Goal: Transaction & Acquisition: Purchase product/service

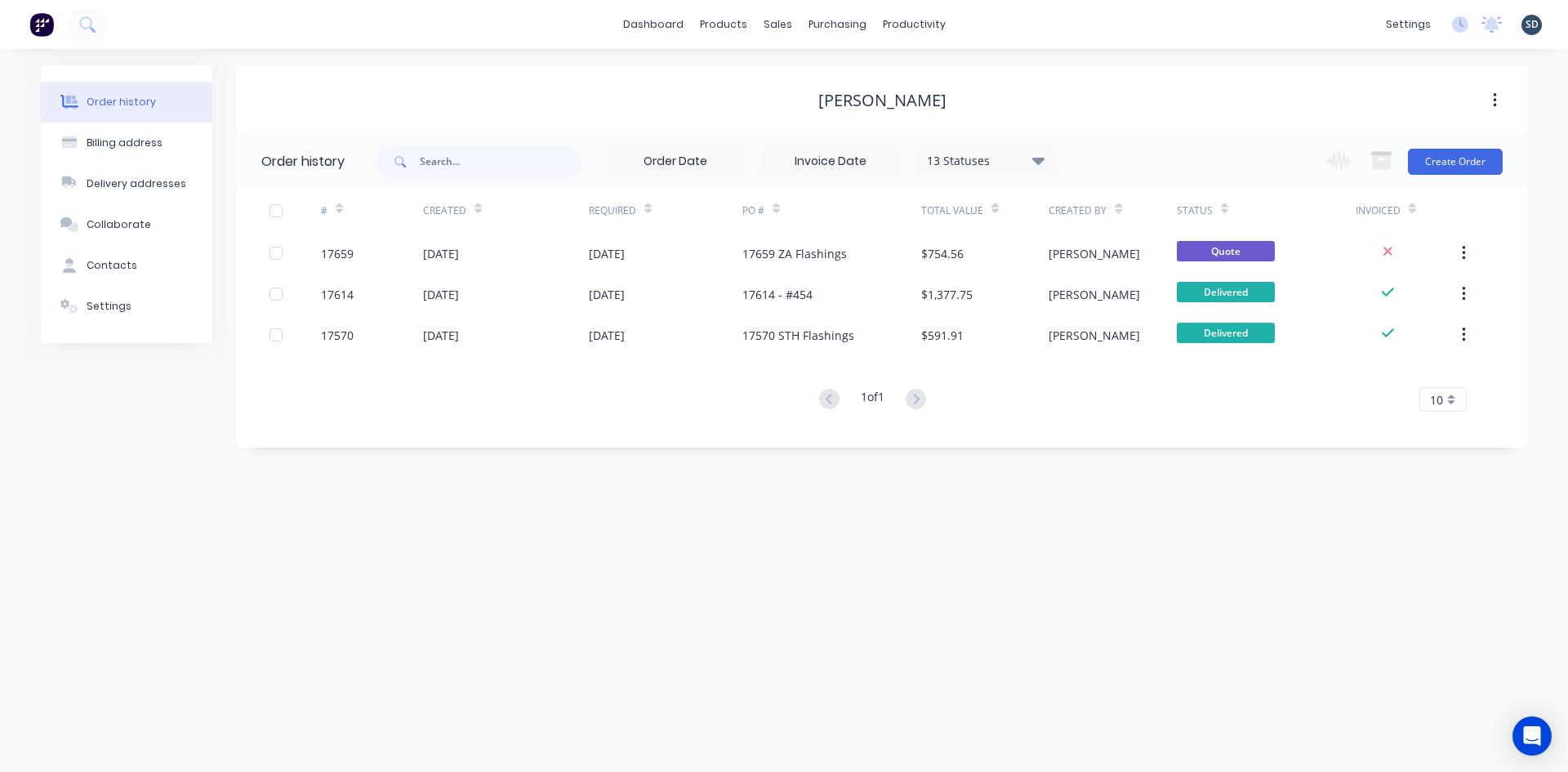
click at [976, 56] on div "Order history Billing address Delivery addresses Collaborate Contacts Settings …" at bounding box center [784, 411] width 1568 height 723
click at [949, 56] on div "Order history Billing address Delivery addresses Collaborate Contacts Settings …" at bounding box center [784, 411] width 1568 height 723
click at [971, 19] on div "dashboard products sales purchasing productivity dashboard products Product Cat…" at bounding box center [784, 25] width 1568 height 49
click at [1092, 24] on div "dashboard products sales purchasing productivity dashboard products Product Cat…" at bounding box center [784, 25] width 1568 height 49
click at [1034, 32] on div "dashboard products sales purchasing productivity dashboard products Product Cat…" at bounding box center [784, 25] width 1568 height 49
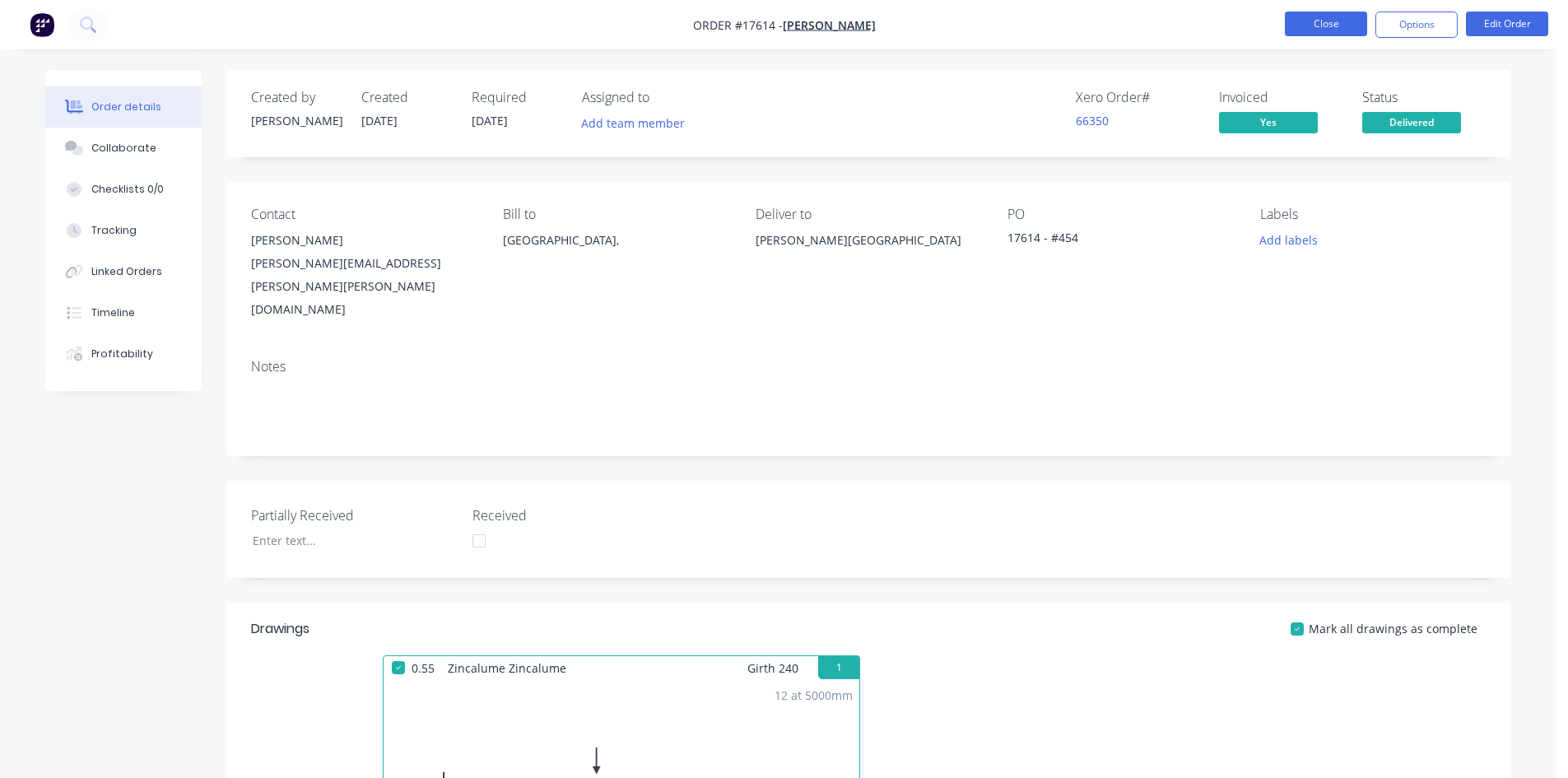
click at [1327, 25] on button "Close" at bounding box center [1326, 24] width 83 height 25
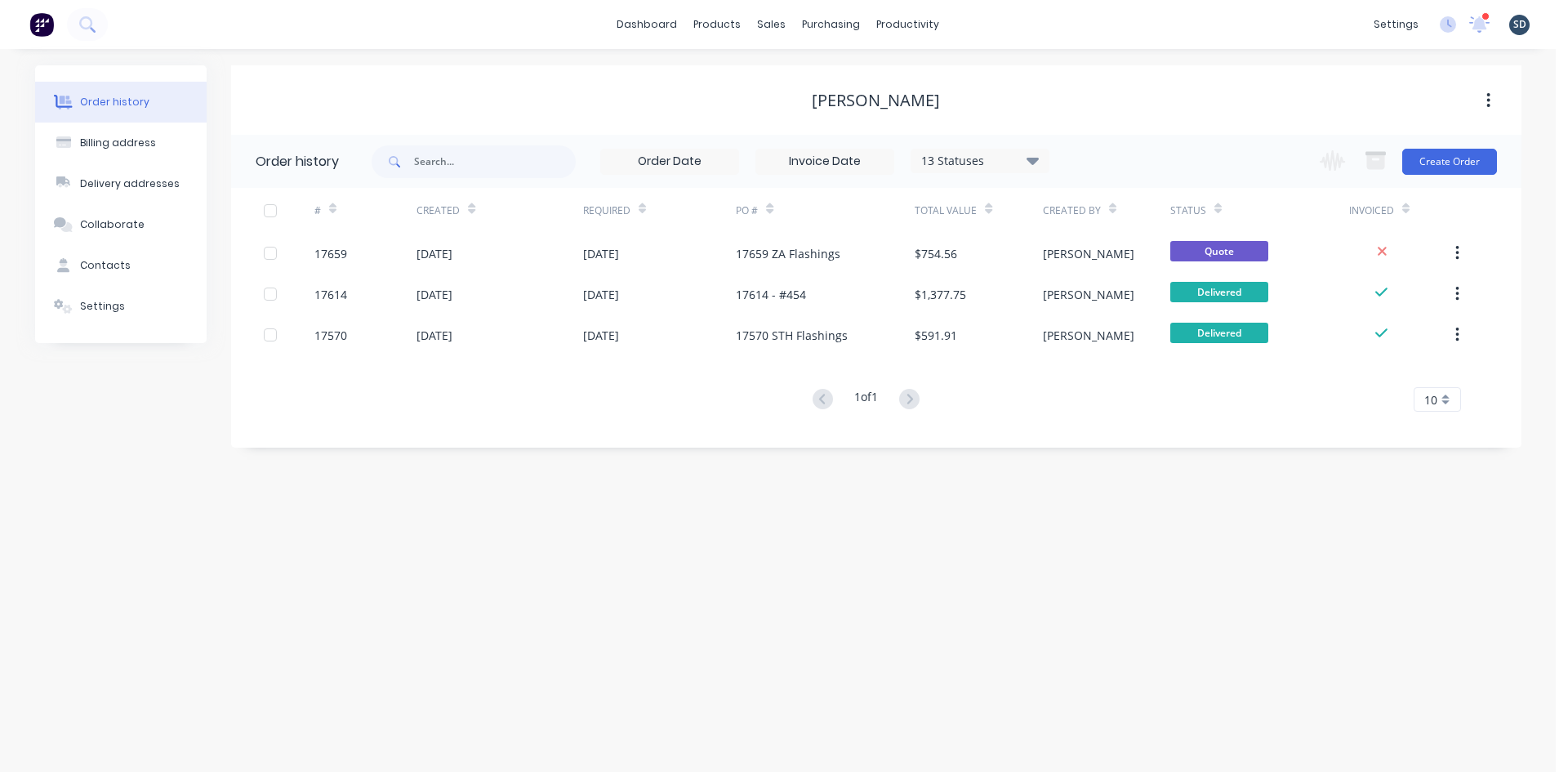
click at [1153, 62] on div "Order history Billing address Delivery addresses Collaborate Contacts Settings …" at bounding box center [778, 411] width 1556 height 723
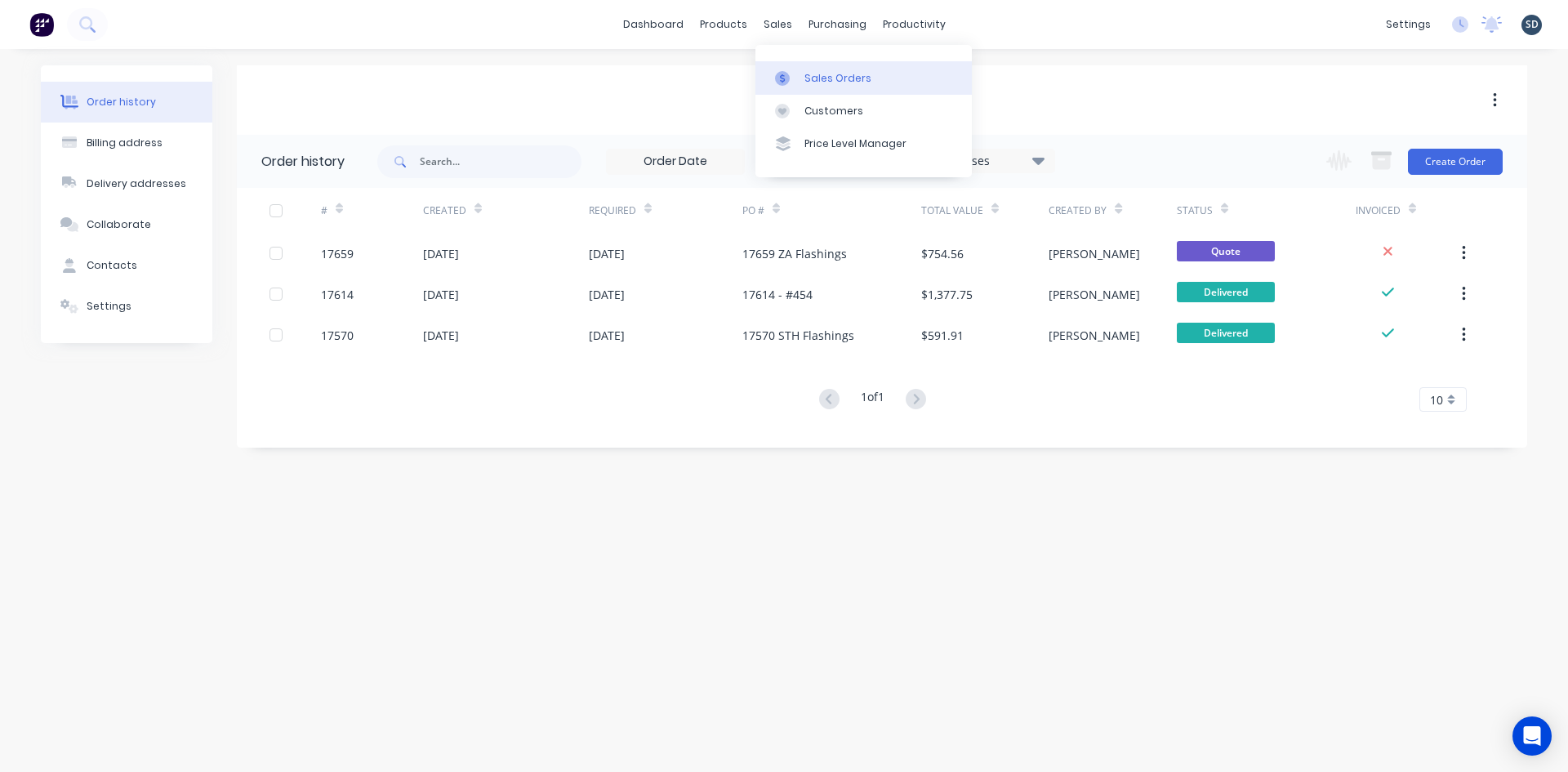
click at [806, 72] on div "Sales Orders" at bounding box center [838, 78] width 67 height 15
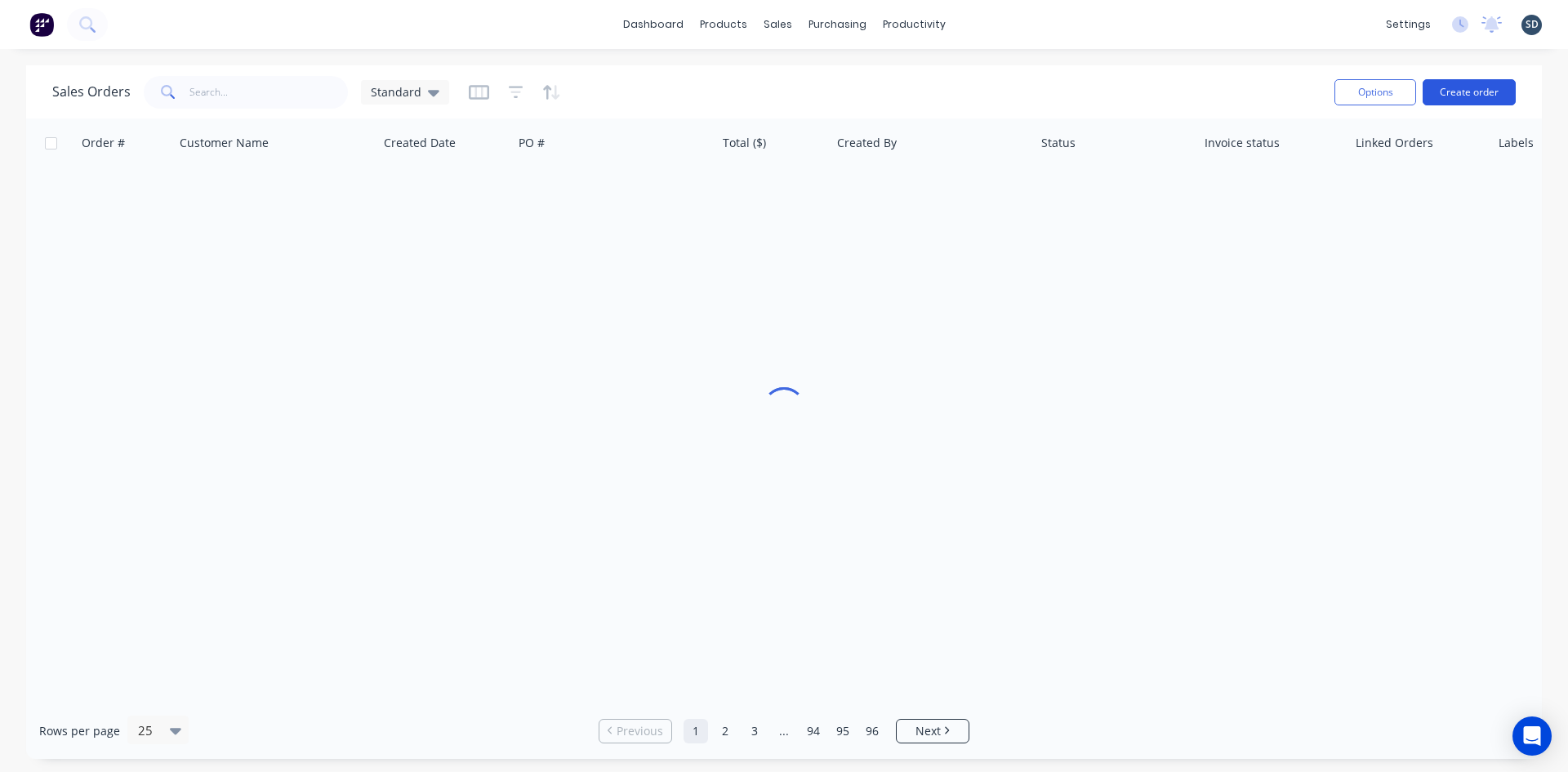
click at [1465, 88] on button "Create order" at bounding box center [1469, 92] width 93 height 26
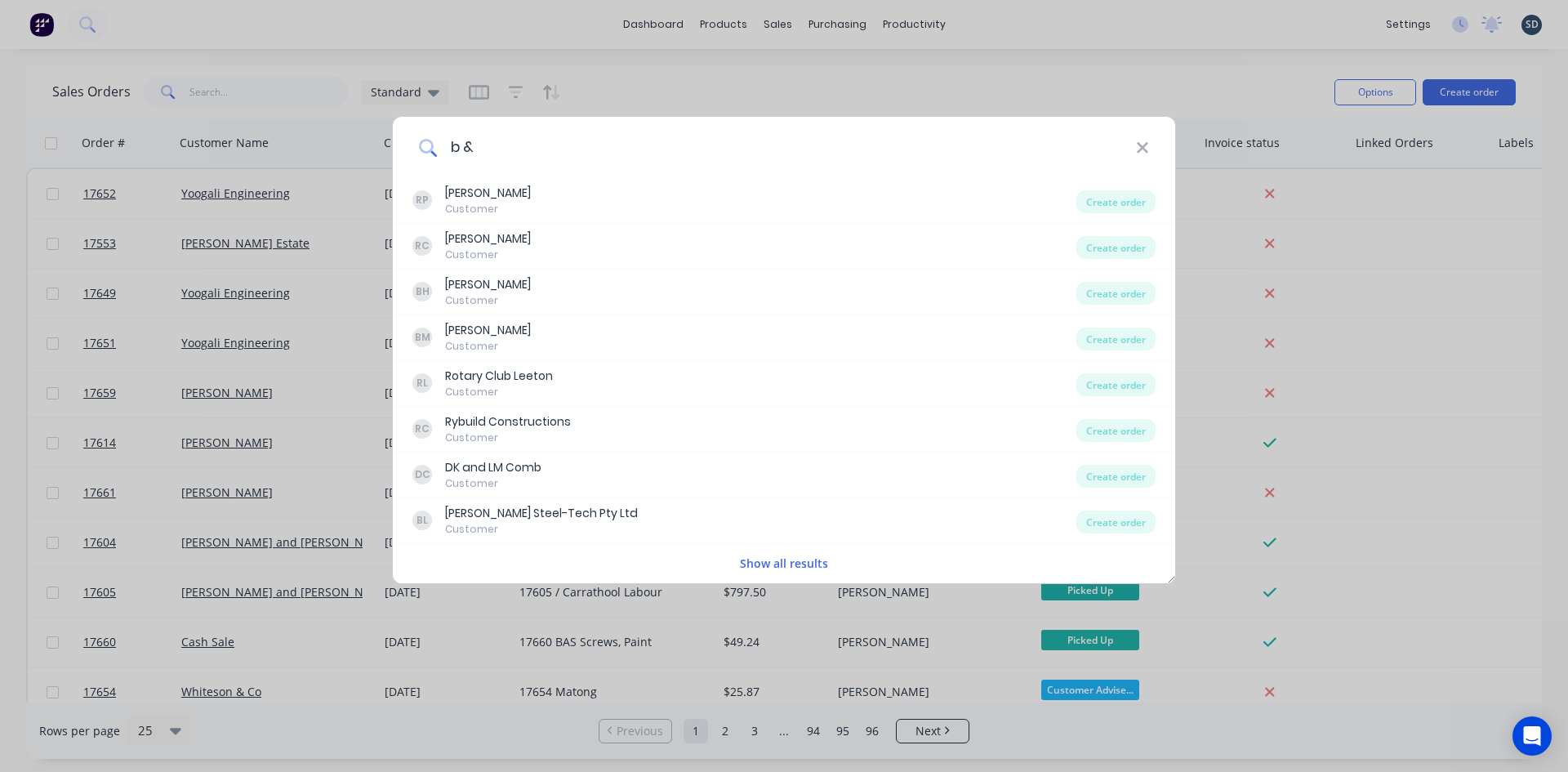
drag, startPoint x: 591, startPoint y: 155, endPoint x: 465, endPoint y: 158, distance: 126.0
click at [465, 158] on input "b &" at bounding box center [787, 147] width 699 height 61
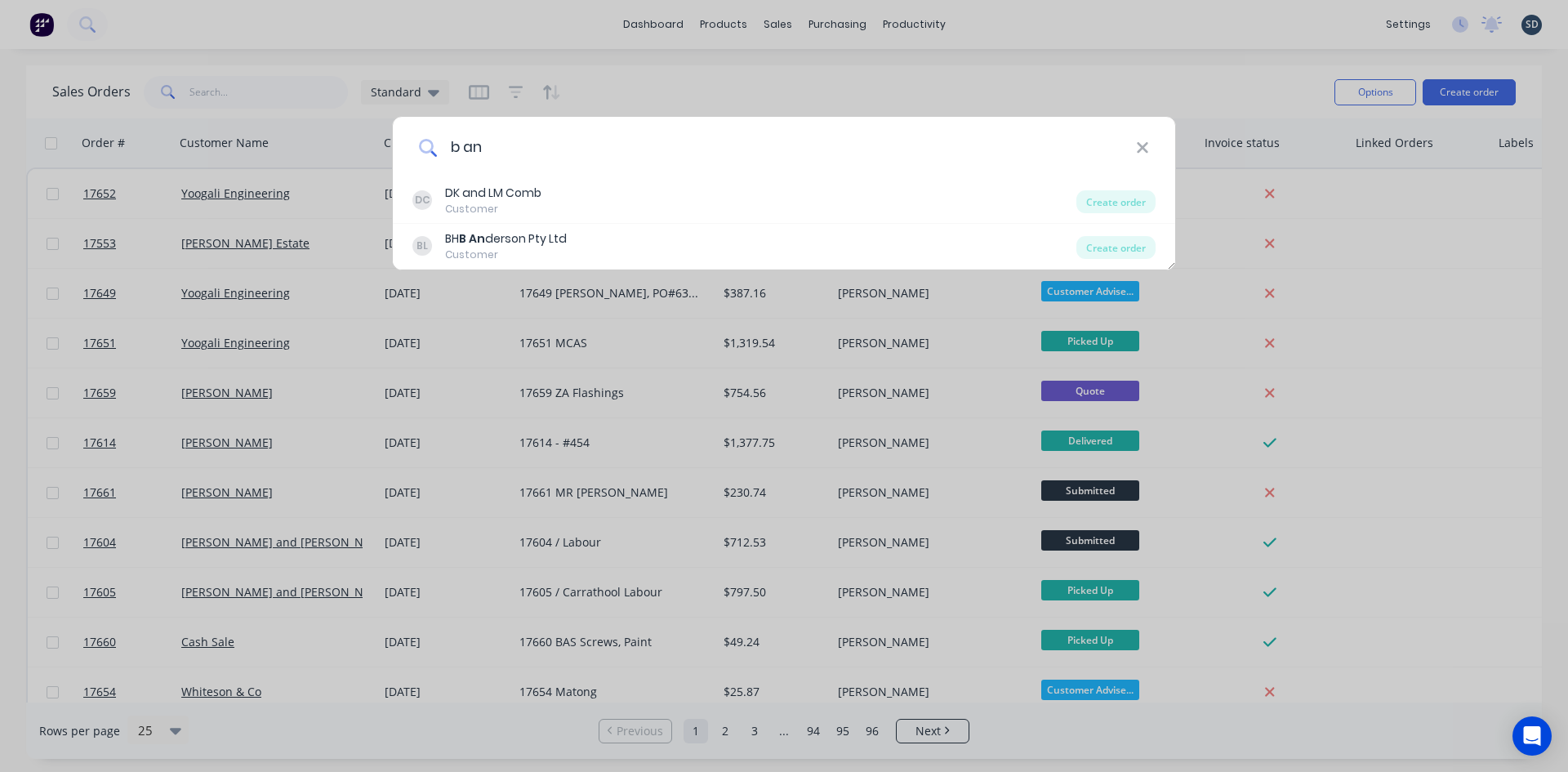
drag, startPoint x: 505, startPoint y: 148, endPoint x: 458, endPoint y: 147, distance: 47.0
click at [458, 147] on input "b an" at bounding box center [787, 147] width 699 height 61
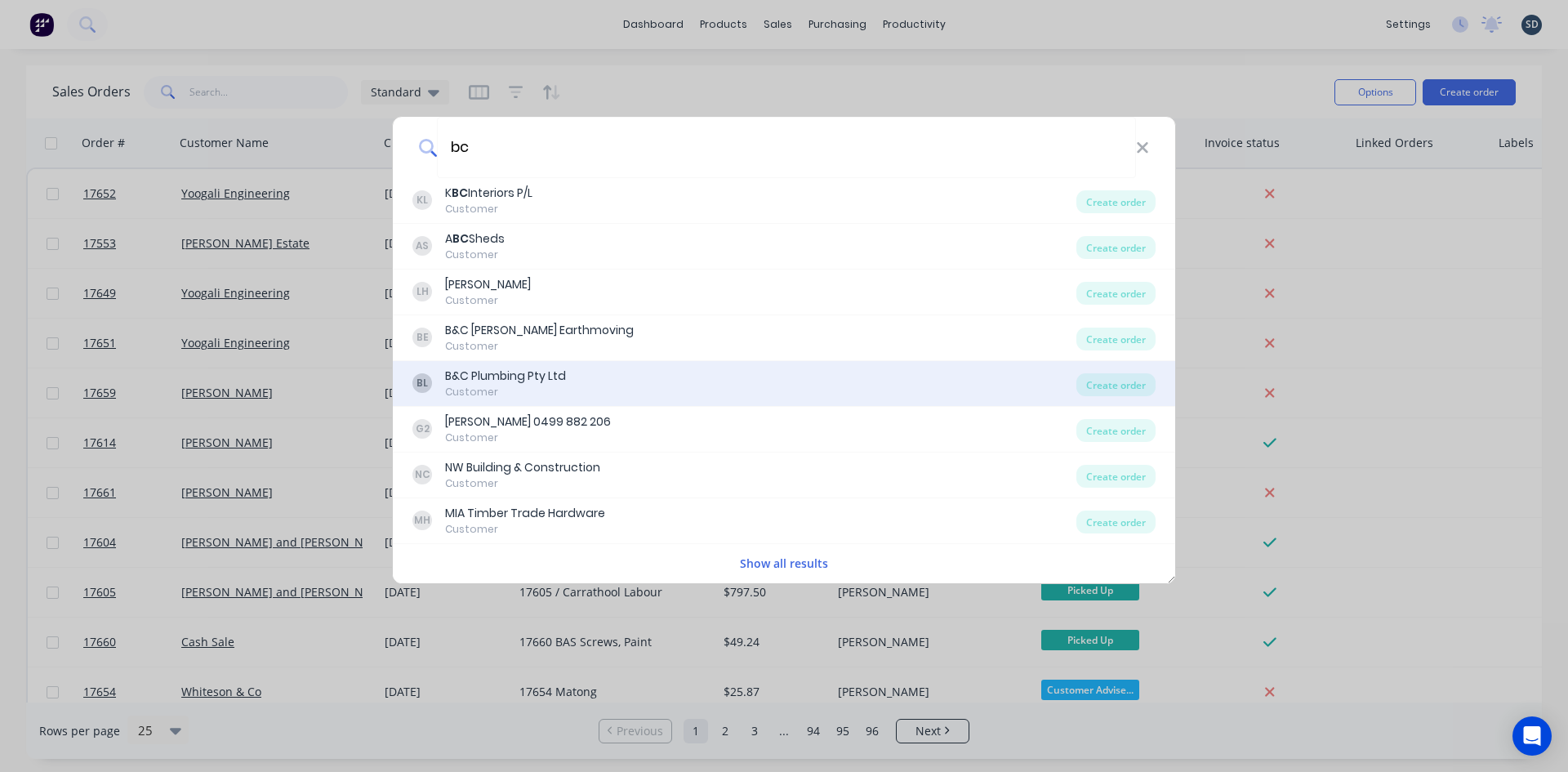
type input "bc"
click at [515, 384] on div "B&C Plumbing Pty Ltd" at bounding box center [505, 376] width 121 height 17
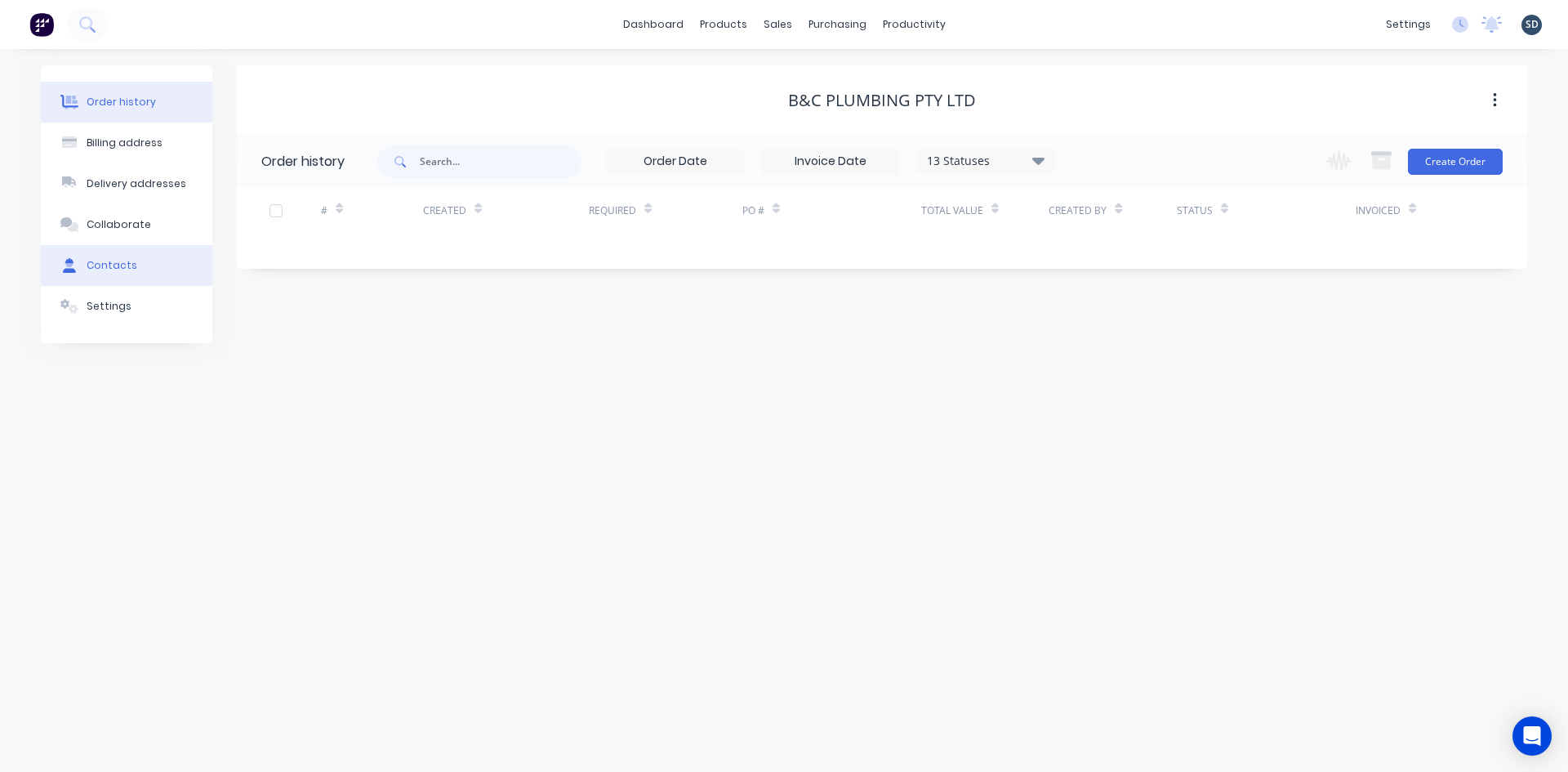
click at [155, 261] on button "Contacts" at bounding box center [127, 265] width 171 height 41
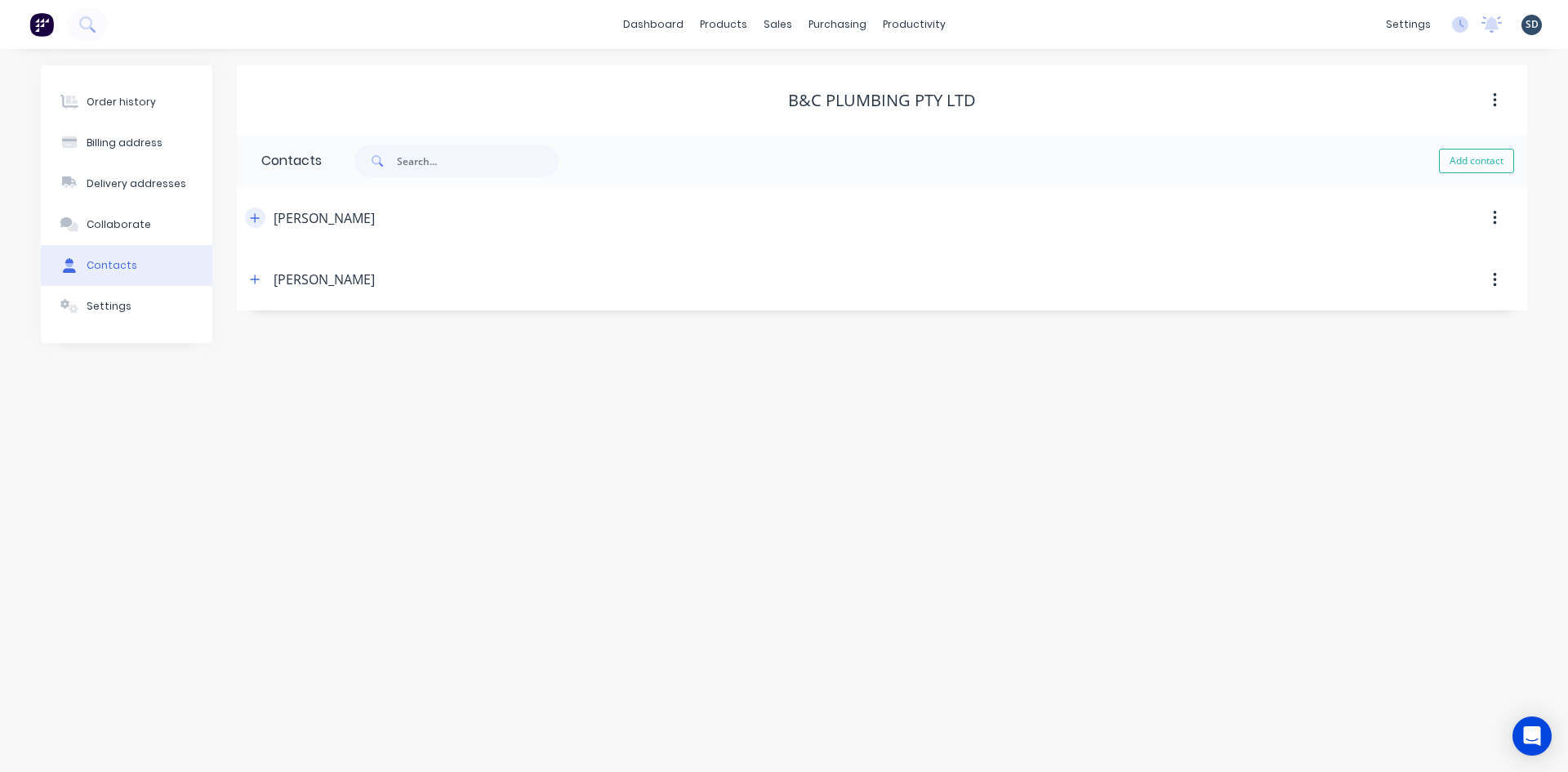
click at [253, 218] on icon "button" at bounding box center [255, 218] width 9 height 9
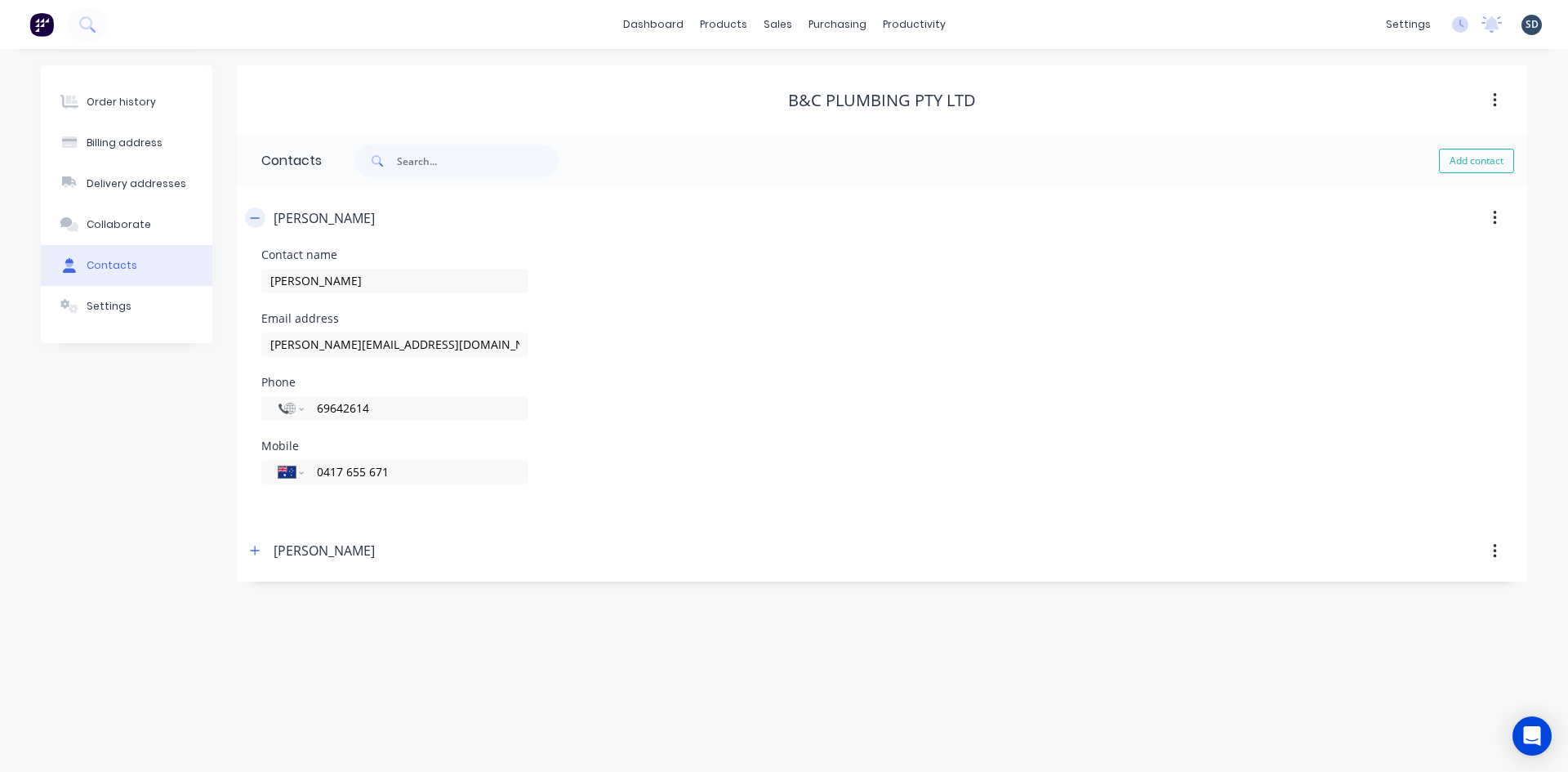
click at [253, 218] on icon "button" at bounding box center [255, 218] width 9 height 1
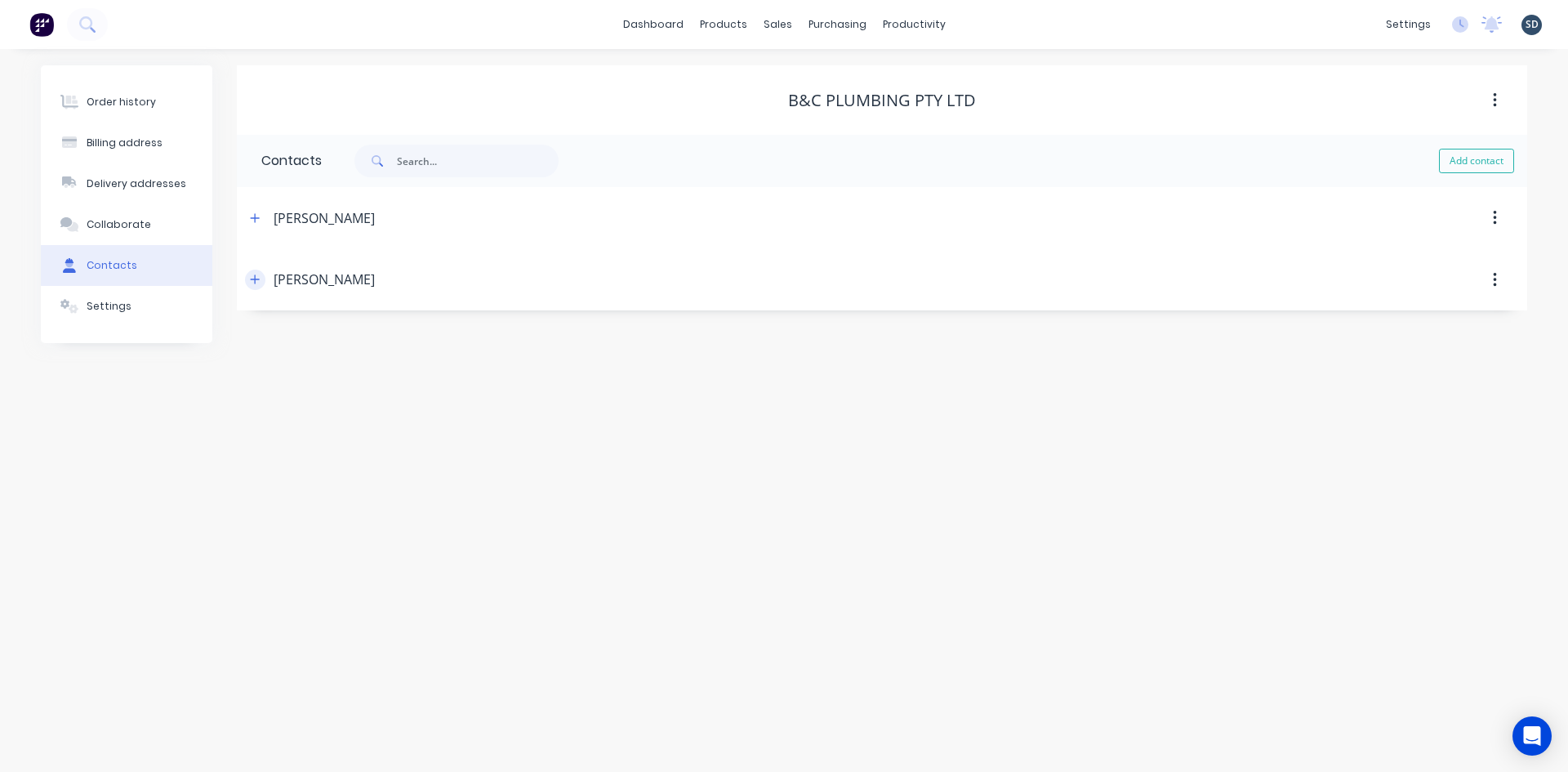
click at [252, 279] on icon "button" at bounding box center [255, 279] width 9 height 9
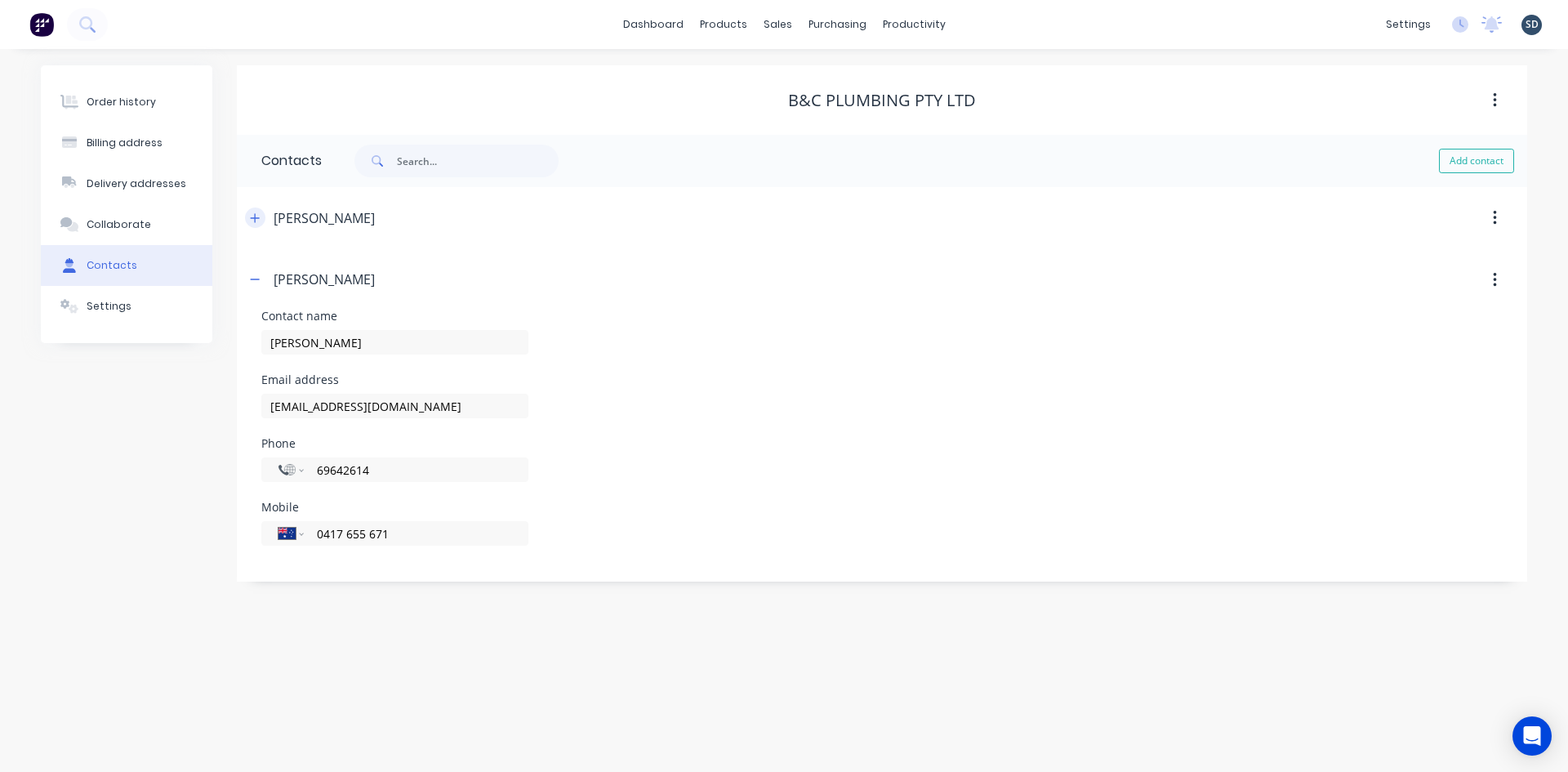
click at [254, 212] on icon "button" at bounding box center [254, 218] width 10 height 12
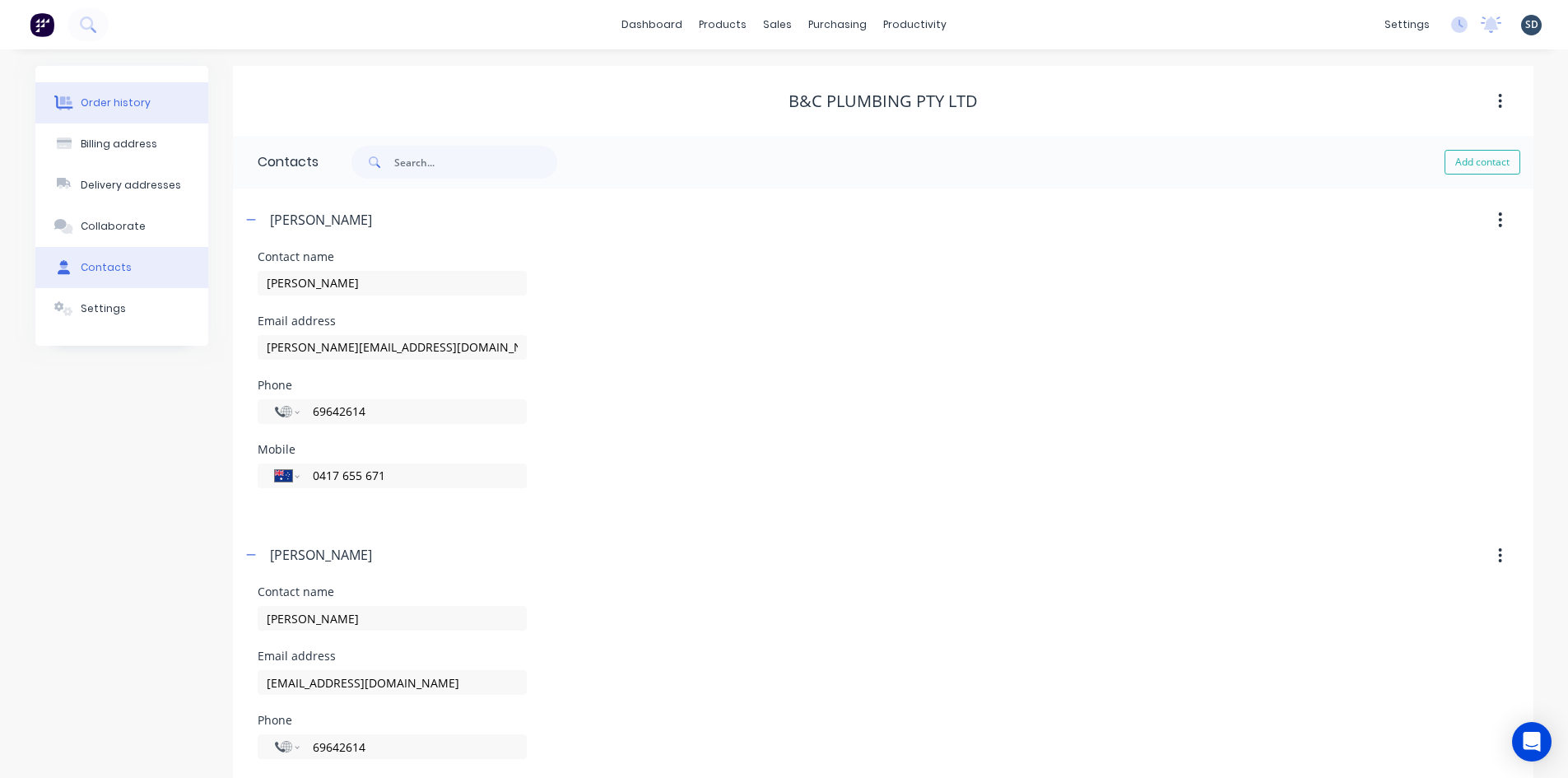
click at [117, 106] on div "Order history" at bounding box center [116, 103] width 70 height 15
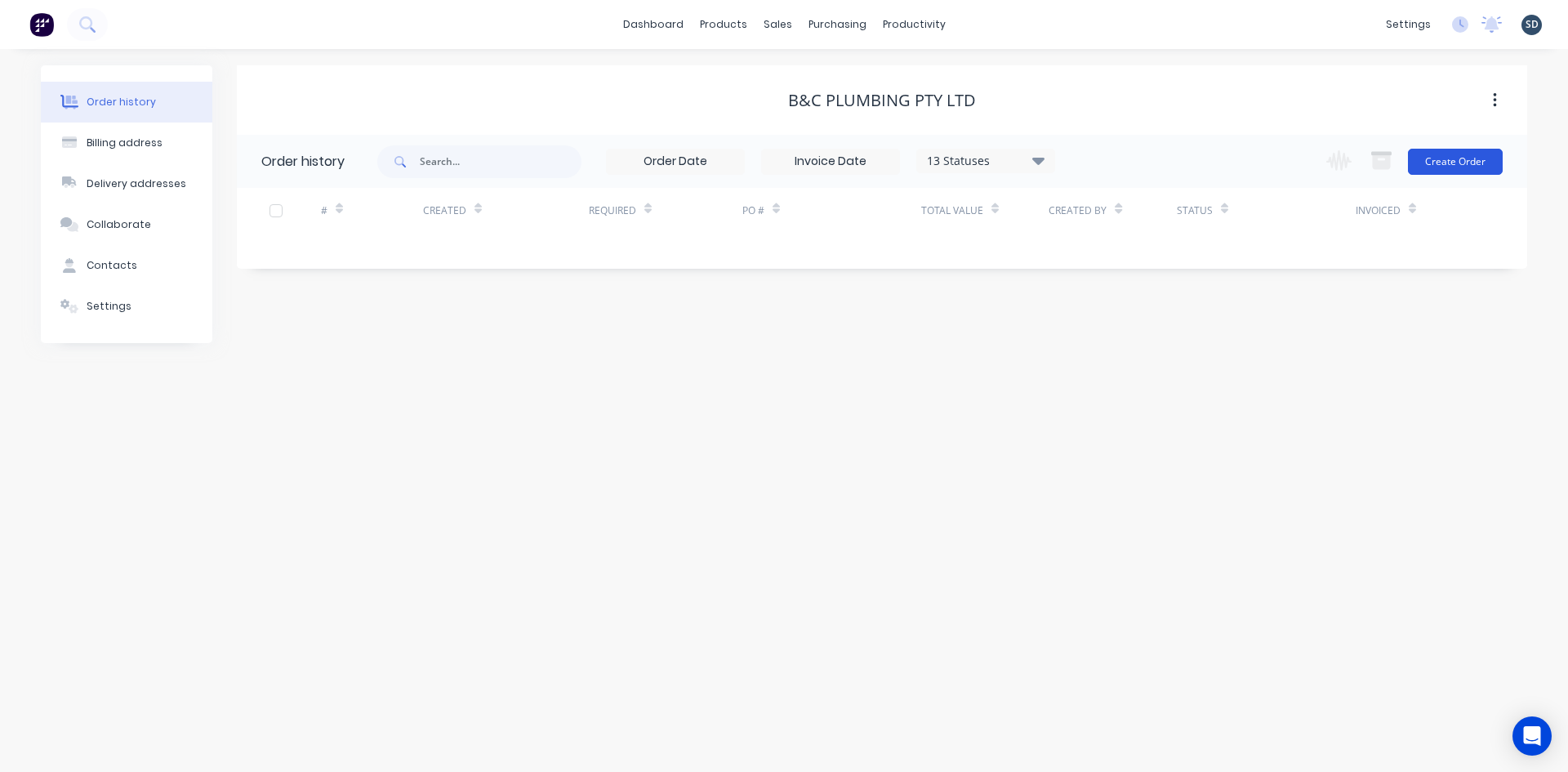
click at [1468, 161] on button "Create Order" at bounding box center [1455, 161] width 95 height 26
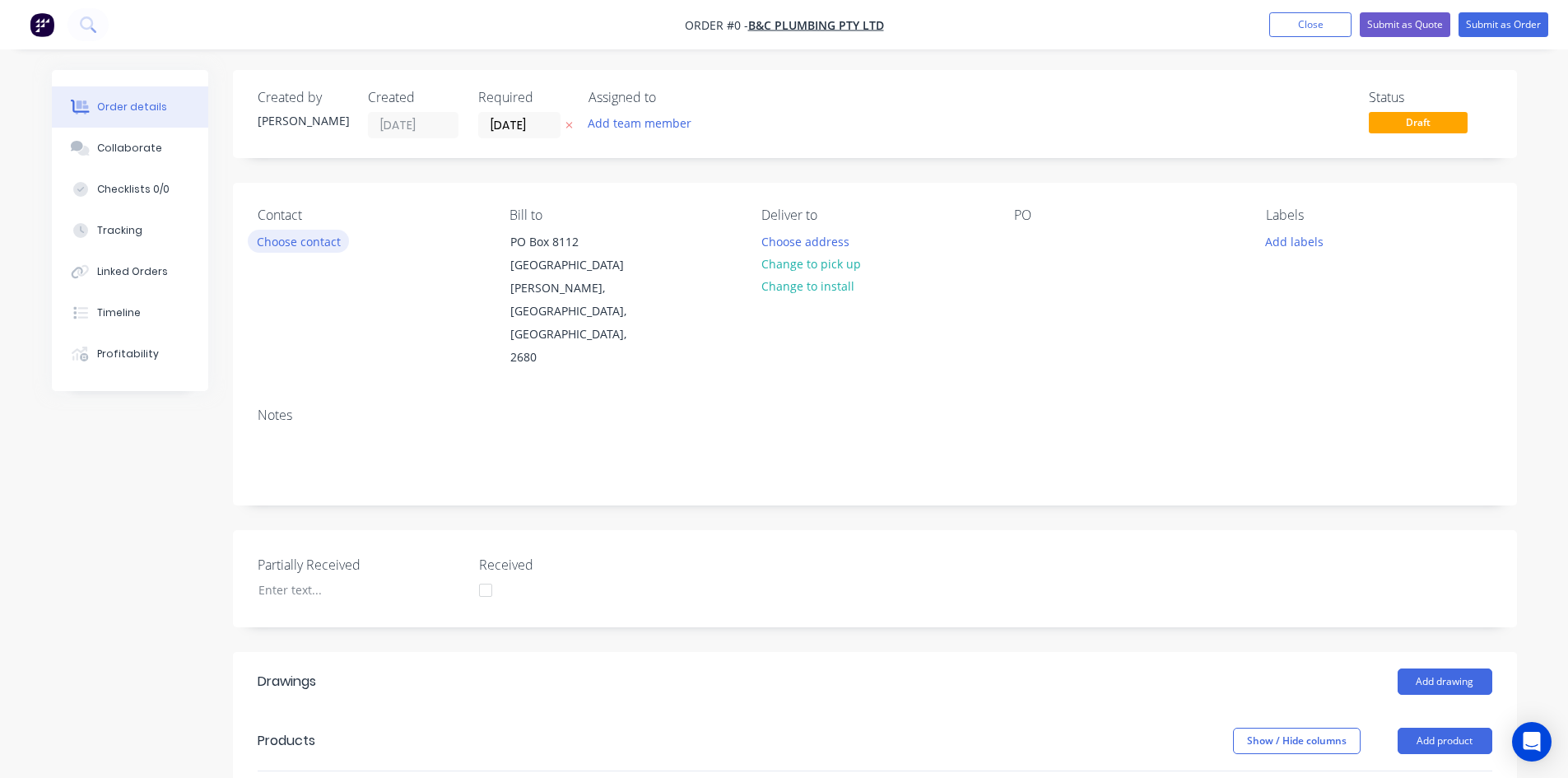
click at [304, 247] on button "Choose contact" at bounding box center [298, 240] width 101 height 22
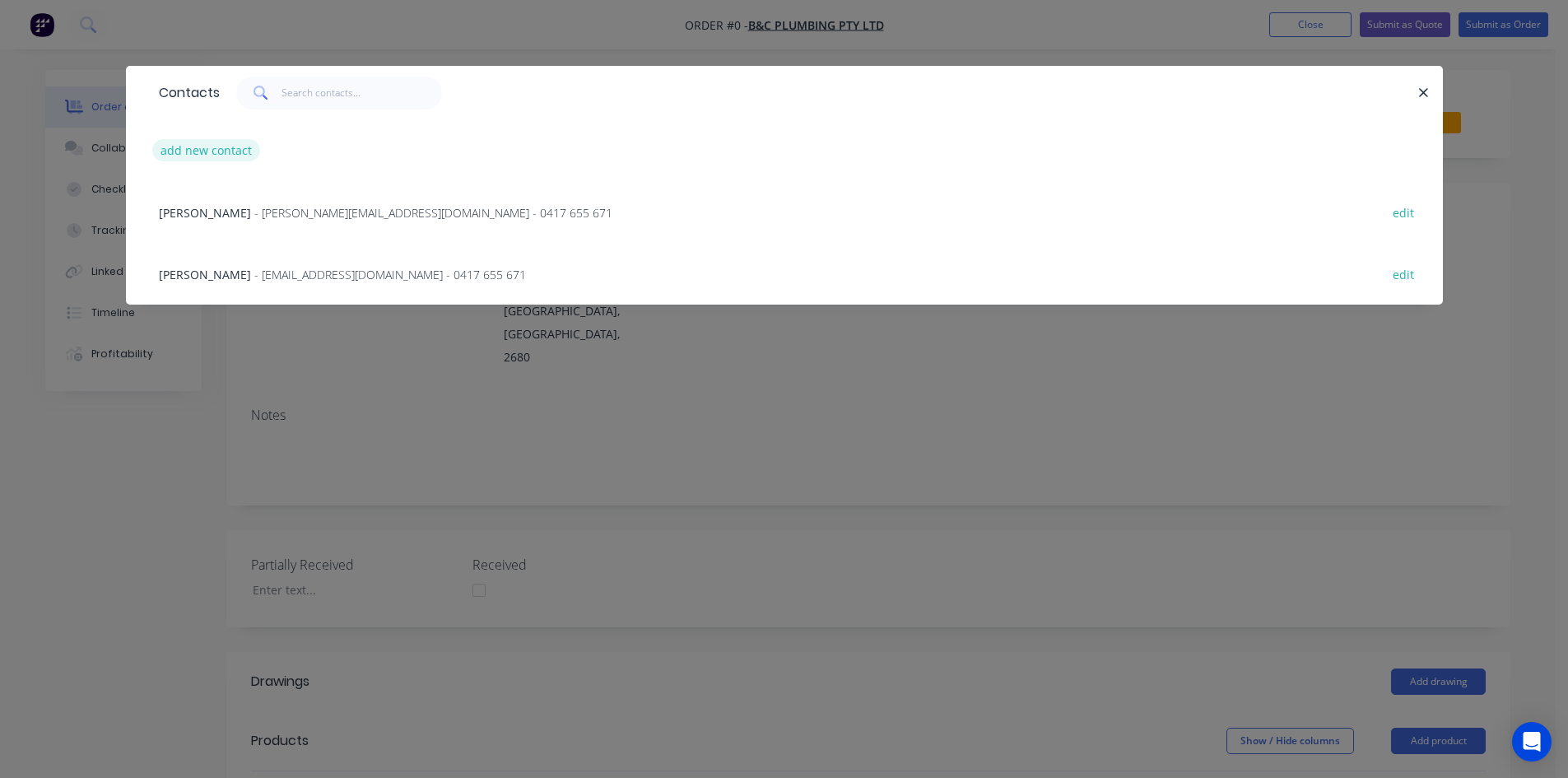
click at [218, 153] on button "add new contact" at bounding box center [206, 150] width 108 height 22
select select "AU"
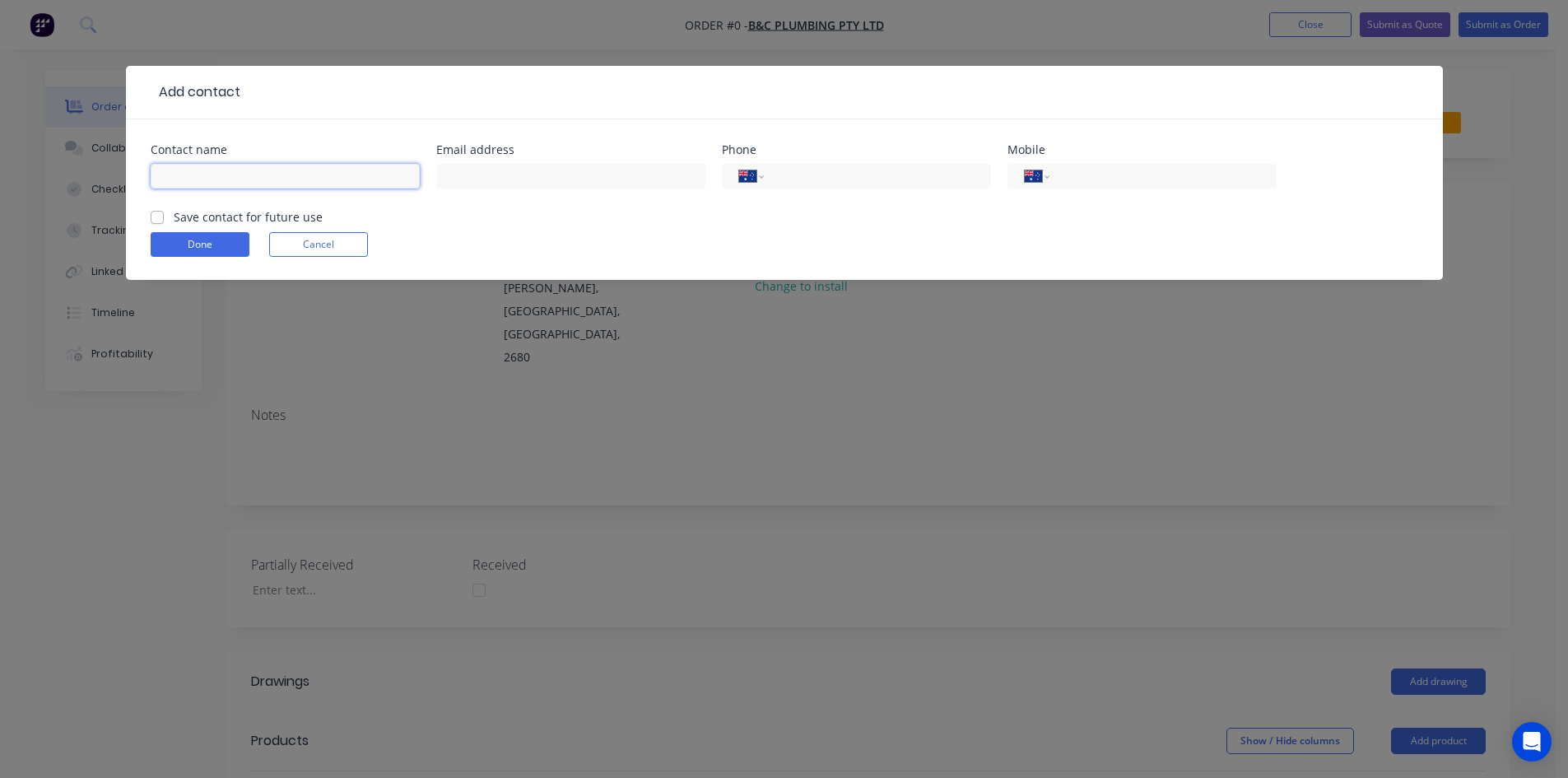
click at [195, 170] on input "text" at bounding box center [284, 175] width 269 height 25
type input "Mark"
click at [1086, 180] on input "tel" at bounding box center [1159, 176] width 197 height 19
type input "0432 350 428"
click at [164, 213] on div "Save contact for future use" at bounding box center [236, 217] width 172 height 17
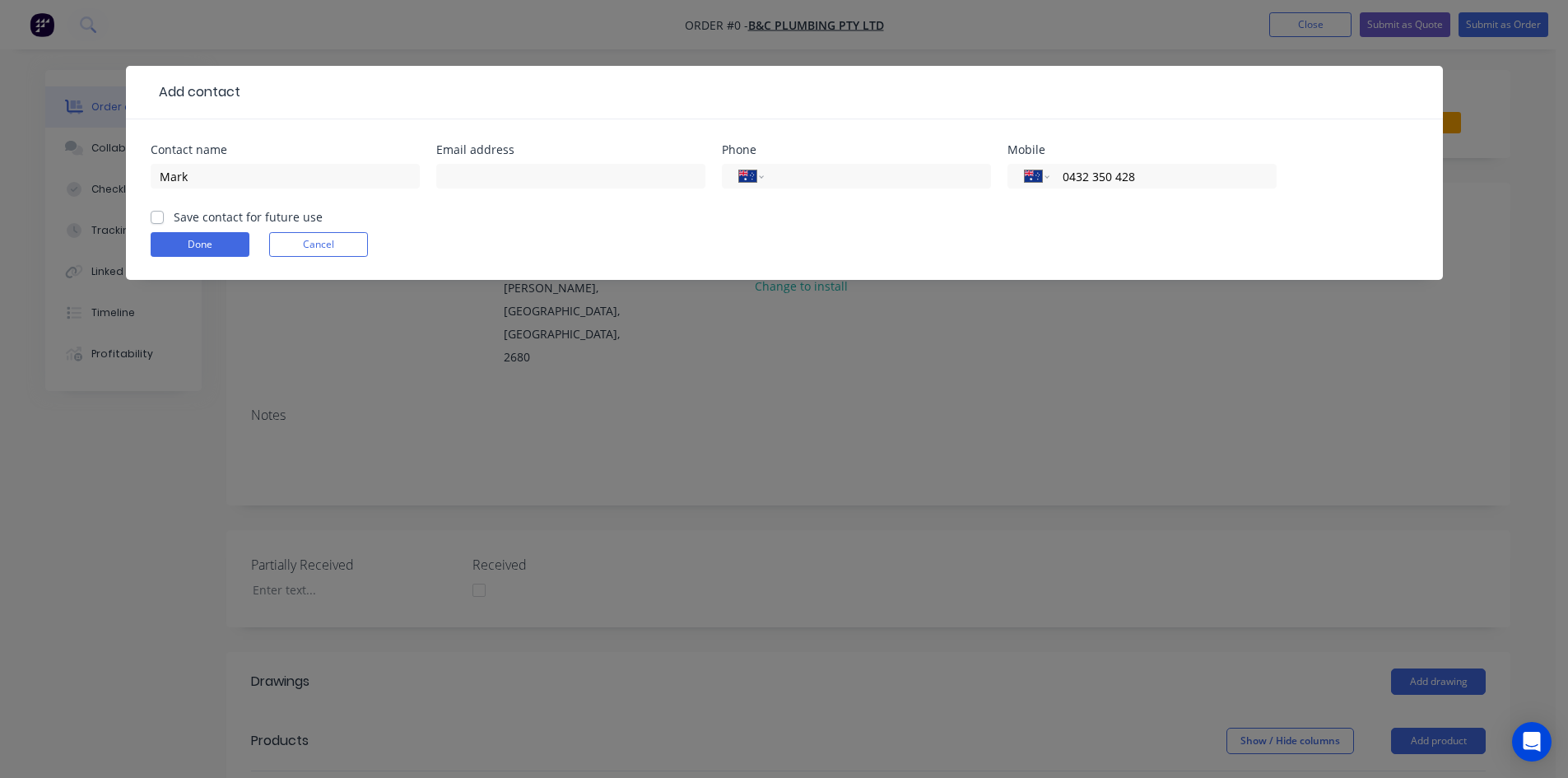
click at [173, 214] on label "Save contact for future use" at bounding box center [248, 217] width 149 height 17
click at [151, 214] on input "Save contact for future use" at bounding box center [157, 216] width 13 height 16
checkbox input "true"
click at [184, 254] on button "Done" at bounding box center [200, 244] width 99 height 25
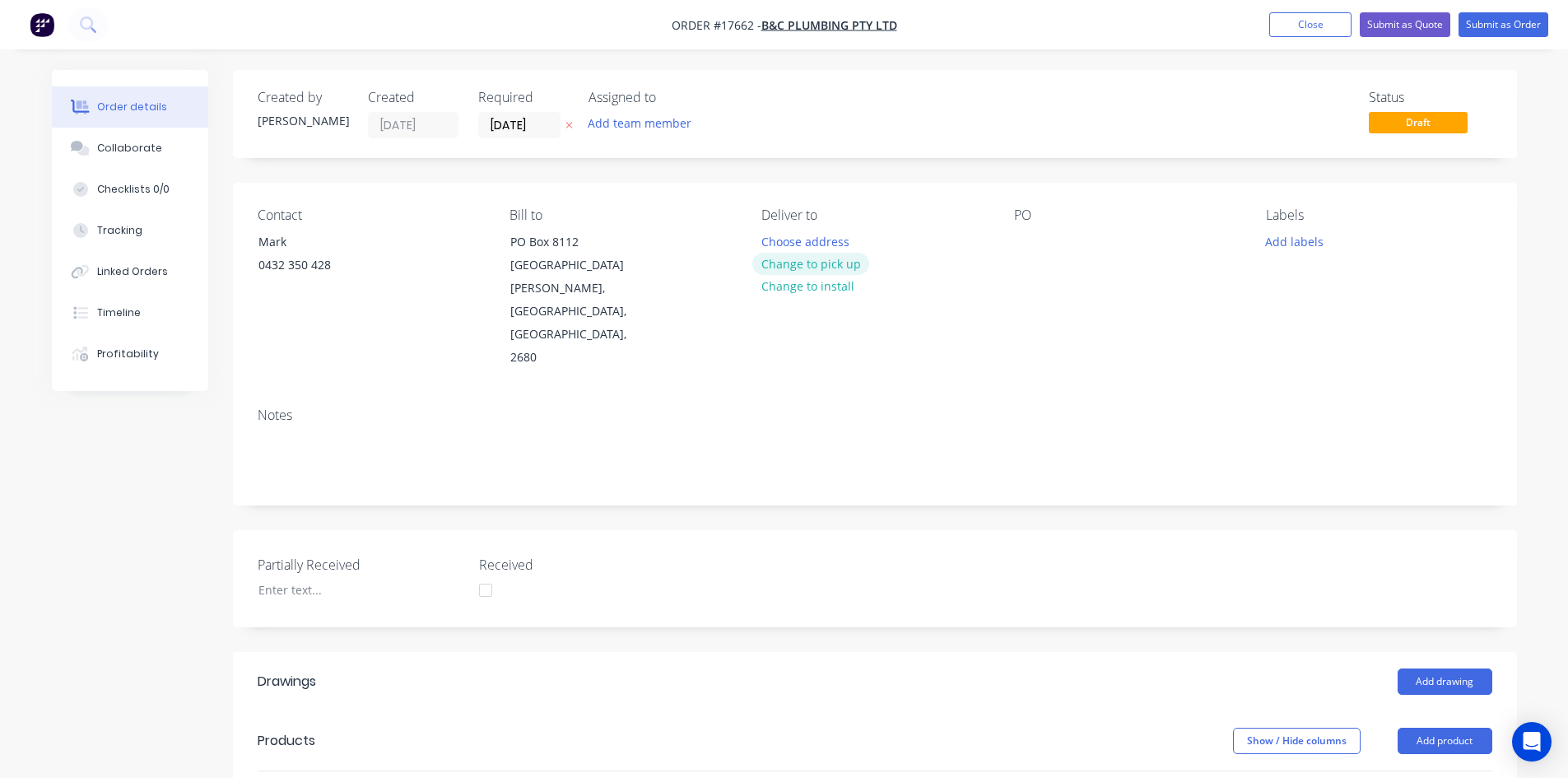
click at [827, 268] on button "Change to pick up" at bounding box center [810, 263] width 117 height 22
click at [1020, 248] on div at bounding box center [1027, 241] width 27 height 24
click at [1040, 395] on div "Notes" at bounding box center [874, 450] width 1284 height 110
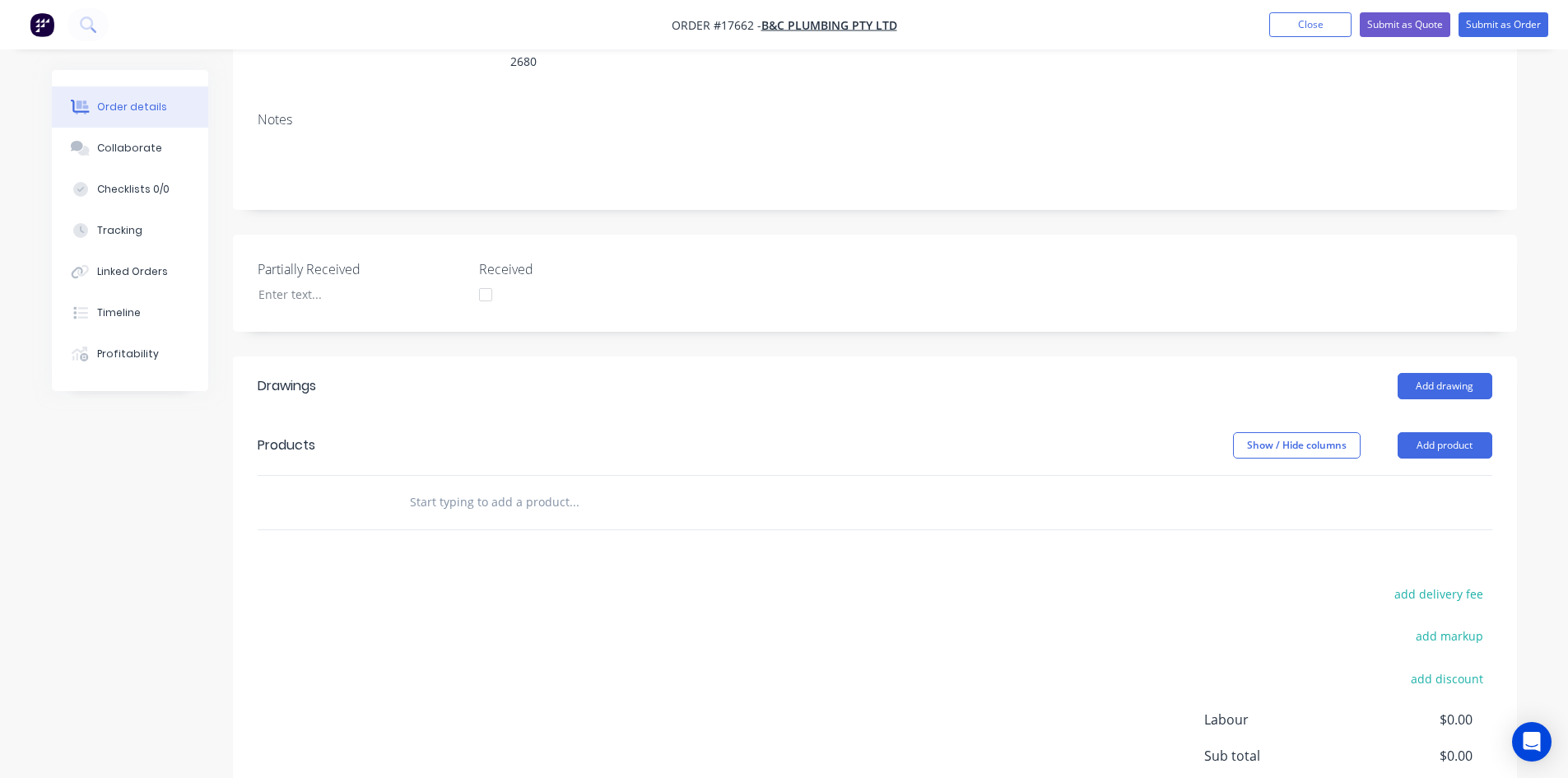
scroll to position [329, 0]
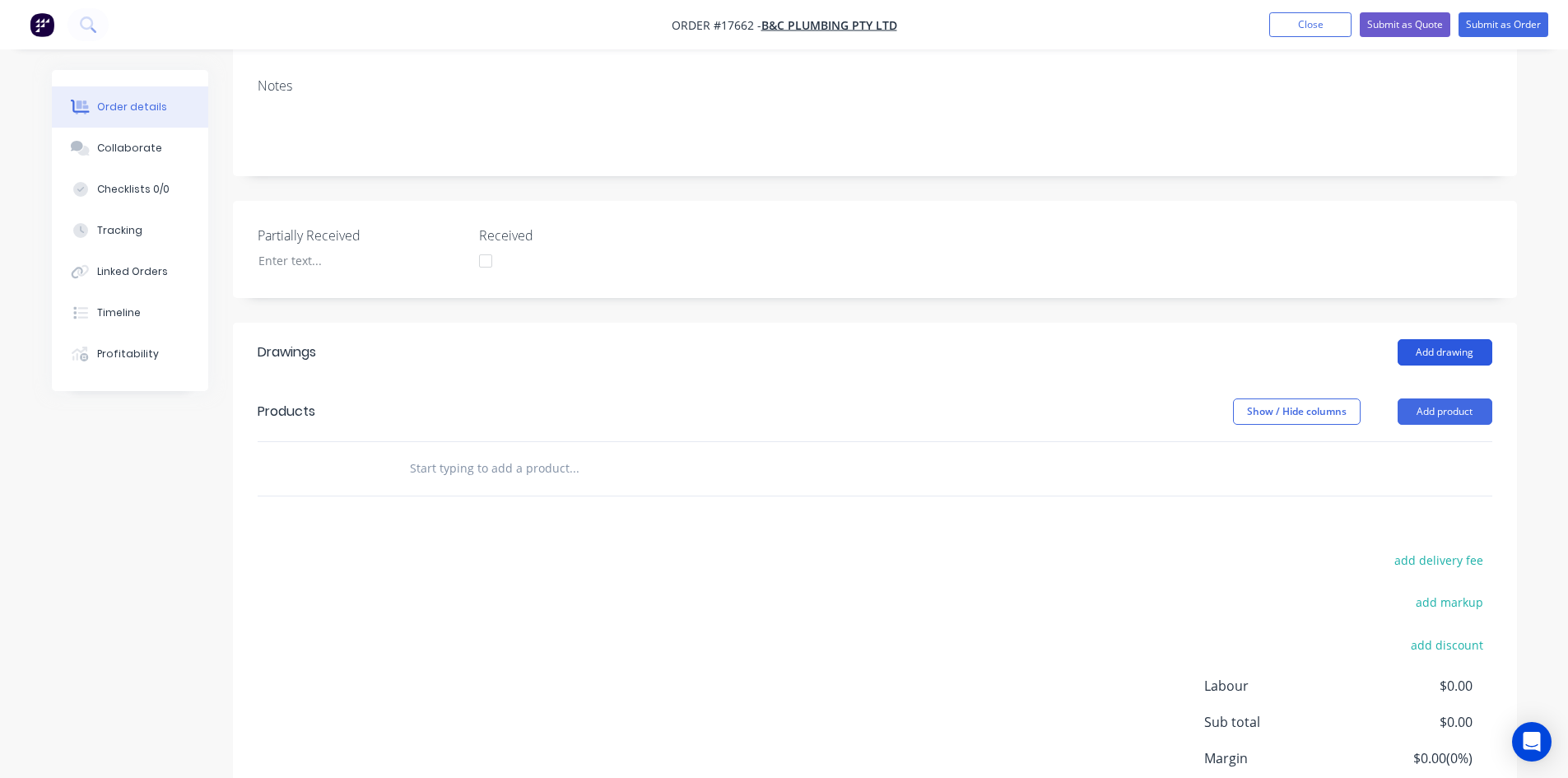
click at [1457, 339] on button "Add drawing" at bounding box center [1444, 352] width 95 height 27
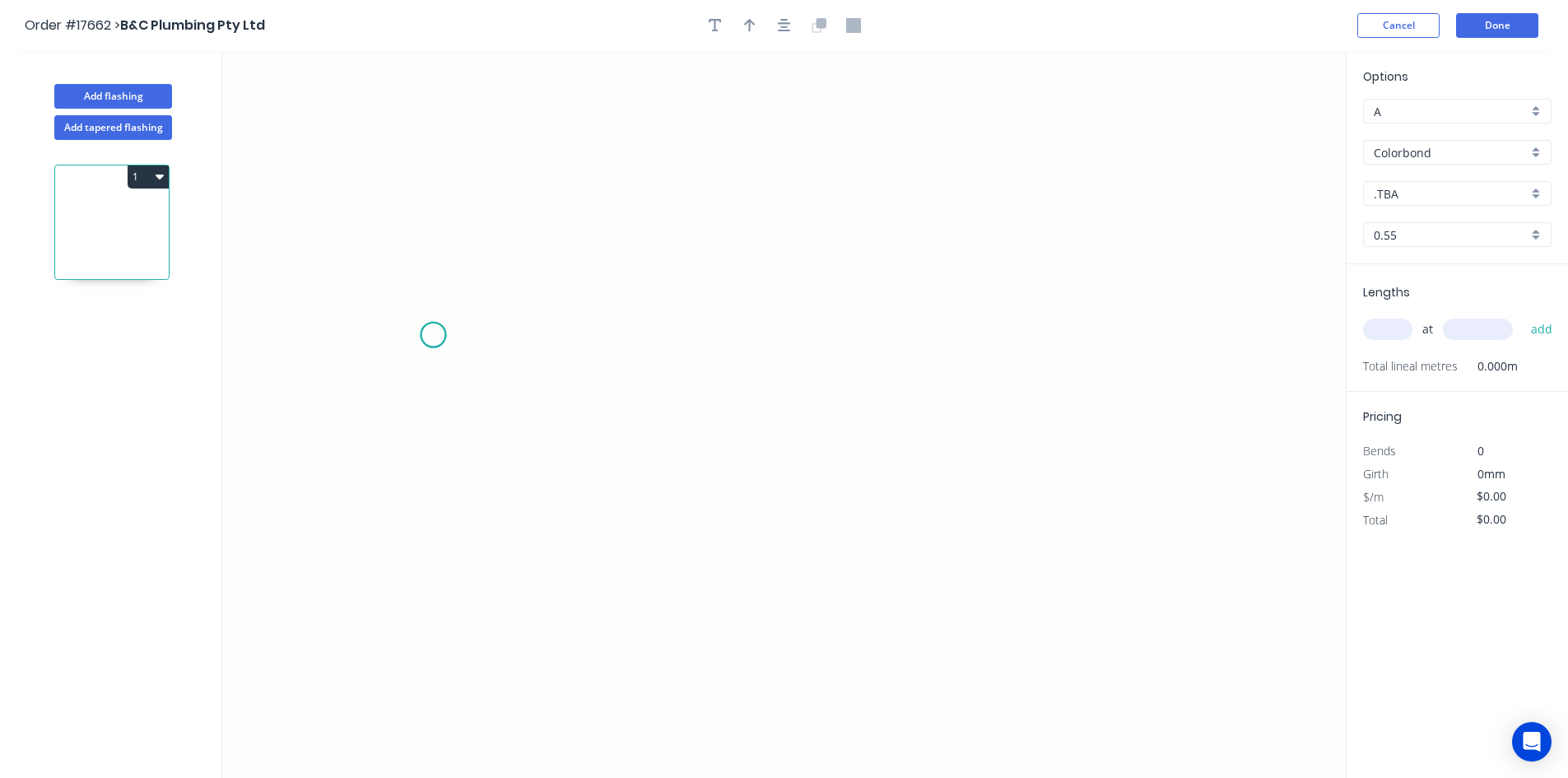
click at [433, 335] on icon "0" at bounding box center [784, 415] width 1123 height 727
click at [1236, 339] on icon "0" at bounding box center [784, 415] width 1123 height 727
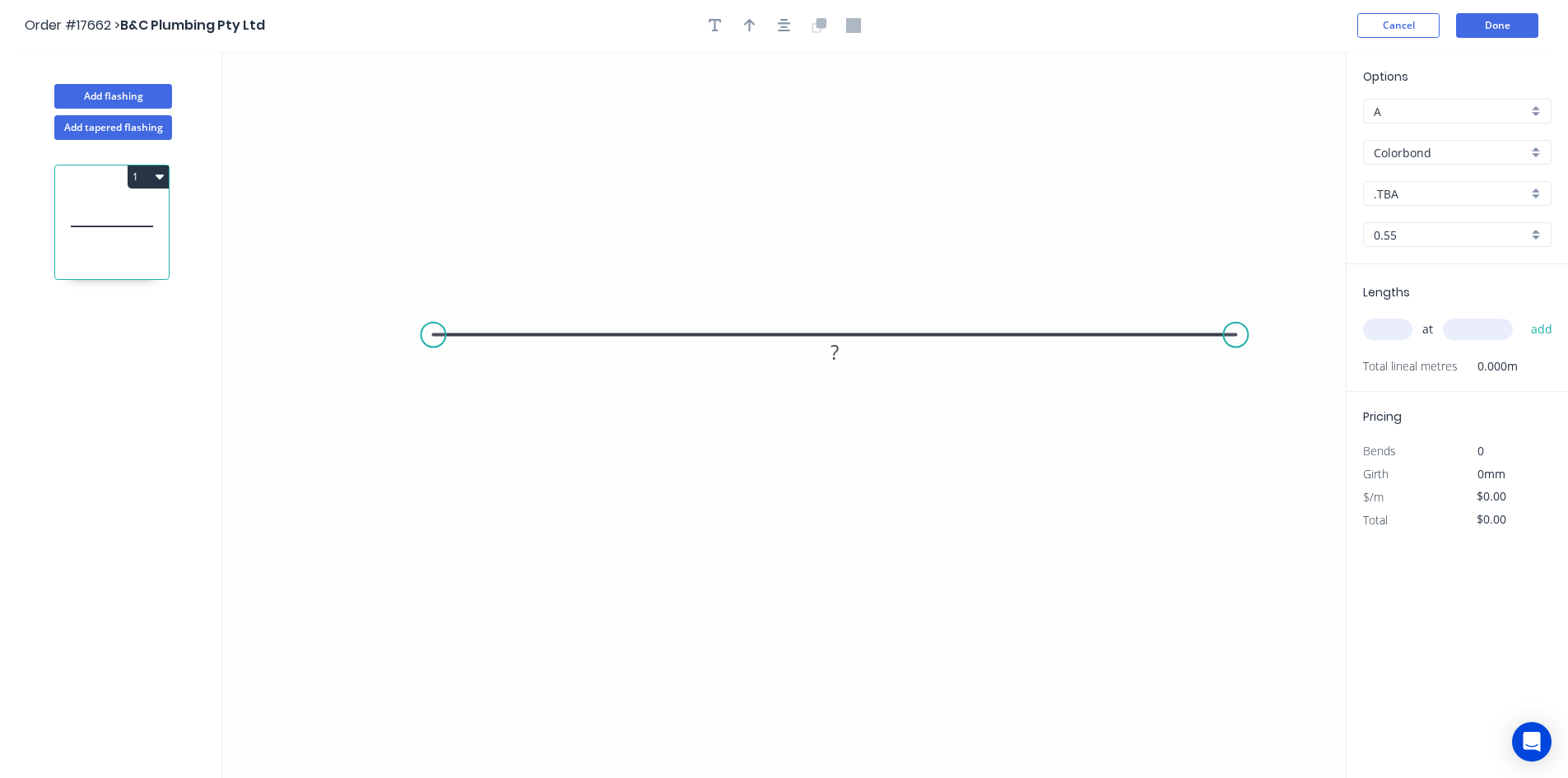
click at [1432, 156] on input "Colorbond" at bounding box center [1451, 152] width 154 height 17
click at [1439, 294] on div "Zincalume" at bounding box center [1457, 298] width 187 height 28
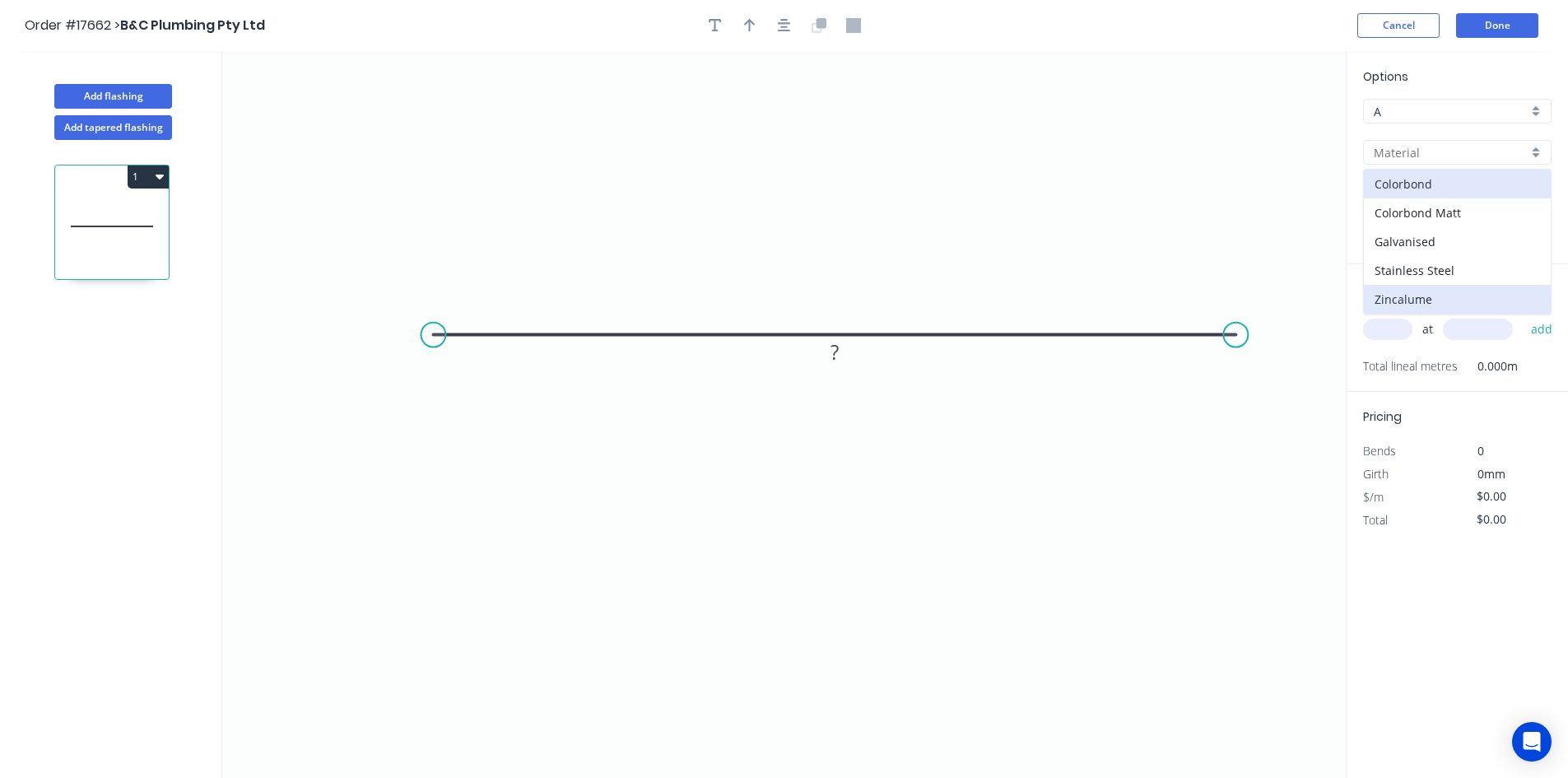
type input "Zincalume"
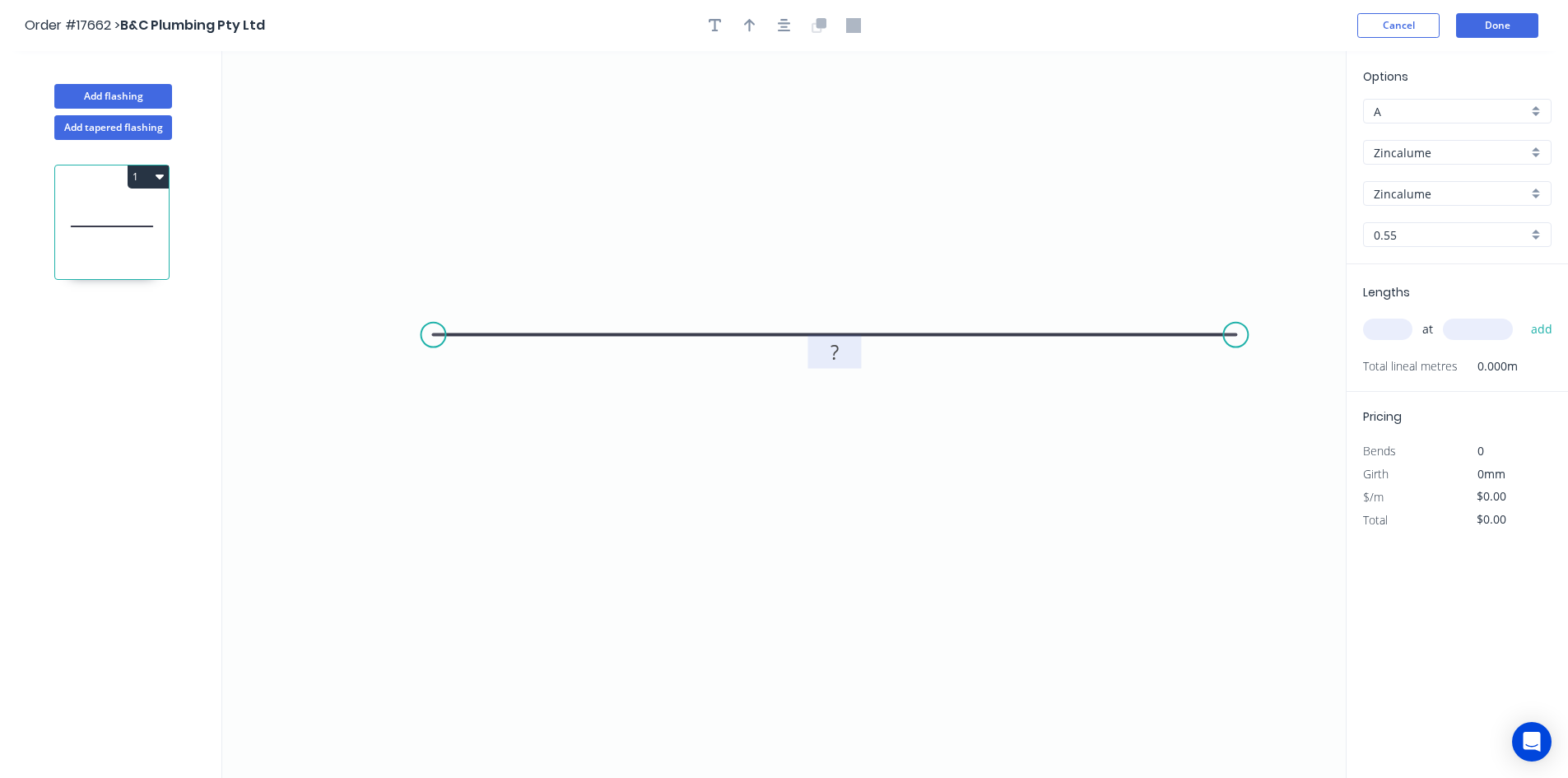
click at [840, 350] on rect at bounding box center [835, 352] width 33 height 23
click at [803, 226] on icon "0 800" at bounding box center [784, 415] width 1123 height 727
click at [458, 387] on div "Crush & Fold" at bounding box center [517, 395] width 165 height 34
click at [466, 288] on tspan "10" at bounding box center [465, 292] width 23 height 28
click at [487, 204] on icon "0 CF 60 800" at bounding box center [784, 415] width 1123 height 727
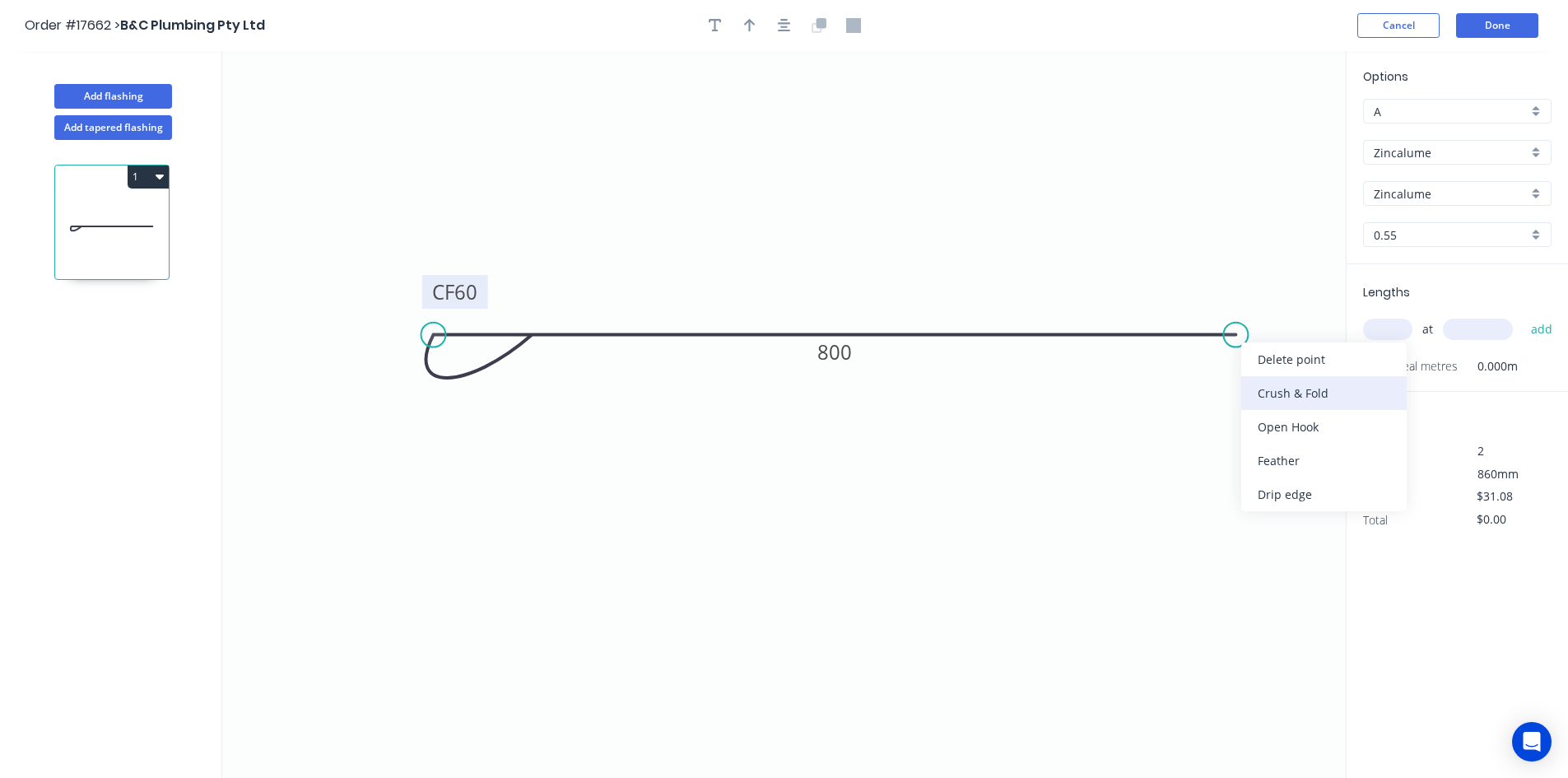
click at [1304, 397] on div "Crush & Fold" at bounding box center [1324, 393] width 165 height 34
click at [1273, 388] on div "Flip bend" at bounding box center [1323, 395] width 165 height 34
click at [1262, 363] on tspan "10" at bounding box center [1268, 361] width 23 height 28
click at [1162, 215] on icon "0 CF 60 CF 60 800" at bounding box center [784, 415] width 1123 height 727
type input "$38.72"
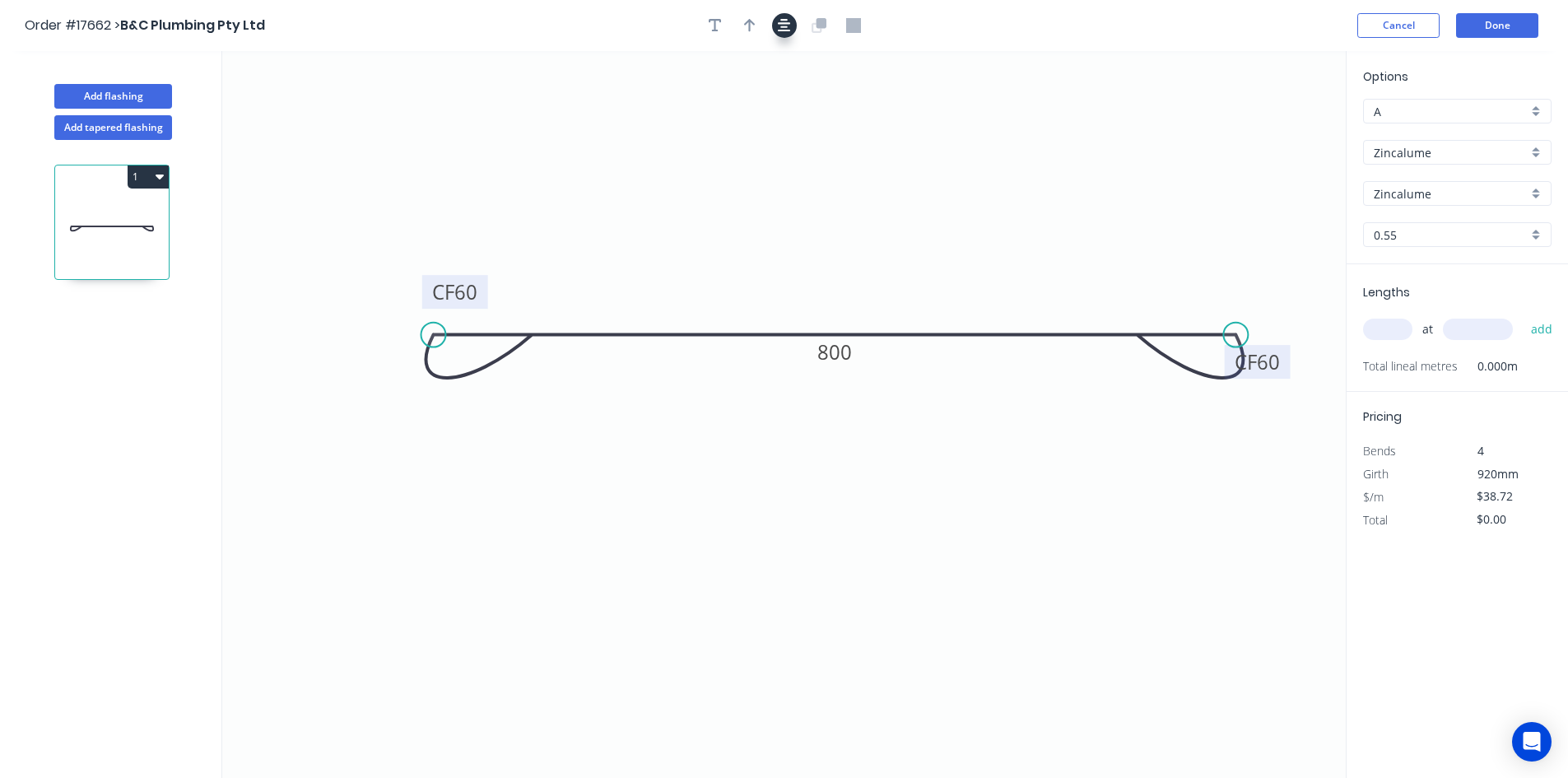
click at [785, 24] on icon "button" at bounding box center [784, 26] width 13 height 13
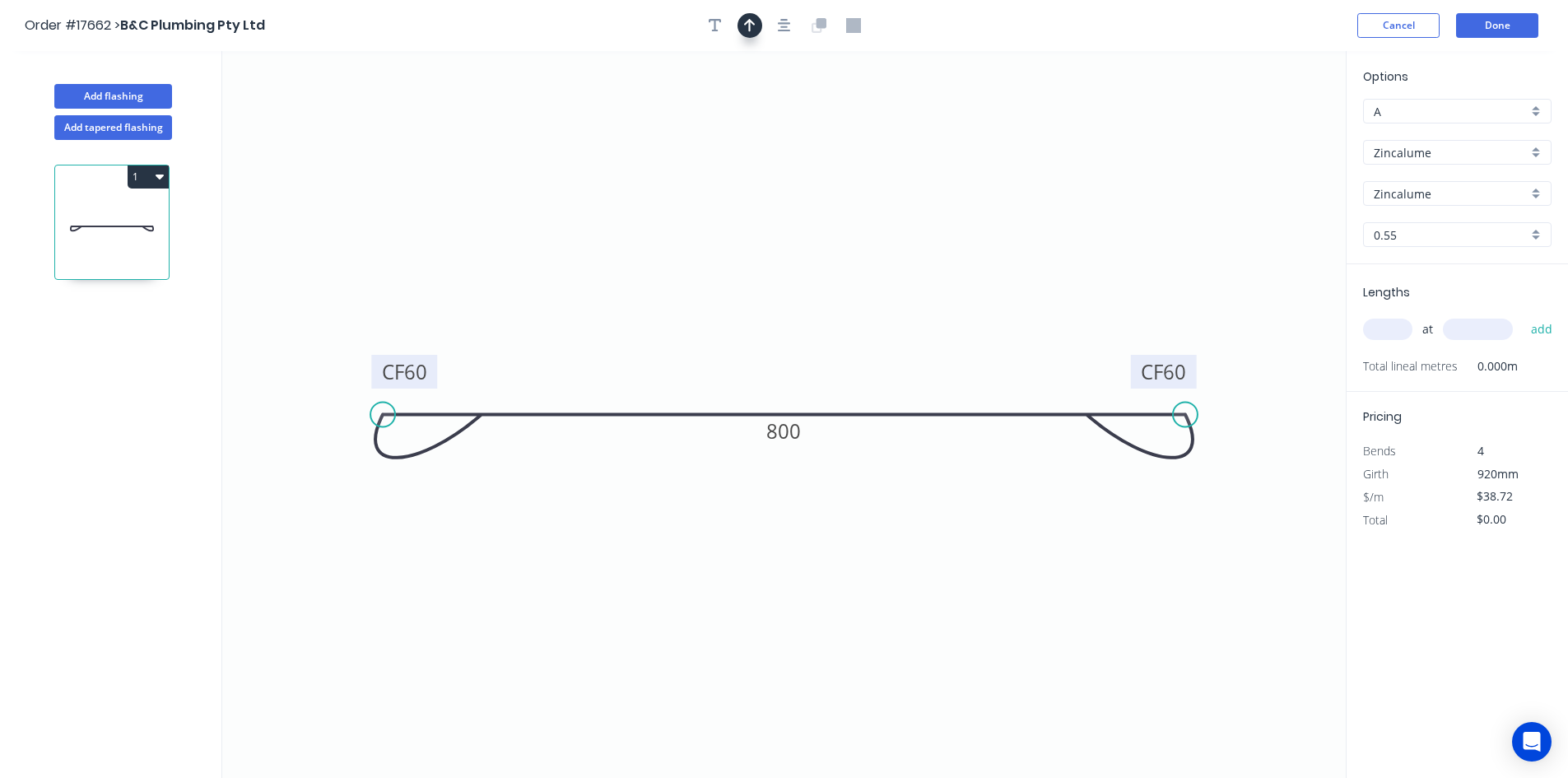
click at [749, 31] on icon "button" at bounding box center [750, 26] width 12 height 13
drag, startPoint x: 1265, startPoint y: 128, endPoint x: 823, endPoint y: 312, distance: 478.8
click at [818, 311] on icon at bounding box center [818, 291] width 15 height 52
click at [1378, 329] on input "text" at bounding box center [1387, 328] width 50 height 21
type input "1"
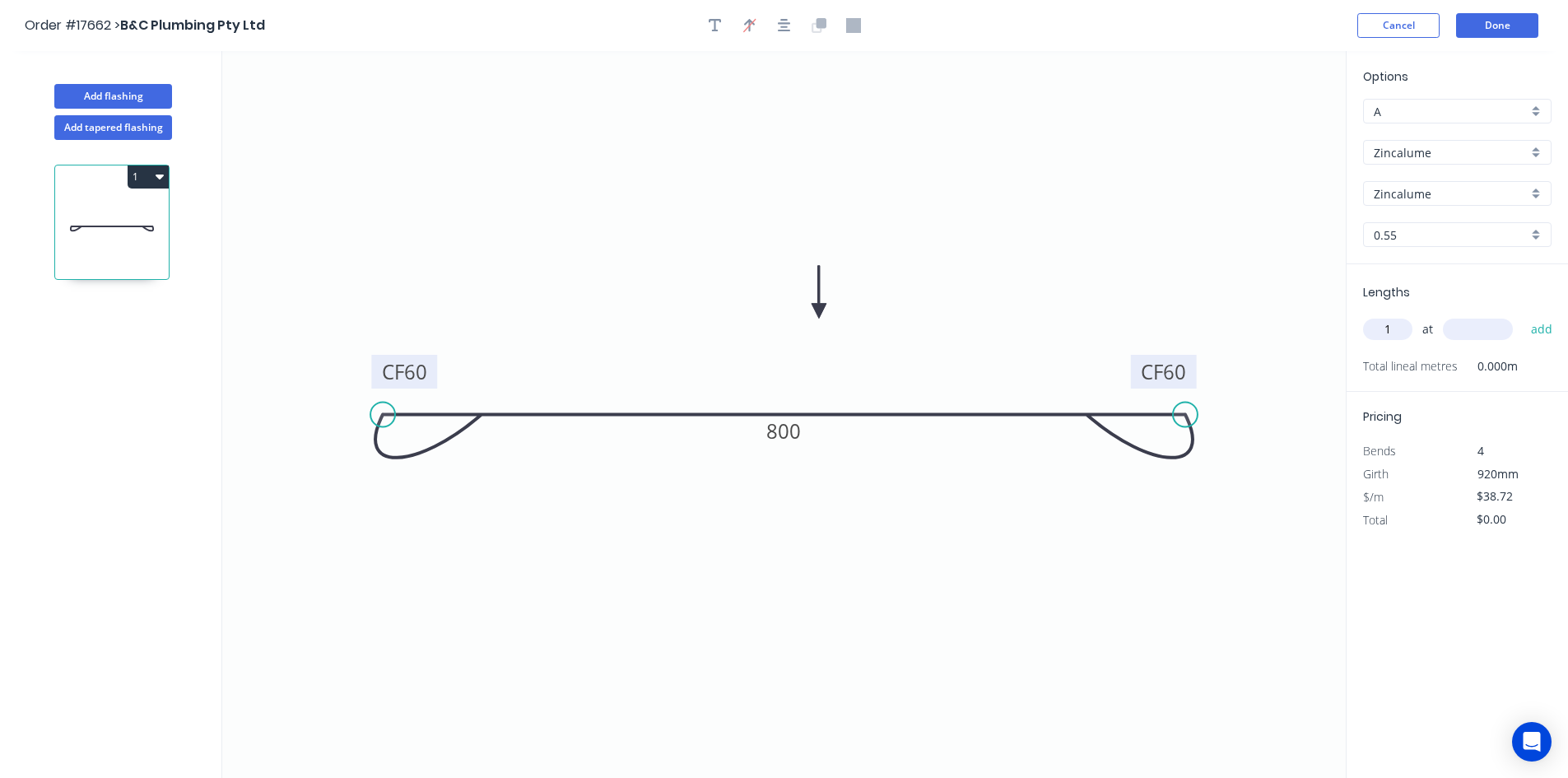
click at [1468, 335] on input "text" at bounding box center [1477, 328] width 70 height 21
type input "2000"
click at [1533, 331] on button "add" at bounding box center [1541, 329] width 39 height 28
type input "$77.44"
click at [106, 98] on button "Add flashing" at bounding box center [113, 95] width 117 height 25
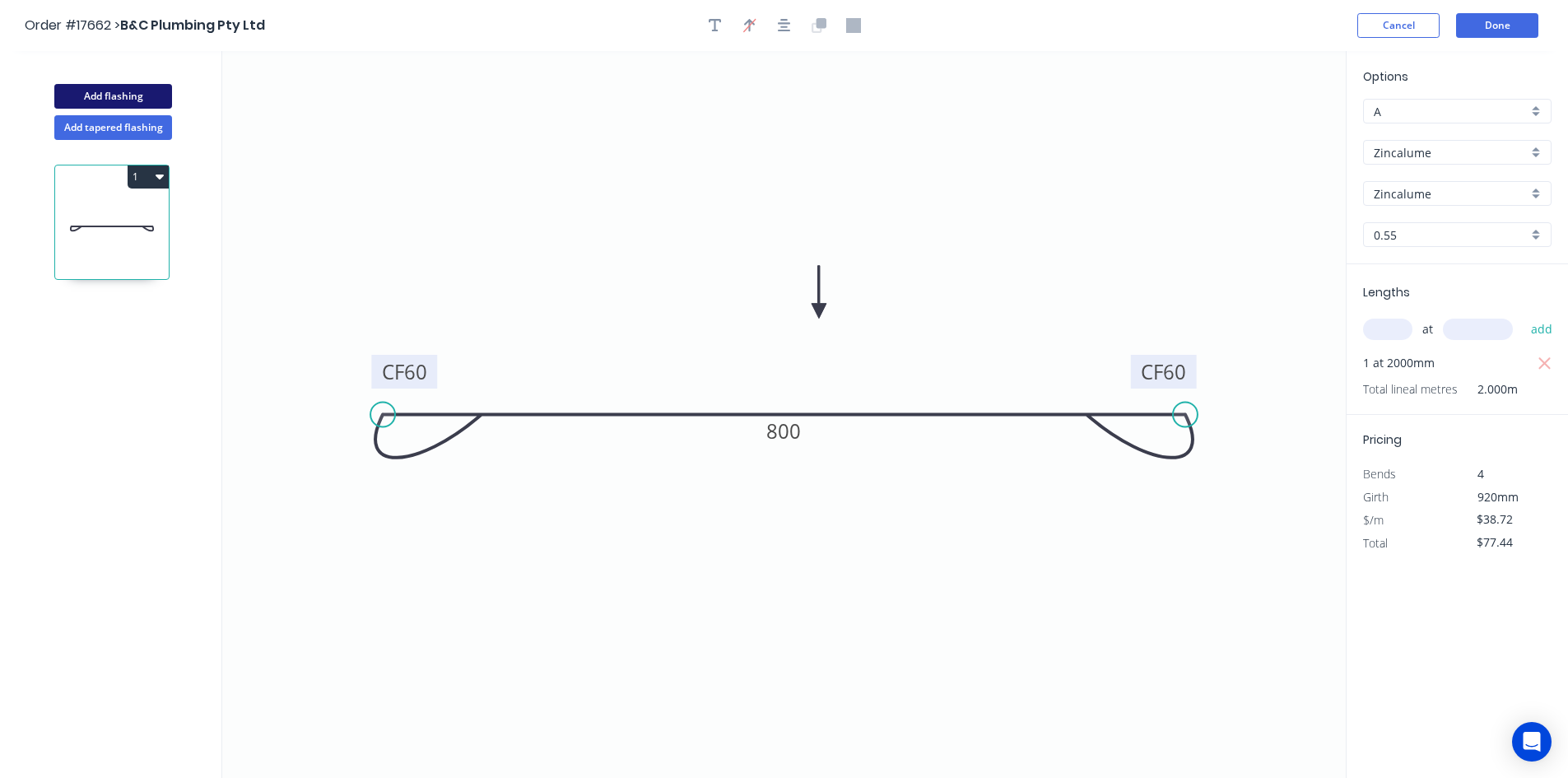
type input "$0.00"
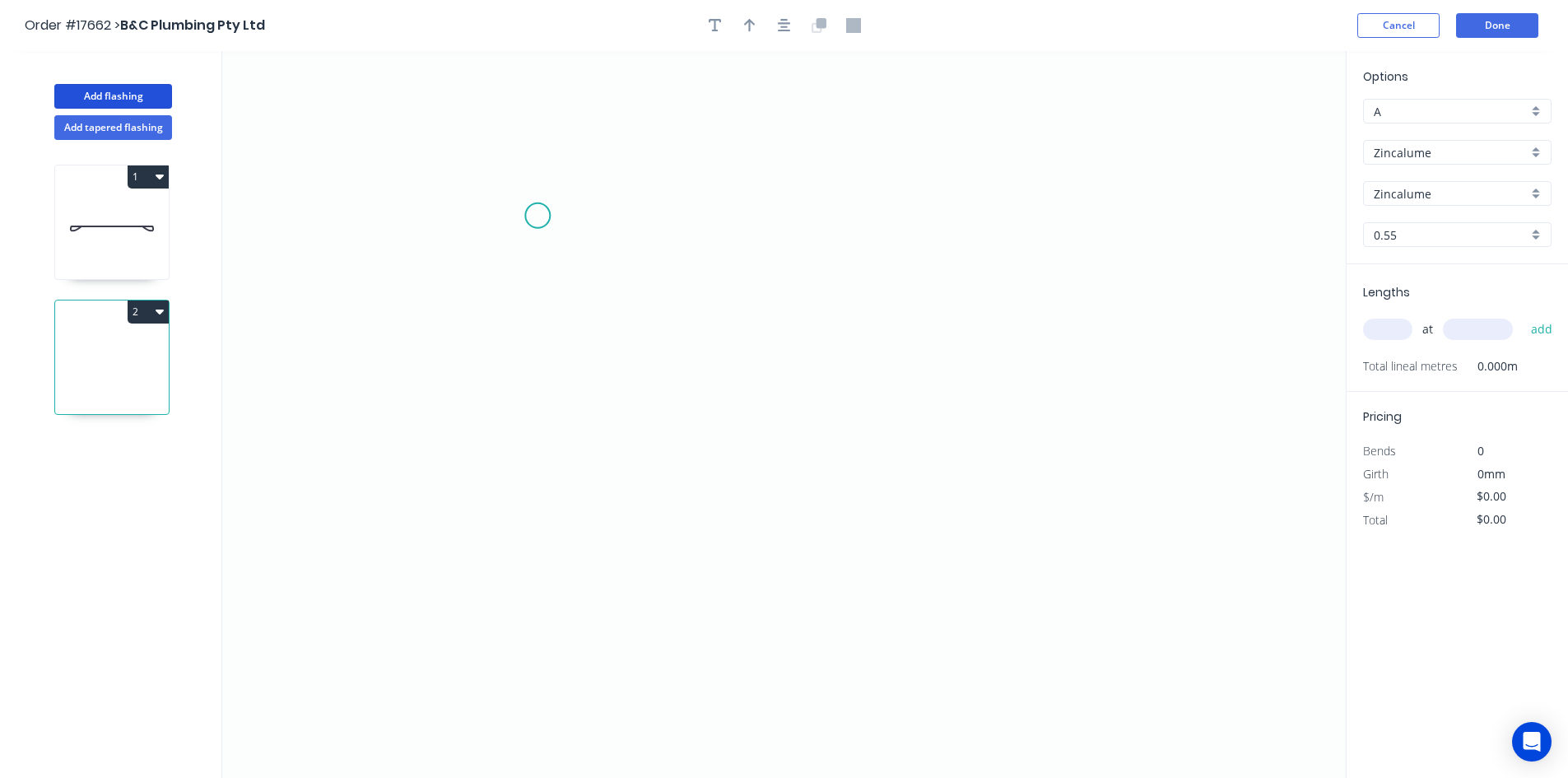
click at [538, 216] on icon "0" at bounding box center [784, 415] width 1123 height 727
click at [946, 230] on icon "0" at bounding box center [784, 415] width 1123 height 727
click at [922, 607] on icon "0 ?" at bounding box center [784, 415] width 1123 height 727
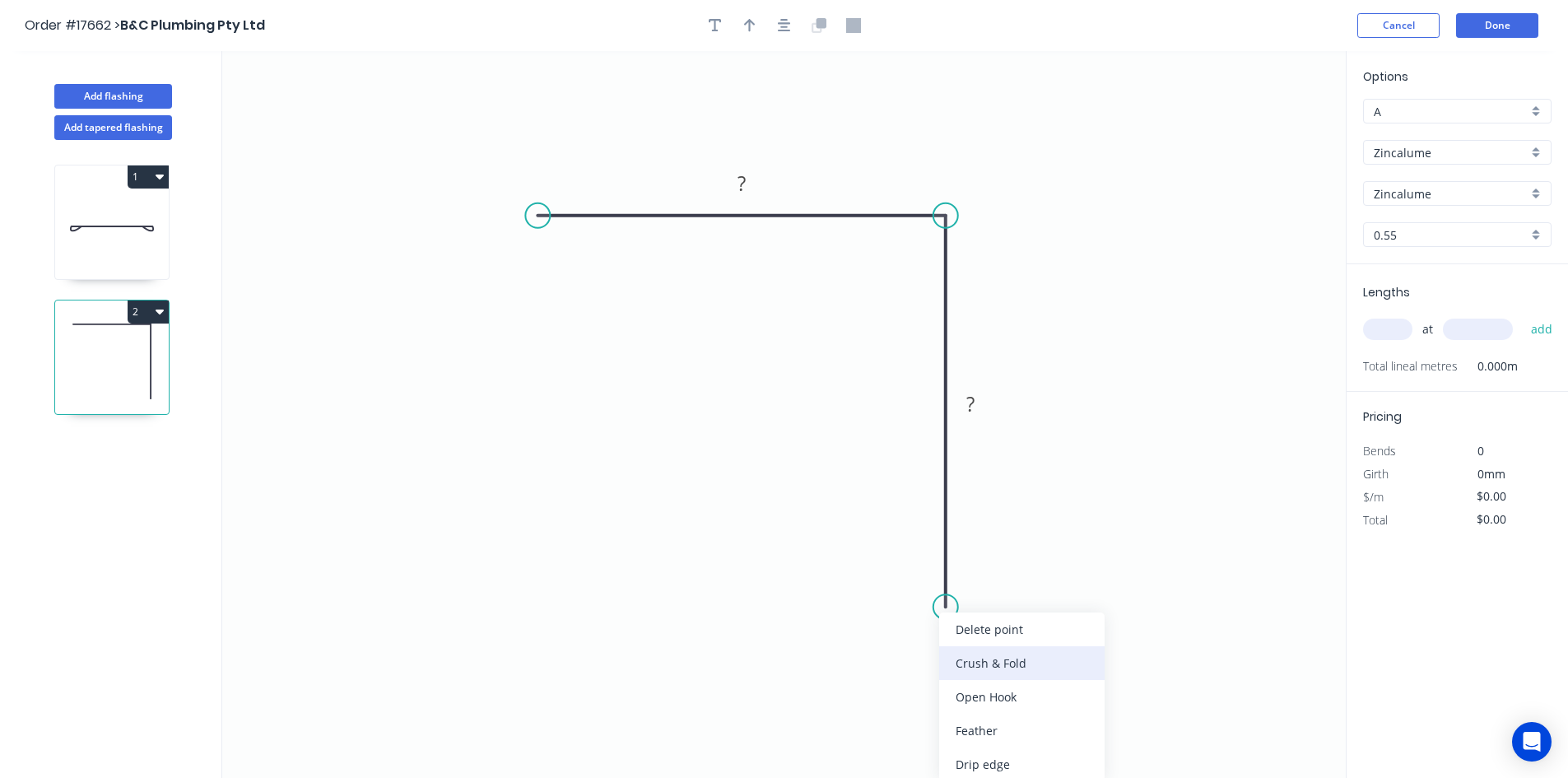
click at [1016, 656] on div "Crush & Fold" at bounding box center [1021, 662] width 165 height 34
click at [1002, 649] on div "Flip bend" at bounding box center [1020, 656] width 165 height 34
drag, startPoint x: 1011, startPoint y: 571, endPoint x: 872, endPoint y: 597, distance: 141.4
click at [872, 597] on rect at bounding box center [840, 604] width 66 height 34
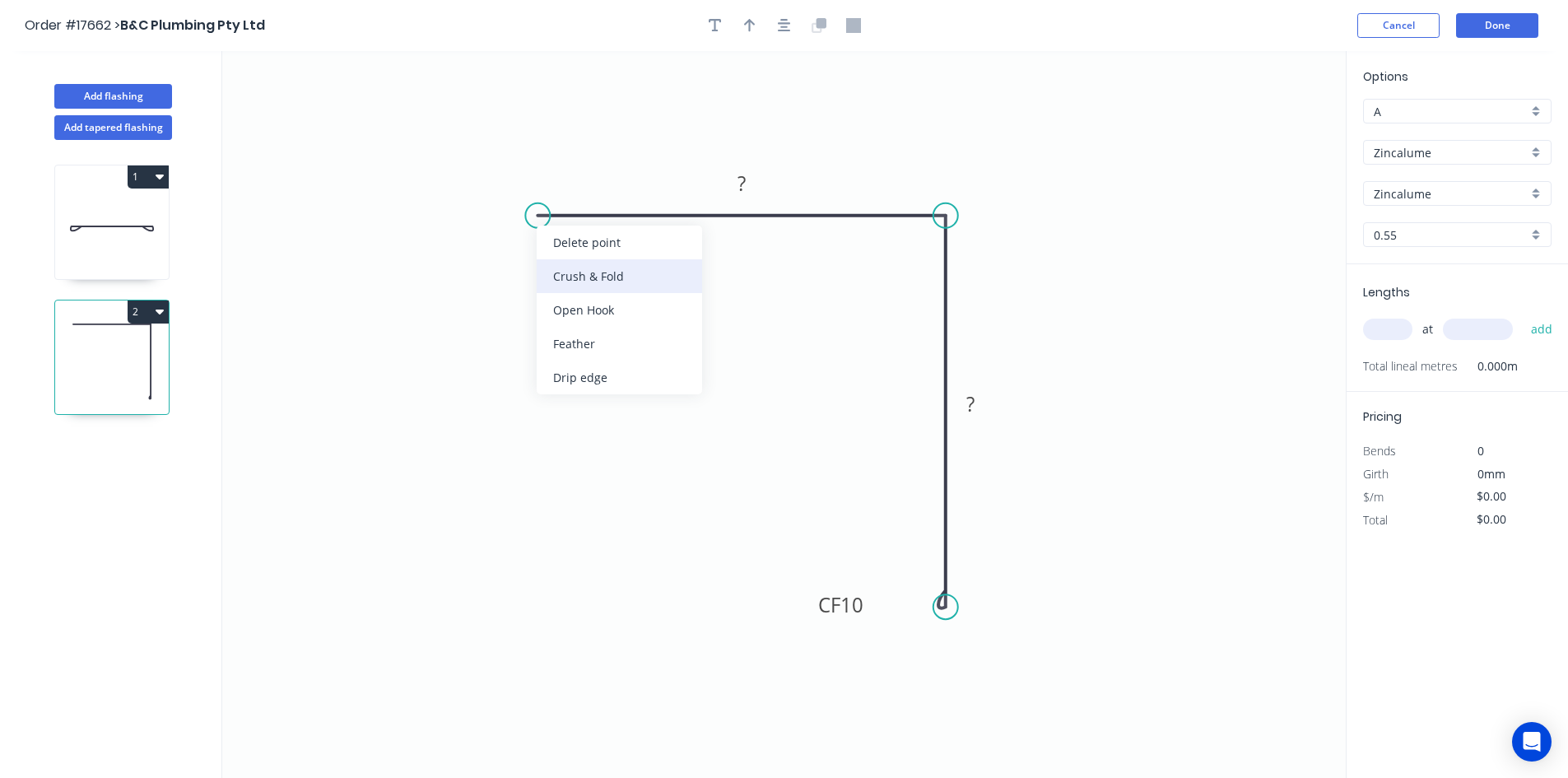
click at [568, 281] on div "Crush & Fold" at bounding box center [619, 276] width 165 height 34
drag, startPoint x: 581, startPoint y: 159, endPoint x: 525, endPoint y: 242, distance: 100.1
click at [524, 264] on icon "0 CF 10 ? CF 10 ?" at bounding box center [784, 415] width 1123 height 727
drag, startPoint x: 586, startPoint y: 161, endPoint x: 519, endPoint y: 299, distance: 153.4
click at [519, 299] on rect at bounding box center [493, 311] width 66 height 34
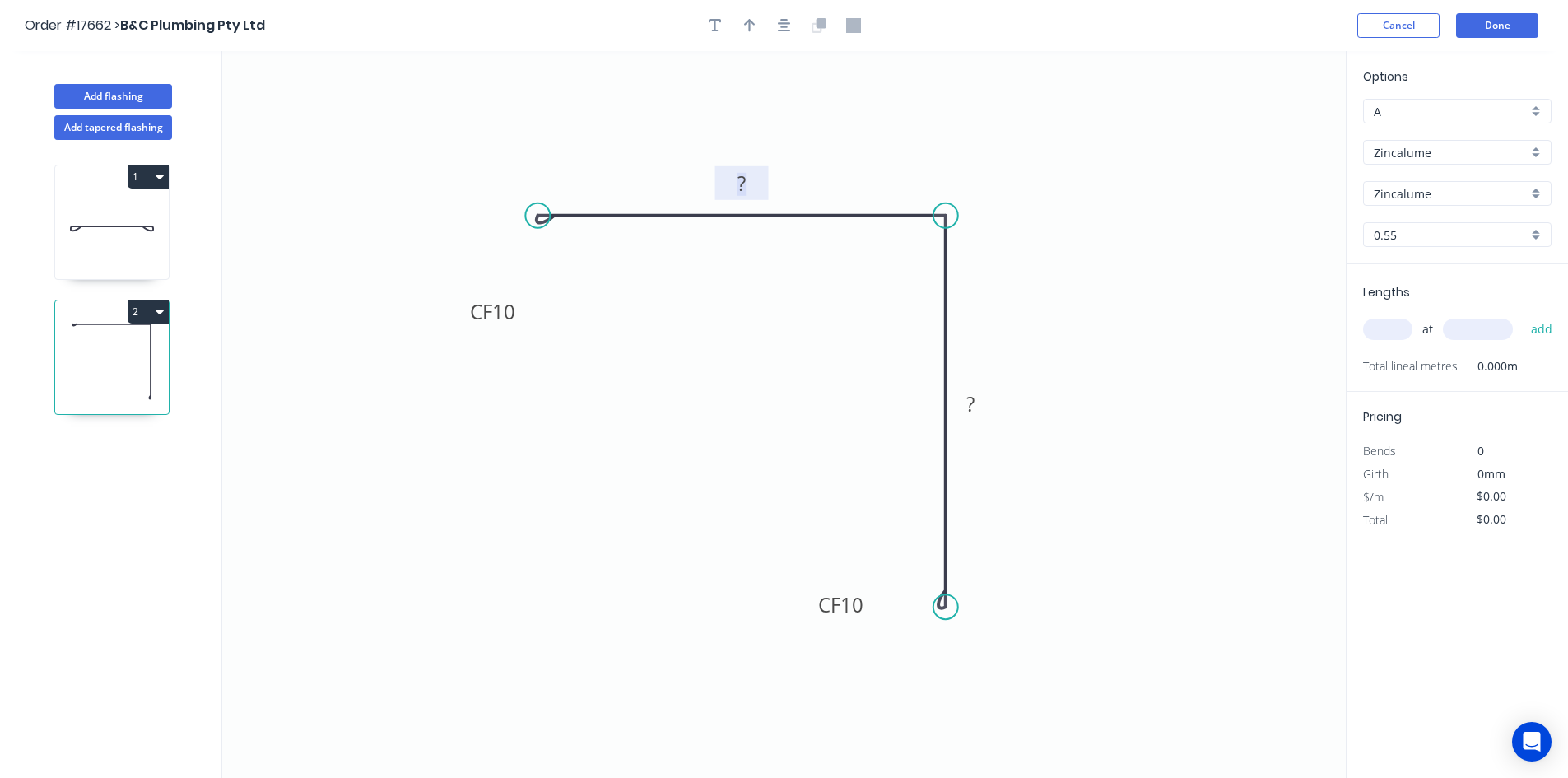
click at [732, 184] on rect at bounding box center [741, 183] width 33 height 23
click at [976, 407] on rect at bounding box center [971, 405] width 33 height 23
click at [786, 23] on icon "button" at bounding box center [784, 26] width 13 height 13
type input "$17.64"
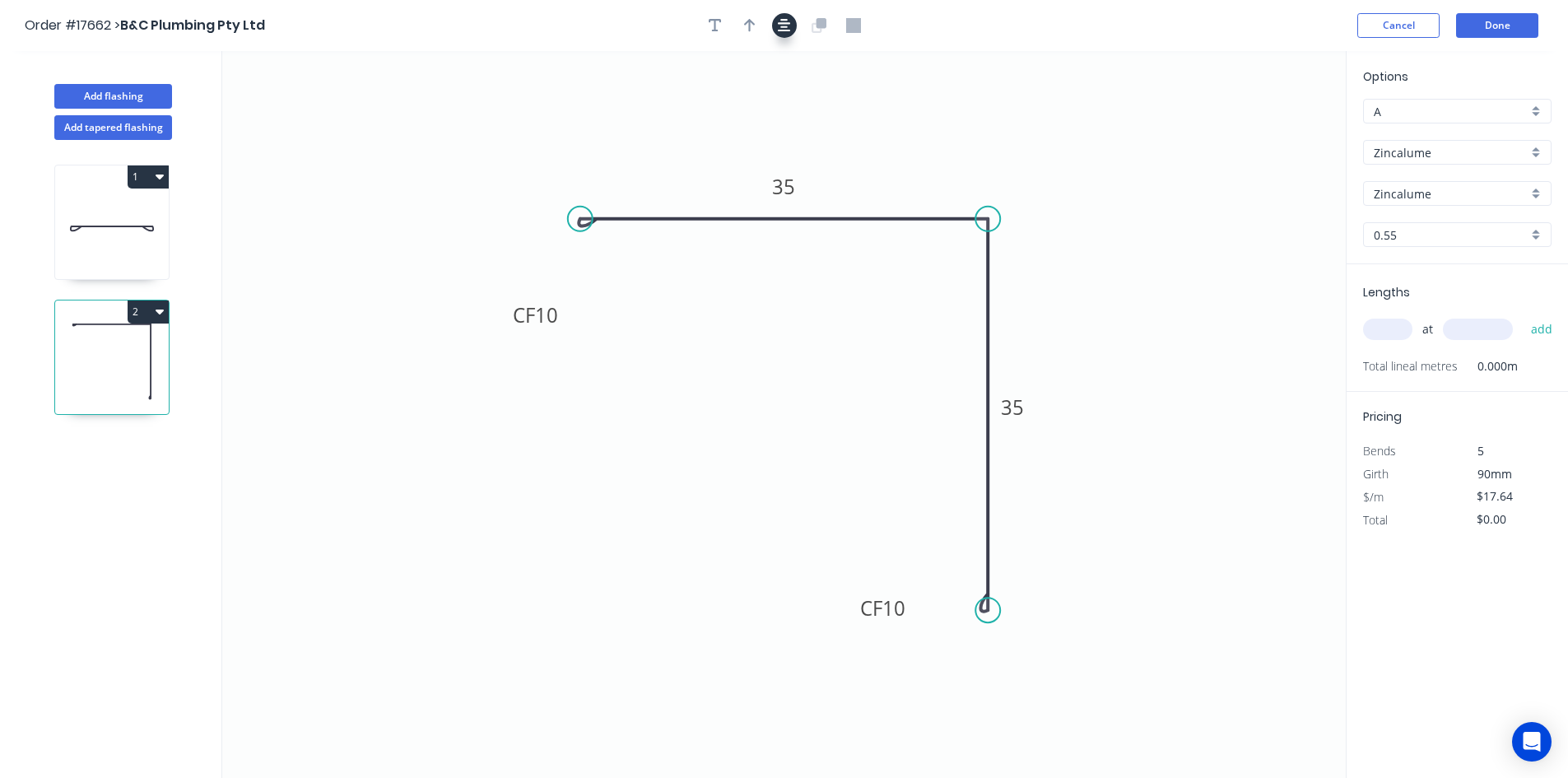
drag, startPoint x: 752, startPoint y: 21, endPoint x: 780, endPoint y: 24, distance: 28.2
click at [751, 21] on icon "button" at bounding box center [750, 26] width 12 height 13
click at [1262, 129] on icon at bounding box center [1262, 114] width 15 height 52
drag, startPoint x: 1262, startPoint y: 132, endPoint x: 994, endPoint y: 152, distance: 268.7
click at [994, 150] on icon at bounding box center [1009, 137] width 48 height 48
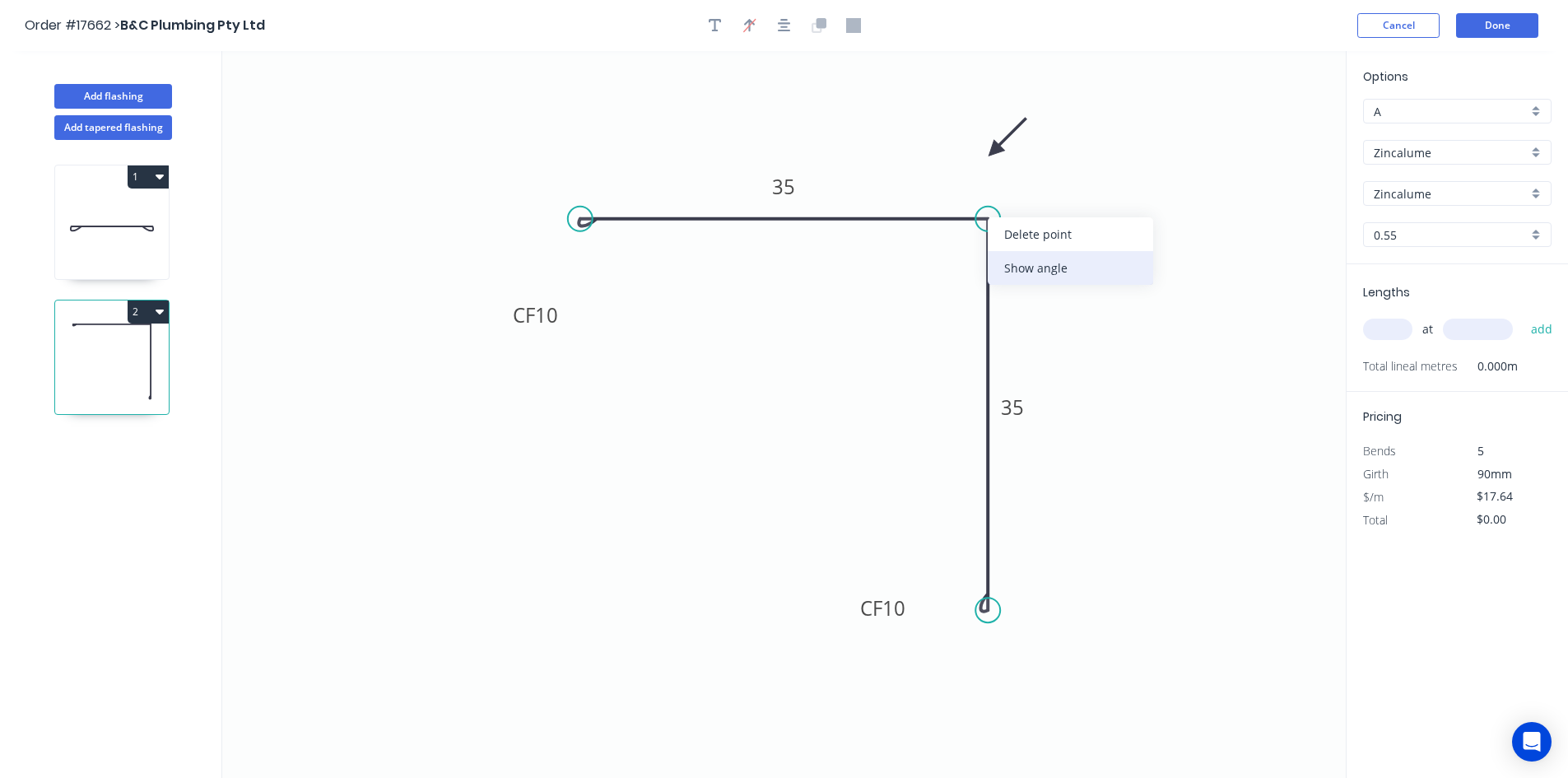
click at [1020, 271] on div "Show angle" at bounding box center [1070, 268] width 165 height 34
click at [962, 252] on tspan "º" at bounding box center [962, 247] width 7 height 28
drag, startPoint x: 935, startPoint y: 243, endPoint x: 1087, endPoint y: 164, distance: 171.3
click at [1087, 164] on rect at bounding box center [1110, 167] width 53 height 34
click at [1379, 327] on input "text" at bounding box center [1387, 328] width 50 height 21
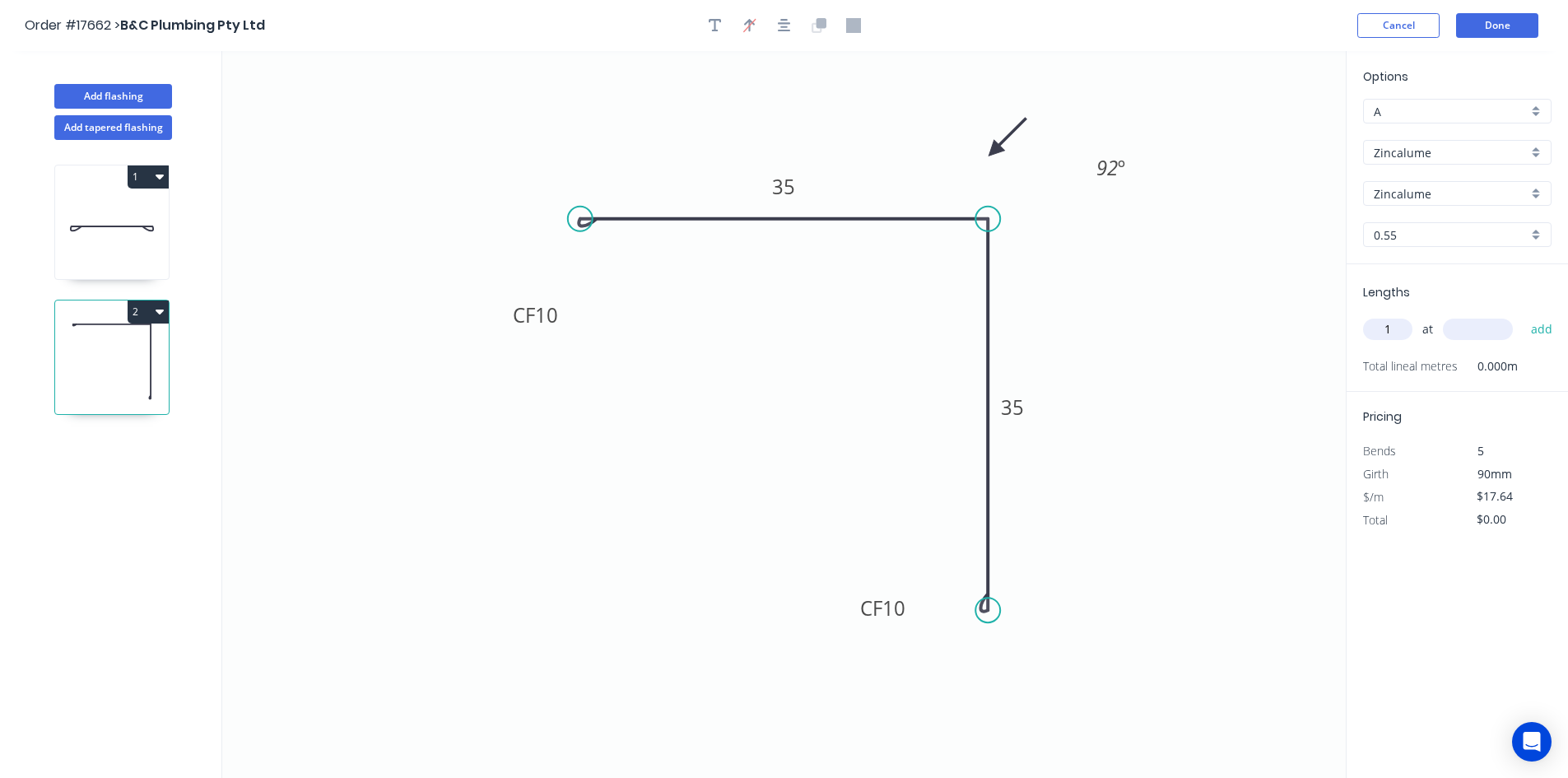
type input "1"
click at [1470, 324] on input "text" at bounding box center [1477, 328] width 70 height 21
type input "2100"
click at [1529, 334] on button "add" at bounding box center [1541, 329] width 39 height 28
type input "$37.04"
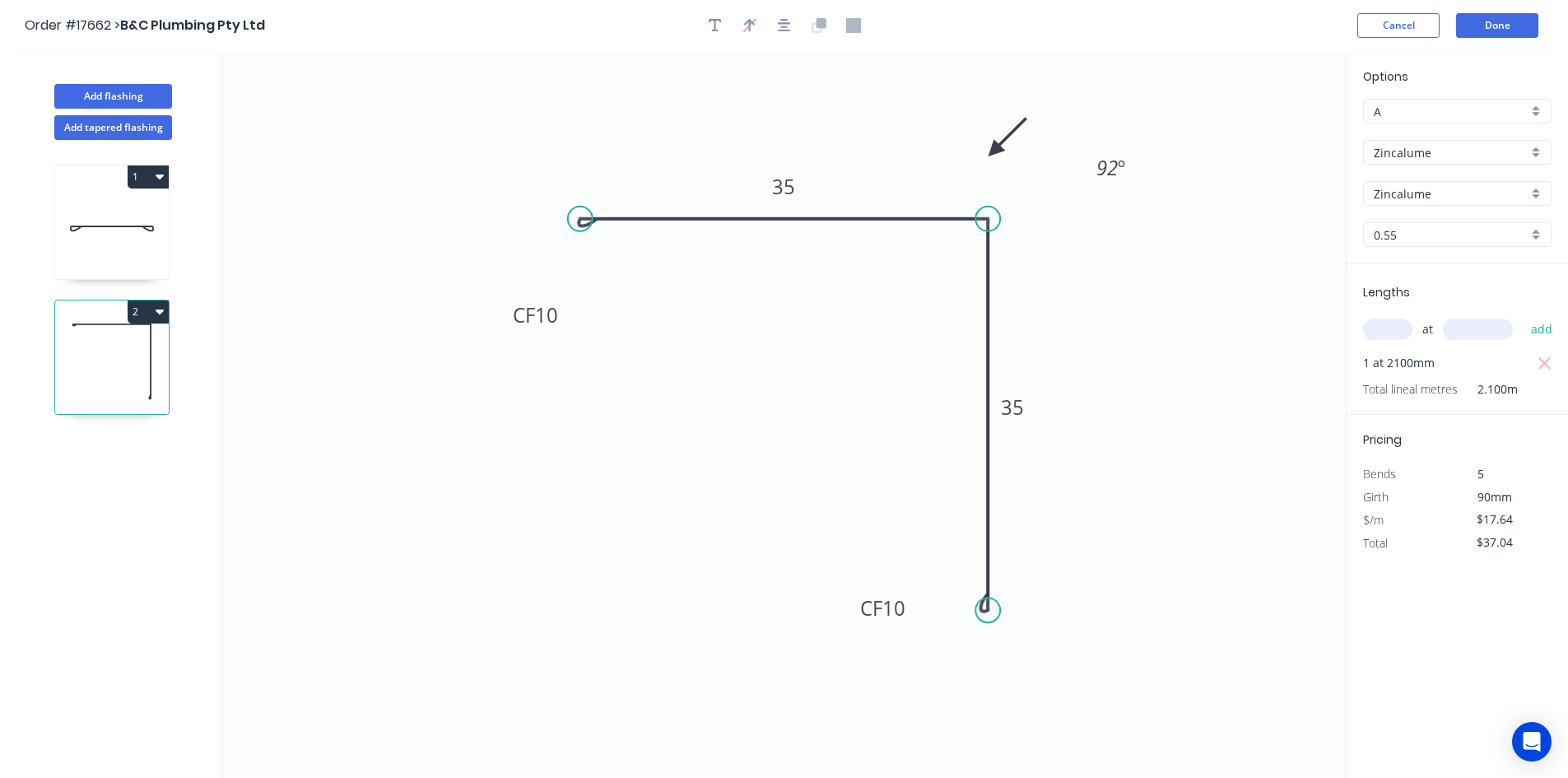
click at [83, 232] on icon at bounding box center [112, 226] width 114 height 106
type input "$38.72"
type input "$77.44"
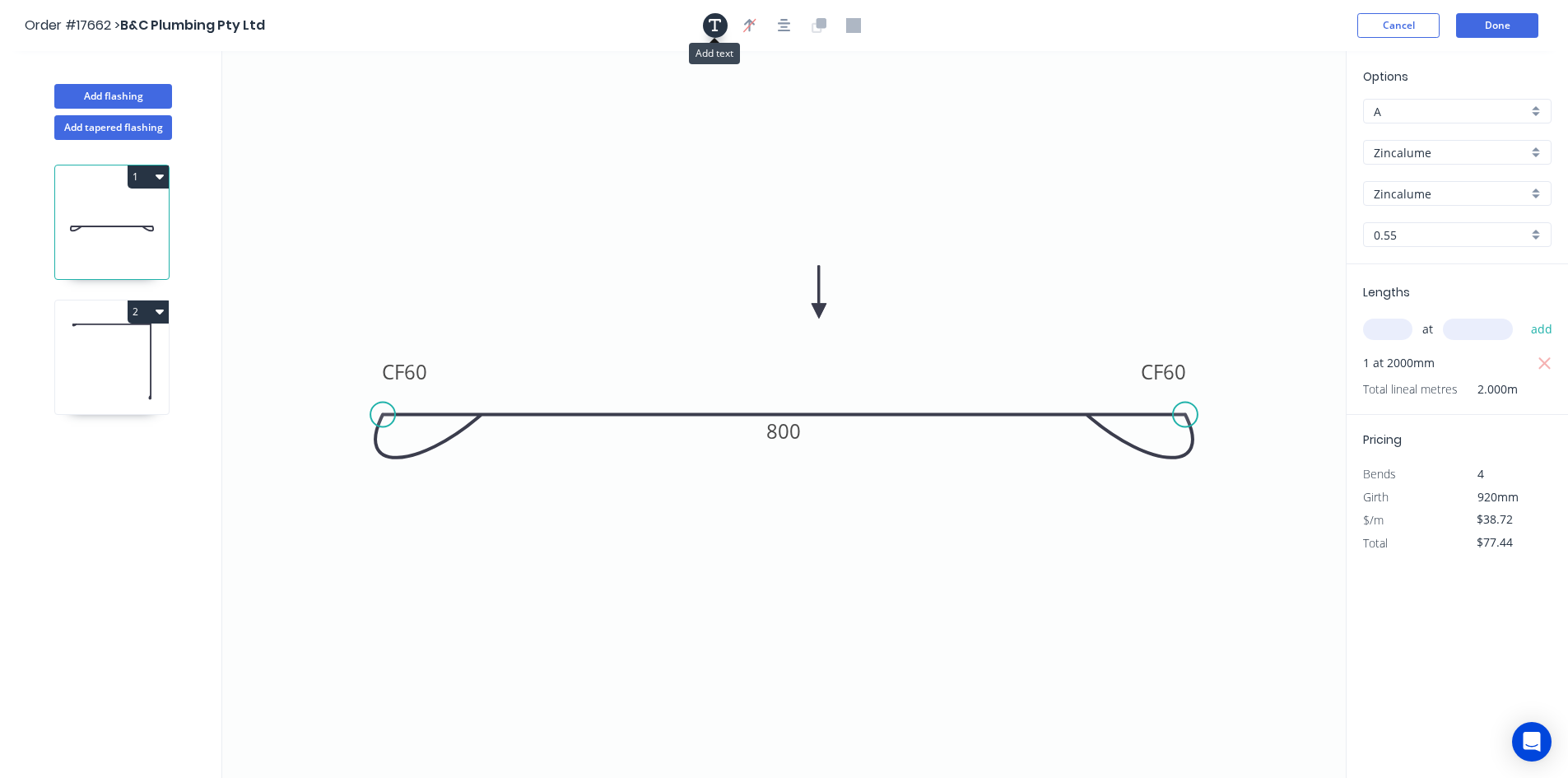
click at [722, 25] on button "button" at bounding box center [715, 25] width 25 height 25
click at [339, 99] on textarea at bounding box center [328, 116] width 133 height 61
type textarea "C"
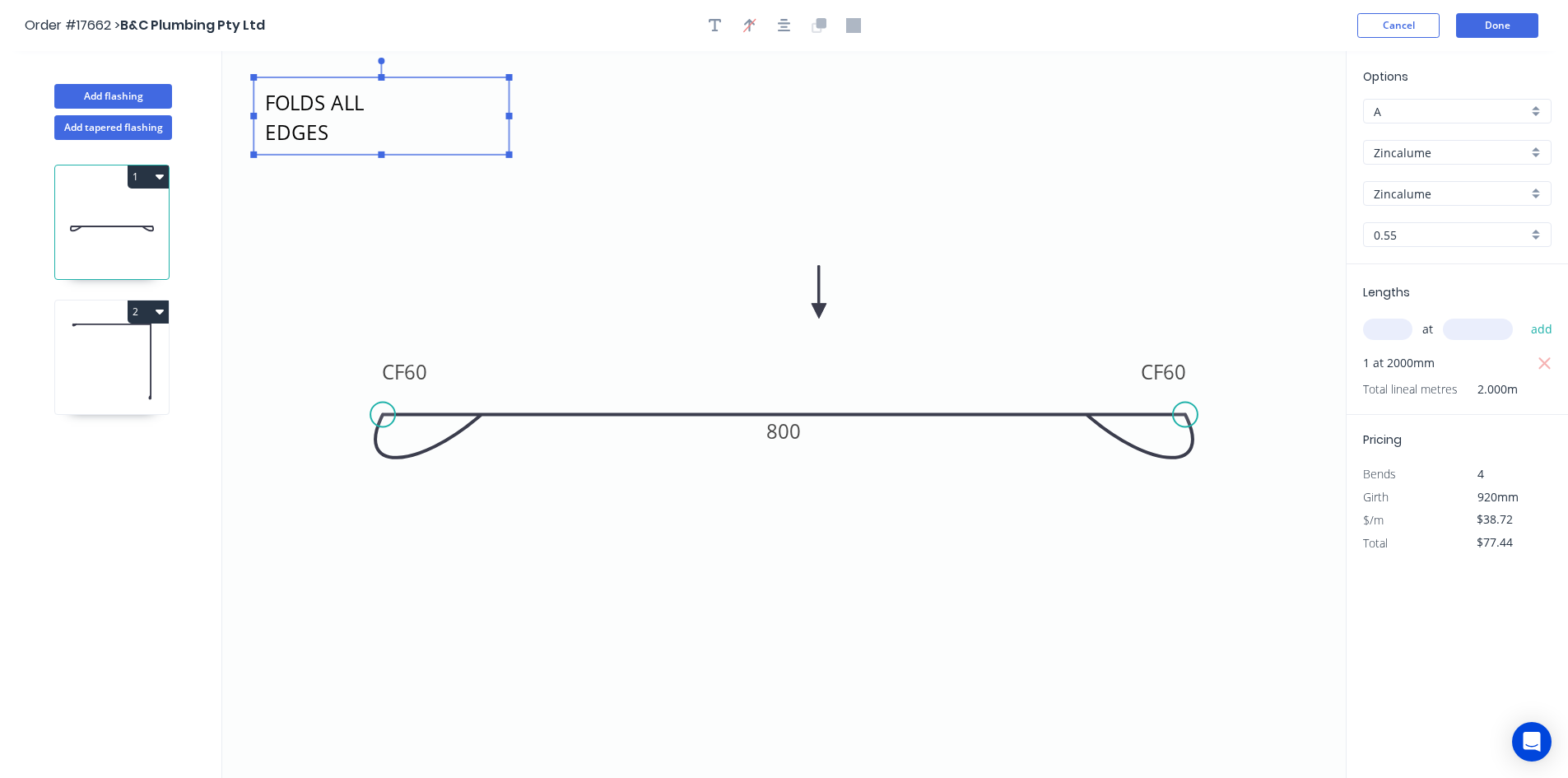
drag, startPoint x: 402, startPoint y: 117, endPoint x: 511, endPoint y: 117, distance: 109.0
click at [511, 117] on rect at bounding box center [509, 116] width 6 height 6
click at [513, 112] on rect at bounding box center [383, 116] width 260 height 77
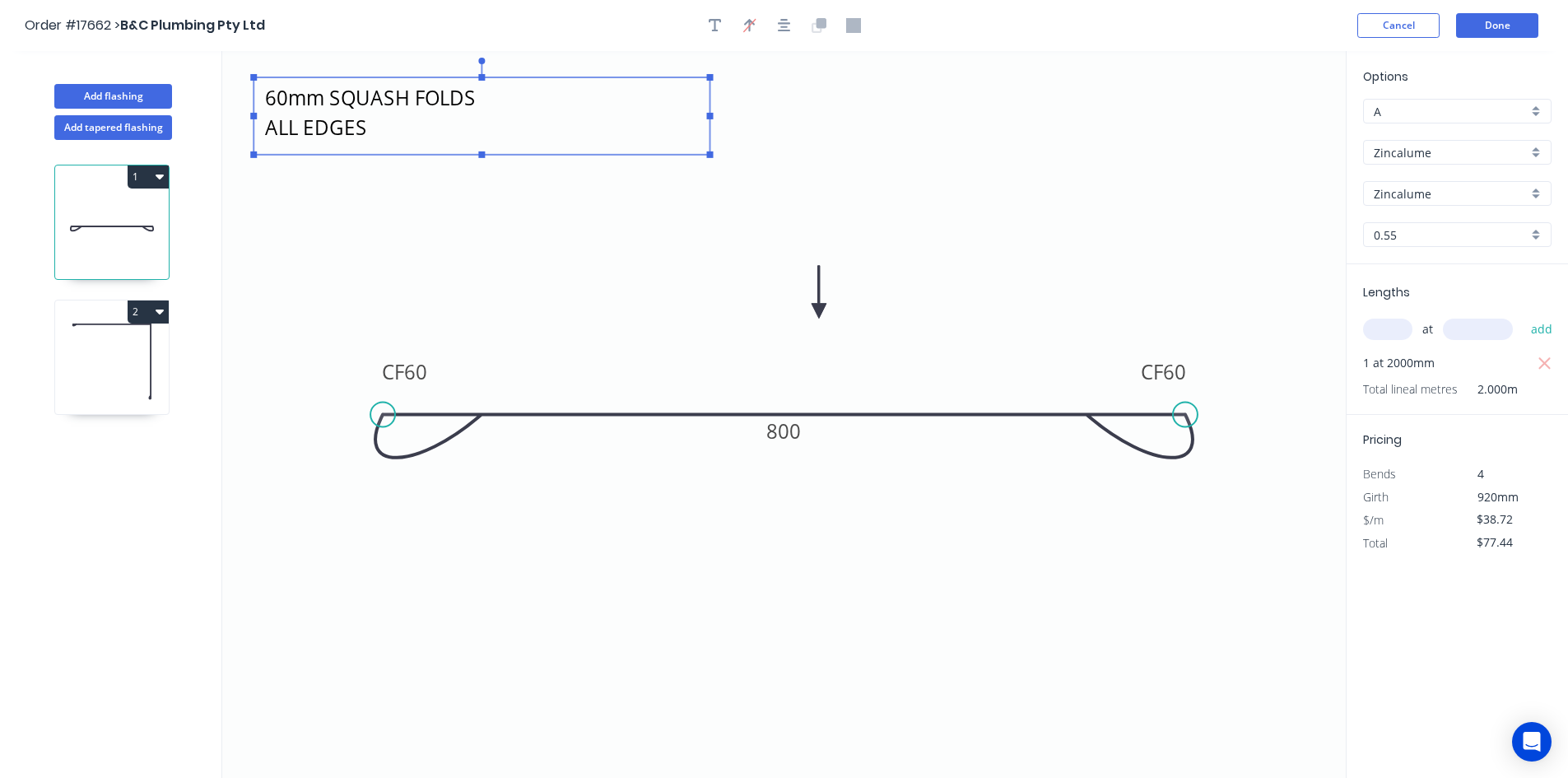
drag, startPoint x: 514, startPoint y: 116, endPoint x: 730, endPoint y: 133, distance: 216.7
click at [713, 133] on g at bounding box center [482, 107] width 462 height 100
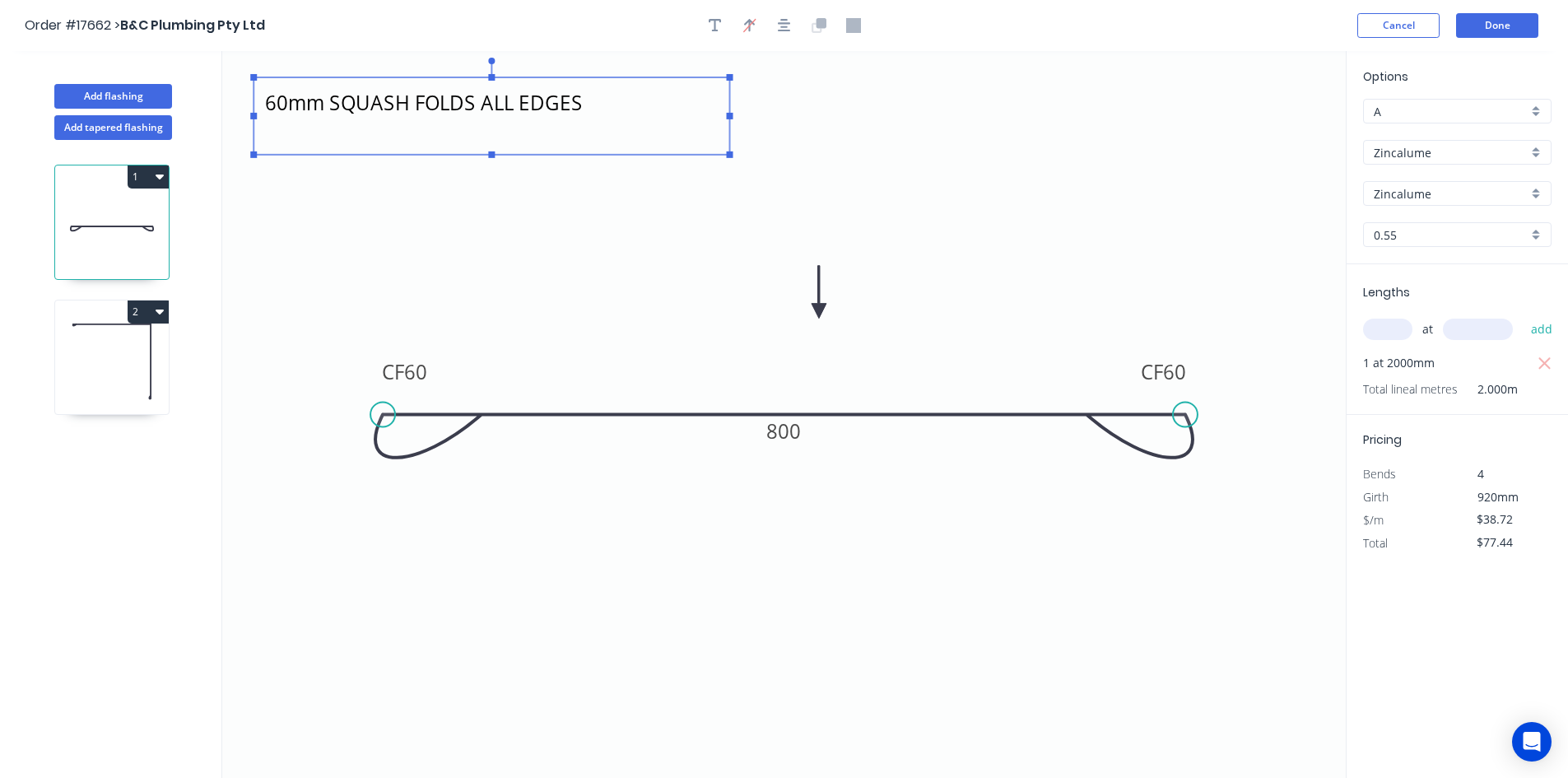
click at [621, 182] on icon "60mm SQUASH FOLDS ALL EDGES CF 60 CF 60 800" at bounding box center [784, 415] width 1123 height 727
type textarea "60mm SQUASH FOLDS ALL EDGES"
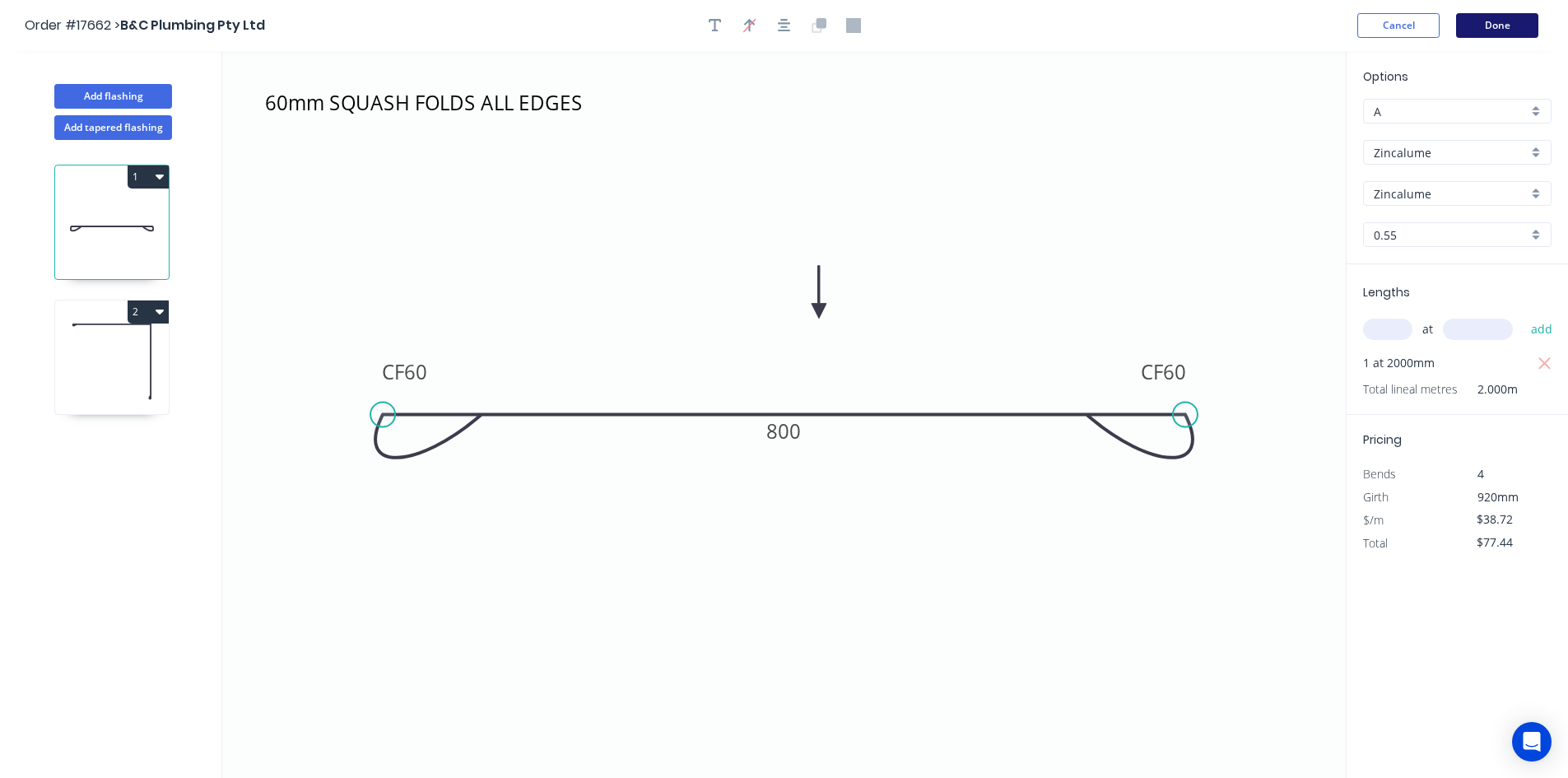
click at [1497, 26] on button "Done" at bounding box center [1497, 25] width 83 height 25
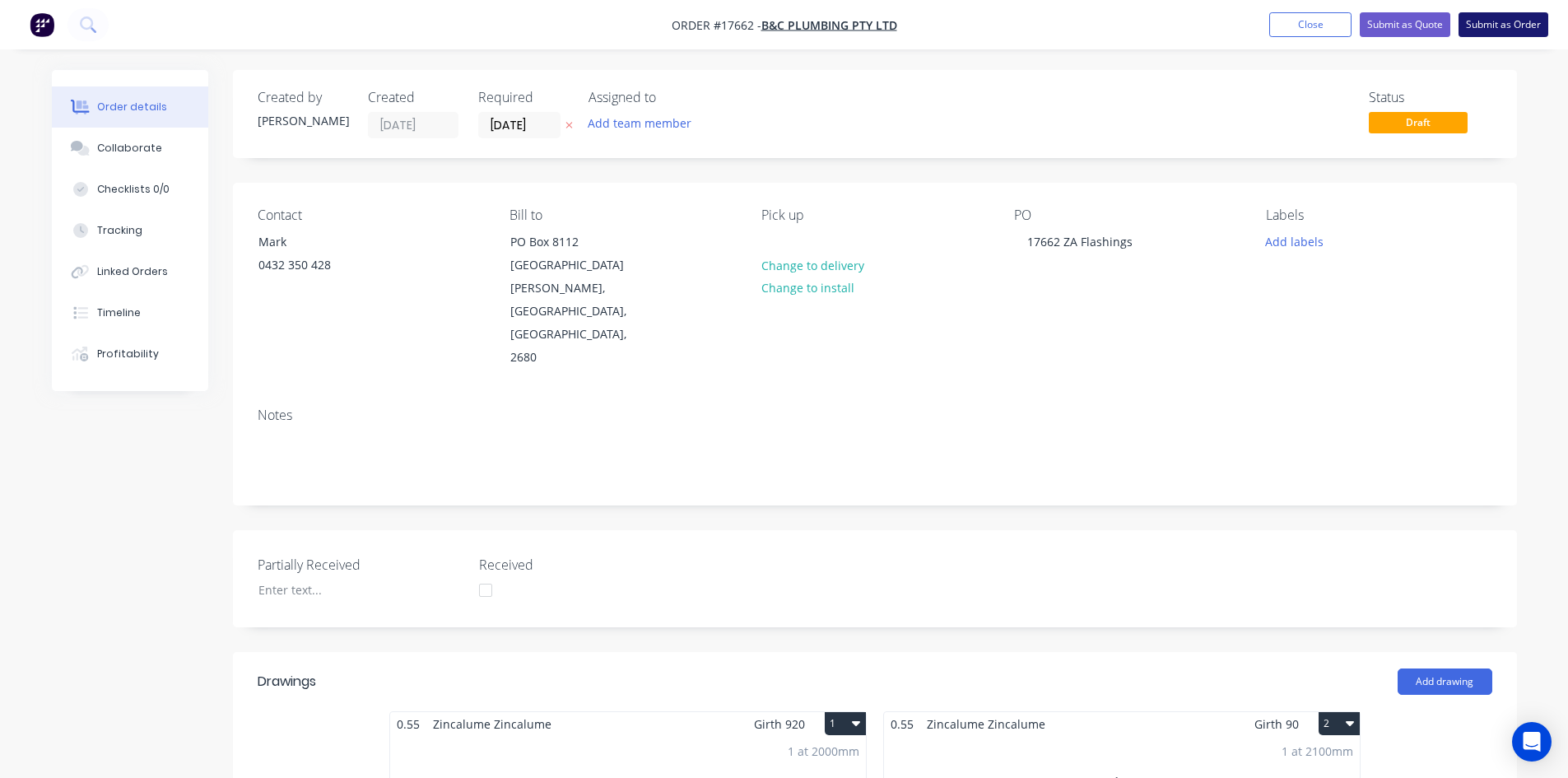
click at [1492, 25] on button "Submit as Order" at bounding box center [1503, 24] width 90 height 25
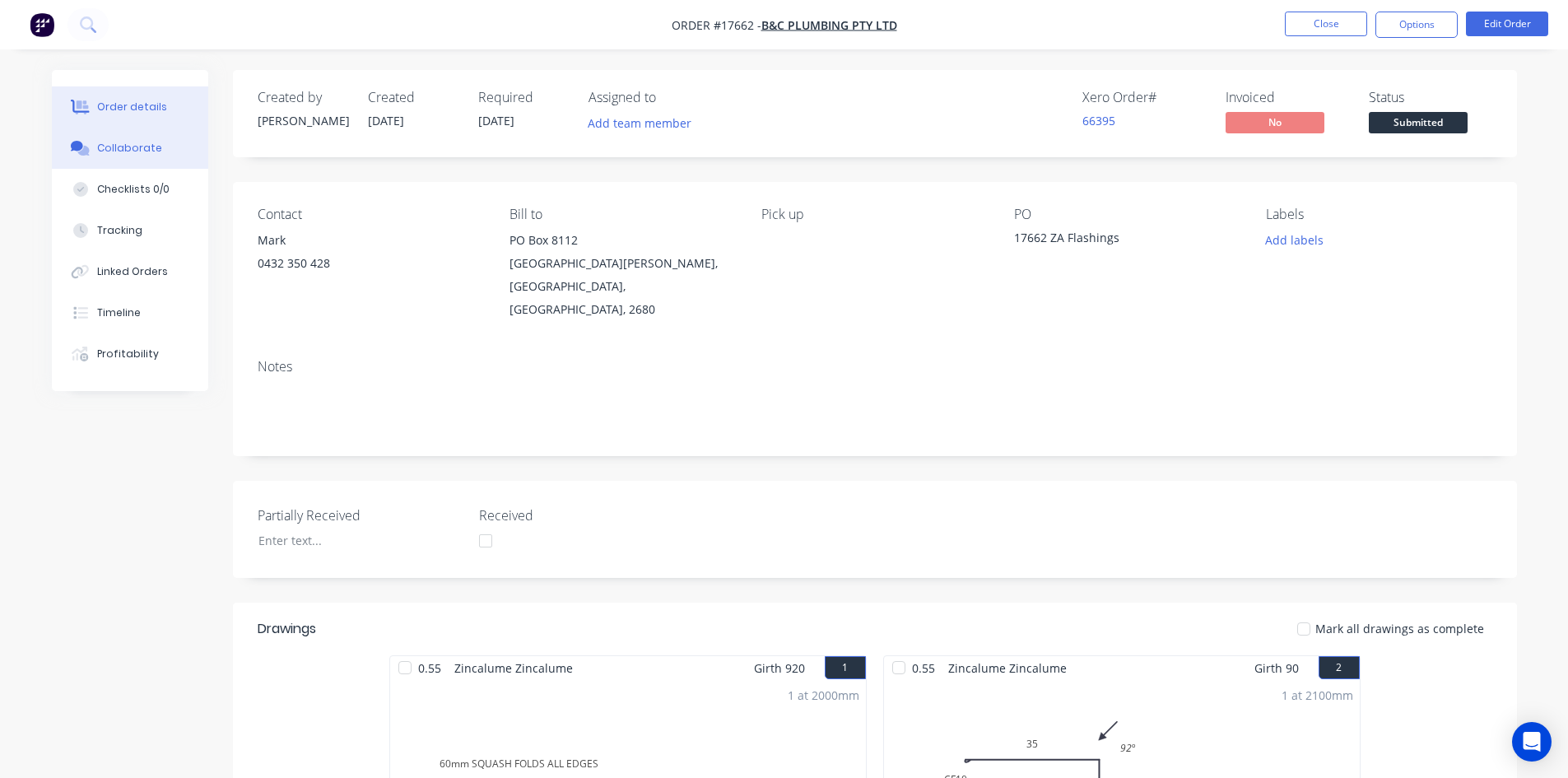
click at [131, 149] on div "Collaborate" at bounding box center [129, 148] width 65 height 15
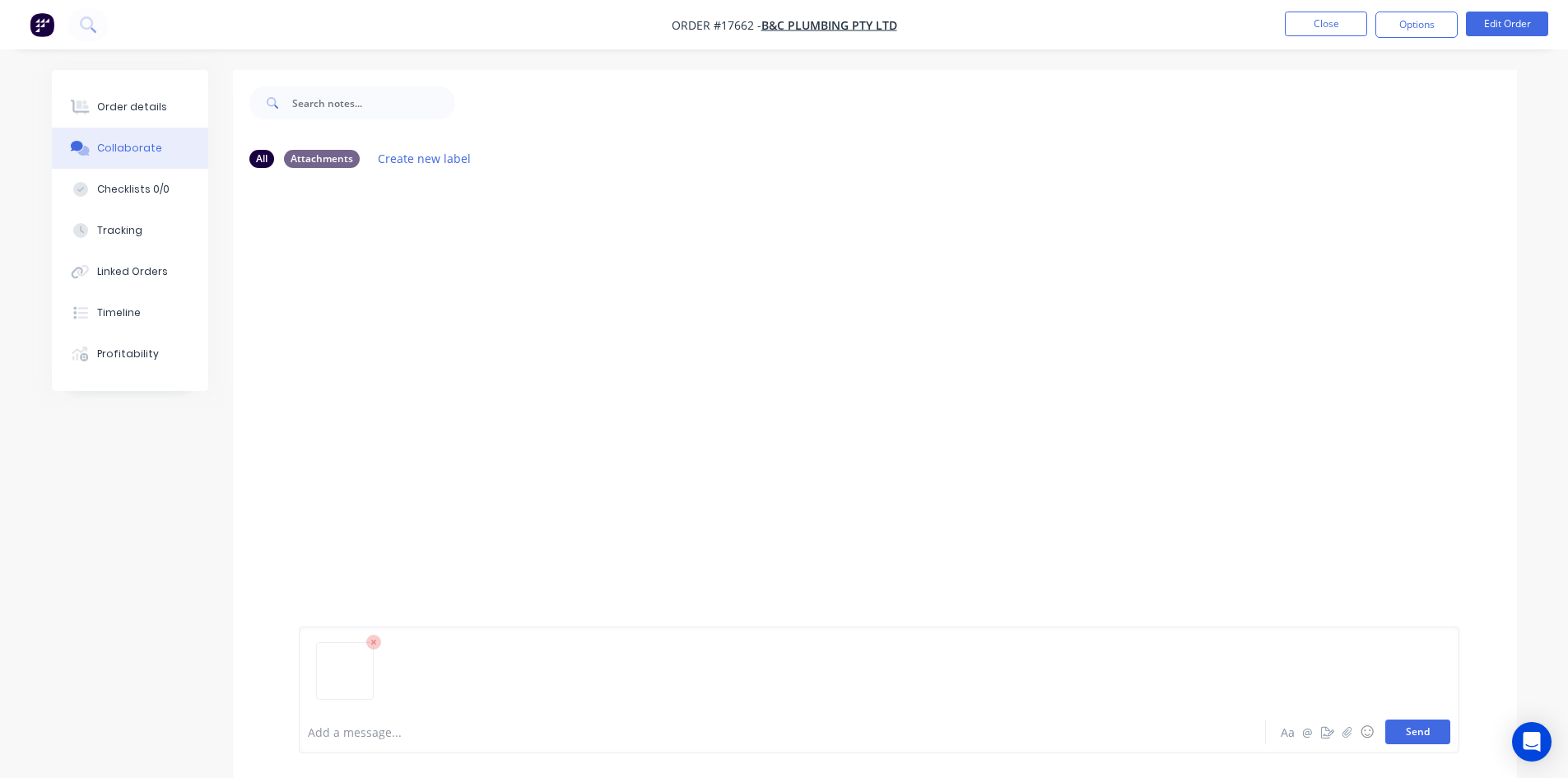
click at [1418, 730] on button "Send" at bounding box center [1418, 731] width 65 height 25
click at [139, 107] on div "Order details" at bounding box center [132, 107] width 70 height 15
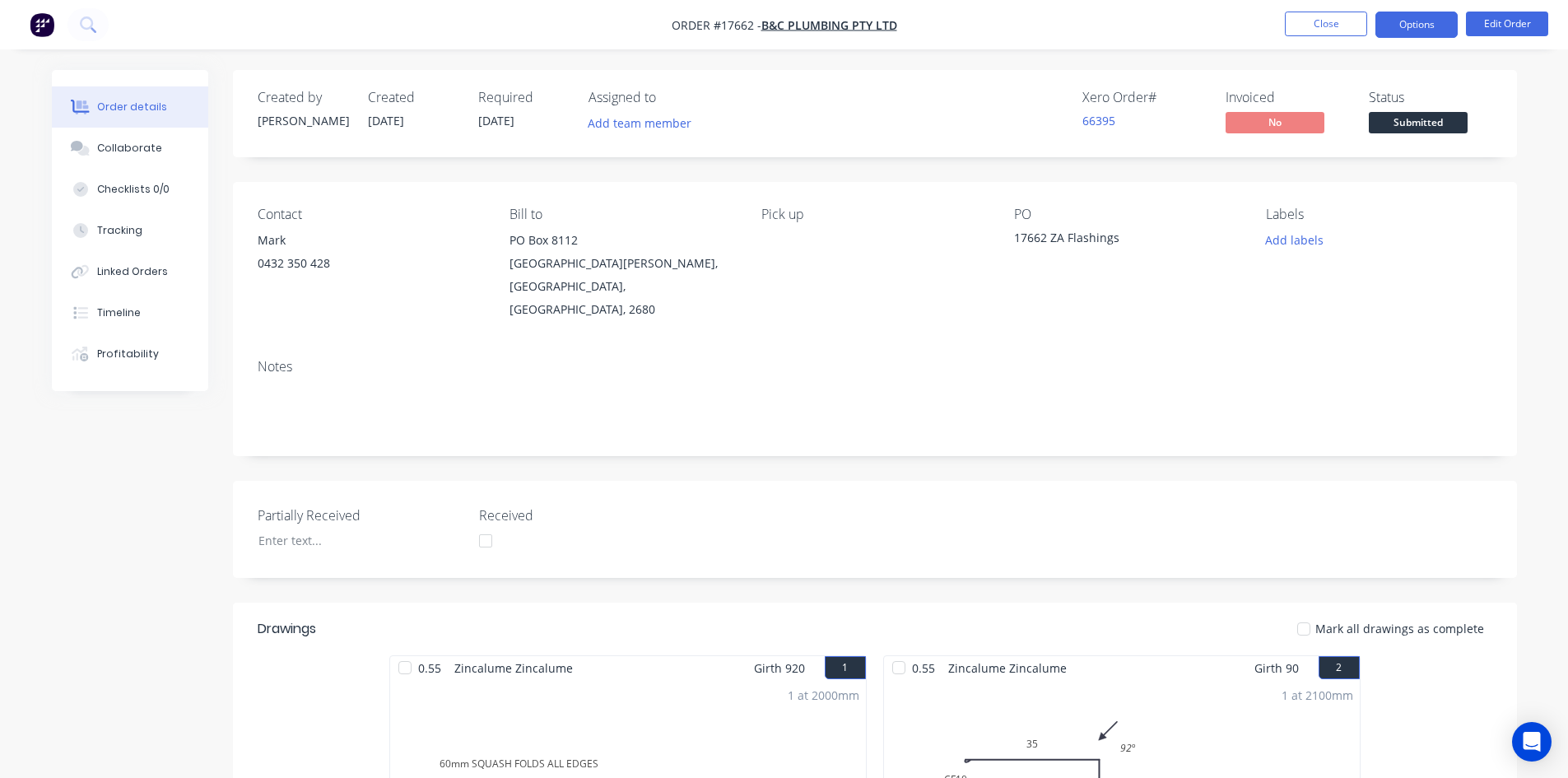
click at [1431, 30] on button "Options" at bounding box center [1417, 25] width 83 height 27
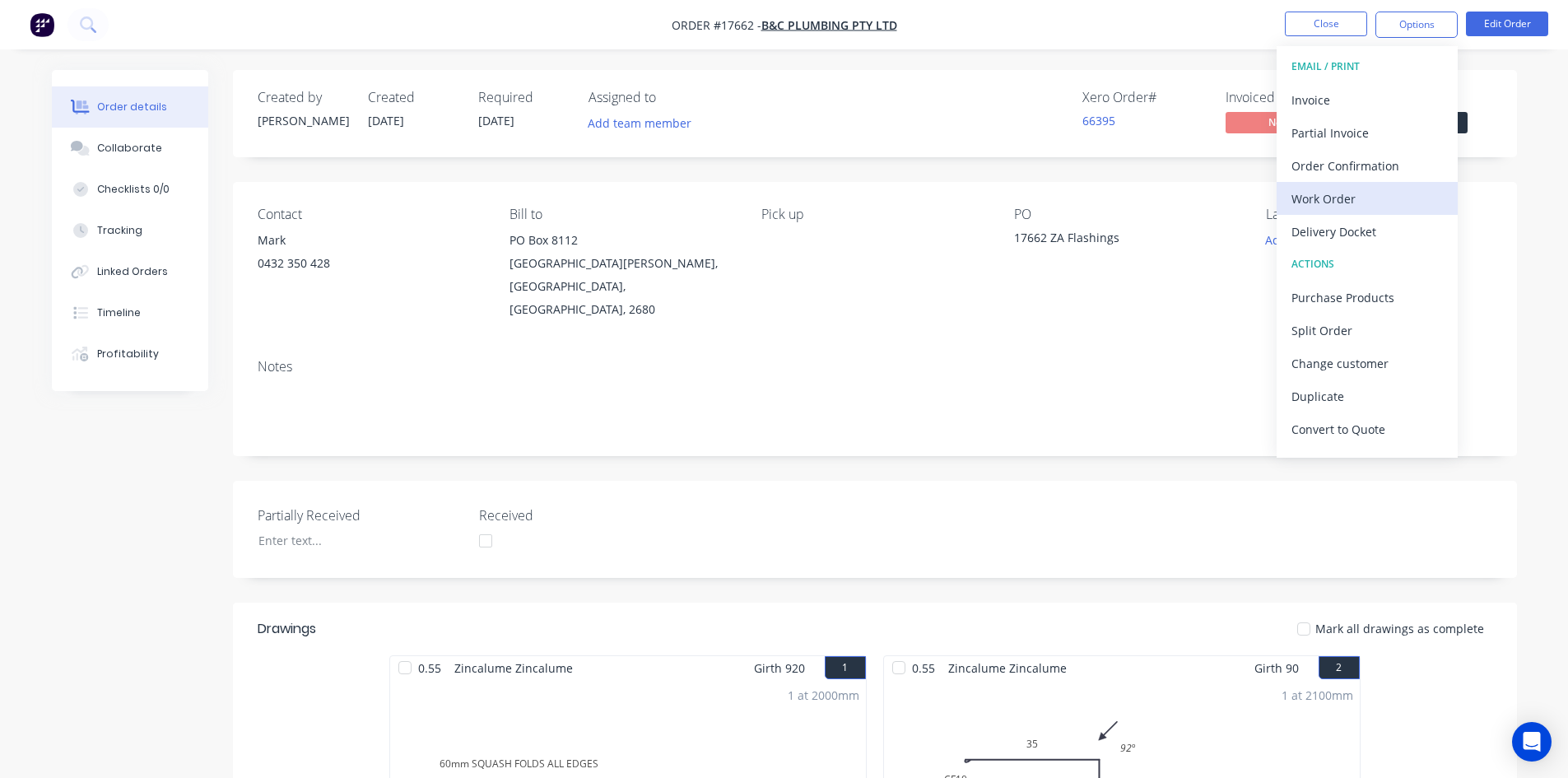
click at [1338, 194] on div "Work Order" at bounding box center [1366, 199] width 151 height 24
click at [1338, 194] on div "Custom" at bounding box center [1366, 199] width 151 height 24
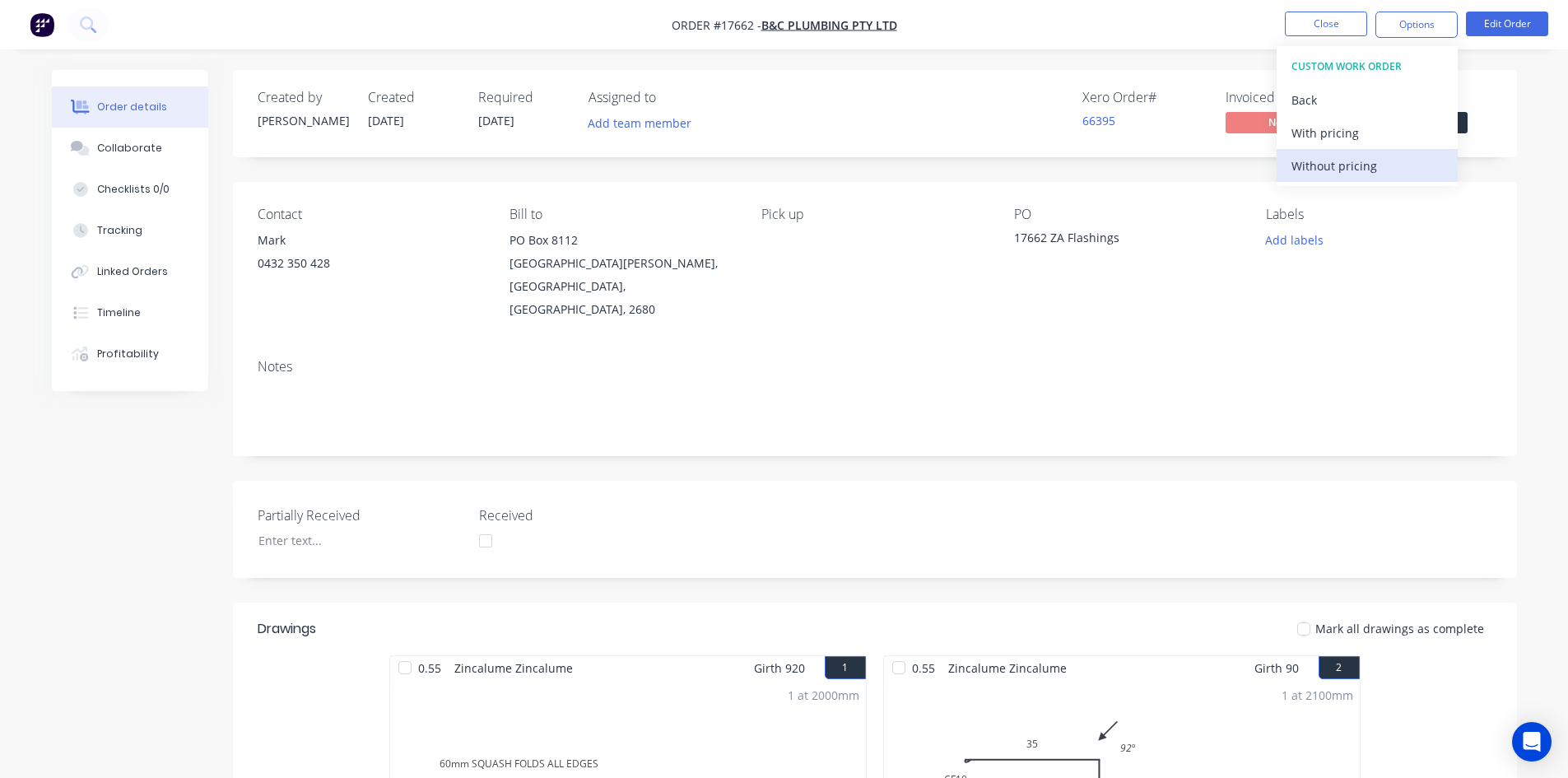
click at [1343, 163] on div "Without pricing" at bounding box center [1366, 166] width 151 height 24
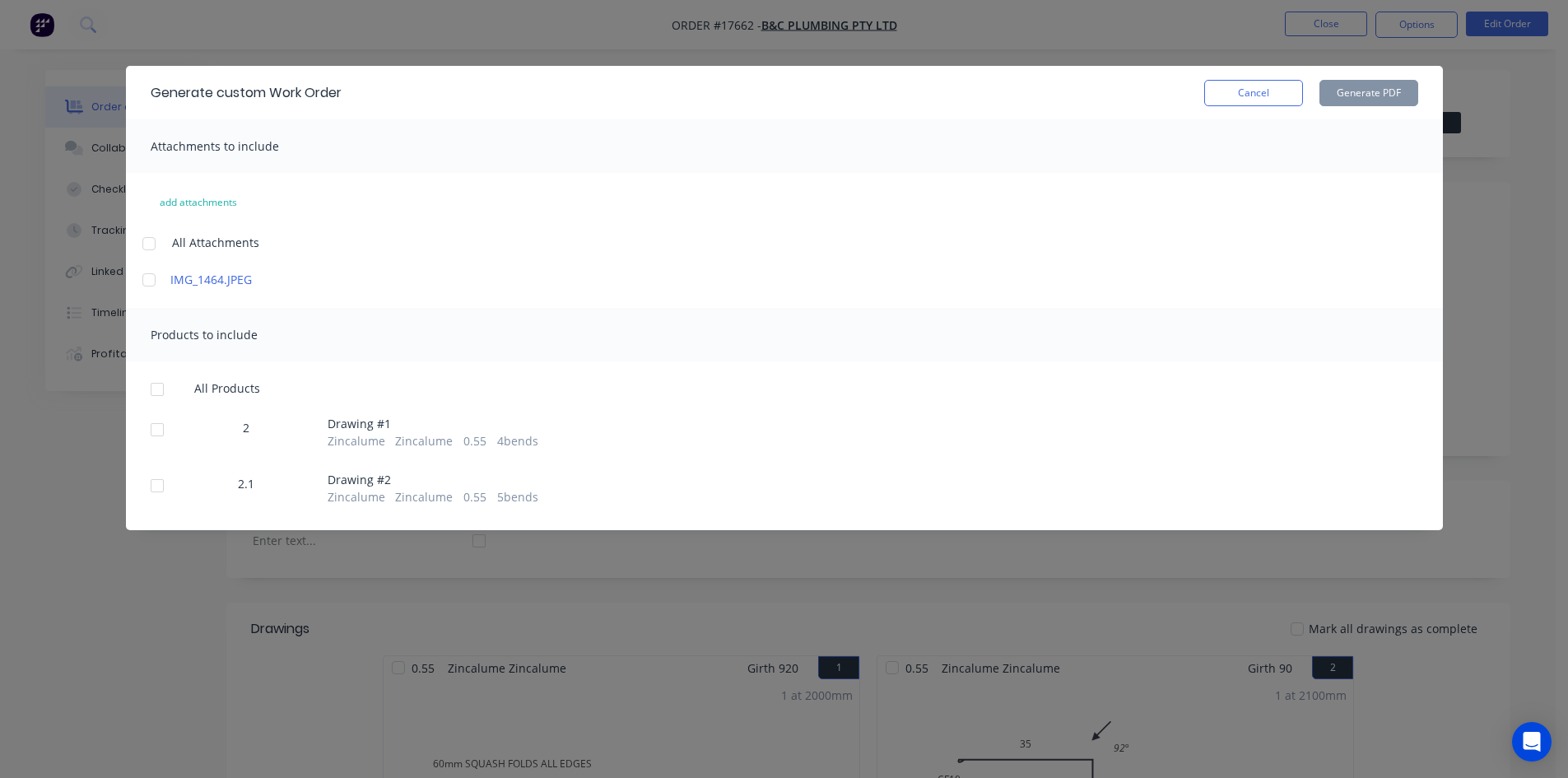
click at [152, 236] on div at bounding box center [149, 244] width 33 height 33
click at [160, 384] on div at bounding box center [157, 389] width 33 height 33
click at [1387, 92] on button "Generate PDF" at bounding box center [1369, 93] width 99 height 27
click at [156, 390] on div at bounding box center [157, 389] width 33 height 33
click at [1385, 96] on button "Generate PDF" at bounding box center [1369, 93] width 99 height 27
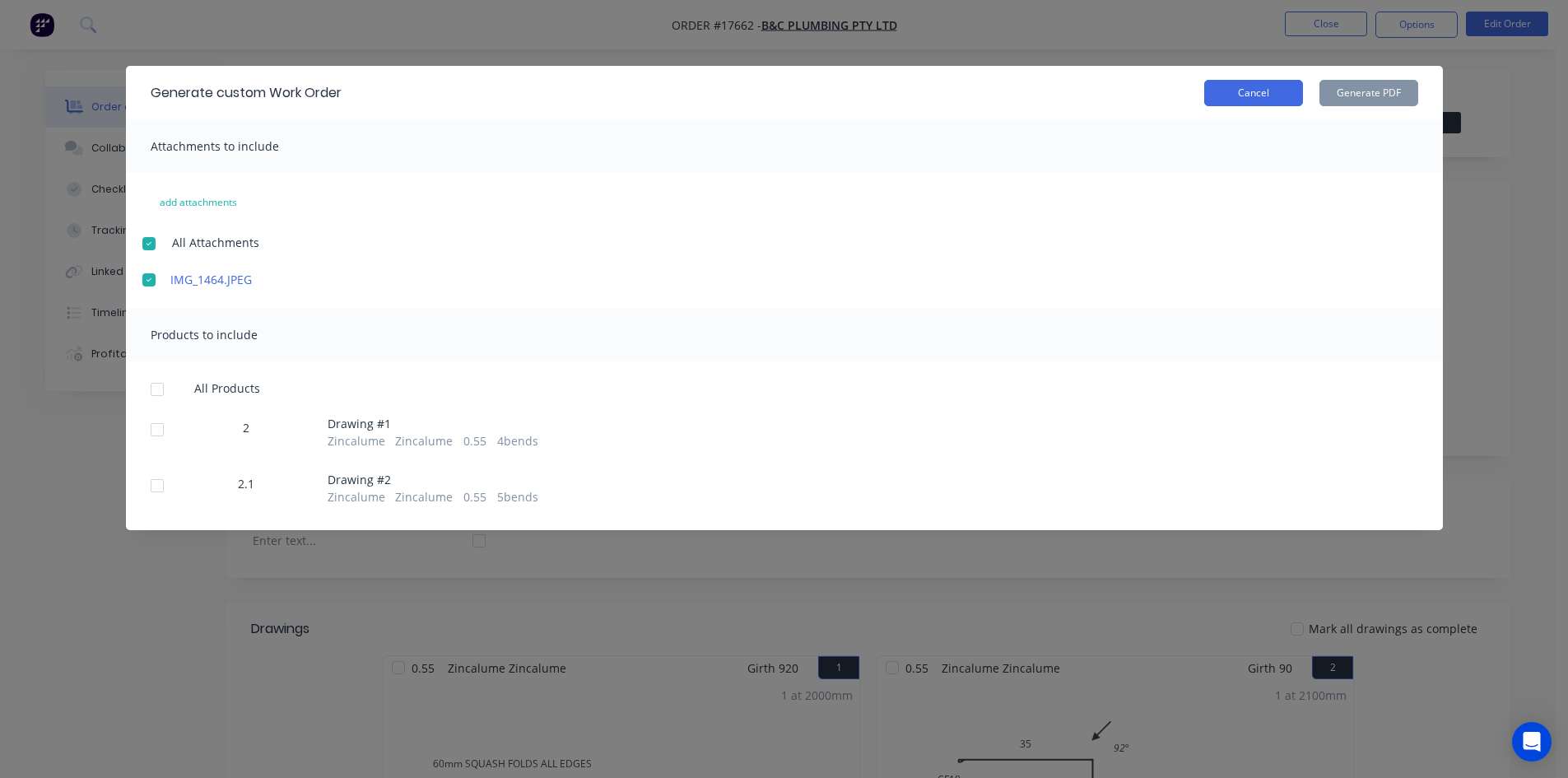
click at [1244, 94] on button "Cancel" at bounding box center [1253, 93] width 99 height 27
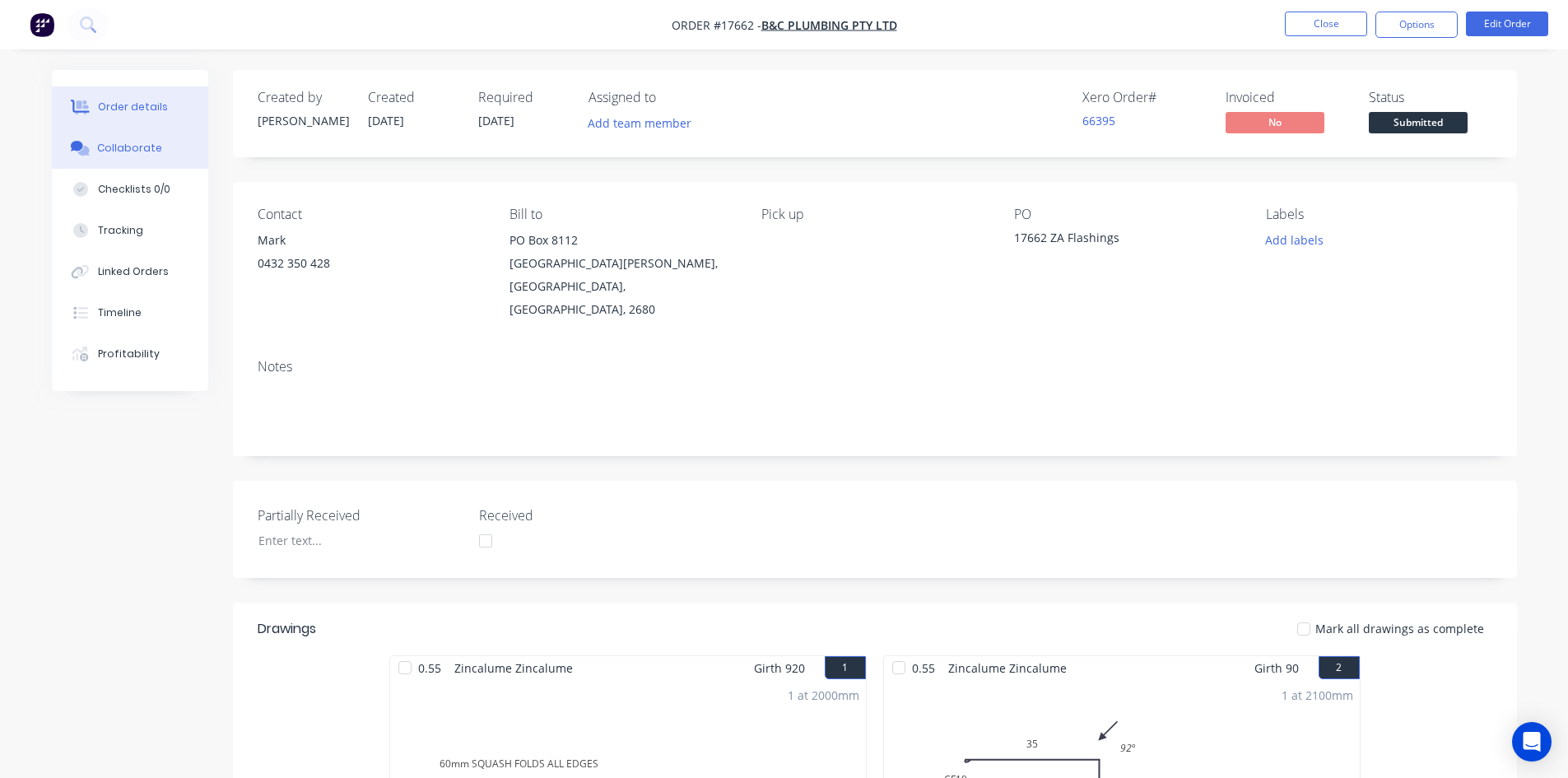
click at [132, 150] on div "Collaborate" at bounding box center [129, 148] width 65 height 15
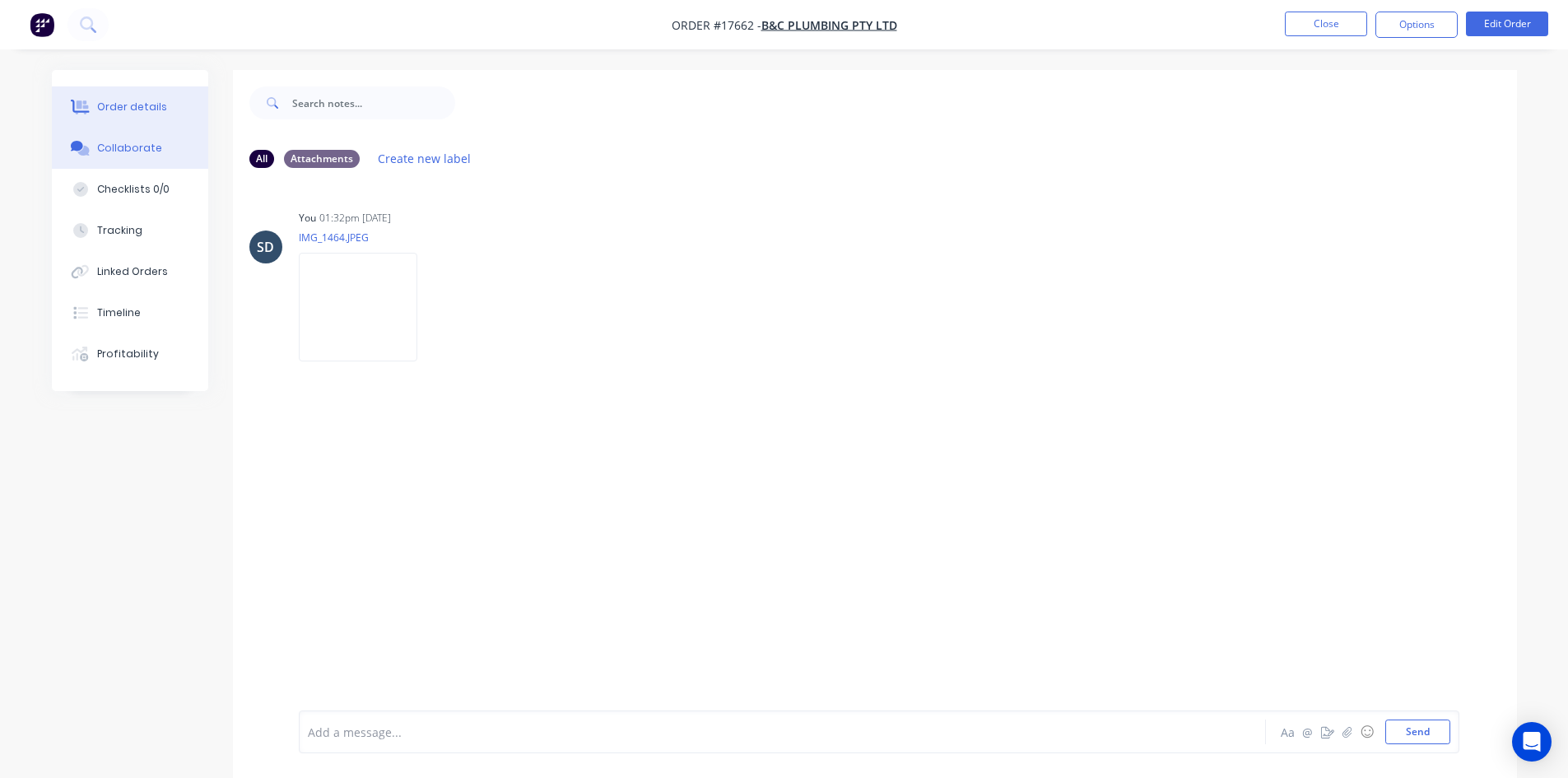
click at [155, 103] on div "Order details" at bounding box center [132, 107] width 70 height 15
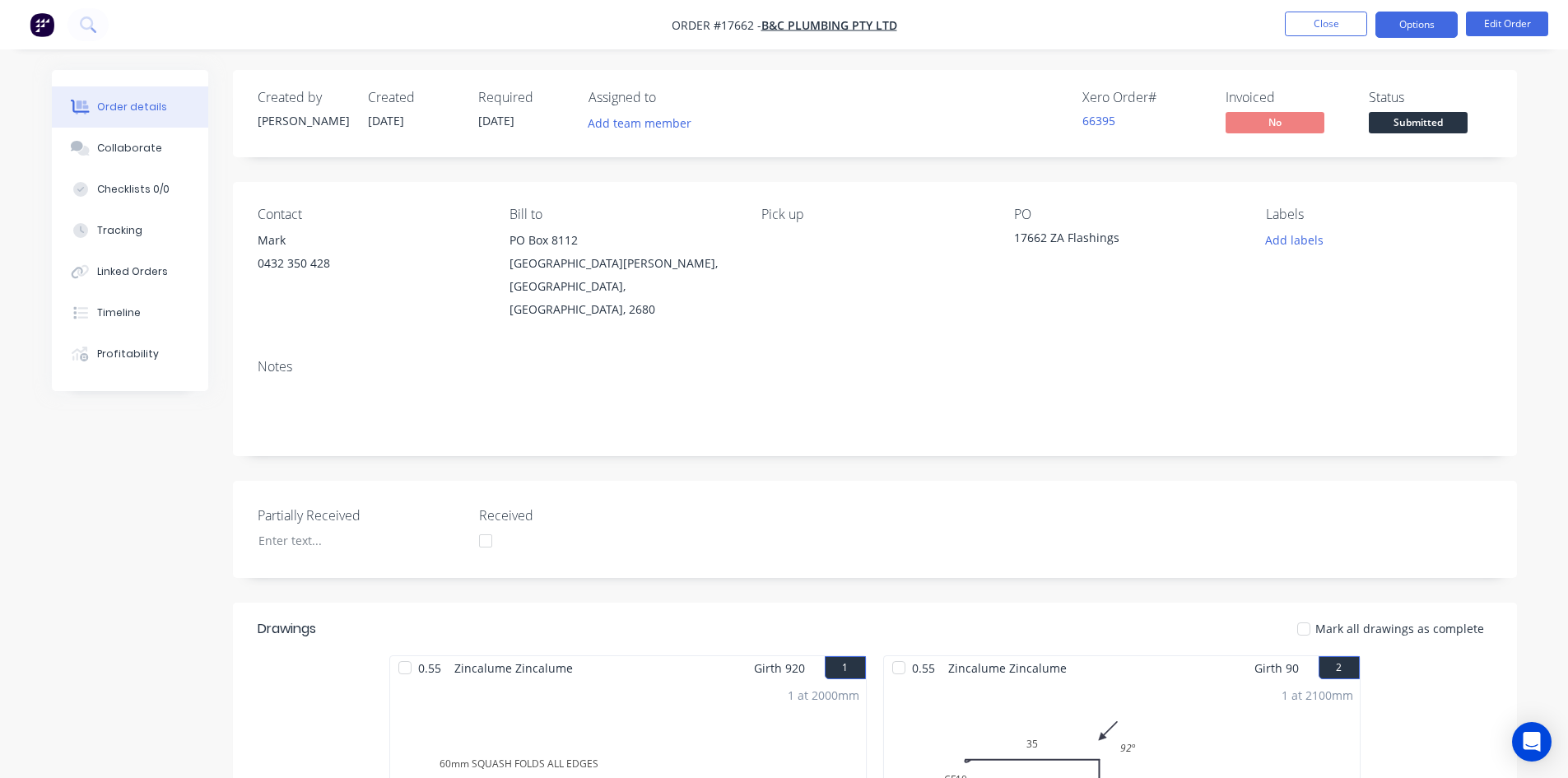
click at [1418, 28] on button "Options" at bounding box center [1417, 25] width 83 height 27
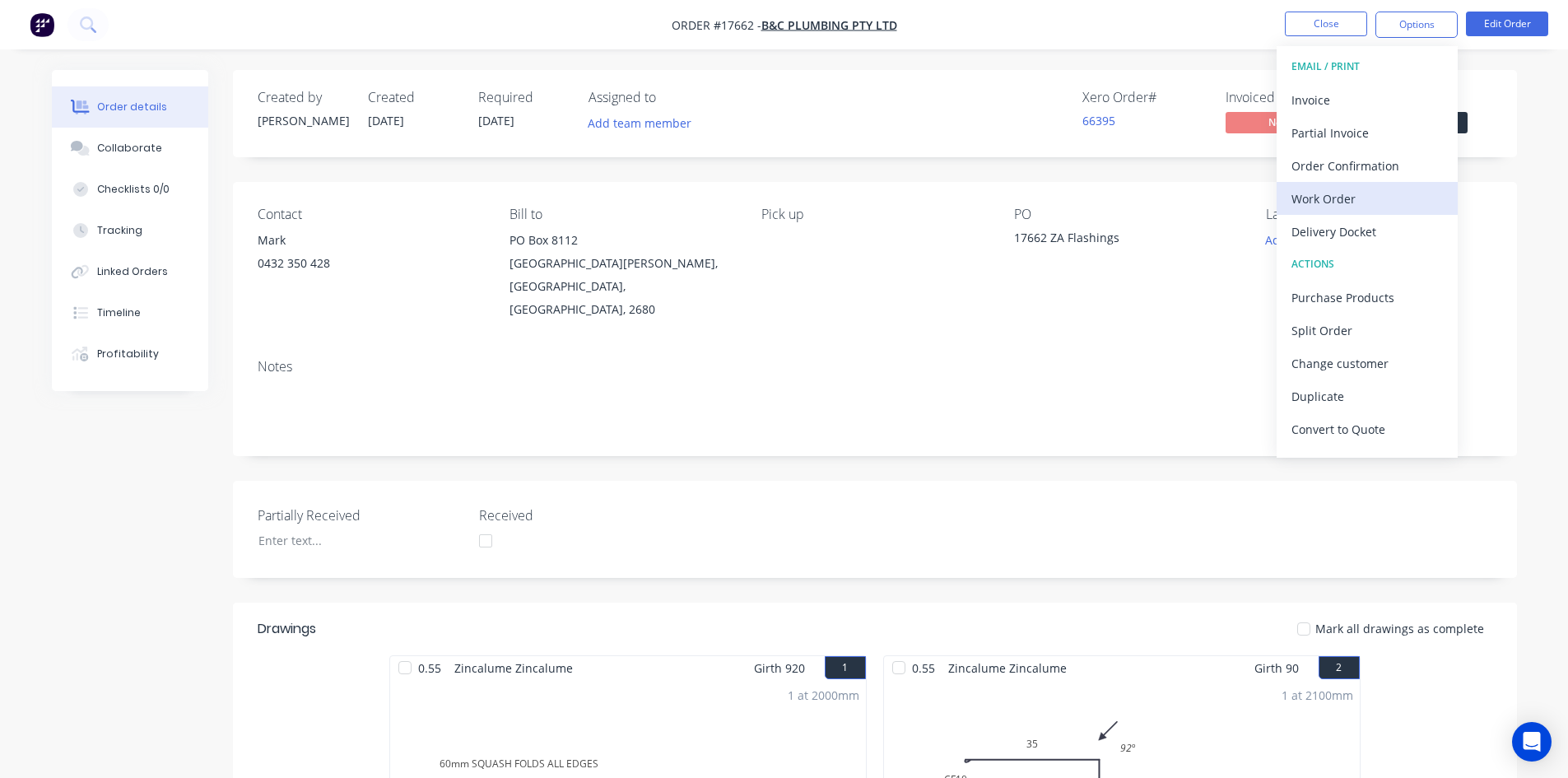
click at [1342, 191] on div "Work Order" at bounding box center [1366, 199] width 151 height 24
click at [1349, 195] on div "Custom" at bounding box center [1366, 199] width 151 height 24
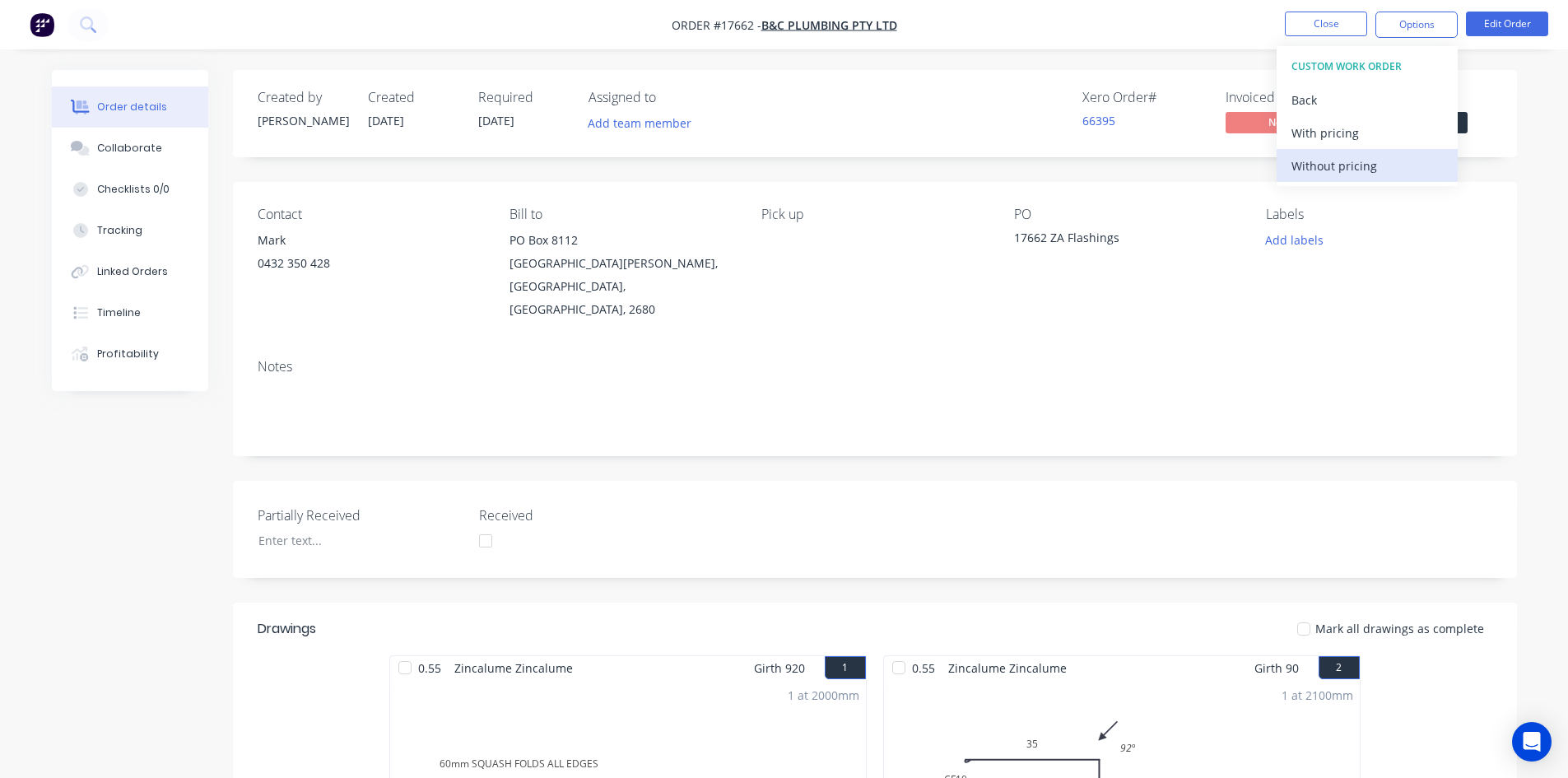
click at [1351, 167] on div "Without pricing" at bounding box center [1366, 166] width 151 height 24
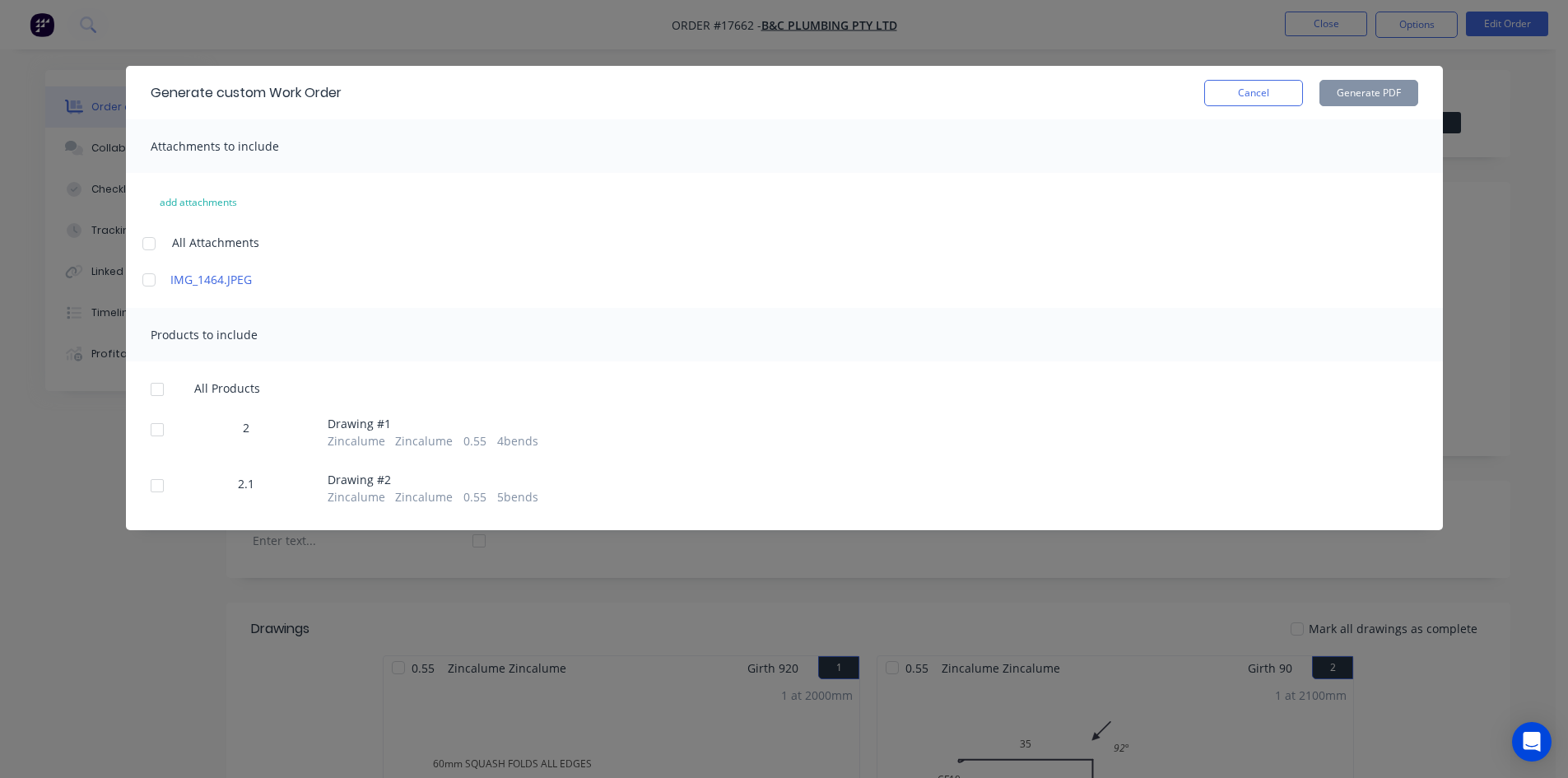
click at [157, 241] on div at bounding box center [149, 244] width 33 height 33
click at [163, 387] on div at bounding box center [157, 389] width 33 height 33
click at [1356, 102] on button "Generate PDF" at bounding box center [1369, 93] width 99 height 27
click at [1258, 86] on button "Cancel" at bounding box center [1253, 93] width 99 height 27
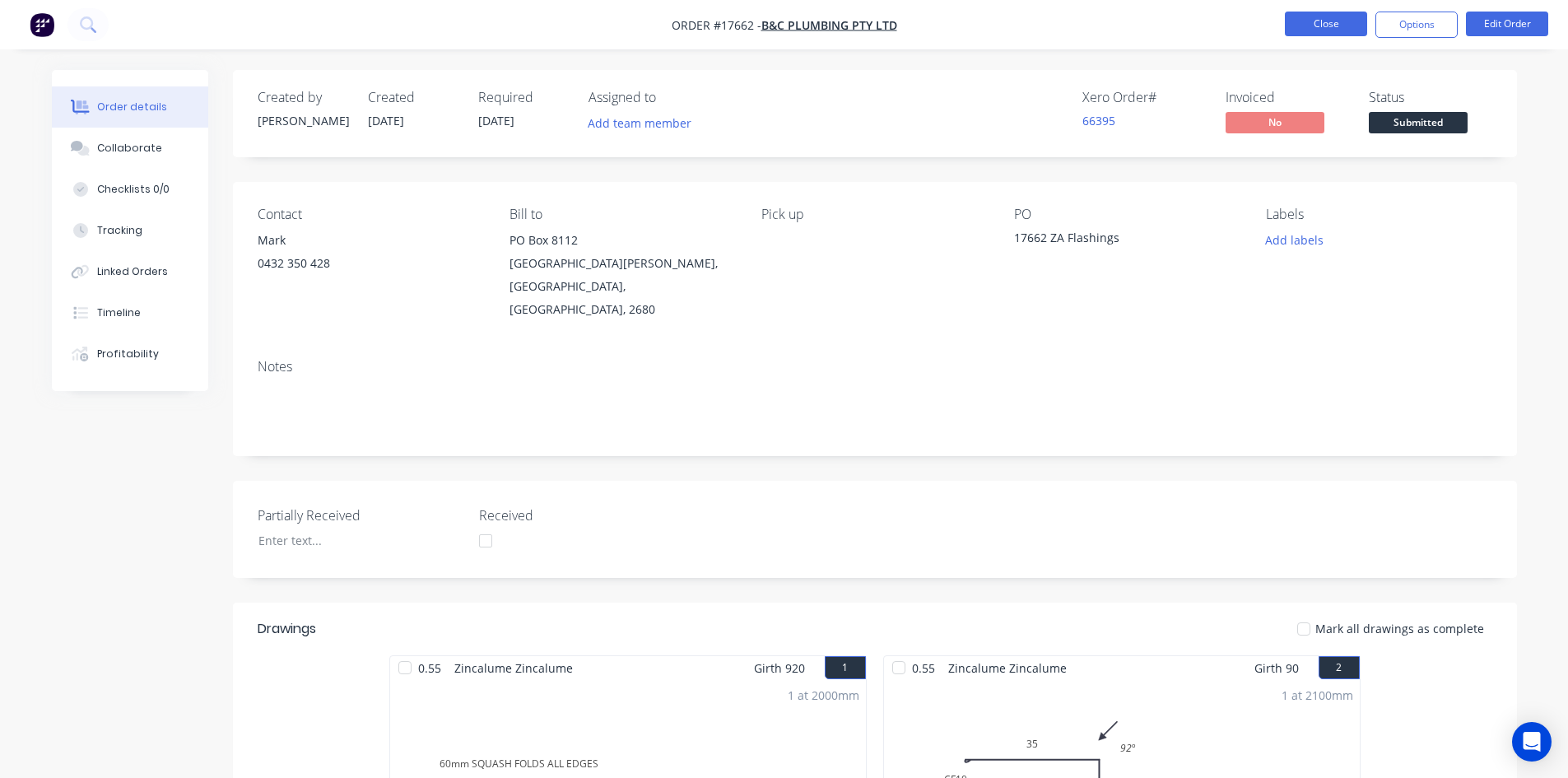
click at [1328, 31] on button "Close" at bounding box center [1326, 24] width 83 height 25
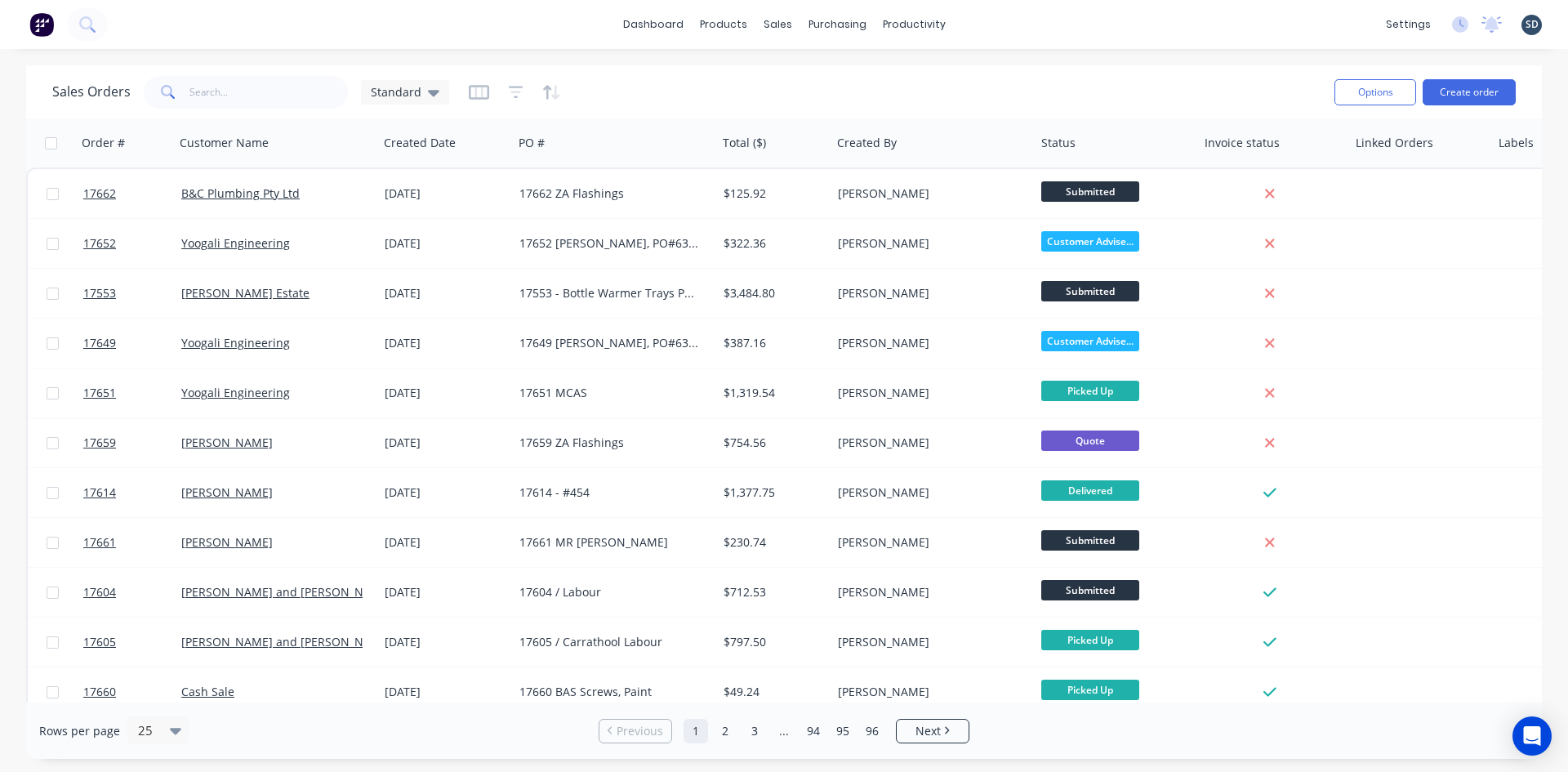
click at [1013, 24] on div "dashboard products sales purchasing productivity dashboard products Product Cat…" at bounding box center [784, 25] width 1568 height 49
click at [1153, 18] on div "dashboard products sales purchasing productivity dashboard products Product Cat…" at bounding box center [784, 25] width 1568 height 49
click at [211, 86] on input "text" at bounding box center [269, 92] width 159 height 33
type input "htl"
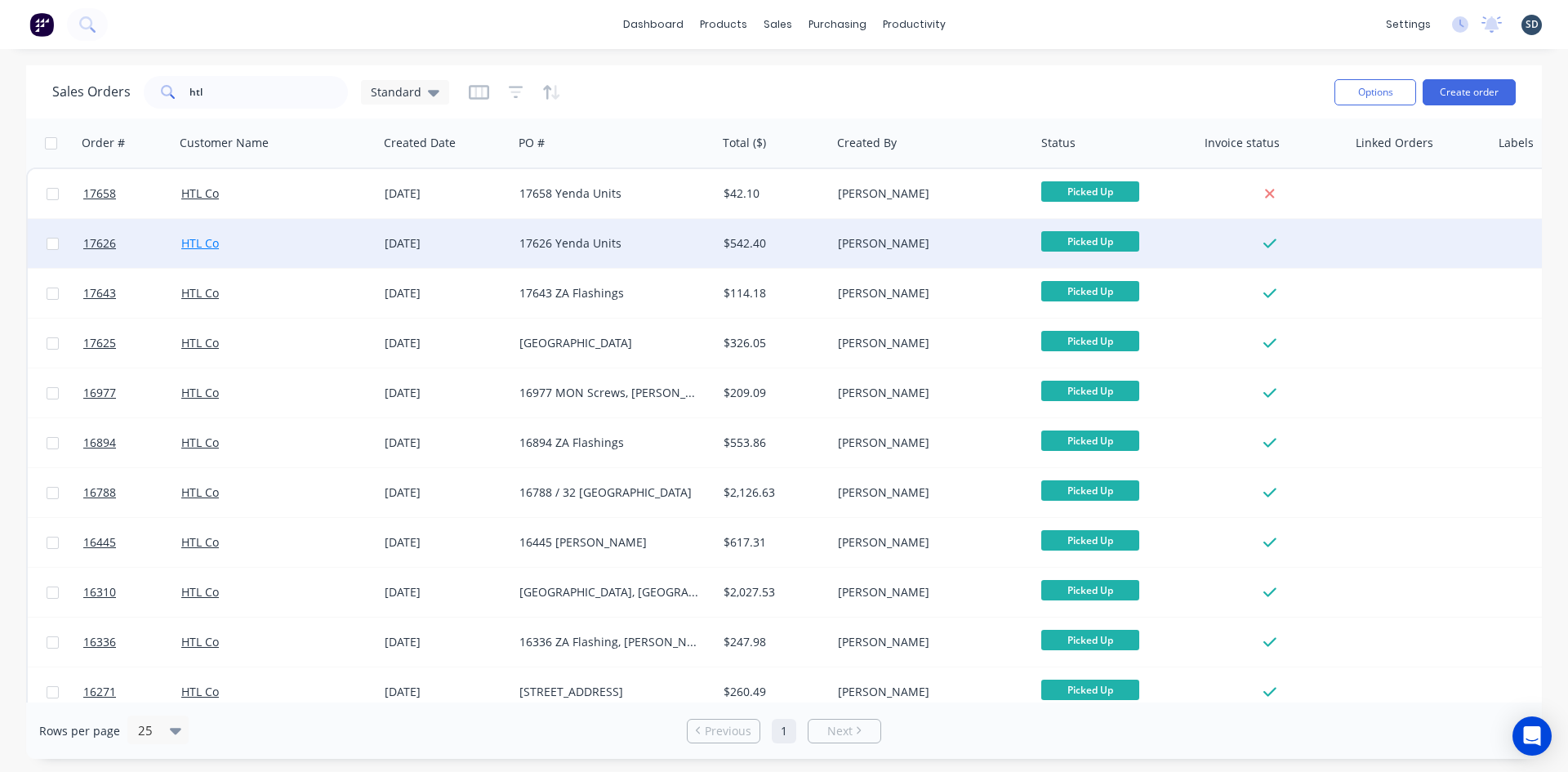
click at [208, 241] on link "HTL Co" at bounding box center [199, 242] width 37 height 15
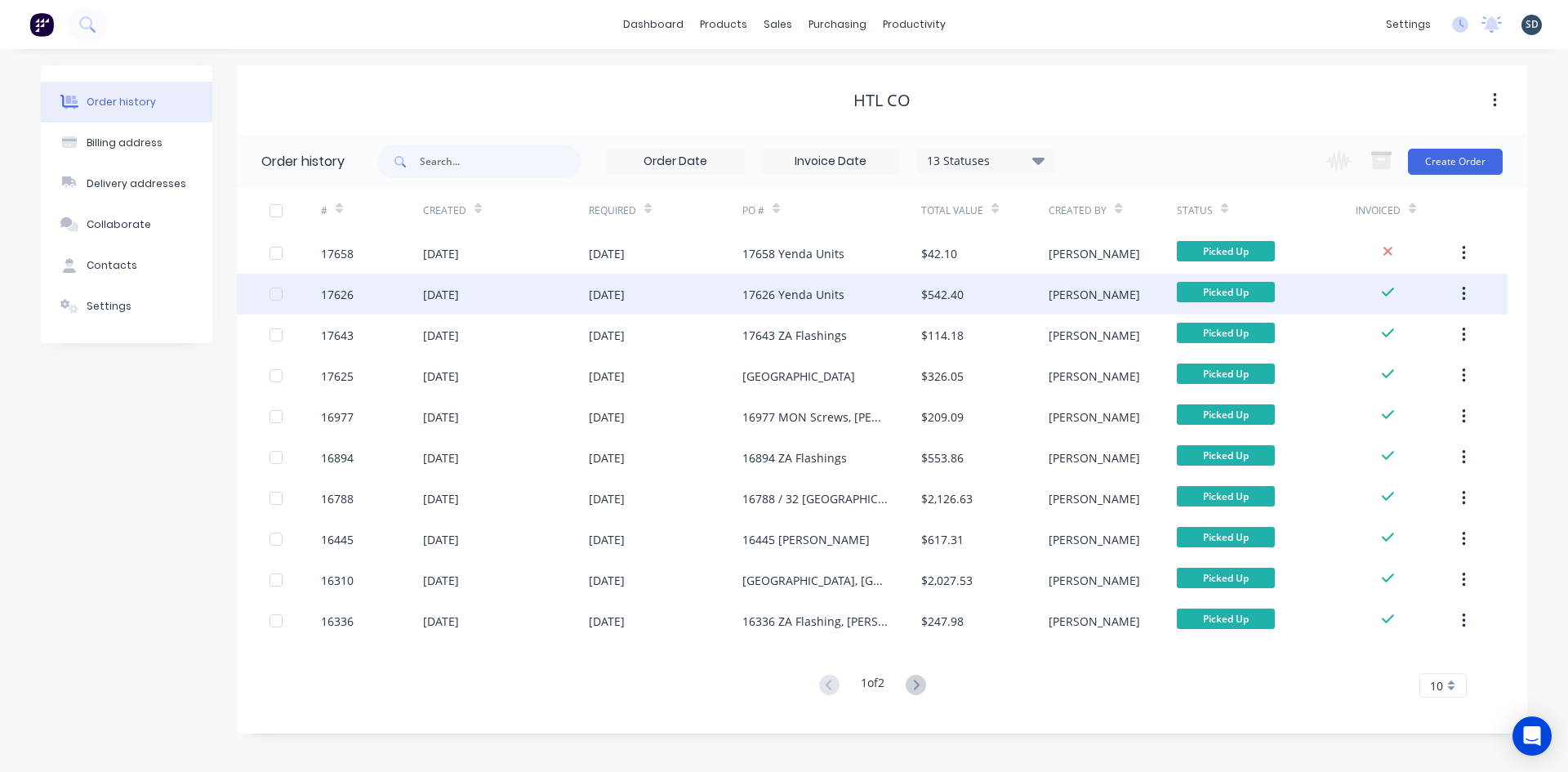
click at [542, 293] on div "[DATE]" at bounding box center [506, 293] width 166 height 41
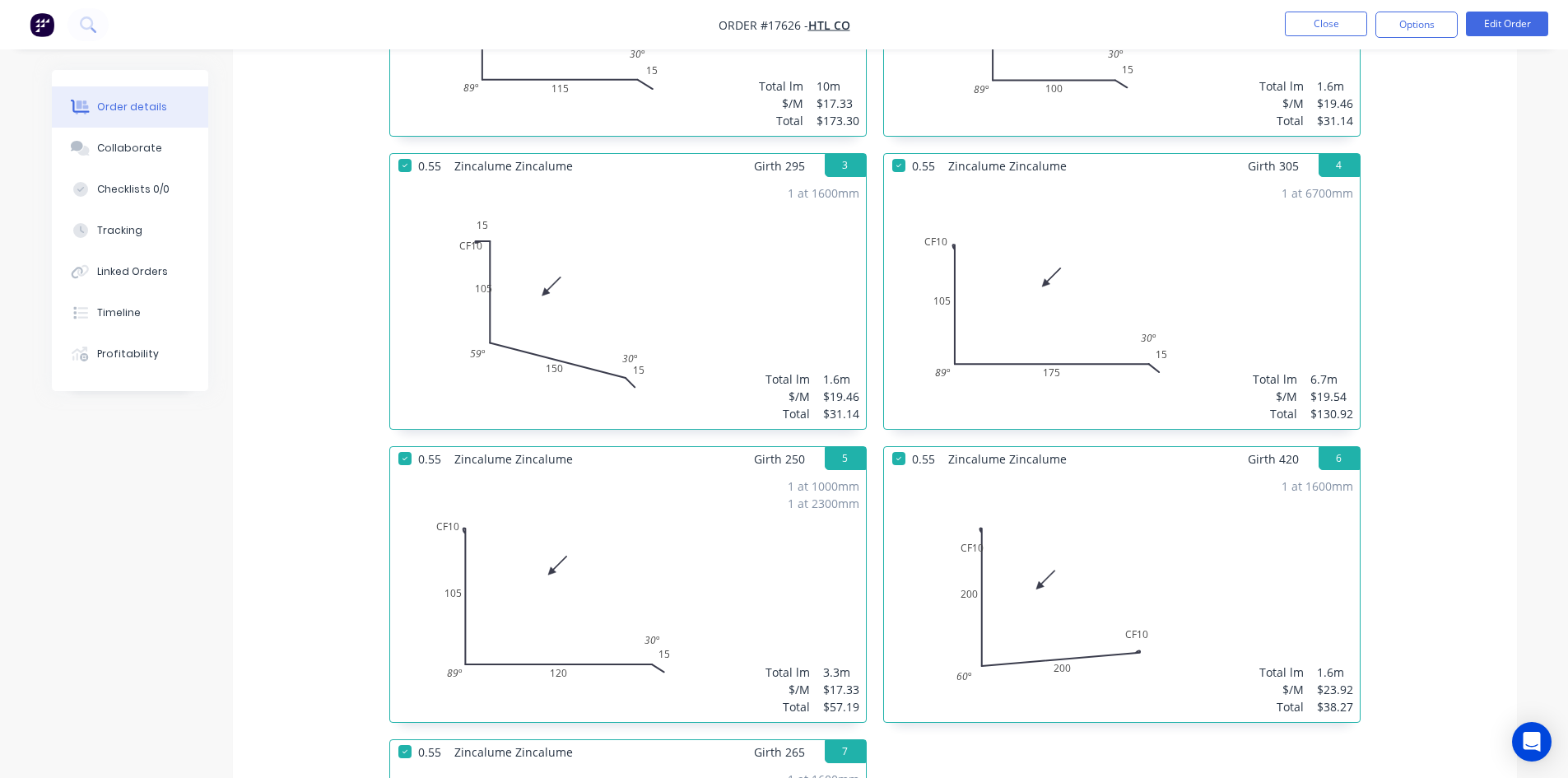
scroll to position [740, 0]
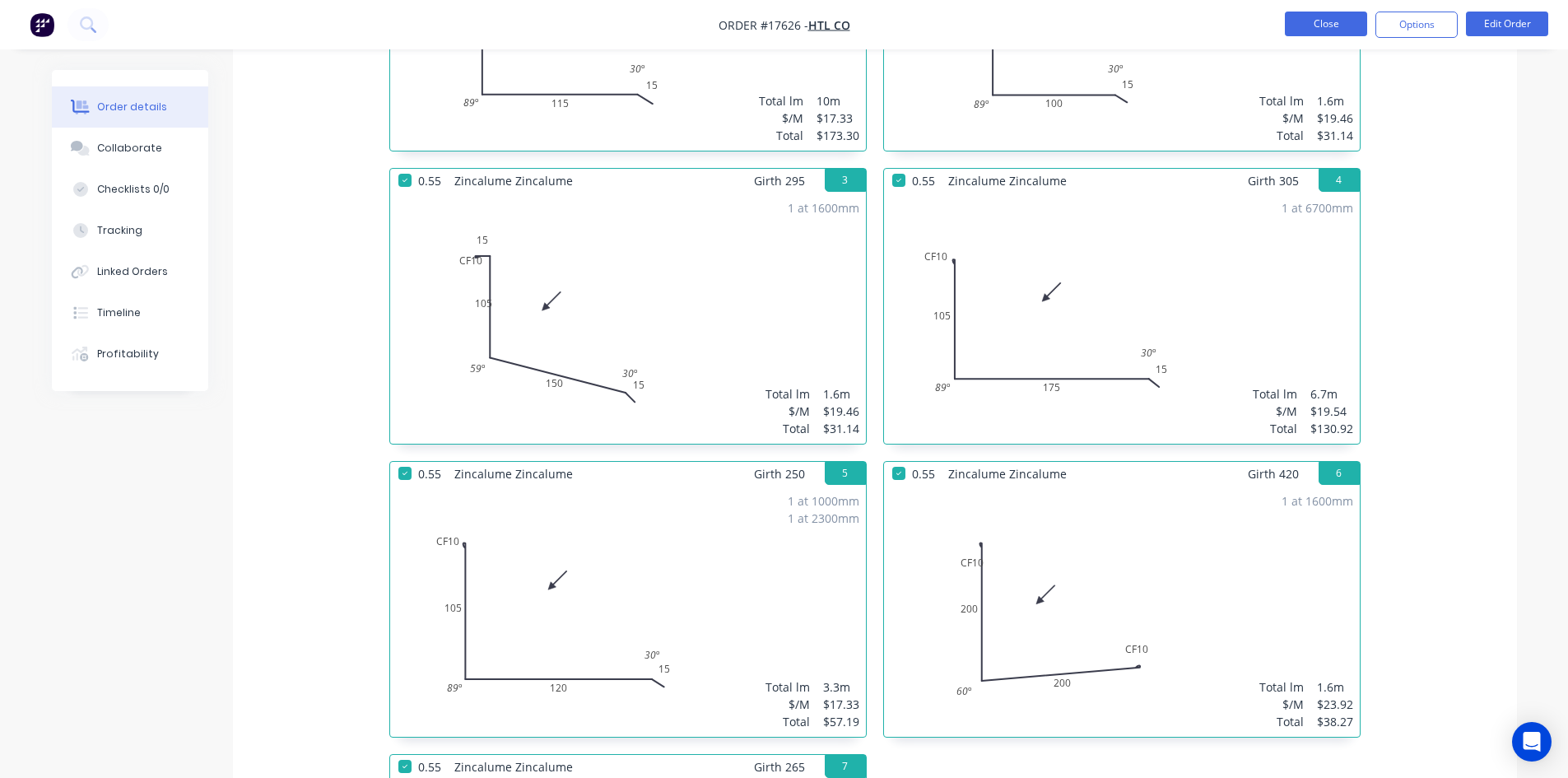
click at [1345, 21] on button "Close" at bounding box center [1326, 24] width 83 height 25
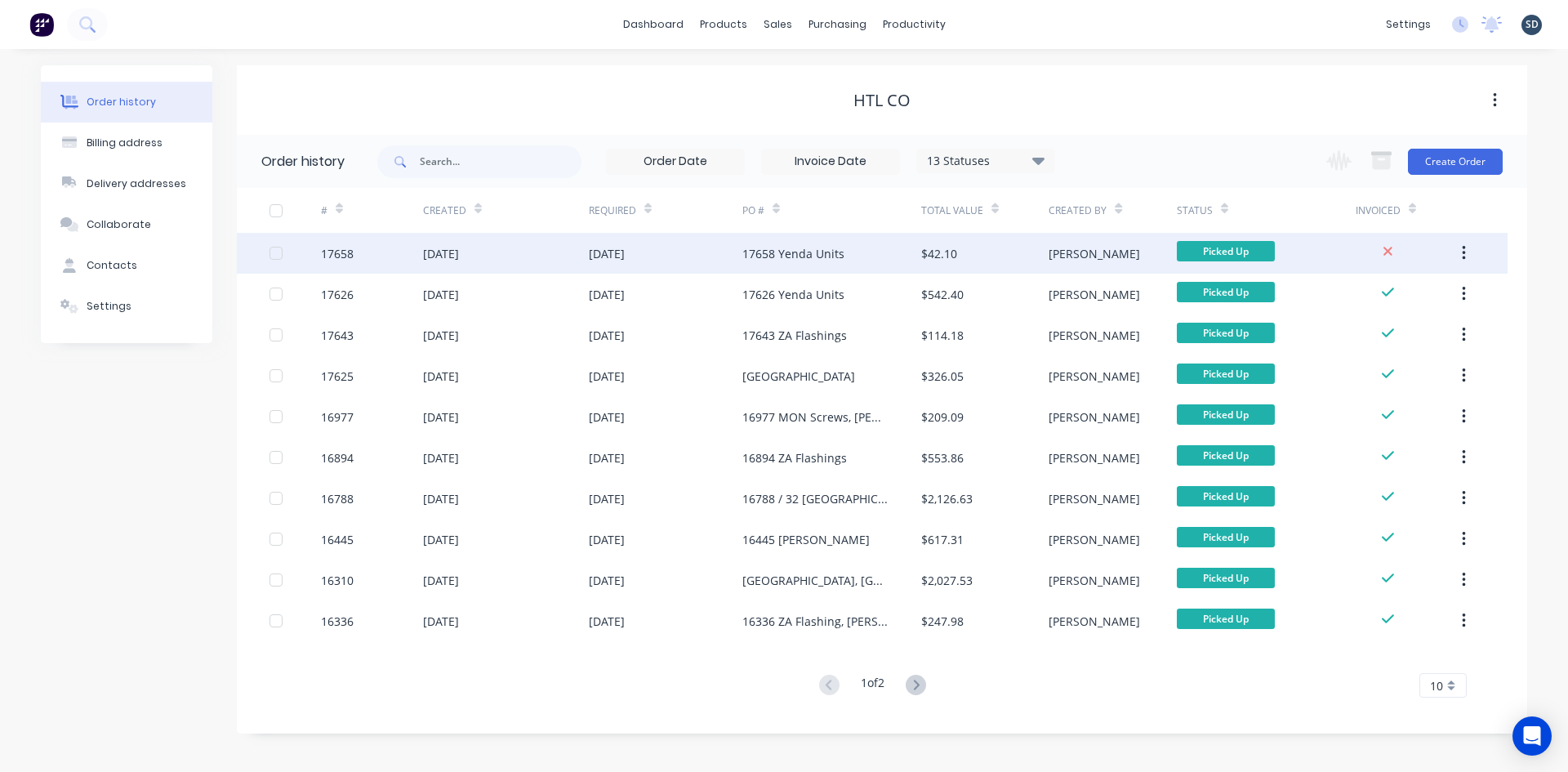
click at [677, 252] on div "[DATE]" at bounding box center [666, 253] width 154 height 41
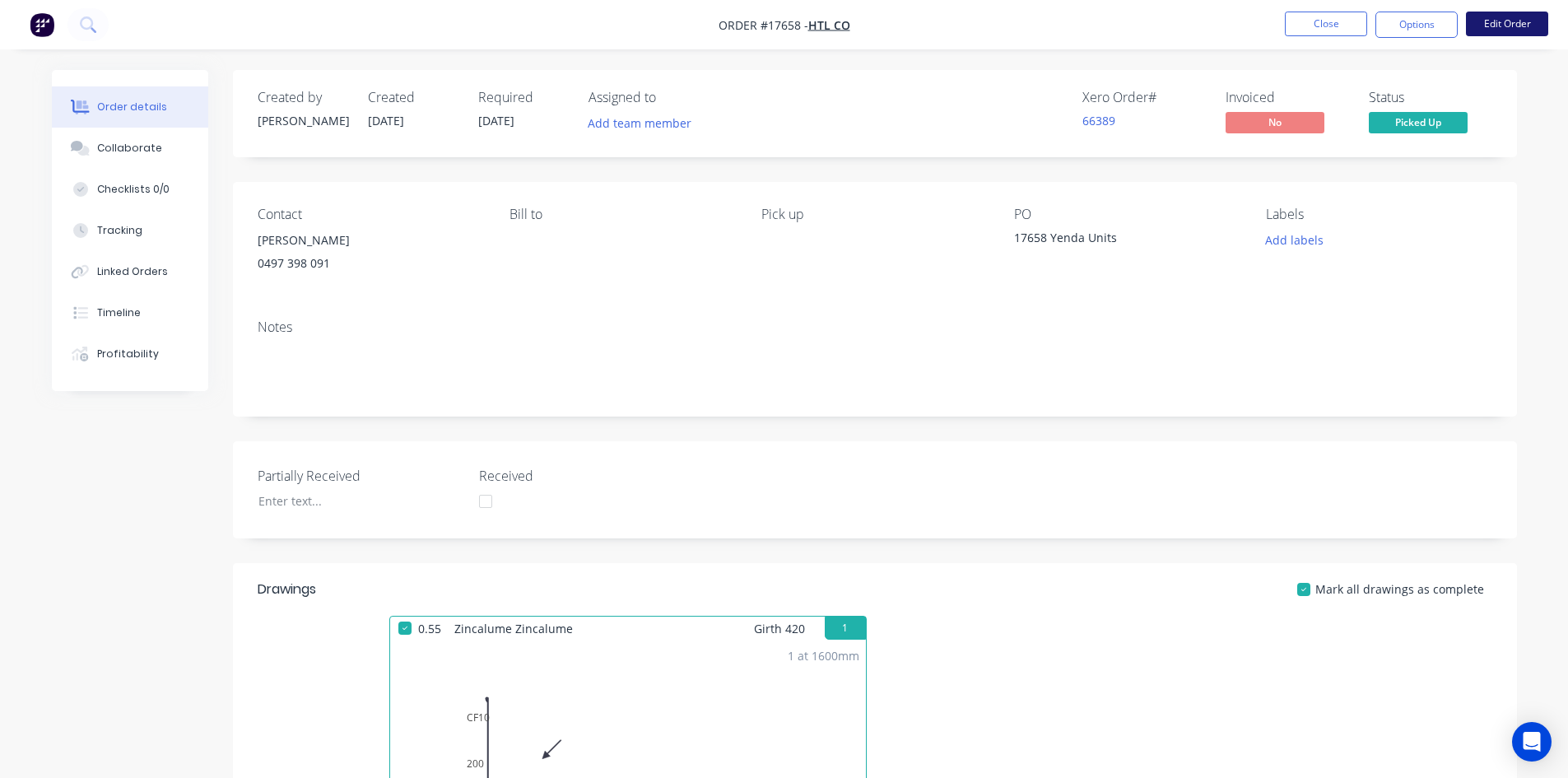
click at [1513, 26] on button "Edit Order" at bounding box center [1507, 24] width 83 height 25
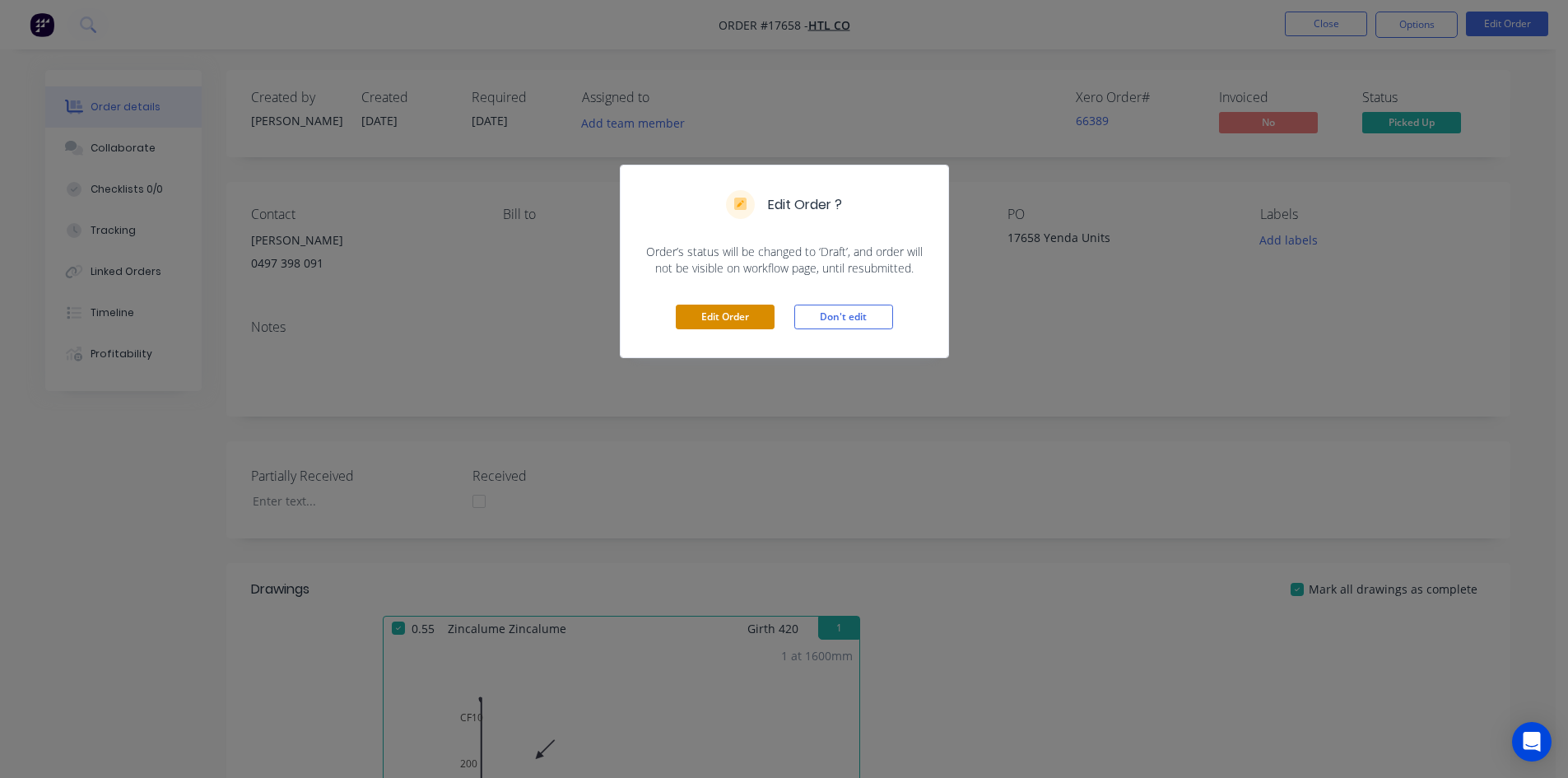
click at [716, 312] on button "Edit Order" at bounding box center [725, 317] width 99 height 25
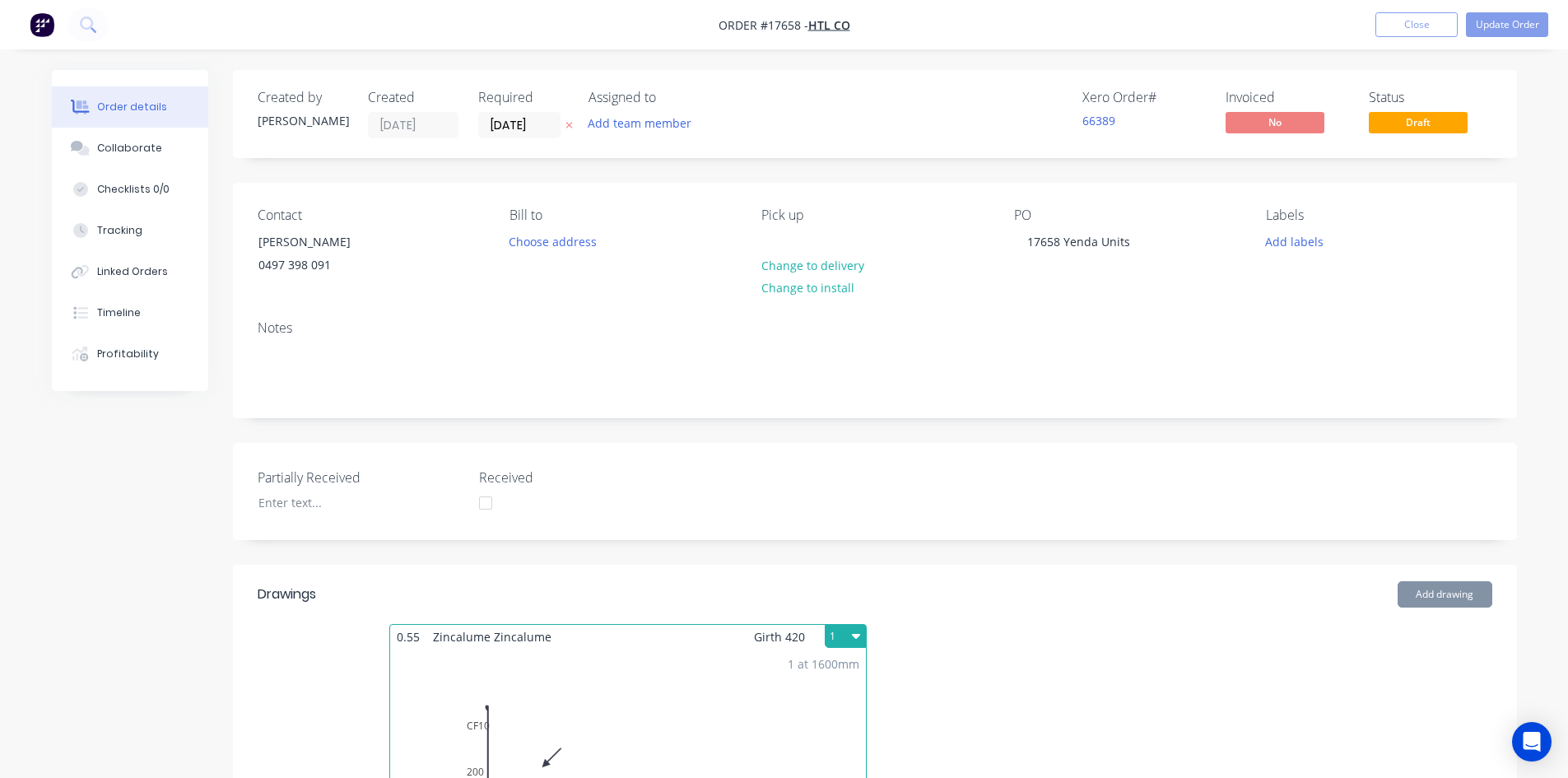
scroll to position [329, 0]
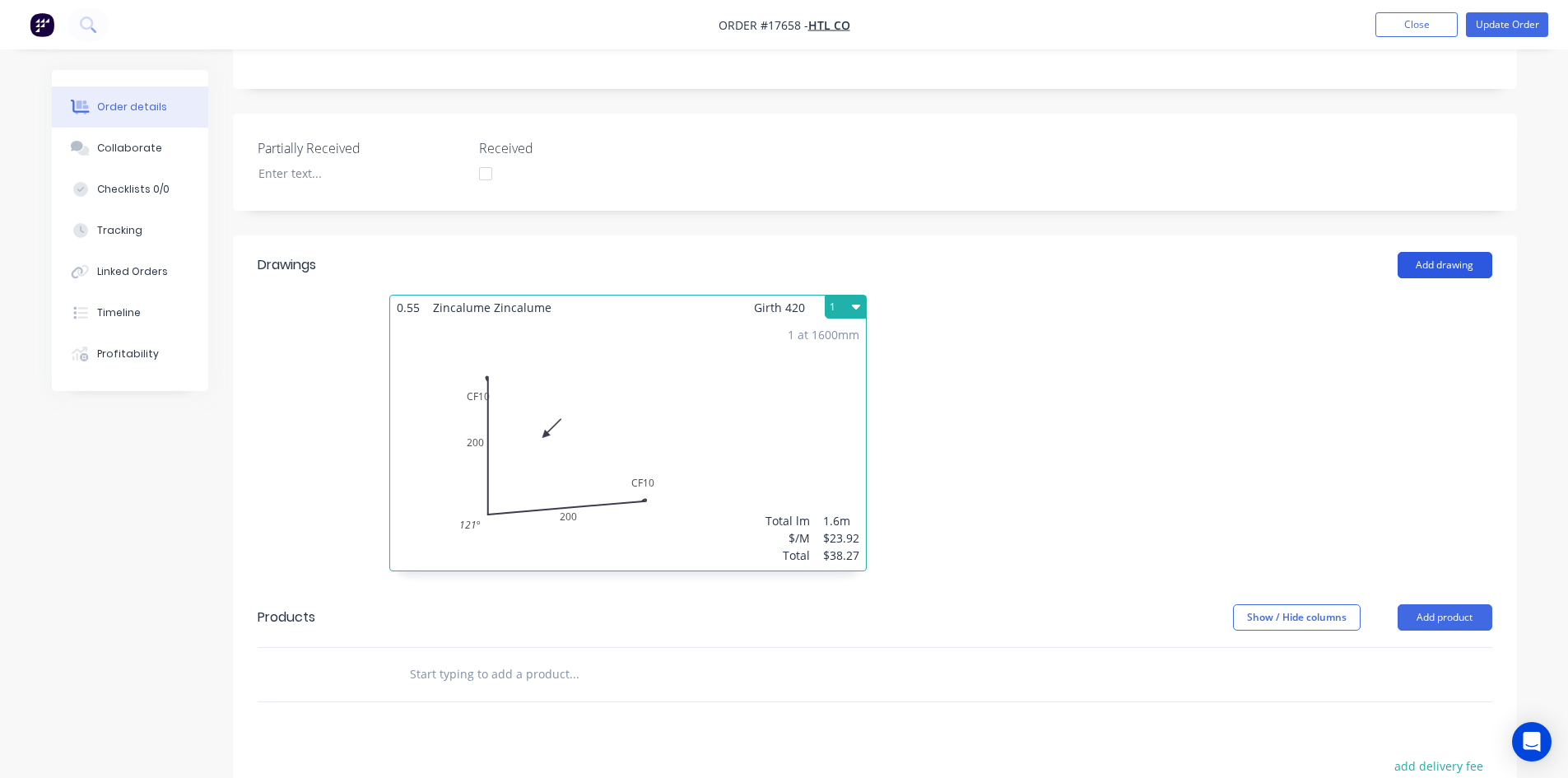
click at [1433, 260] on button "Add drawing" at bounding box center [1444, 264] width 95 height 27
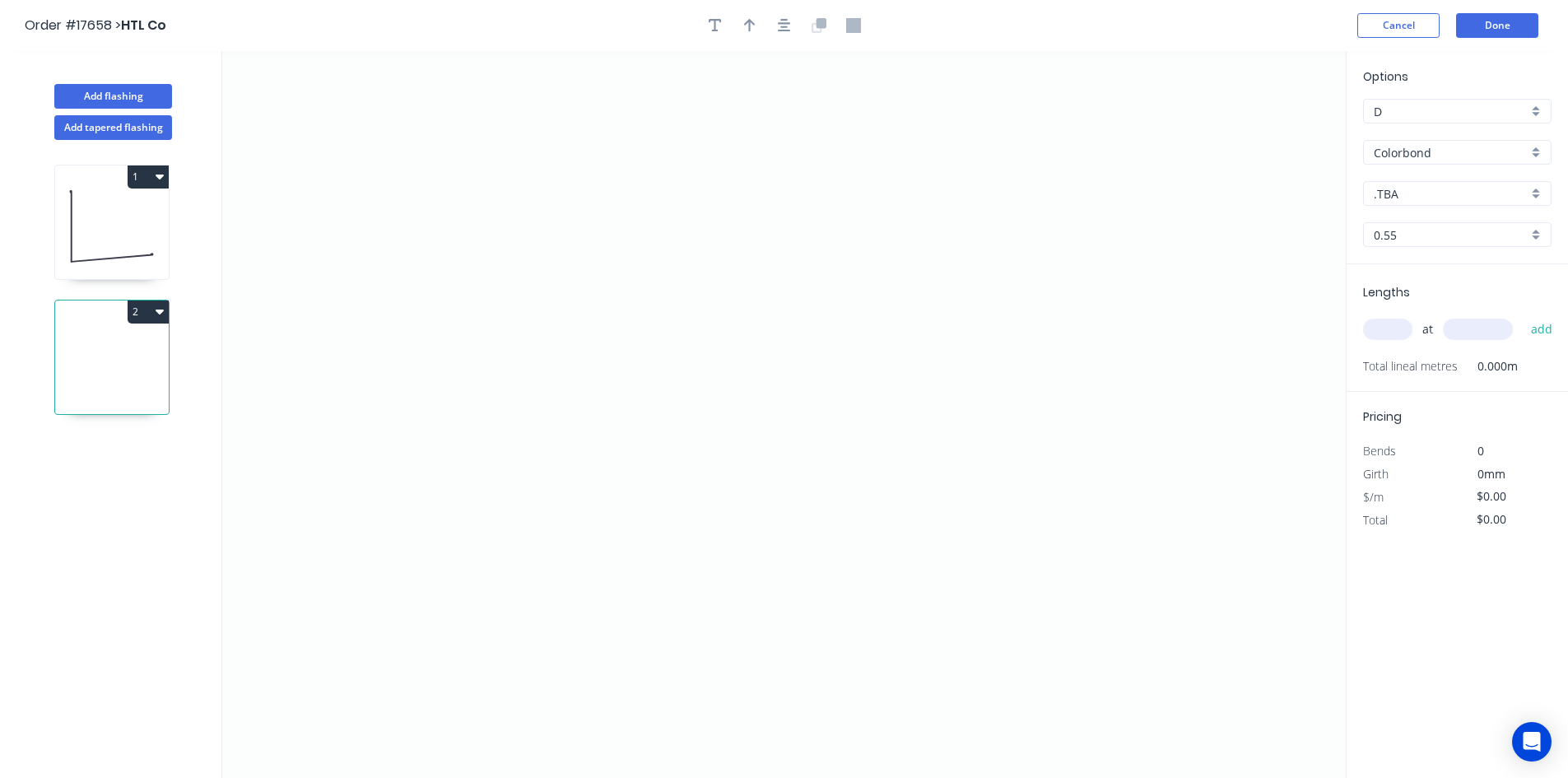
click at [1442, 158] on input "Colorbond" at bounding box center [1451, 152] width 154 height 17
click at [1407, 302] on div "Zincalume" at bounding box center [1457, 298] width 187 height 28
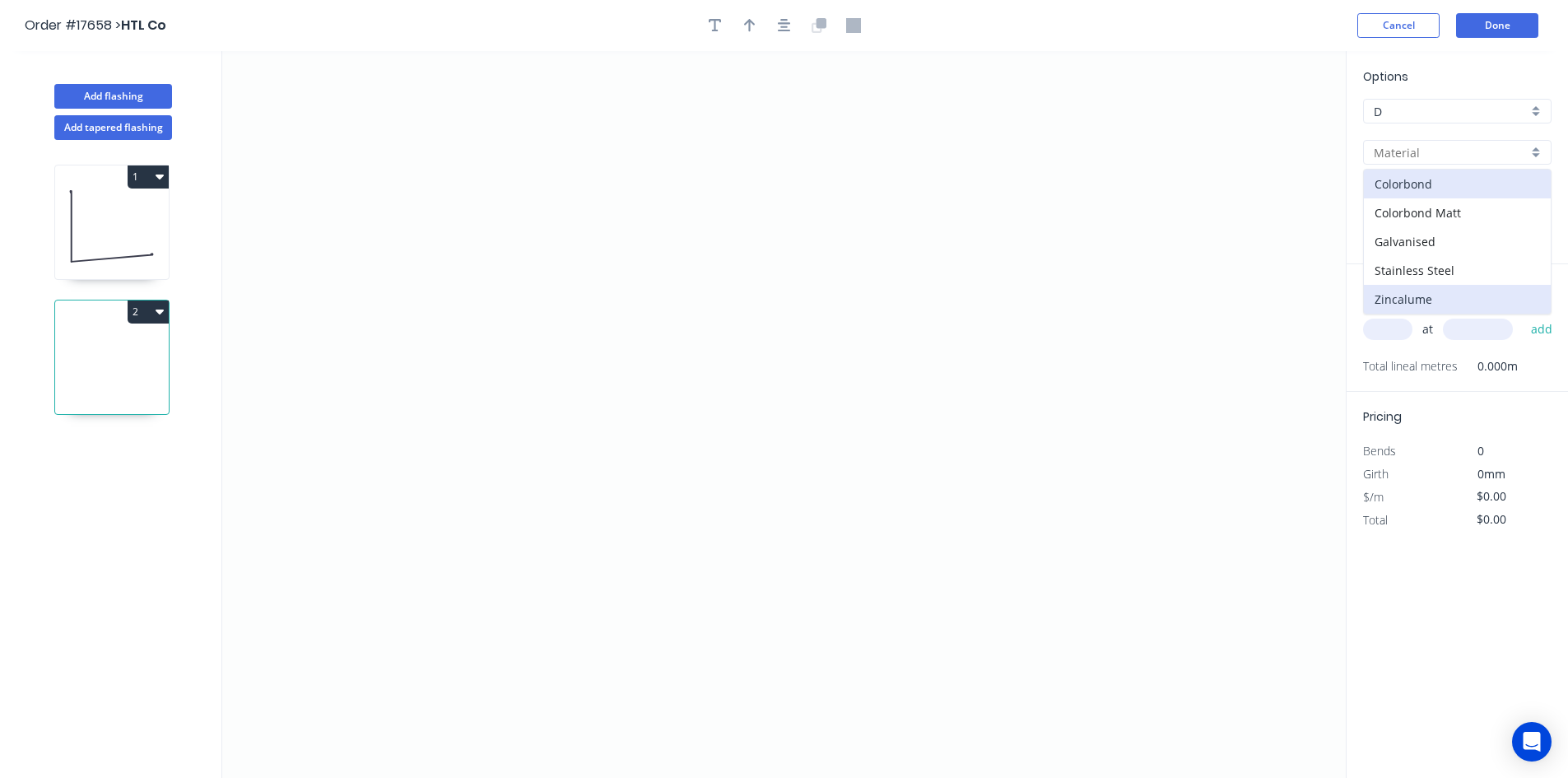
type input "Zincalume"
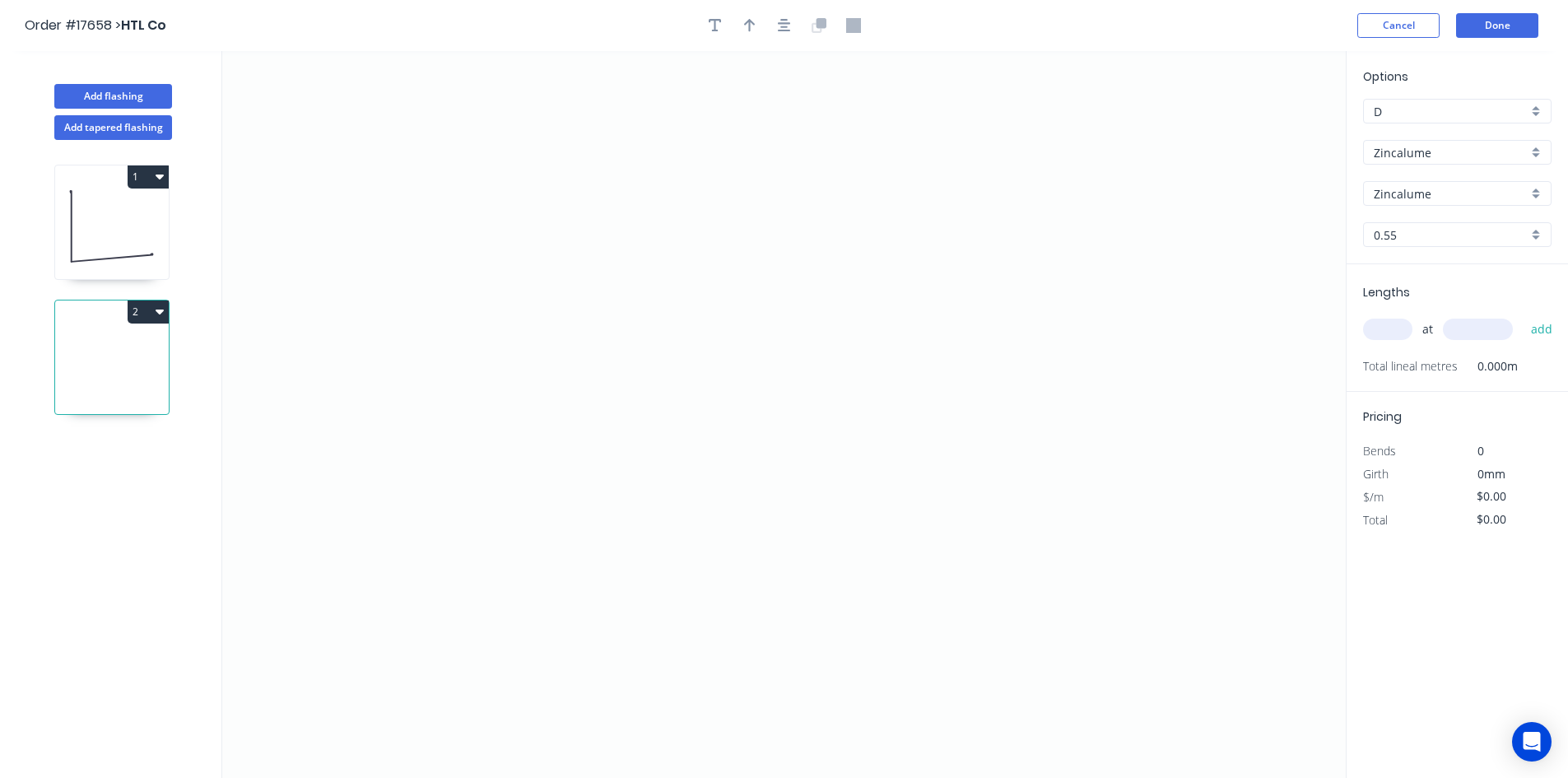
click at [124, 233] on icon at bounding box center [112, 226] width 114 height 106
type input "$23.92"
type input "$38.27"
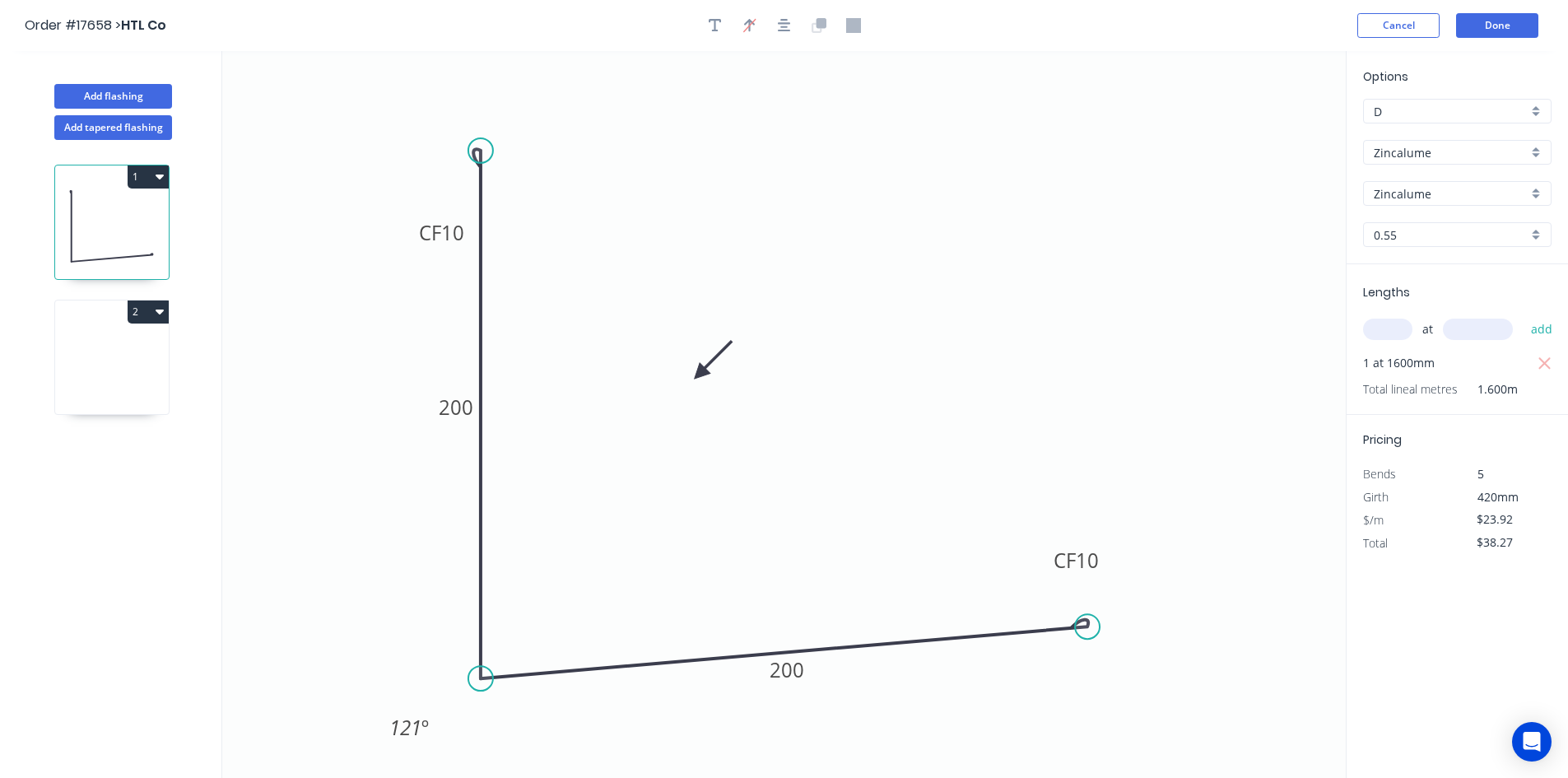
click at [106, 357] on icon at bounding box center [112, 361] width 114 height 106
type input "$0.00"
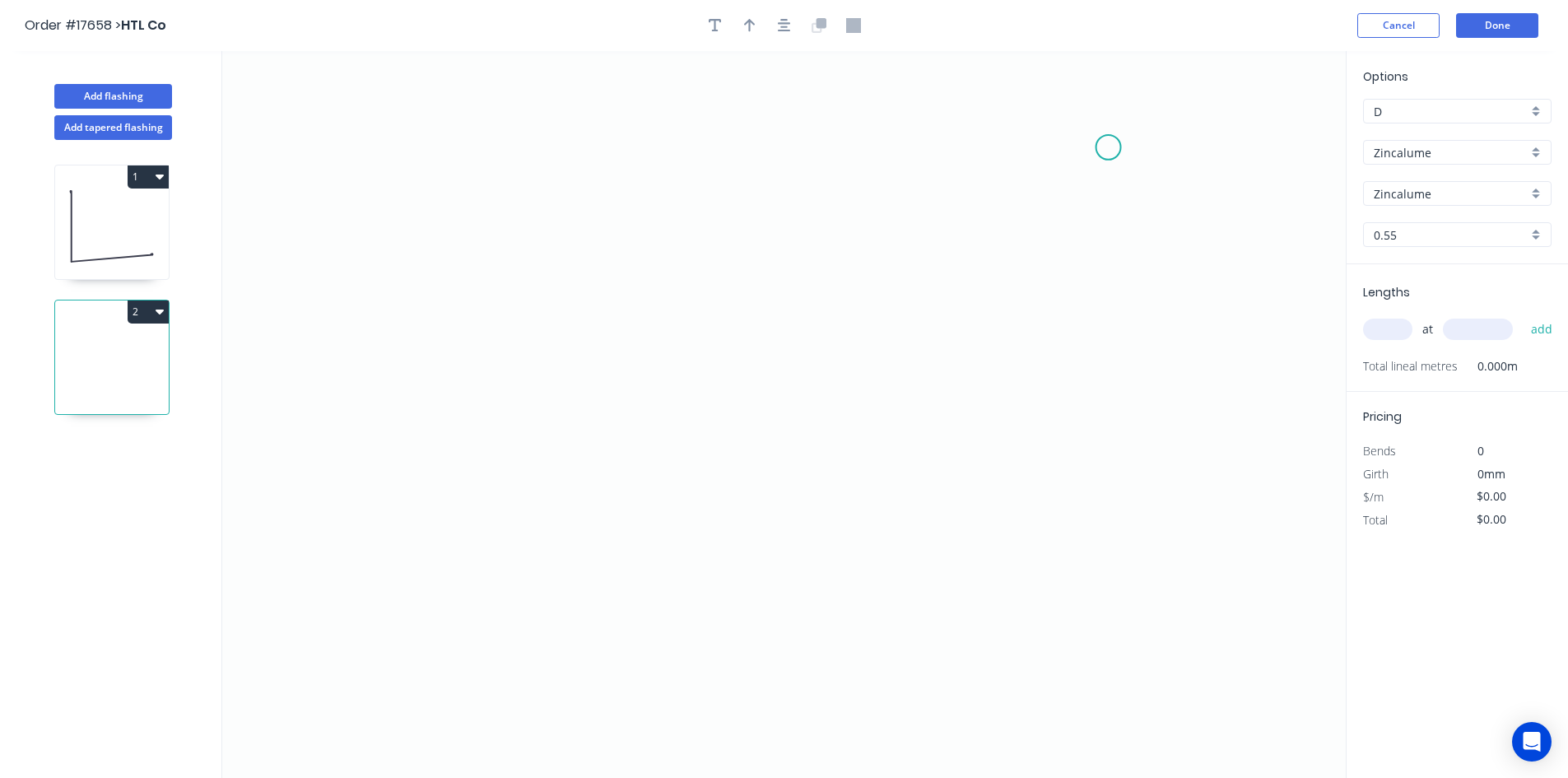
click at [1108, 148] on icon "0" at bounding box center [784, 415] width 1123 height 727
click at [1005, 148] on icon at bounding box center [1056, 148] width 104 height 0
click at [993, 627] on icon "0 ?" at bounding box center [784, 415] width 1123 height 727
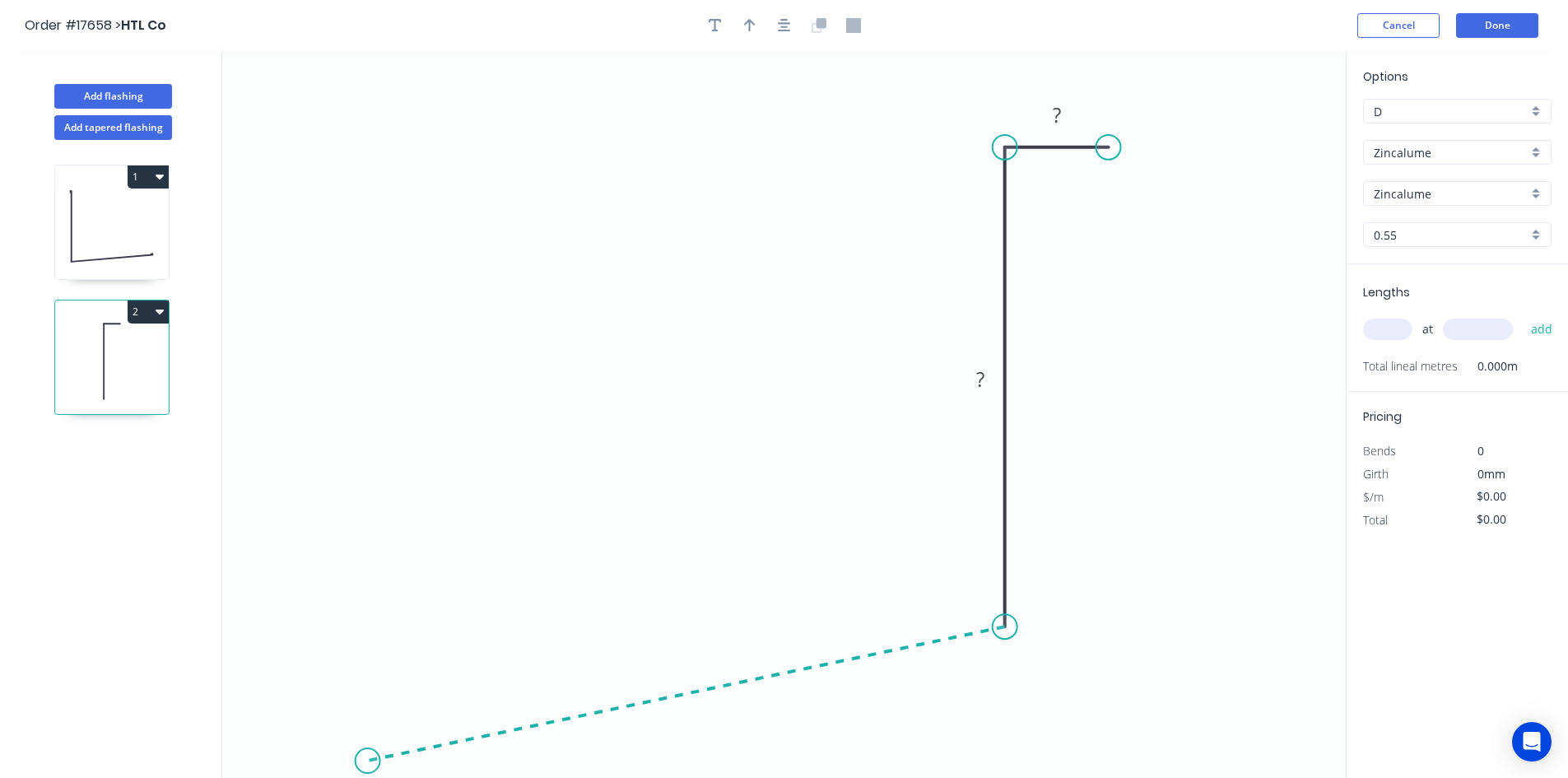
click at [367, 761] on icon "0 ? ?" at bounding box center [784, 415] width 1123 height 727
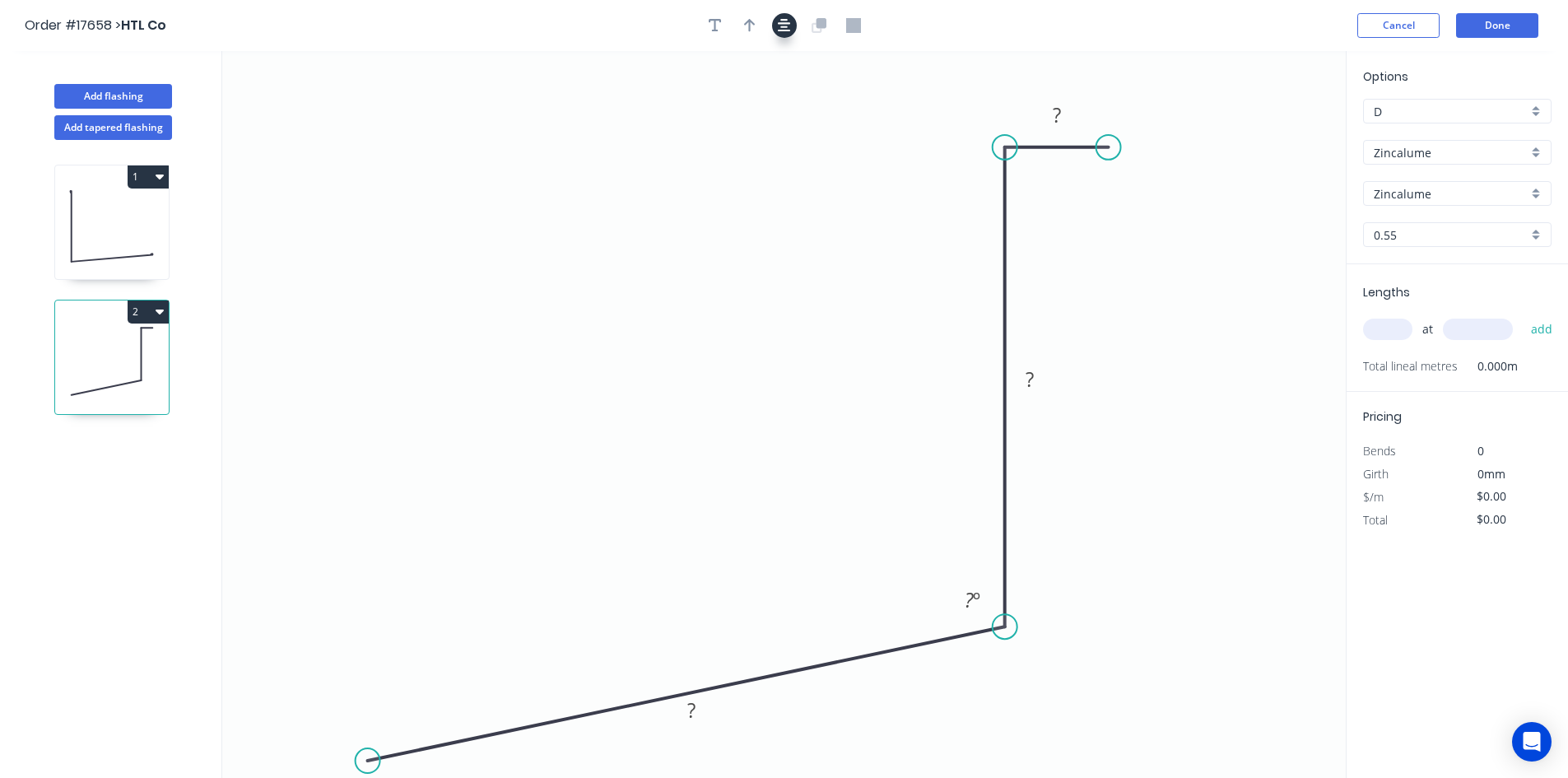
click at [788, 28] on icon "button" at bounding box center [784, 26] width 13 height 15
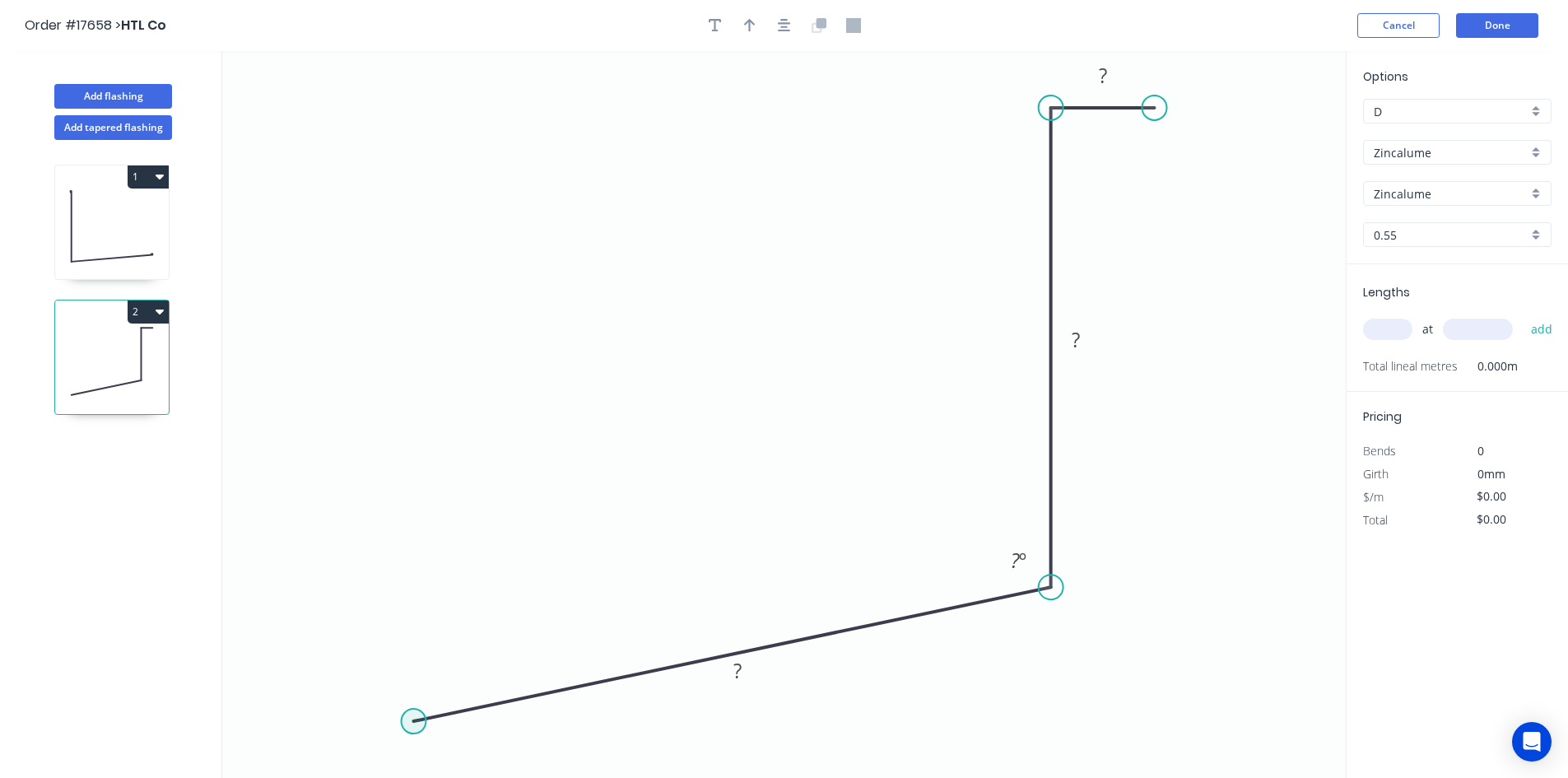
click at [411, 725] on circle at bounding box center [414, 720] width 25 height 25
click at [361, 769] on icon "0 ? ? ? ? º" at bounding box center [784, 415] width 1123 height 727
click at [430, 757] on tspan "?" at bounding box center [430, 756] width 9 height 28
drag, startPoint x: 458, startPoint y: 743, endPoint x: 428, endPoint y: 623, distance: 123.7
click at [428, 623] on rect at bounding box center [403, 635] width 53 height 34
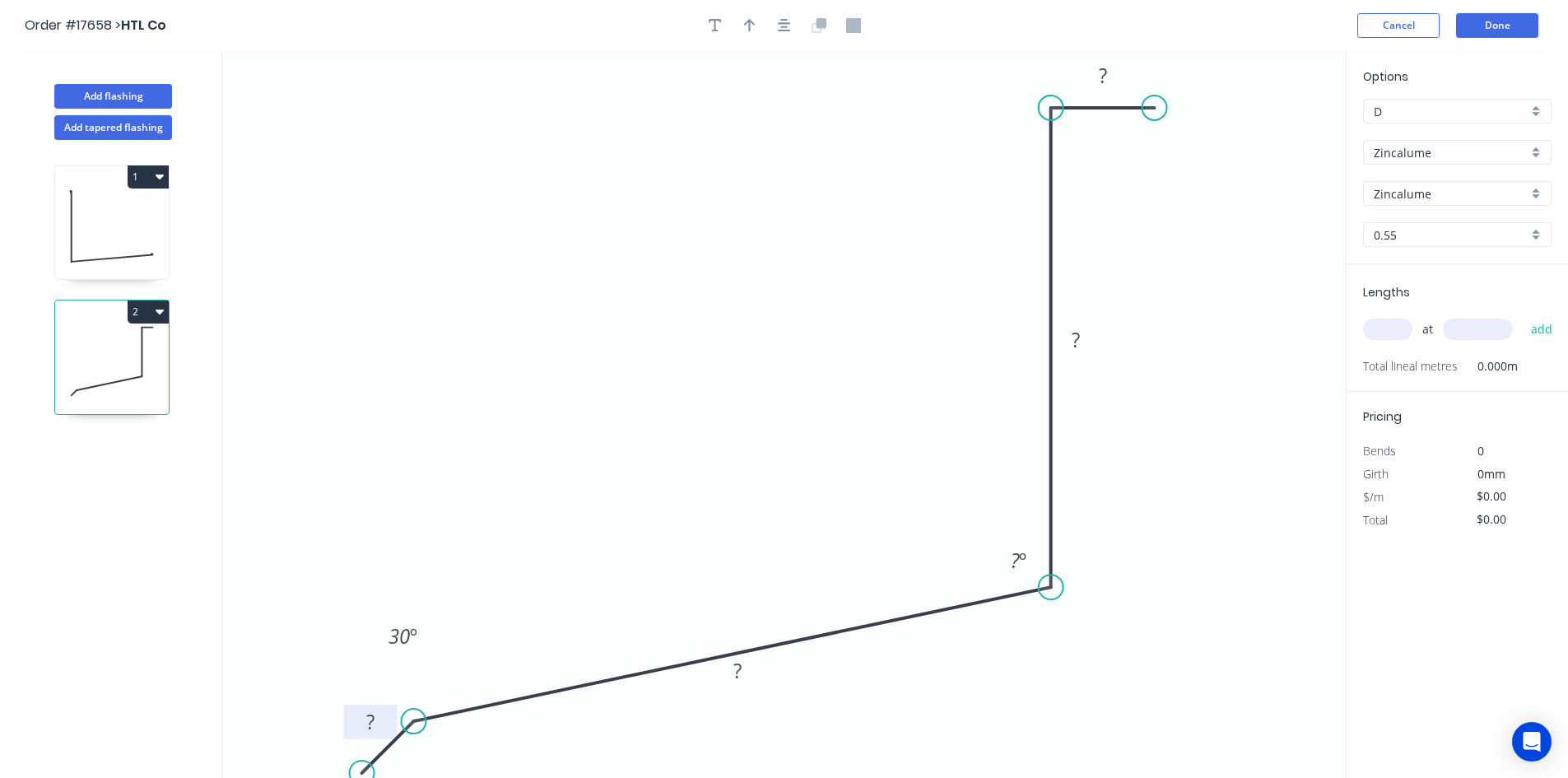
click at [376, 722] on rect at bounding box center [371, 722] width 33 height 23
click at [736, 671] on tspan "?" at bounding box center [737, 671] width 8 height 28
click at [1085, 339] on rect at bounding box center [1075, 340] width 33 height 23
drag, startPoint x: 1056, startPoint y: 113, endPoint x: 1056, endPoint y: 125, distance: 12.0
click at [1056, 125] on circle at bounding box center [1051, 125] width 25 height 25
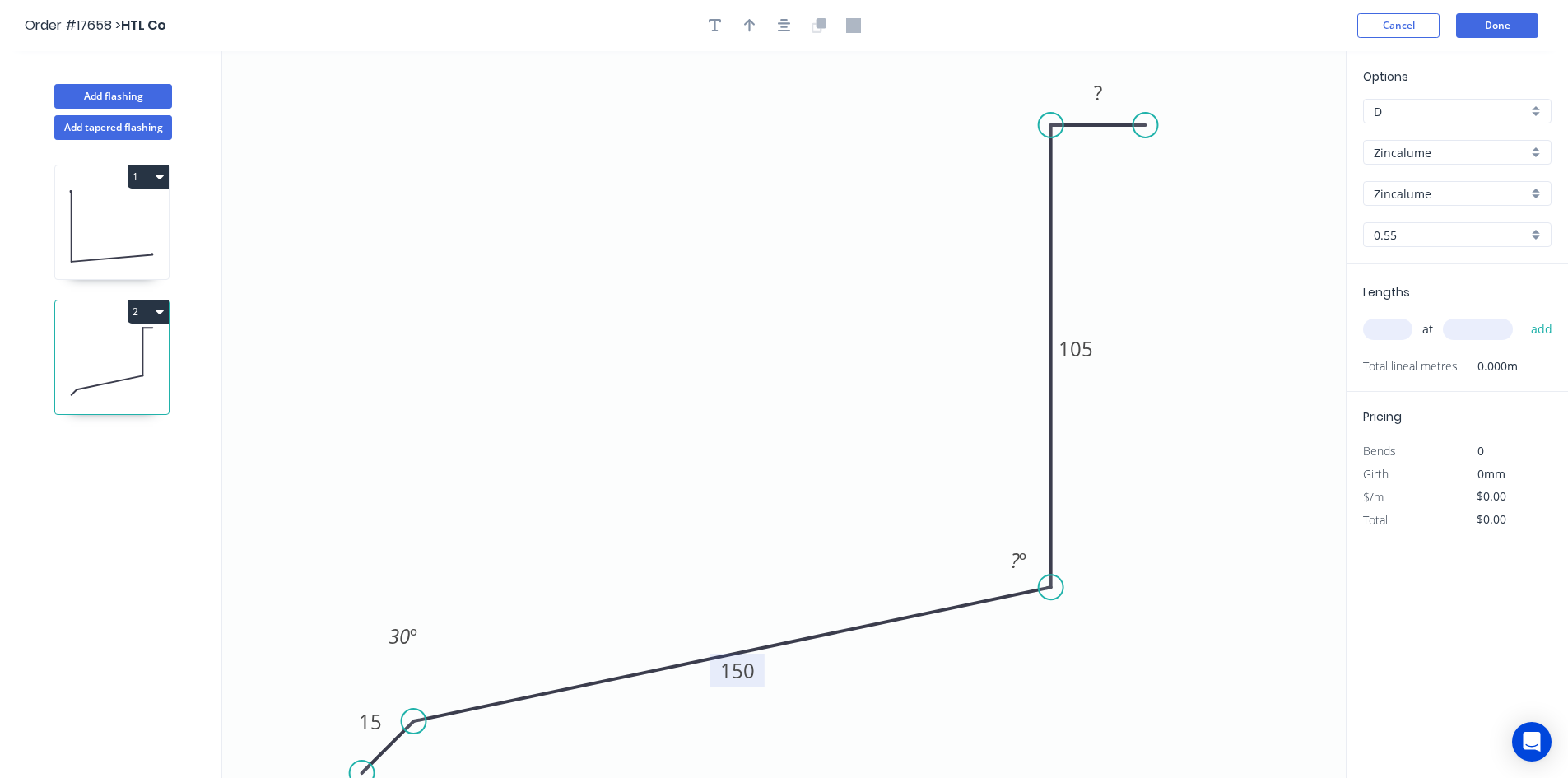
drag, startPoint x: 1156, startPoint y: 108, endPoint x: 1146, endPoint y: 126, distance: 20.6
click at [1146, 126] on circle at bounding box center [1145, 125] width 25 height 25
drag, startPoint x: 1057, startPoint y: 128, endPoint x: 1057, endPoint y: 147, distance: 19.0
click at [1057, 147] on circle at bounding box center [1051, 146] width 25 height 25
drag, startPoint x: 1149, startPoint y: 128, endPoint x: 1138, endPoint y: 144, distance: 19.4
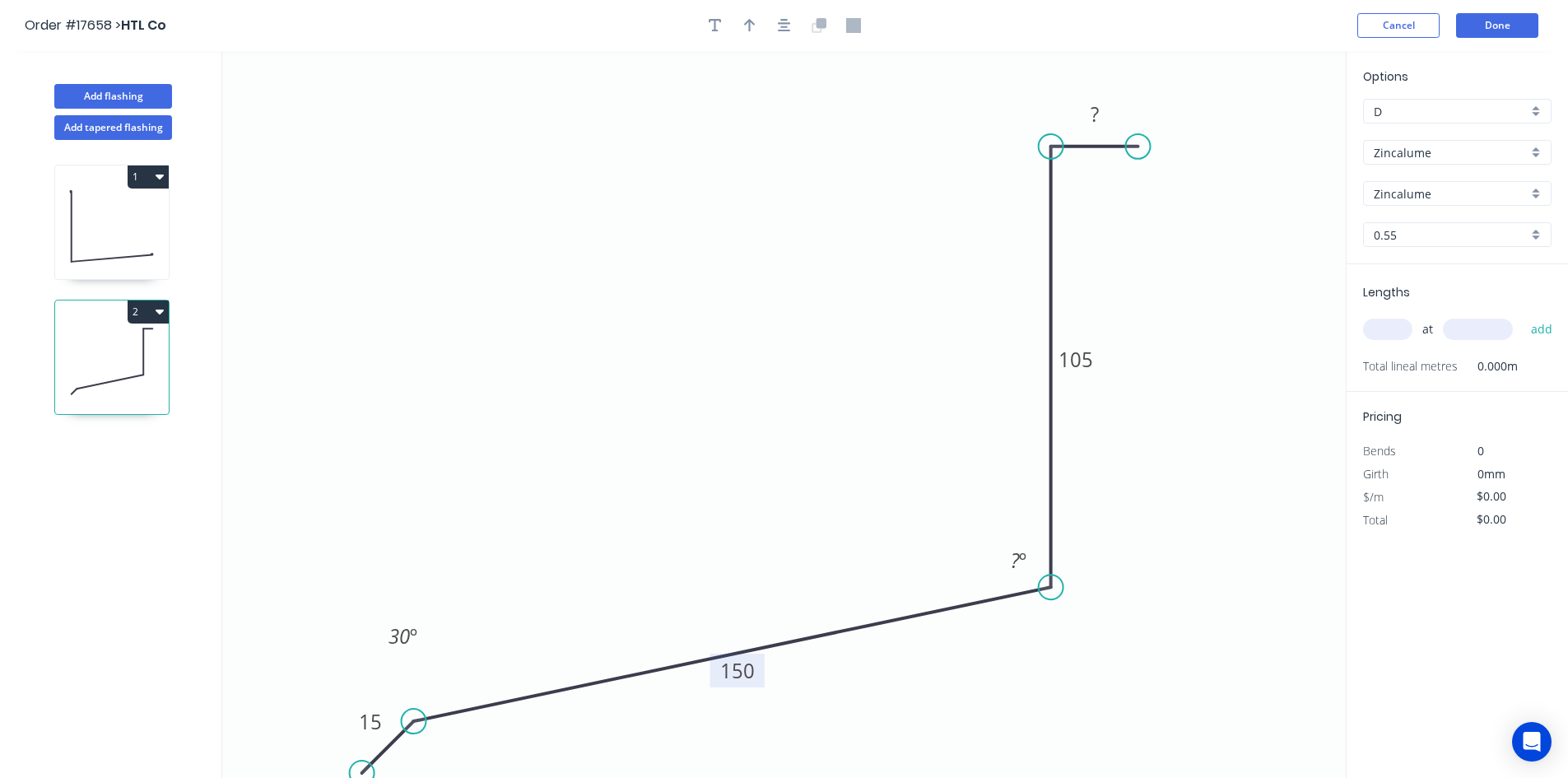
click at [1138, 144] on circle at bounding box center [1138, 146] width 25 height 25
click at [1106, 116] on rect at bounding box center [1095, 115] width 33 height 23
click at [1190, 283] on icon "0 15 150 105 15 ? º 30 º" at bounding box center [784, 415] width 1123 height 727
click at [1013, 571] on tspan "?" at bounding box center [1015, 561] width 9 height 28
click at [954, 490] on icon "0 15 150 105 15 59 º 30 º" at bounding box center [784, 415] width 1123 height 727
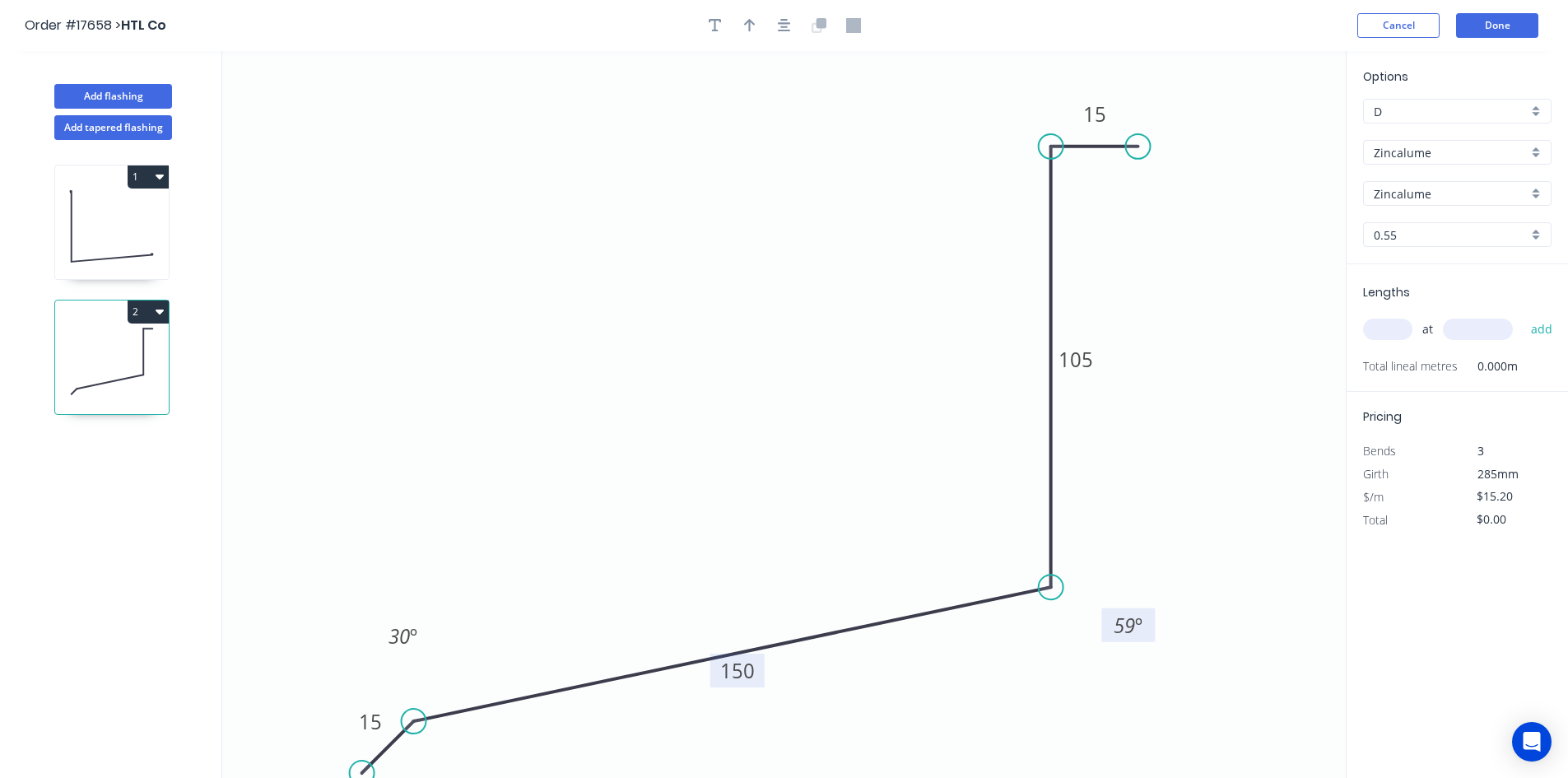
drag, startPoint x: 1002, startPoint y: 547, endPoint x: 1111, endPoint y: 612, distance: 126.9
click at [1111, 612] on rect at bounding box center [1128, 625] width 53 height 34
click at [1085, 197] on div "Show angle" at bounding box center [1129, 199] width 165 height 34
click at [1082, 173] on tspan "º" at bounding box center [1084, 174] width 7 height 28
drag, startPoint x: 1099, startPoint y: 175, endPoint x: 995, endPoint y: 122, distance: 116.7
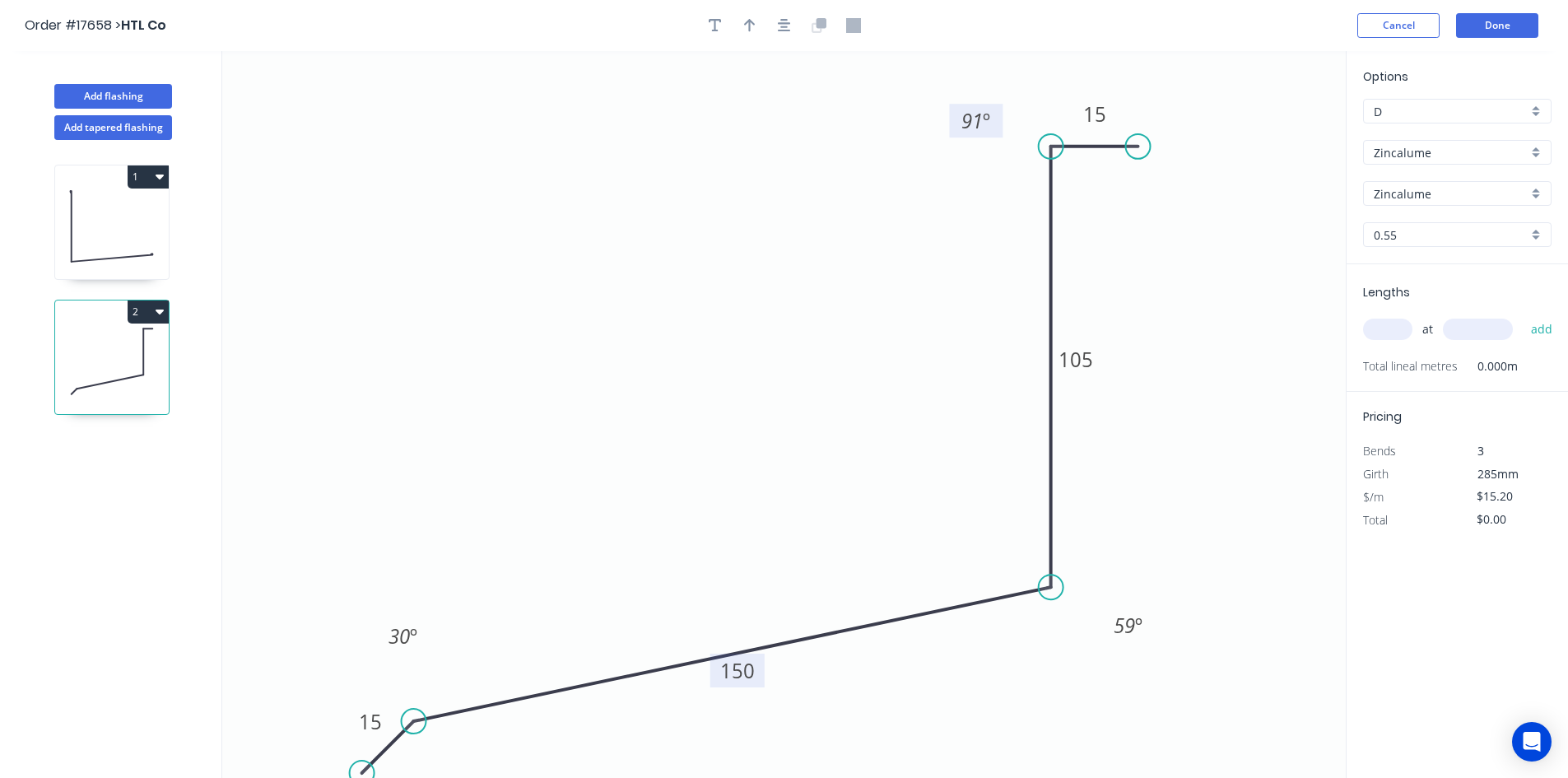
click at [995, 122] on rect at bounding box center [975, 120] width 53 height 34
click at [782, 36] on button "button" at bounding box center [784, 25] width 25 height 25
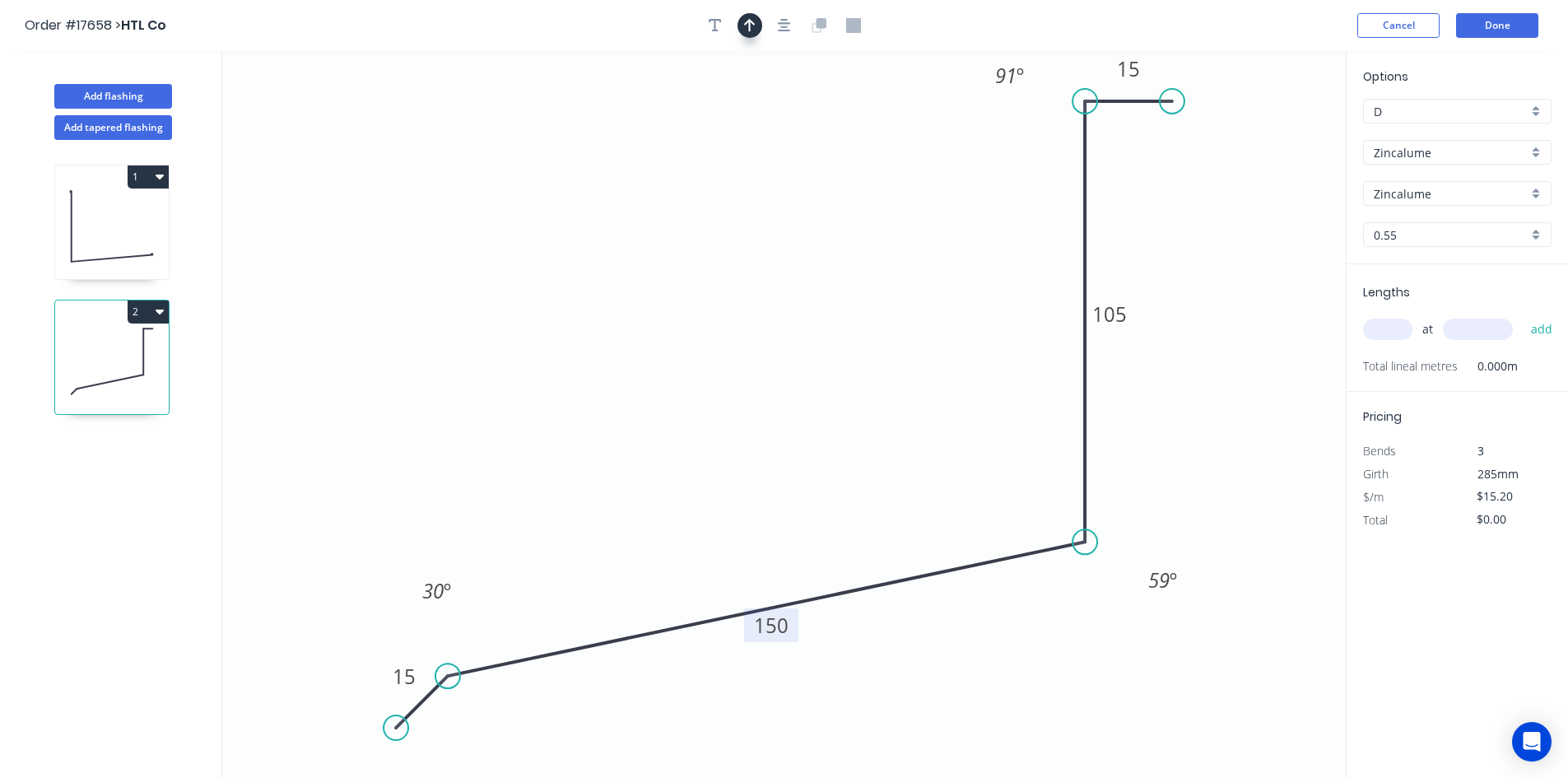
click at [756, 33] on button "button" at bounding box center [750, 25] width 25 height 25
drag, startPoint x: 1262, startPoint y: 129, endPoint x: 755, endPoint y: 306, distance: 537.0
click at [755, 258] on icon at bounding box center [743, 234] width 48 height 48
click at [1214, 157] on div "Crush & Fold" at bounding box center [1244, 164] width 165 height 34
type input "$19.46"
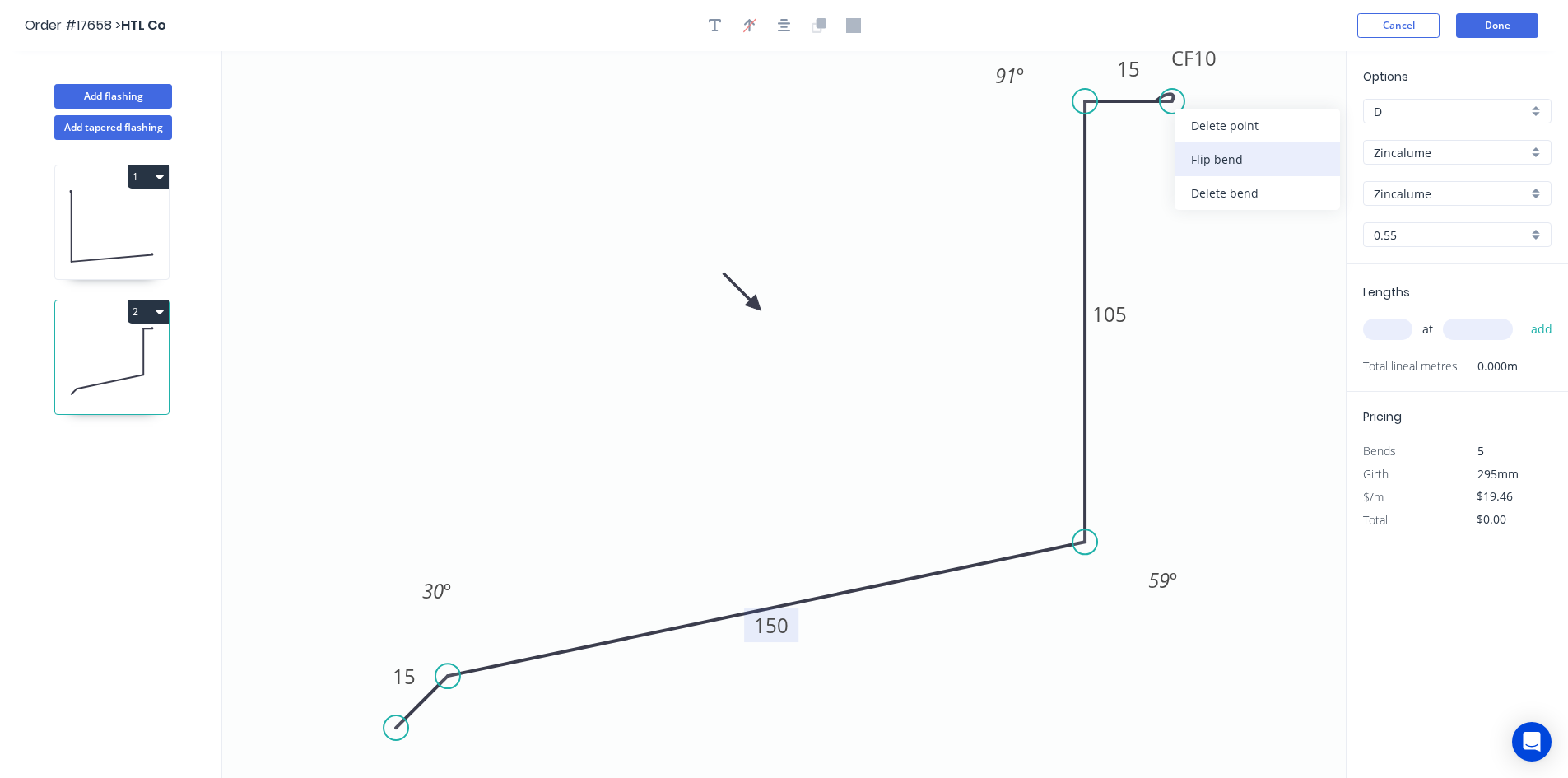
click at [1214, 156] on div "Flip bend" at bounding box center [1257, 159] width 165 height 34
drag, startPoint x: 1223, startPoint y: 139, endPoint x: 1202, endPoint y: 148, distance: 22.8
click at [1203, 149] on rect at bounding box center [1176, 159] width 66 height 34
click at [1381, 336] on input "text" at bounding box center [1387, 328] width 50 height 21
type input "1"
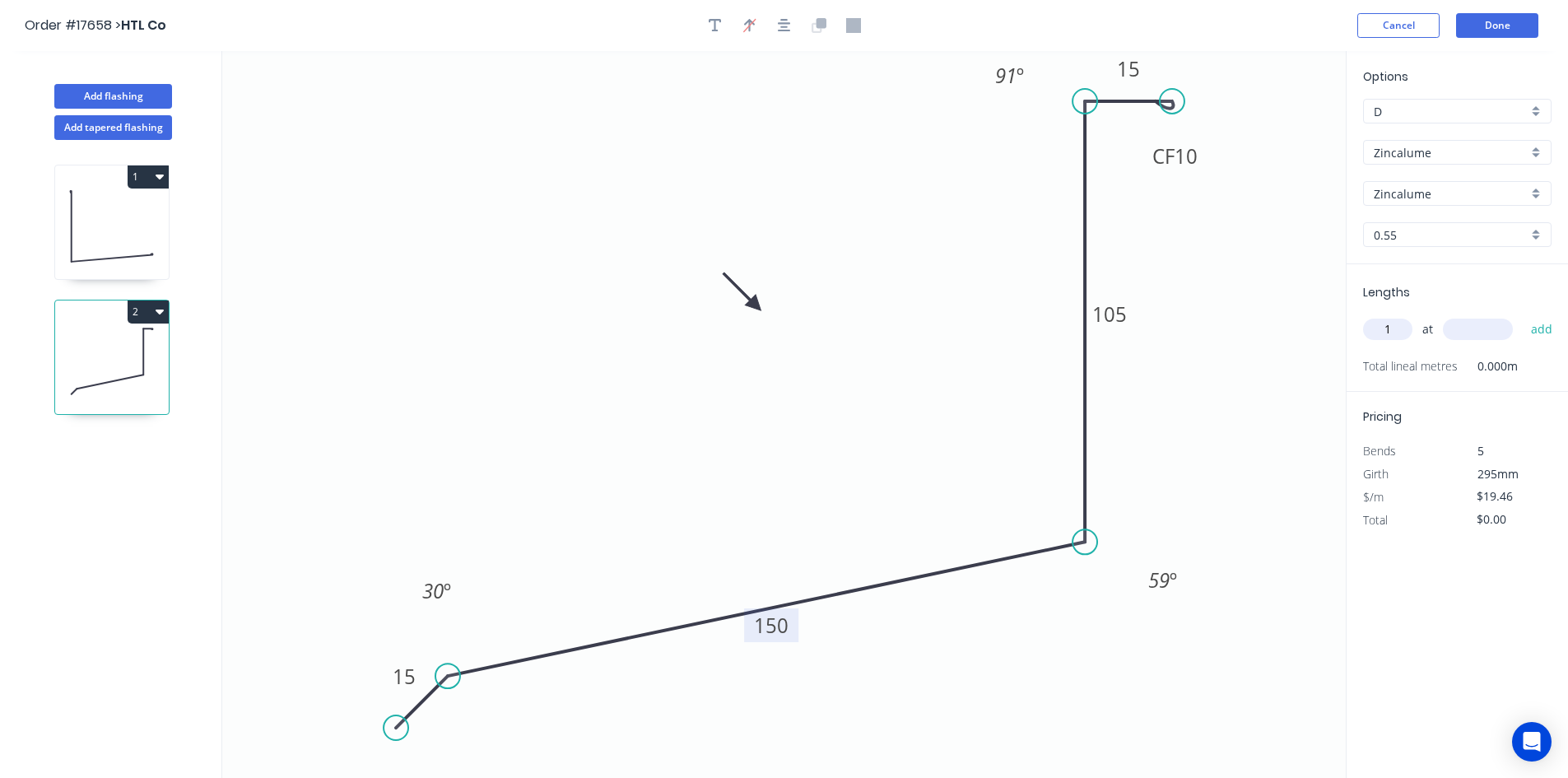
click at [1488, 322] on input "text" at bounding box center [1477, 328] width 70 height 21
type input "1600"
click at [1548, 330] on button "add" at bounding box center [1541, 329] width 39 height 28
type input "$31.14"
click at [1489, 27] on button "Done" at bounding box center [1497, 25] width 83 height 25
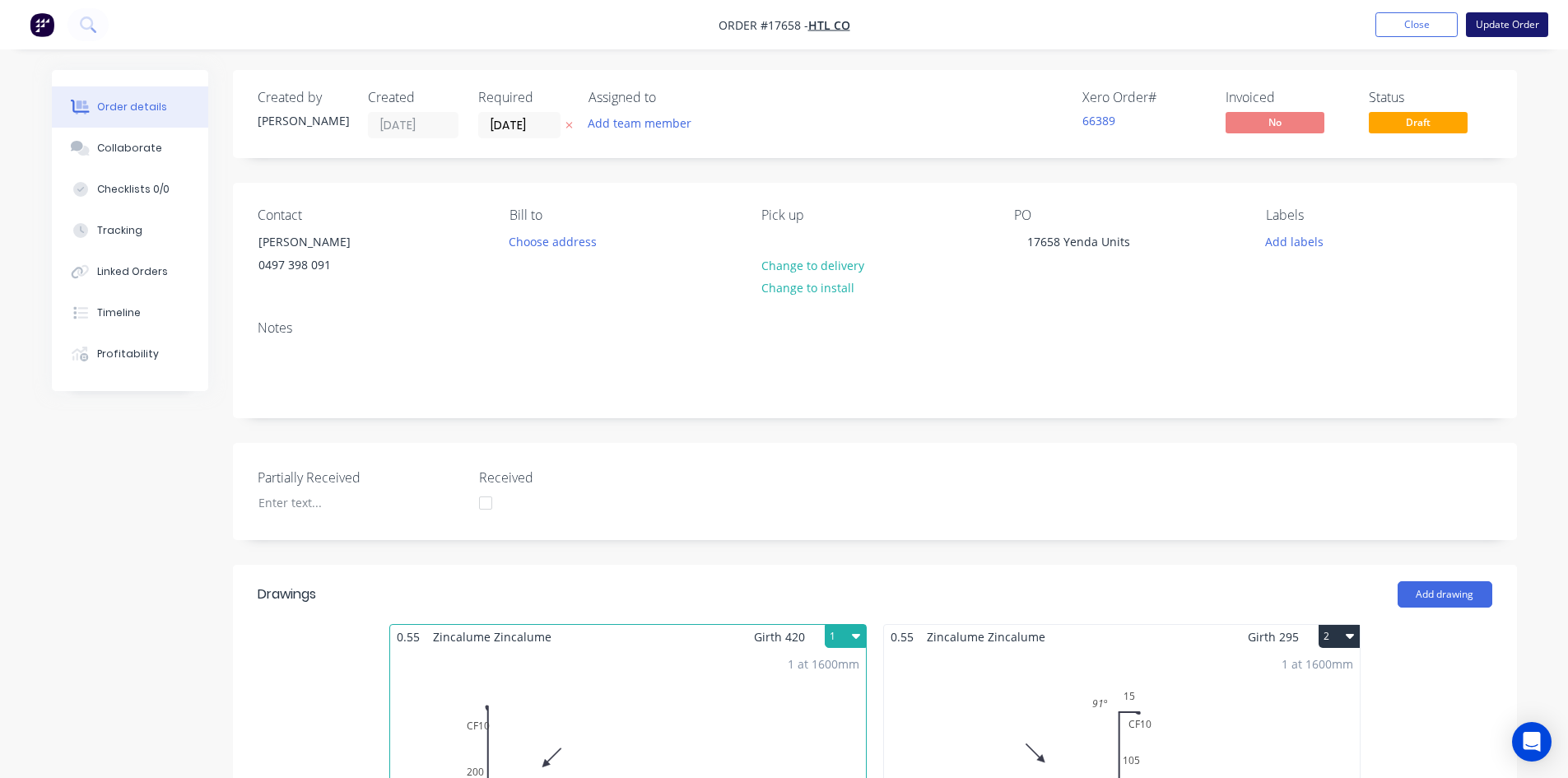
click at [1515, 30] on button "Update Order" at bounding box center [1507, 24] width 83 height 25
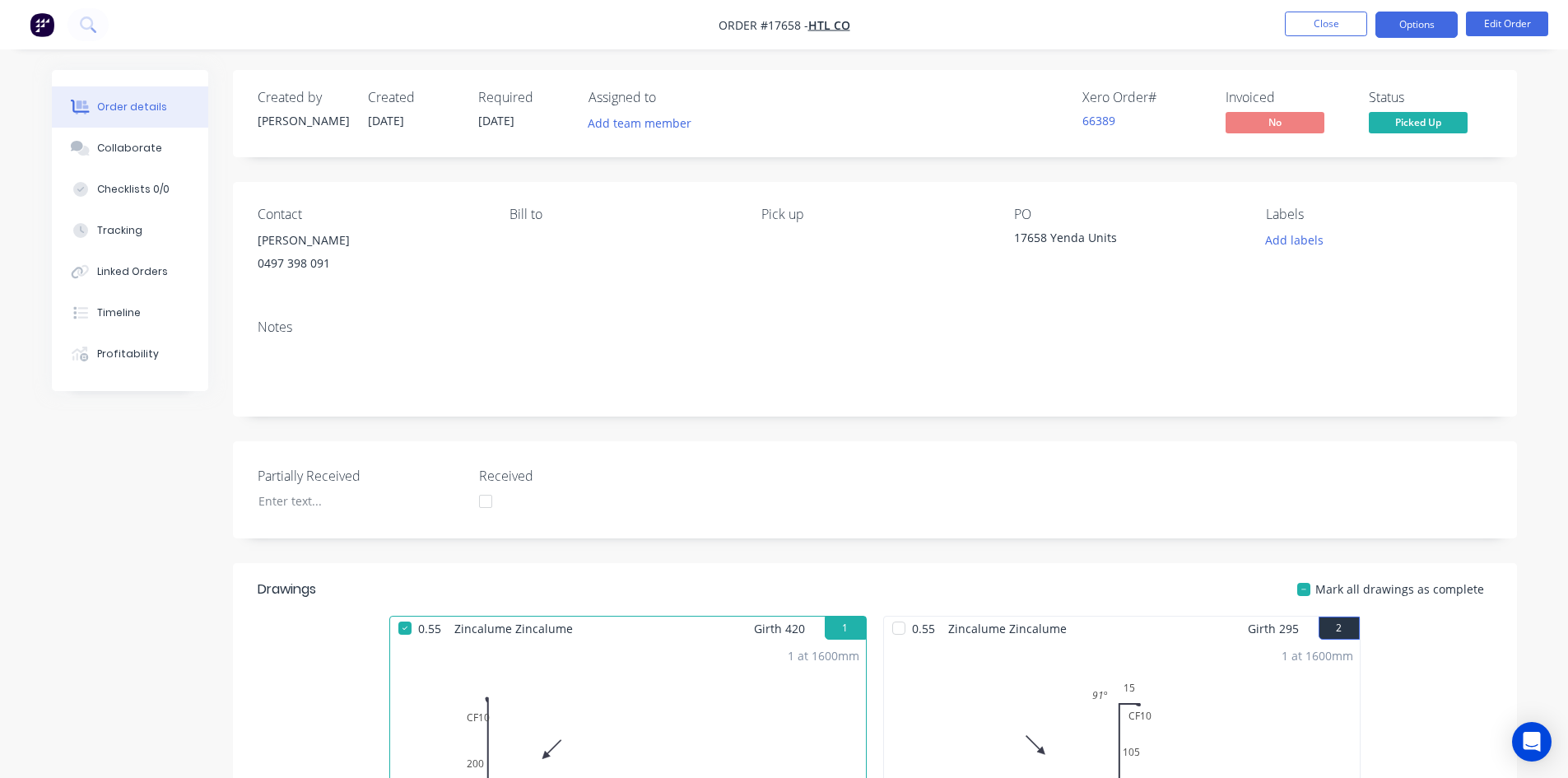
click at [1413, 26] on button "Options" at bounding box center [1417, 25] width 83 height 27
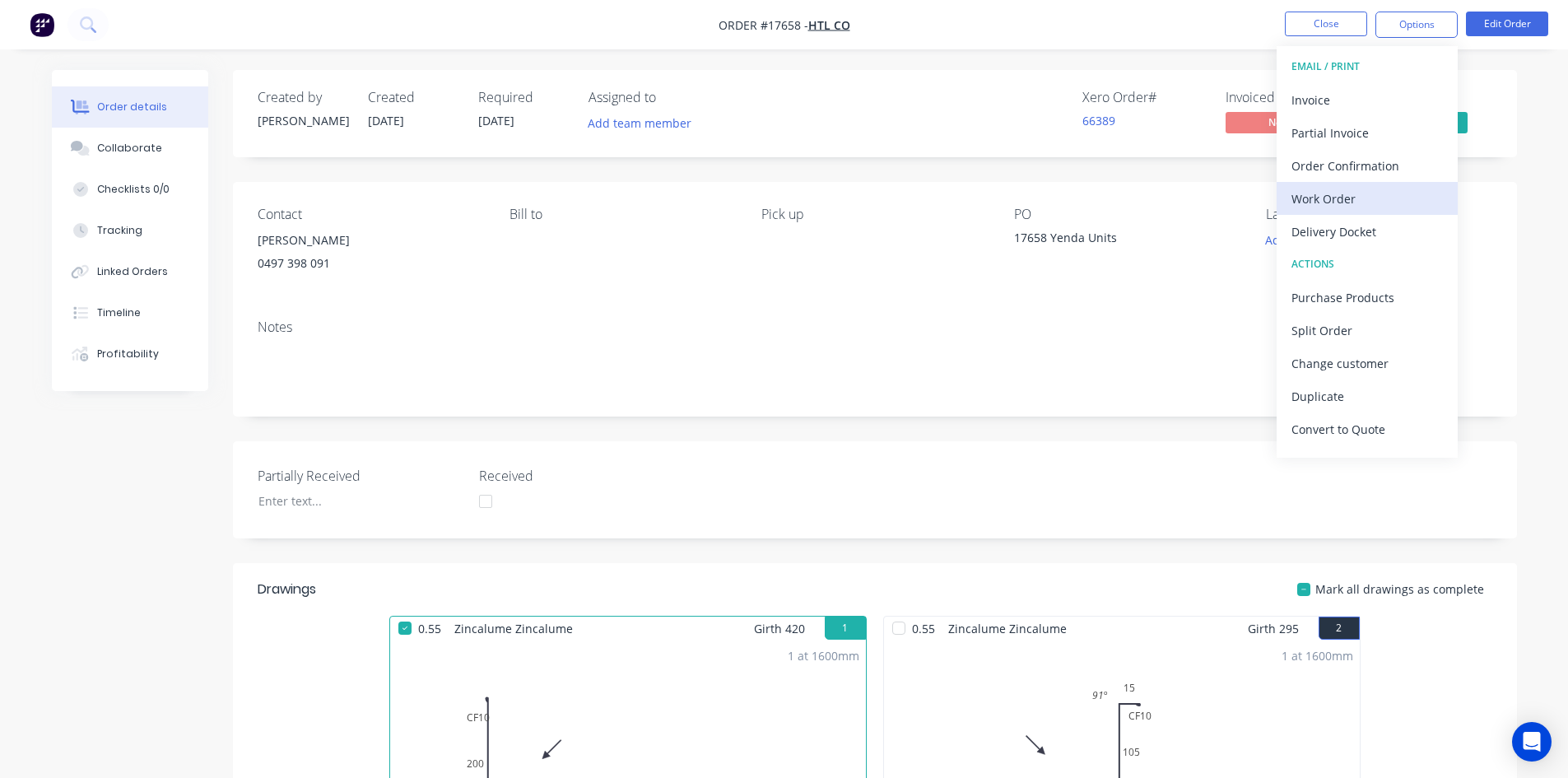
click at [1367, 204] on div "Work Order" at bounding box center [1366, 199] width 151 height 24
click at [1371, 195] on div "Custom" at bounding box center [1366, 199] width 151 height 24
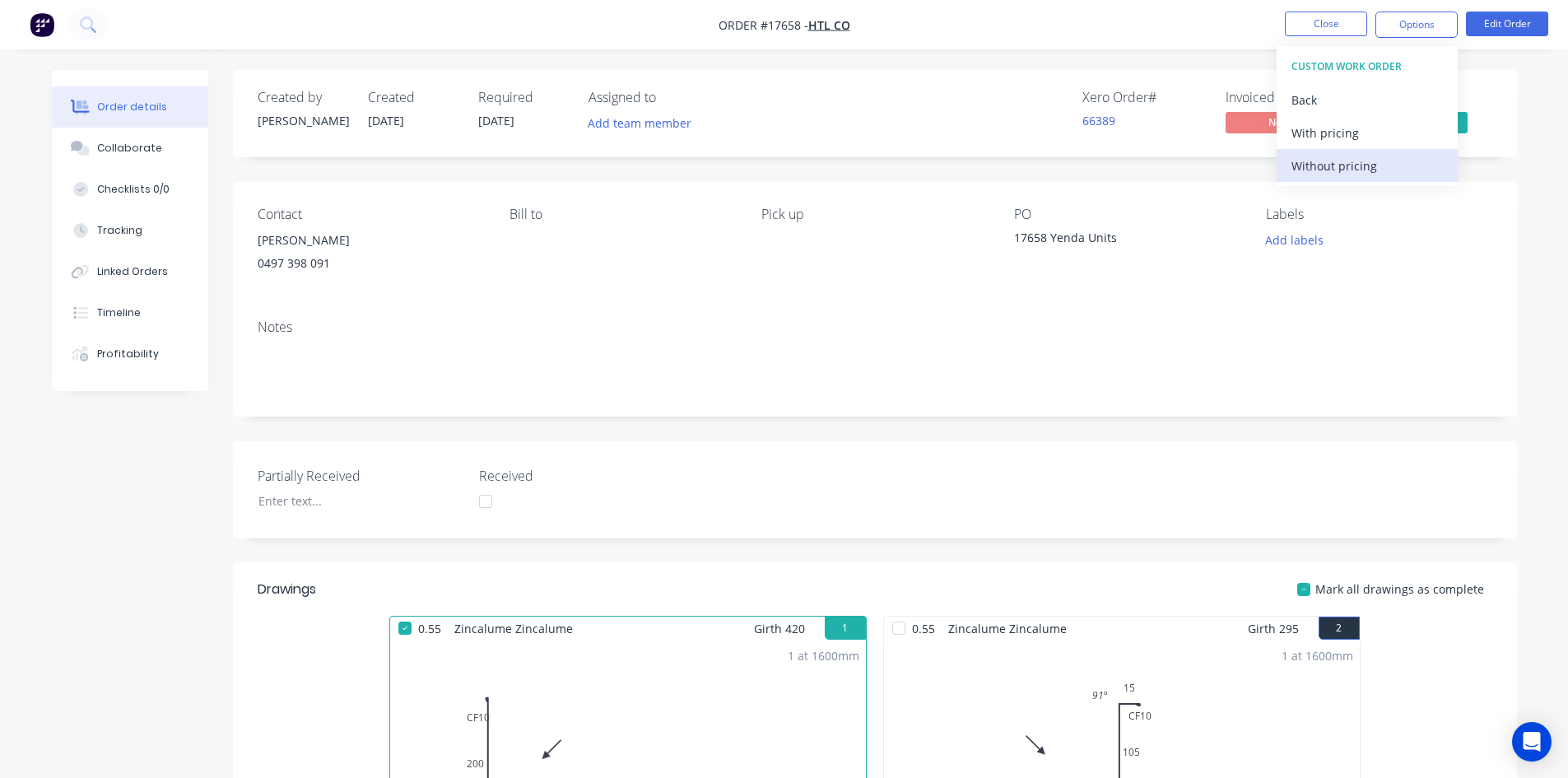
click at [1383, 173] on div "Without pricing" at bounding box center [1366, 166] width 151 height 24
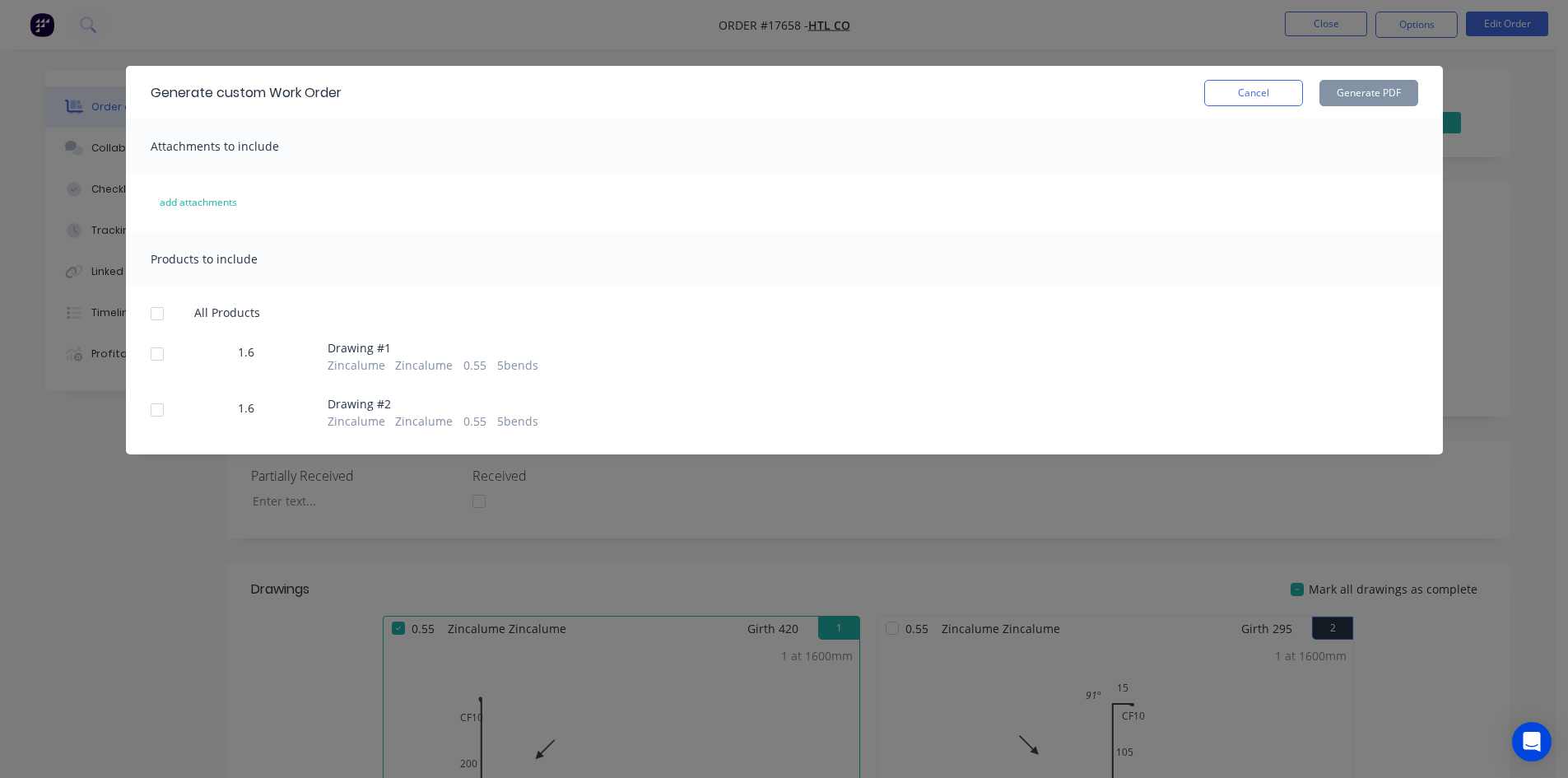
click at [151, 411] on div at bounding box center [157, 410] width 33 height 33
click at [1365, 100] on button "Generate PDF" at bounding box center [1369, 93] width 99 height 27
click at [1250, 95] on button "Cancel" at bounding box center [1253, 93] width 99 height 27
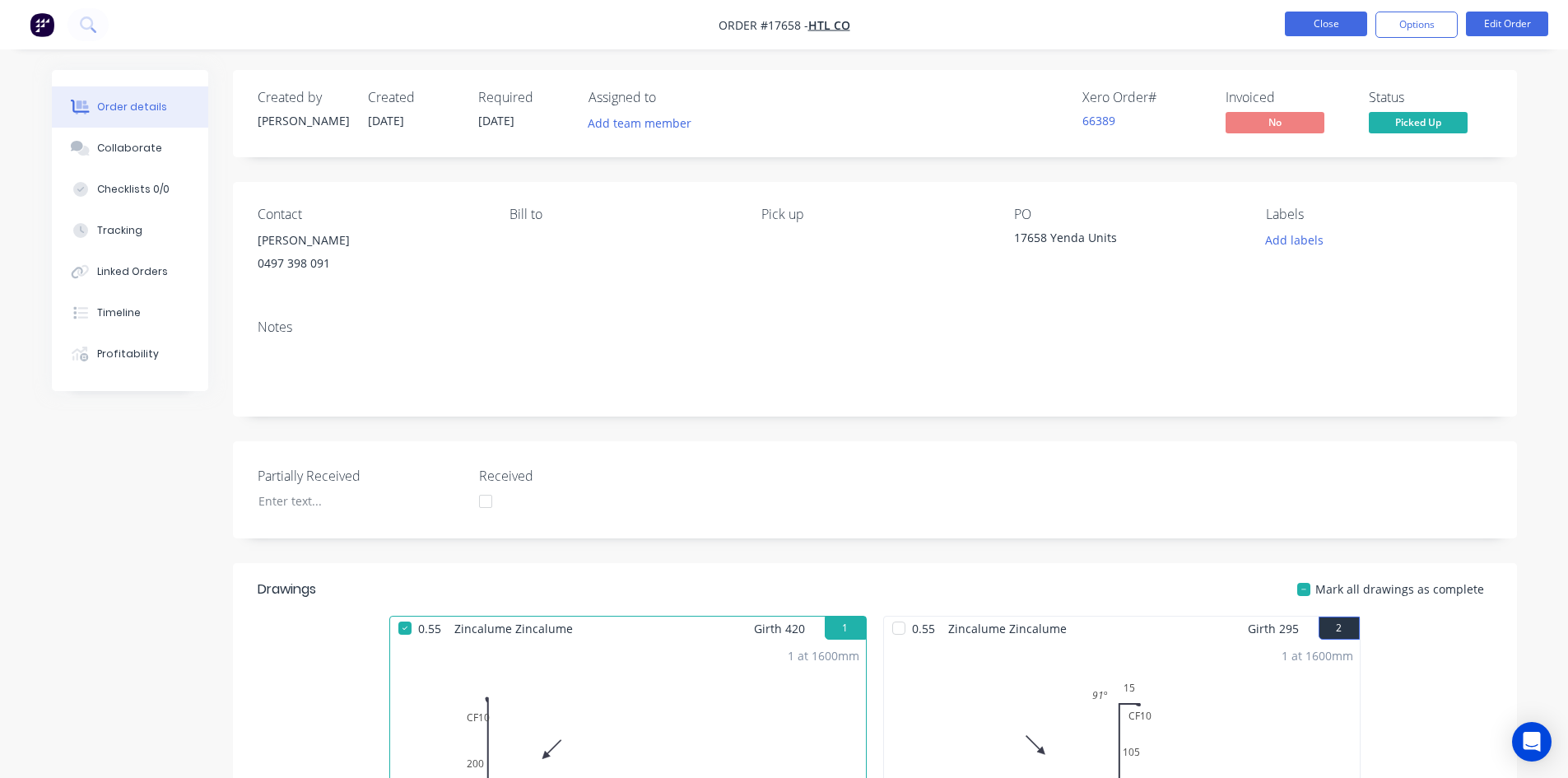
click at [1337, 21] on button "Close" at bounding box center [1326, 24] width 83 height 25
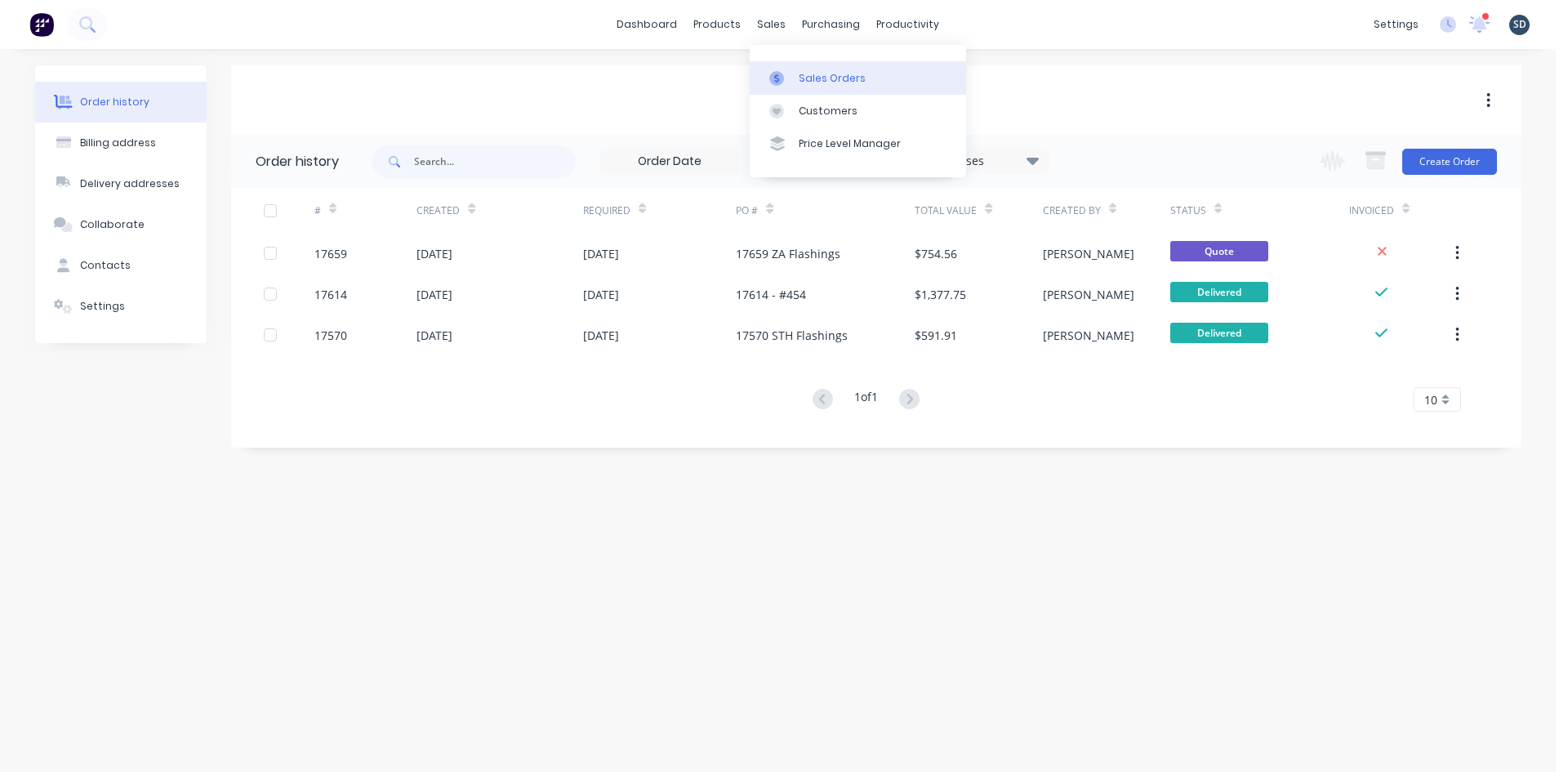
click at [799, 74] on div "Sales Orders" at bounding box center [832, 78] width 67 height 15
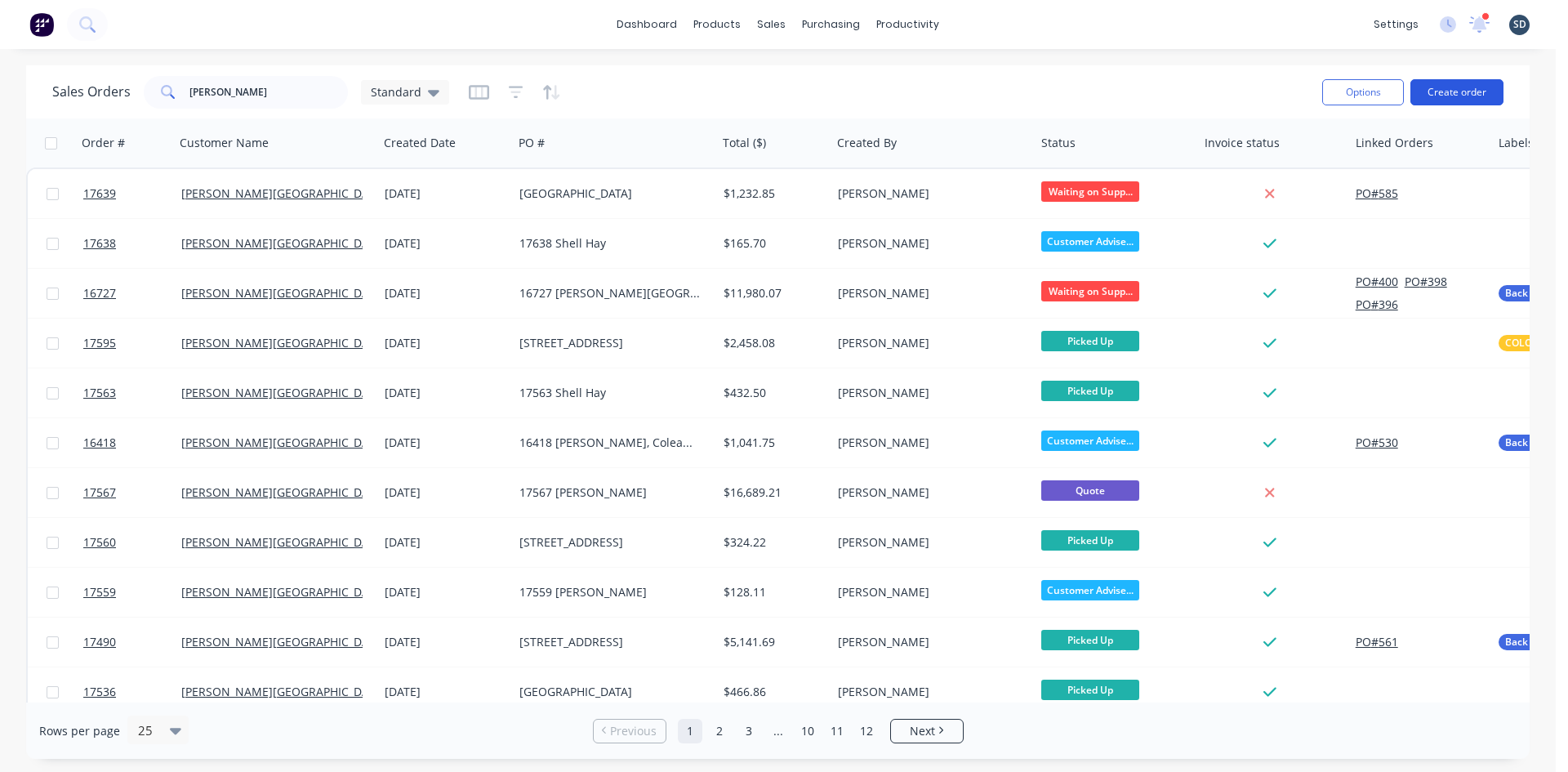
click at [1439, 92] on button "Create order" at bounding box center [1457, 92] width 93 height 26
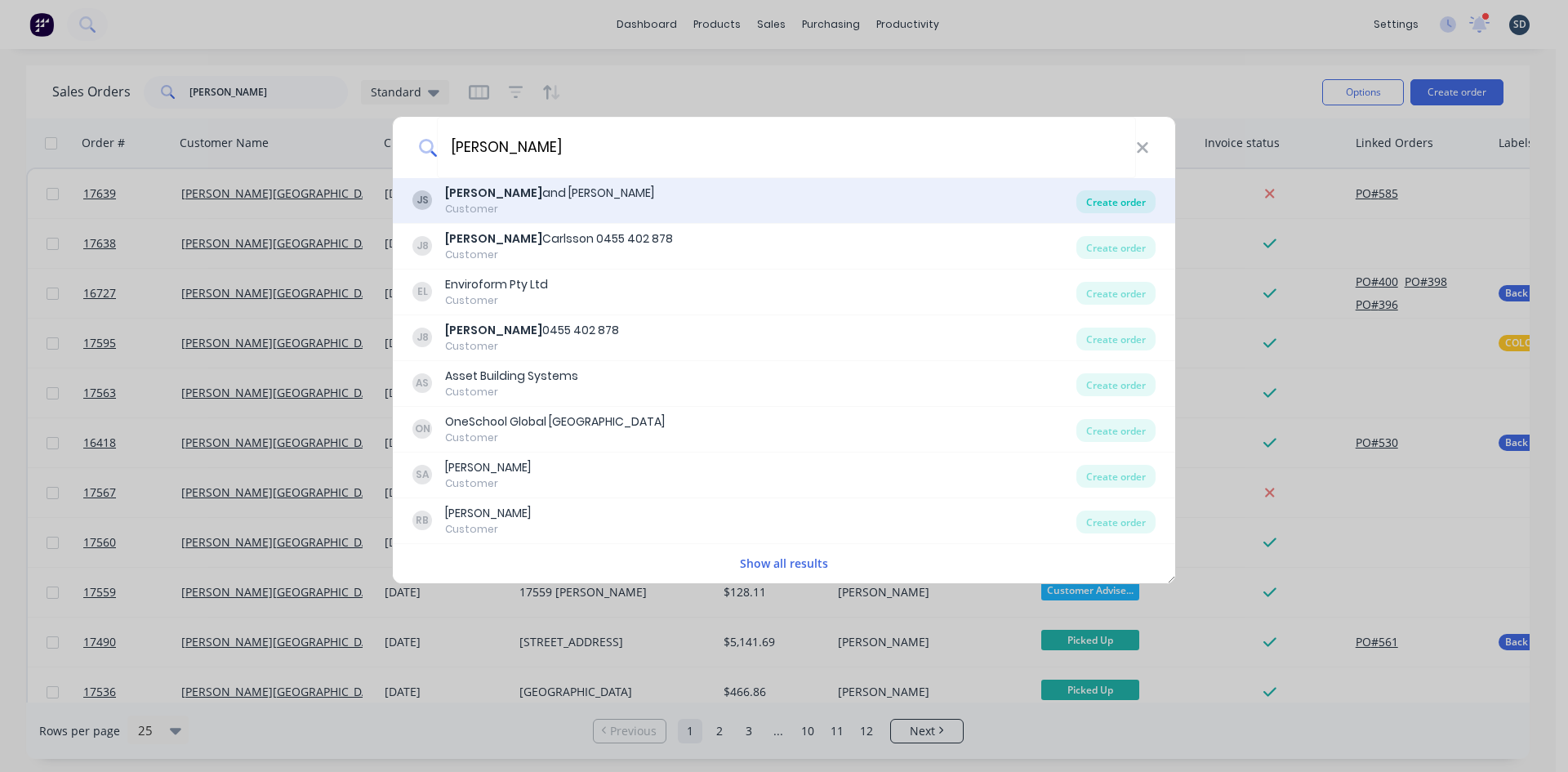
type input "jay"
click at [1101, 201] on div "Create order" at bounding box center [1115, 201] width 79 height 23
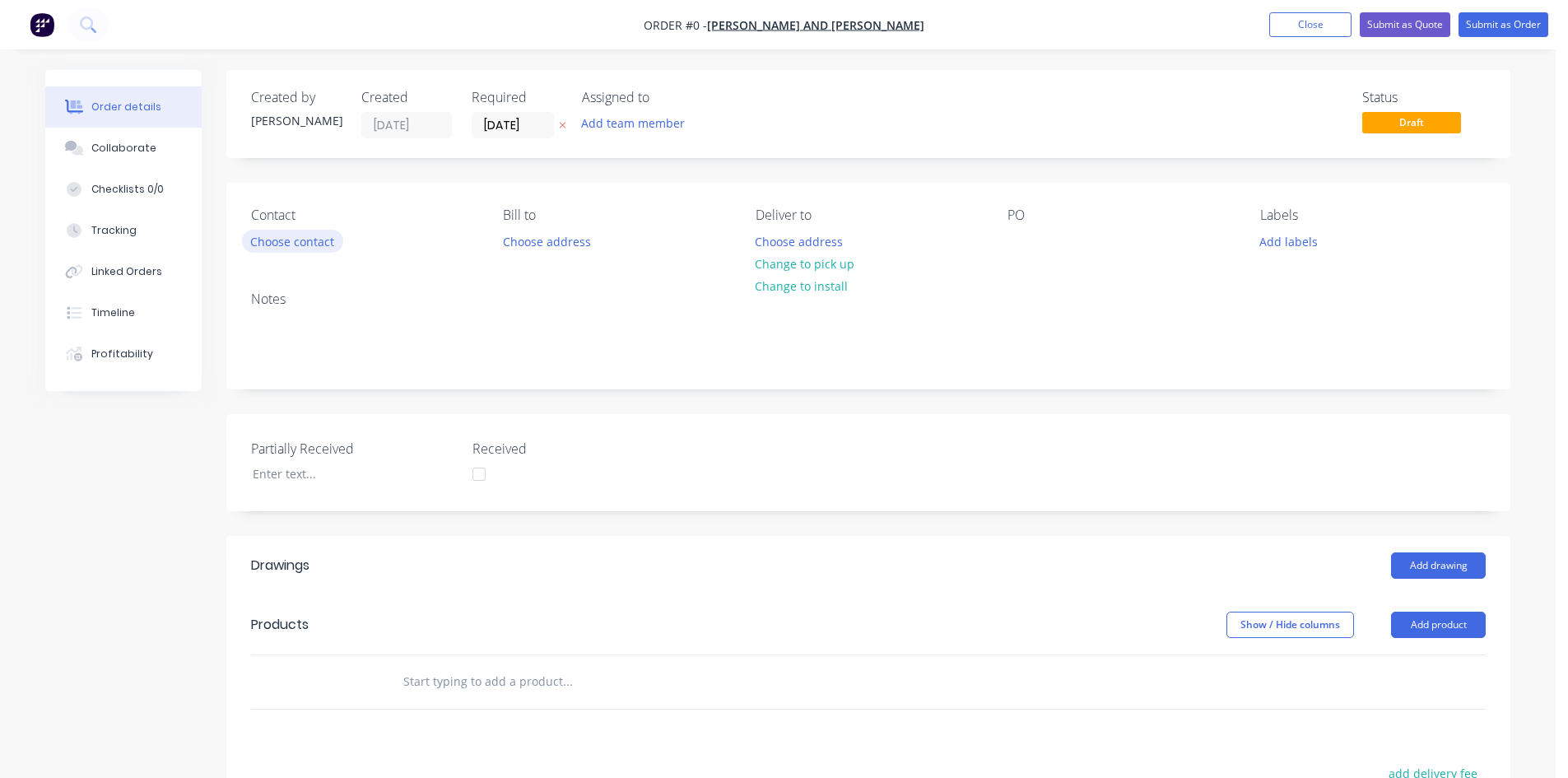
click at [292, 237] on button "Choose contact" at bounding box center [293, 240] width 101 height 22
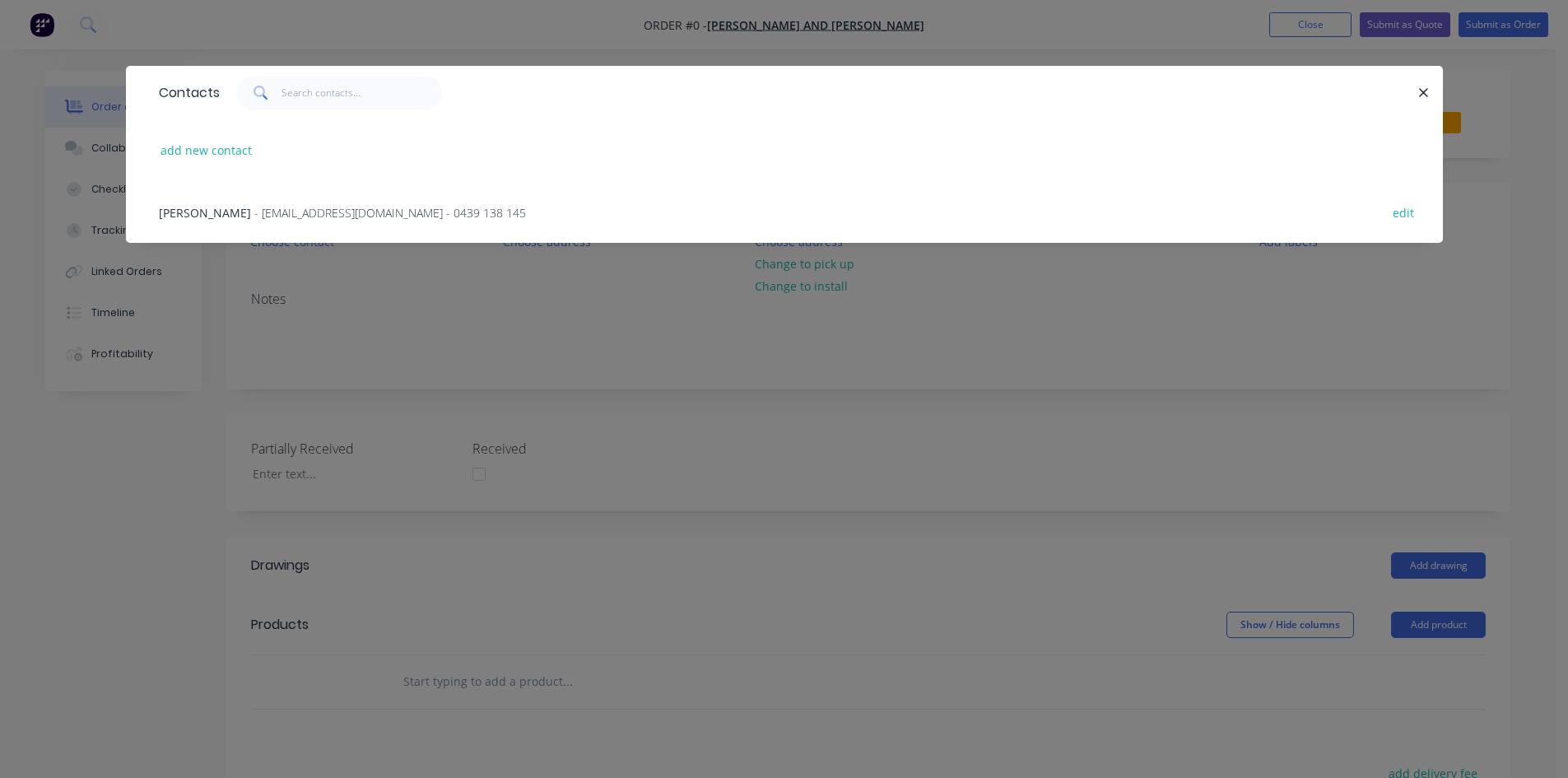
click at [277, 212] on span "- rainwatergoodsandservices@outlook.com.au - 0439 138 145" at bounding box center [390, 212] width 272 height 16
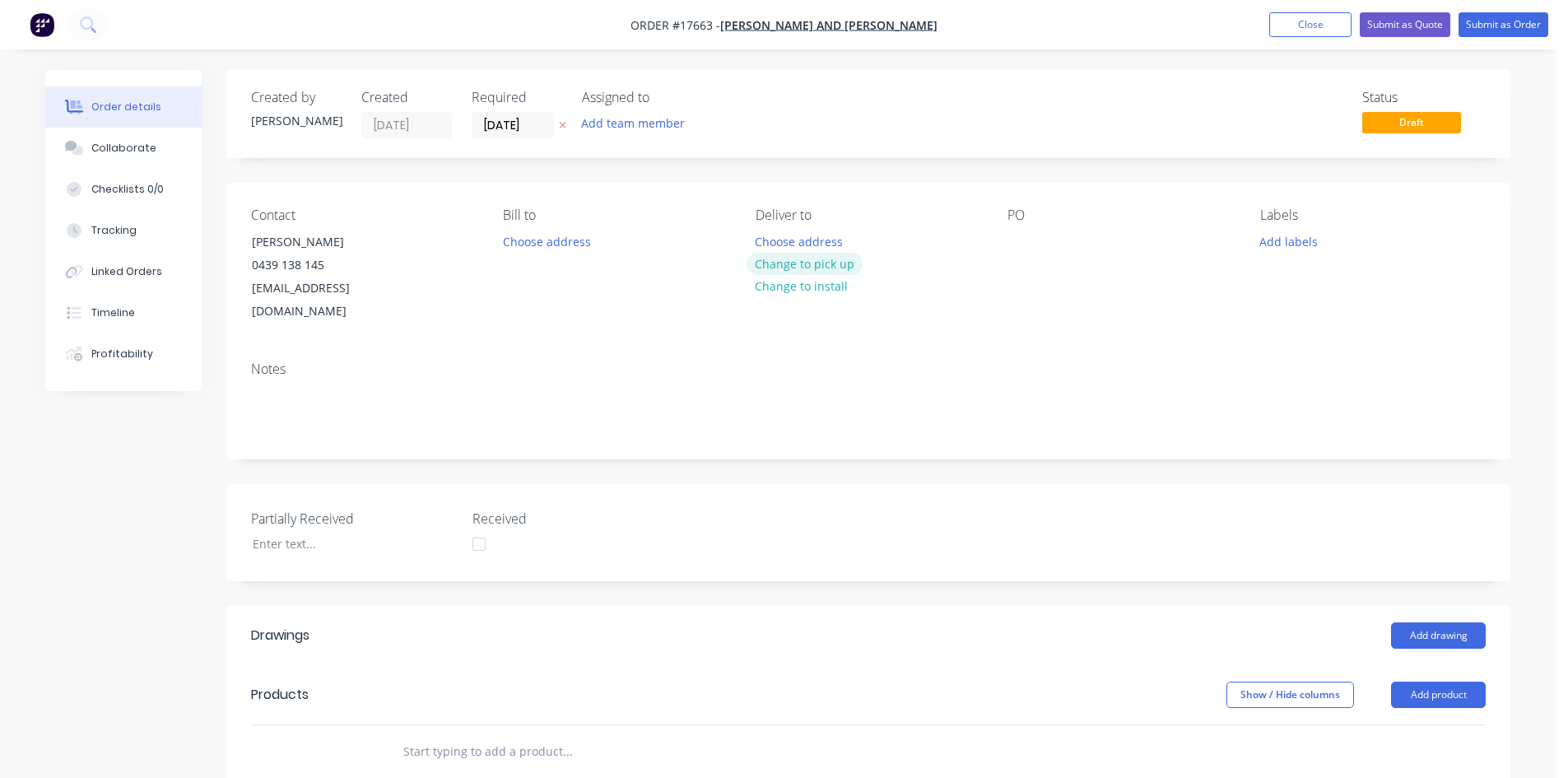
click at [828, 261] on button "Change to pick up" at bounding box center [805, 263] width 117 height 22
click at [1031, 236] on div at bounding box center [1020, 241] width 27 height 24
click at [1063, 348] on div "Notes" at bounding box center [868, 403] width 1284 height 110
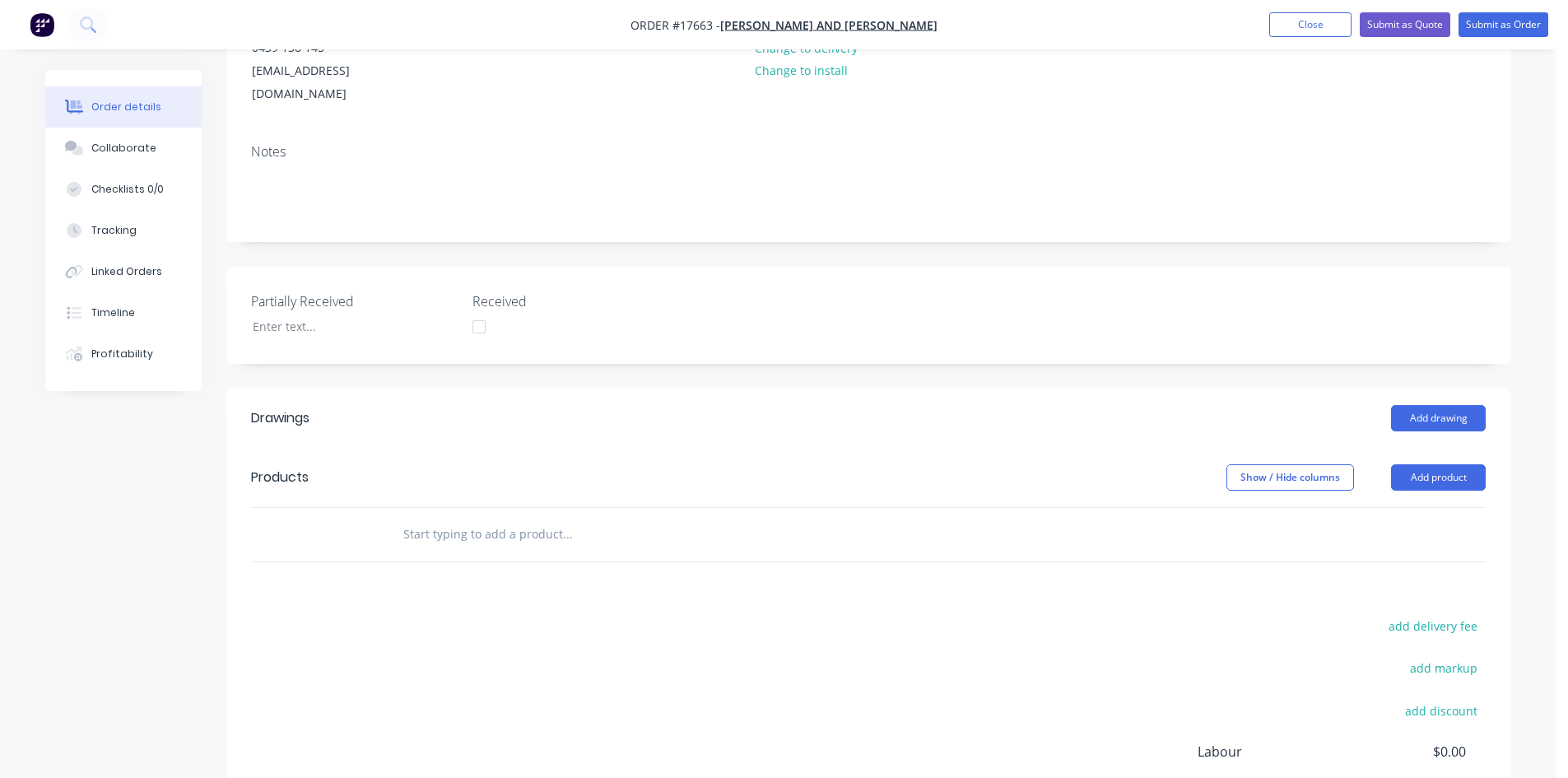
scroll to position [247, 0]
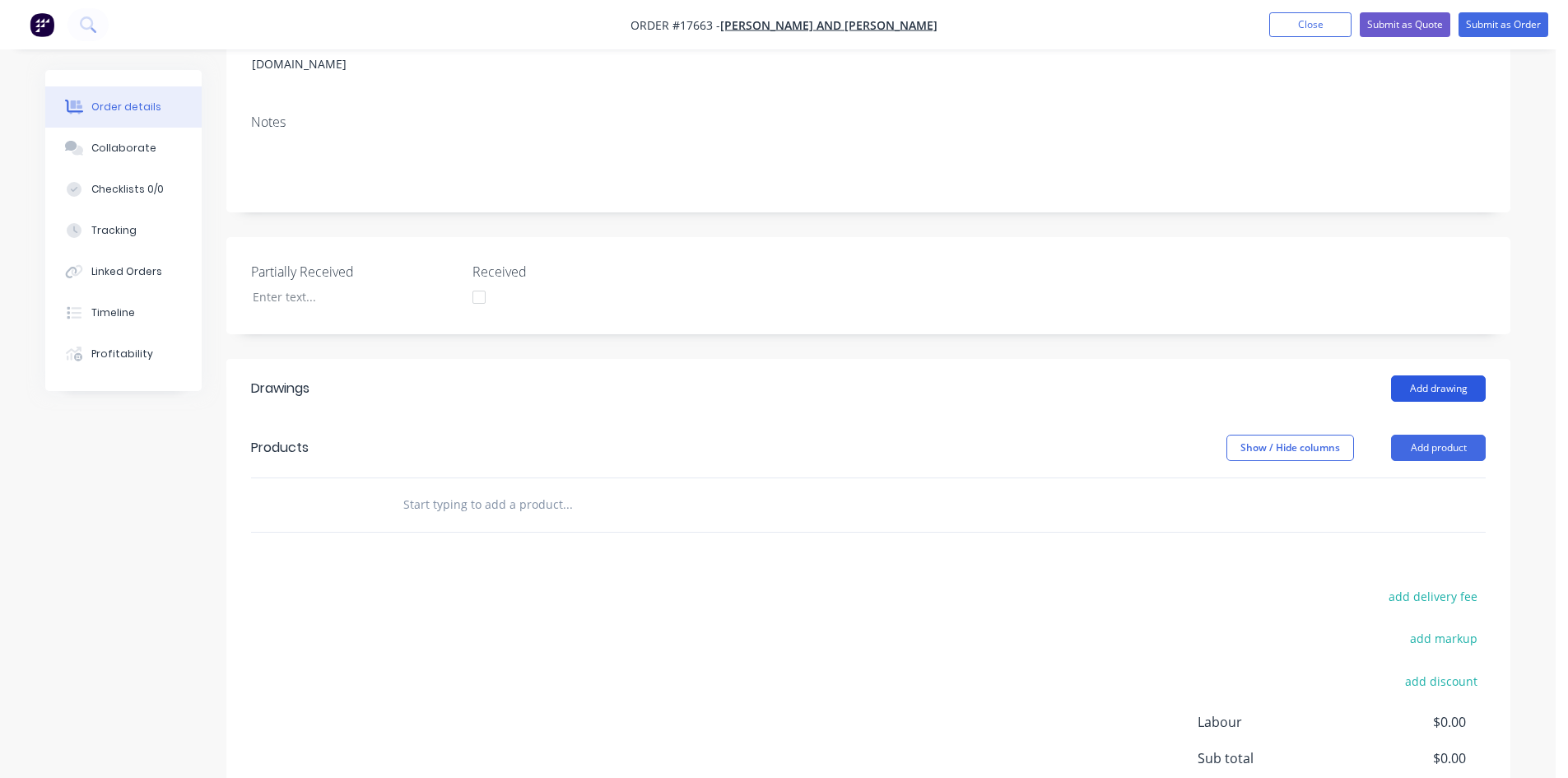
click at [1441, 375] on button "Add drawing" at bounding box center [1438, 388] width 95 height 27
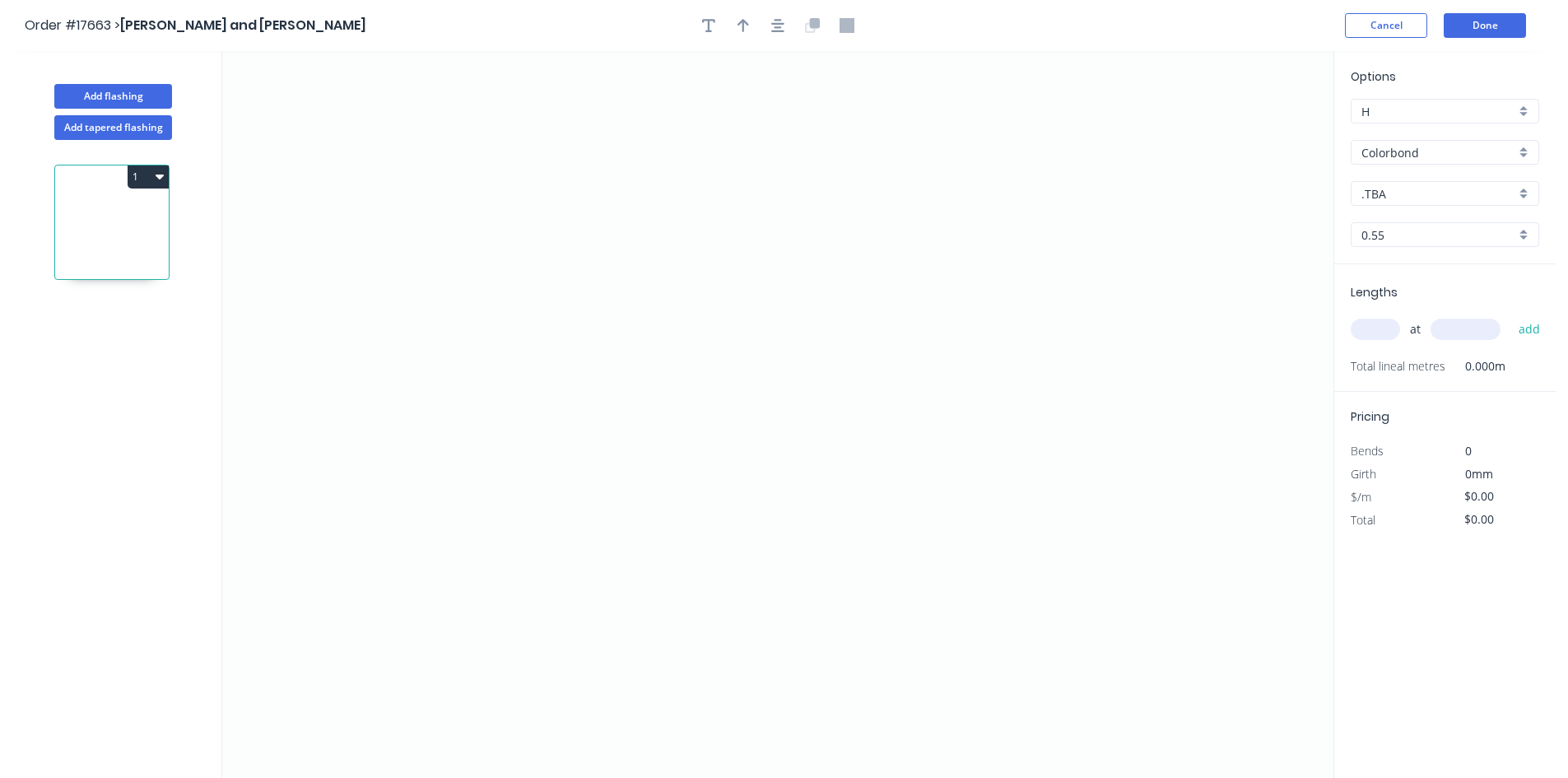
click at [1437, 155] on input "Colorbond" at bounding box center [1439, 152] width 154 height 17
click at [1422, 298] on div "Zincalume" at bounding box center [1445, 298] width 187 height 28
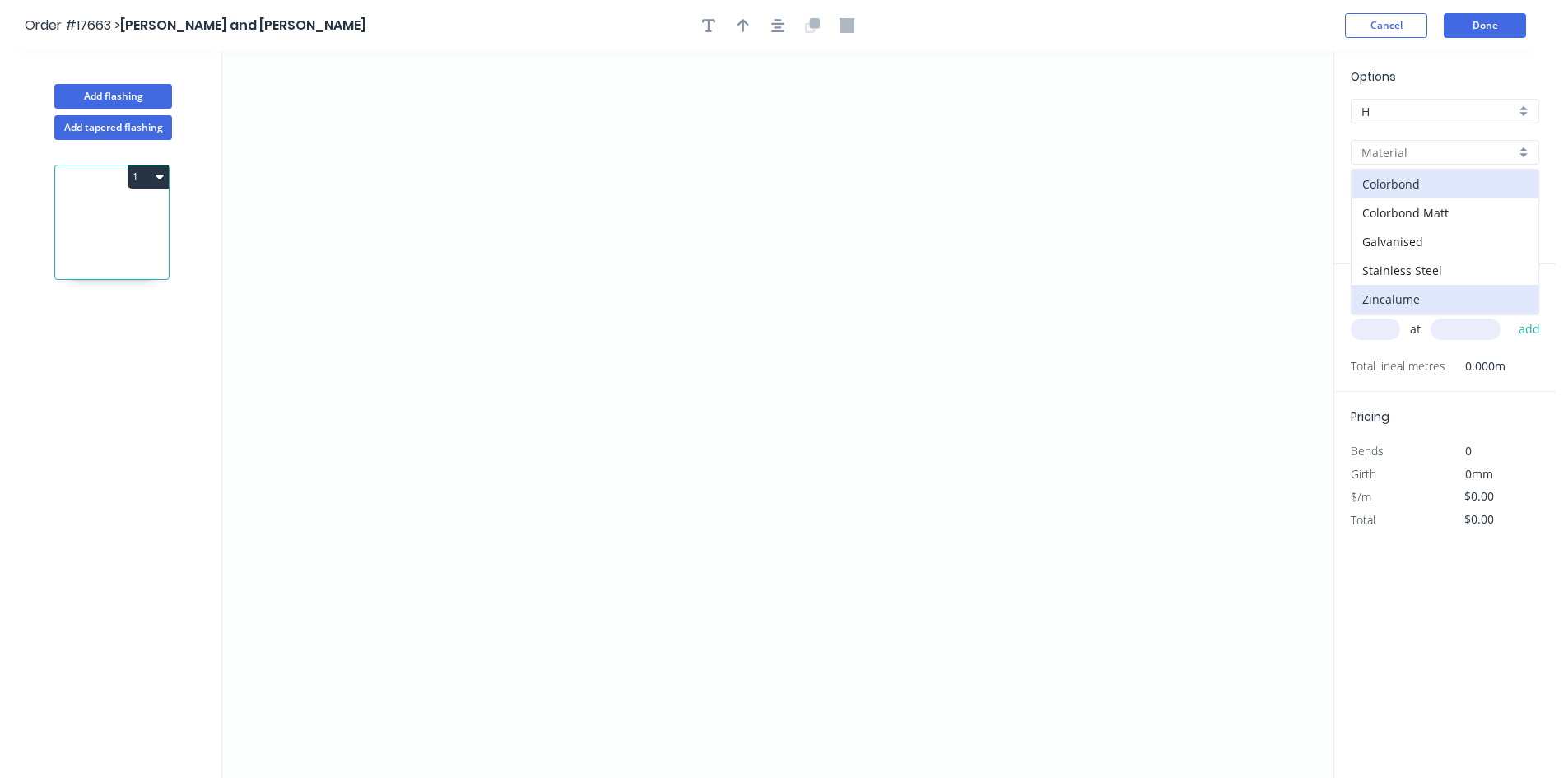
type input "Zincalume"
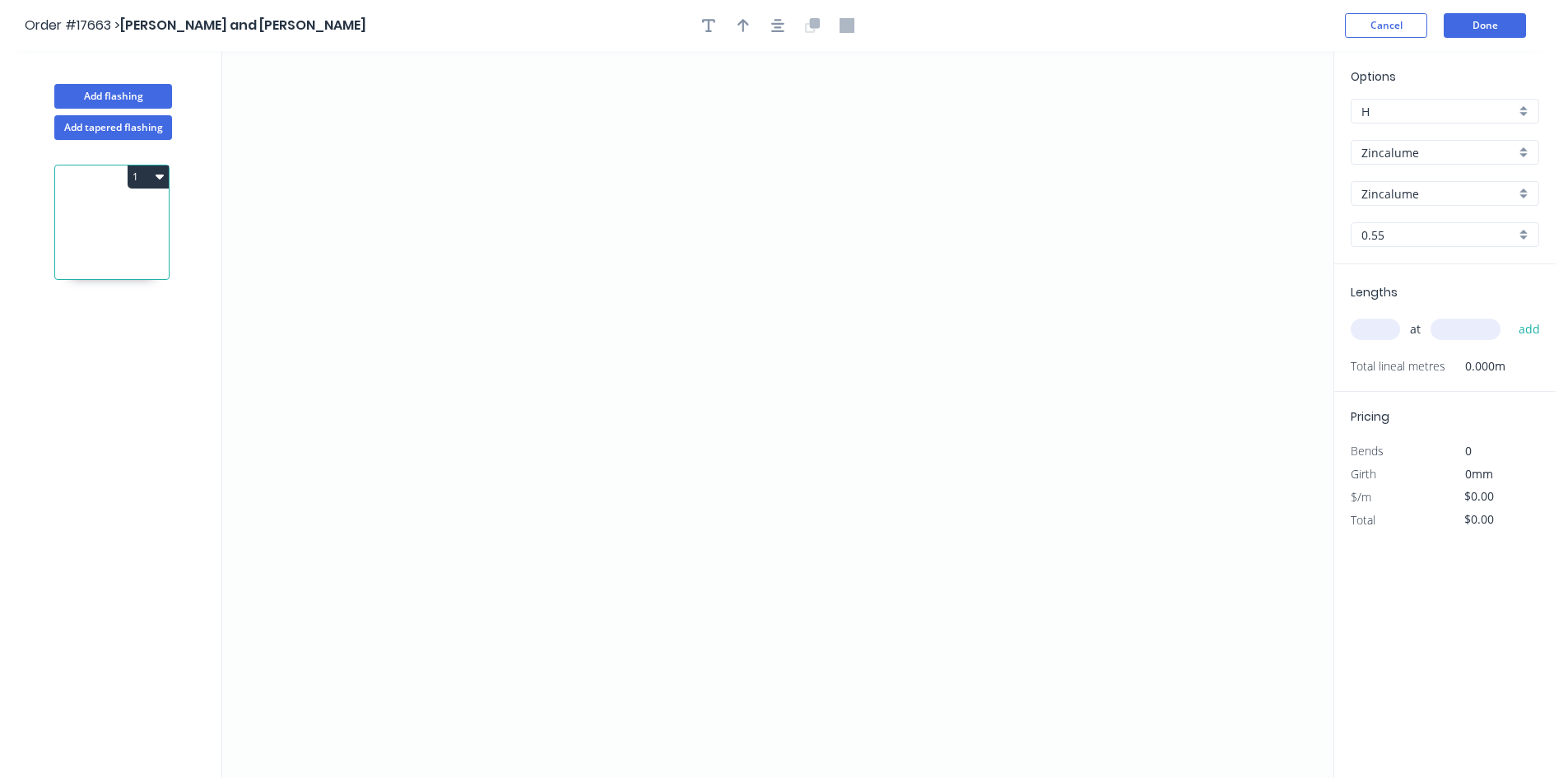
click at [1397, 236] on input "0.55" at bounding box center [1439, 235] width 154 height 17
click at [1395, 286] on div "0.75" at bounding box center [1445, 295] width 187 height 28
type input "0.75"
click at [379, 627] on icon "0" at bounding box center [777, 415] width 1111 height 727
click at [984, 627] on icon "0" at bounding box center [777, 415] width 1111 height 727
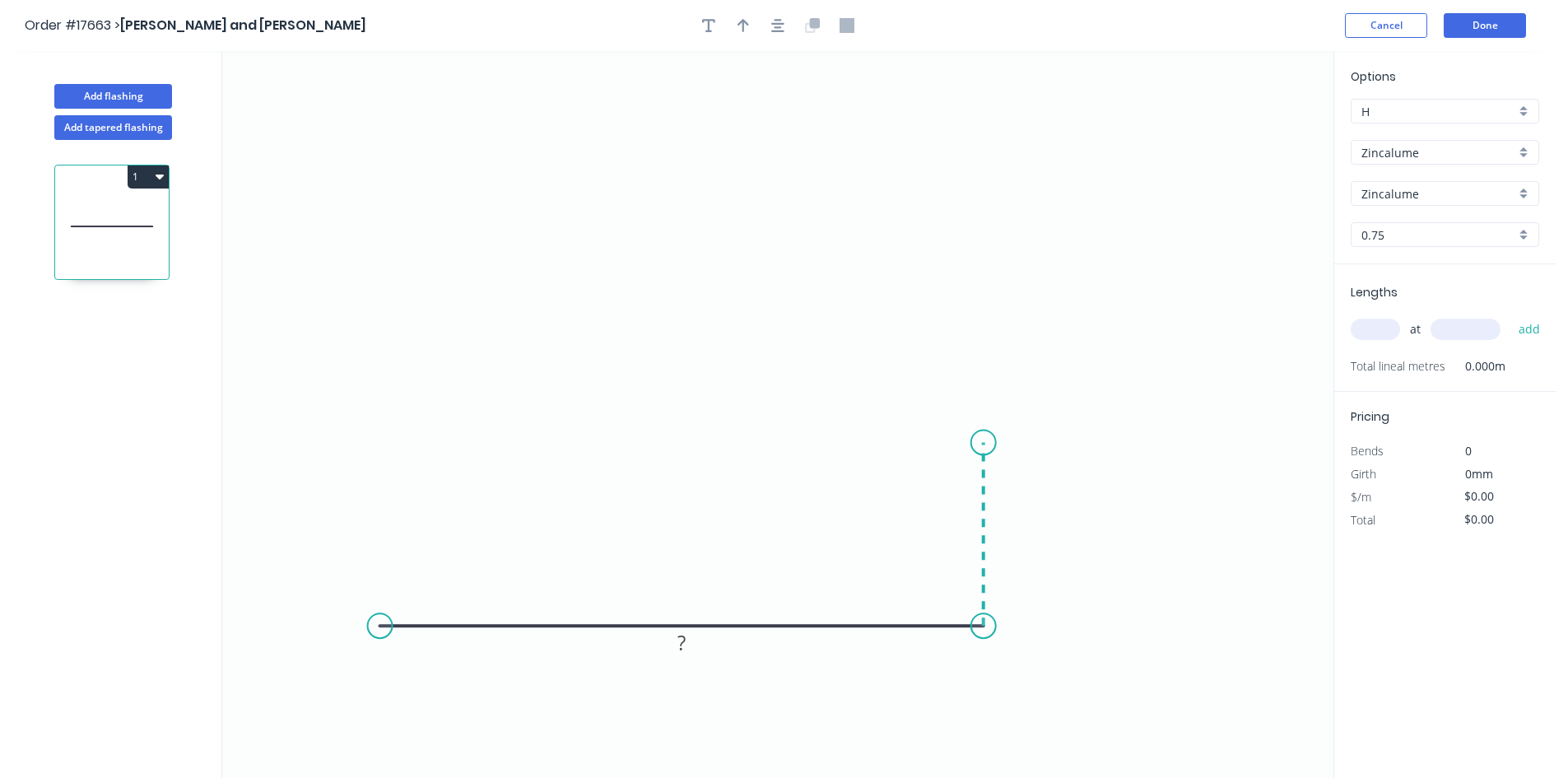
click at [986, 443] on icon "0 ?" at bounding box center [777, 415] width 1111 height 727
click at [1126, 392] on icon "0 ? ?" at bounding box center [777, 415] width 1111 height 727
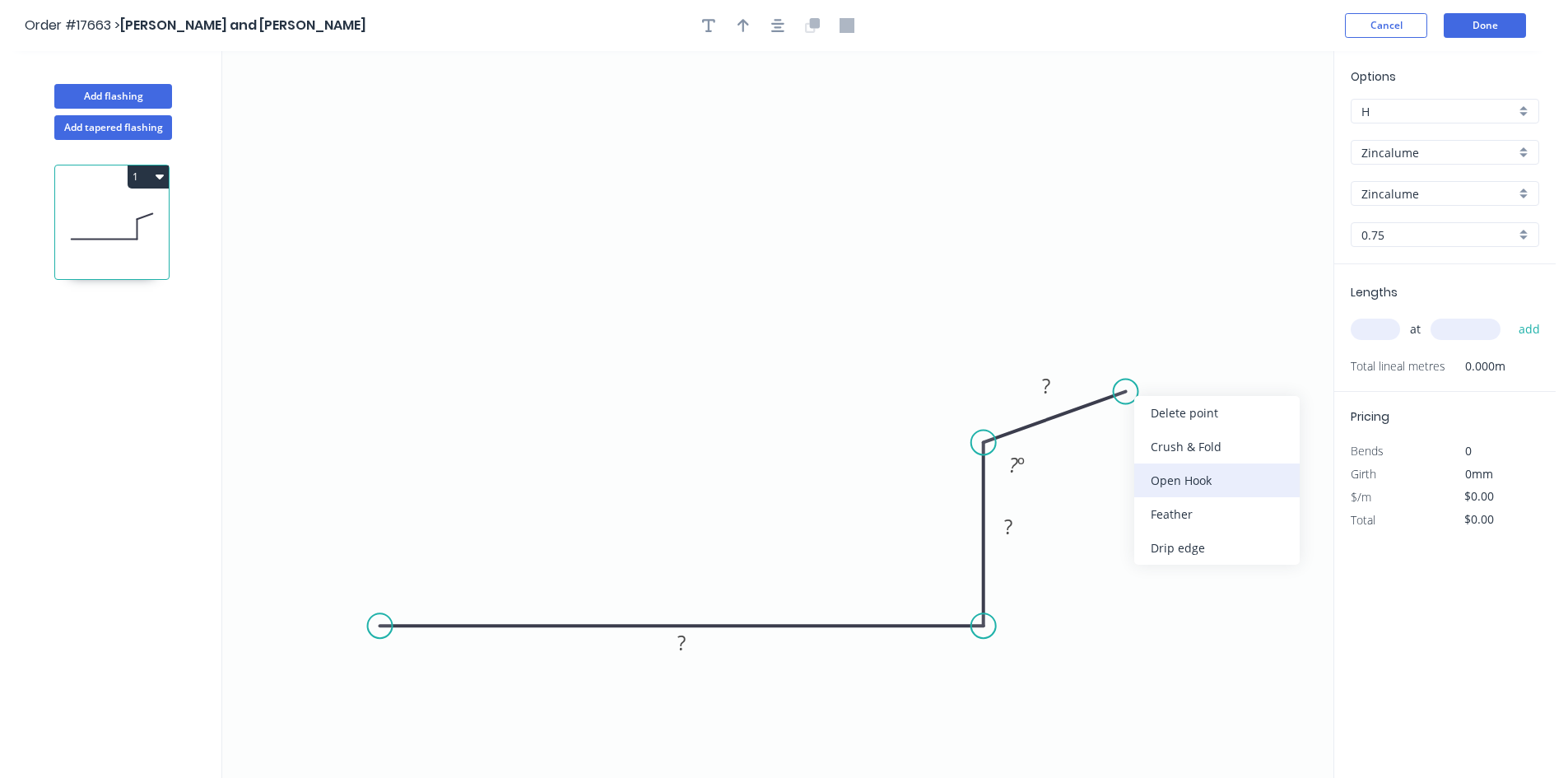
click at [1184, 471] on div "Open Hook" at bounding box center [1217, 480] width 165 height 34
click at [1118, 428] on tspan "OH" at bounding box center [1105, 424] width 30 height 28
click at [1229, 250] on icon "0 ? ? OH 15 ? ? º" at bounding box center [777, 415] width 1111 height 727
drag, startPoint x: 1148, startPoint y: 415, endPoint x: 1172, endPoint y: 299, distance: 118.5
click at [1172, 299] on rect at bounding box center [1139, 300] width 73 height 34
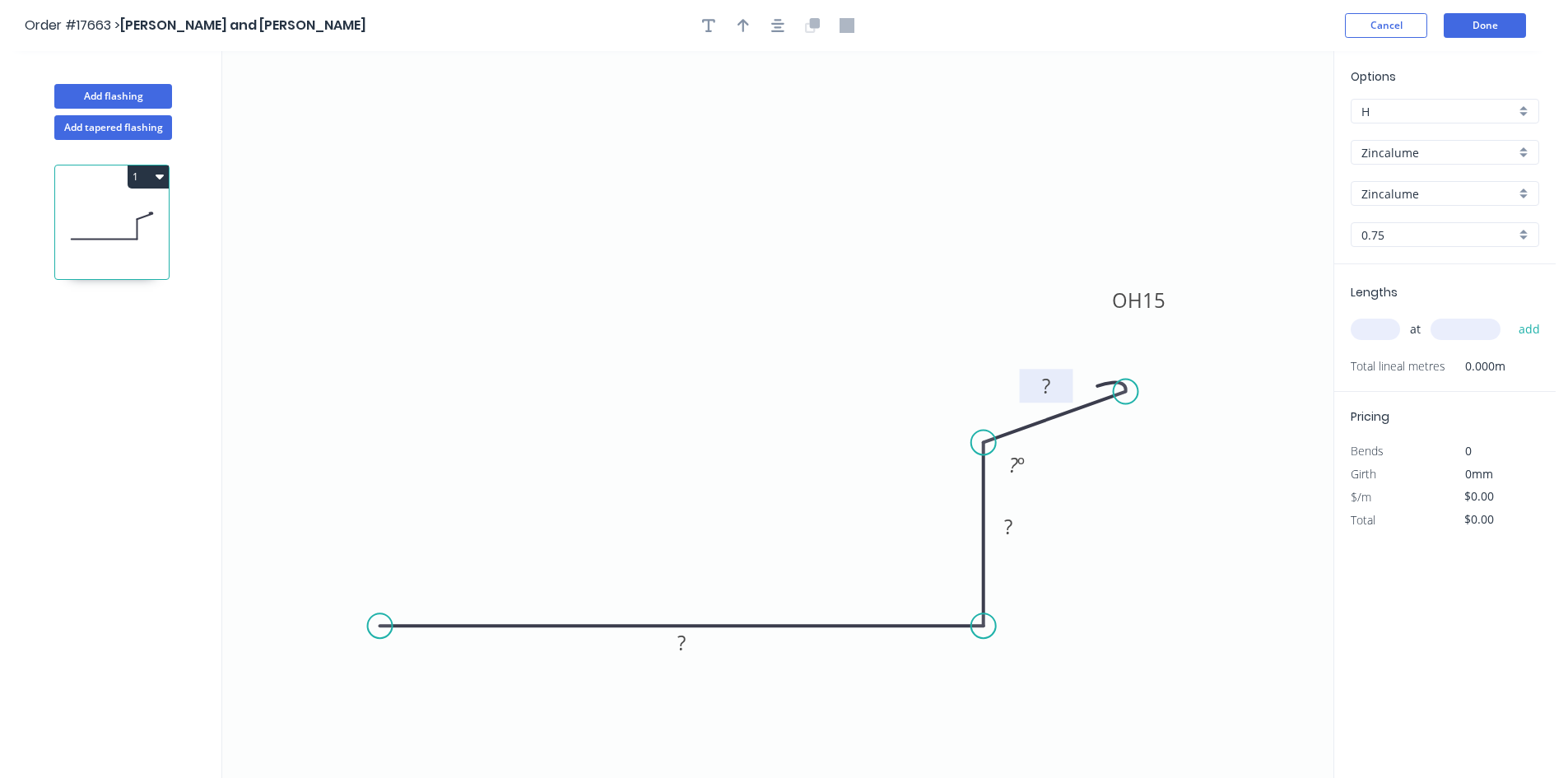
click at [1042, 383] on tspan "?" at bounding box center [1046, 385] width 8 height 28
click at [1015, 531] on rect at bounding box center [1008, 527] width 33 height 23
click at [1029, 468] on rect at bounding box center [1018, 465] width 33 height 23
drag, startPoint x: 1039, startPoint y: 475, endPoint x: 952, endPoint y: 412, distance: 107.4
click at [952, 412] on rect at bounding box center [930, 402] width 53 height 34
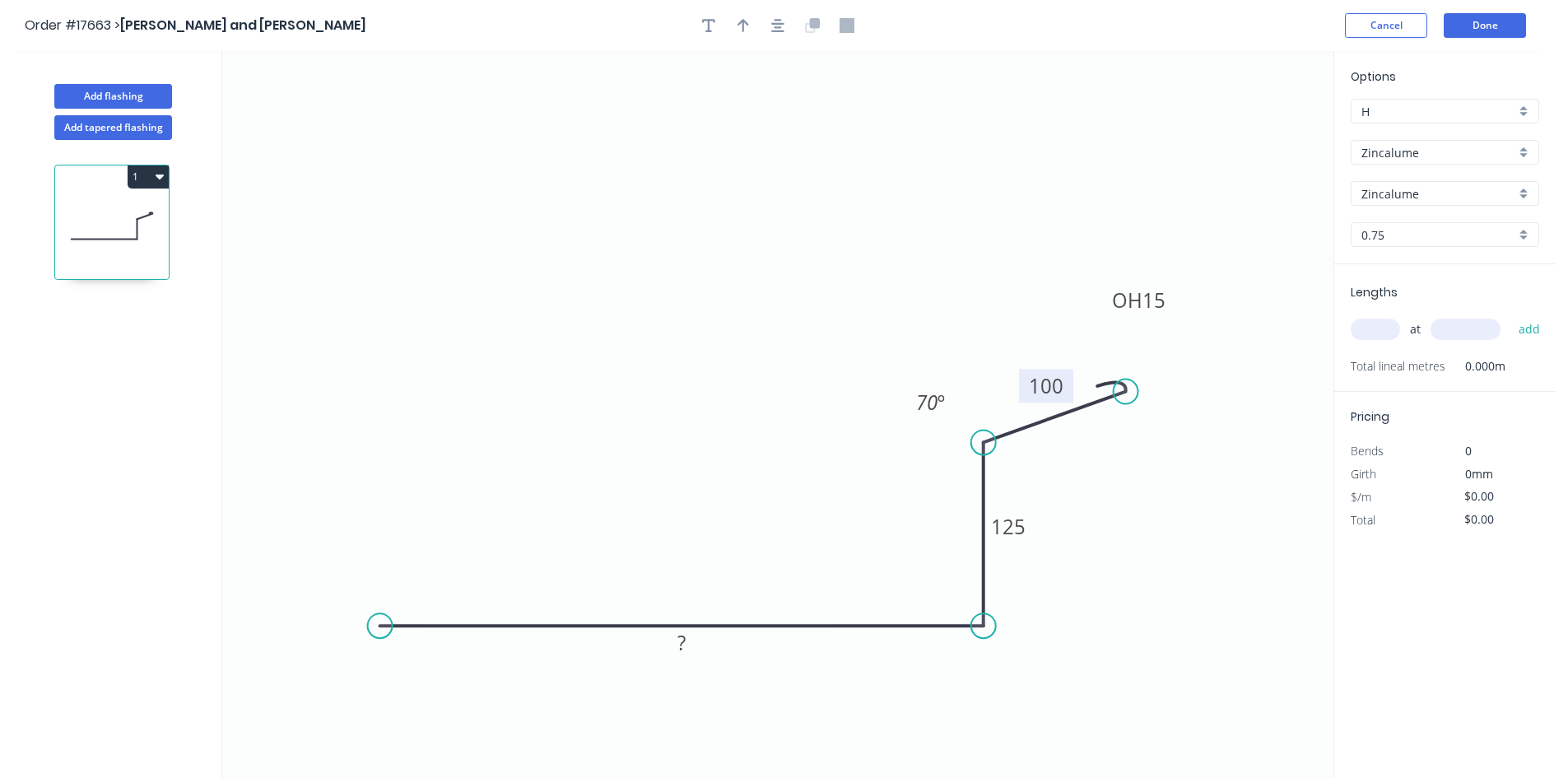
click at [924, 217] on icon "0 ? 125 OH 15 100 70 º" at bounding box center [777, 415] width 1111 height 727
click at [685, 641] on tspan "?" at bounding box center [681, 642] width 8 height 28
click at [695, 493] on icon "0 425 125 OH 15 100 70 º" at bounding box center [777, 415] width 1111 height 727
click at [383, 621] on circle at bounding box center [380, 625] width 25 height 25
click at [383, 422] on icon "0 425 125 OH 15 100 70 º" at bounding box center [777, 415] width 1111 height 727
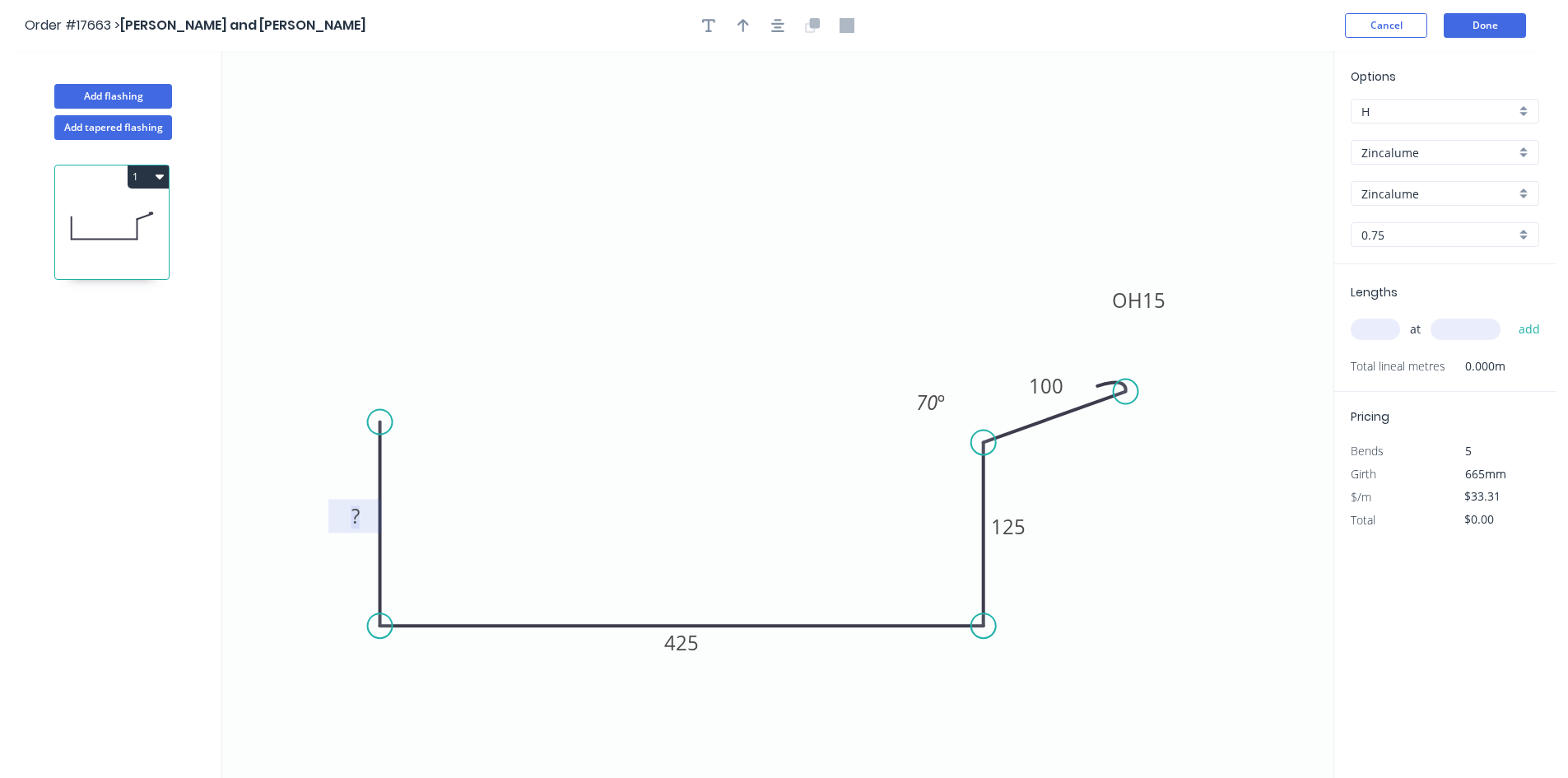
click at [359, 512] on tspan "?" at bounding box center [355, 516] width 8 height 28
click at [607, 222] on icon "0 135 425 125 OH 15 100 70 º" at bounding box center [777, 415] width 1111 height 727
type input "$36.54"
click at [788, 27] on button "button" at bounding box center [777, 25] width 25 height 25
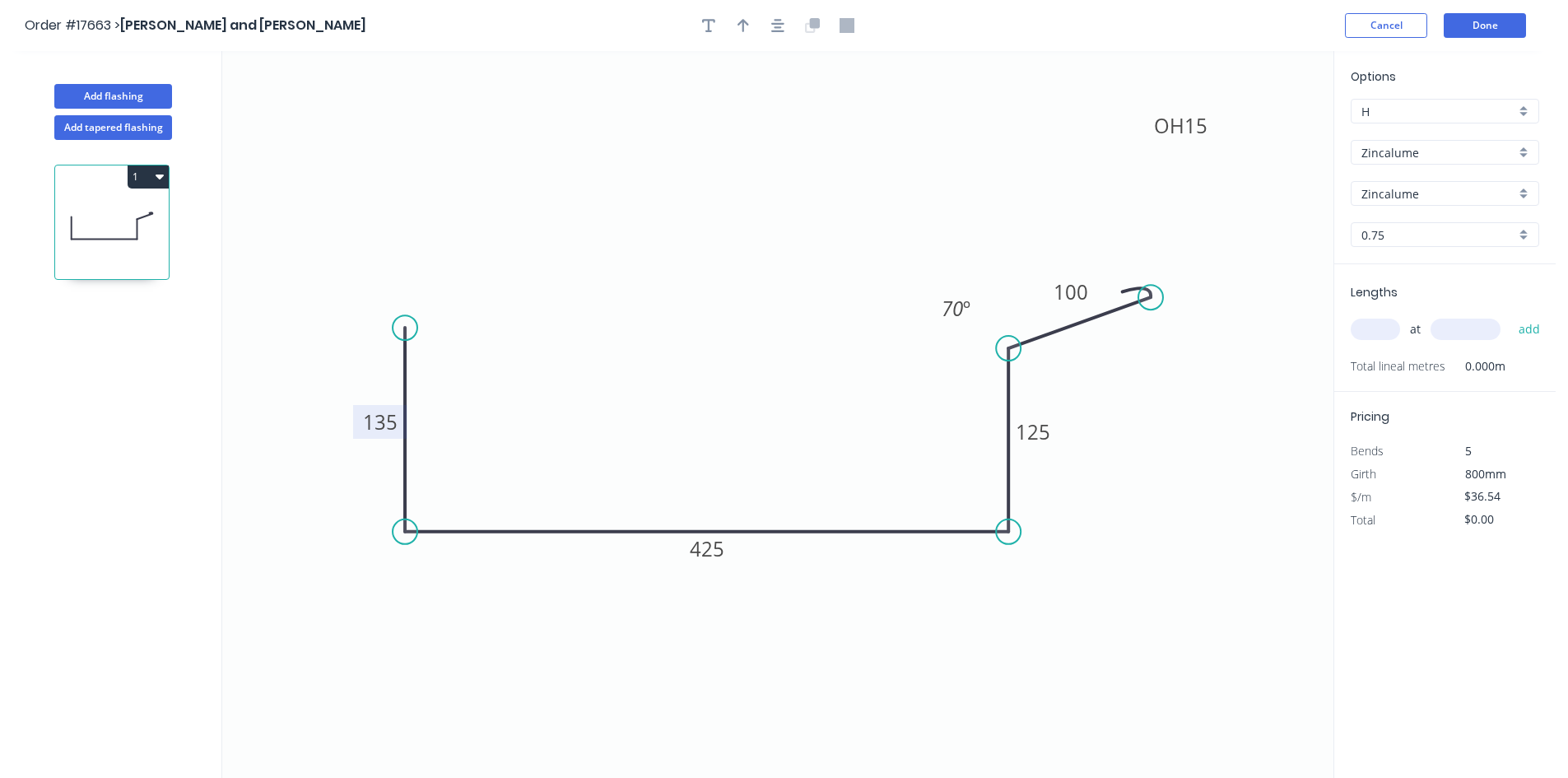
click at [1382, 328] on input "text" at bounding box center [1375, 328] width 50 height 21
type input "1"
click at [1441, 335] on input "text" at bounding box center [1465, 328] width 70 height 21
type input "5400"
click at [1539, 323] on button "add" at bounding box center [1529, 329] width 39 height 28
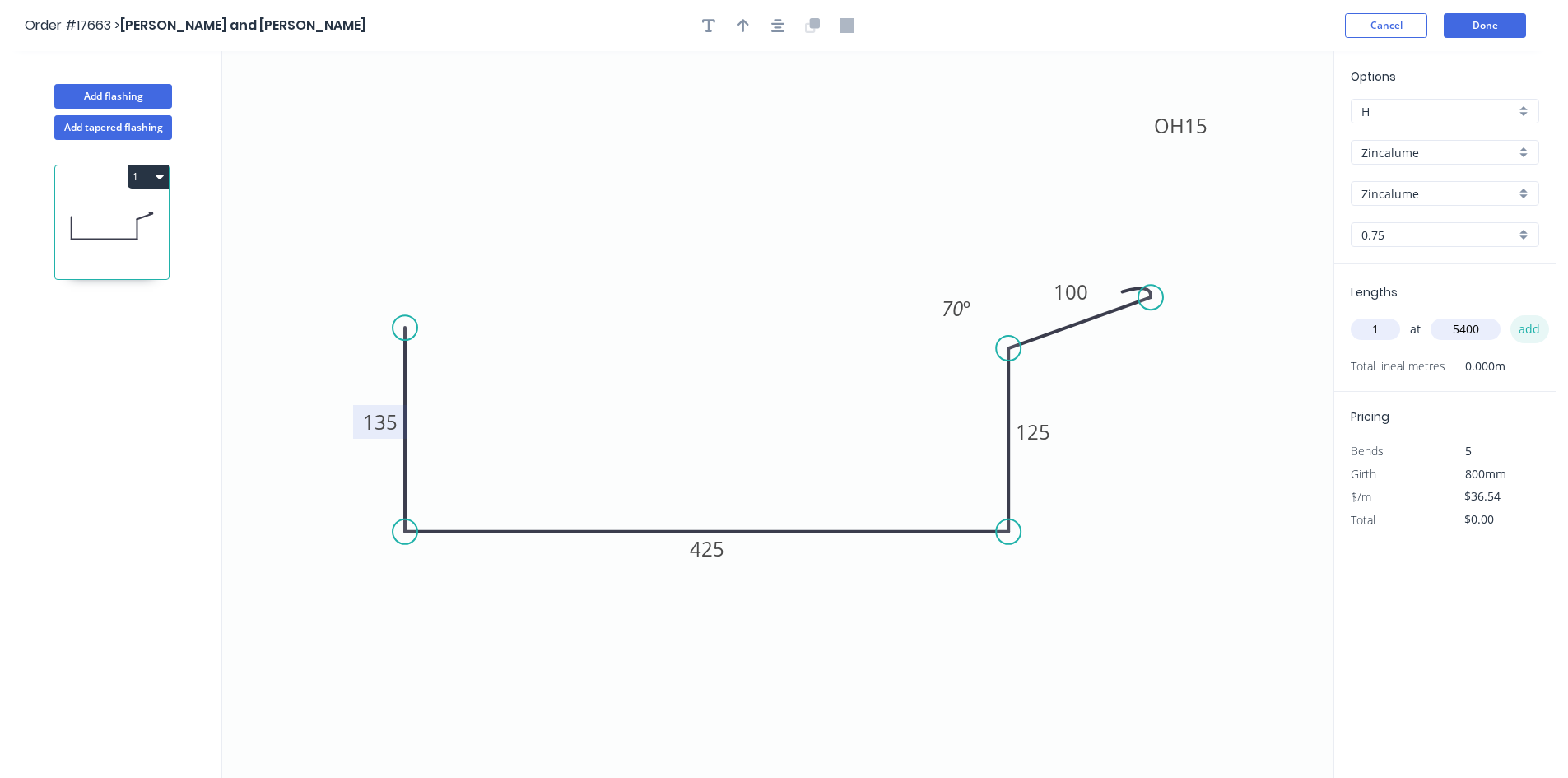
type input "$197.32"
click at [134, 92] on button "Add flashing" at bounding box center [113, 95] width 117 height 25
type input "$0.00"
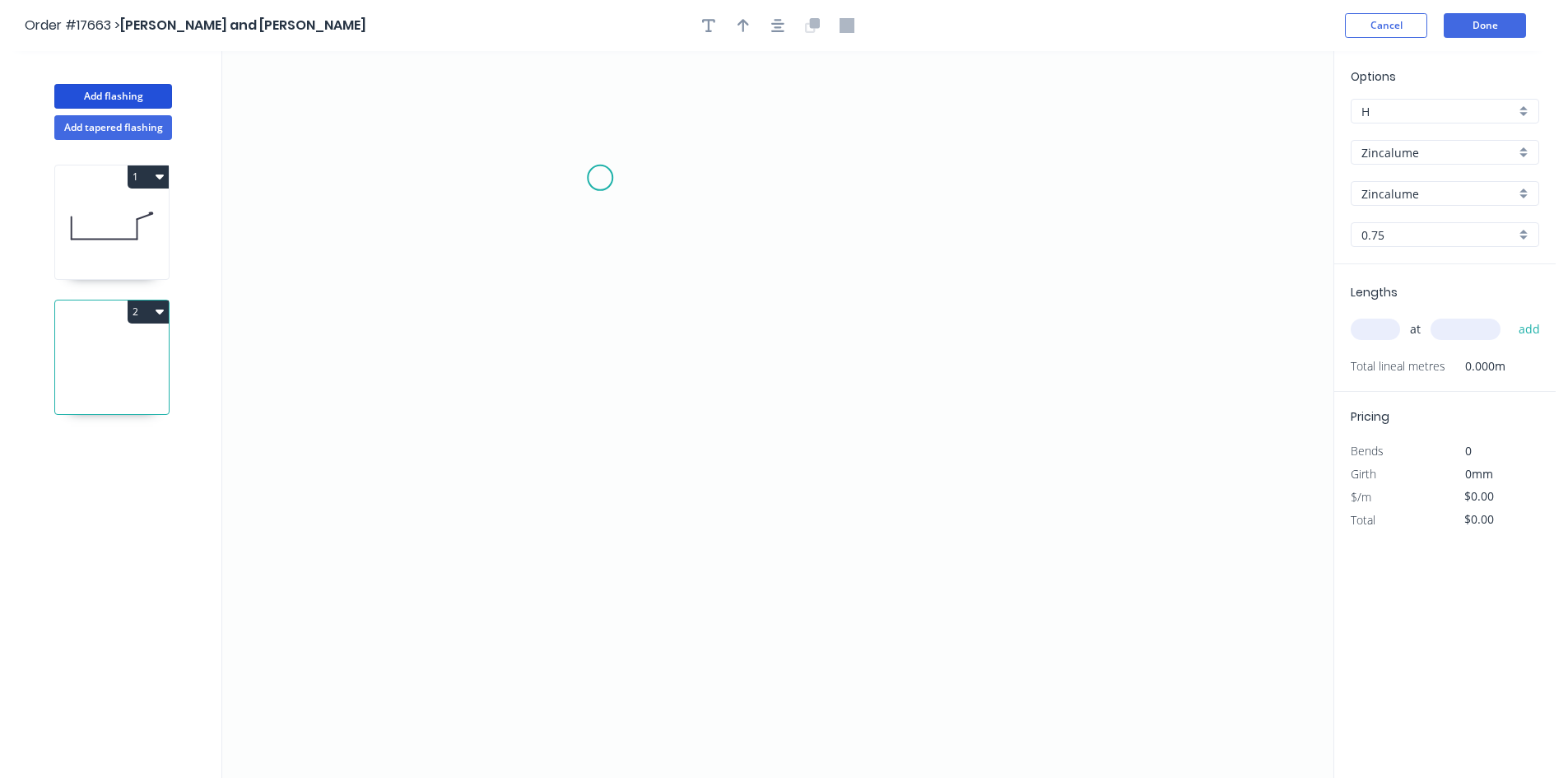
click at [600, 178] on icon "0" at bounding box center [777, 415] width 1111 height 727
click at [773, 174] on icon "0" at bounding box center [777, 415] width 1111 height 727
click at [776, 380] on icon "0 ?" at bounding box center [777, 415] width 1111 height 727
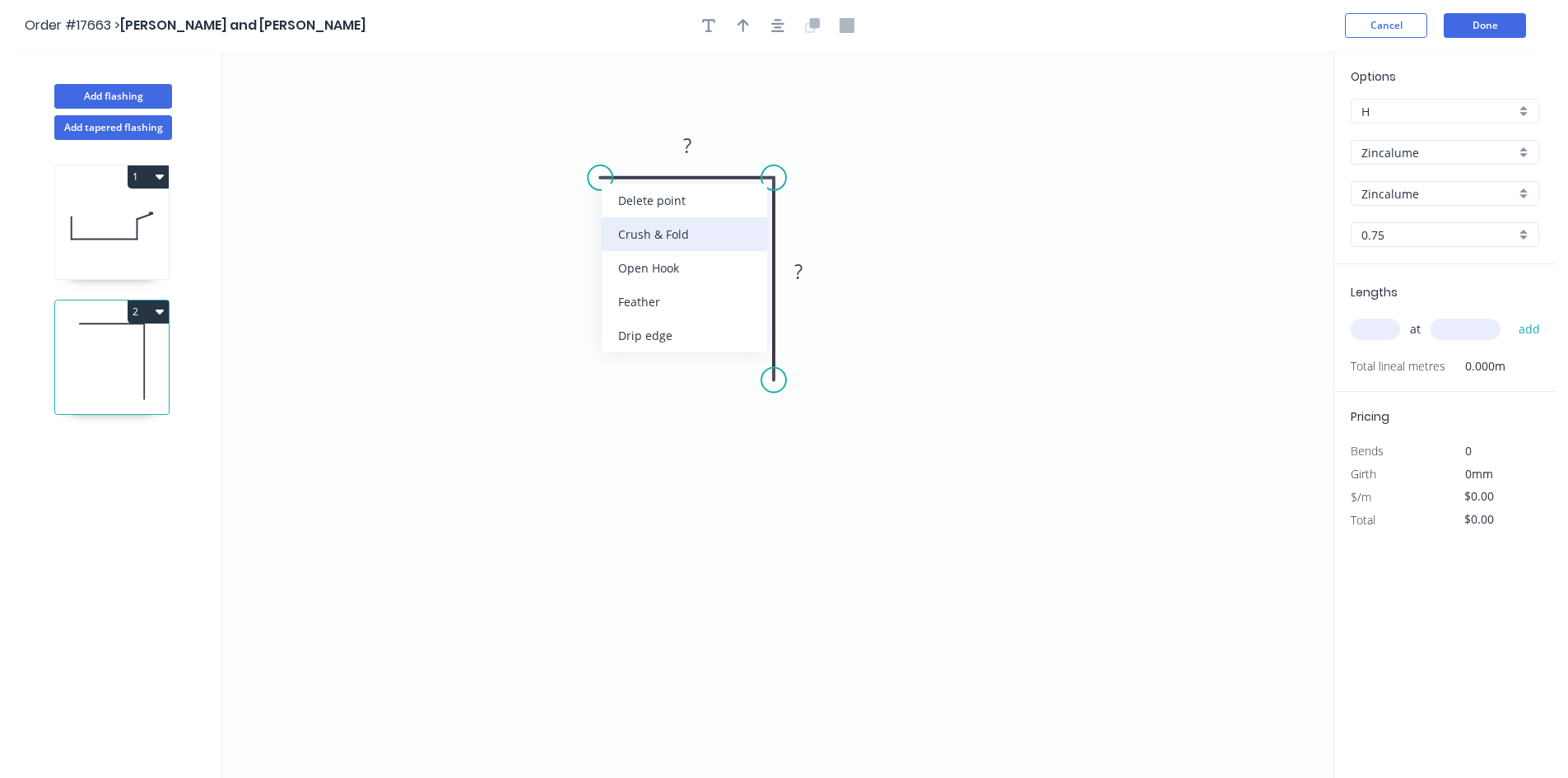
click at [668, 243] on div "Crush & Fold" at bounding box center [684, 234] width 165 height 34
click at [673, 243] on div "Flip bend" at bounding box center [678, 233] width 165 height 34
click at [684, 140] on tspan "?" at bounding box center [686, 146] width 8 height 28
click at [594, 136] on tspan "10" at bounding box center [590, 135] width 23 height 28
click at [812, 270] on rect at bounding box center [798, 272] width 33 height 23
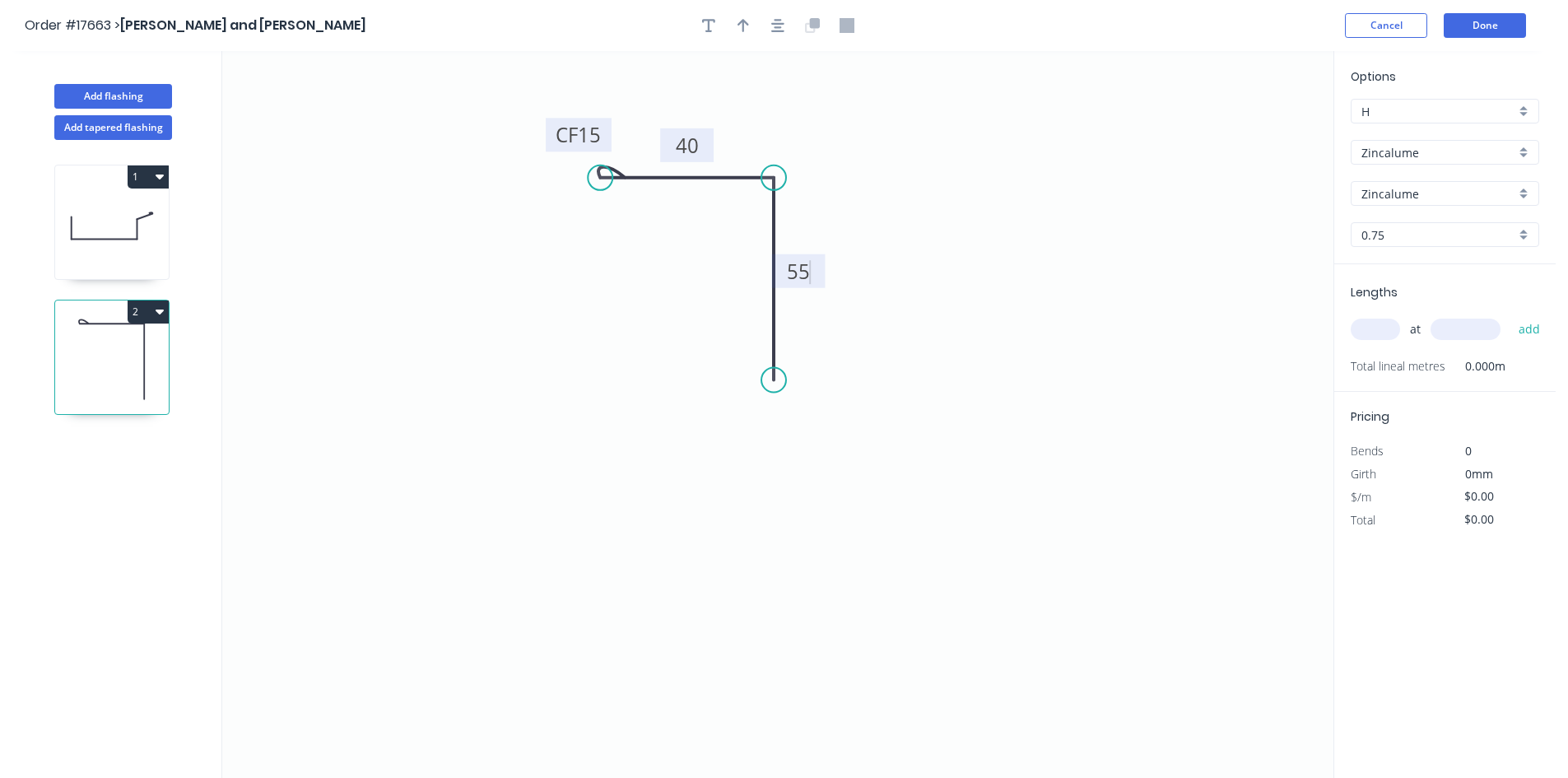
click at [903, 219] on icon "0 CF 15 40 55" at bounding box center [777, 415] width 1111 height 727
type input "$12.01"
drag, startPoint x: 780, startPoint y: 380, endPoint x: 781, endPoint y: 397, distance: 17.0
click at [781, 397] on circle at bounding box center [773, 397] width 25 height 25
drag, startPoint x: 779, startPoint y: 404, endPoint x: 781, endPoint y: 417, distance: 13.2
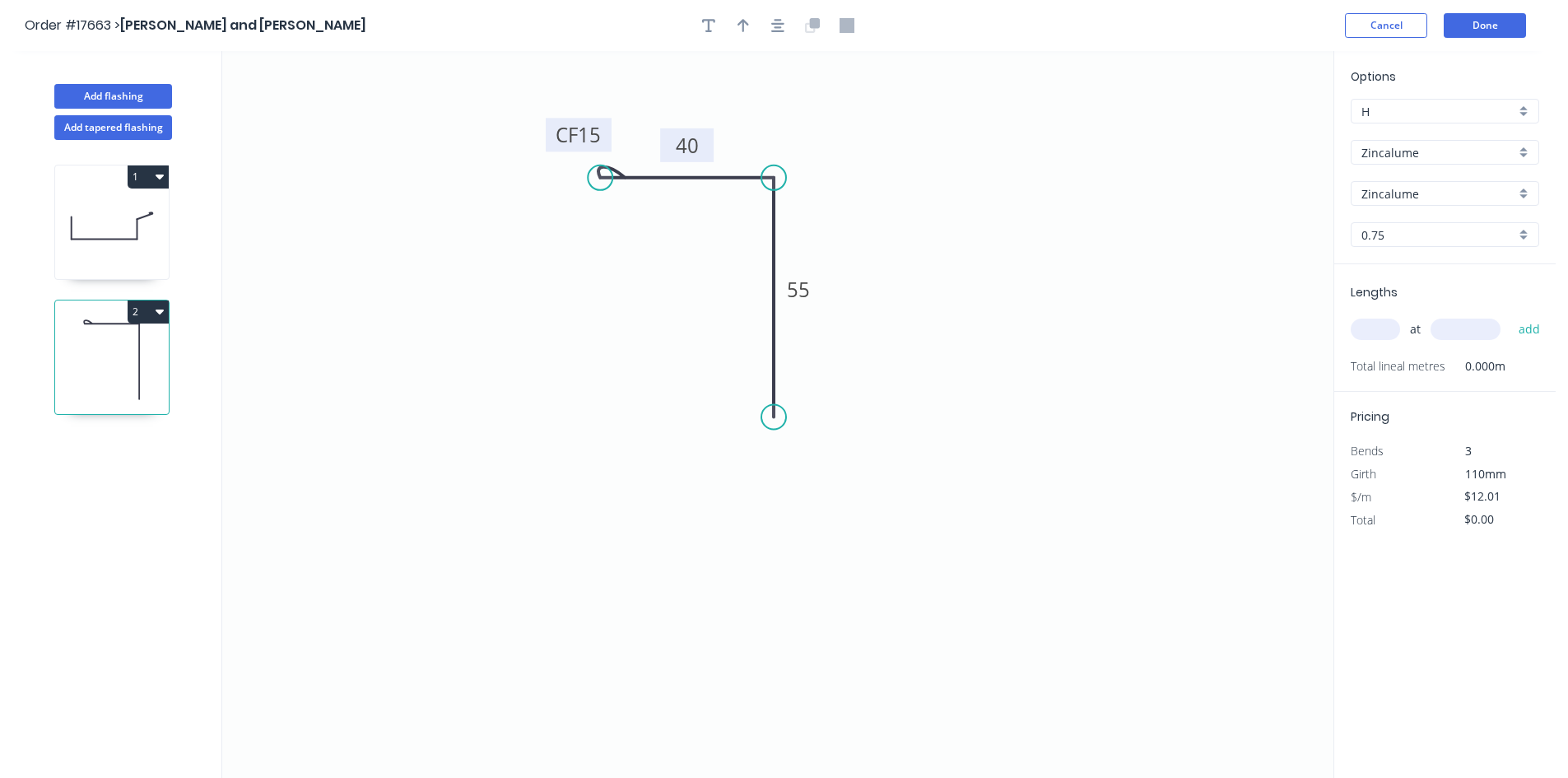
click at [781, 417] on circle at bounding box center [773, 417] width 25 height 25
click at [774, 27] on icon "button" at bounding box center [777, 26] width 13 height 15
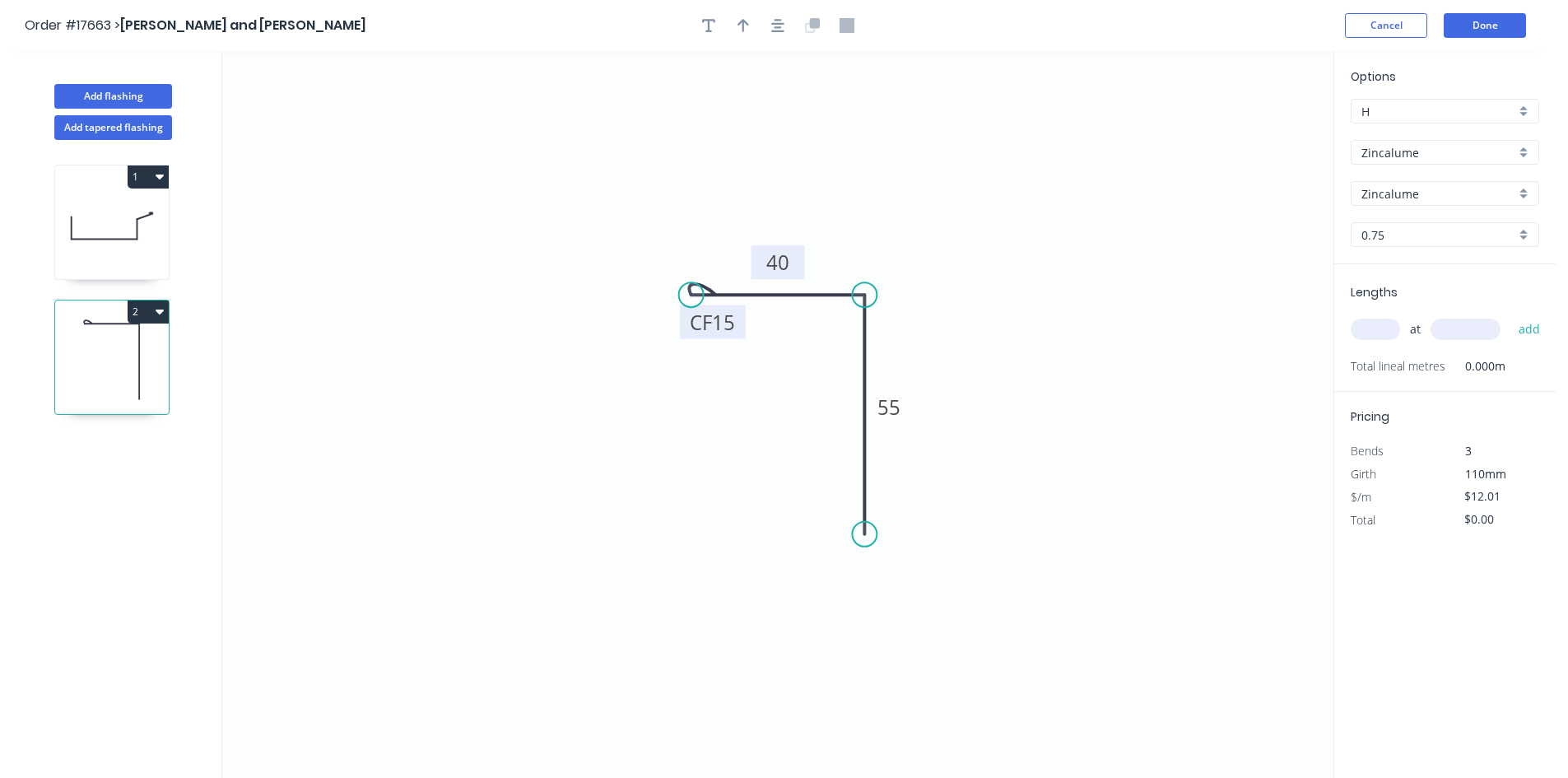
drag, startPoint x: 739, startPoint y: 28, endPoint x: 767, endPoint y: 39, distance: 30.1
click at [739, 28] on icon "button" at bounding box center [743, 26] width 12 height 15
drag, startPoint x: 1246, startPoint y: 132, endPoint x: 806, endPoint y: 372, distance: 501.2
click at [709, 508] on icon at bounding box center [696, 523] width 48 height 48
click at [937, 344] on div "Show angle" at bounding box center [950, 344] width 165 height 34
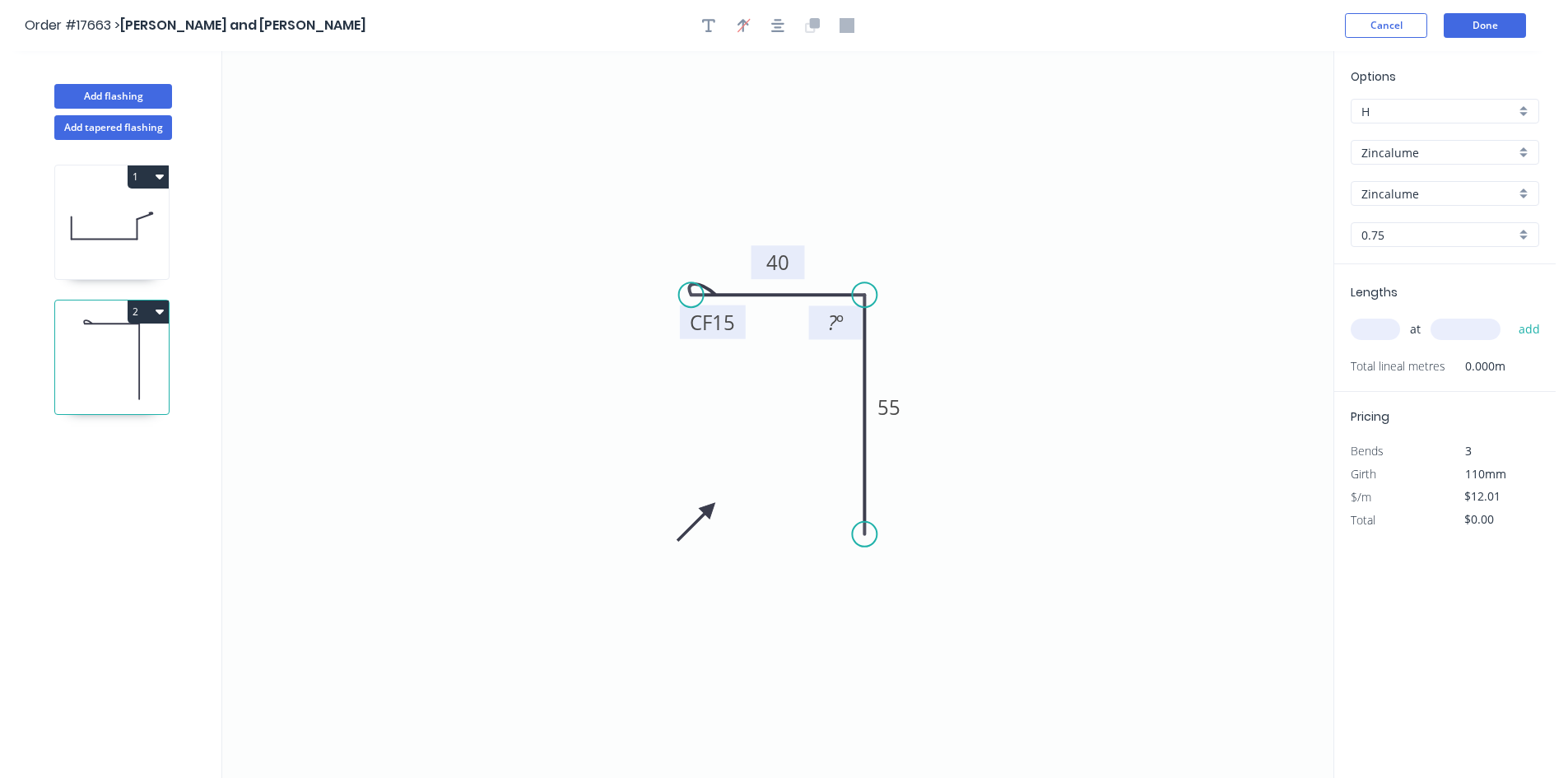
click at [842, 325] on tspan "º" at bounding box center [840, 322] width 7 height 28
click at [927, 241] on icon "0 CF 15 40 55 89 º" at bounding box center [777, 415] width 1111 height 727
drag, startPoint x: 816, startPoint y: 314, endPoint x: 943, endPoint y: 204, distance: 168.0
click at [943, 204] on rect at bounding box center [963, 212] width 53 height 34
click at [1129, 314] on icon "0 CF 15 40 55 89 º" at bounding box center [777, 415] width 1111 height 727
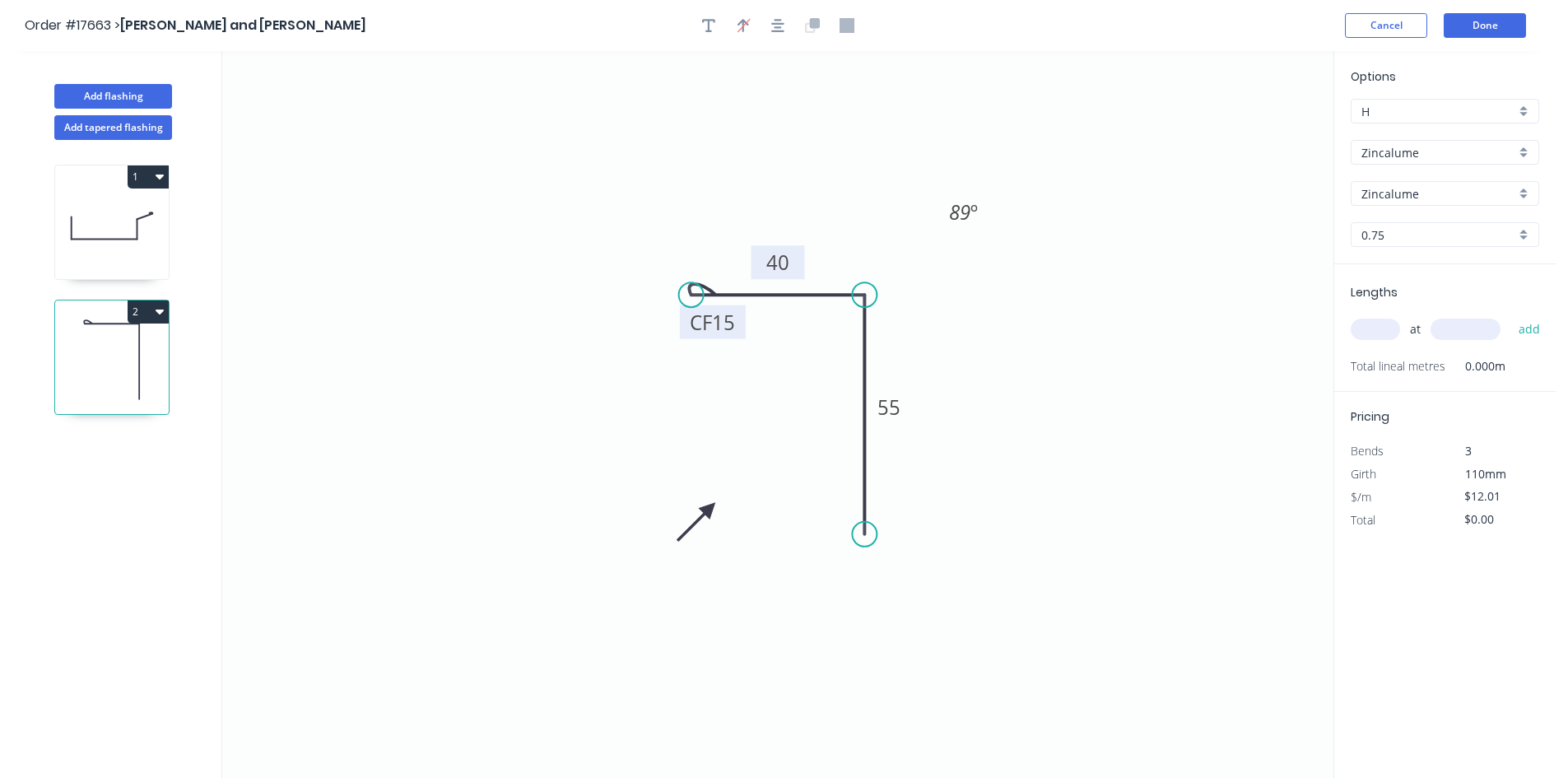
click at [1407, 232] on input "0.75" at bounding box center [1439, 235] width 154 height 17
click at [1410, 276] on div "0.55" at bounding box center [1445, 265] width 187 height 28
type input "0.55"
type input "$9.47"
click at [1372, 330] on input "text" at bounding box center [1375, 328] width 50 height 21
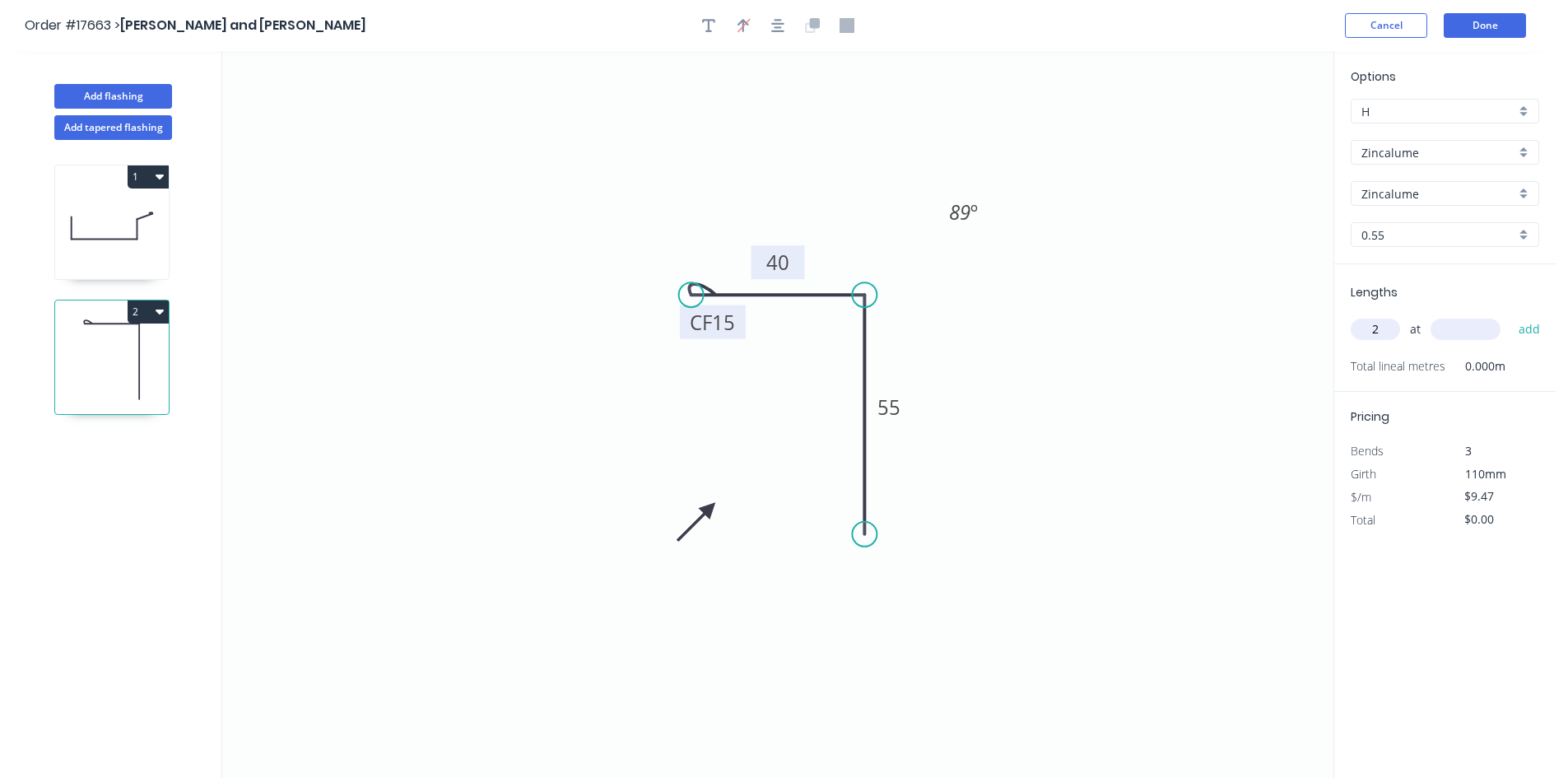
type input "2"
click at [1478, 331] on input "text" at bounding box center [1465, 328] width 70 height 21
type input "3000"
click at [1535, 325] on button "add" at bounding box center [1529, 329] width 39 height 28
type input "$56.82"
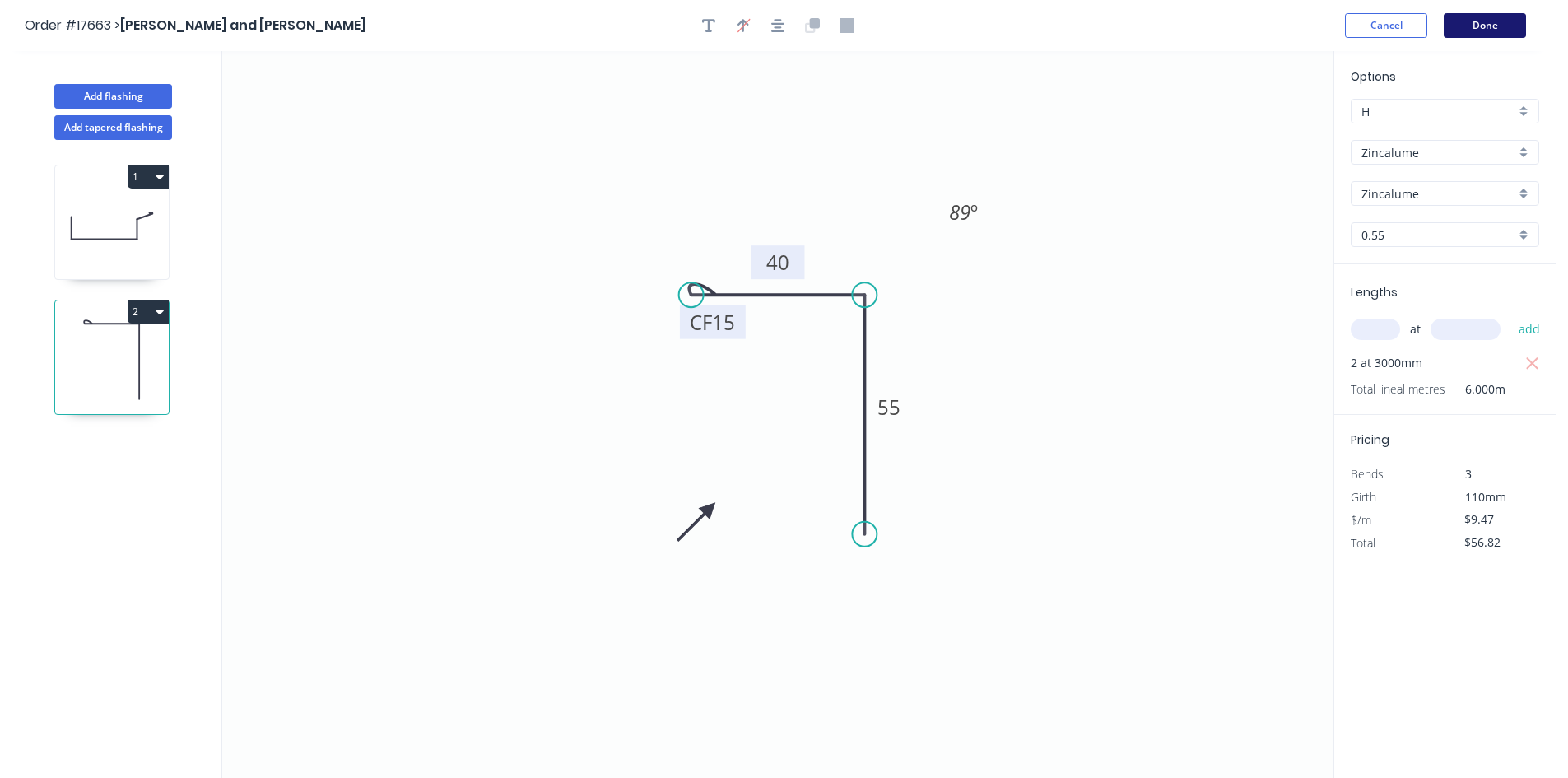
click at [1491, 27] on button "Done" at bounding box center [1485, 25] width 83 height 25
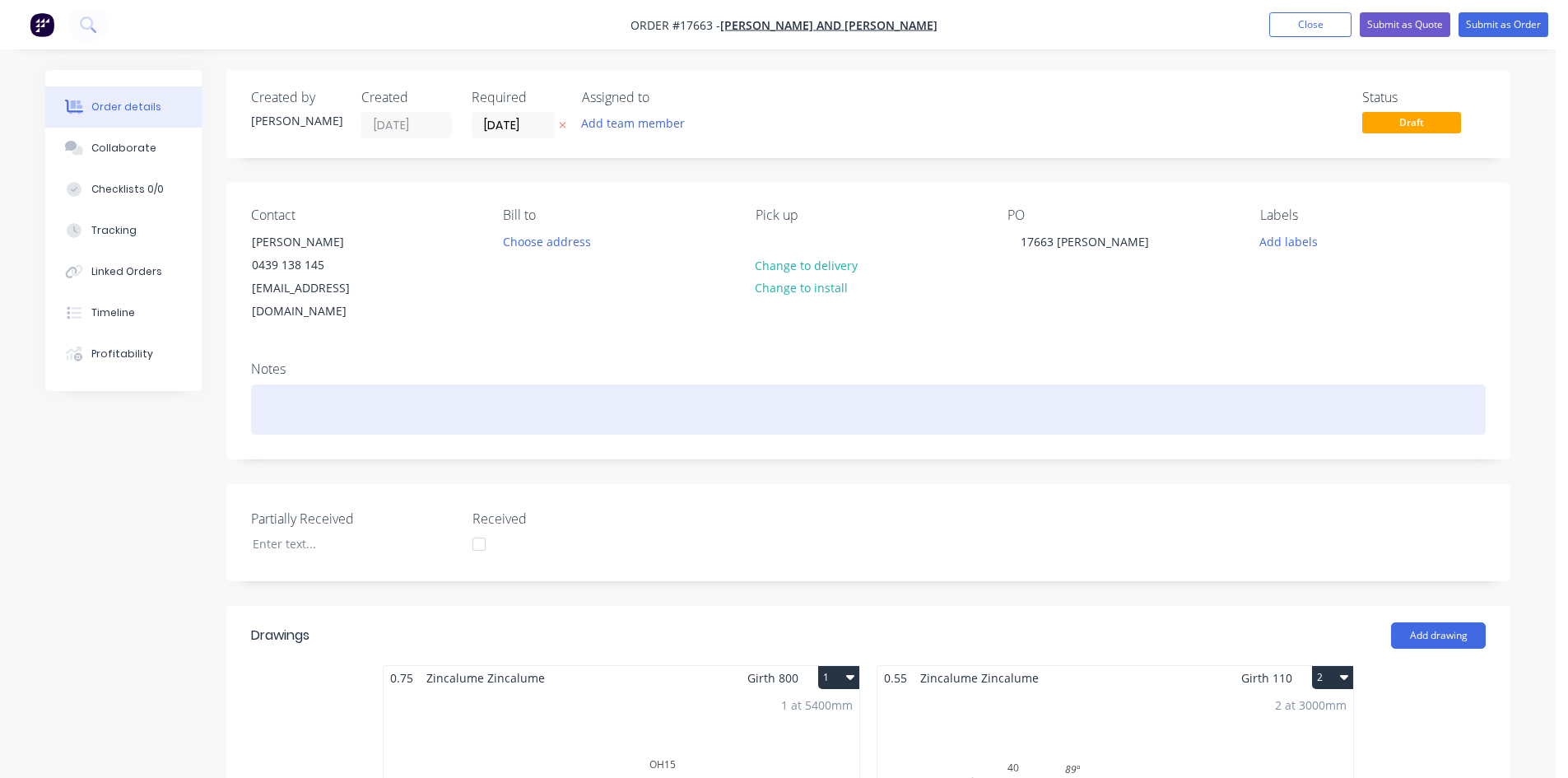
scroll to position [576, 0]
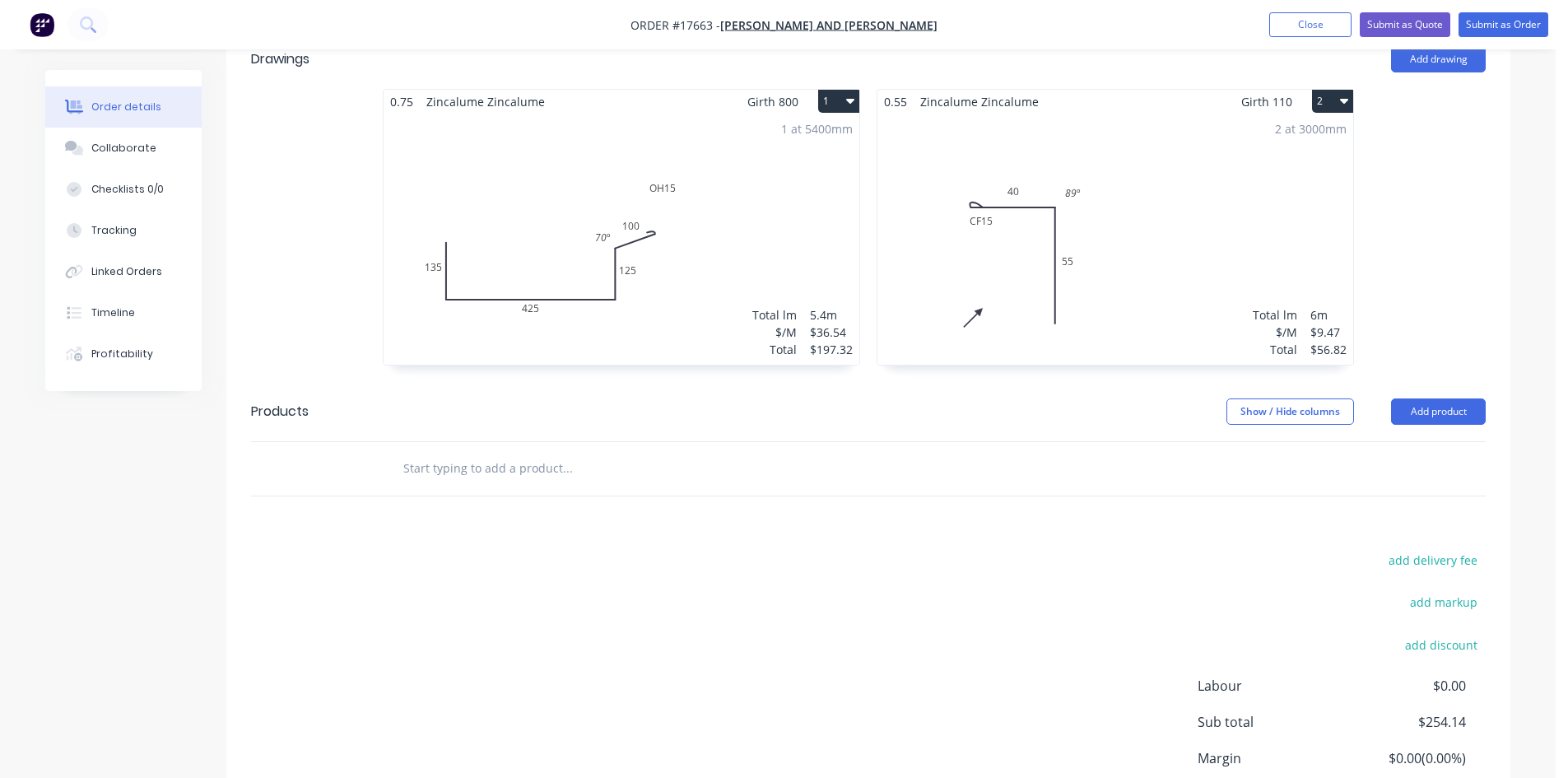
click at [449, 451] on input "text" at bounding box center [567, 468] width 329 height 33
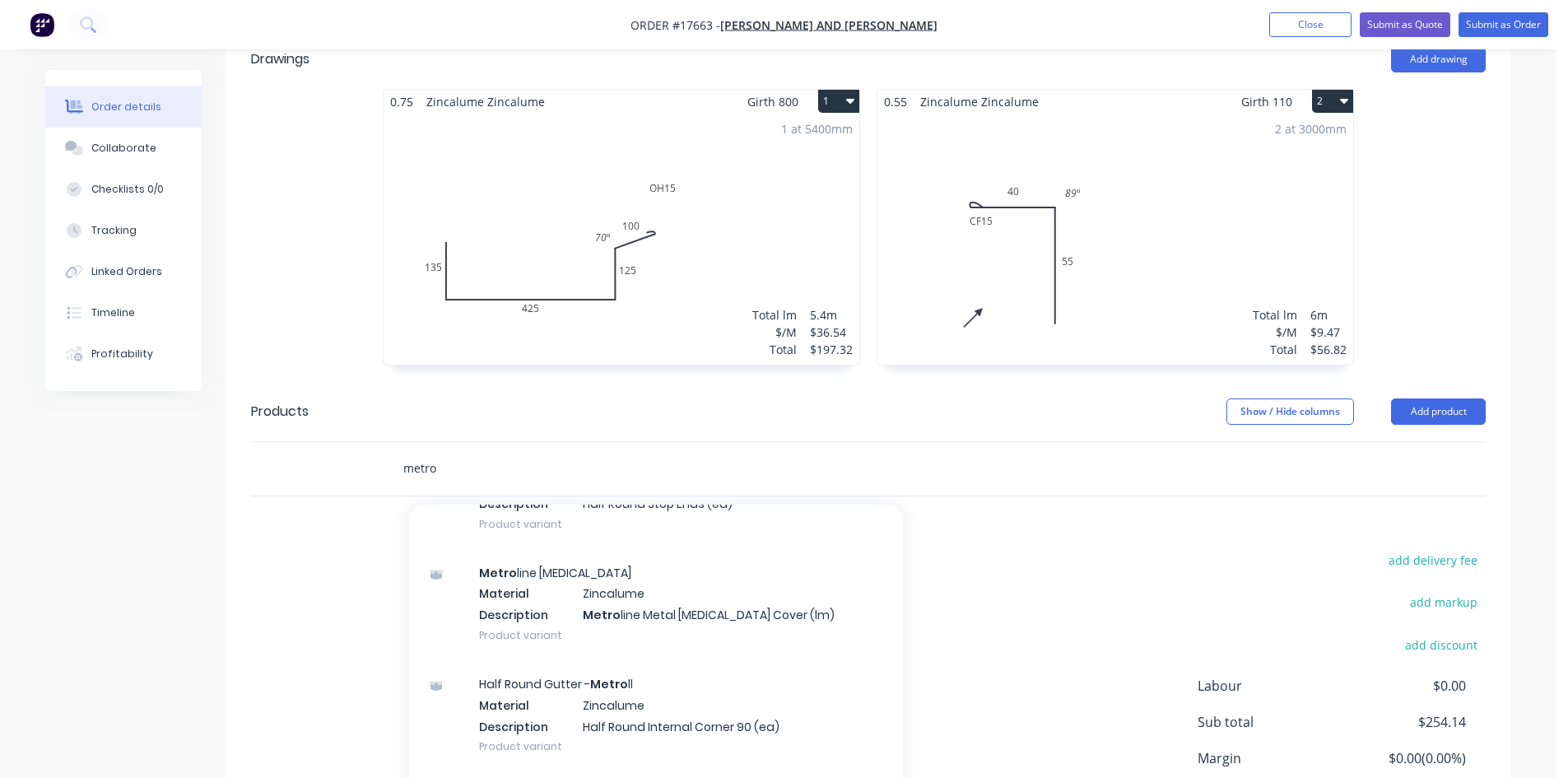
scroll to position [1646, 0]
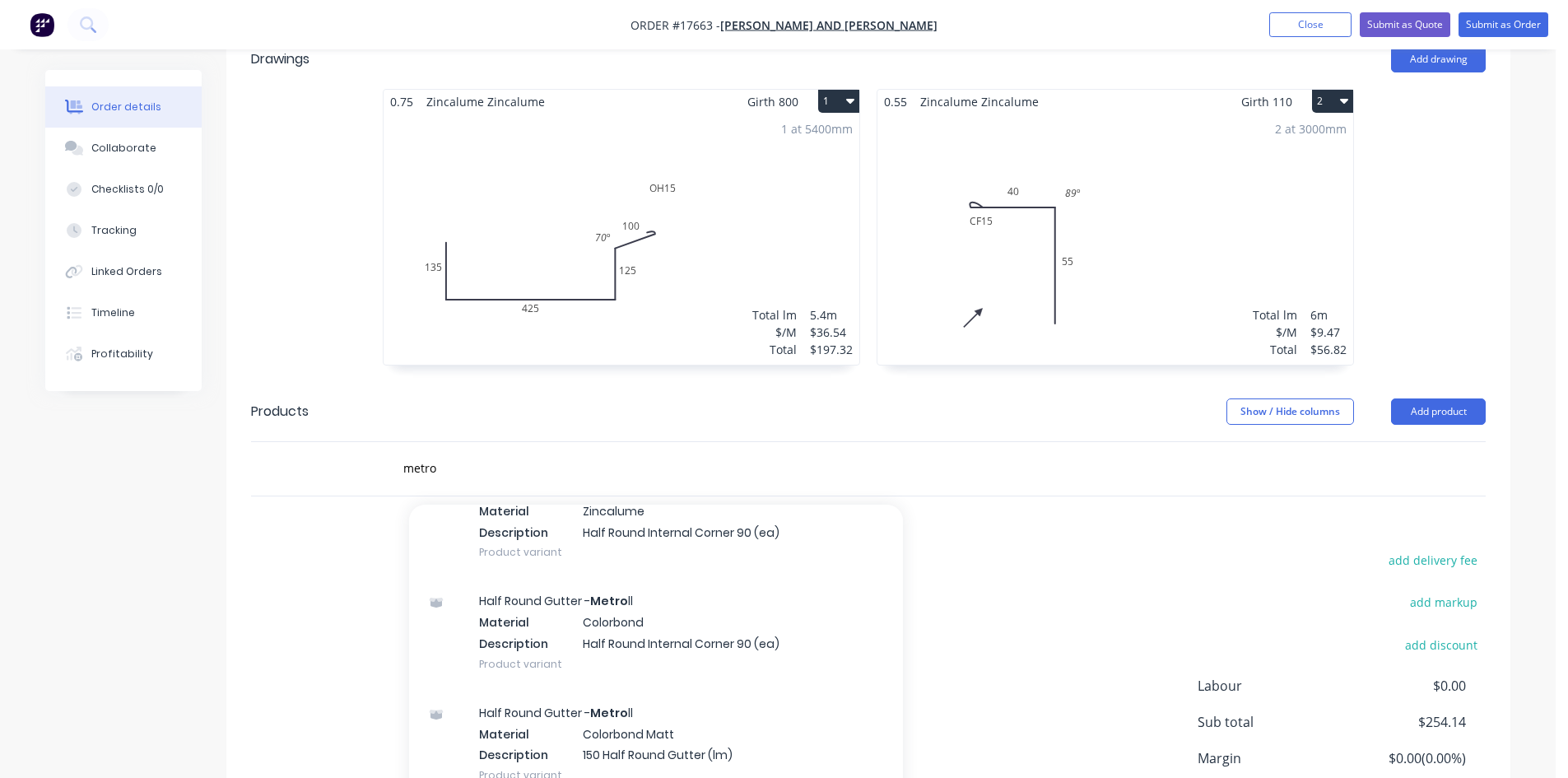
click at [1118, 523] on div "Drawings Add drawing 0.75 Zincalume Zincalume Girth 800 1 0 135 425 125 OH 15 1…" at bounding box center [868, 460] width 1284 height 861
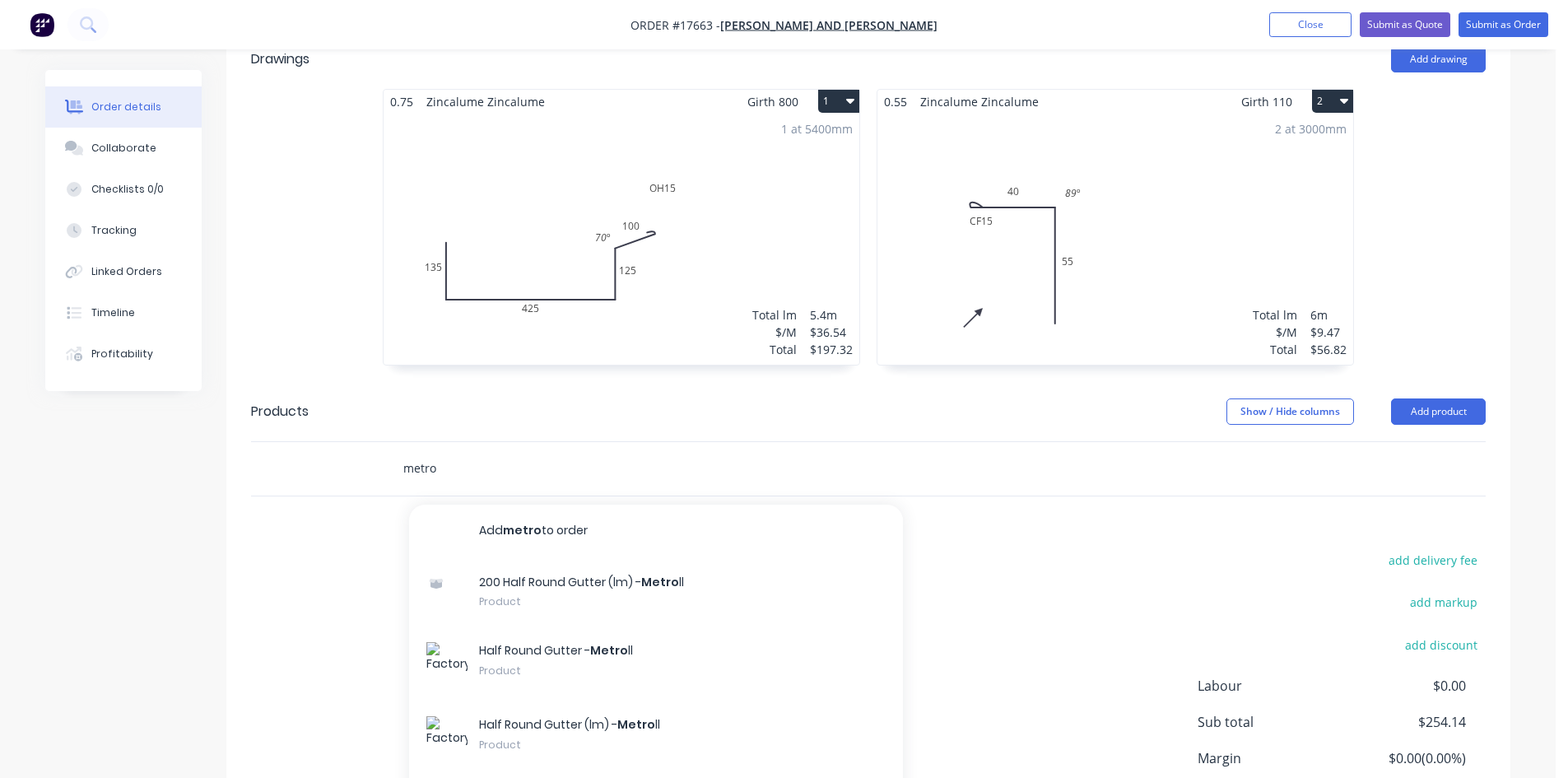
click at [491, 451] on input "metro" at bounding box center [567, 468] width 329 height 33
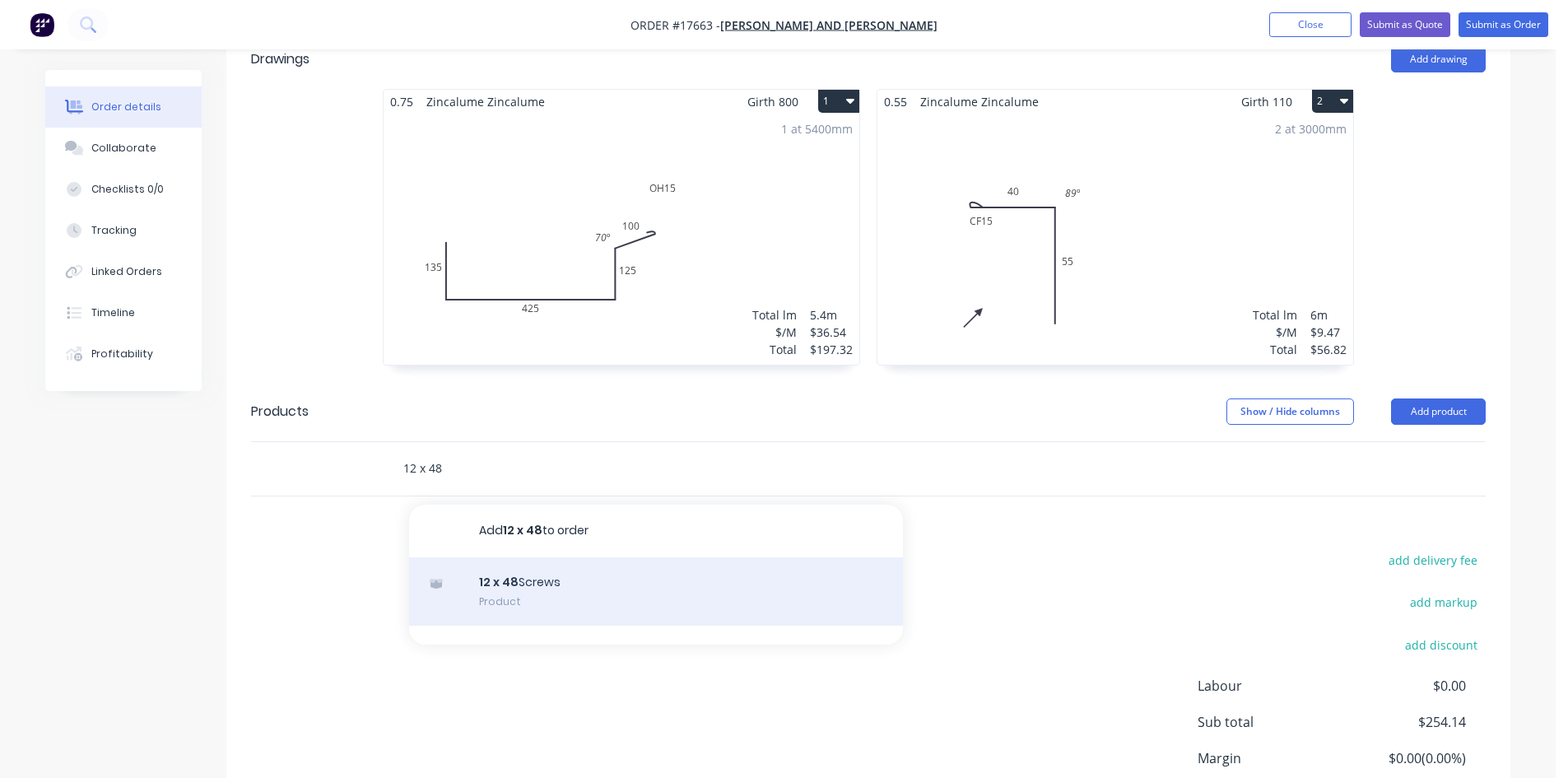
type input "12 x 48"
click at [545, 563] on div "12 x 48 Screws Product" at bounding box center [656, 591] width 494 height 69
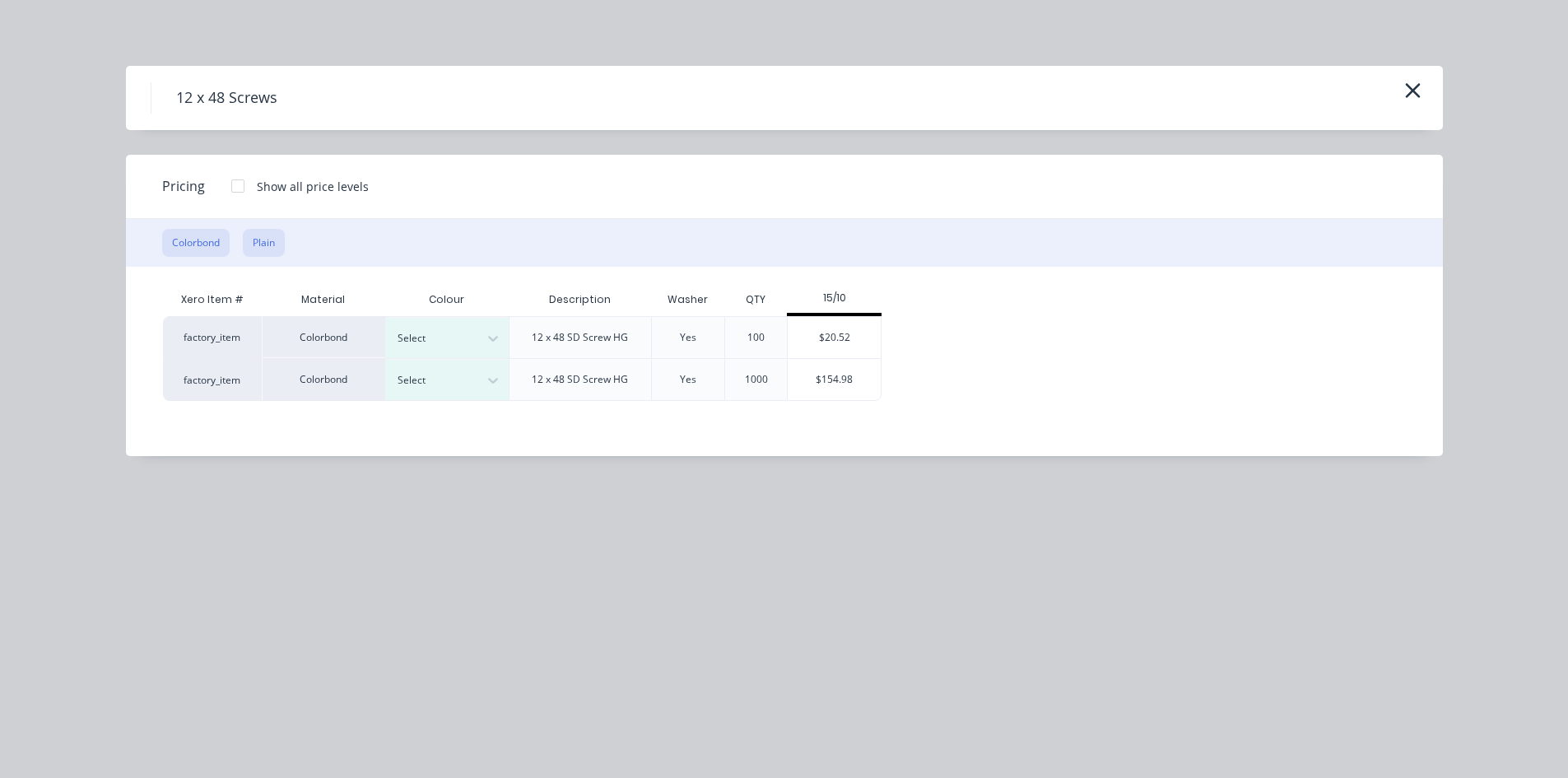
click at [270, 243] on button "Plain" at bounding box center [264, 242] width 42 height 28
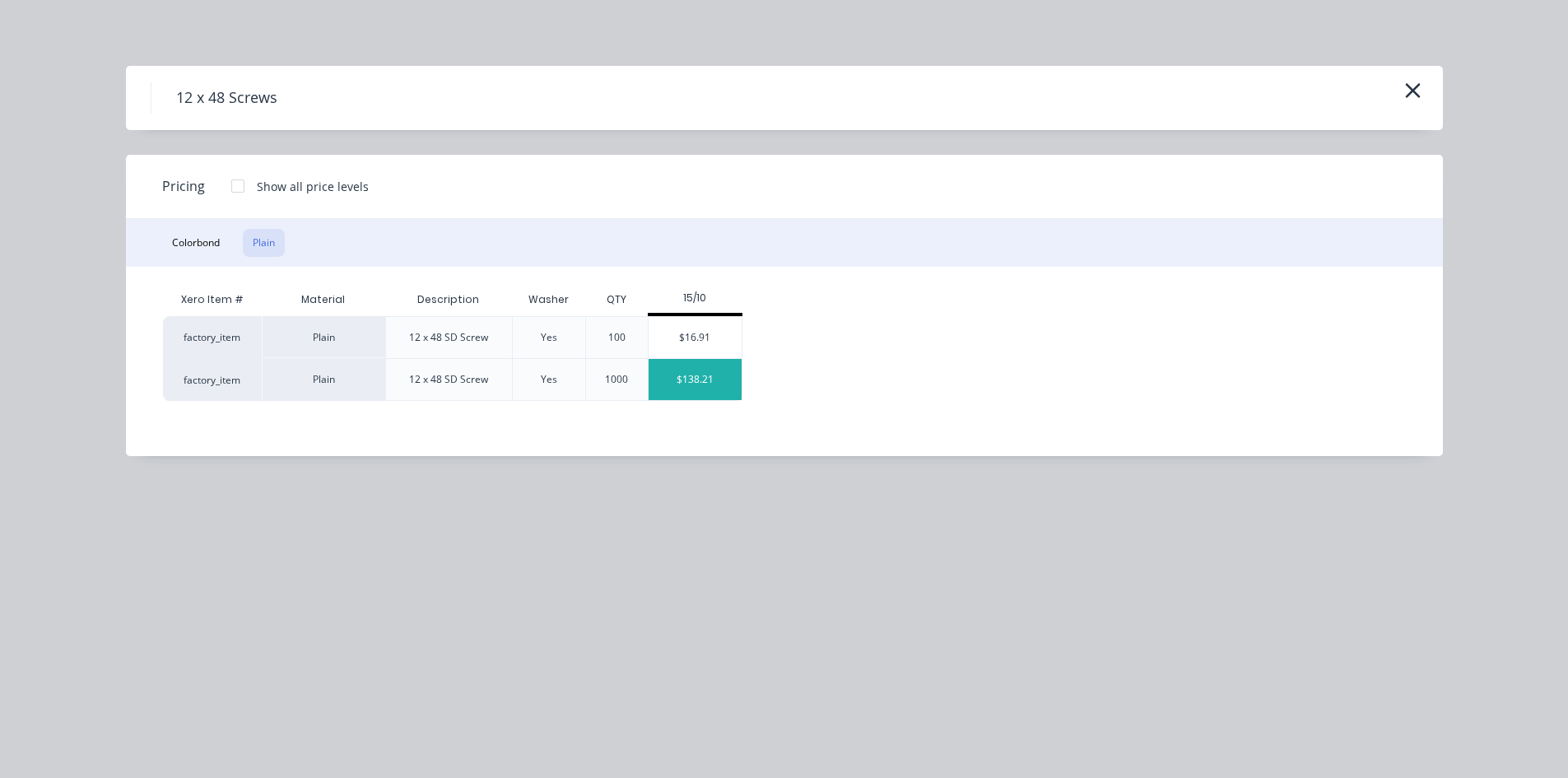
click at [716, 384] on div "$138.21" at bounding box center [695, 379] width 93 height 41
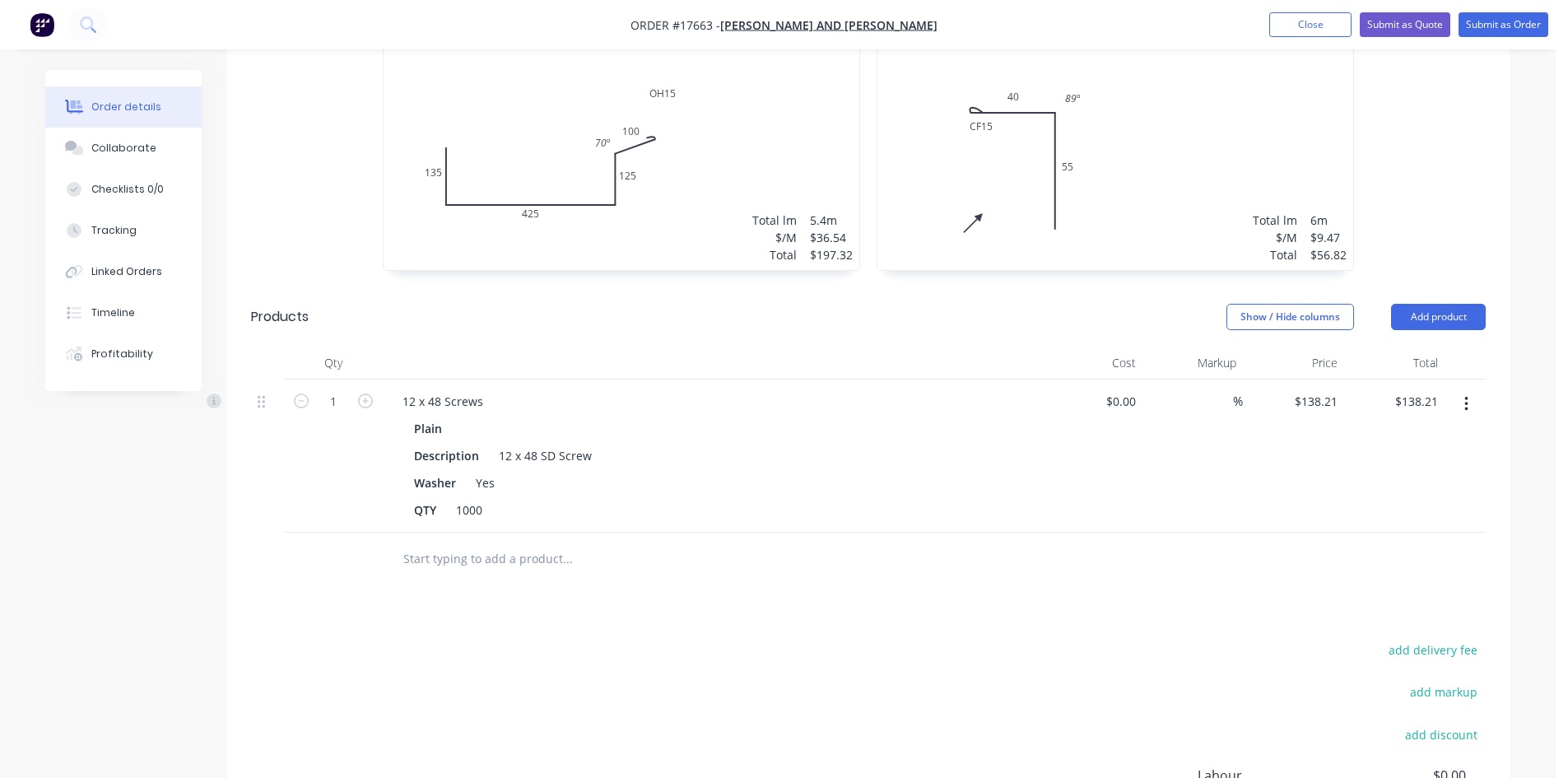
scroll to position [823, 0]
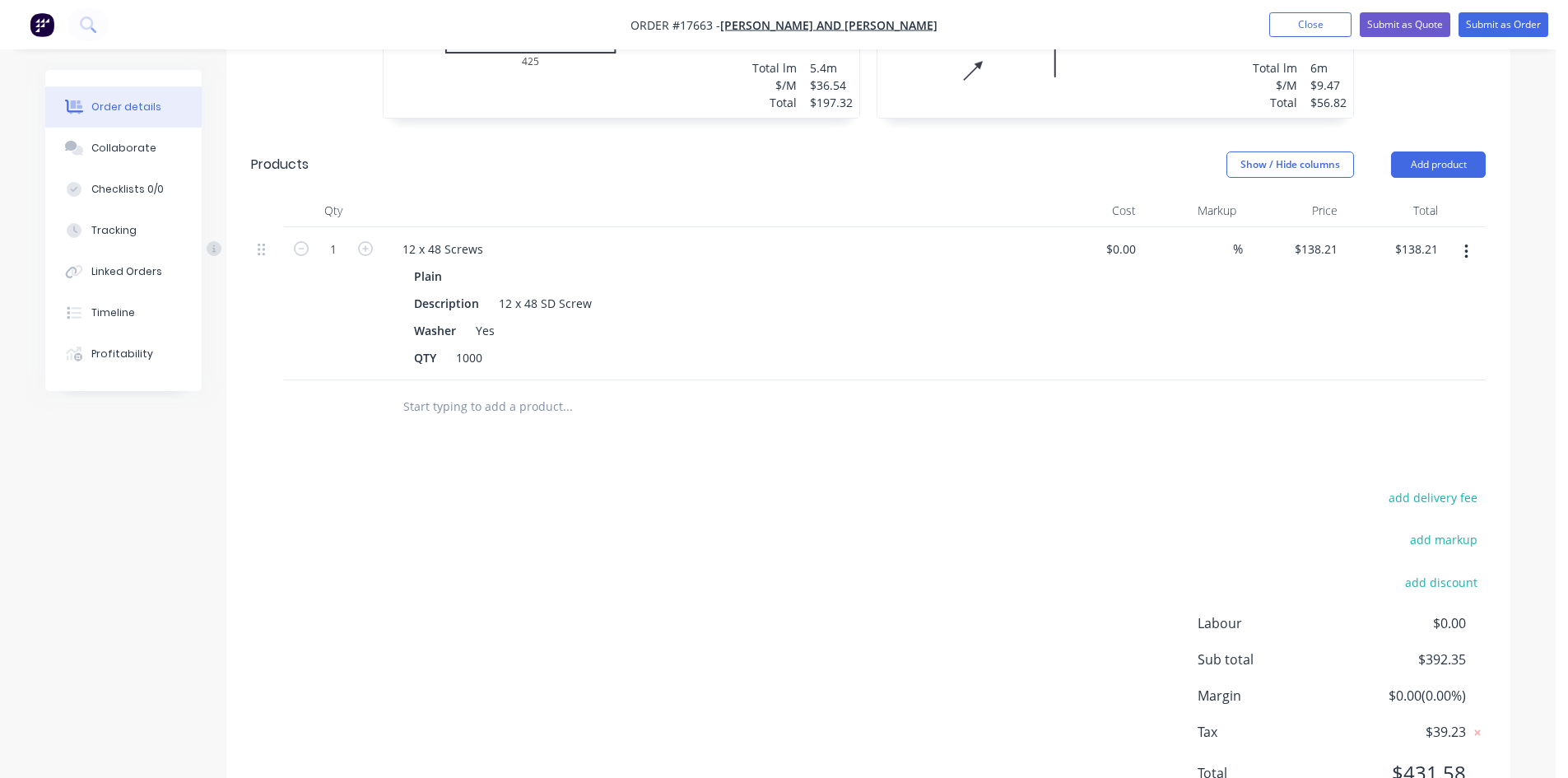
click at [450, 390] on input "text" at bounding box center [567, 406] width 329 height 33
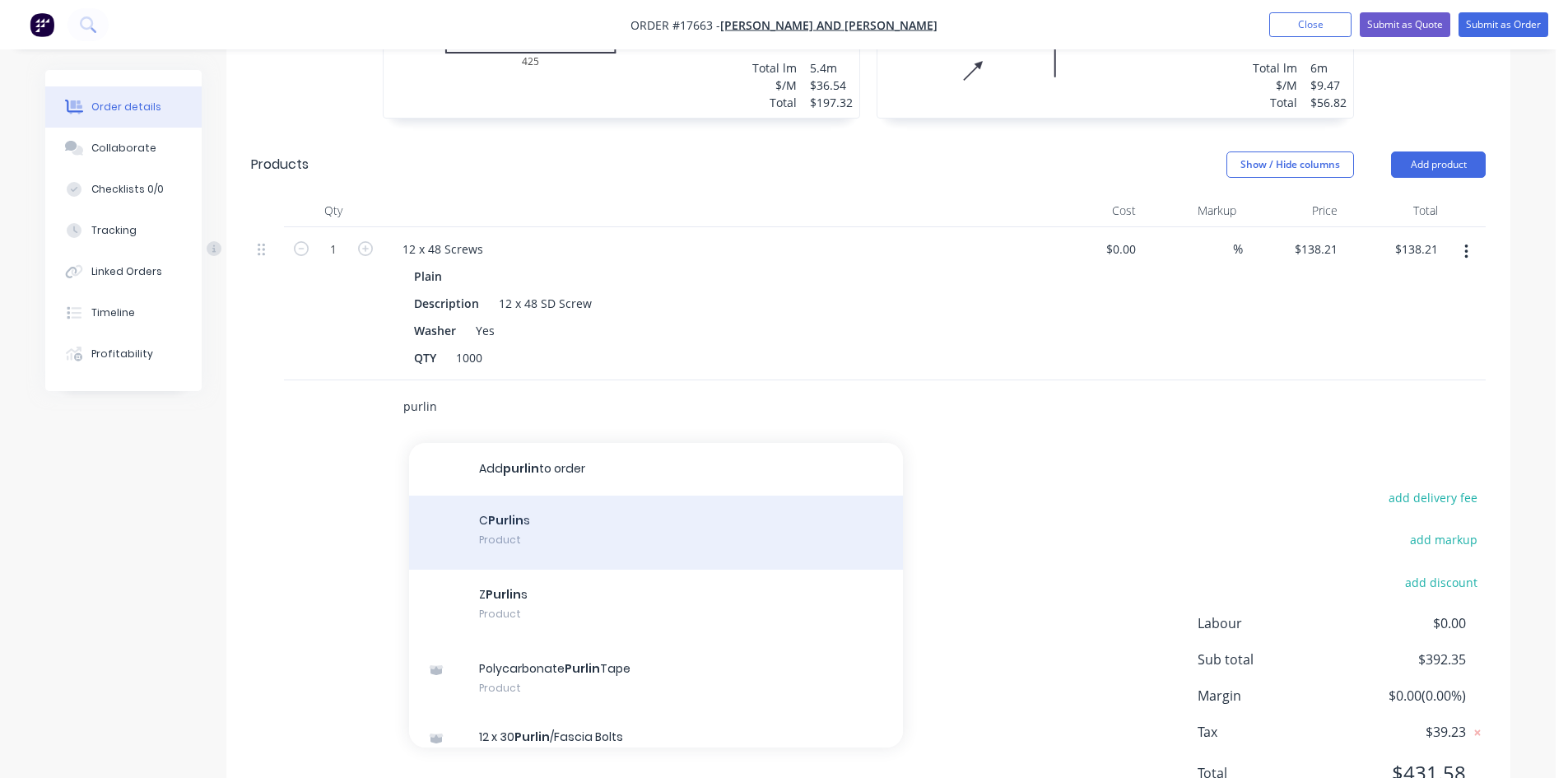
type input "purlin"
click at [507, 506] on div "C Purlin s Product" at bounding box center [656, 532] width 494 height 74
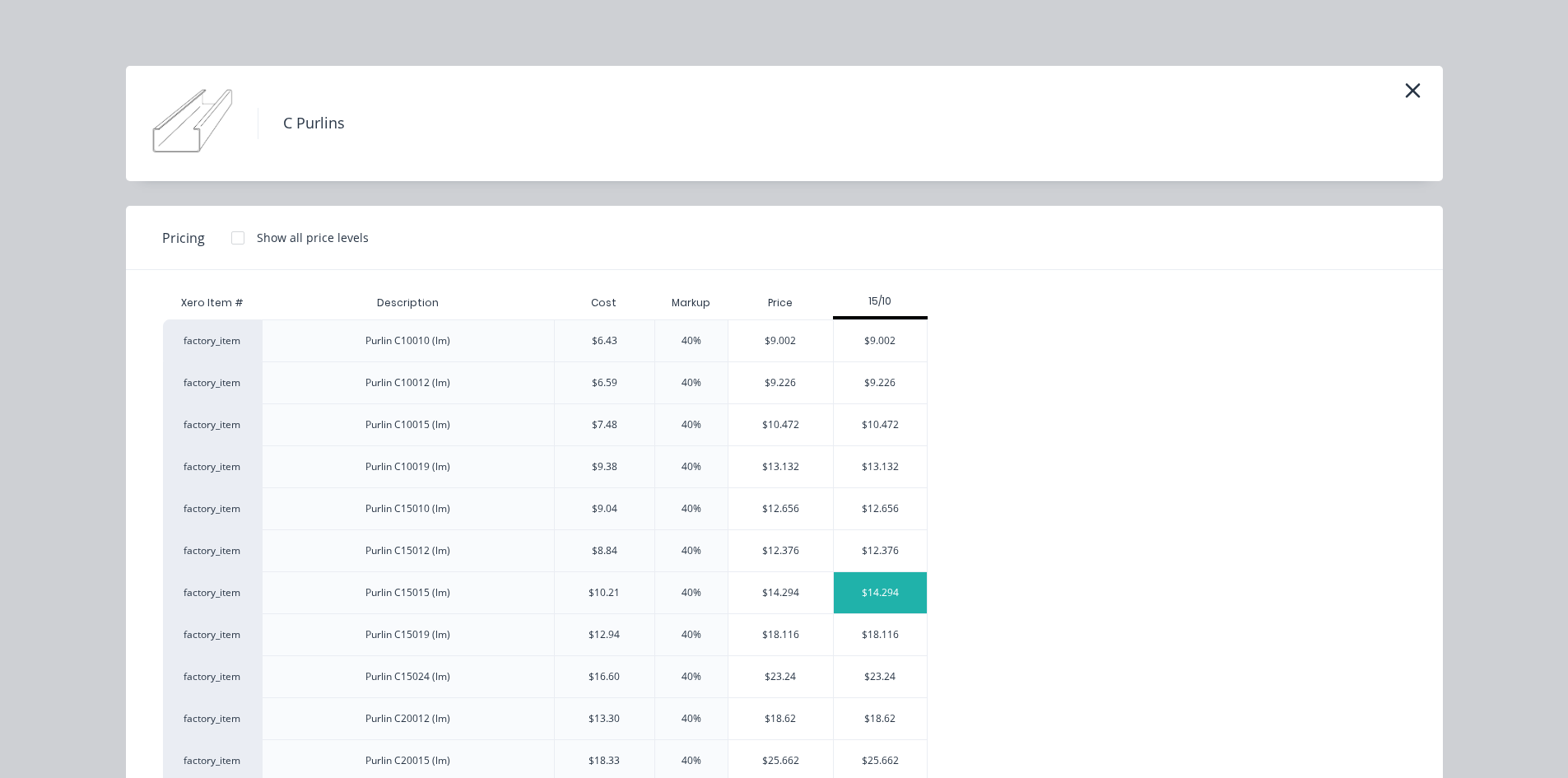
click at [873, 595] on div "$14.294" at bounding box center [880, 592] width 93 height 41
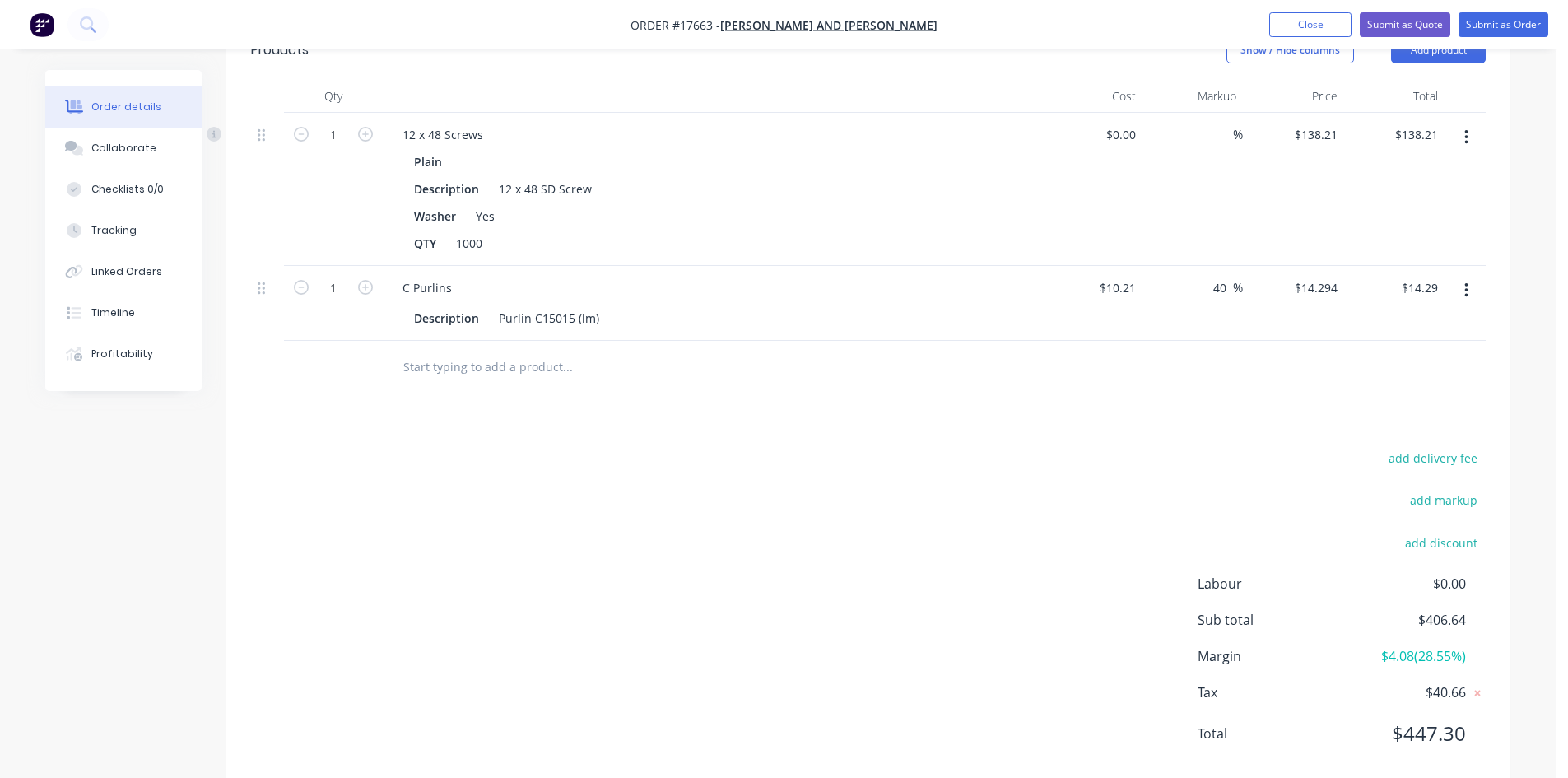
scroll to position [950, 0]
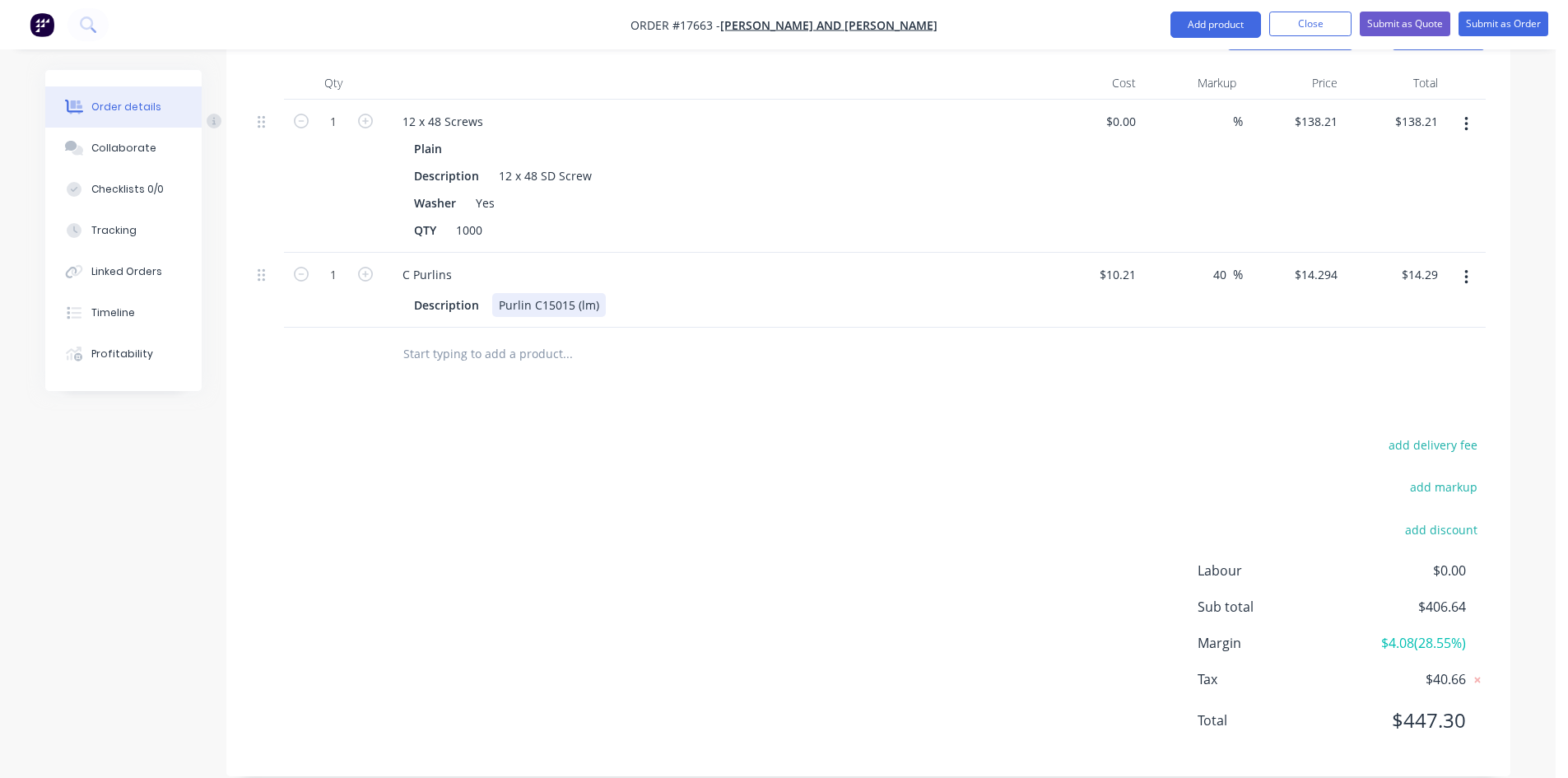
click at [601, 293] on div "Purlin C15015 (lm)" at bounding box center [549, 305] width 114 height 24
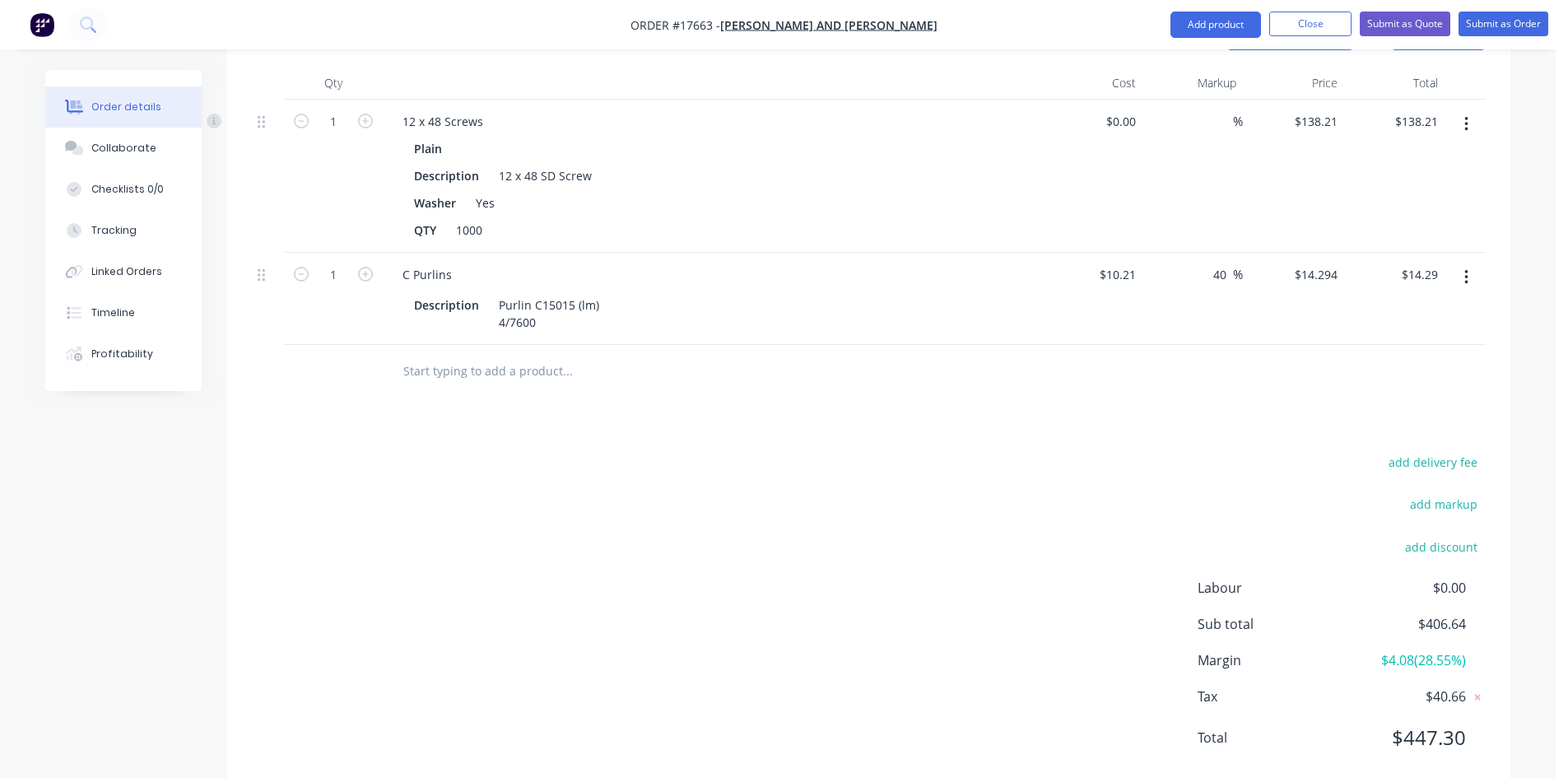
click at [622, 390] on div "Drawings Add drawing 0.75 Zincalume Zincalume Girth 800 1 0 135 425 125 OH 15 1…" at bounding box center [868, 224] width 1284 height 1138
click at [352, 262] on input "1" at bounding box center [333, 274] width 43 height 25
type input "30.4"
type input "$434.54"
click at [359, 383] on div "Drawings Add drawing 0.75 Zincalume Zincalume Girth 800 1 0 135 425 125 OH 15 1…" at bounding box center [868, 224] width 1284 height 1138
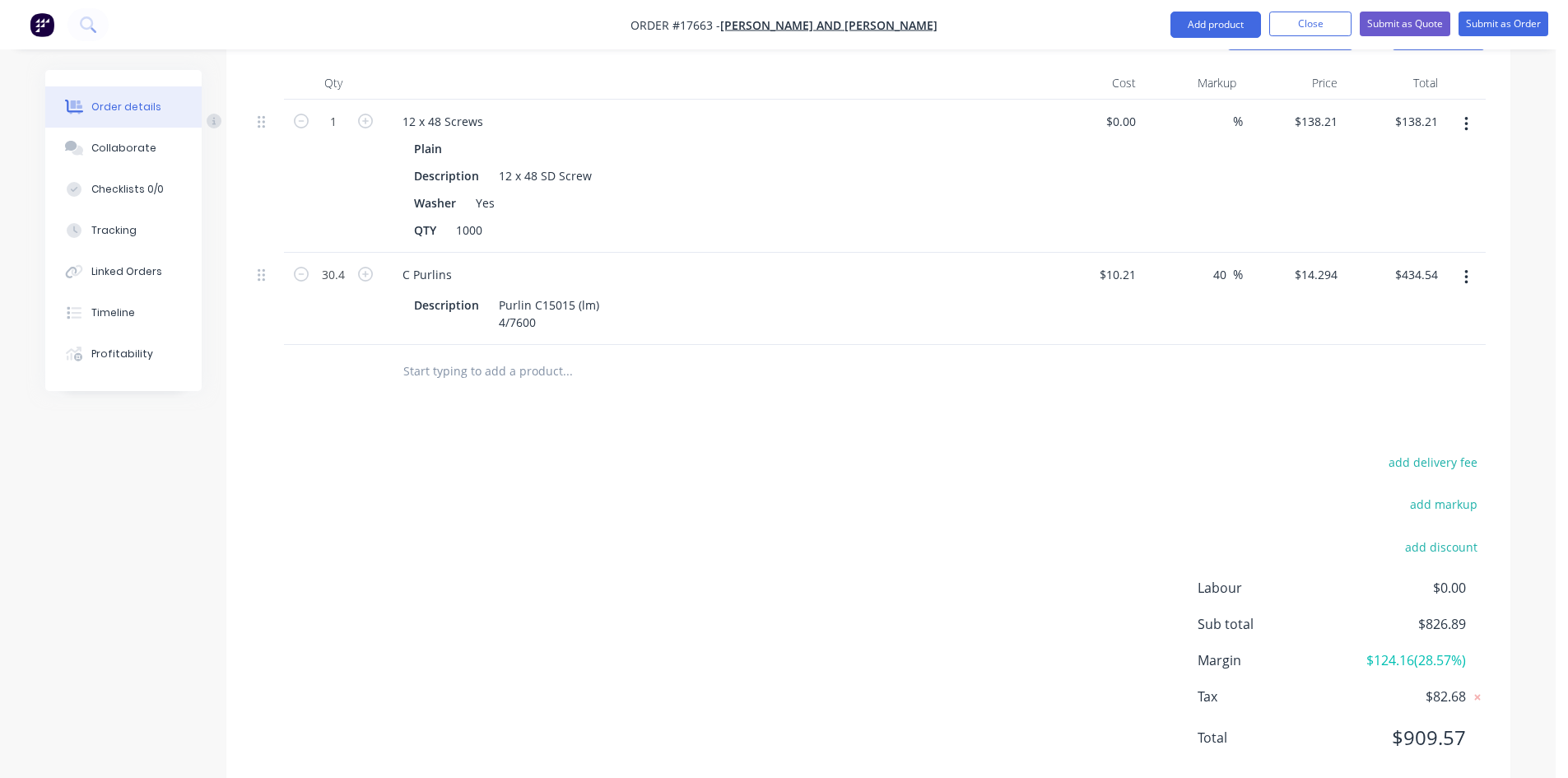
click at [486, 355] on input "text" at bounding box center [567, 372] width 329 height 33
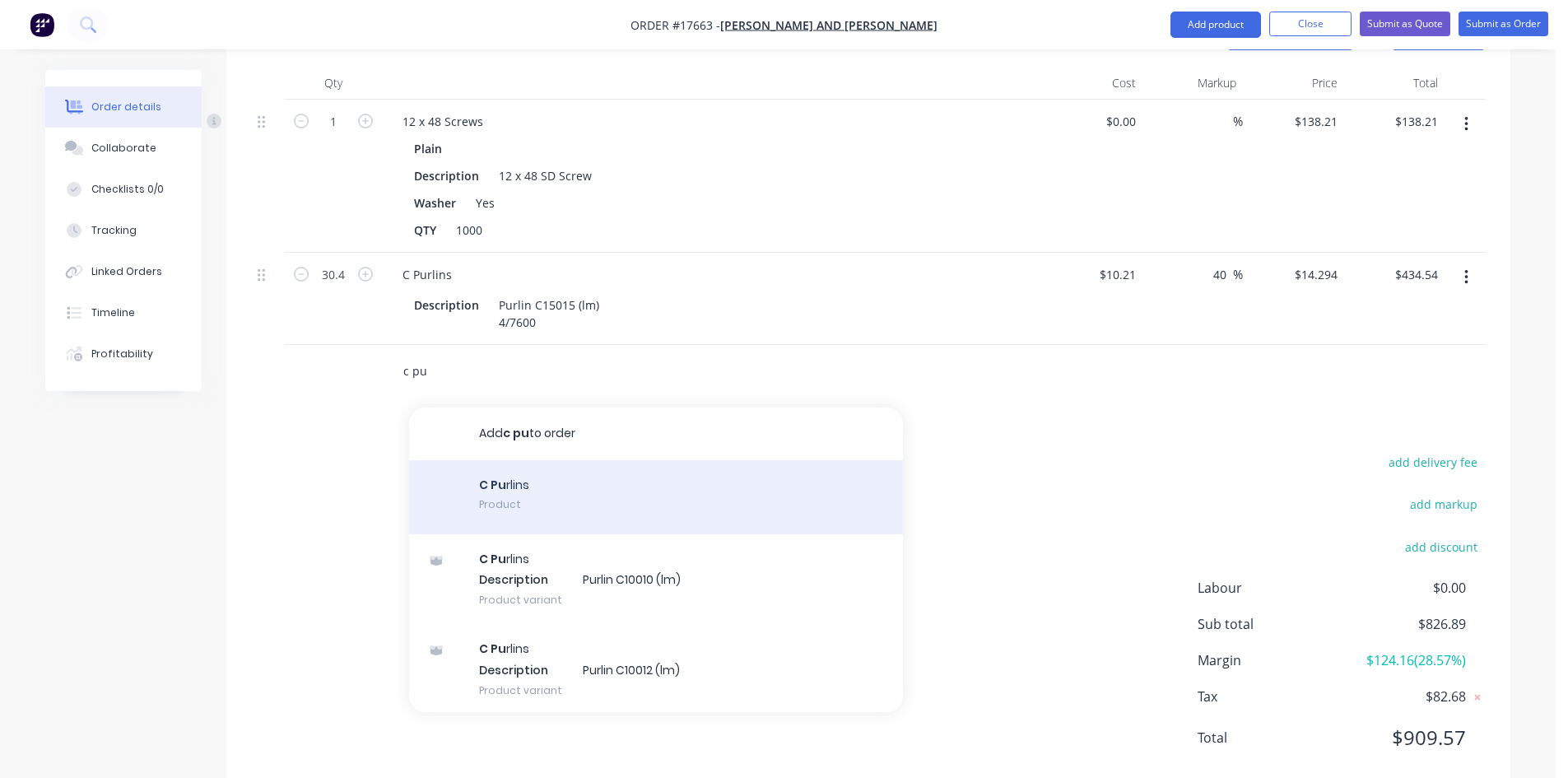
type input "c pu"
click at [528, 464] on div "C Pu rlins Product" at bounding box center [656, 496] width 494 height 74
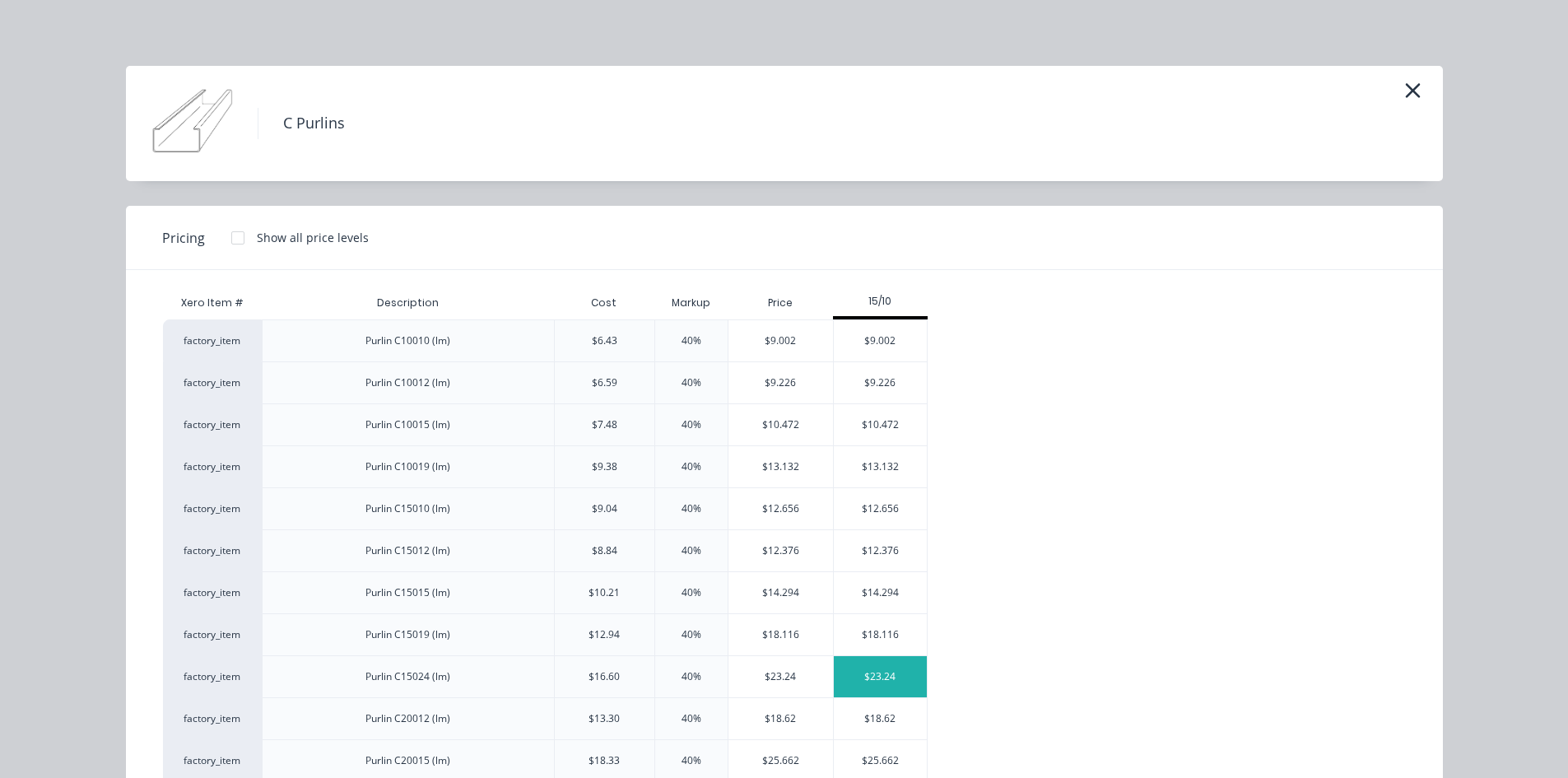
click at [872, 671] on div "$23.24" at bounding box center [880, 676] width 93 height 41
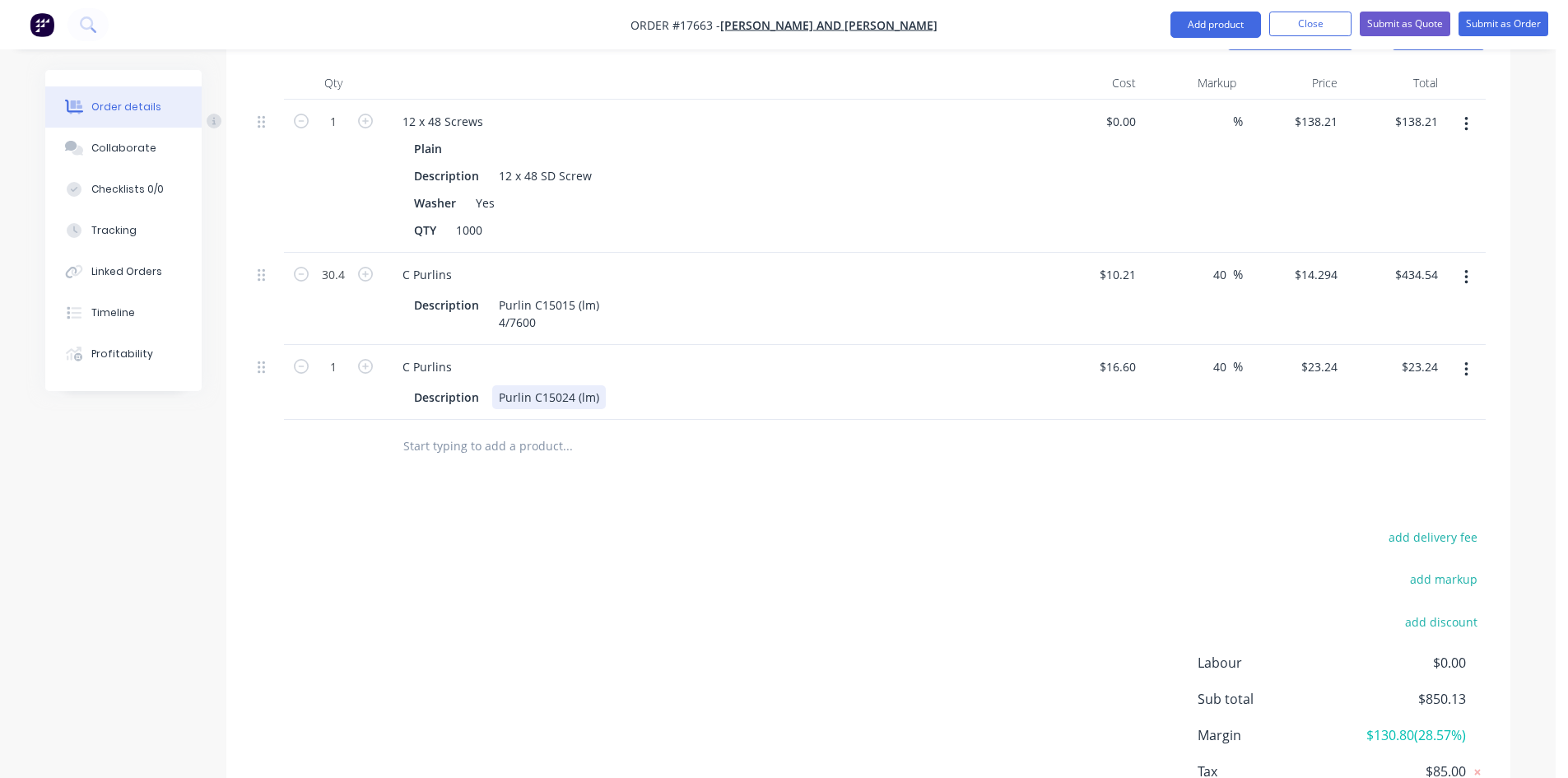
click at [595, 385] on div "Purlin C15024 (lm)" at bounding box center [549, 397] width 114 height 24
click at [331, 355] on input "1" at bounding box center [333, 367] width 43 height 25
type input "10"
type input "$232.40"
click at [669, 526] on div "add delivery fee add markup add discount Labour $0.00 Sub total $850.13 Margin …" at bounding box center [868, 684] width 1234 height 317
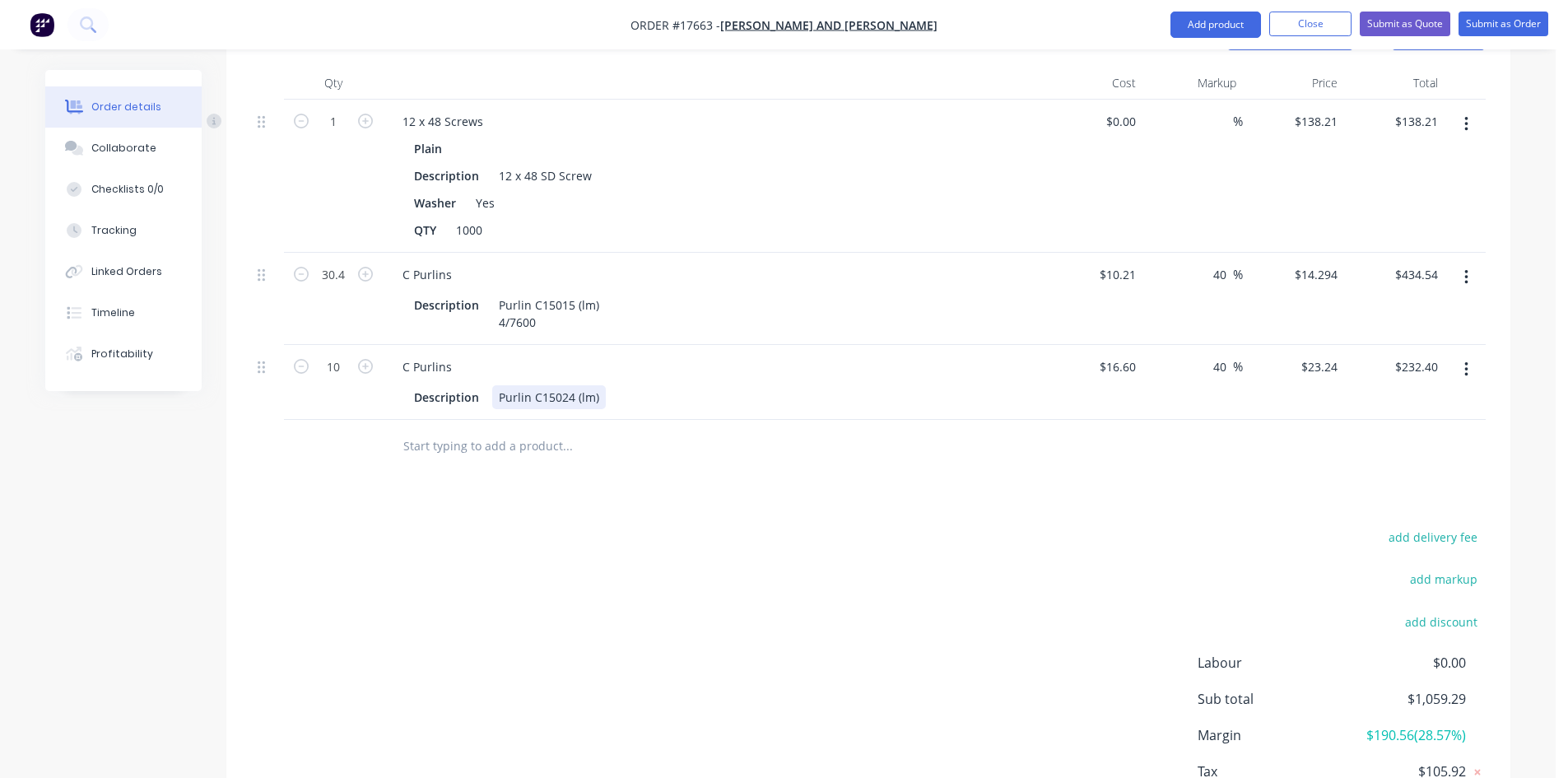
click at [599, 385] on div "Purlin C15024 (lm)" at bounding box center [549, 397] width 114 height 24
click at [607, 526] on div "add delivery fee add markup add discount Labour $0.00 Sub total $1,059.29 Margi…" at bounding box center [868, 684] width 1234 height 317
click at [601, 385] on div "Purlin C15024 (lm)" at bounding box center [549, 397] width 114 height 24
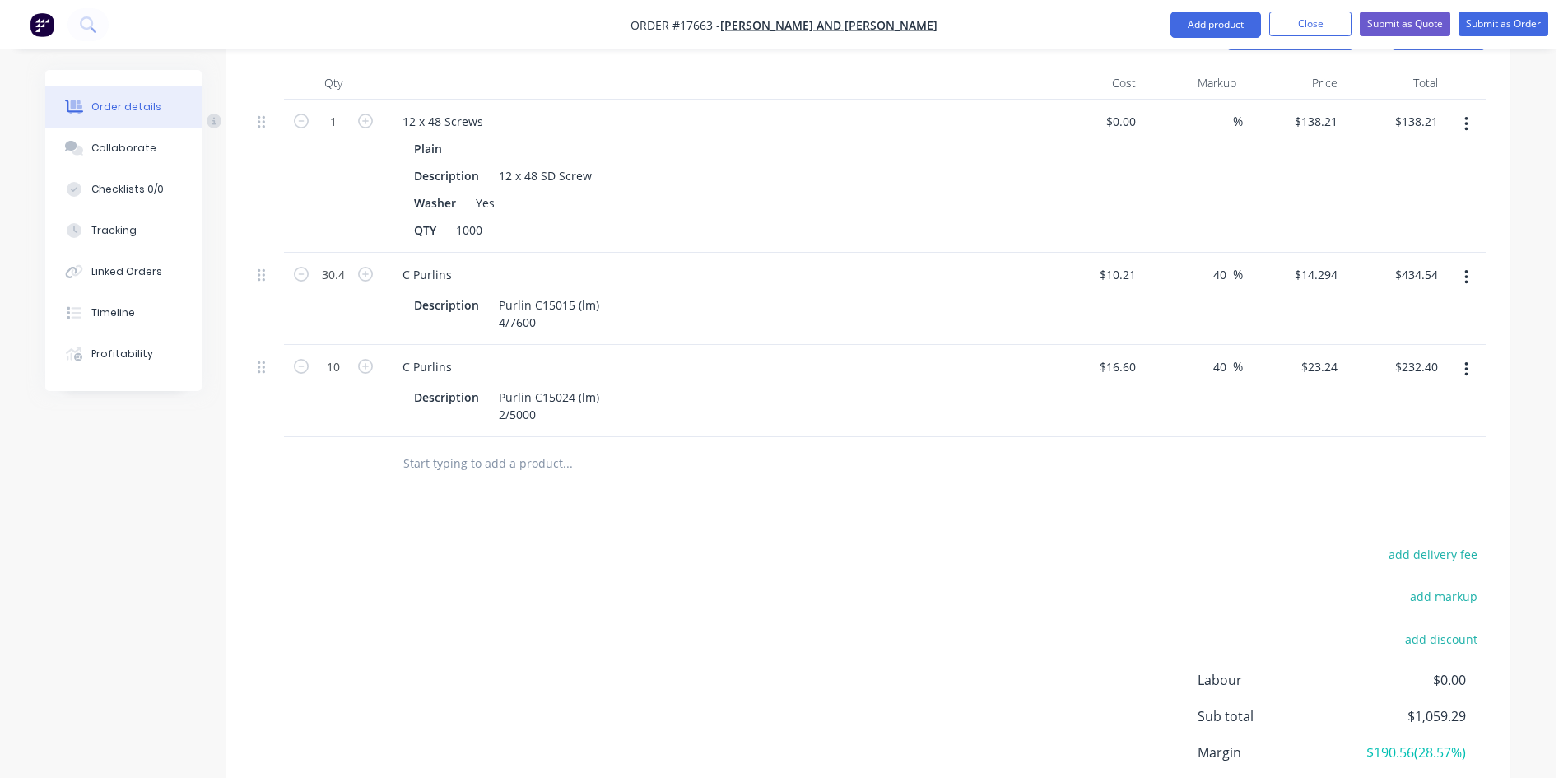
click at [649, 561] on div "add delivery fee add markup add discount Labour $0.00 Sub total $1,059.29 Margi…" at bounding box center [868, 702] width 1234 height 317
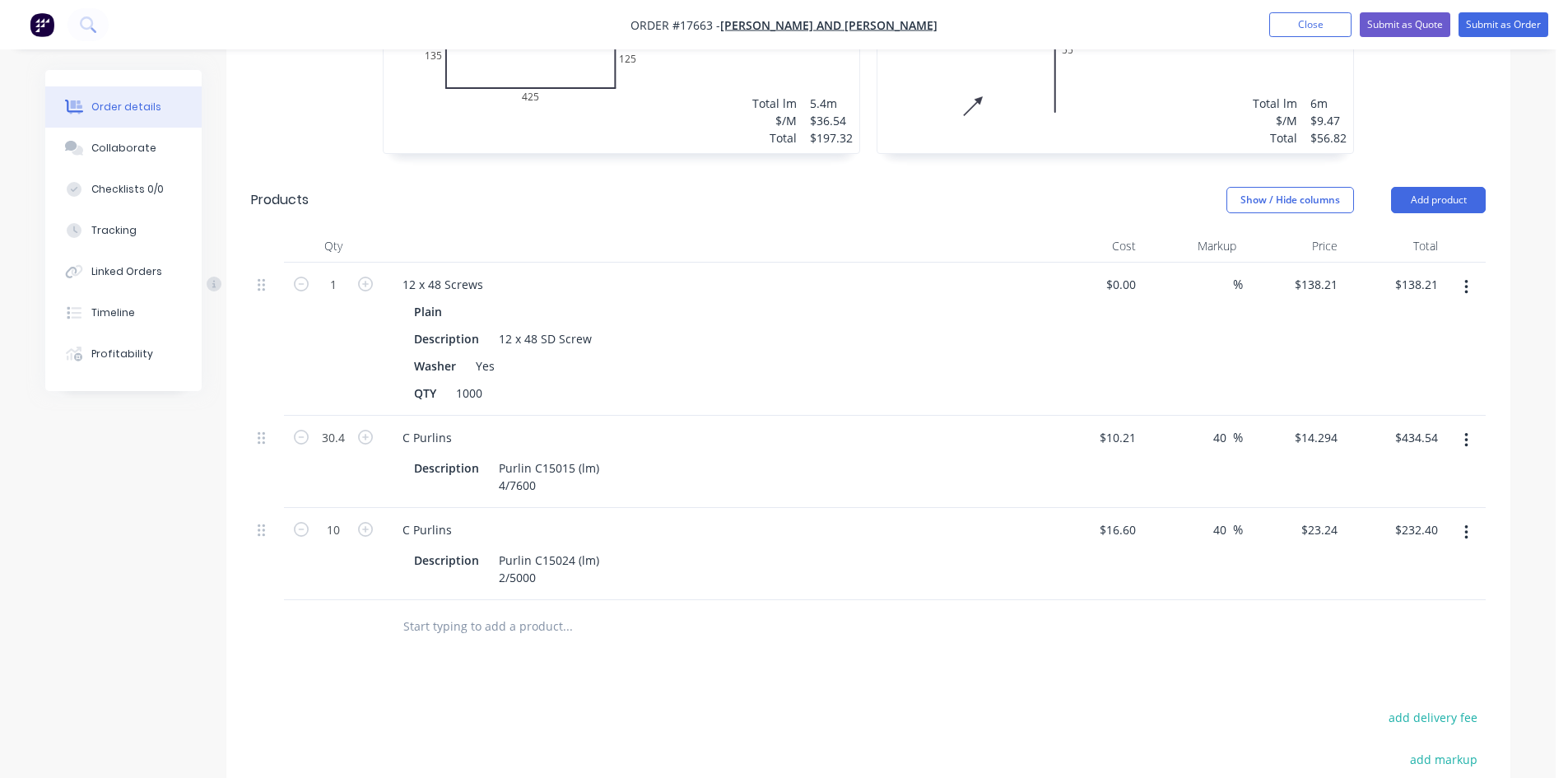
scroll to position [786, 0]
click at [1441, 188] on button "Add product" at bounding box center [1438, 201] width 95 height 27
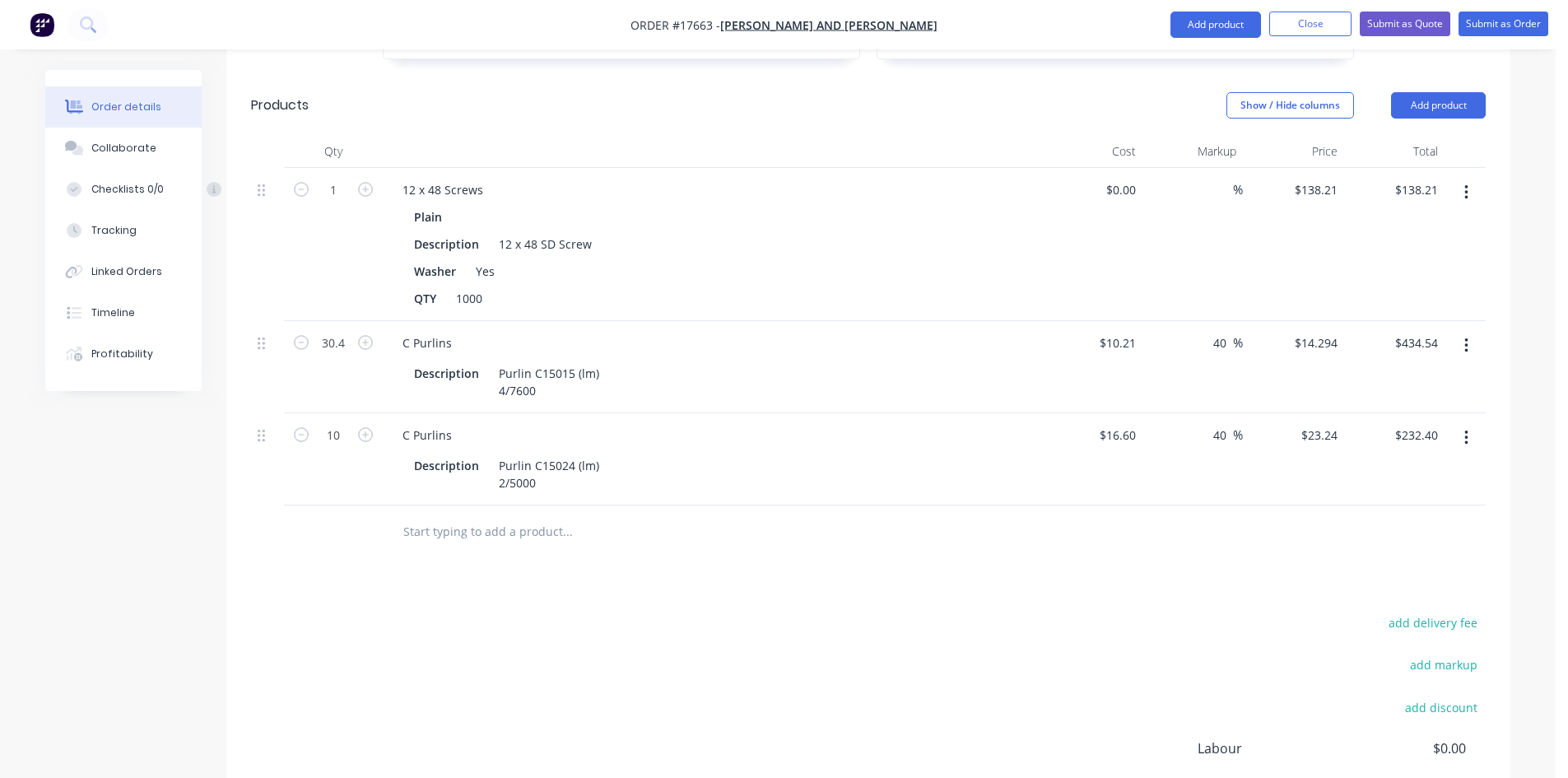
scroll to position [1033, 0]
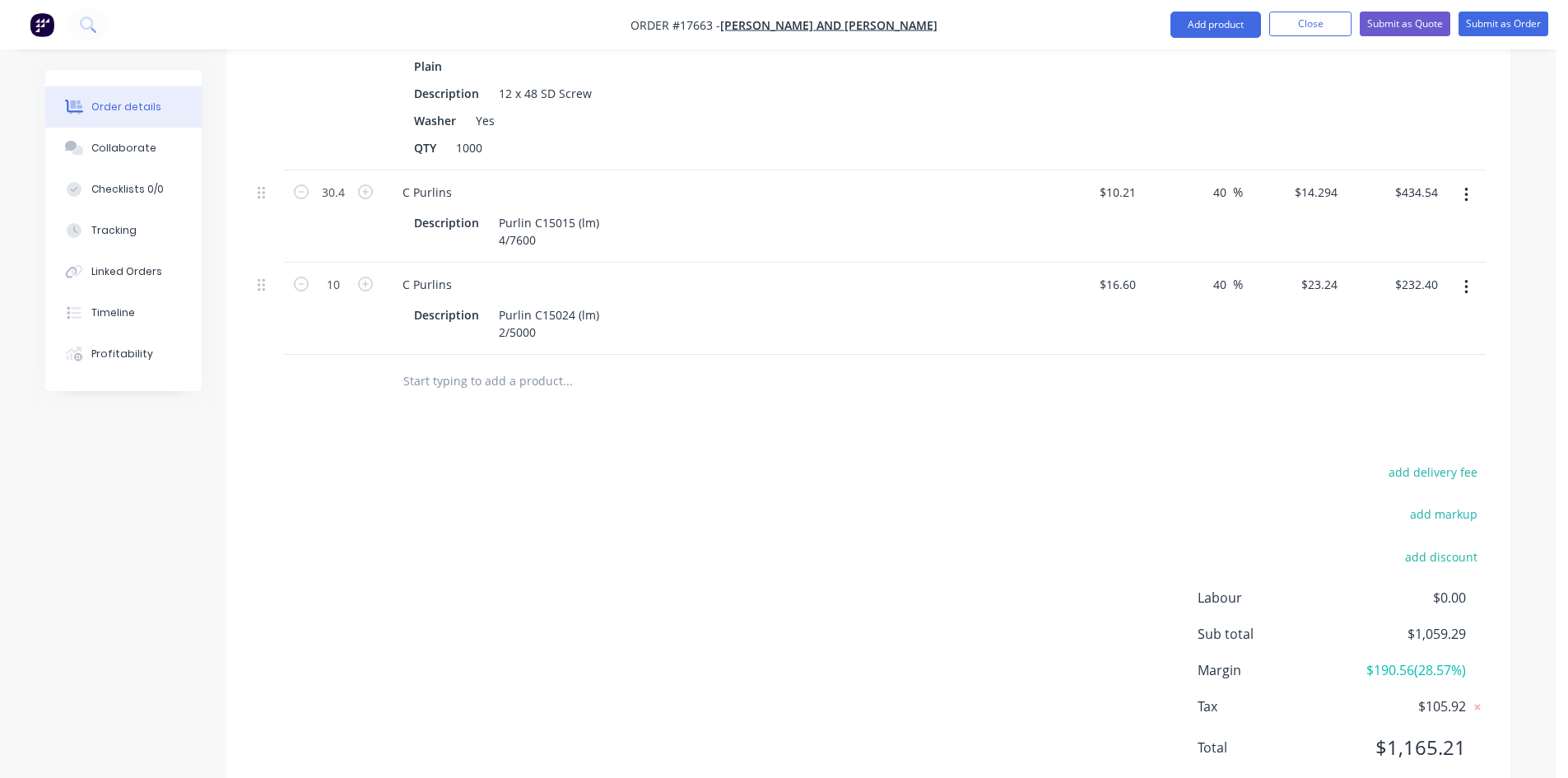
click at [475, 367] on input "text" at bounding box center [567, 381] width 329 height 33
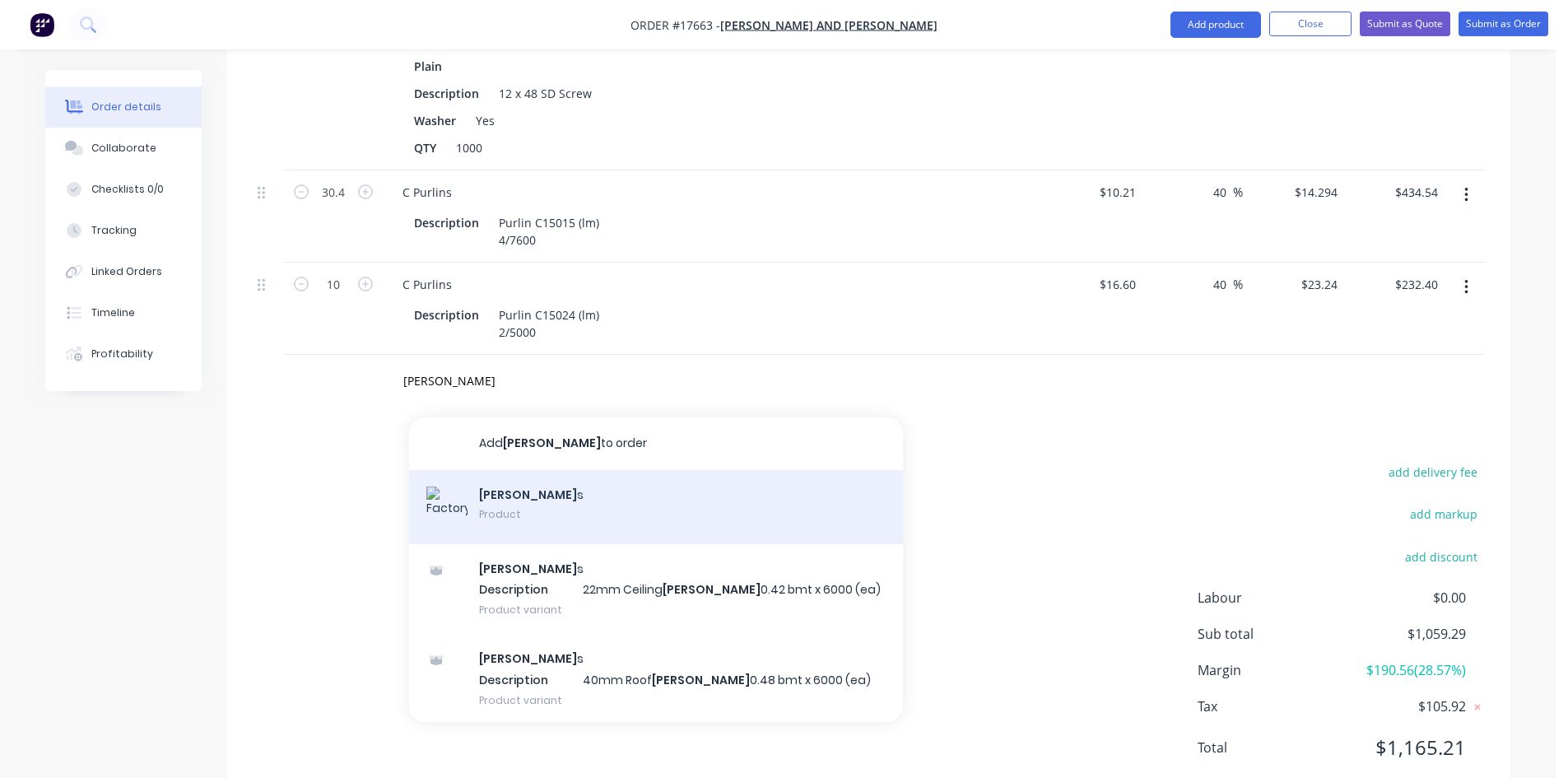
click at [544, 474] on div "Batten s Product" at bounding box center [656, 506] width 494 height 74
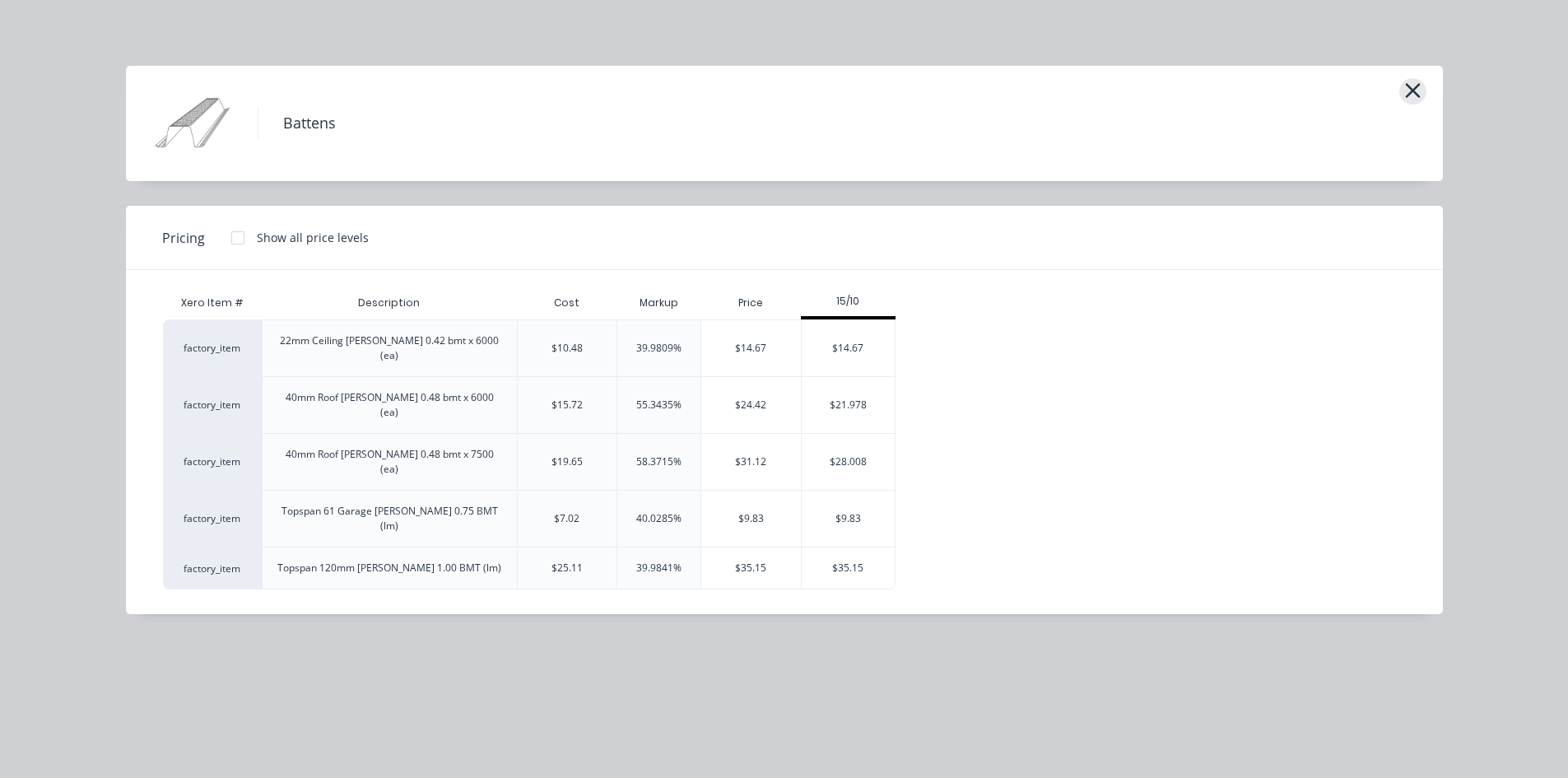
click at [1411, 94] on icon "button" at bounding box center [1412, 90] width 17 height 23
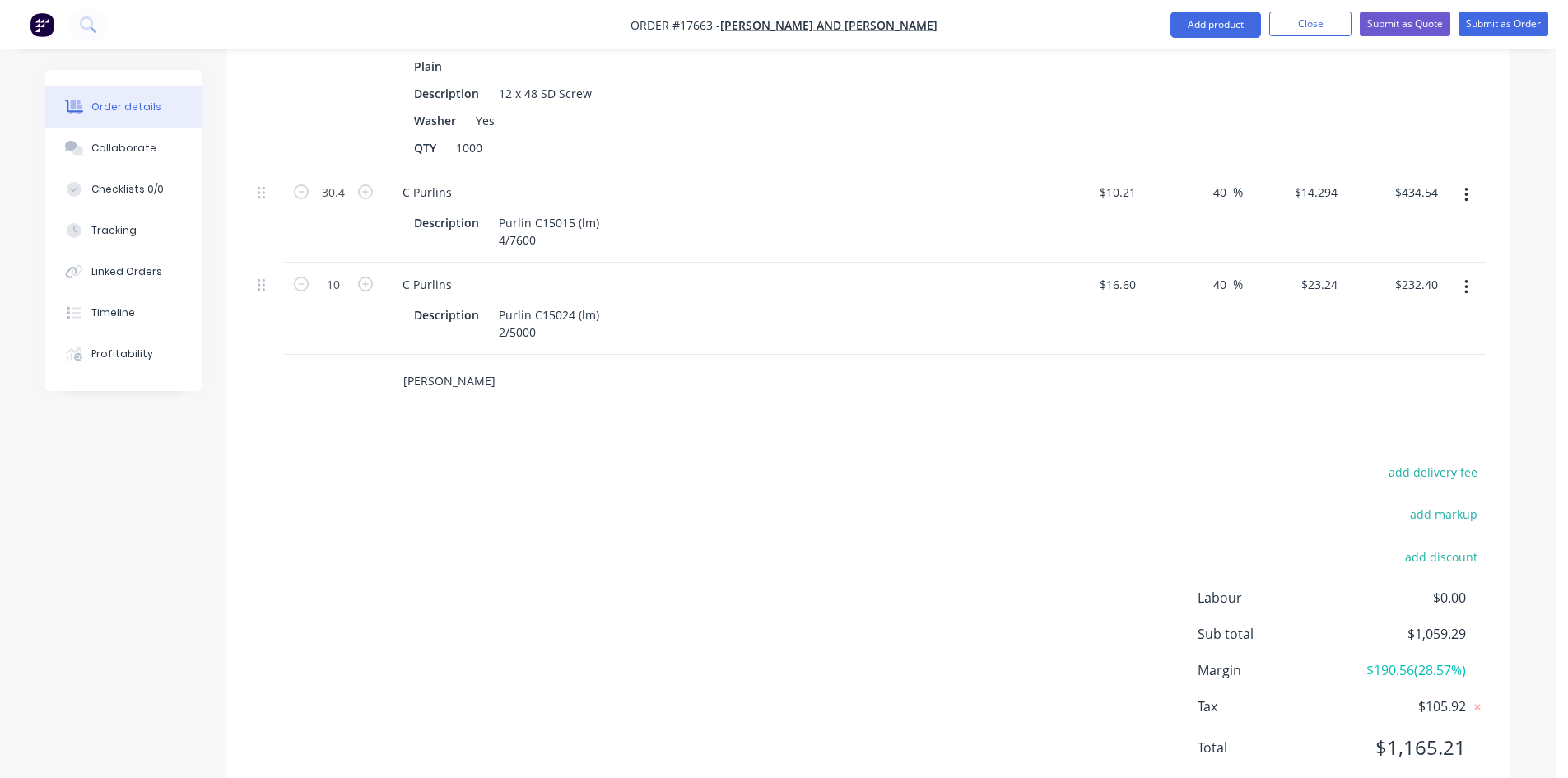
click at [437, 364] on input "batten" at bounding box center [567, 381] width 329 height 33
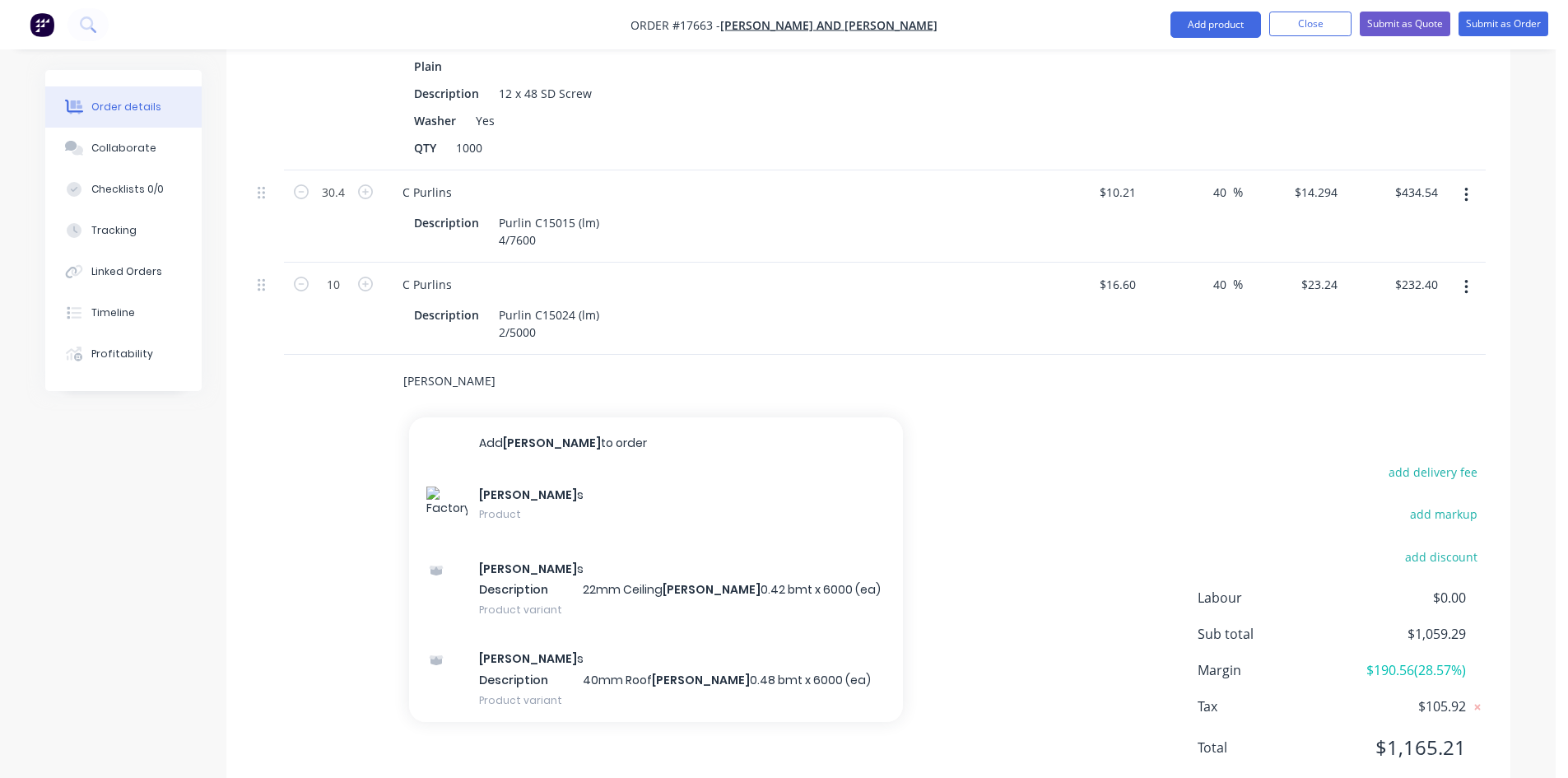
click at [437, 364] on input "batten" at bounding box center [567, 381] width 329 height 33
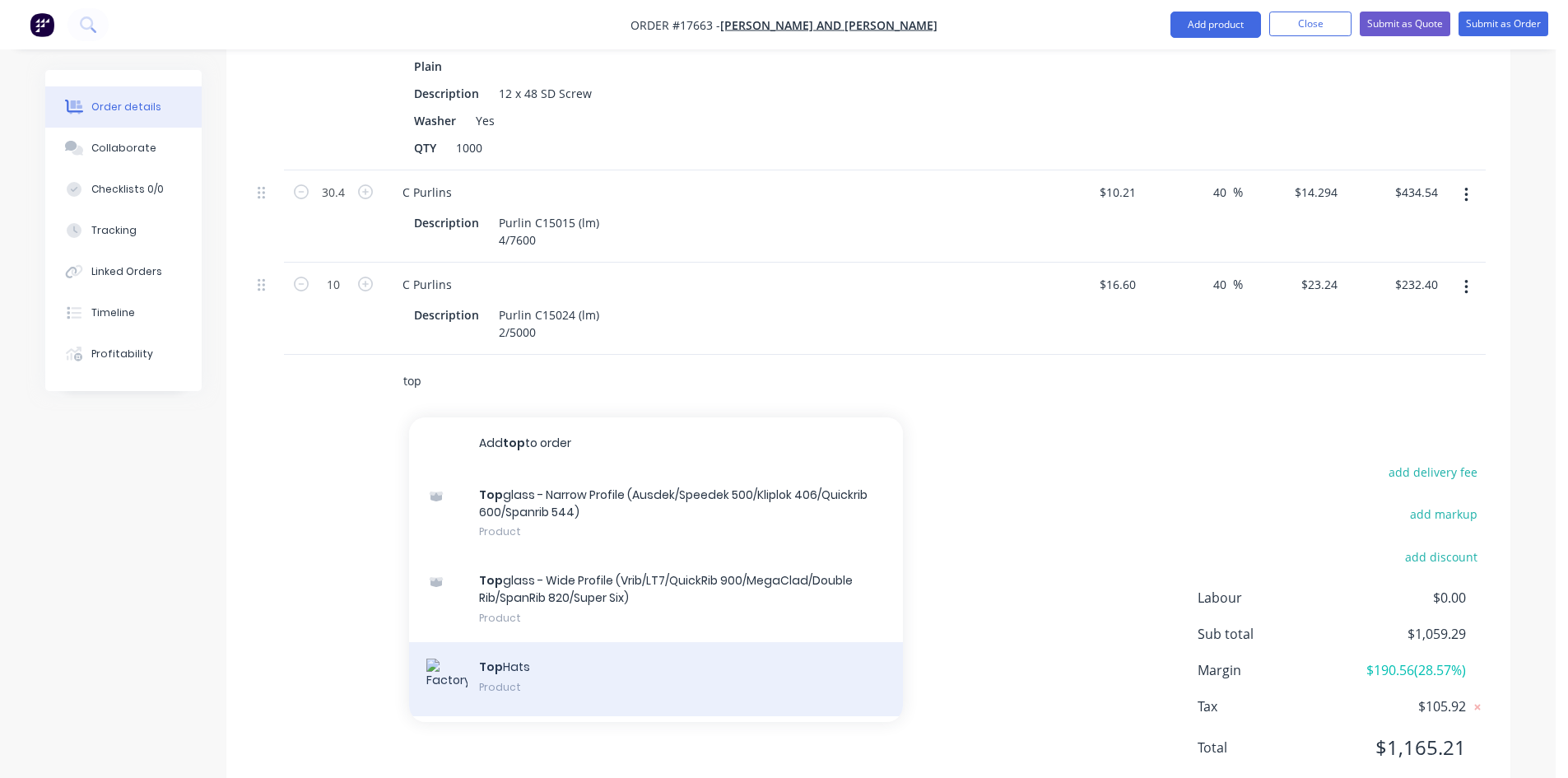
type input "top"
click at [562, 652] on div "Top Hats Product" at bounding box center [656, 679] width 494 height 74
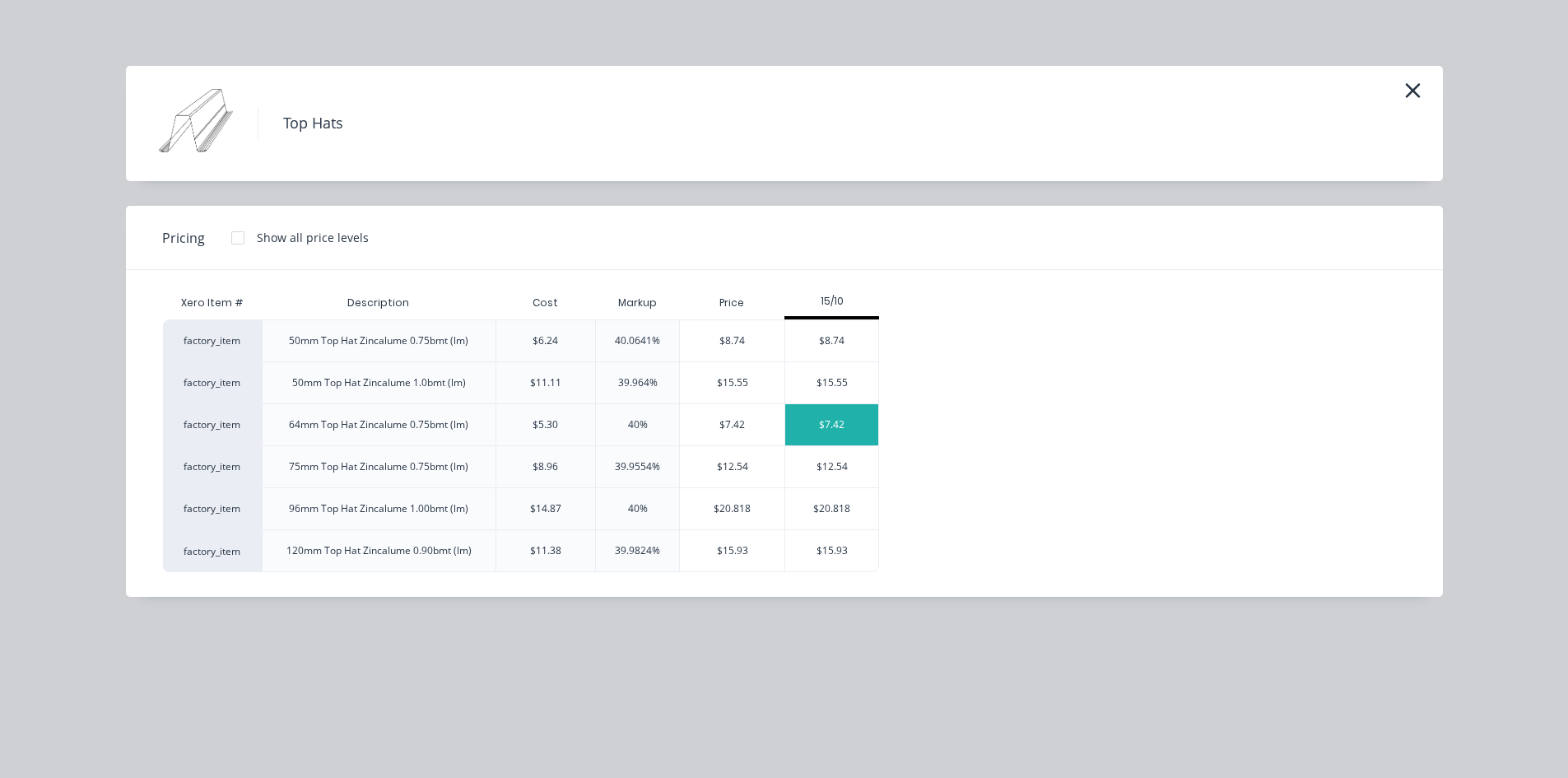
click at [843, 425] on div "$7.42" at bounding box center [831, 424] width 93 height 41
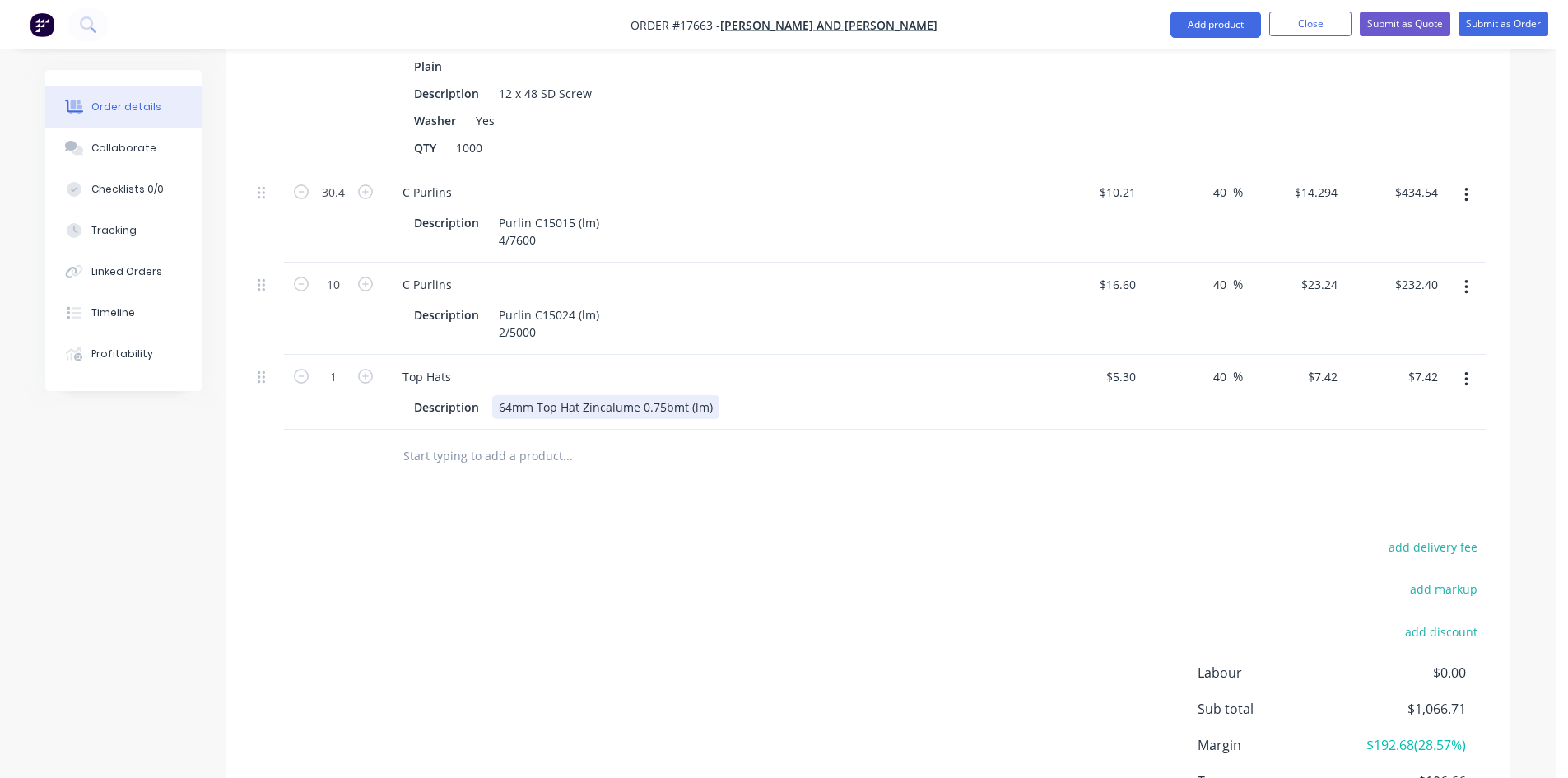
click at [709, 395] on div "64mm Top Hat Zincalume 0.75bmt (lm)" at bounding box center [606, 407] width 228 height 24
click at [706, 395] on div "64mm Top Hat Zincalume 0.75bmt (lm)9/5200" at bounding box center [624, 407] width 264 height 24
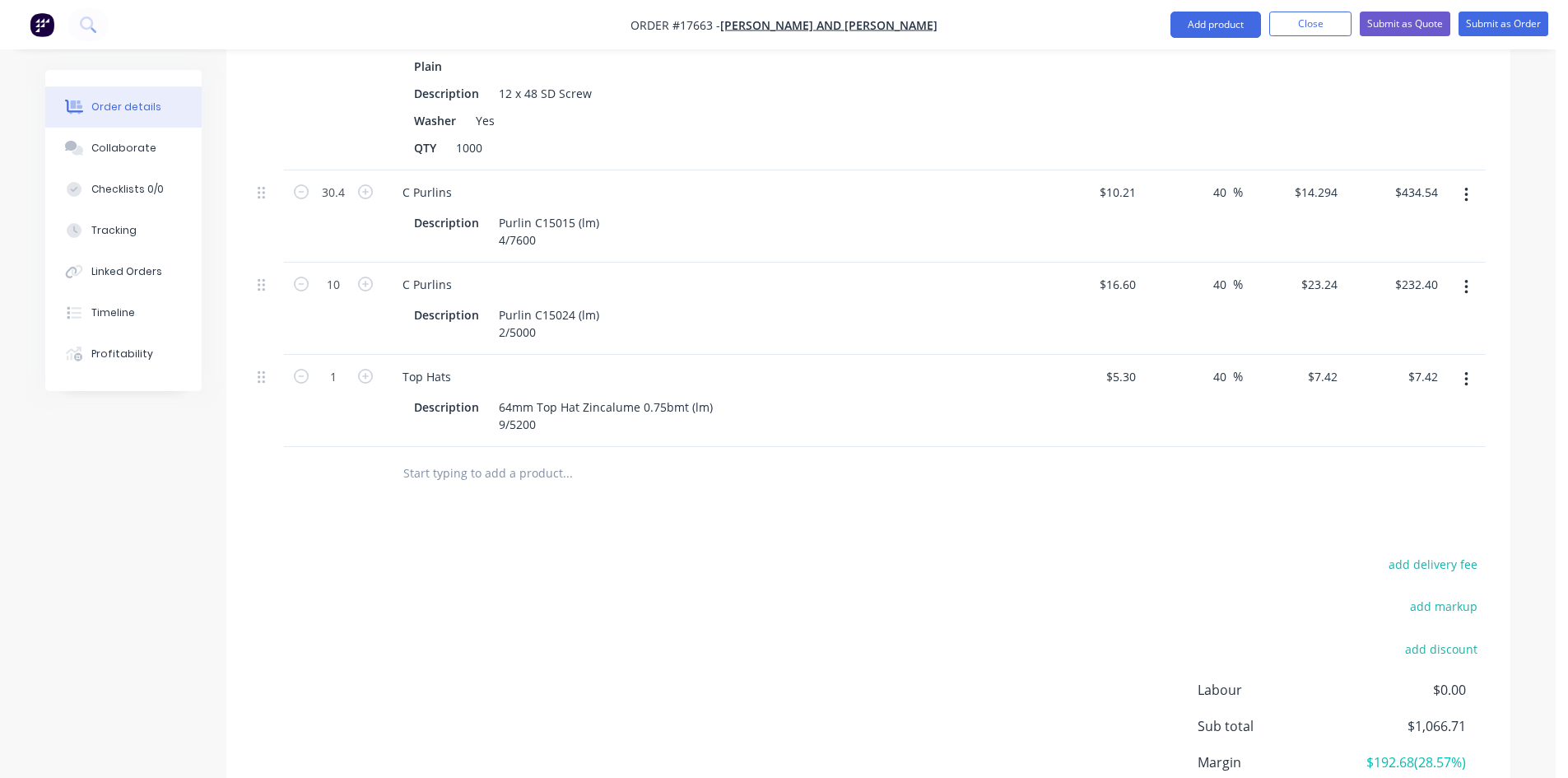
click at [684, 595] on div "add delivery fee add markup add discount Labour $0.00 Sub total $1,066.71 Margi…" at bounding box center [868, 712] width 1234 height 317
click at [339, 364] on input "1" at bounding box center [333, 376] width 43 height 25
type input "46.8"
type input "$347.26"
click at [372, 591] on div "add delivery fee add markup add discount Labour $0.00 Sub total $1,066.71 Margi…" at bounding box center [868, 712] width 1234 height 317
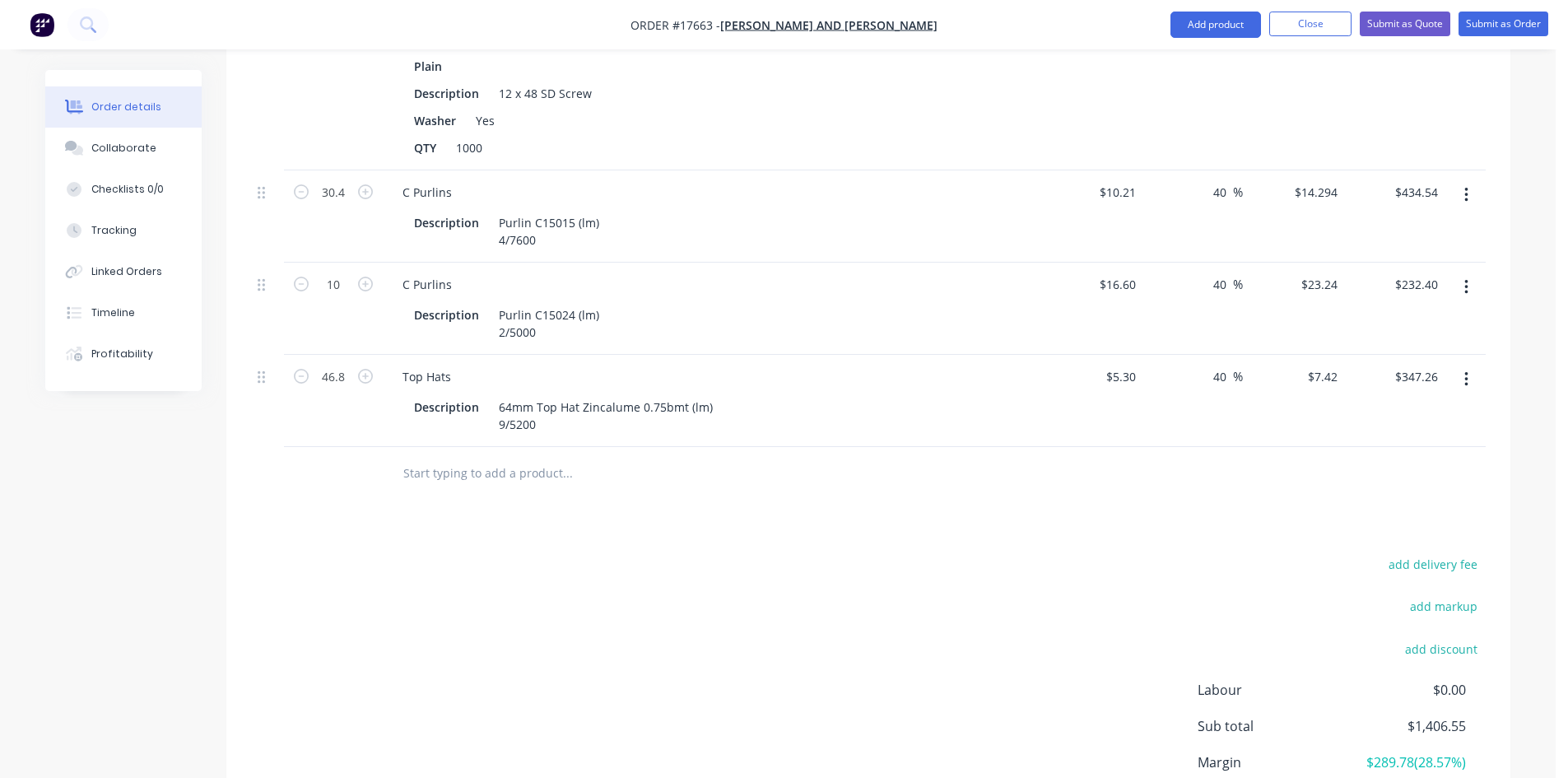
click at [422, 459] on input "text" at bounding box center [567, 473] width 329 height 33
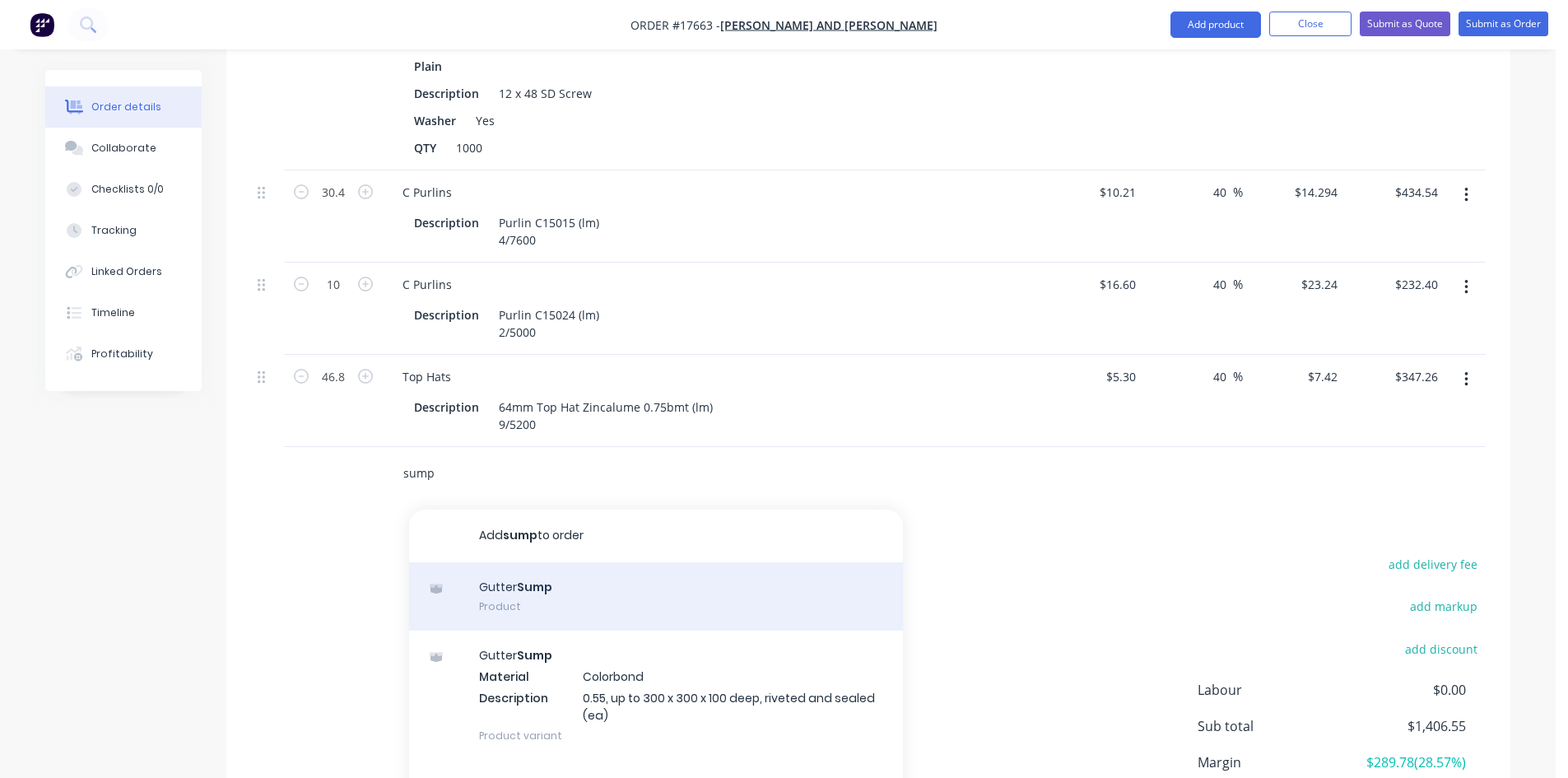
type input "sump"
click at [550, 567] on div "Gutter Sump Product" at bounding box center [656, 596] width 494 height 69
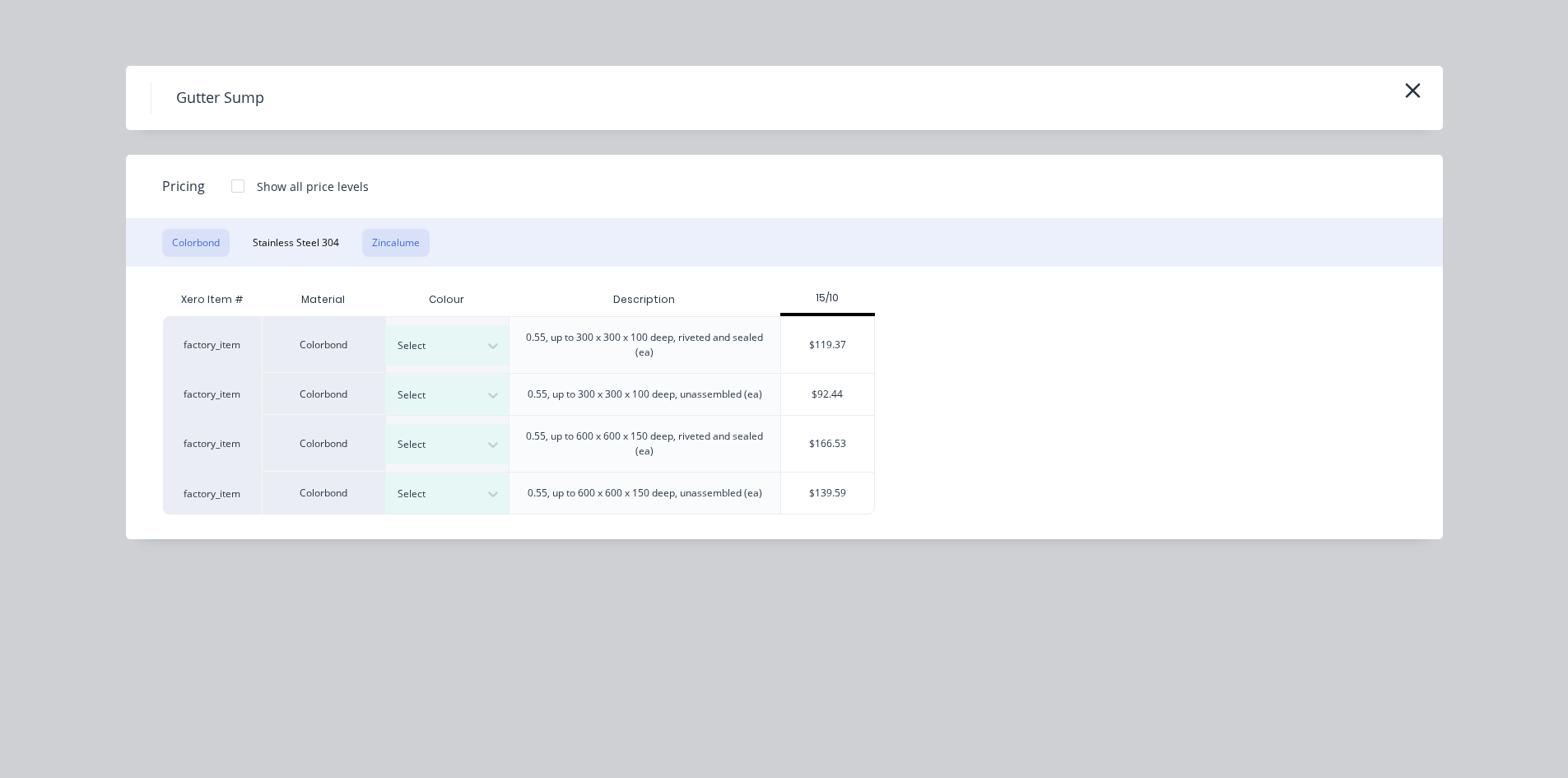
click at [415, 244] on button "Zincalume" at bounding box center [396, 242] width 68 height 28
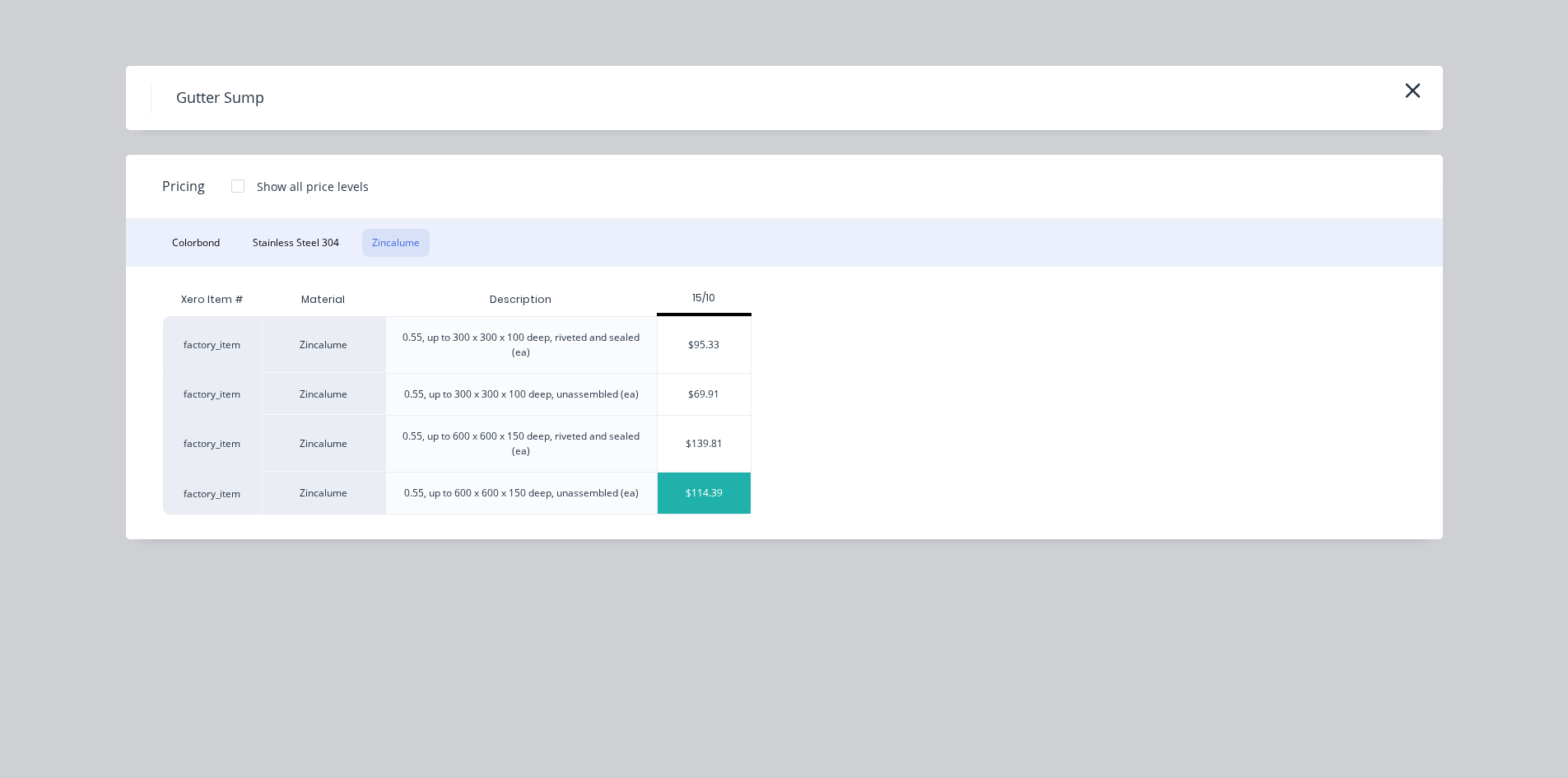
click at [722, 491] on div "$114.39" at bounding box center [704, 493] width 93 height 41
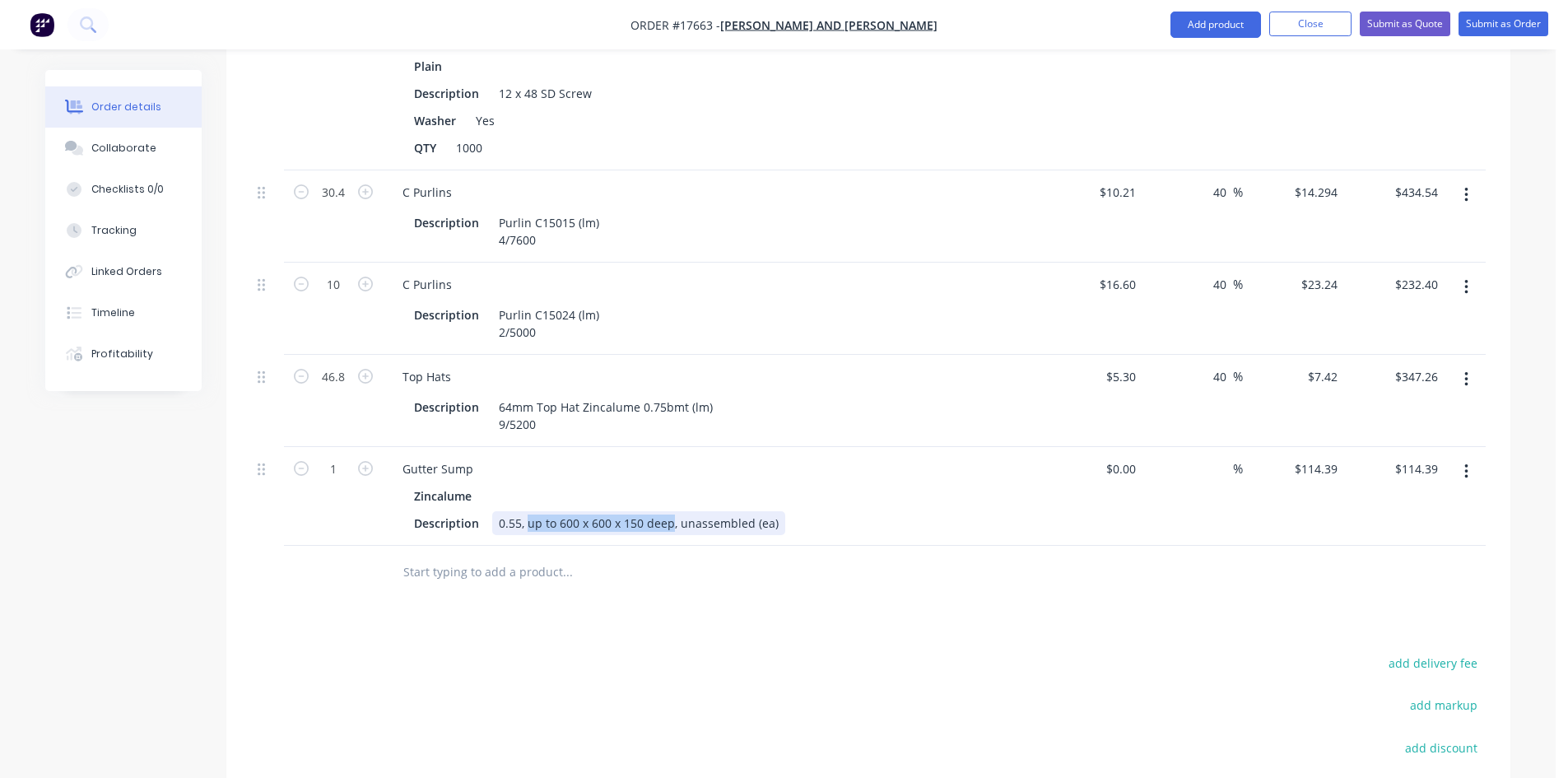
drag, startPoint x: 528, startPoint y: 499, endPoint x: 669, endPoint y: 501, distance: 141.0
click at [669, 511] on div "0.55, up to 600 x 600 x 150 deep, unassembled (ea)" at bounding box center [638, 523] width 293 height 24
drag, startPoint x: 669, startPoint y: 501, endPoint x: 527, endPoint y: 490, distance: 142.4
click at [527, 511] on div "0.55, up to 600 x 600 x 150 deep, unassembled (ea)0" at bounding box center [641, 523] width 299 height 24
click at [754, 578] on div "Drawings Add drawing 0.75 Zincalume Zincalume Girth 800 1 0 135 425 125 OH 15 1…" at bounding box center [868, 283] width 1284 height 1421
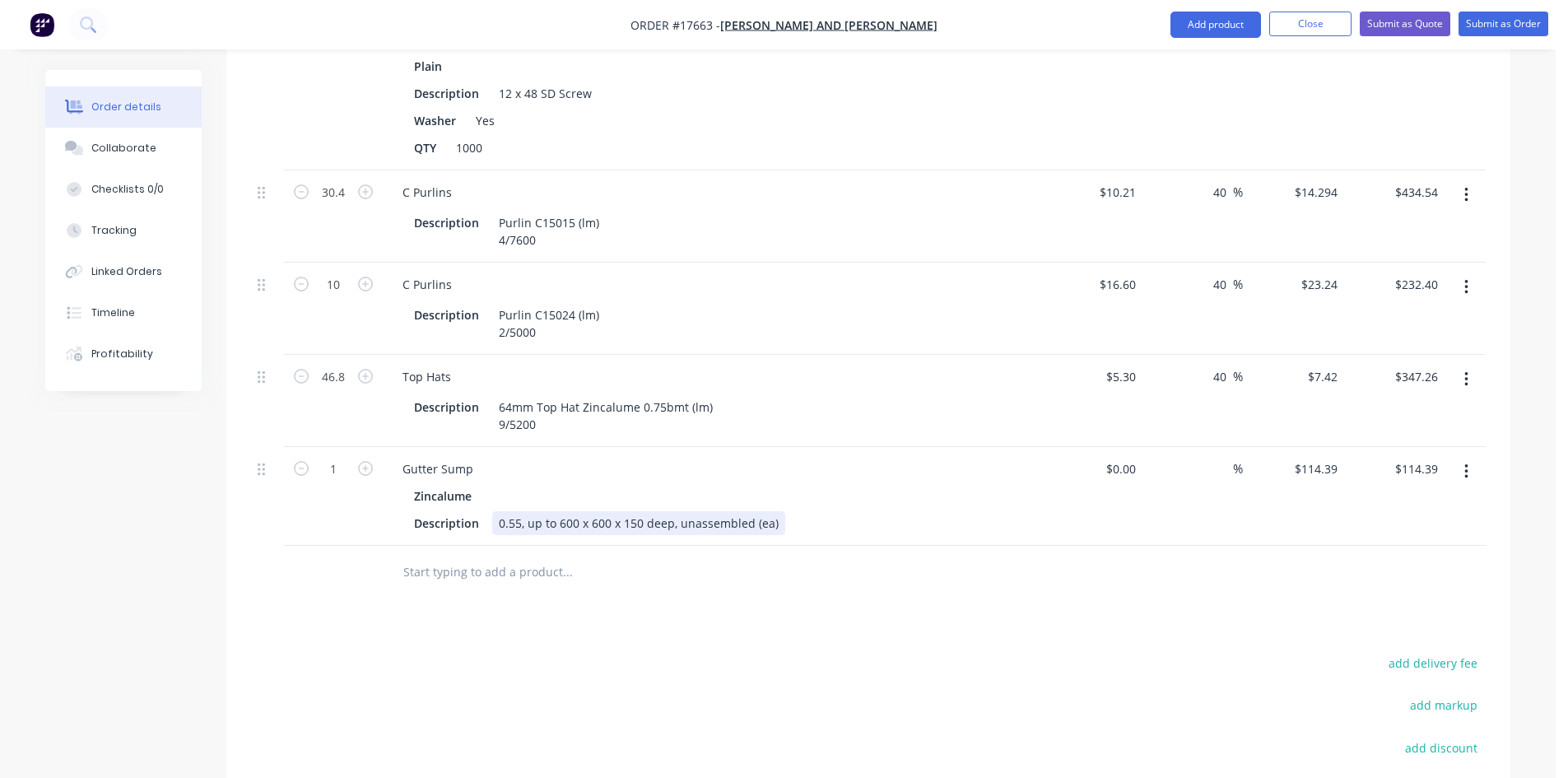
click at [774, 511] on div "0.55, up to 600 x 600 x 150 deep, unassembled (ea)" at bounding box center [638, 523] width 293 height 24
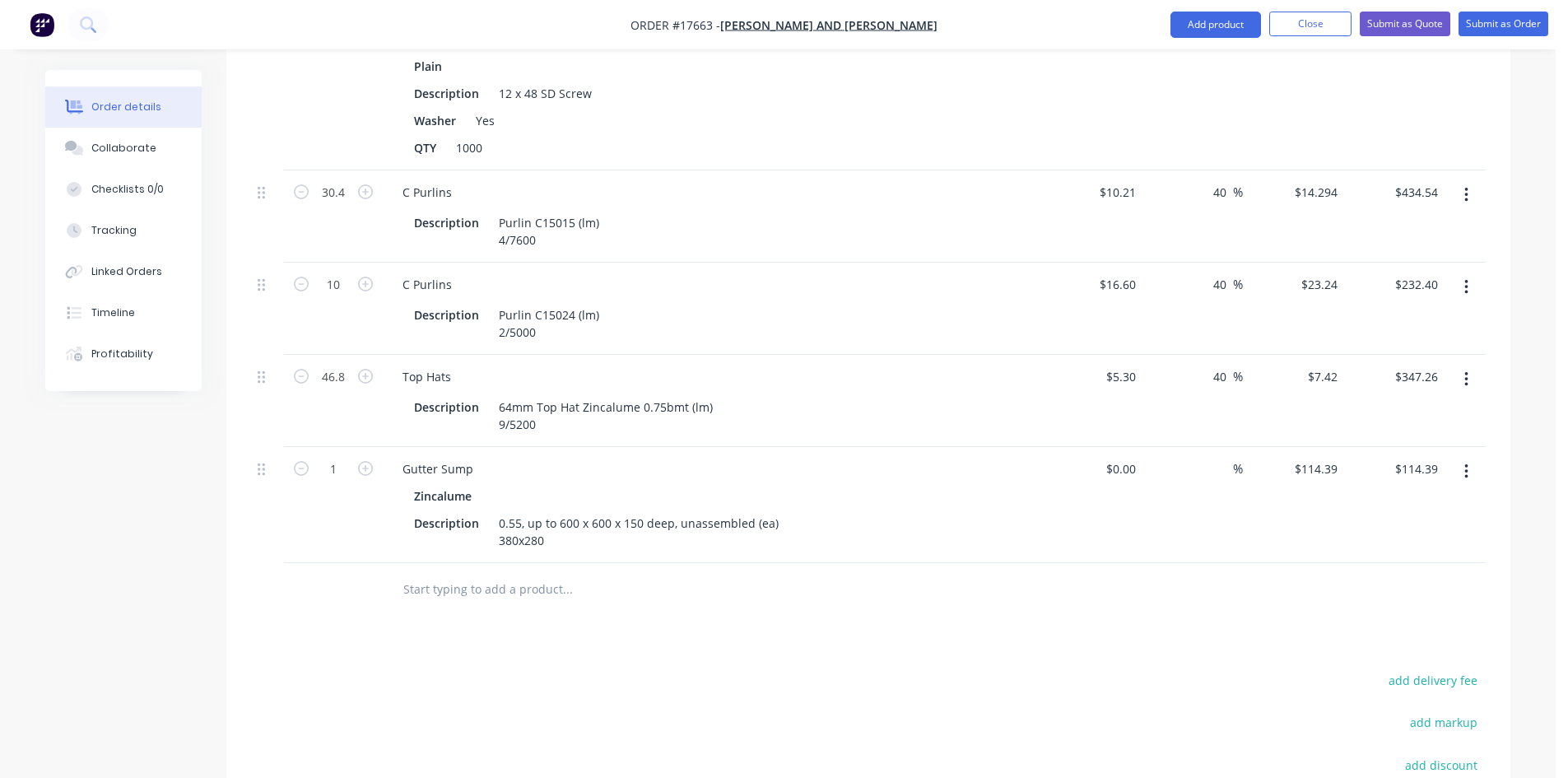
click at [555, 514] on div "0.55, up to 600 x 600 x 150 deep, unassembled (ea) 380x280" at bounding box center [638, 531] width 293 height 41
click at [541, 514] on div "0.55, up to 600 x 600 x 150 deep, unassembled (ea) 380x28080" at bounding box center [638, 531] width 293 height 41
click at [621, 597] on div "Drawings Add drawing 0.75 Zincalume Zincalume Girth 800 1 0 135 425 125 OH 15 1…" at bounding box center [868, 292] width 1284 height 1439
click at [603, 608] on div "Drawings Add drawing 0.75 Zincalume Zincalume Girth 800 1 0 135 425 125 OH 15 1…" at bounding box center [868, 292] width 1284 height 1439
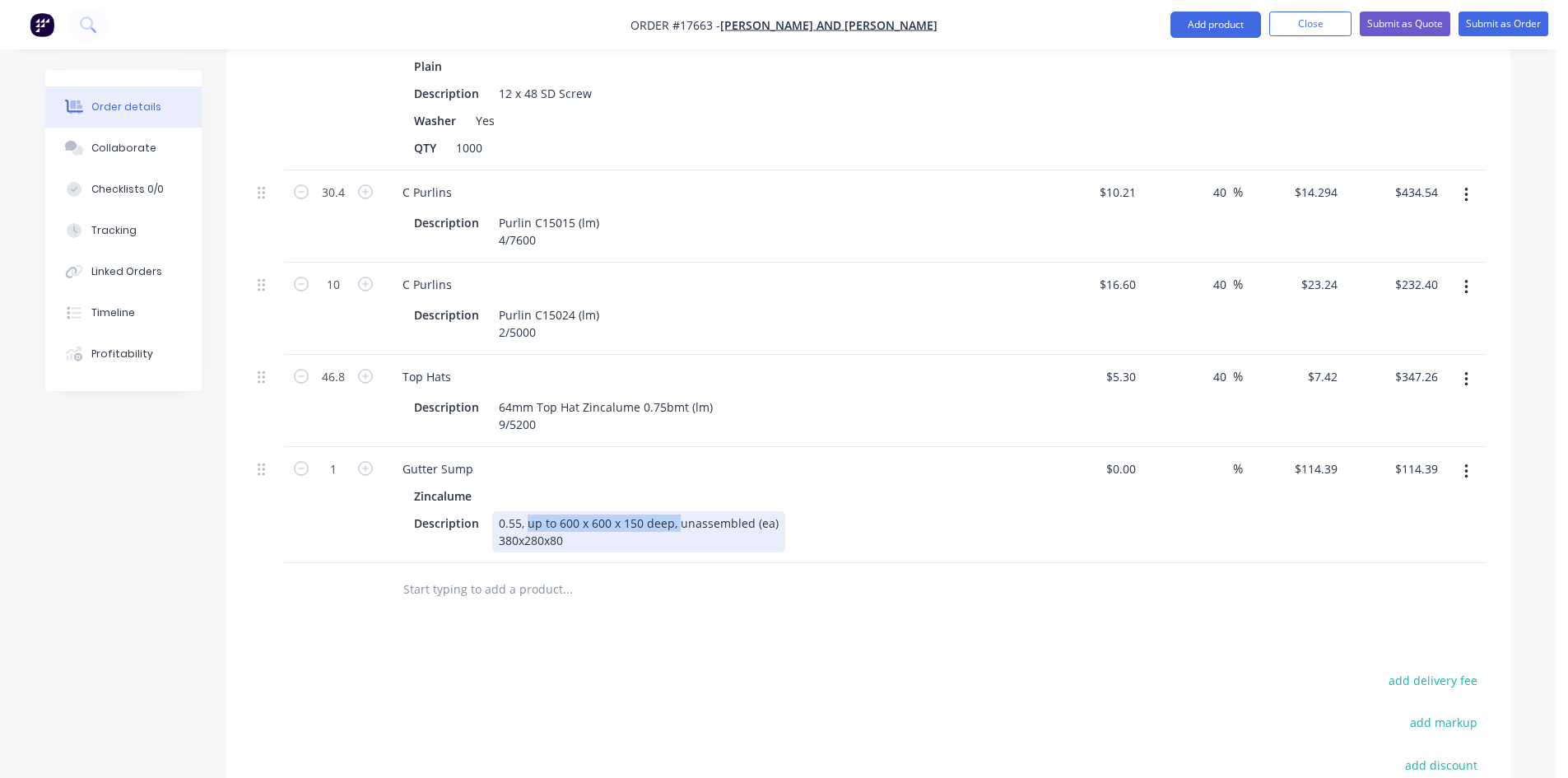
drag, startPoint x: 675, startPoint y: 498, endPoint x: 525, endPoint y: 484, distance: 150.7
click at [525, 484] on div "Zincalume Description 0.55, up to 600 x 600 x 150 deep, unassembled (ea) 380x28…" at bounding box center [711, 517] width 645 height 68
click at [522, 572] on input "text" at bounding box center [567, 589] width 329 height 33
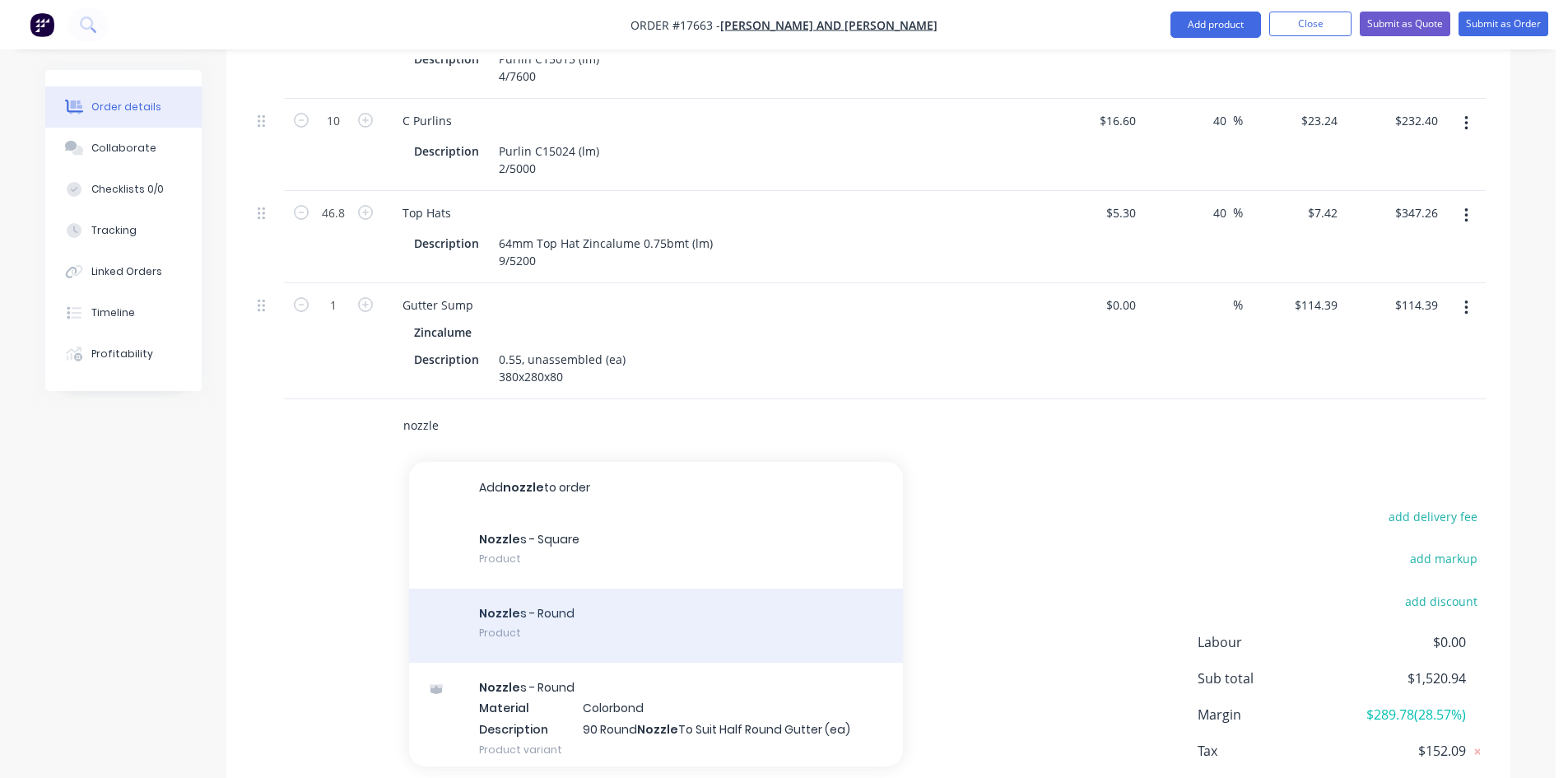
scroll to position [1197, 0]
type input "nozzle"
click at [567, 606] on div "Nozzle s - Round Product" at bounding box center [656, 624] width 494 height 74
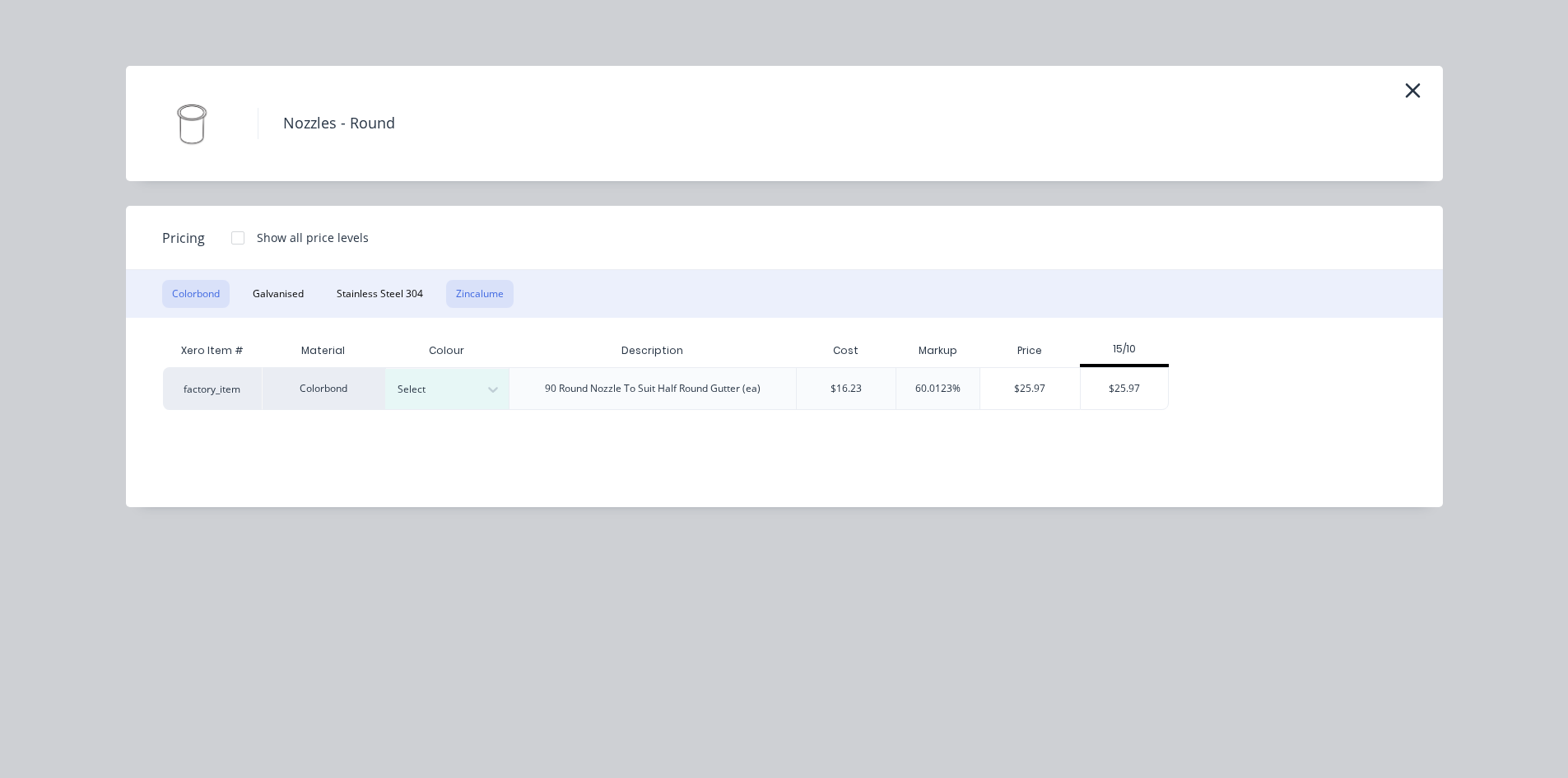
click at [487, 304] on button "Zincalume" at bounding box center [480, 294] width 68 height 28
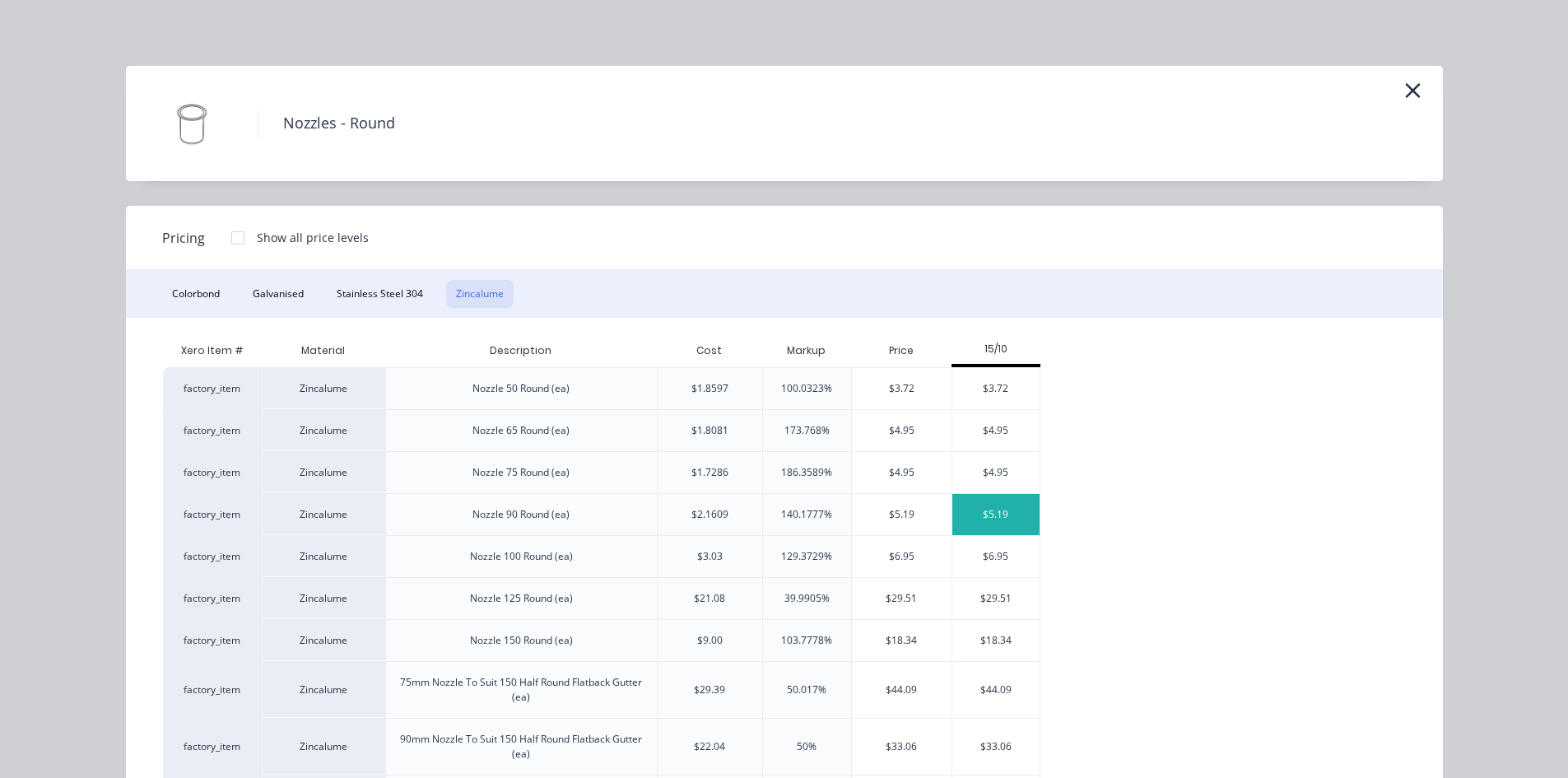
click at [1001, 517] on div "$5.19" at bounding box center [996, 514] width 88 height 41
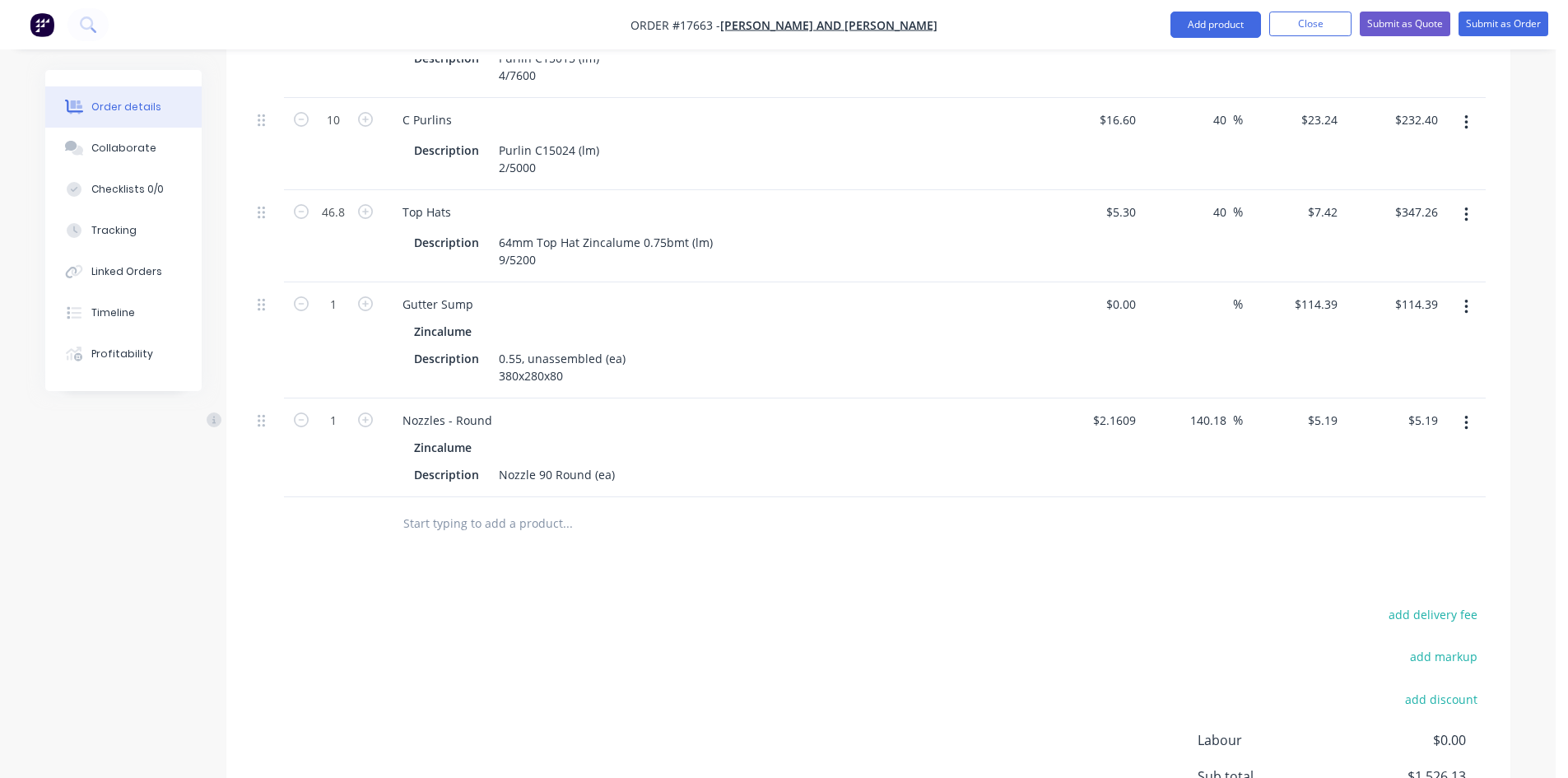
click at [673, 573] on div "Drawings Add drawing 0.75 Zincalume Zincalume Girth 800 1 0 135 425 125 OH 15 1…" at bounding box center [868, 176] width 1284 height 1537
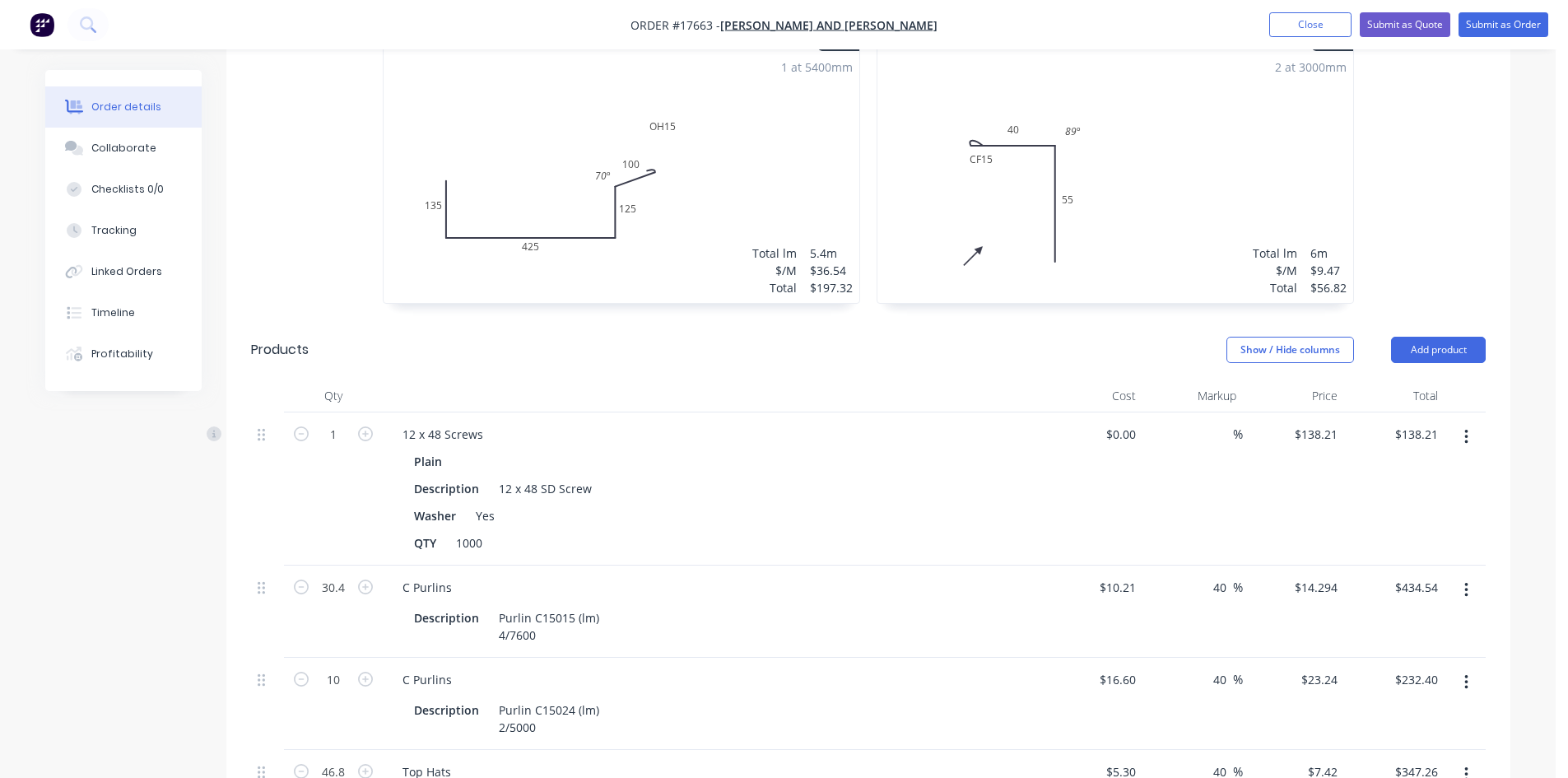
scroll to position [621, 0]
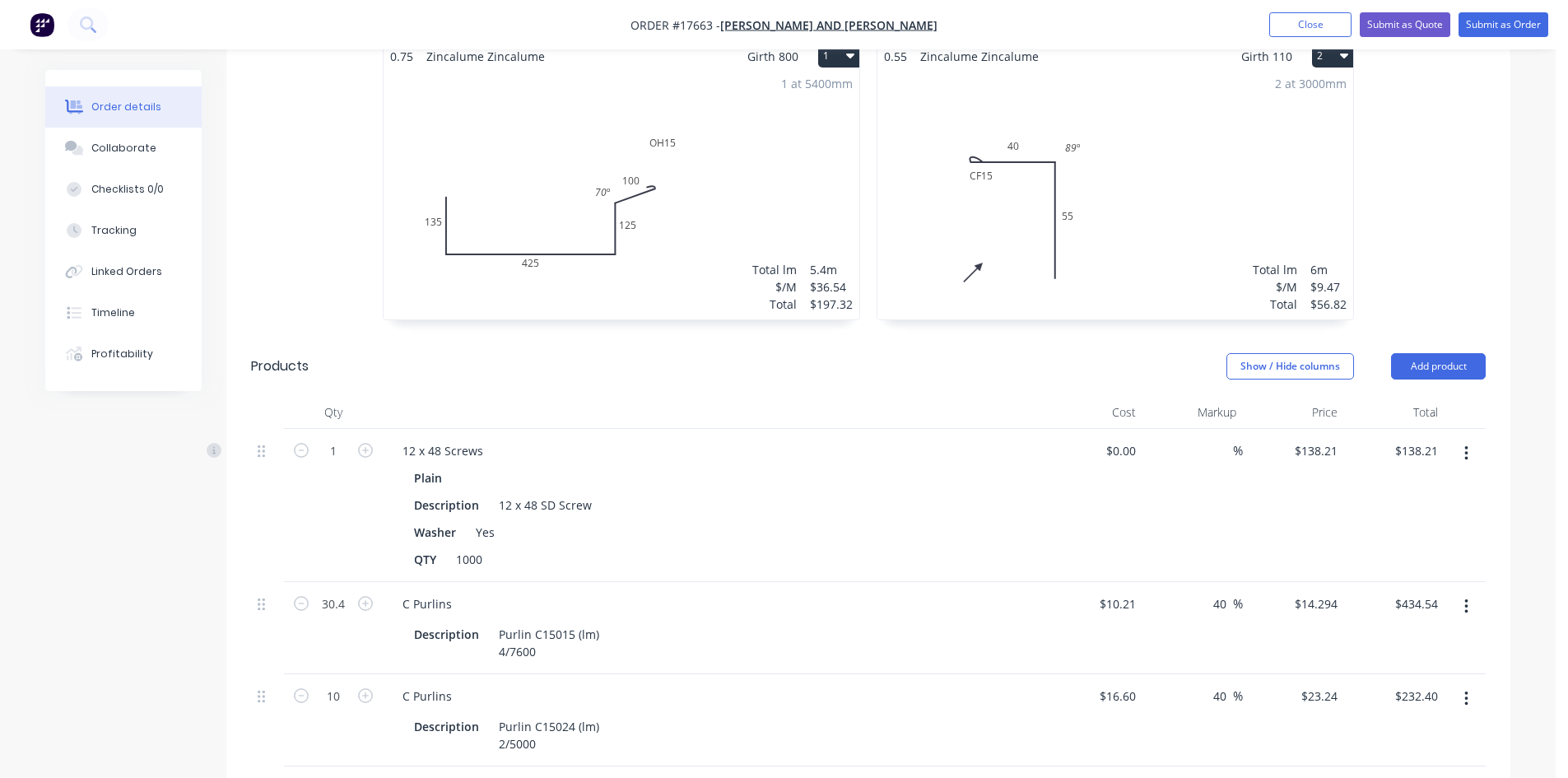
click at [1472, 439] on button "button" at bounding box center [1466, 453] width 39 height 29
click at [1432, 517] on div "Duplicate" at bounding box center [1407, 529] width 127 height 24
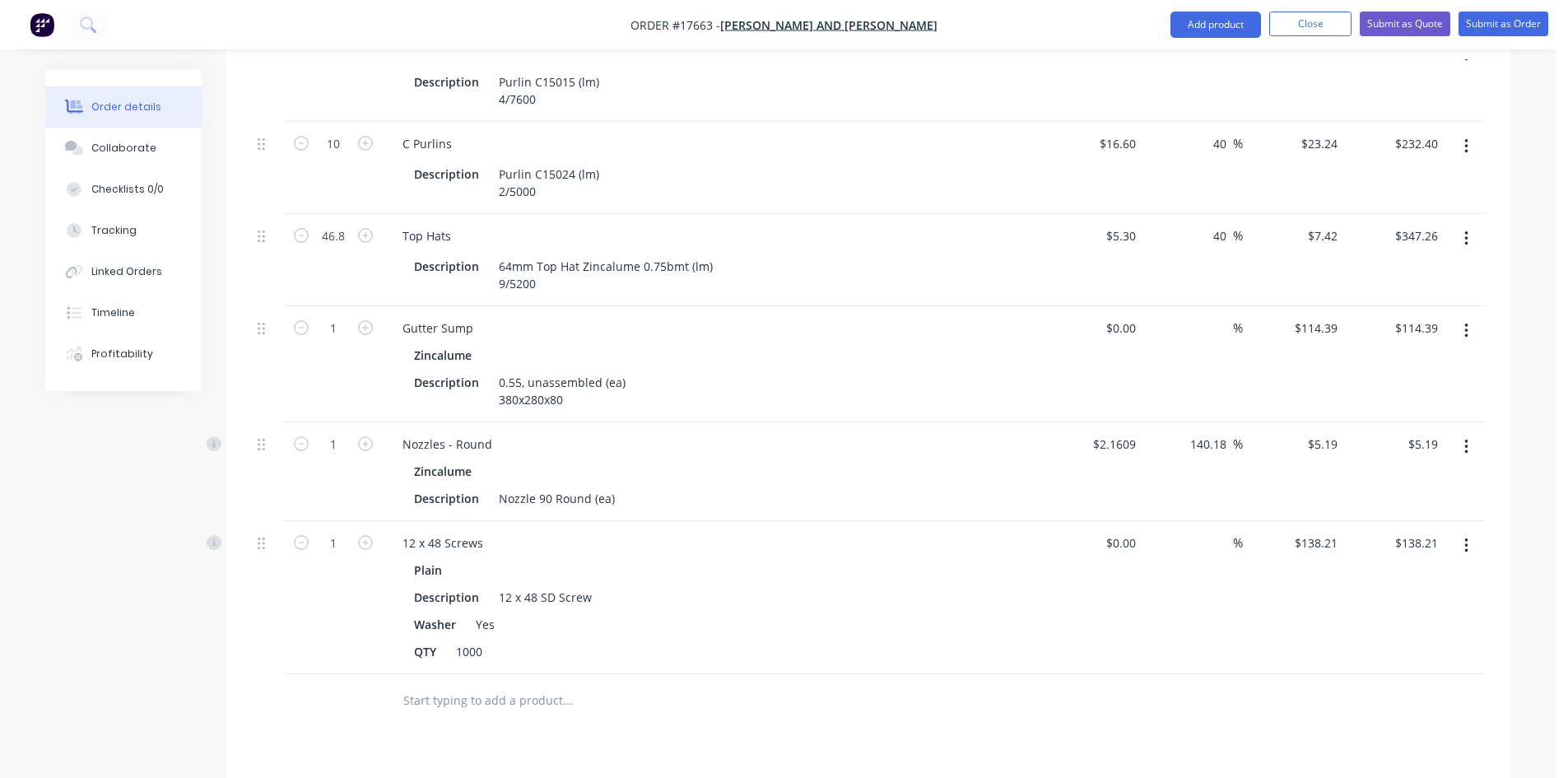
scroll to position [1197, 0]
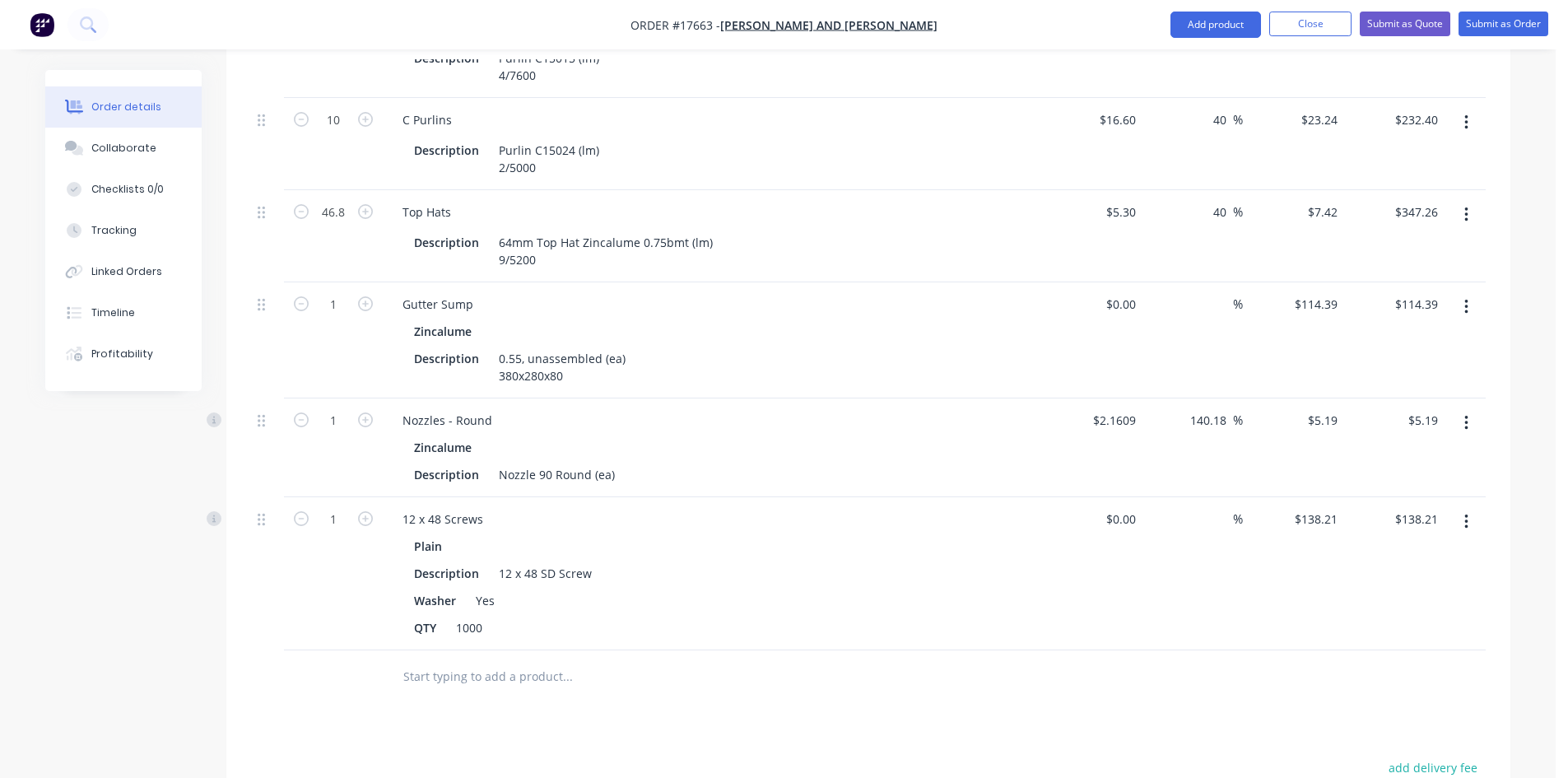
click at [1472, 507] on button "button" at bounding box center [1466, 522] width 39 height 29
click at [1409, 651] on div "Delete" at bounding box center [1407, 663] width 127 height 24
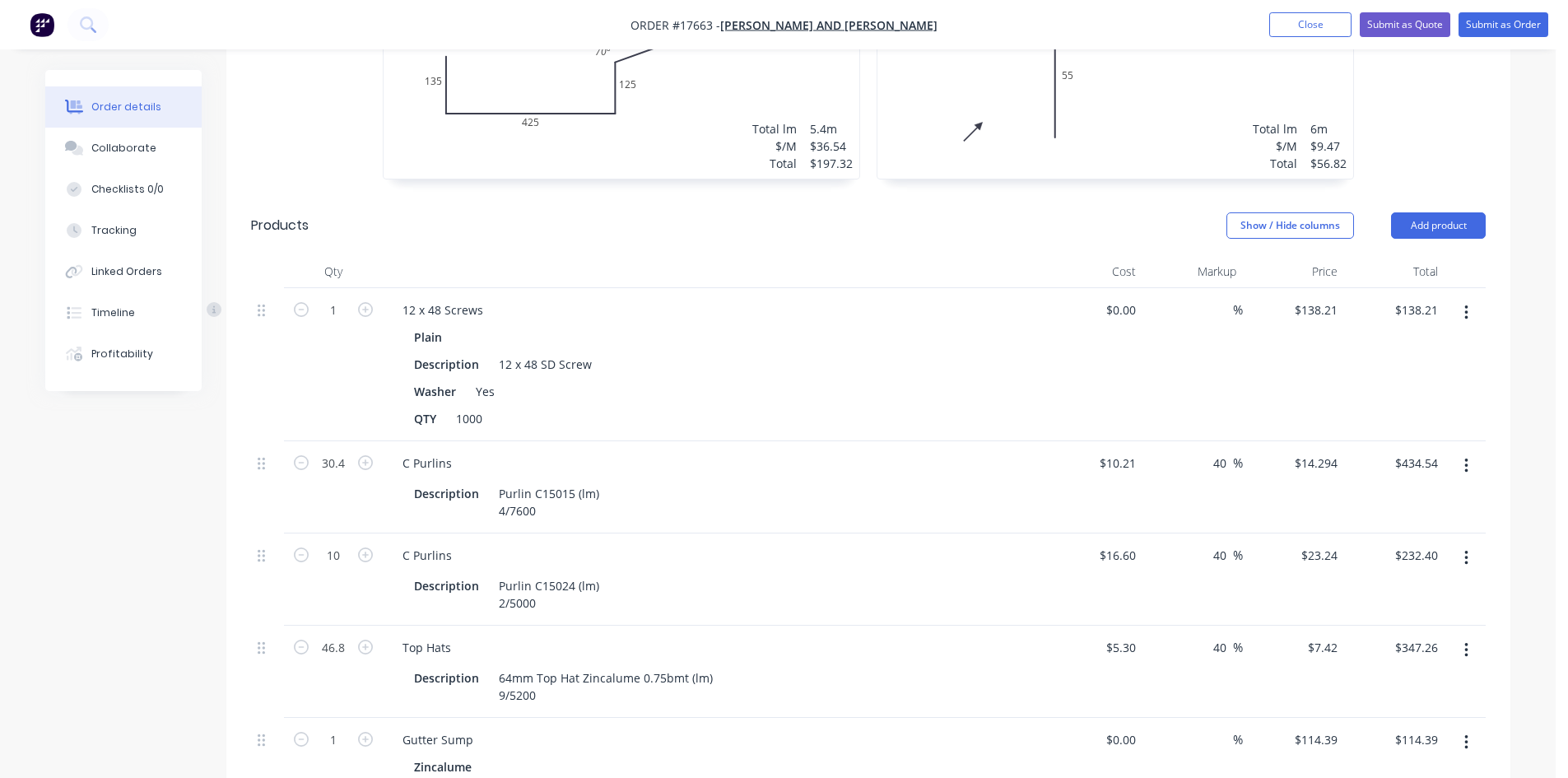
scroll to position [621, 0]
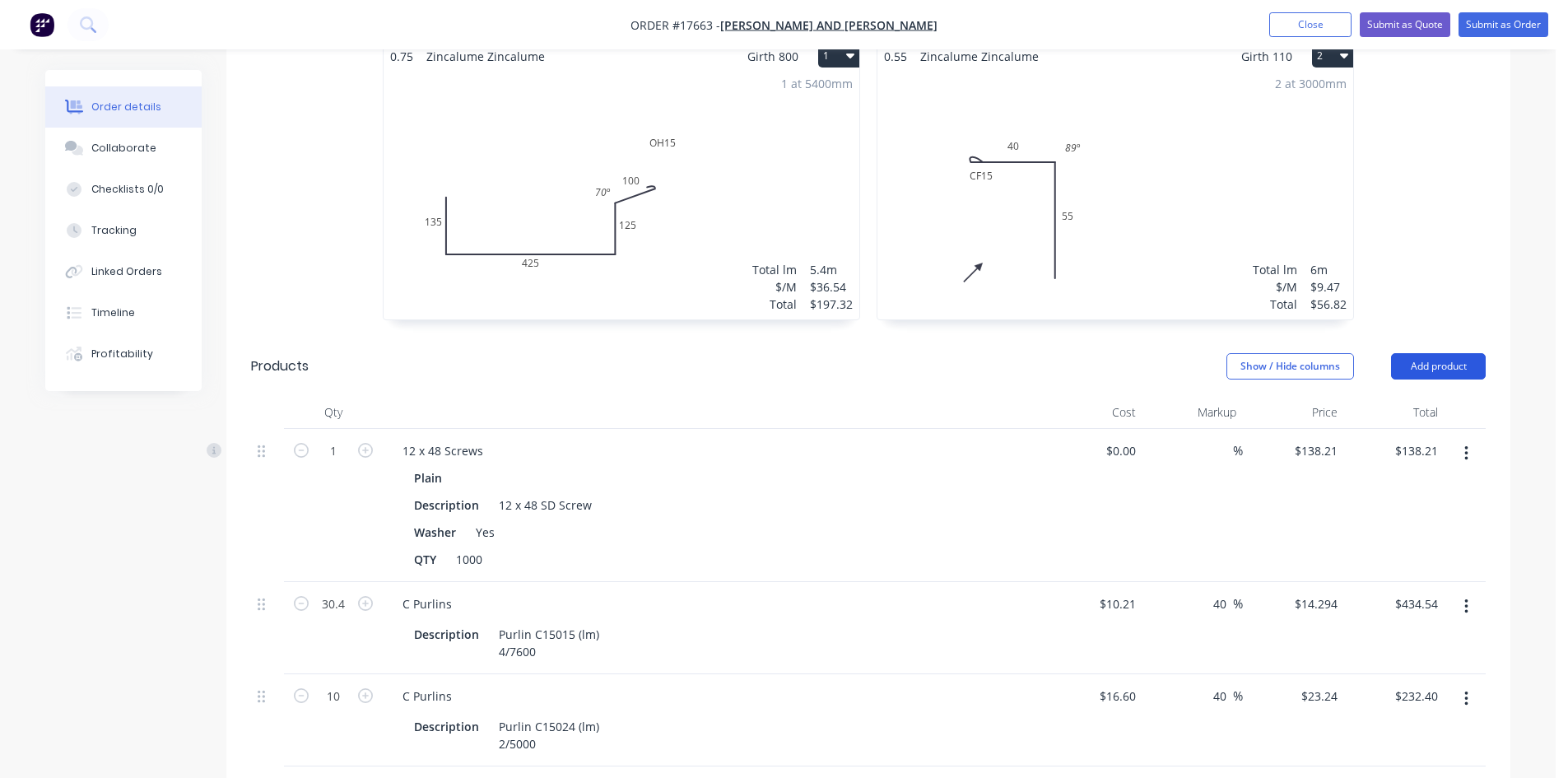
click at [1452, 353] on button "Add product" at bounding box center [1438, 366] width 95 height 27
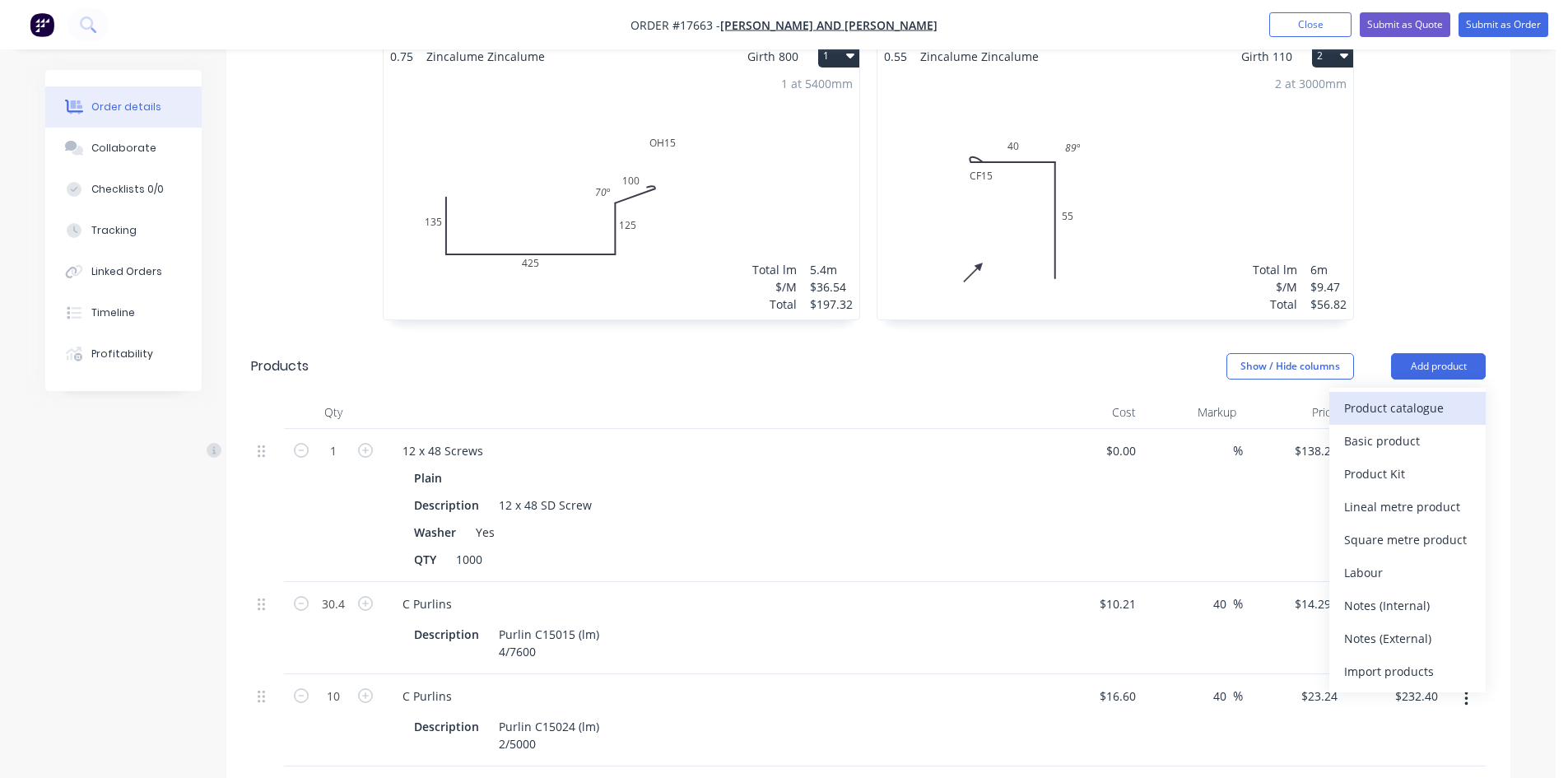
click at [1350, 398] on button "Product catalogue" at bounding box center [1407, 408] width 156 height 33
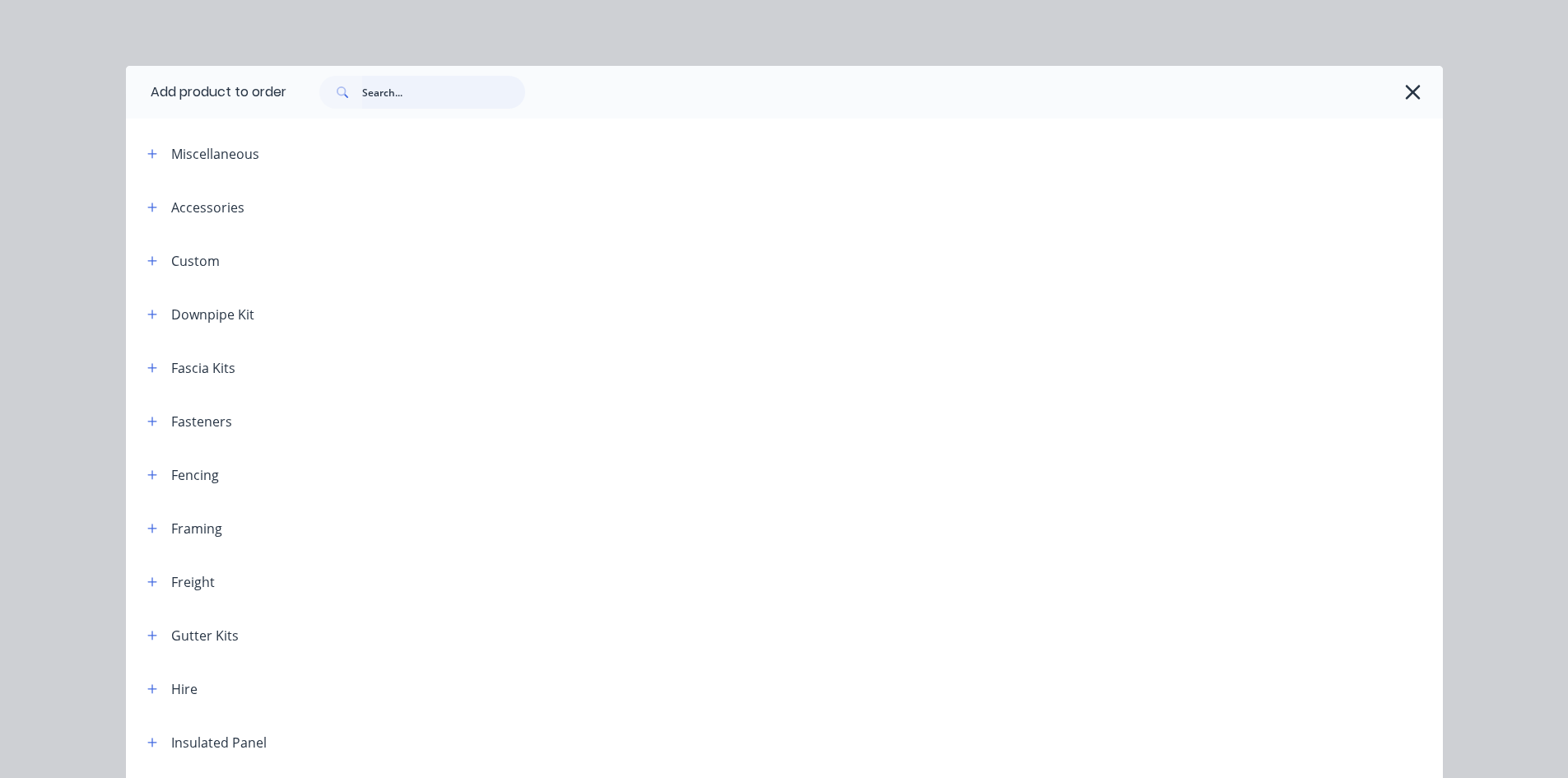
click at [437, 90] on input "text" at bounding box center [444, 93] width 163 height 33
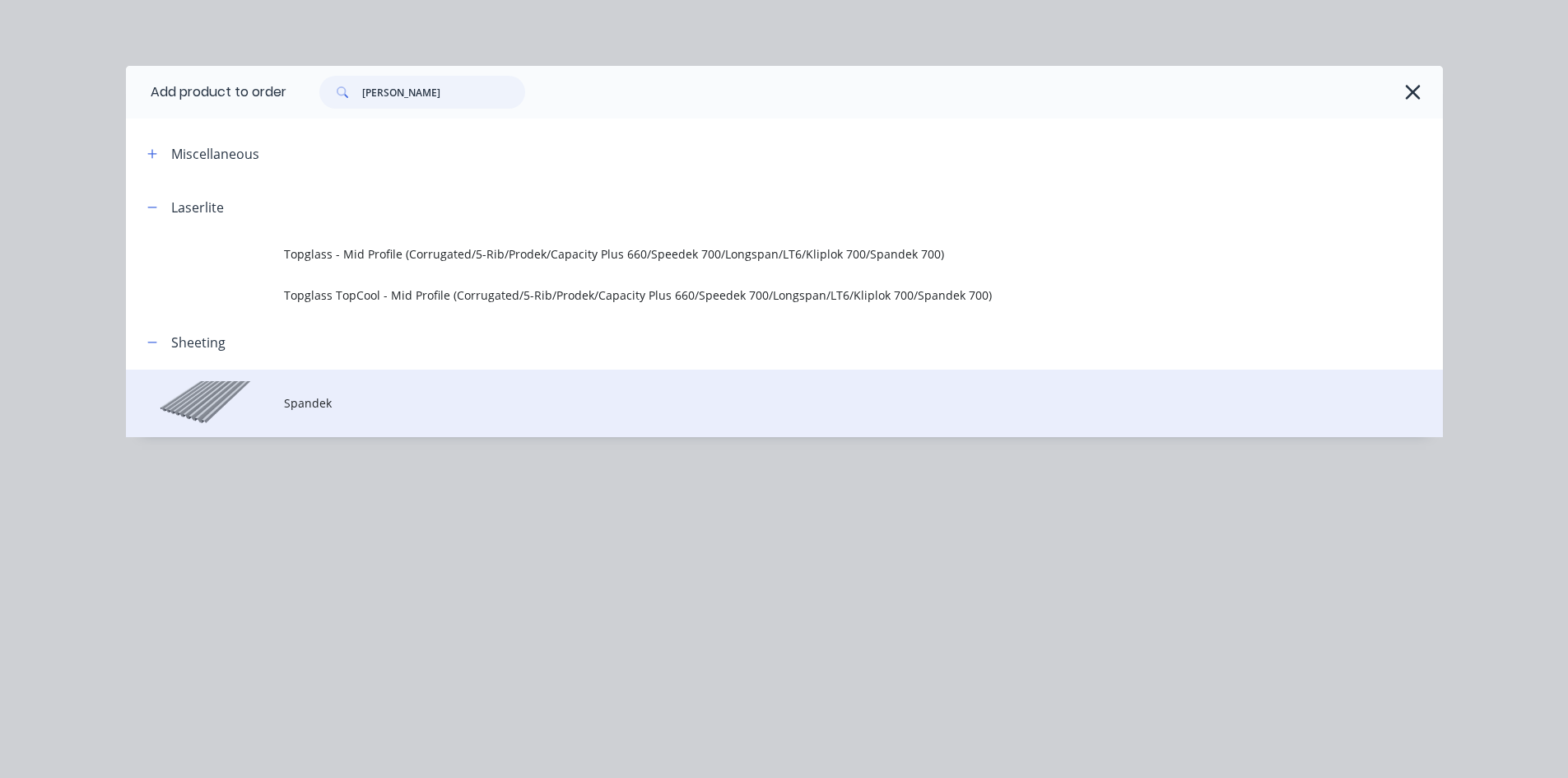
type input "spande"
click at [384, 403] on span "Spandek" at bounding box center [747, 403] width 927 height 17
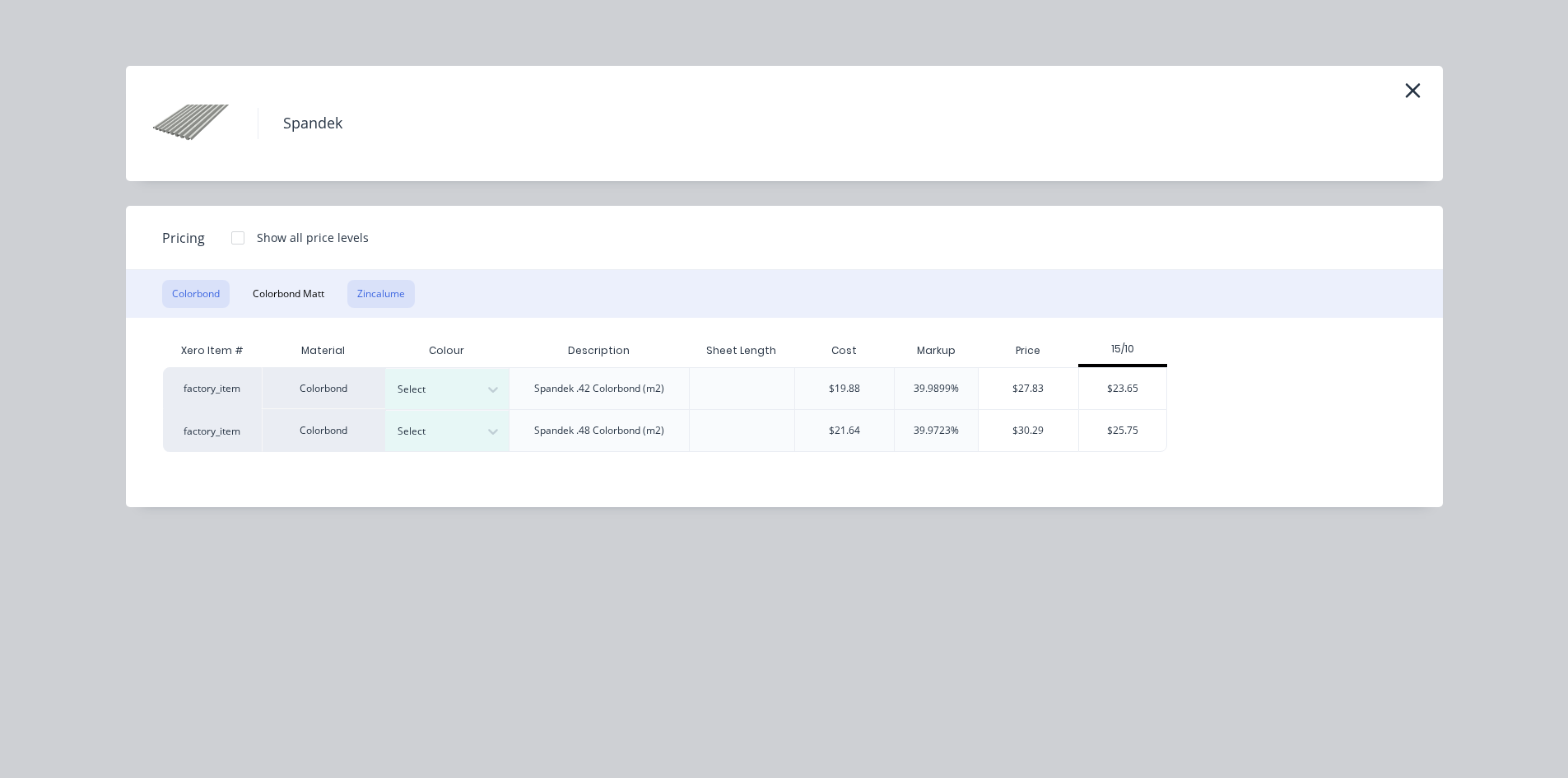
click at [406, 289] on button "Zincalume" at bounding box center [382, 294] width 68 height 28
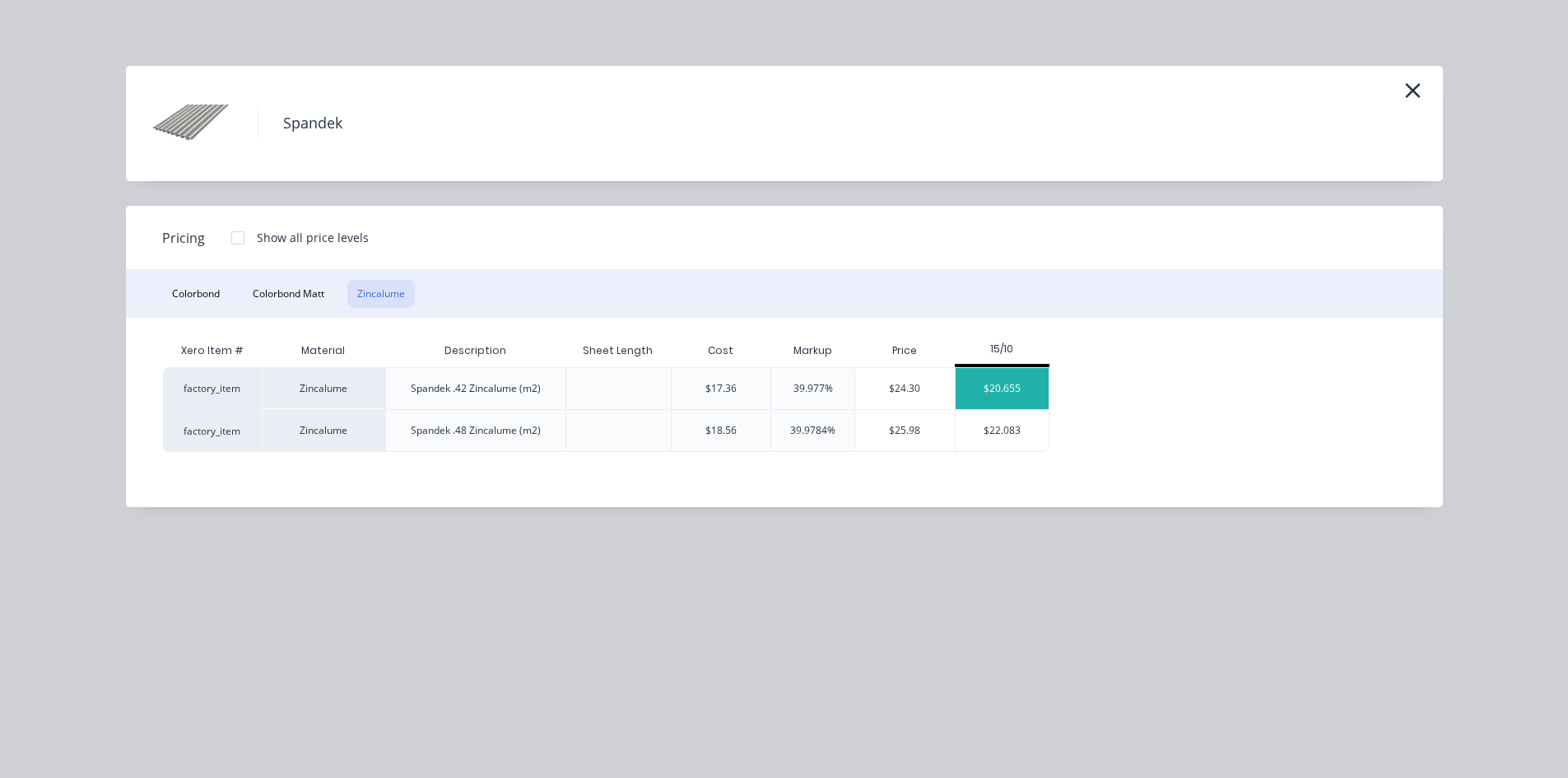
click at [1009, 388] on div "$20.655" at bounding box center [1001, 388] width 93 height 41
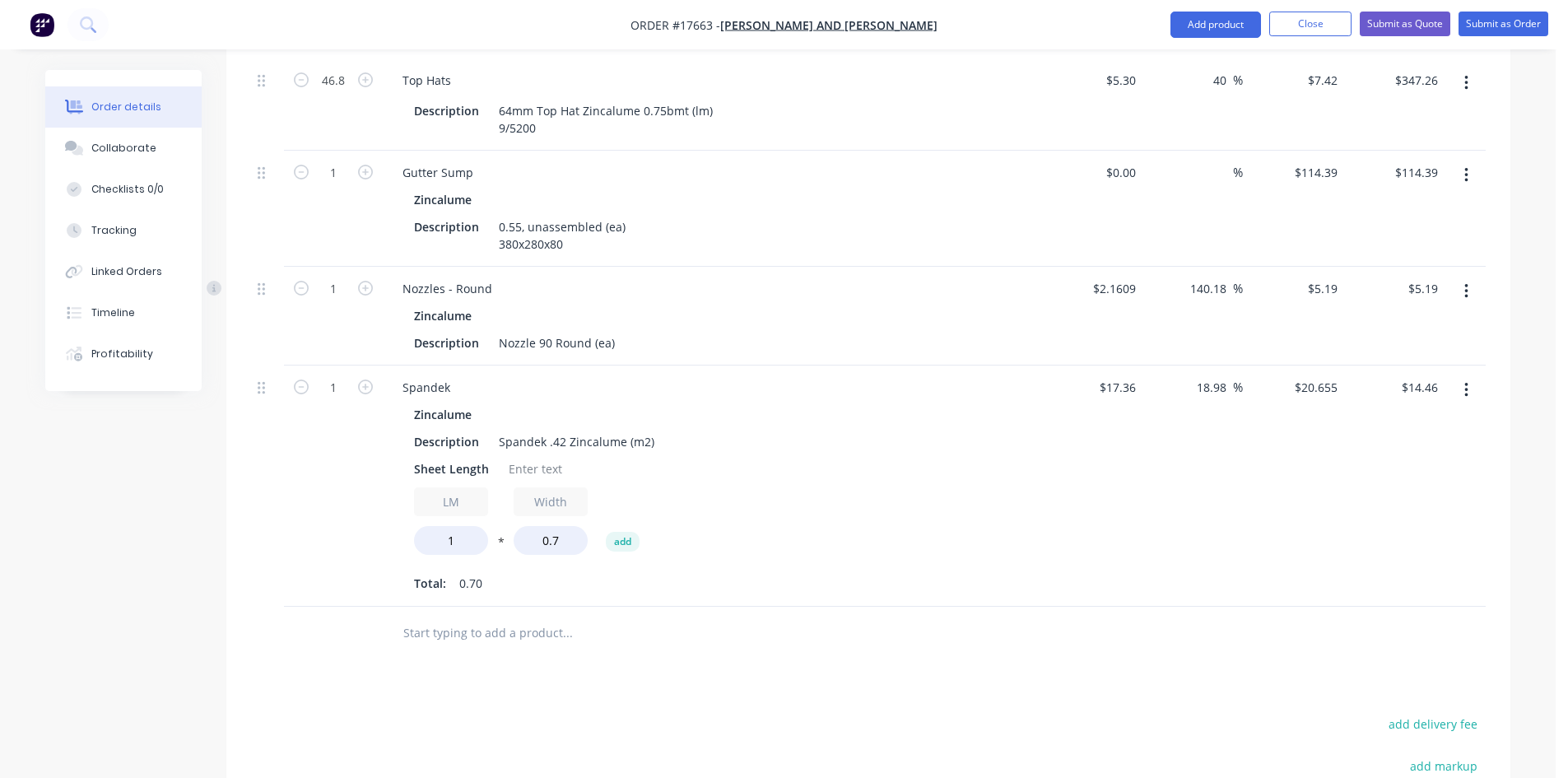
scroll to position [1362, 0]
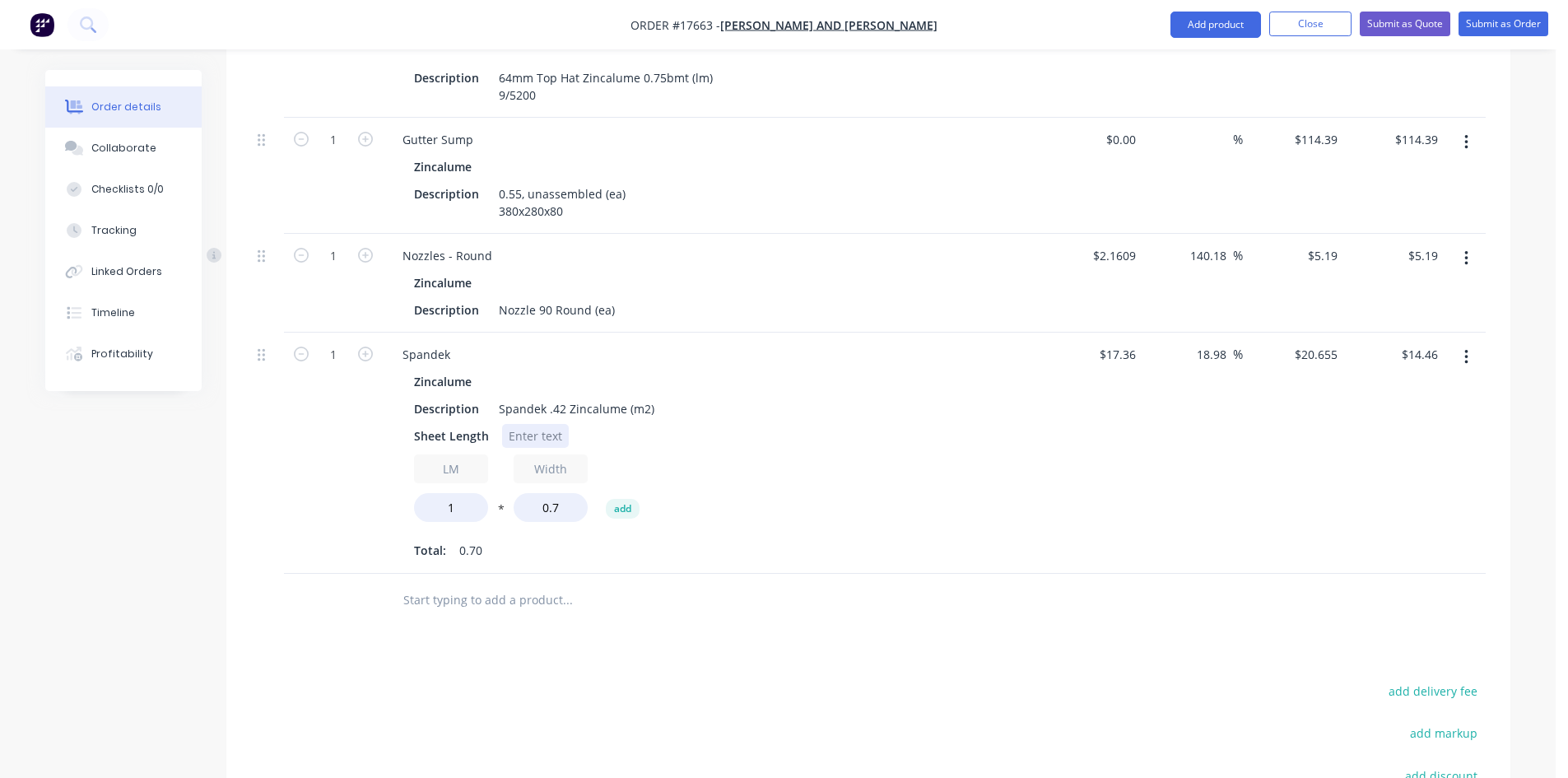
click at [541, 424] on div at bounding box center [535, 436] width 67 height 24
click at [475, 493] on input "1" at bounding box center [450, 506] width 74 height 28
type input "53.55"
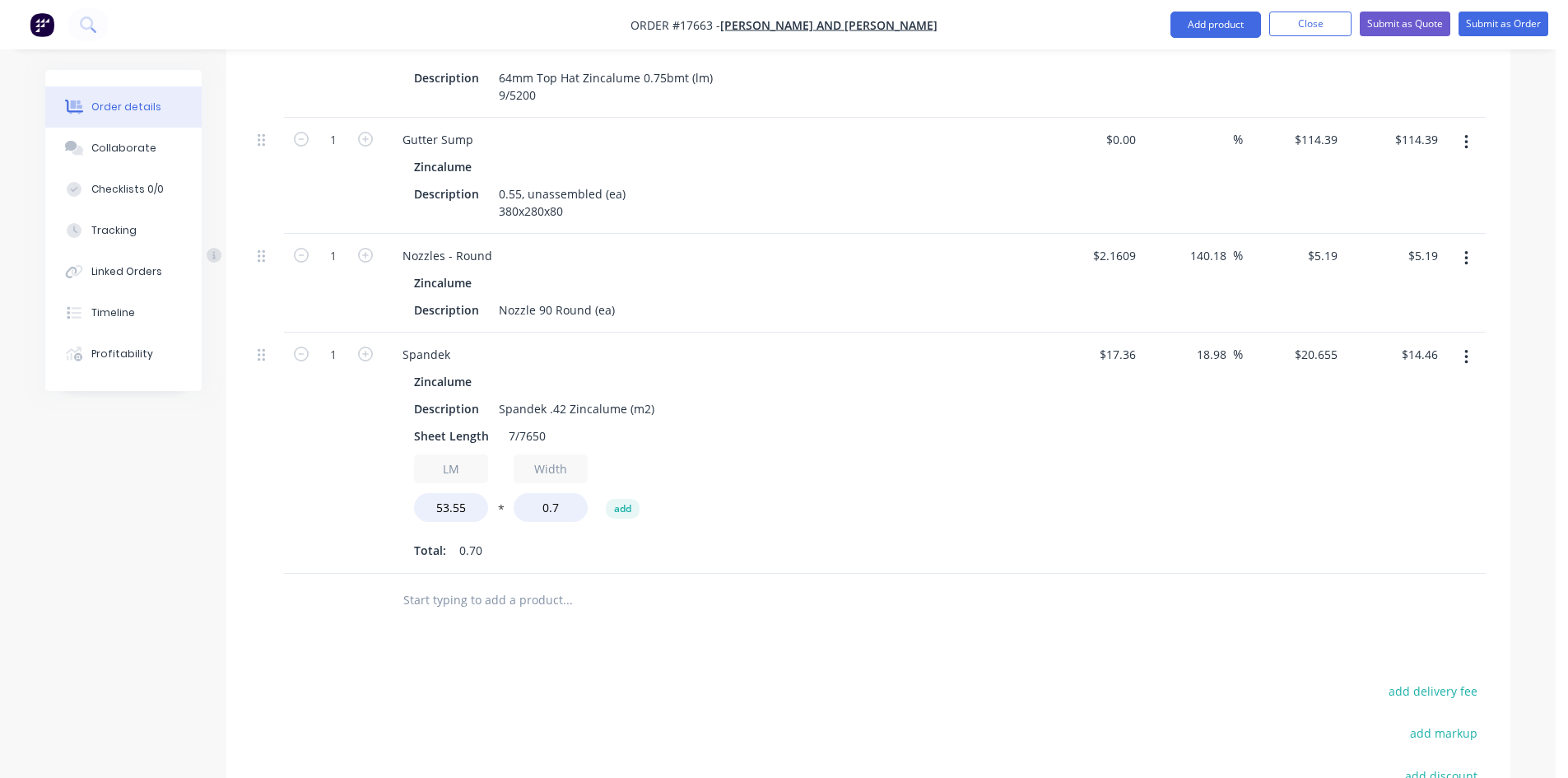
type input "$774.25"
click at [722, 635] on div "Drawings Add drawing 0.75 Zincalume Zincalume Girth 800 1 0 135 425 125 OH 15 1…" at bounding box center [868, 133] width 1284 height 1778
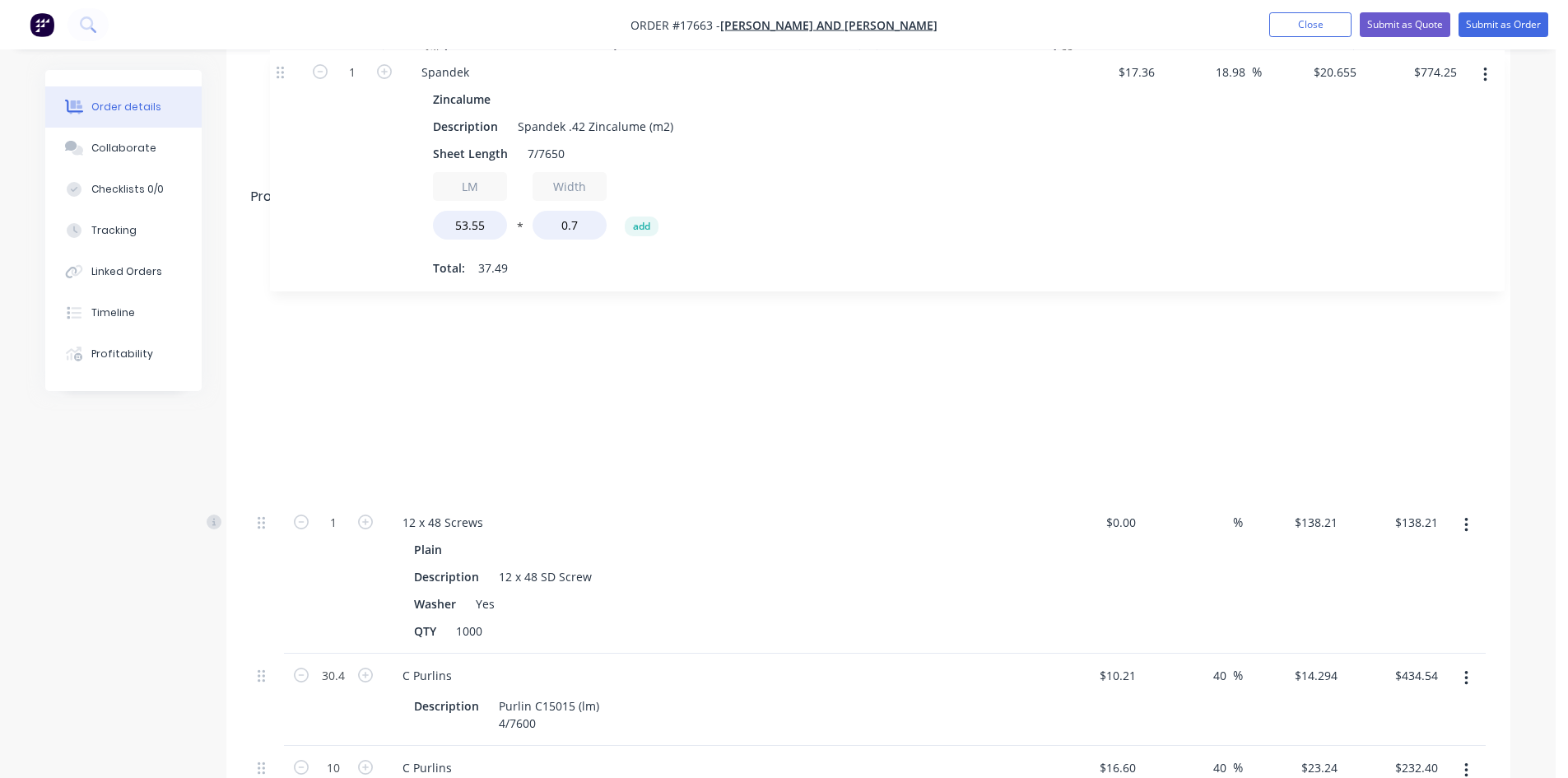
scroll to position [789, 0]
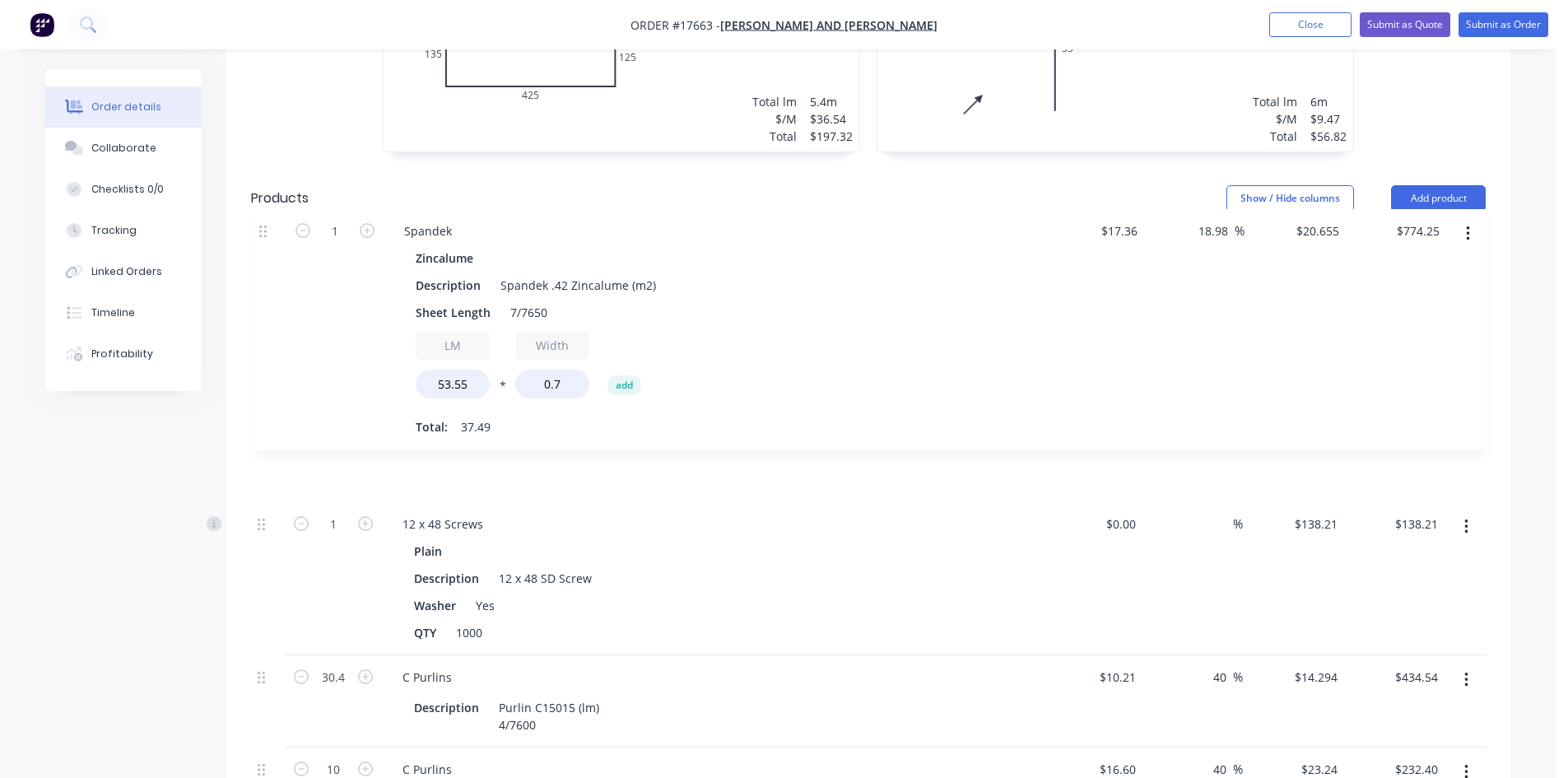
drag, startPoint x: 260, startPoint y: 497, endPoint x: 261, endPoint y: 226, distance: 271.0
click at [261, 228] on div "Qty Cost Markup Price Total 1 12 x 48 Screws Plain Description 12 x 48 SD Screw…" at bounding box center [868, 686] width 1234 height 918
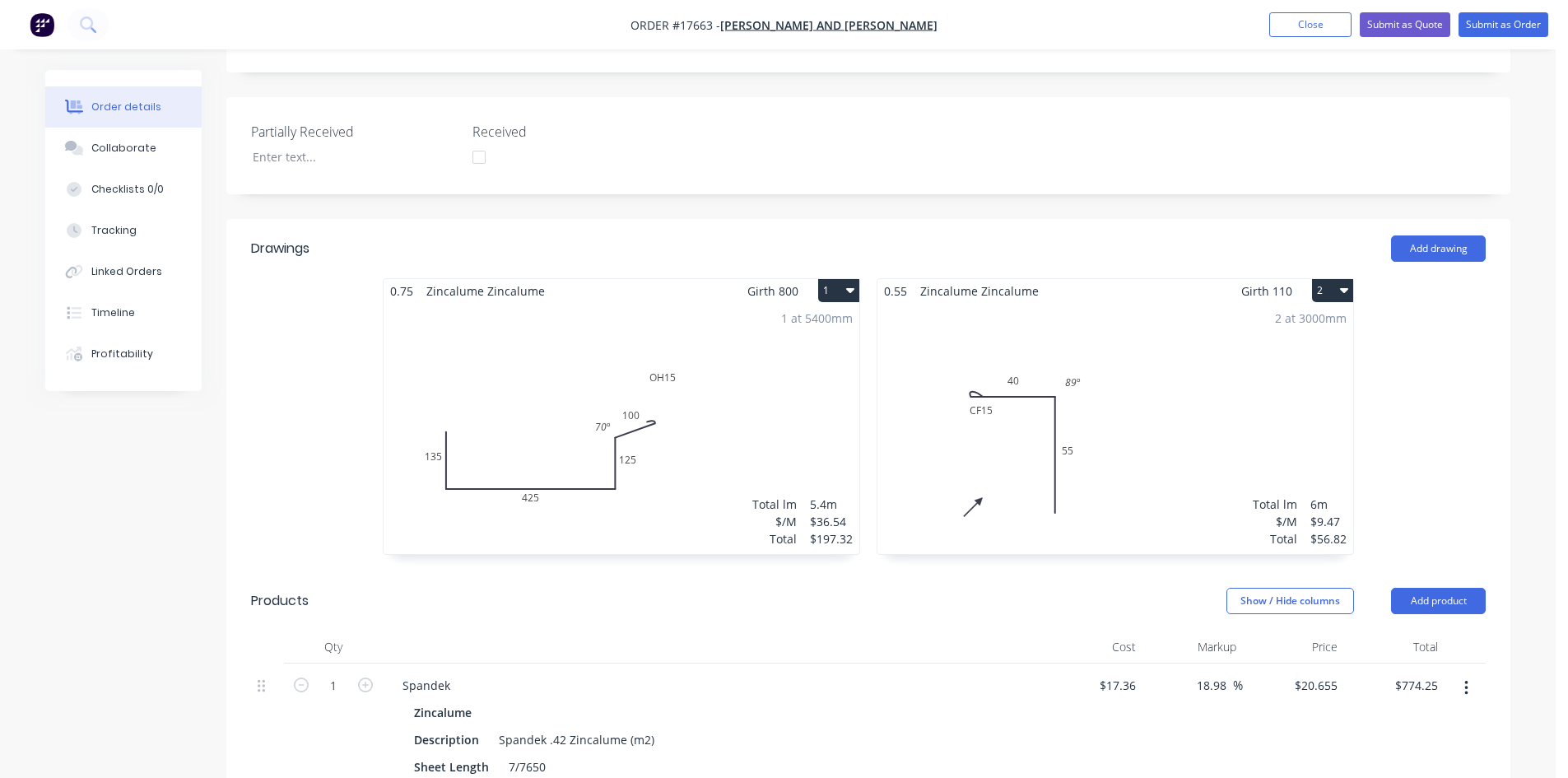
scroll to position [373, 0]
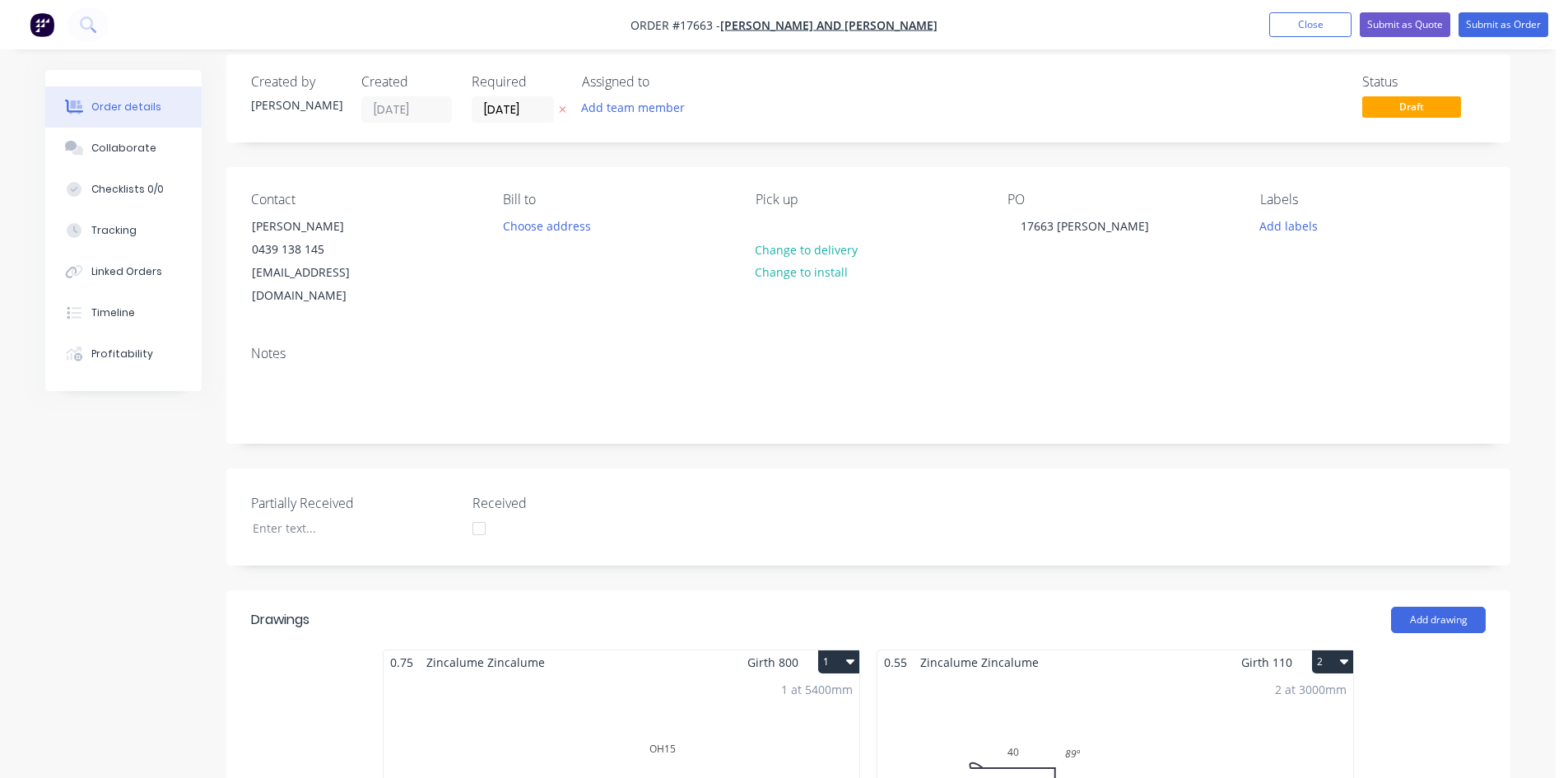
scroll to position [0, 0]
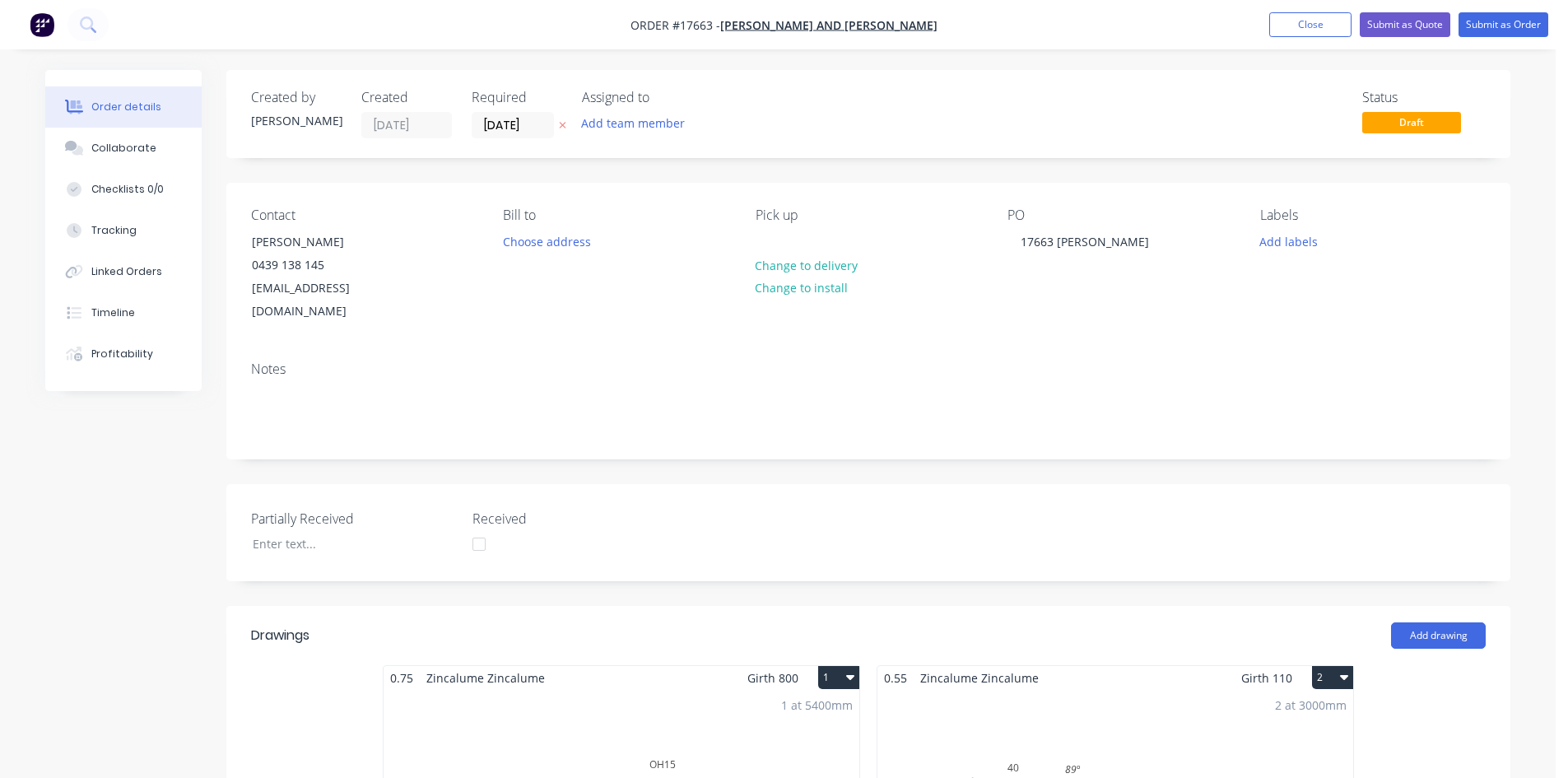
click at [1513, 24] on button "Submit as Order" at bounding box center [1503, 24] width 90 height 25
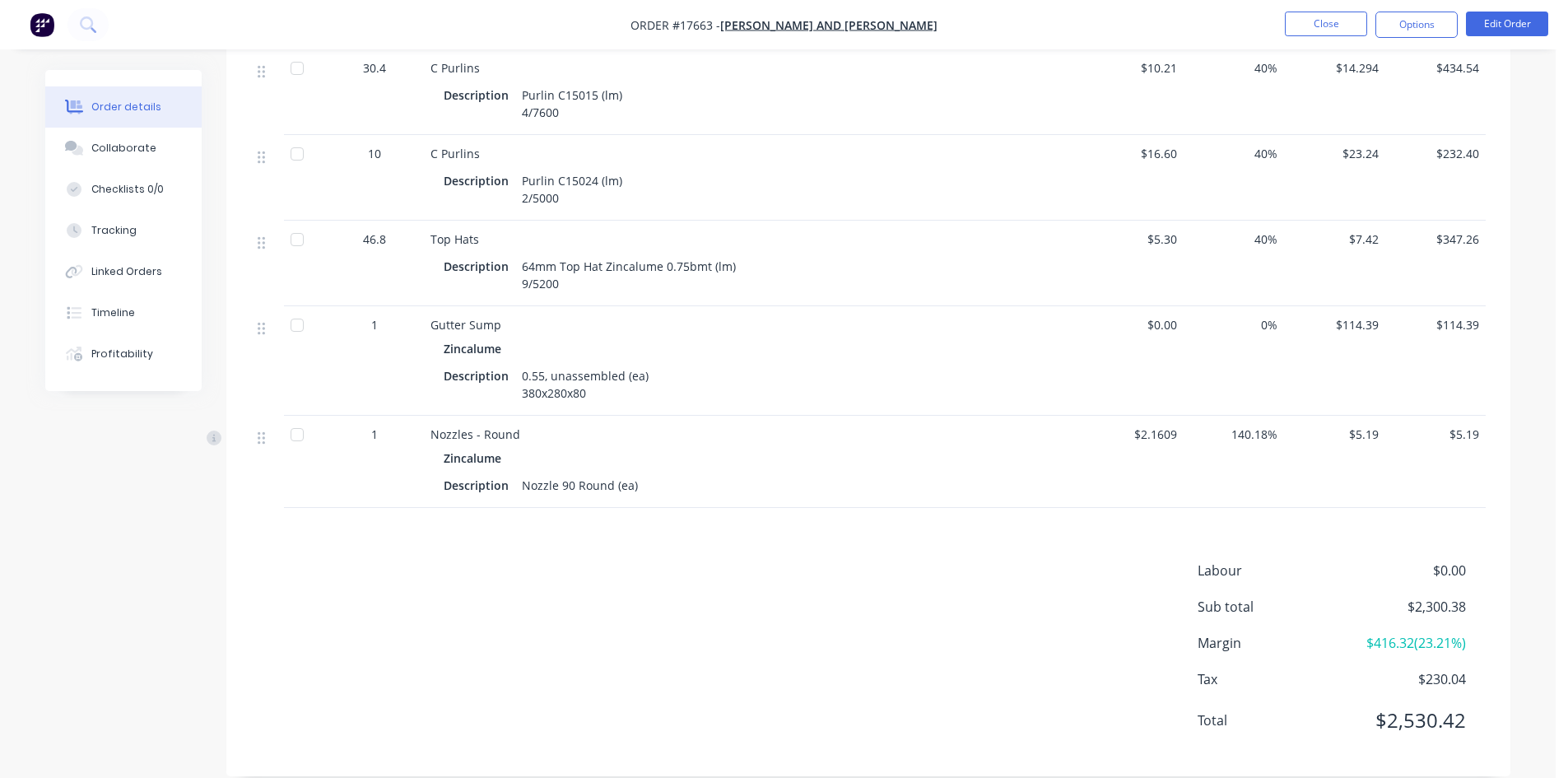
scroll to position [1365, 0]
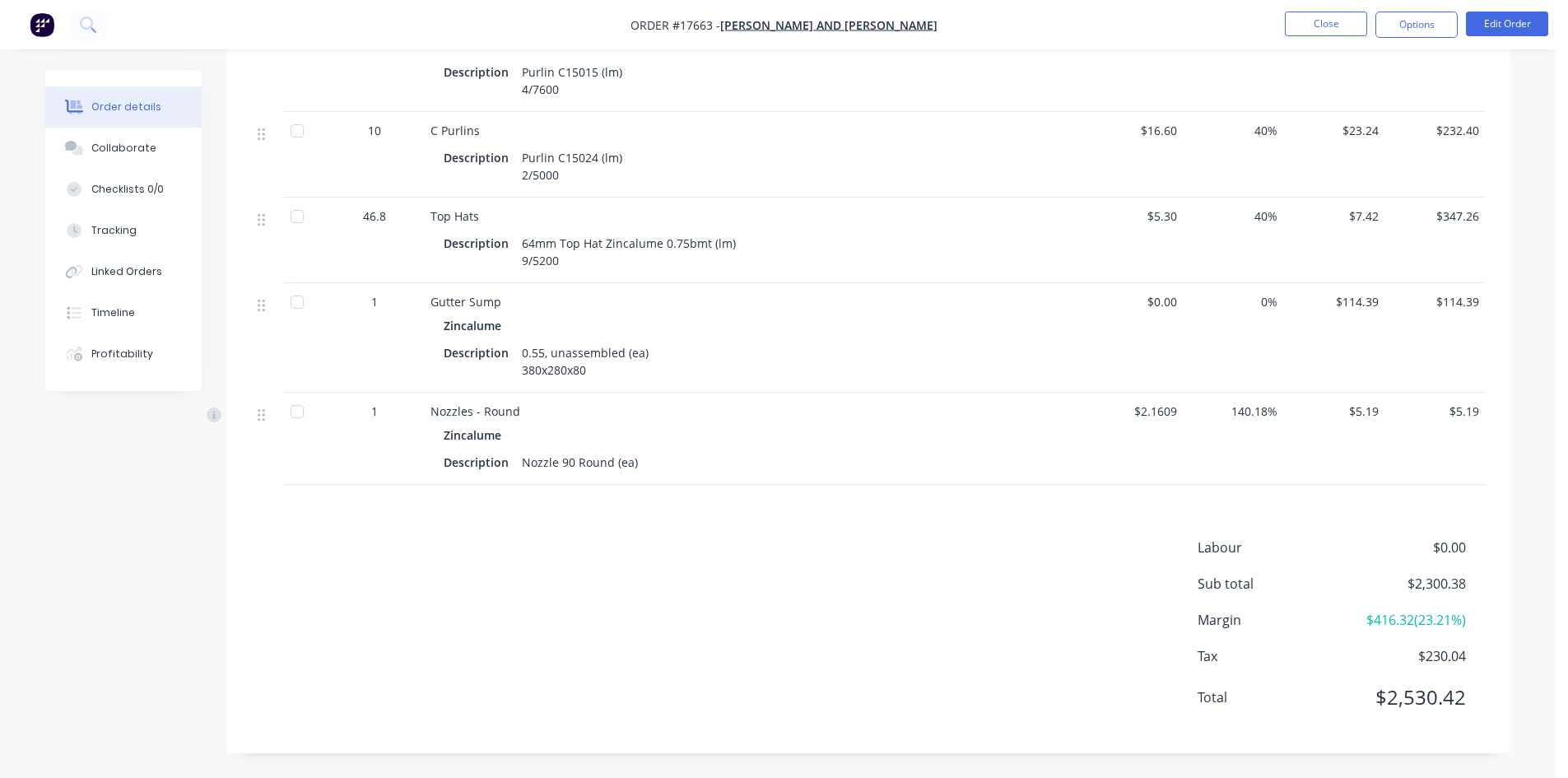
click at [830, 571] on div "Labour $0.00 Sub total $2,300.38 Margin $416.32 ( 23.21 %) Tax $230.04 Total $2…" at bounding box center [868, 633] width 1234 height 191
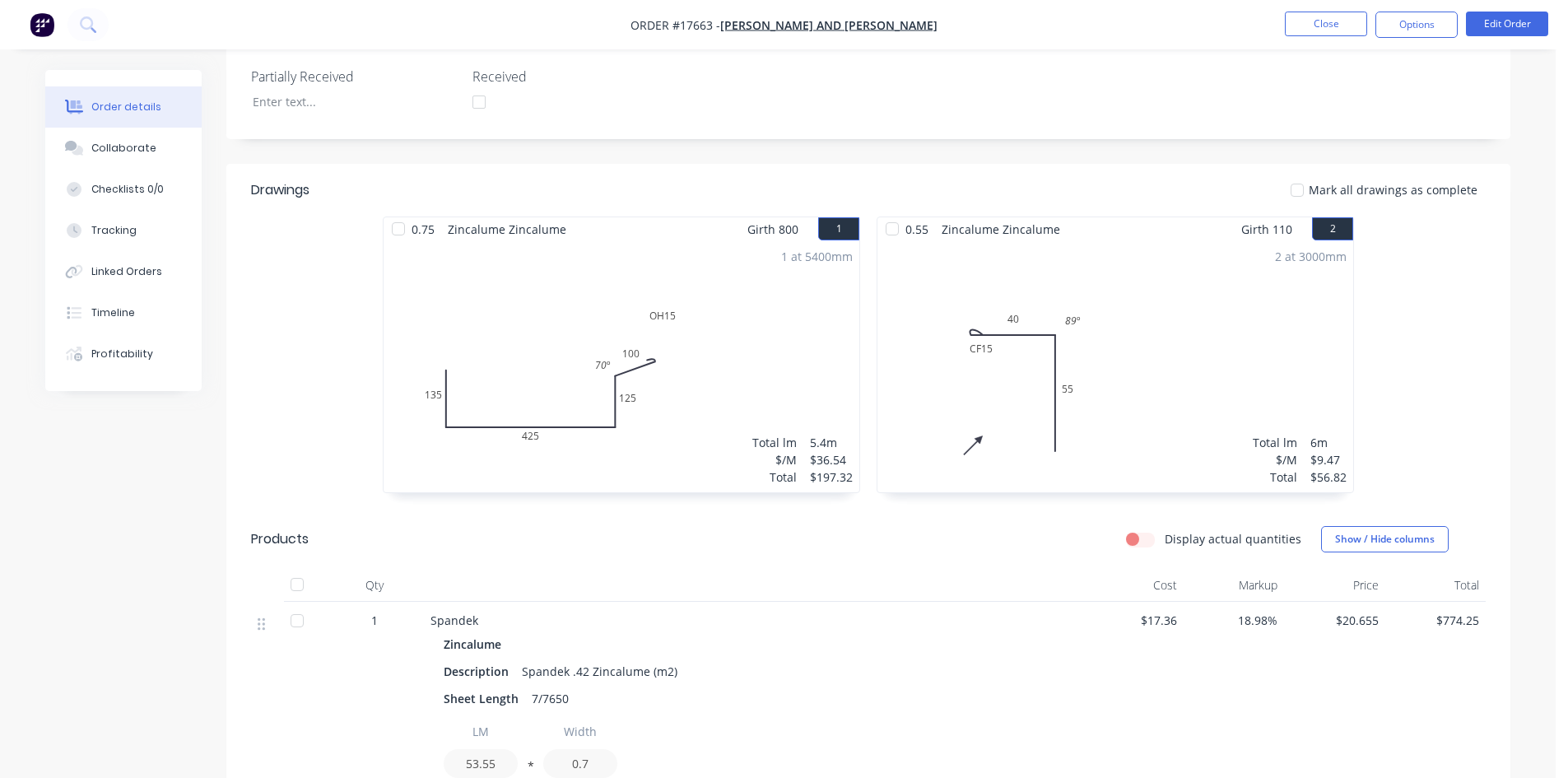
scroll to position [378, 0]
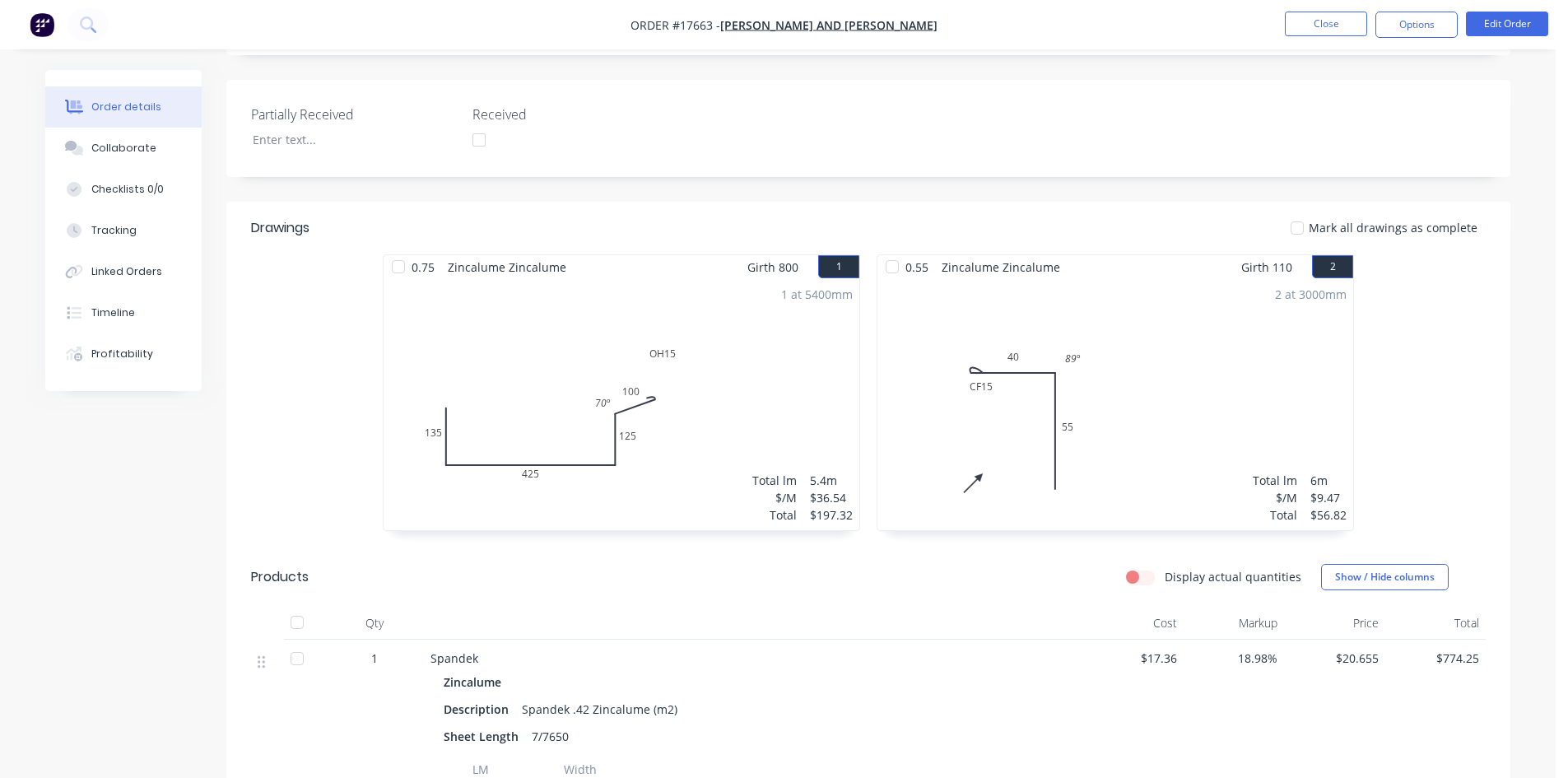
click at [559, 443] on div "1 at 5400mm Total lm $/M Total 5.4m $36.54 $197.32" at bounding box center [621, 405] width 475 height 251
click at [1508, 22] on button "Edit Order" at bounding box center [1507, 24] width 83 height 25
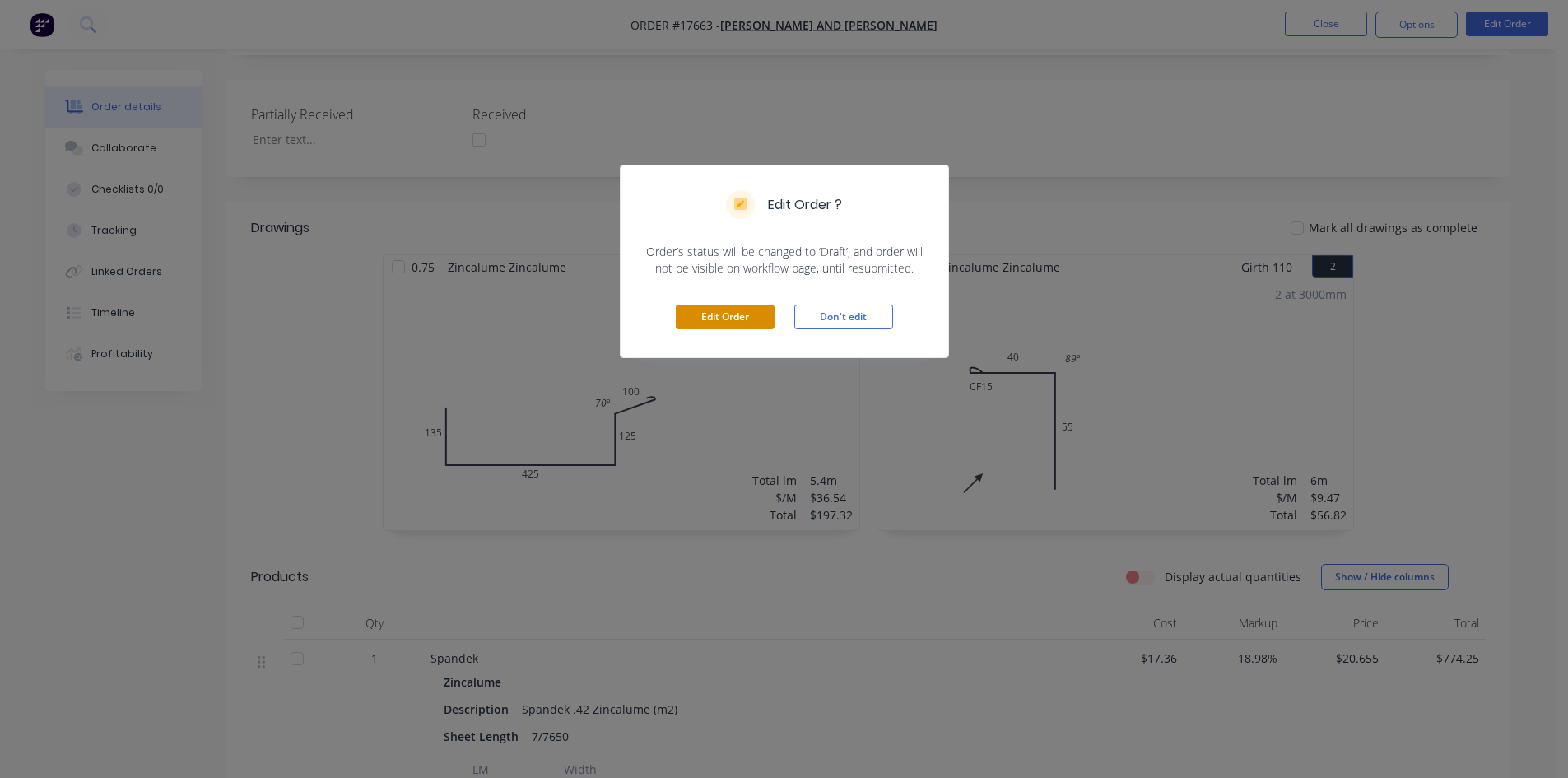
click at [717, 321] on button "Edit Order" at bounding box center [725, 317] width 99 height 25
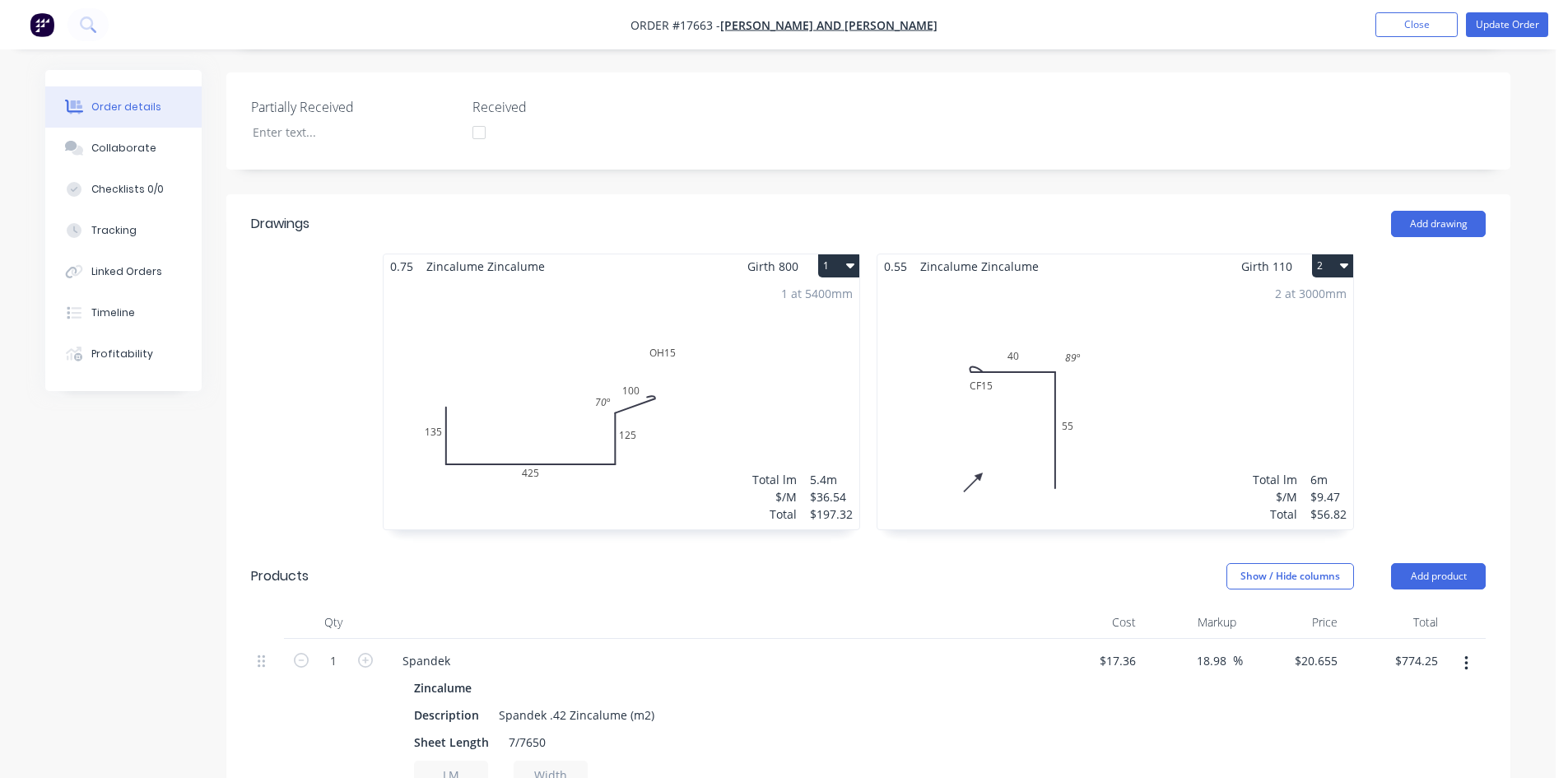
click at [716, 432] on div "1 at 5400mm Total lm $/M Total 5.4m $36.54 $197.32" at bounding box center [621, 404] width 475 height 251
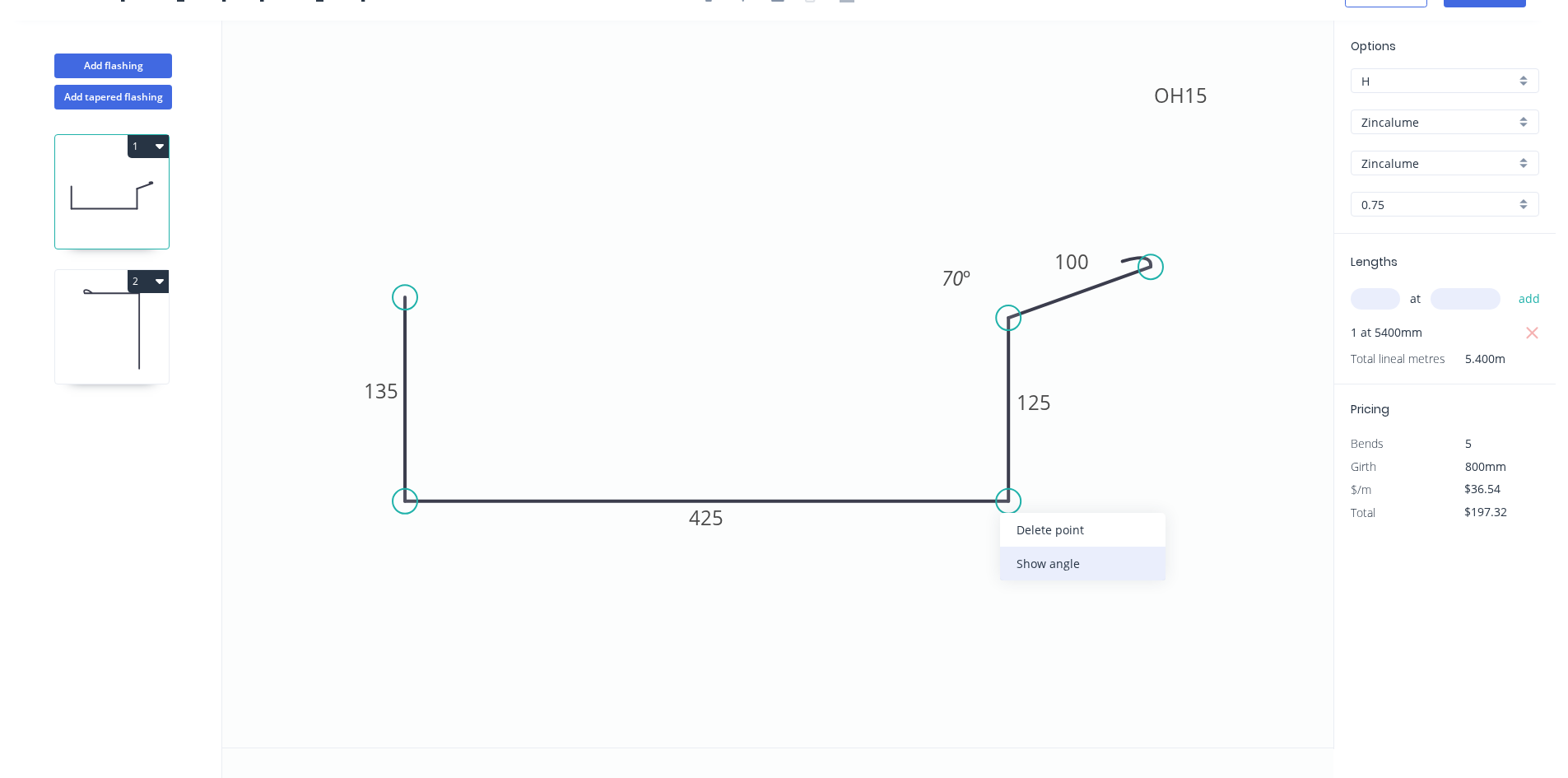
click at [1054, 563] on div "Show angle" at bounding box center [1083, 563] width 165 height 34
click at [978, 478] on tspan "?" at bounding box center [975, 472] width 9 height 28
click at [938, 428] on icon "0 135 425 125 OH 15 100 90 º 70 º" at bounding box center [777, 383] width 1111 height 727
drag, startPoint x: 957, startPoint y: 461, endPoint x: 1074, endPoint y: 563, distance: 155.2
click at [1074, 563] on rect at bounding box center [1096, 572] width 53 height 34
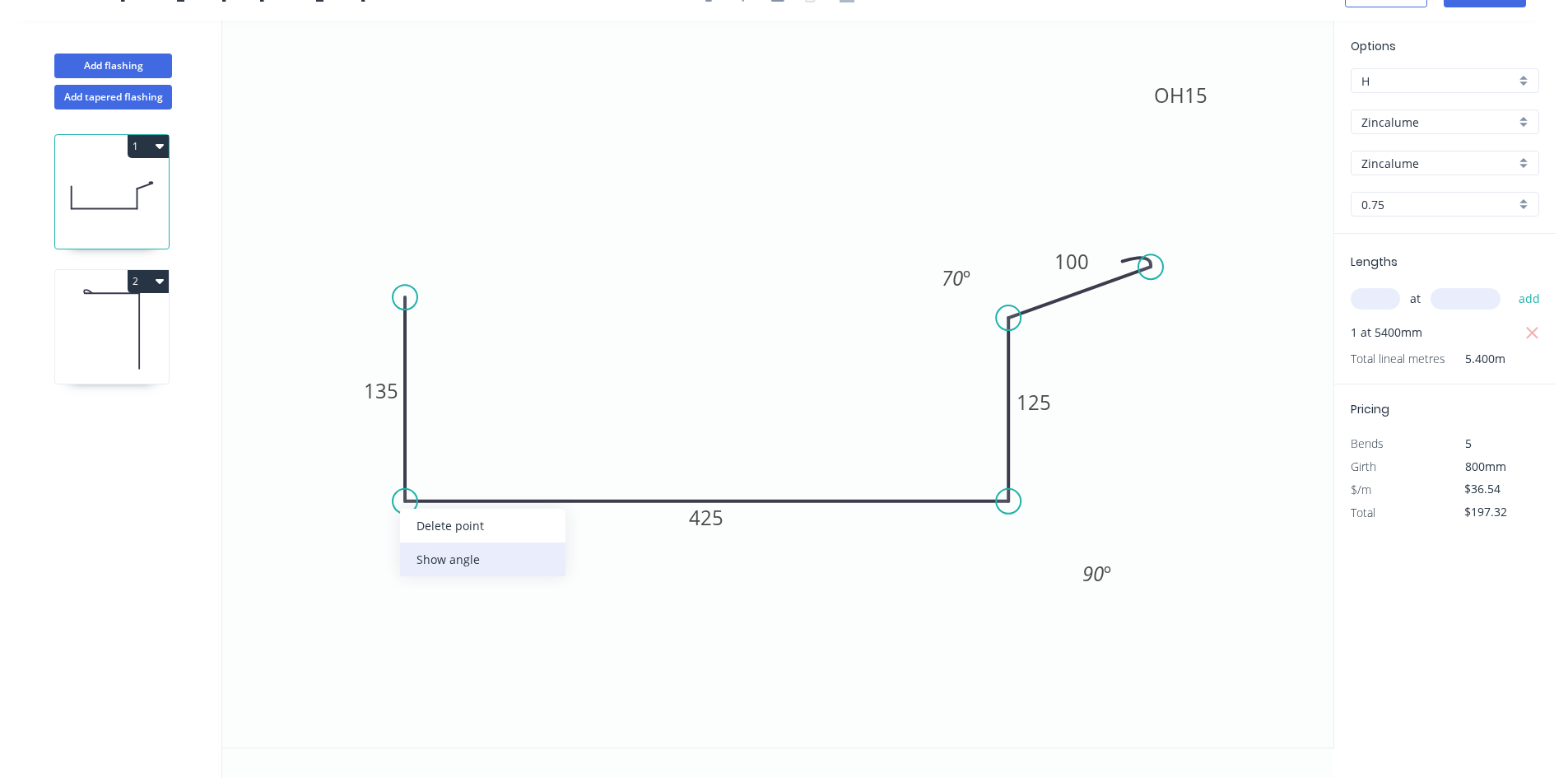
click at [443, 553] on div "Show angle" at bounding box center [483, 559] width 165 height 34
click at [441, 468] on tspan "º" at bounding box center [438, 472] width 7 height 28
click at [466, 383] on icon "0 135 425 125 OH 15 100 91 º 90 º 70 º" at bounding box center [777, 383] width 1111 height 727
drag, startPoint x: 457, startPoint y: 459, endPoint x: 404, endPoint y: 556, distance: 110.5
click at [404, 556] on rect at bounding box center [381, 569] width 53 height 34
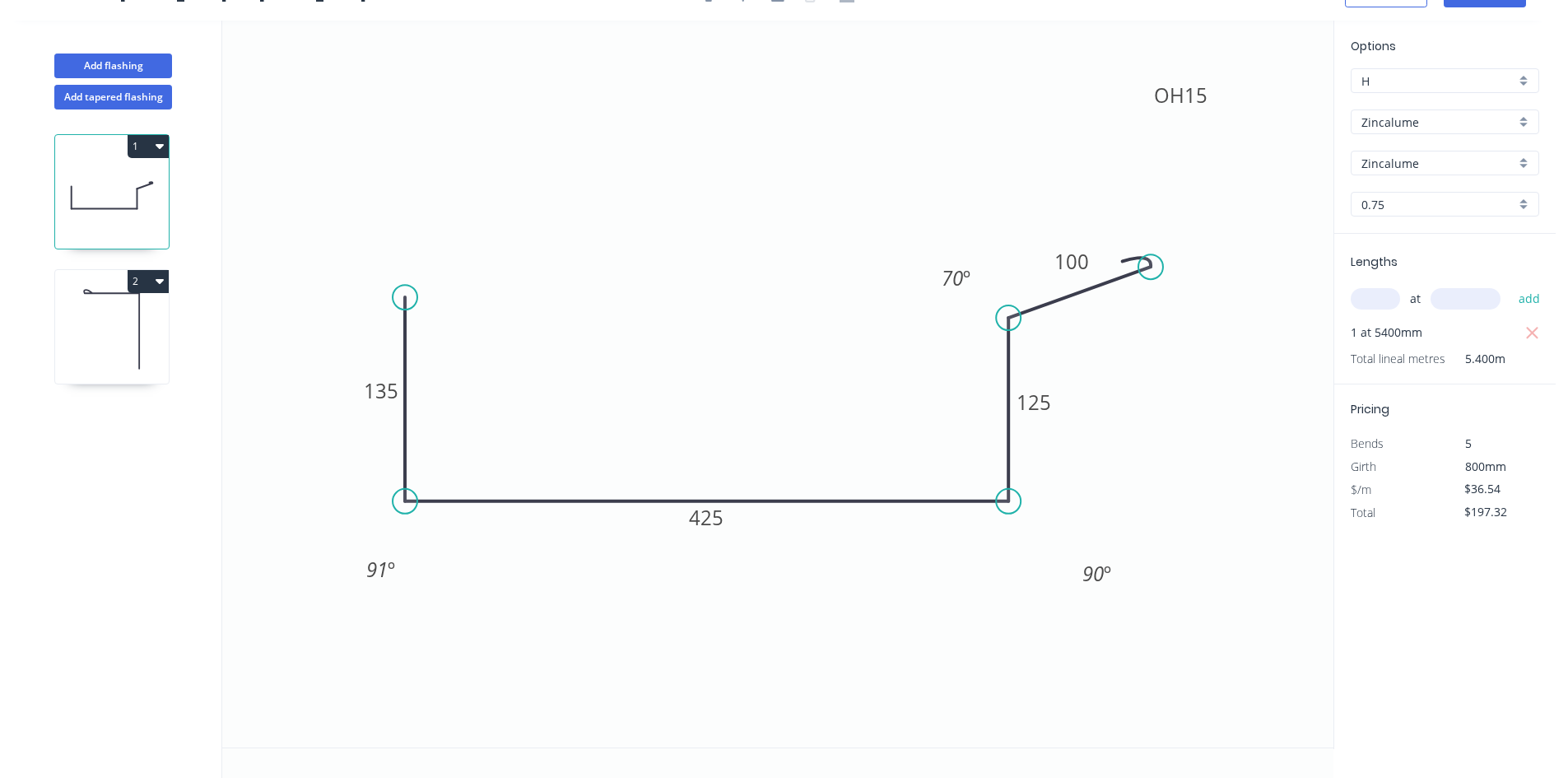
click at [1086, 569] on tspan "90" at bounding box center [1092, 573] width 21 height 28
click at [1123, 470] on icon "0 135 425 125 OH 15 100 91 º 91 º 70 º" at bounding box center [777, 383] width 1111 height 727
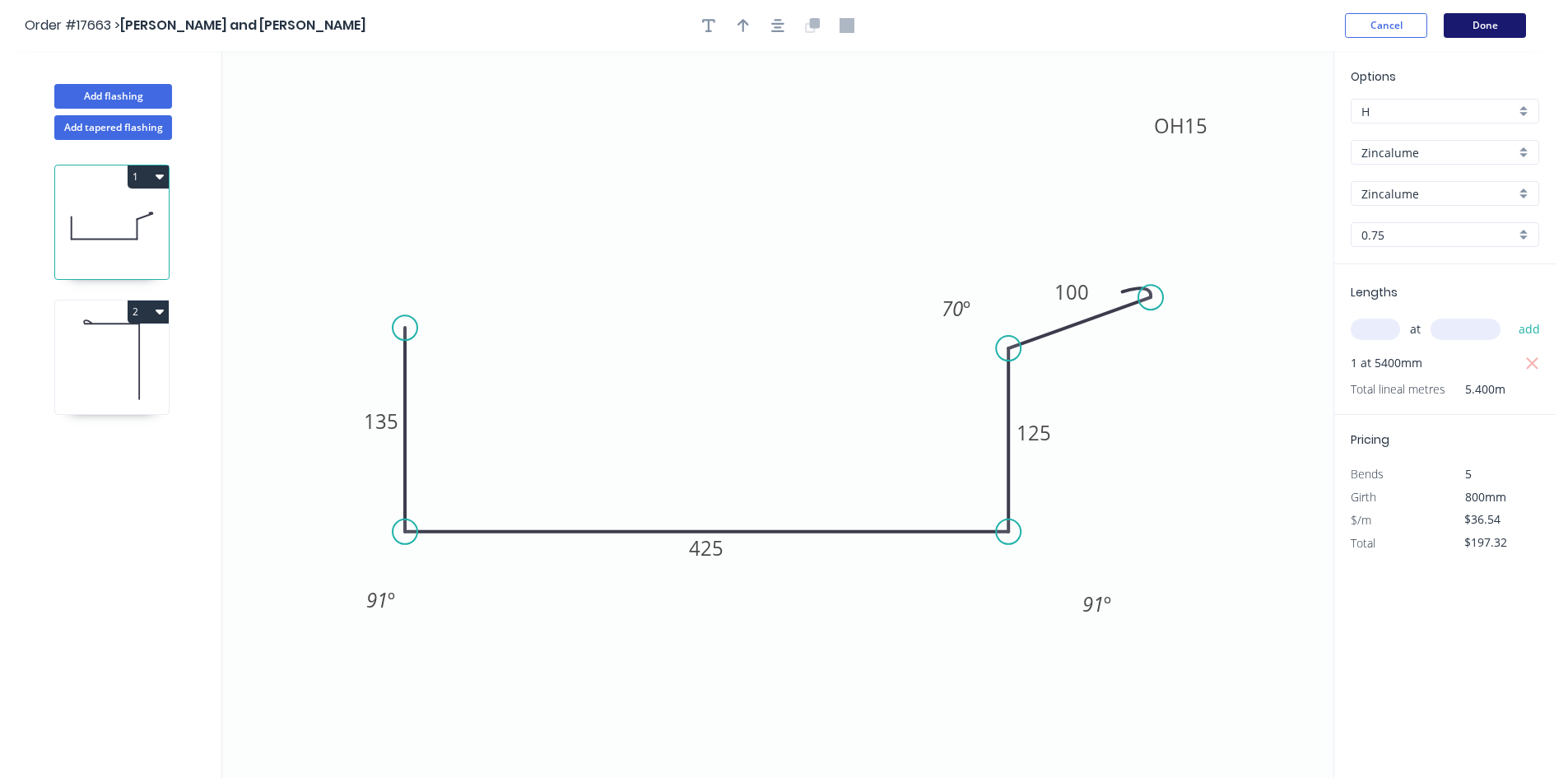
click at [1492, 23] on button "Done" at bounding box center [1485, 25] width 83 height 25
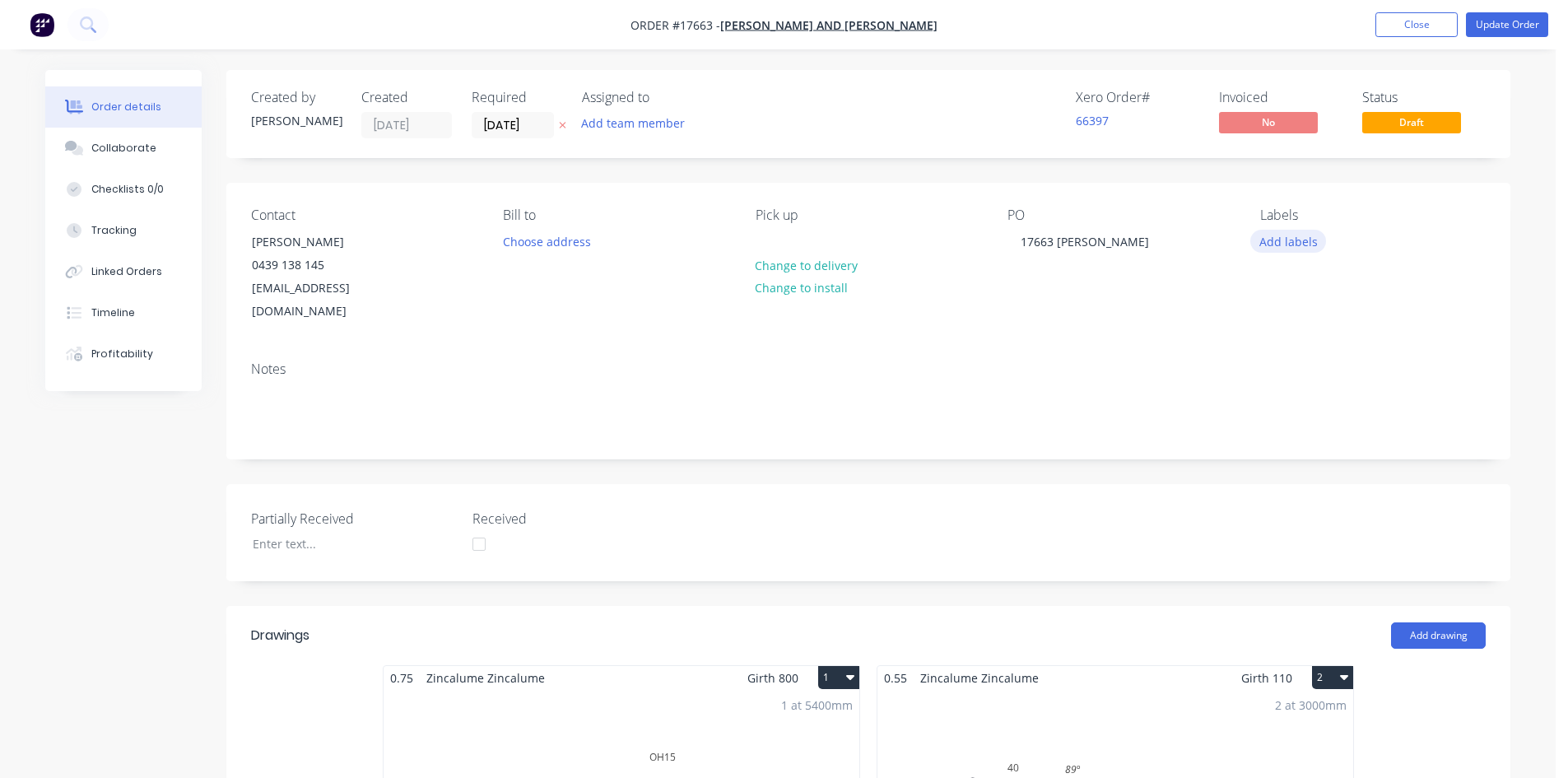
click at [1295, 239] on button "Add labels" at bounding box center [1287, 240] width 76 height 22
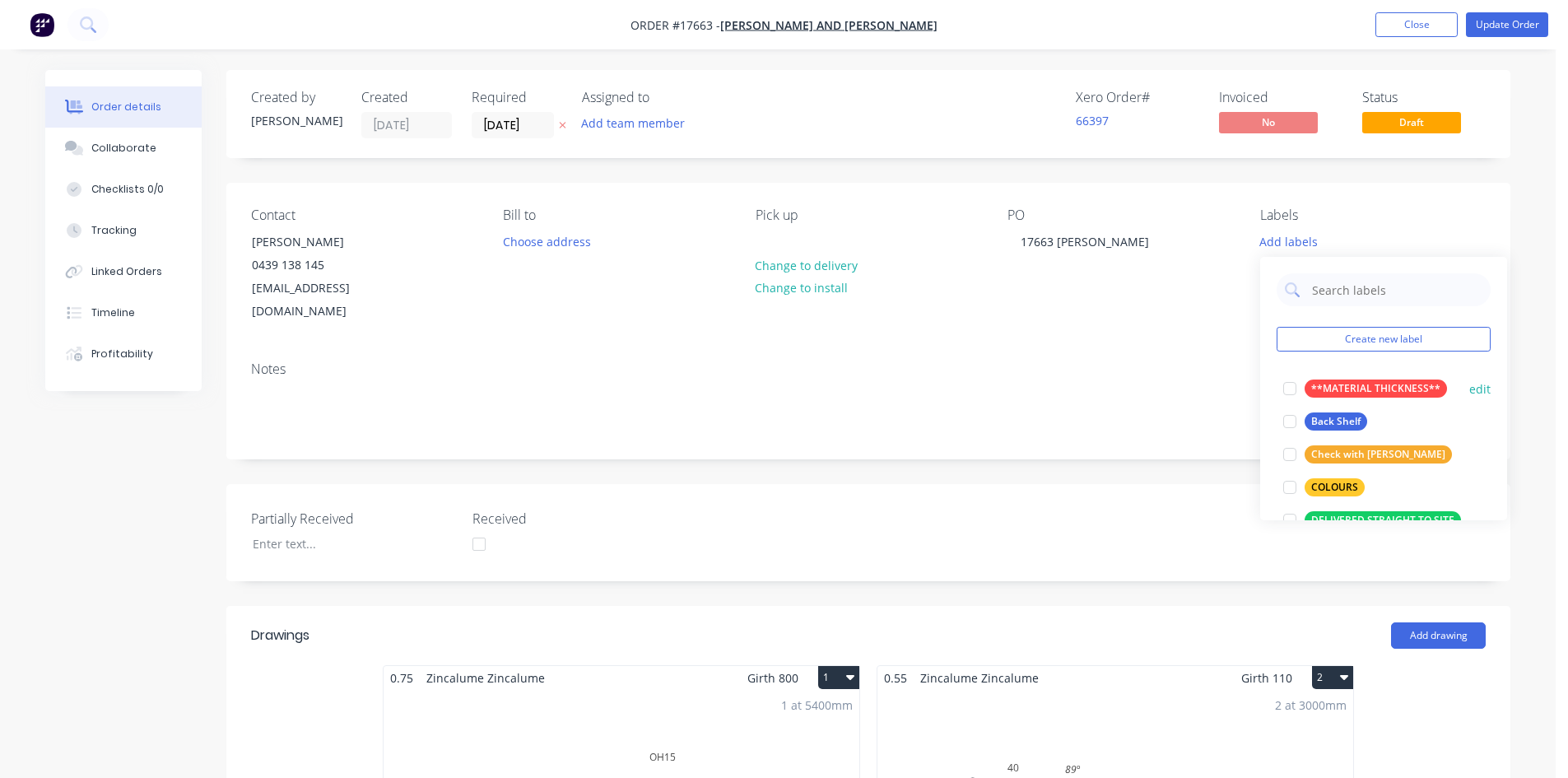
click at [1288, 388] on div at bounding box center [1290, 388] width 33 height 33
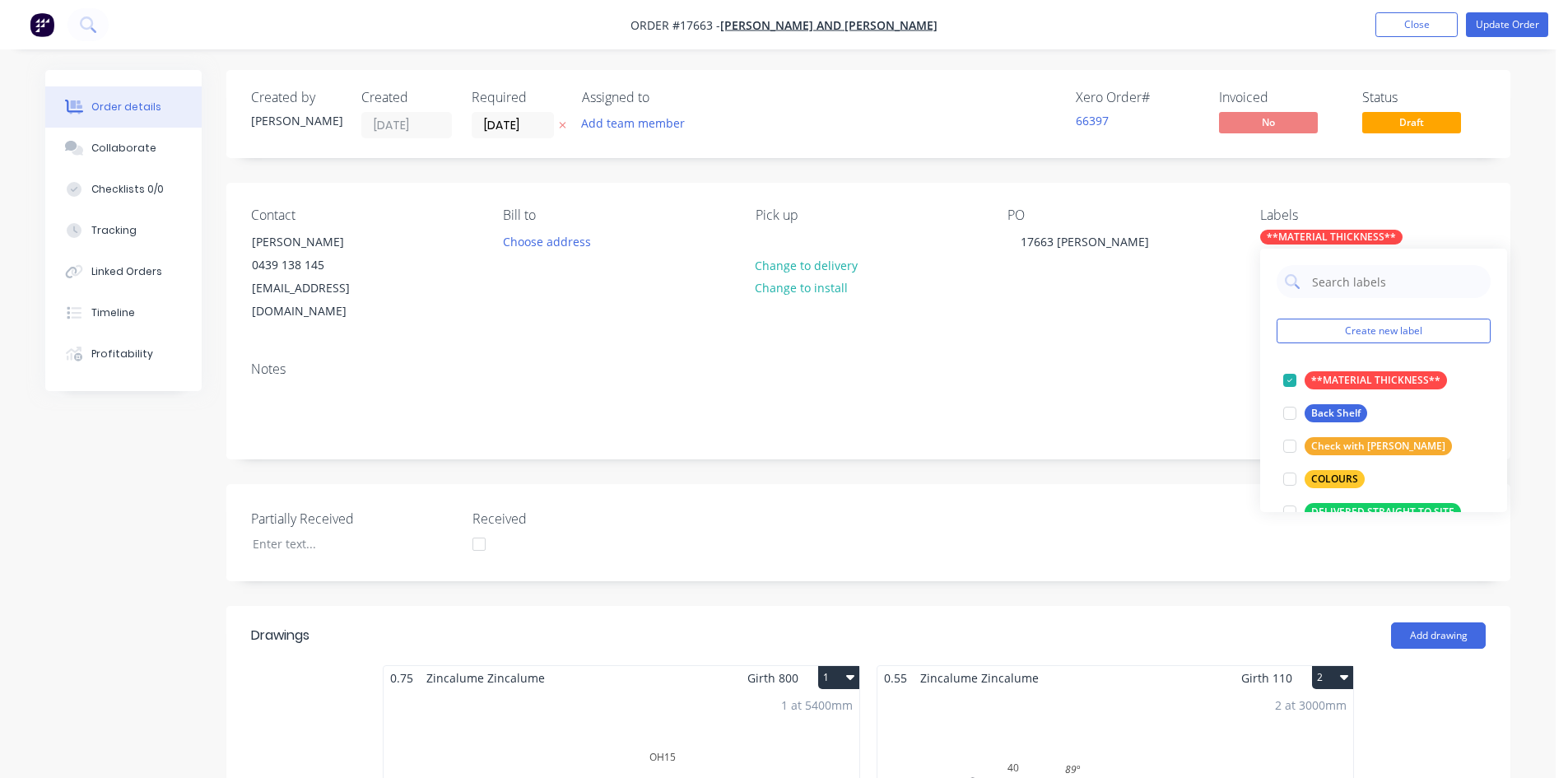
click at [1202, 280] on div "PO 17663 Simone" at bounding box center [1120, 265] width 226 height 116
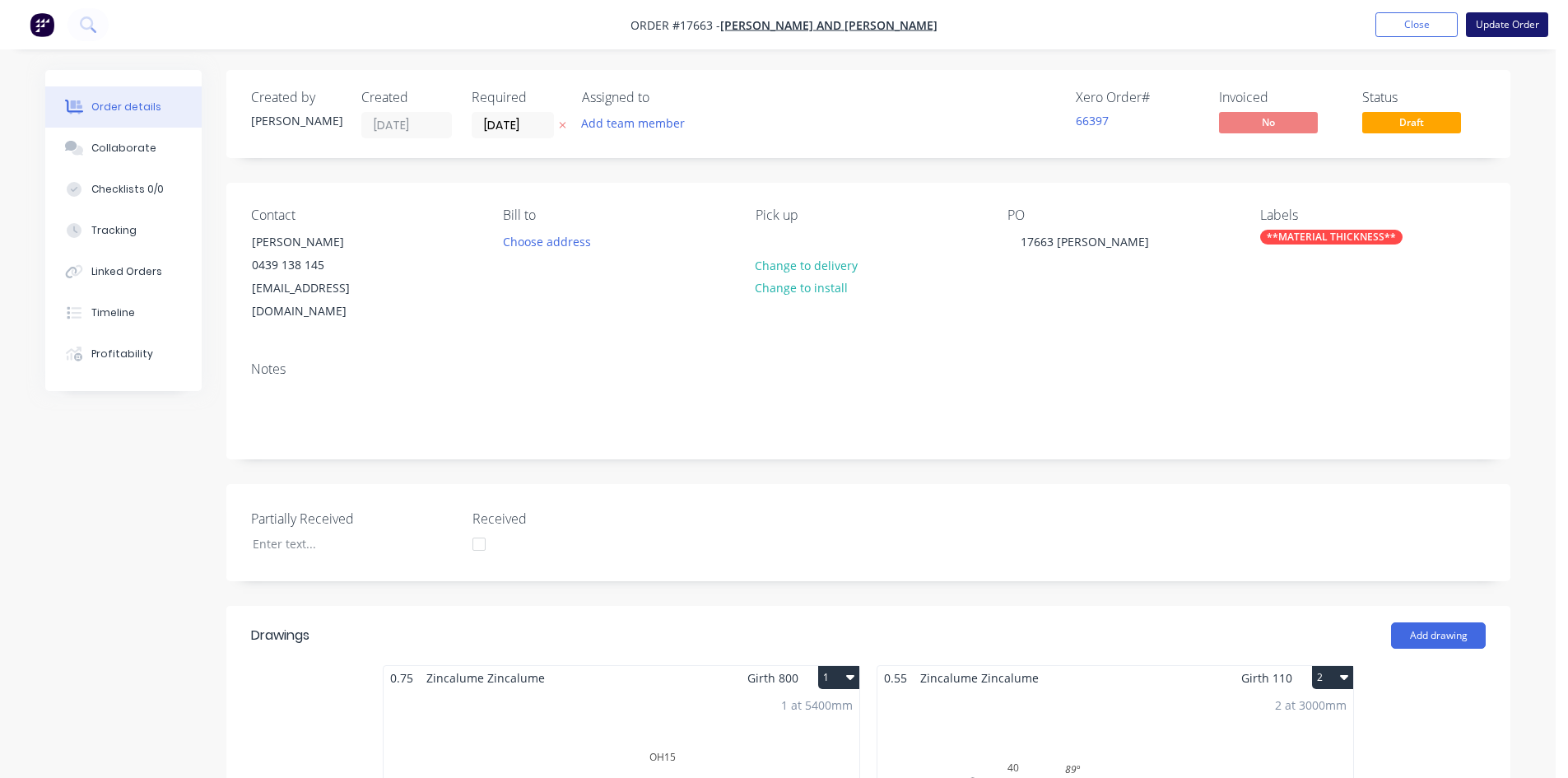
click at [1519, 28] on button "Update Order" at bounding box center [1507, 24] width 83 height 25
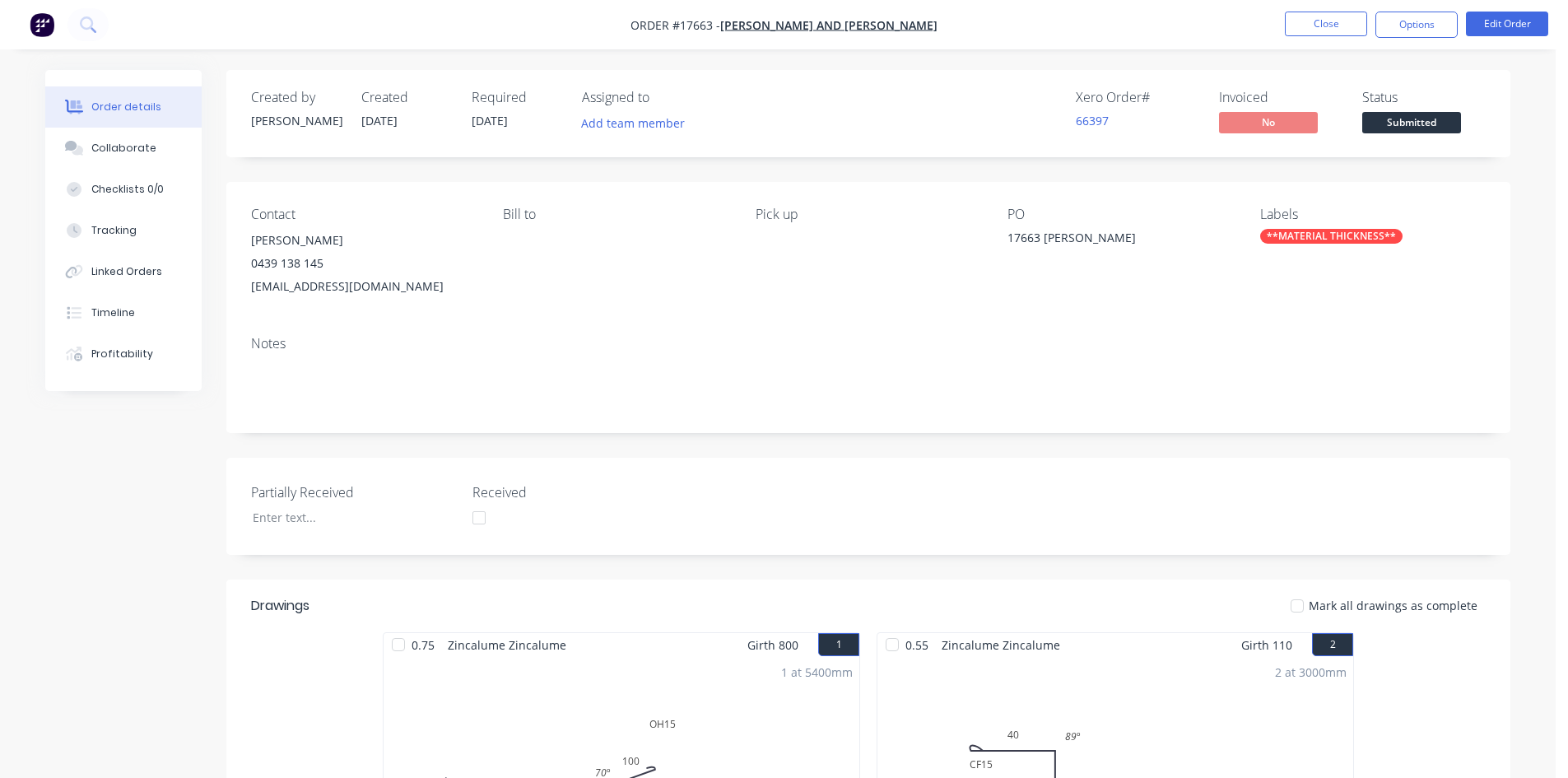
click at [1414, 28] on button "Options" at bounding box center [1417, 25] width 83 height 27
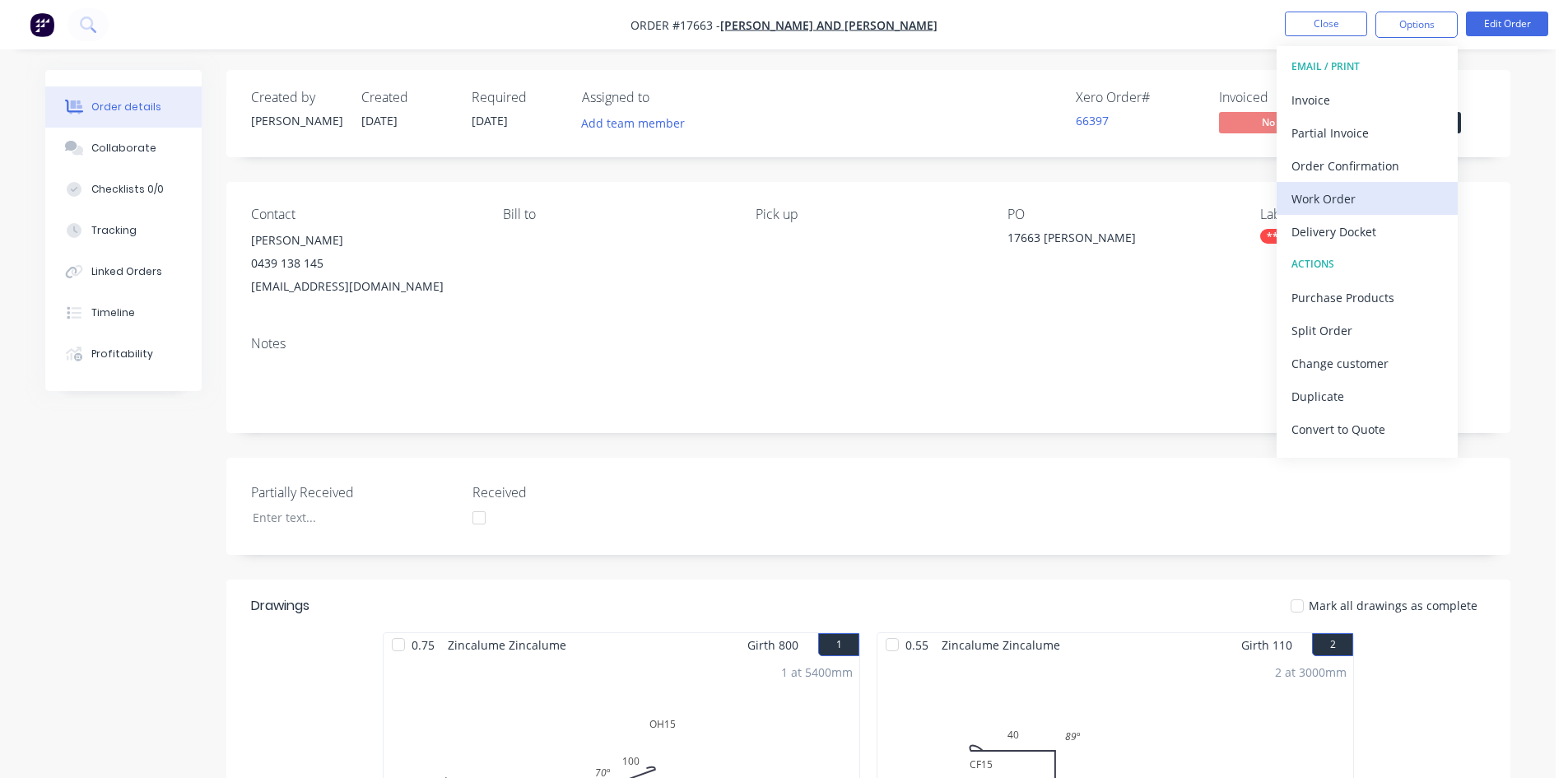
click at [1354, 195] on div "Work Order" at bounding box center [1366, 199] width 151 height 24
click at [1357, 189] on div "Custom" at bounding box center [1366, 199] width 151 height 24
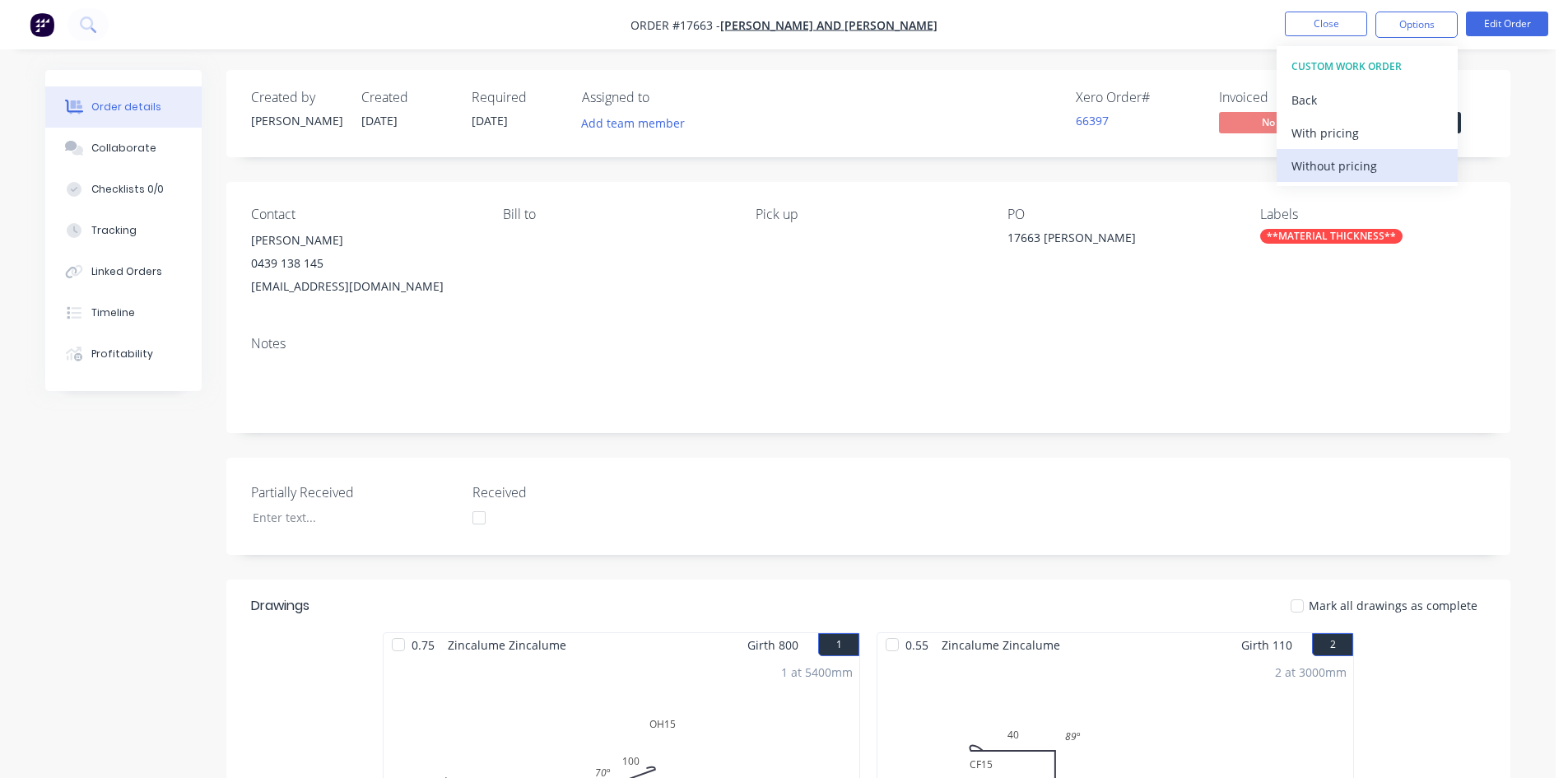
click at [1360, 163] on div "Without pricing" at bounding box center [1366, 166] width 151 height 24
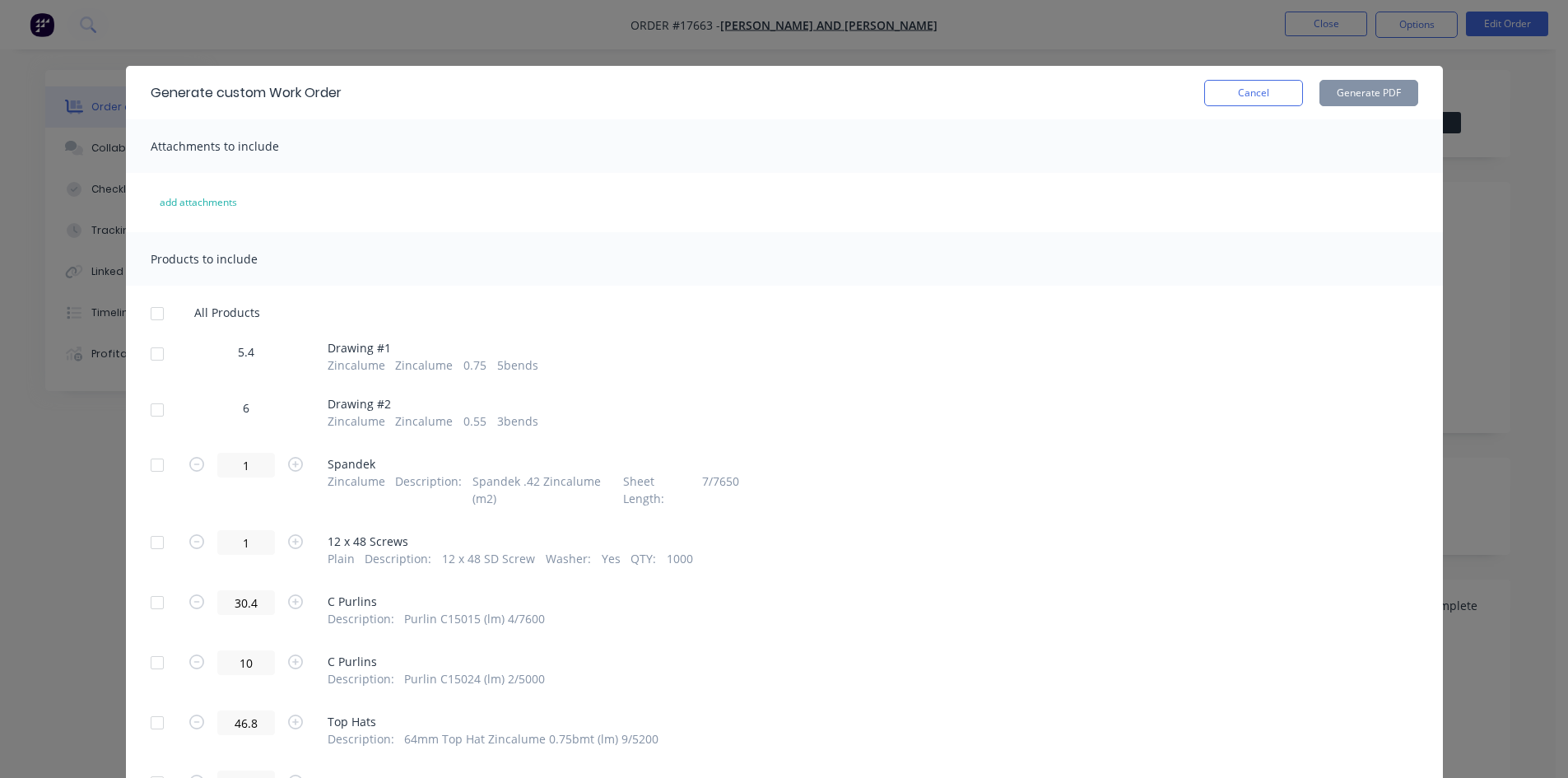
click at [156, 354] on div at bounding box center [157, 354] width 33 height 33
click at [154, 411] on div at bounding box center [157, 410] width 33 height 33
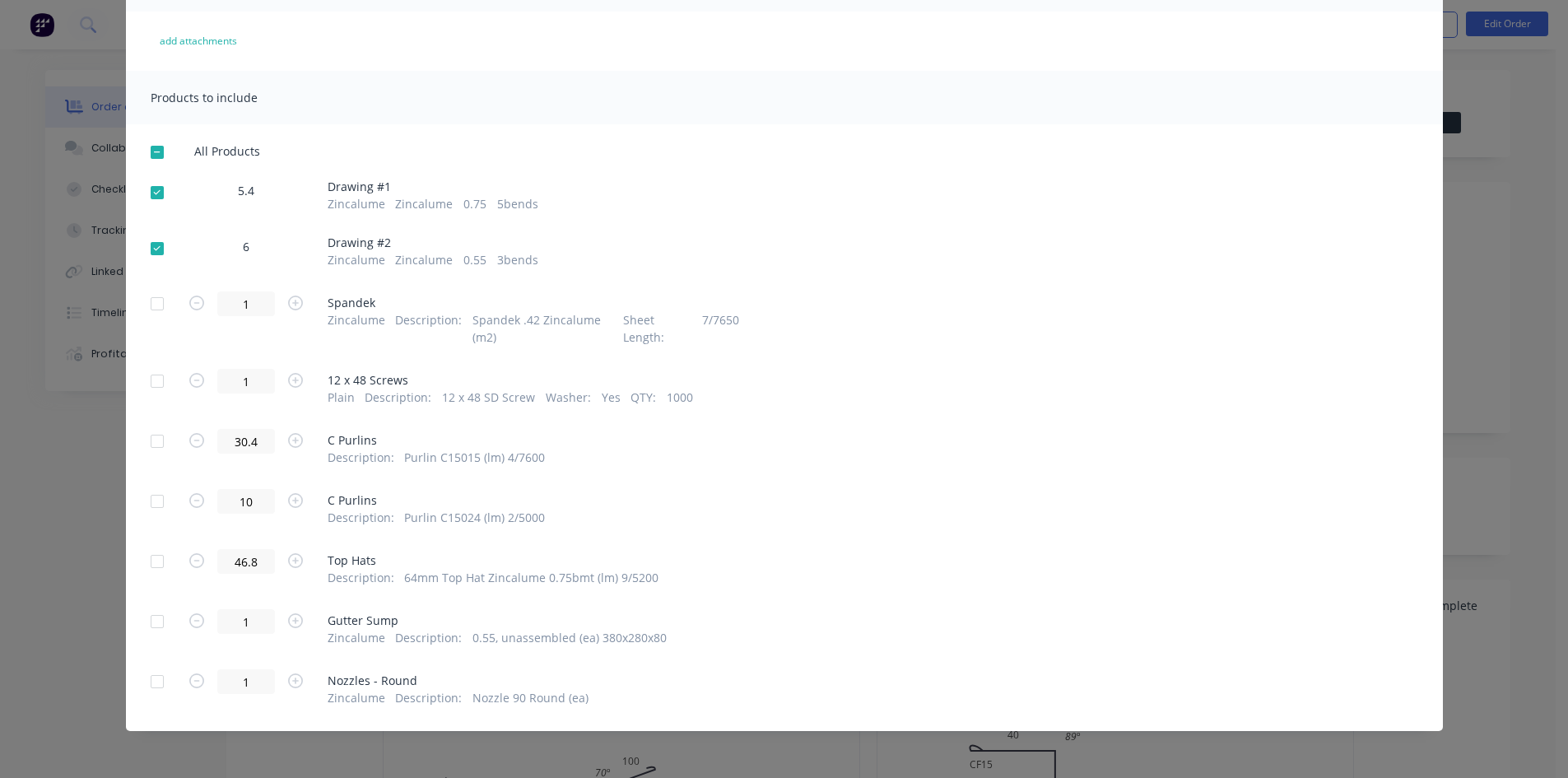
scroll to position [162, 0]
click at [149, 623] on div at bounding box center [157, 620] width 33 height 33
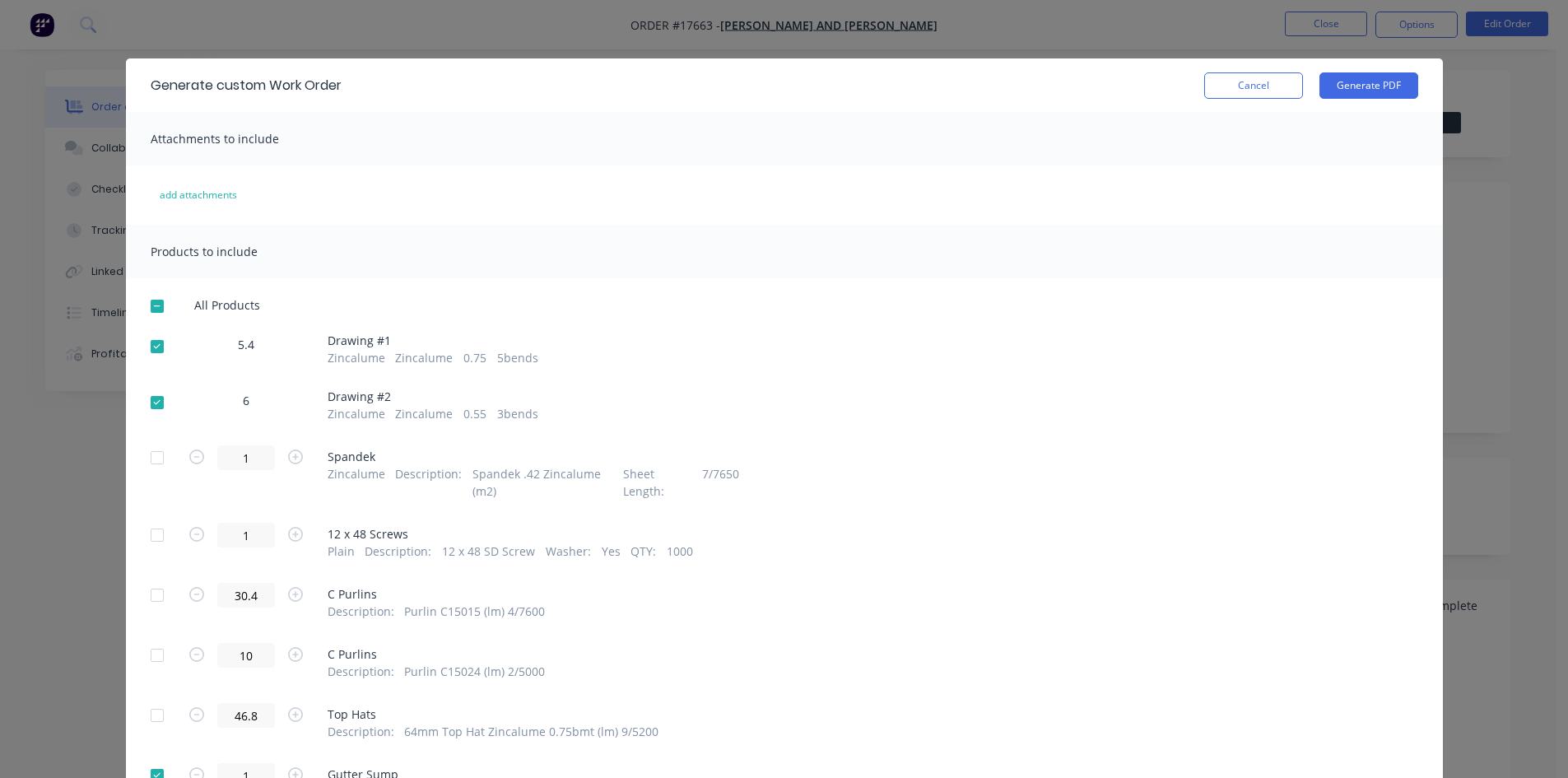
scroll to position [0, 0]
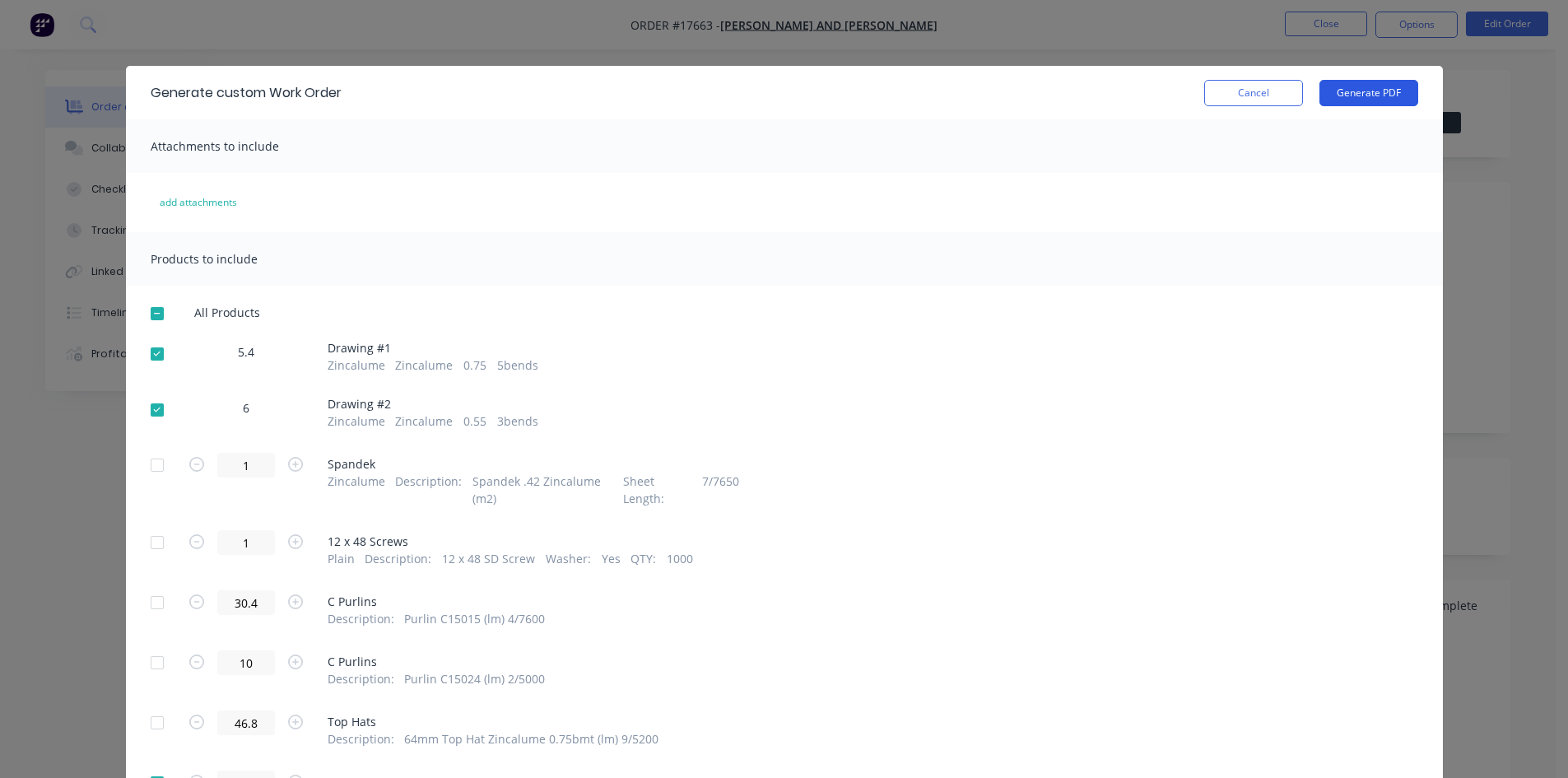
click at [1369, 88] on button "Generate PDF" at bounding box center [1369, 93] width 99 height 27
click at [1243, 100] on button "Cancel" at bounding box center [1253, 93] width 99 height 27
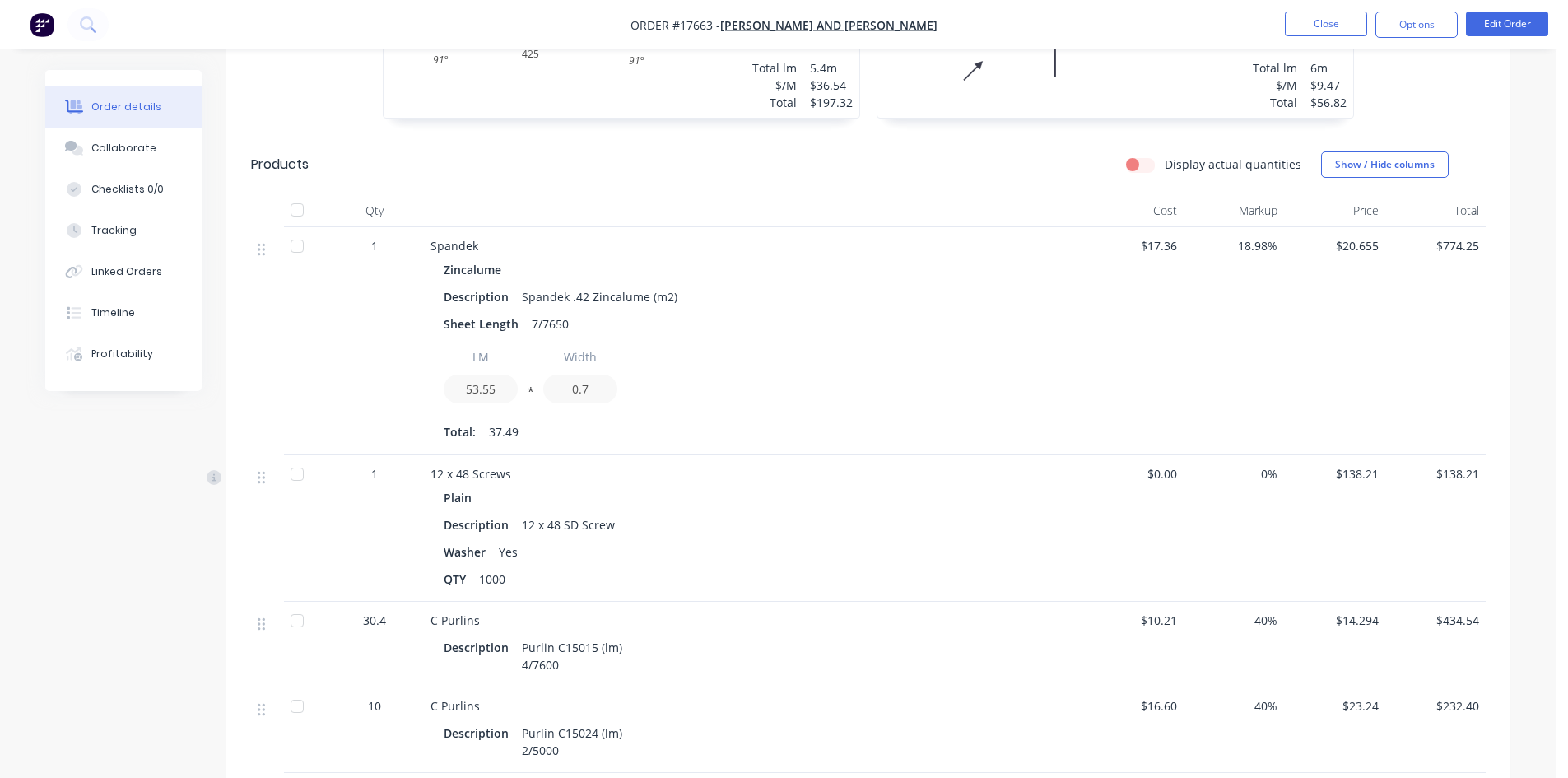
scroll to position [789, 0]
click at [1418, 21] on button "Options" at bounding box center [1417, 25] width 83 height 27
click at [944, 156] on div "Display actual quantities Show / Hide columns" at bounding box center [999, 165] width 972 height 27
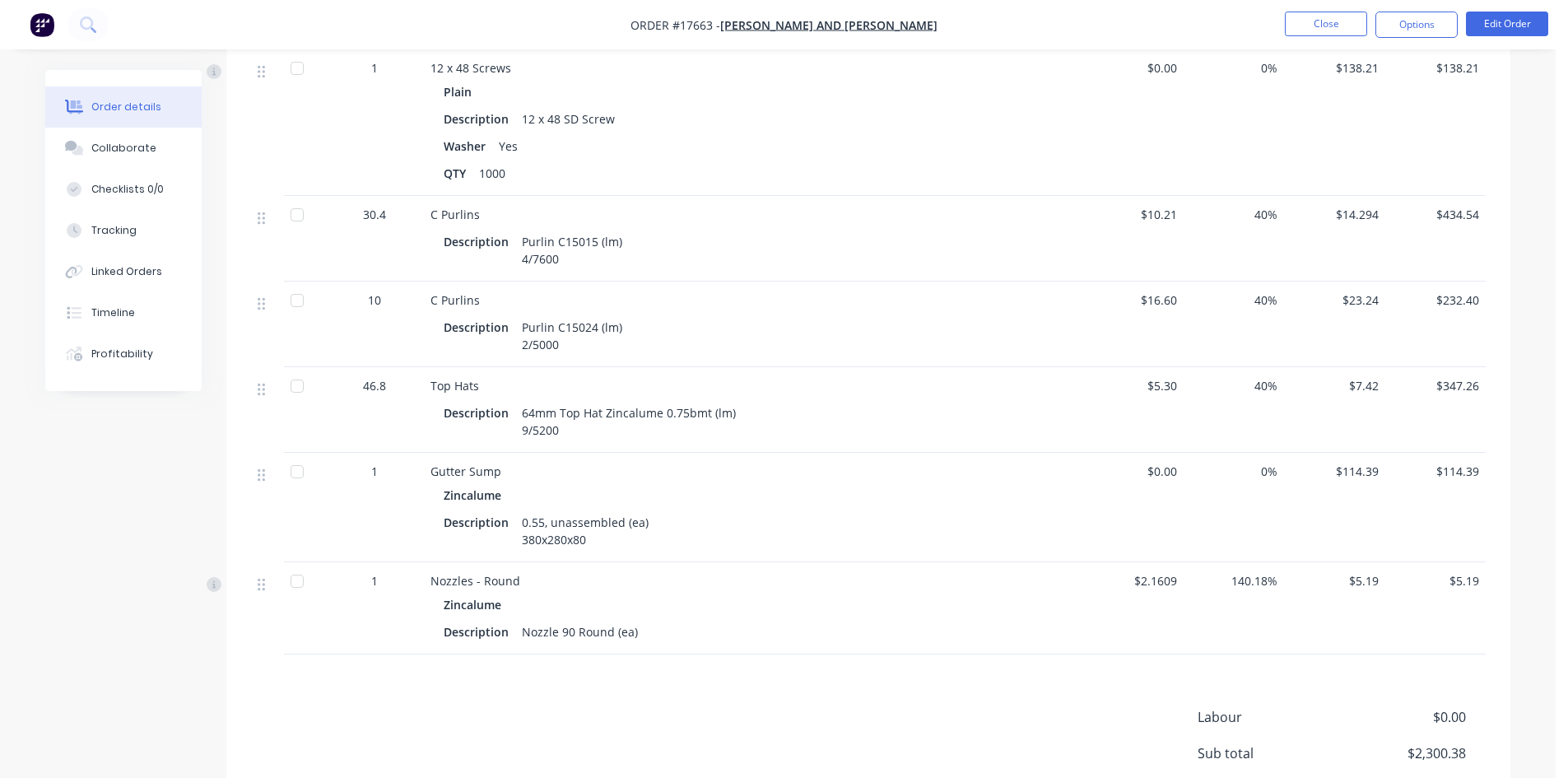
scroll to position [1201, 0]
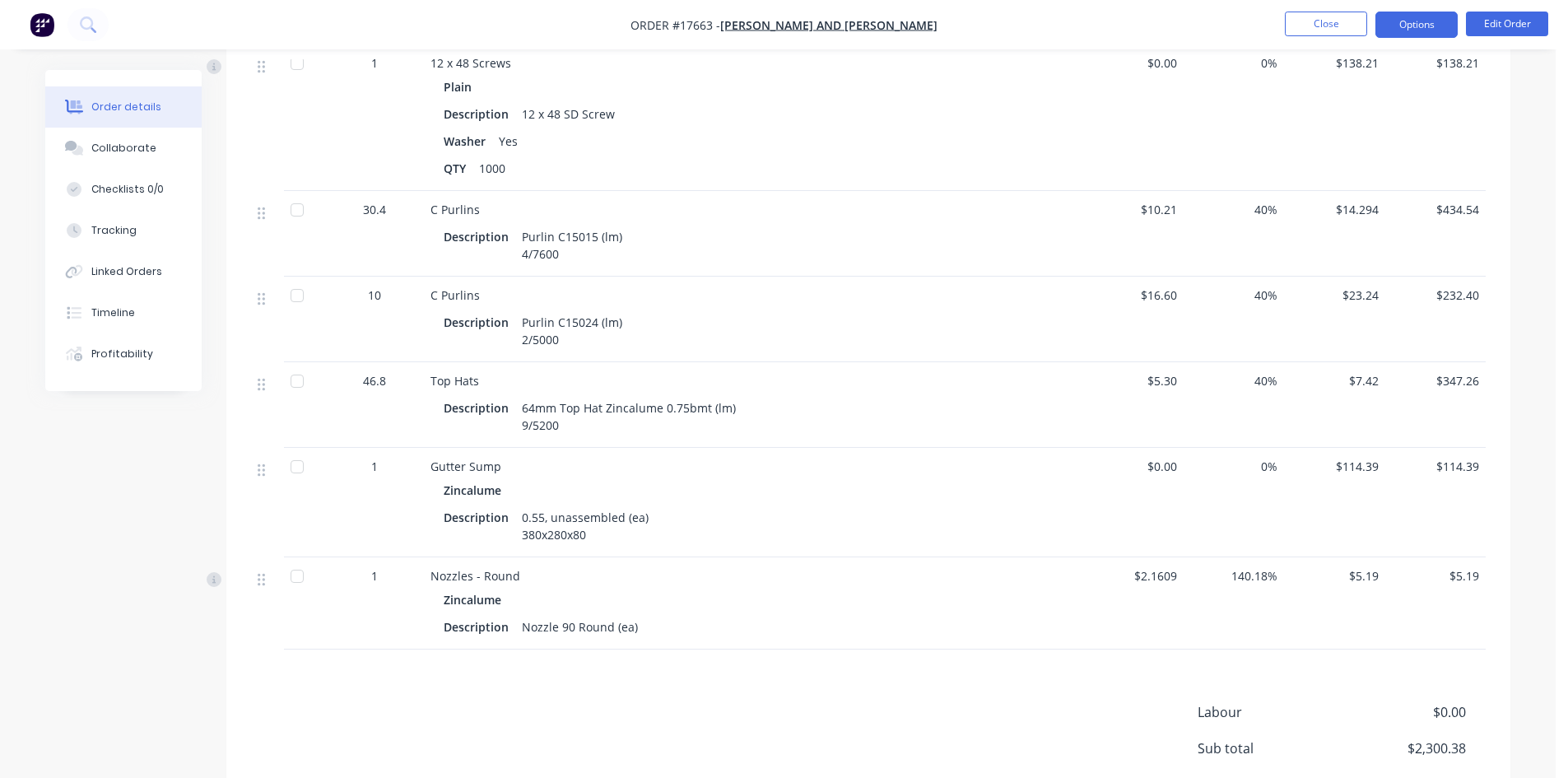
click at [1427, 25] on button "Options" at bounding box center [1417, 25] width 83 height 27
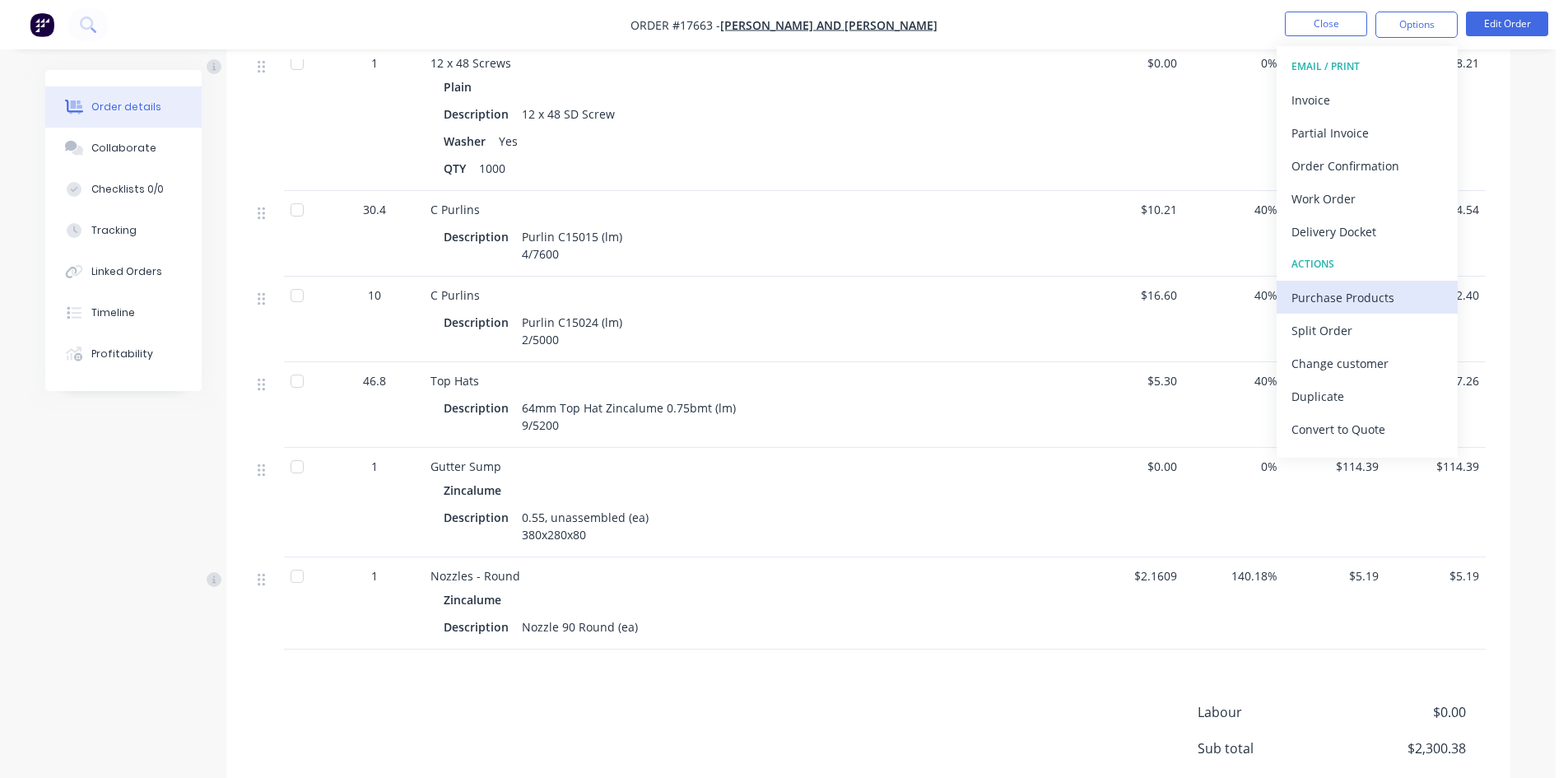
click at [1346, 299] on div "Purchase Products" at bounding box center [1366, 297] width 151 height 24
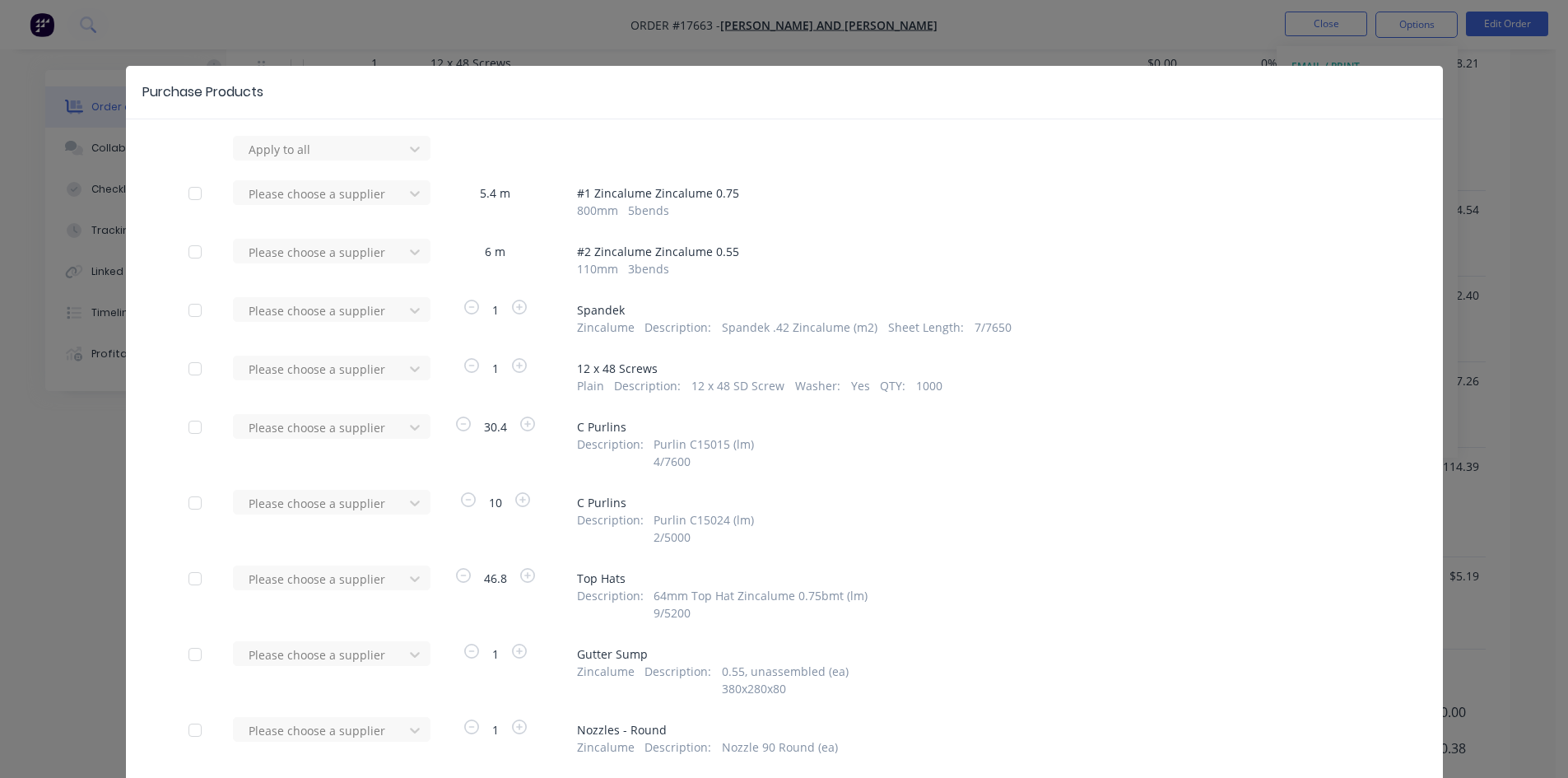
click at [189, 309] on div at bounding box center [195, 310] width 33 height 33
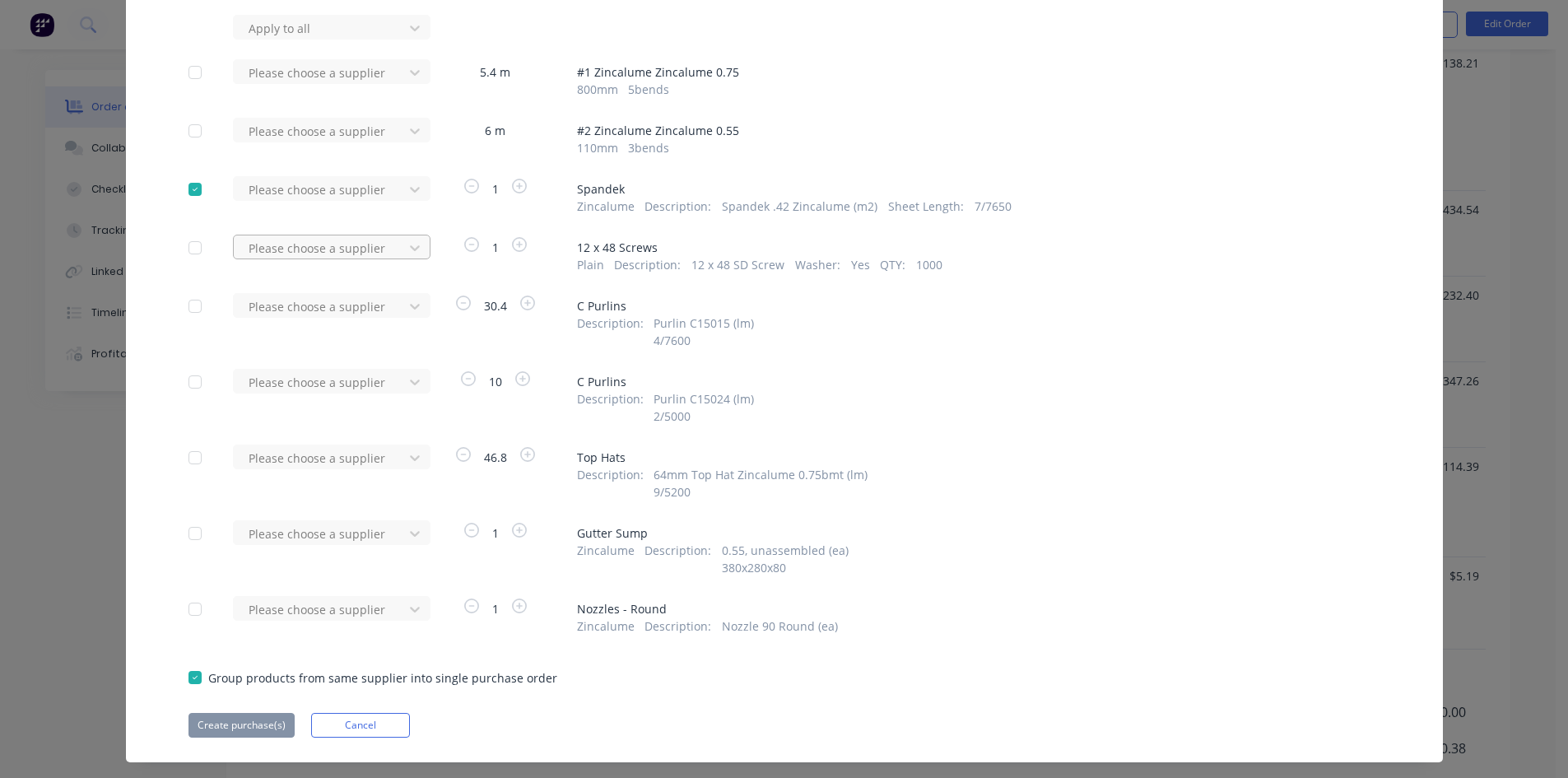
scroll to position [153, 0]
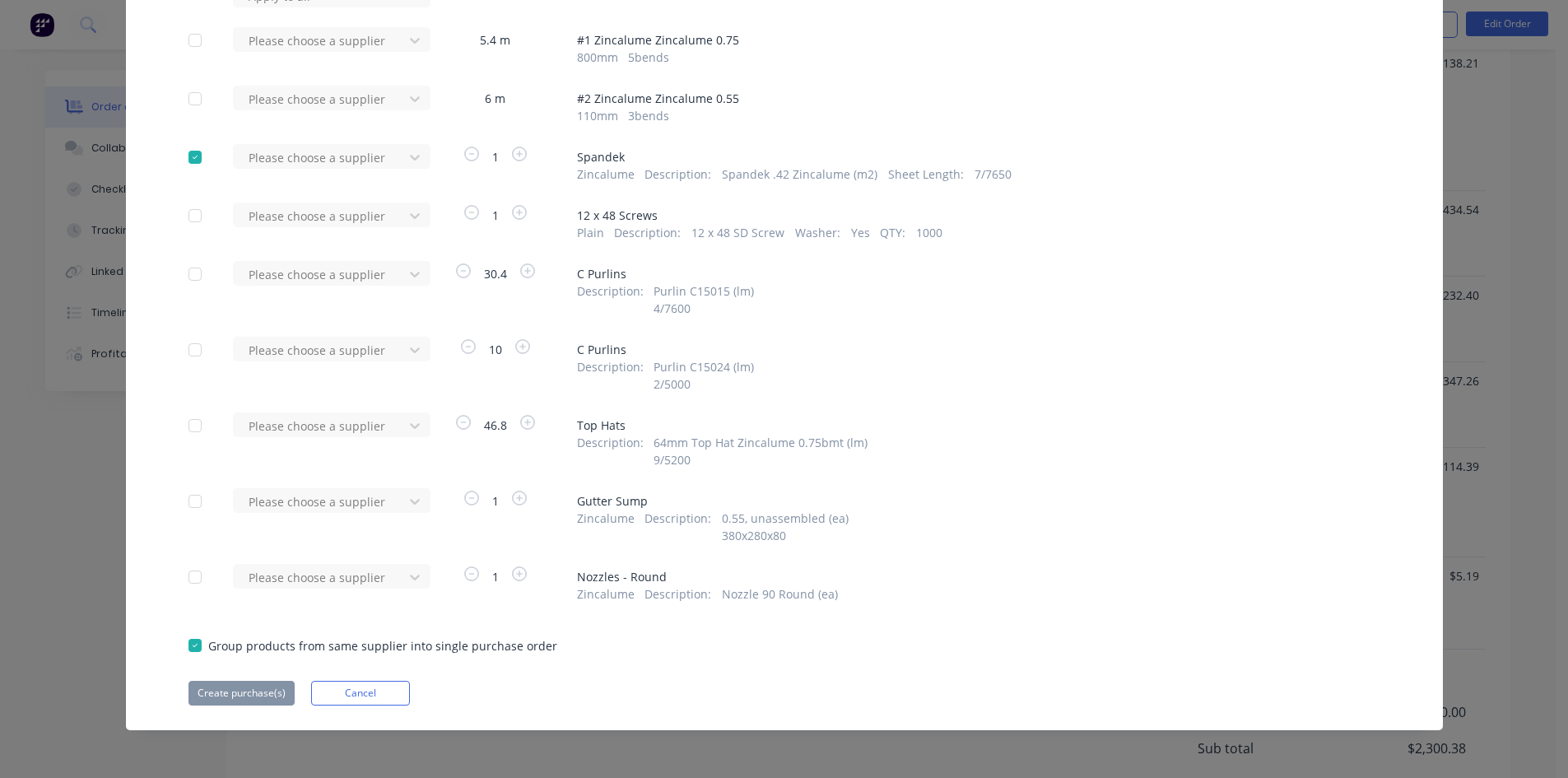
click at [191, 272] on div at bounding box center [195, 274] width 33 height 33
click at [187, 346] on div at bounding box center [195, 350] width 33 height 33
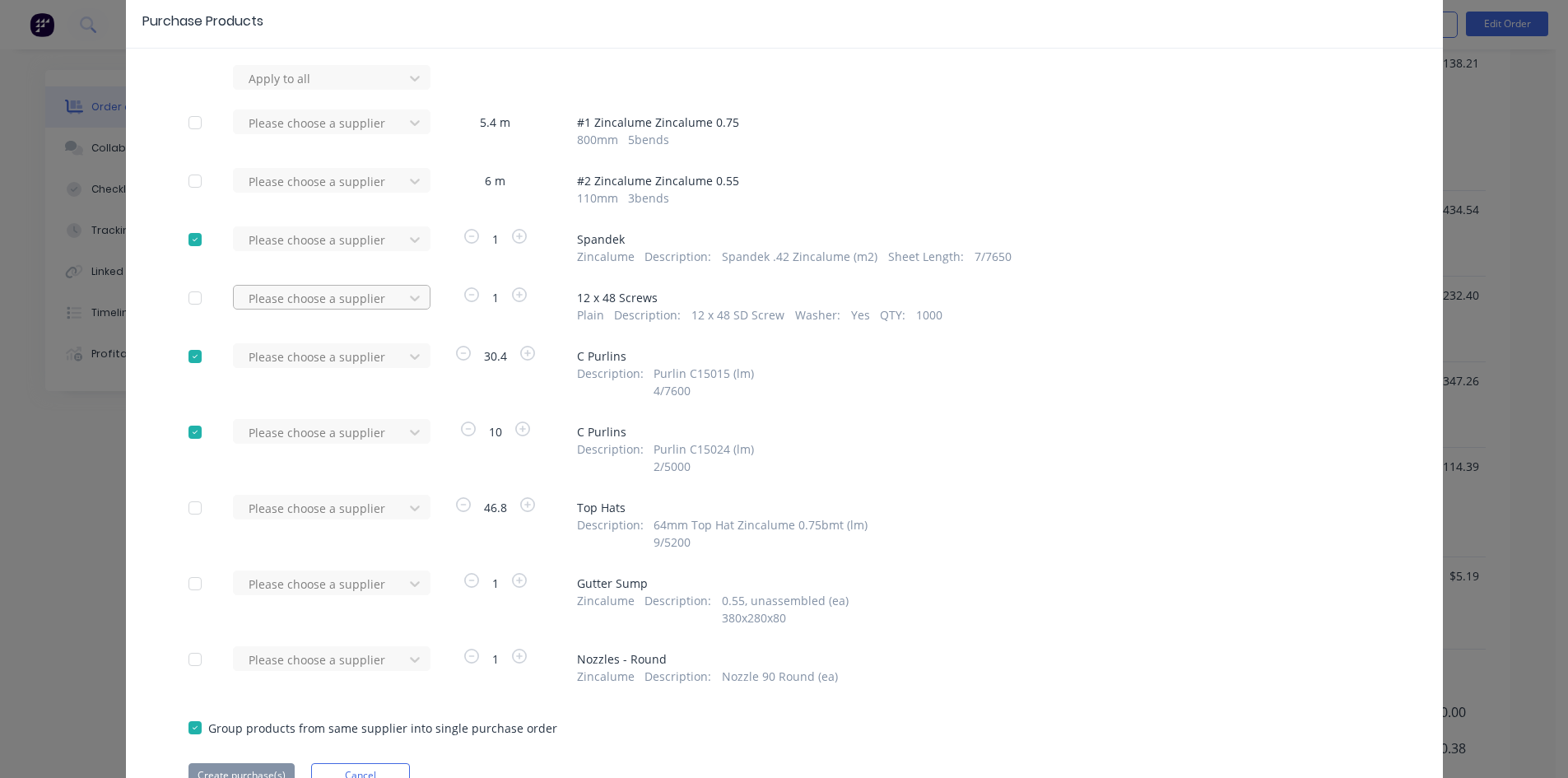
scroll to position [0, 0]
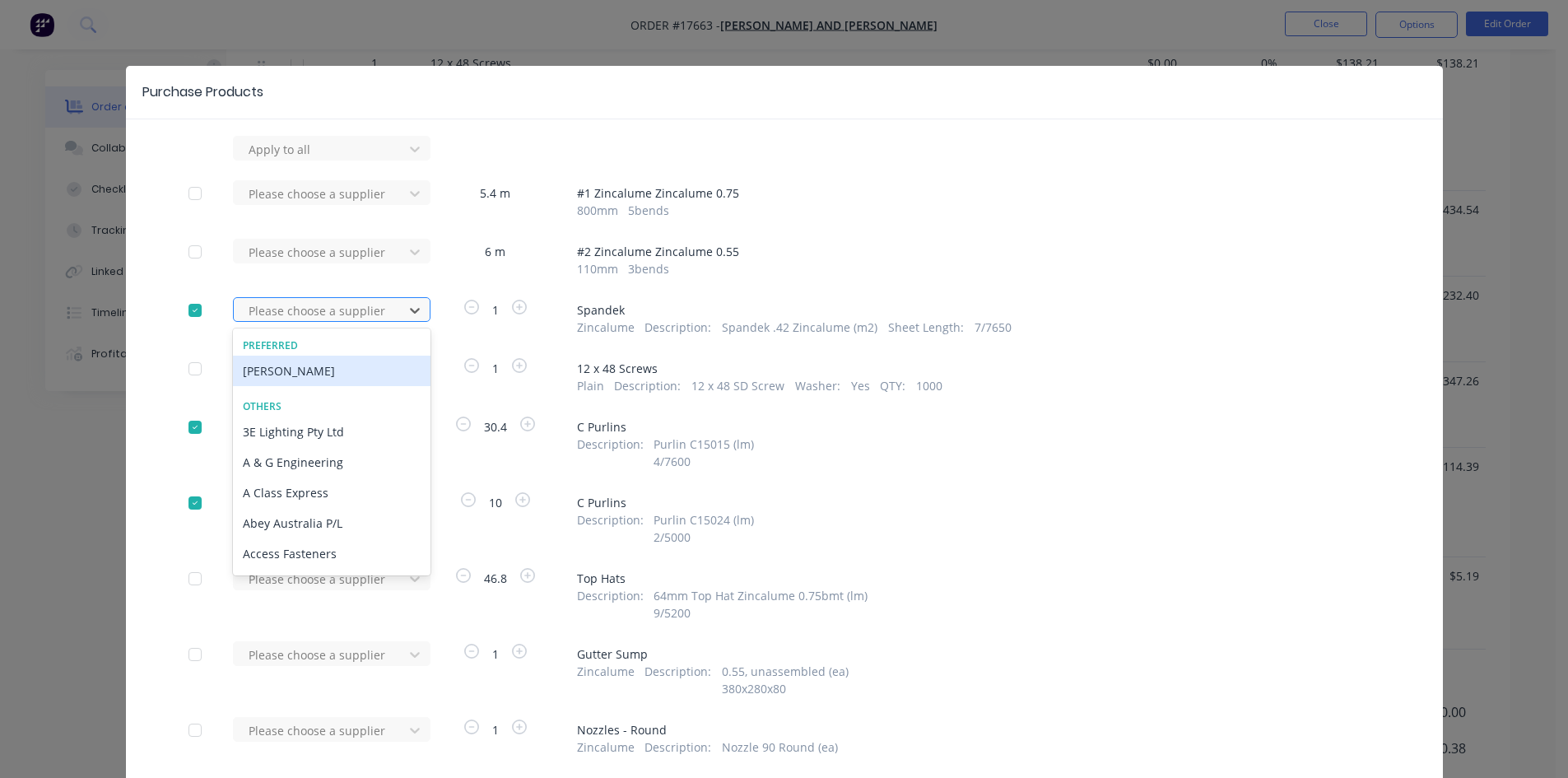
click at [346, 311] on div at bounding box center [320, 310] width 148 height 20
click at [328, 372] on div "Lysaght VIC" at bounding box center [331, 370] width 197 height 30
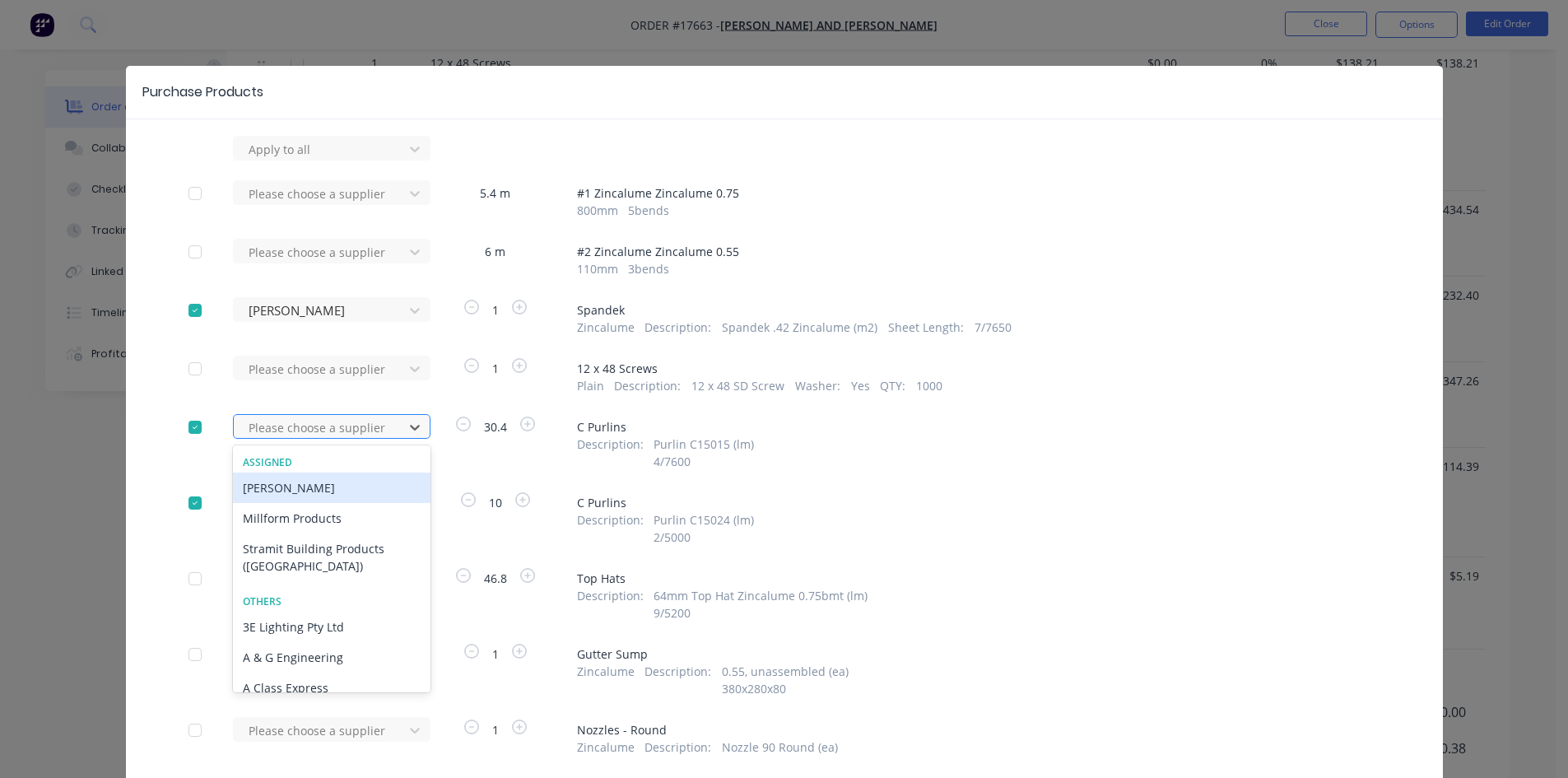
click at [312, 437] on div at bounding box center [320, 428] width 148 height 20
click at [312, 487] on div "Lysaght VIC" at bounding box center [331, 487] width 197 height 30
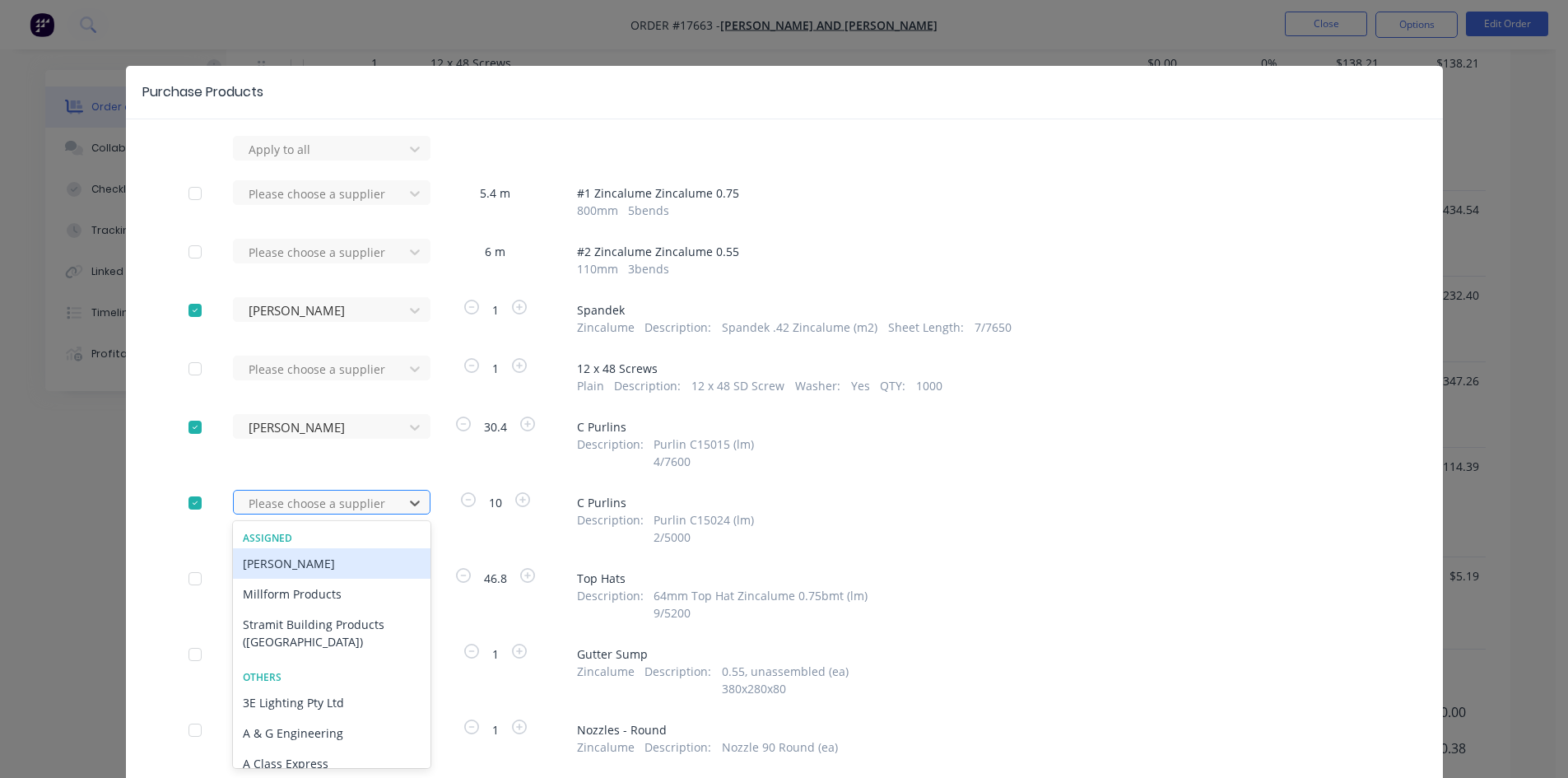
click at [317, 500] on div at bounding box center [320, 503] width 148 height 20
click at [317, 558] on div "Lysaght VIC" at bounding box center [331, 562] width 197 height 30
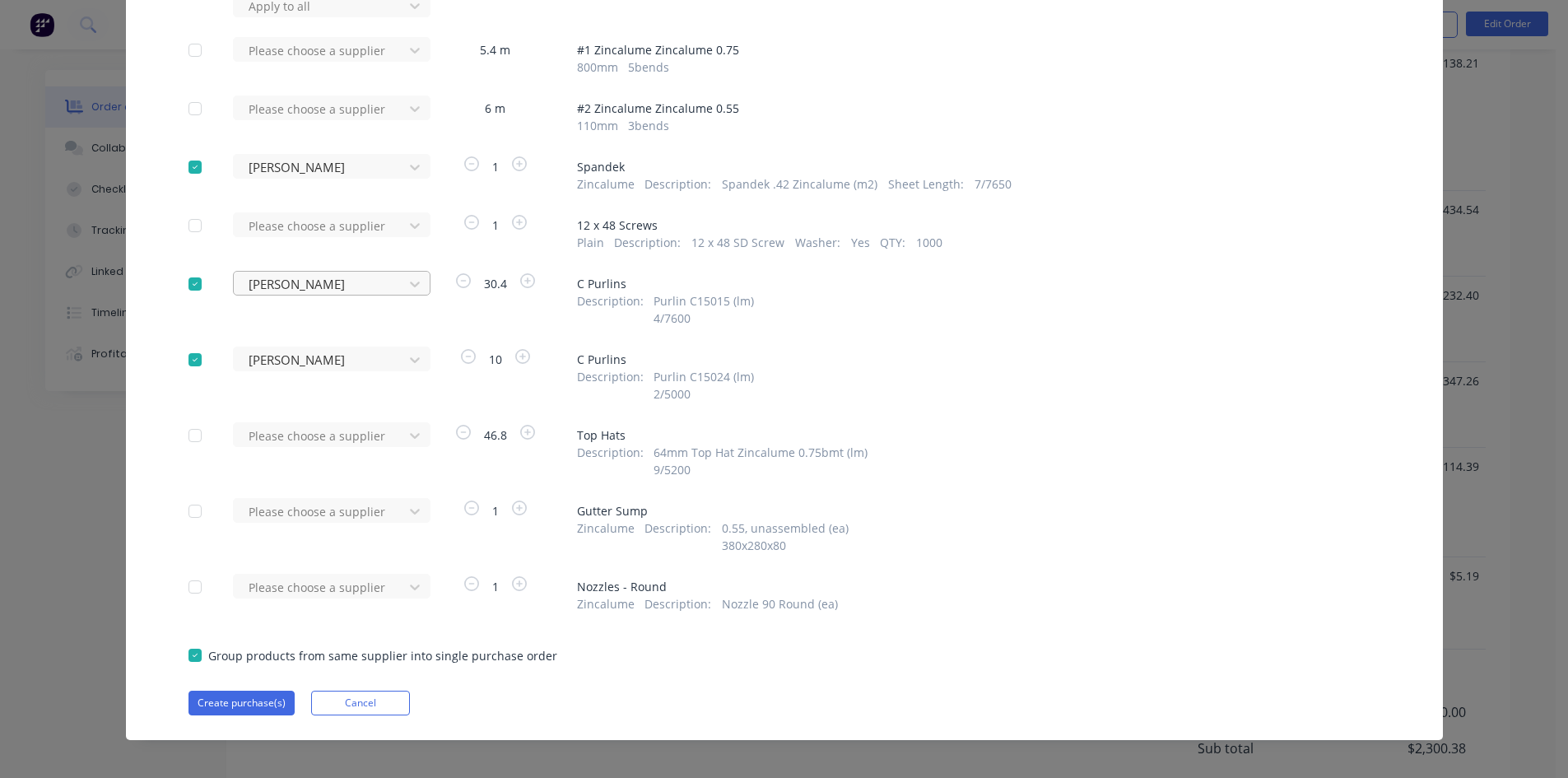
scroll to position [153, 0]
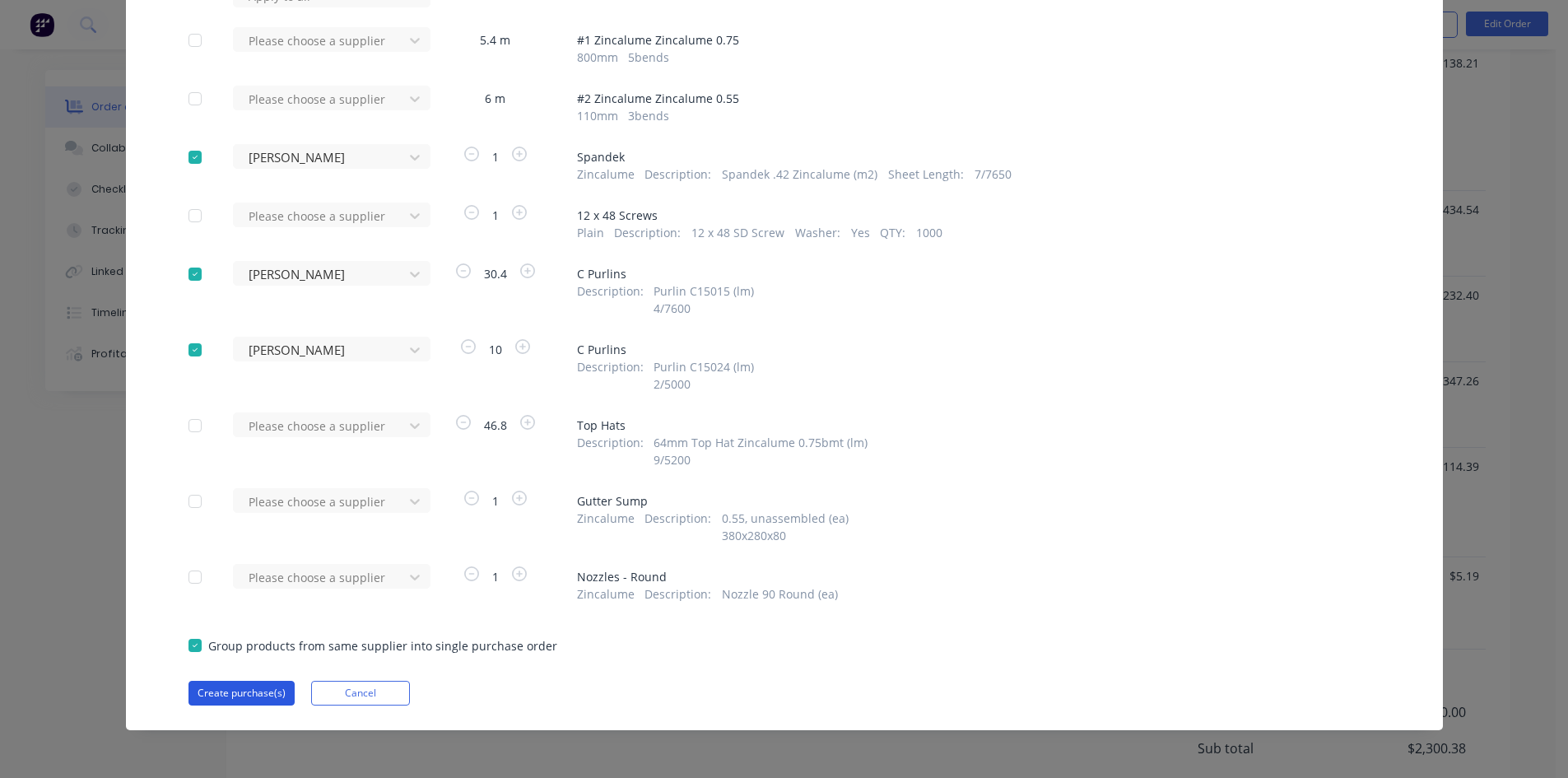
click at [242, 692] on button "Create purchase(s)" at bounding box center [241, 693] width 106 height 25
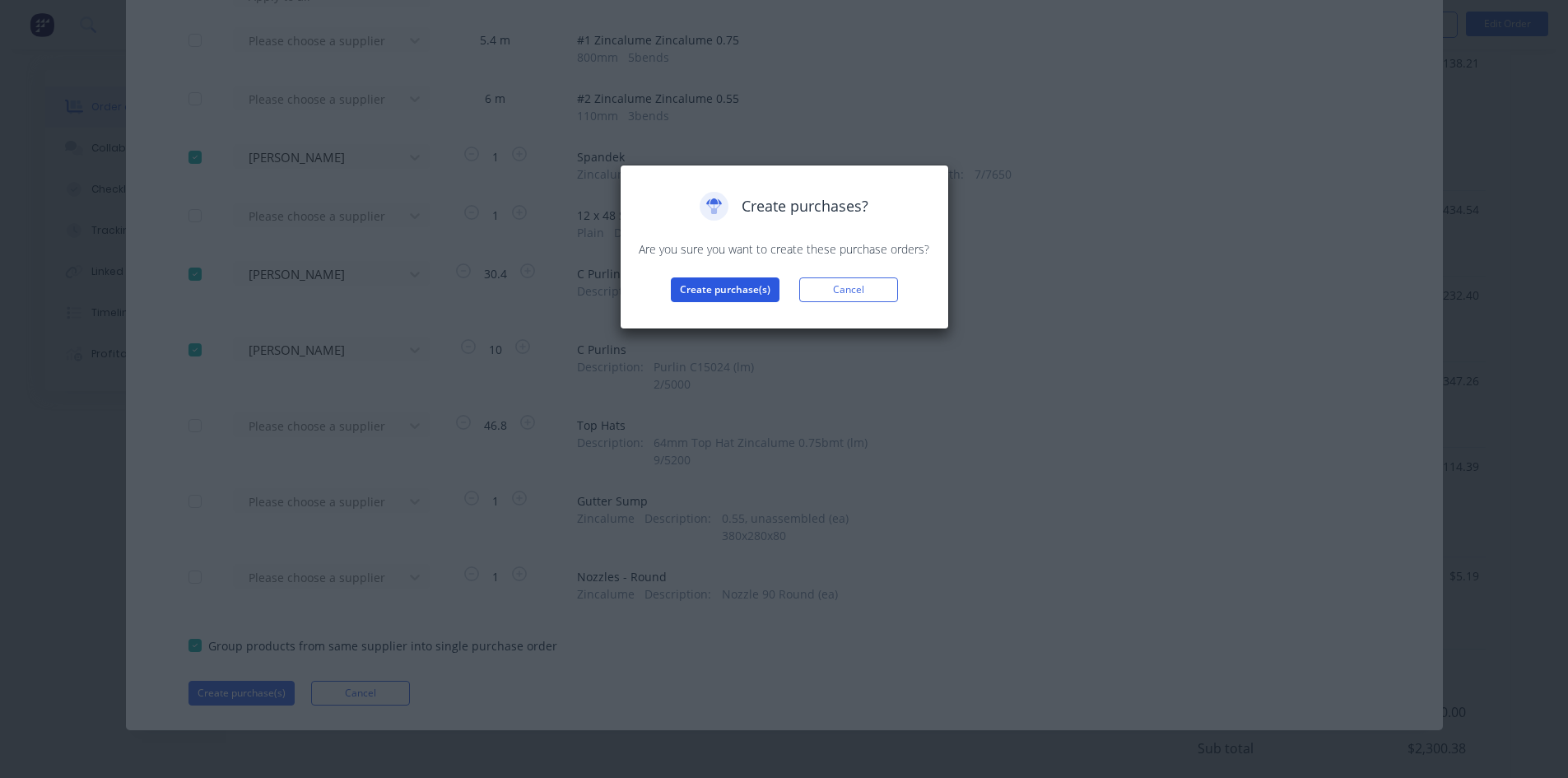
click at [722, 290] on button "Create purchase(s)" at bounding box center [725, 289] width 108 height 25
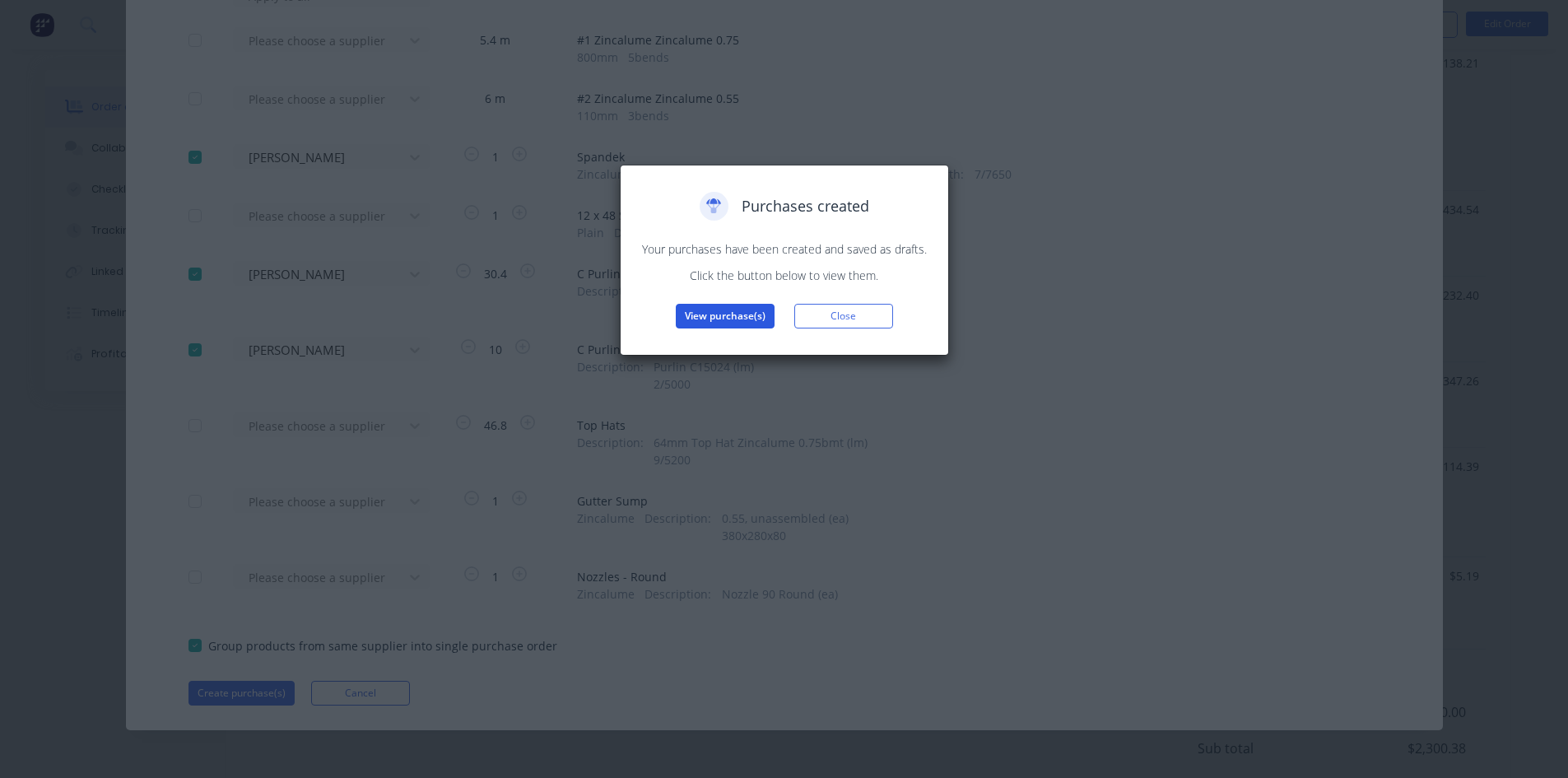
click at [734, 312] on button "View purchase(s)" at bounding box center [725, 316] width 99 height 25
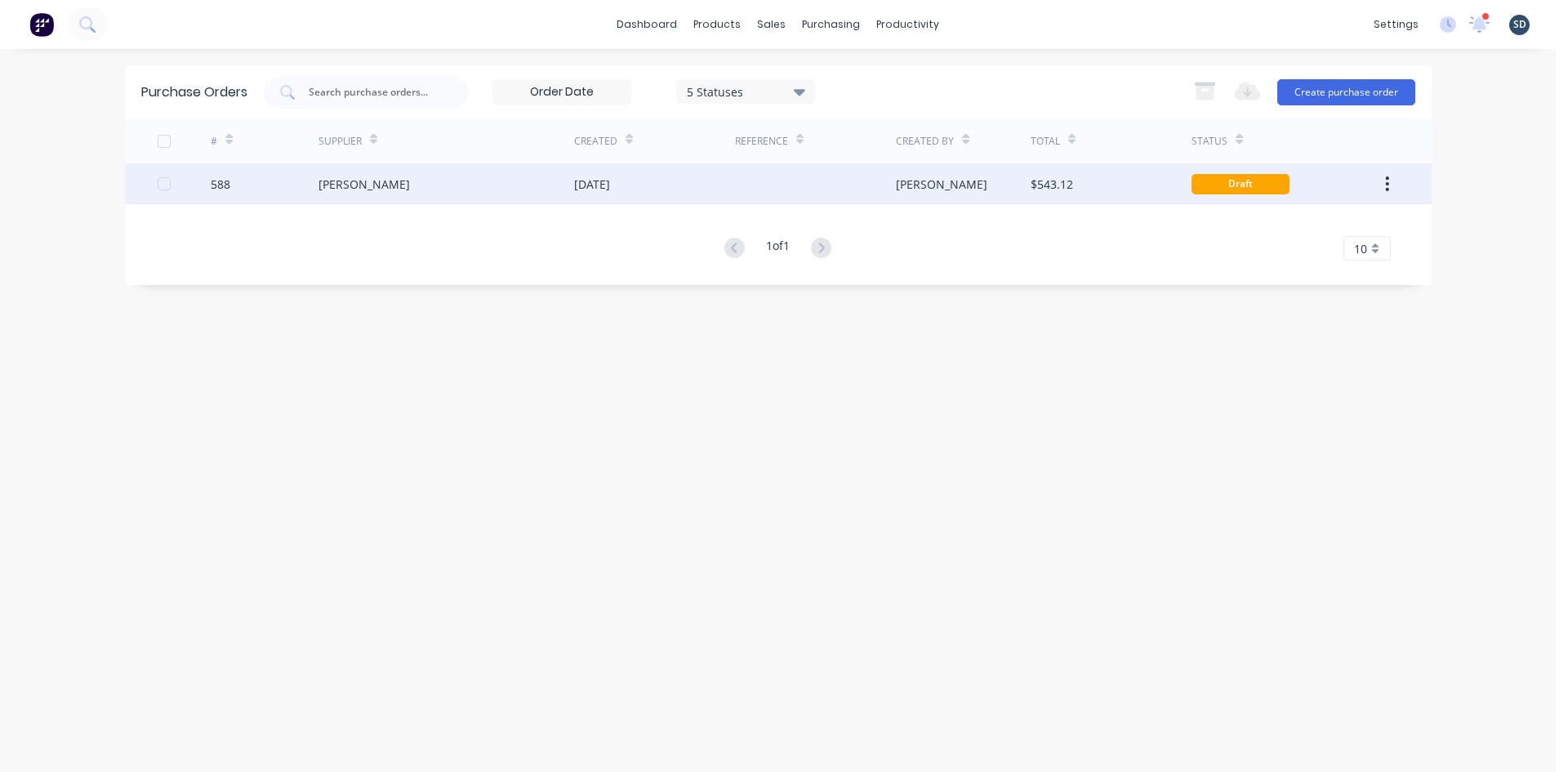
click at [482, 186] on div "Lysaght VIC" at bounding box center [446, 183] width 256 height 41
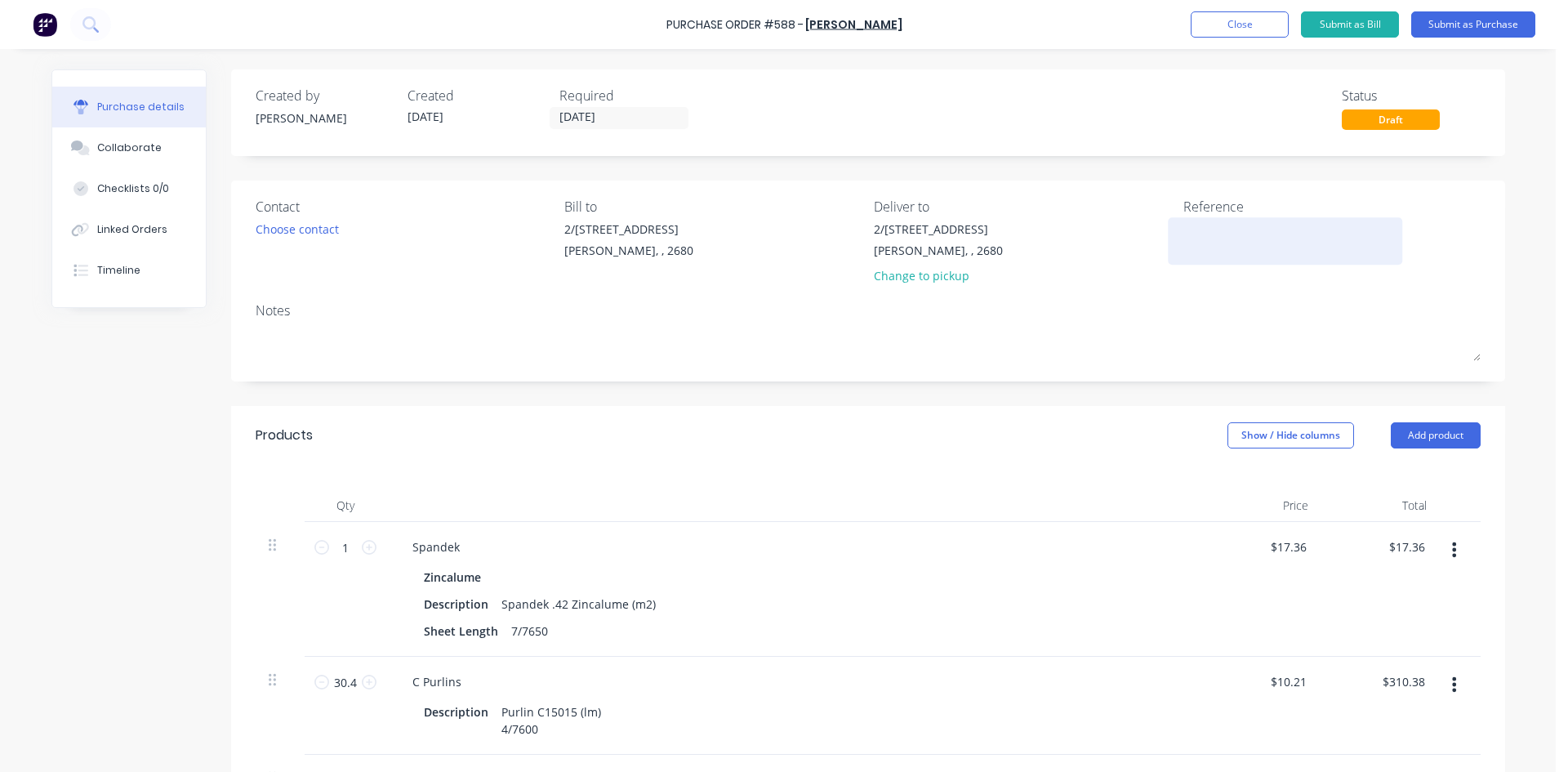
click at [1210, 220] on textarea at bounding box center [1286, 239] width 204 height 36
type textarea "x"
type textarea "5"
type textarea "x"
type textarea "58"
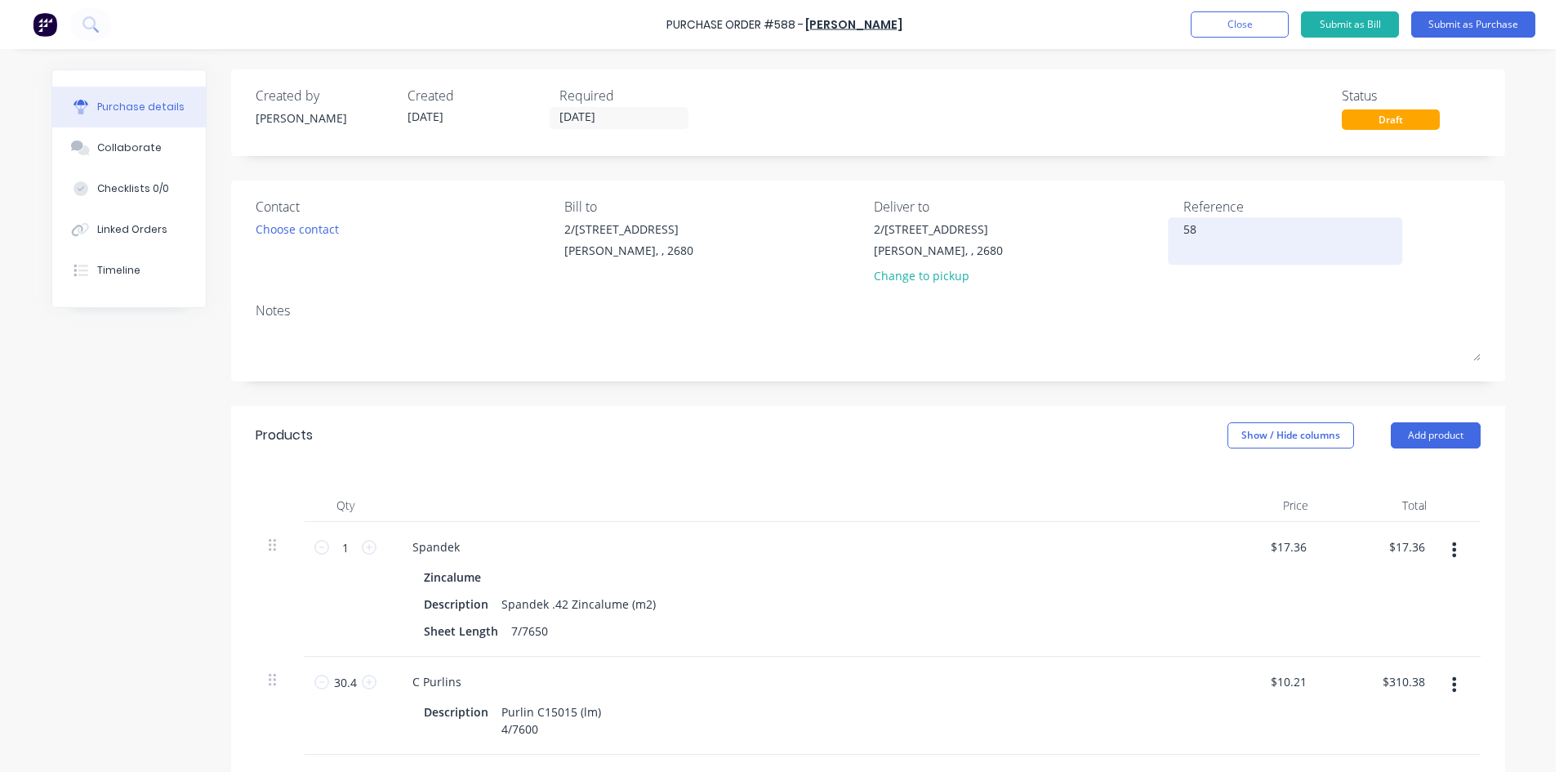
type textarea "x"
type textarea "588"
type textarea "x"
type textarea "588"
type textarea "x"
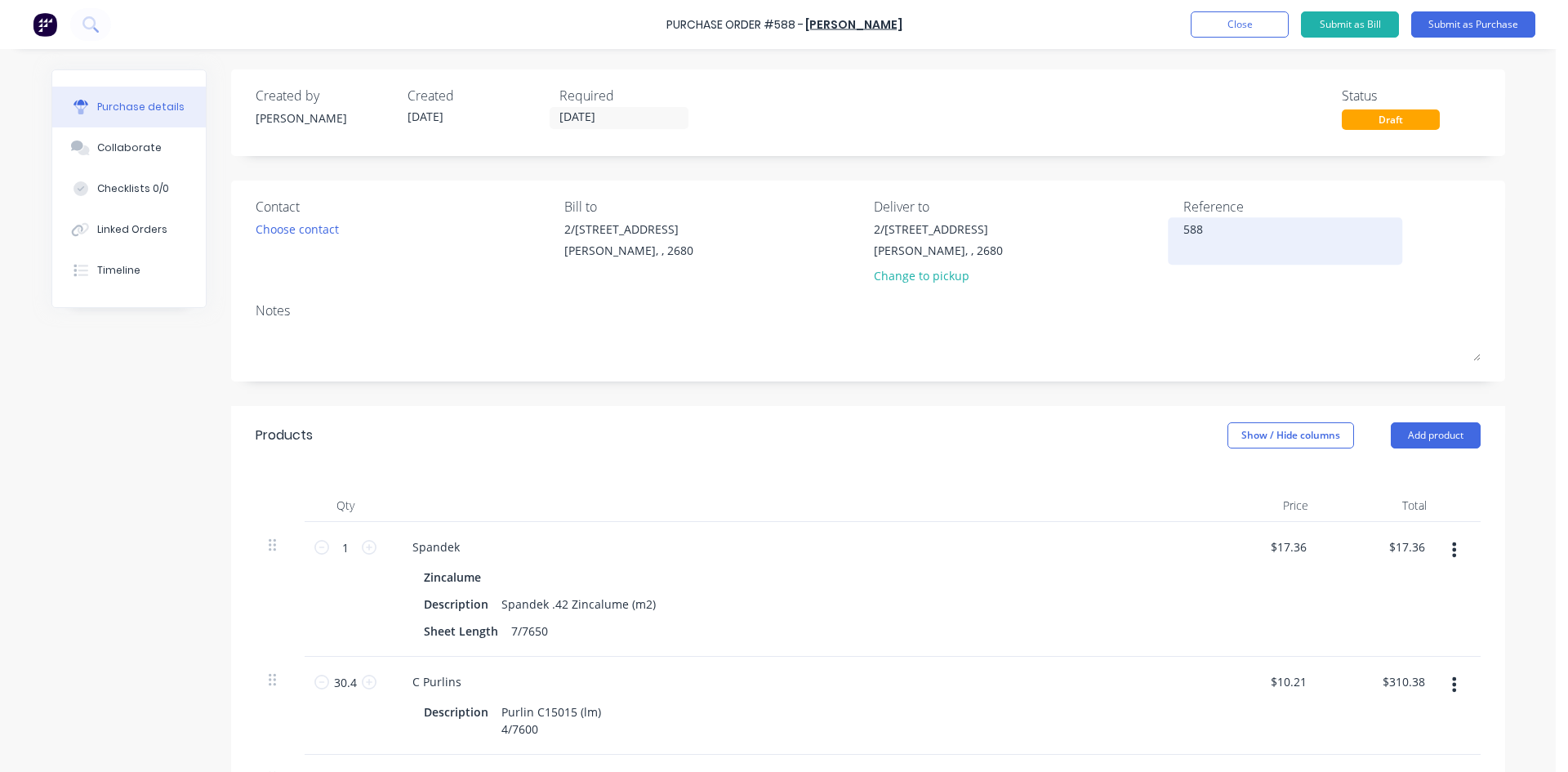
type textarea "588 /"
type textarea "x"
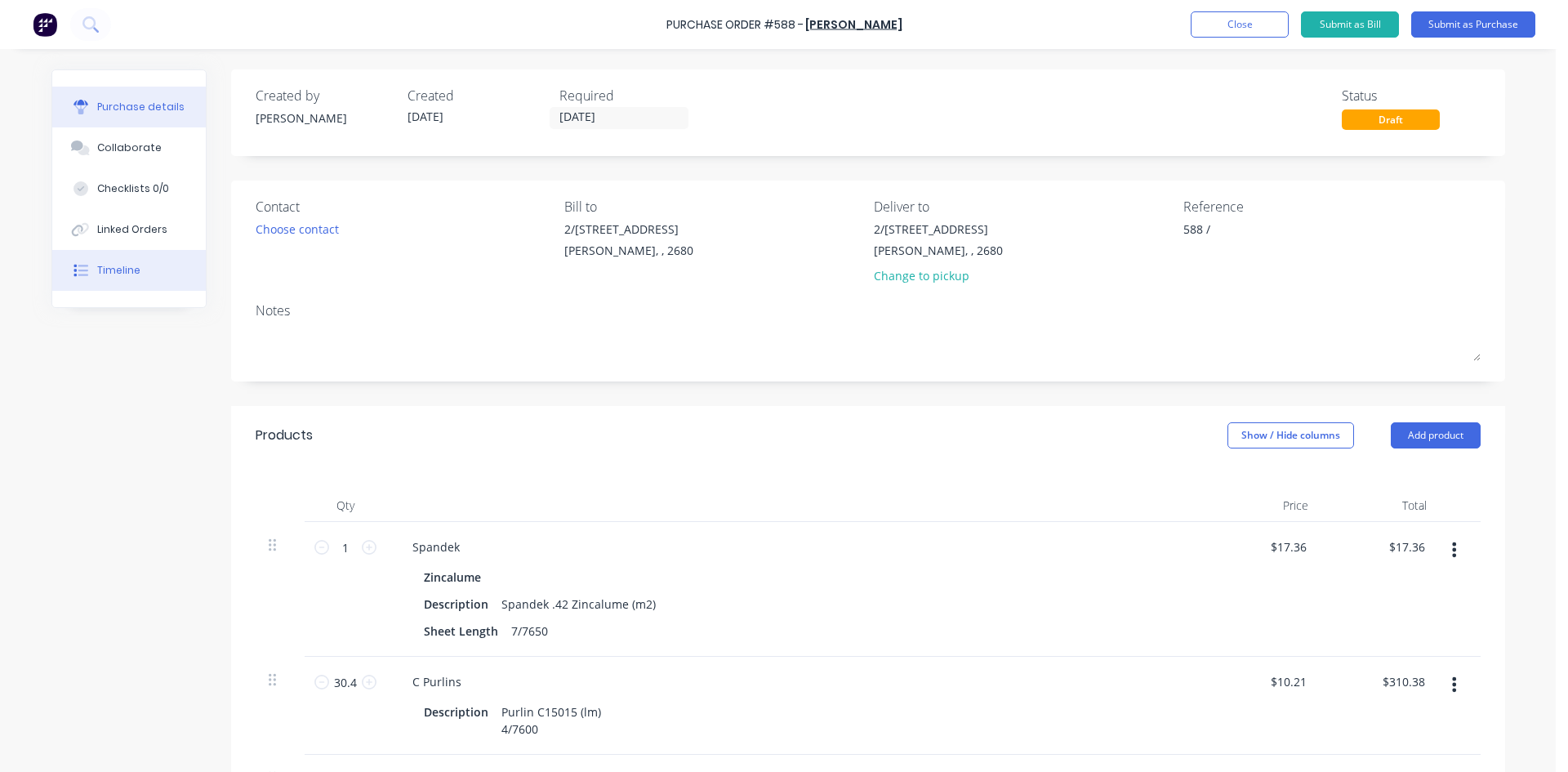
type textarea "588 /"
type textarea "x"
type textarea "588 /"
click at [107, 263] on div "Timeline" at bounding box center [119, 270] width 44 height 15
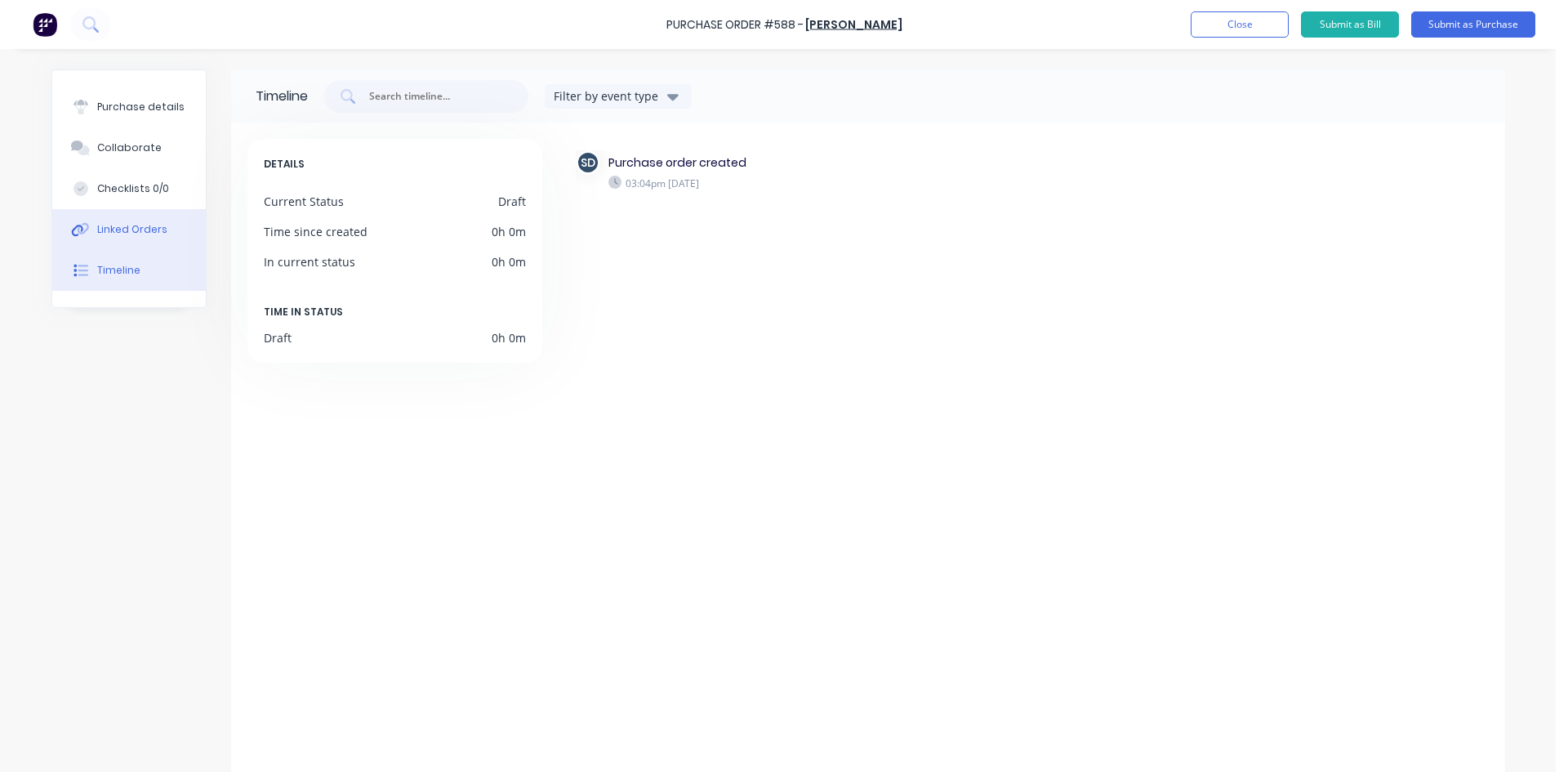
click at [135, 220] on button "Linked Orders" at bounding box center [128, 229] width 154 height 41
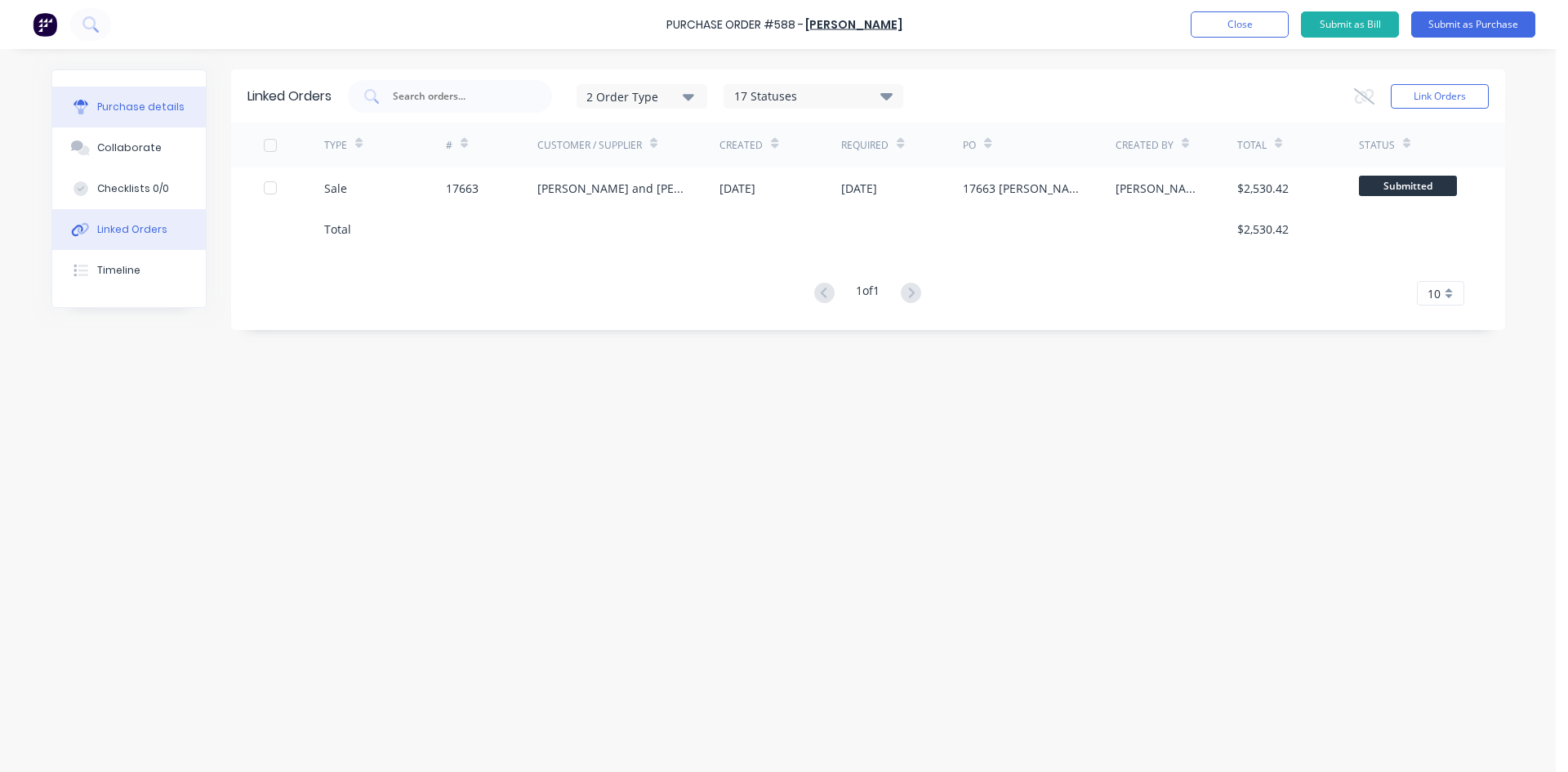
click at [119, 107] on div "Purchase details" at bounding box center [141, 107] width 87 height 15
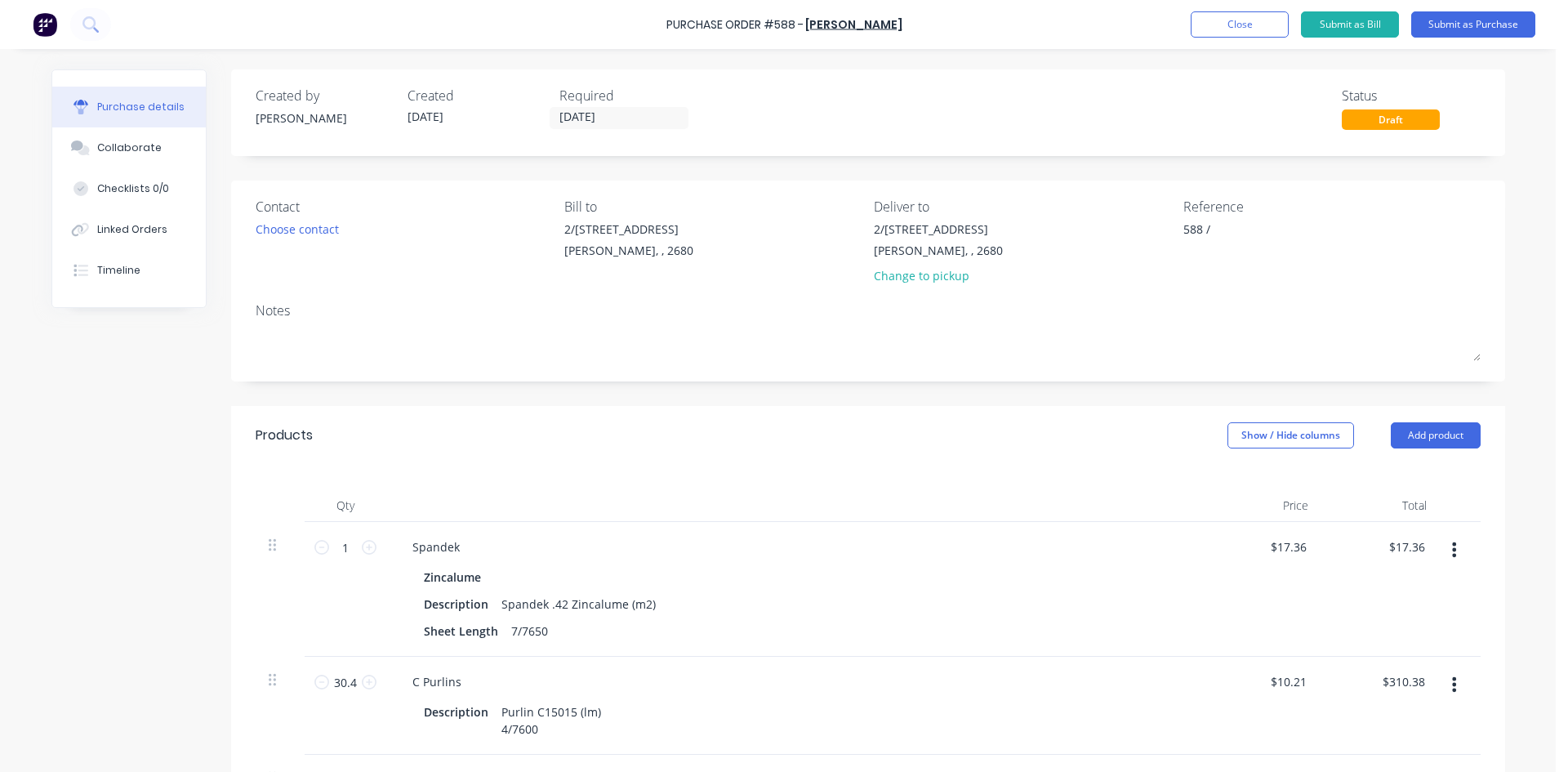
type textarea "x"
click at [1240, 222] on textarea "588 /" at bounding box center [1286, 239] width 204 height 36
type textarea "588 / 17663"
type textarea "x"
type textarea "588 / 17663 R"
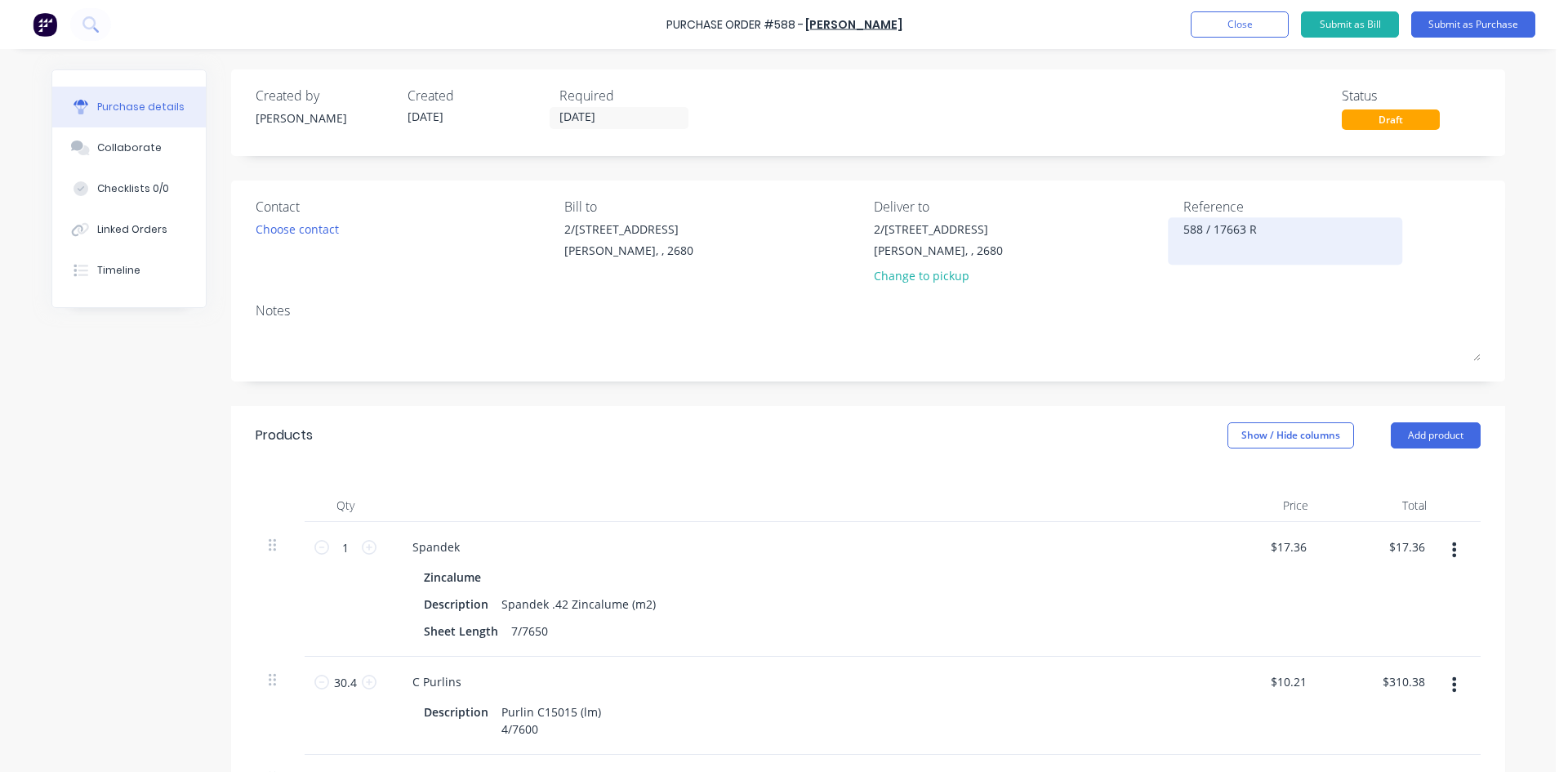
type textarea "x"
type textarea "588 / 17663"
type textarea "x"
type textarea "588 / 17663 J"
type textarea "x"
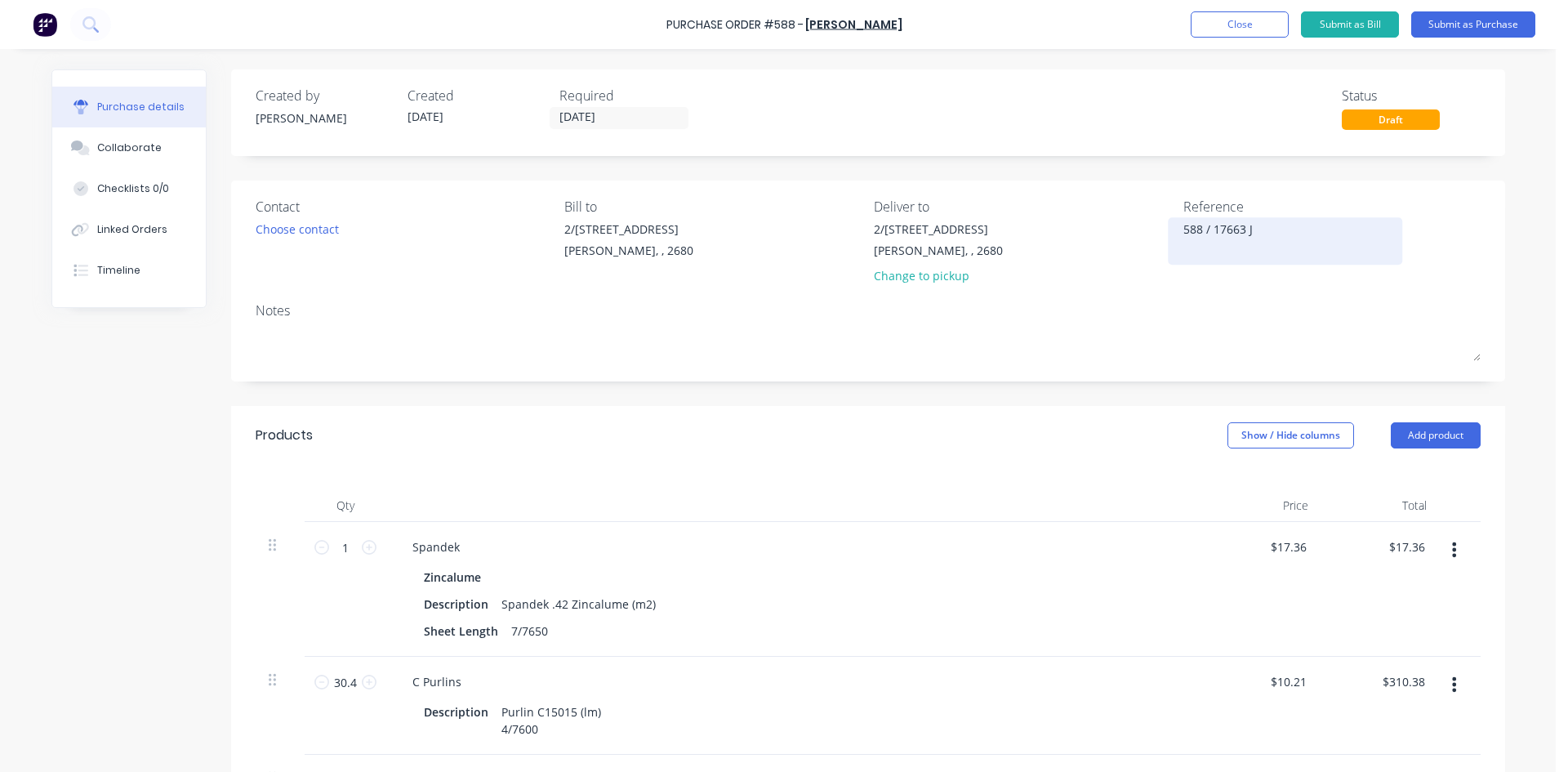
type textarea "588 / 17663 Ja"
type textarea "x"
type textarea "588 / 17663 Jay"
type textarea "x"
type textarea "588 / 17663 Jay"
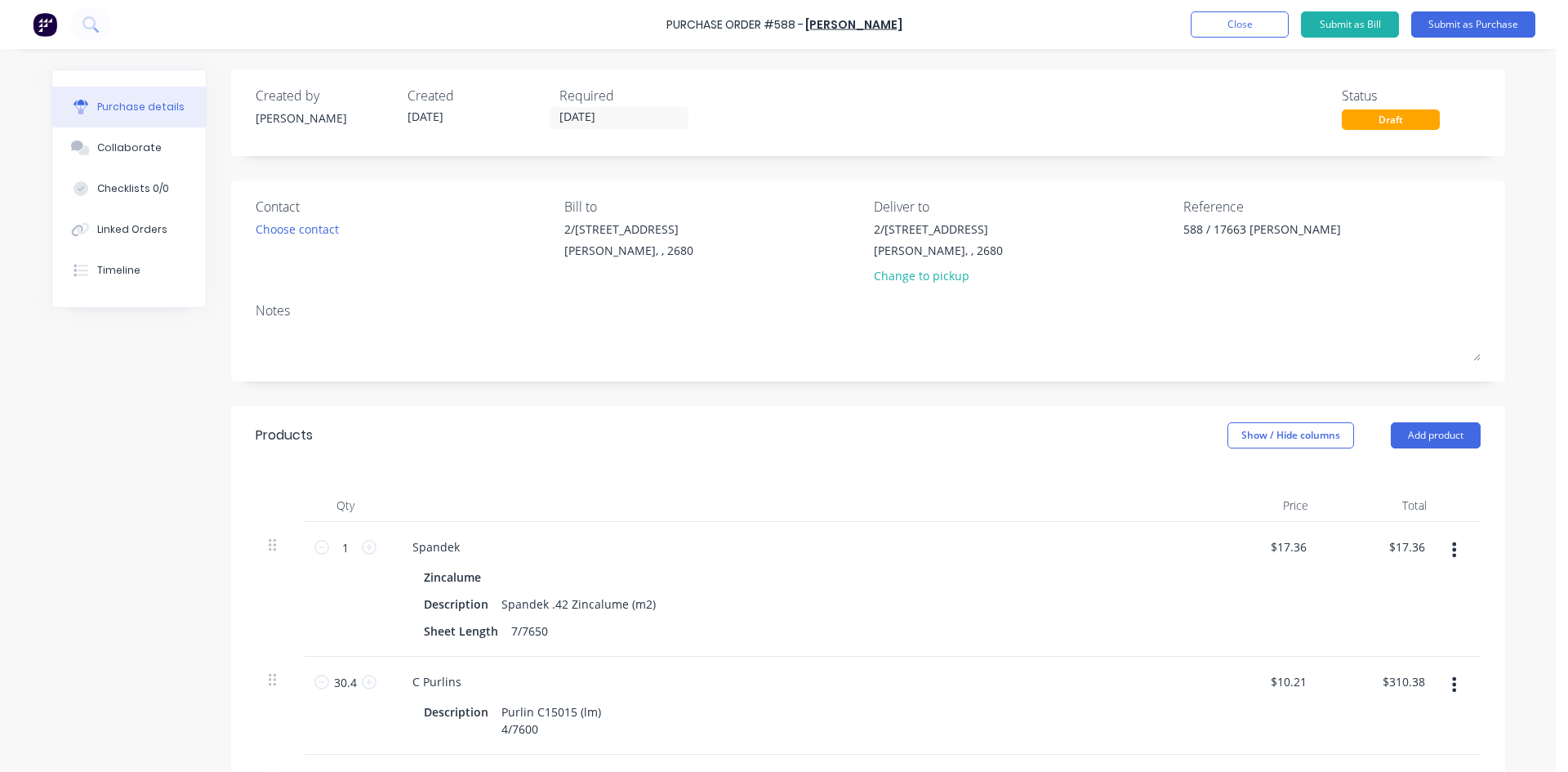
type textarea "x"
type textarea "588 / 17663 Jay"
click at [1234, 278] on div "Reference 588 / 17663 Jay" at bounding box center [1332, 244] width 297 height 96
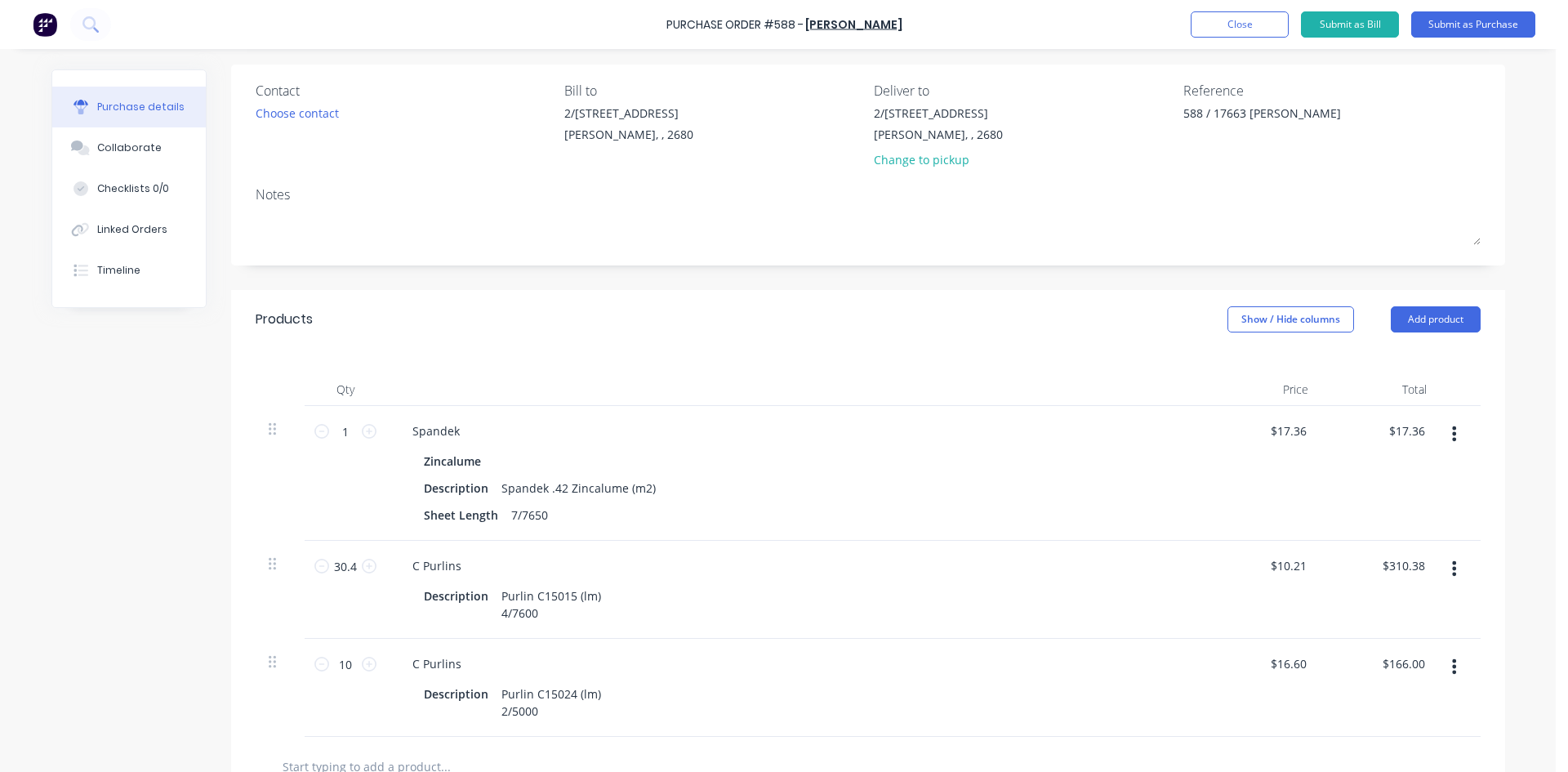
scroll to position [245, 0]
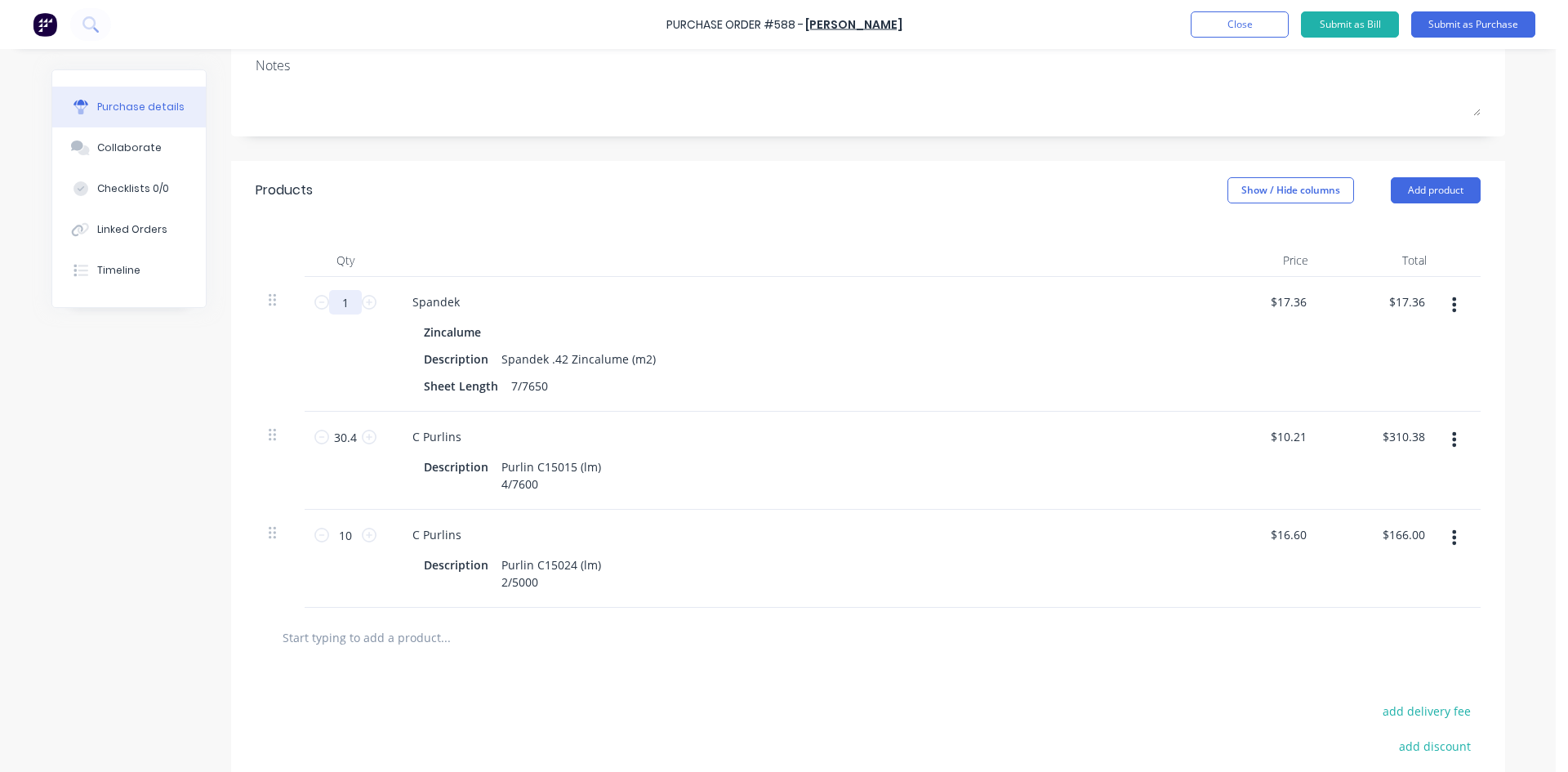
click at [352, 308] on input "1" at bounding box center [345, 301] width 33 height 25
type textarea "x"
type input "3"
type input "$52.08"
type textarea "x"
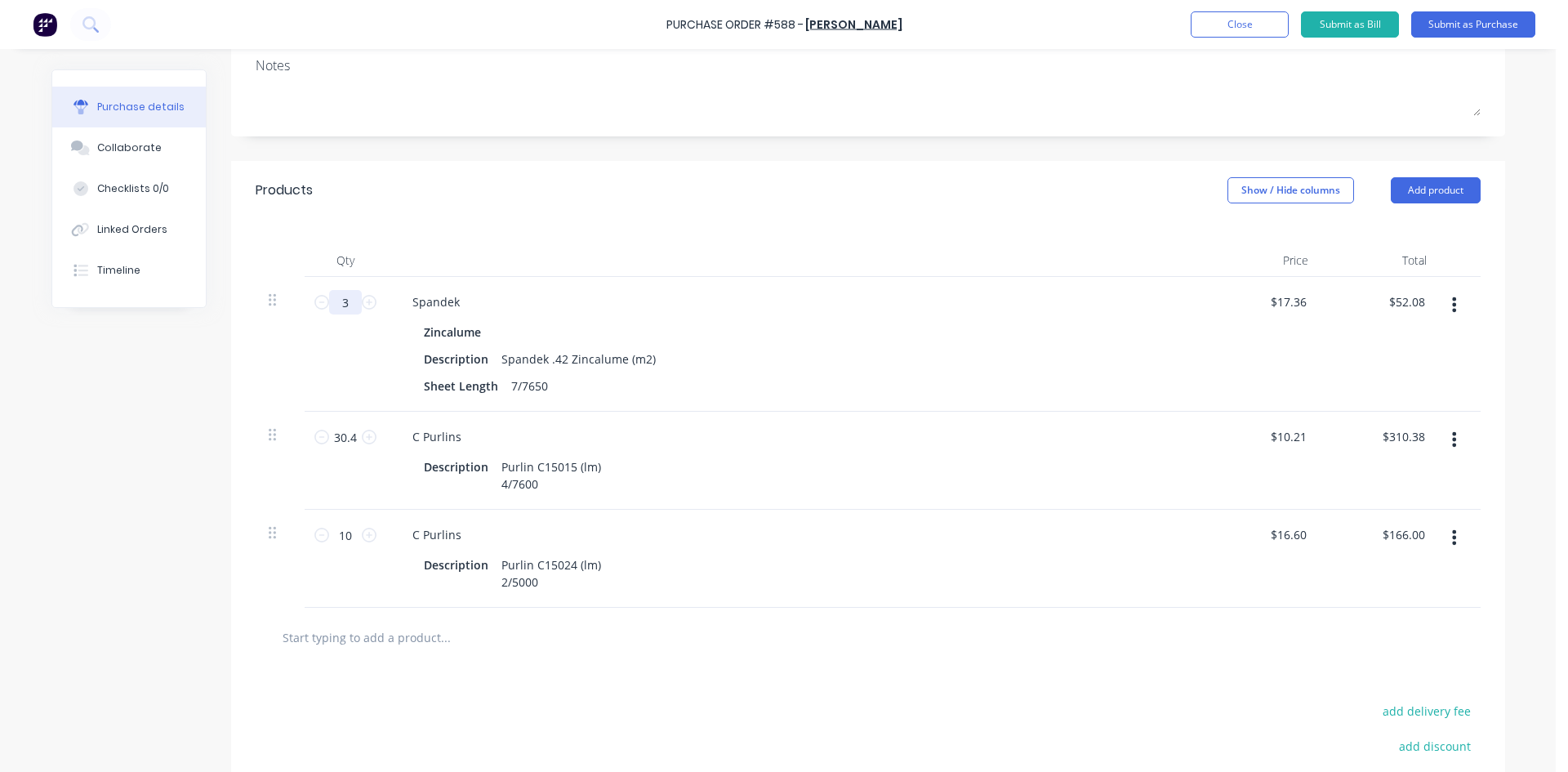
type input "37"
type input "$642.32"
type textarea "x"
type input "37."
type textarea "x"
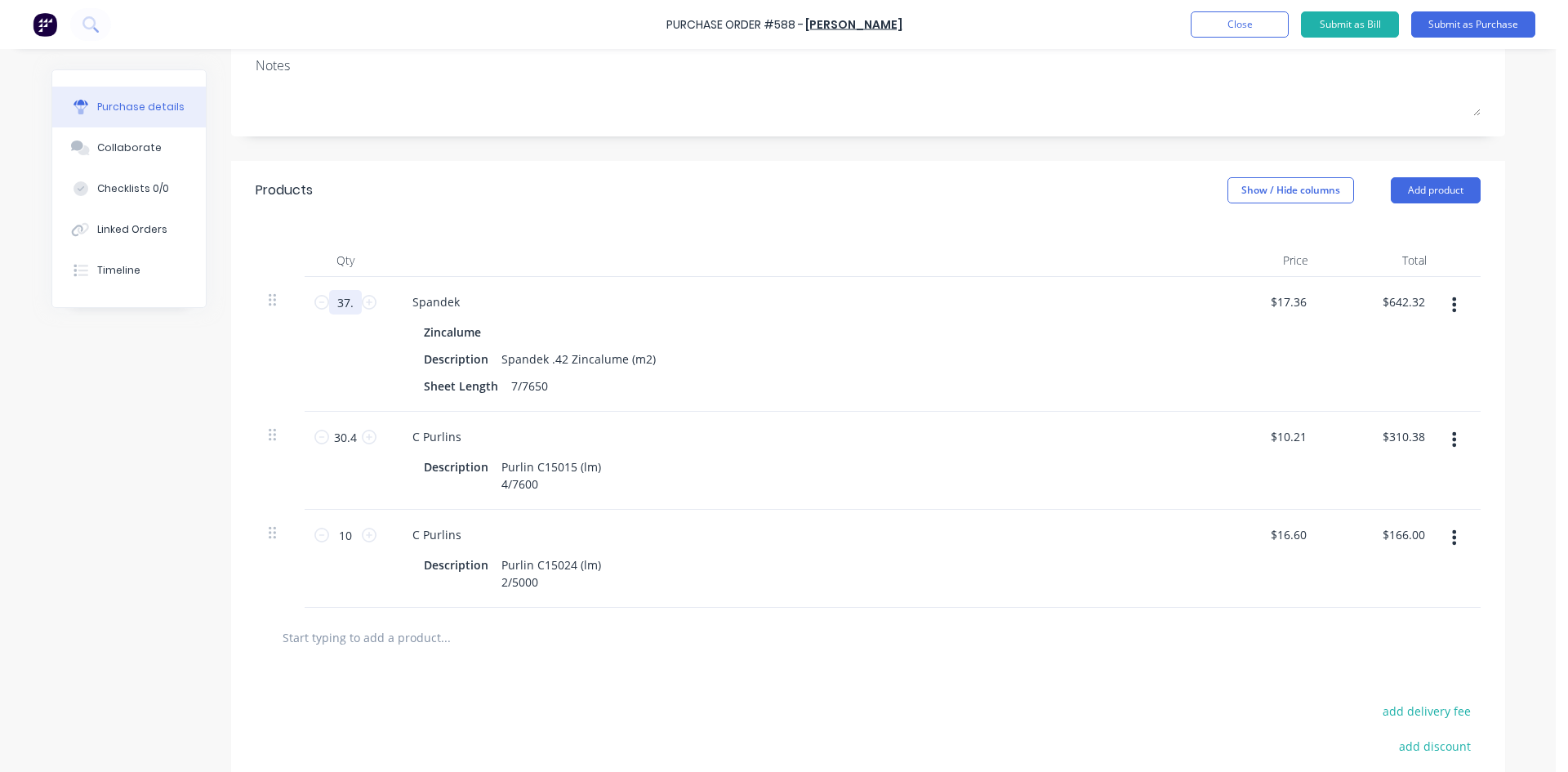
type input "37.4"
type input "$649.26"
type textarea "x"
type input "37.49"
type input "$650.83"
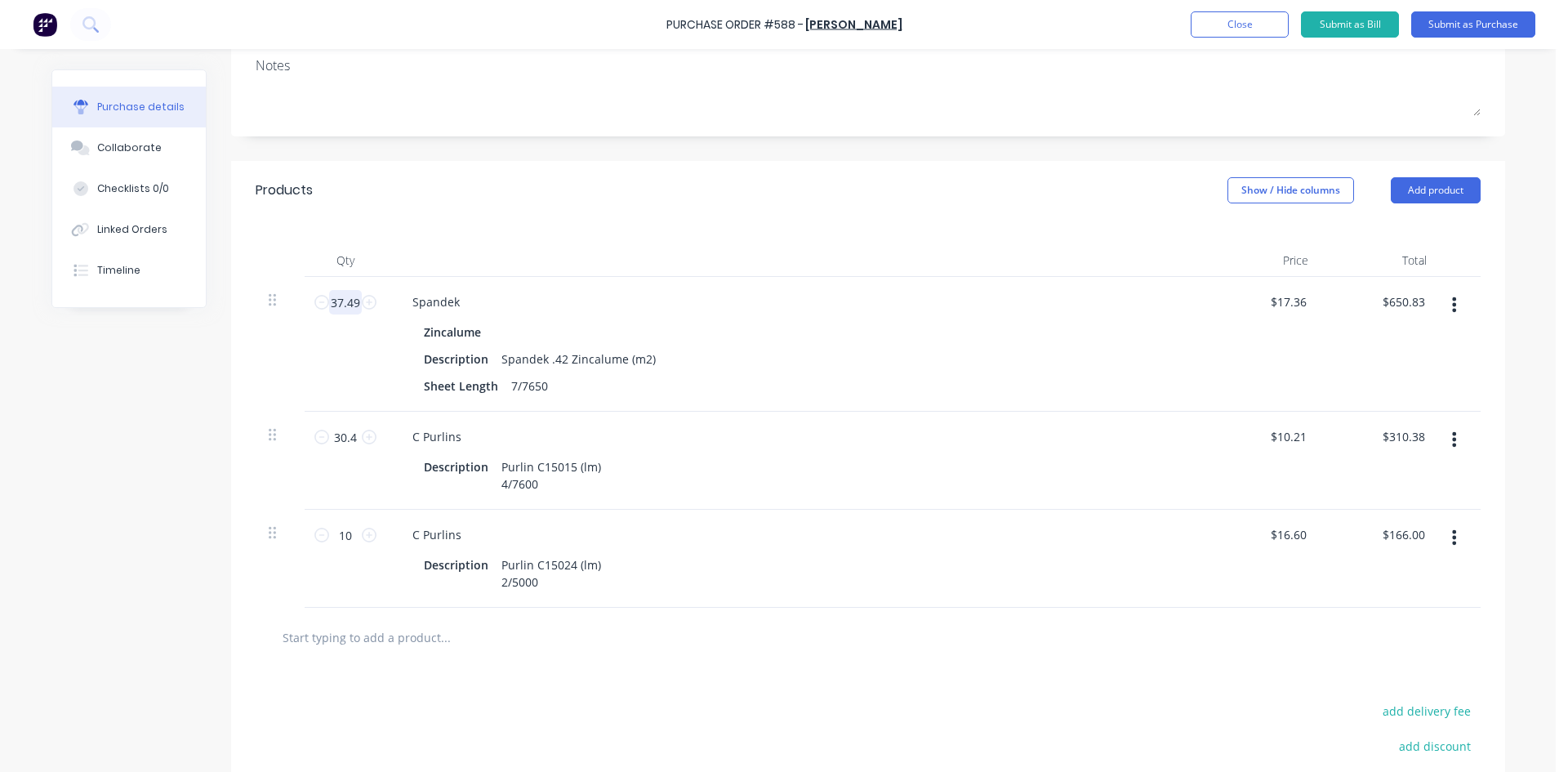
type textarea "x"
type input "37.49"
click at [630, 217] on div "Products Show / Hide columns Add product" at bounding box center [868, 190] width 1274 height 59
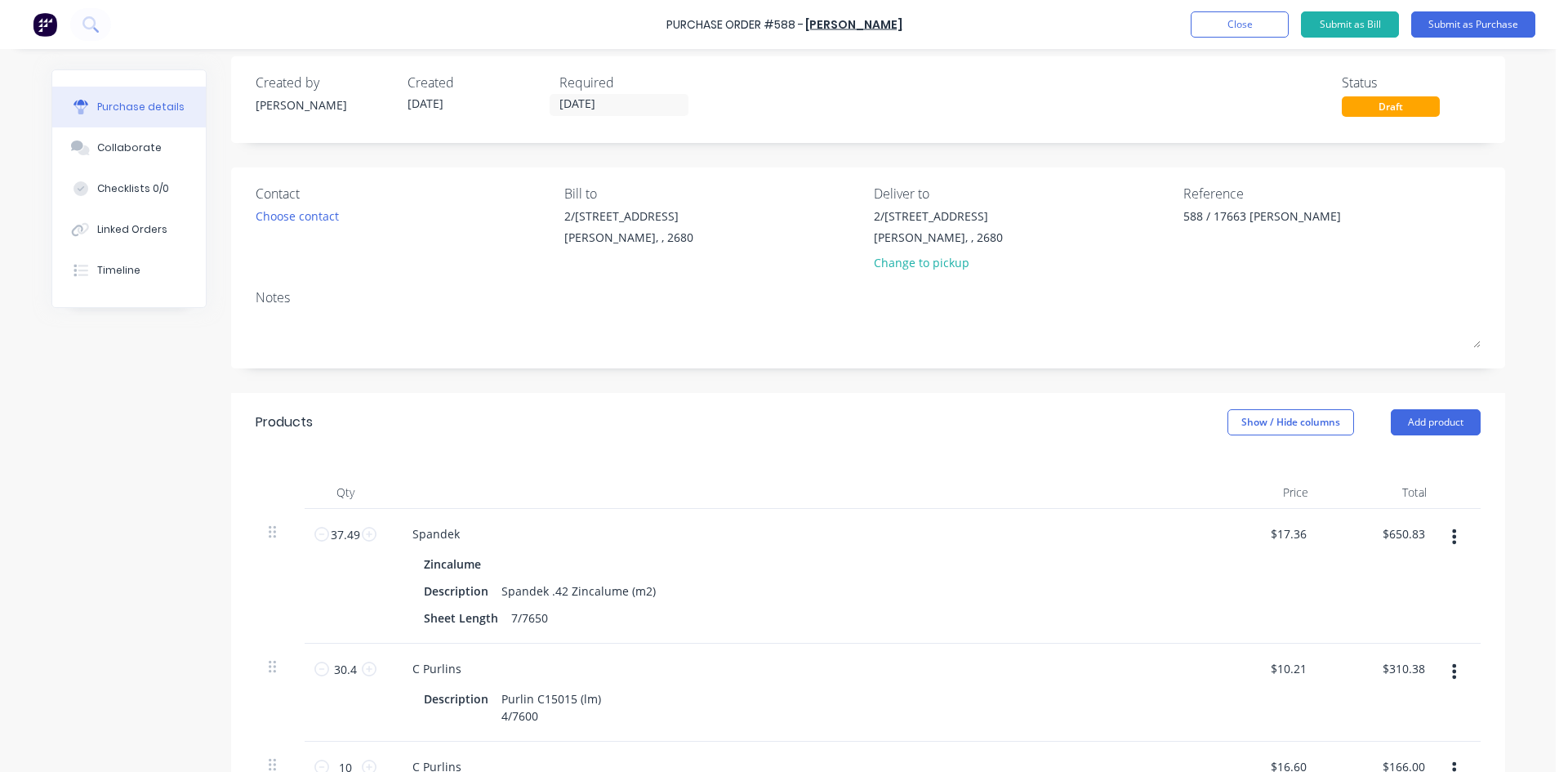
scroll to position [0, 0]
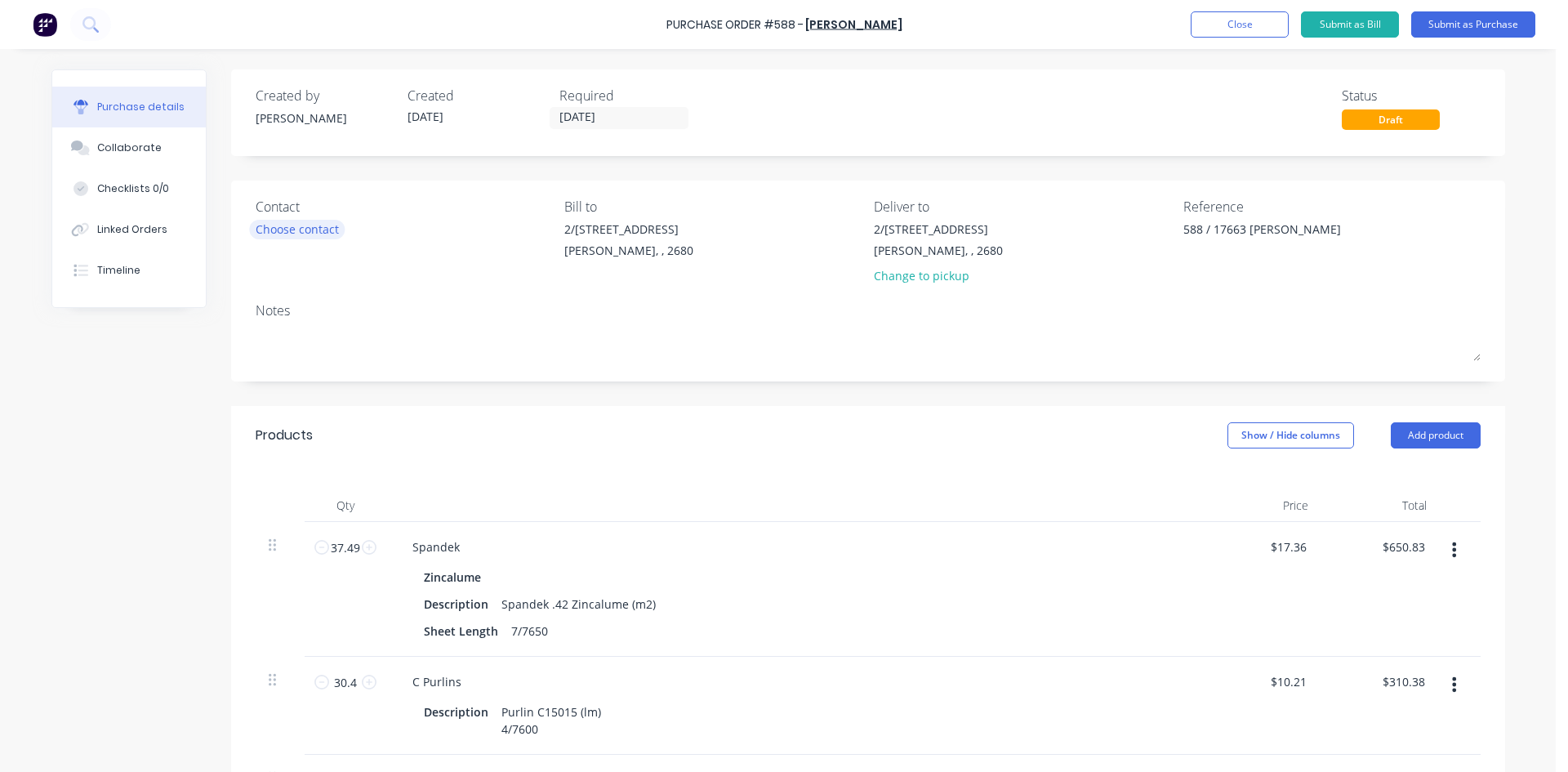
click at [292, 227] on div "Choose contact" at bounding box center [297, 229] width 83 height 17
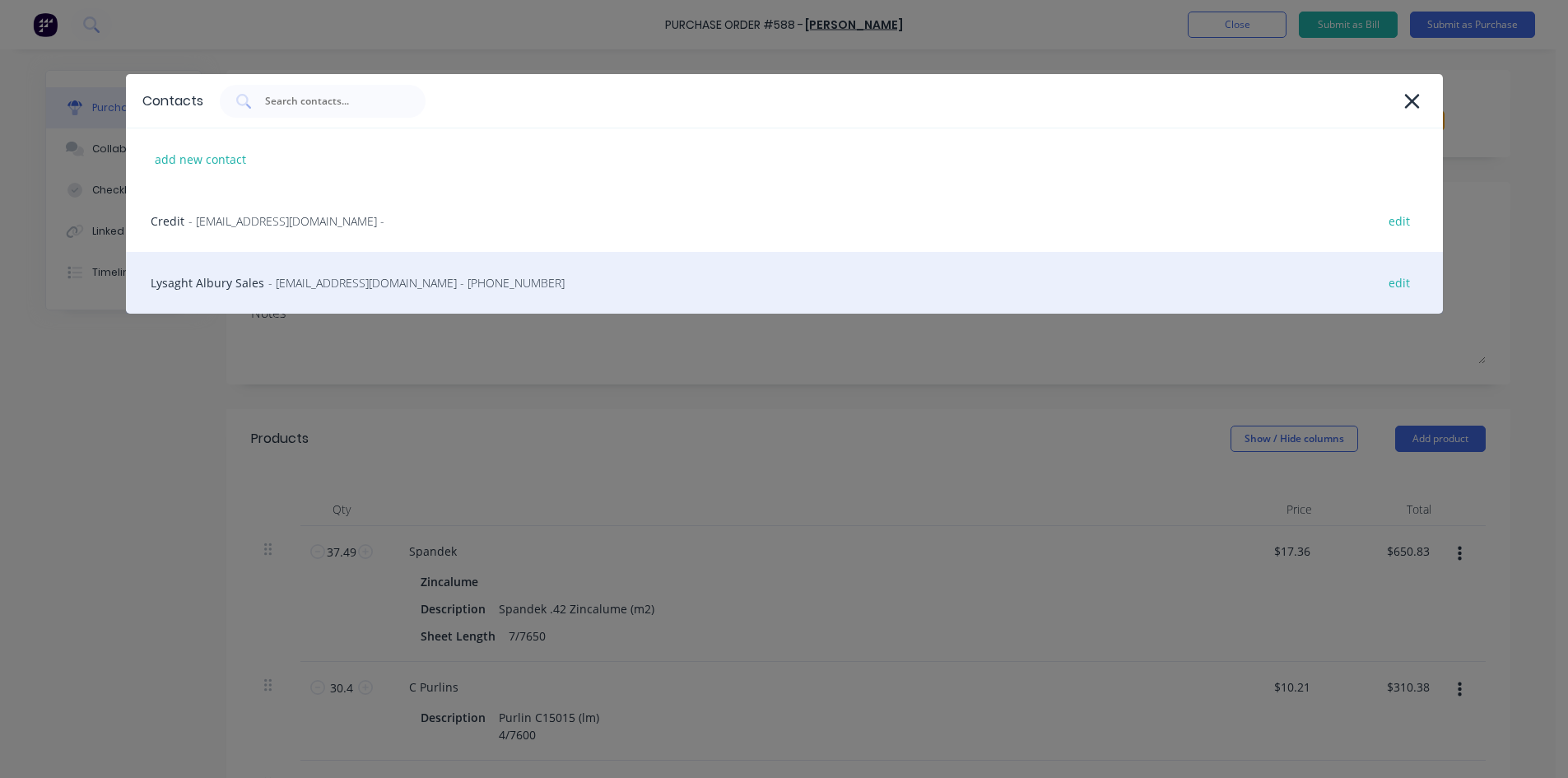
click at [349, 289] on span "- lysaghtalburysales@lysaght.com - (02) 6040 8044" at bounding box center [416, 283] width 296 height 17
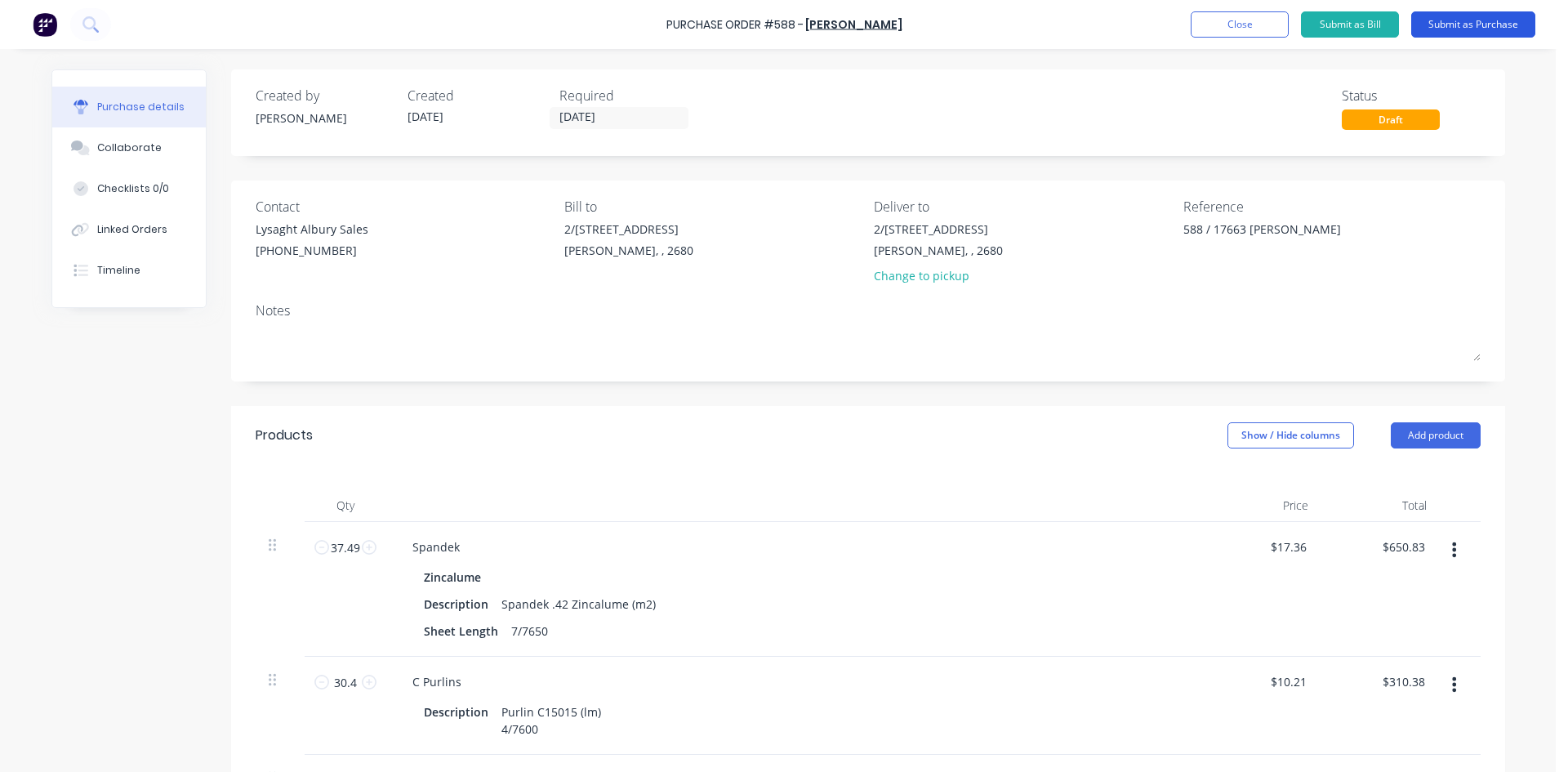
click at [1470, 27] on button "Submit as Purchase" at bounding box center [1473, 25] width 124 height 26
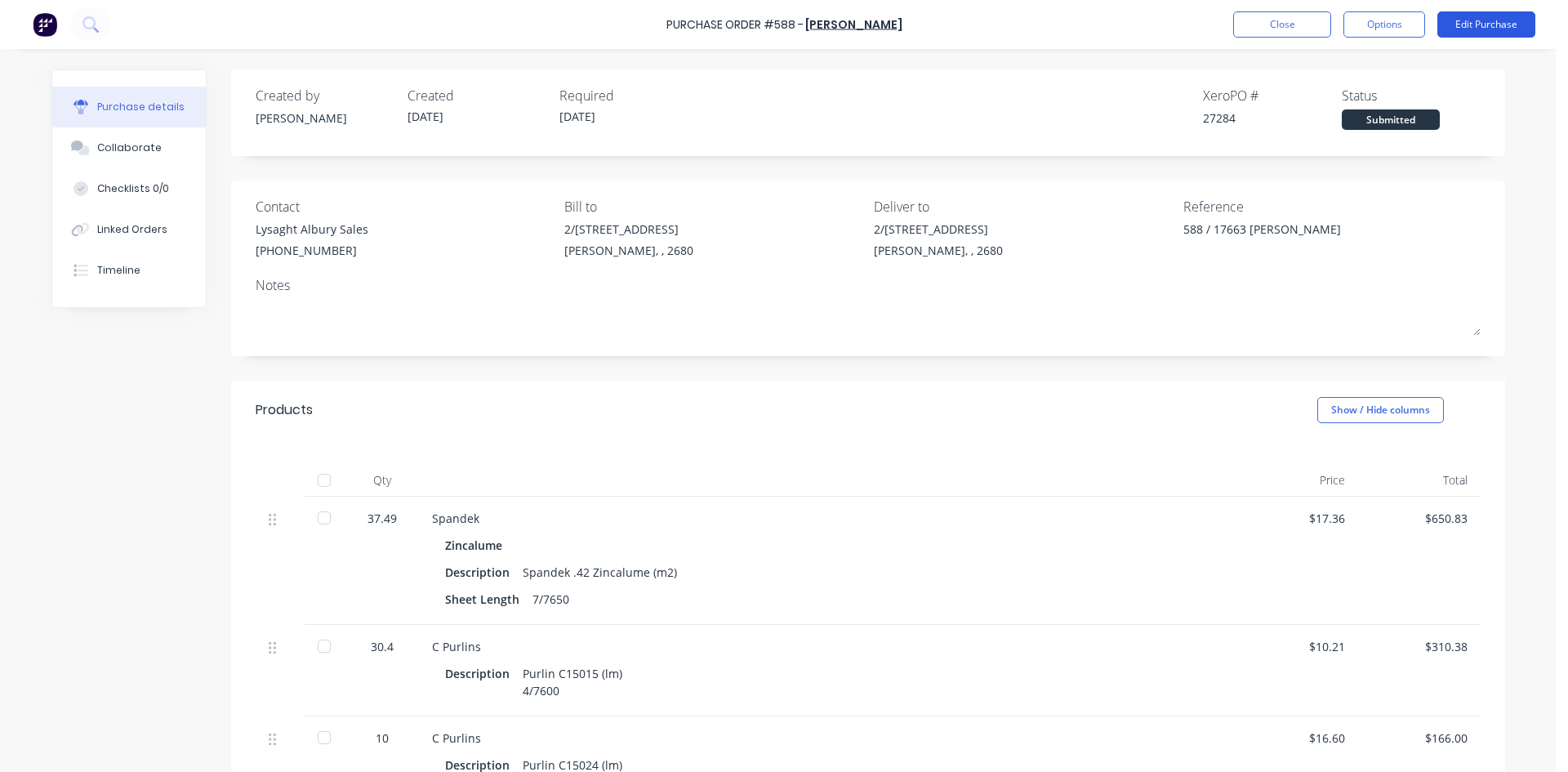
click at [1481, 26] on button "Edit Purchase" at bounding box center [1487, 25] width 98 height 26
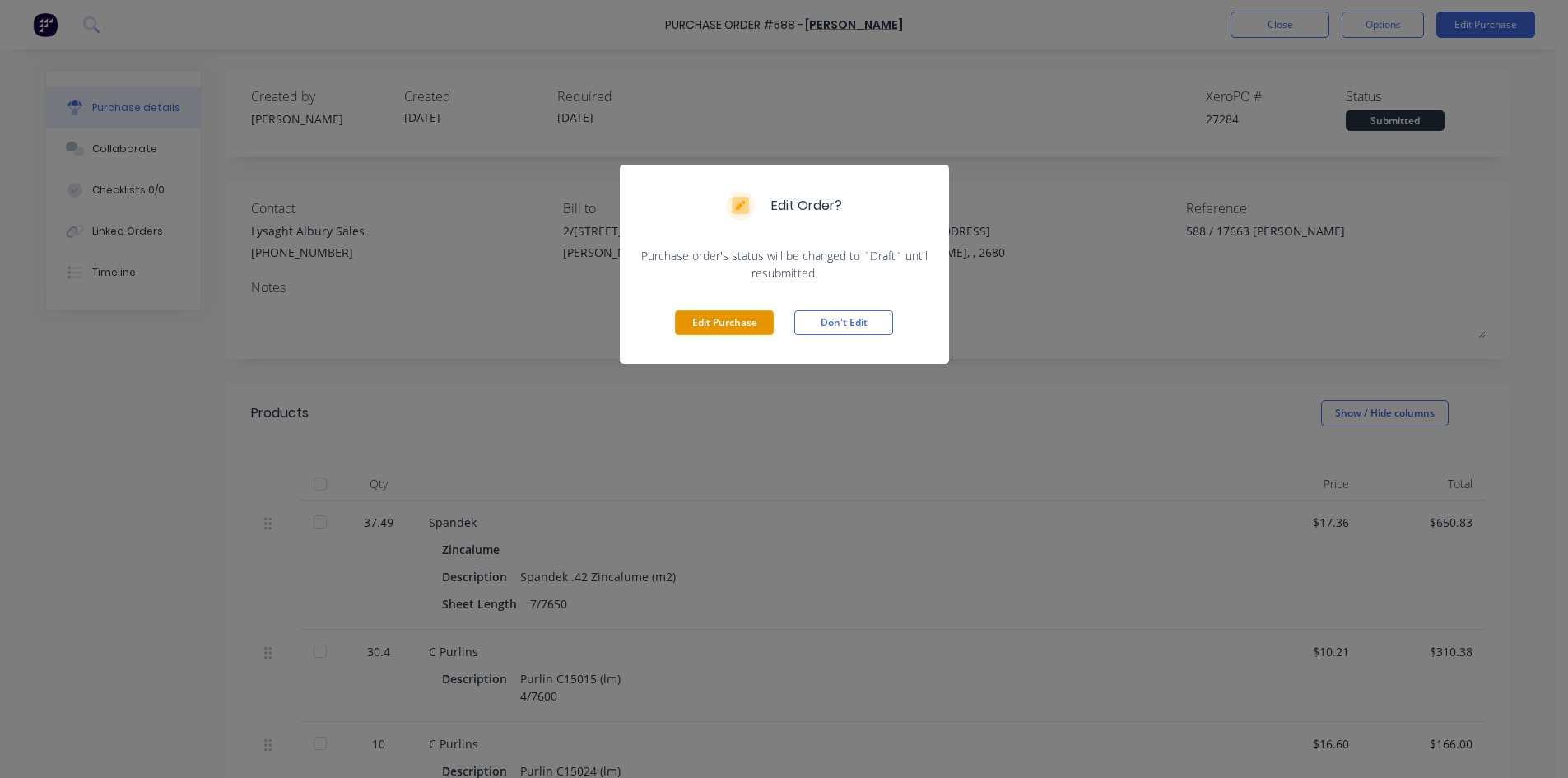
click at [713, 317] on button "Edit Purchase" at bounding box center [724, 322] width 99 height 25
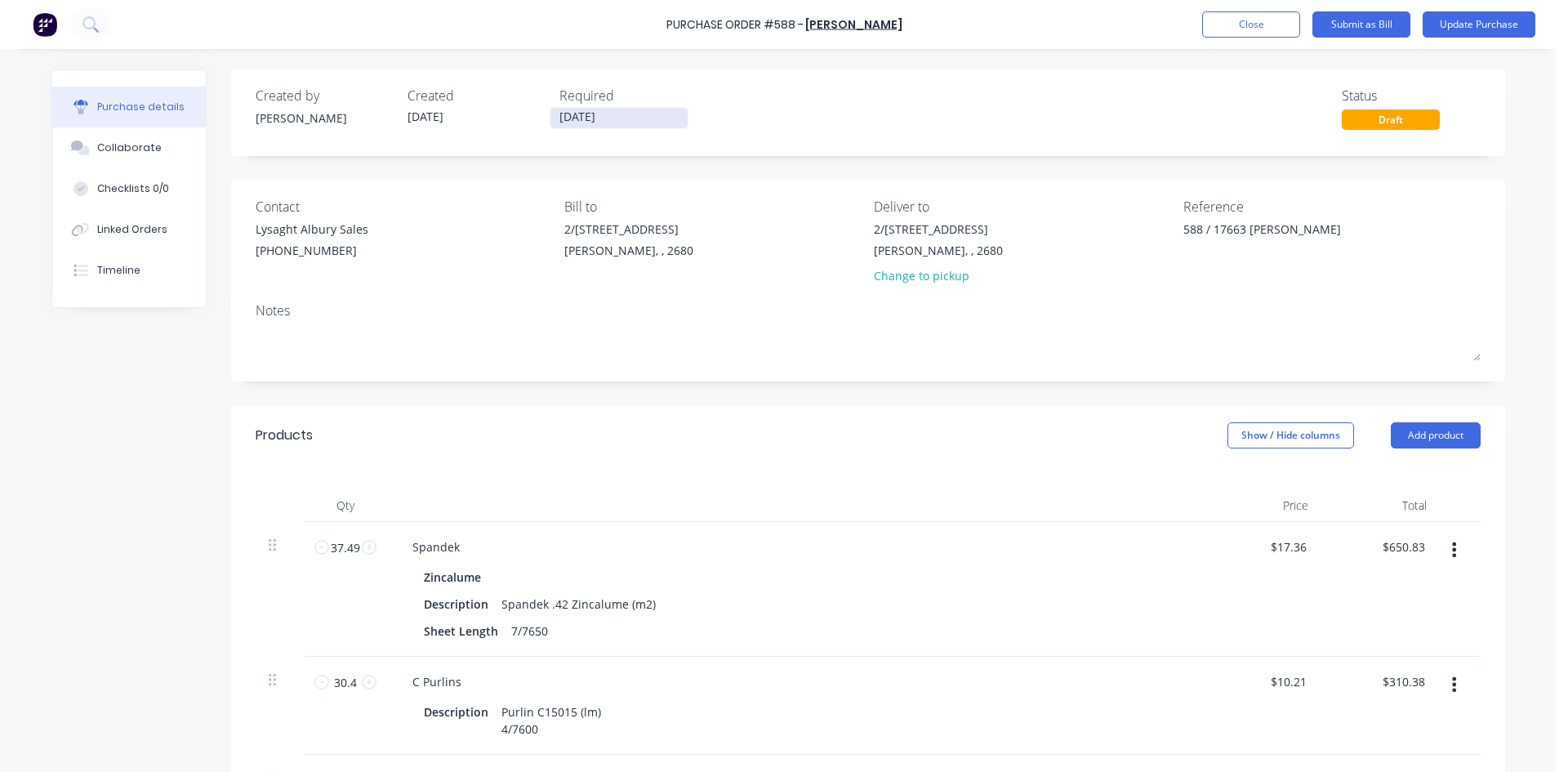
click at [636, 115] on input "25/09/25" at bounding box center [619, 117] width 137 height 20
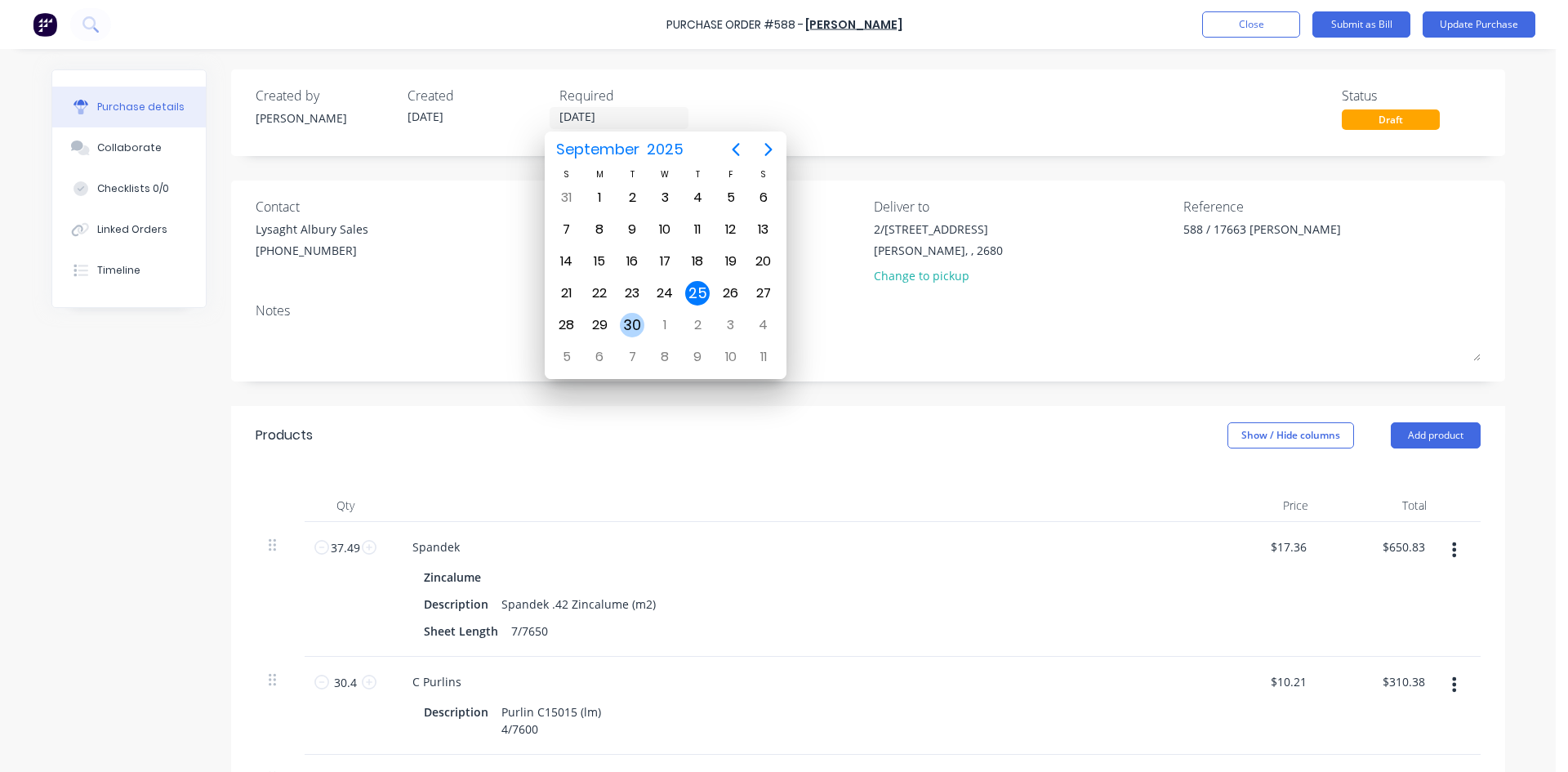
click at [628, 321] on div "30" at bounding box center [632, 325] width 25 height 25
type textarea "x"
type input "30/09/25"
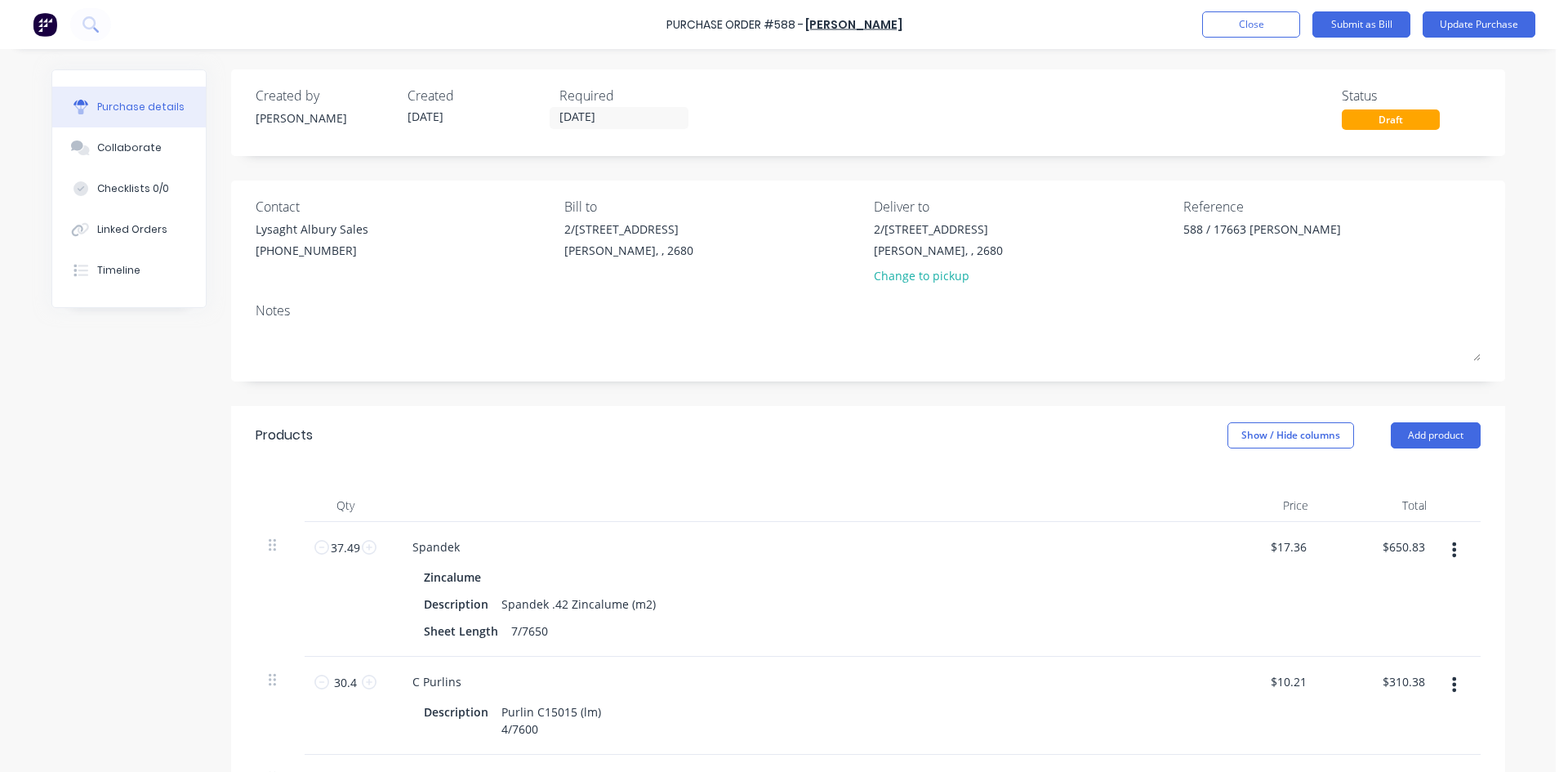
click at [751, 176] on div "Created by Sam Created 25/09/25 Required 30/09/25 Status Draft Contact Lysaght …" at bounding box center [868, 625] width 1274 height 1112
click at [624, 109] on input "30/09/25" at bounding box center [619, 117] width 137 height 20
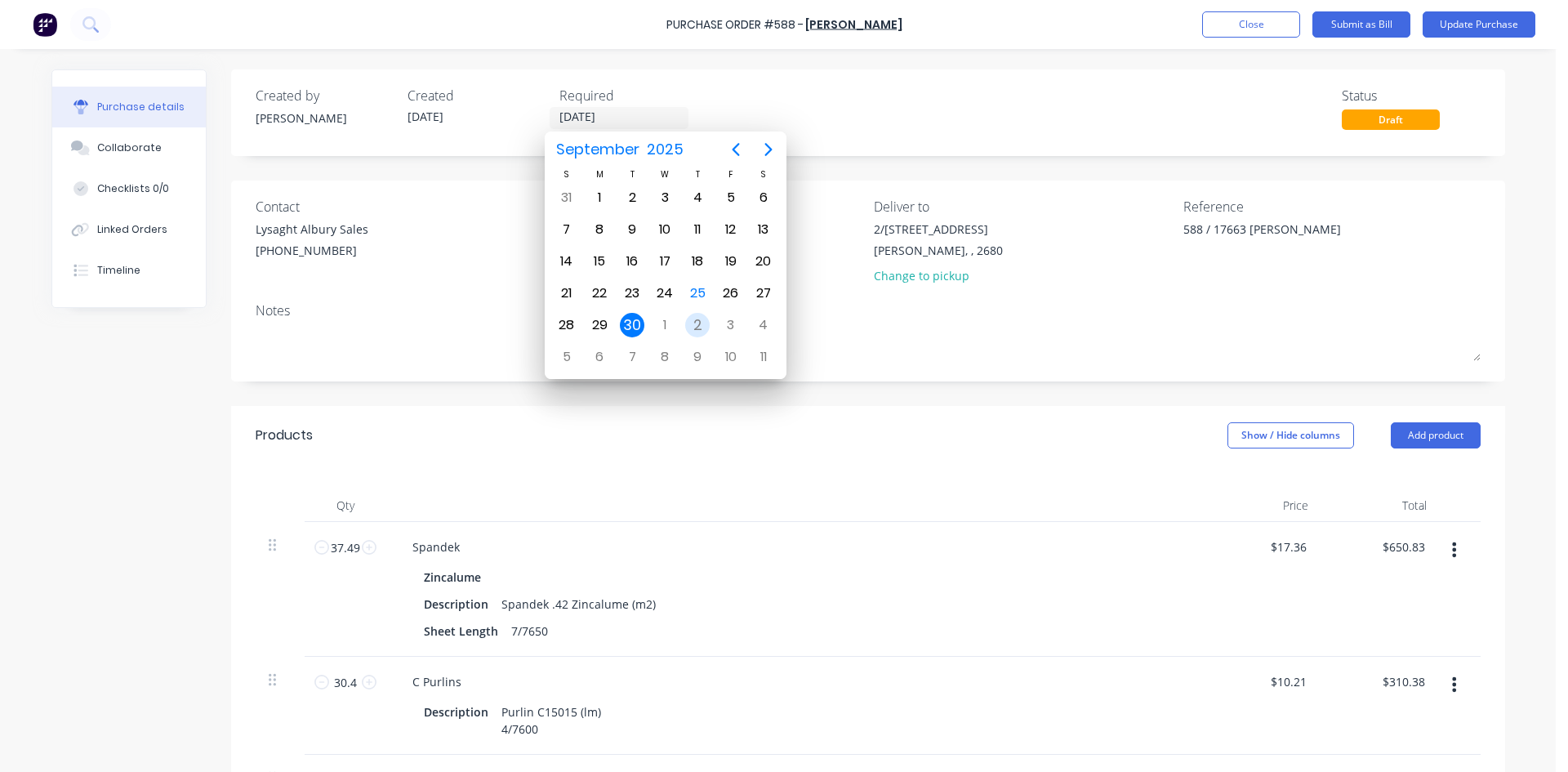
click at [697, 325] on div "2" at bounding box center [697, 325] width 25 height 25
type textarea "x"
type input "02/10/25"
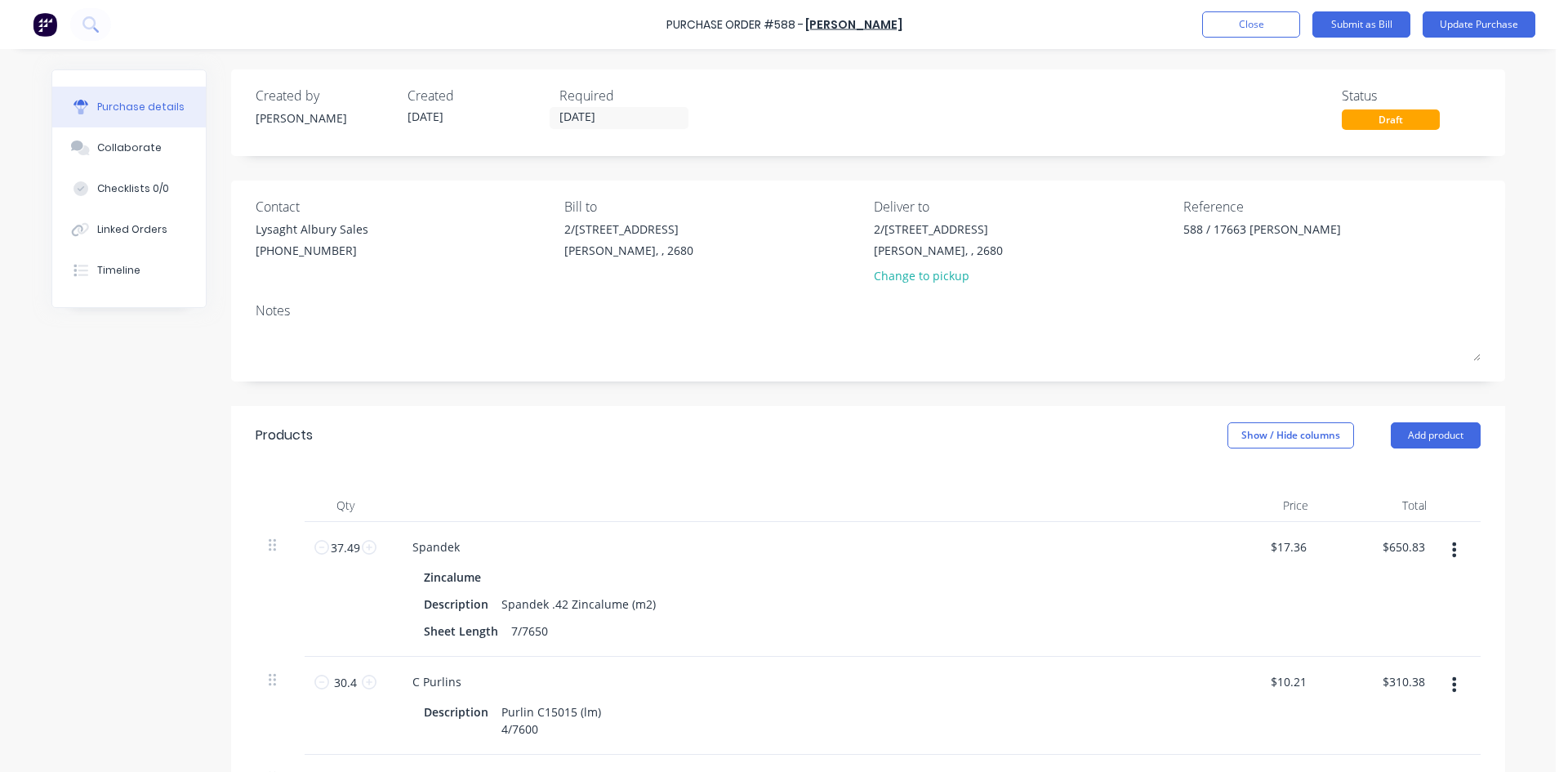
click at [727, 173] on div "Created by Sam Created 25/09/25 Required 02/10/25 Status Draft Contact Lysaght …" at bounding box center [868, 625] width 1274 height 1112
click at [788, 170] on div "Created by Sam Created 25/09/25 Required 02/10/25 Status Draft Contact Lysaght …" at bounding box center [868, 625] width 1274 height 1112
click at [1478, 27] on button "Update Purchase" at bounding box center [1479, 25] width 113 height 26
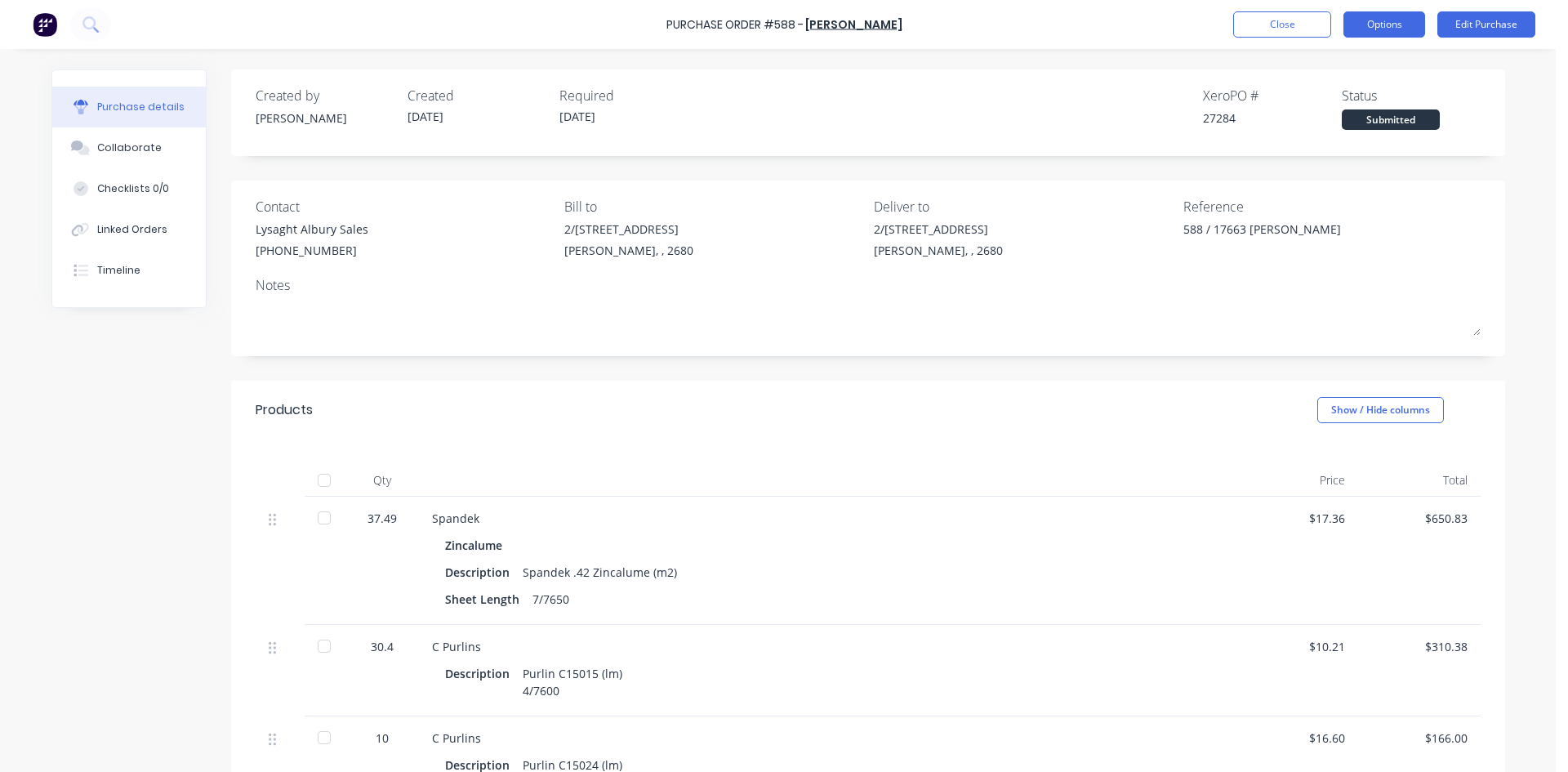
click at [1376, 25] on button "Options" at bounding box center [1384, 25] width 82 height 26
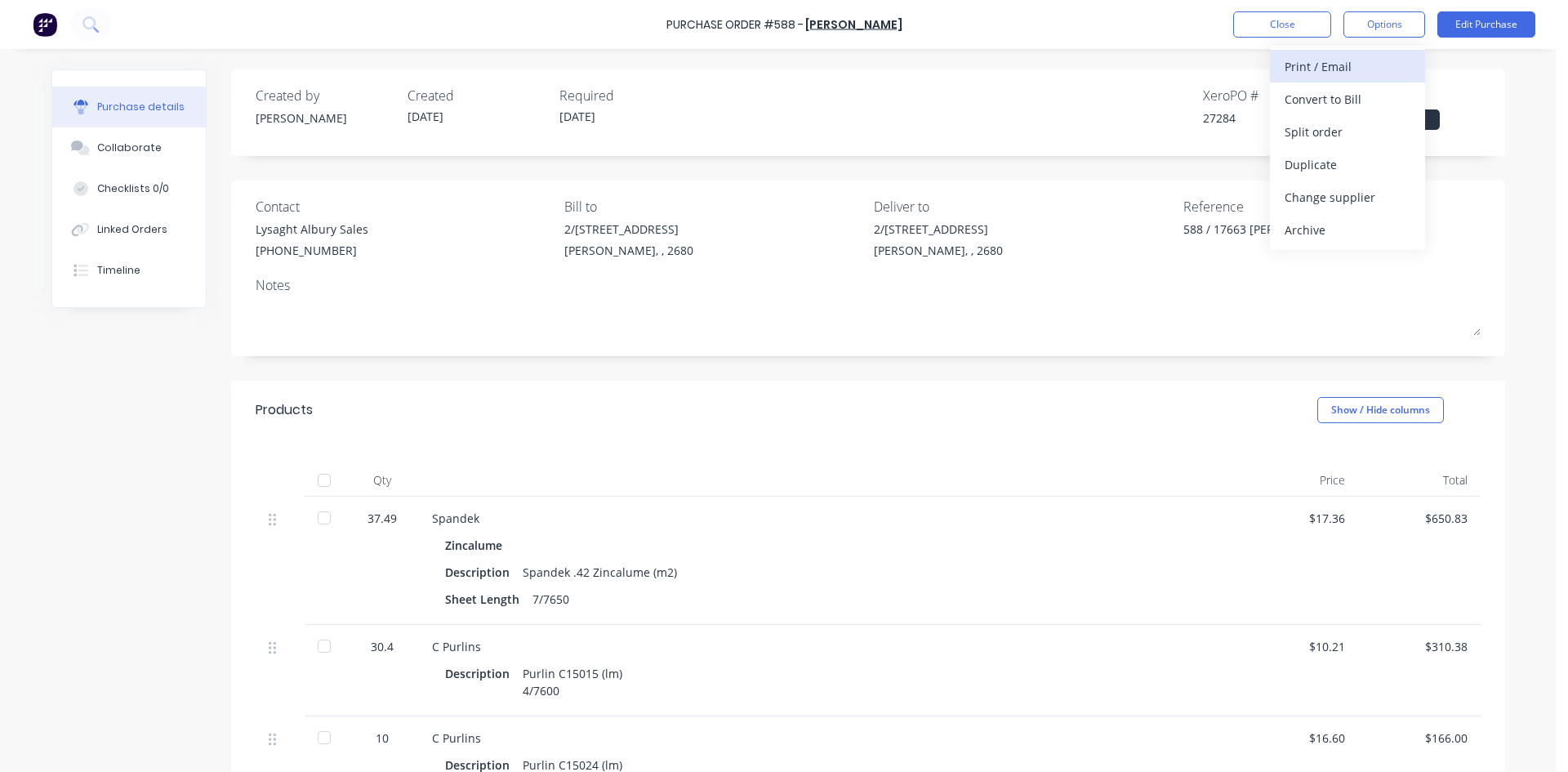
click at [1346, 67] on div "Print / Email" at bounding box center [1348, 66] width 126 height 24
click at [1065, 66] on div "Purchase details Collaborate Checklists 0/0 Linked Orders Timeline Created by S…" at bounding box center [779, 361] width 1486 height 690
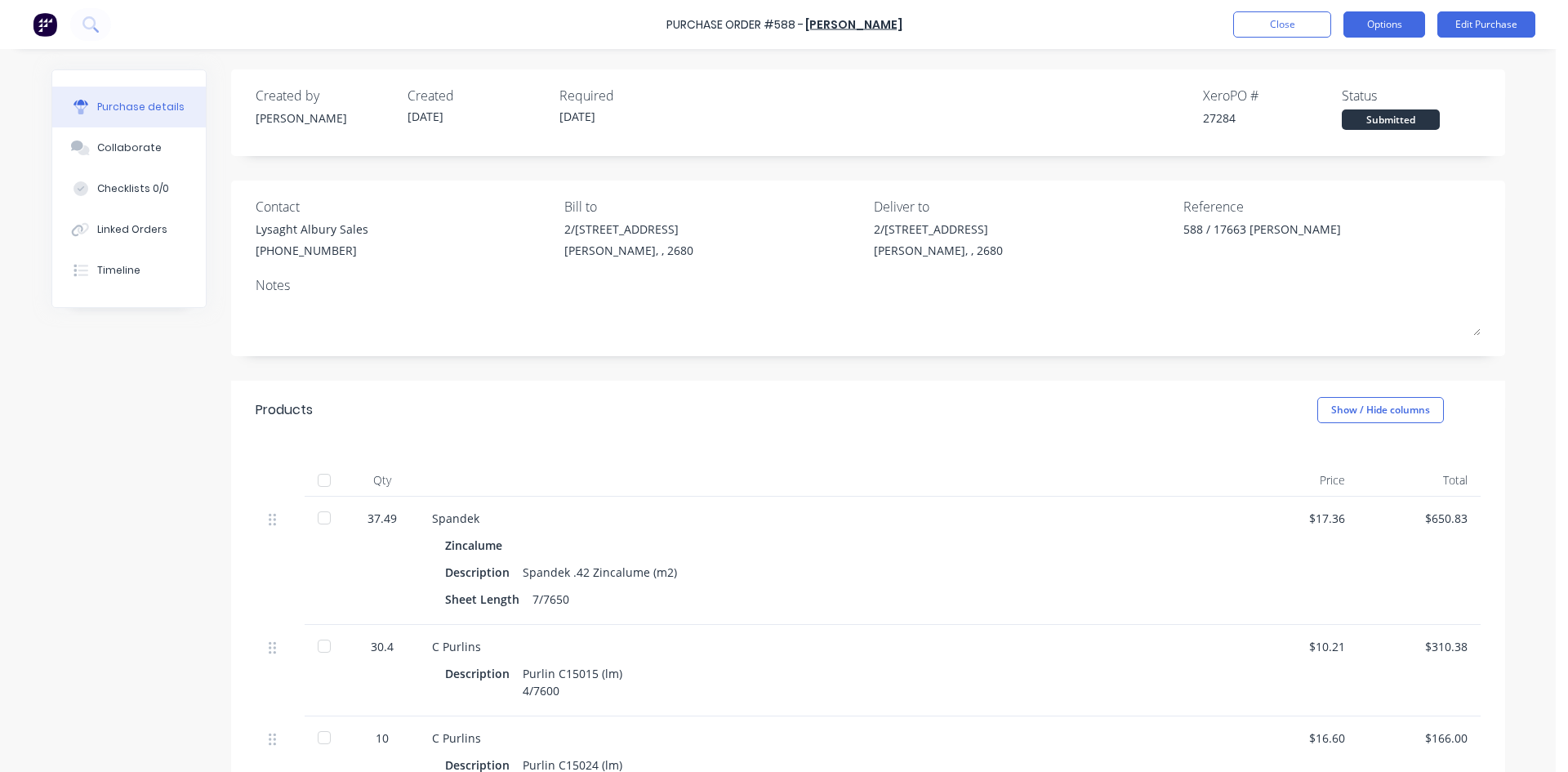
click at [1399, 23] on button "Options" at bounding box center [1384, 25] width 82 height 26
click at [1359, 99] on div "With pricing" at bounding box center [1348, 99] width 126 height 24
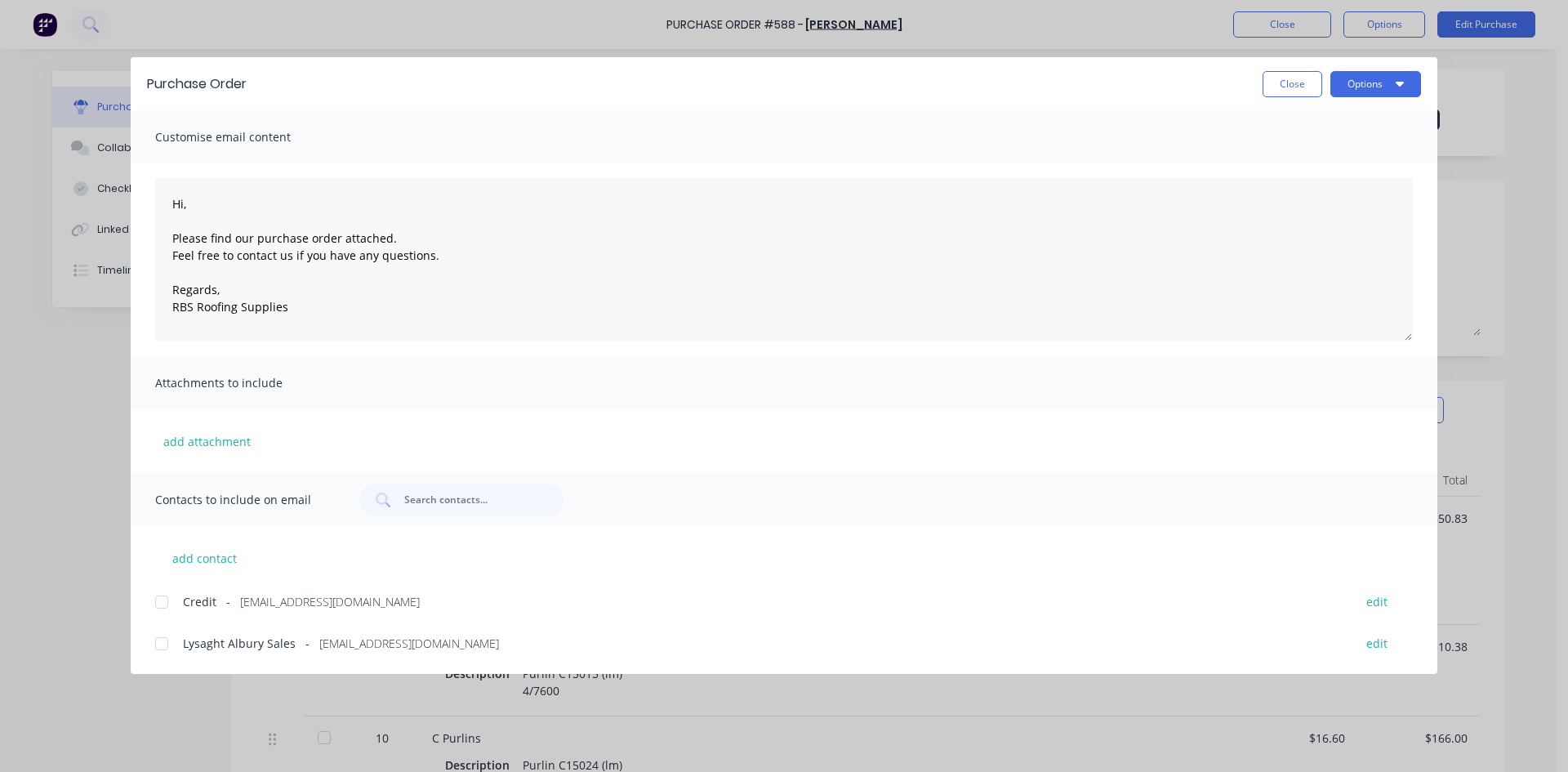
click at [156, 645] on div at bounding box center [162, 644] width 33 height 33
click at [1372, 75] on button "Options" at bounding box center [1376, 84] width 91 height 26
click at [1344, 182] on div "Email" at bounding box center [1343, 190] width 126 height 24
click at [1290, 89] on button "Close" at bounding box center [1292, 84] width 59 height 26
type textarea "x"
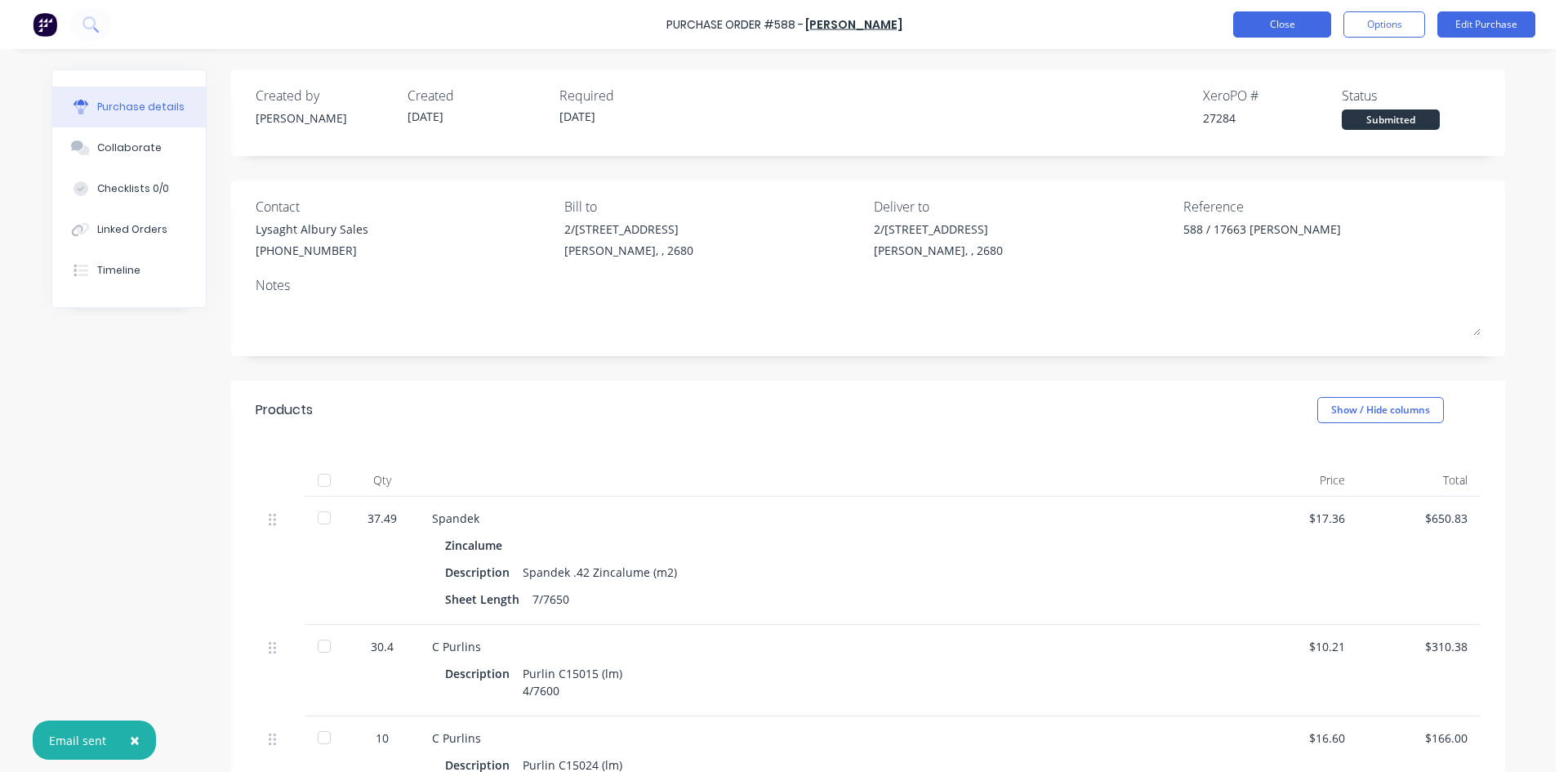
click at [1283, 30] on button "Close" at bounding box center [1282, 25] width 98 height 26
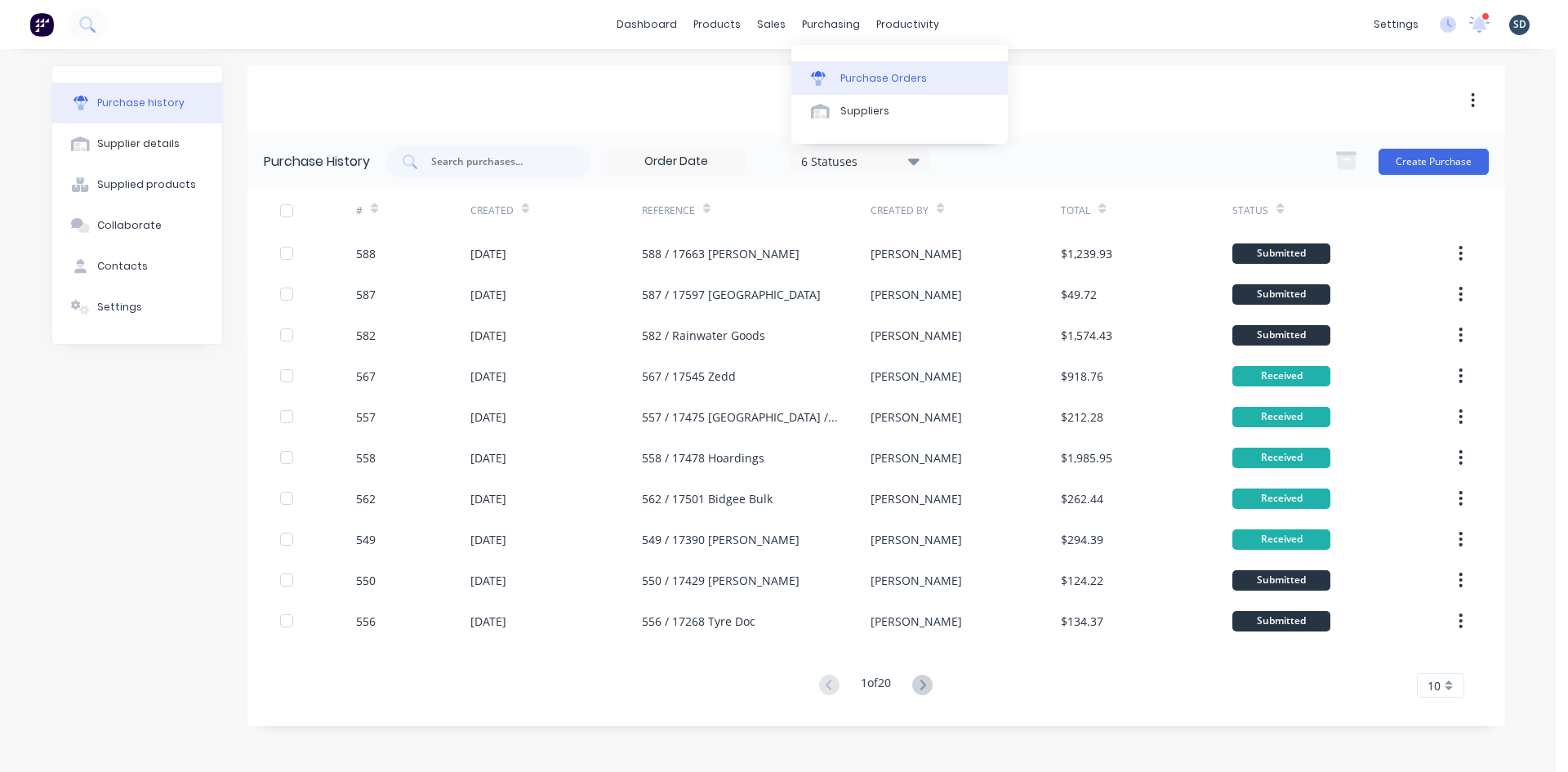
click at [857, 71] on div "Purchase Orders" at bounding box center [883, 78] width 87 height 15
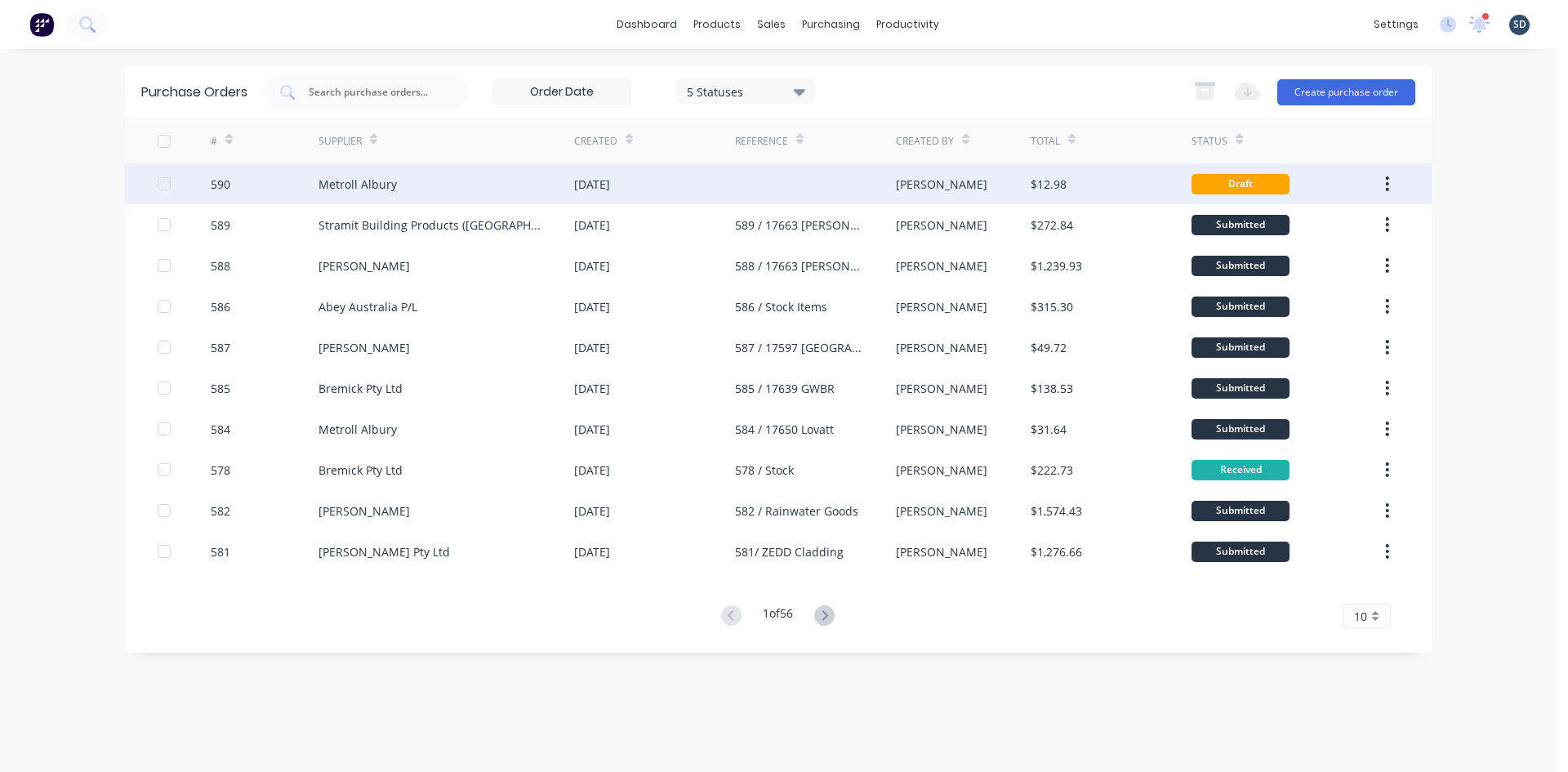
click at [472, 193] on div "Metroll Albury" at bounding box center [446, 183] width 256 height 41
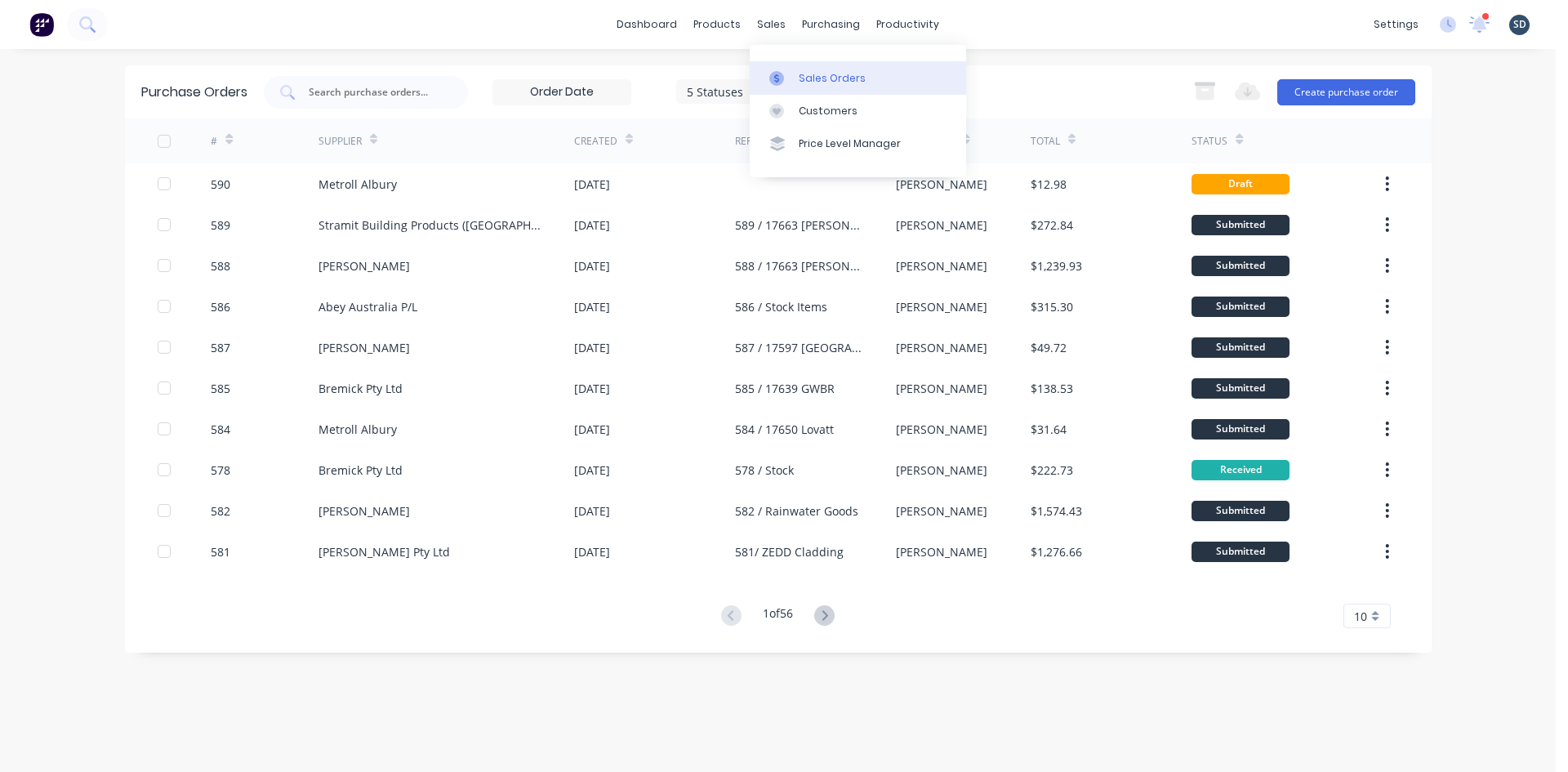
click at [789, 79] on div at bounding box center [781, 78] width 25 height 15
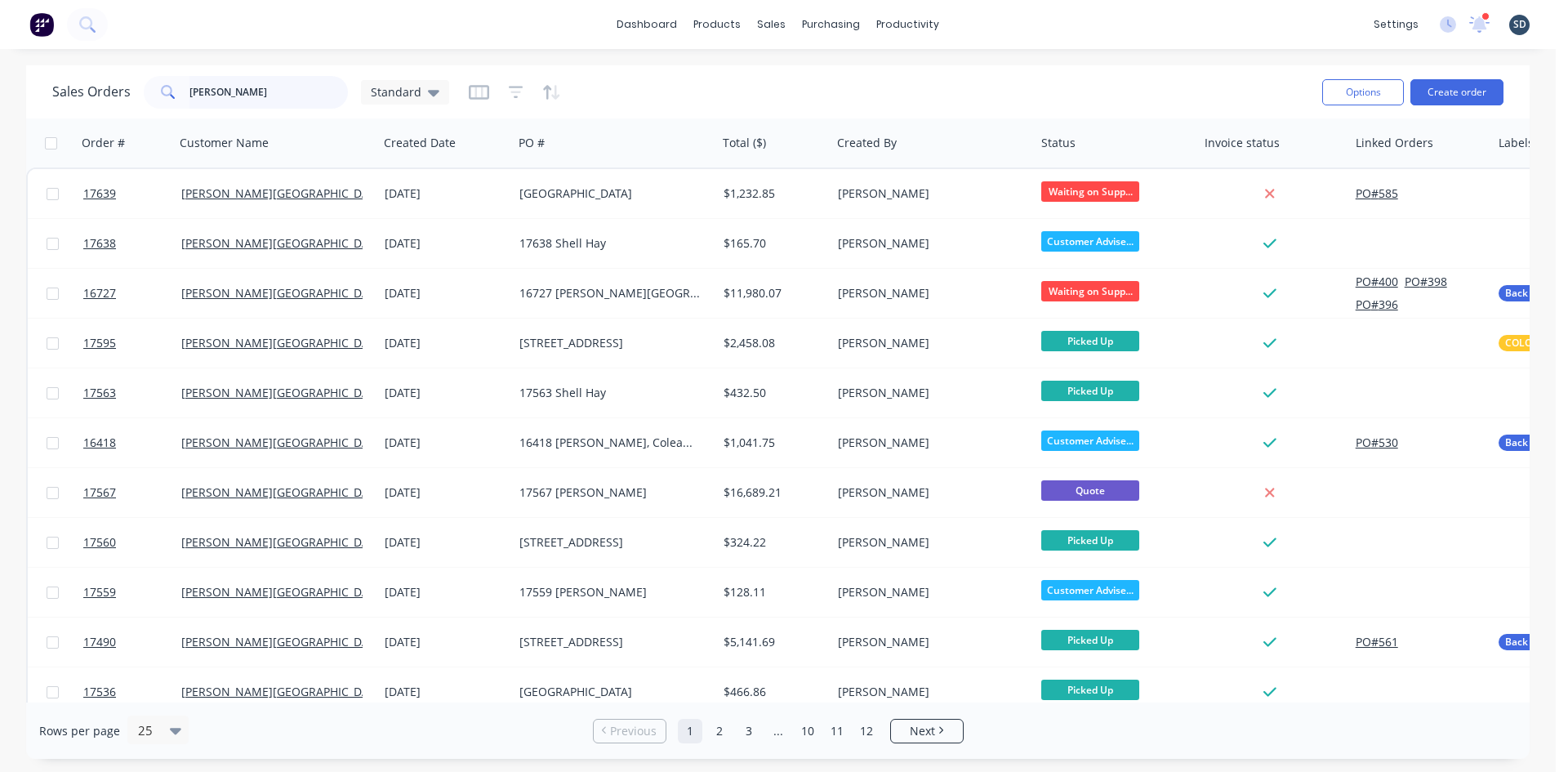
click at [236, 91] on input "glenn wal" at bounding box center [269, 92] width 159 height 33
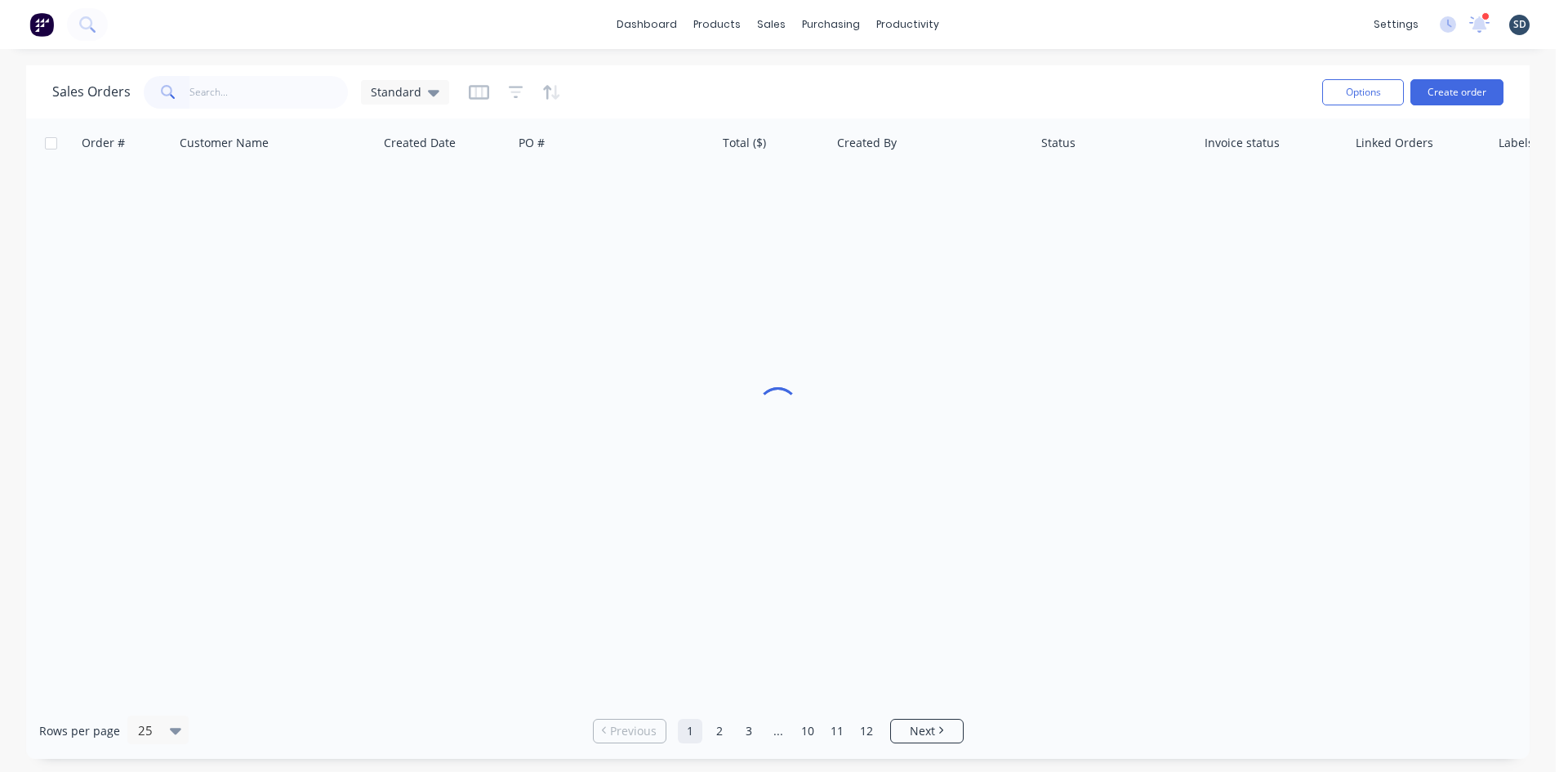
click at [789, 82] on div "Sales Orders Standard" at bounding box center [680, 92] width 1257 height 40
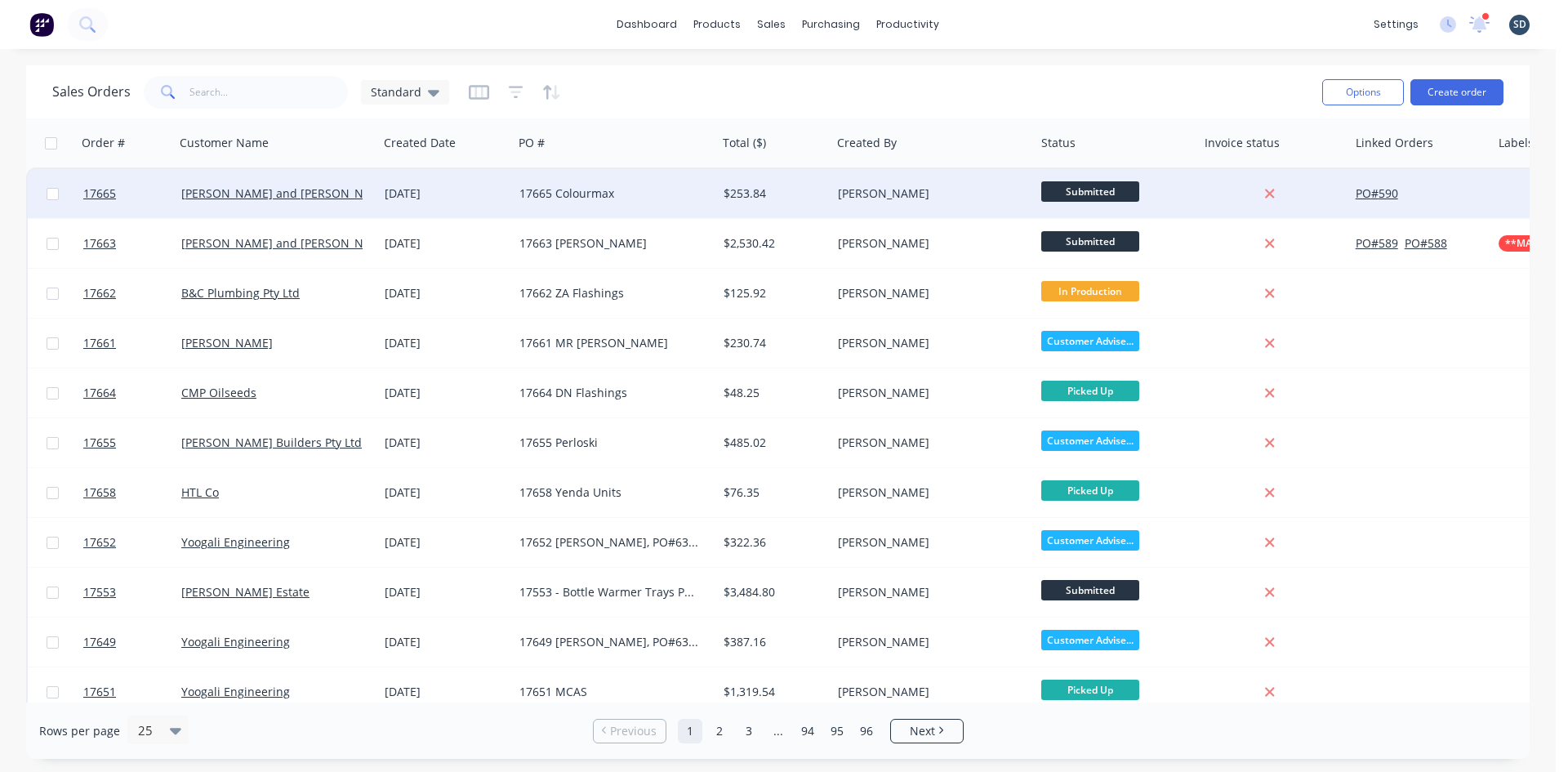
click at [492, 202] on div "[DATE]" at bounding box center [445, 194] width 135 height 49
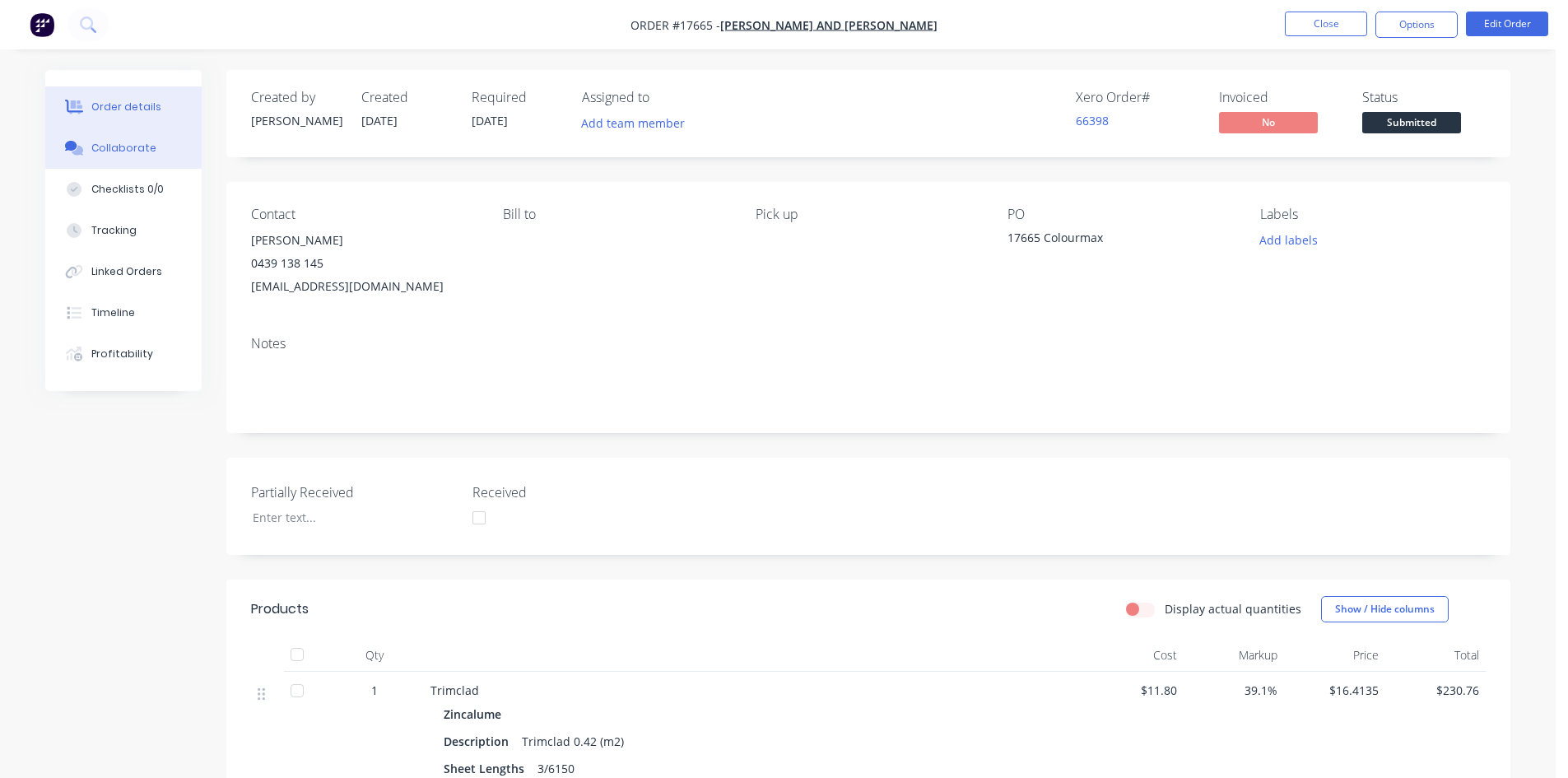
click at [150, 141] on button "Collaborate" at bounding box center [123, 148] width 156 height 41
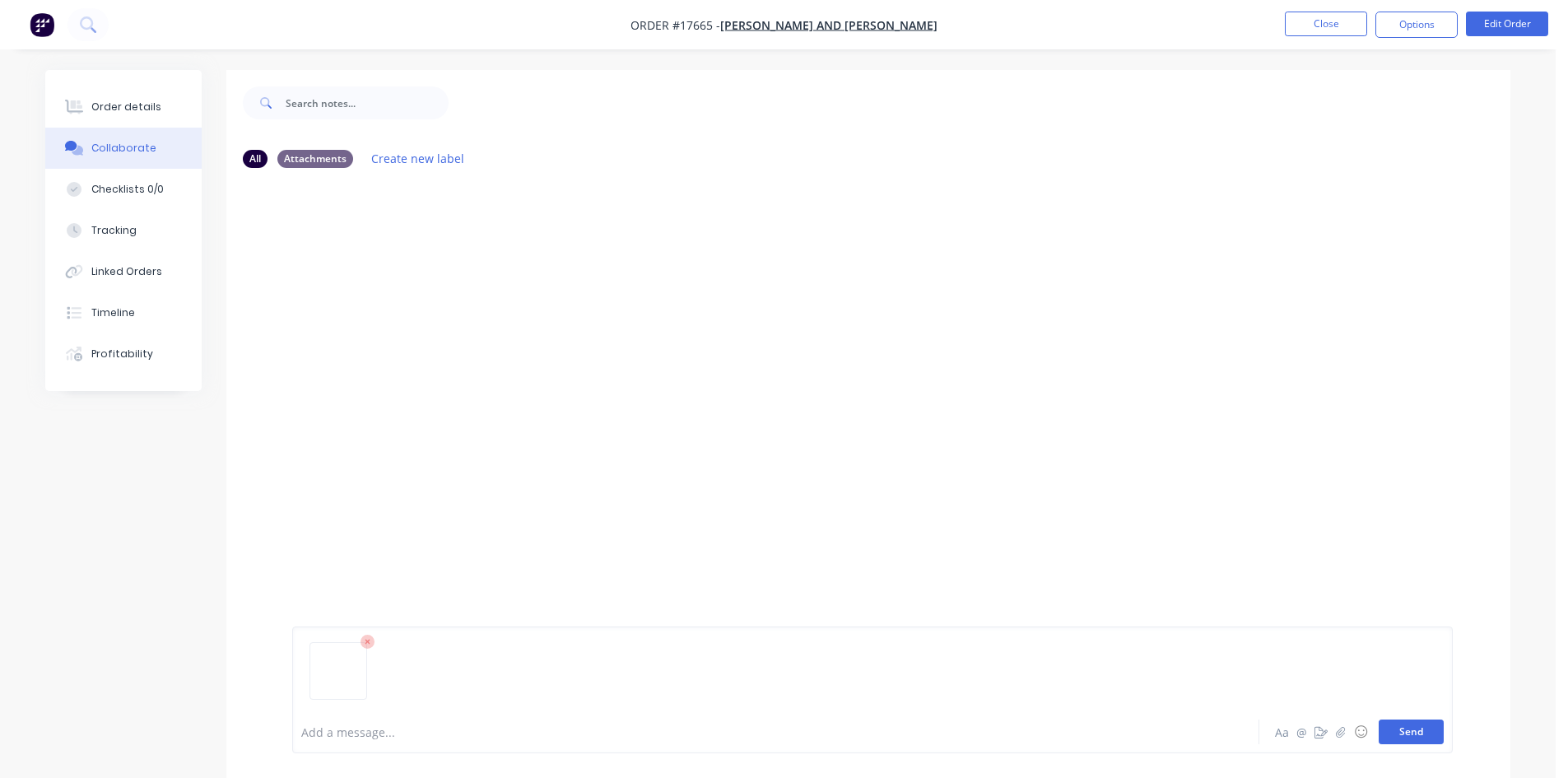
click at [1399, 726] on button "Send" at bounding box center [1410, 731] width 65 height 25
click at [138, 89] on button "Order details" at bounding box center [123, 106] width 156 height 41
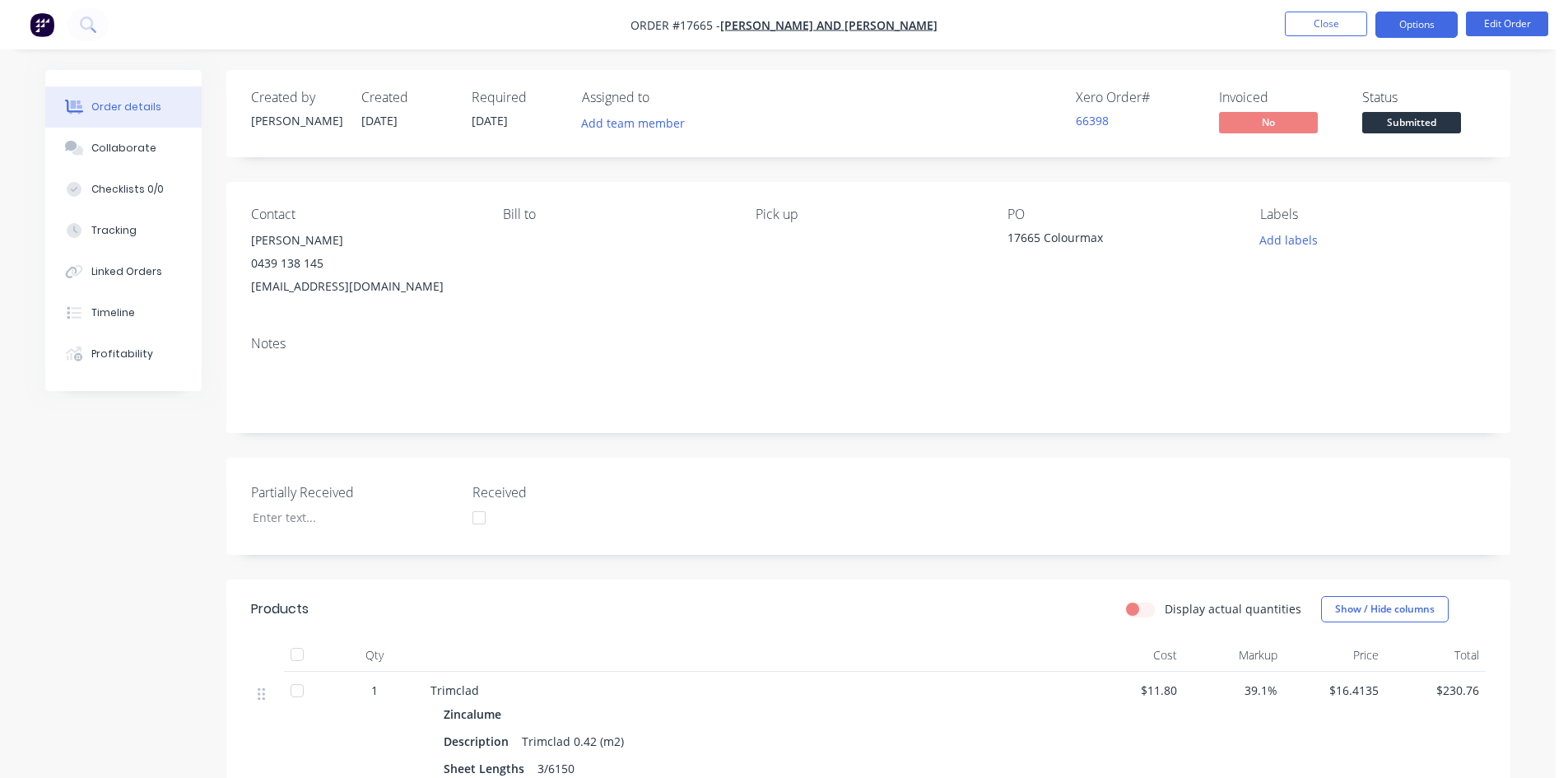
click at [1423, 23] on button "Options" at bounding box center [1417, 25] width 83 height 27
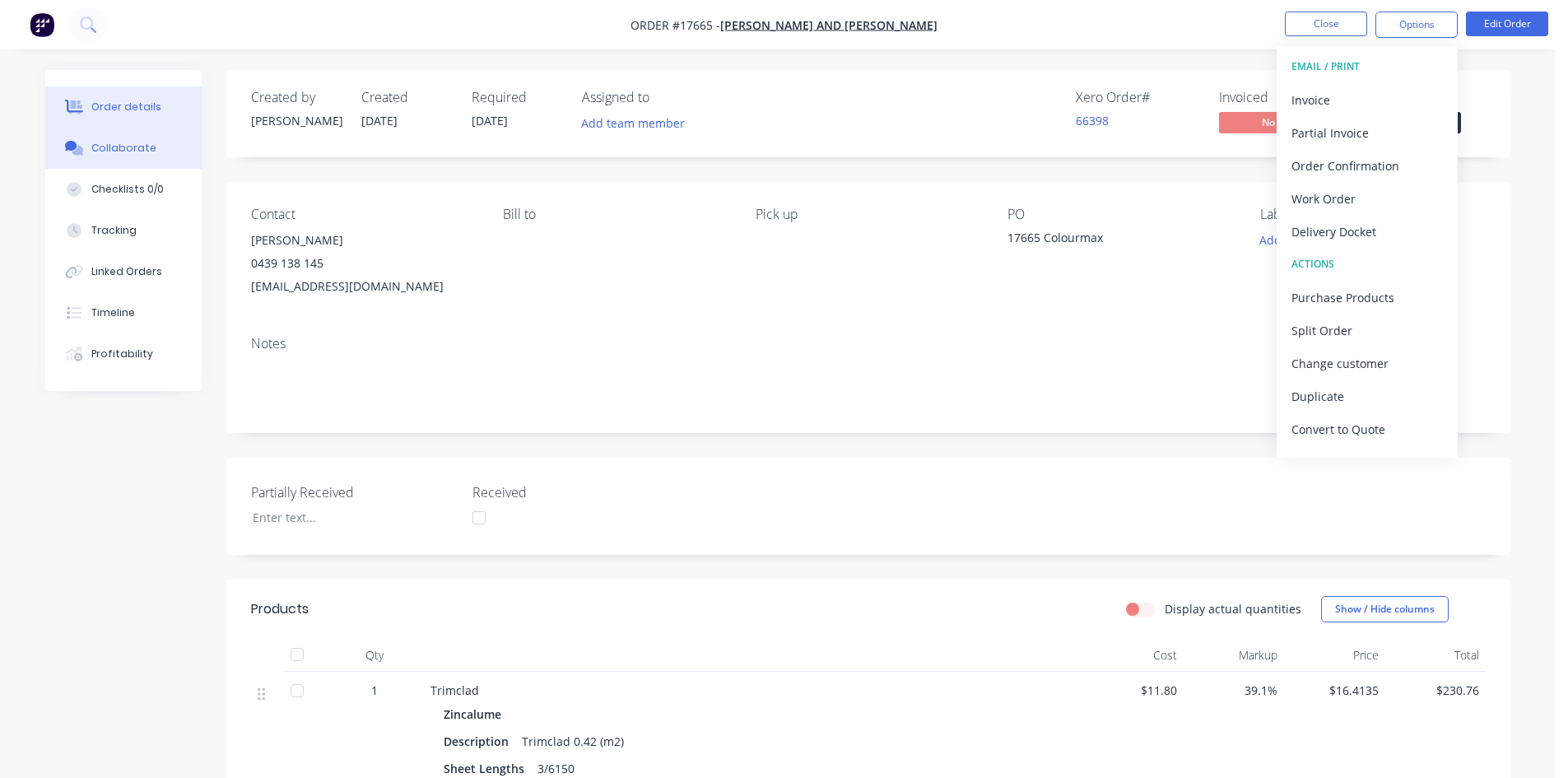
click at [129, 161] on button "Collaborate" at bounding box center [123, 148] width 156 height 41
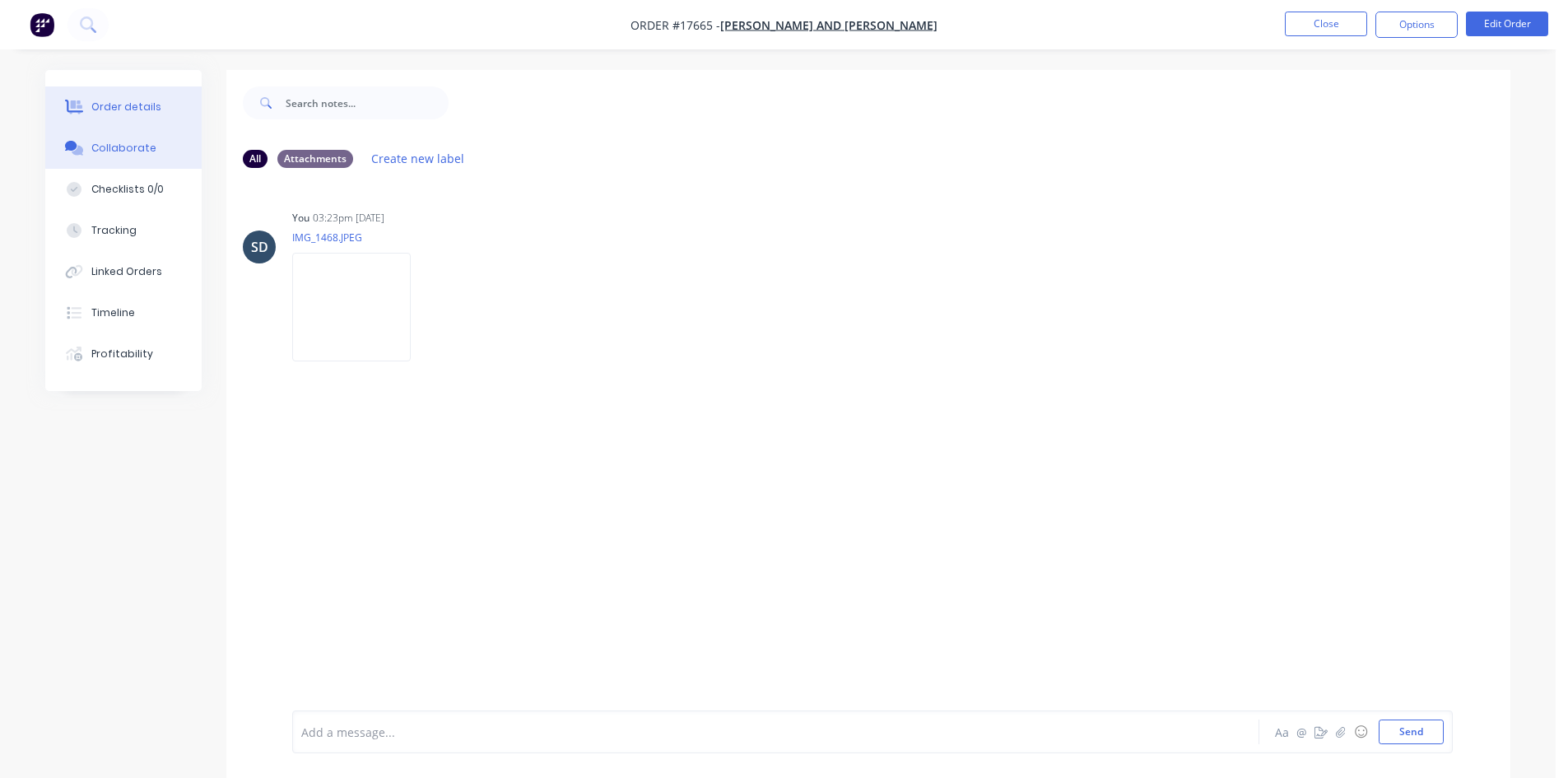
click at [128, 124] on button "Order details" at bounding box center [123, 106] width 156 height 41
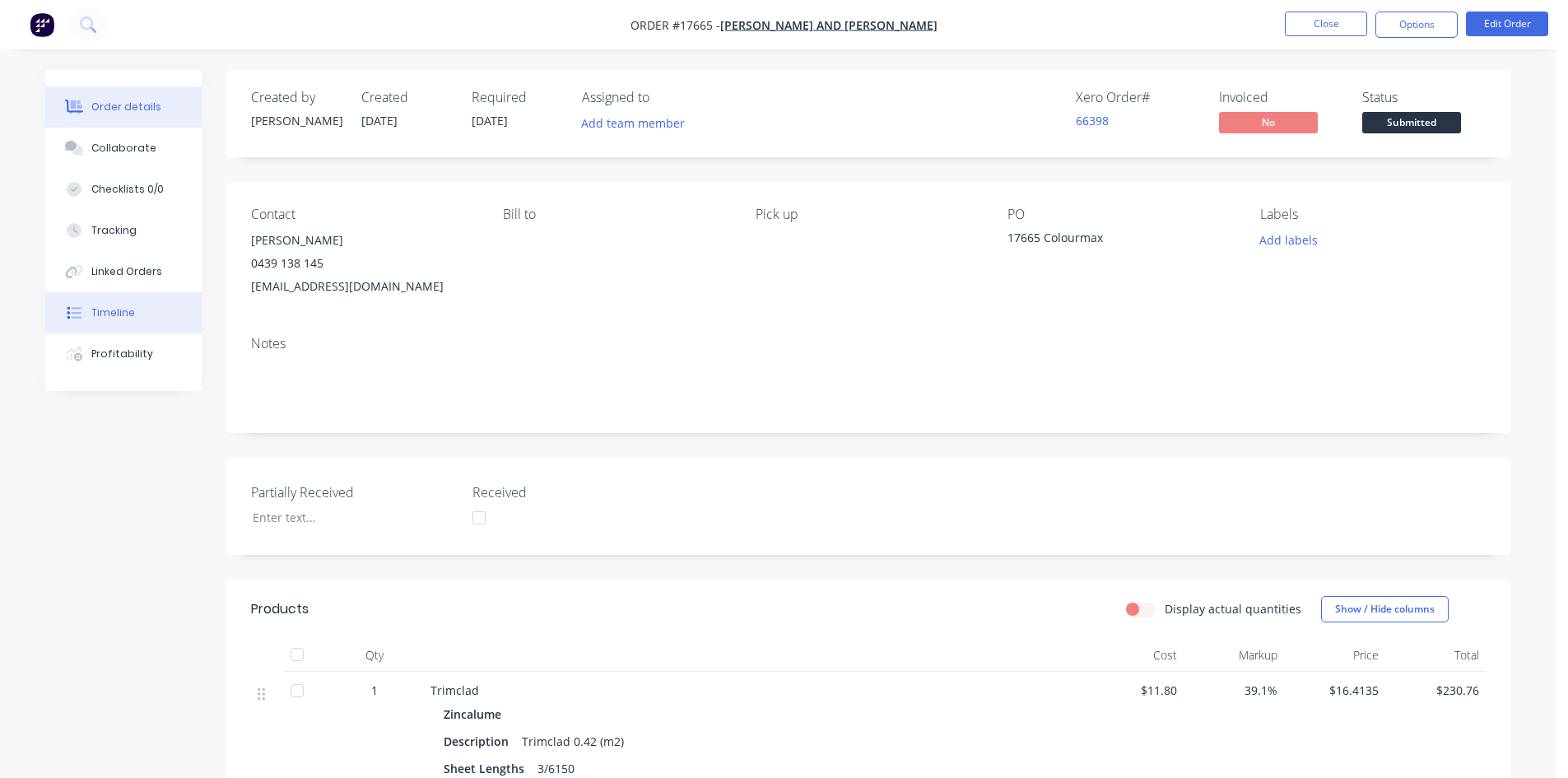
click at [139, 306] on button "Timeline" at bounding box center [123, 312] width 156 height 41
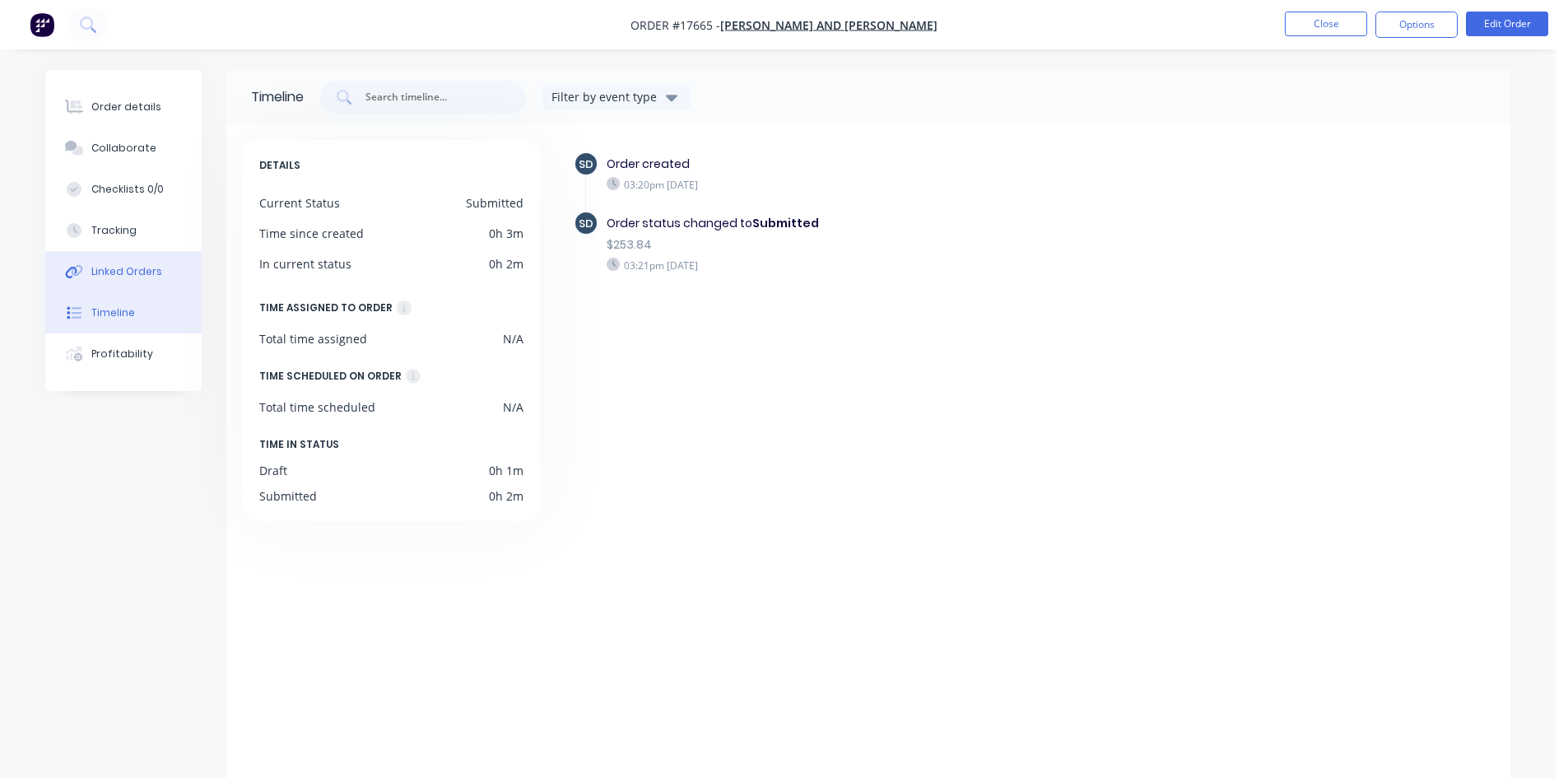
click at [122, 272] on div "Linked Orders" at bounding box center [127, 272] width 71 height 15
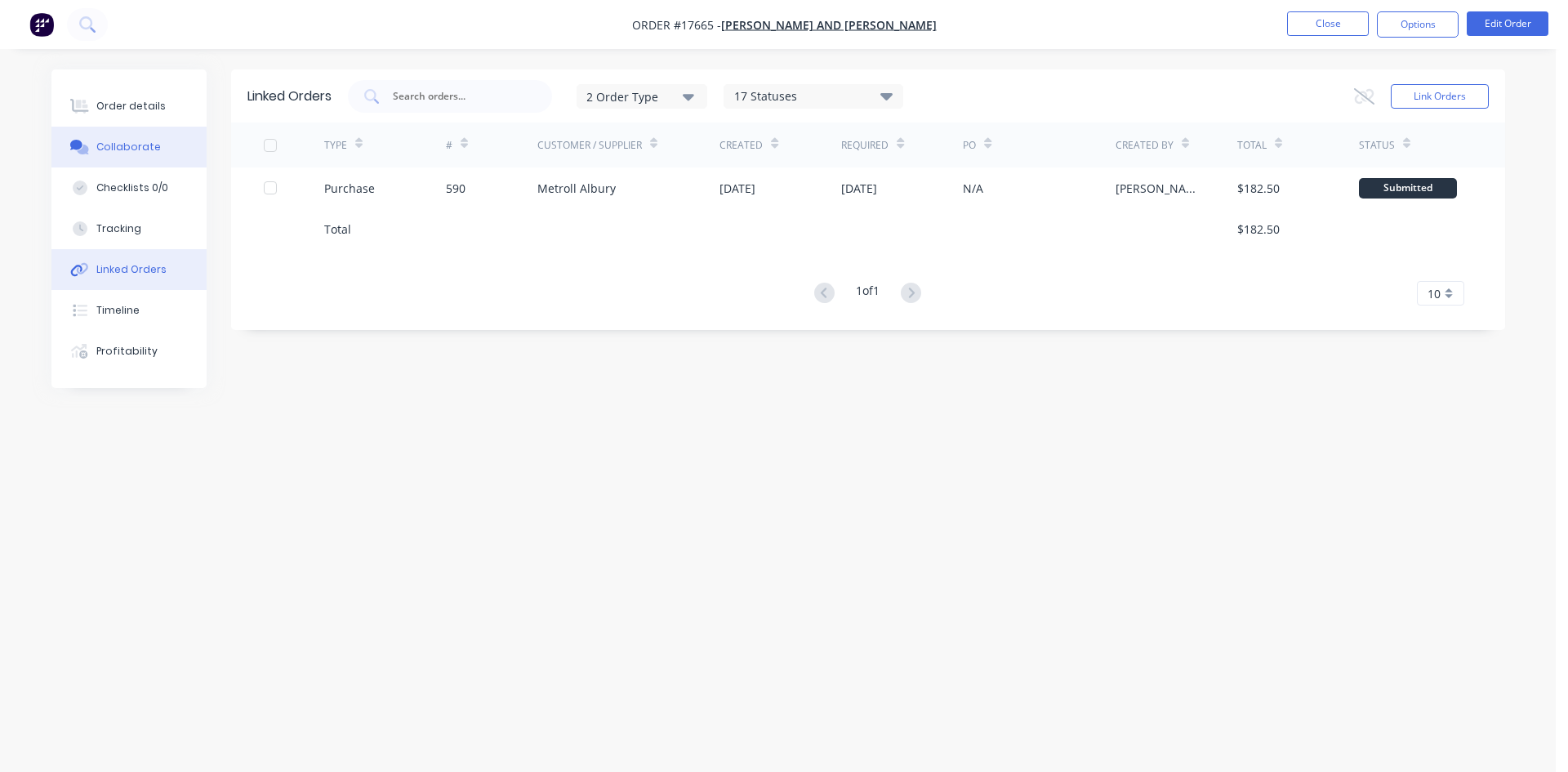
click at [137, 142] on div "Collaborate" at bounding box center [128, 147] width 65 height 15
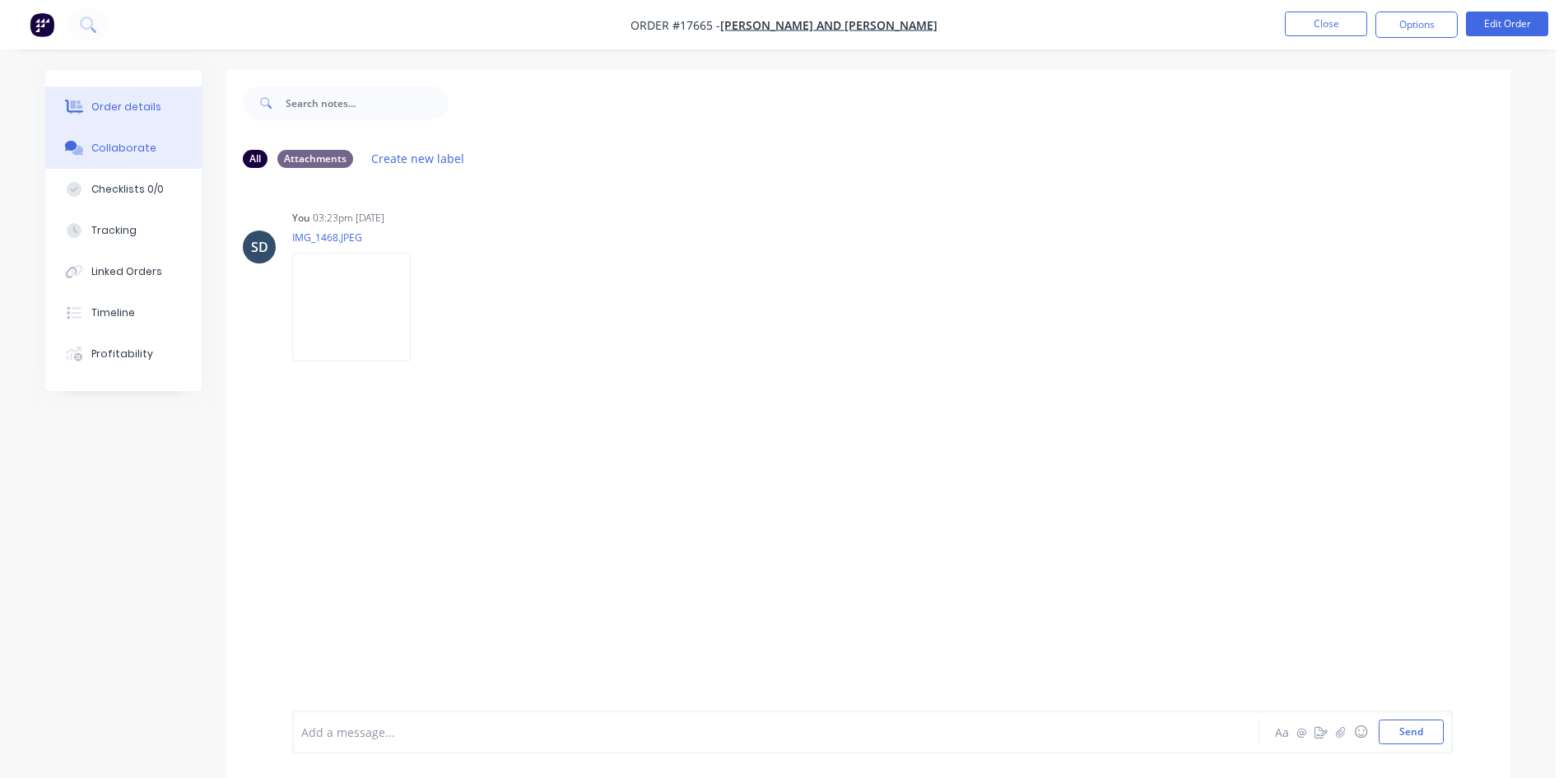
click at [139, 116] on button "Order details" at bounding box center [123, 106] width 156 height 41
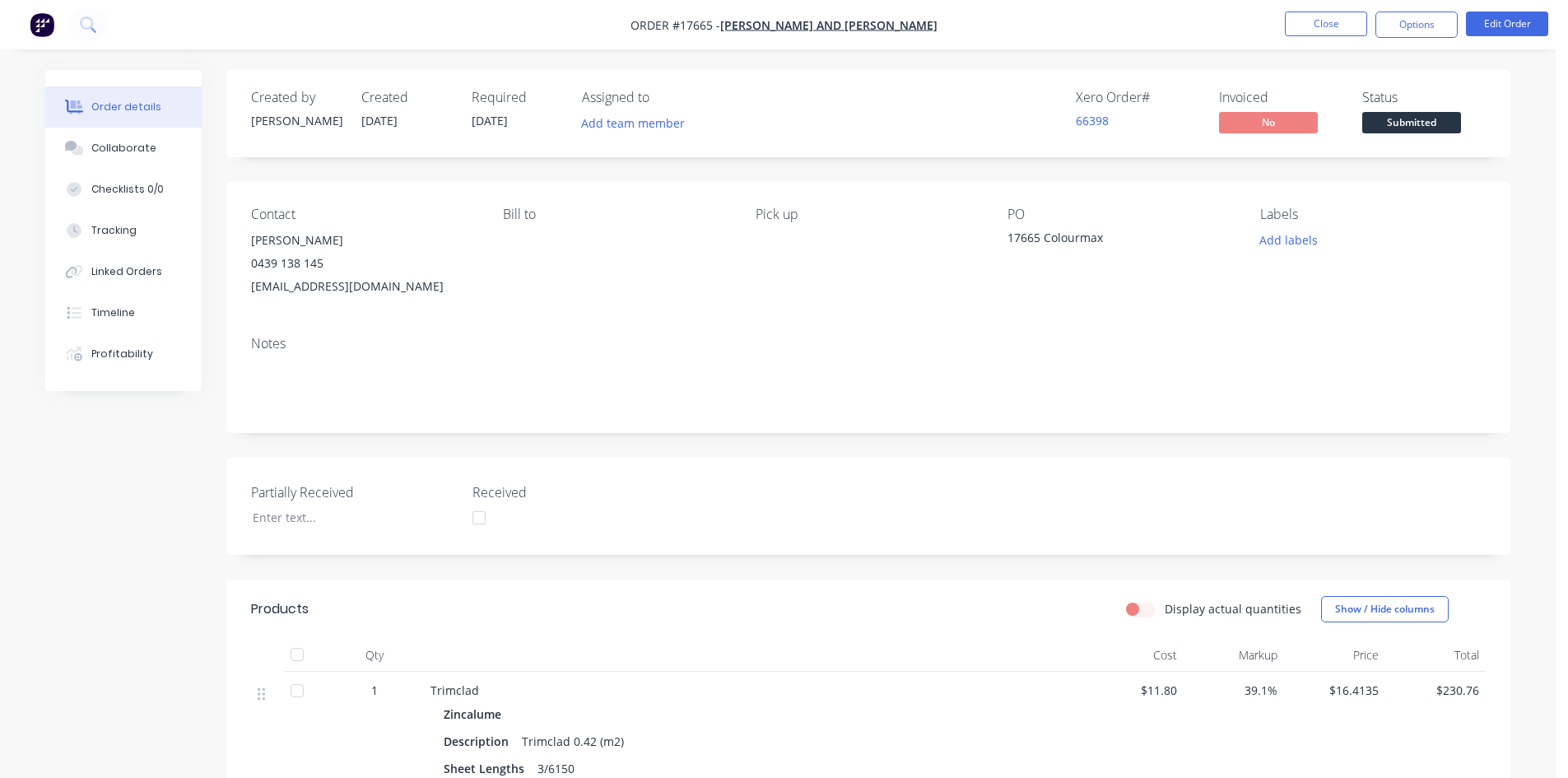
click at [1448, 115] on span "Submitted" at bounding box center [1411, 122] width 99 height 20
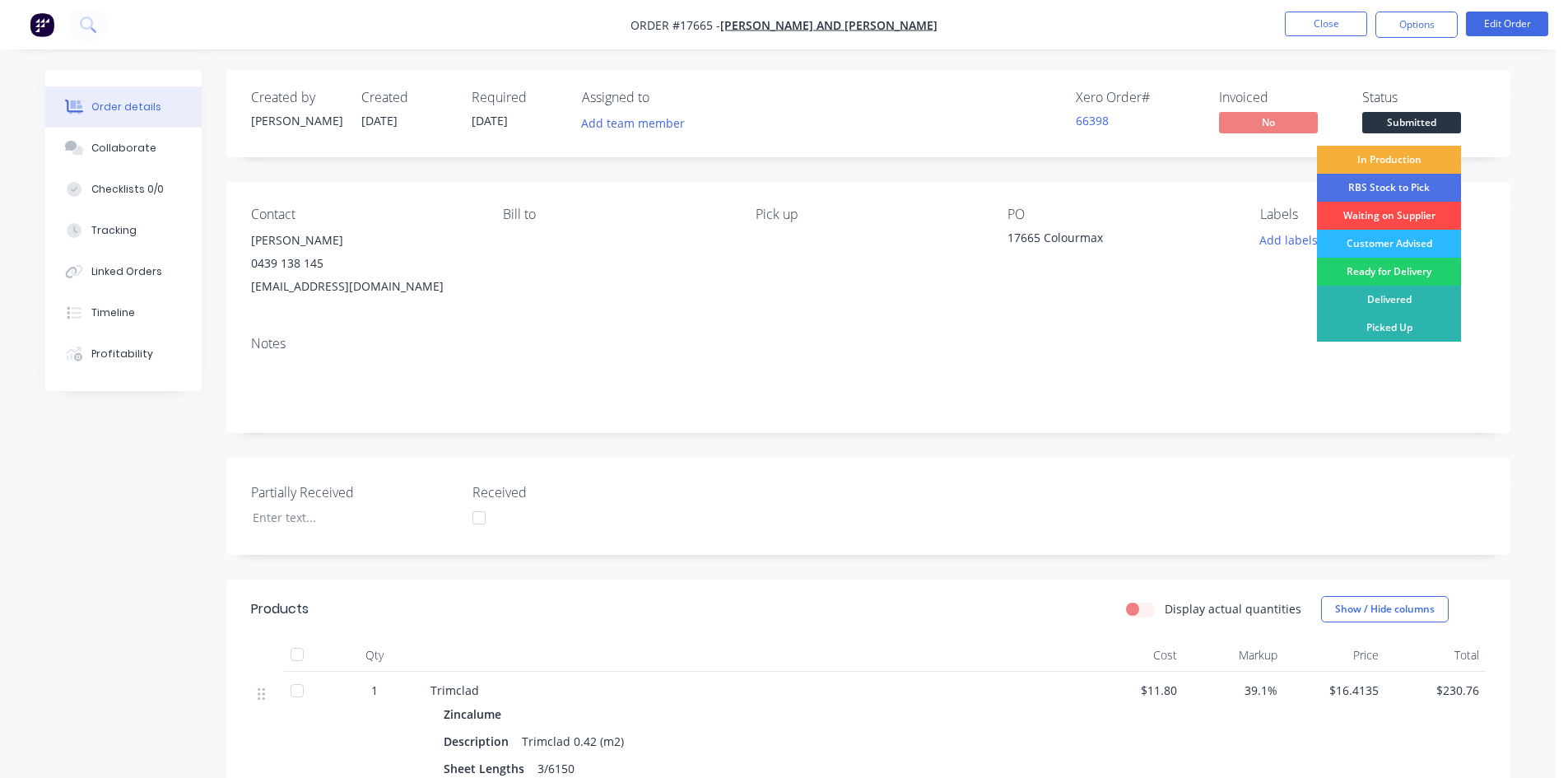
click at [1407, 206] on div "Waiting on Supplier" at bounding box center [1388, 216] width 144 height 28
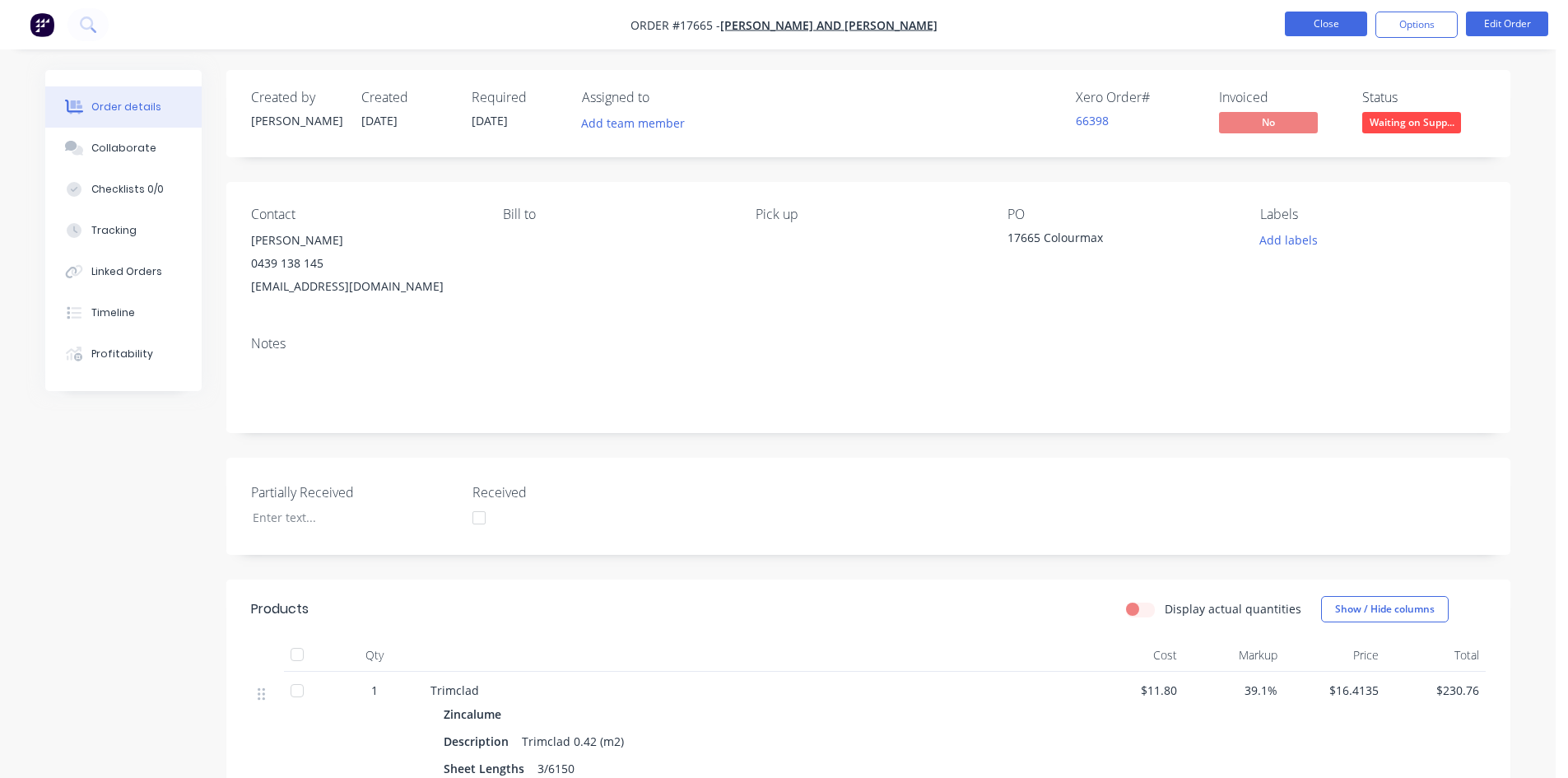
click at [1334, 22] on button "Close" at bounding box center [1326, 24] width 83 height 25
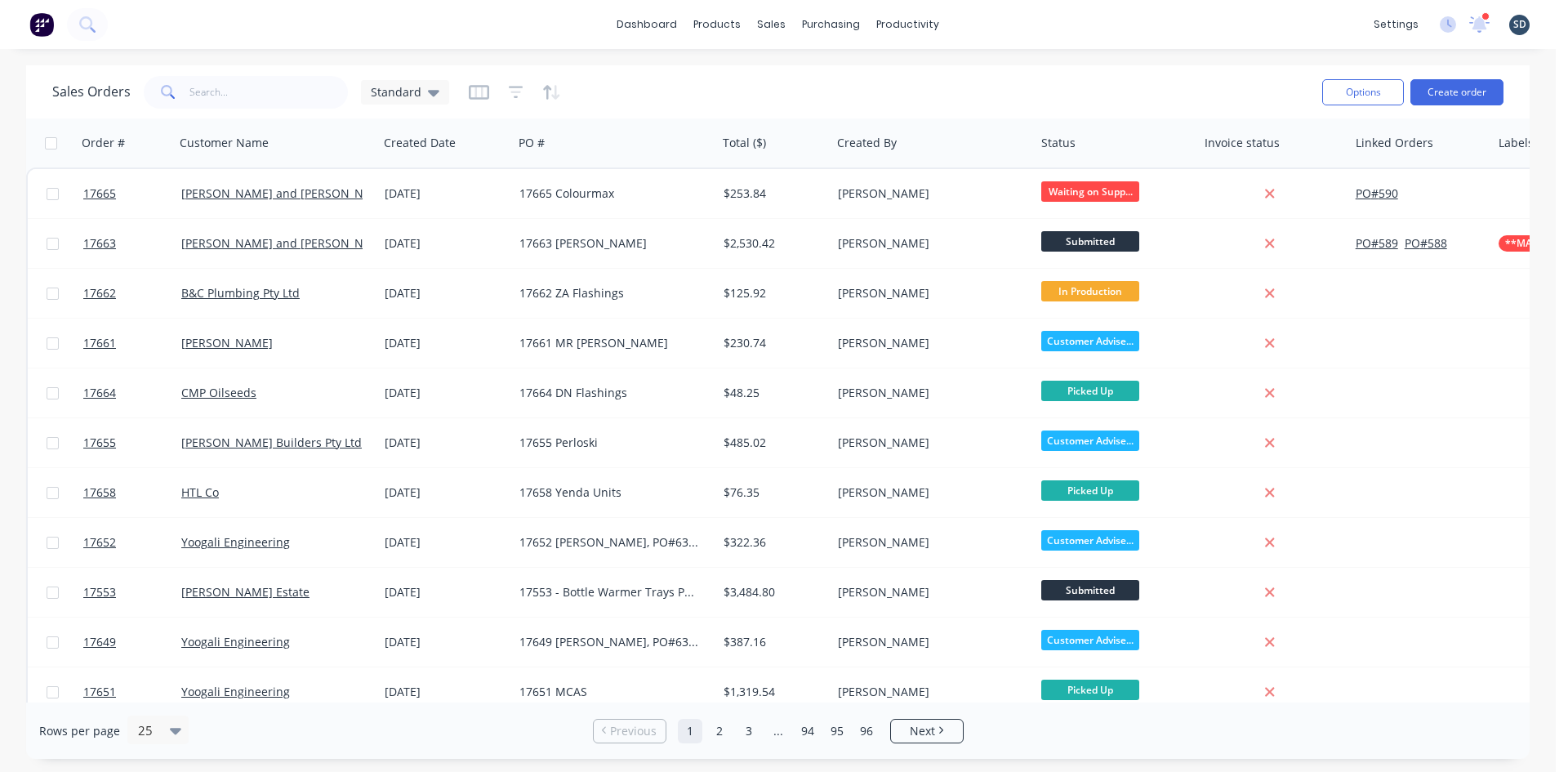
drag, startPoint x: 1094, startPoint y: 67, endPoint x: 1085, endPoint y: 69, distance: 9.2
click at [1094, 67] on div "Sales Orders Standard Options Create order" at bounding box center [778, 92] width 1503 height 53
click at [1472, 25] on icon at bounding box center [1480, 25] width 20 height 16
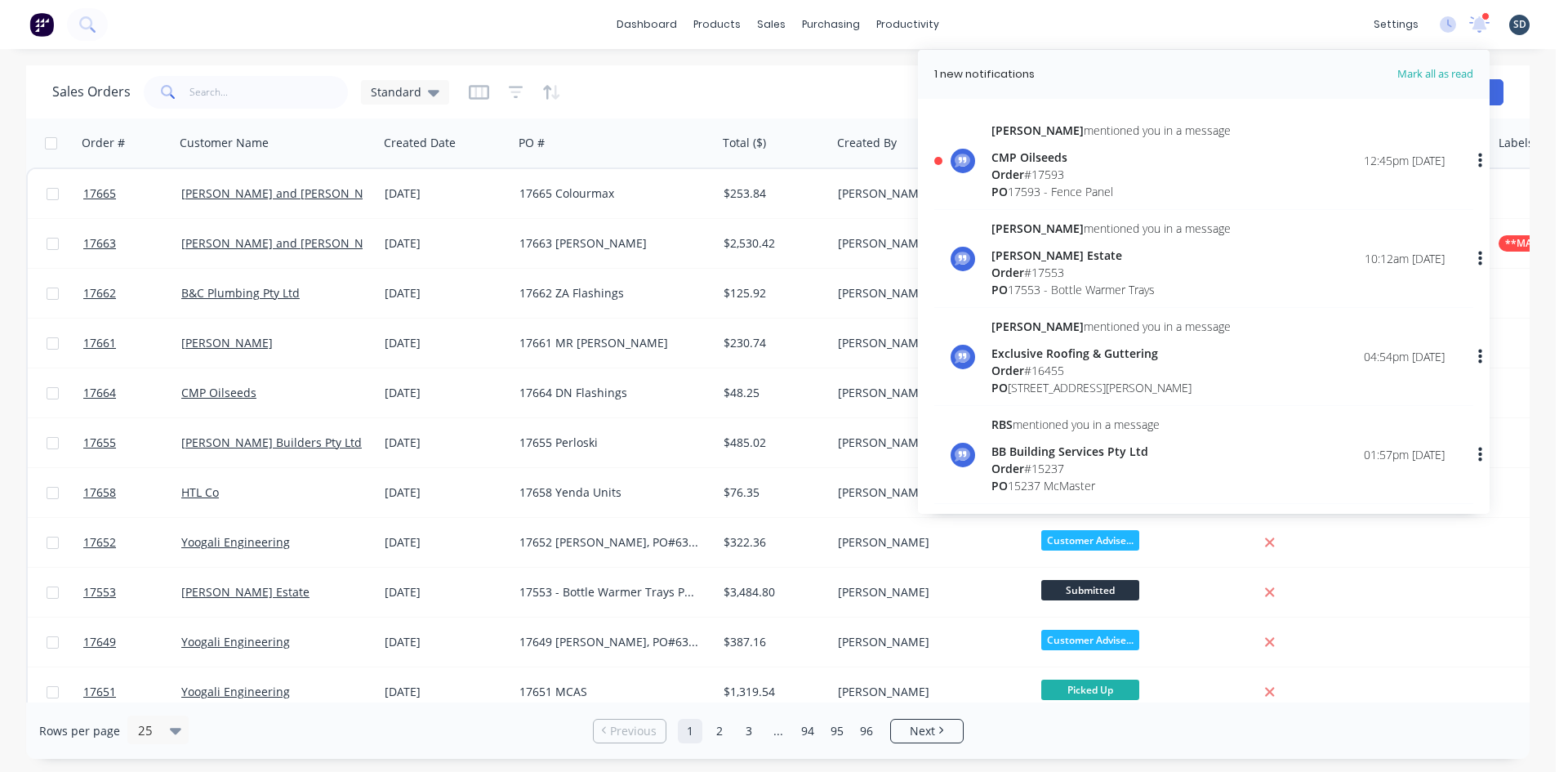
click at [1207, 28] on div "dashboard products sales purchasing productivity dashboard products Product Cat…" at bounding box center [778, 25] width 1556 height 49
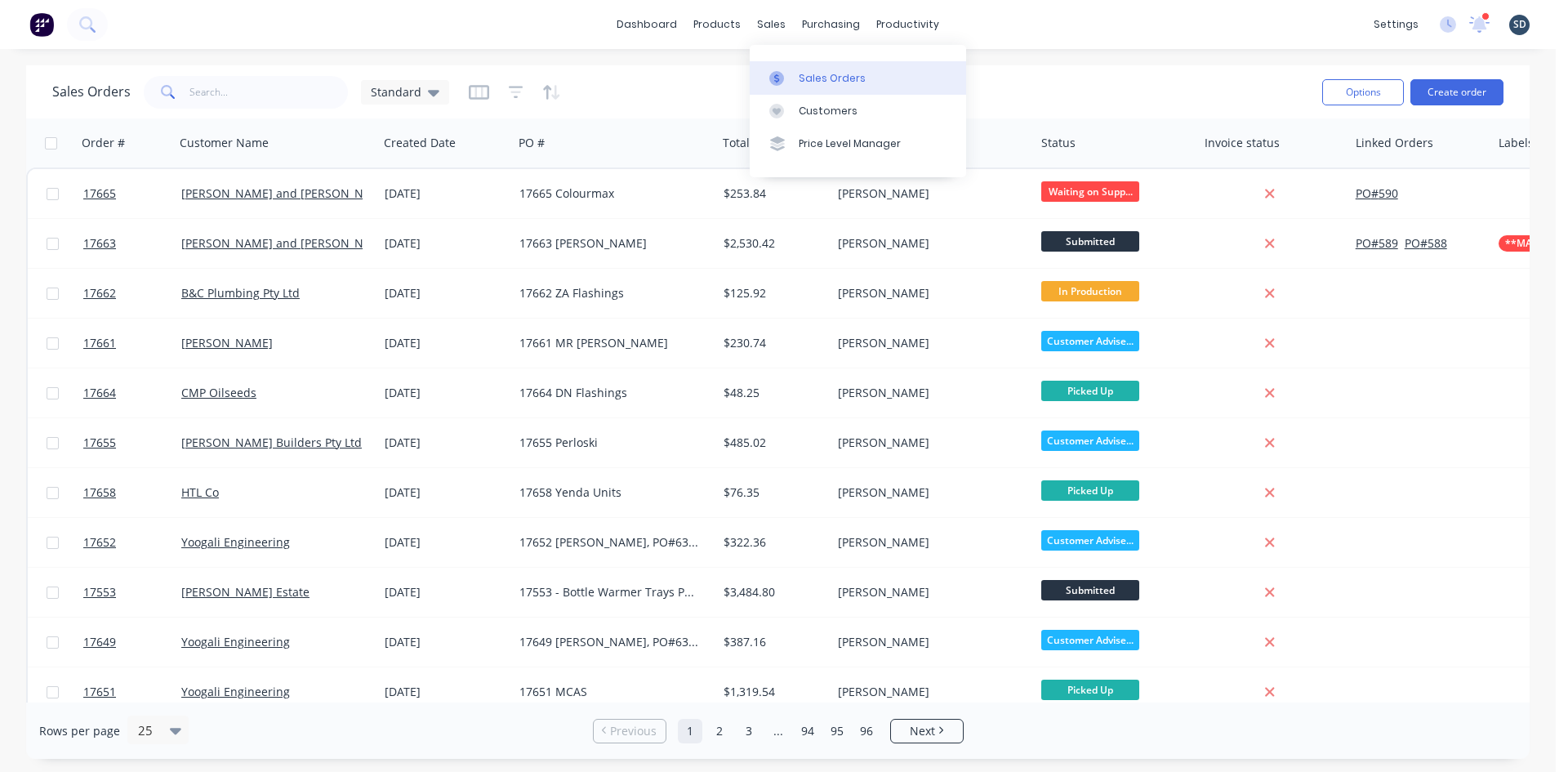
click at [816, 76] on div "Sales Orders" at bounding box center [832, 78] width 67 height 15
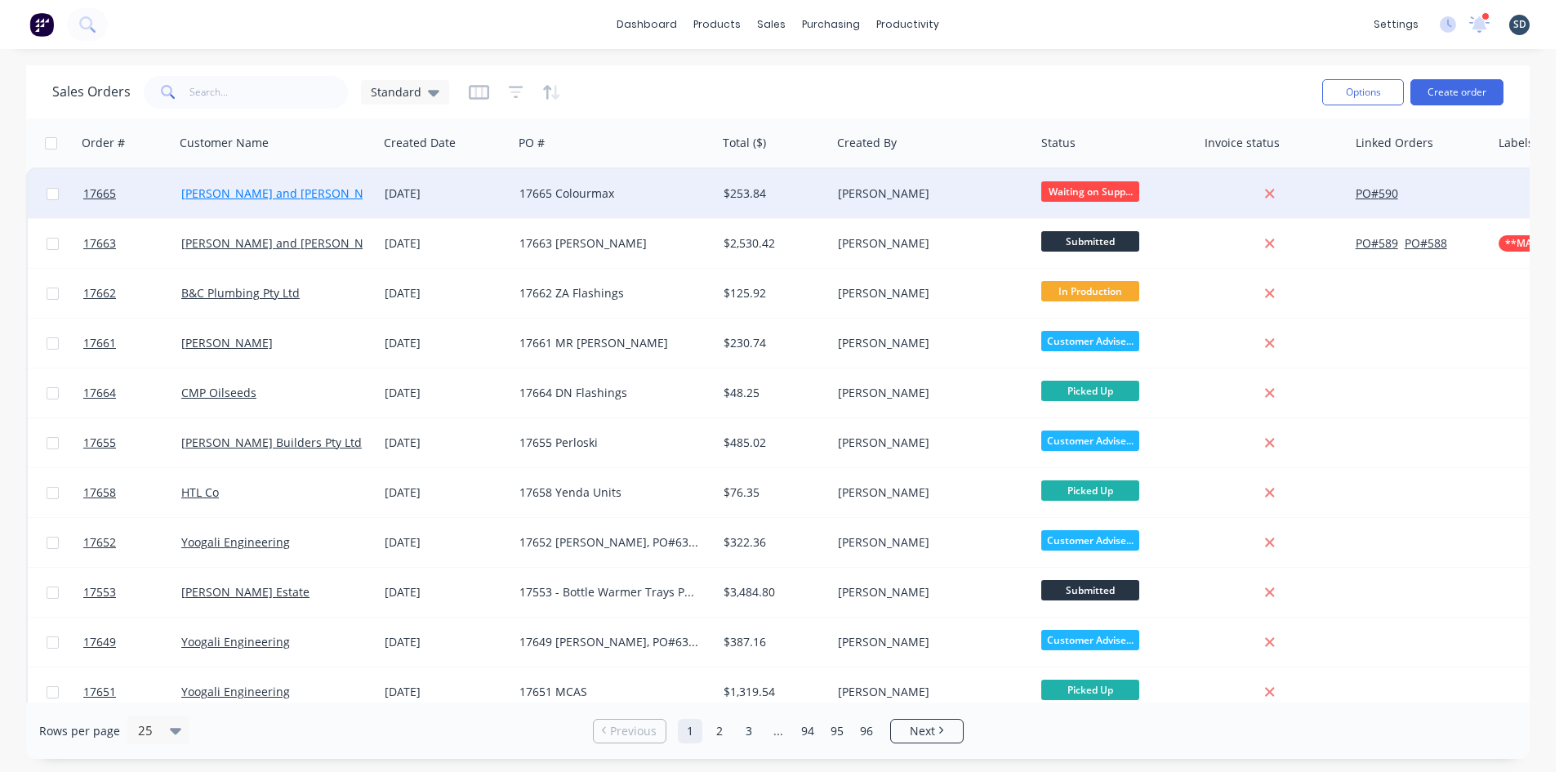
click at [245, 193] on link "[PERSON_NAME] and [PERSON_NAME]" at bounding box center [286, 193] width 210 height 15
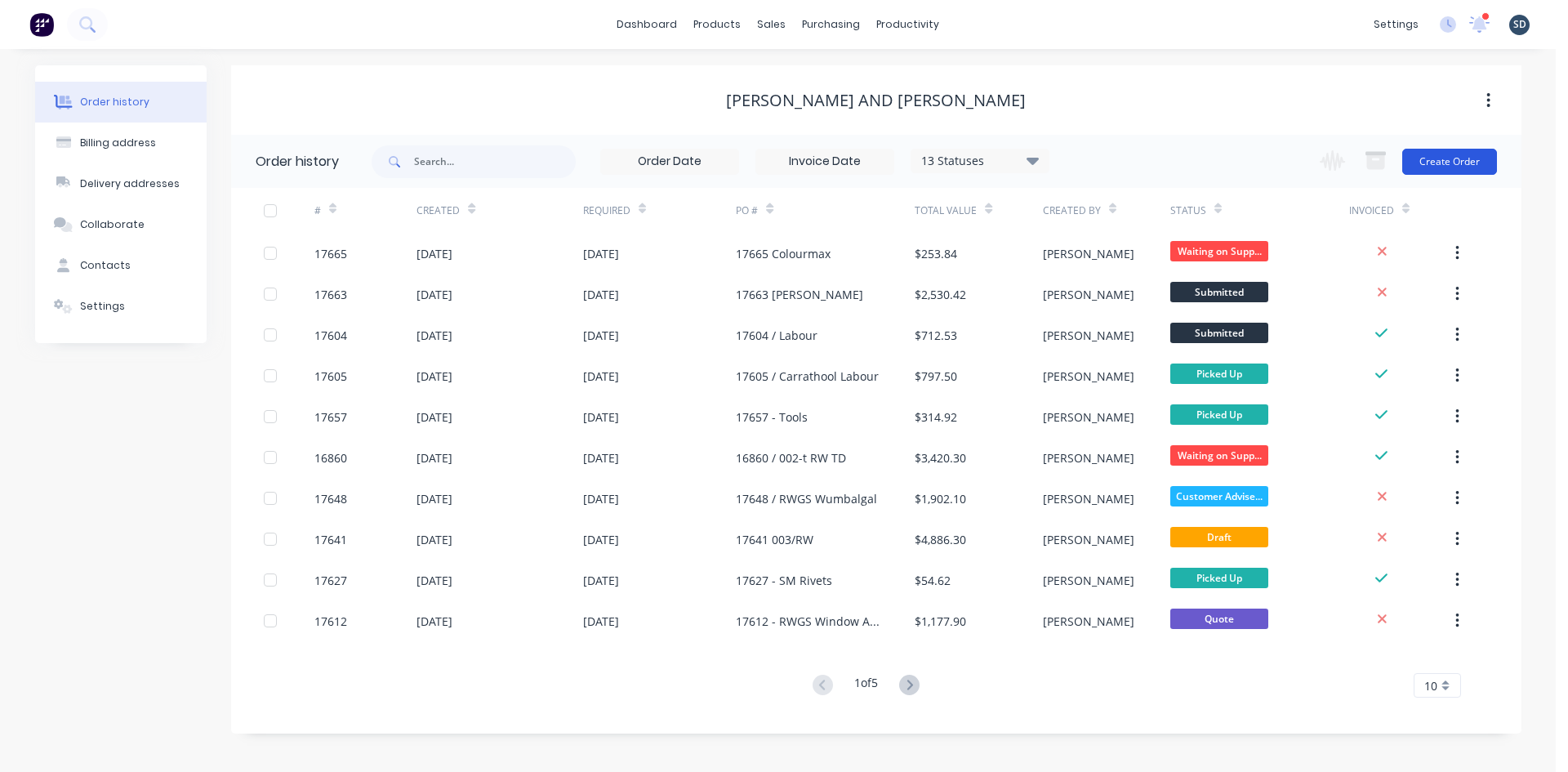
click at [1456, 162] on button "Create Order" at bounding box center [1450, 161] width 95 height 26
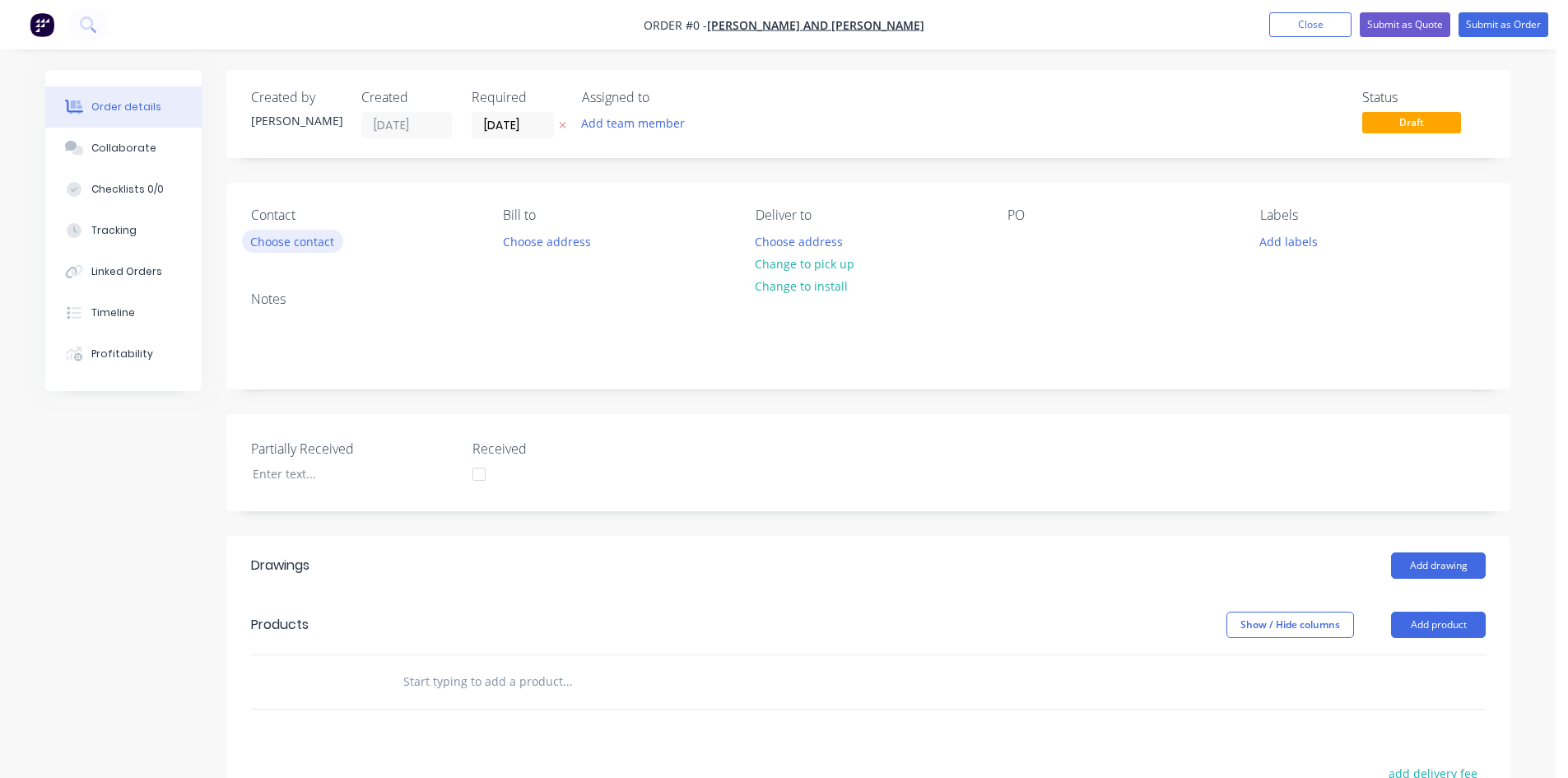
click at [273, 243] on button "Choose contact" at bounding box center [293, 240] width 101 height 22
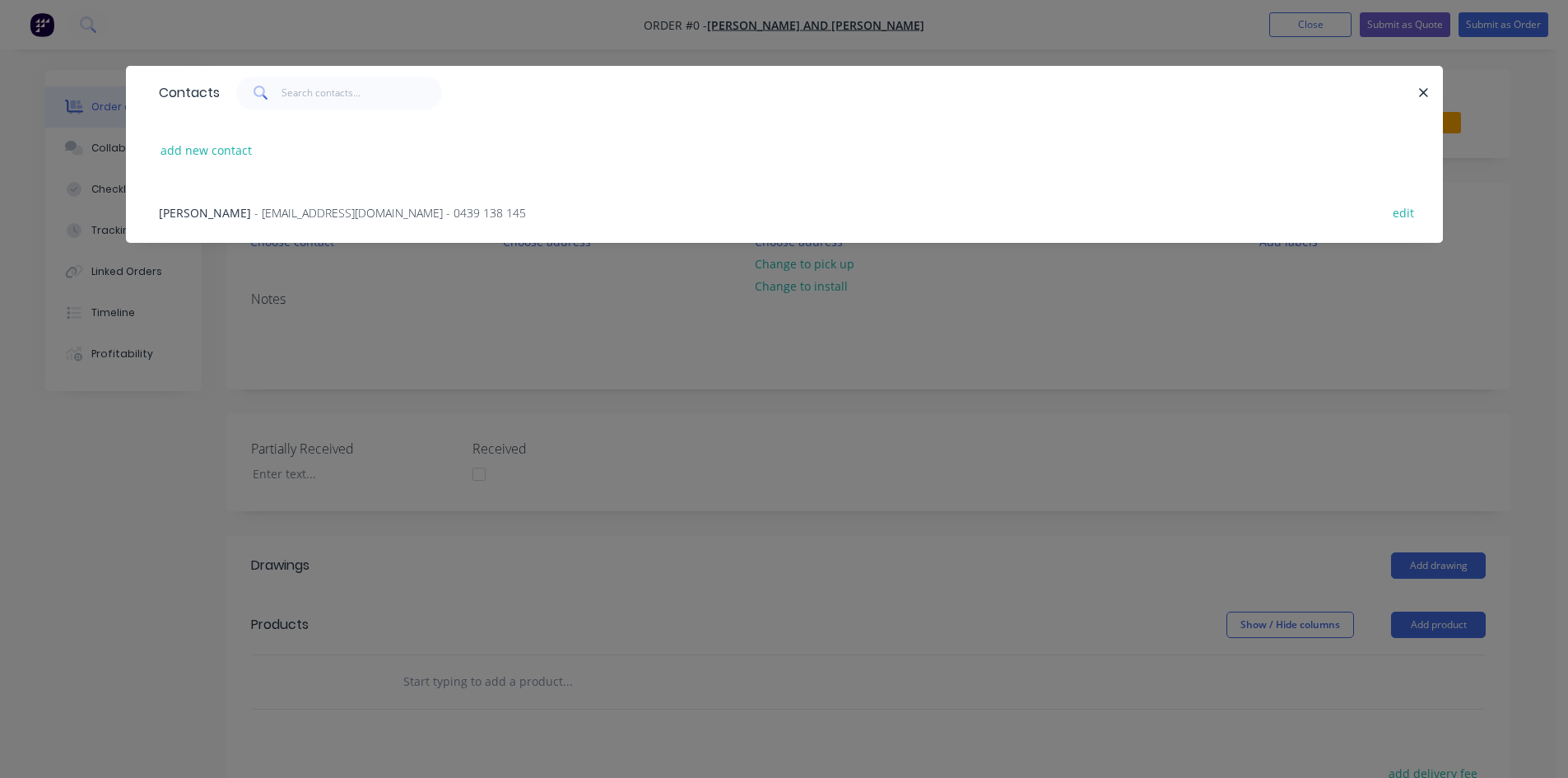
click at [284, 215] on span "- rainwatergoodsandservices@outlook.com.au - 0439 138 145" at bounding box center [390, 212] width 272 height 16
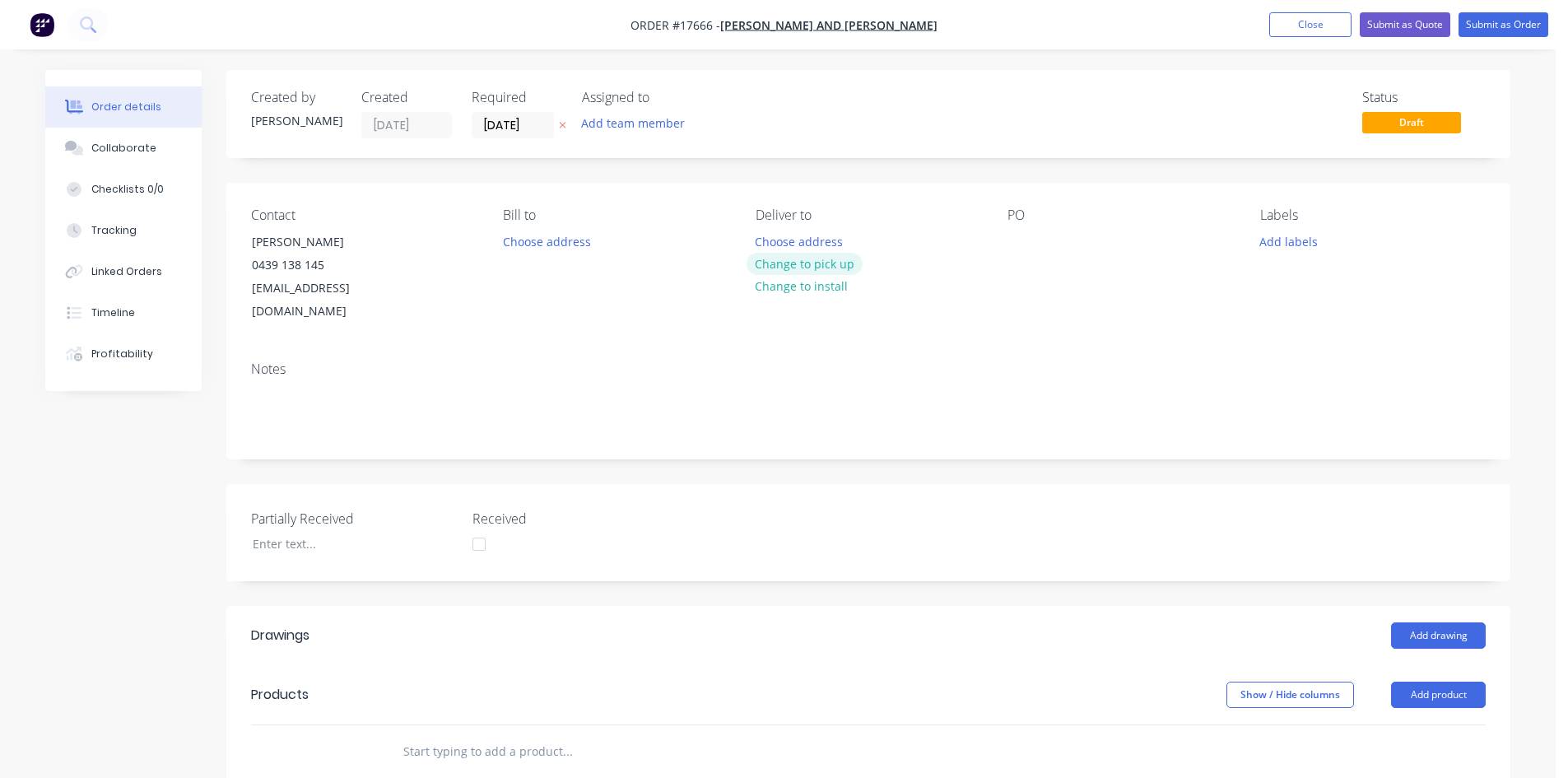
click at [818, 259] on button "Change to pick up" at bounding box center [805, 263] width 117 height 22
click at [1016, 233] on div at bounding box center [1020, 241] width 27 height 24
click at [1081, 348] on div "Notes" at bounding box center [868, 403] width 1284 height 110
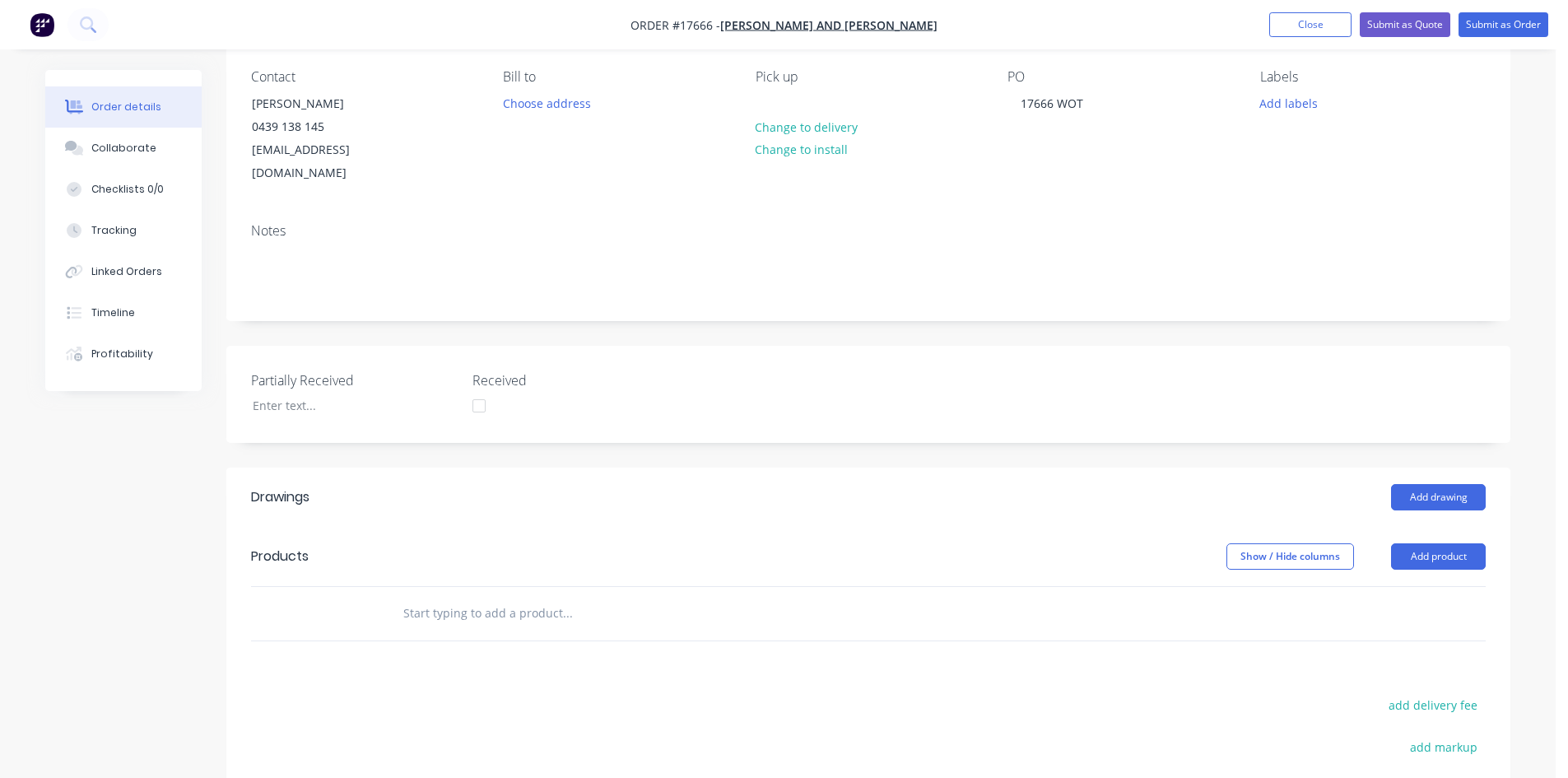
scroll to position [164, 0]
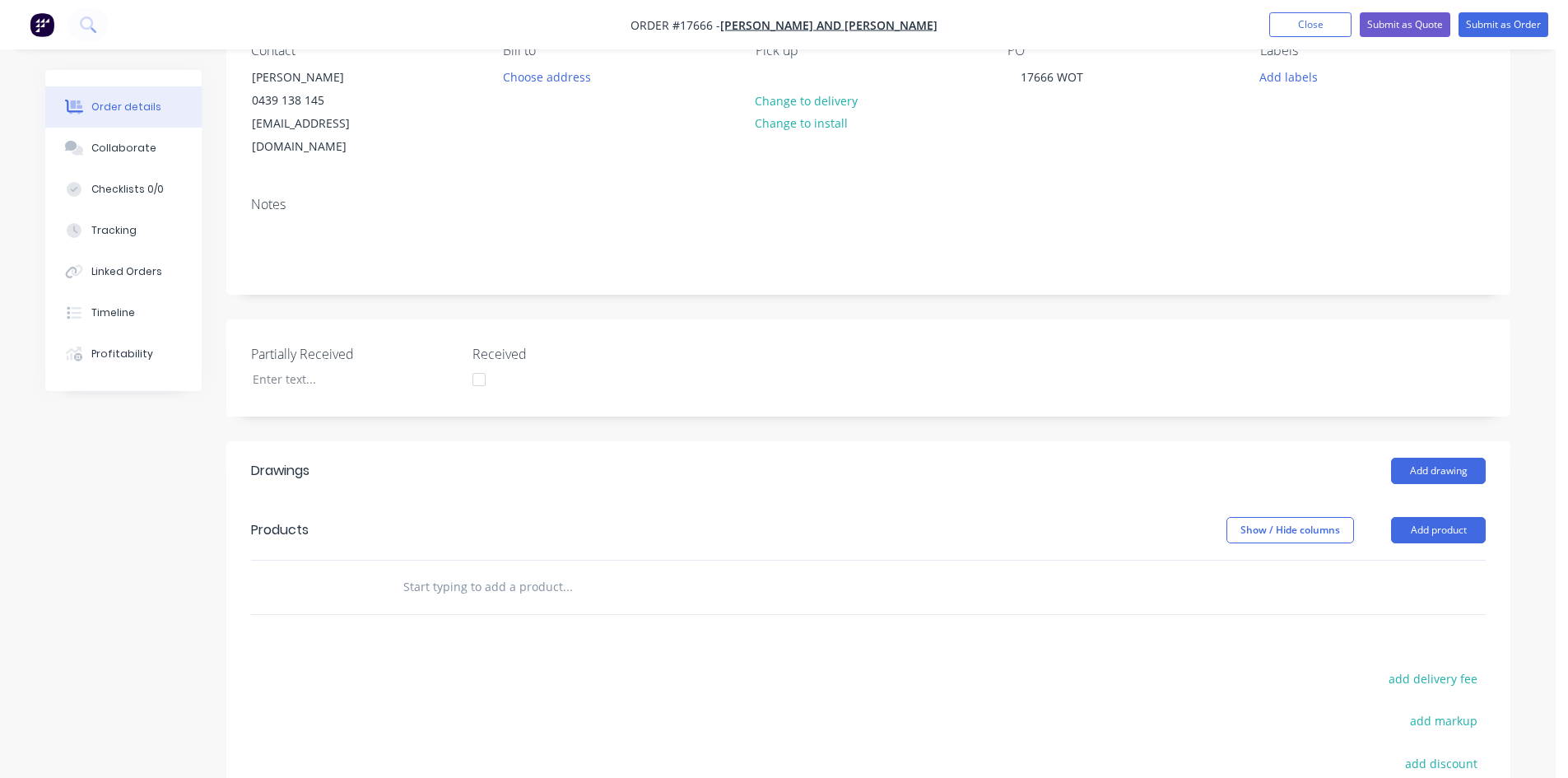
click at [500, 571] on input "text" at bounding box center [567, 587] width 329 height 33
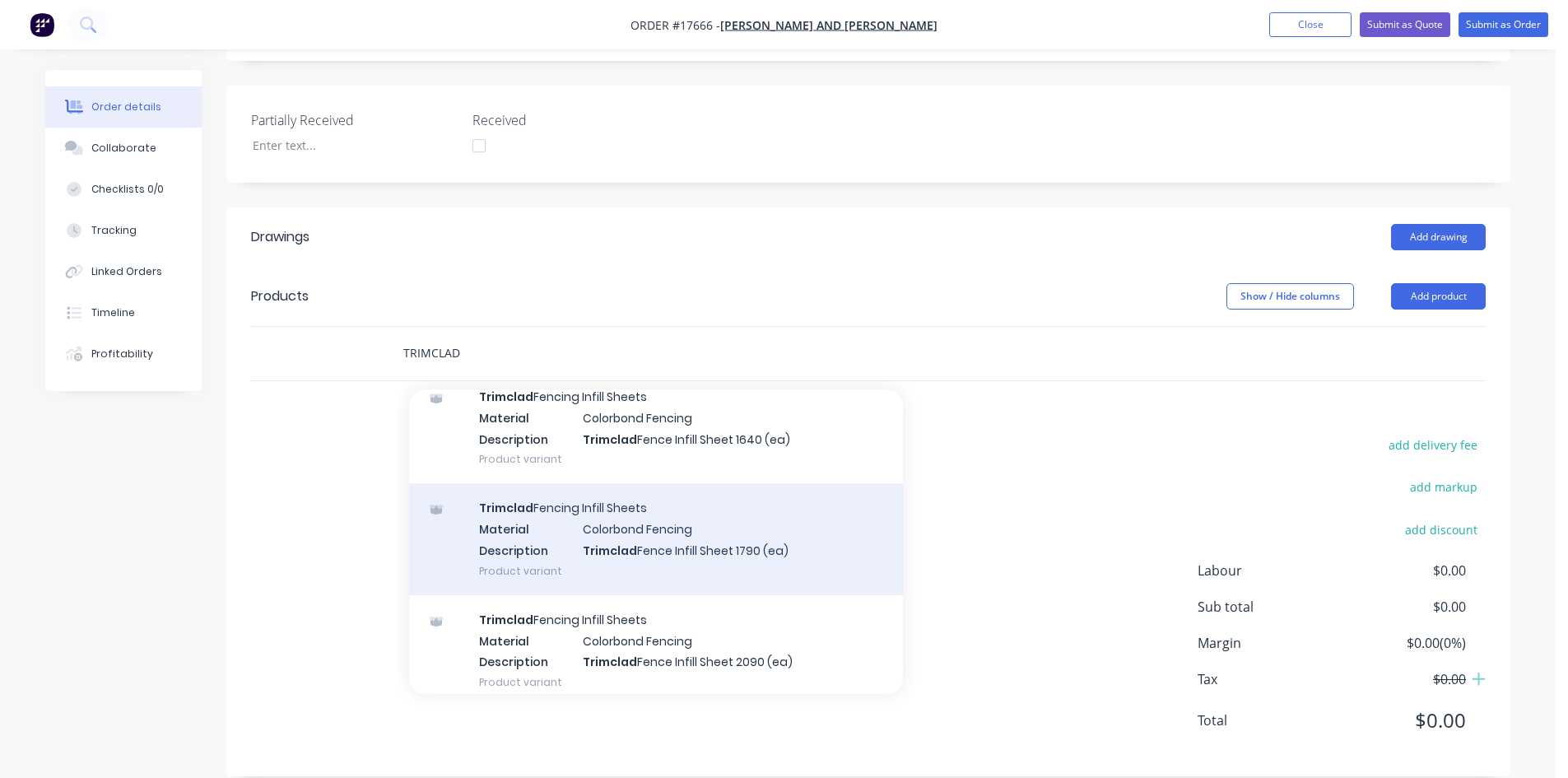
scroll to position [194, 0]
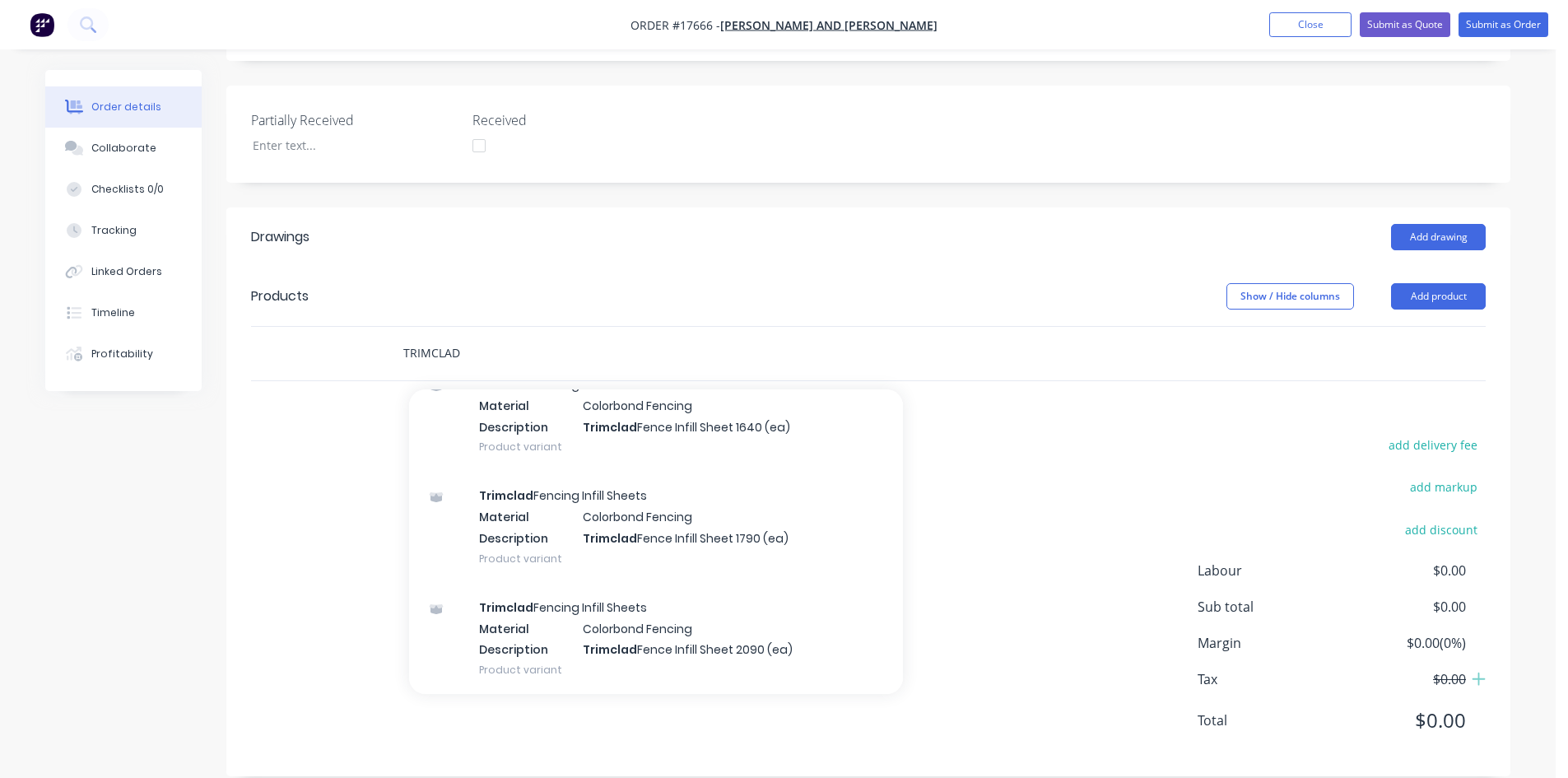
type input "TRIMCLAD"
click at [323, 447] on div "add delivery fee add markup add discount Labour $0.00 Sub total $0.00 Margin $0…" at bounding box center [868, 593] width 1234 height 317
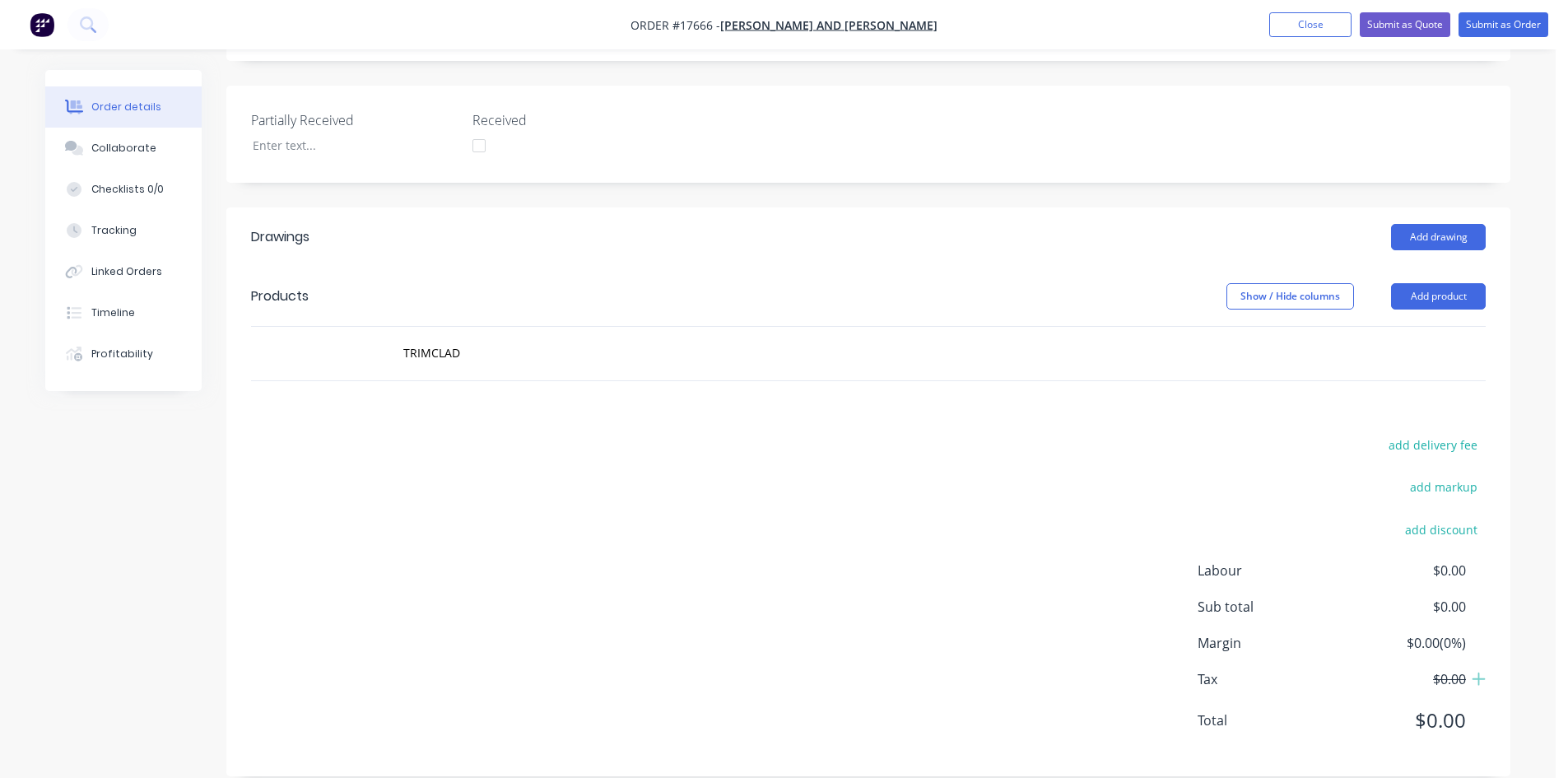
click at [1489, 277] on header "Products Show / Hide columns Add product" at bounding box center [868, 296] width 1284 height 60
click at [1432, 283] on button "Add product" at bounding box center [1438, 296] width 95 height 27
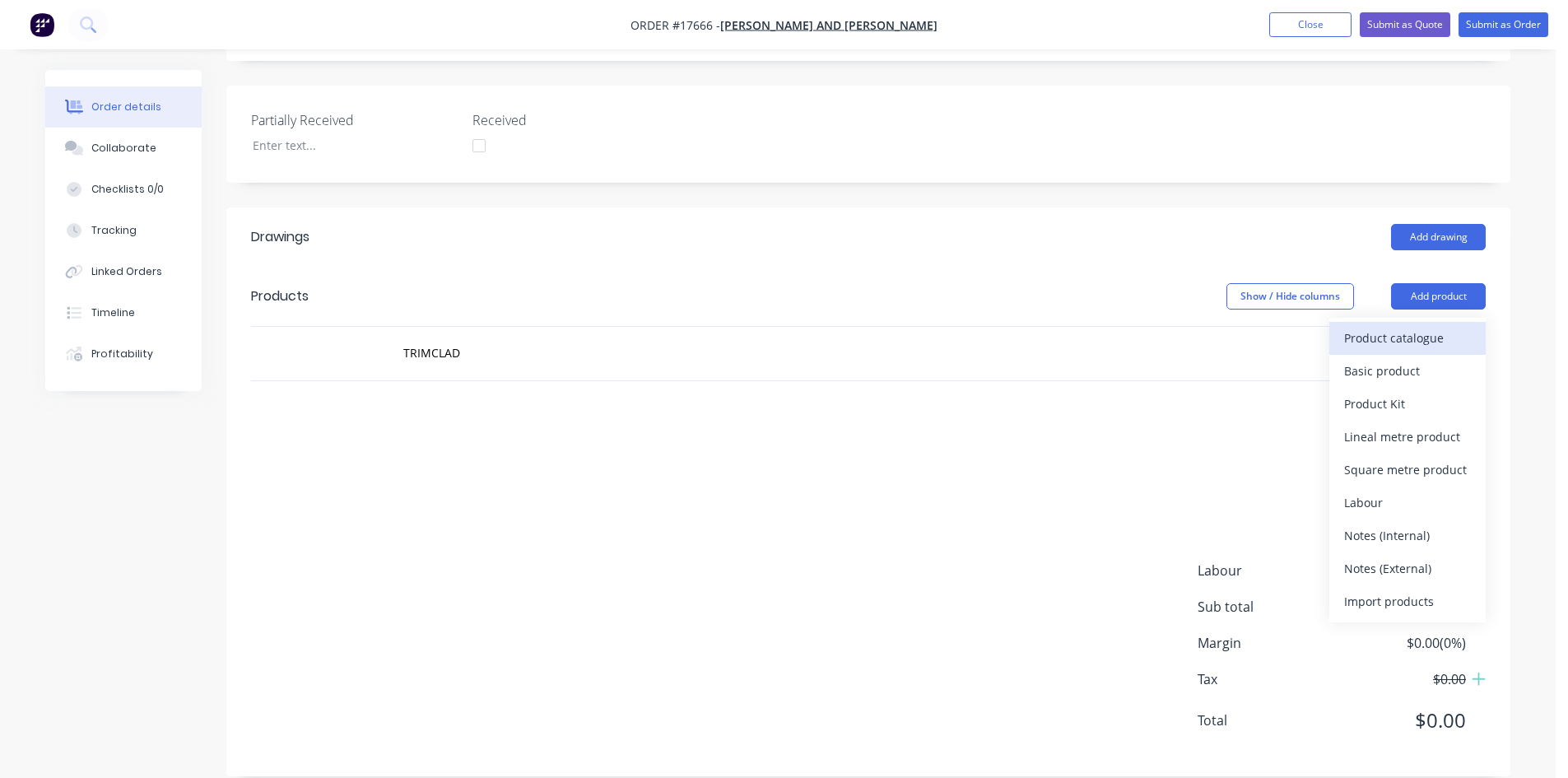
click at [1411, 326] on div "Product catalogue" at bounding box center [1407, 338] width 127 height 24
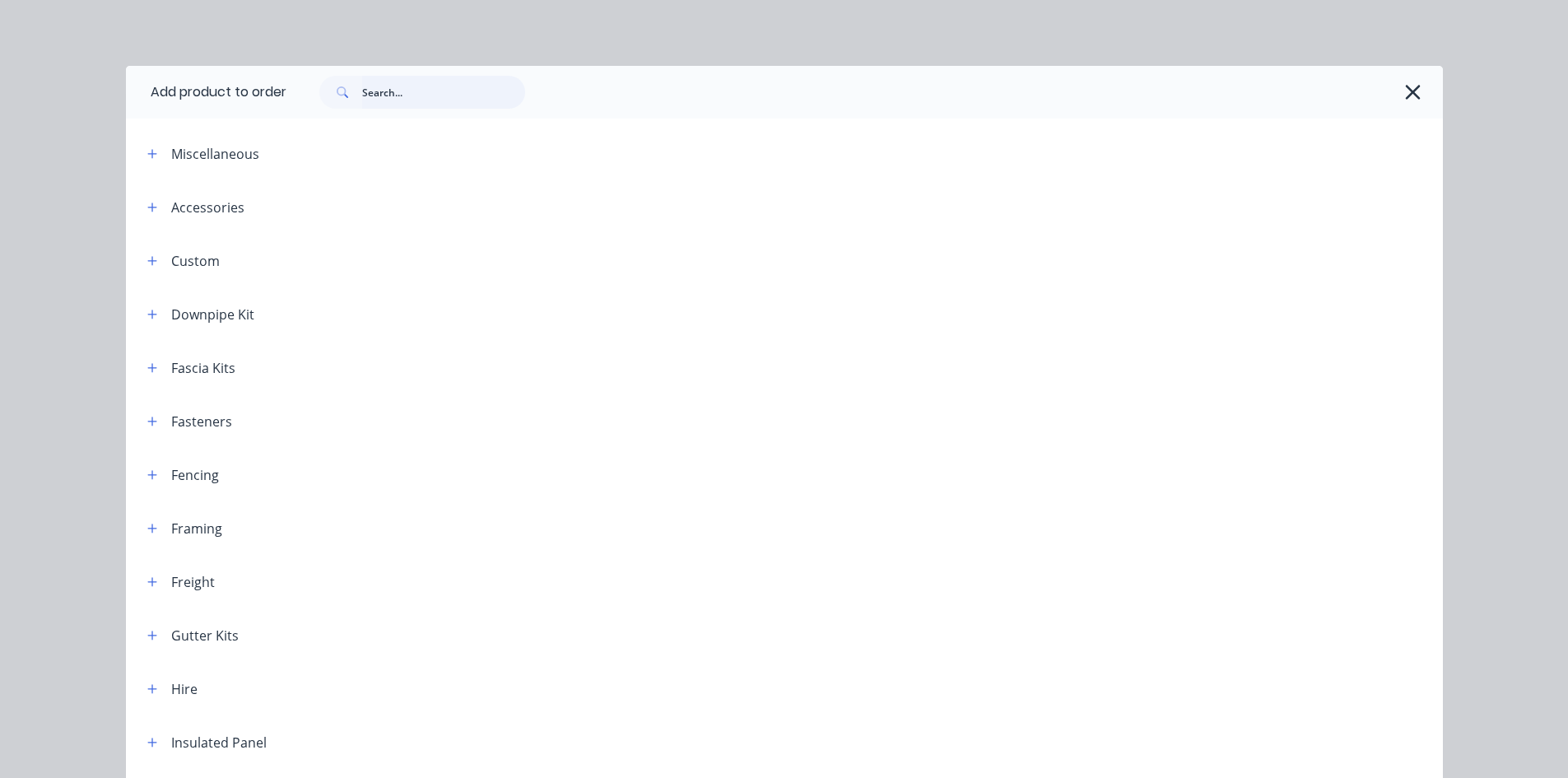
click at [417, 88] on input "text" at bounding box center [444, 93] width 163 height 33
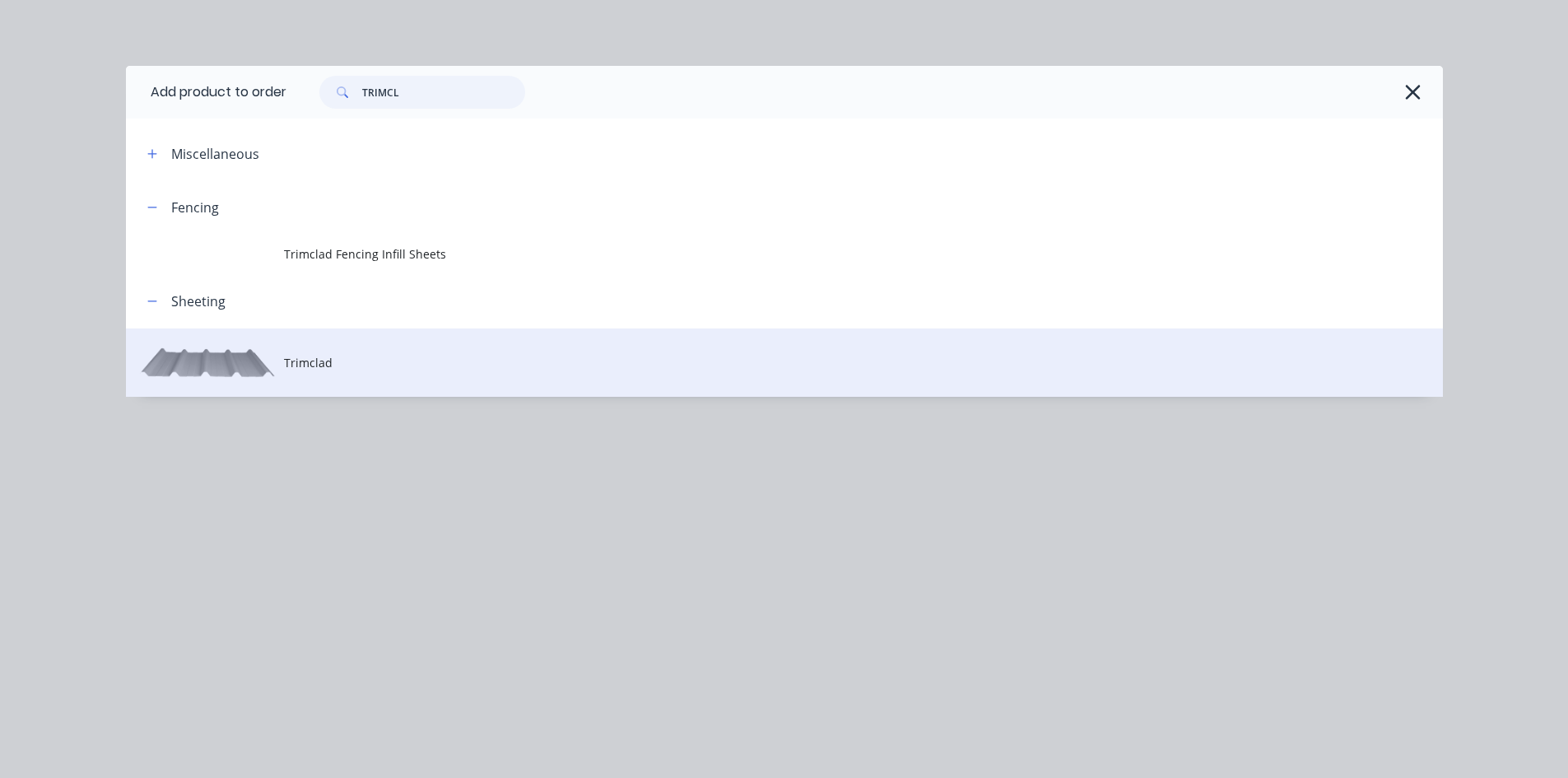
type input "TRIMCL"
click at [382, 363] on span "Trimclad" at bounding box center [747, 362] width 927 height 17
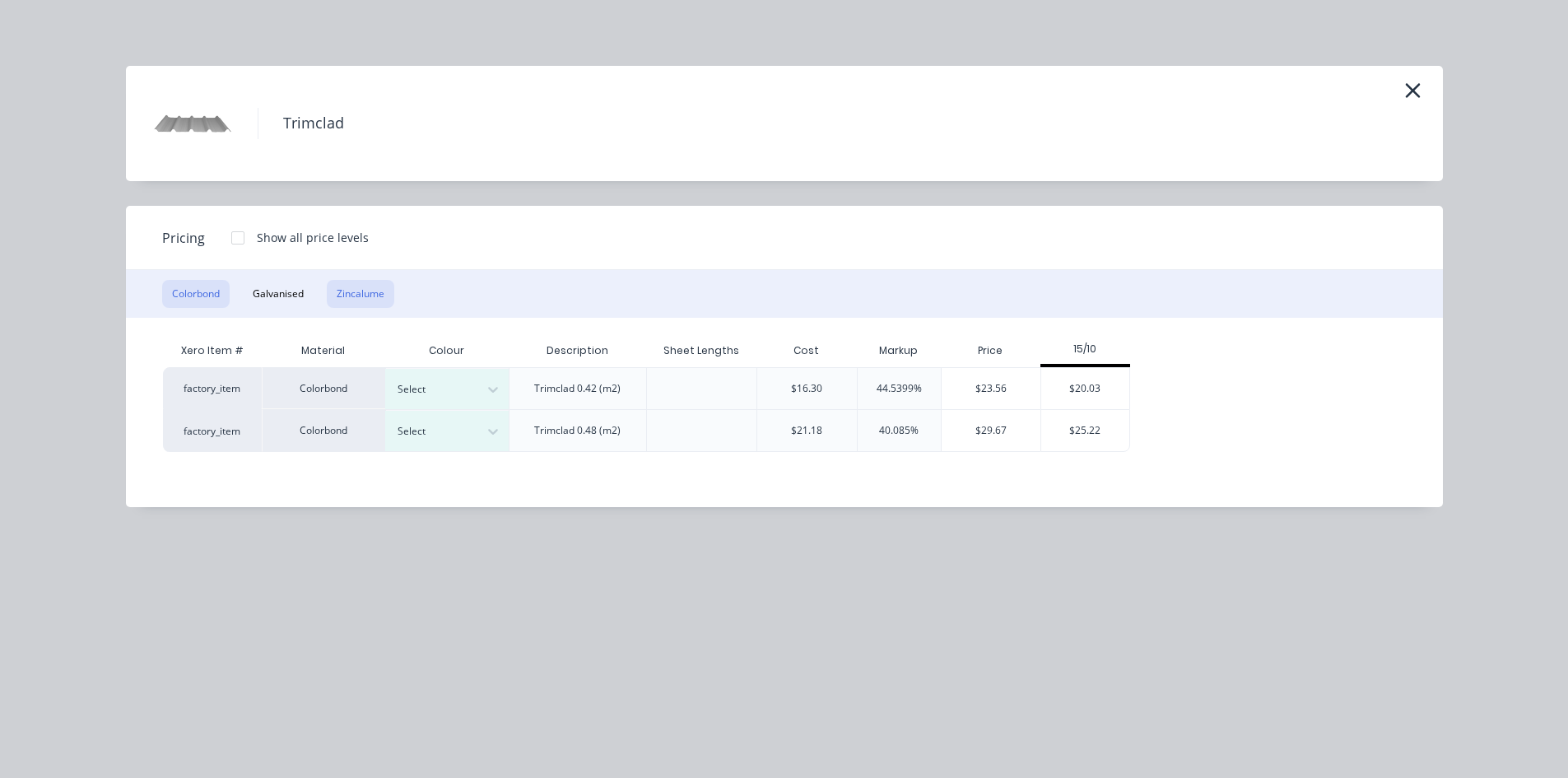
click at [353, 289] on button "Zincalume" at bounding box center [361, 294] width 68 height 28
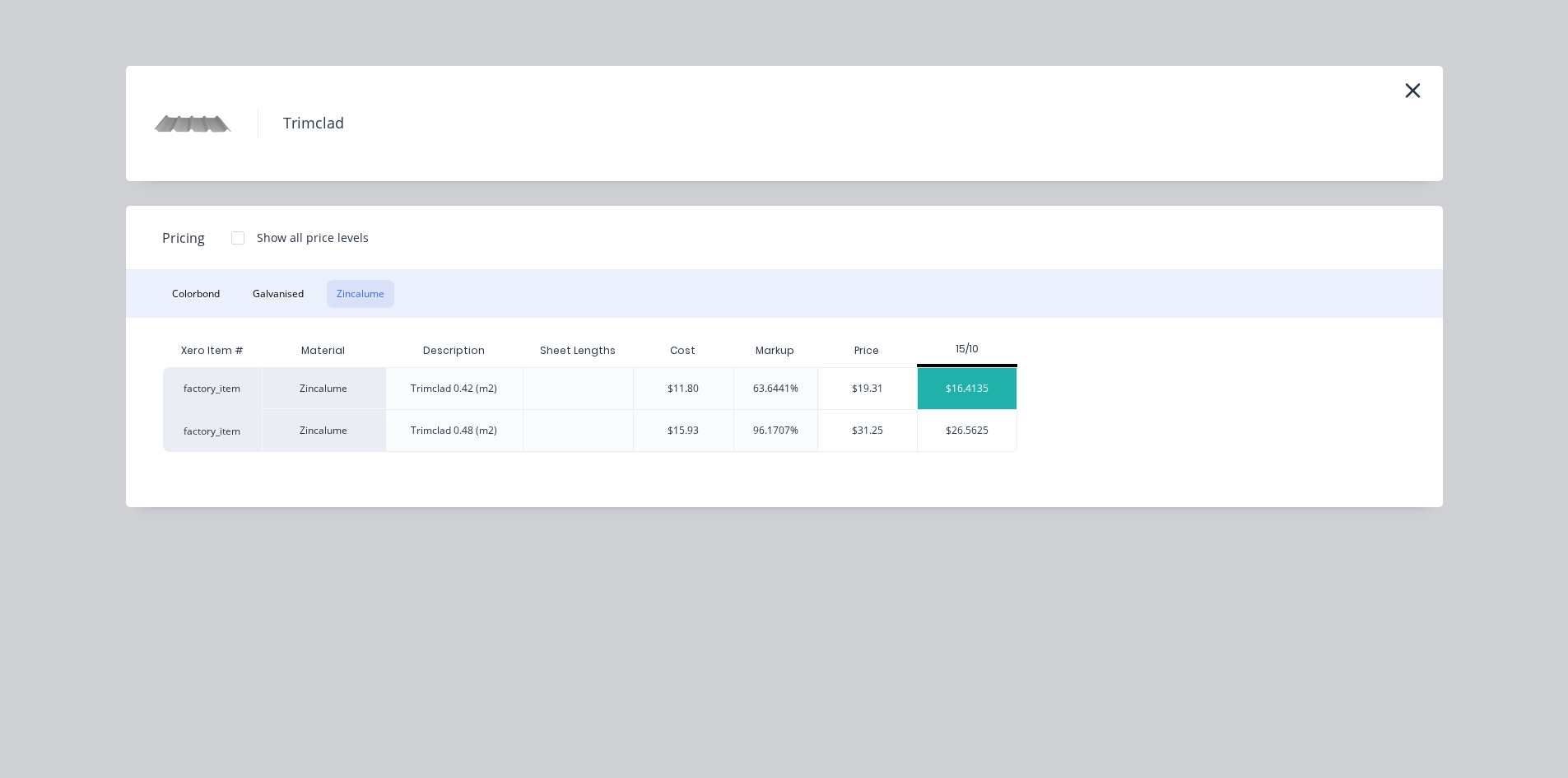
click at [977, 383] on div "$16.4135" at bounding box center [967, 388] width 99 height 41
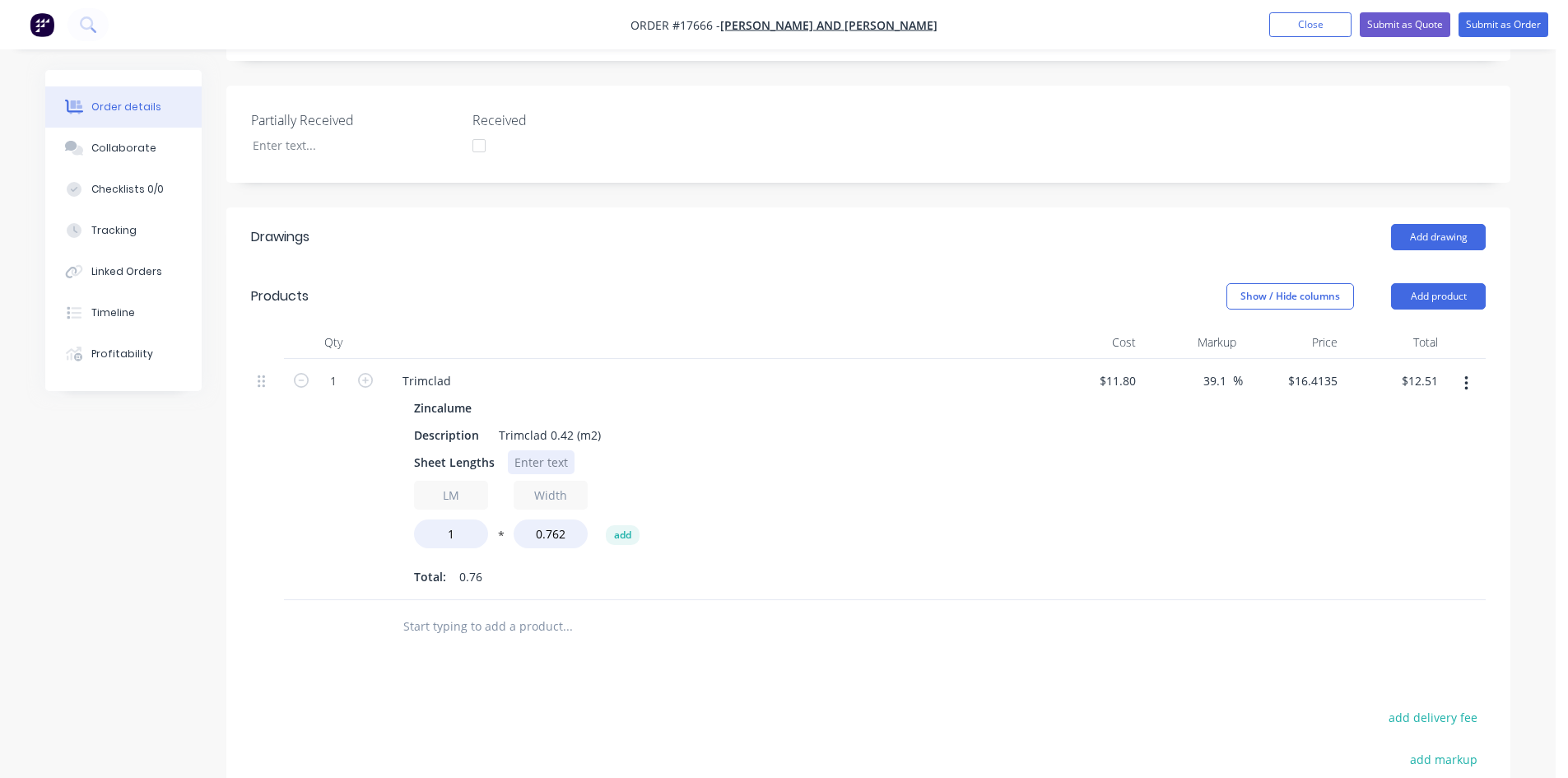
click at [533, 450] on div at bounding box center [540, 462] width 67 height 24
click at [515, 450] on div "3550" at bounding box center [527, 462] width 39 height 24
click at [706, 423] on div "Description Trimclad 0.42 (m2)" at bounding box center [708, 435] width 603 height 24
click at [536, 450] on div at bounding box center [540, 462] width 67 height 24
click at [819, 450] on div "Sheet Lengths" at bounding box center [708, 462] width 603 height 24
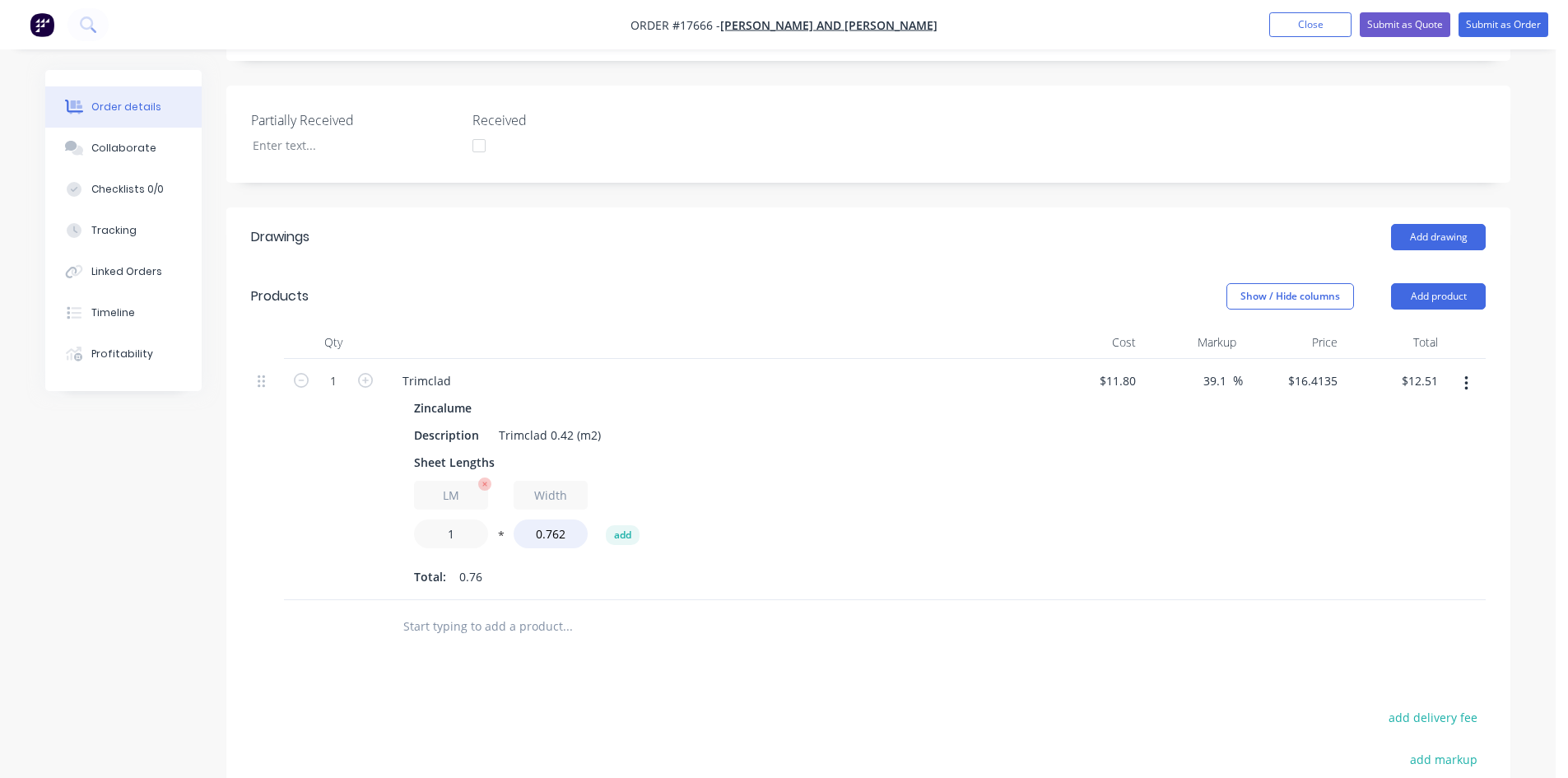
click at [453, 519] on input "1" at bounding box center [450, 533] width 74 height 28
type input "28.4"
type input "$355.20"
click at [790, 484] on div "LM 28.4 * Width 0.762 add" at bounding box center [711, 517] width 595 height 74
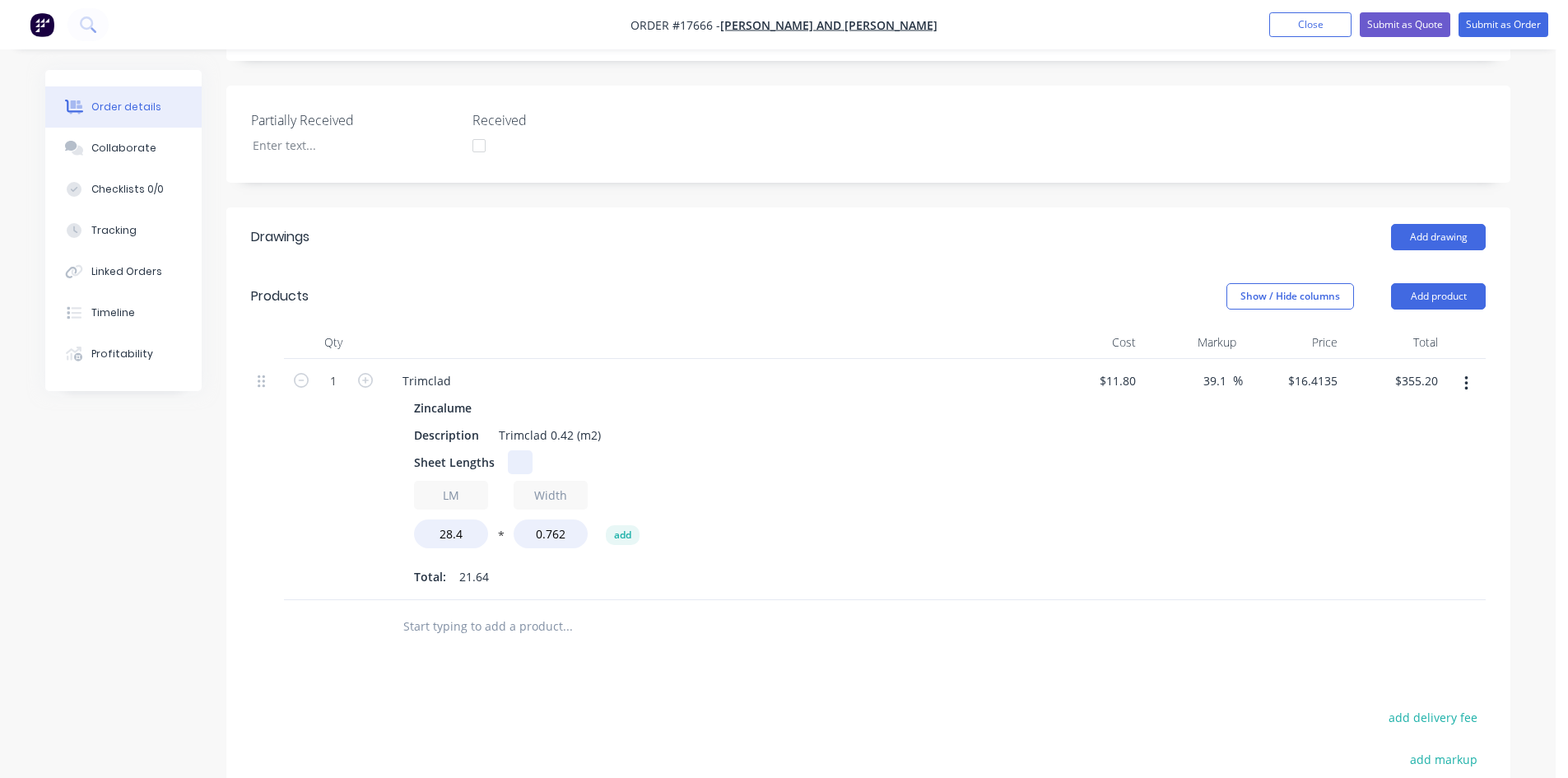
click at [539, 450] on div "Sheet Lengths" at bounding box center [708, 462] width 603 height 24
click at [706, 450] on div "Sheet Lengths" at bounding box center [708, 462] width 603 height 24
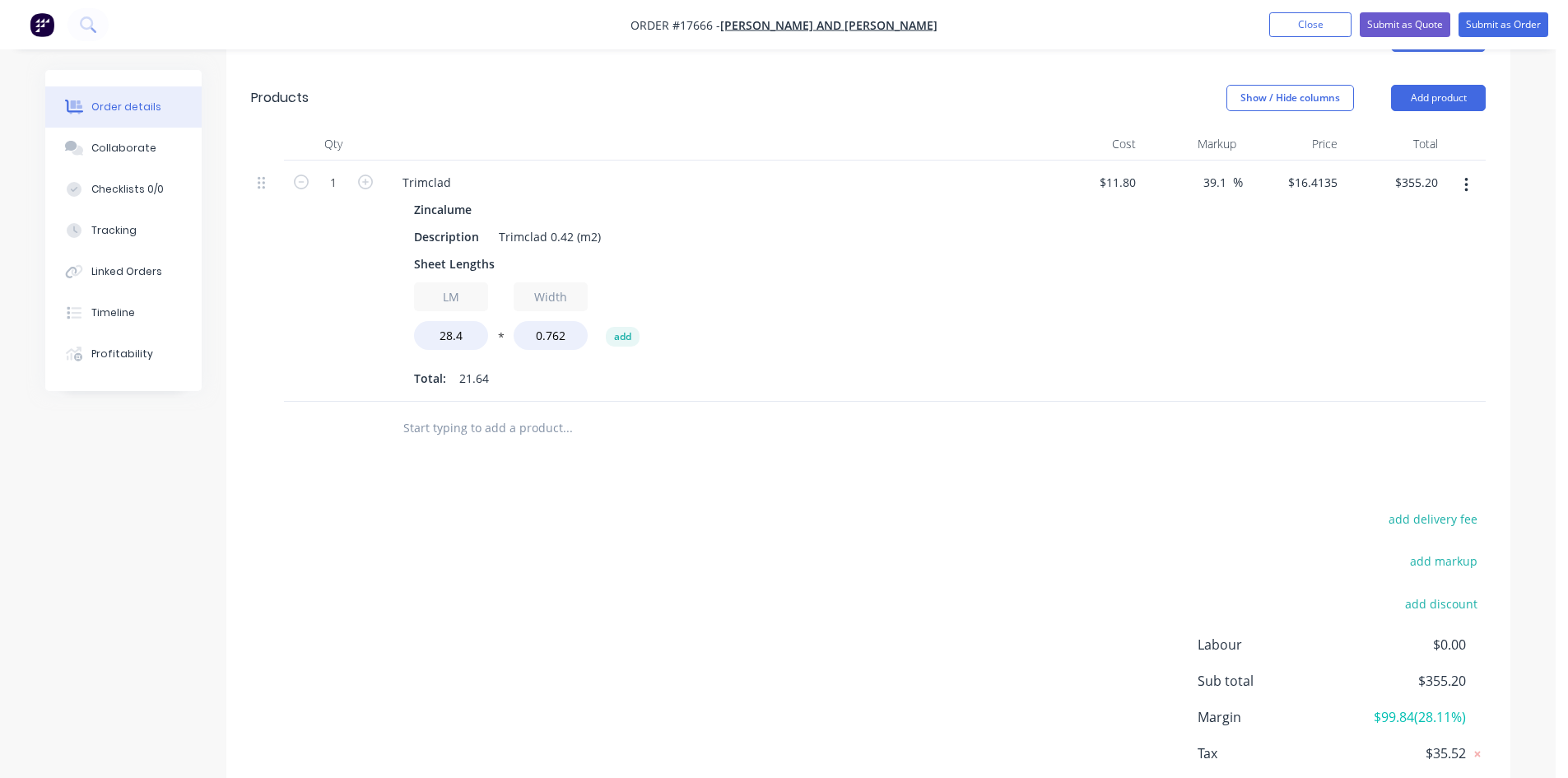
scroll to position [645, 0]
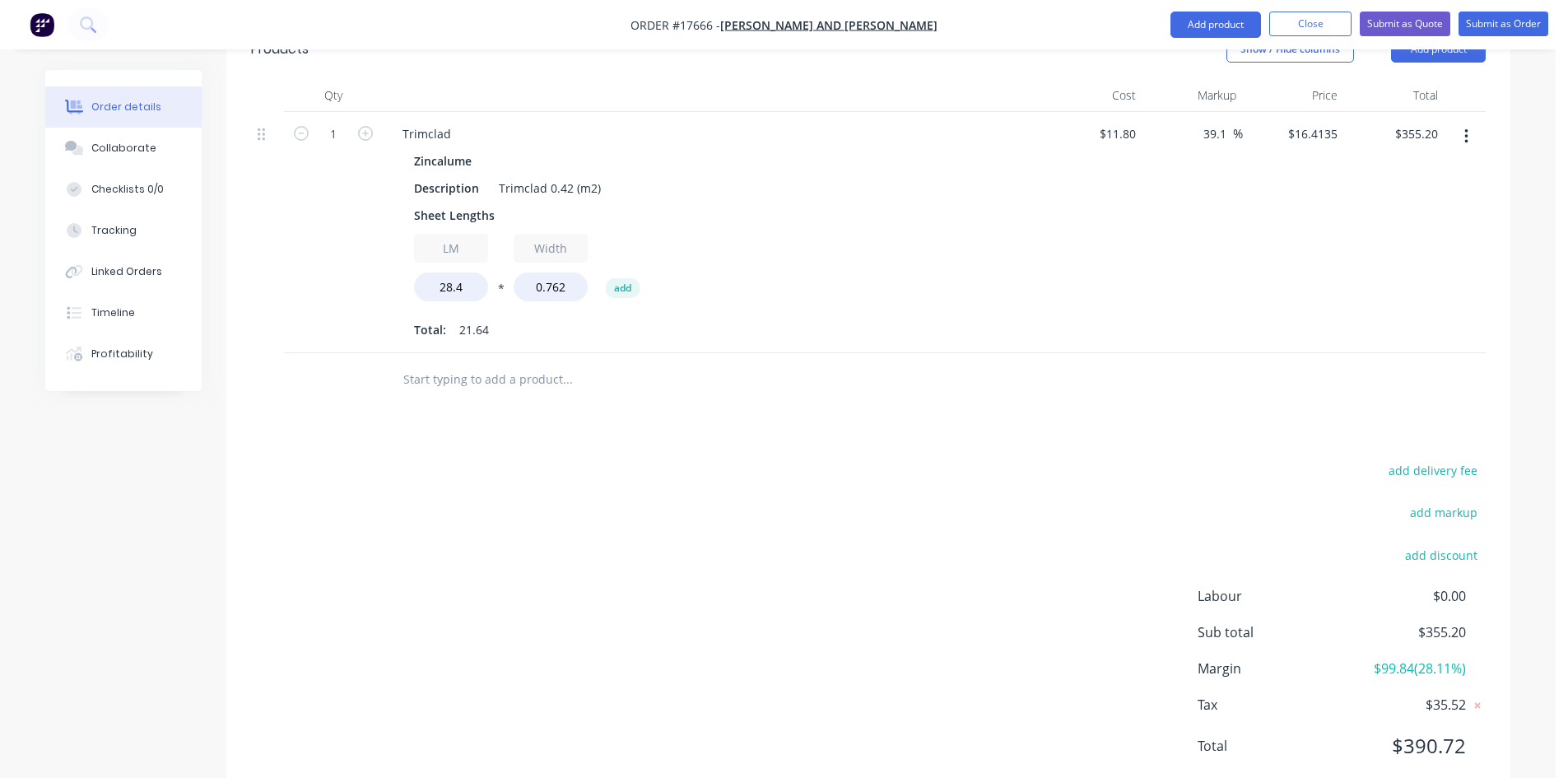
click at [440, 363] on input "text" at bounding box center [567, 380] width 329 height 33
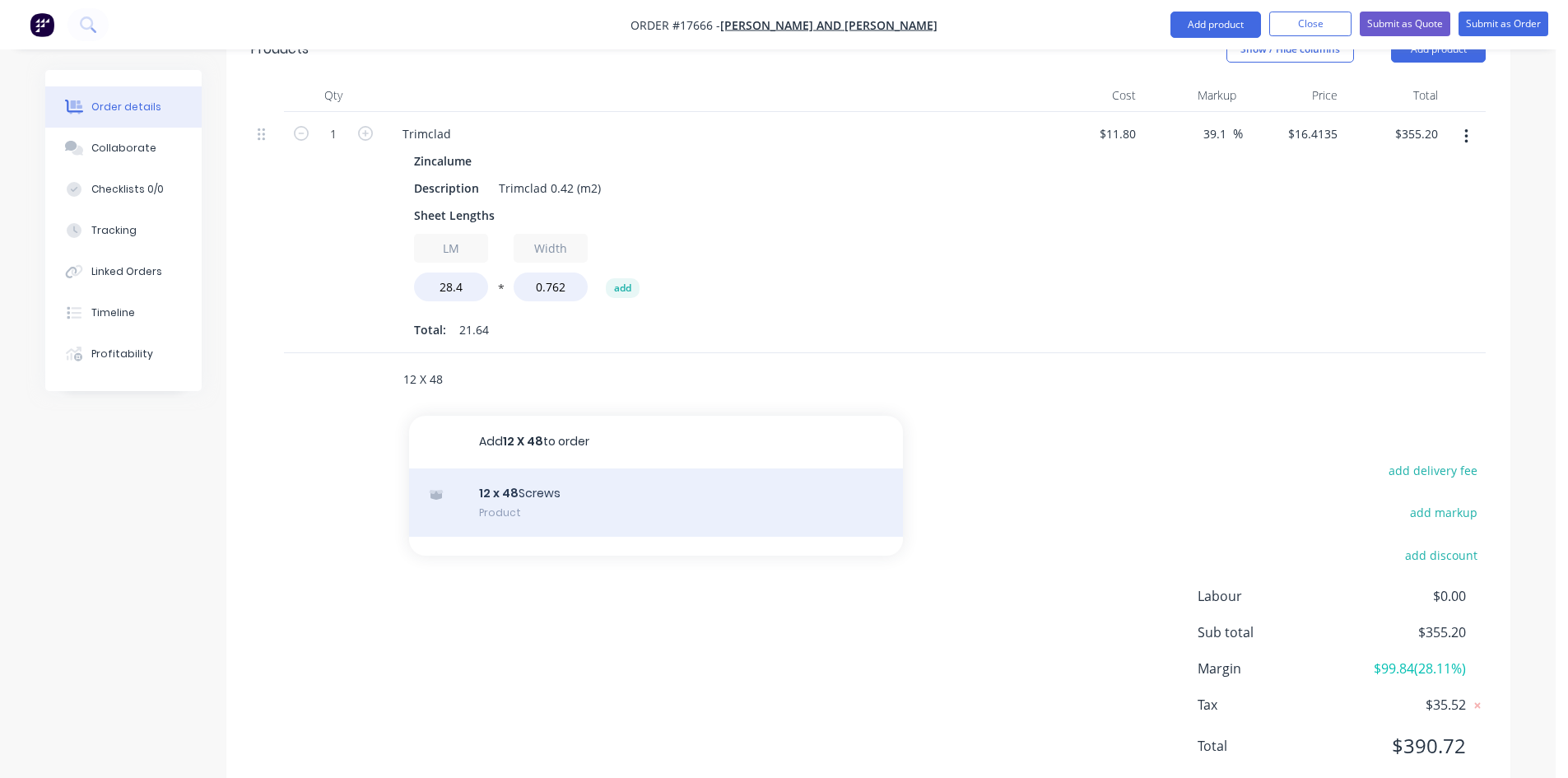
type input "12 X 48"
click at [522, 475] on div "12 x 48 Screws Product" at bounding box center [656, 502] width 494 height 69
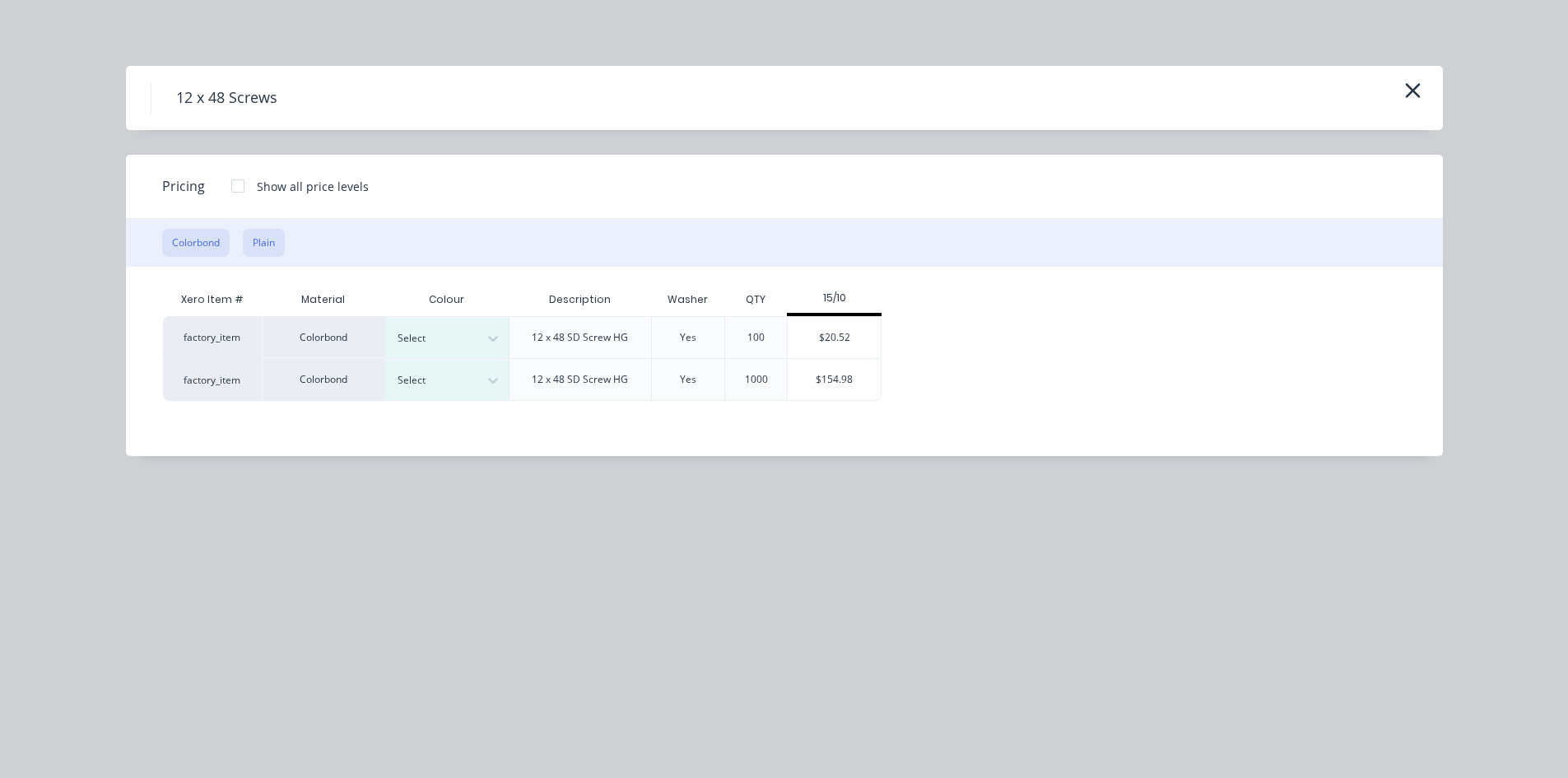
click at [268, 242] on button "Plain" at bounding box center [264, 242] width 42 height 28
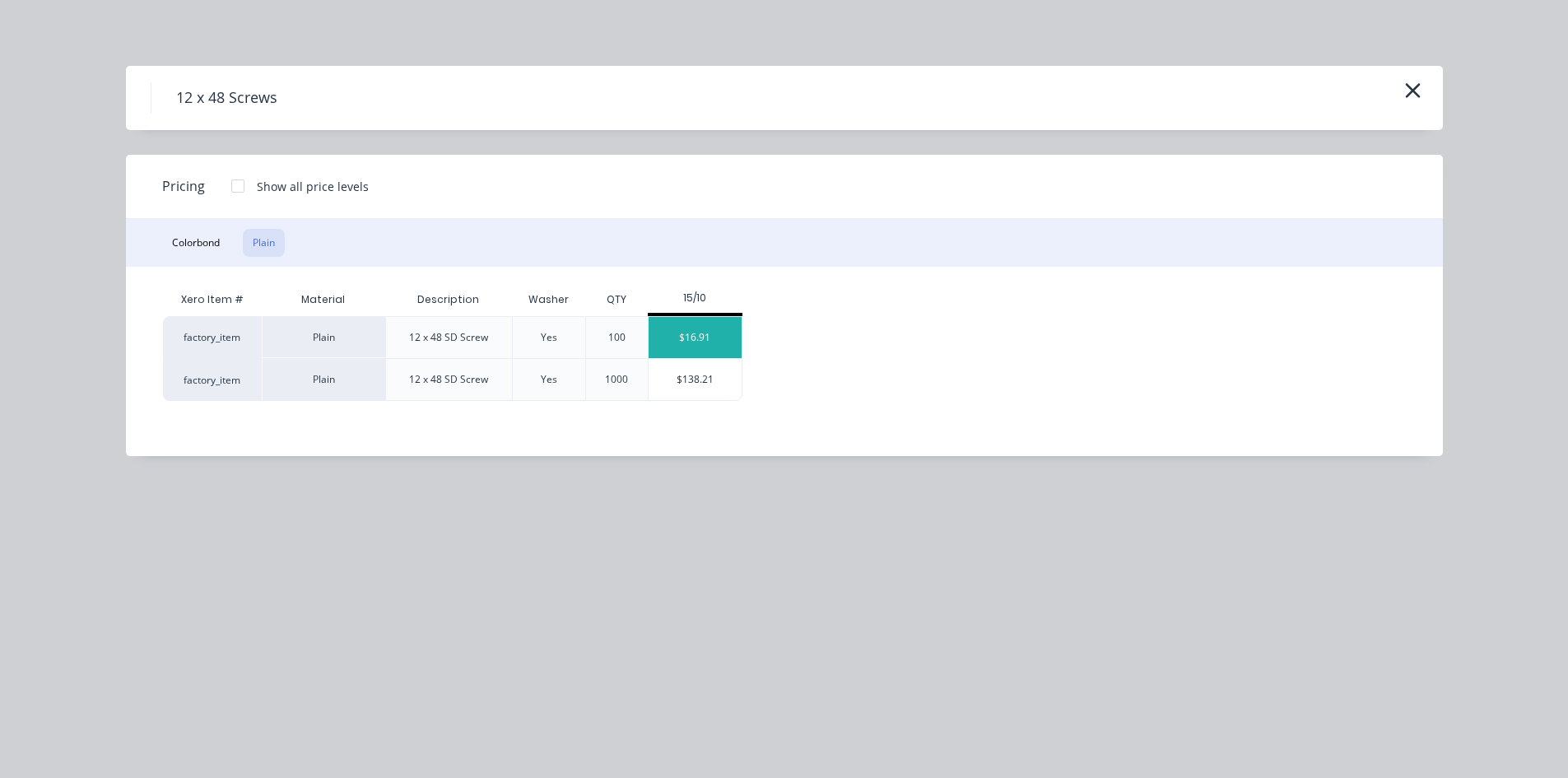
click at [706, 344] on div "$16.91" at bounding box center [695, 337] width 93 height 41
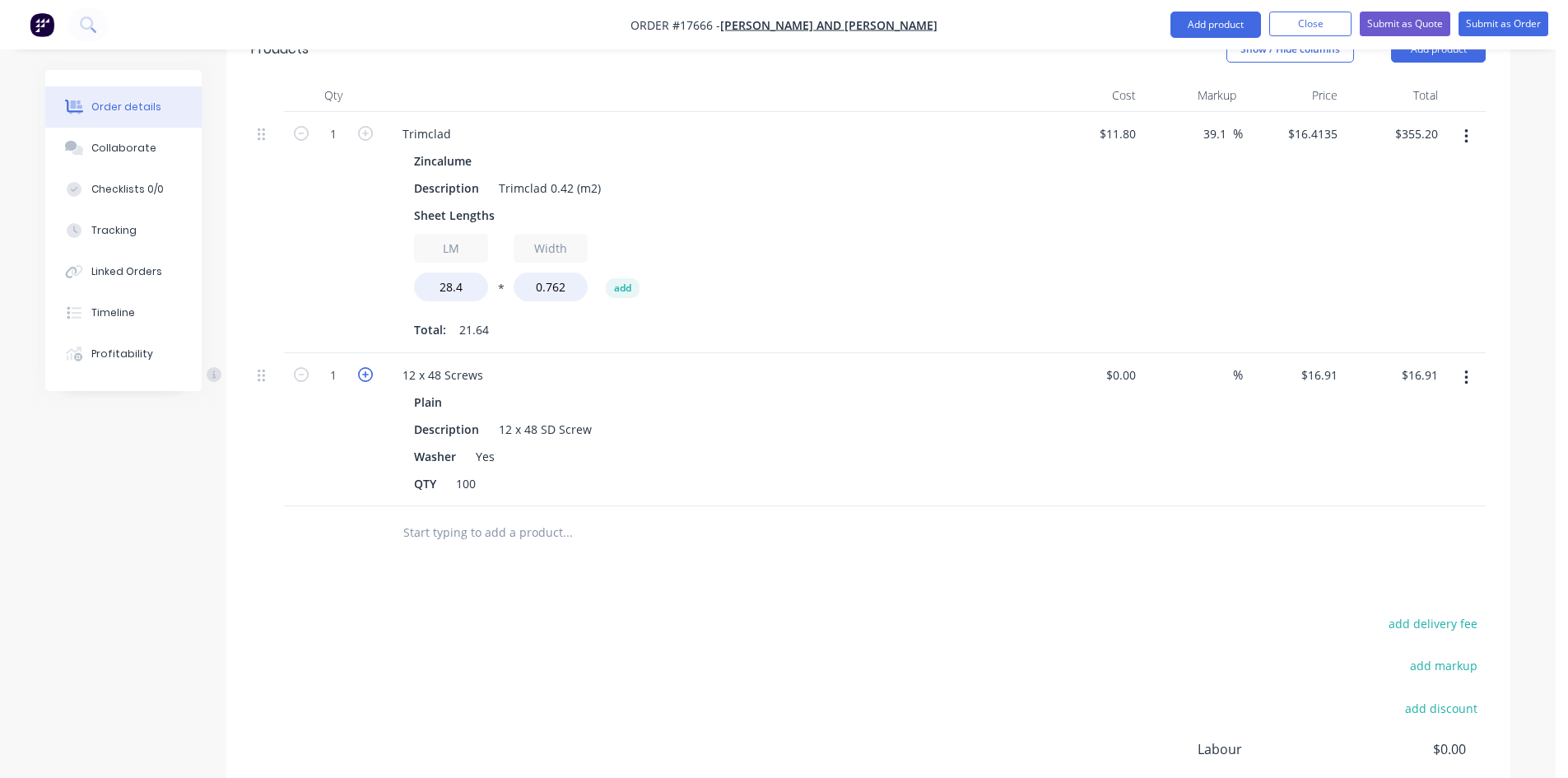
click at [361, 367] on icon "button" at bounding box center [365, 374] width 15 height 15
type input "2"
type input "$33.82"
click at [361, 367] on icon "button" at bounding box center [365, 374] width 15 height 15
type input "3"
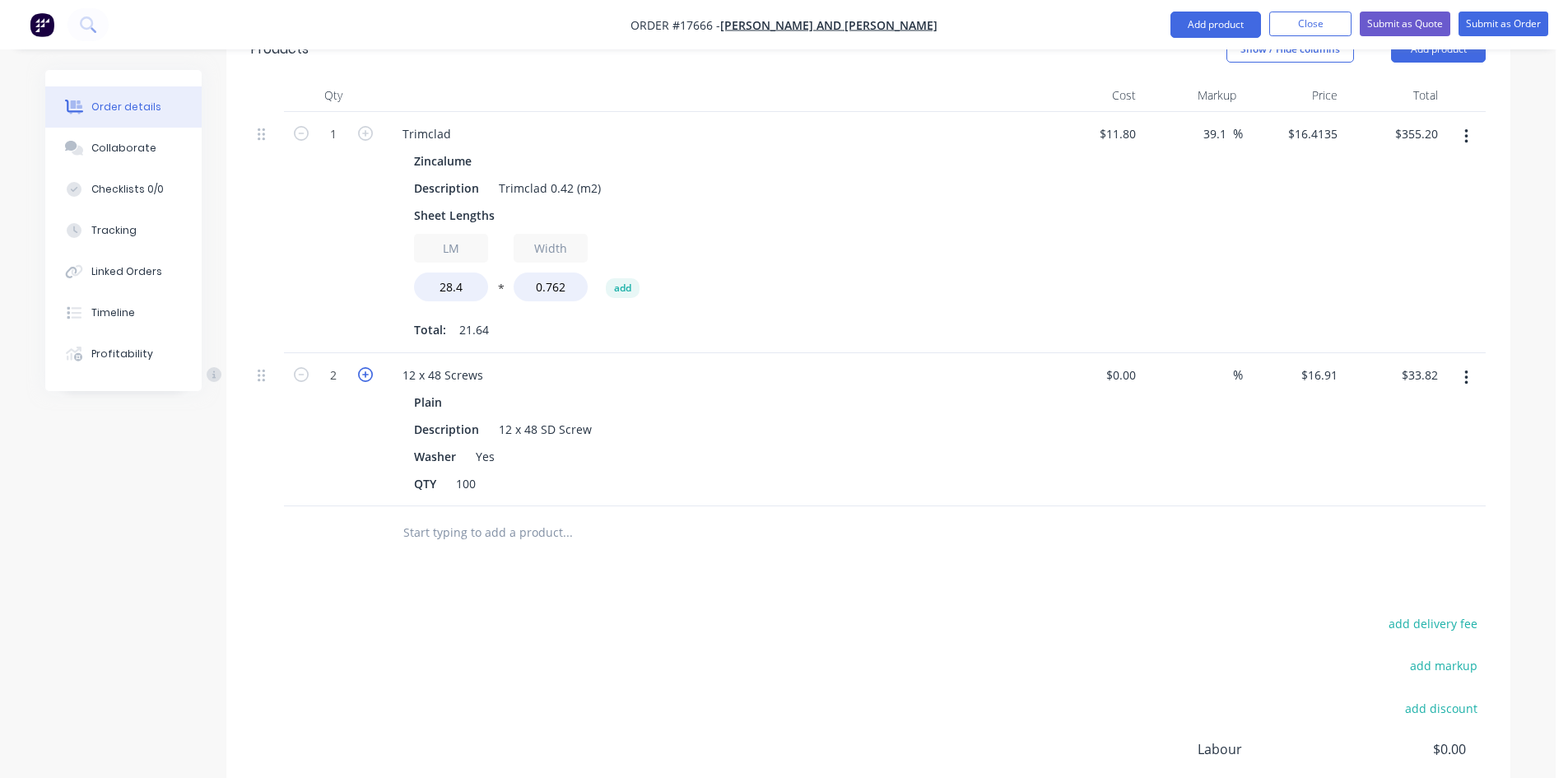
type input "$50.73"
click at [748, 546] on div "Drawings Add drawing Products Show / Hide columns Add product Qty Cost Markup P…" at bounding box center [868, 457] width 1284 height 994
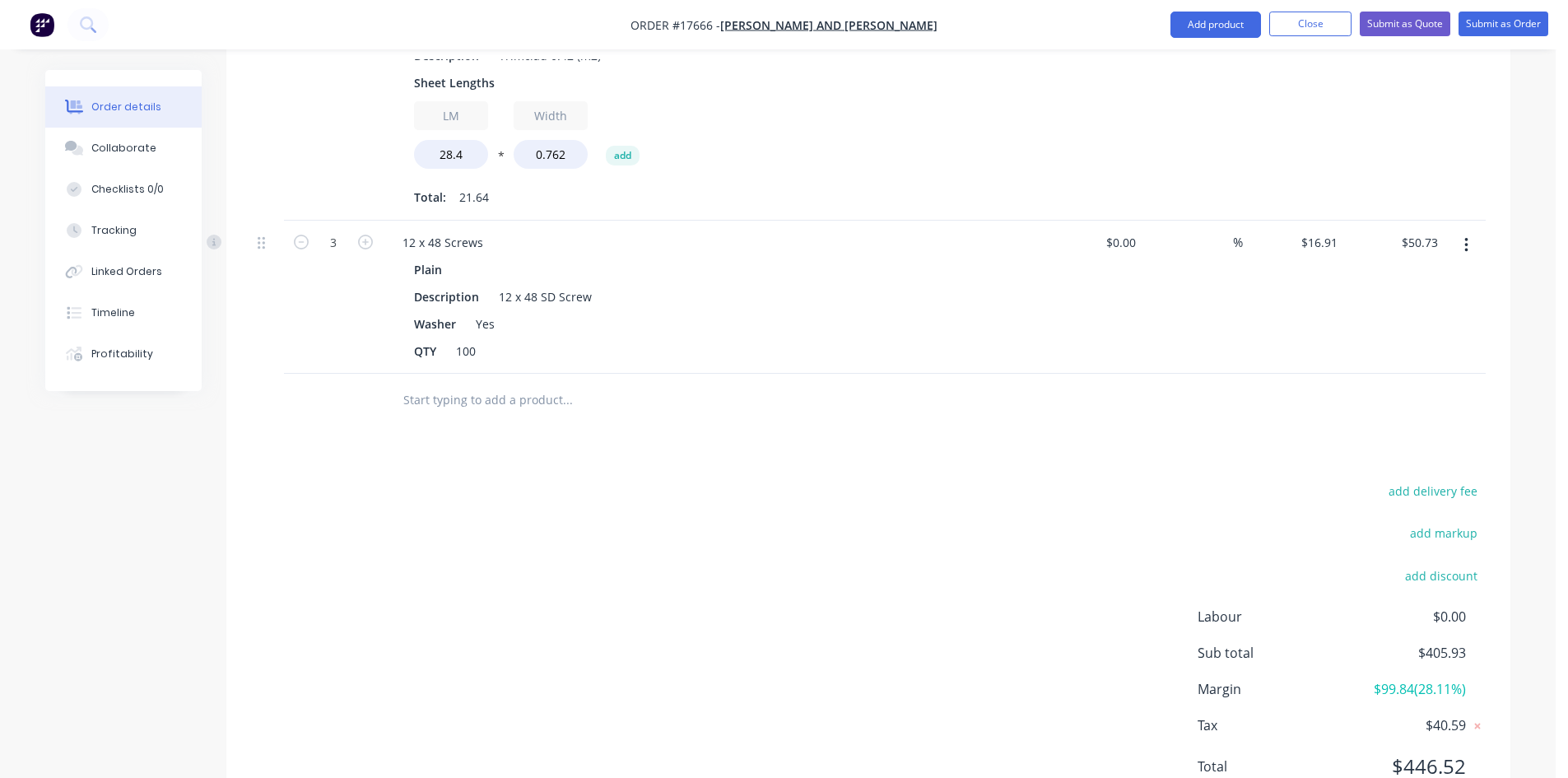
scroll to position [810, 0]
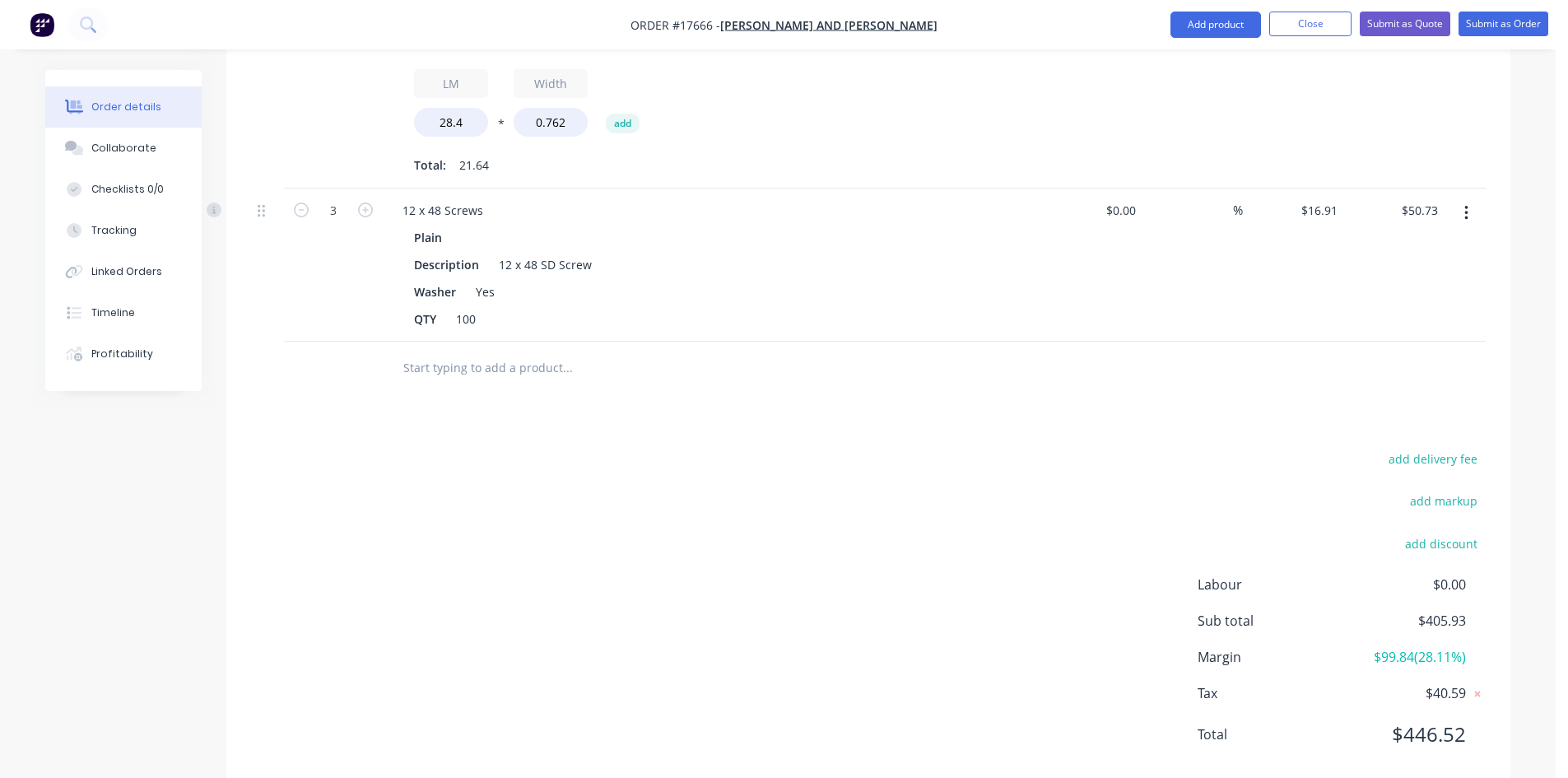
click at [517, 360] on input "text" at bounding box center [567, 368] width 329 height 33
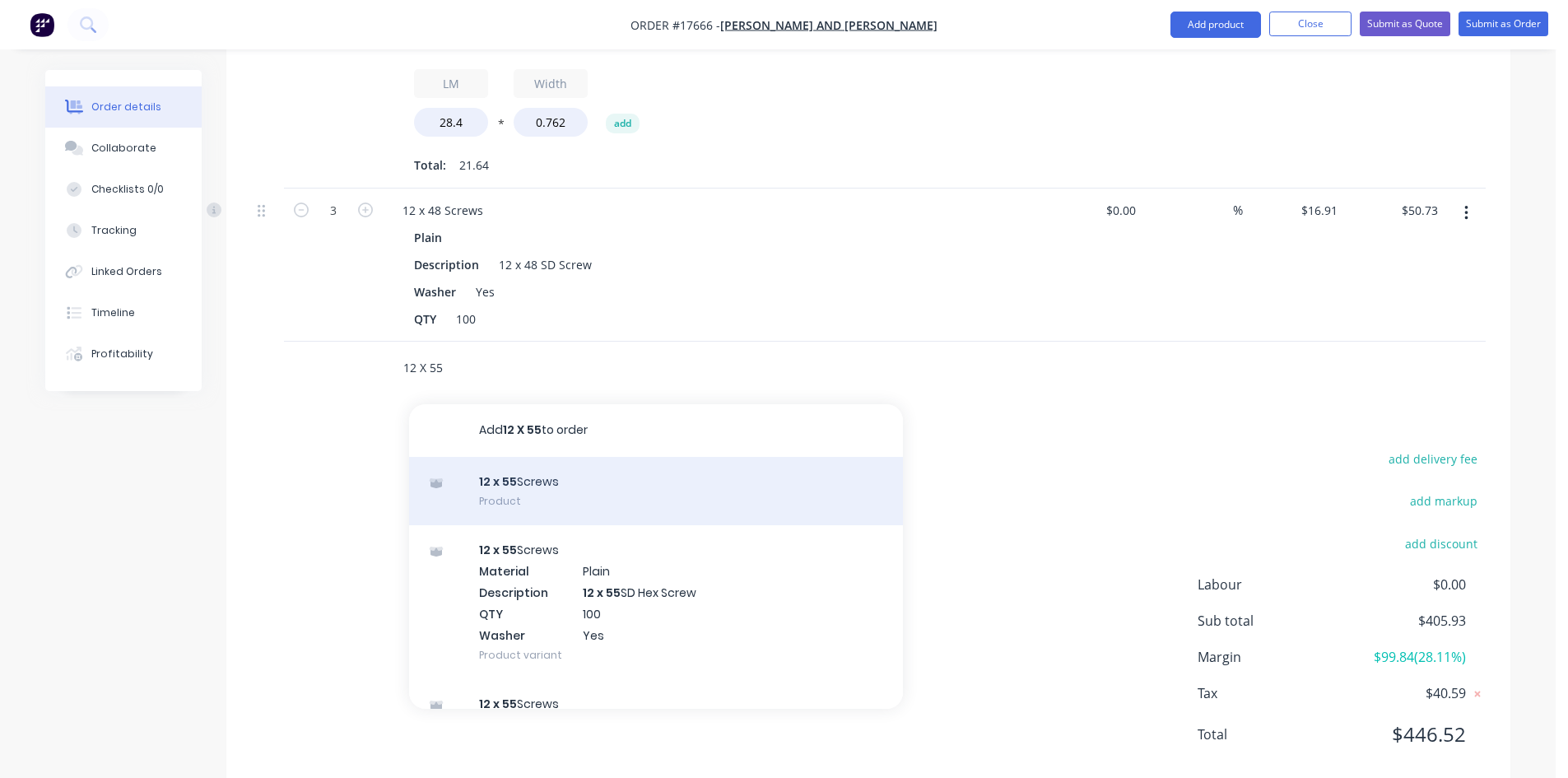
type input "12 X 55"
click at [536, 466] on div "12 x 55 Screws Product" at bounding box center [656, 491] width 494 height 69
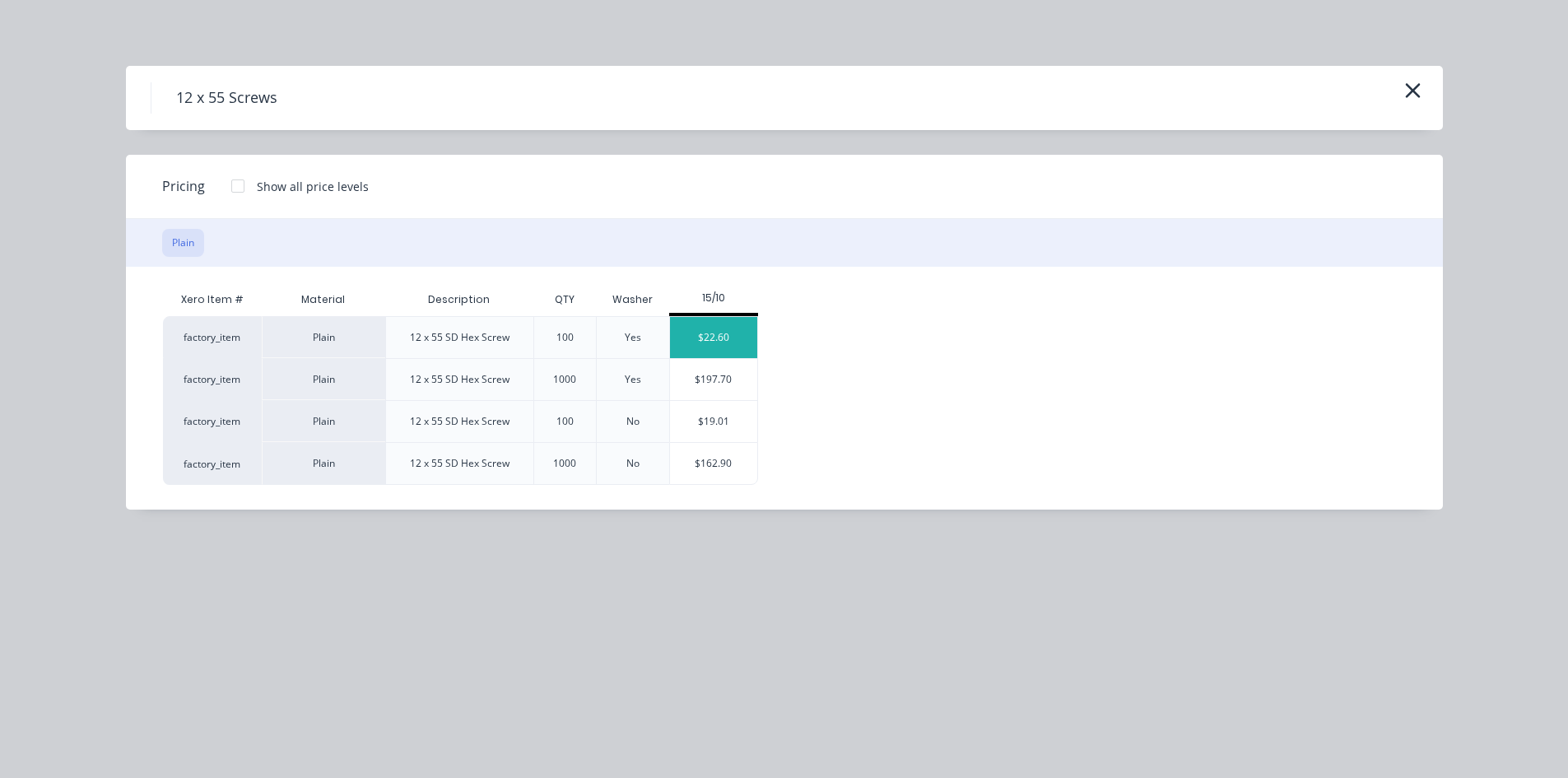
click at [715, 341] on div "$22.60" at bounding box center [714, 337] width 88 height 41
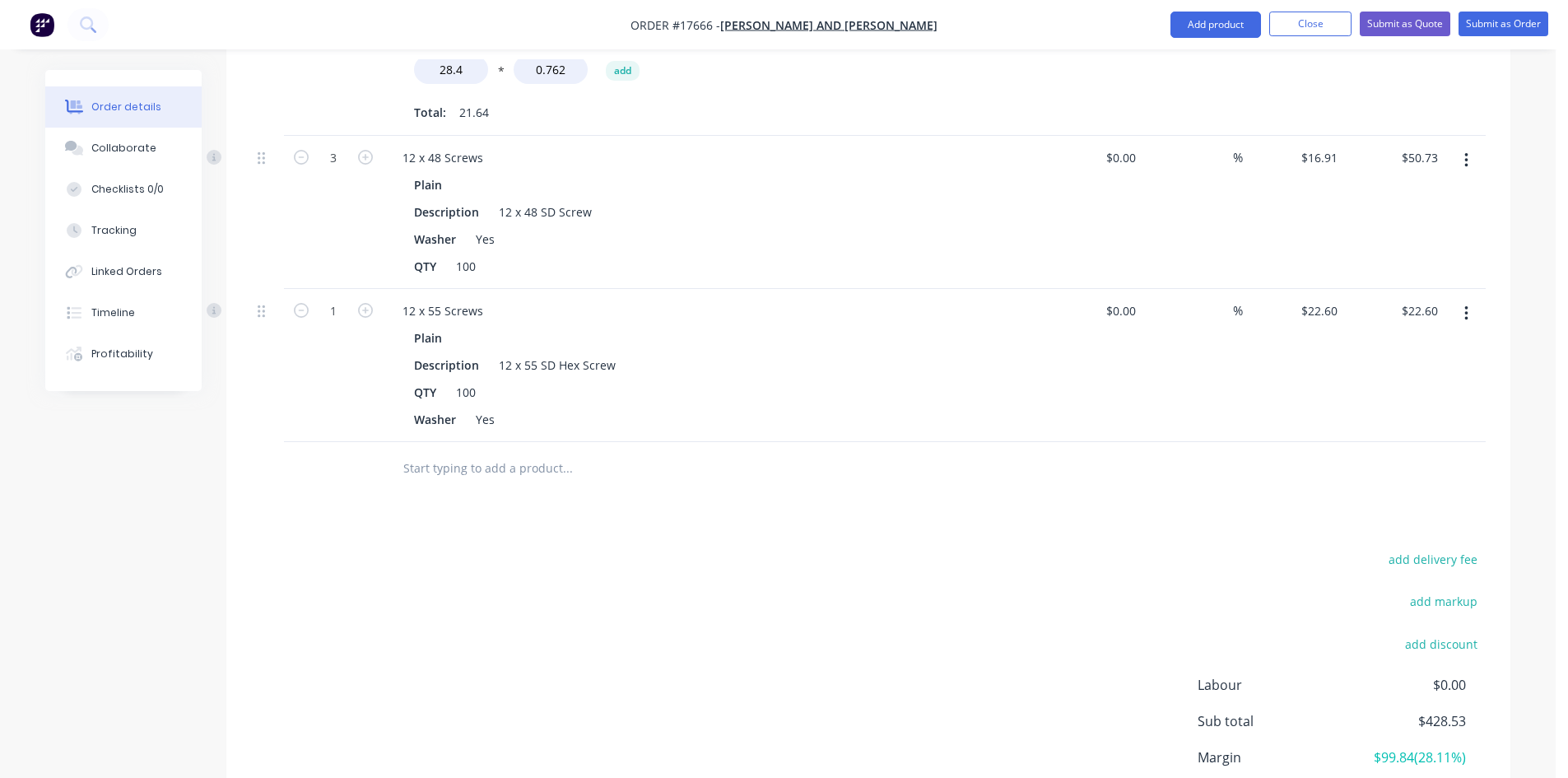
scroll to position [892, 0]
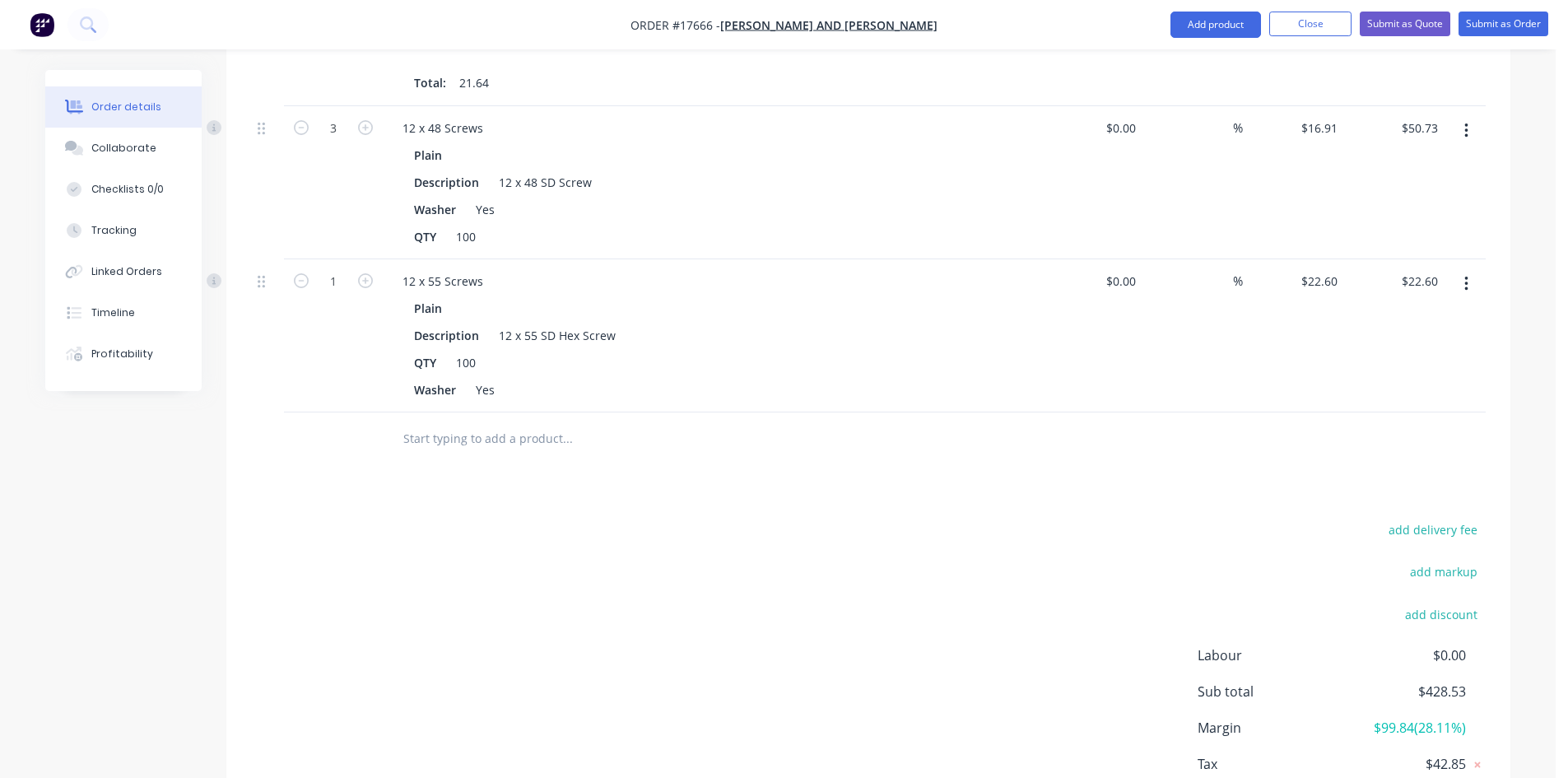
click at [523, 423] on input "text" at bounding box center [567, 439] width 329 height 33
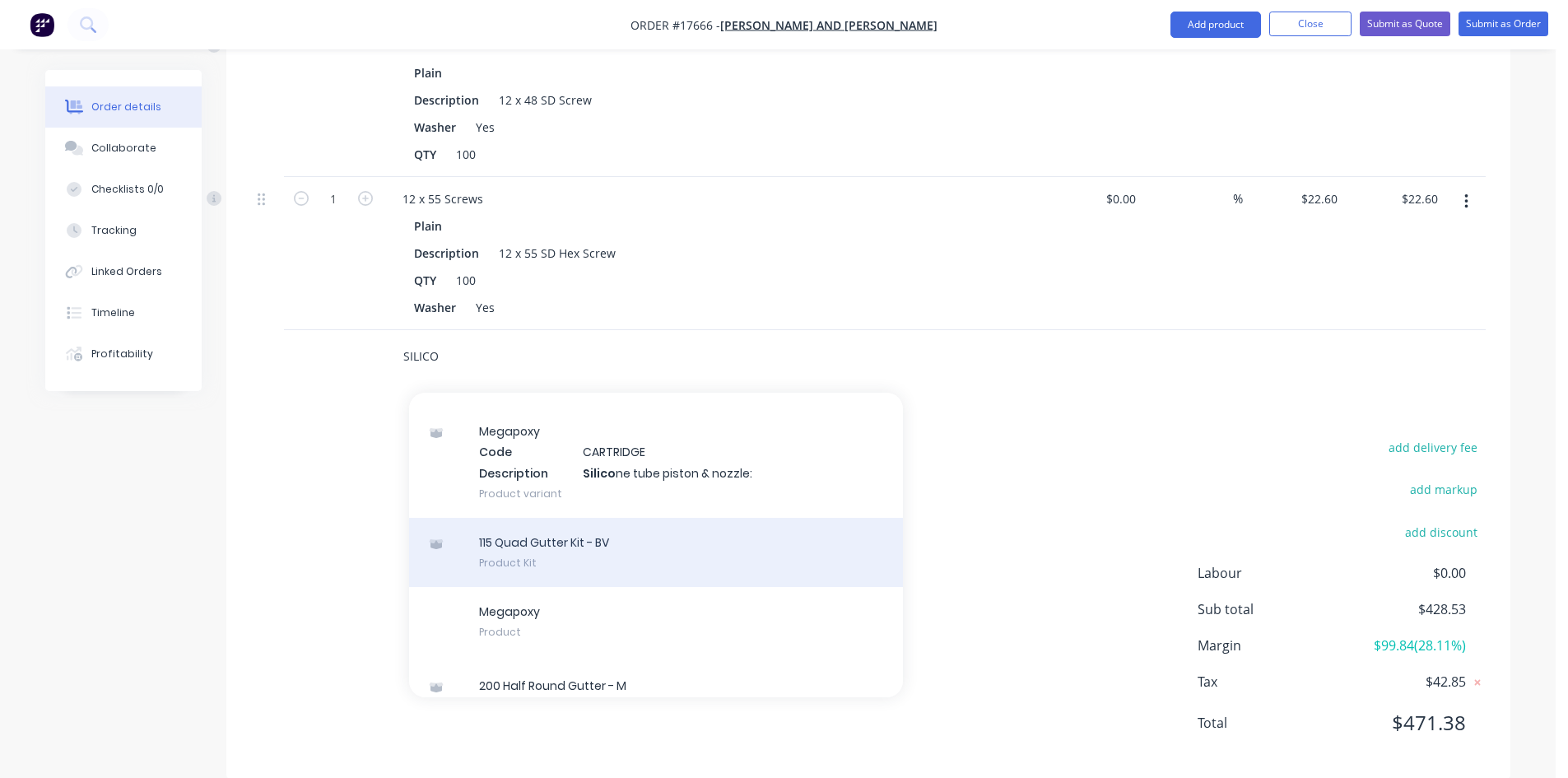
scroll to position [72, 0]
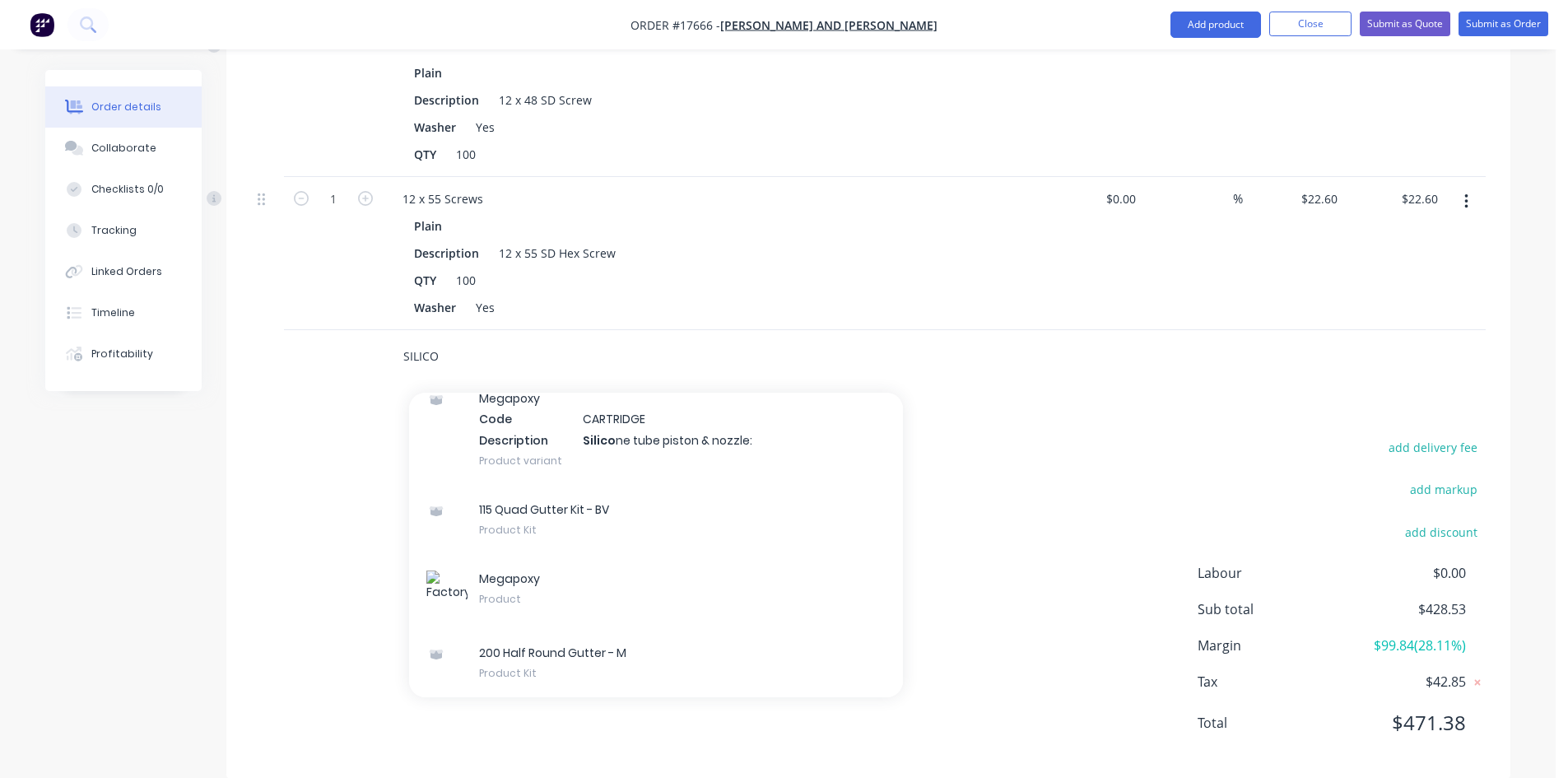
type input "SILICO"
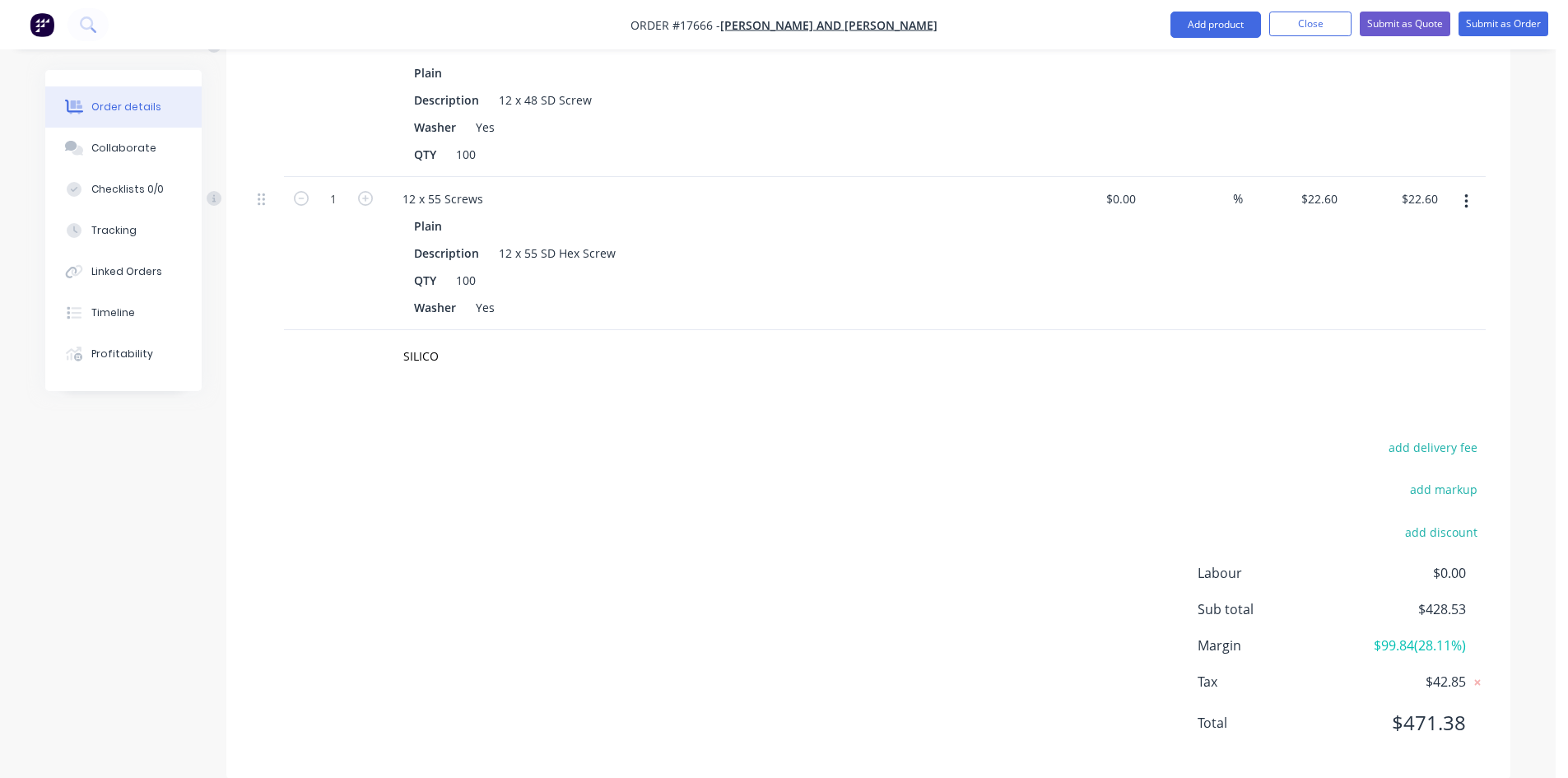
click at [352, 464] on div "add delivery fee add markup add discount Labour $0.00 Sub total $428.53 Margin …" at bounding box center [868, 595] width 1234 height 317
click at [1180, 24] on button "Add product" at bounding box center [1215, 25] width 91 height 27
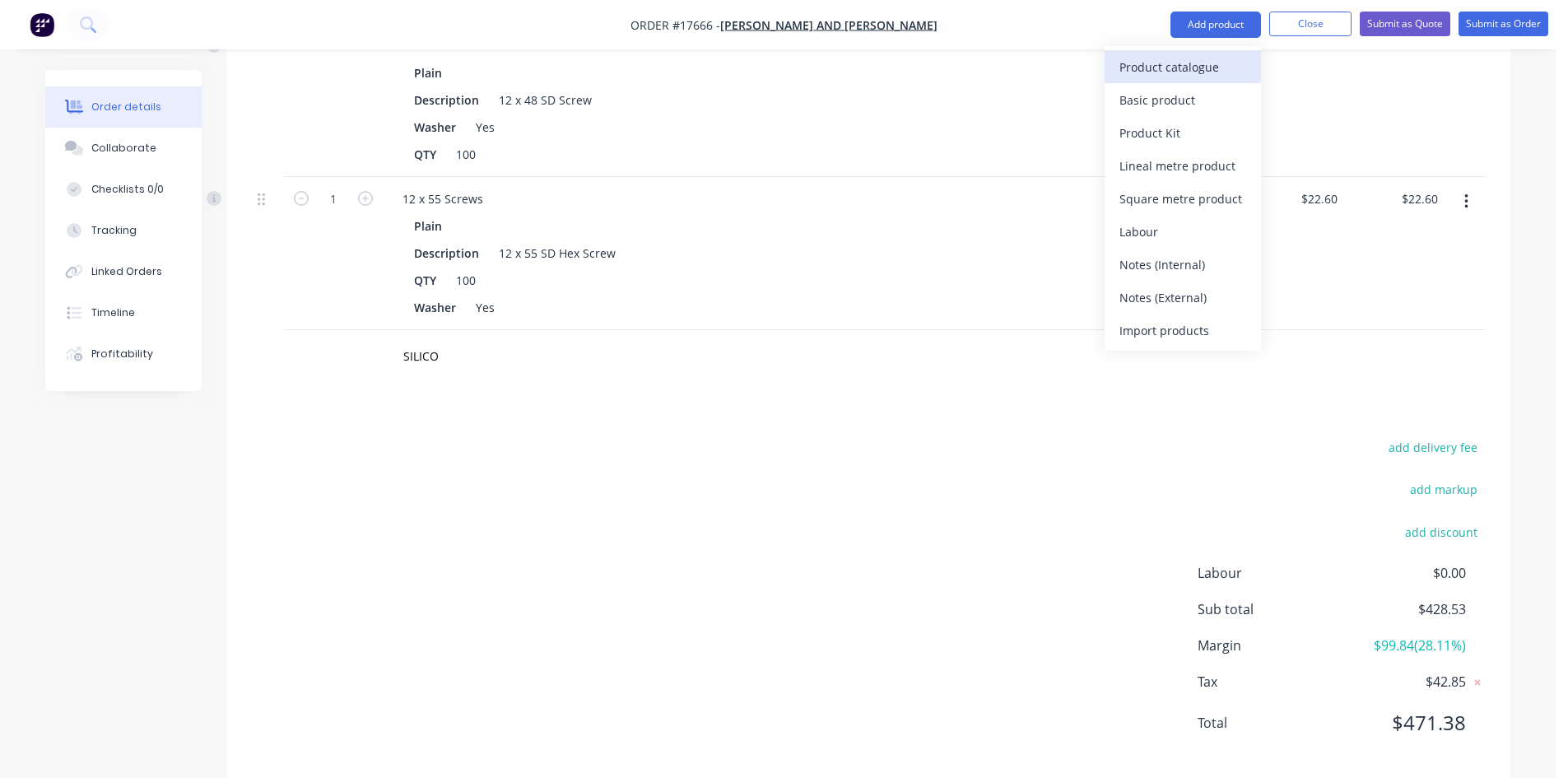
click at [1183, 69] on div "Product catalogue" at bounding box center [1183, 67] width 127 height 24
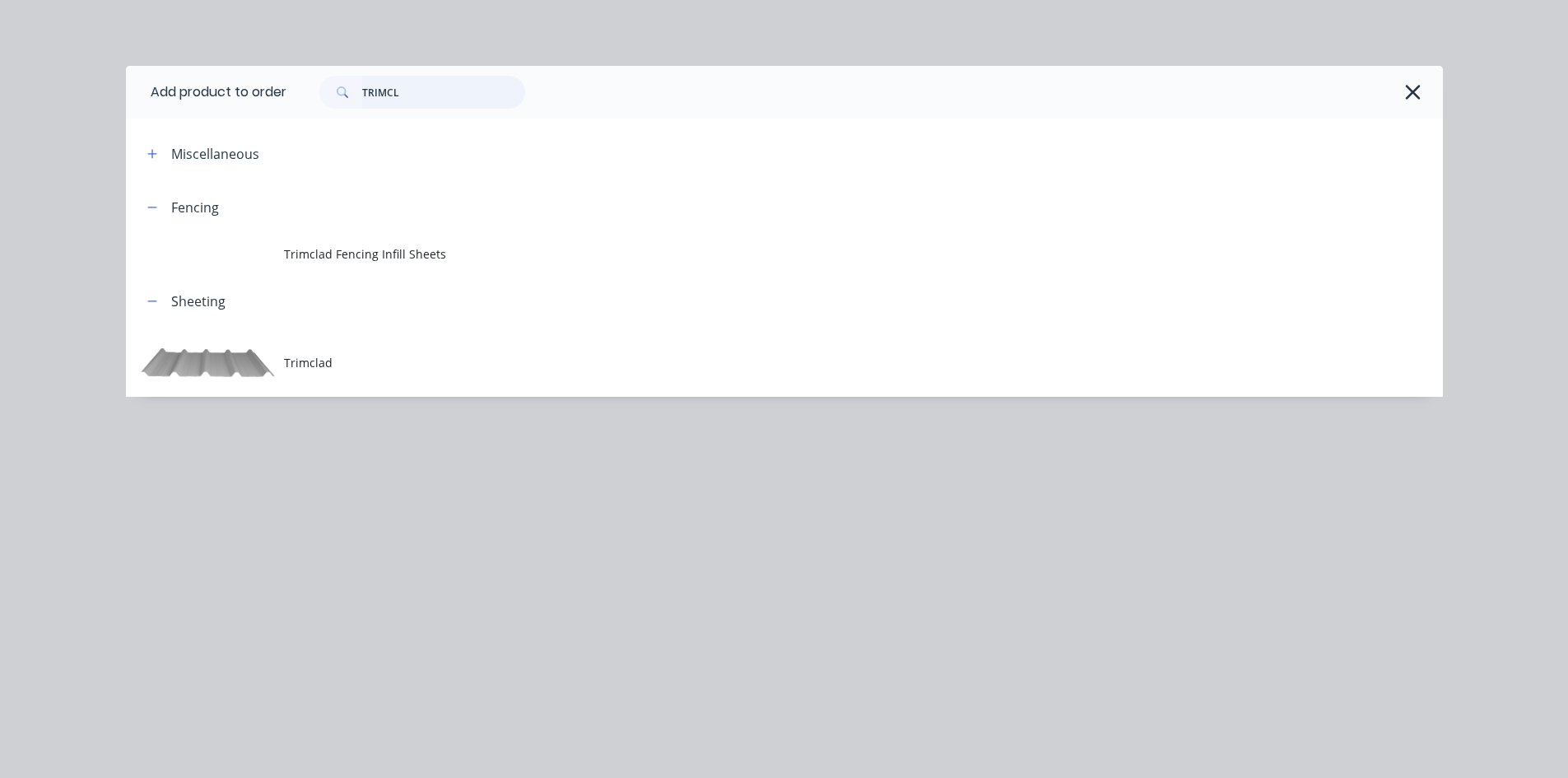
click at [422, 99] on input "TRIMCL" at bounding box center [444, 93] width 163 height 33
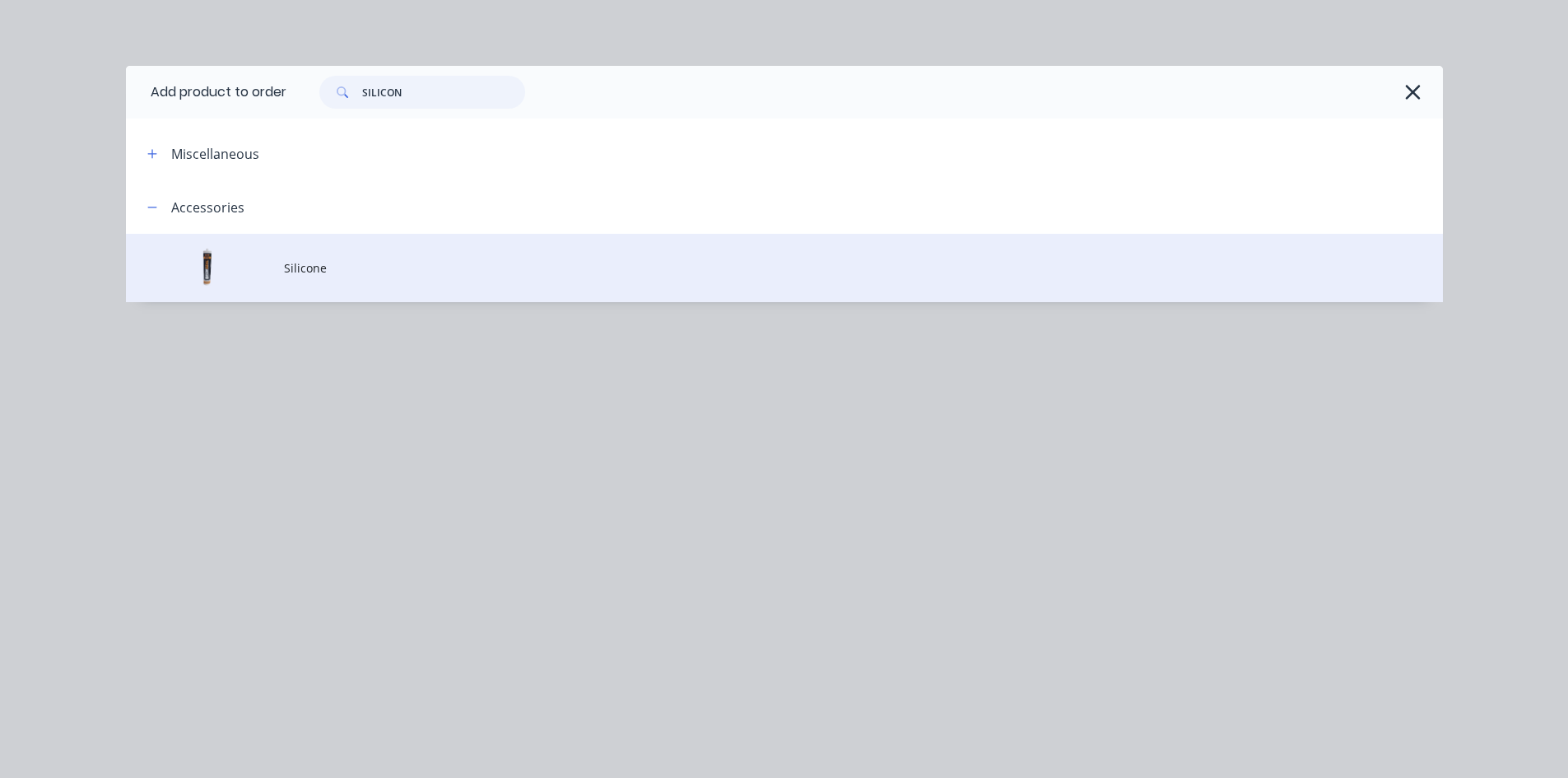
type input "SILICON"
click at [413, 263] on span "Silicone" at bounding box center [747, 268] width 927 height 17
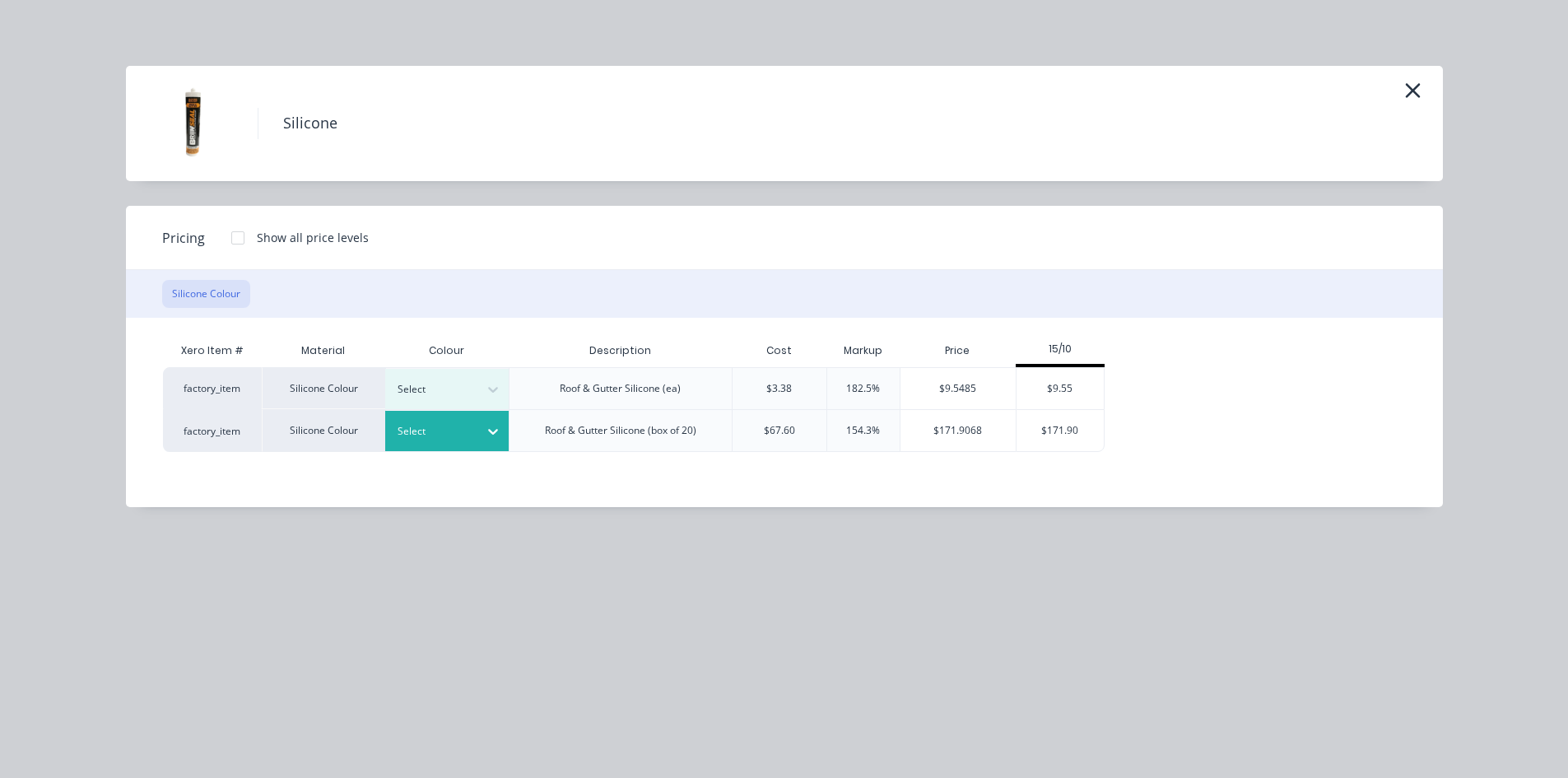
click at [491, 438] on icon at bounding box center [493, 431] width 17 height 17
click at [1073, 435] on div "$171.90" at bounding box center [1061, 430] width 88 height 41
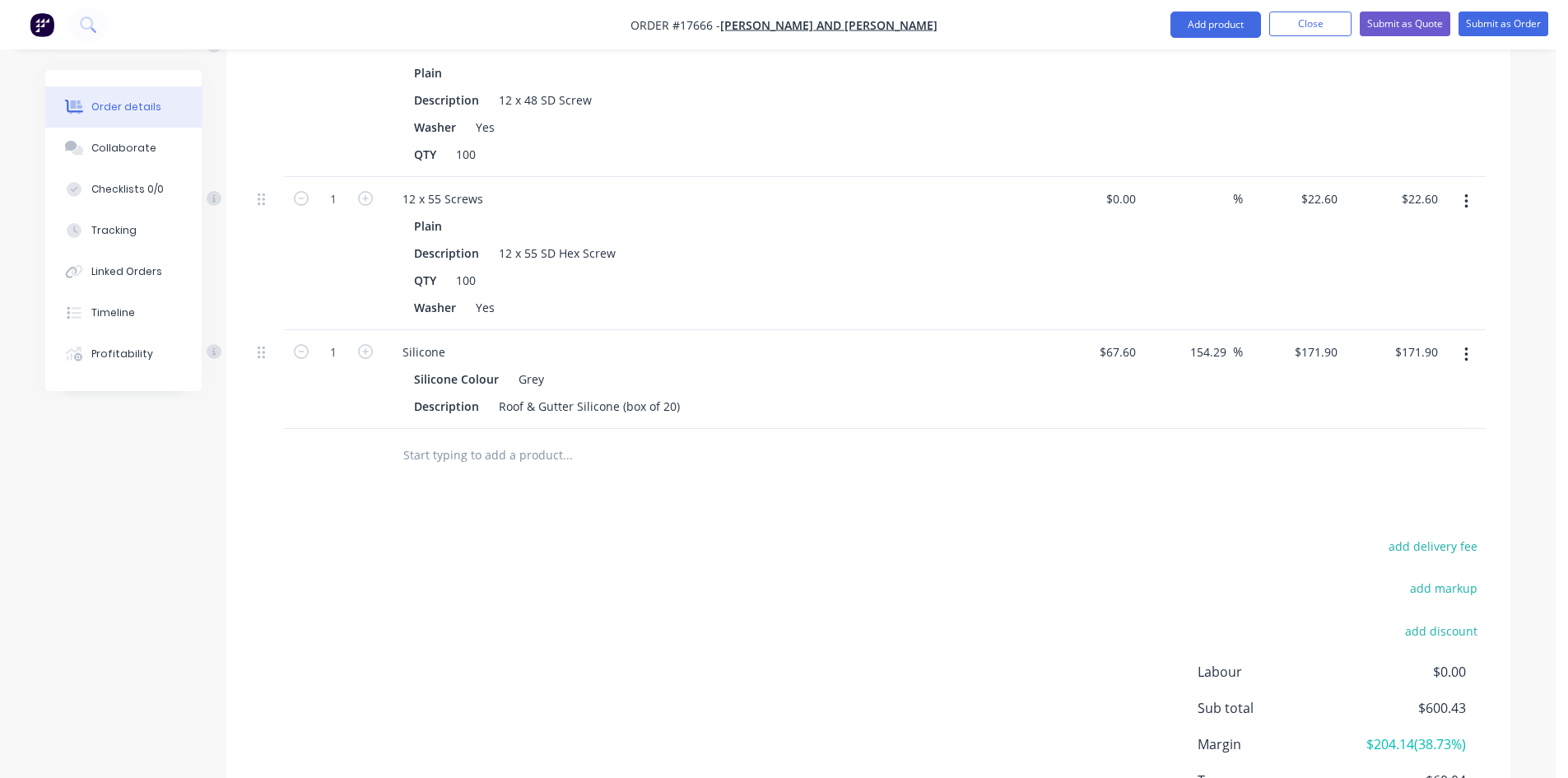
click at [1472, 339] on button "button" at bounding box center [1466, 354] width 39 height 29
click at [1435, 419] on div "Duplicate" at bounding box center [1407, 431] width 127 height 24
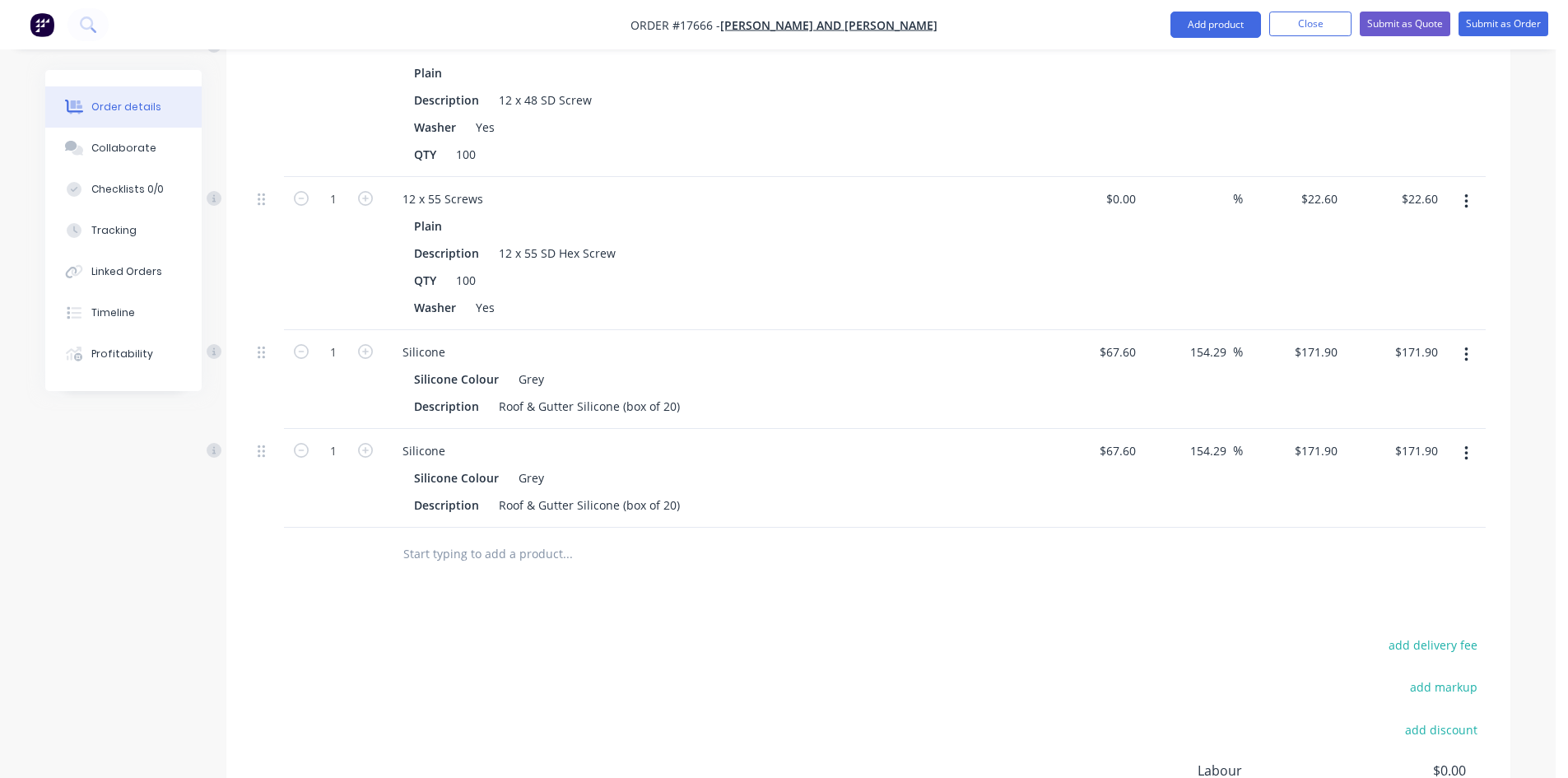
click at [1464, 444] on icon "button" at bounding box center [1466, 453] width 4 height 18
click at [1397, 484] on div "Edit" at bounding box center [1407, 496] width 127 height 24
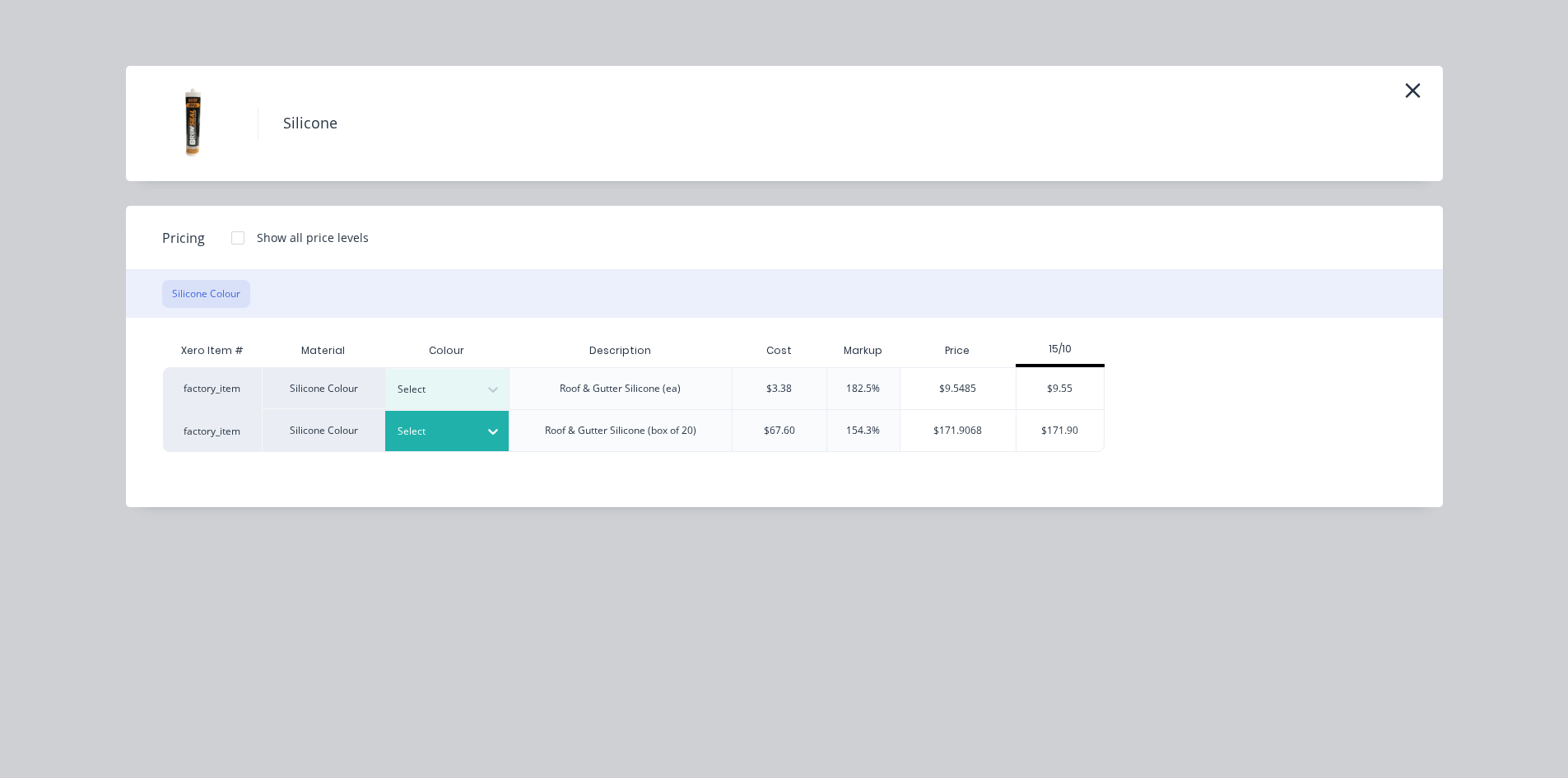
click at [491, 428] on icon at bounding box center [493, 431] width 17 height 17
click at [1081, 425] on div "$171.90" at bounding box center [1061, 430] width 88 height 41
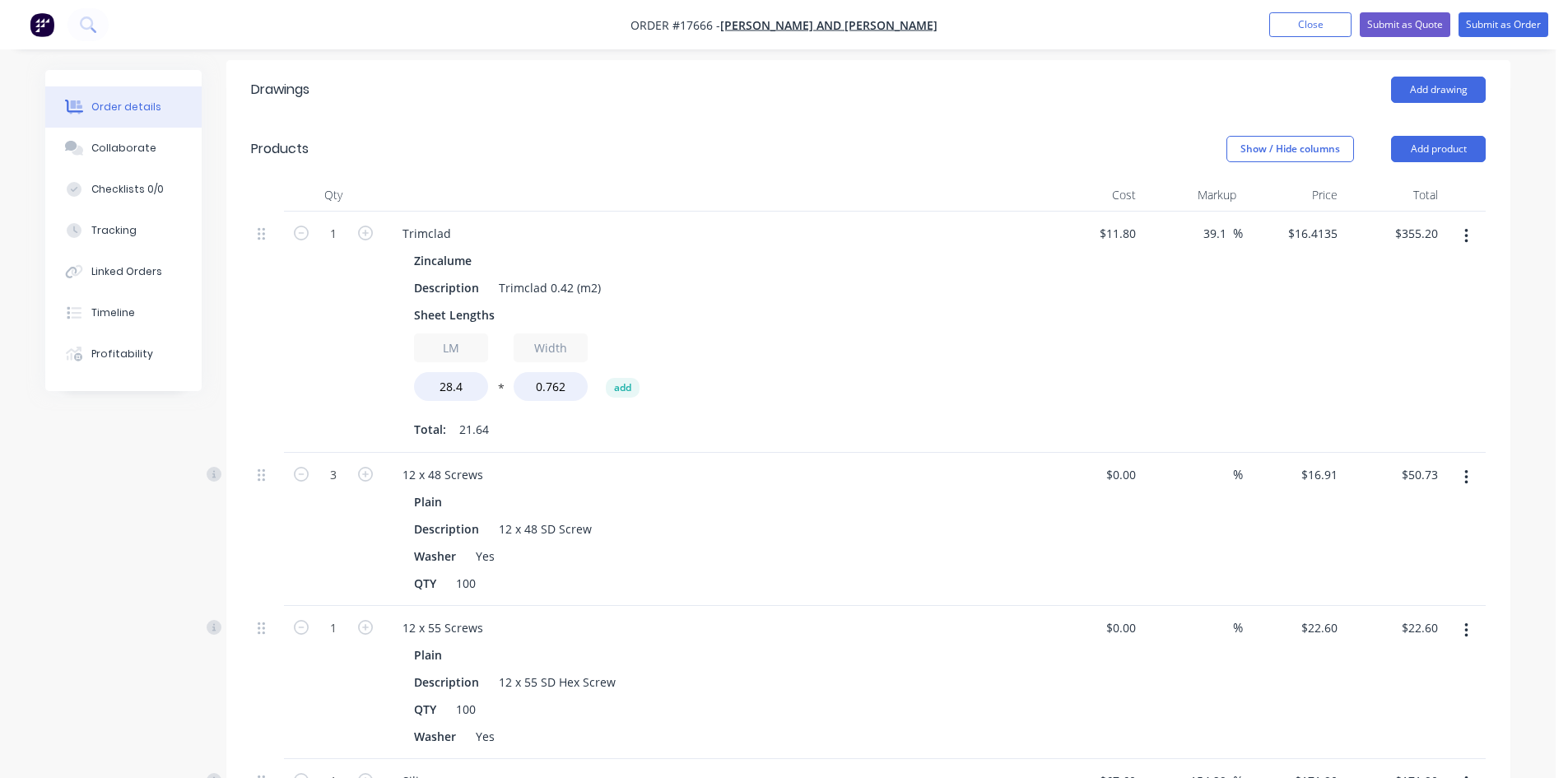
scroll to position [516, 0]
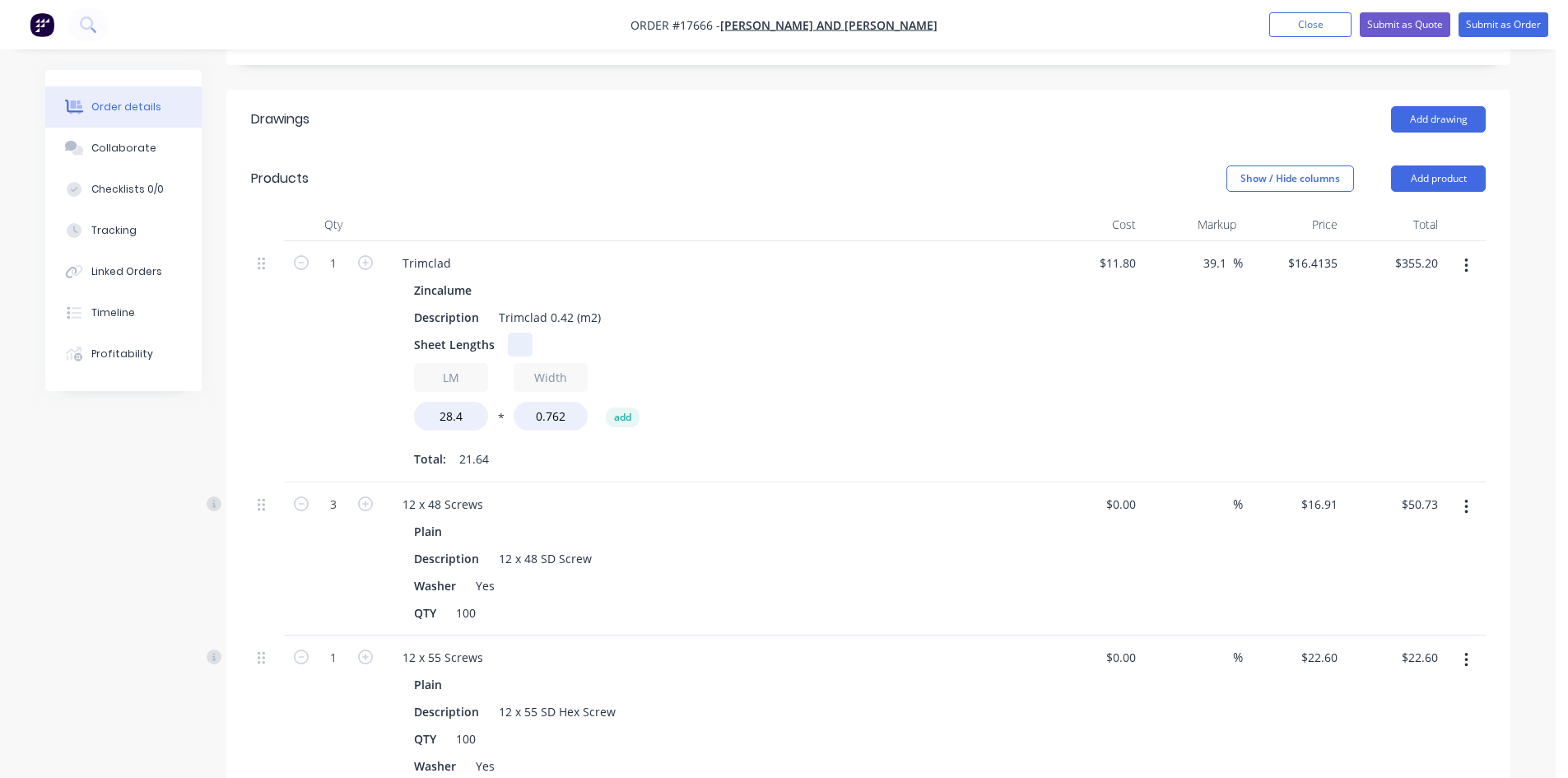
click at [515, 332] on div at bounding box center [519, 344] width 25 height 24
click at [515, 332] on div "0" at bounding box center [519, 344] width 25 height 24
click at [771, 332] on div "Sheet Lengths" at bounding box center [708, 344] width 603 height 24
click at [1498, 28] on button "Submit as Order" at bounding box center [1503, 24] width 90 height 25
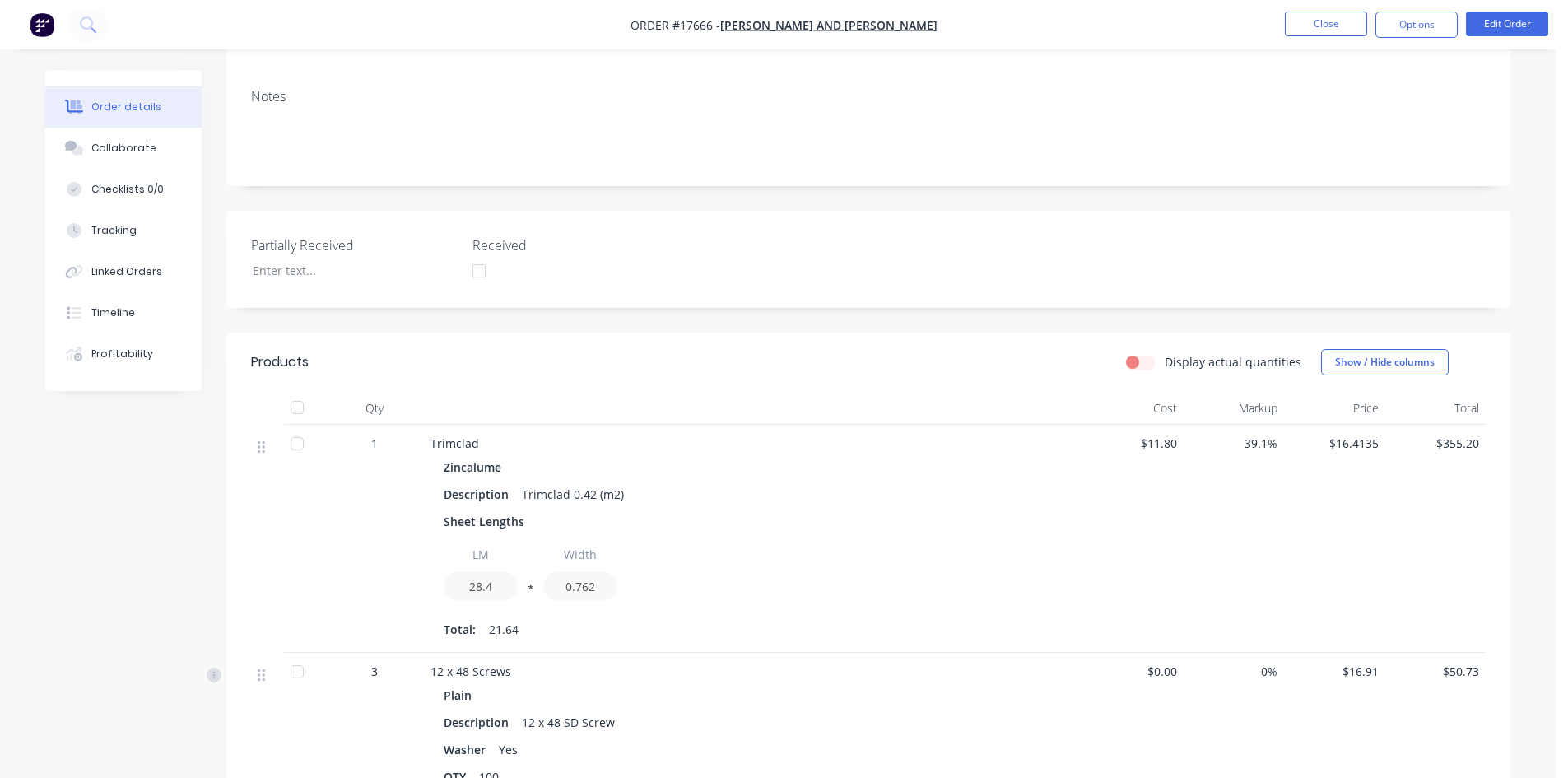
scroll to position [329, 0]
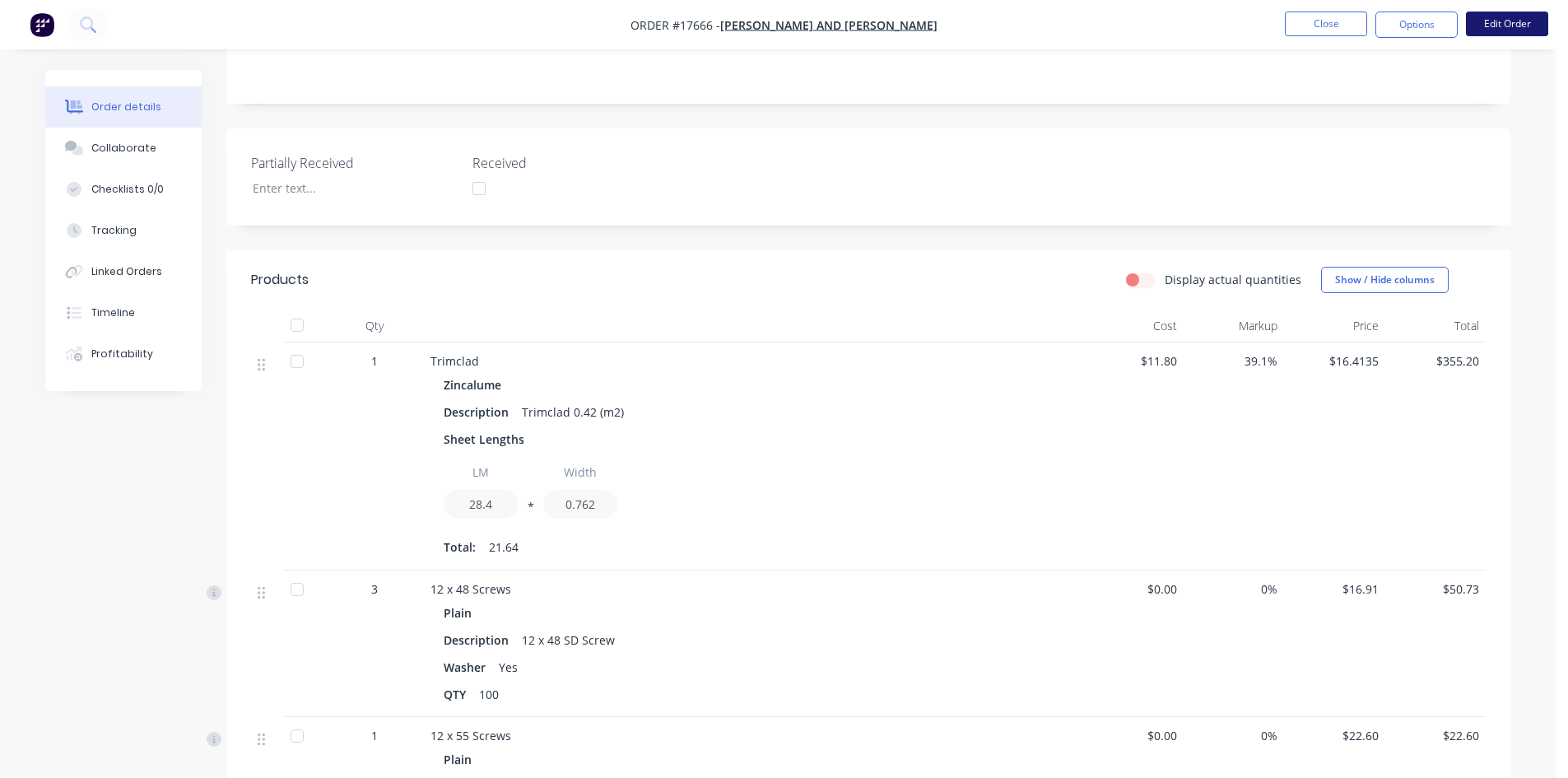
click at [1527, 28] on button "Edit Order" at bounding box center [1507, 24] width 83 height 25
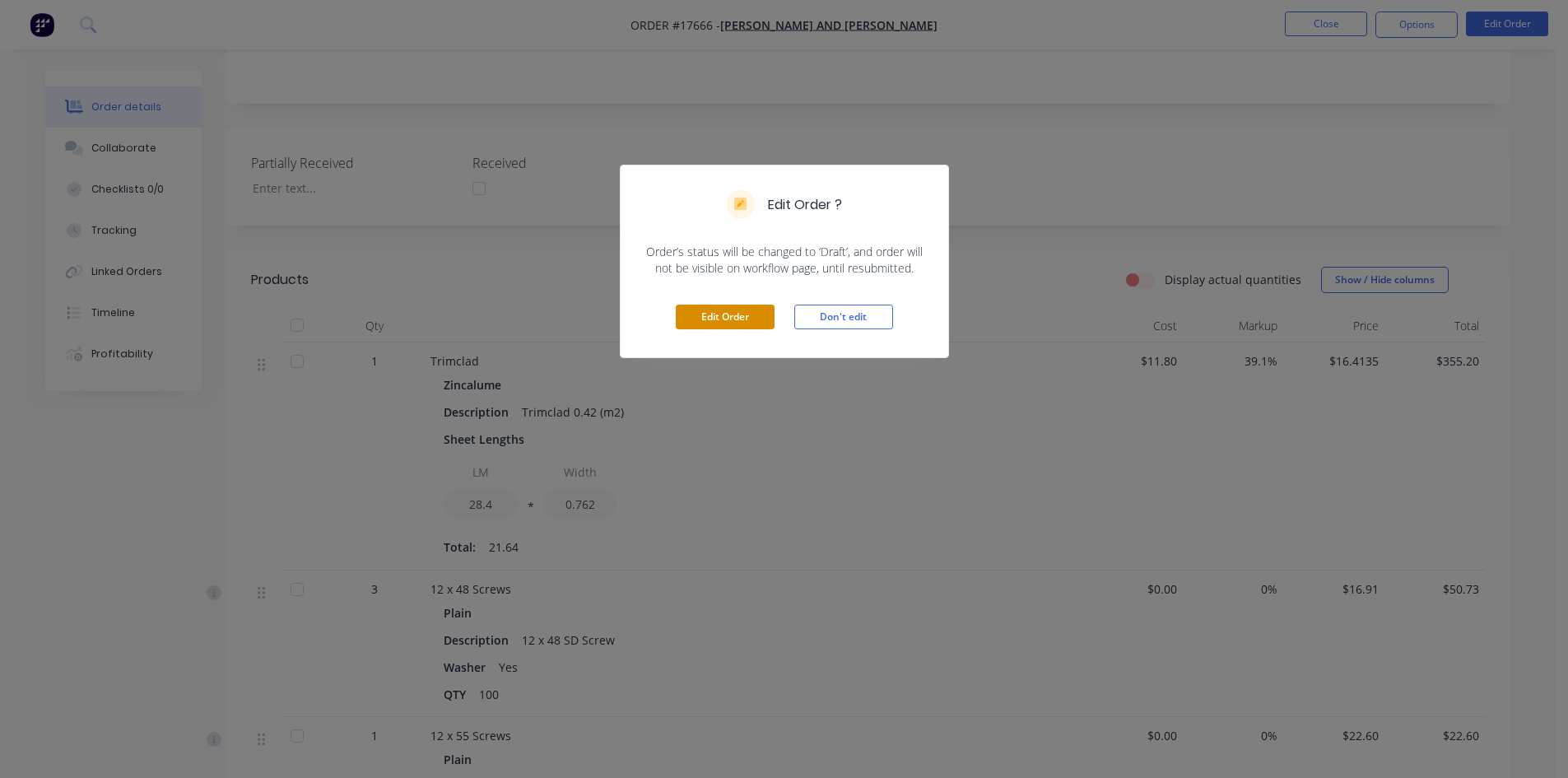
click at [741, 319] on button "Edit Order" at bounding box center [725, 317] width 99 height 25
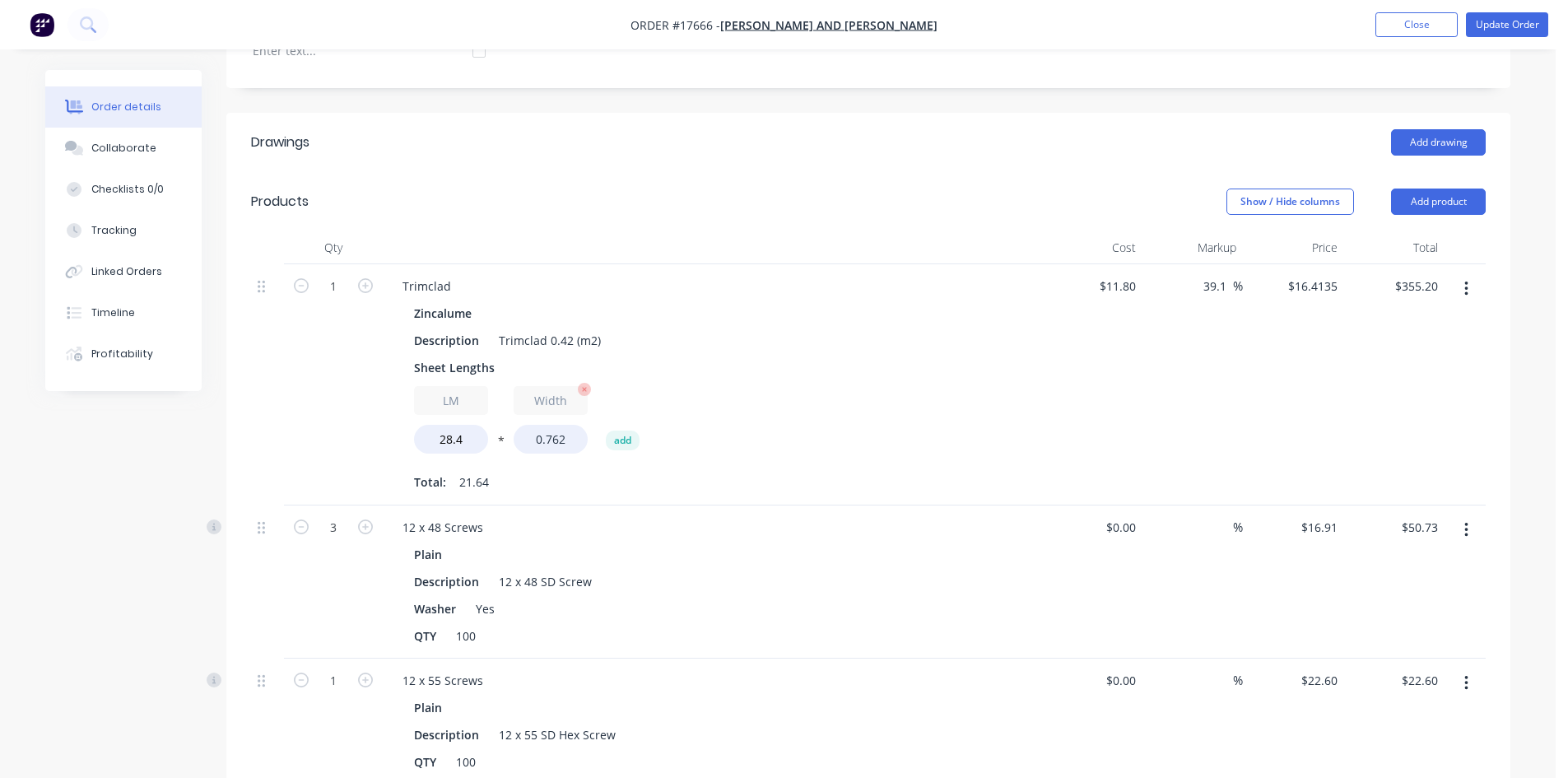
scroll to position [494, 0]
click at [535, 355] on div "Sheet Lengths" at bounding box center [708, 367] width 603 height 24
click at [768, 355] on div "Sheet Lengths 8/3550" at bounding box center [708, 367] width 603 height 24
click at [1492, 18] on button "Update Order" at bounding box center [1507, 24] width 83 height 25
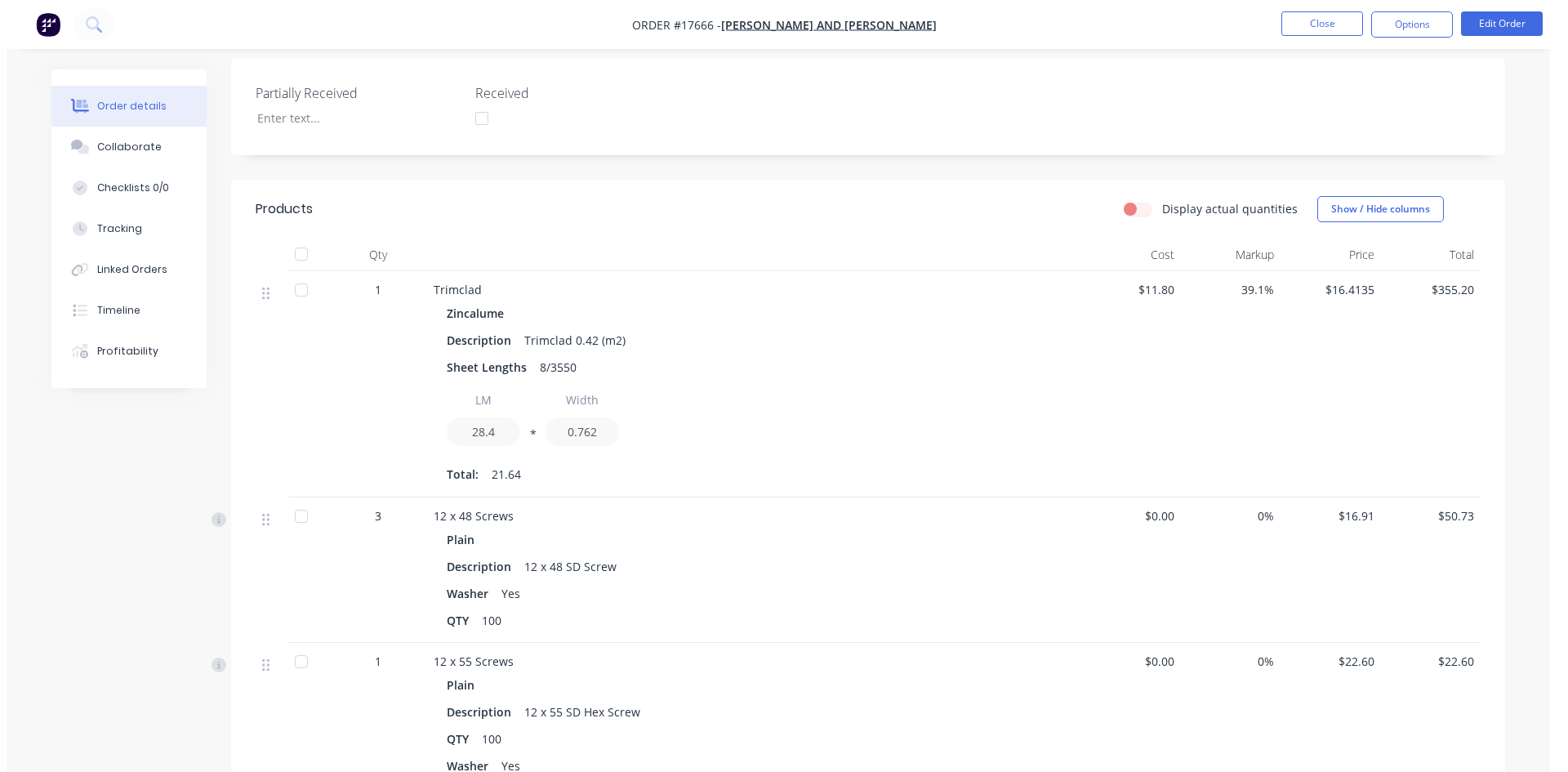
scroll to position [0, 0]
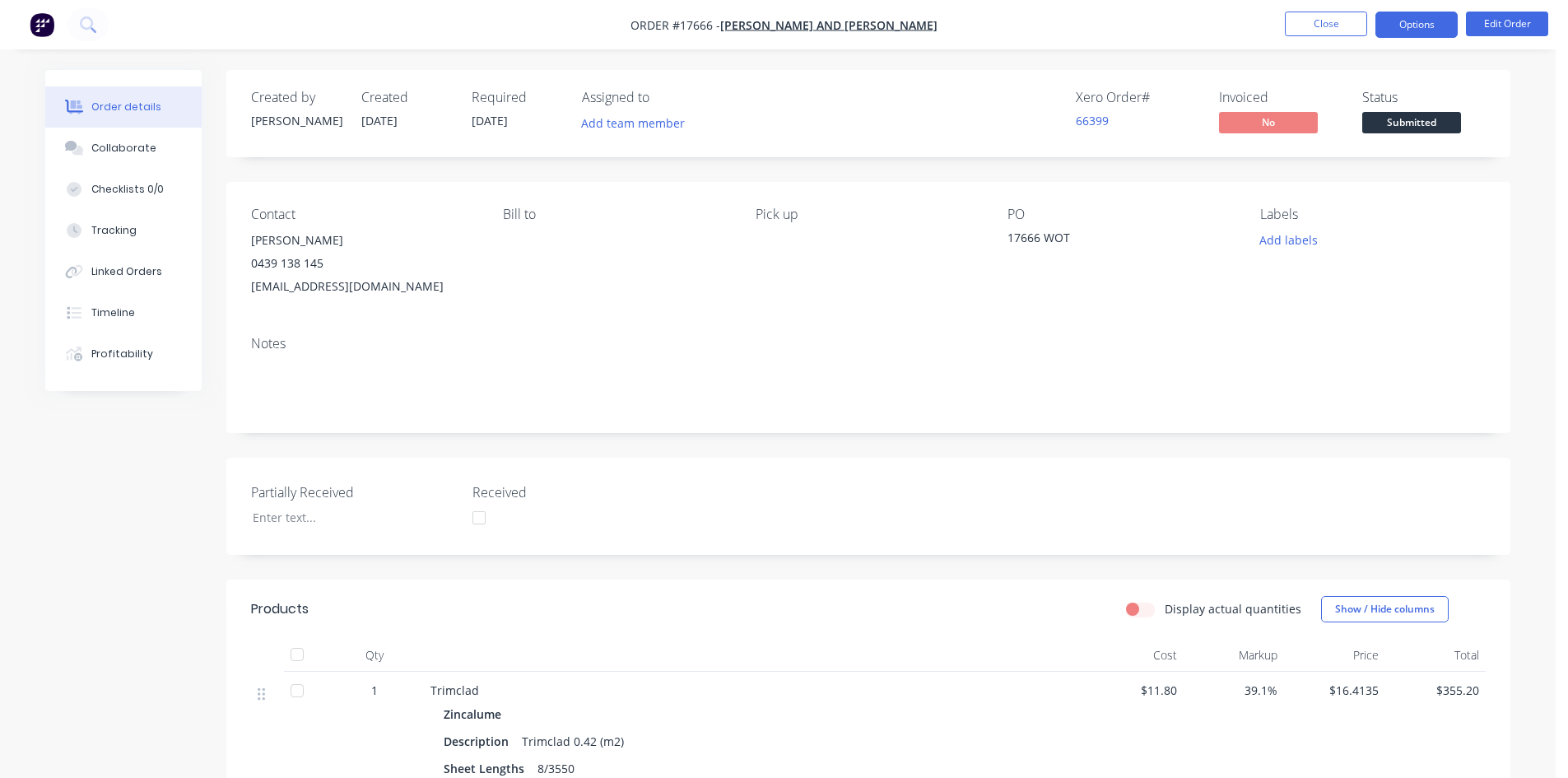
click at [1448, 23] on button "Options" at bounding box center [1417, 25] width 83 height 27
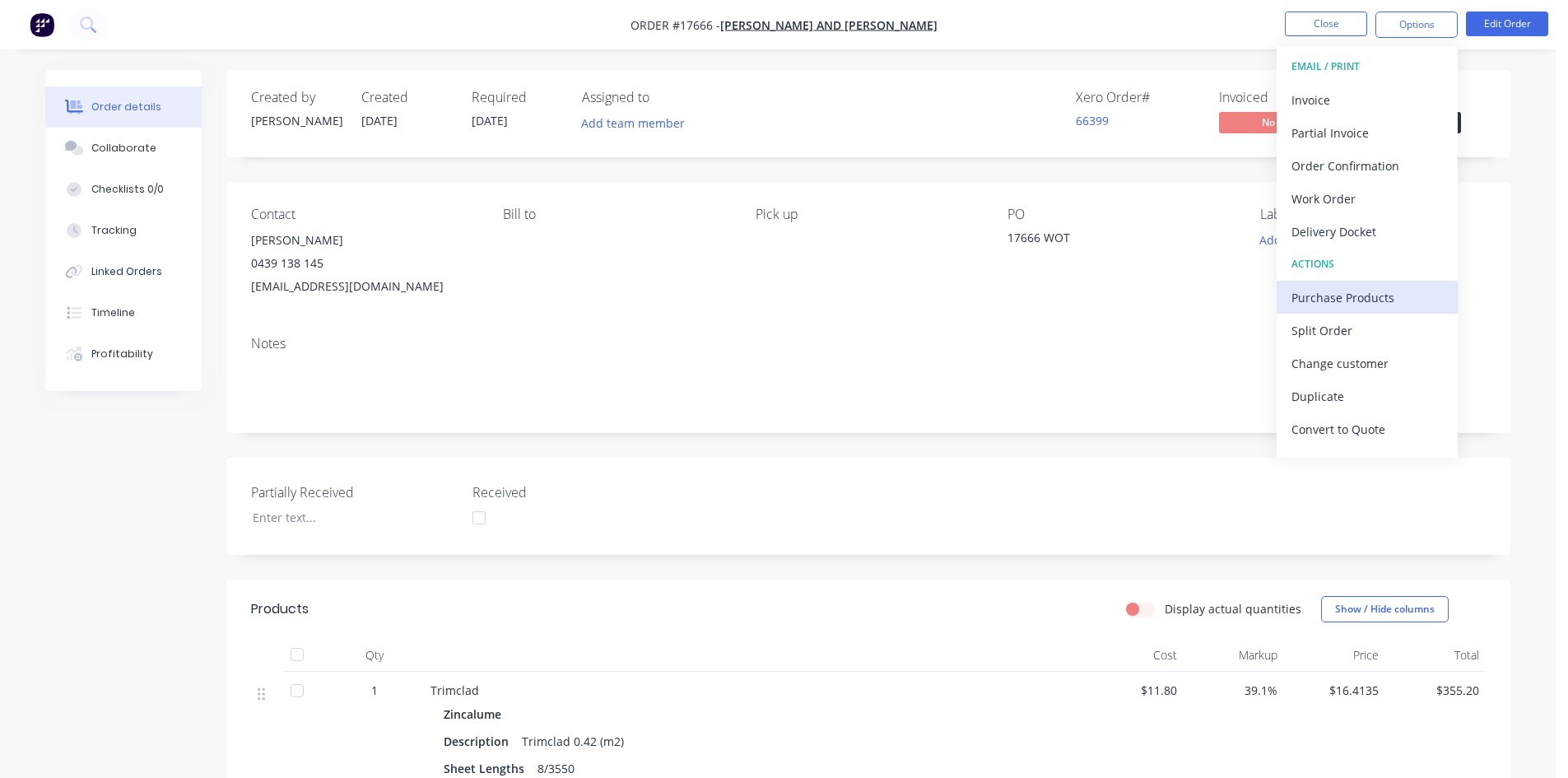
click at [1327, 292] on div "Purchase Products" at bounding box center [1366, 297] width 151 height 24
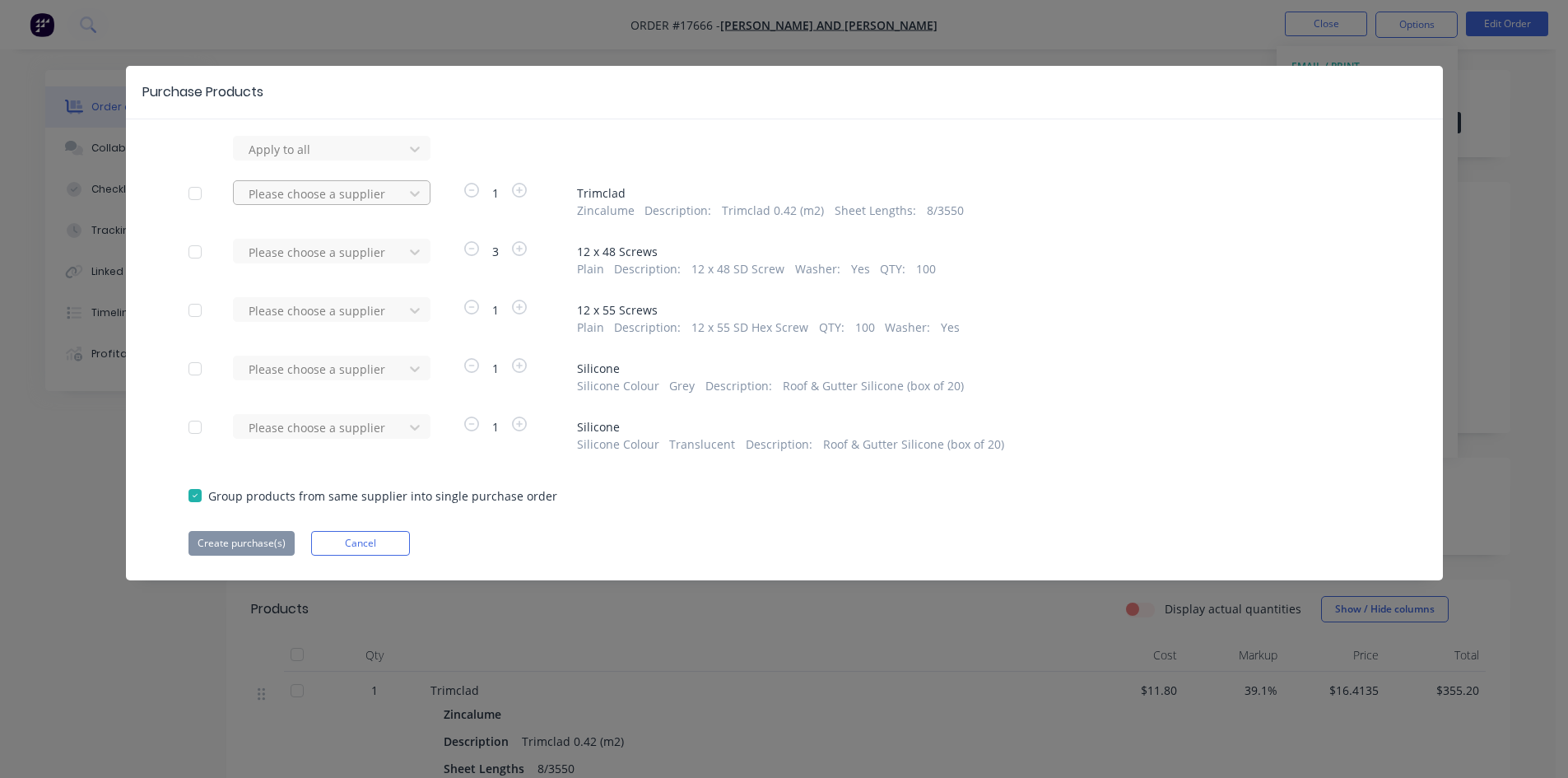
click at [387, 190] on div at bounding box center [320, 194] width 148 height 20
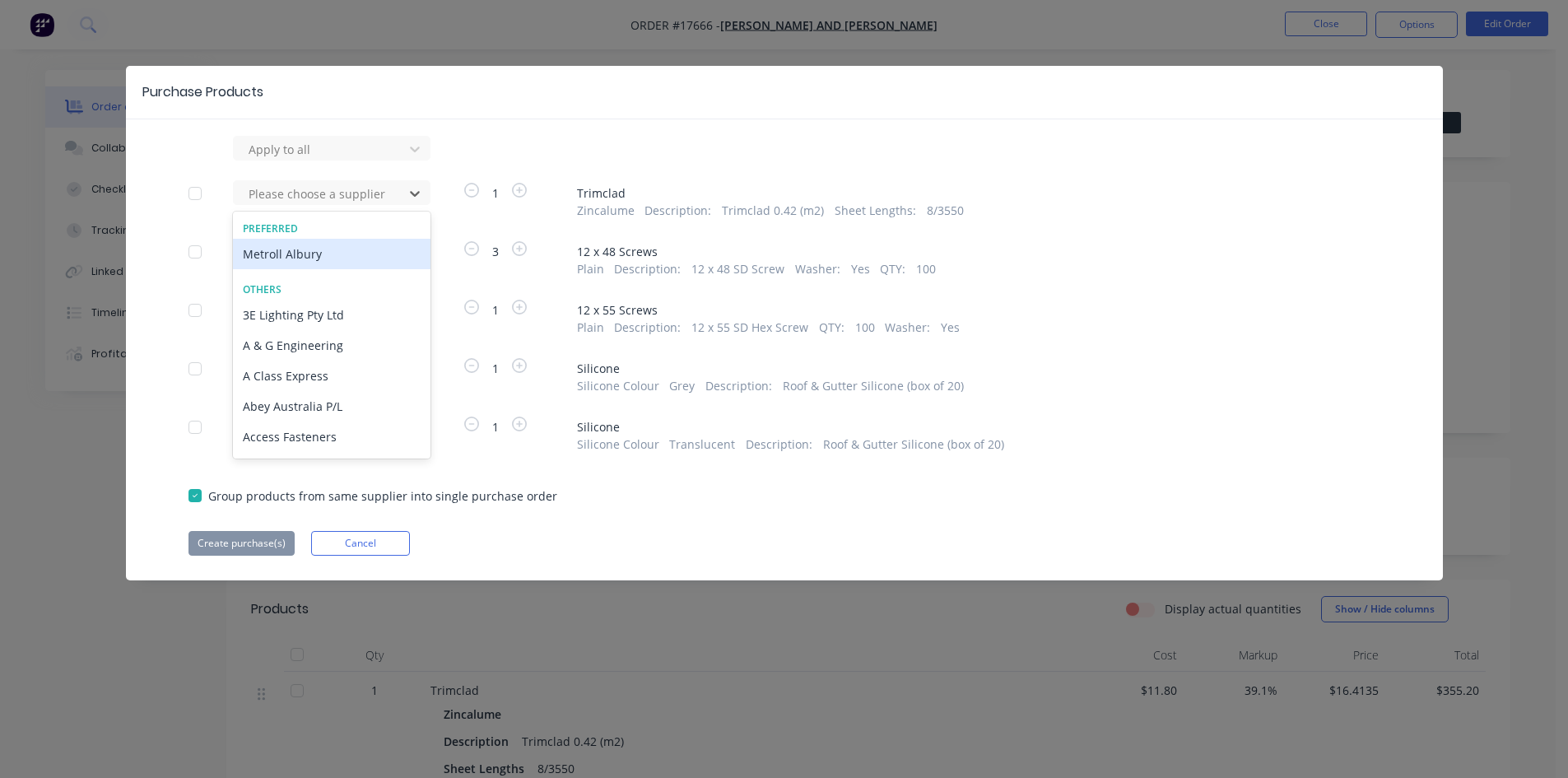
click at [331, 259] on div "Metroll Albury" at bounding box center [331, 253] width 197 height 30
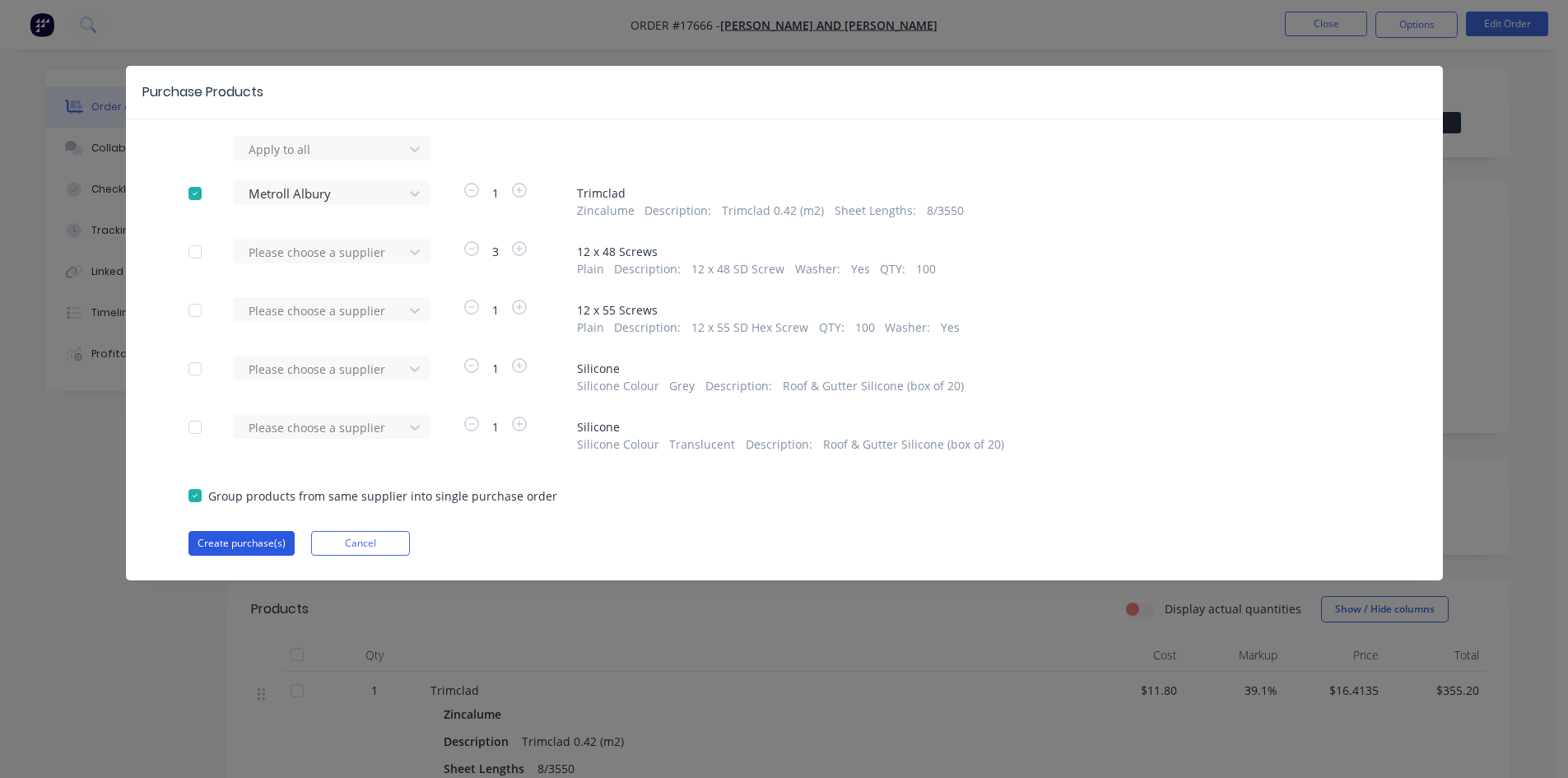
click at [255, 541] on button "Create purchase(s)" at bounding box center [241, 543] width 106 height 25
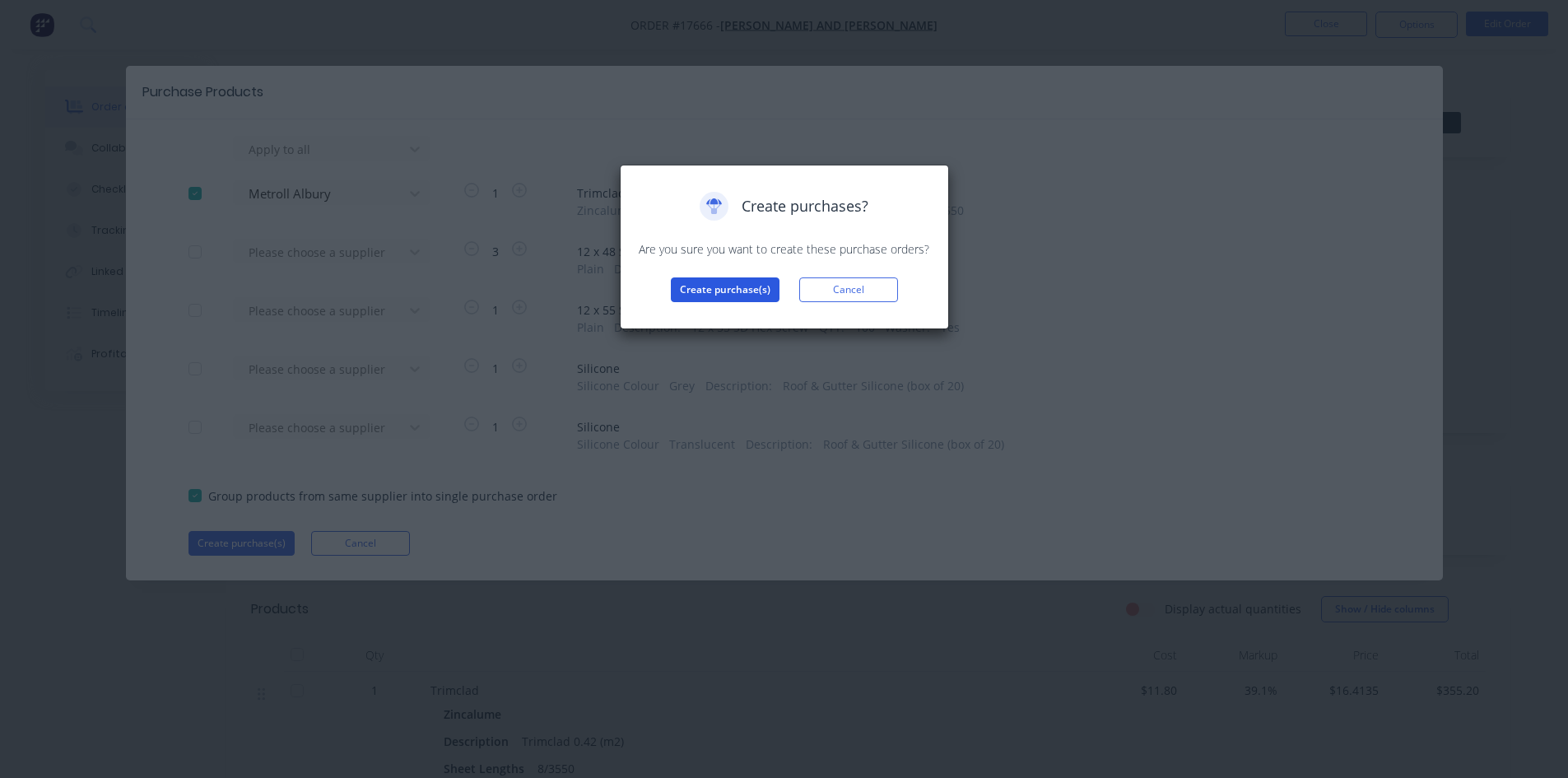
click at [722, 299] on button "Create purchase(s)" at bounding box center [725, 289] width 108 height 25
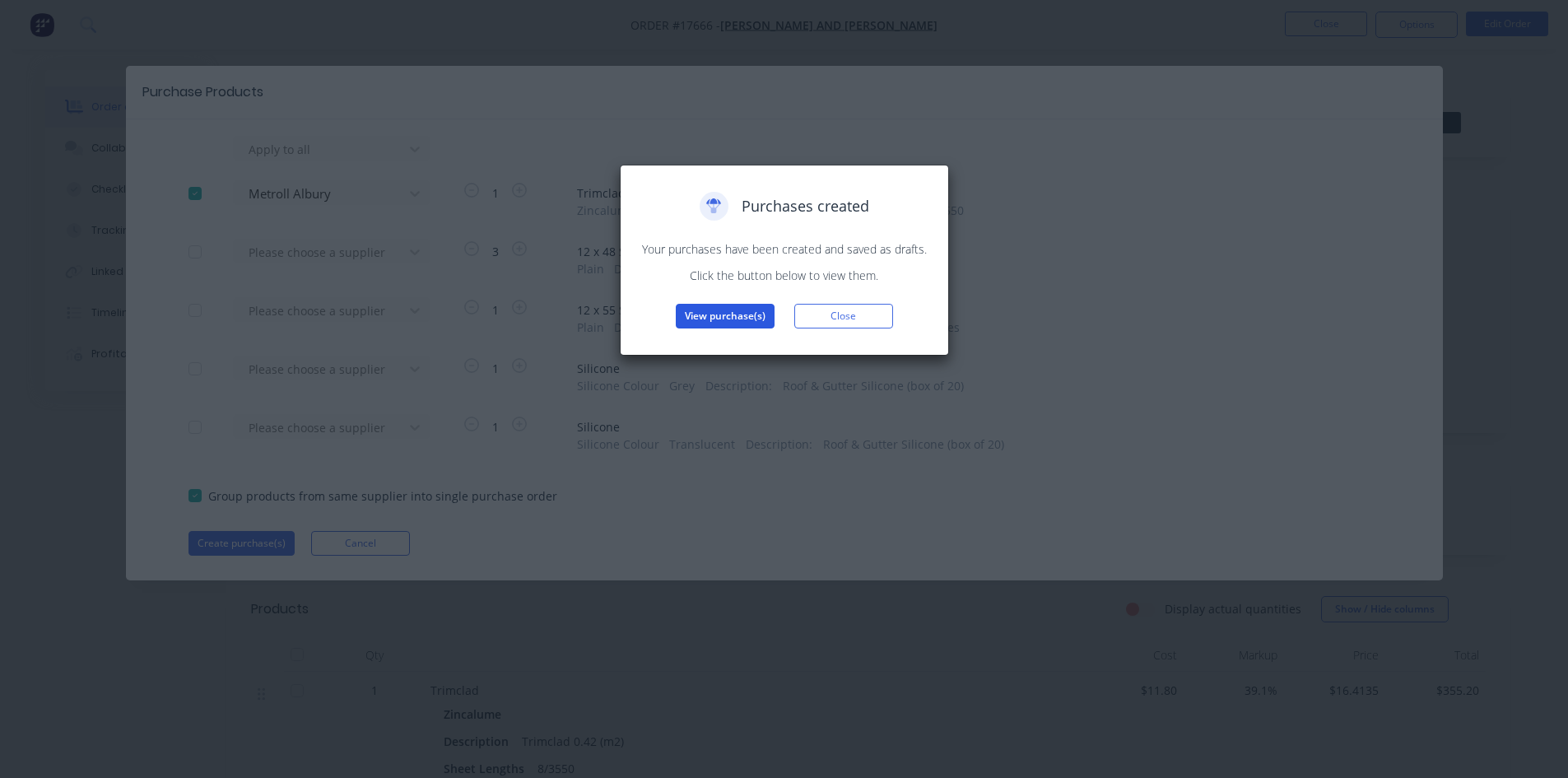
click at [725, 319] on button "View purchase(s)" at bounding box center [725, 316] width 99 height 25
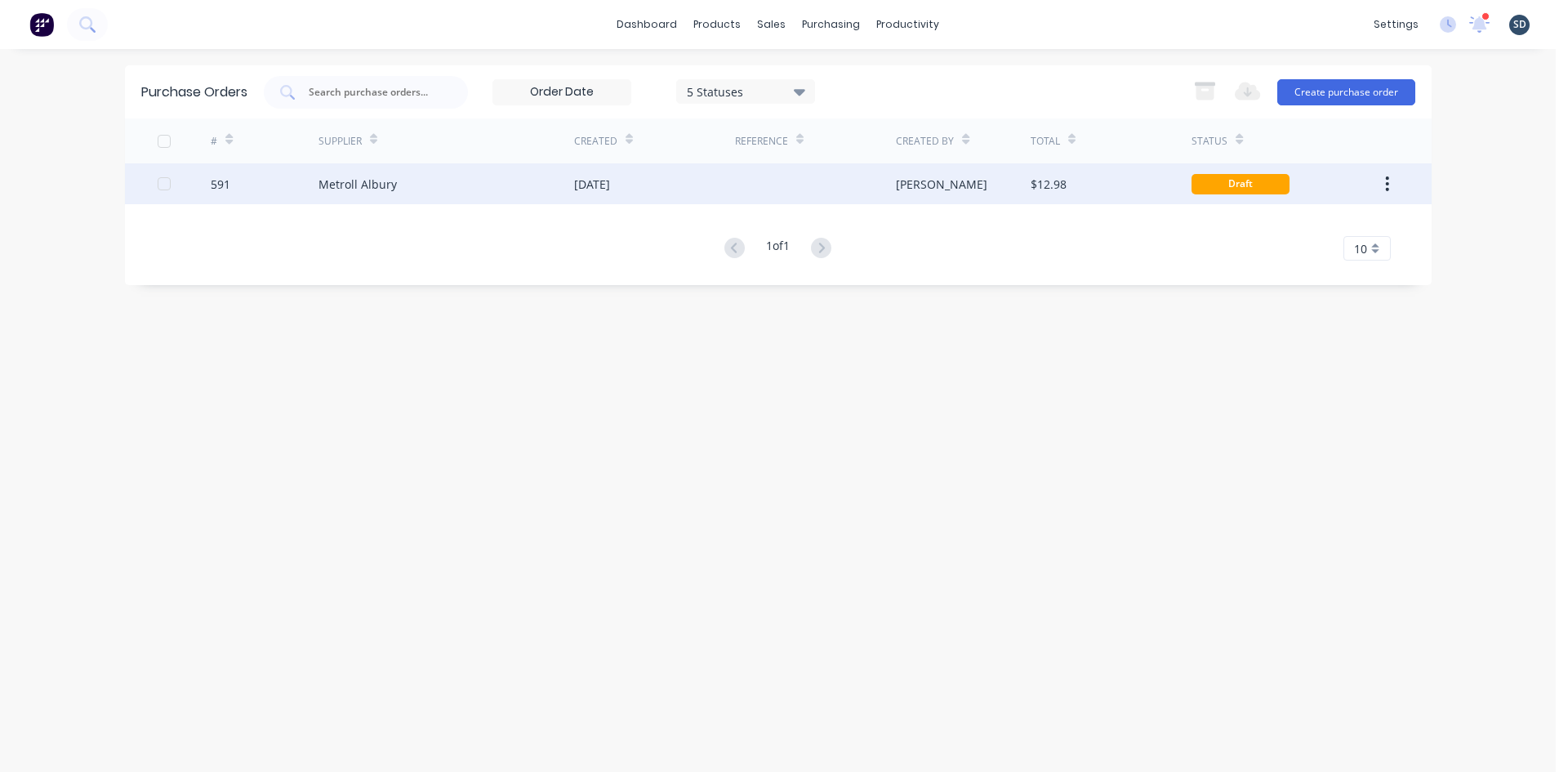
click at [727, 194] on div "[DATE]" at bounding box center [655, 183] width 161 height 41
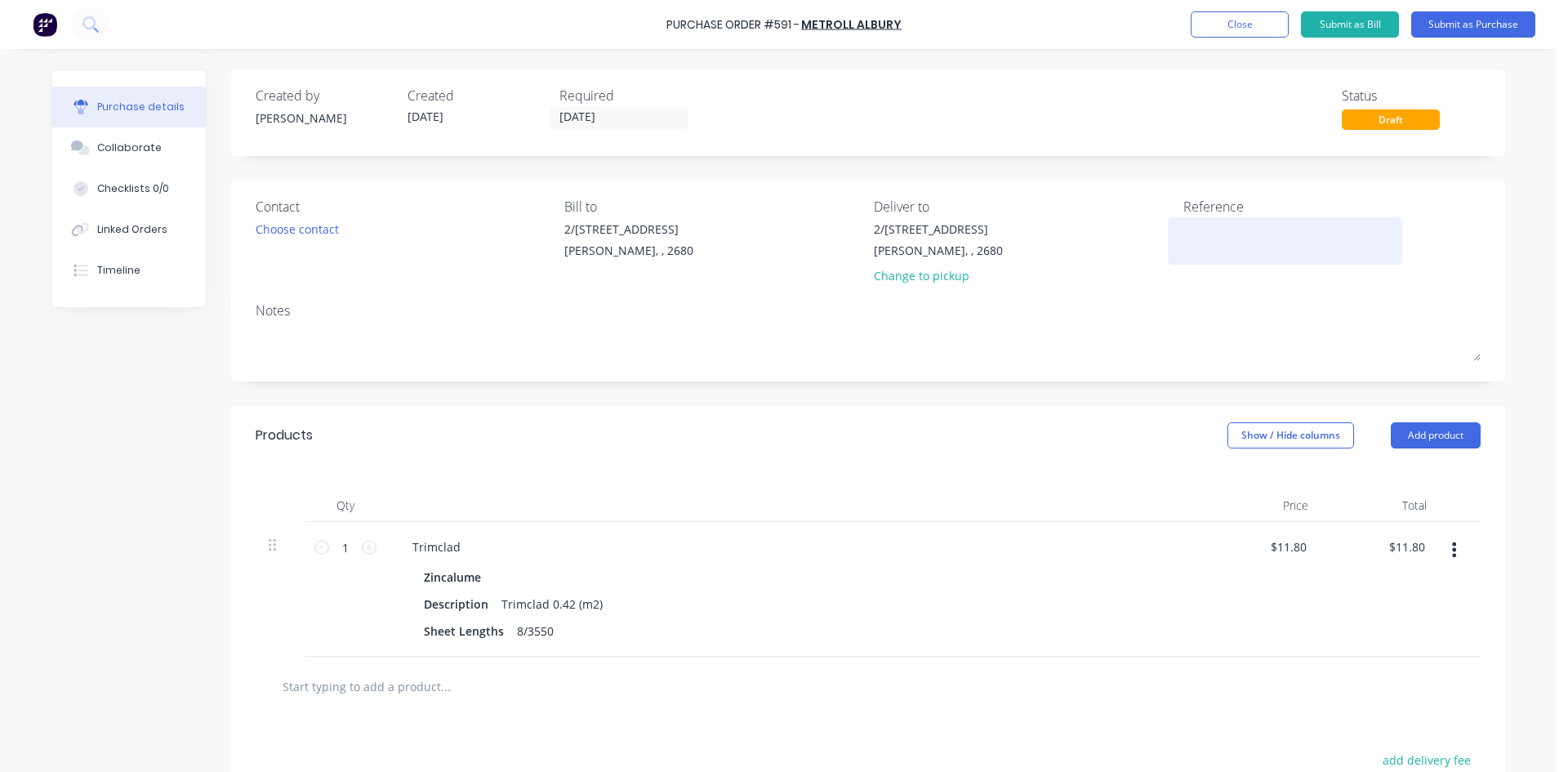
click at [1185, 231] on textarea at bounding box center [1286, 239] width 204 height 36
type textarea "591 /"
type textarea "x"
type textarea "591 /"
click at [131, 226] on div "Linked Orders" at bounding box center [132, 229] width 70 height 15
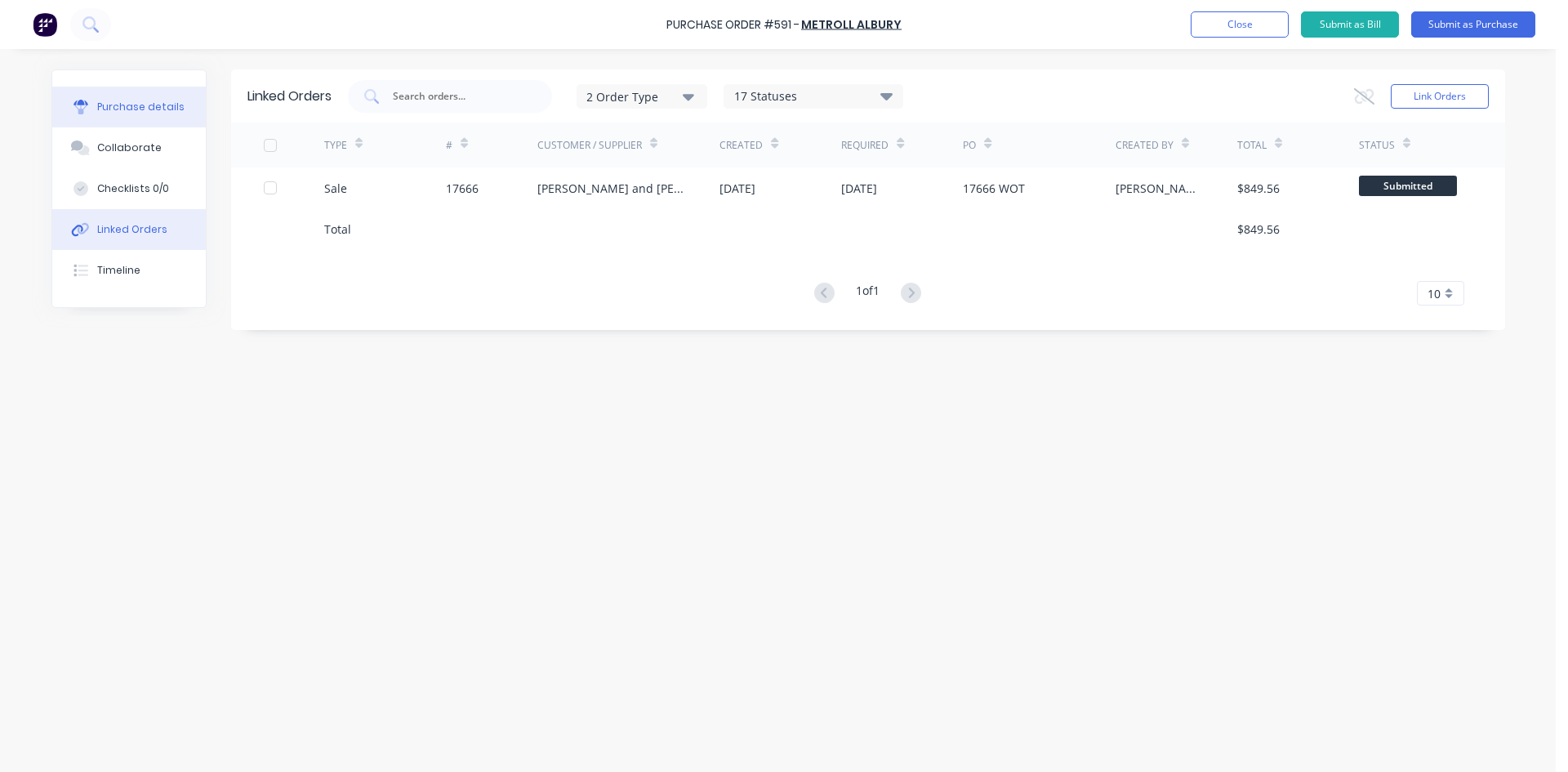
click at [152, 108] on div "Purchase details" at bounding box center [141, 107] width 87 height 15
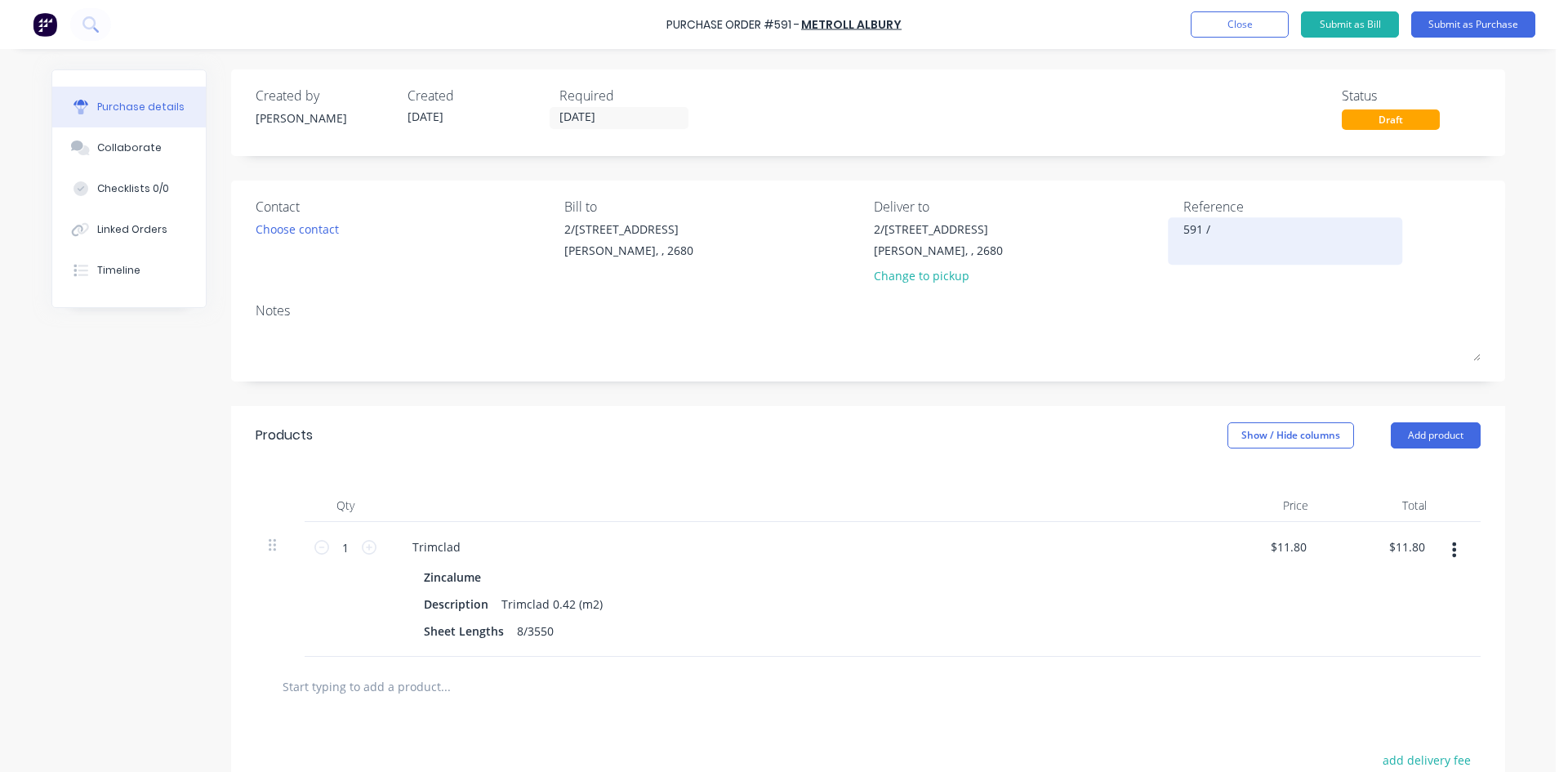
click at [1230, 229] on textarea "591 /" at bounding box center [1286, 239] width 204 height 36
type textarea "x"
type textarea "591 / 17666 J"
type textarea "x"
type textarea "591 / 17666 [PERSON_NAME]"
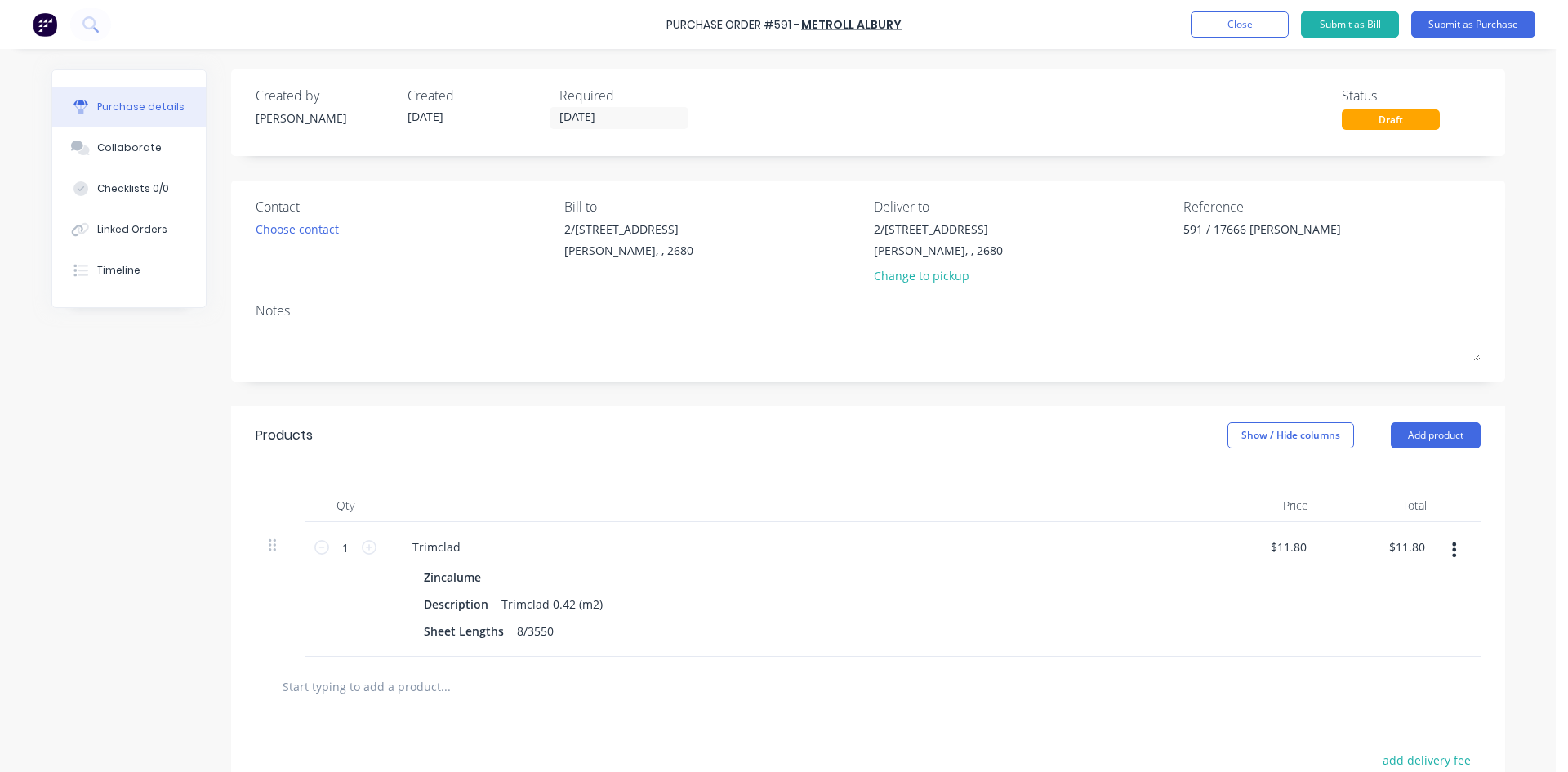
type textarea "x"
type textarea "591 / 17666 [PERSON_NAME]"
click at [1173, 308] on div "Notes" at bounding box center [868, 310] width 1225 height 20
click at [589, 117] on input "25/09/25" at bounding box center [619, 117] width 137 height 20
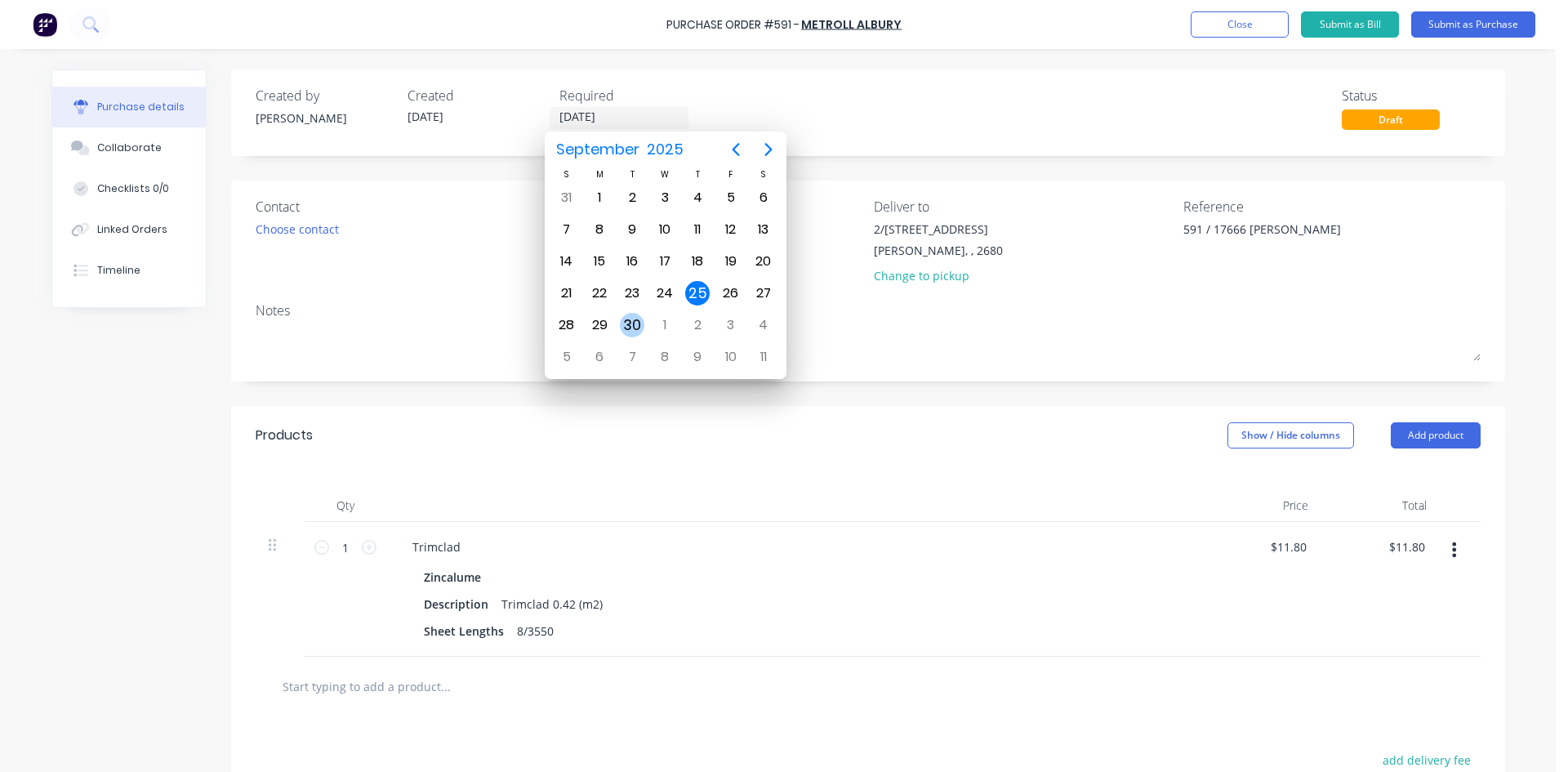
click at [630, 320] on div "30" at bounding box center [632, 325] width 25 height 25
type textarea "x"
type input "30/09/25"
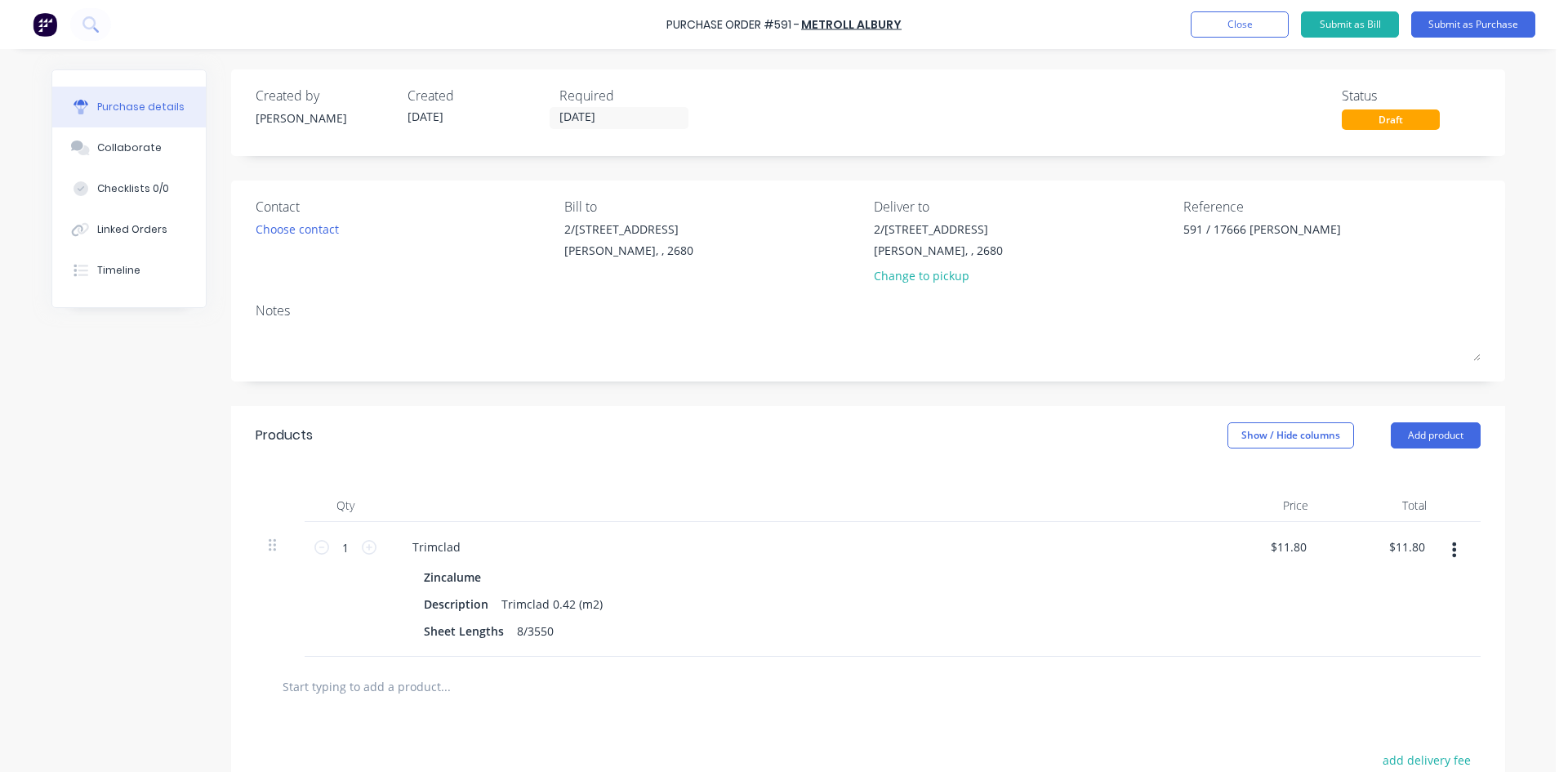
click at [876, 170] on div "Created by Sam Created 25/09/25 Required 30/09/25 Status Draft Contact Choose c…" at bounding box center [868, 526] width 1274 height 915
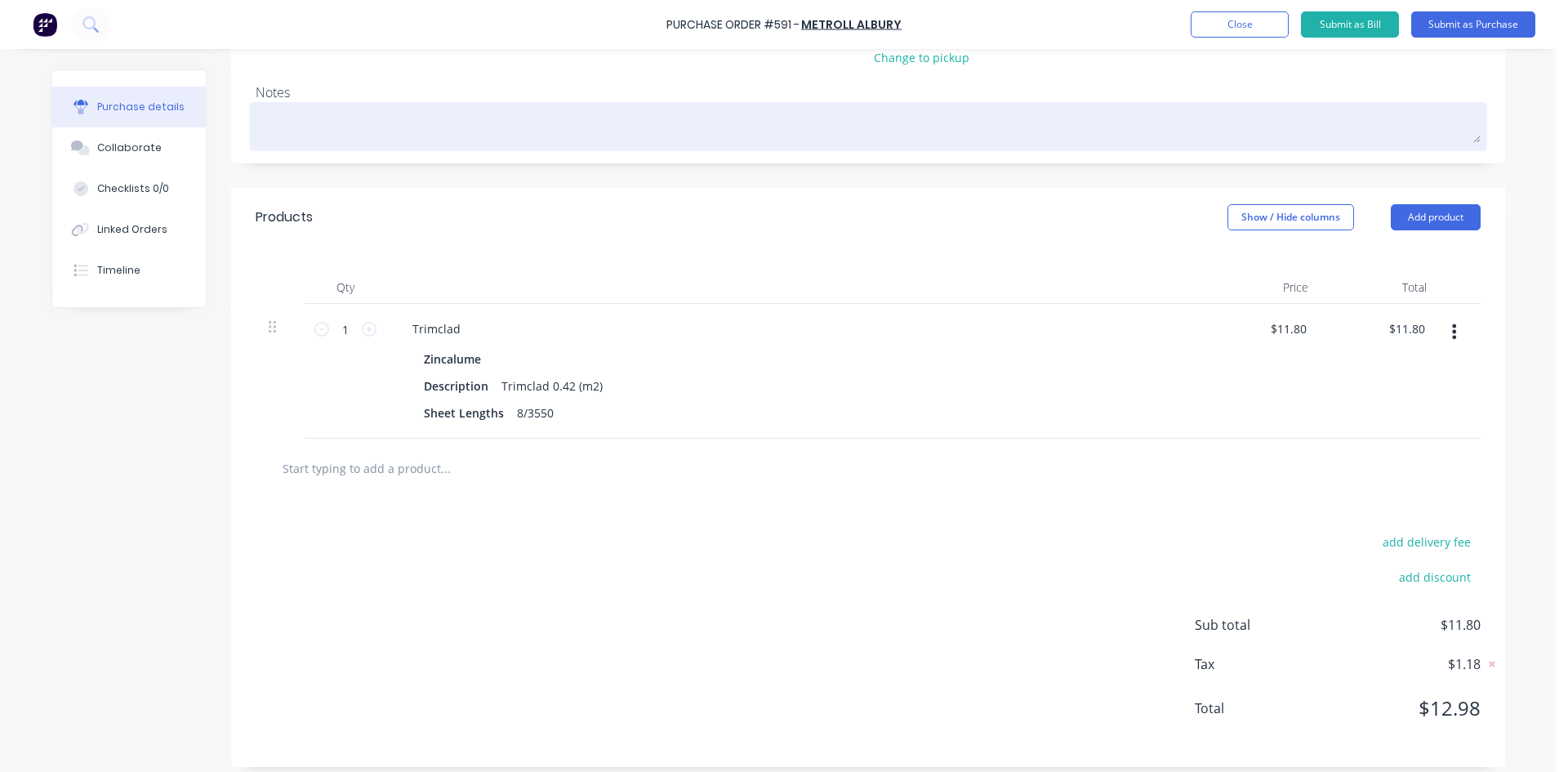
scroll to position [229, 0]
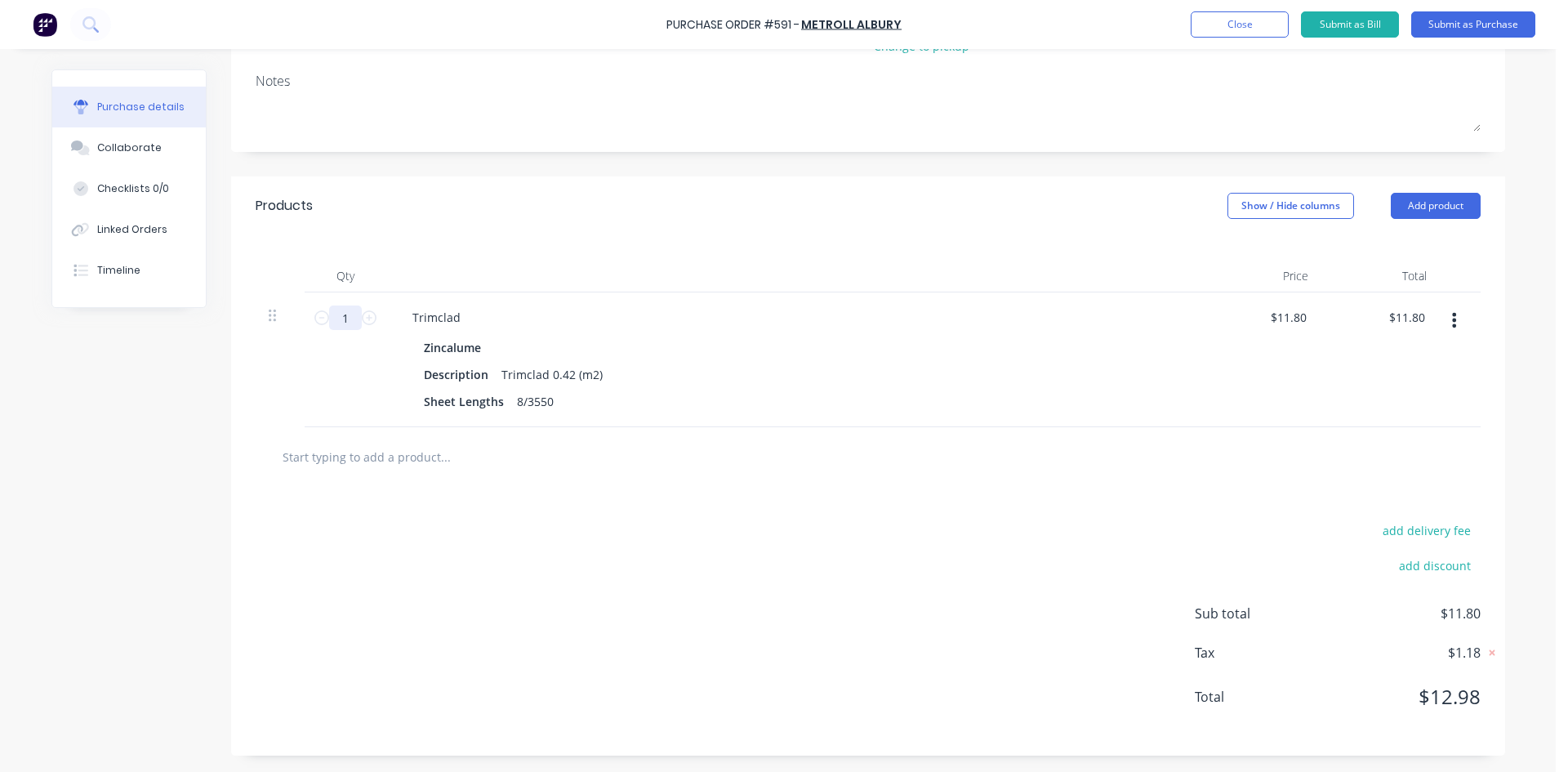
click at [344, 311] on input "1" at bounding box center [345, 317] width 33 height 25
type textarea "x"
type input "2"
type input "$23.60"
type textarea "x"
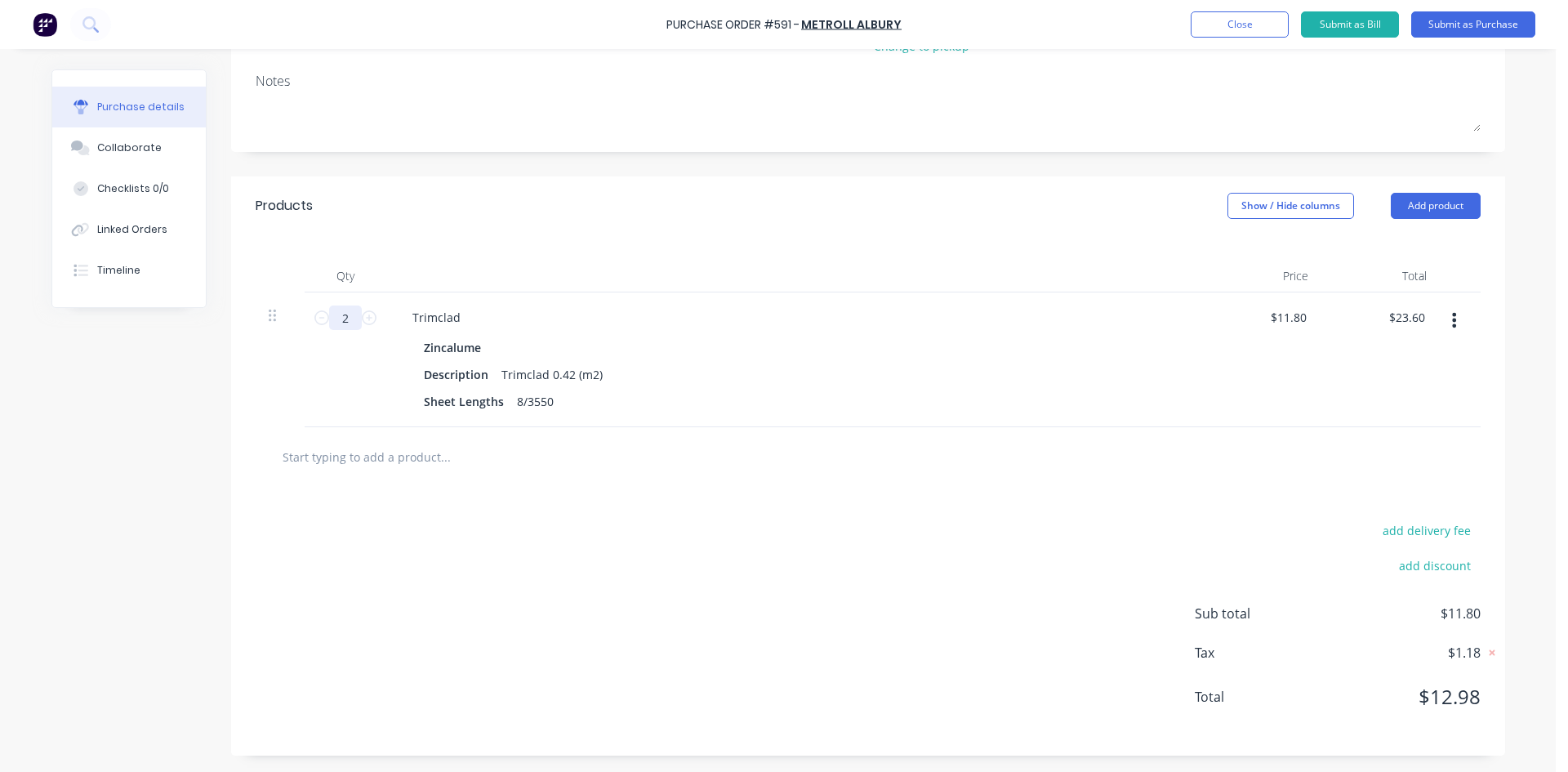
type input "21"
type input "$247.80"
type textarea "x"
type input "21."
type textarea "x"
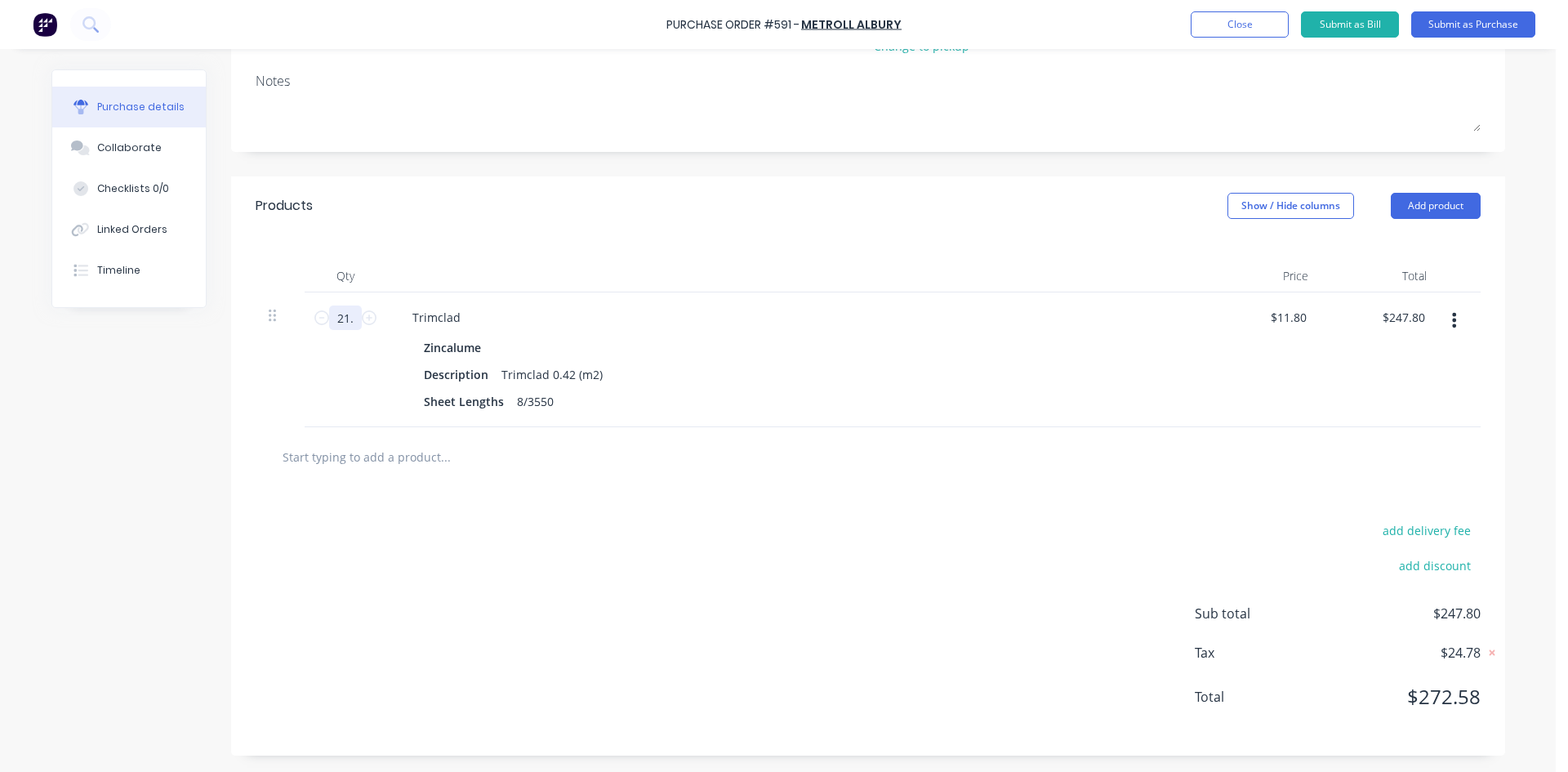
type input "21.6"
type input "$254.88"
type textarea "x"
type input "21.64"
type input "$255.35"
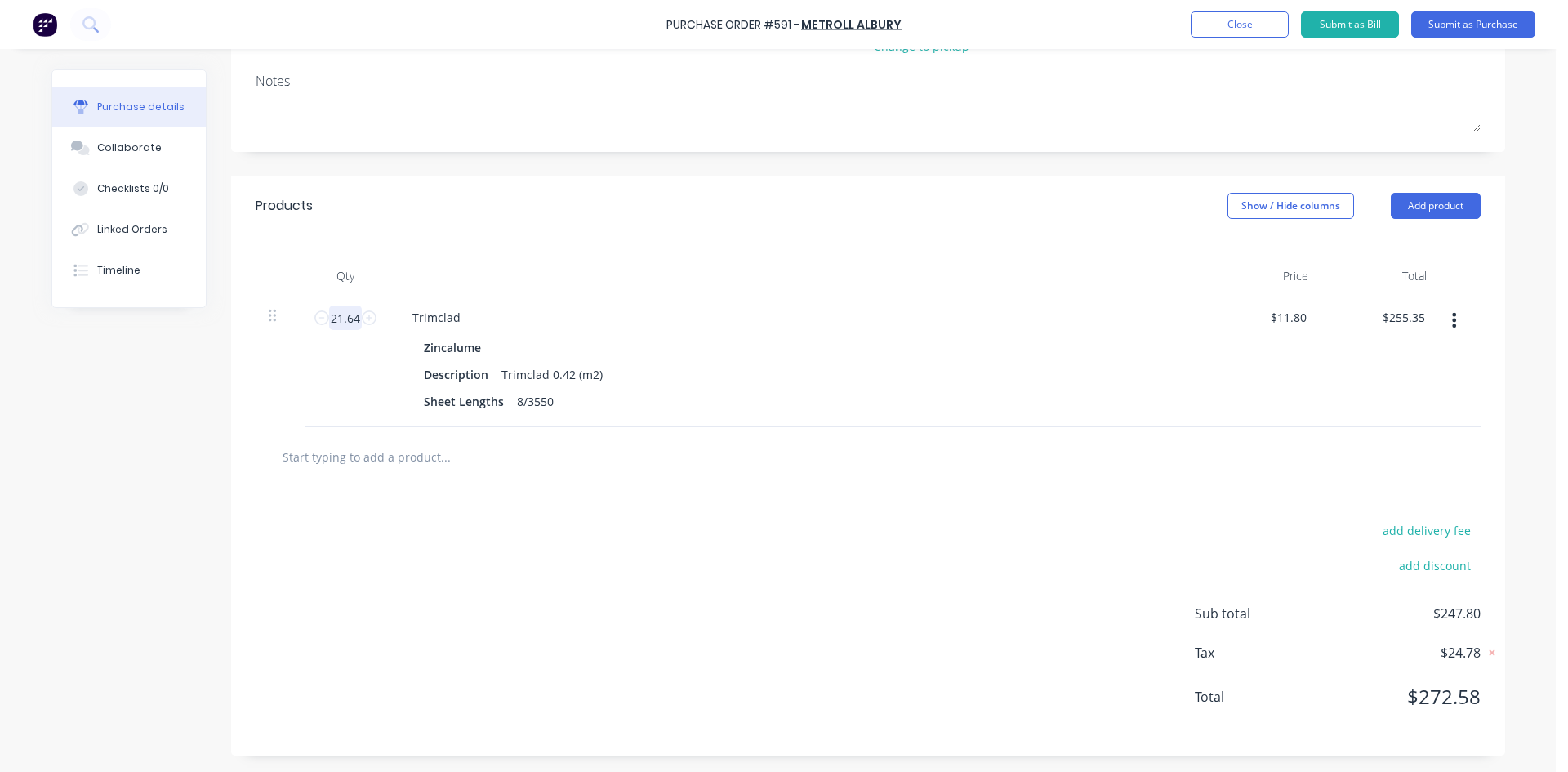
type textarea "x"
type input "21.64"
click at [748, 167] on div "Created by Sam Created 25/09/25 Required 30/09/25 Status Draft Contact Choose c…" at bounding box center [868, 297] width 1274 height 915
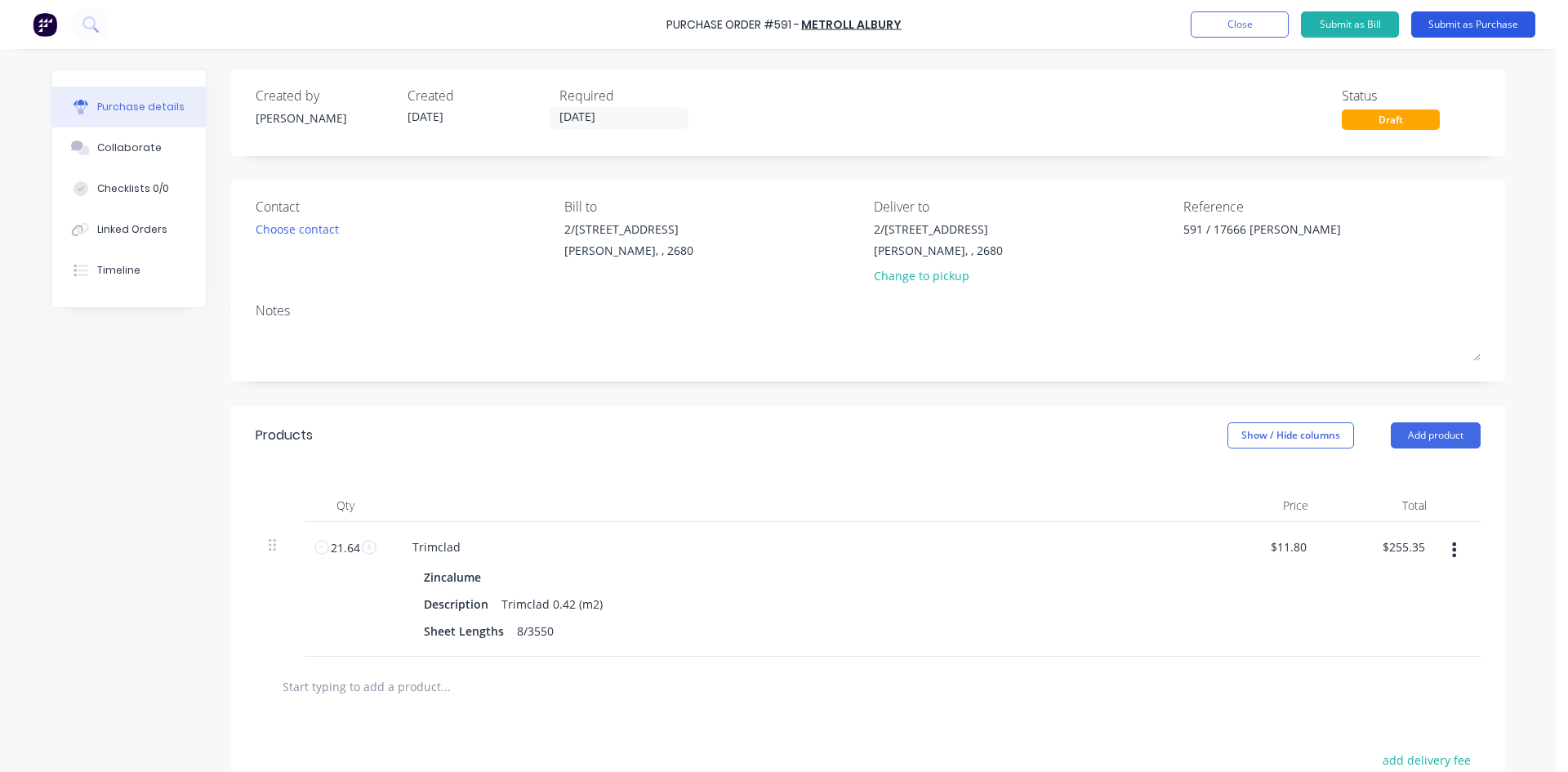
click at [1452, 25] on button "Submit as Purchase" at bounding box center [1473, 25] width 124 height 26
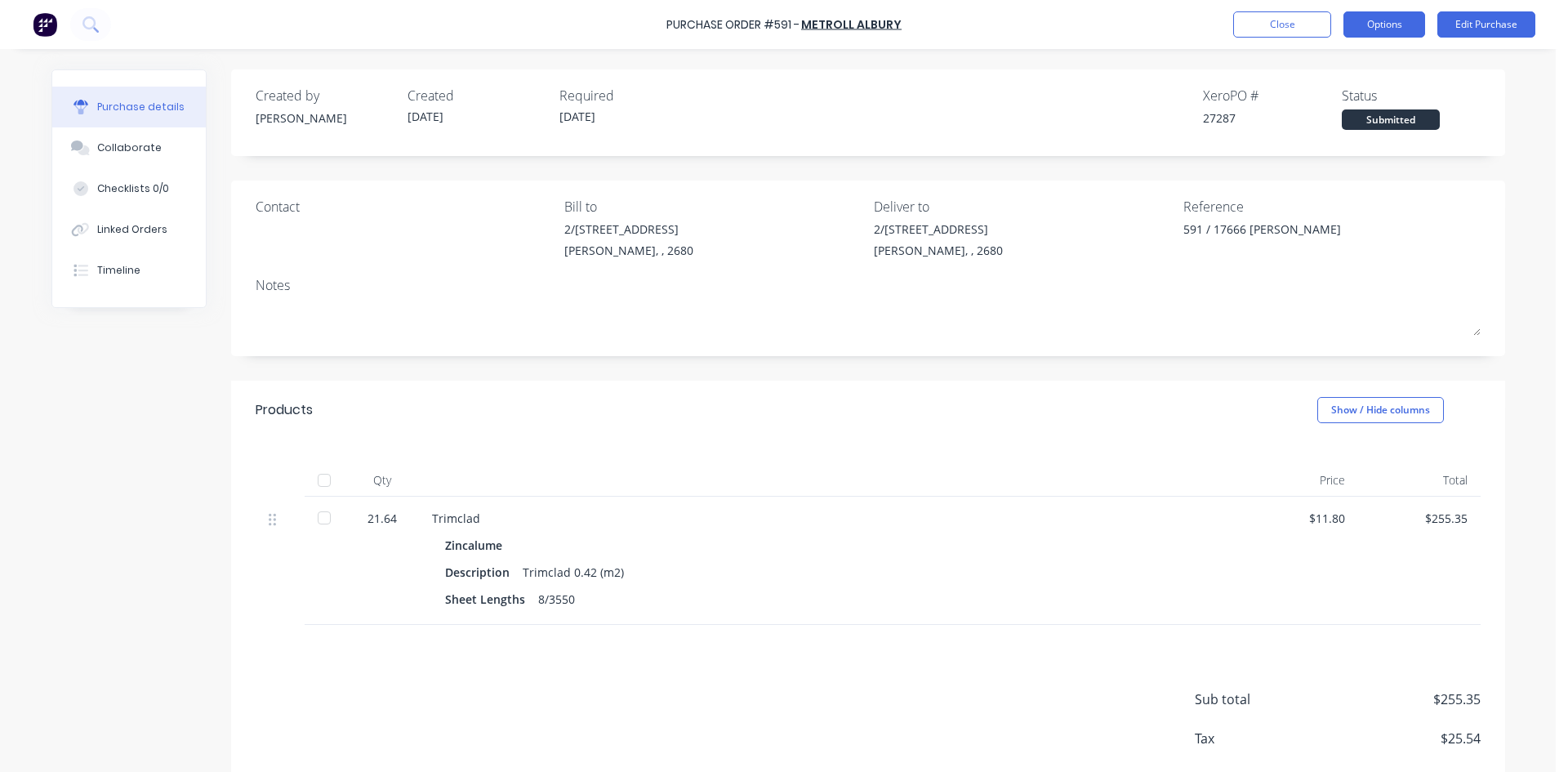
click at [1381, 24] on button "Options" at bounding box center [1384, 25] width 82 height 26
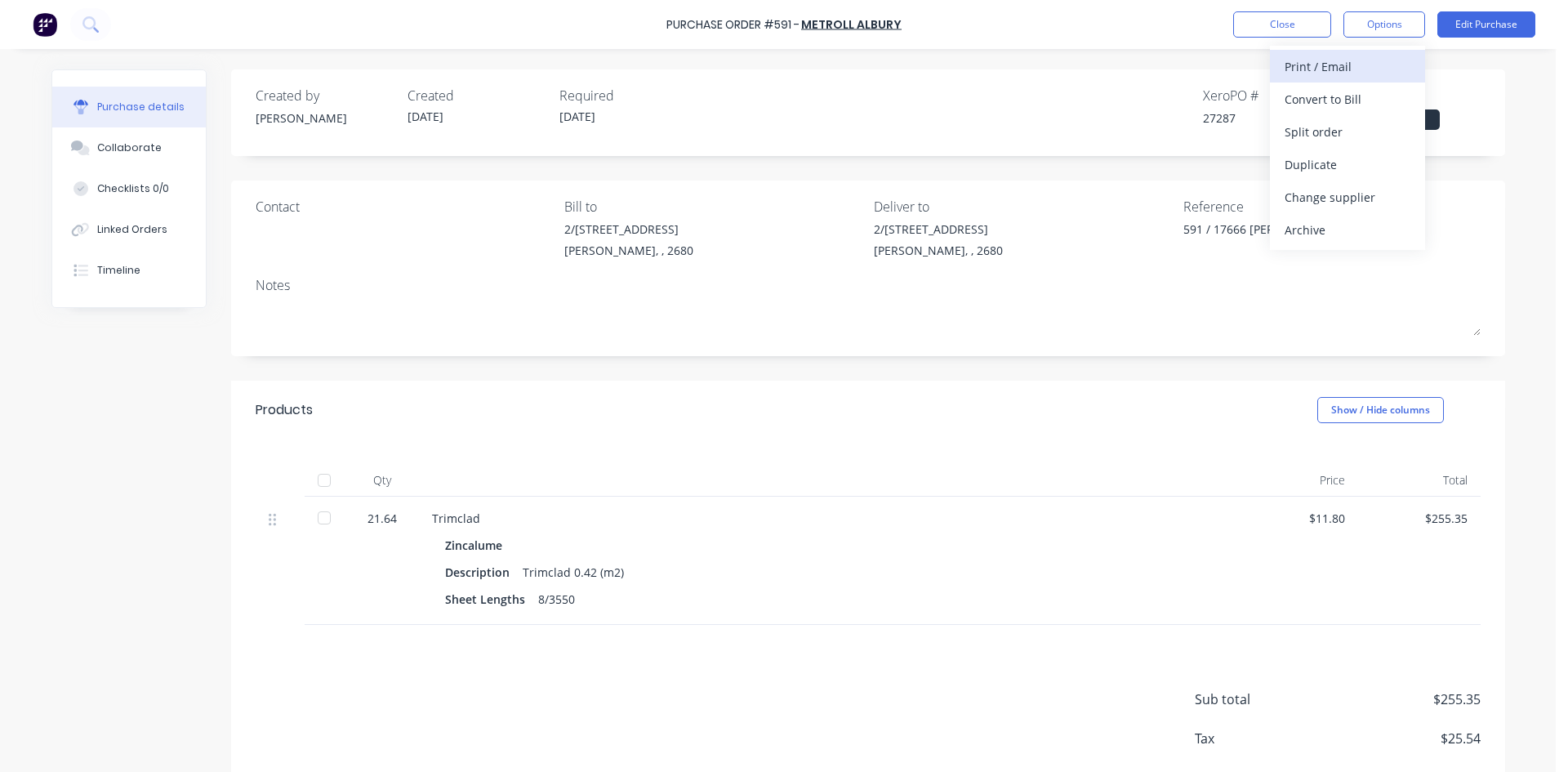
click at [1344, 76] on div "Print / Email" at bounding box center [1348, 66] width 126 height 24
click at [1339, 101] on div "With pricing" at bounding box center [1348, 99] width 126 height 24
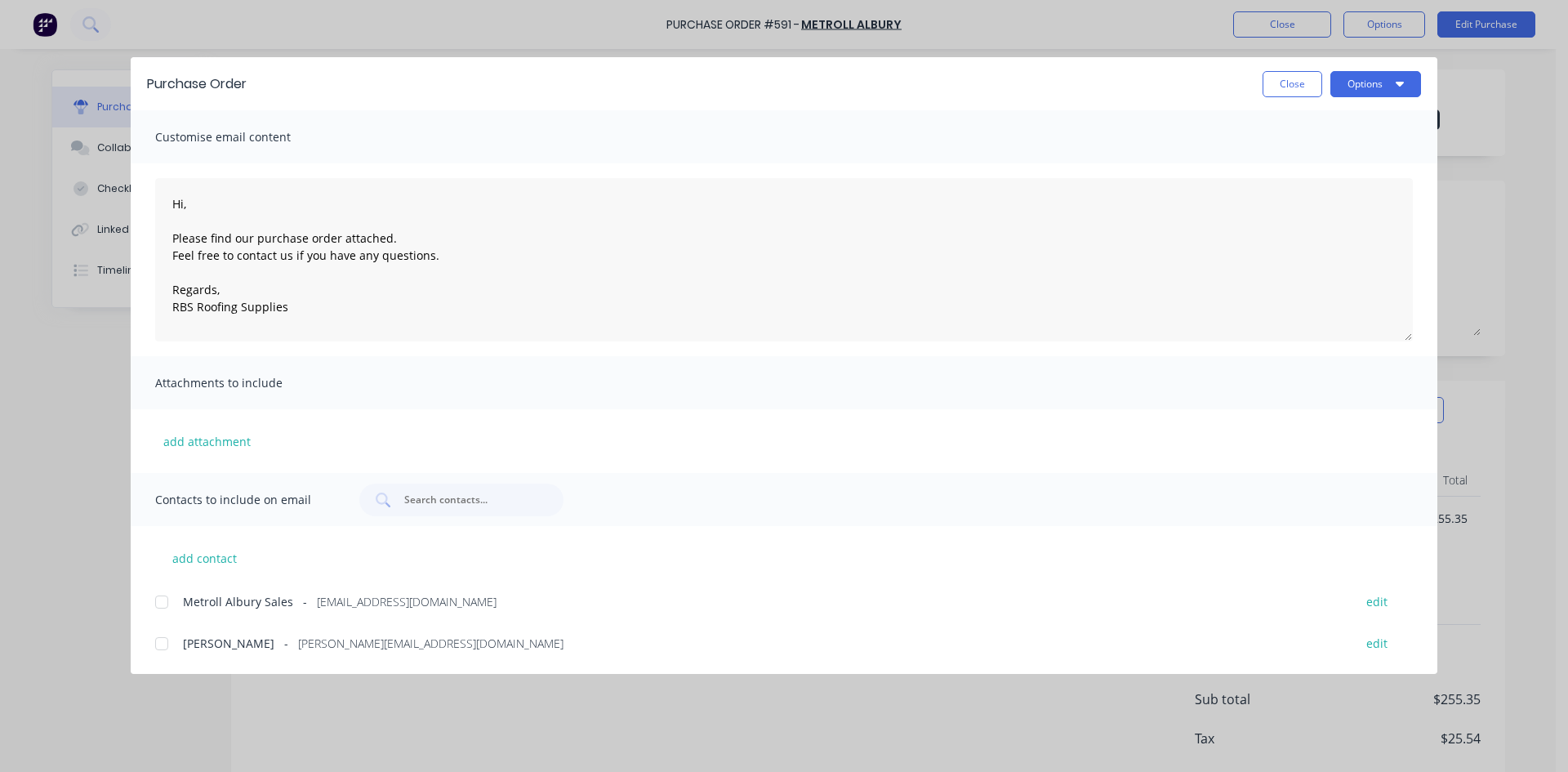
click at [165, 603] on div at bounding box center [162, 602] width 33 height 33
click at [1377, 86] on button "Options" at bounding box center [1376, 84] width 91 height 26
click at [1343, 186] on div "Email" at bounding box center [1343, 190] width 126 height 24
click at [1306, 78] on button "Close" at bounding box center [1292, 84] width 59 height 26
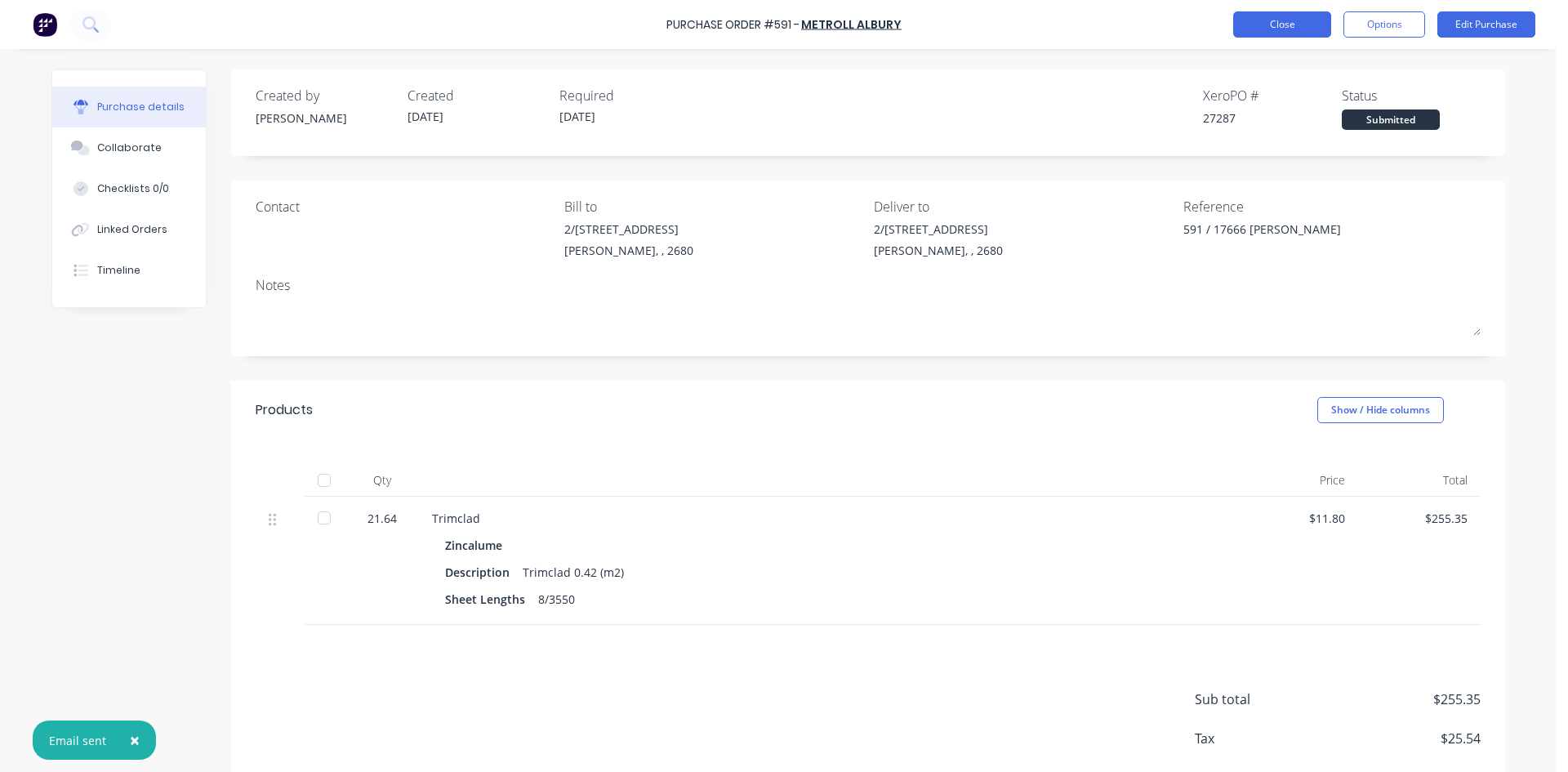
click at [1290, 32] on button "Close" at bounding box center [1282, 25] width 98 height 26
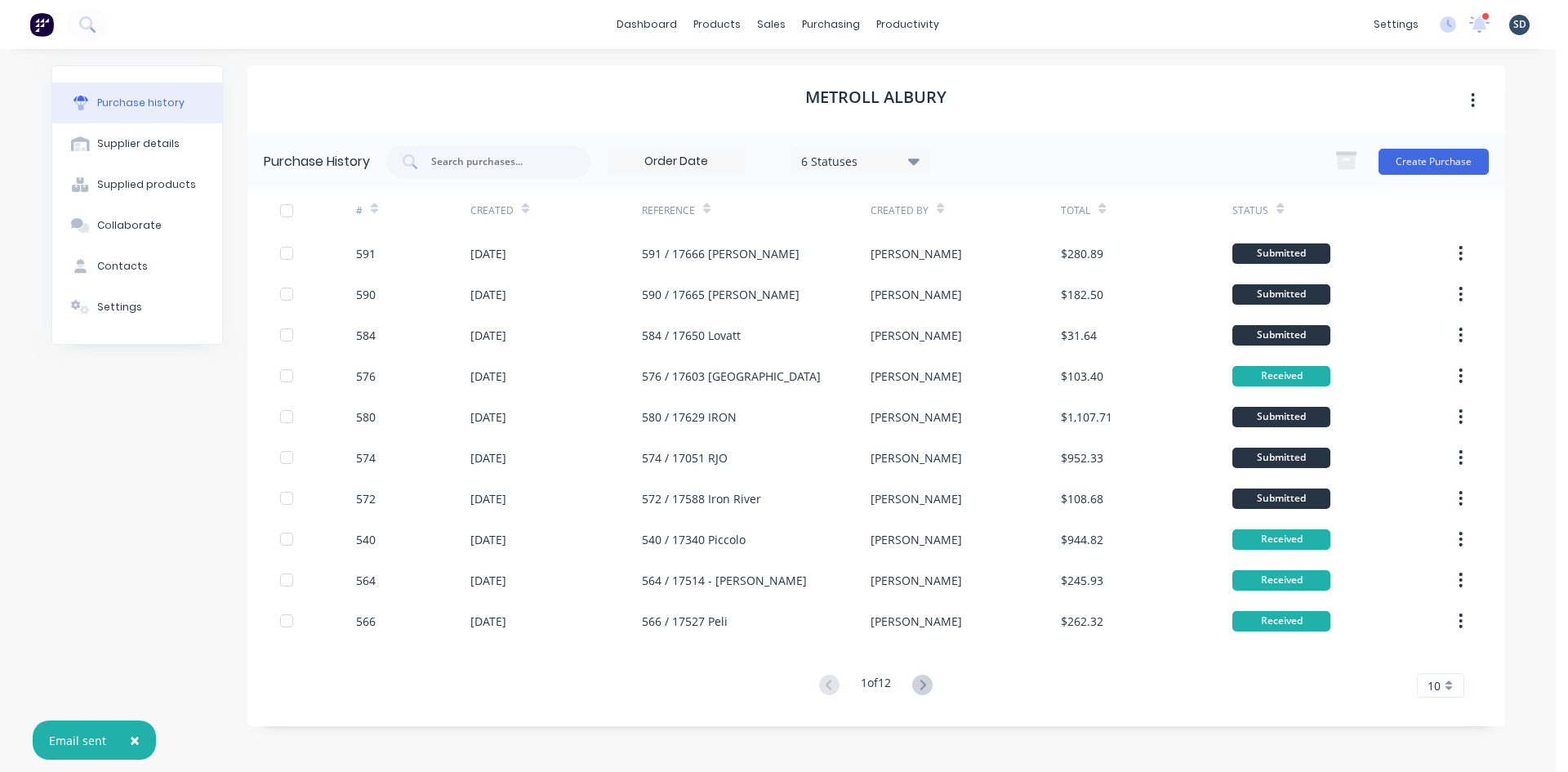
click at [1034, 23] on div "dashboard products sales purchasing productivity dashboard products Product Cat…" at bounding box center [778, 25] width 1556 height 49
click at [797, 73] on link "Sales Orders" at bounding box center [858, 77] width 217 height 33
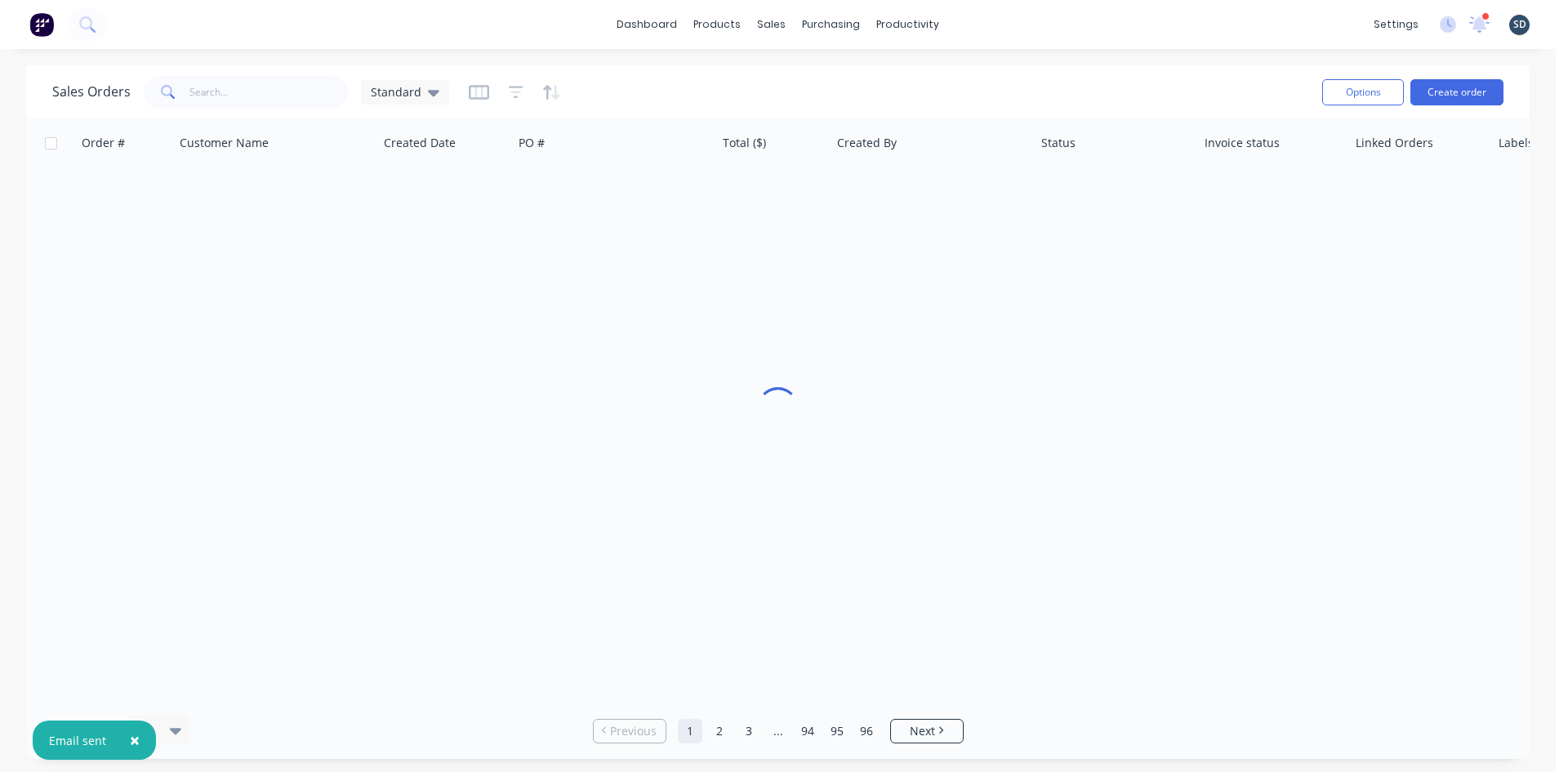
click at [991, 29] on div "dashboard products sales purchasing productivity dashboard products Product Cat…" at bounding box center [778, 25] width 1556 height 49
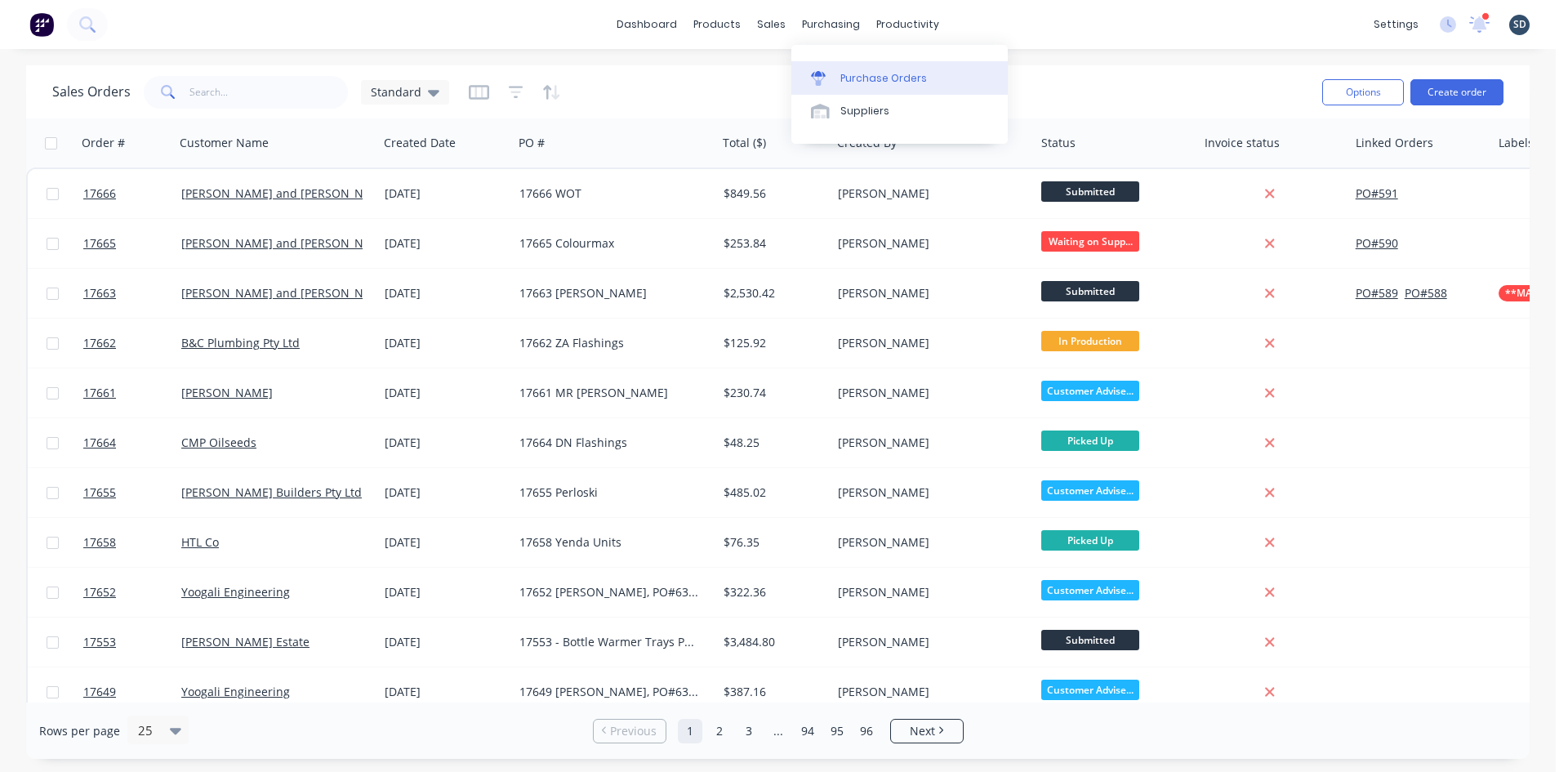
click at [862, 78] on div "Purchase Orders" at bounding box center [883, 78] width 87 height 15
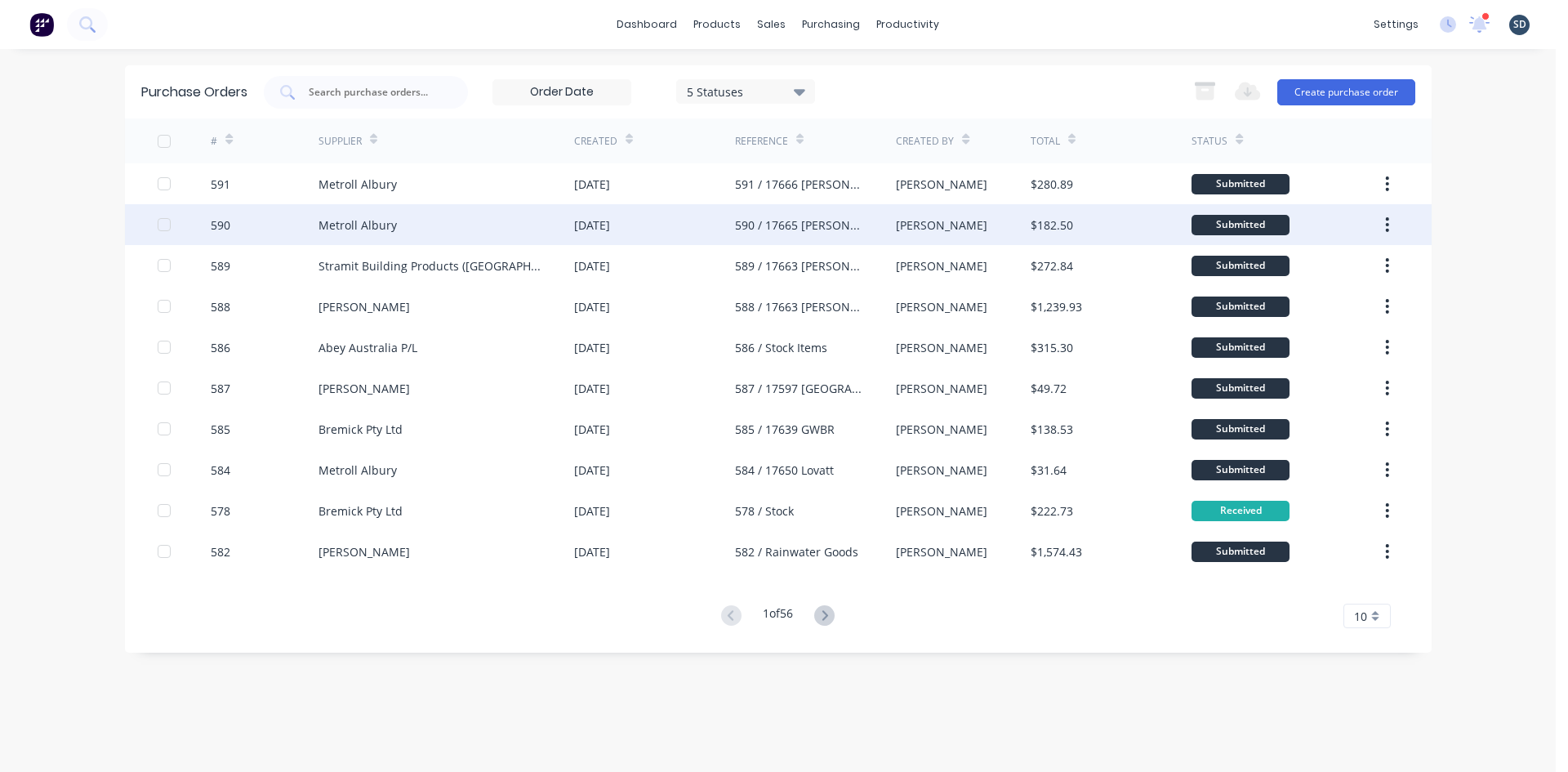
click at [468, 217] on div "Metroll Albury" at bounding box center [446, 224] width 256 height 41
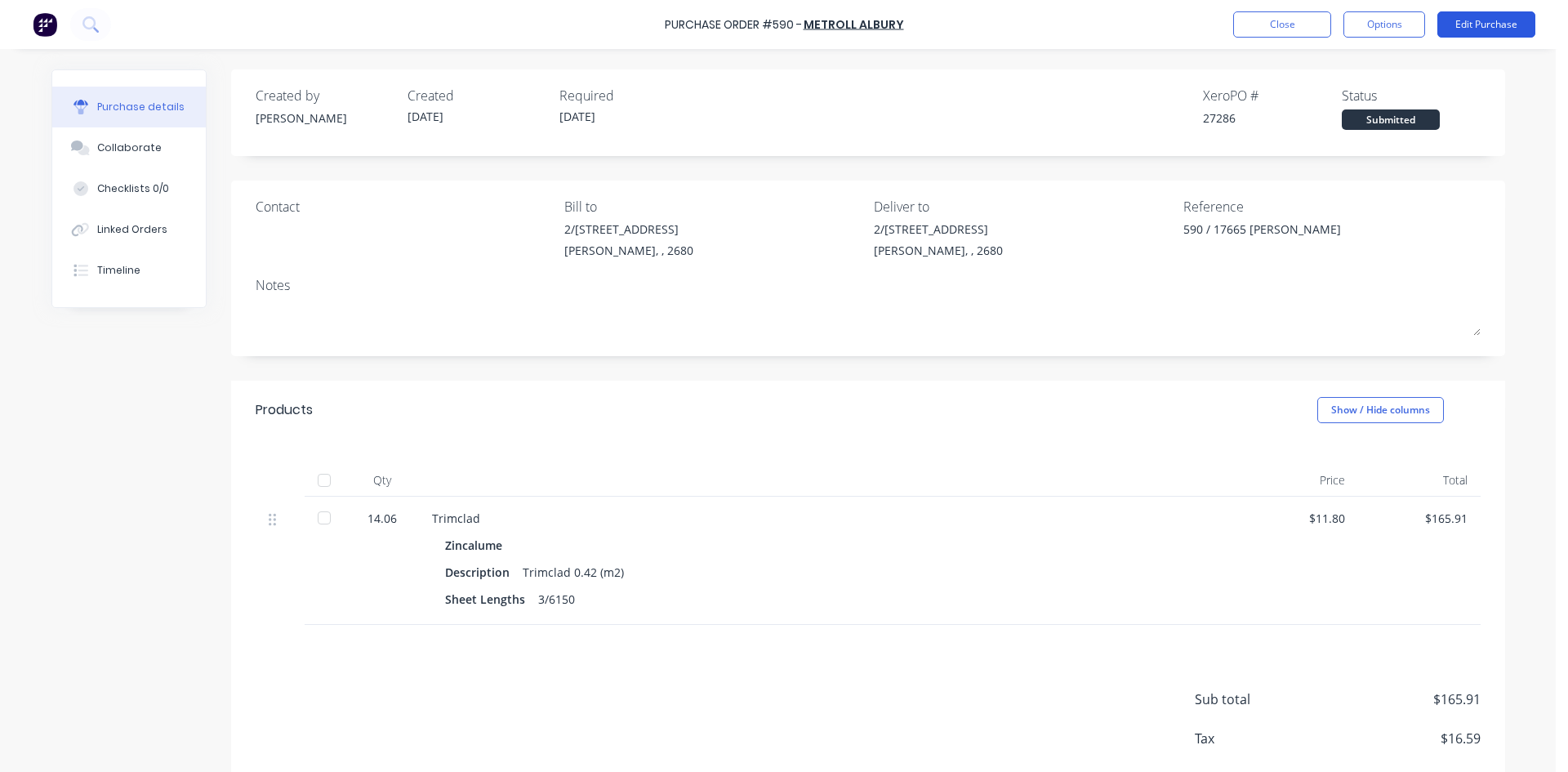
click at [1502, 28] on button "Edit Purchase" at bounding box center [1487, 25] width 98 height 26
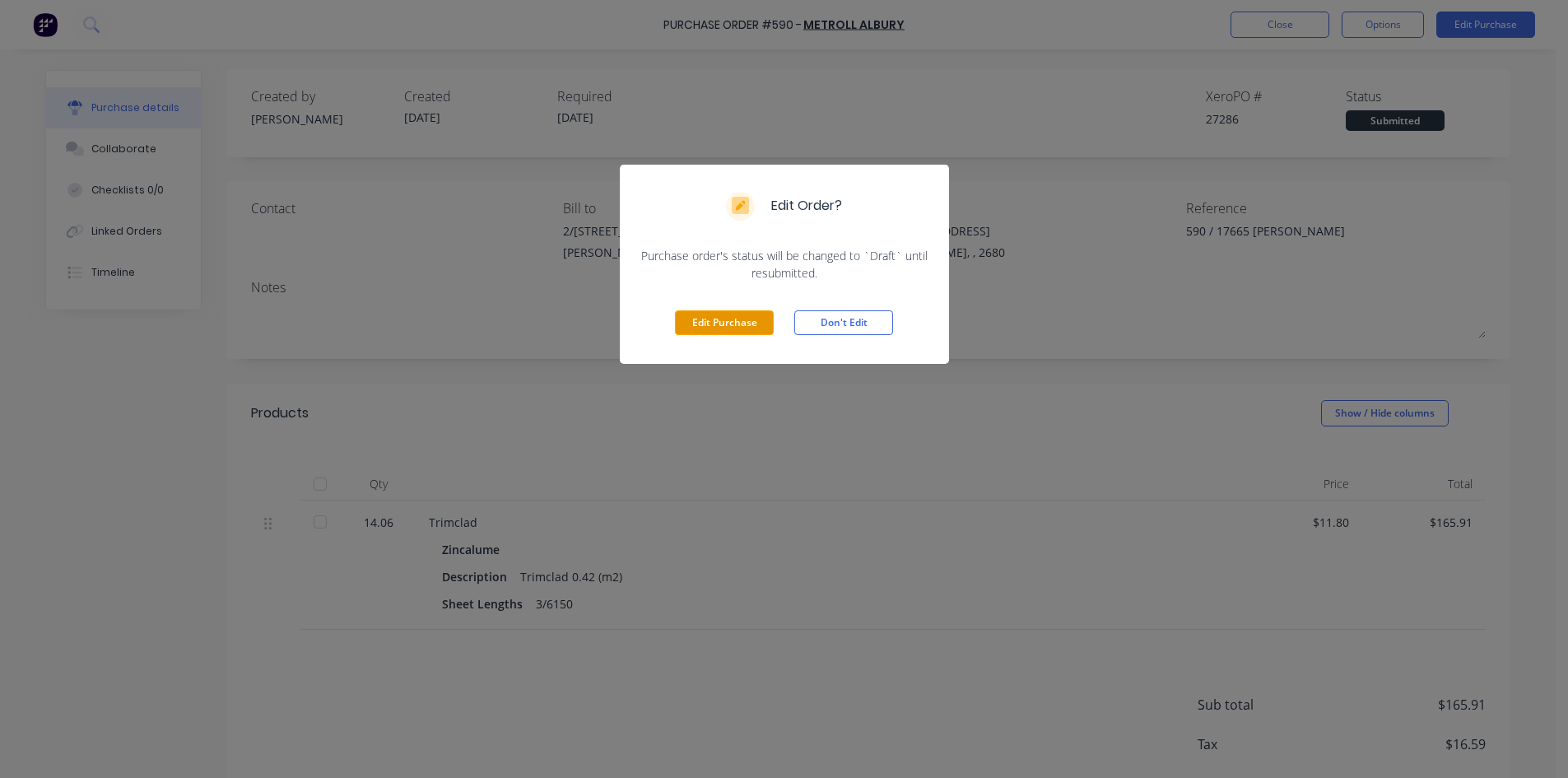
click at [721, 328] on button "Edit Purchase" at bounding box center [724, 322] width 99 height 25
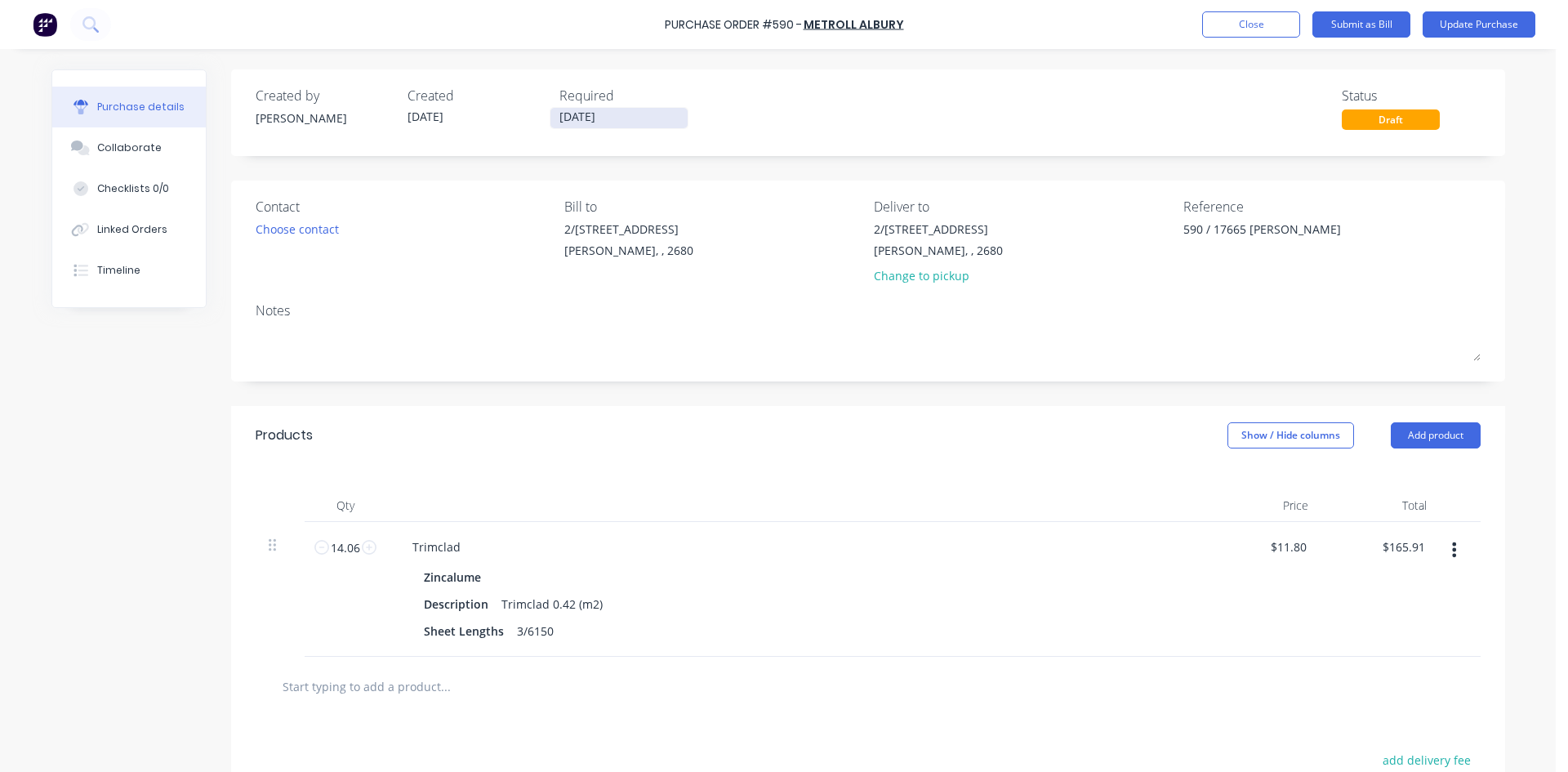
click at [619, 121] on input "25/09/25" at bounding box center [619, 117] width 137 height 20
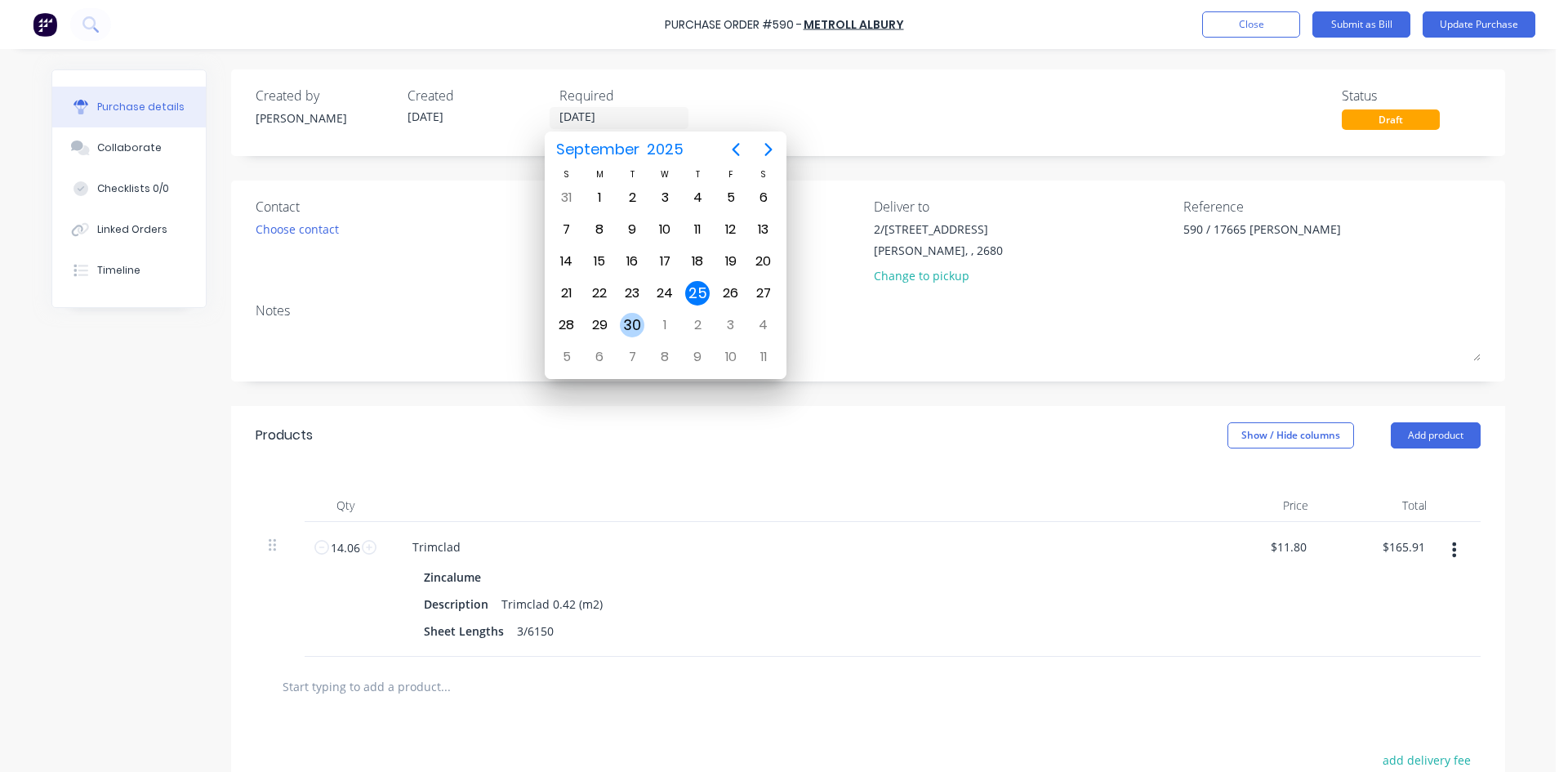
click at [633, 320] on div "30" at bounding box center [632, 325] width 25 height 25
type textarea "x"
type input "30/09/25"
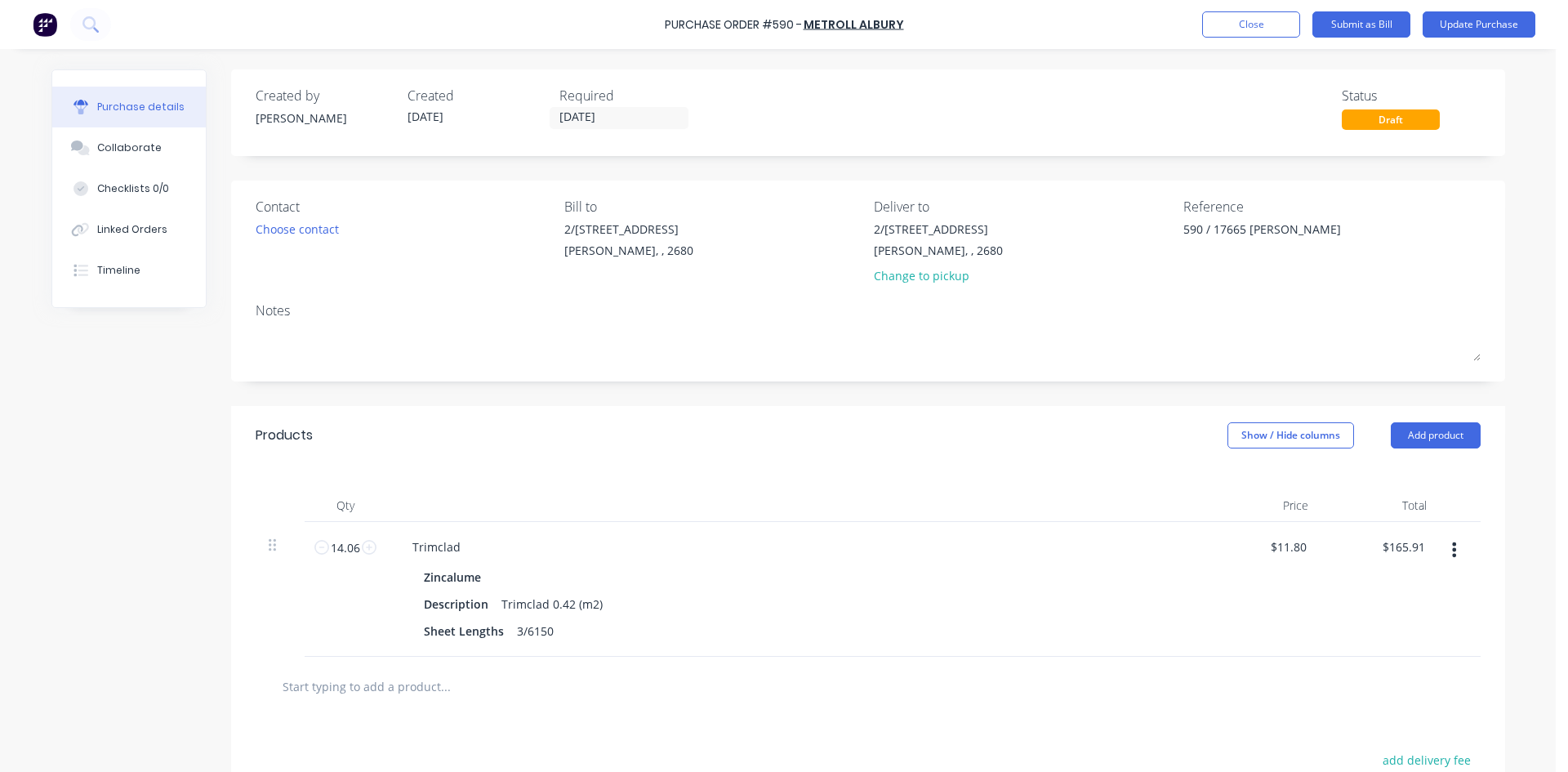
click at [942, 112] on div "Created by Sam Created 25/09/25 Required 30/09/25 Status Draft" at bounding box center [868, 107] width 1225 height 44
click at [1477, 20] on button "Update Purchase" at bounding box center [1479, 25] width 113 height 26
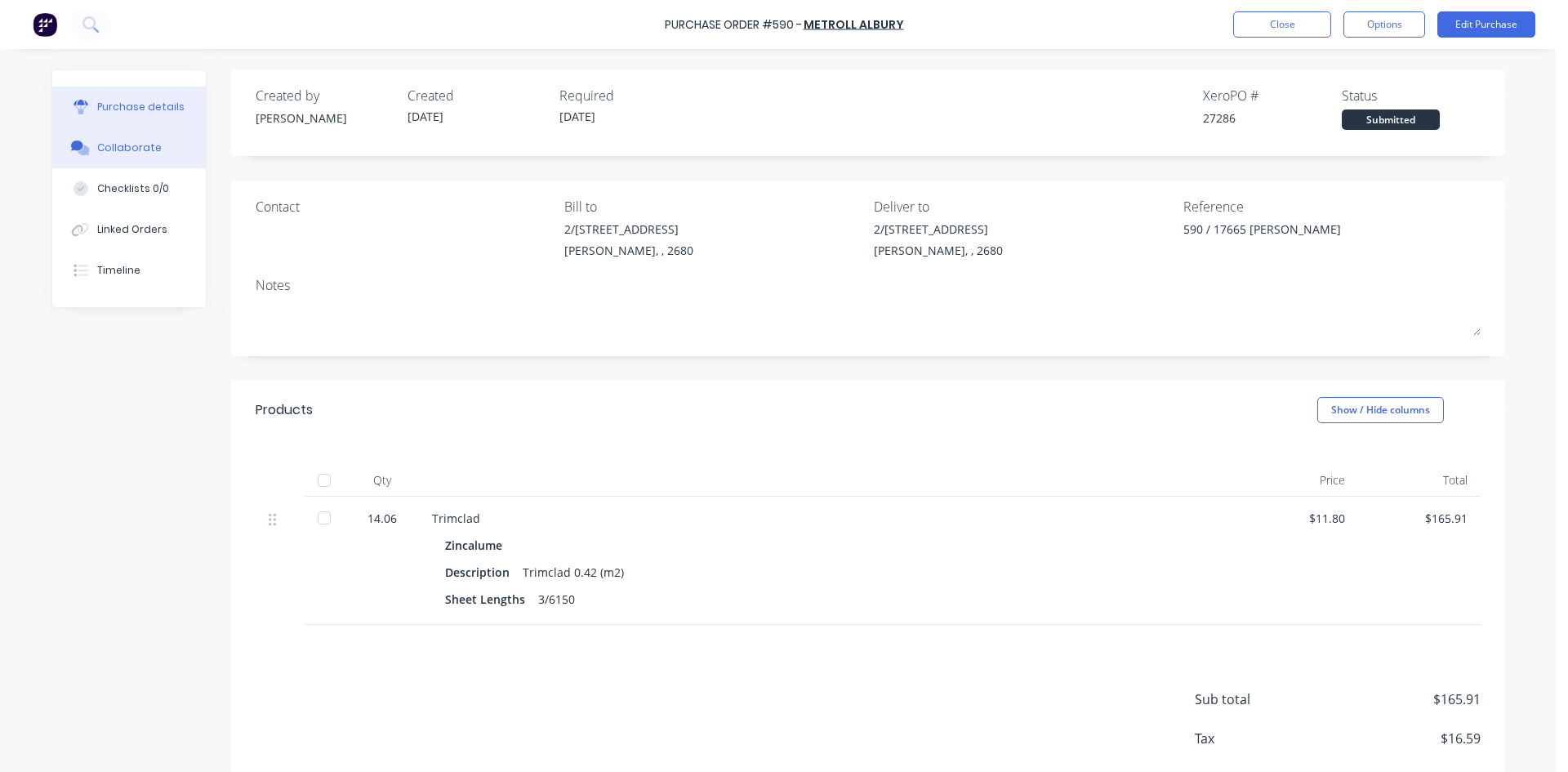
click at [143, 136] on button "Collaborate" at bounding box center [128, 147] width 154 height 41
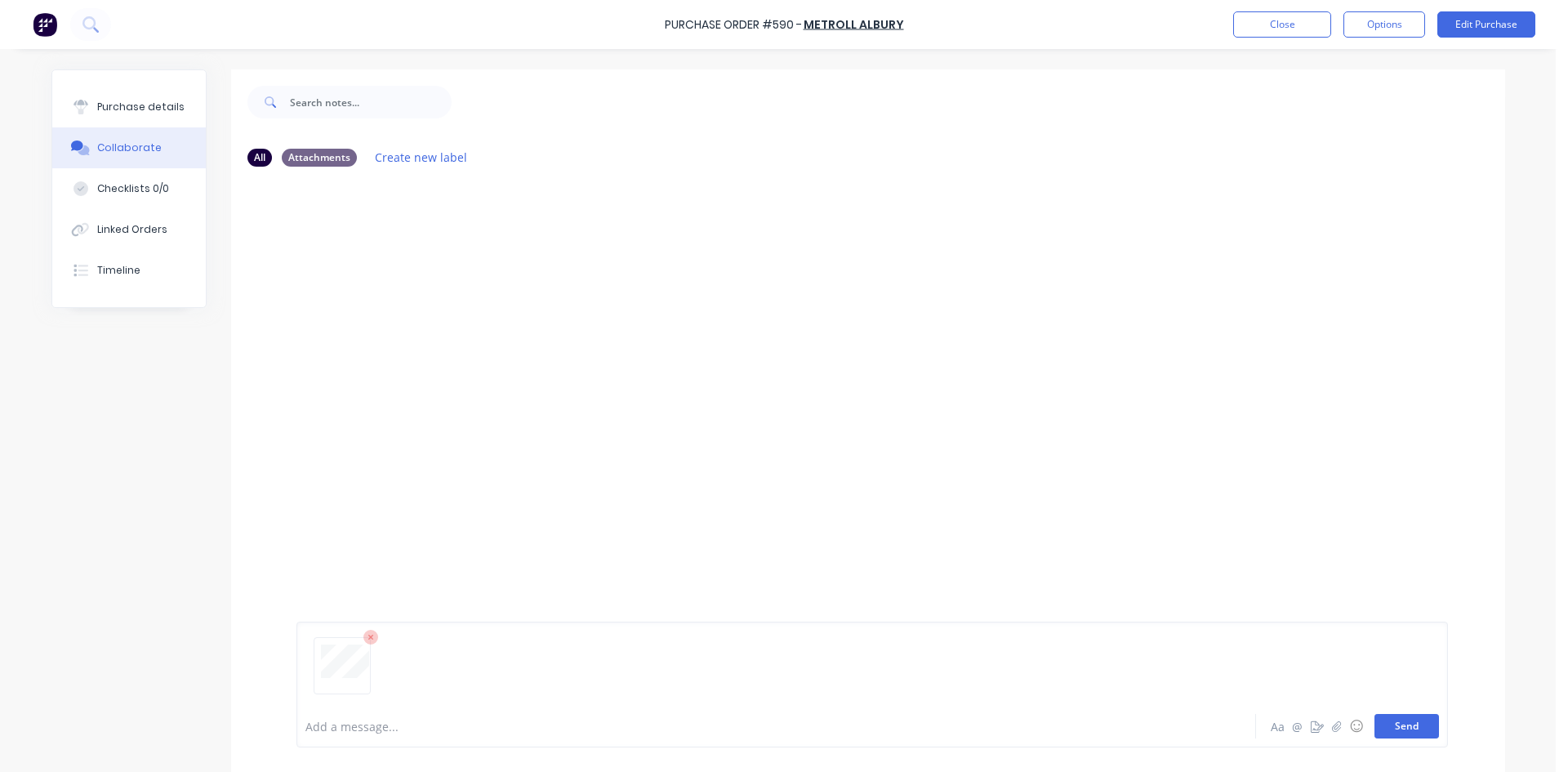
click at [1404, 725] on button "Send" at bounding box center [1407, 726] width 65 height 25
click at [138, 106] on div "Purchase details" at bounding box center [141, 107] width 87 height 15
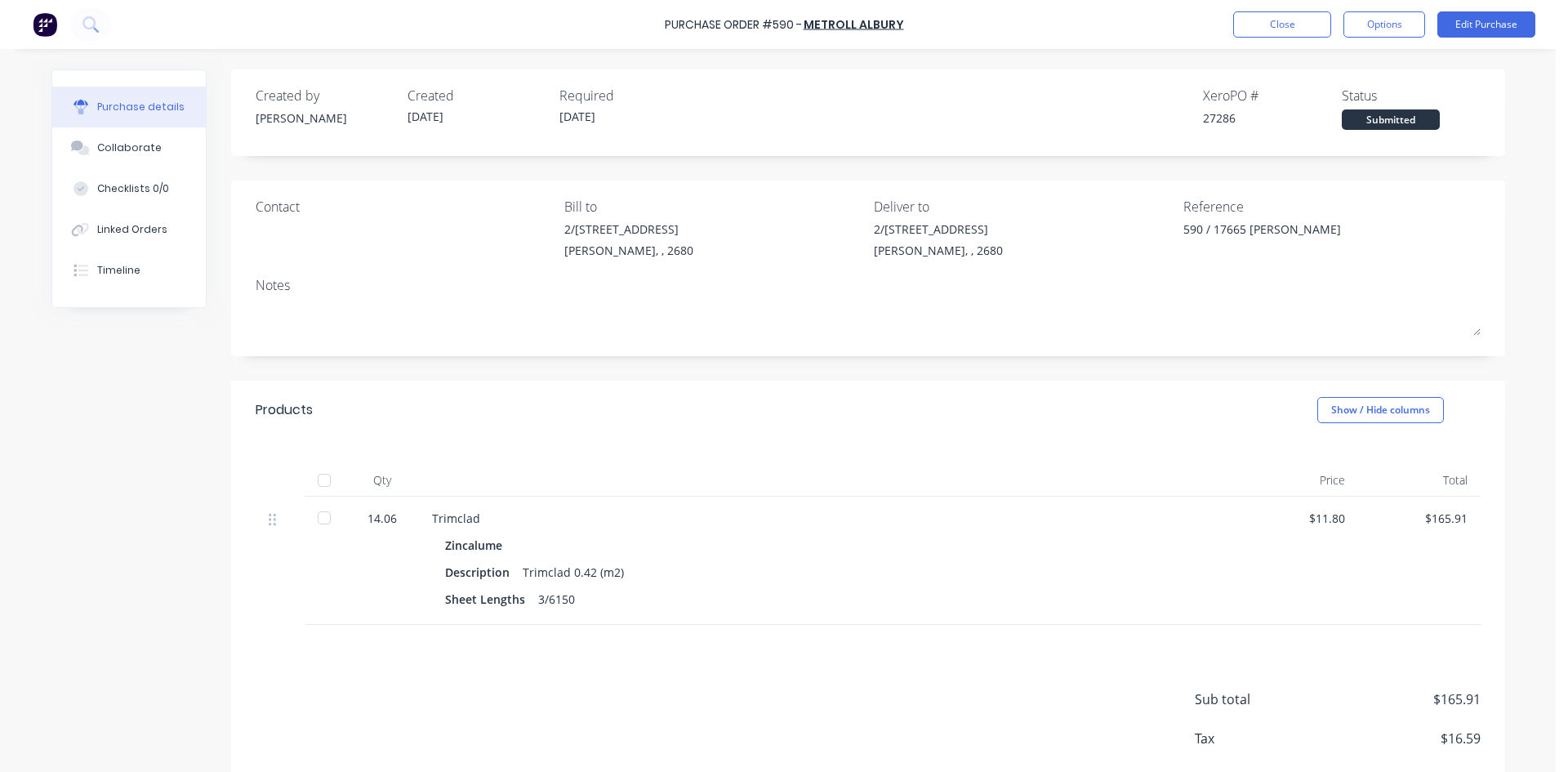
type textarea "x"
click at [1264, 26] on button "Close" at bounding box center [1282, 25] width 98 height 26
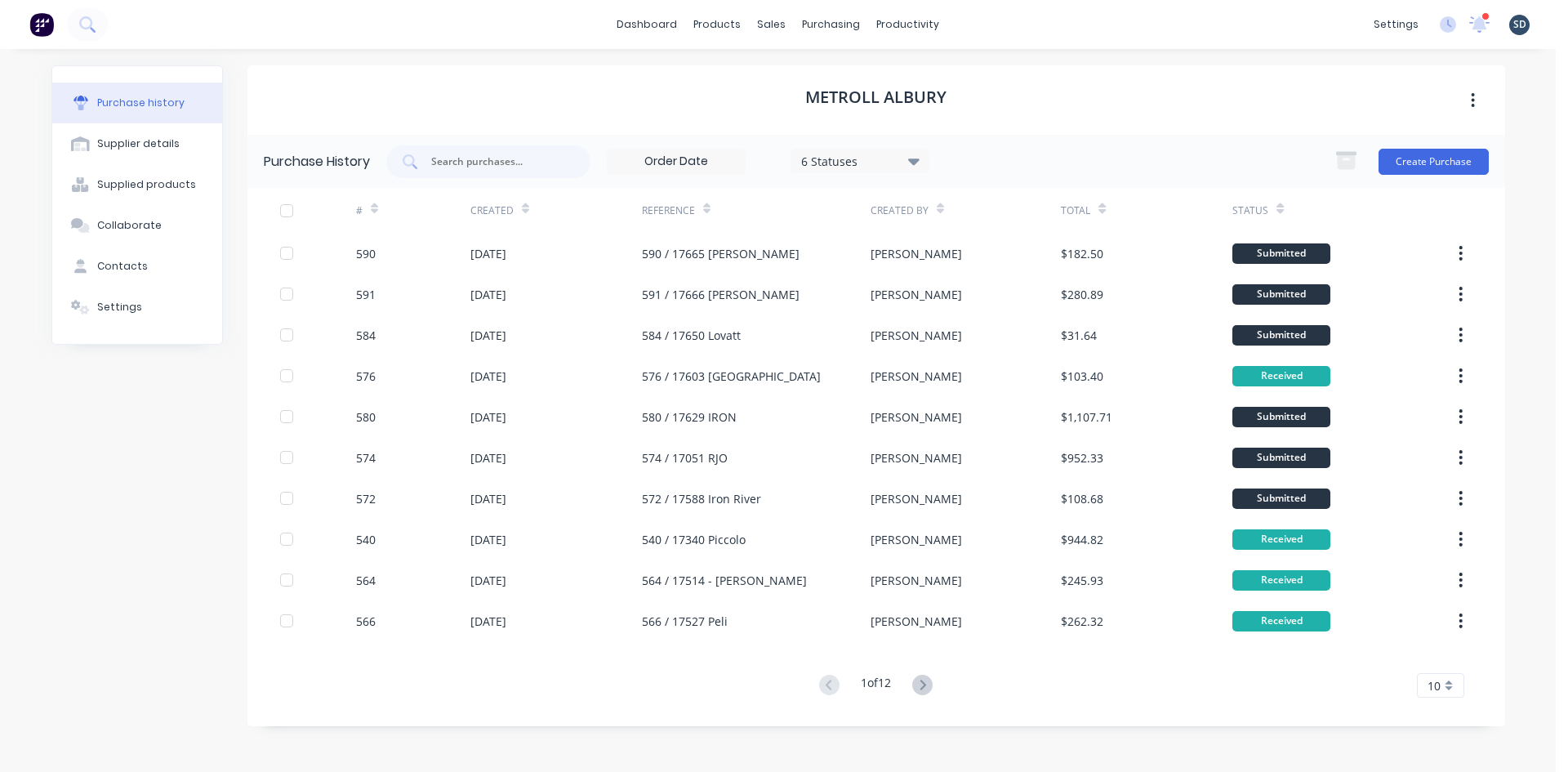
click at [1002, 15] on div "dashboard products sales purchasing productivity dashboard products Product Cat…" at bounding box center [778, 25] width 1556 height 49
click at [1054, 27] on div "dashboard products sales purchasing productivity dashboard products Product Cat…" at bounding box center [778, 25] width 1556 height 49
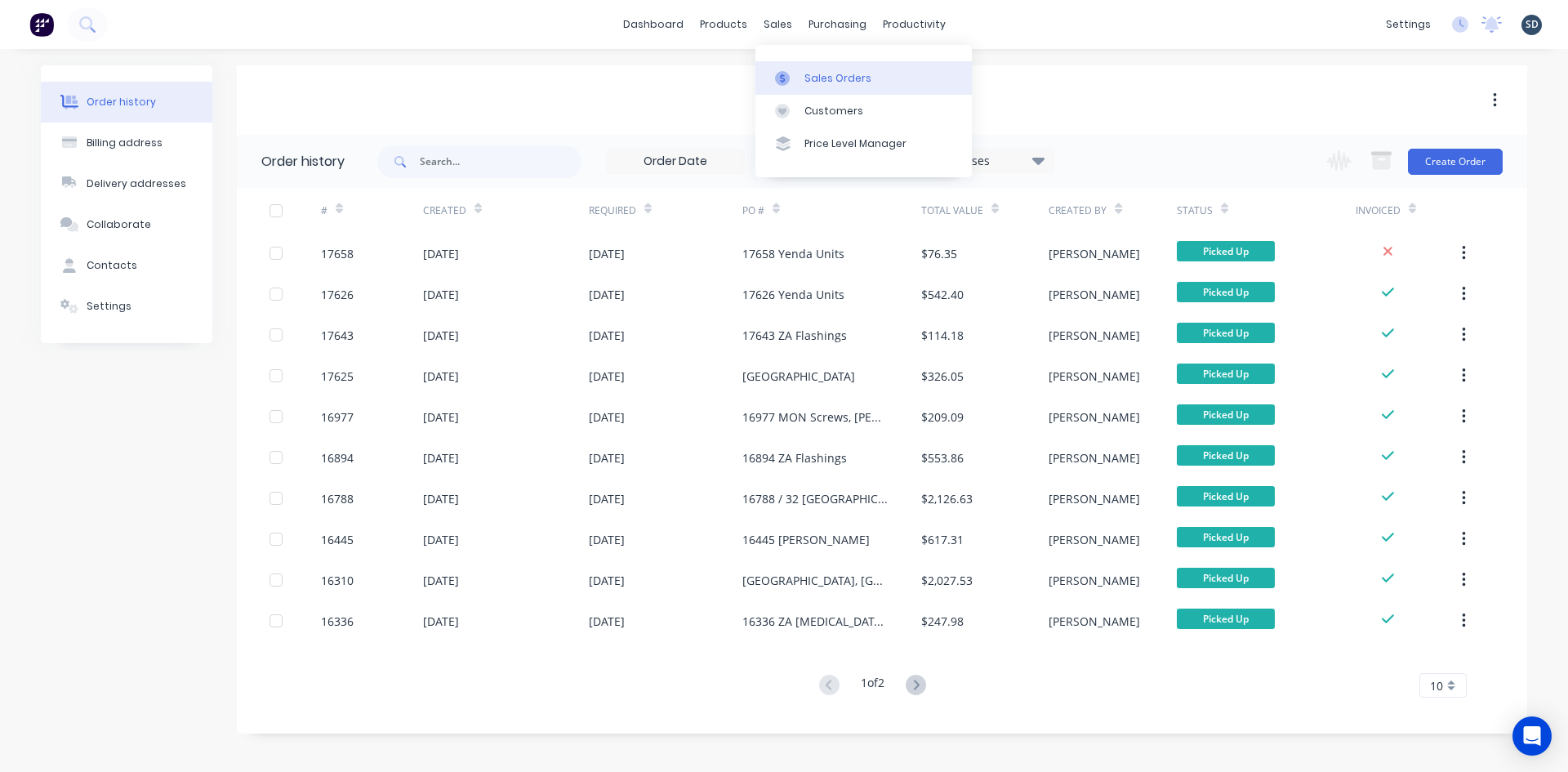
click at [818, 78] on div "Sales Orders" at bounding box center [838, 78] width 67 height 15
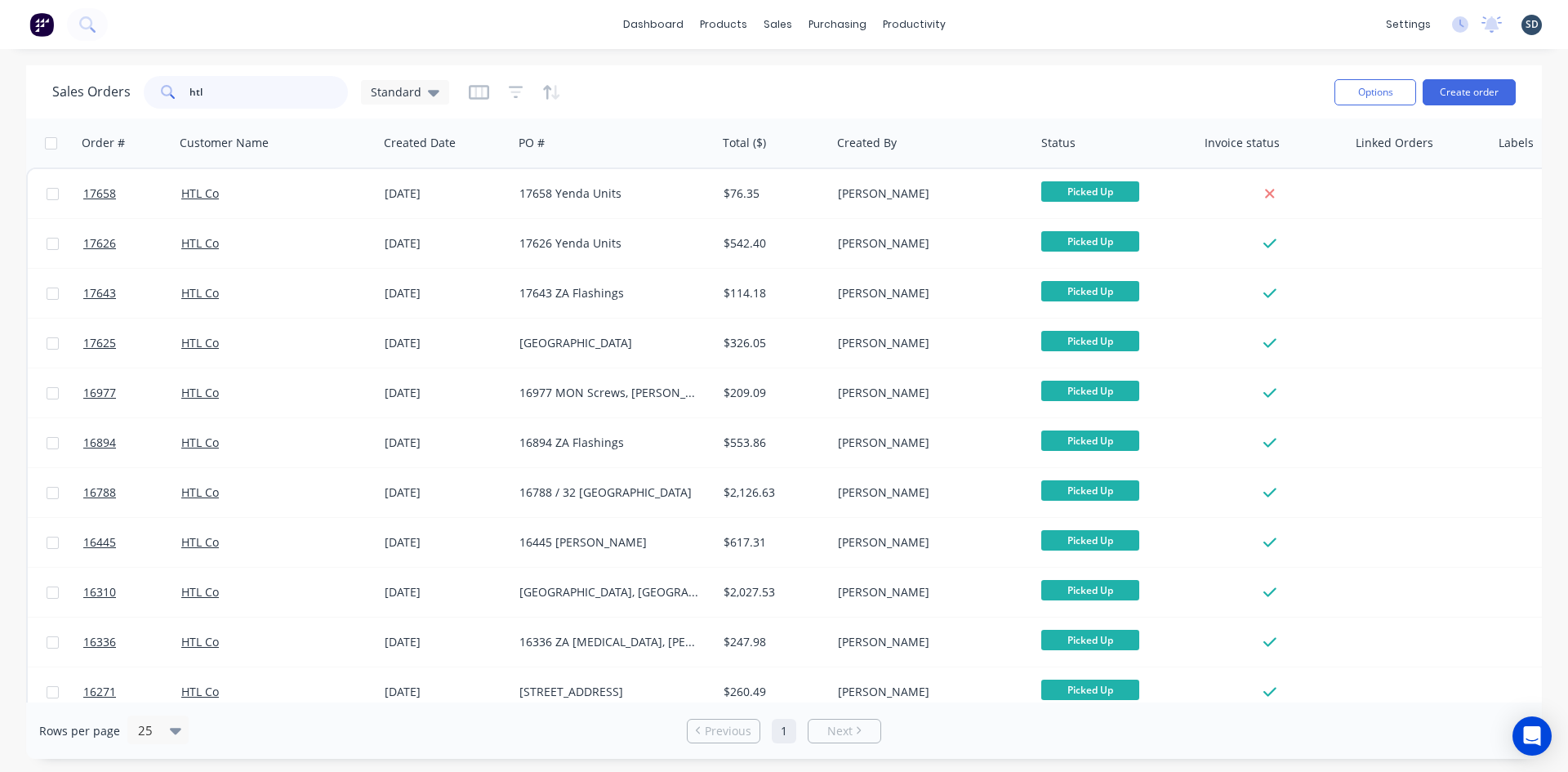
click at [252, 84] on input "htl" at bounding box center [269, 92] width 159 height 33
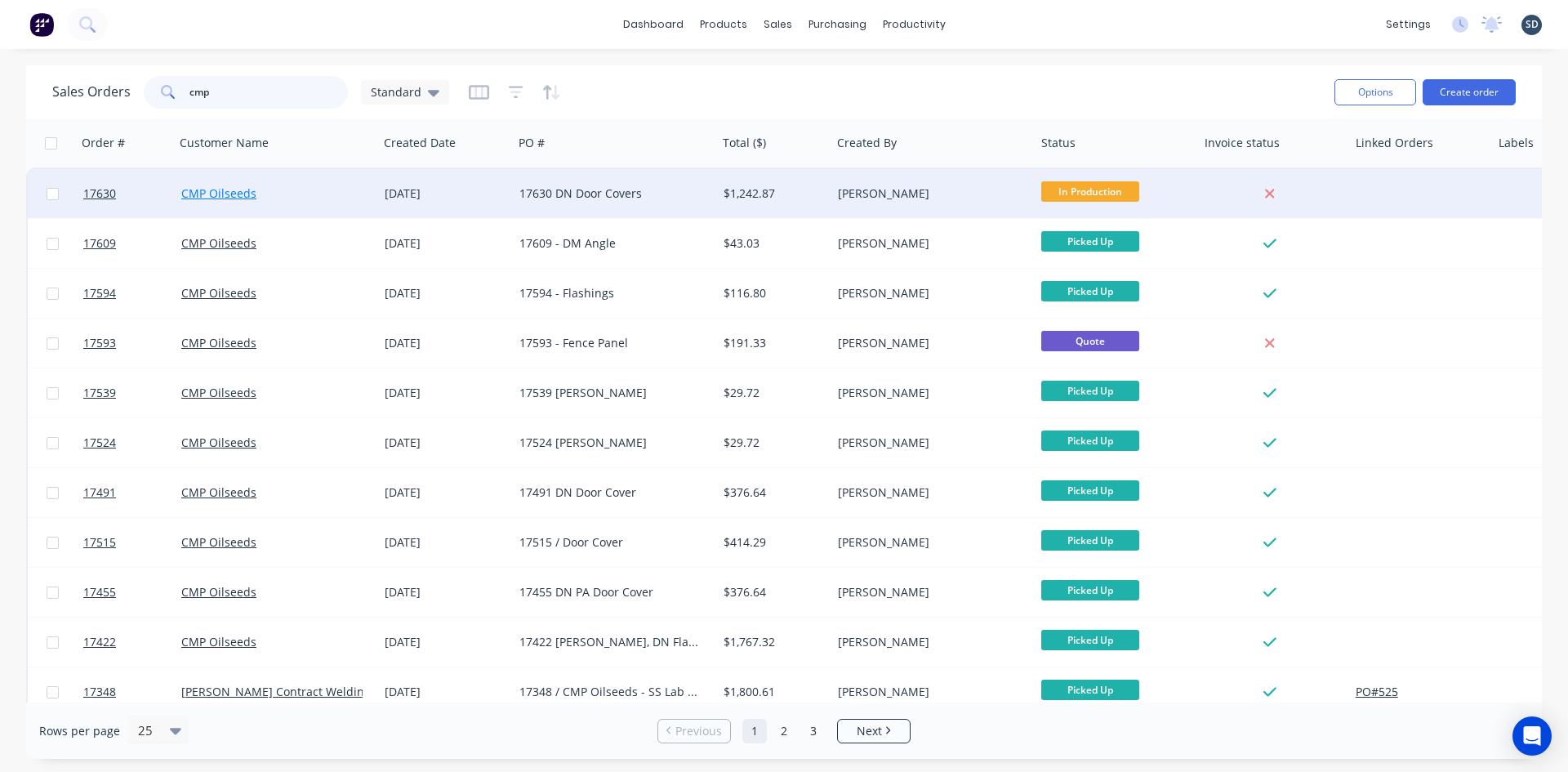
type input "cmp"
click at [220, 193] on link "CMP Oilseeds" at bounding box center [219, 193] width 76 height 15
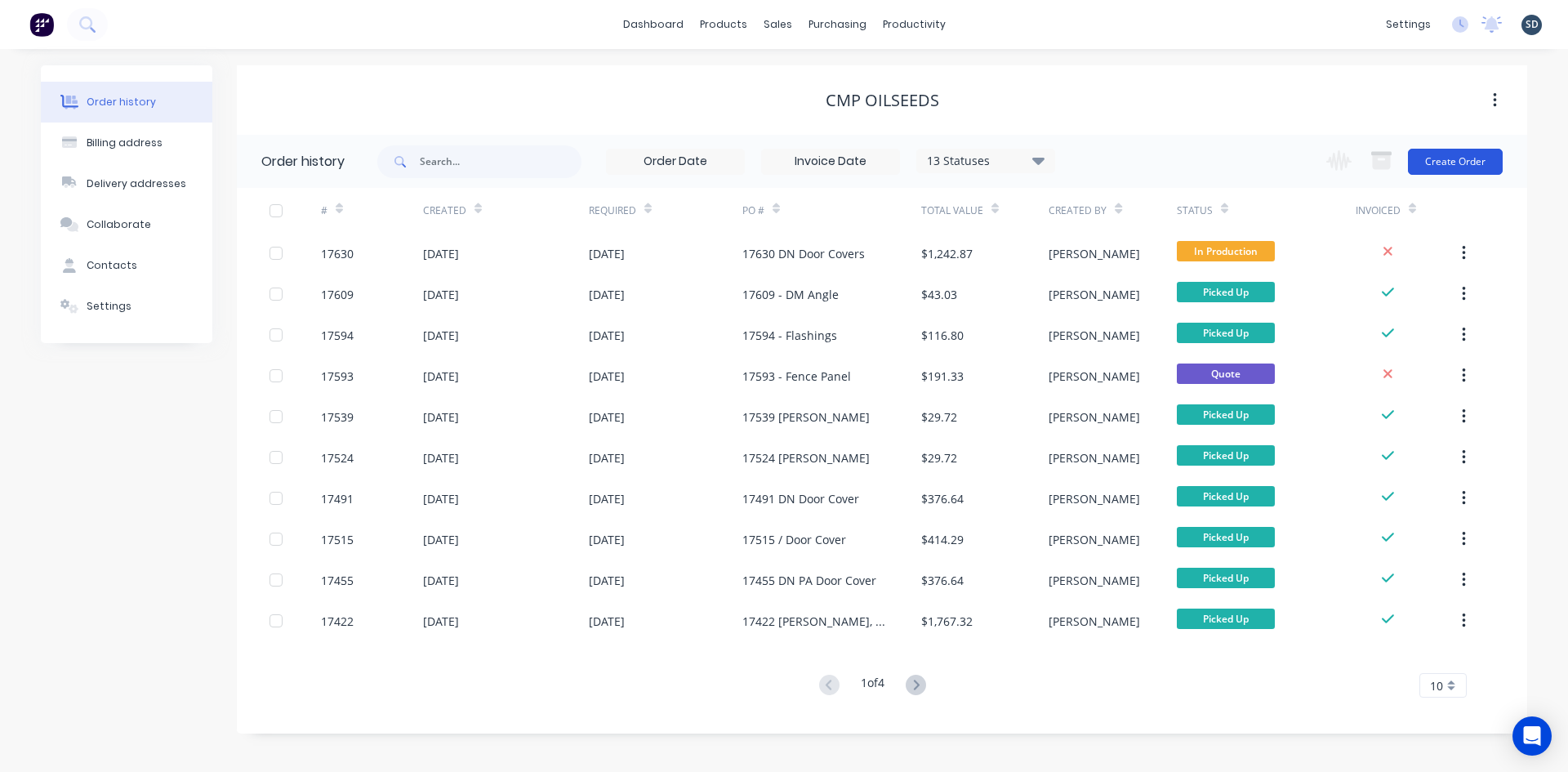
click at [1470, 162] on button "Create Order" at bounding box center [1455, 161] width 95 height 26
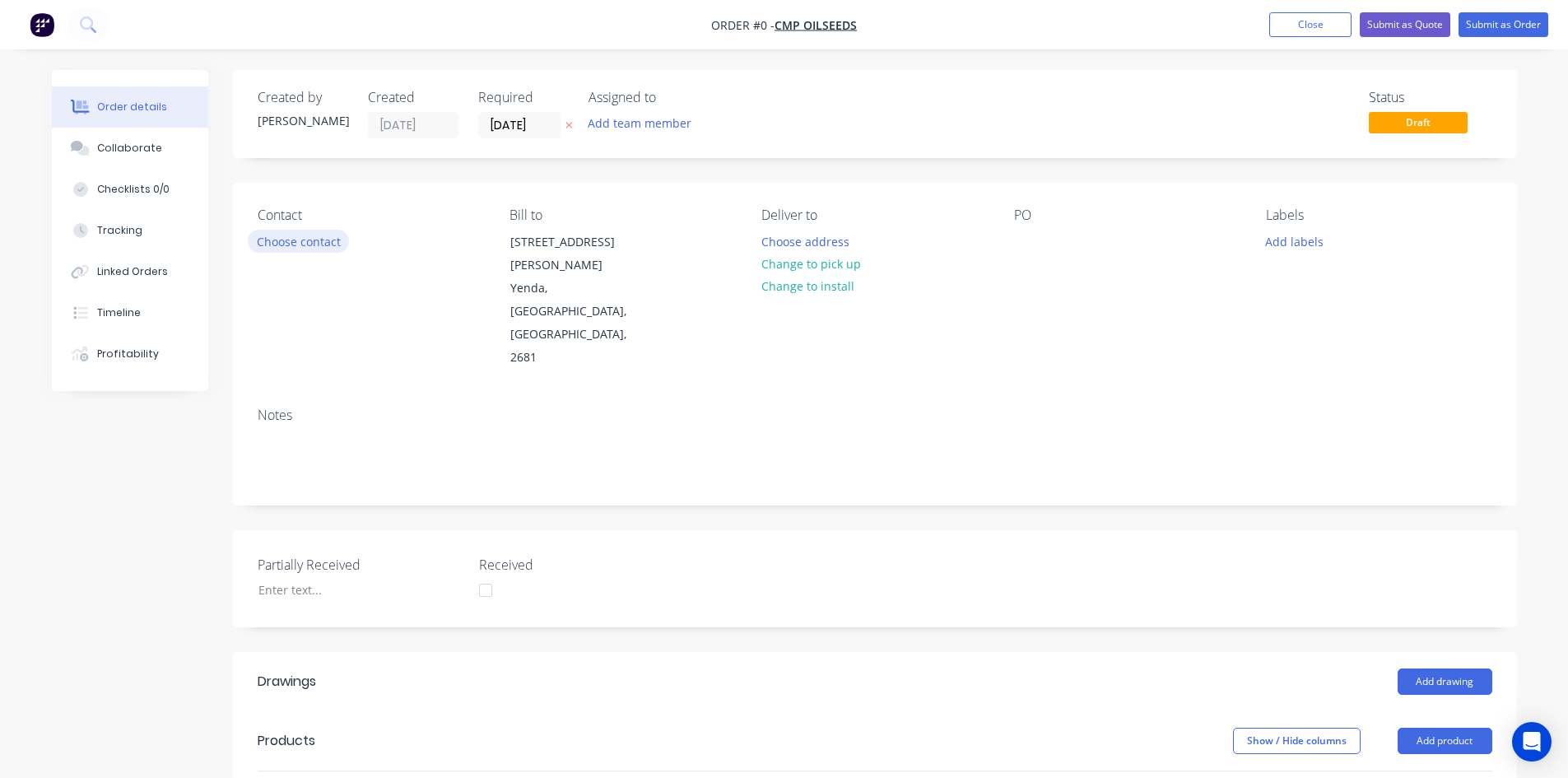
click at [300, 239] on button "Choose contact" at bounding box center [298, 240] width 101 height 22
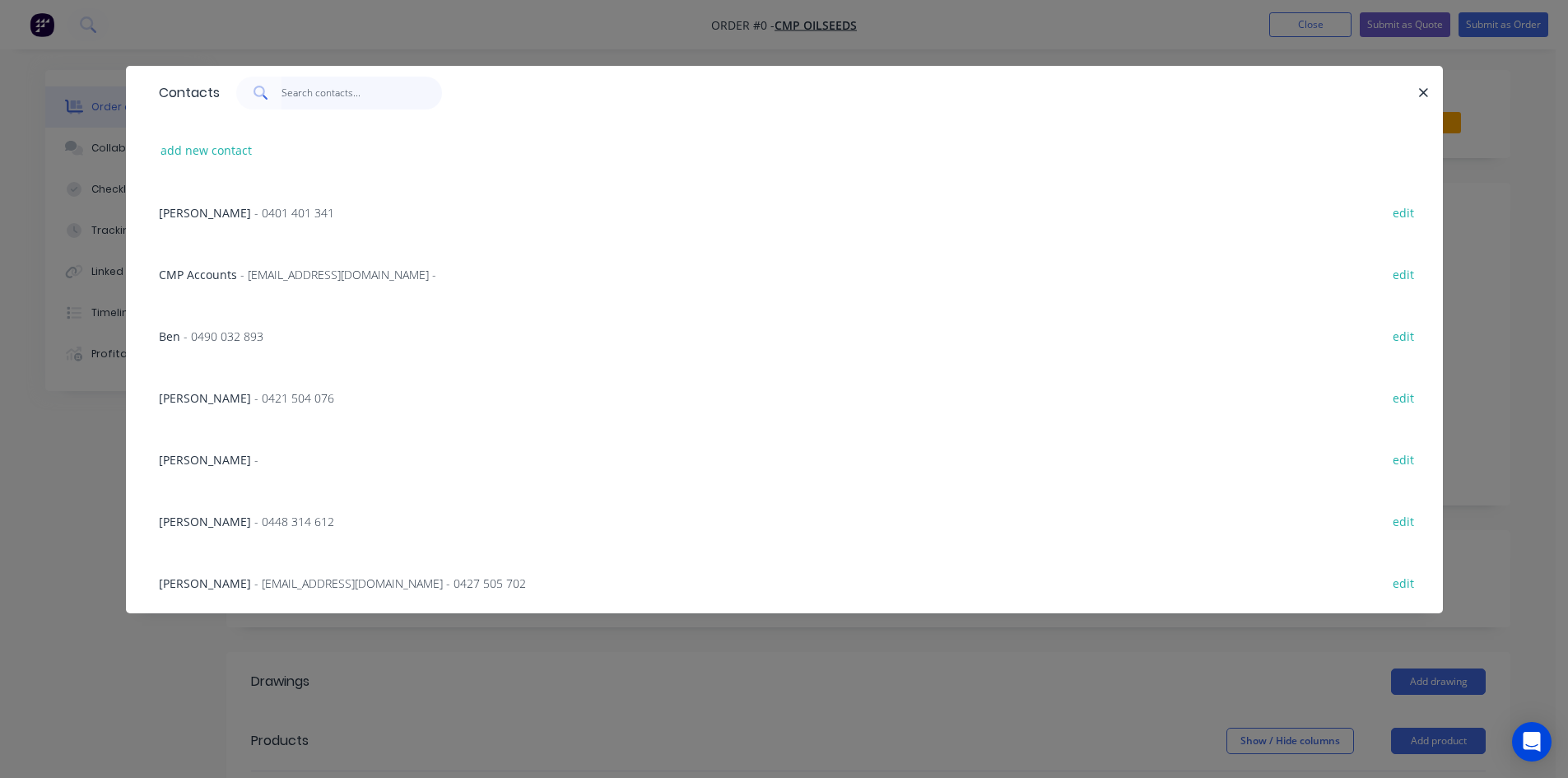
click at [339, 90] on input "text" at bounding box center [361, 93] width 161 height 33
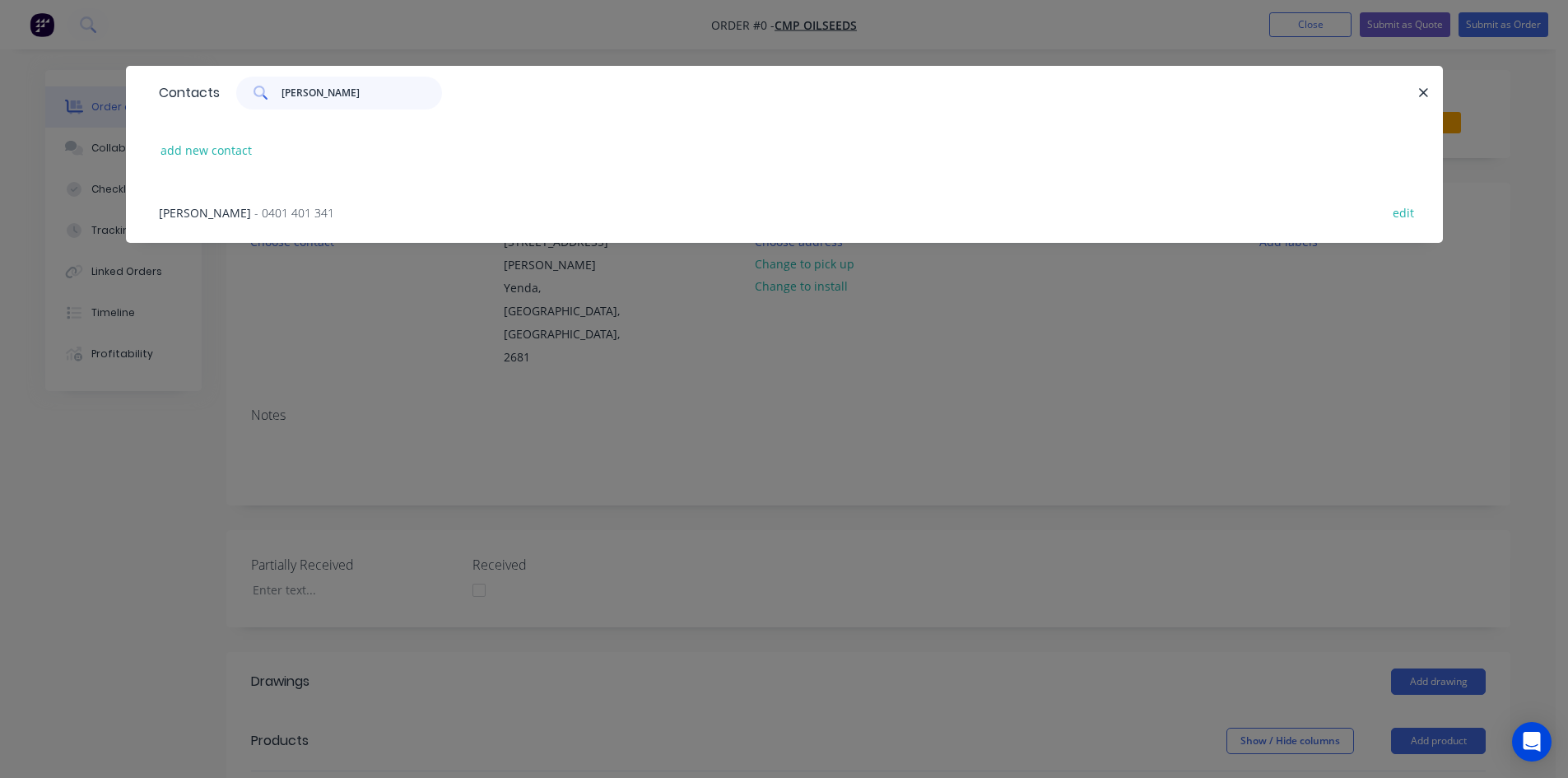
type input "jake"
click at [333, 217] on div "Jake Smith - 0401 401 341 edit" at bounding box center [784, 211] width 1267 height 61
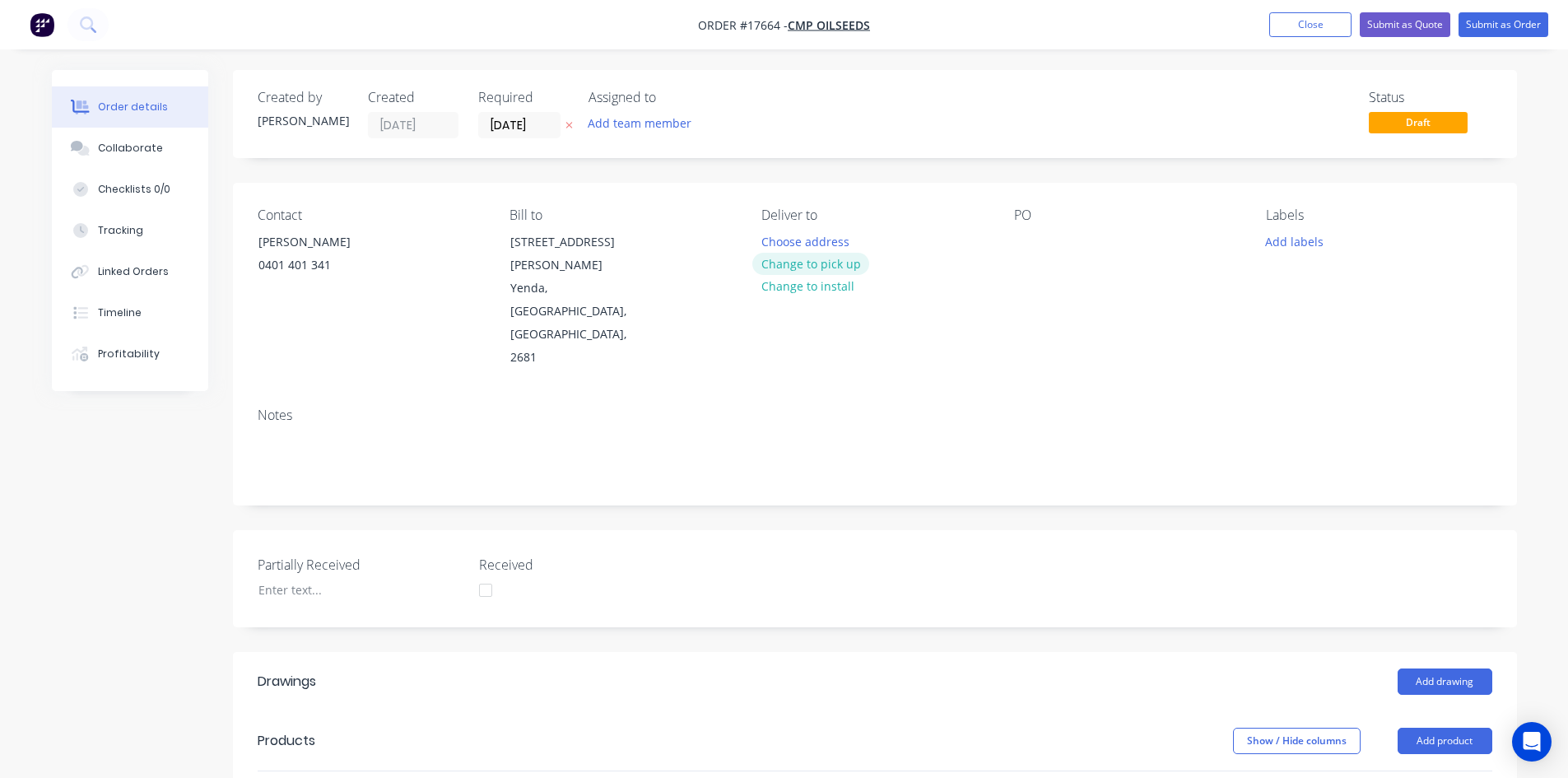
click at [815, 260] on button "Change to pick up" at bounding box center [810, 263] width 117 height 22
click at [1022, 243] on div at bounding box center [1027, 241] width 27 height 24
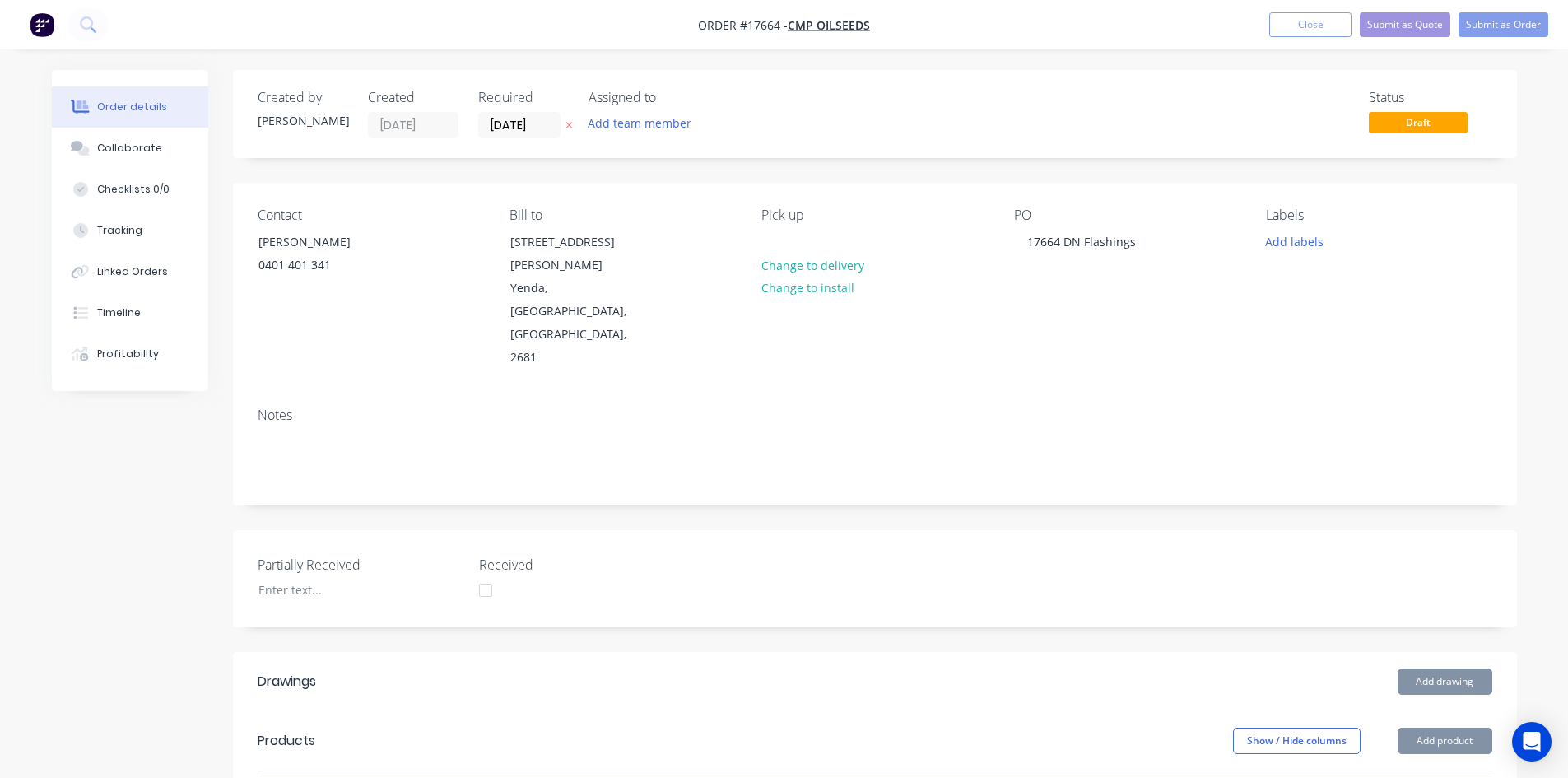
click at [1017, 317] on div "PO 17664 DN Flashings" at bounding box center [1127, 288] width 226 height 162
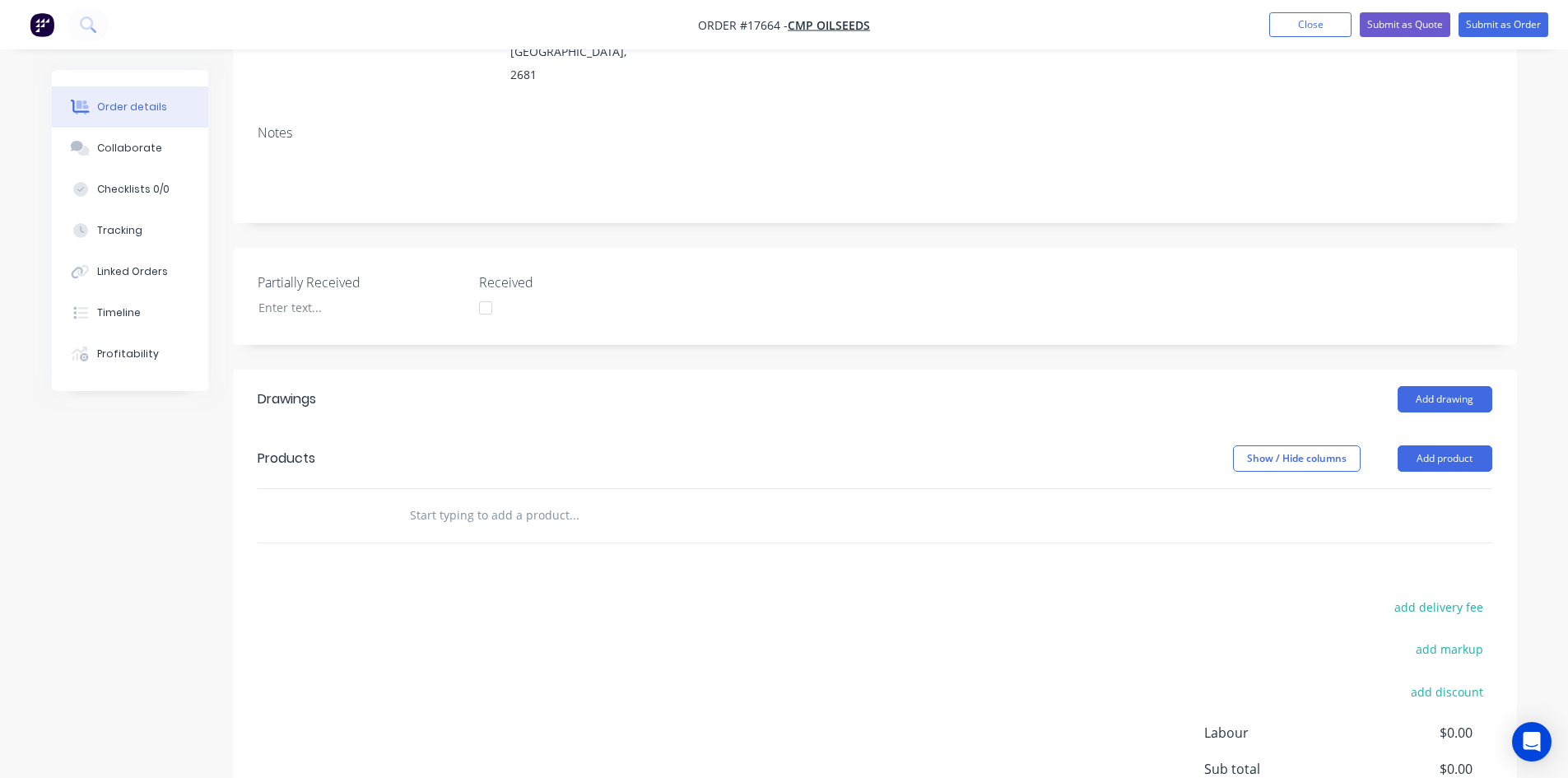
scroll to position [329, 0]
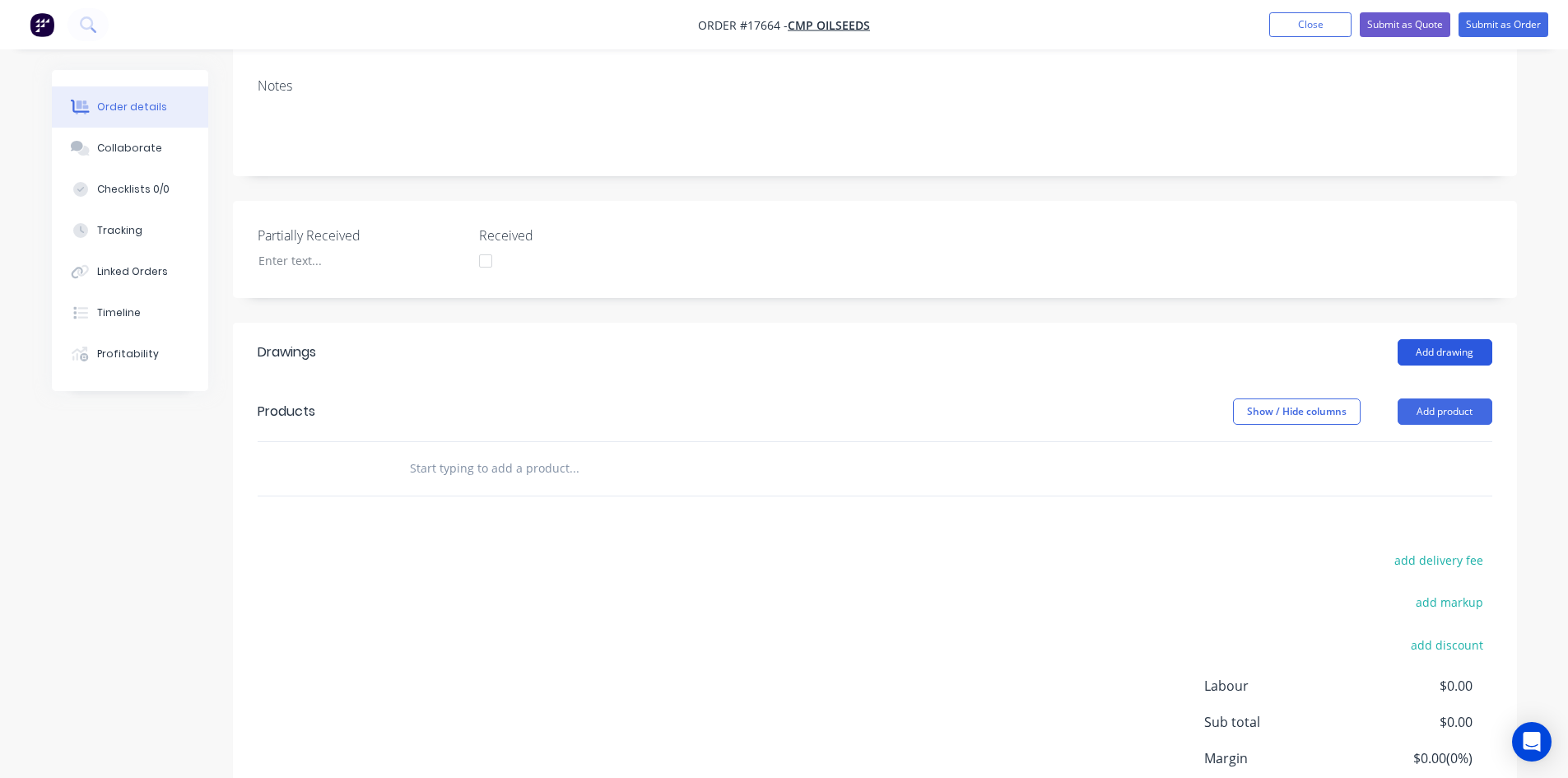
click at [1457, 339] on button "Add drawing" at bounding box center [1444, 352] width 95 height 27
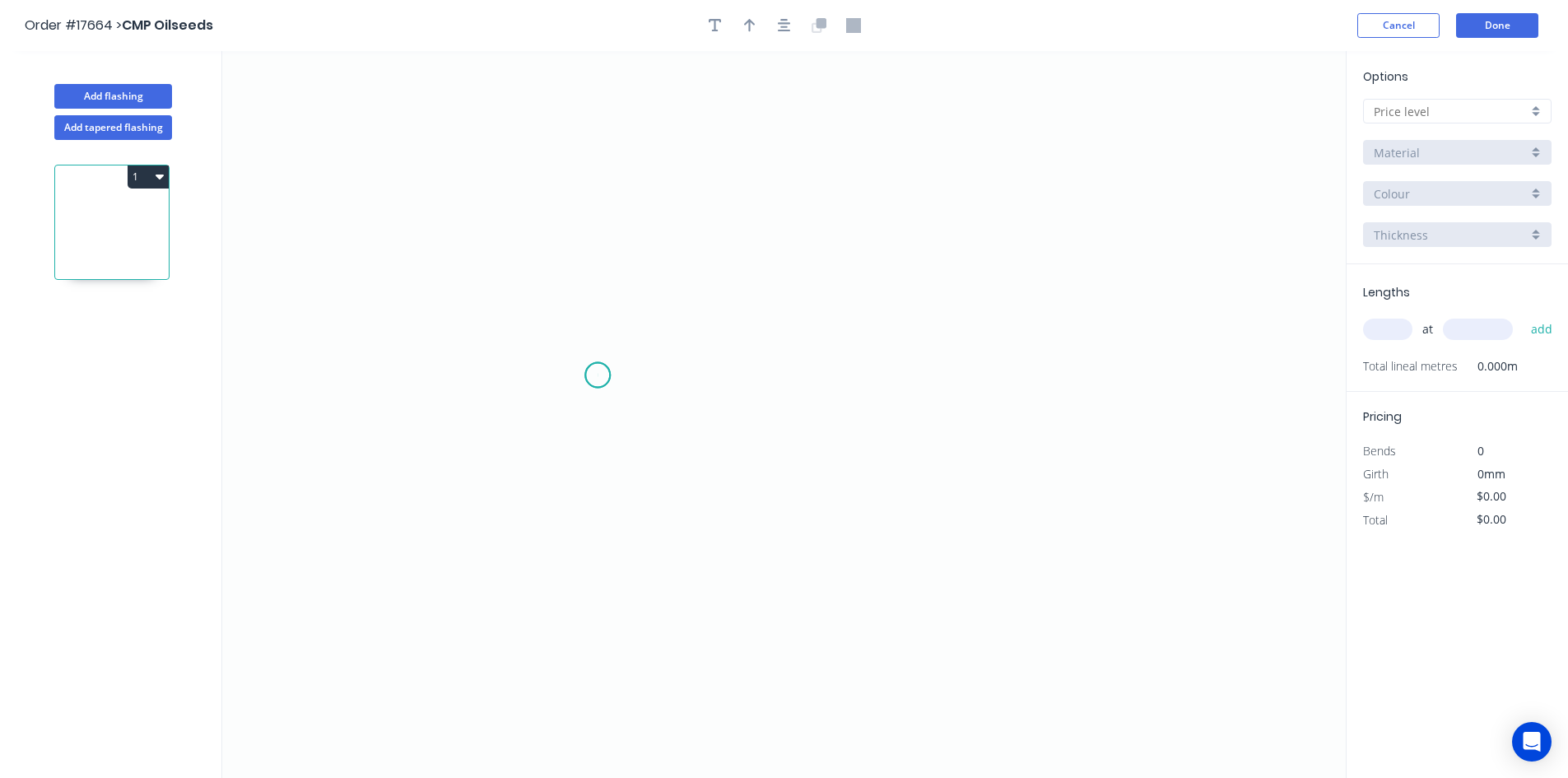
click at [597, 375] on icon "0" at bounding box center [784, 415] width 1123 height 727
click at [589, 671] on icon "0" at bounding box center [784, 415] width 1123 height 727
click at [594, 372] on circle at bounding box center [597, 375] width 25 height 25
click at [762, 378] on icon "0 ?" at bounding box center [784, 415] width 1123 height 727
click at [761, 374] on circle at bounding box center [762, 375] width 25 height 25
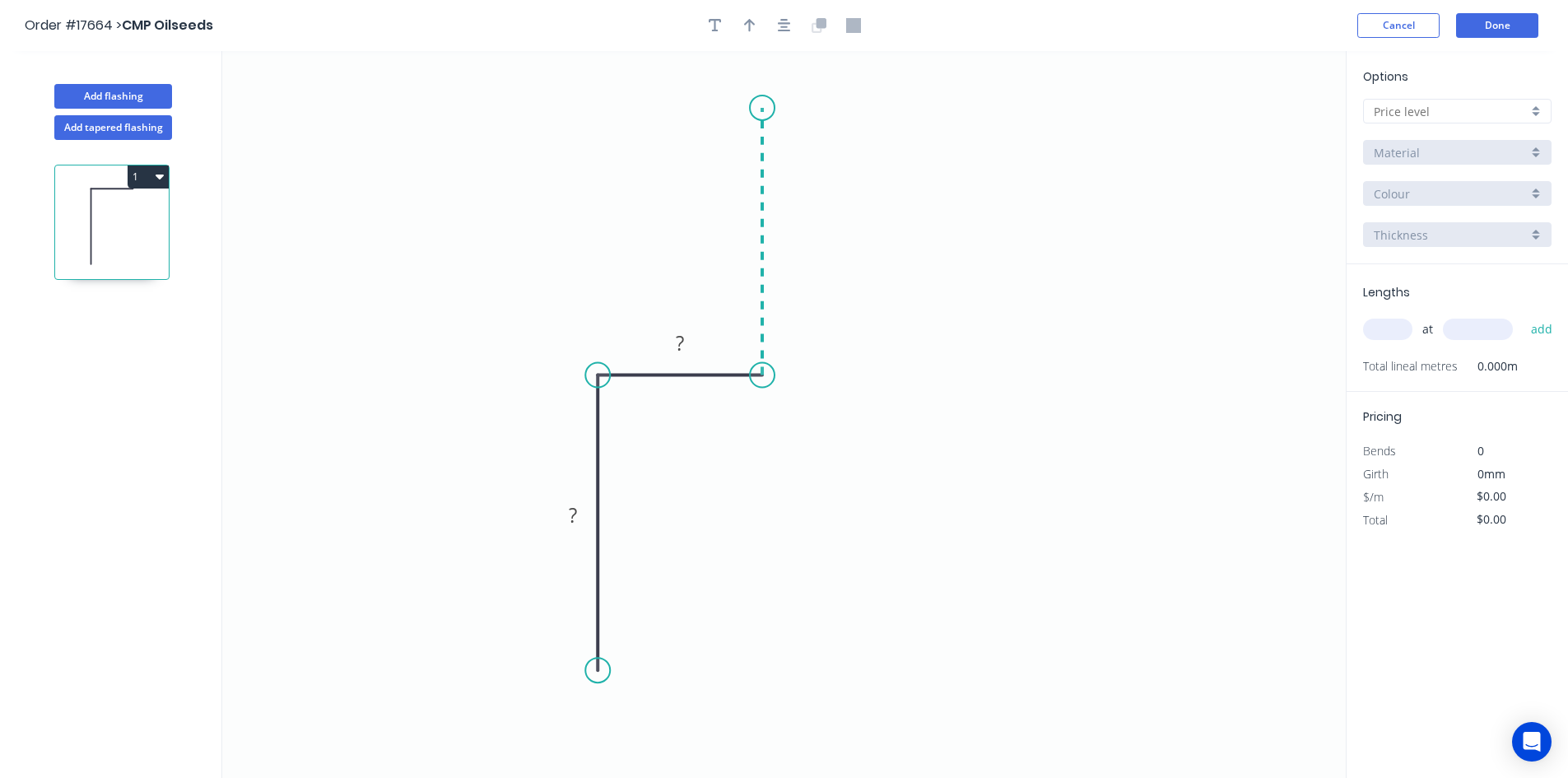
click at [755, 107] on icon "0 ? ?" at bounding box center [784, 415] width 1123 height 727
click at [763, 98] on circle at bounding box center [762, 102] width 25 height 25
click at [784, 30] on icon "button" at bounding box center [784, 26] width 13 height 13
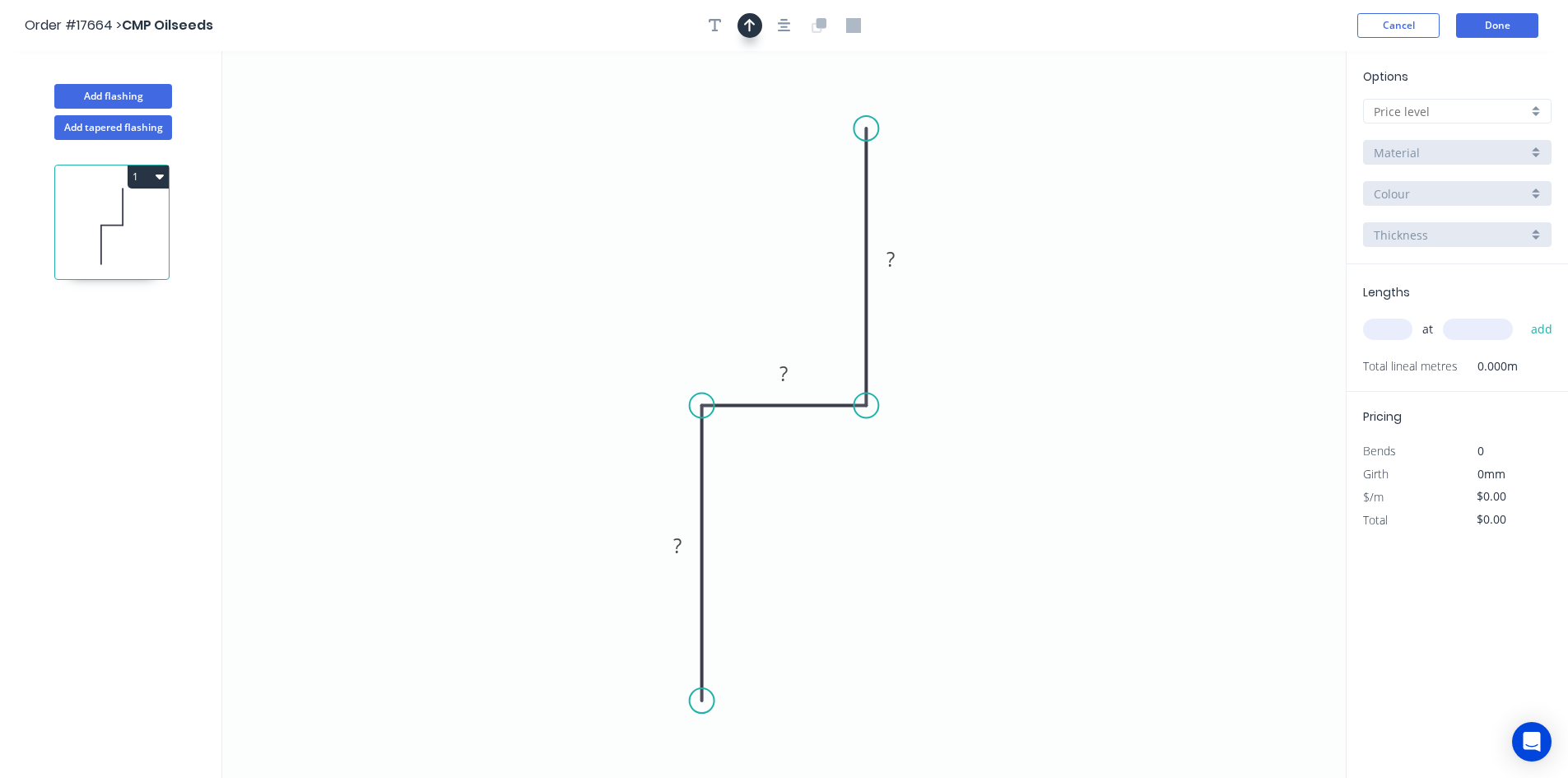
click at [751, 28] on icon "button" at bounding box center [750, 26] width 12 height 15
drag, startPoint x: 1262, startPoint y: 132, endPoint x: 629, endPoint y: 290, distance: 652.4
click at [630, 281] on icon at bounding box center [654, 257] width 48 height 48
click at [788, 375] on g "?" at bounding box center [784, 373] width 33 height 28
click at [898, 258] on rect at bounding box center [891, 260] width 33 height 23
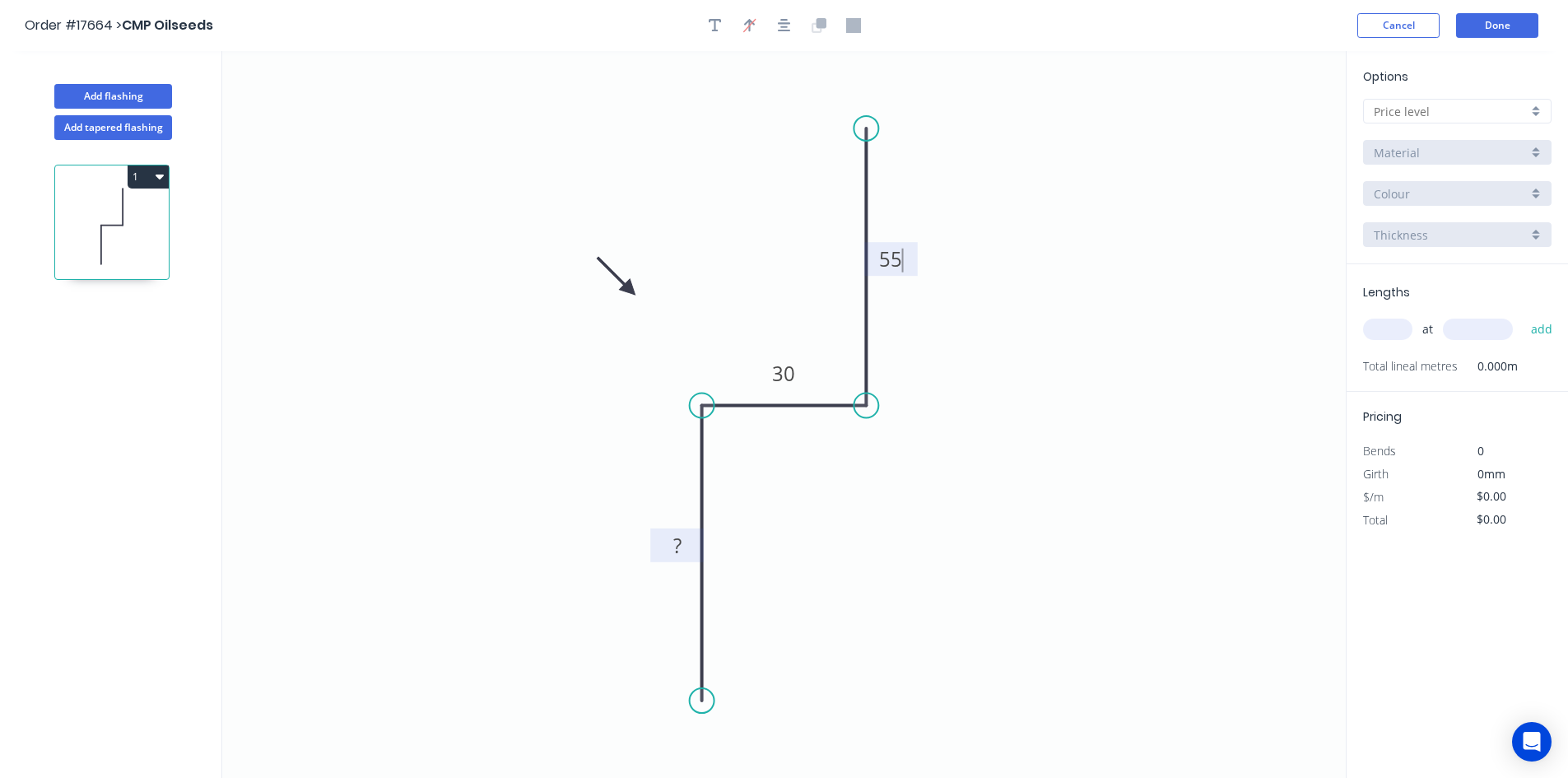
click at [685, 547] on rect at bounding box center [677, 546] width 33 height 23
click at [980, 562] on icon "0 55 30 55" at bounding box center [784, 415] width 1123 height 727
click at [786, 17] on button "button" at bounding box center [784, 25] width 25 height 25
click at [1451, 116] on input "text" at bounding box center [1451, 111] width 154 height 17
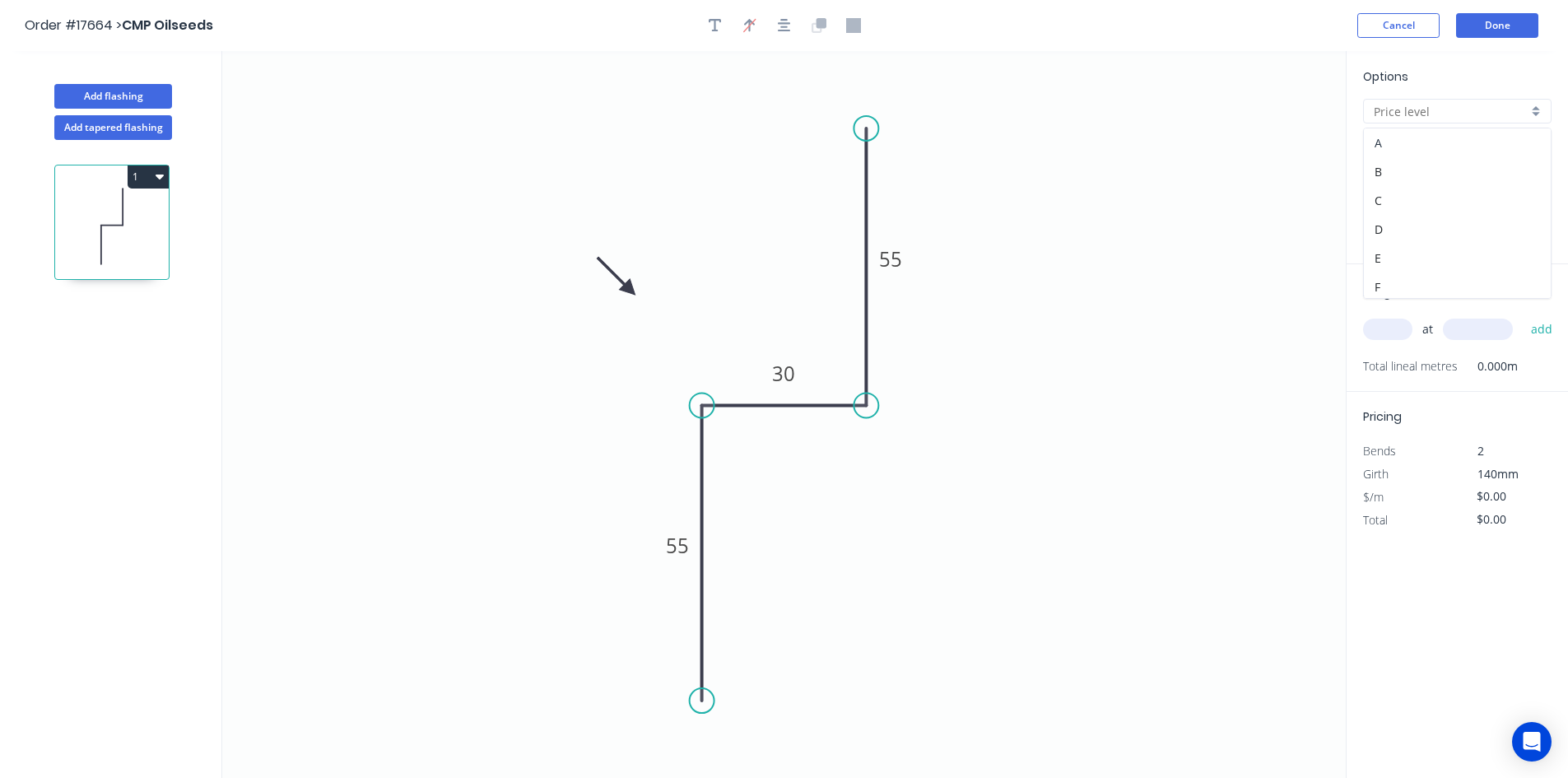
click at [1413, 142] on div "A" at bounding box center [1457, 142] width 187 height 28
type input "A"
type input "$14.62"
click at [1422, 193] on input ".TBA" at bounding box center [1451, 194] width 154 height 17
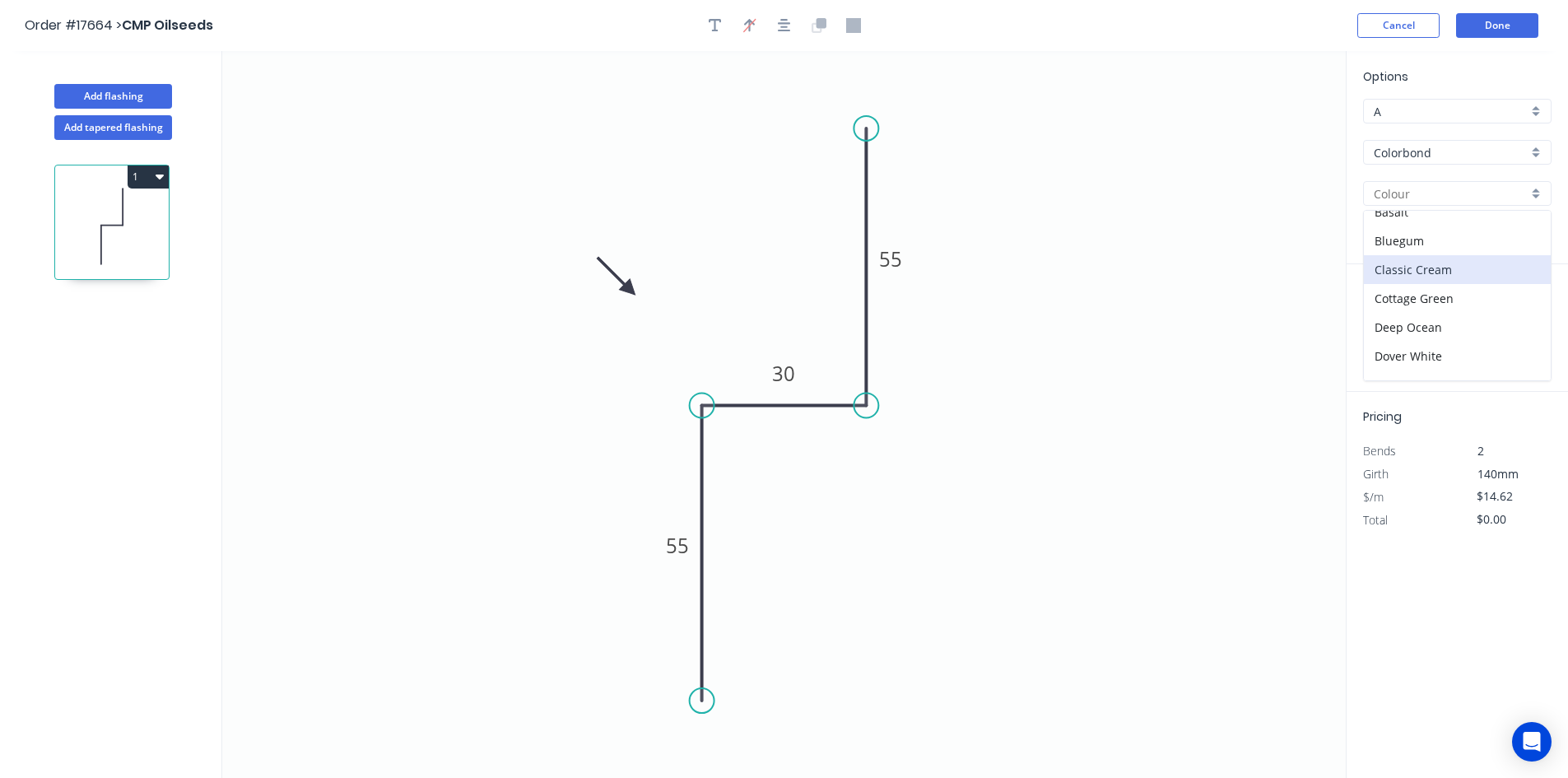
scroll to position [83, 0]
click at [1425, 338] on div "Dune" at bounding box center [1457, 344] width 187 height 28
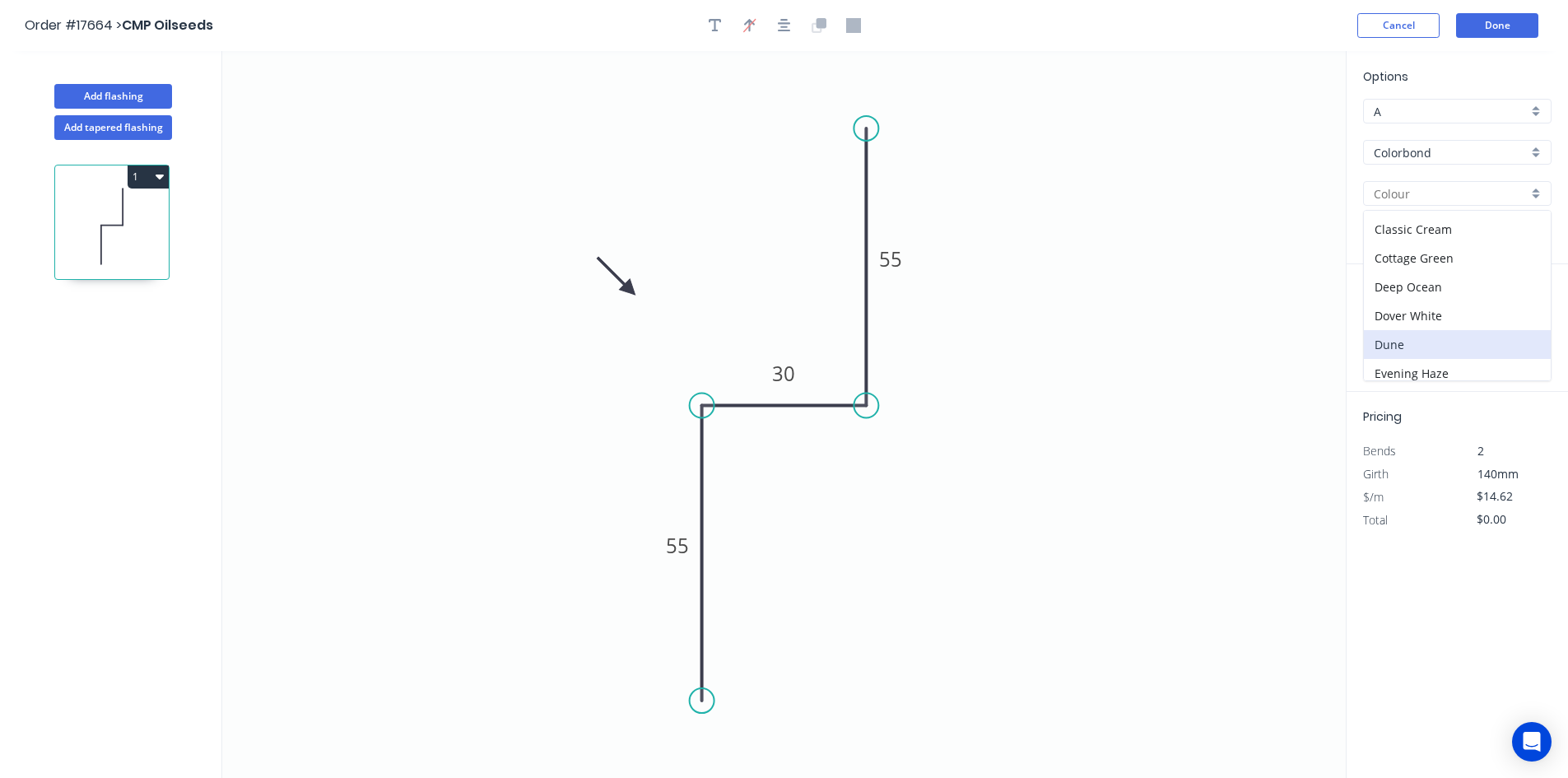
type input "Dune"
click at [1390, 333] on input "text" at bounding box center [1387, 328] width 50 height 21
type input "1"
click at [1481, 326] on input "text" at bounding box center [1477, 328] width 70 height 21
type input "3000"
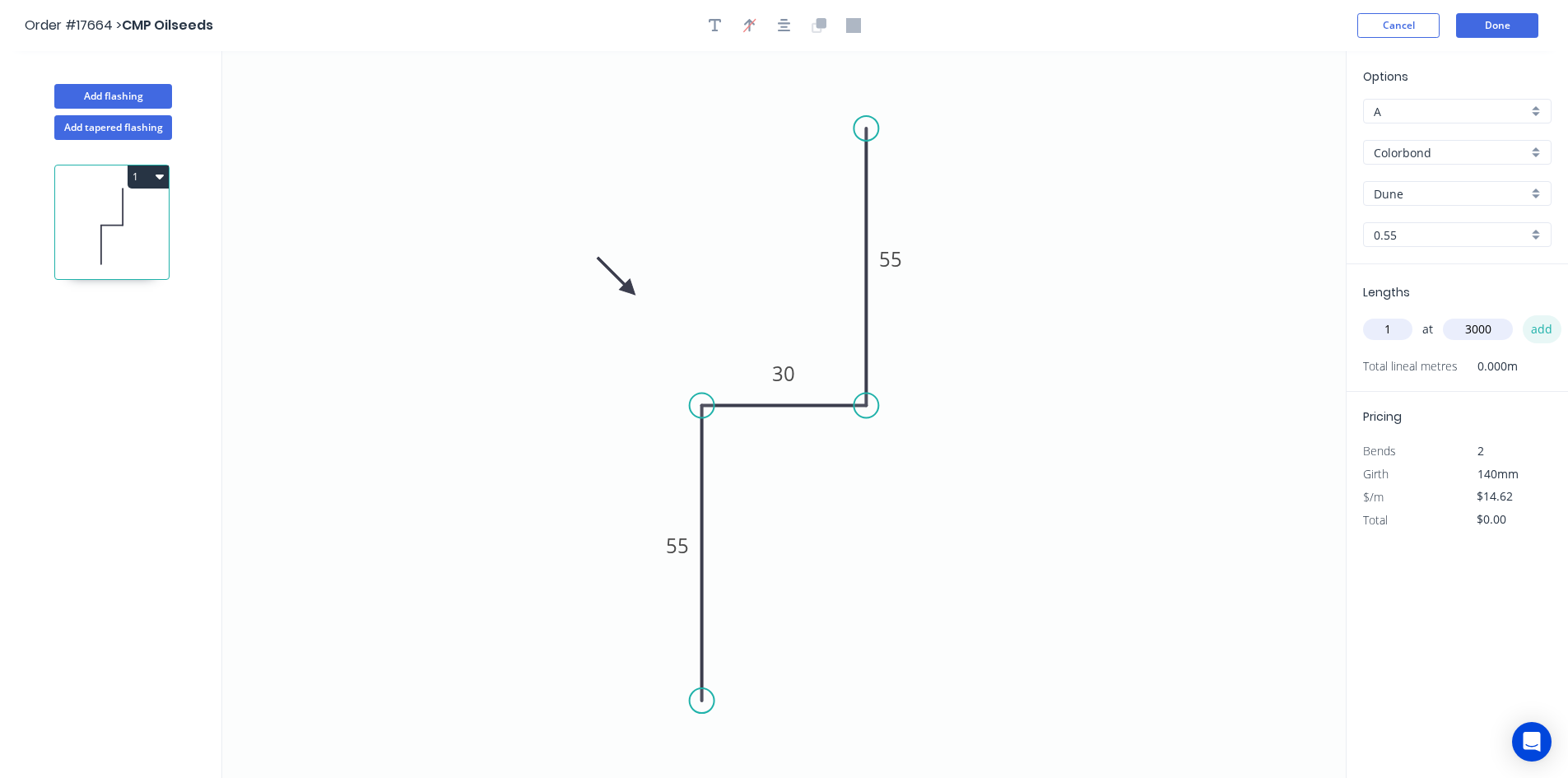
click at [1550, 332] on button "add" at bounding box center [1541, 329] width 39 height 28
type input "$43.86"
click at [1488, 33] on button "Done" at bounding box center [1497, 25] width 83 height 25
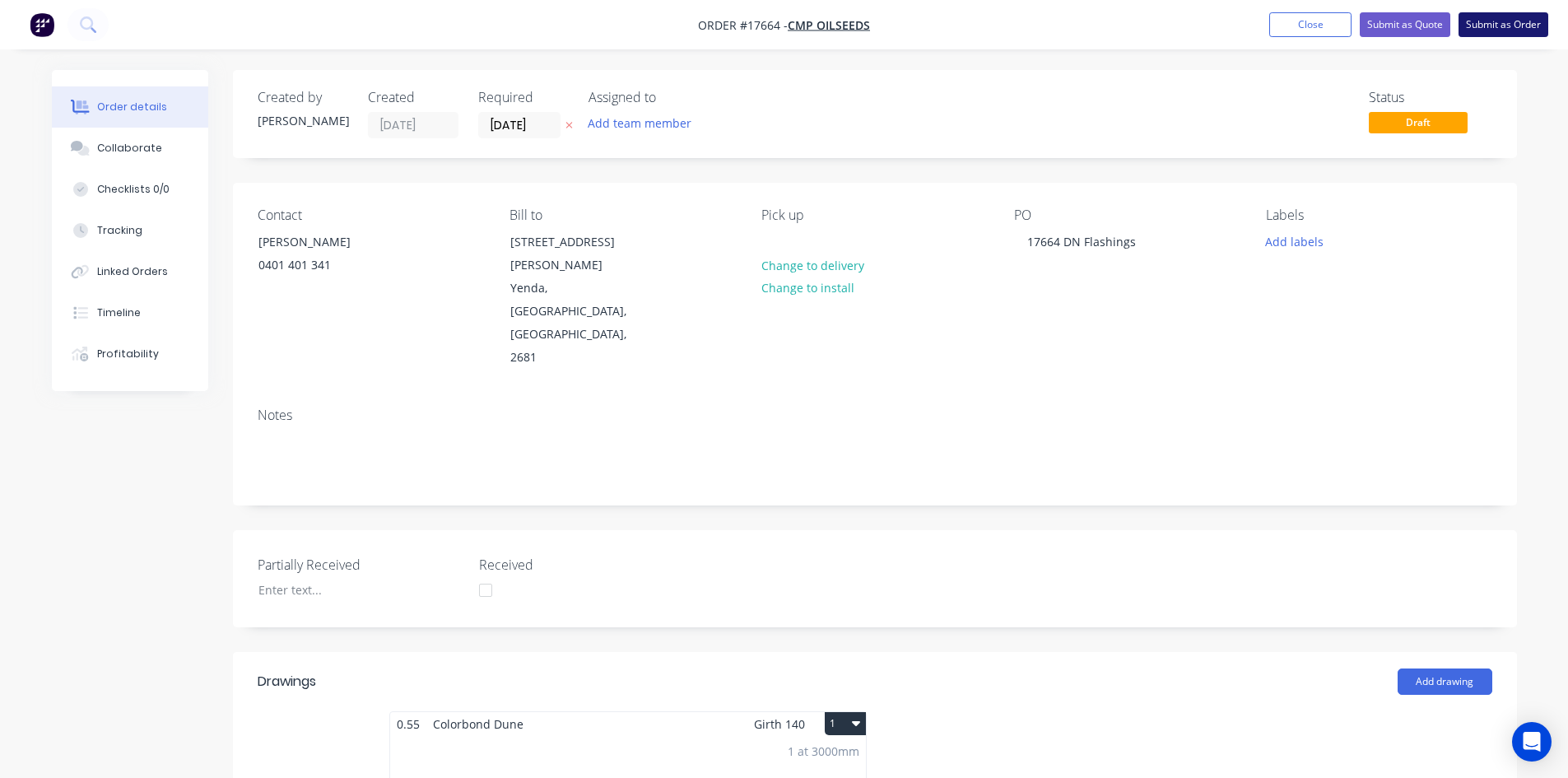
click at [1507, 28] on button "Submit as Order" at bounding box center [1503, 24] width 90 height 25
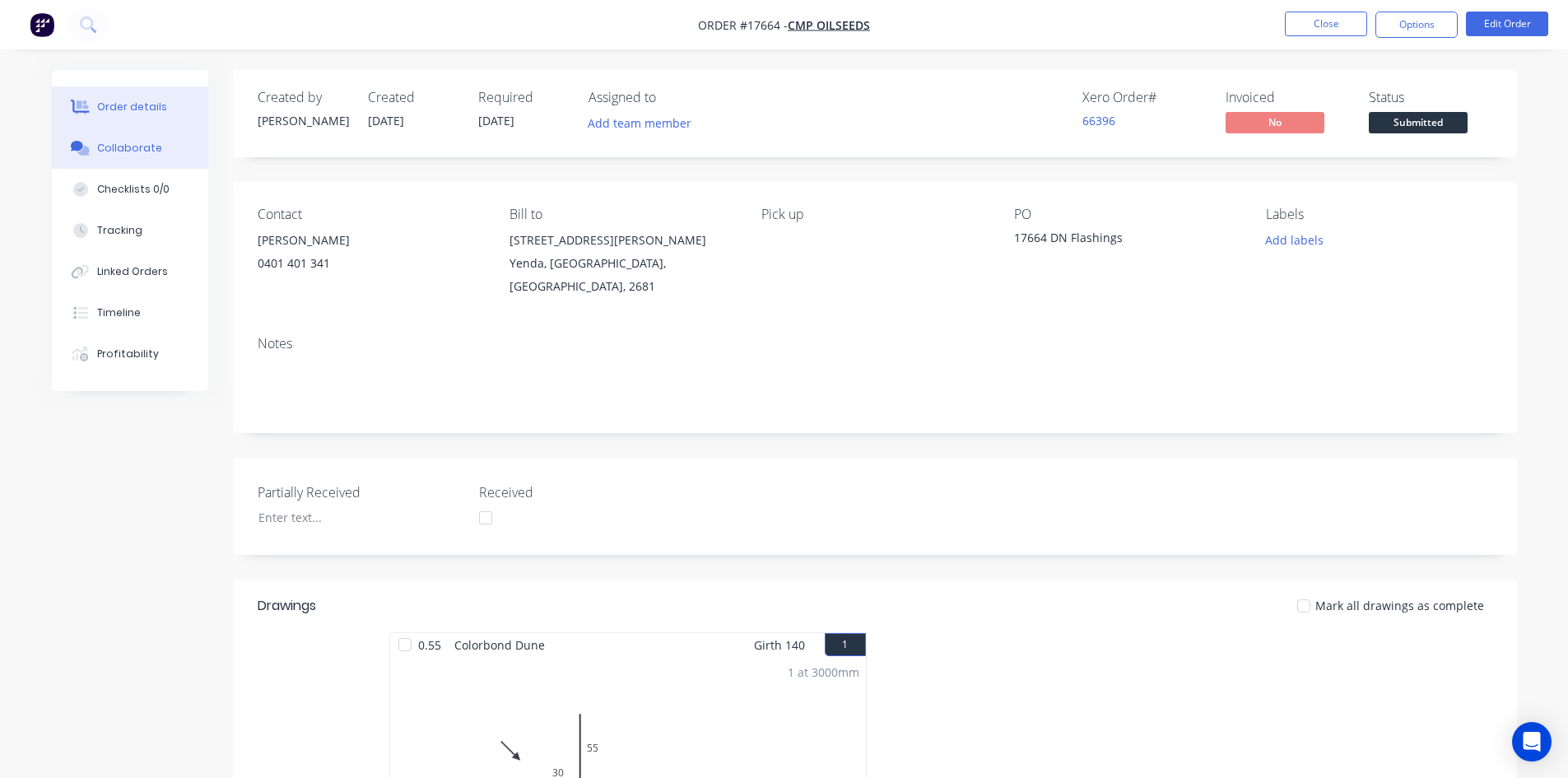
click at [117, 150] on div "Collaborate" at bounding box center [129, 148] width 65 height 15
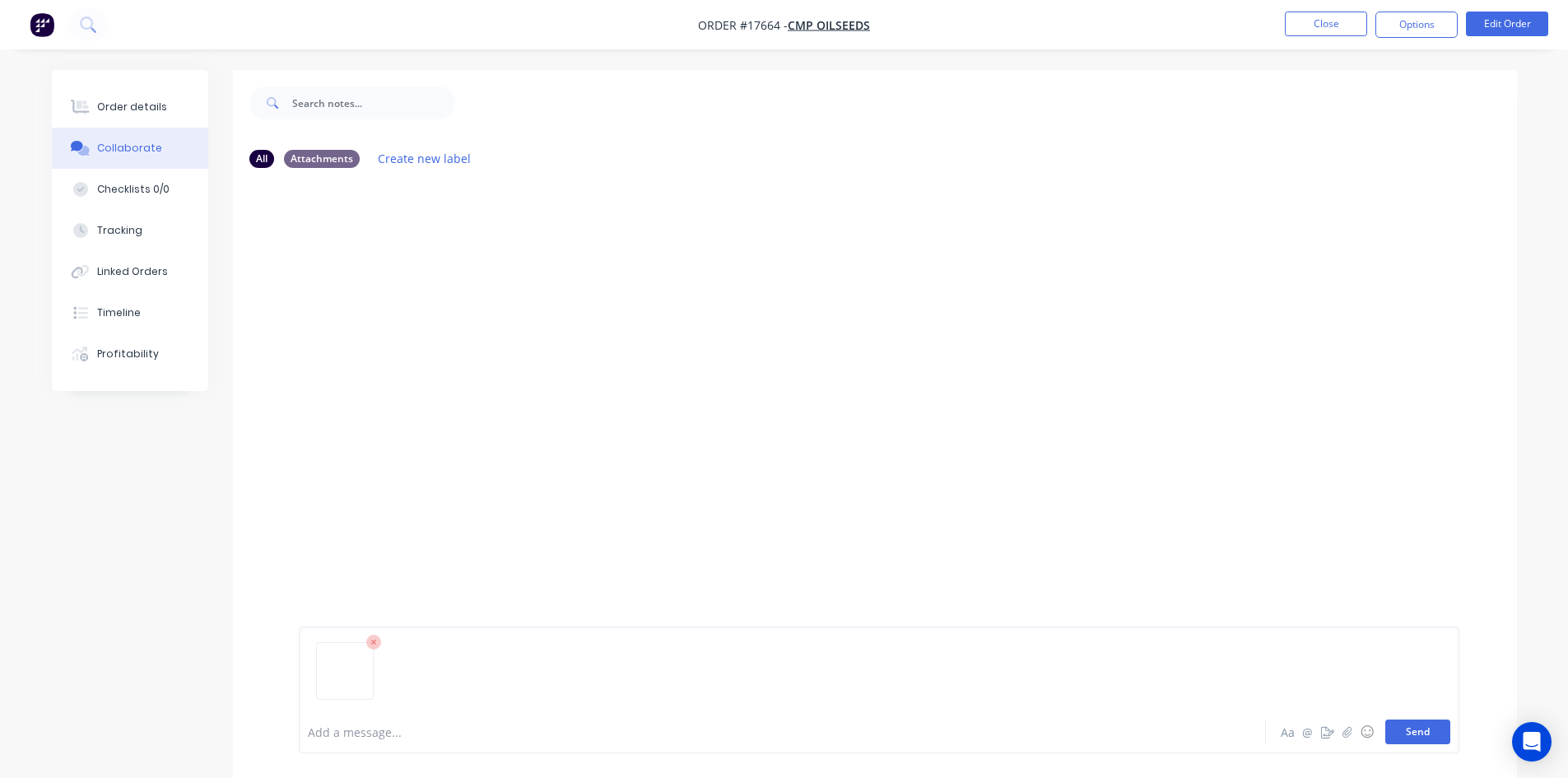
click at [1434, 730] on button "Send" at bounding box center [1418, 731] width 65 height 25
click at [124, 110] on div "Order details" at bounding box center [132, 107] width 70 height 15
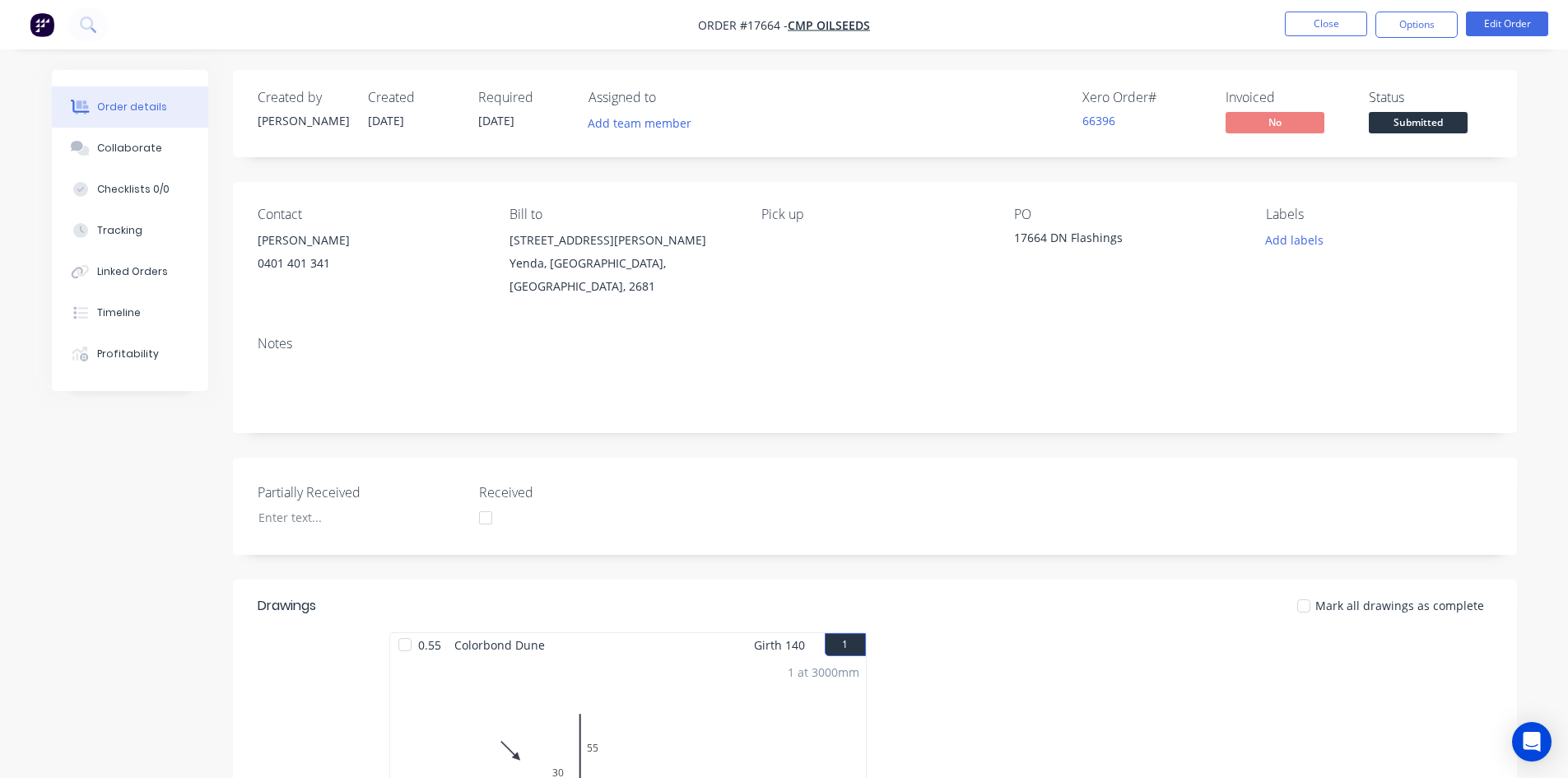
click at [1427, 128] on span "Submitted" at bounding box center [1418, 122] width 99 height 20
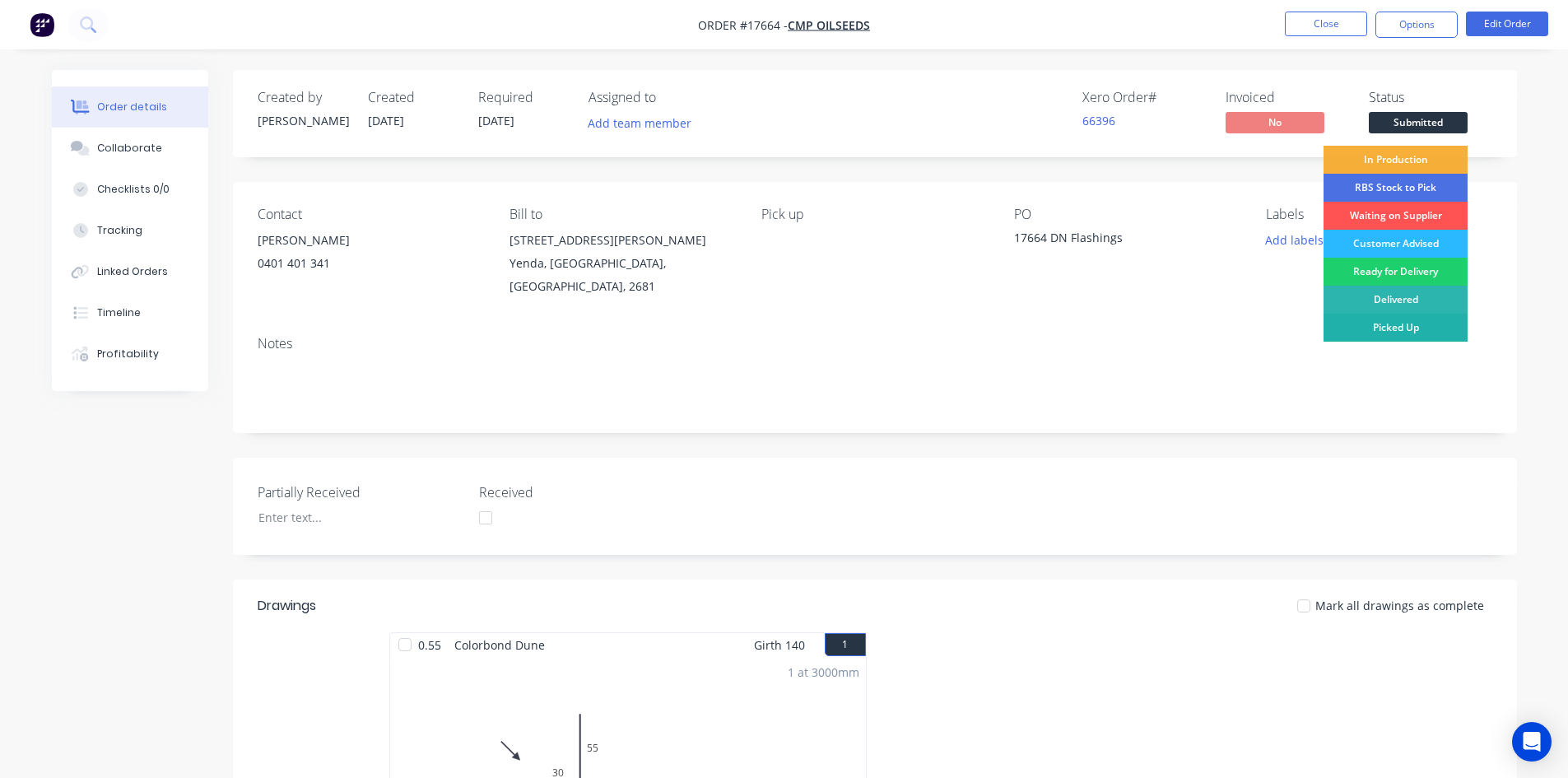
click at [1433, 328] on div "Picked Up" at bounding box center [1395, 328] width 144 height 28
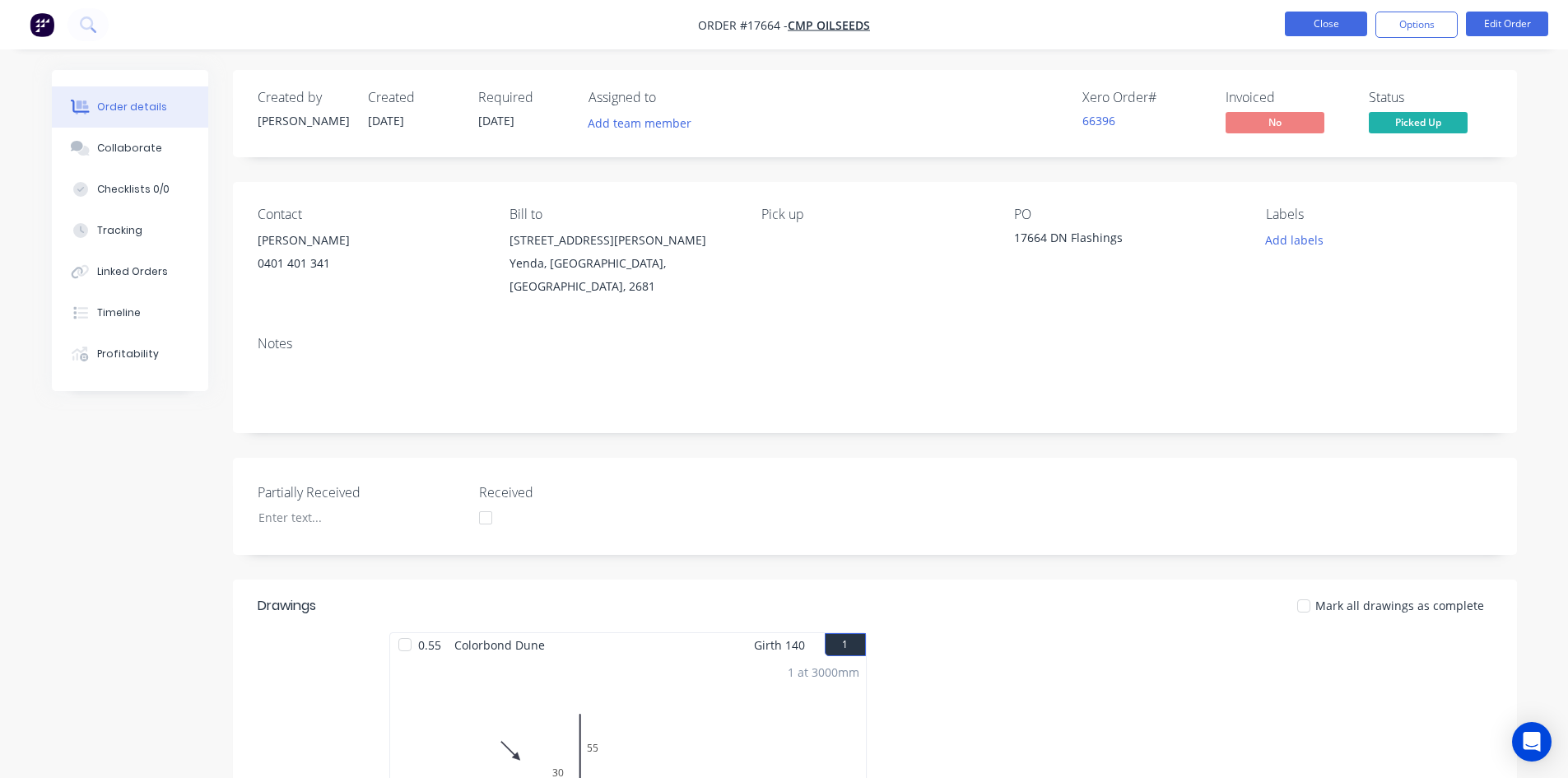
click at [1340, 22] on button "Close" at bounding box center [1326, 24] width 83 height 25
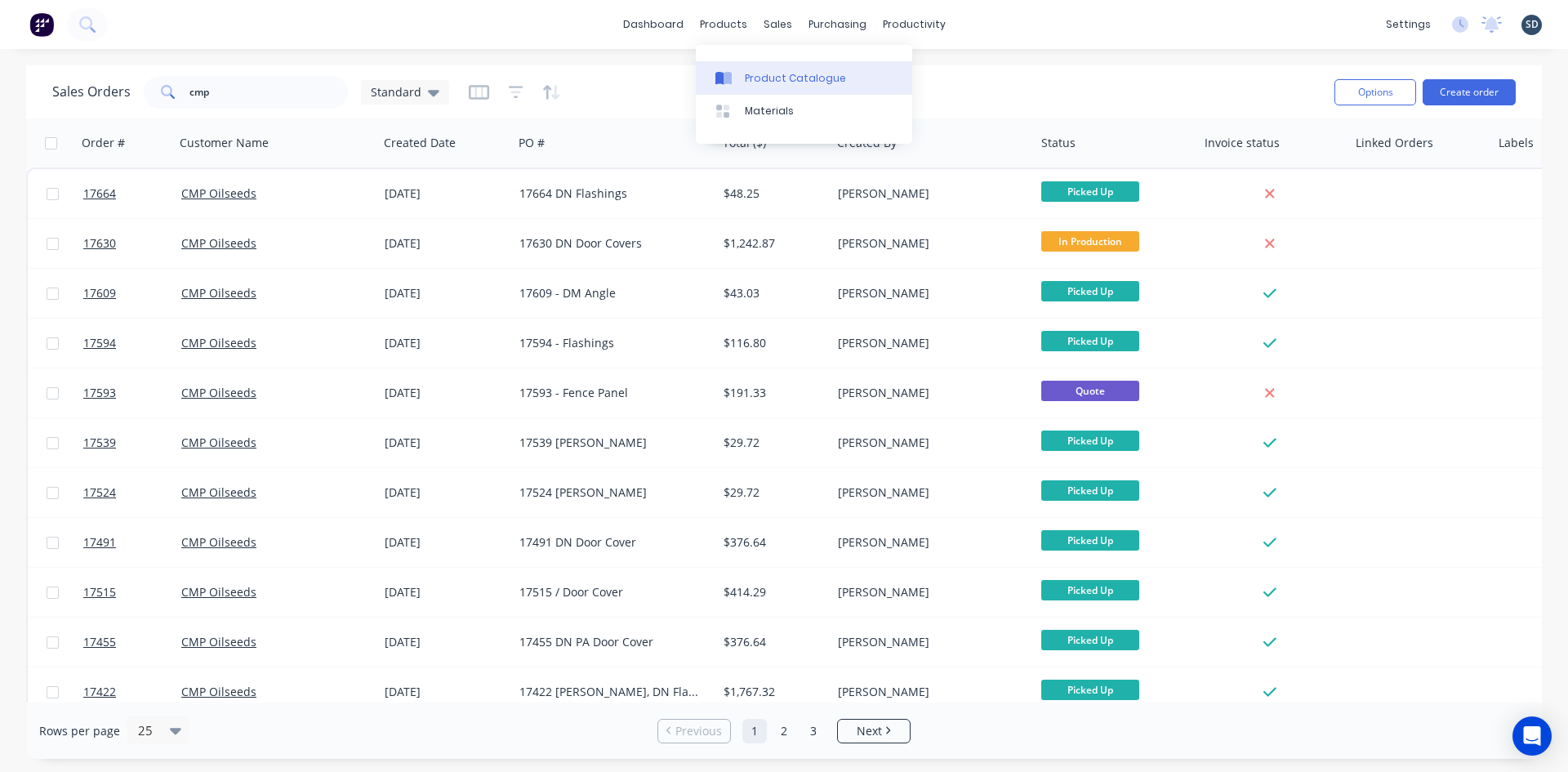
click at [782, 76] on div "Product Catalogue" at bounding box center [795, 78] width 101 height 15
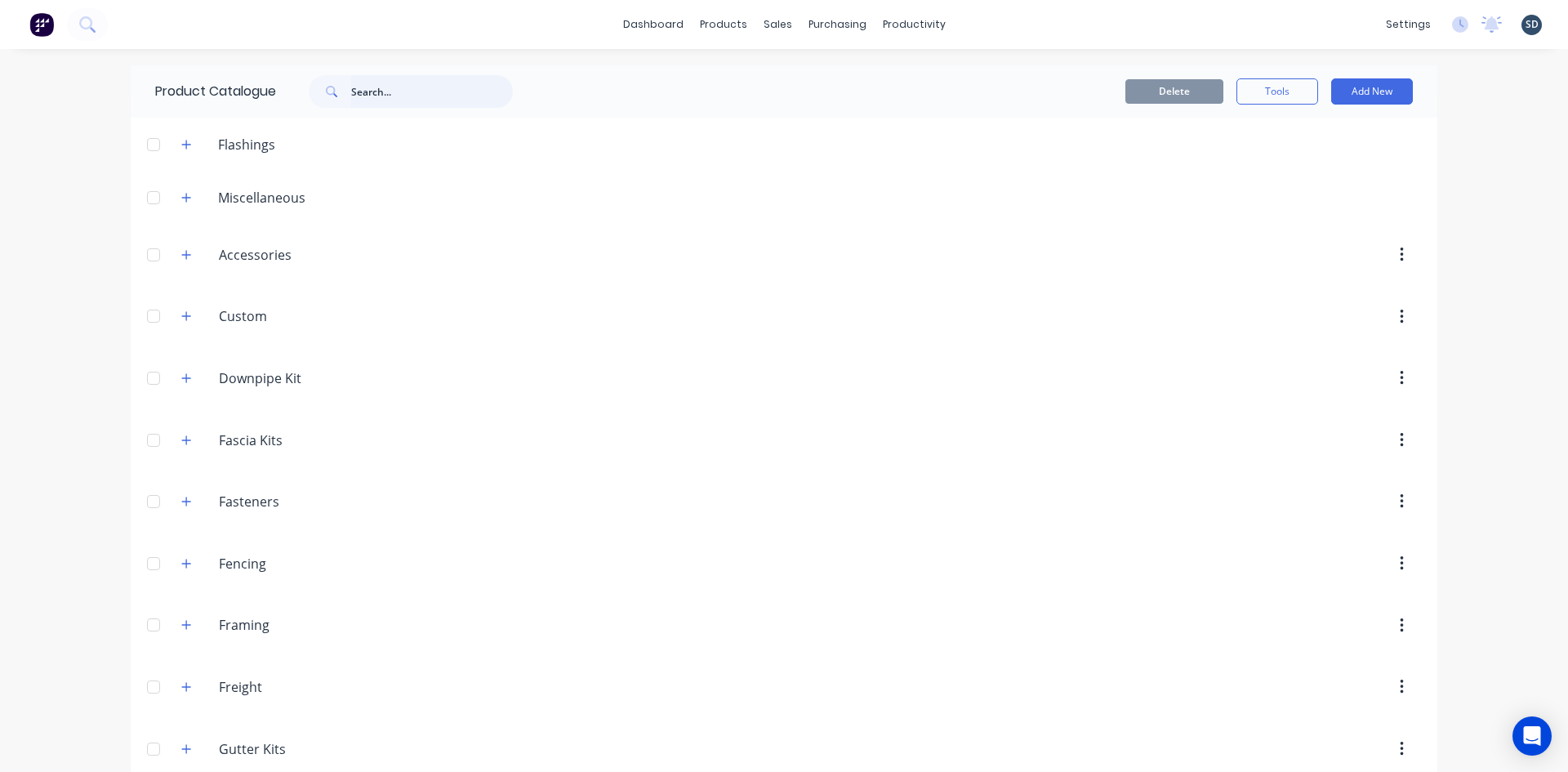
click at [412, 105] on input "text" at bounding box center [433, 92] width 162 height 33
type input "c pu"
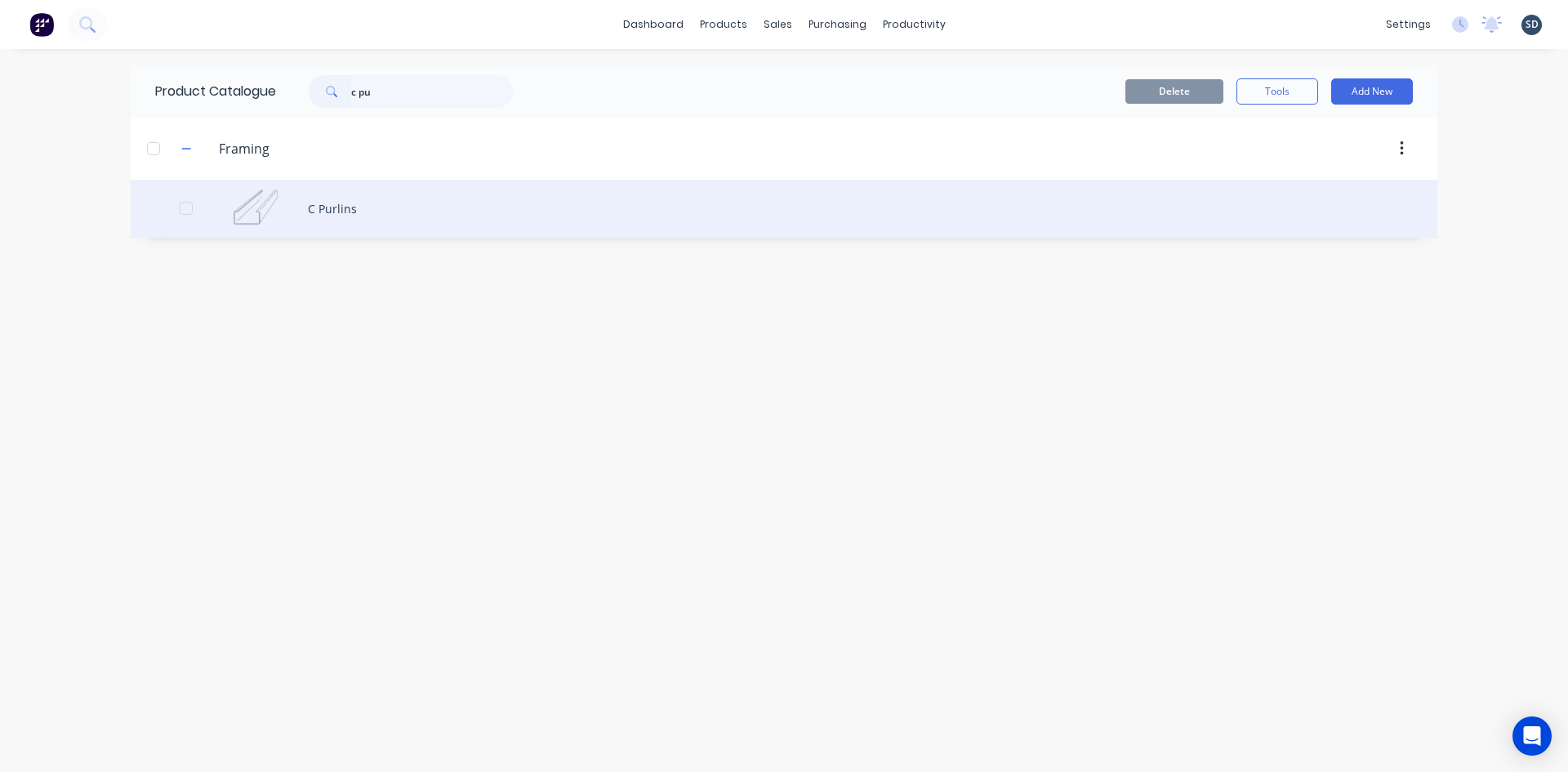
click at [337, 216] on div "C Purlins" at bounding box center [784, 208] width 1307 height 58
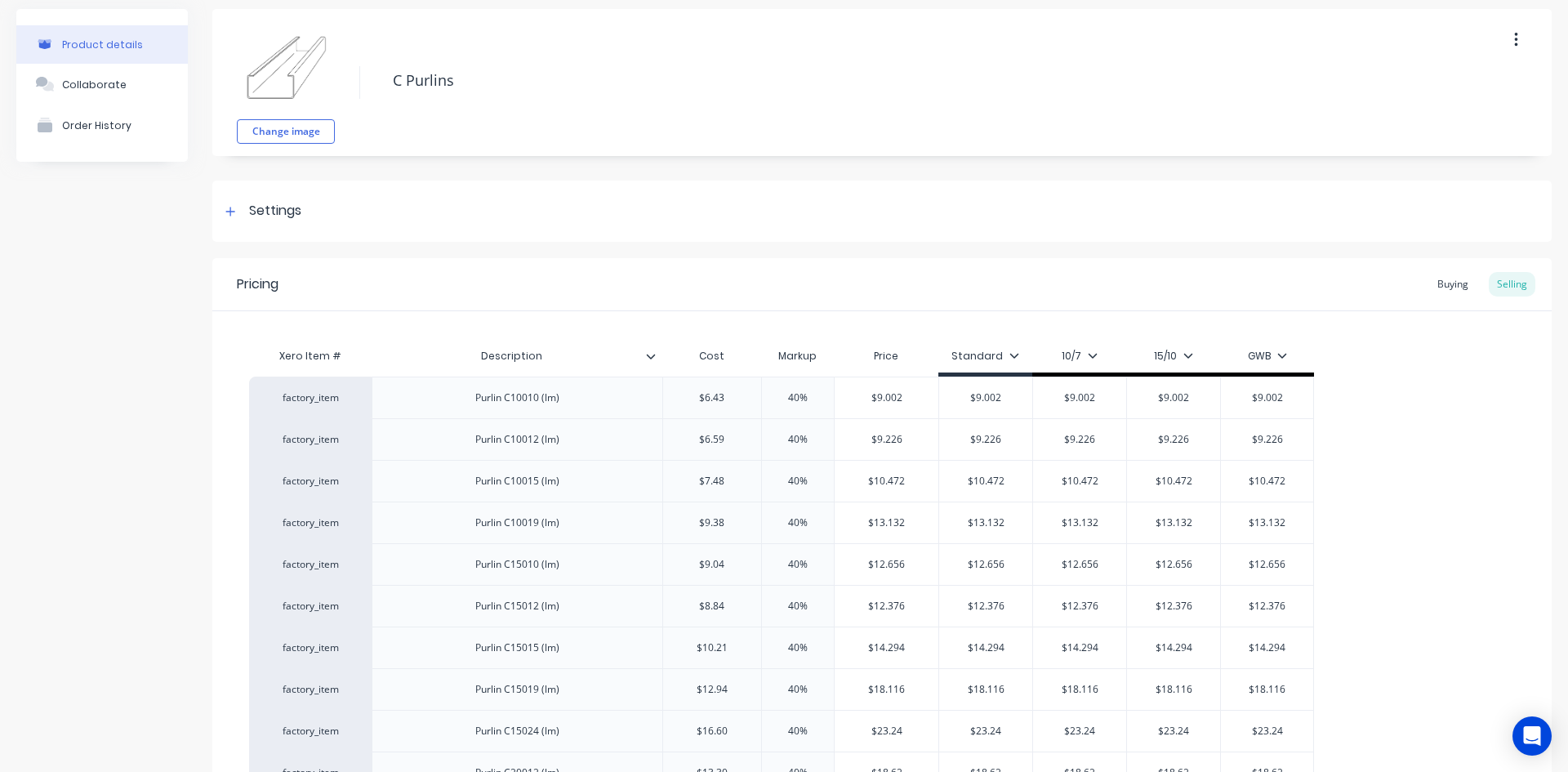
scroll to position [245, 0]
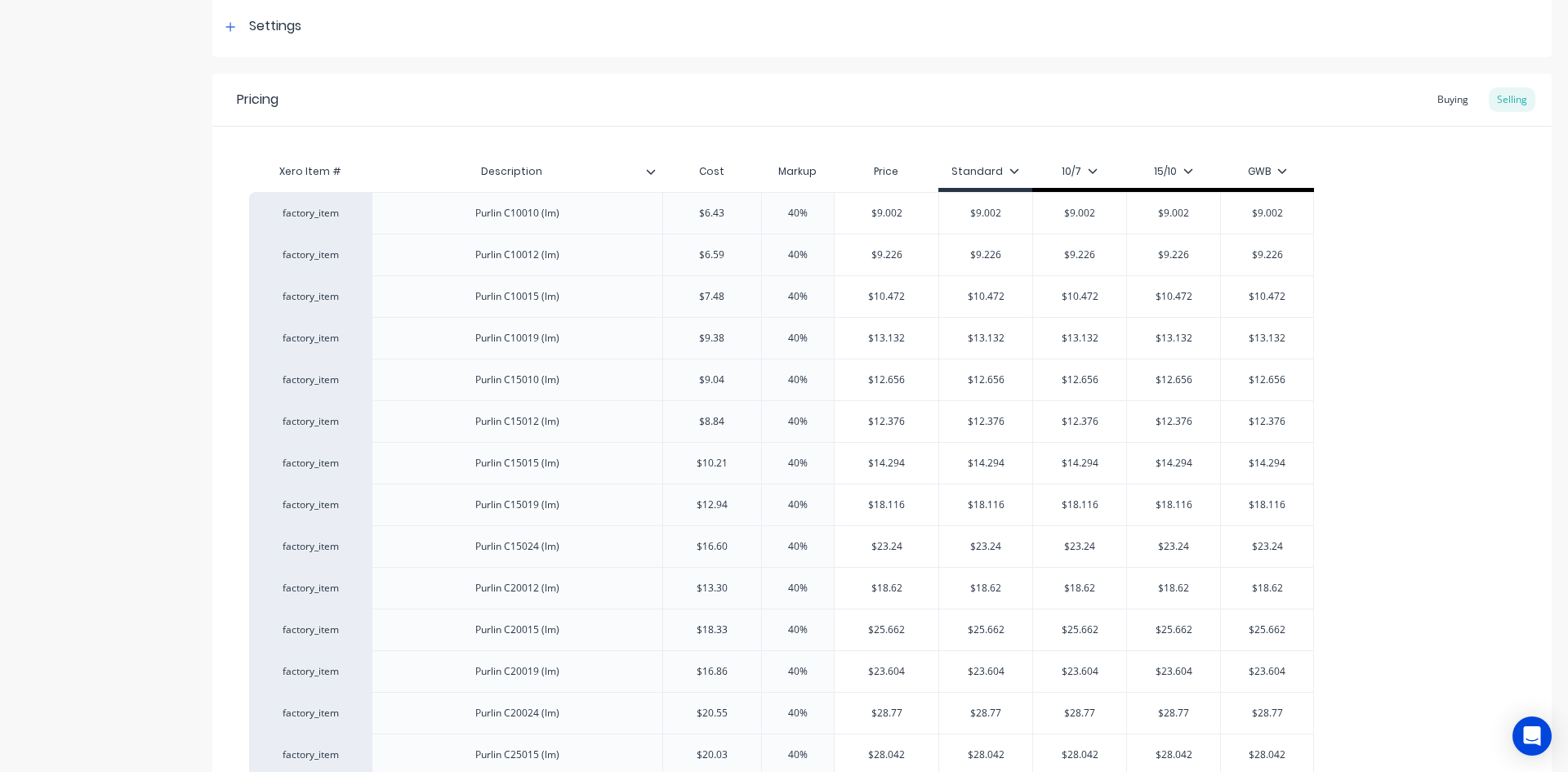
type textarea "x"
click at [1447, 100] on div "Buying" at bounding box center [1453, 99] width 47 height 25
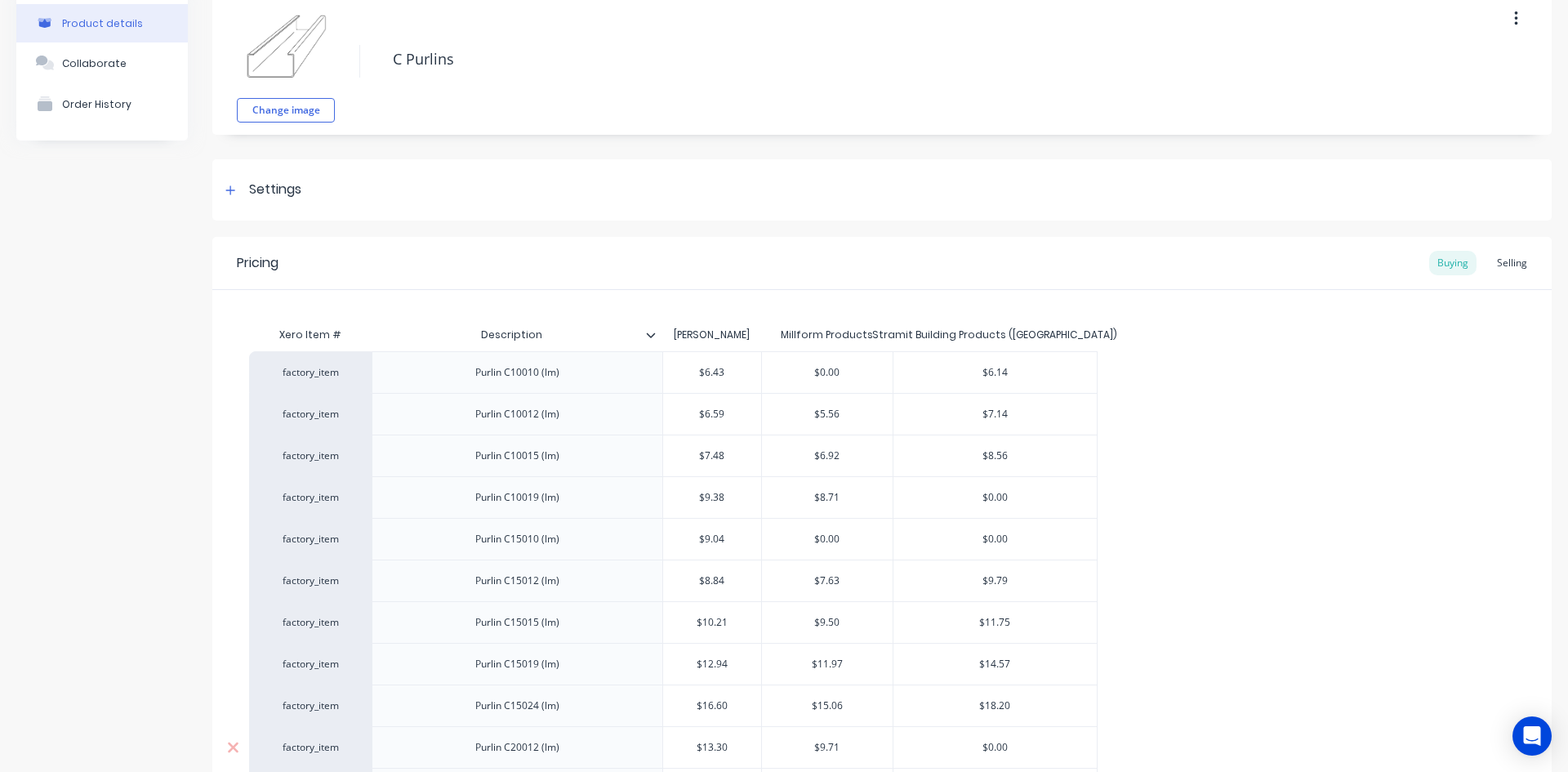
scroll to position [0, 0]
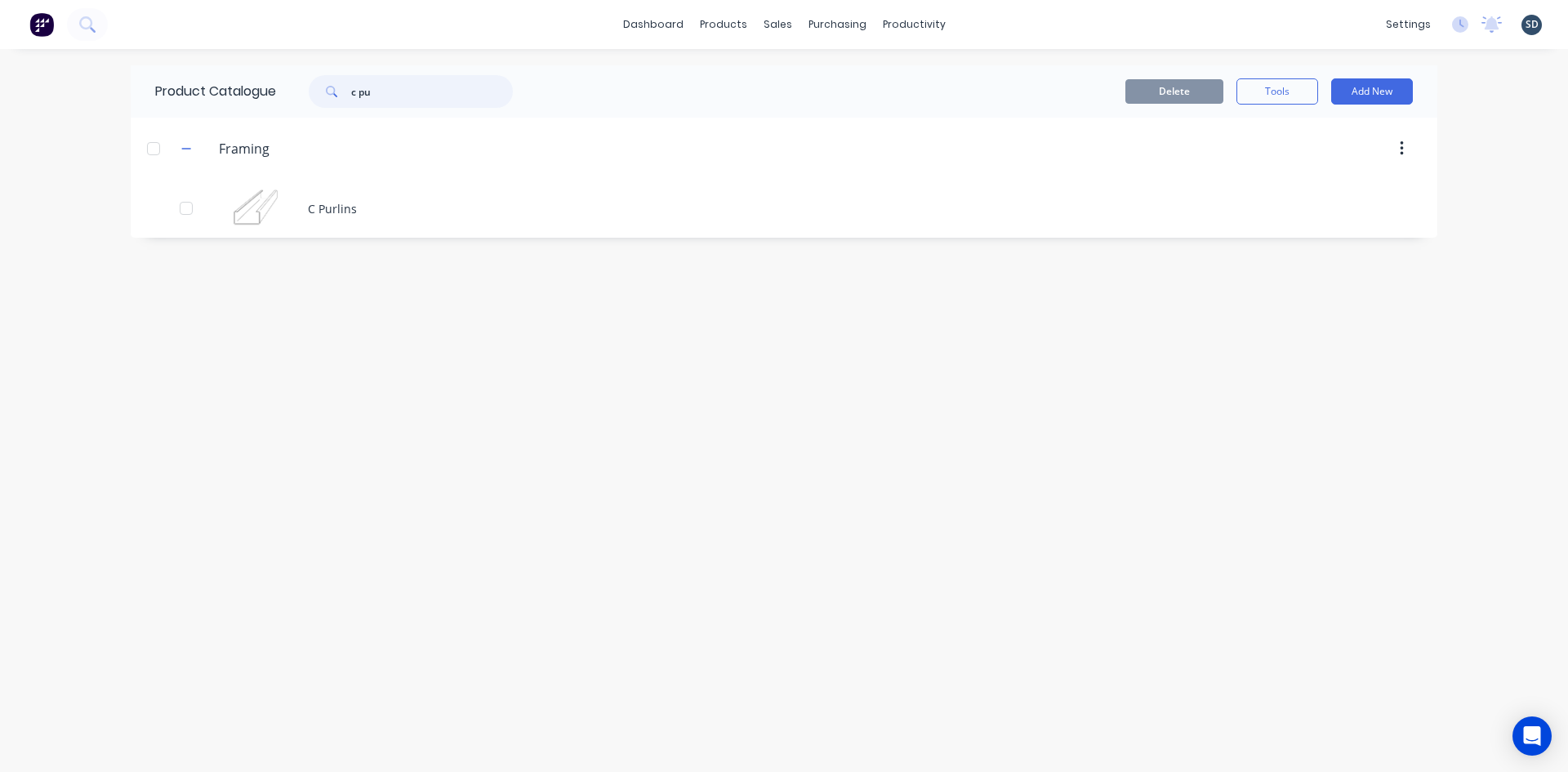
click at [421, 94] on input "c pu" at bounding box center [433, 92] width 162 height 33
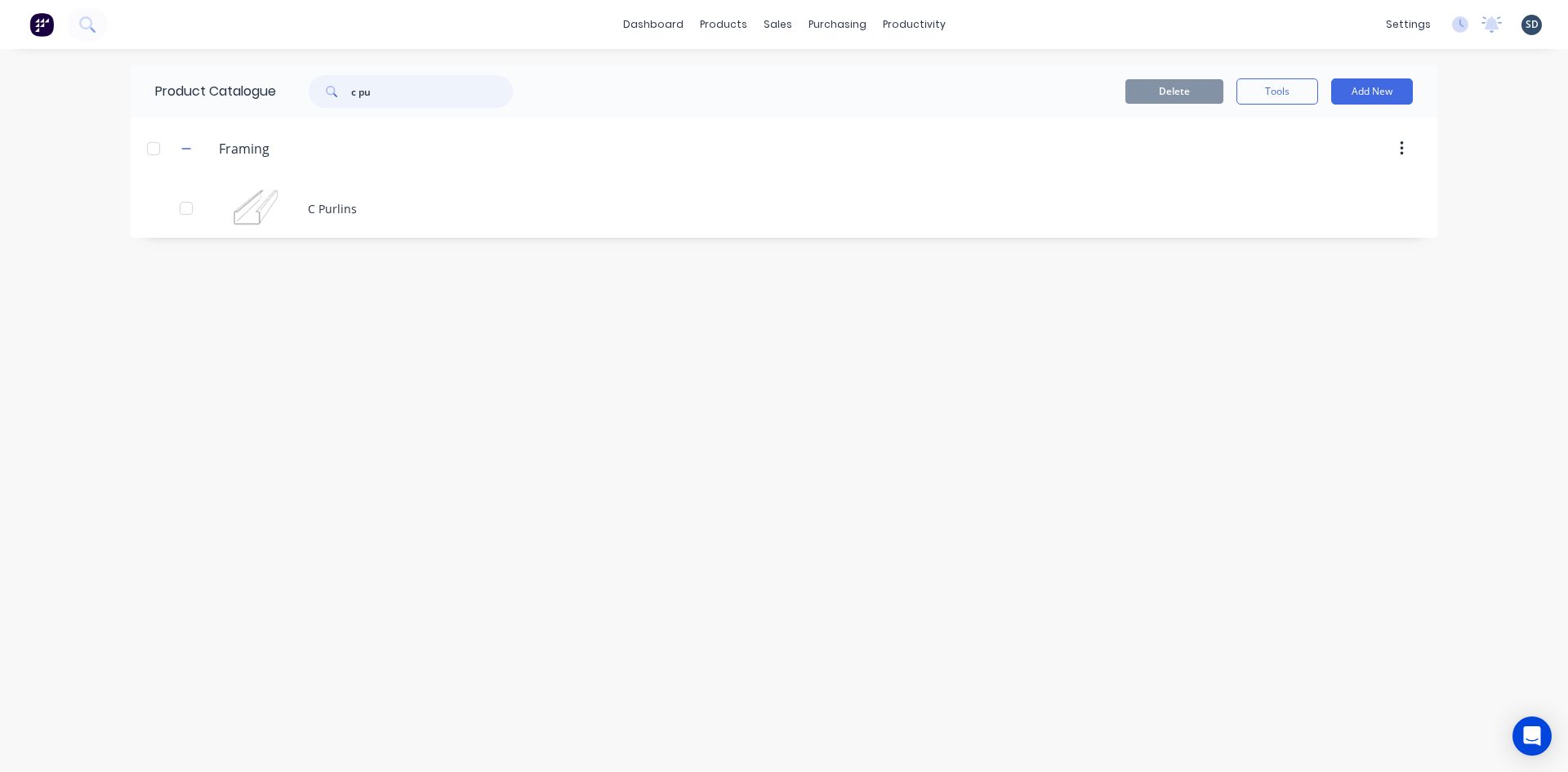
click at [421, 94] on input "c pu" at bounding box center [433, 92] width 162 height 33
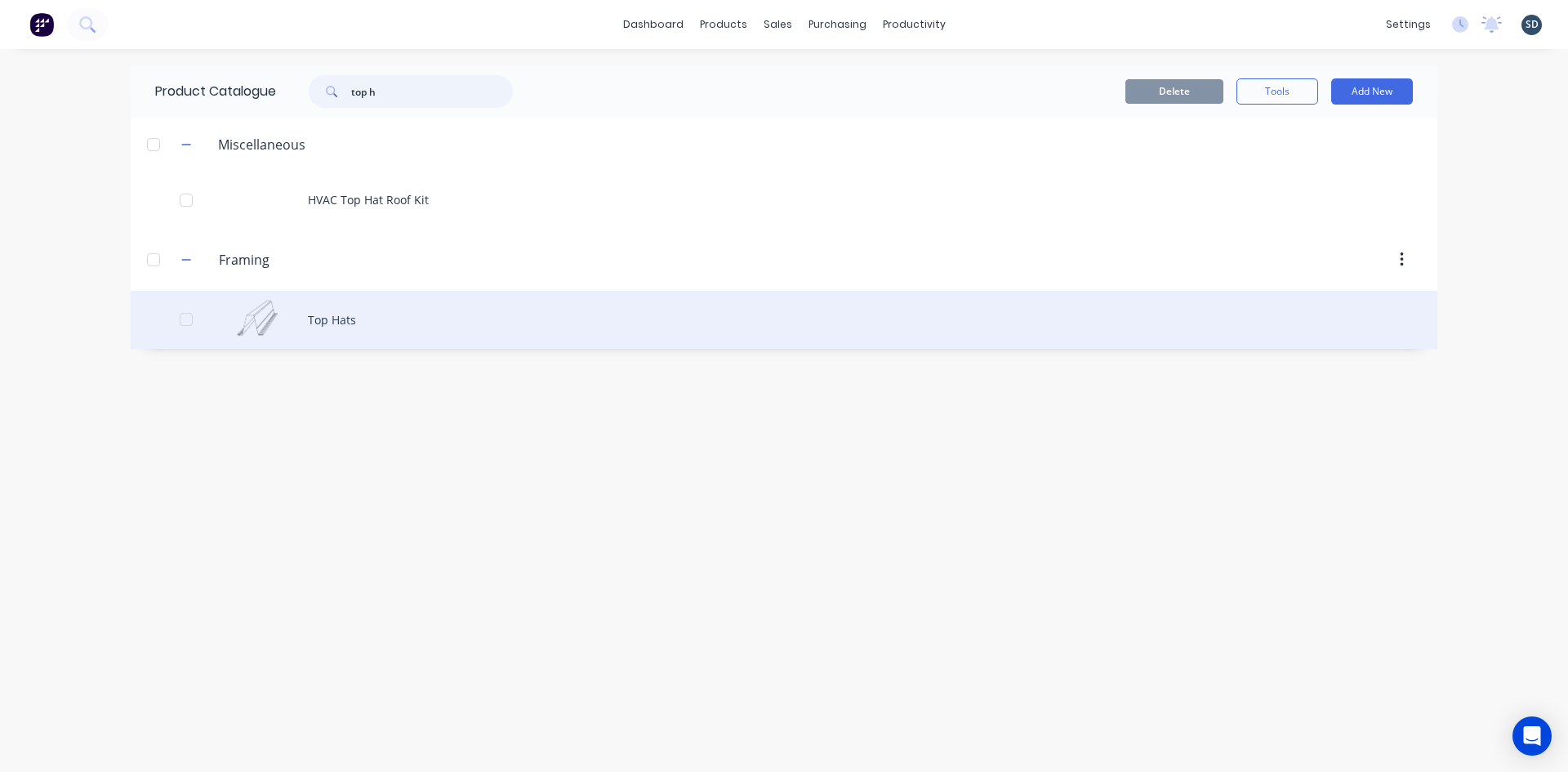
type input "top h"
click at [413, 320] on div "Top Hats" at bounding box center [784, 320] width 1307 height 58
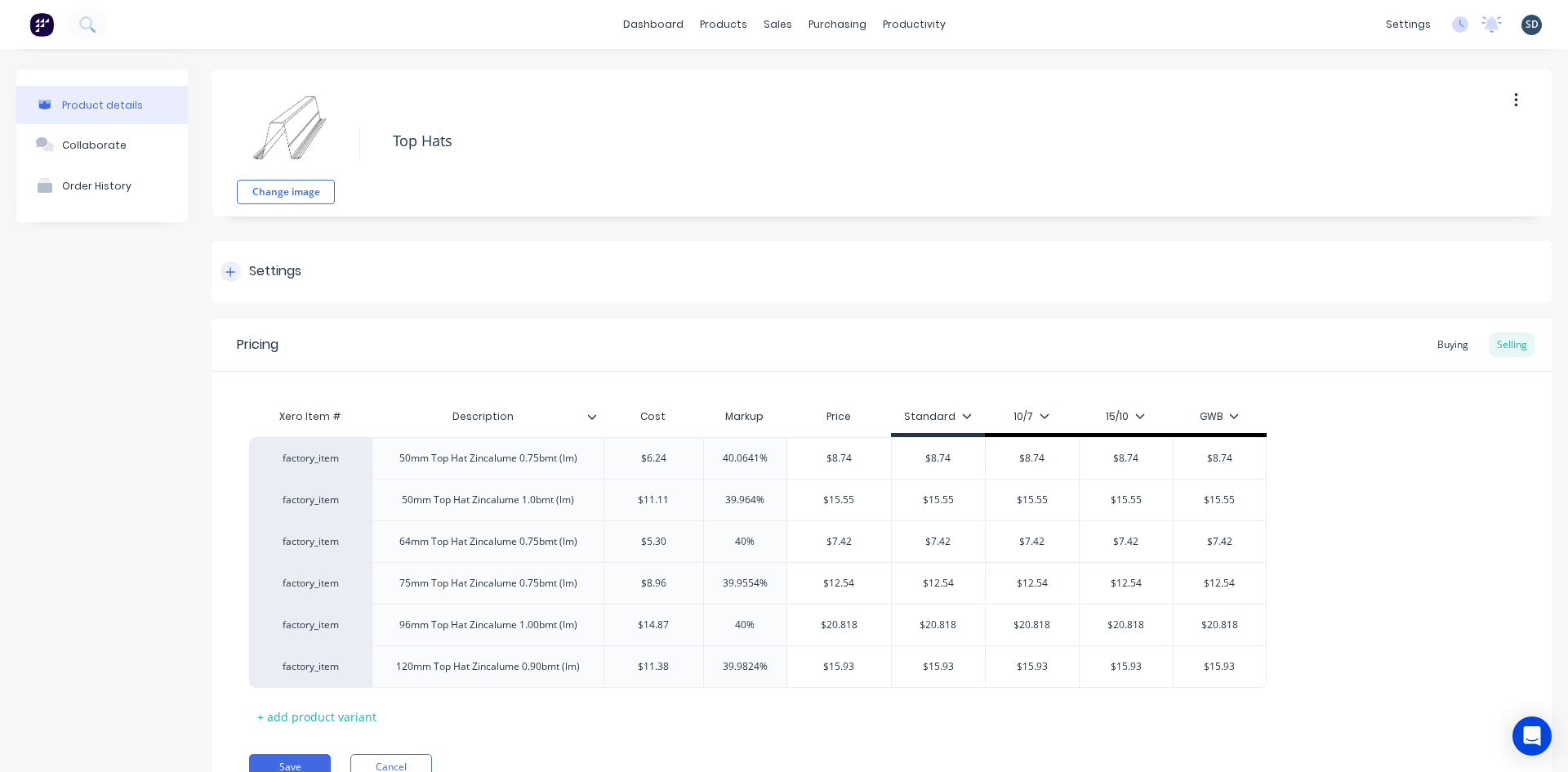
type textarea "x"
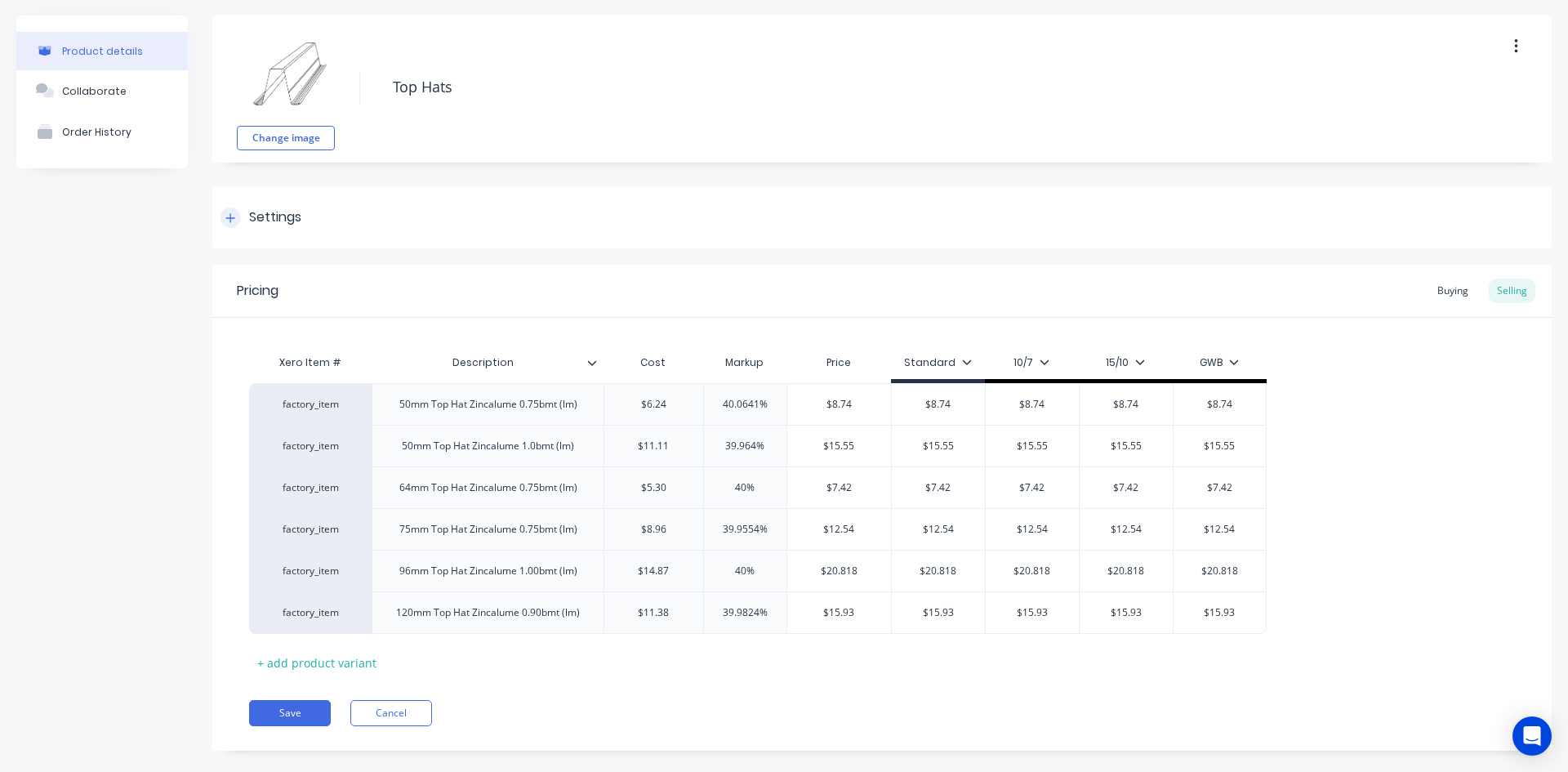
scroll to position [77, 0]
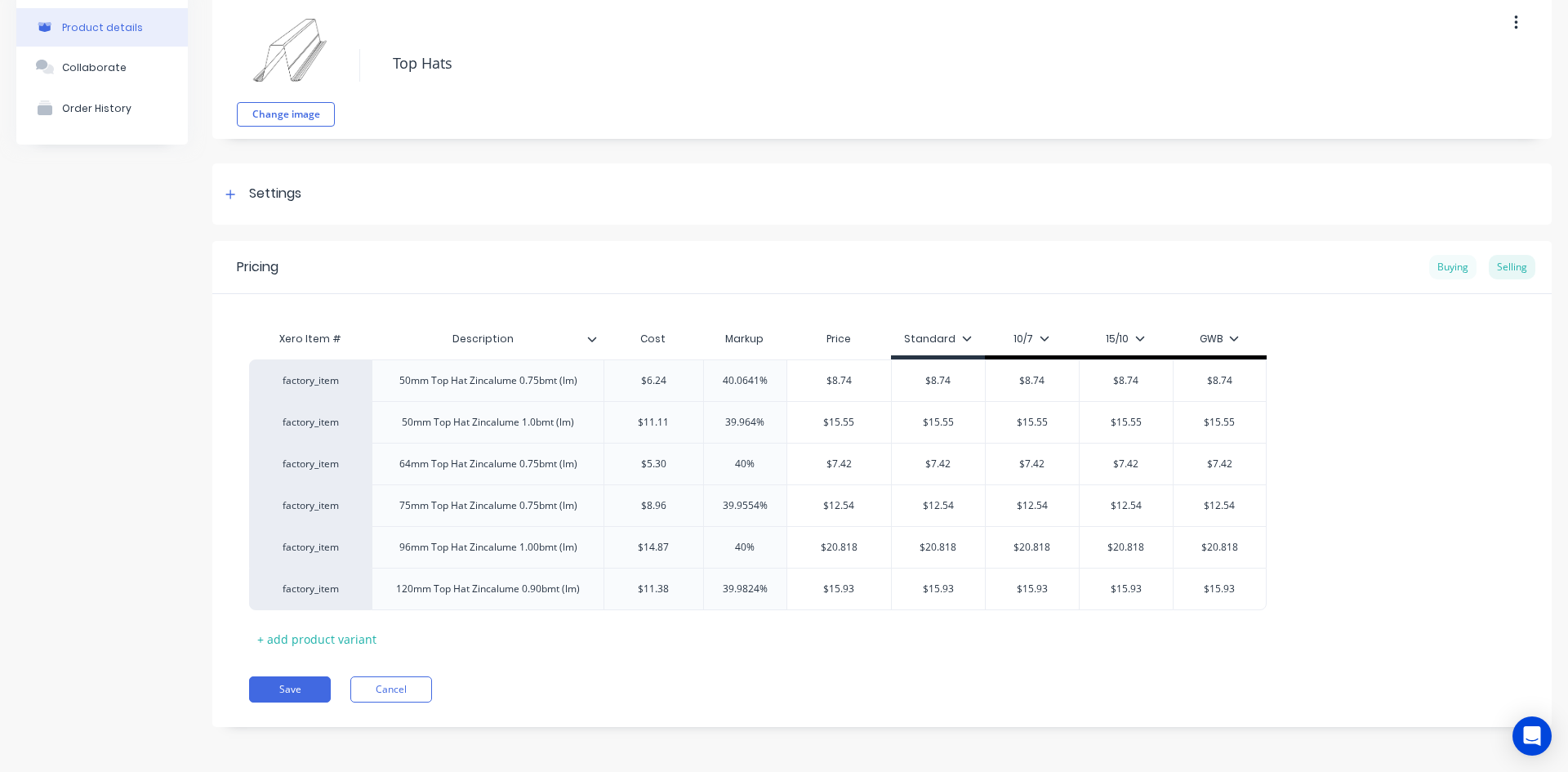
click at [1431, 269] on div "Buying" at bounding box center [1453, 267] width 47 height 25
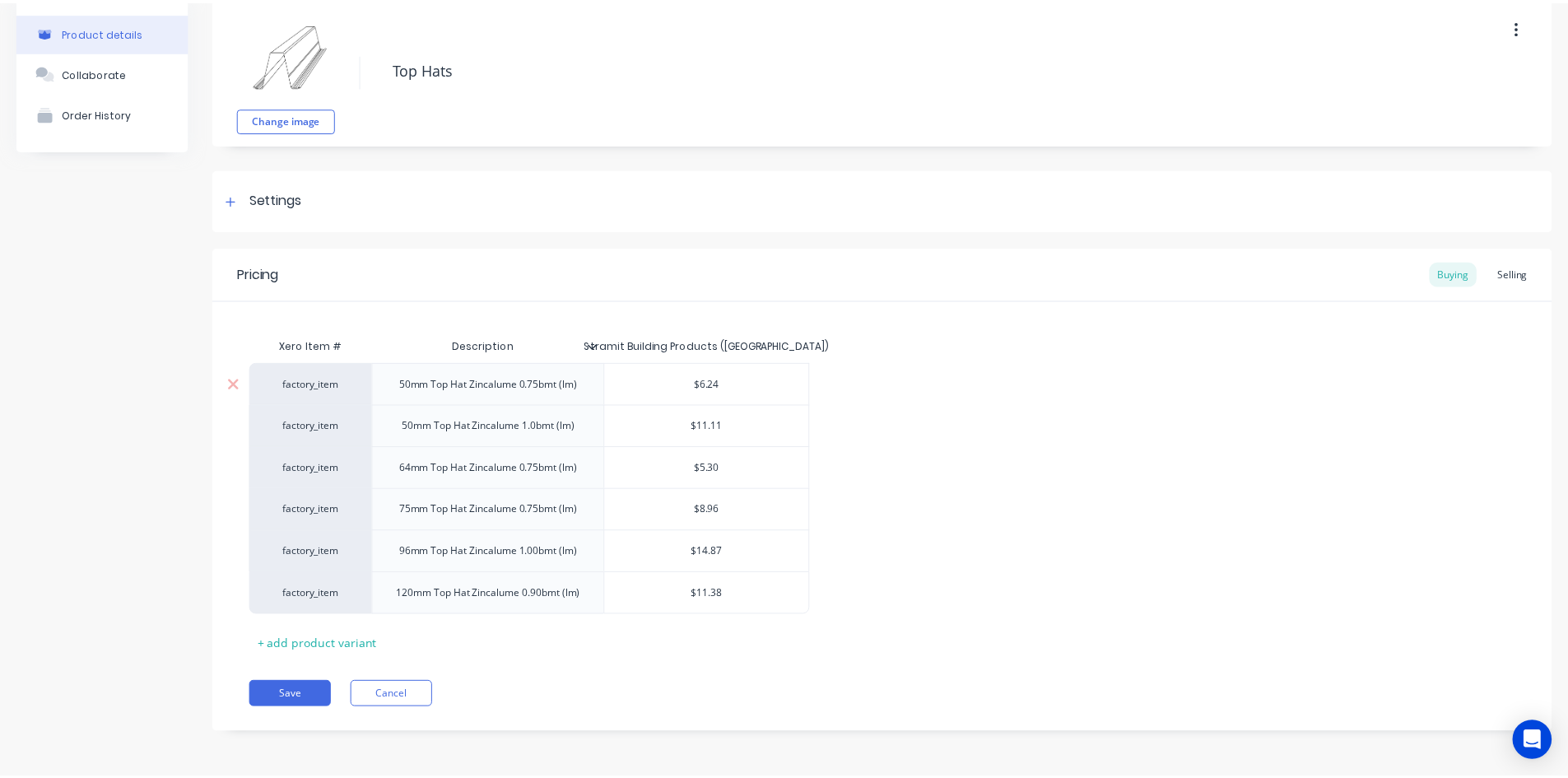
scroll to position [0, 0]
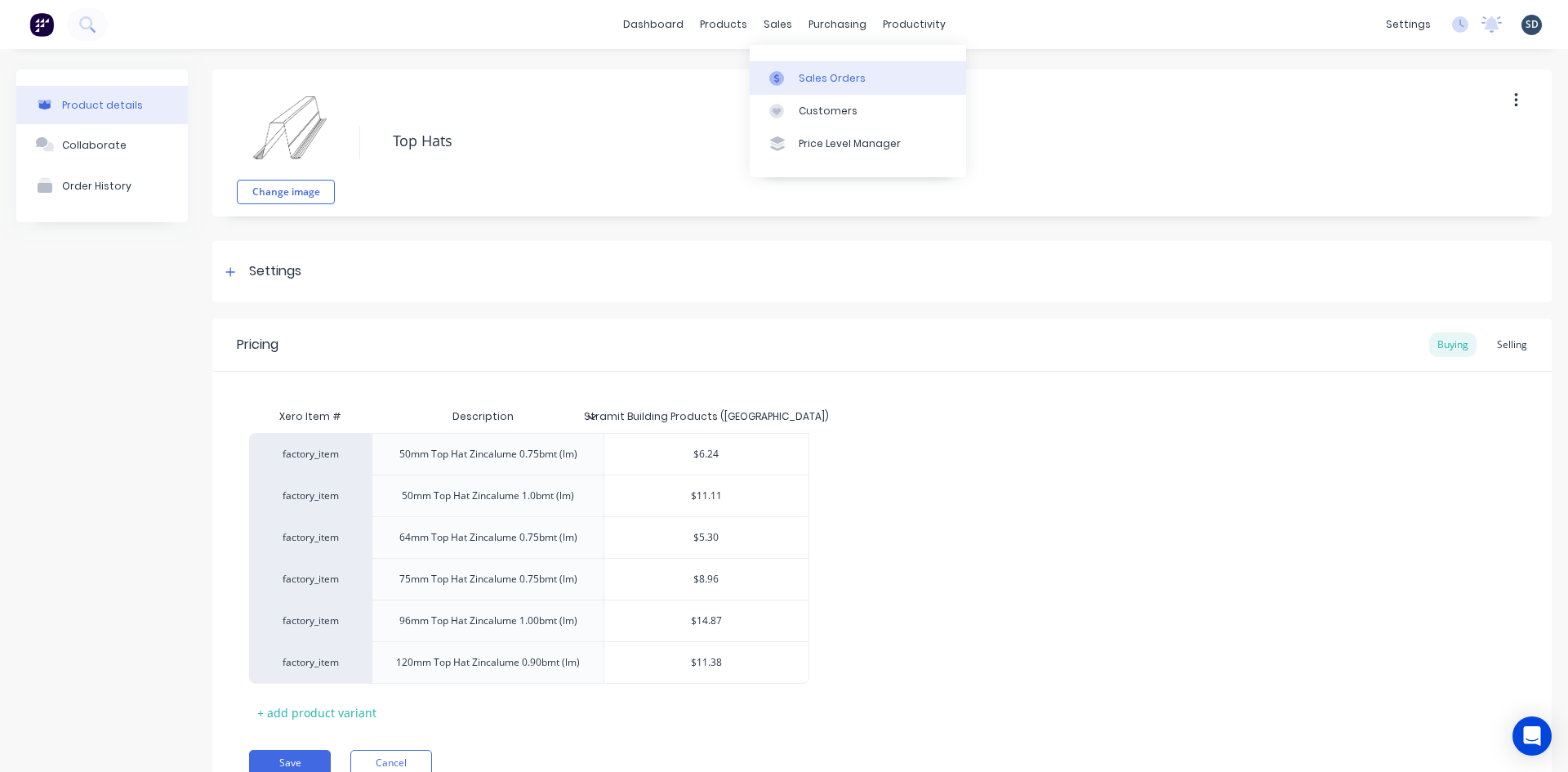
click at [813, 83] on div "Sales Orders" at bounding box center [832, 78] width 67 height 15
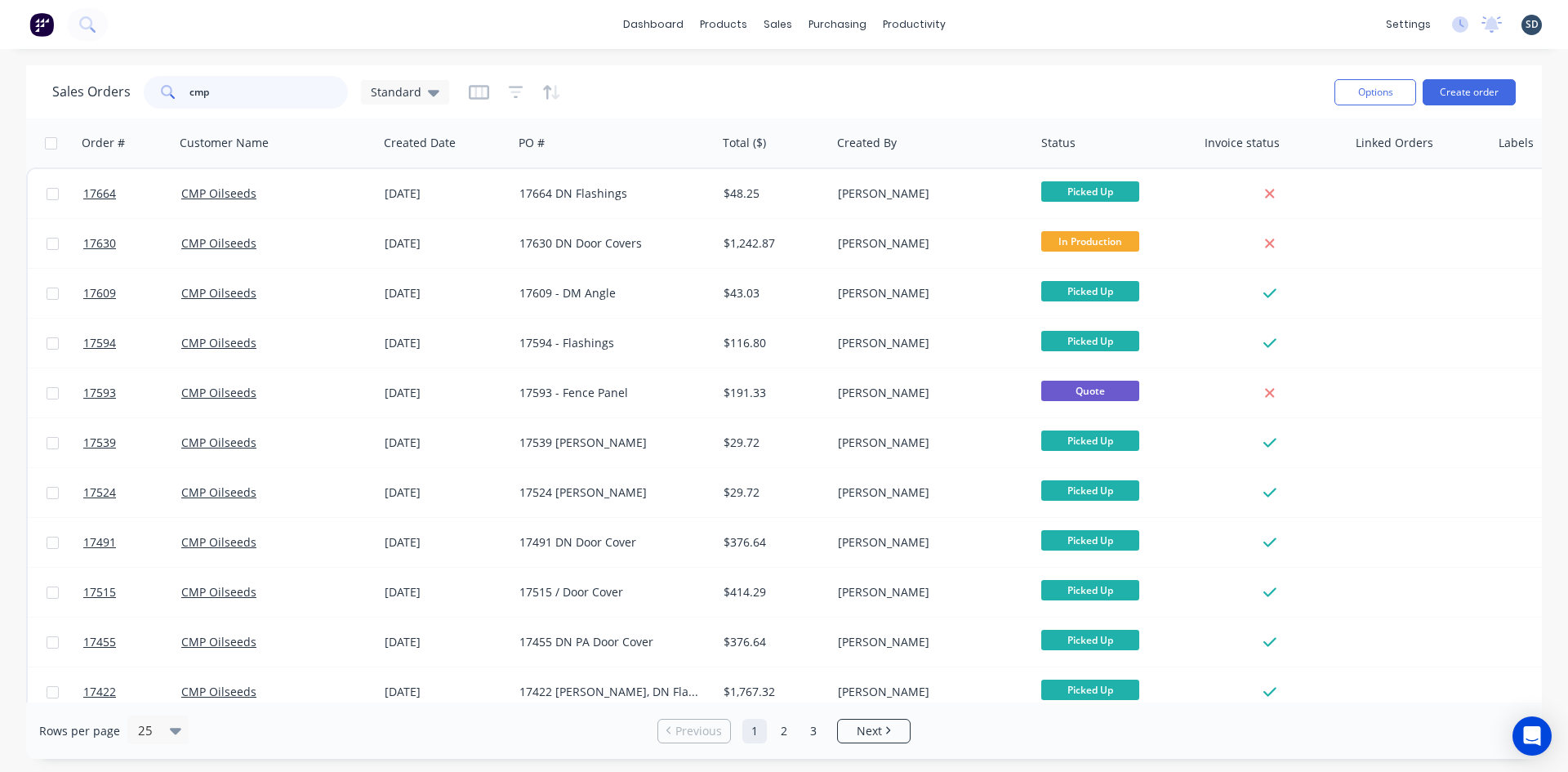
click at [246, 106] on input "cmp" at bounding box center [269, 92] width 159 height 33
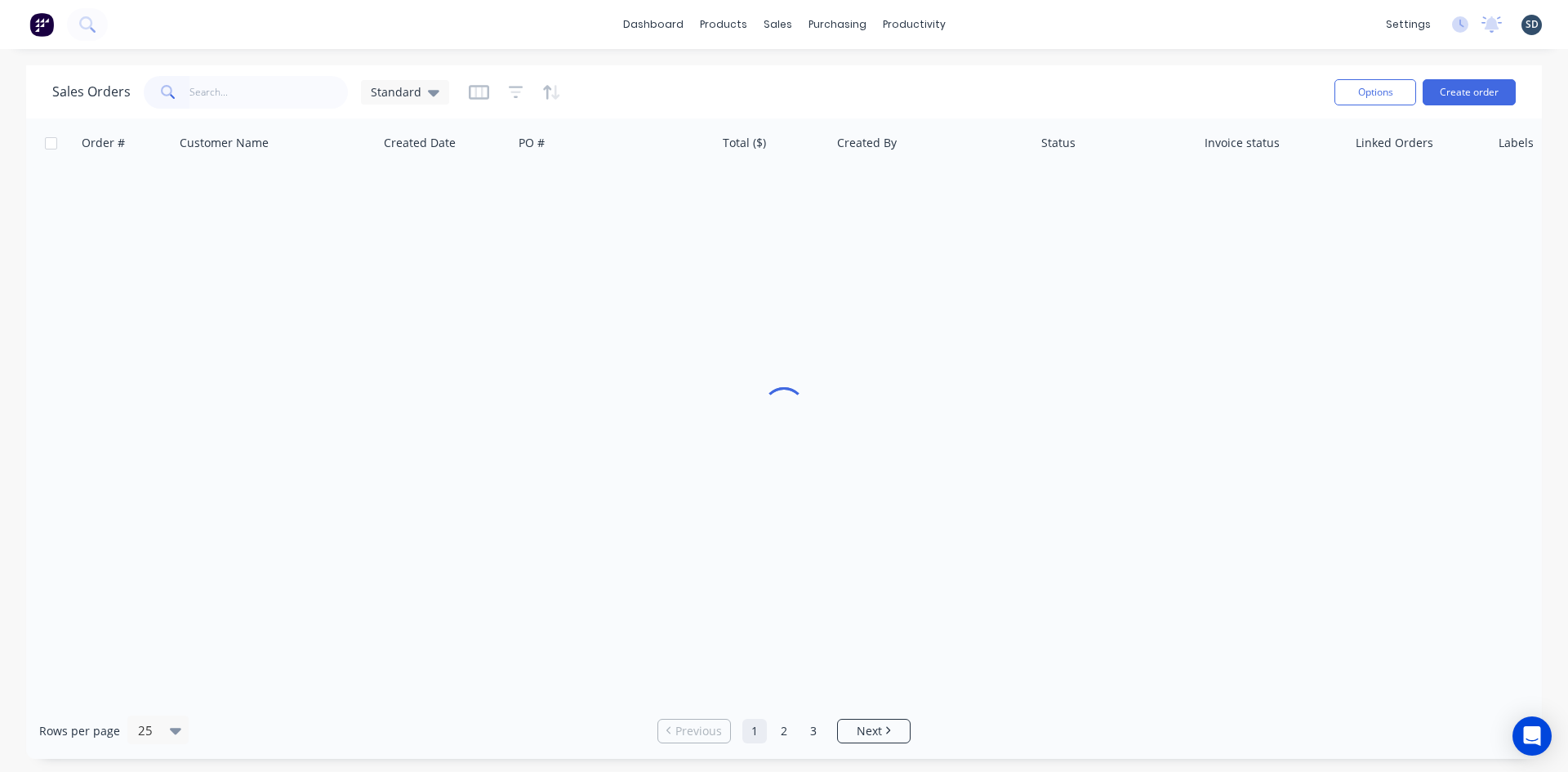
click at [561, 79] on div "Sales Orders Standard" at bounding box center [687, 92] width 1269 height 40
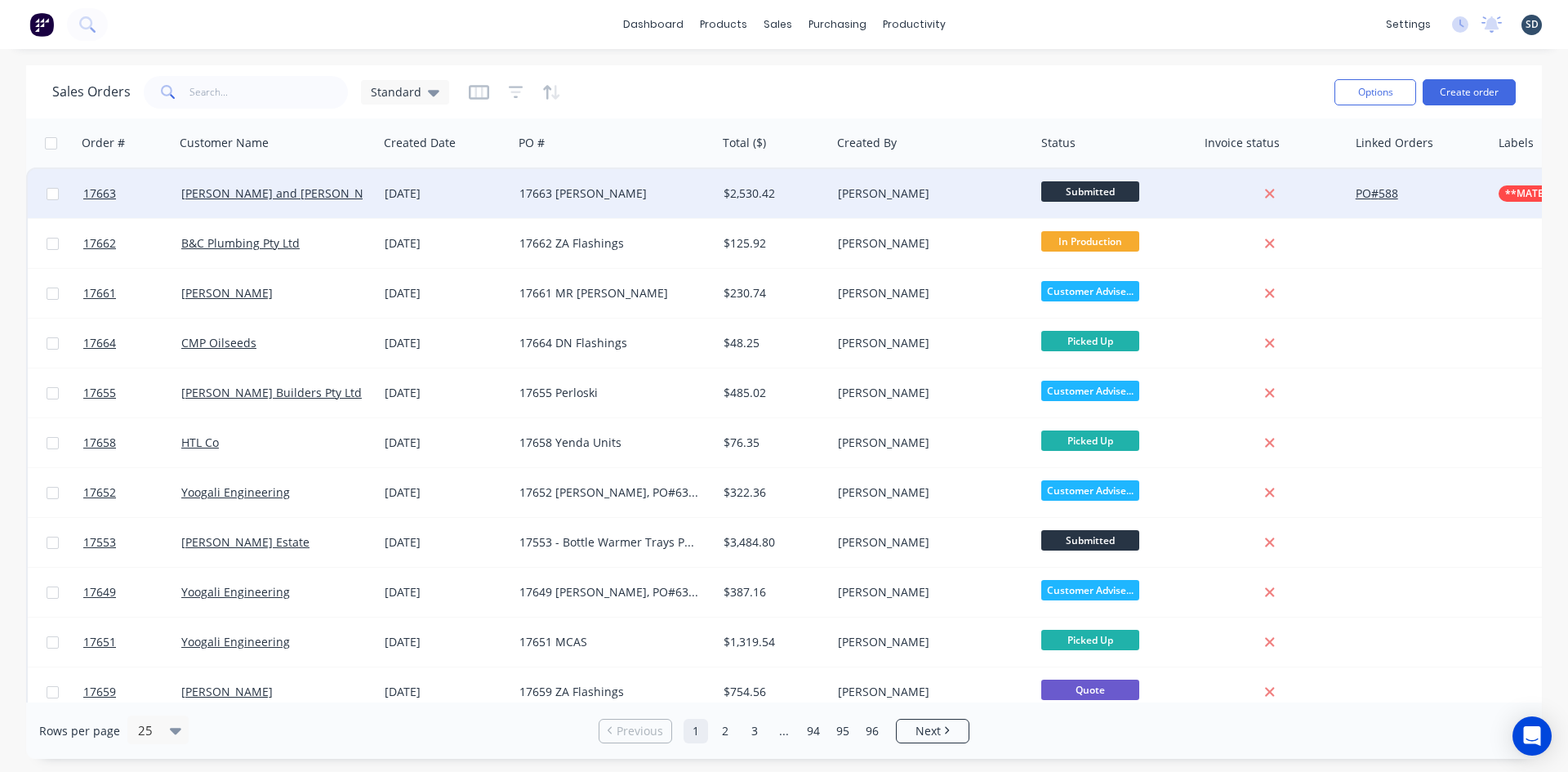
click at [500, 187] on div "[DATE]" at bounding box center [445, 194] width 122 height 16
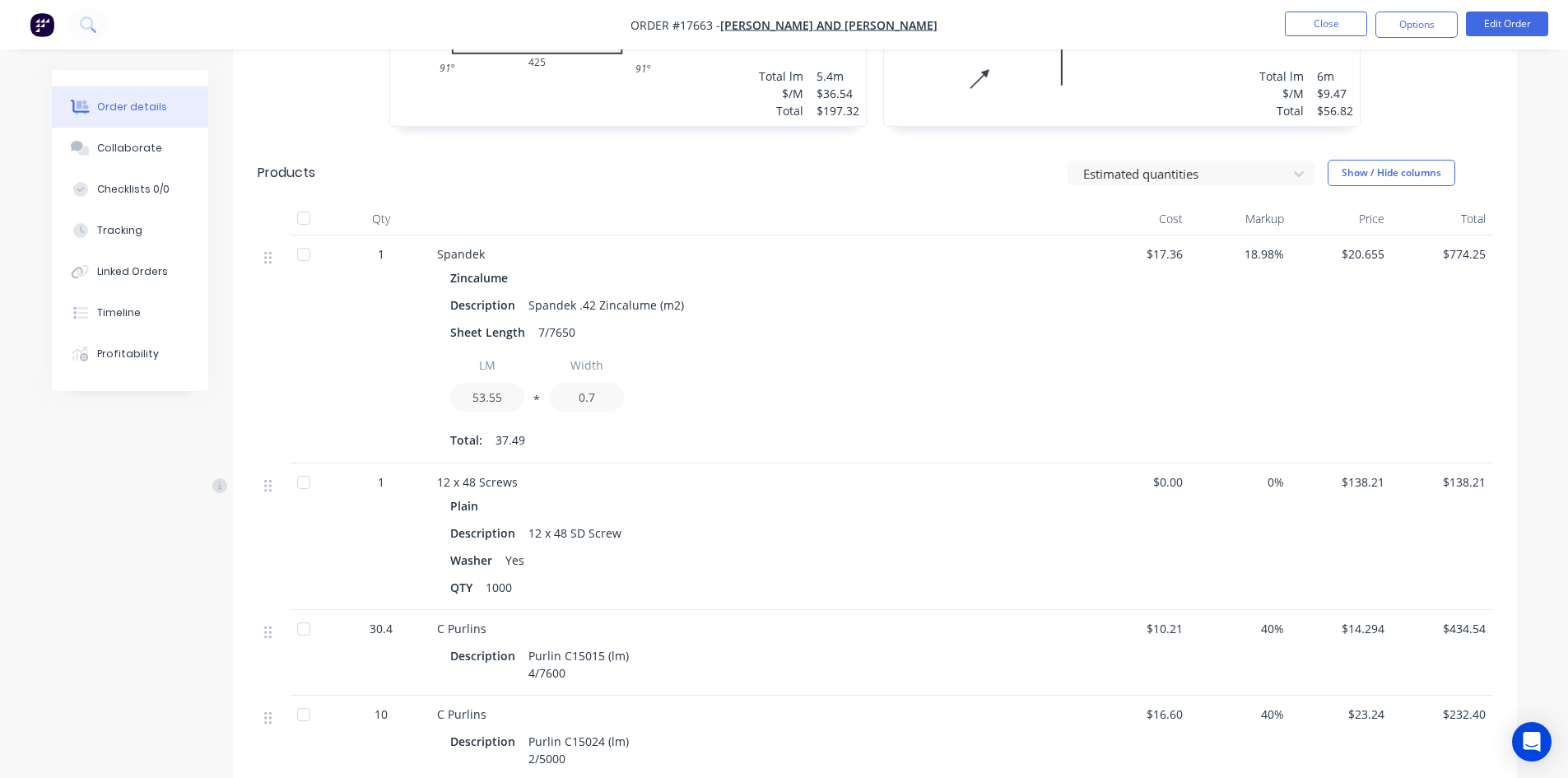
scroll to position [823, 0]
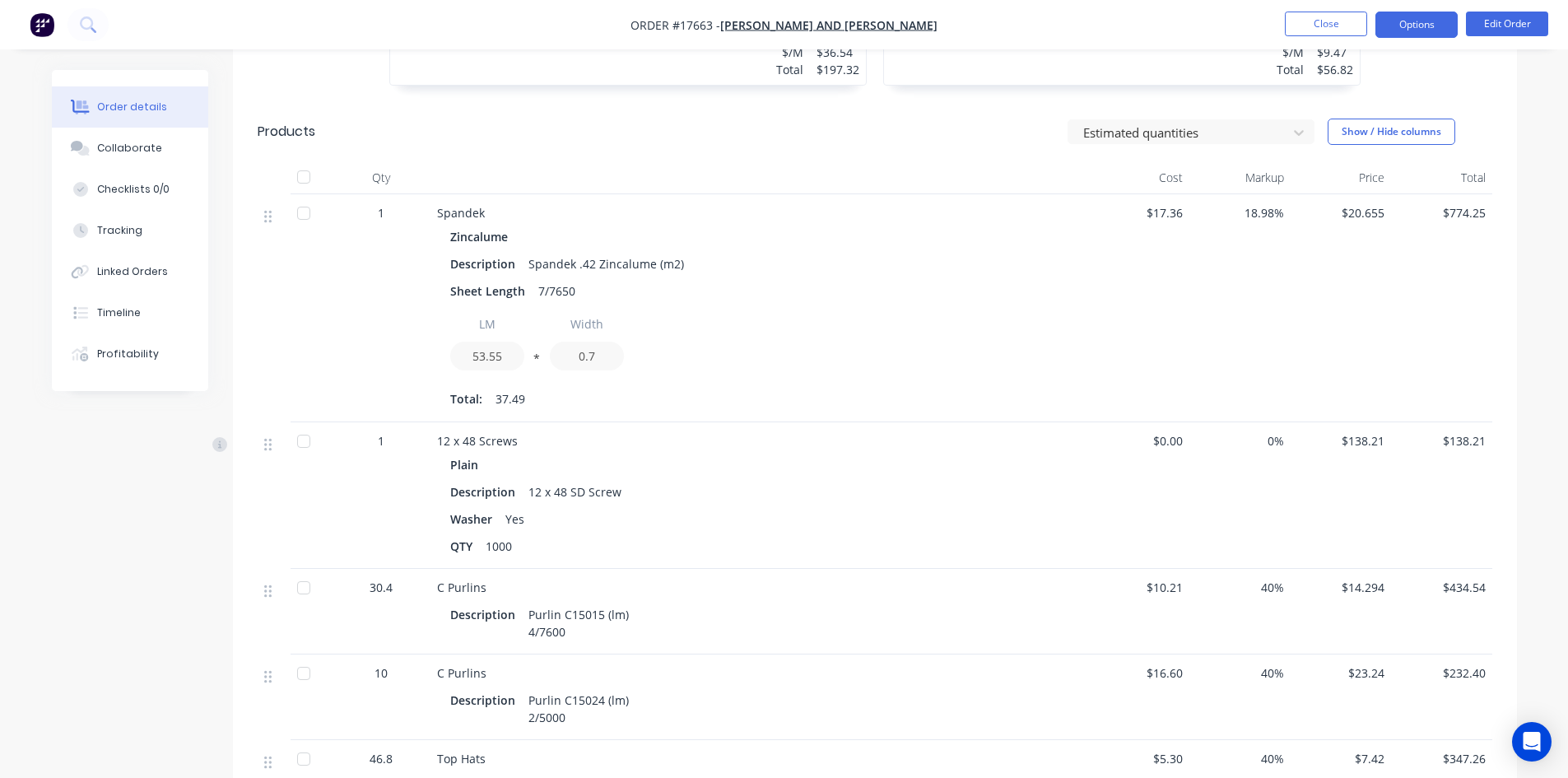
click at [1414, 26] on button "Options" at bounding box center [1417, 25] width 83 height 27
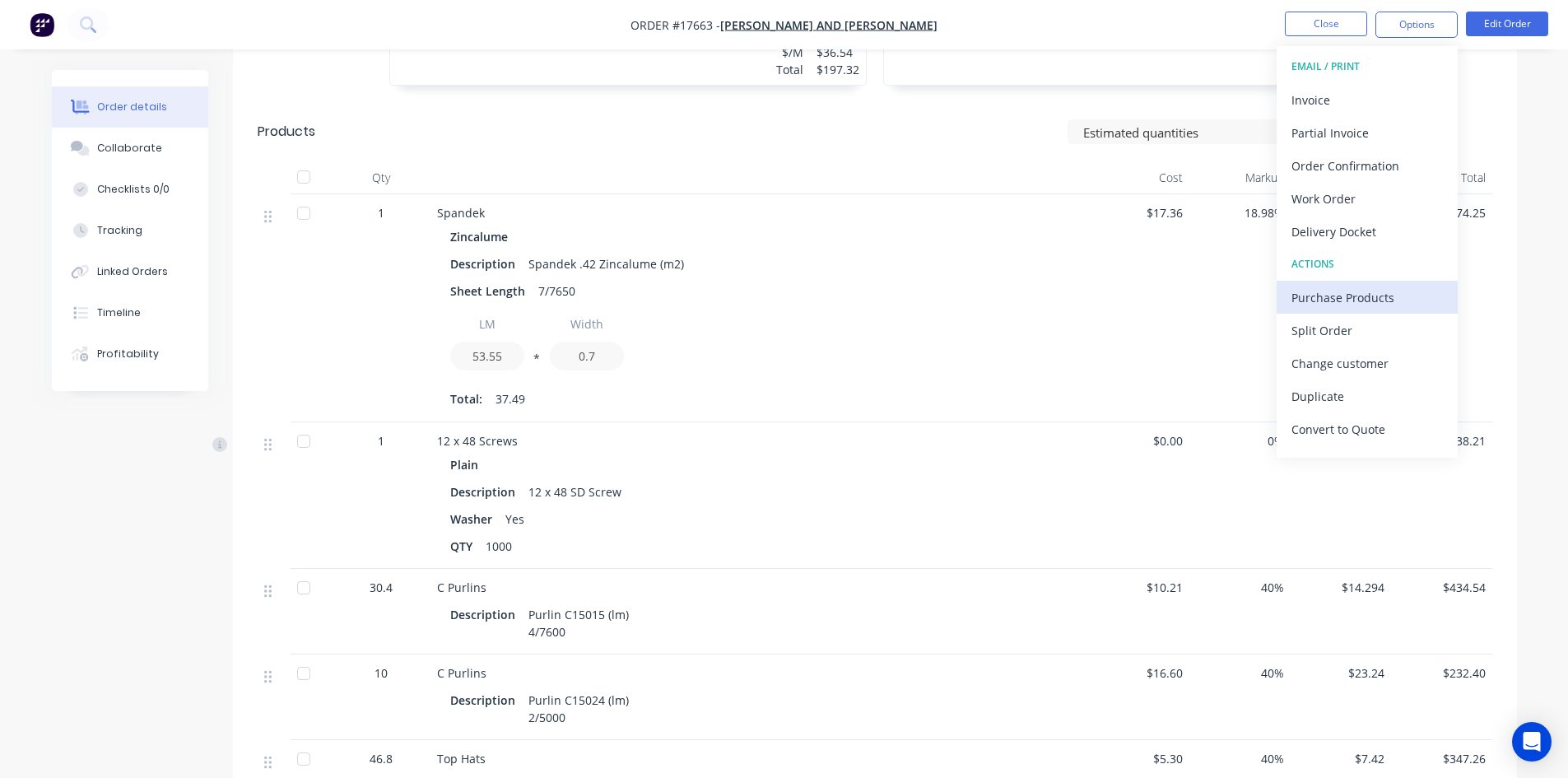
click at [1355, 294] on div "Purchase Products" at bounding box center [1366, 297] width 151 height 24
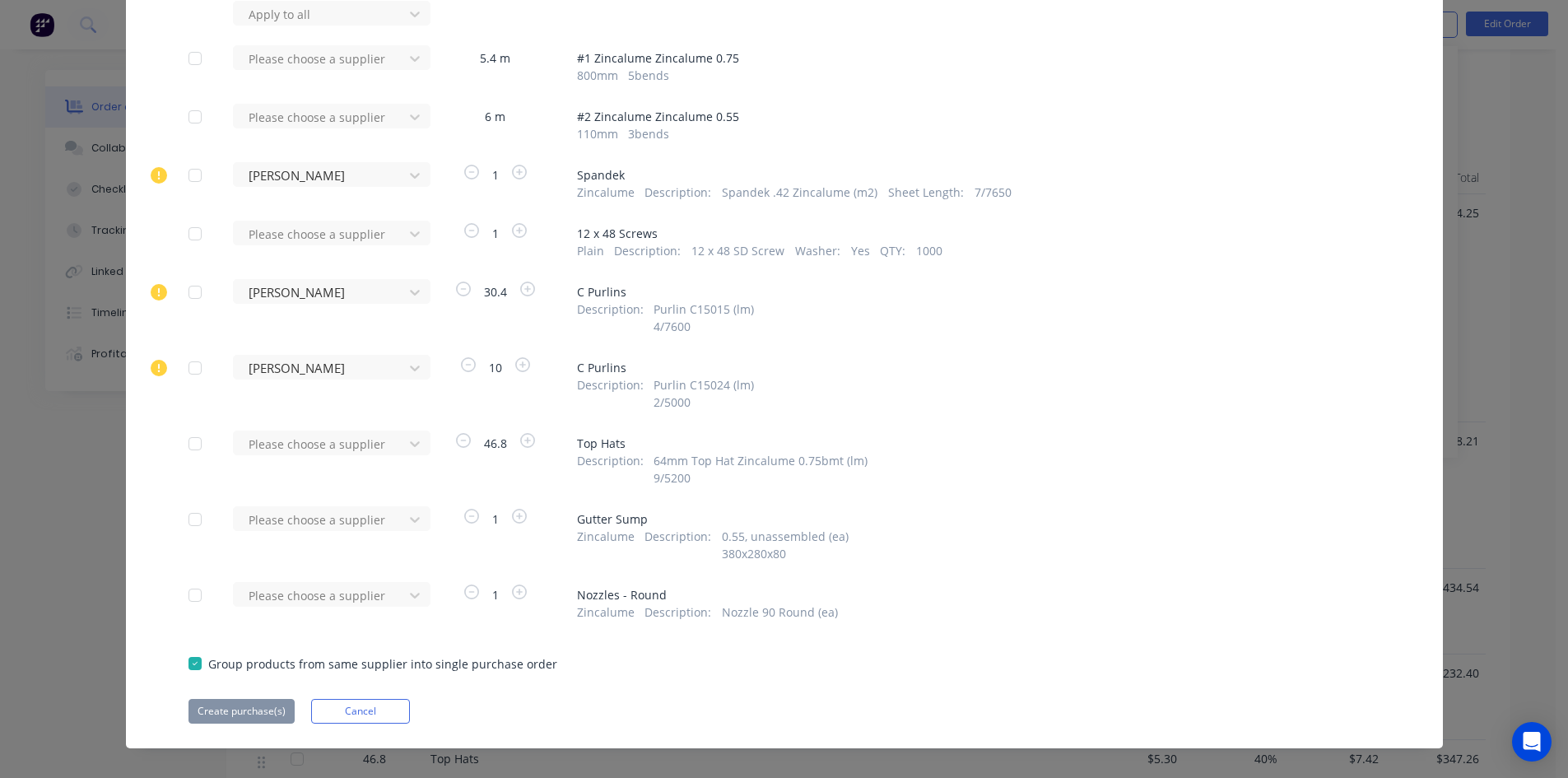
scroll to position [153, 0]
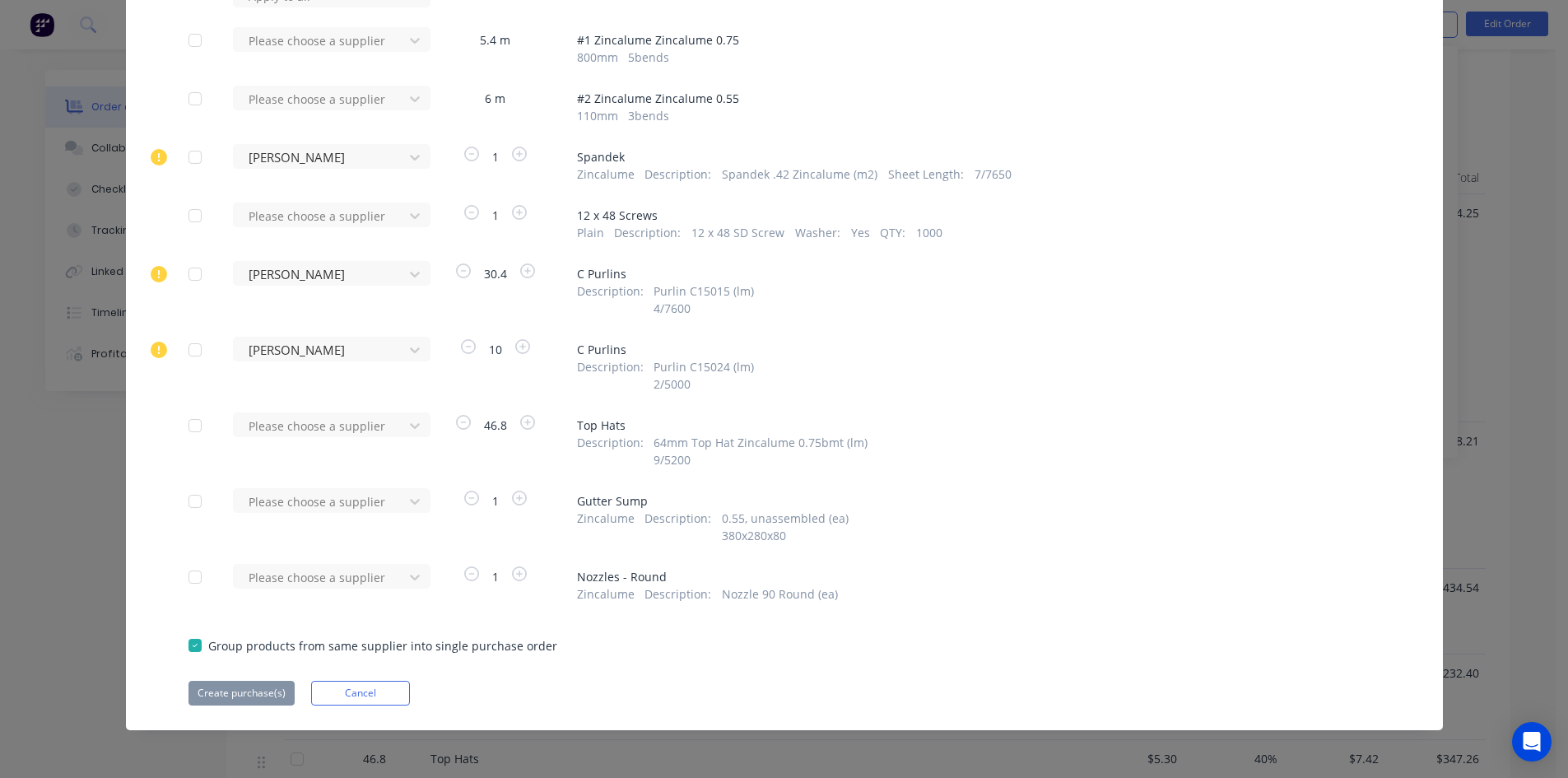
click at [195, 434] on div at bounding box center [195, 426] width 33 height 33
click at [283, 431] on div at bounding box center [320, 426] width 148 height 20
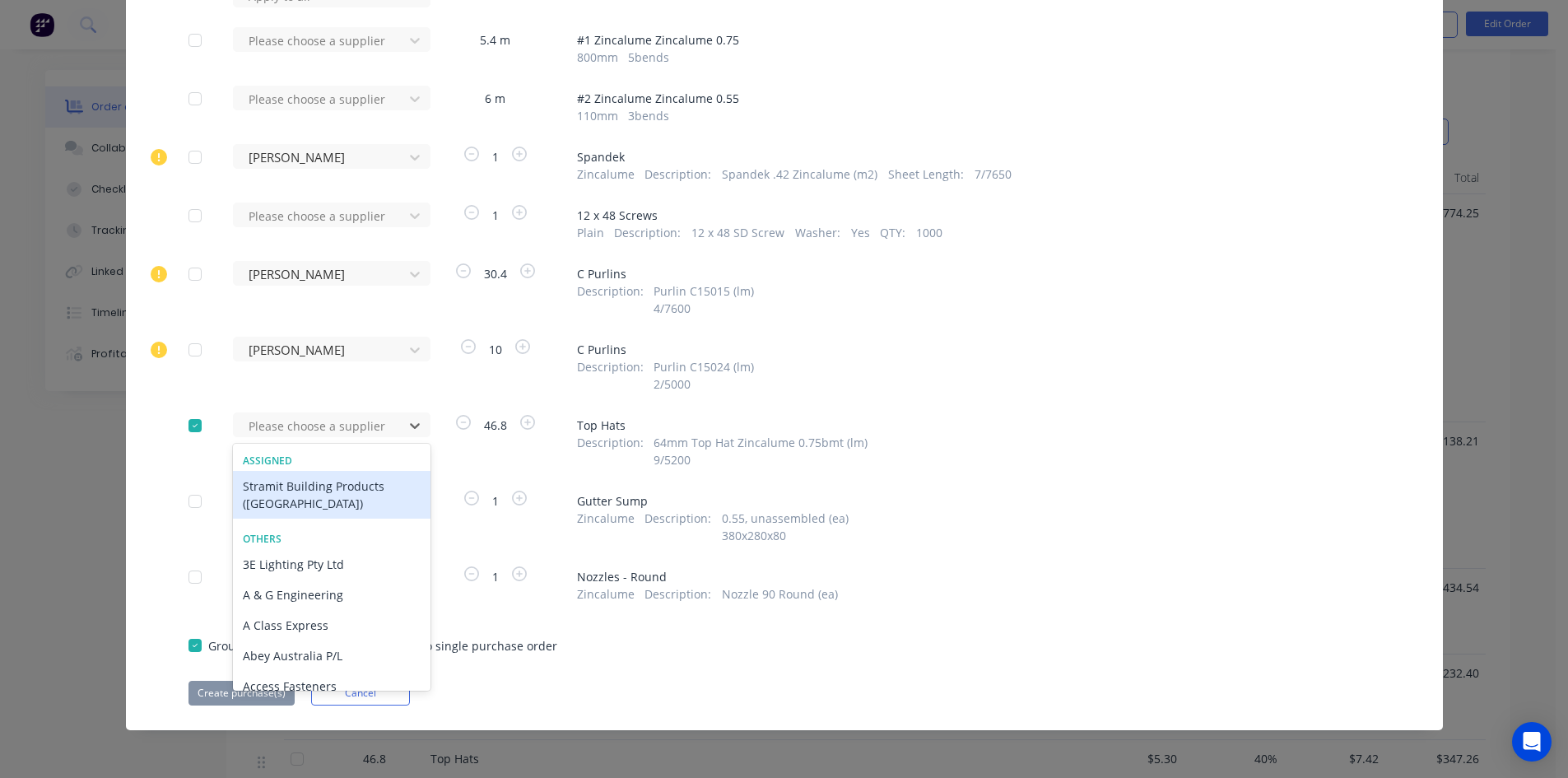
click at [287, 498] on div "Stramit Building Products (VIC)" at bounding box center [331, 495] width 197 height 48
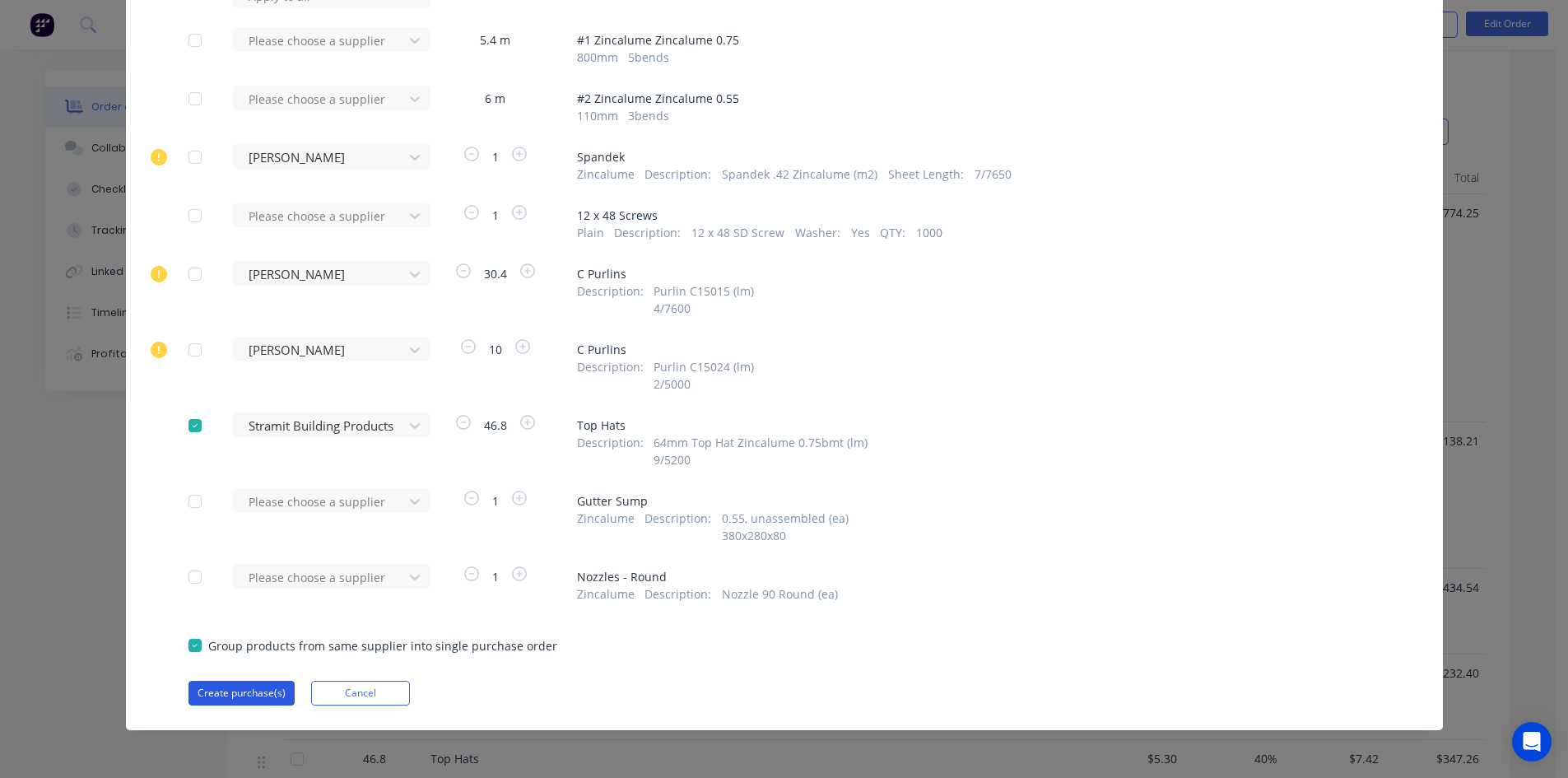
click at [224, 695] on button "Create purchase(s)" at bounding box center [241, 693] width 106 height 25
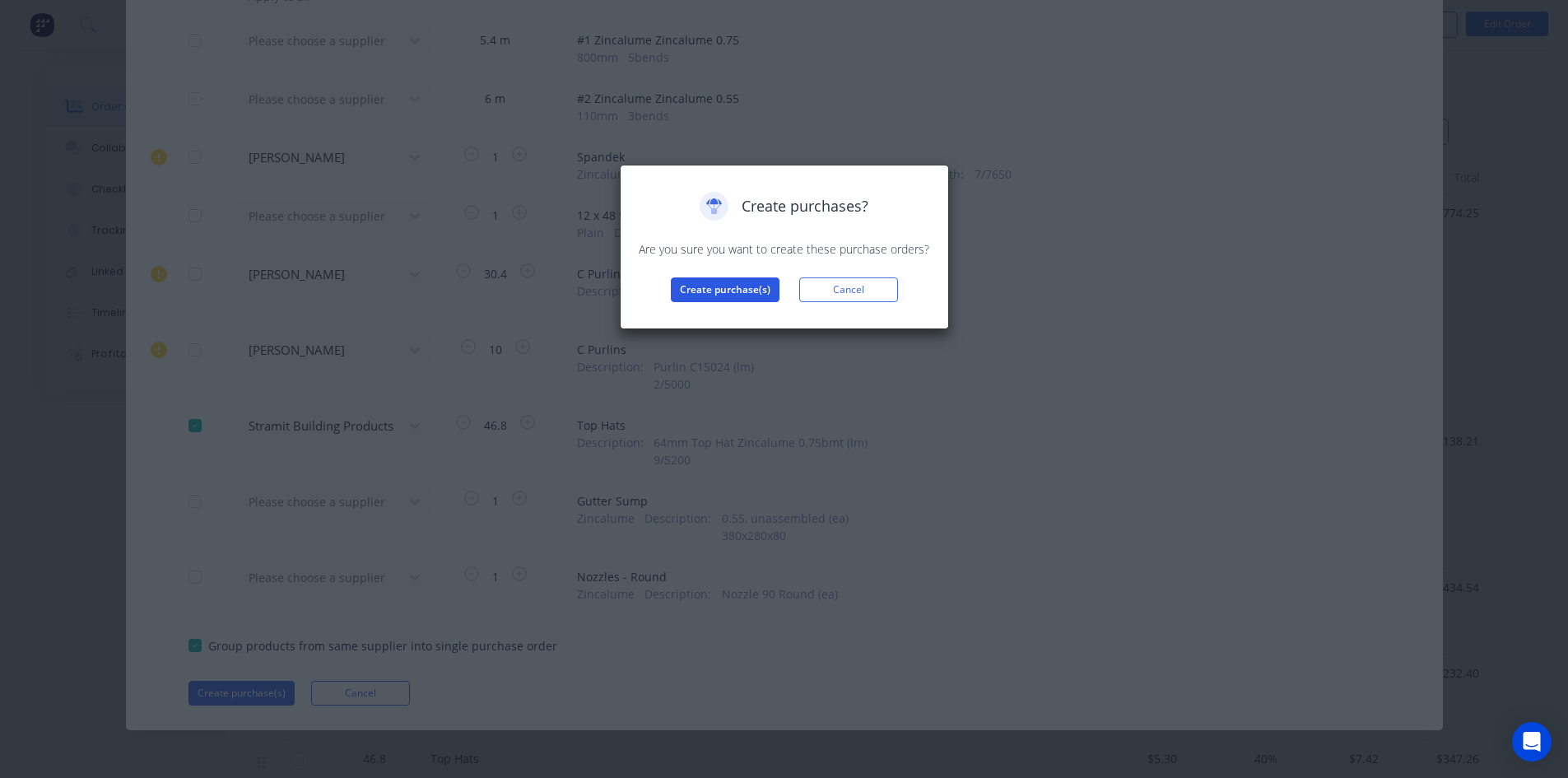
click at [713, 291] on button "Create purchase(s)" at bounding box center [725, 289] width 108 height 25
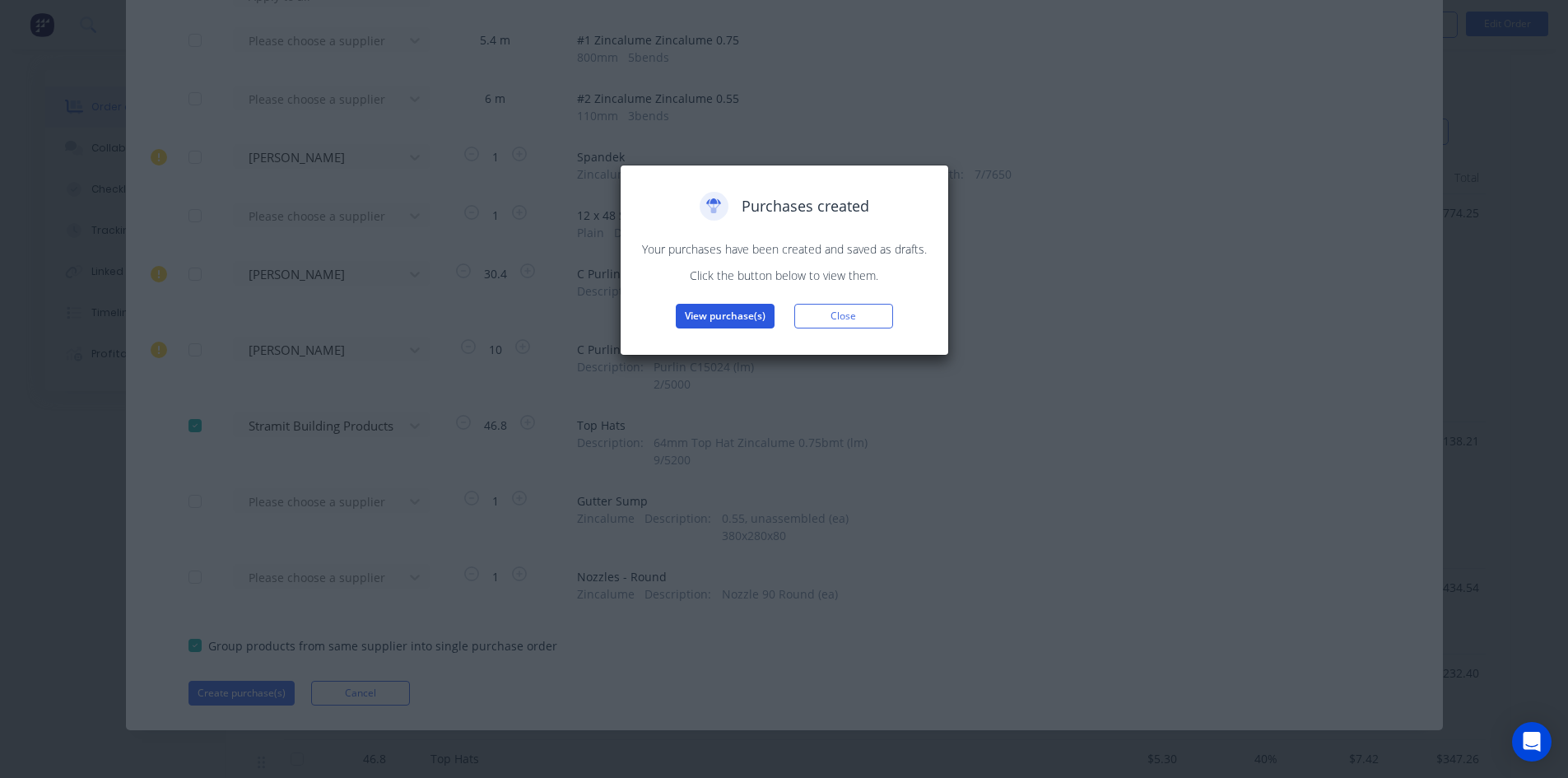
click at [717, 313] on button "View purchase(s)" at bounding box center [725, 316] width 99 height 25
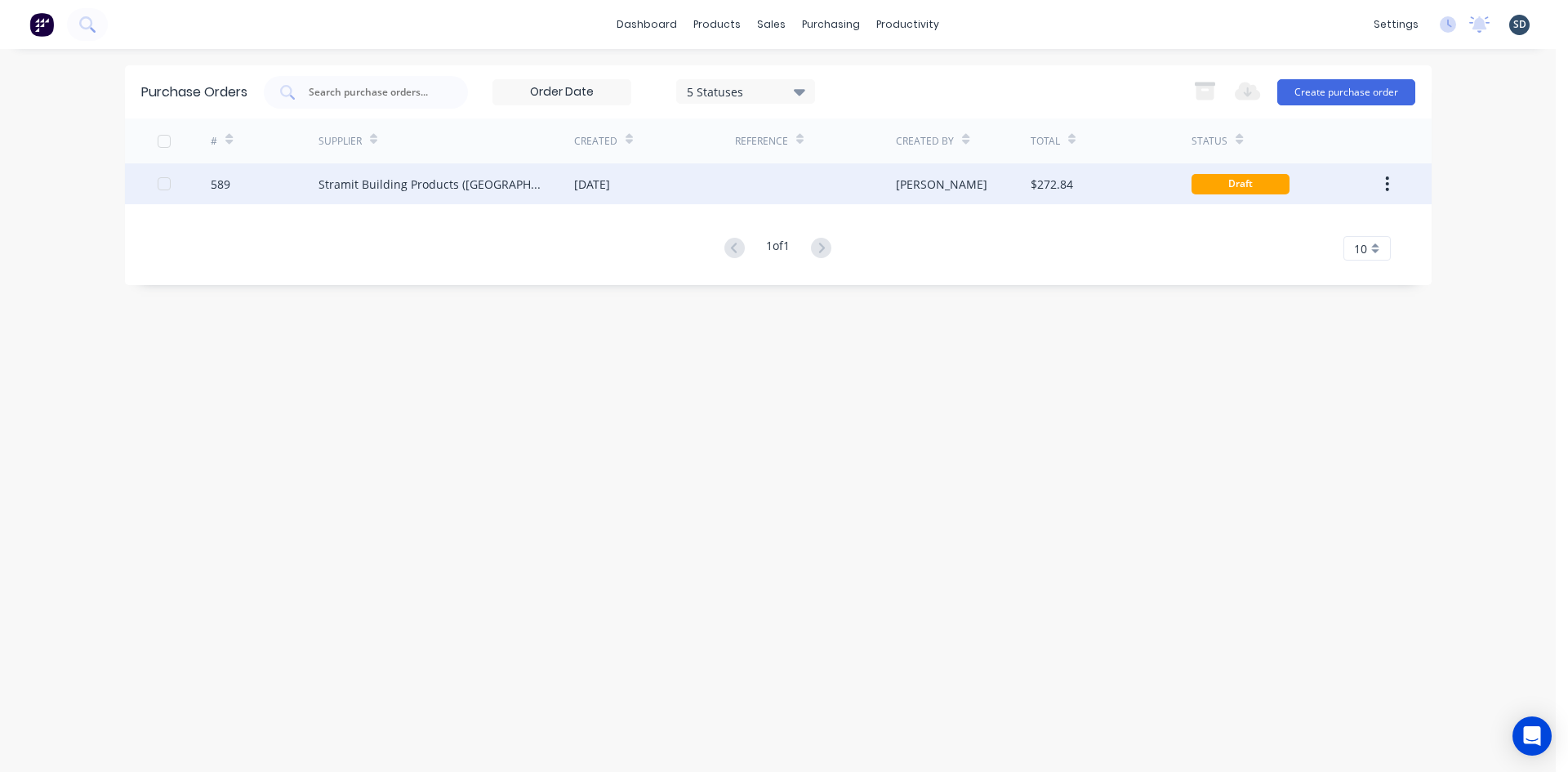
click at [489, 168] on div "Stramit Building Products (VIC)" at bounding box center [446, 183] width 256 height 41
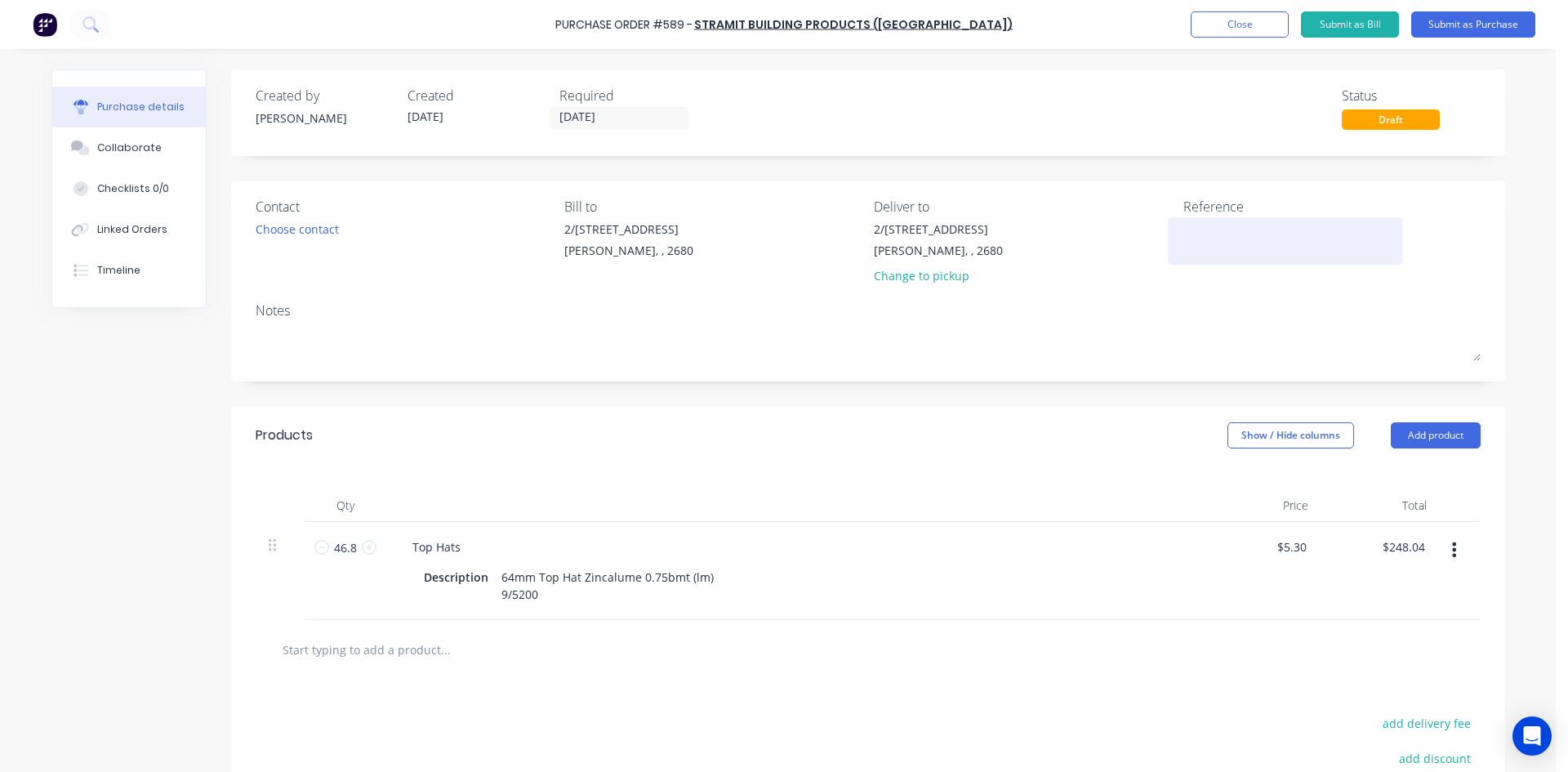
click at [1227, 231] on textarea at bounding box center [1286, 239] width 204 height 36
type textarea "58"
type textarea "x"
type textarea "589"
type textarea "x"
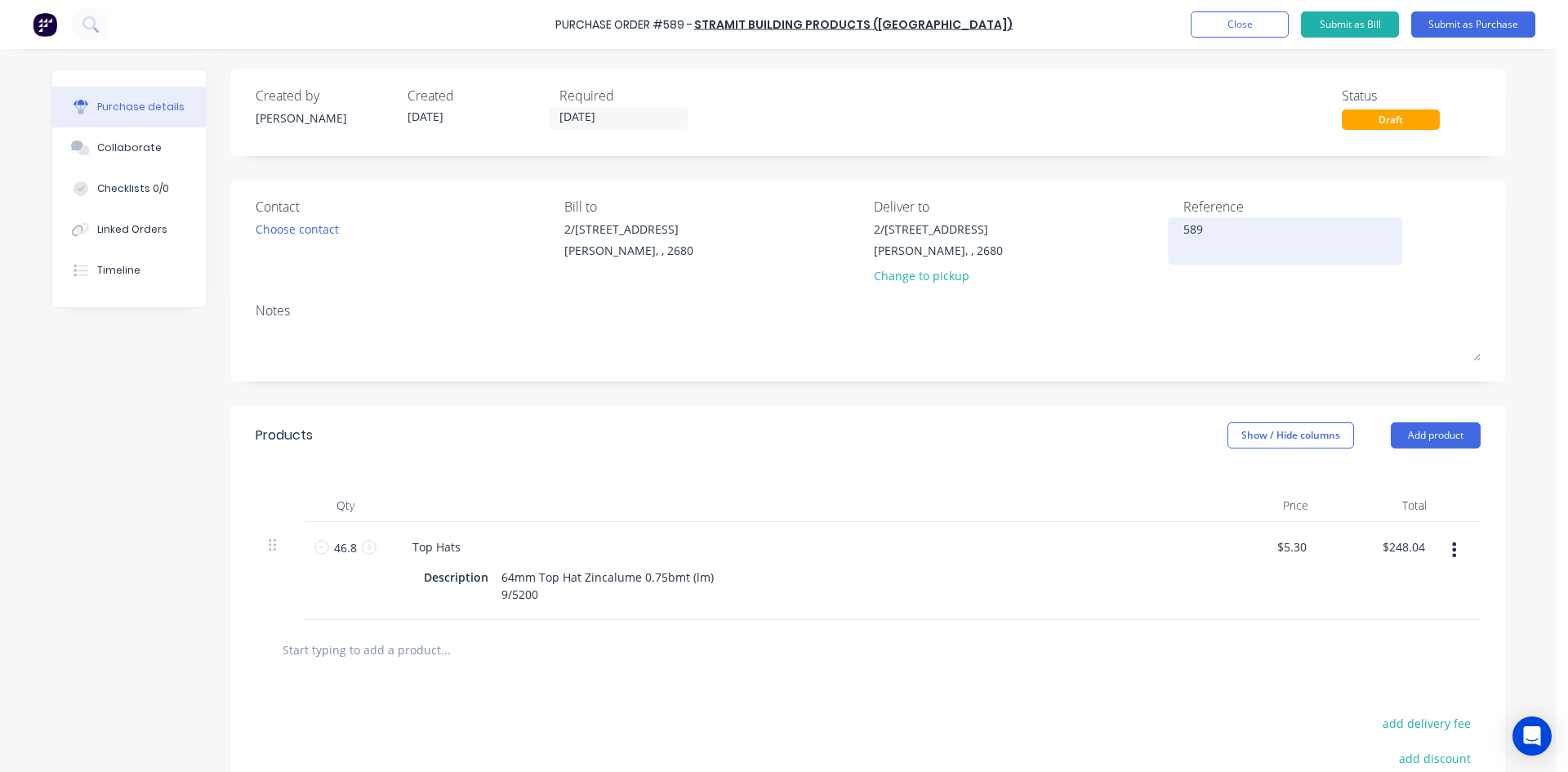
type textarea "589"
type textarea "x"
type textarea "589 /"
type textarea "x"
type textarea "589 /"
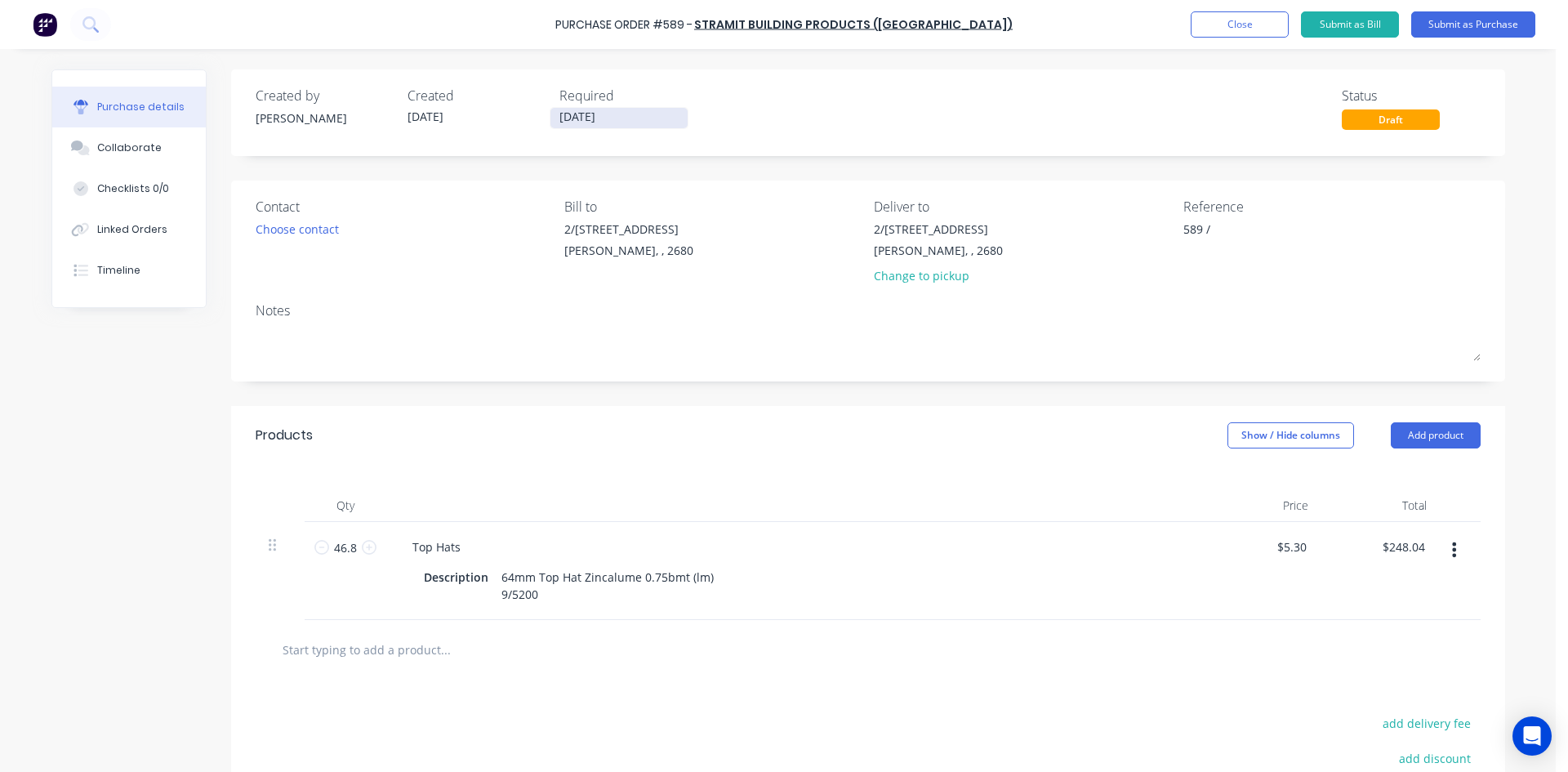
type textarea "x"
type textarea "589 /"
click at [619, 122] on input "25/09/25" at bounding box center [619, 117] width 137 height 20
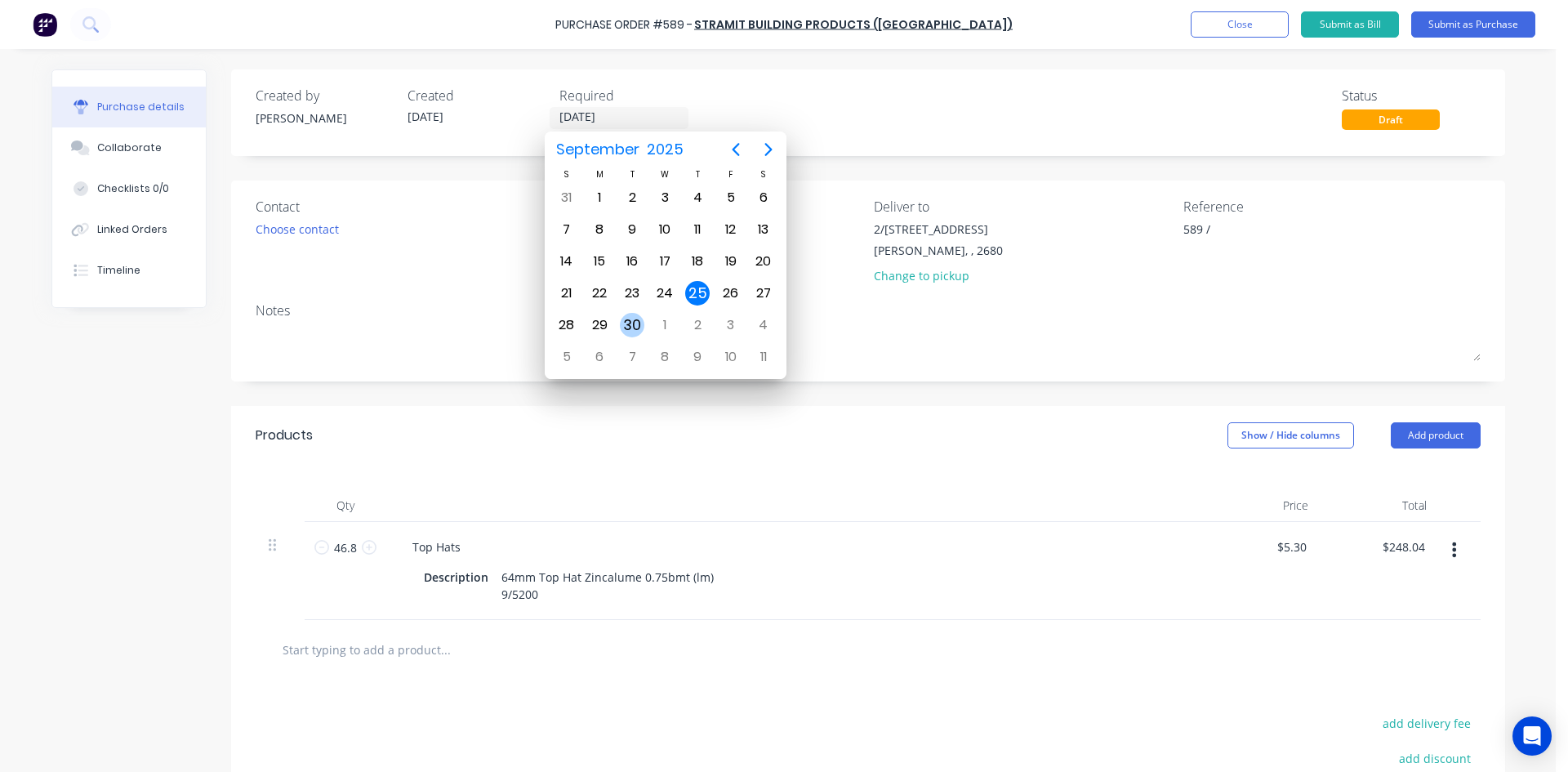
click at [625, 320] on div "30" at bounding box center [632, 325] width 25 height 25
type textarea "x"
type input "30/09/25"
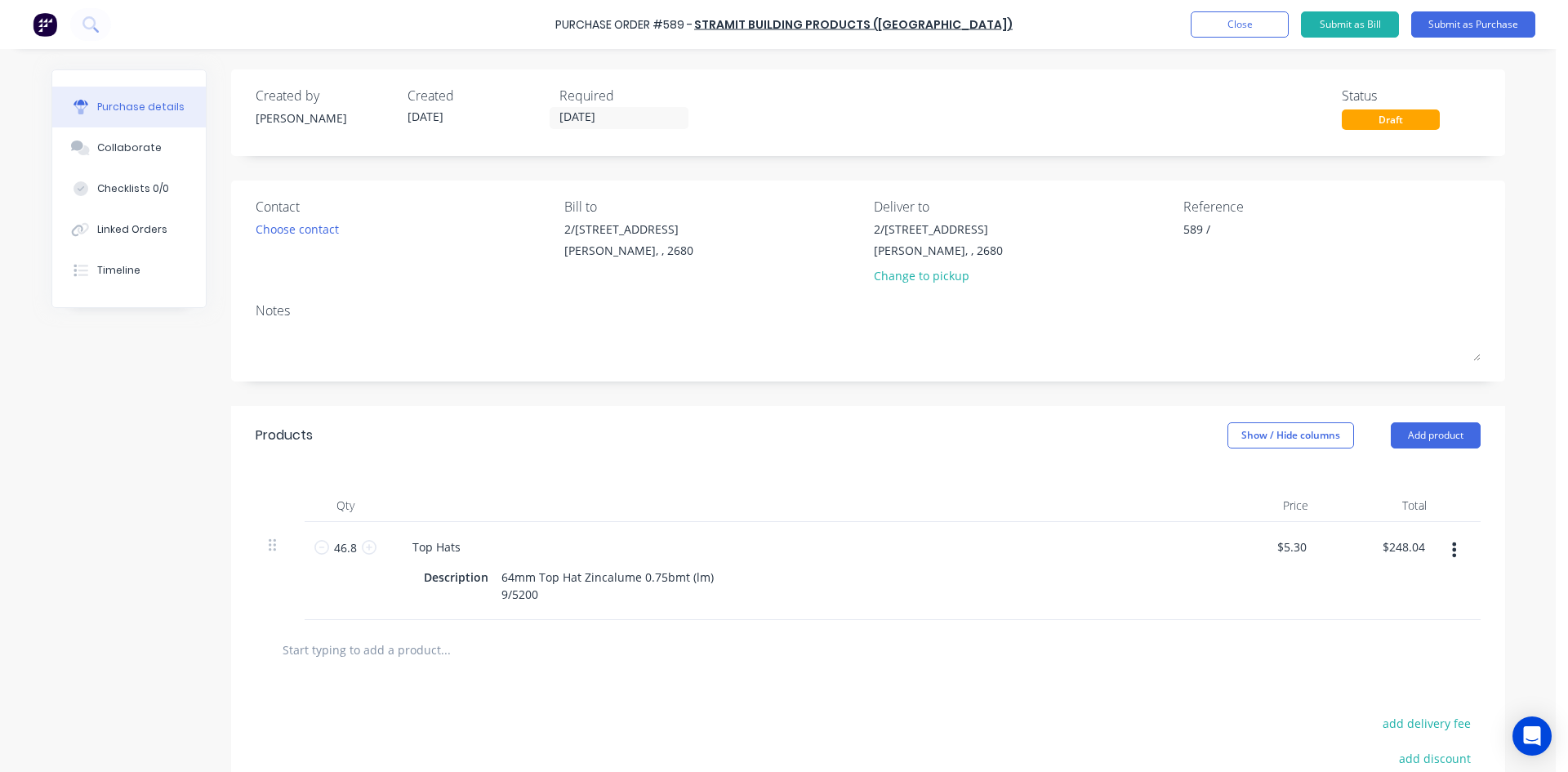
click at [781, 171] on div "Created by Sam Created 25/09/25 Required 30/09/25 Status Draft Contact Choose c…" at bounding box center [868, 508] width 1274 height 879
click at [1461, 22] on button "Submit as Purchase" at bounding box center [1473, 25] width 124 height 26
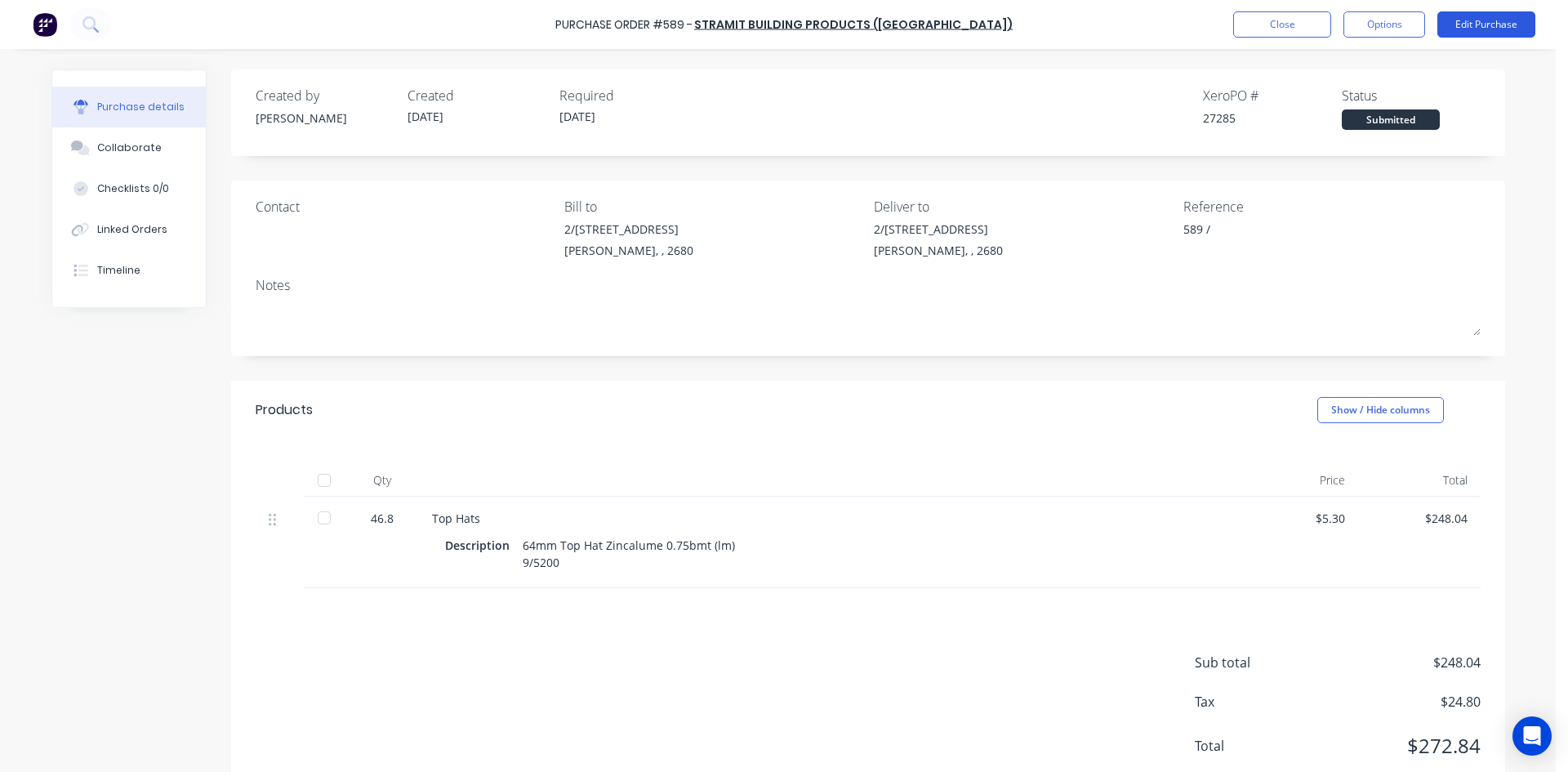
click at [1494, 18] on button "Edit Purchase" at bounding box center [1487, 25] width 98 height 26
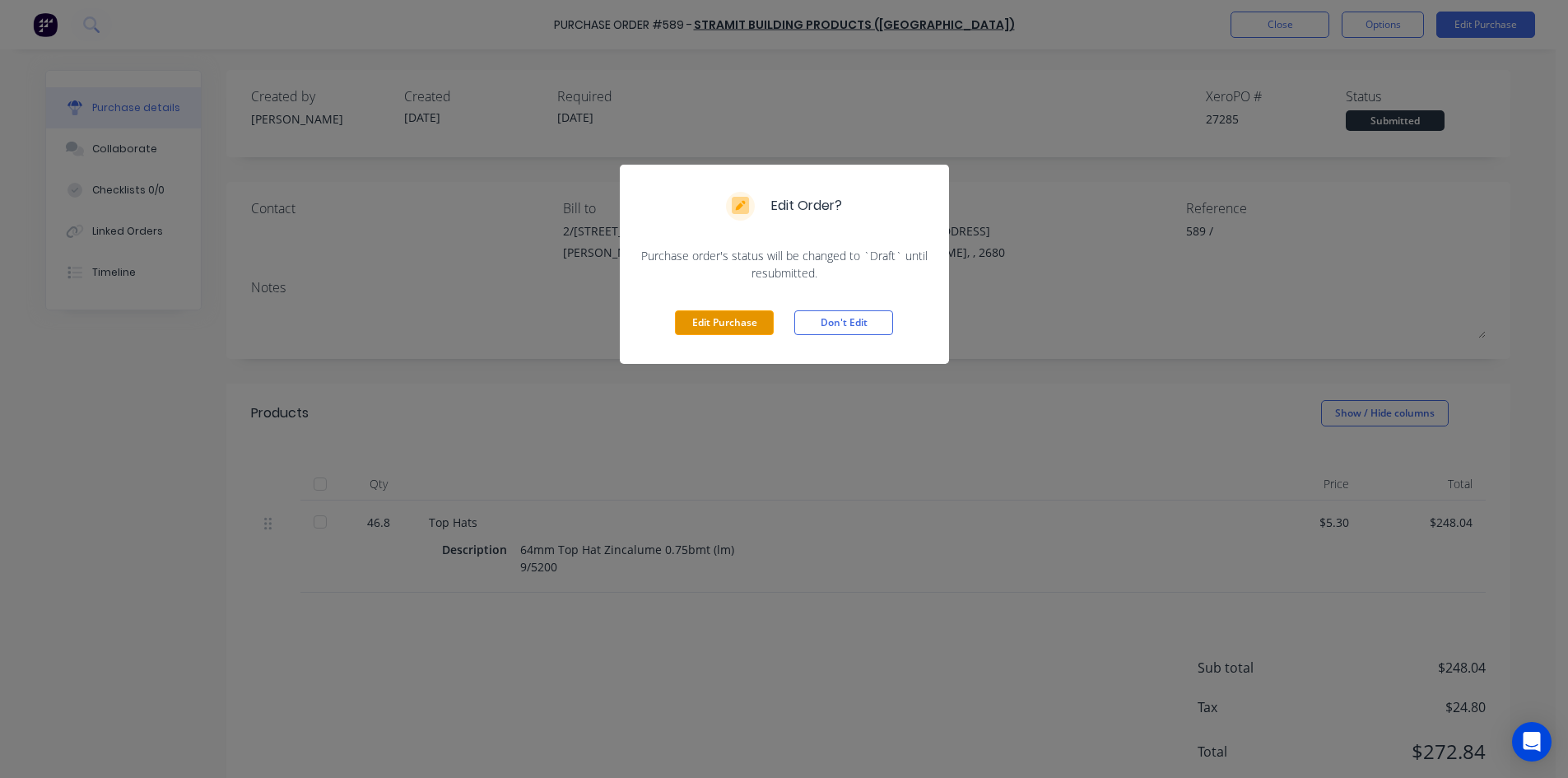
click at [710, 323] on button "Edit Purchase" at bounding box center [724, 322] width 99 height 25
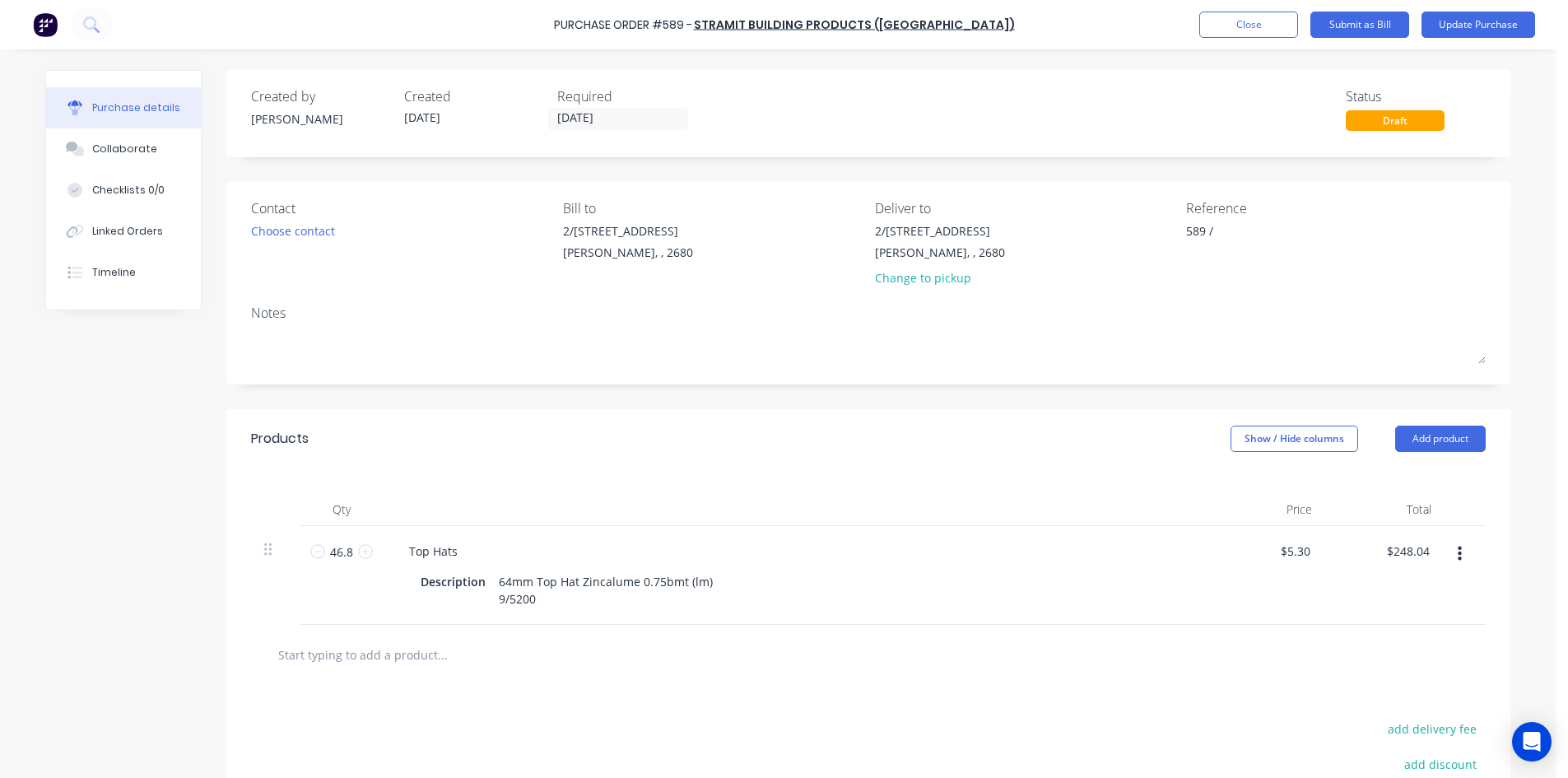
type textarea "x"
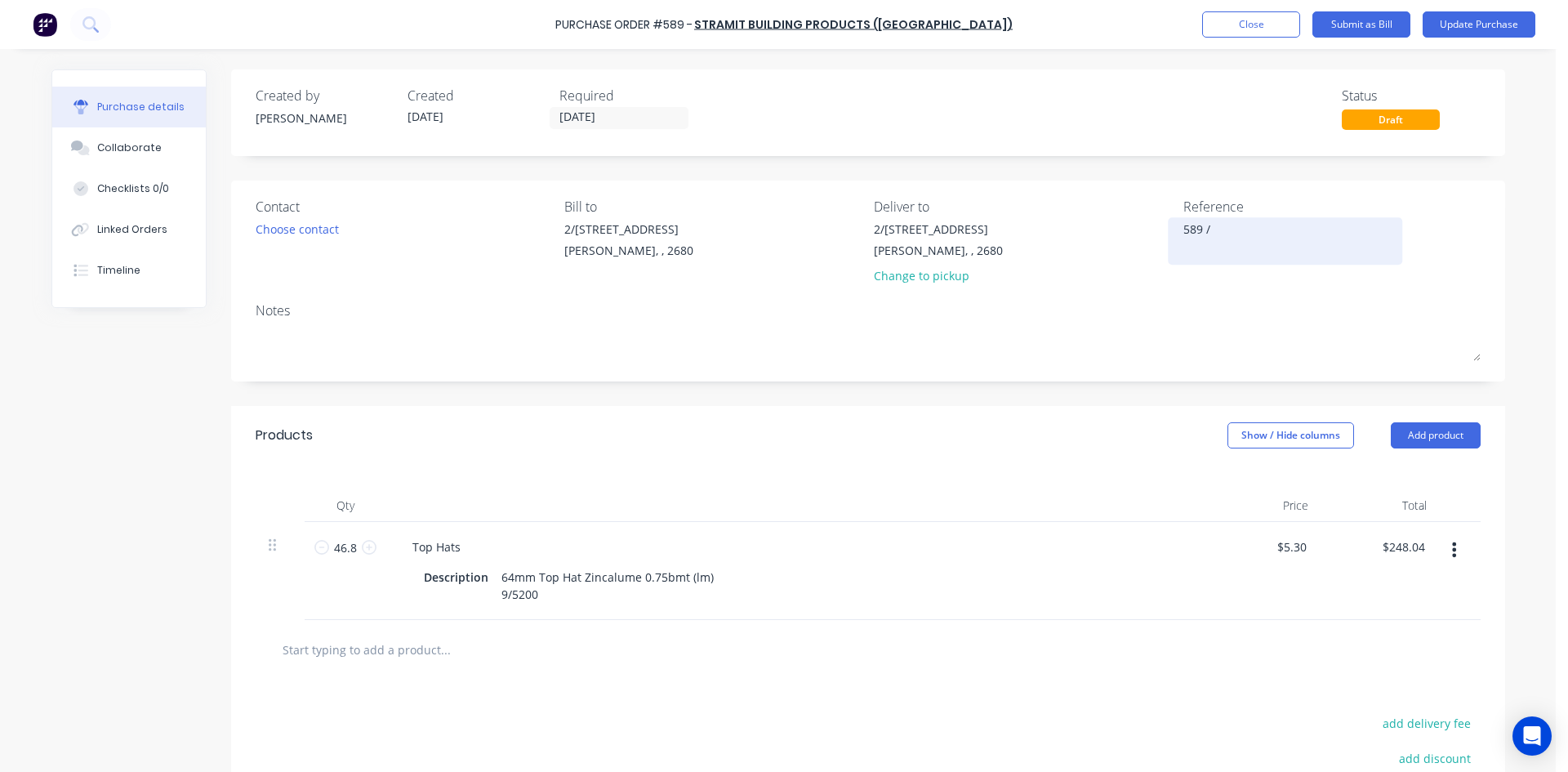
click at [1255, 231] on textarea "589 /" at bounding box center [1286, 239] width 204 height 36
type textarea "589 / J"
type textarea "x"
type textarea "589 / Ja"
type textarea "x"
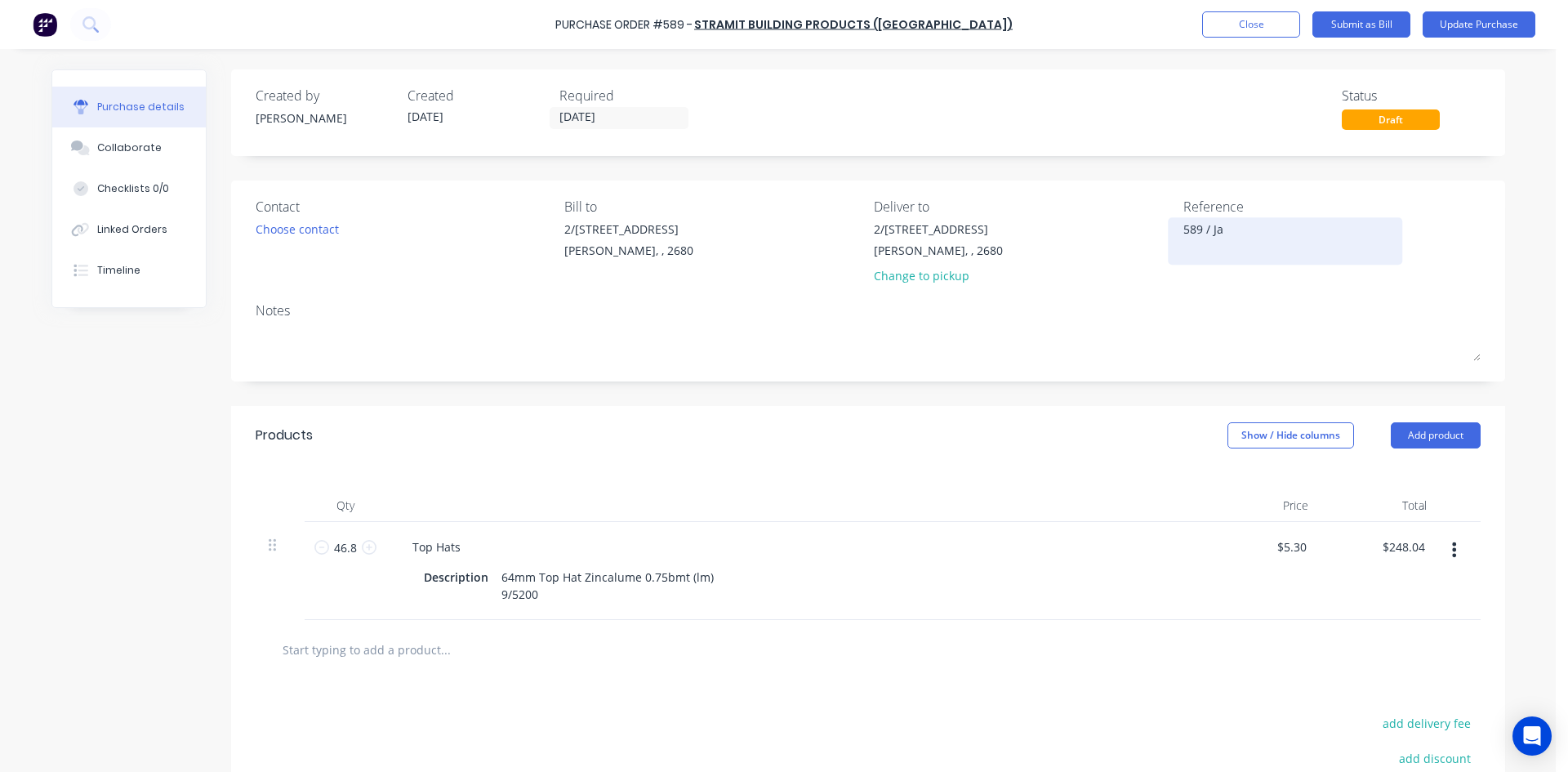
type textarea "589 / Jay"
type textarea "x"
click at [1207, 231] on textarea "589 / Jay" at bounding box center [1286, 239] width 204 height 36
type textarea "589 / Jay"
type textarea "x"
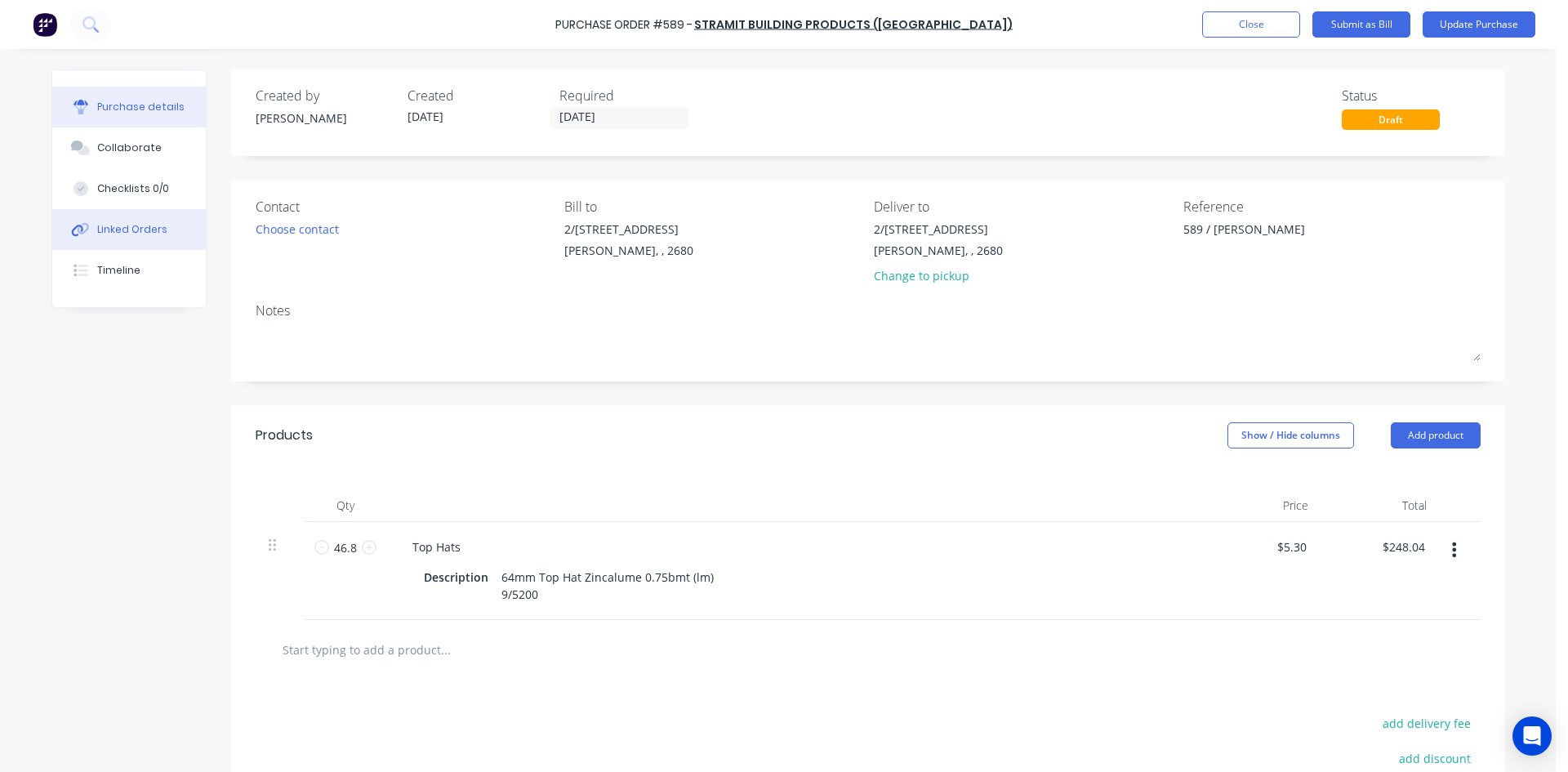
type textarea "589 / Jay"
click at [142, 242] on button "Linked Orders" at bounding box center [128, 229] width 154 height 41
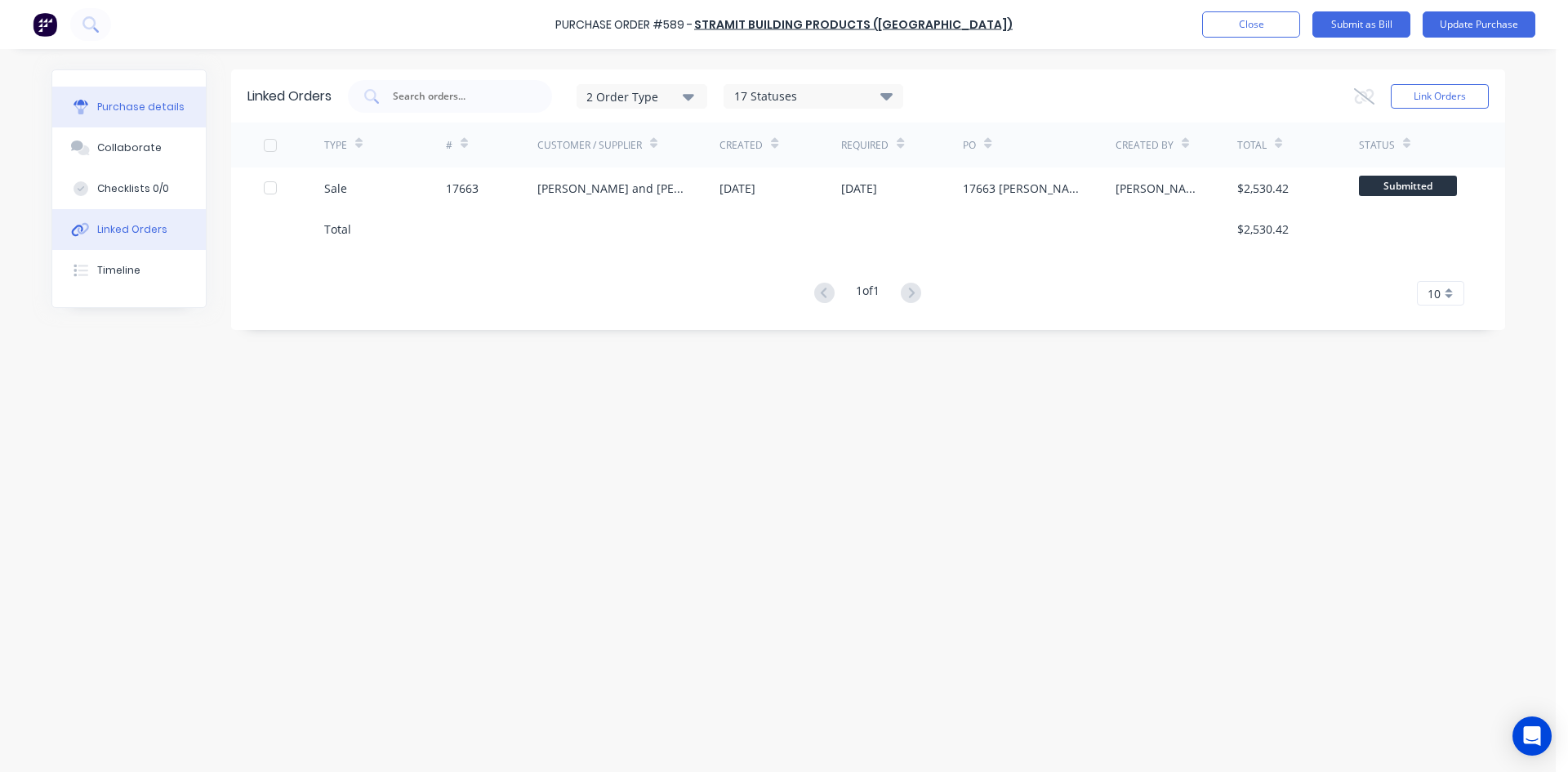
click at [131, 117] on button "Purchase details" at bounding box center [128, 107] width 154 height 41
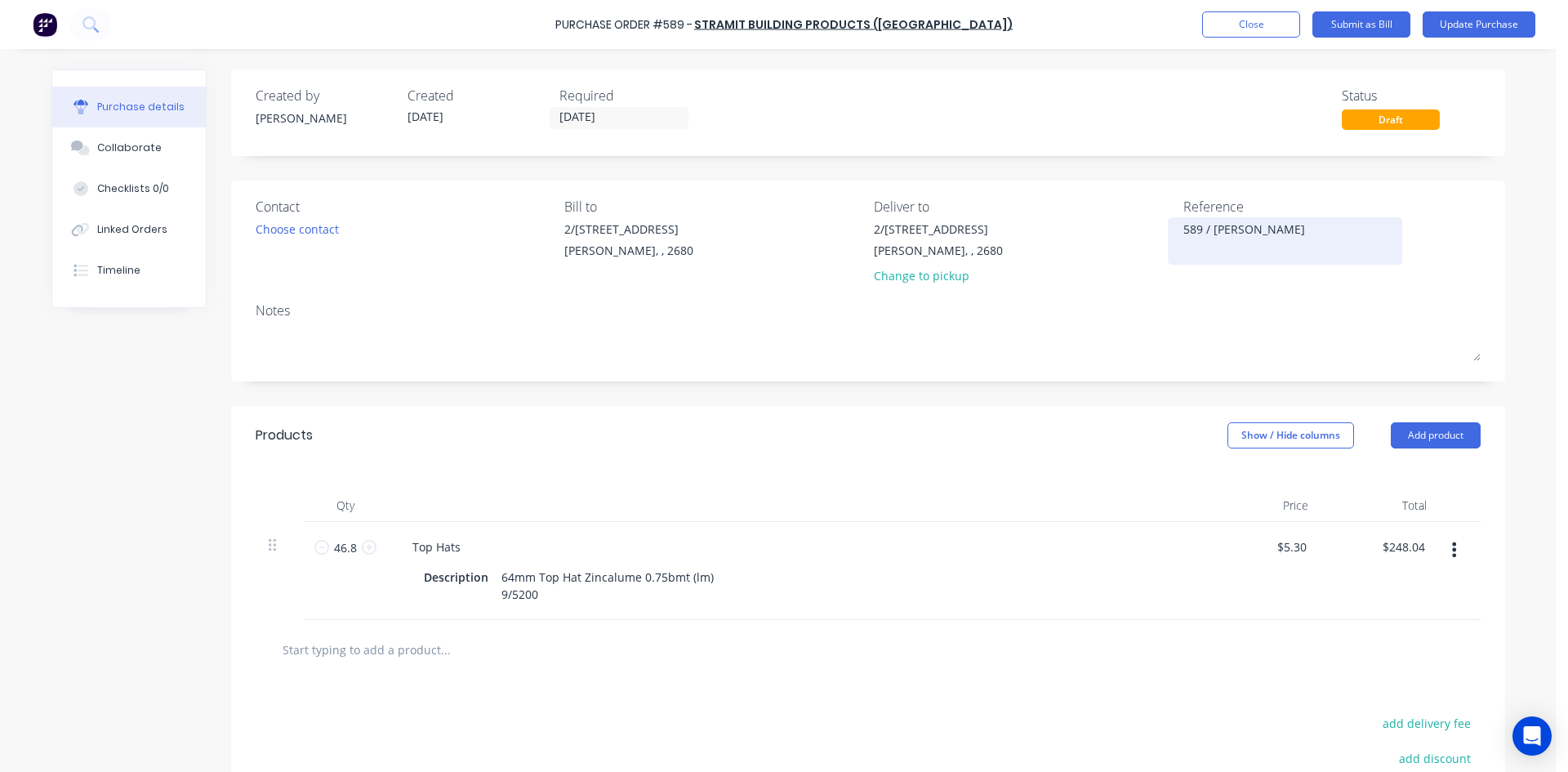
click at [1207, 228] on textarea "589 / Jay" at bounding box center [1286, 239] width 204 height 36
type textarea "x"
type textarea "589 / 1Jay"
type textarea "x"
type textarea "589 / 17Jay"
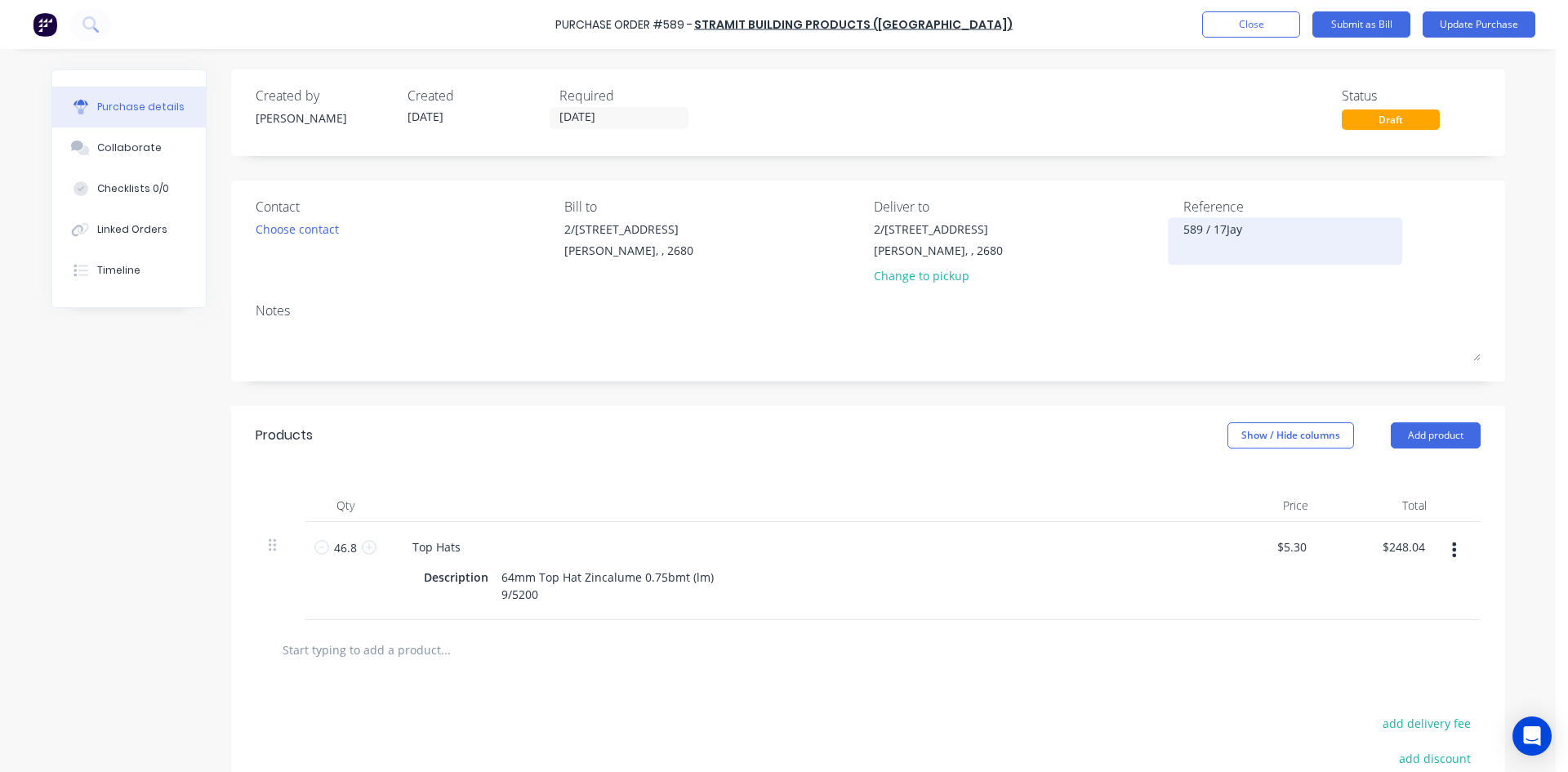
type textarea "x"
type textarea "589 / 176Jay"
type textarea "x"
type textarea "589 / 1766Jay"
type textarea "x"
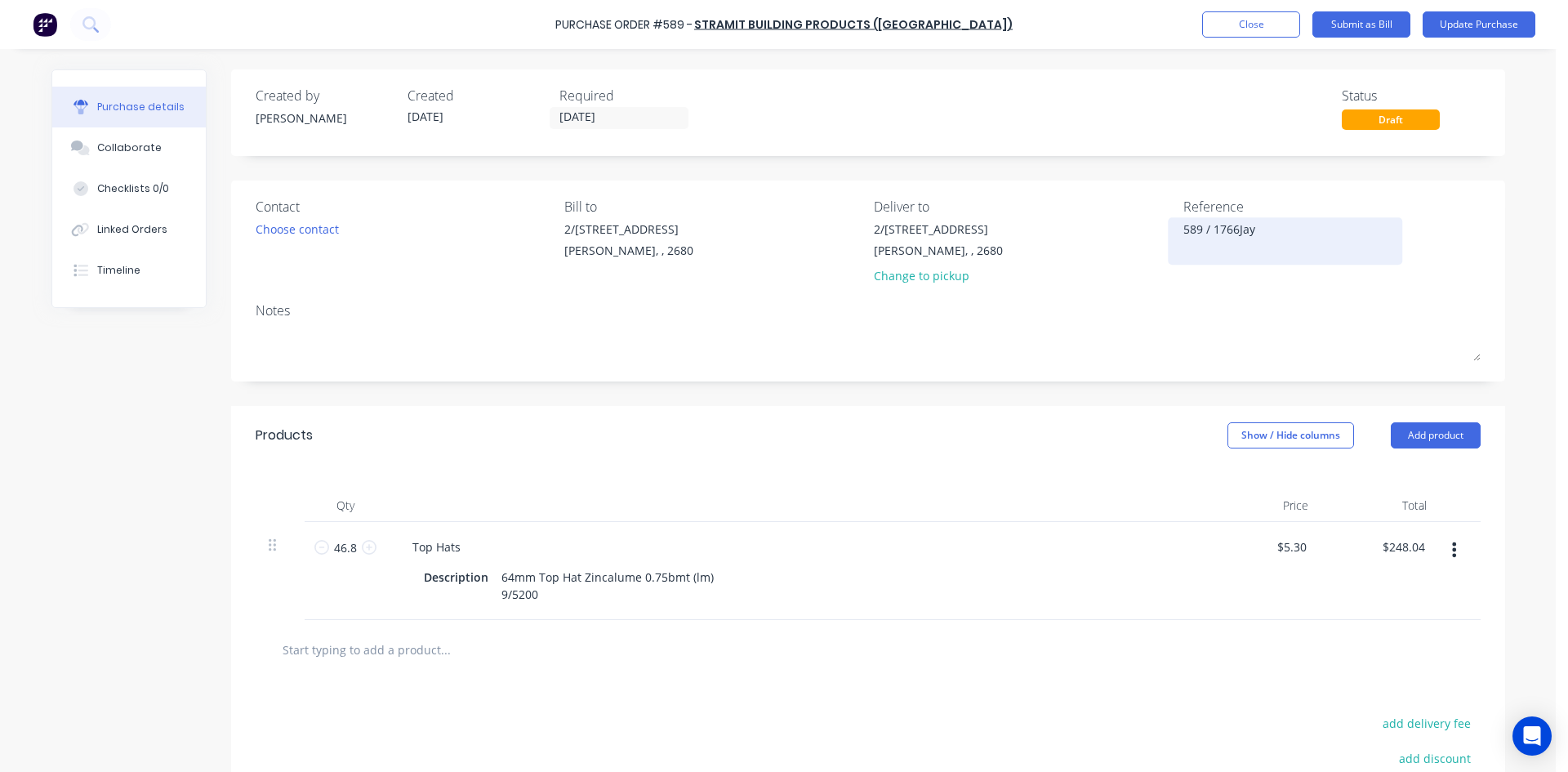
type textarea "589 / 17663Jay"
type textarea "x"
type textarea "589 / 17663 Jay"
type textarea "x"
type textarea "589 / 17663 Jay"
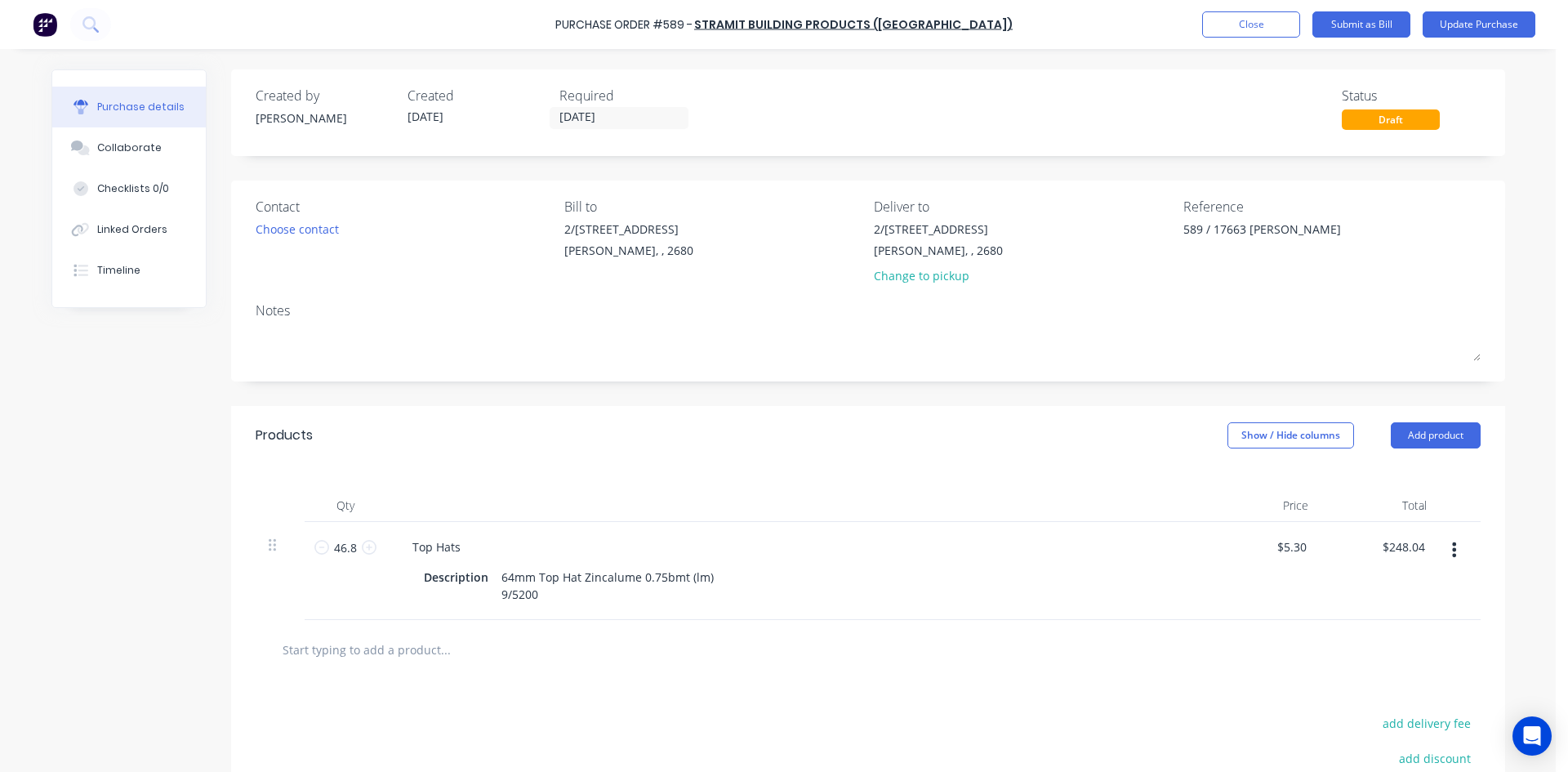
click at [1216, 300] on div "Notes" at bounding box center [868, 310] width 1225 height 20
click at [1468, 25] on button "Update Purchase" at bounding box center [1479, 25] width 113 height 26
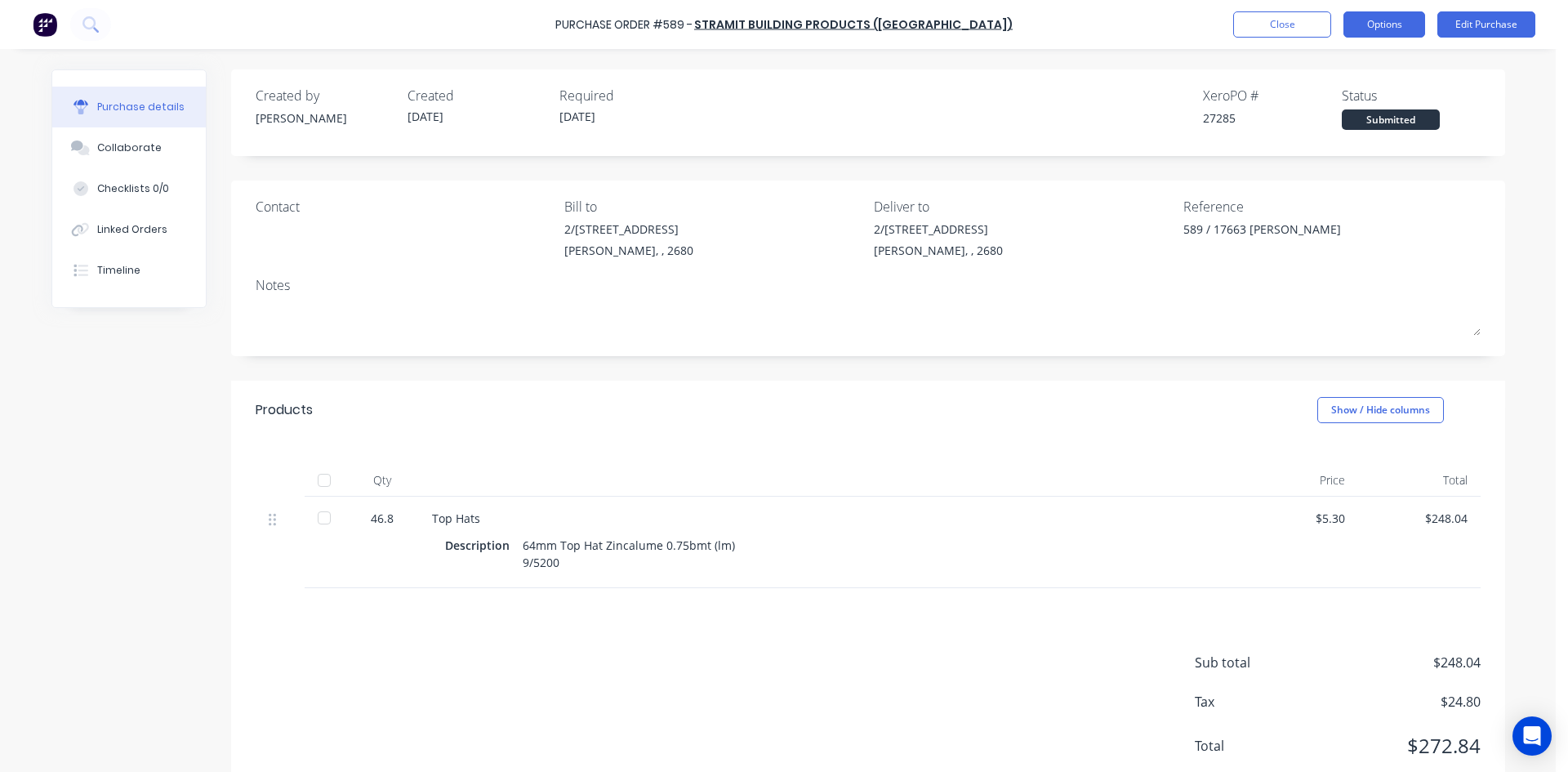
click at [1390, 28] on button "Options" at bounding box center [1384, 25] width 82 height 26
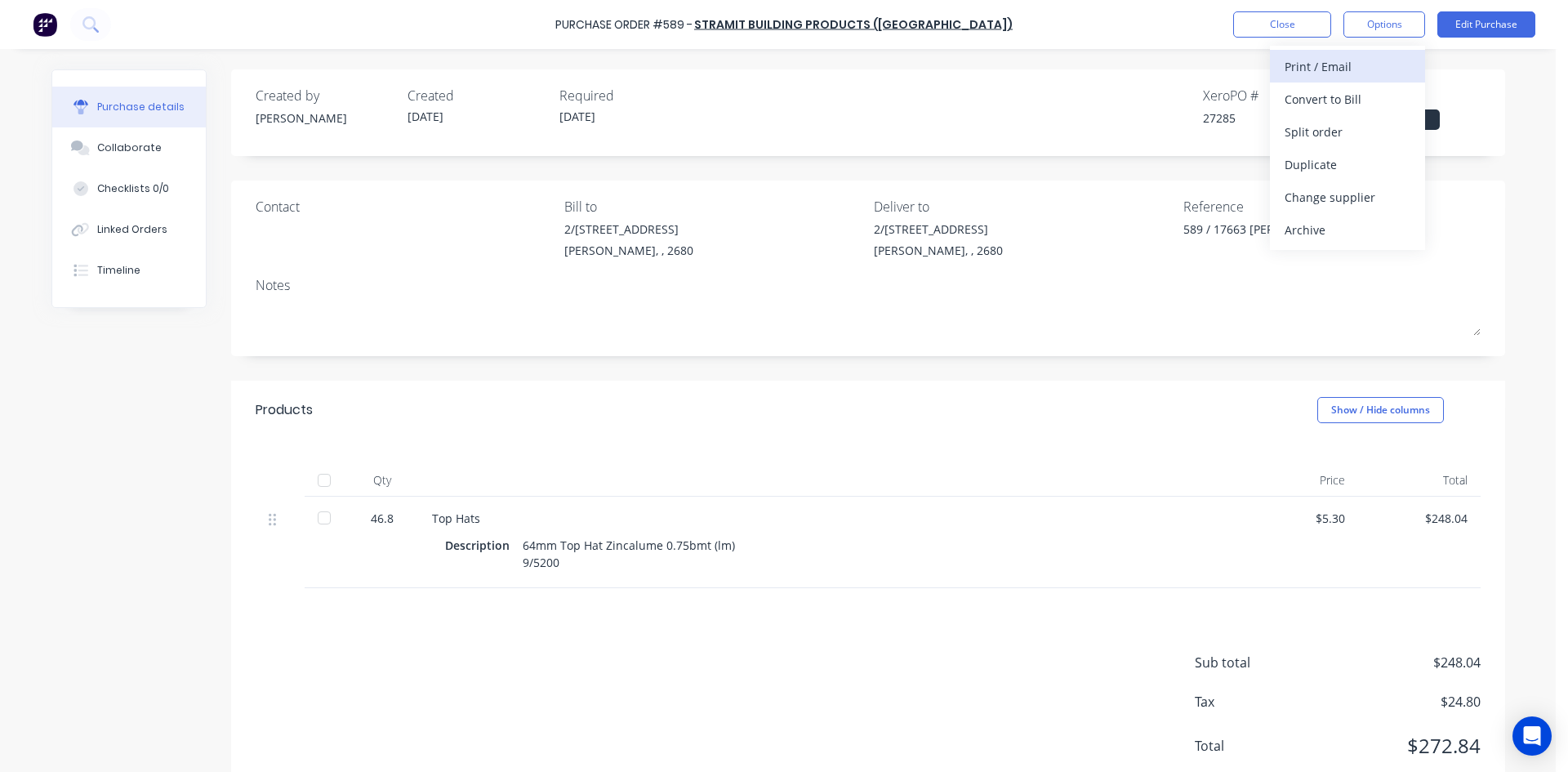
click at [1366, 59] on div "Print / Email" at bounding box center [1348, 66] width 126 height 24
click at [1349, 96] on div "With pricing" at bounding box center [1348, 99] width 126 height 24
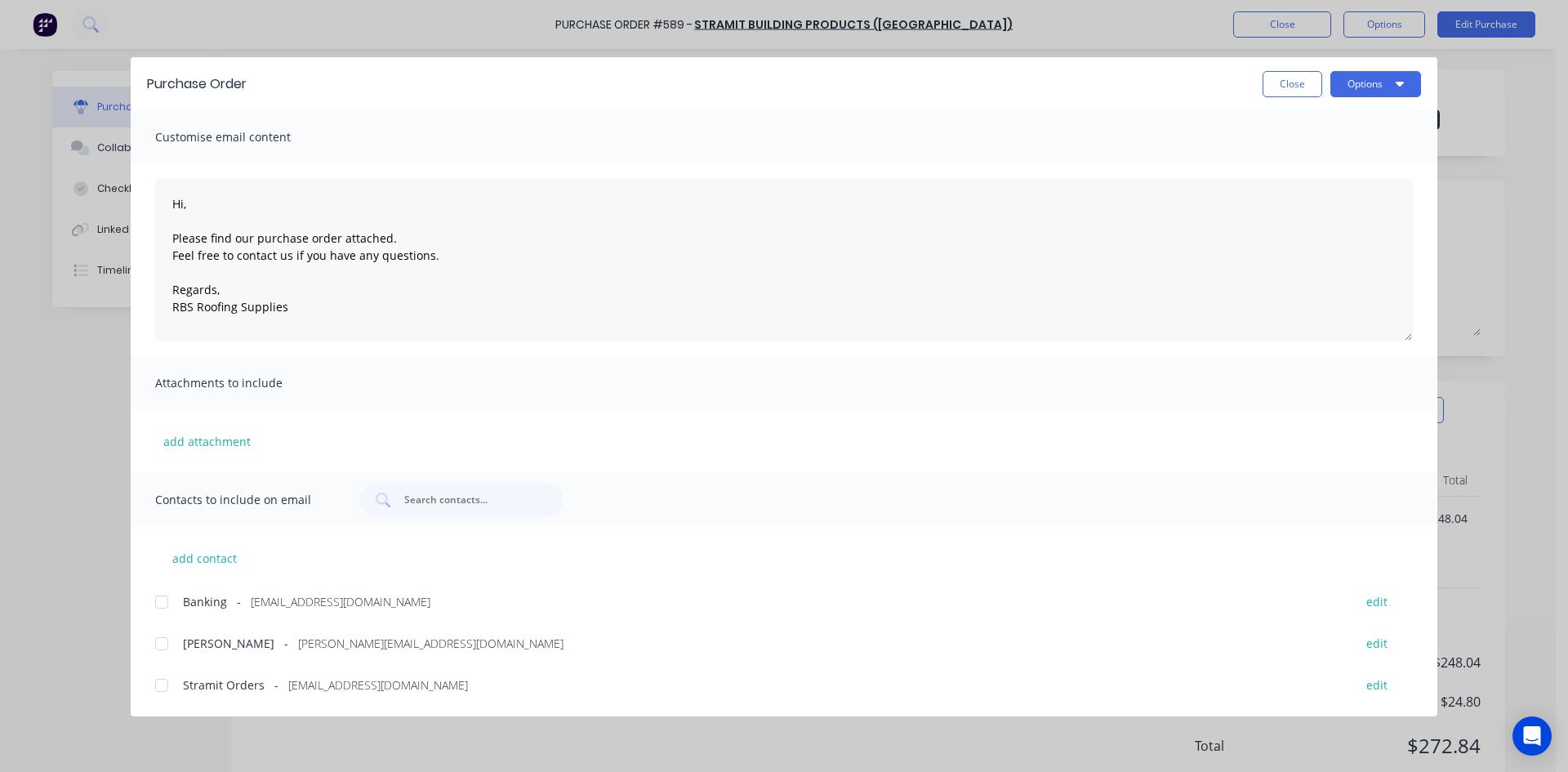
click at [163, 692] on div at bounding box center [162, 686] width 33 height 33
click at [1363, 82] on button "Options" at bounding box center [1376, 84] width 91 height 26
click at [1354, 194] on div "Email" at bounding box center [1343, 190] width 126 height 24
click at [1282, 79] on button "Close" at bounding box center [1292, 84] width 59 height 26
type textarea "x"
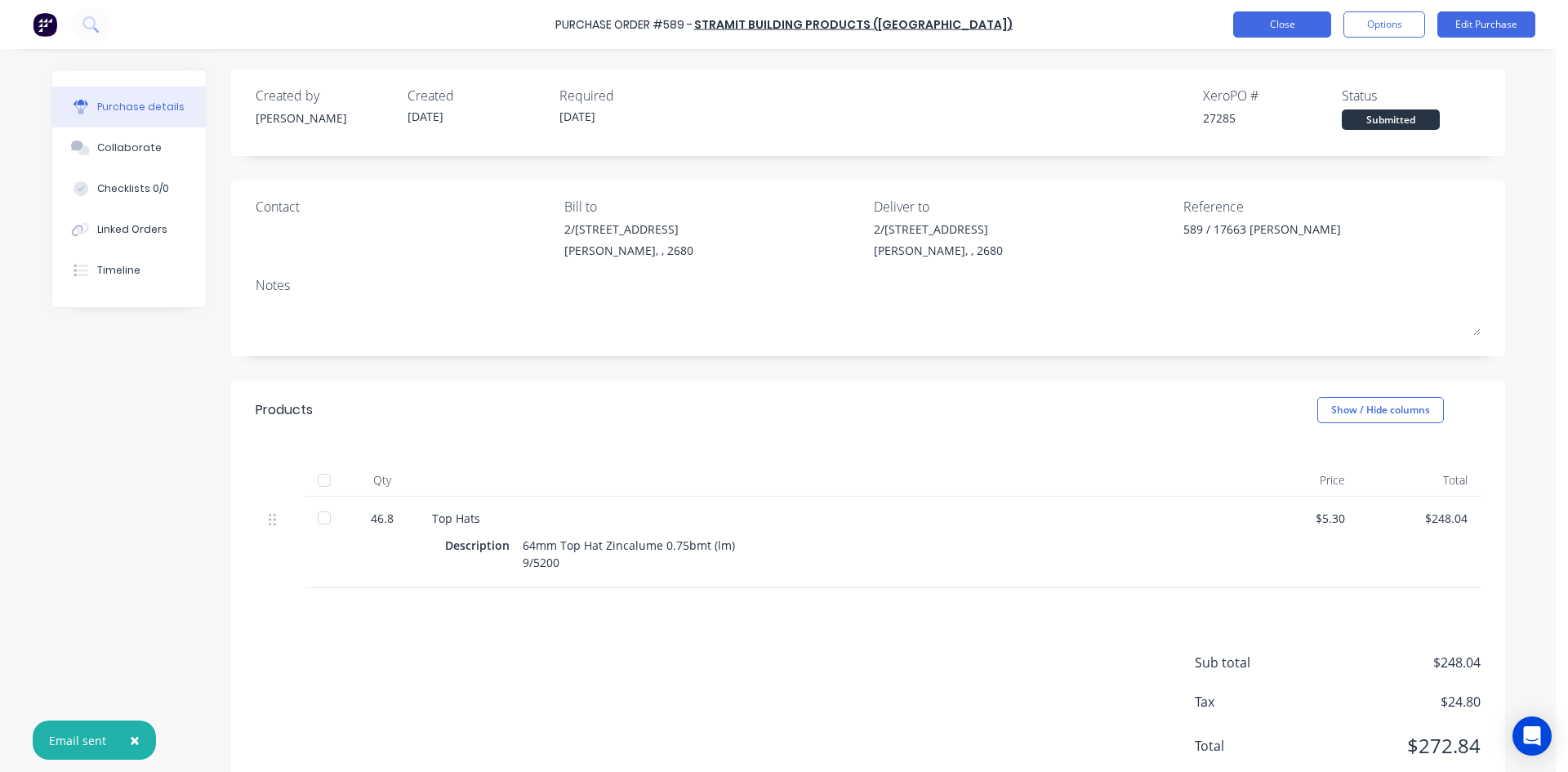
click at [1288, 29] on button "Close" at bounding box center [1282, 25] width 98 height 26
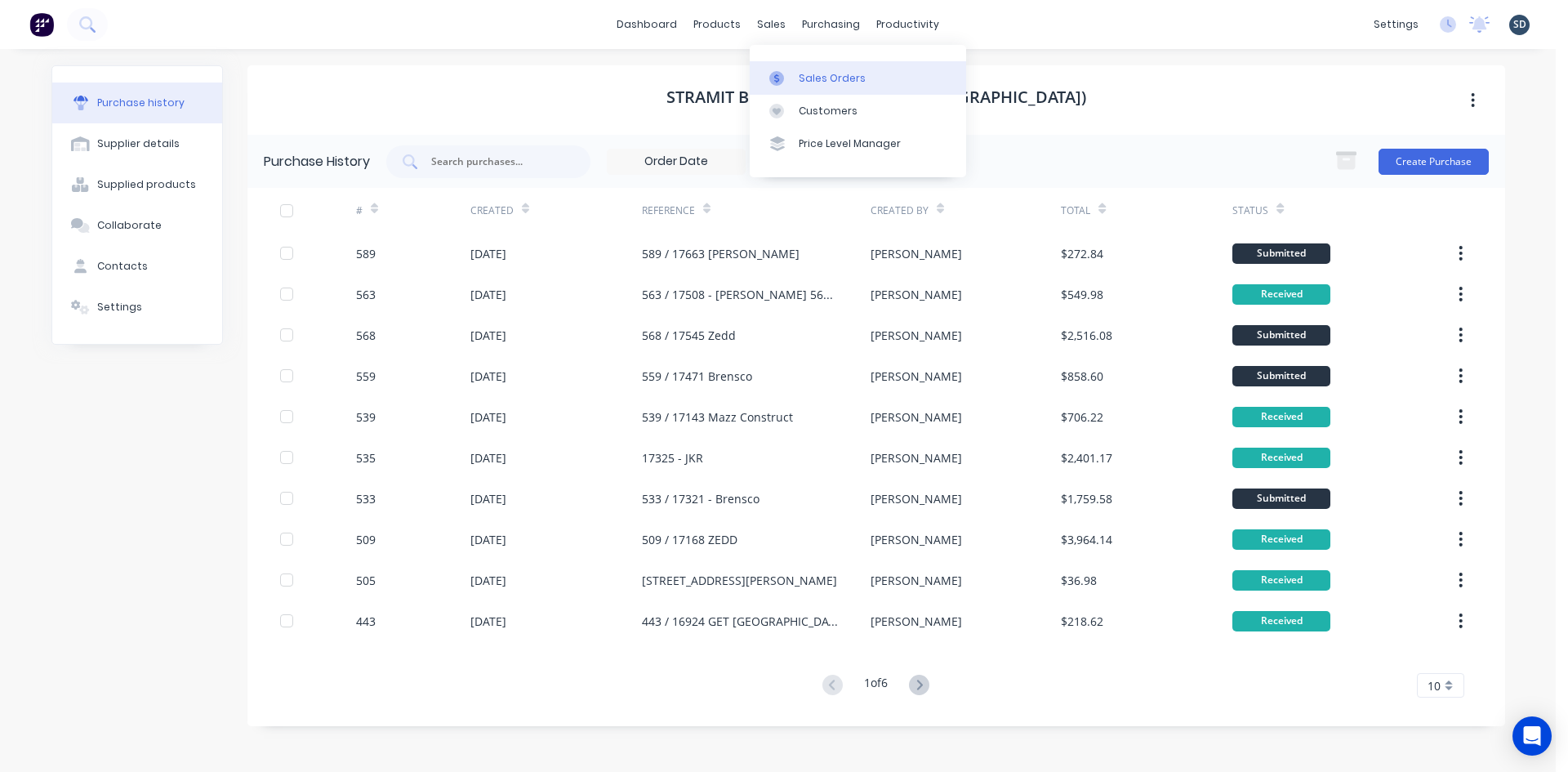
click at [798, 62] on link "Sales Orders" at bounding box center [858, 77] width 217 height 33
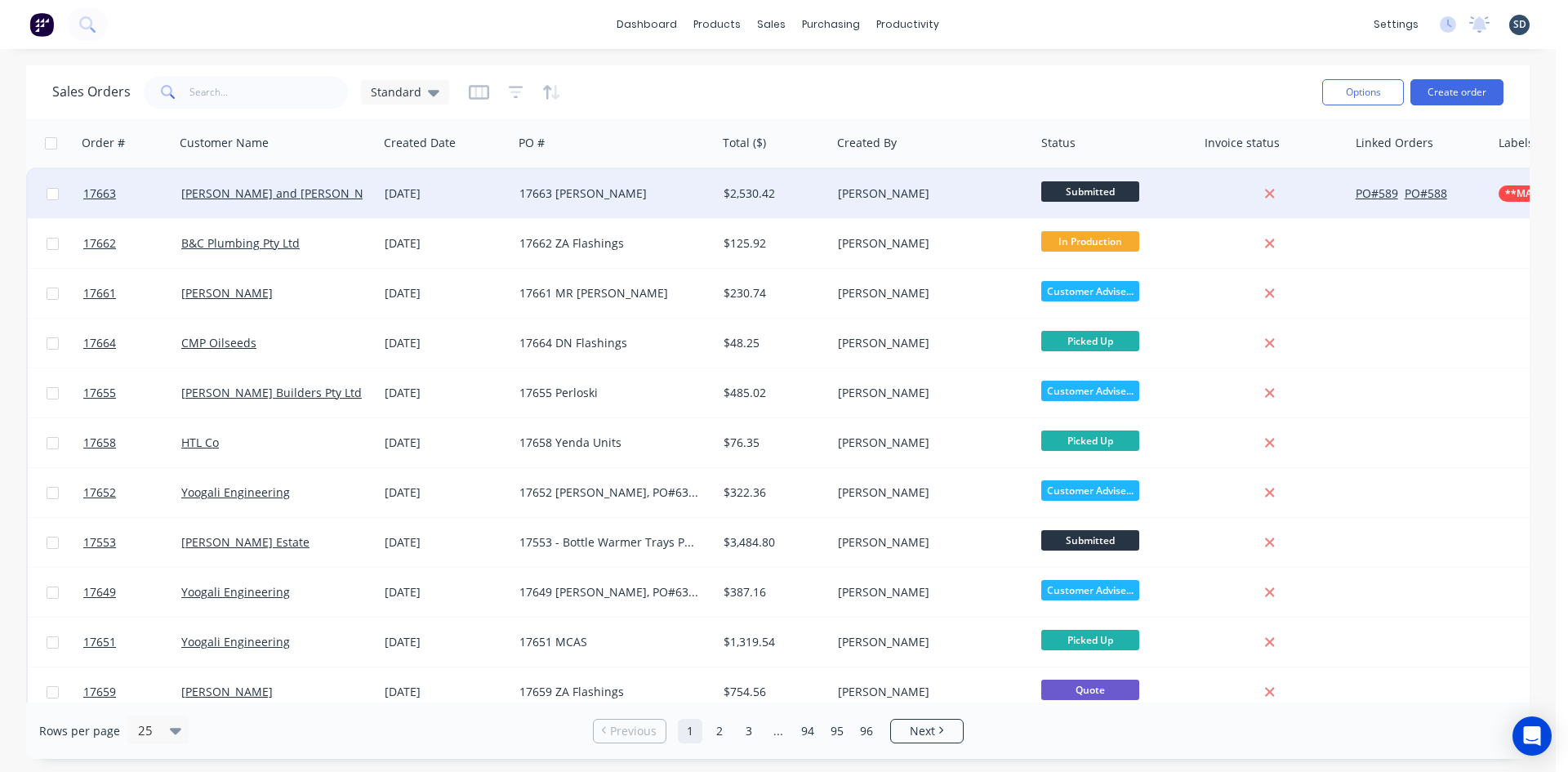
click at [646, 194] on div "17663 [PERSON_NAME]" at bounding box center [609, 194] width 181 height 16
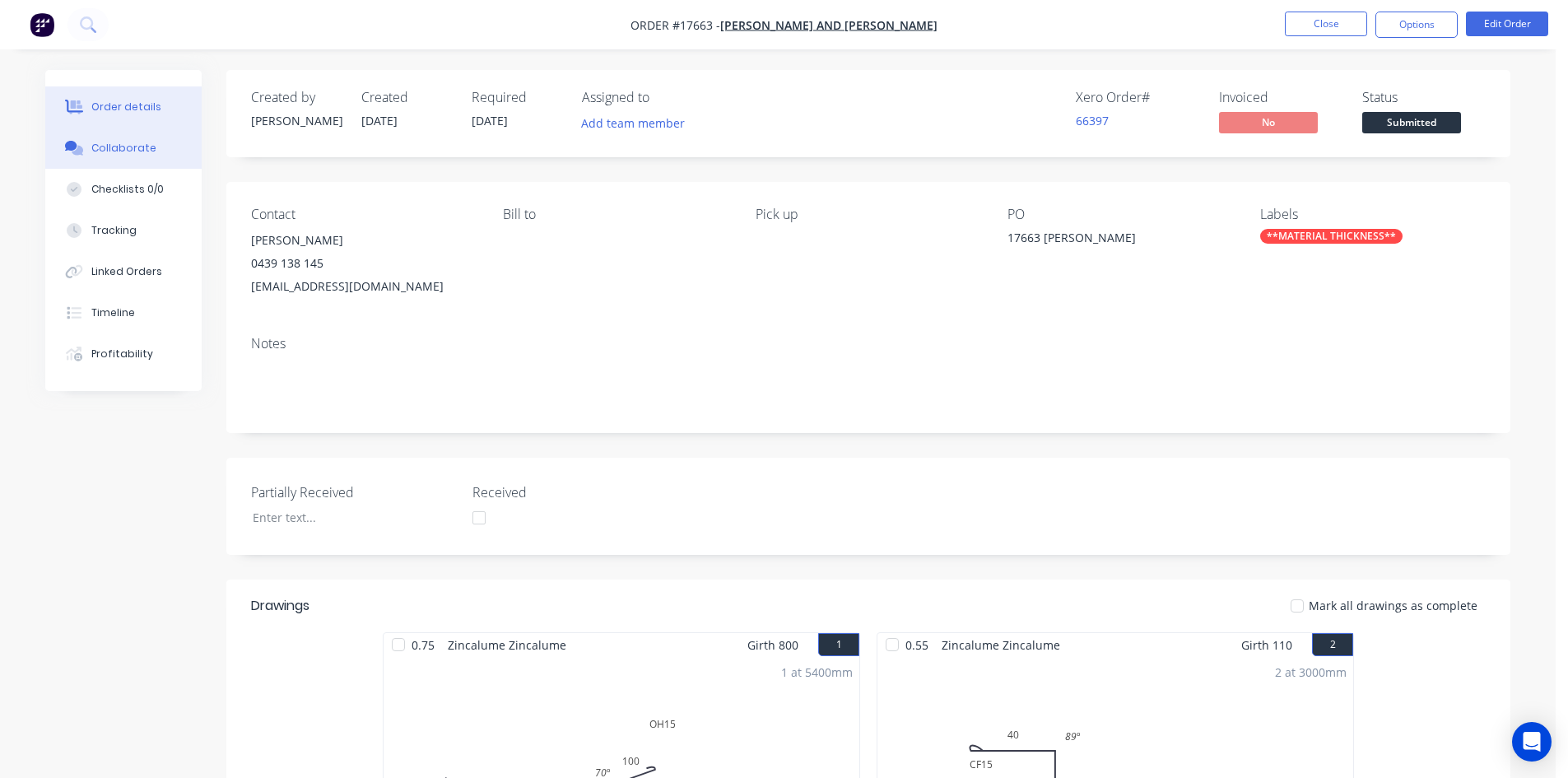
click at [143, 139] on button "Collaborate" at bounding box center [123, 148] width 156 height 41
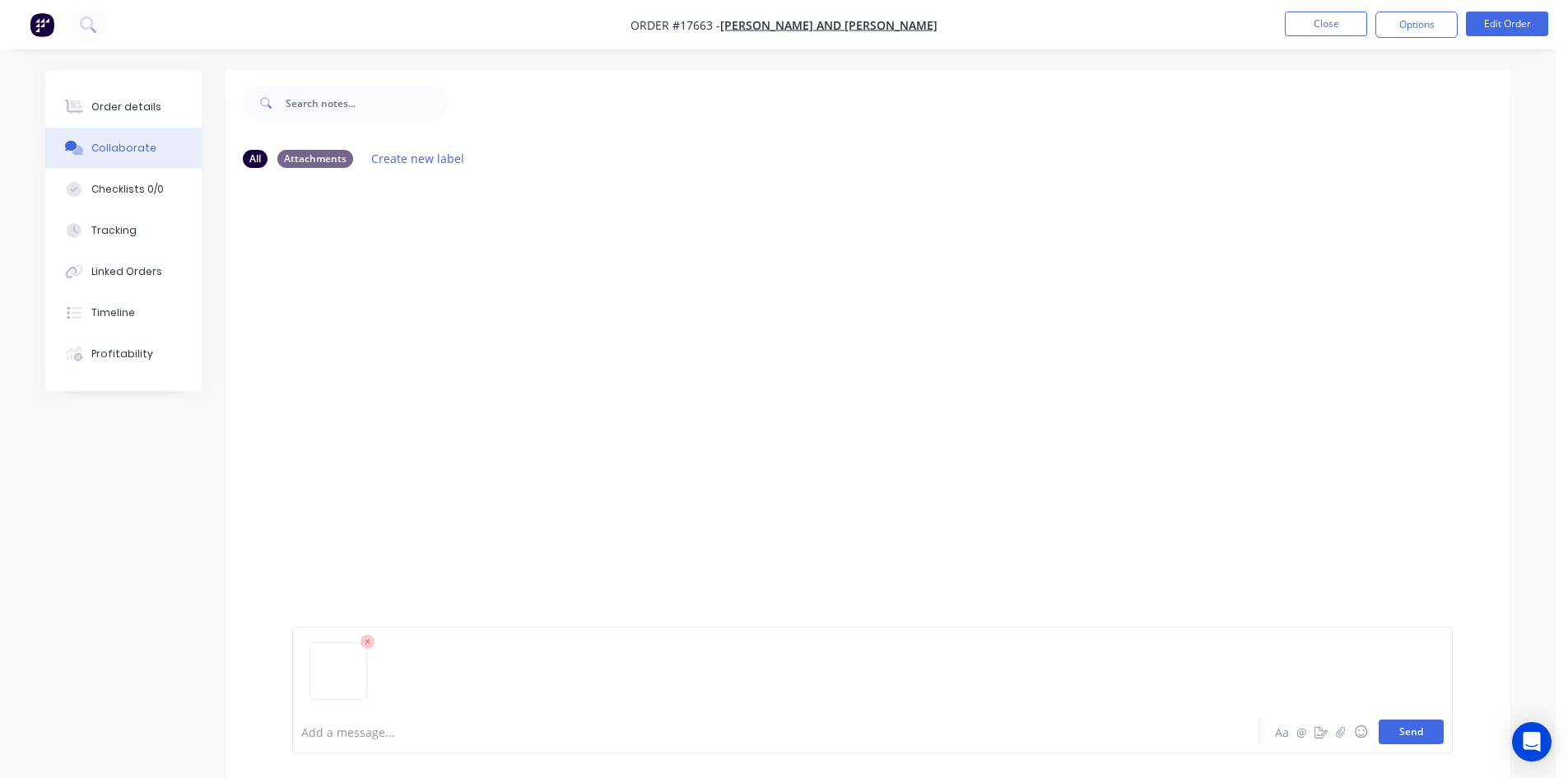
click at [1428, 728] on button "Send" at bounding box center [1410, 731] width 65 height 25
click at [153, 105] on div "Order details" at bounding box center [127, 107] width 70 height 15
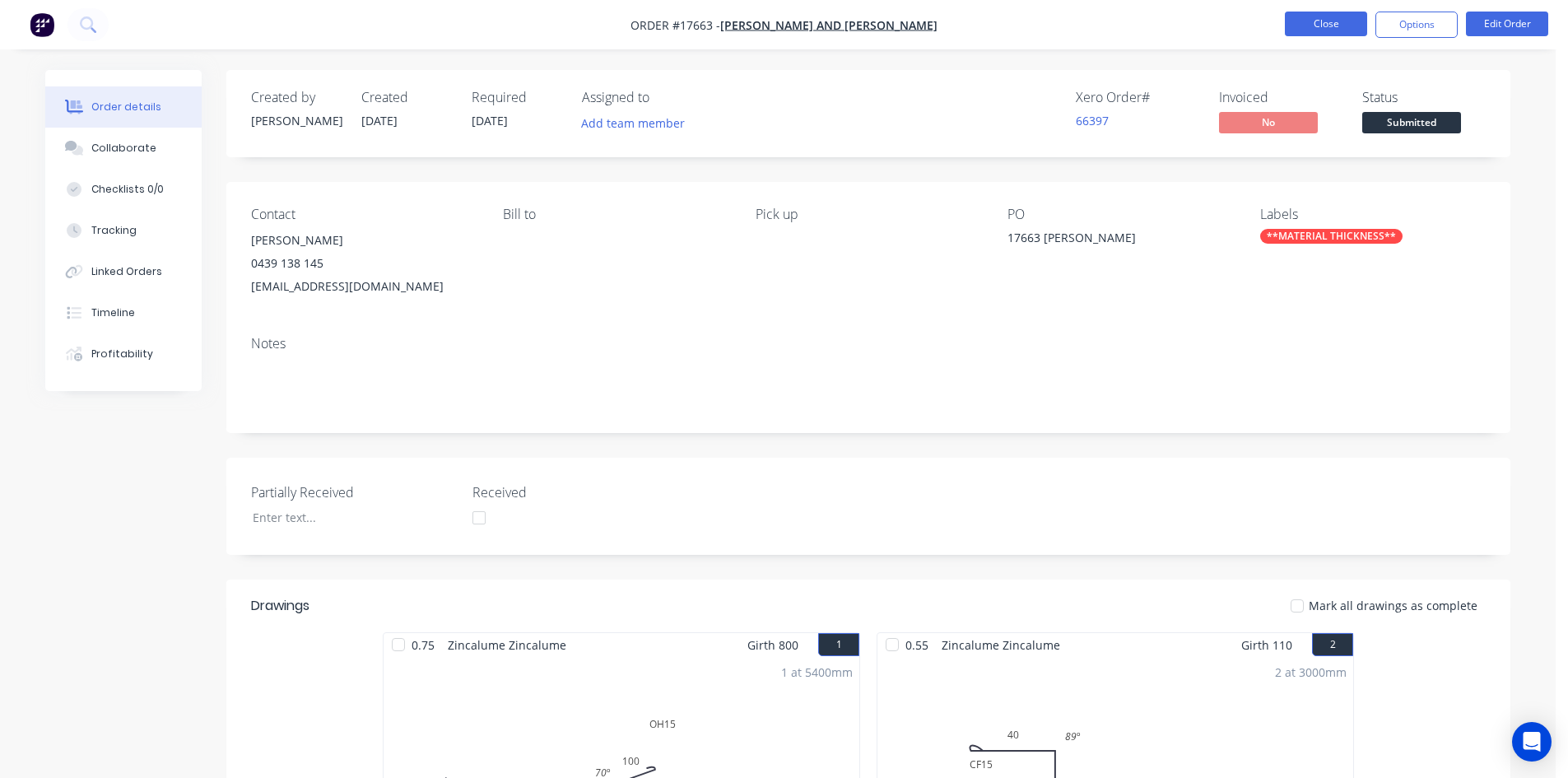
click at [1329, 28] on button "Close" at bounding box center [1326, 24] width 83 height 25
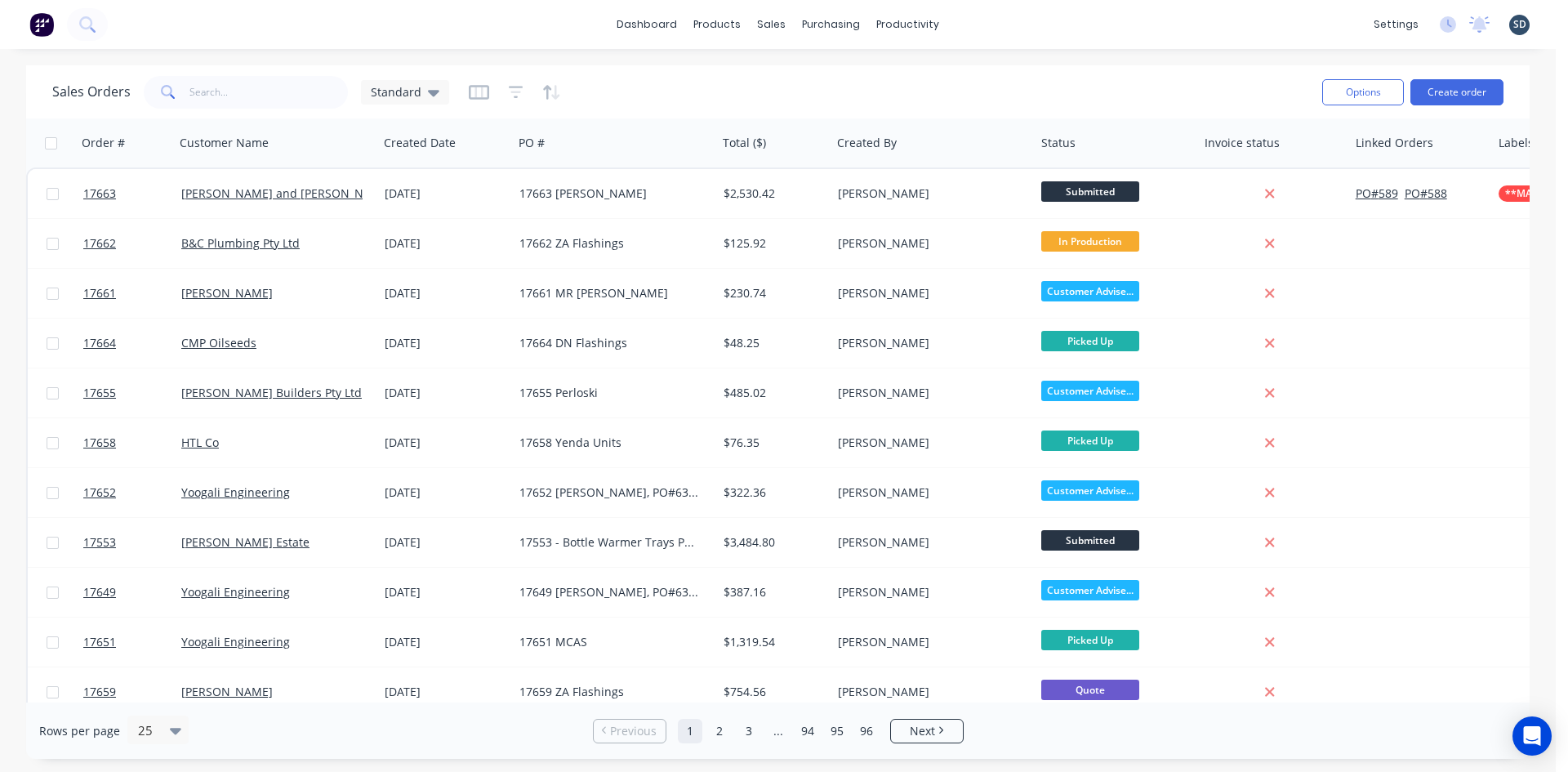
click at [1085, 79] on div "Sales Orders Standard" at bounding box center [680, 92] width 1257 height 40
click at [1102, 24] on div "dashboard products sales purchasing productivity dashboard products Product Cat…" at bounding box center [778, 25] width 1556 height 49
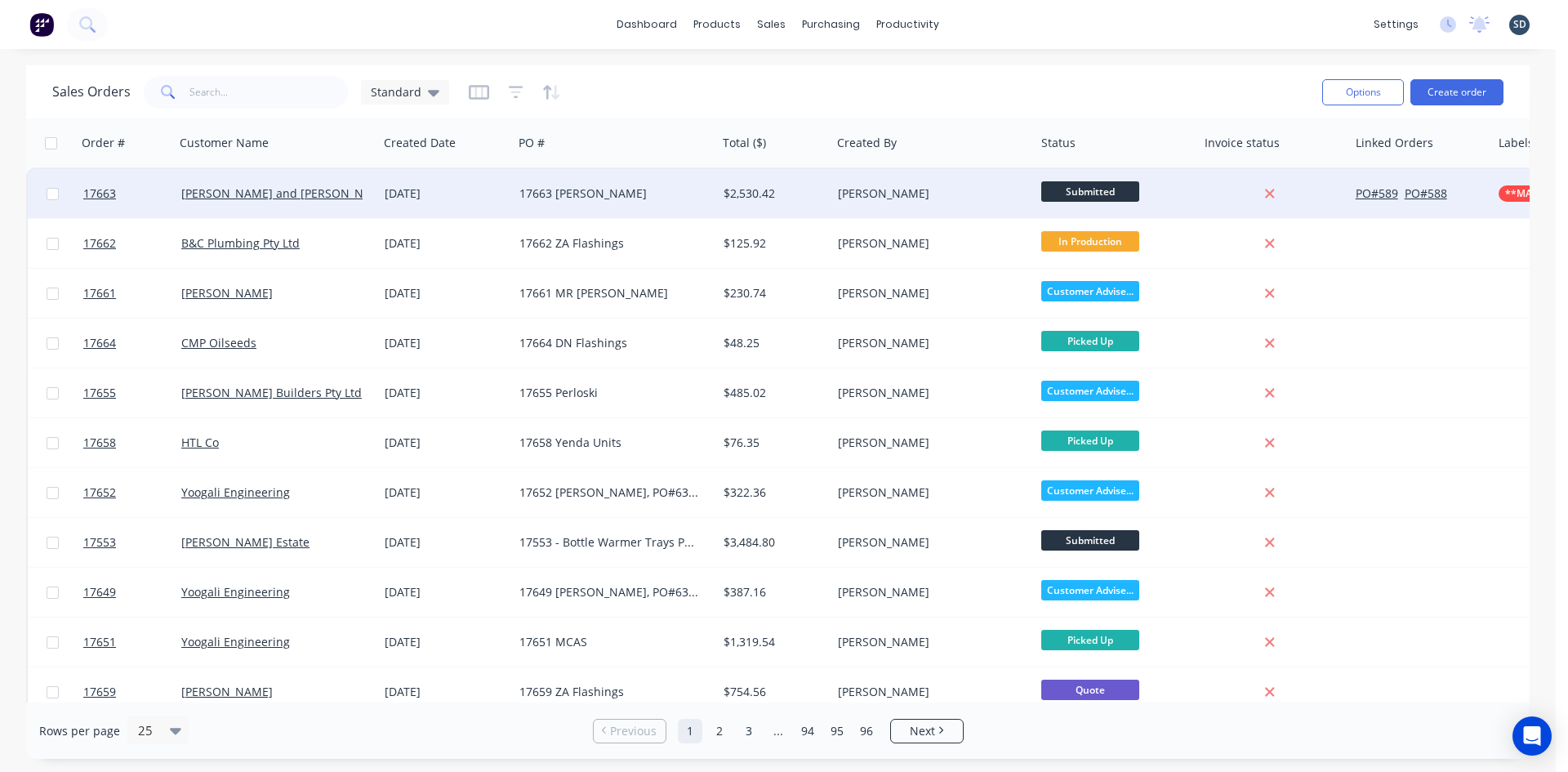
click at [375, 203] on div "[PERSON_NAME] and [PERSON_NAME]" at bounding box center [277, 194] width 204 height 49
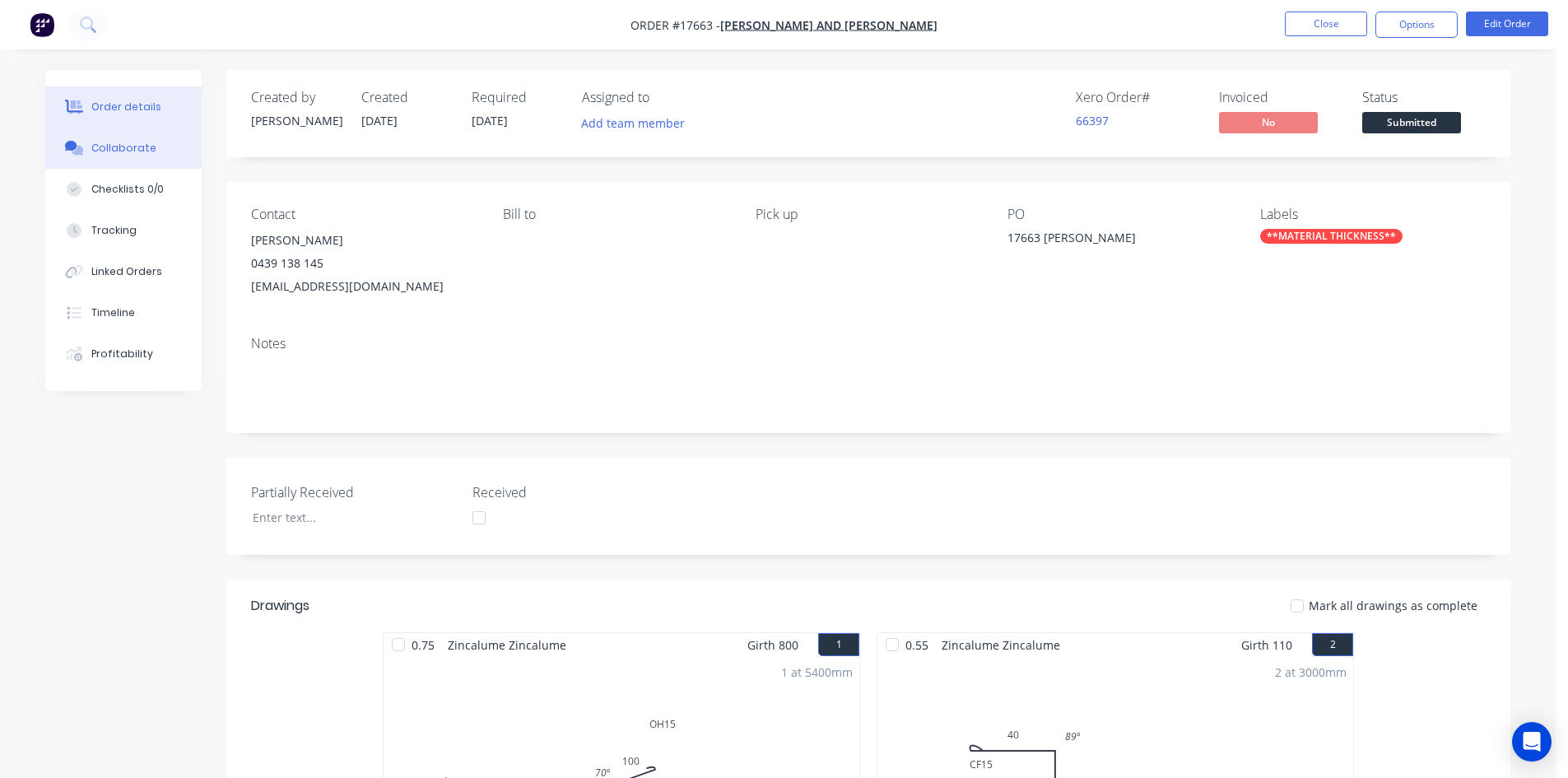
click at [162, 160] on button "Collaborate" at bounding box center [123, 148] width 156 height 41
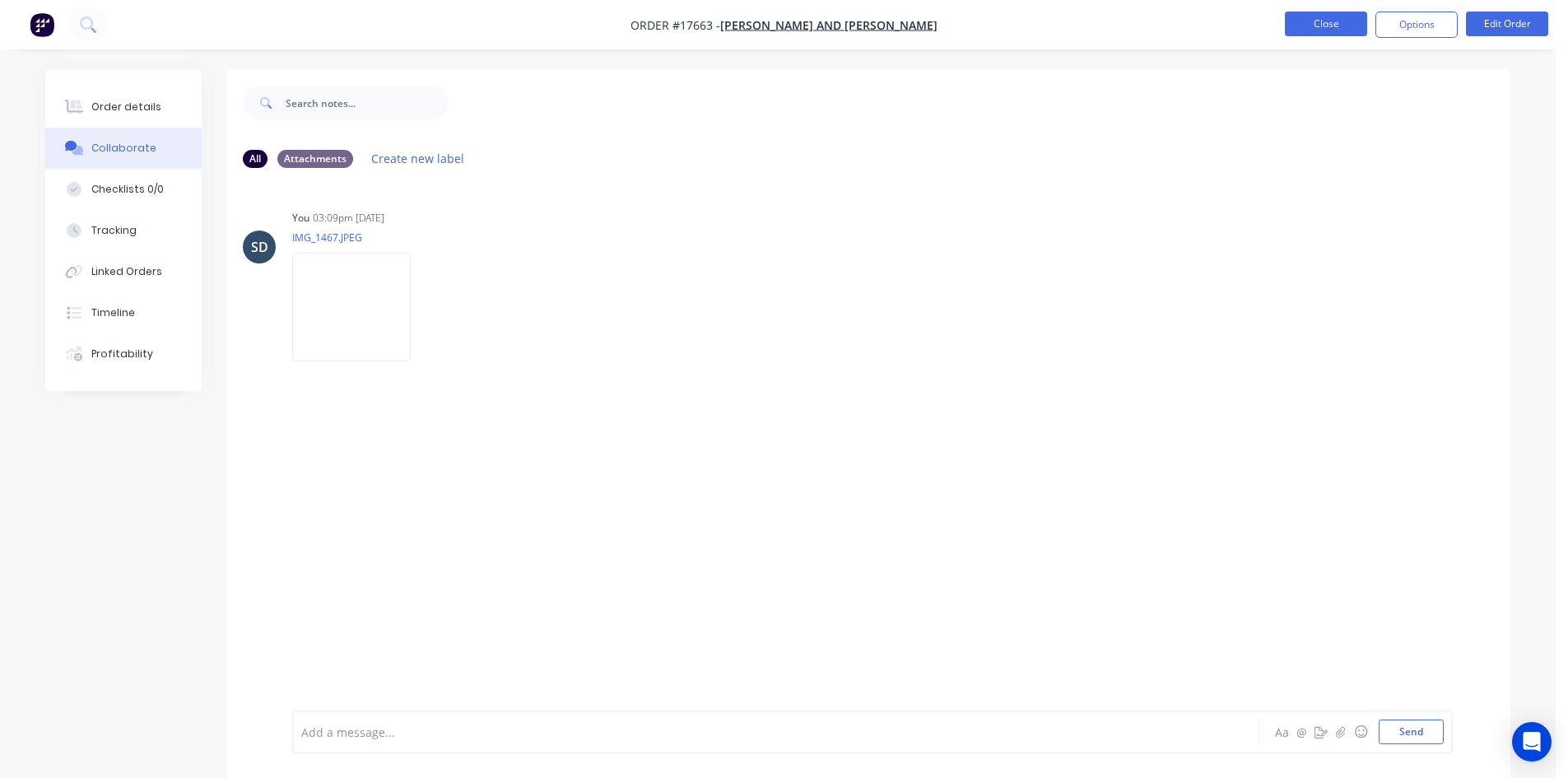
click at [1358, 20] on button "Close" at bounding box center [1326, 24] width 83 height 25
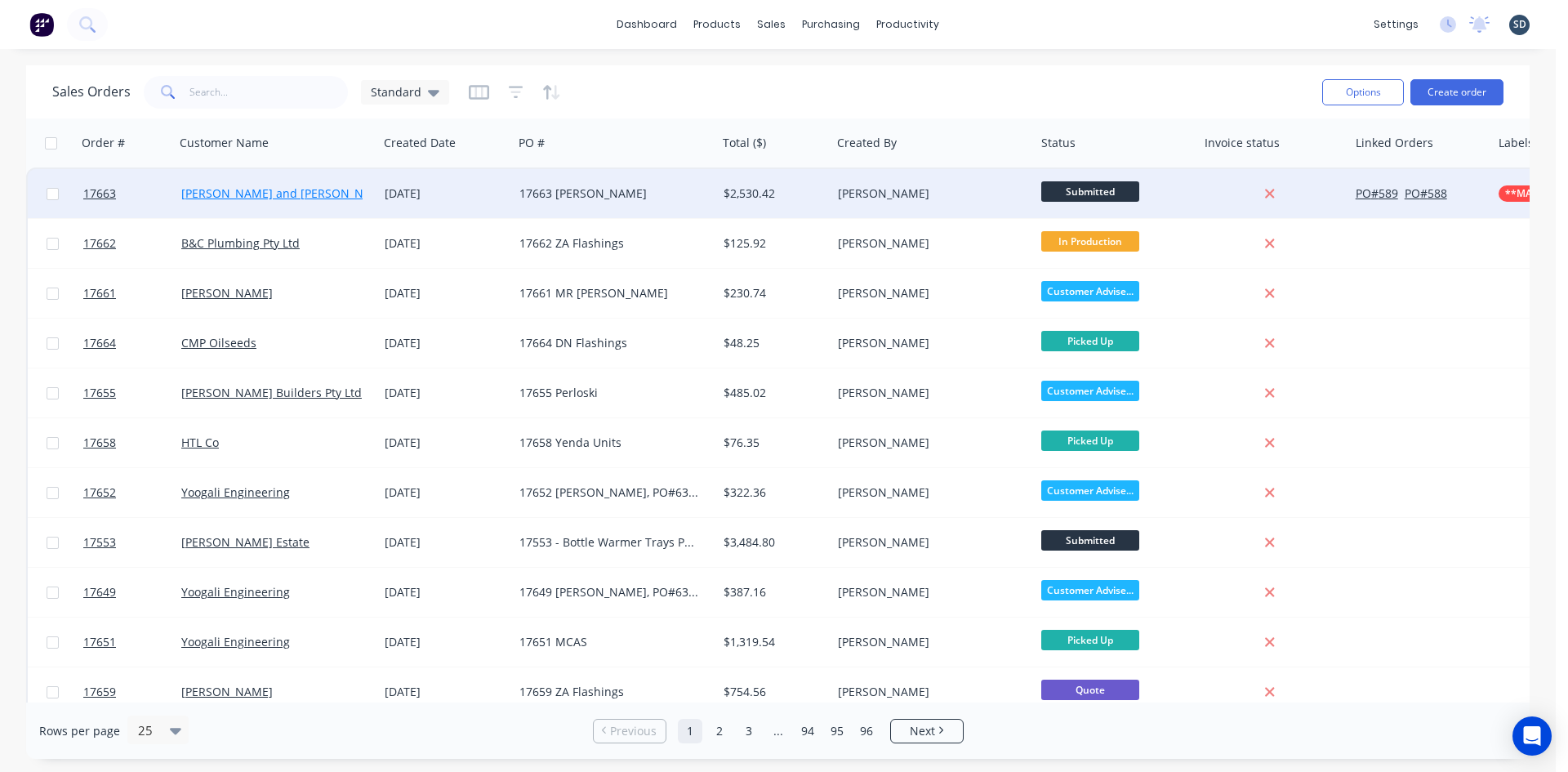
click at [269, 197] on link "[PERSON_NAME] and [PERSON_NAME]" at bounding box center [286, 193] width 210 height 15
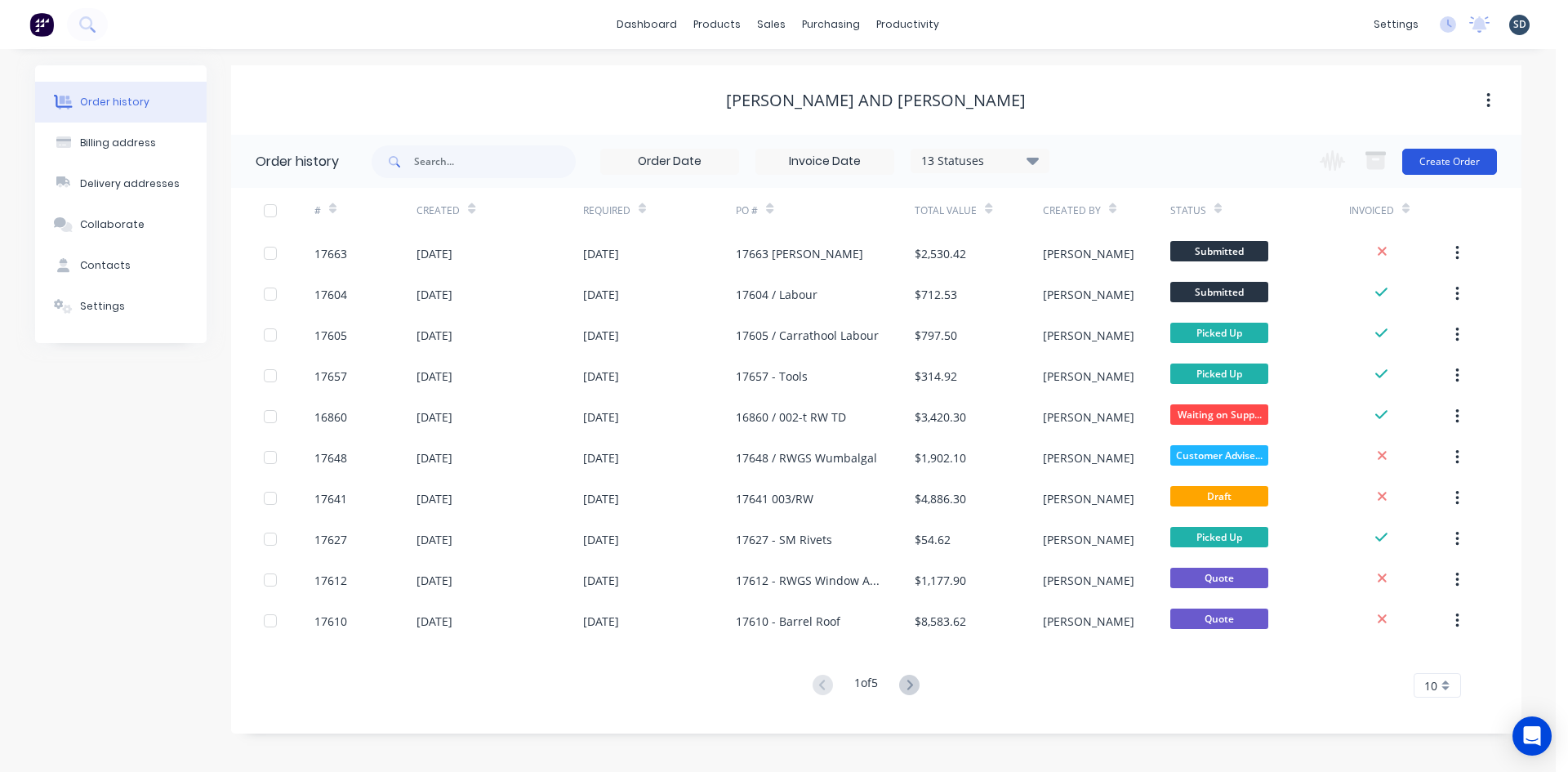
click at [1436, 160] on button "Create Order" at bounding box center [1450, 161] width 95 height 26
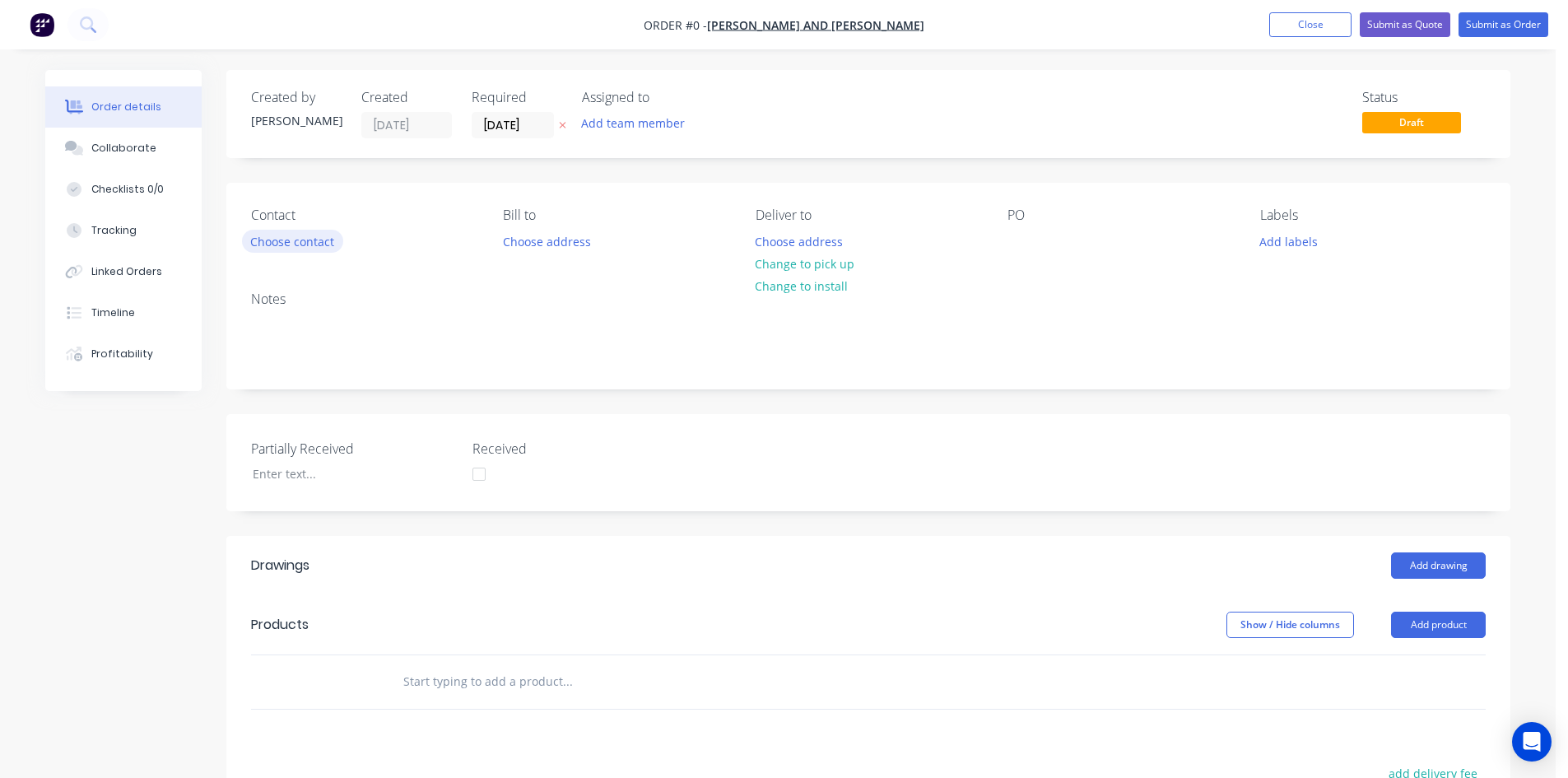
click at [301, 238] on button "Choose contact" at bounding box center [293, 240] width 101 height 22
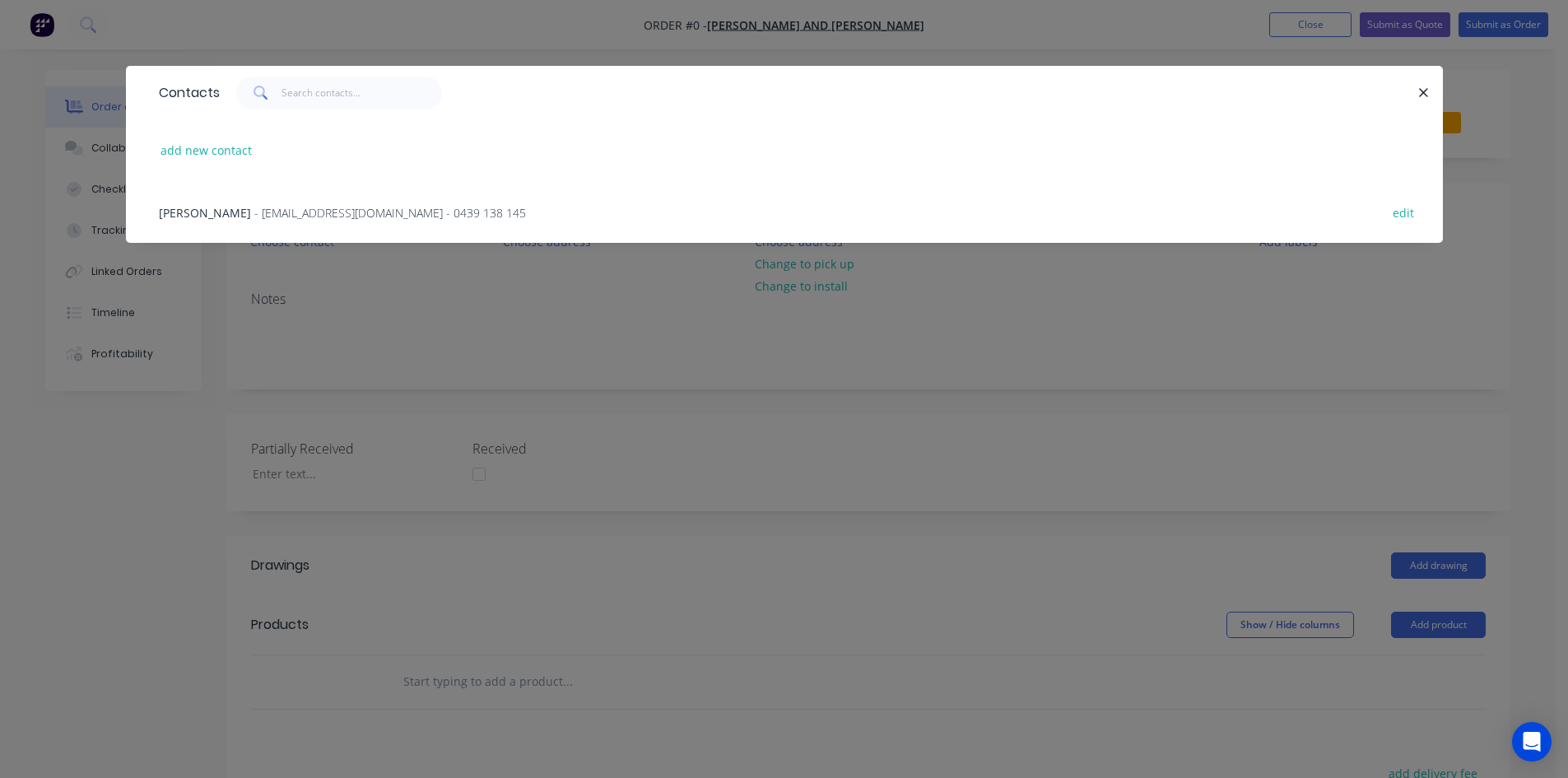
click at [254, 215] on span "- rainwatergoodsandservices@outlook.com.au - 0439 138 145" at bounding box center [390, 212] width 272 height 16
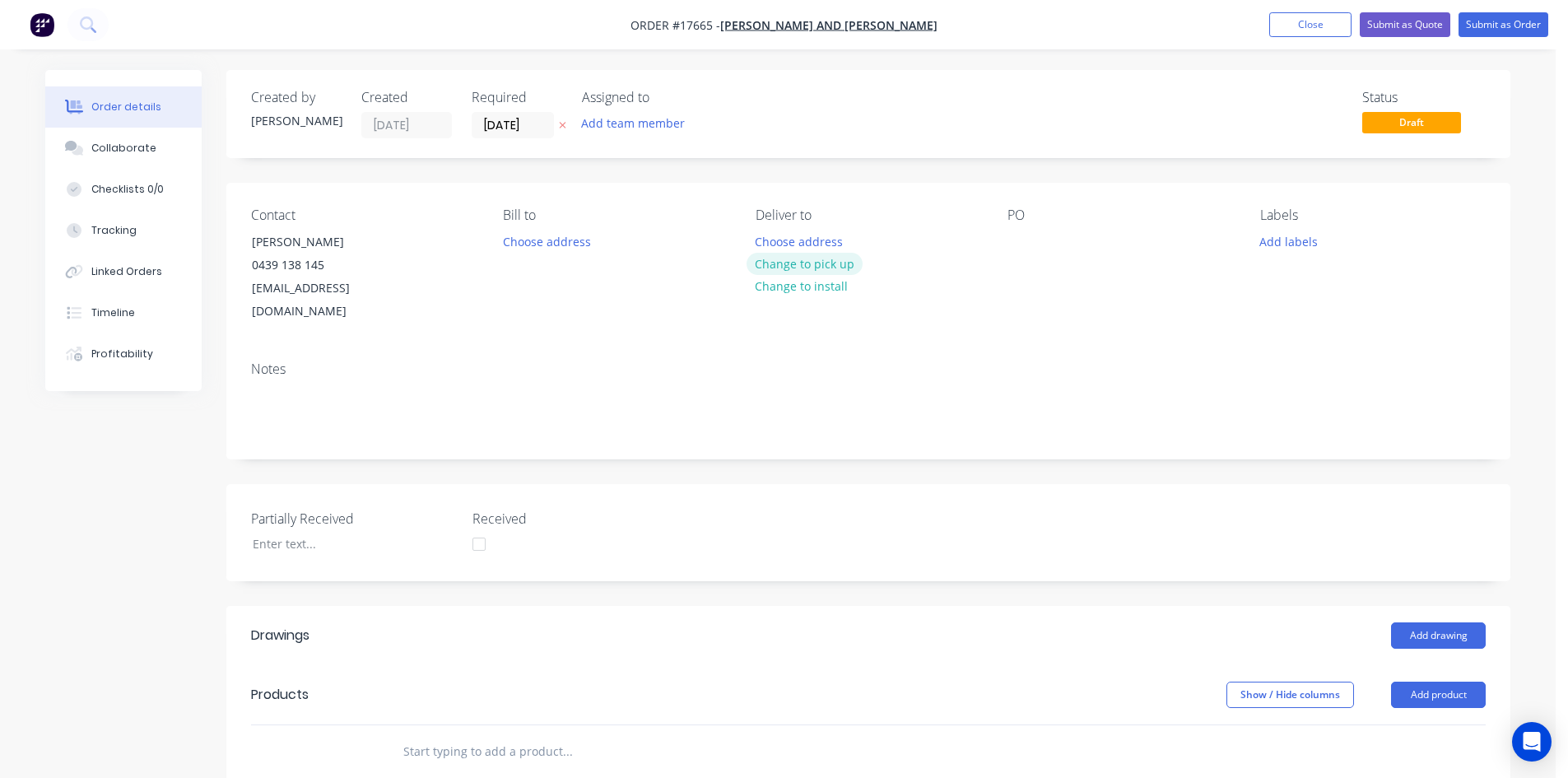
click at [808, 264] on button "Change to pick up" at bounding box center [805, 263] width 117 height 22
click at [1020, 244] on div at bounding box center [1020, 241] width 27 height 24
click at [1054, 318] on div "Contact Jay Sargeant 0439 138 145 rainwatergoodsandservices@outlook.com.au Bill…" at bounding box center [868, 265] width 1284 height 165
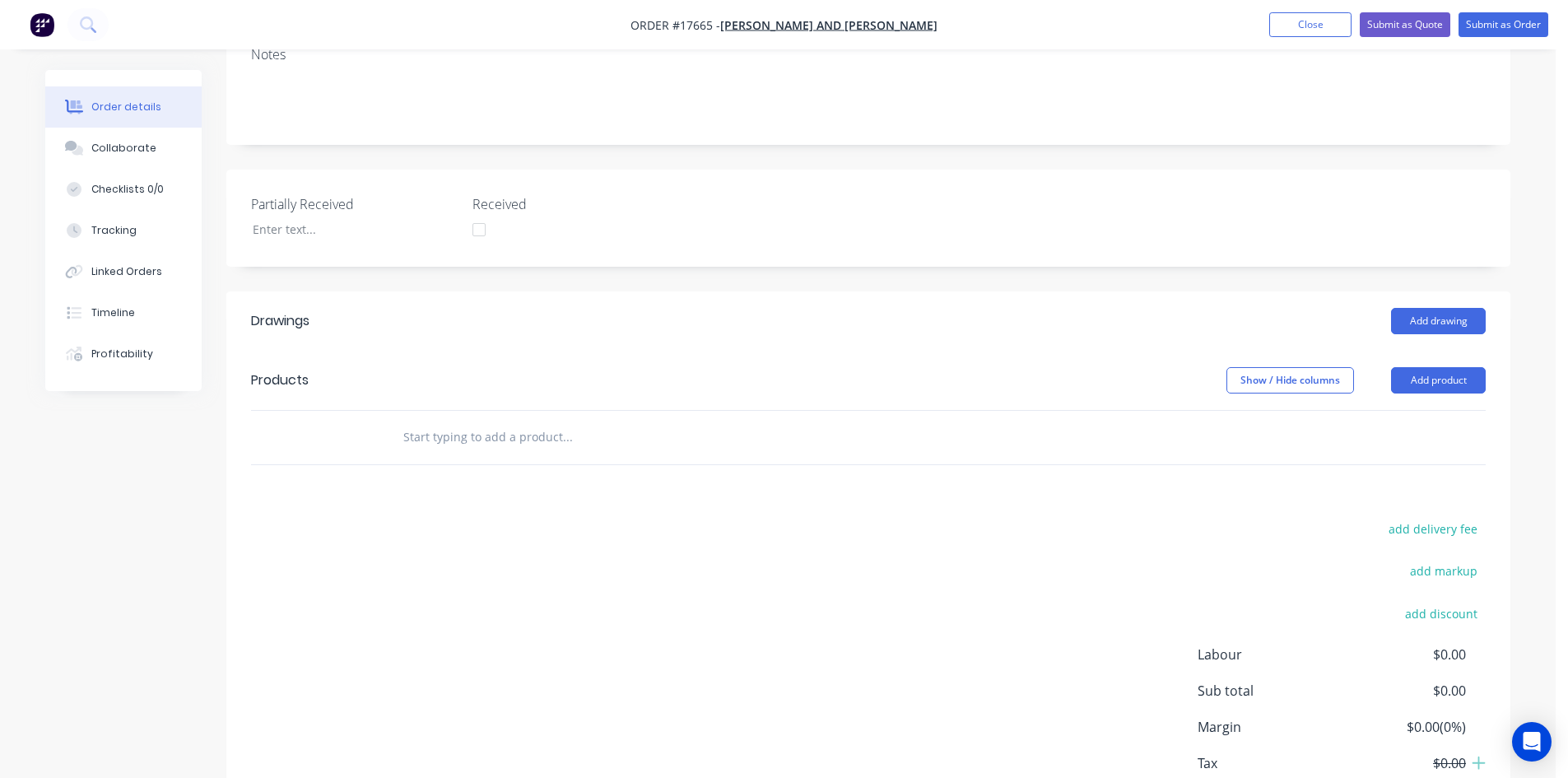
scroll to position [329, 0]
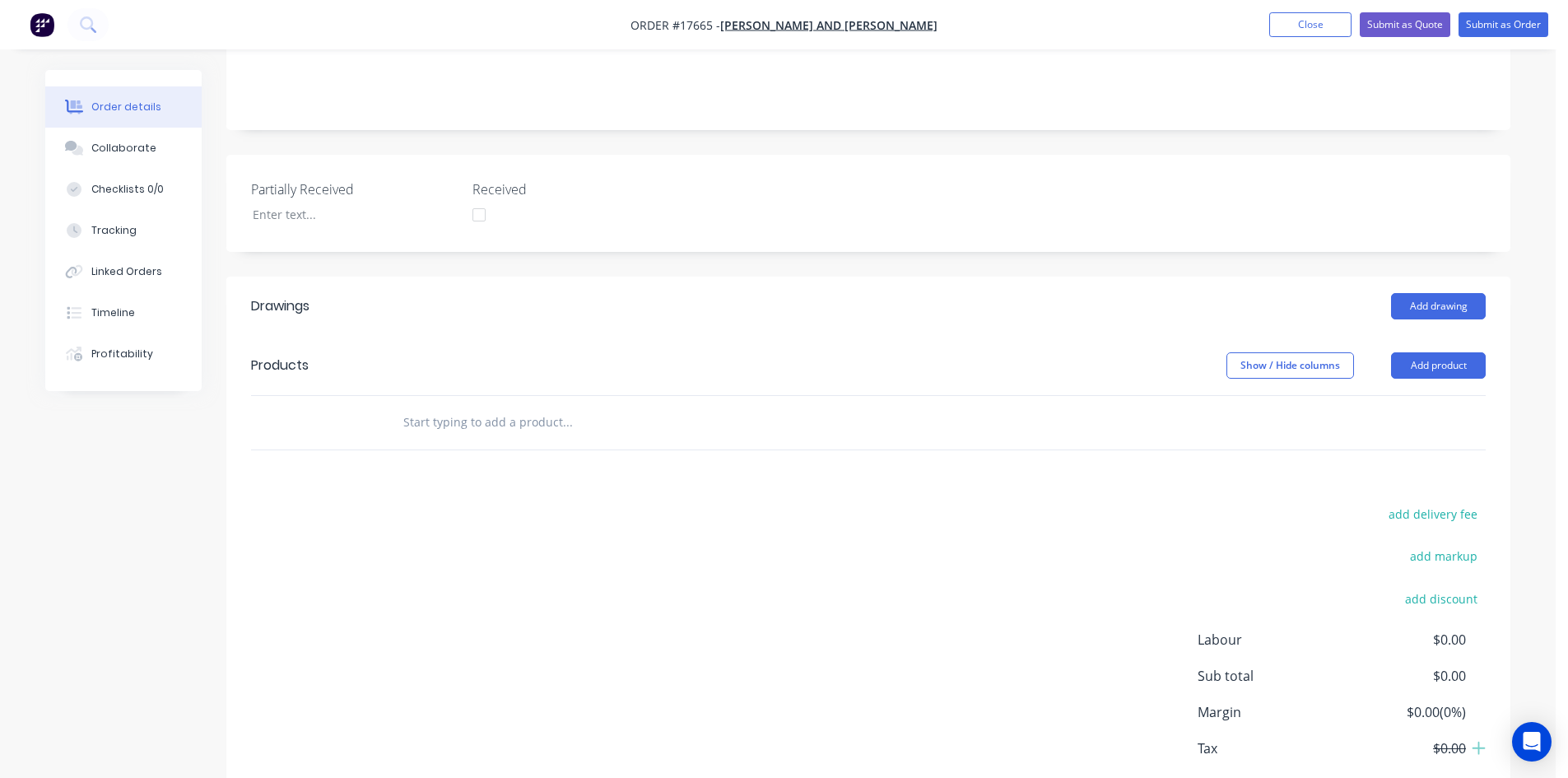
click at [477, 411] on input "text" at bounding box center [567, 422] width 329 height 33
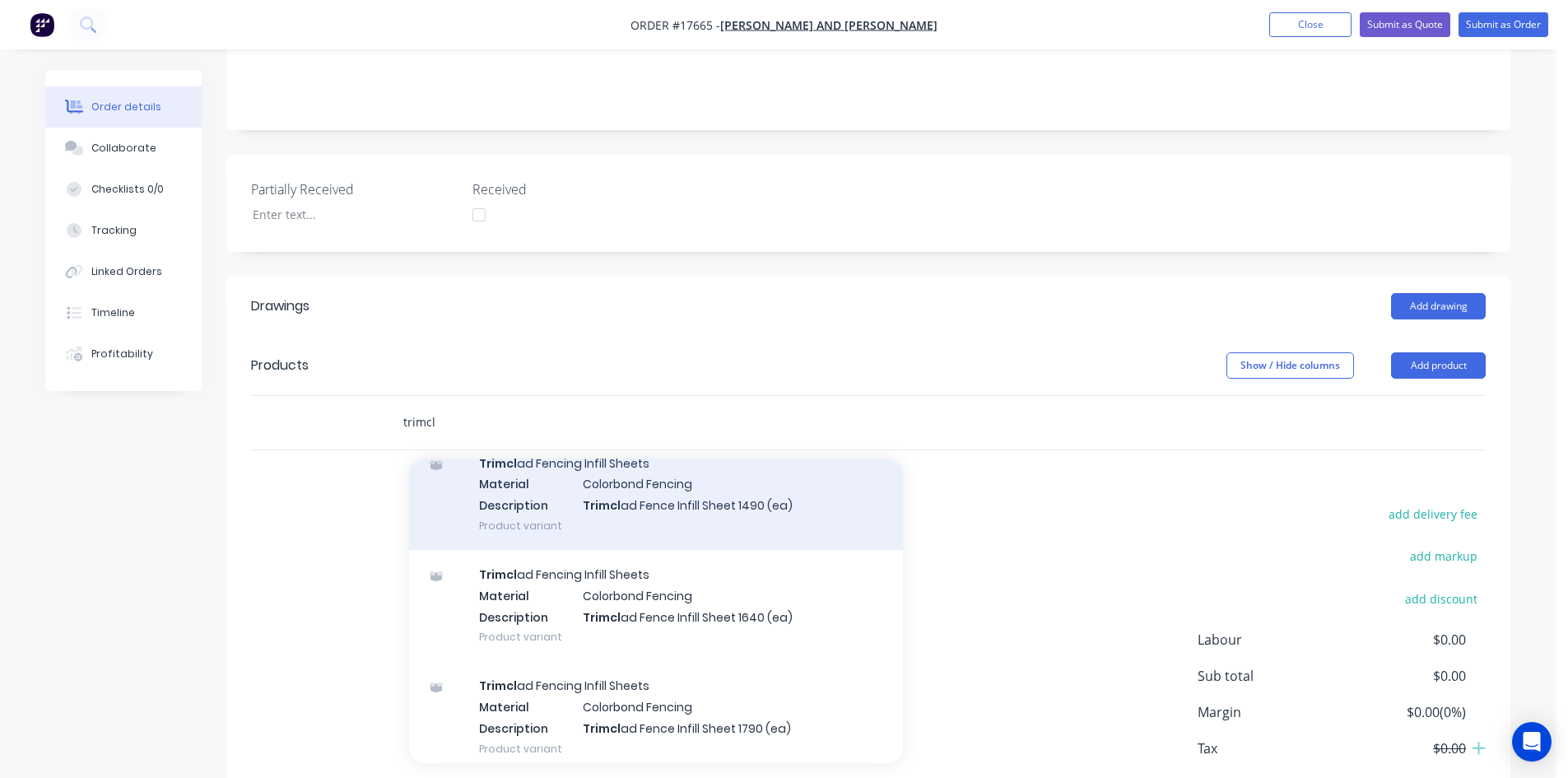
scroll to position [0, 0]
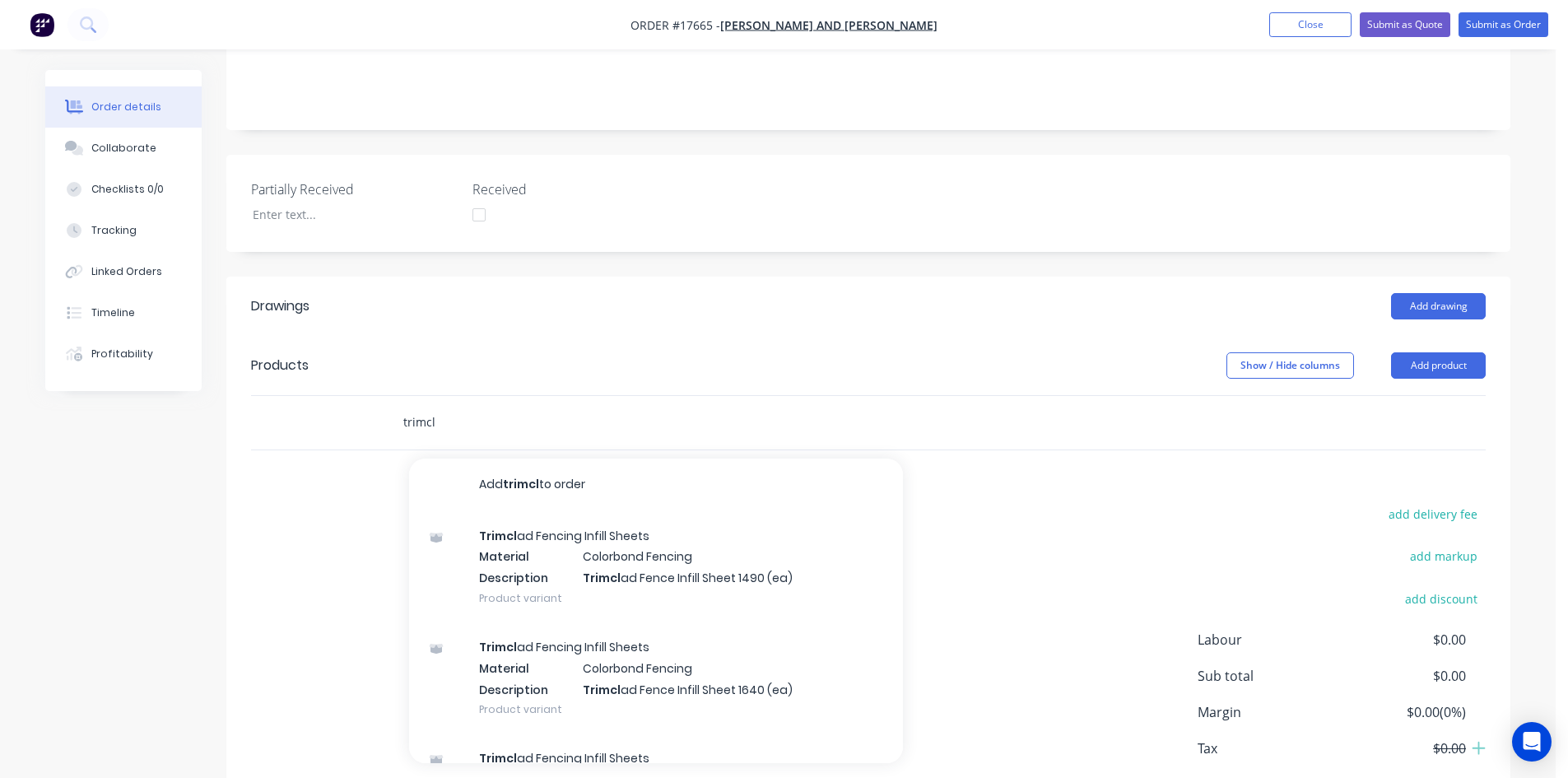
click at [437, 406] on input "trimcl" at bounding box center [567, 422] width 329 height 33
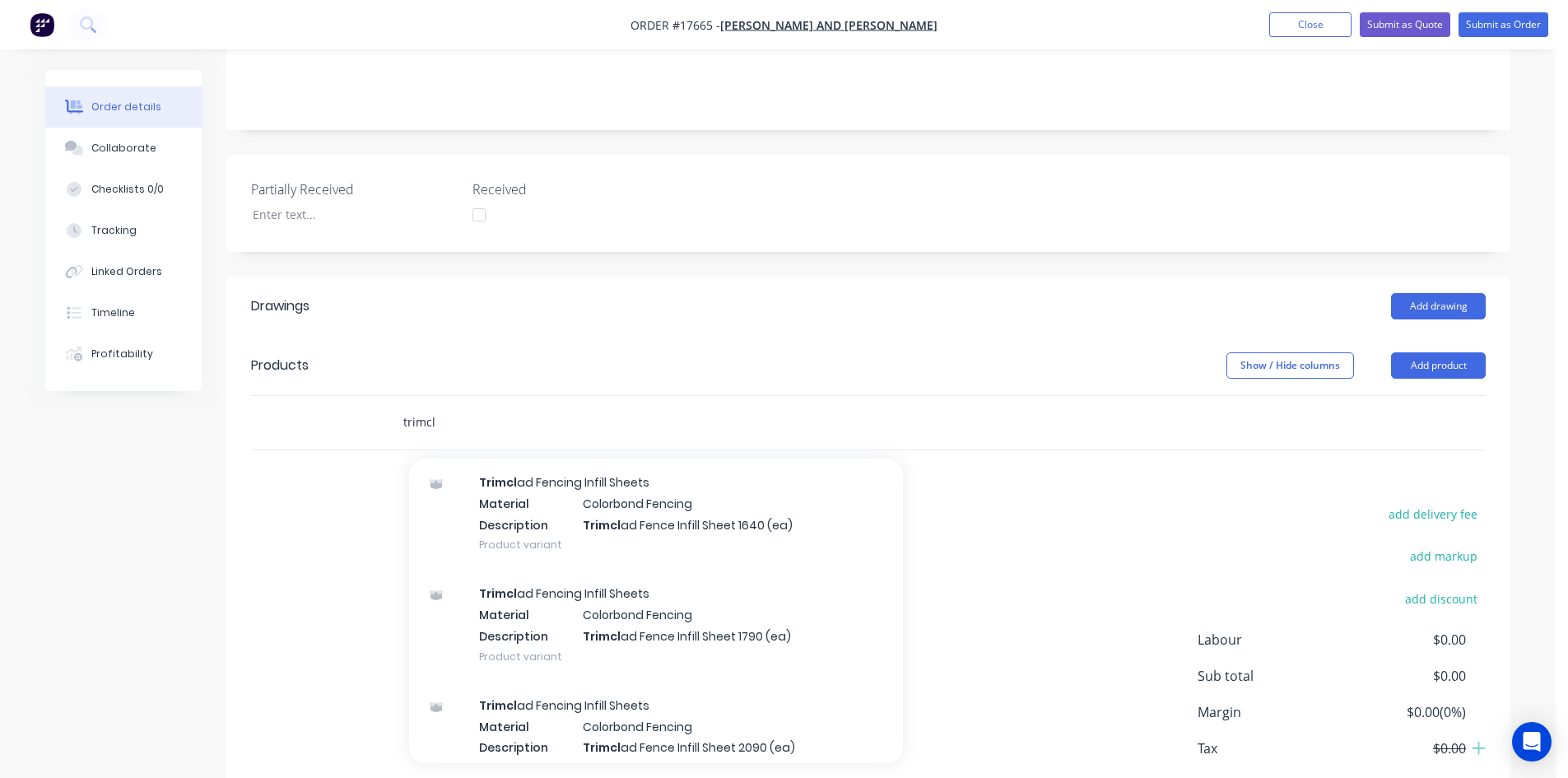
scroll to position [194, 0]
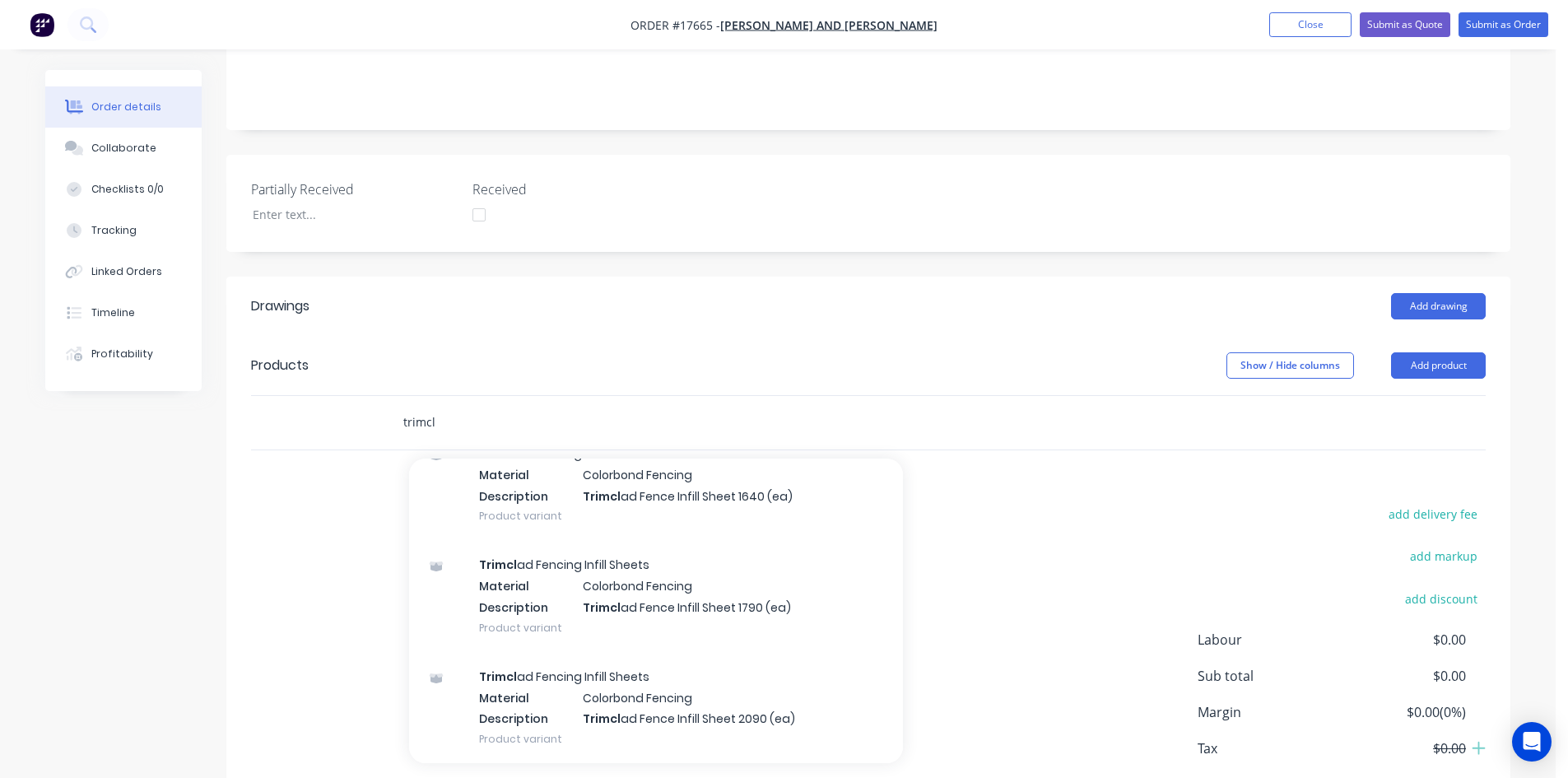
type input "trimcl"
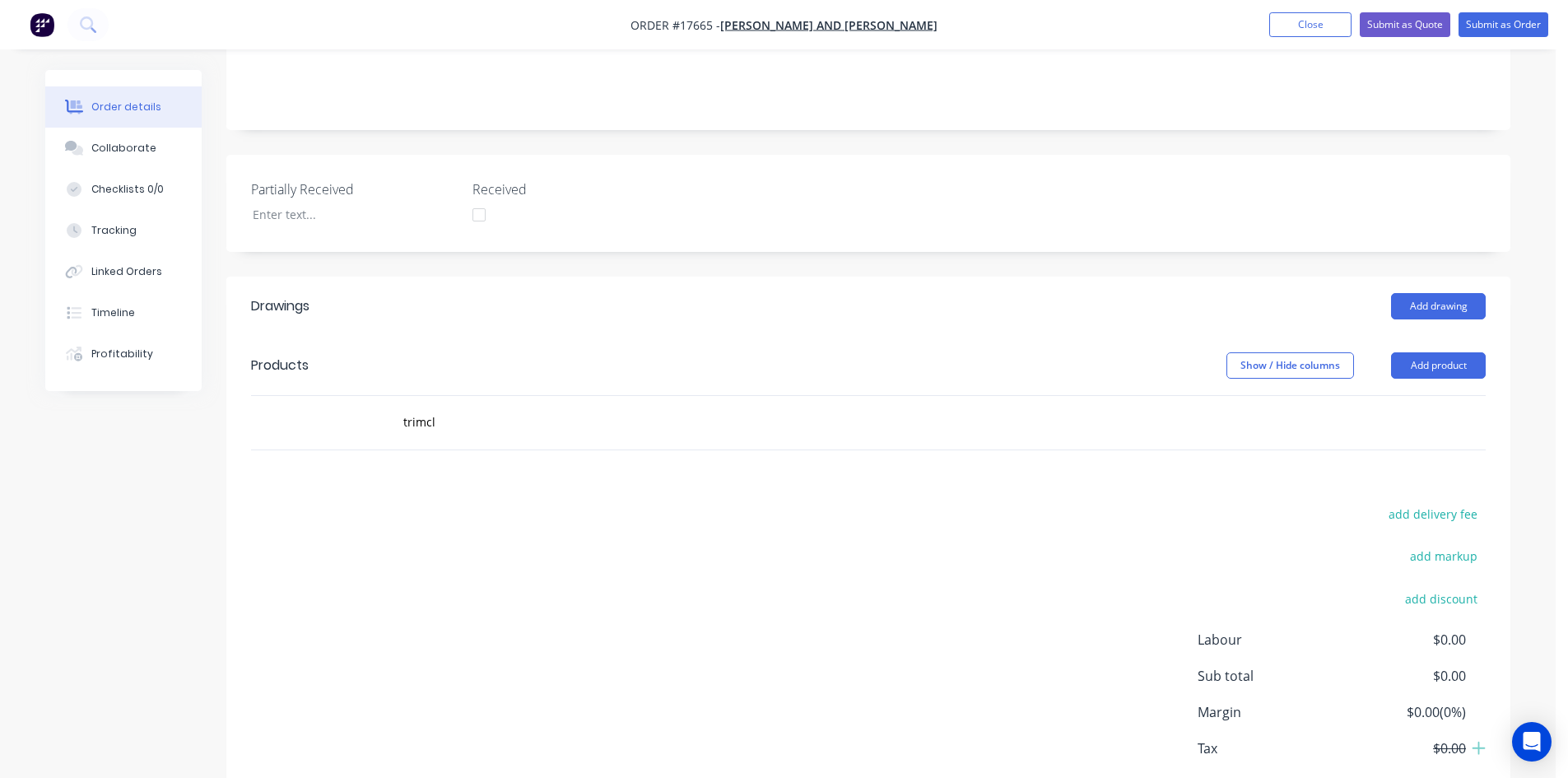
click at [353, 519] on div "add delivery fee add markup add discount Labour $0.00 Sub total $0.00 Margin $0…" at bounding box center [868, 661] width 1234 height 317
click at [1462, 352] on button "Add product" at bounding box center [1438, 365] width 95 height 27
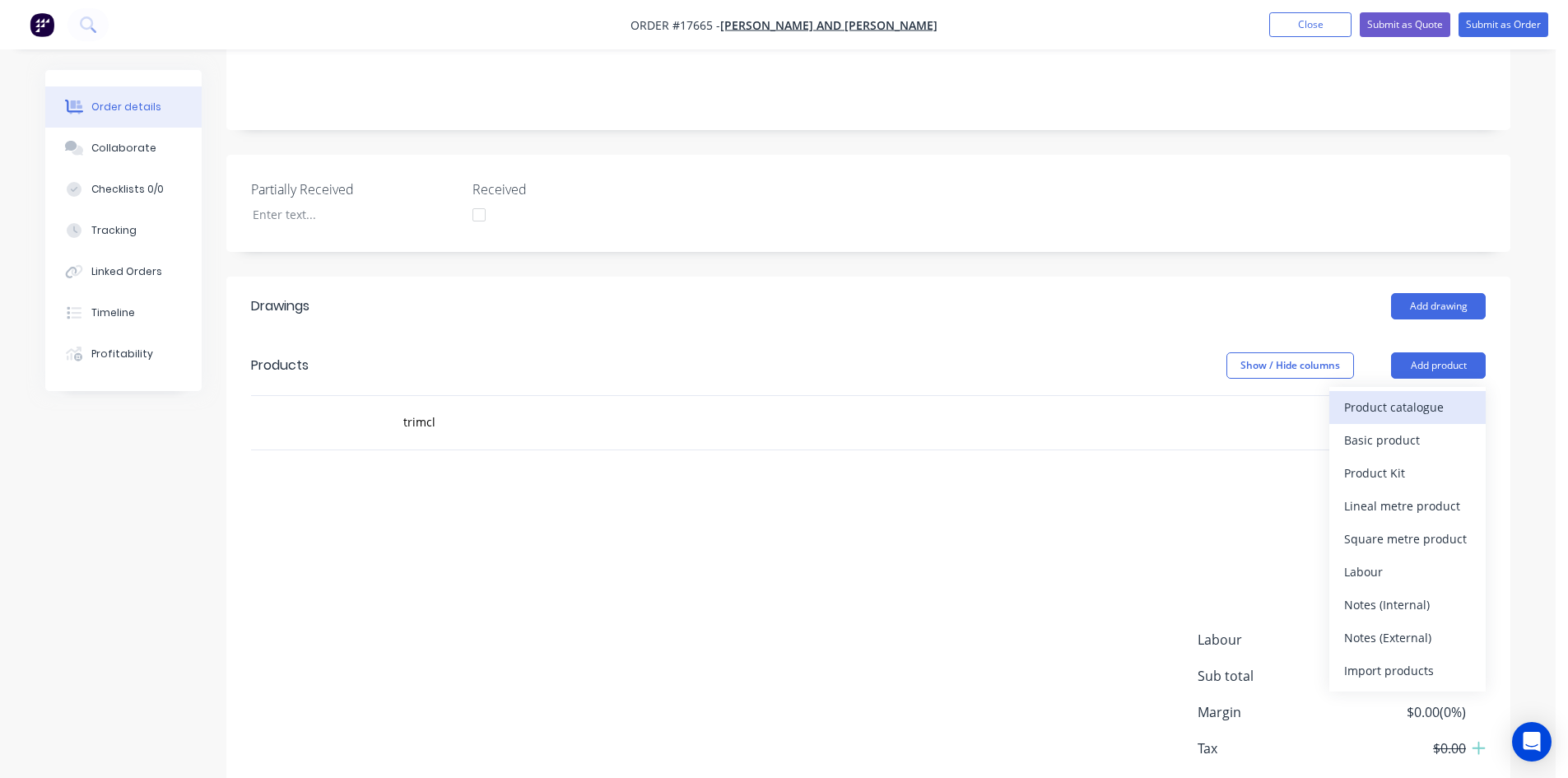
click at [1407, 395] on div "Product catalogue" at bounding box center [1407, 407] width 127 height 24
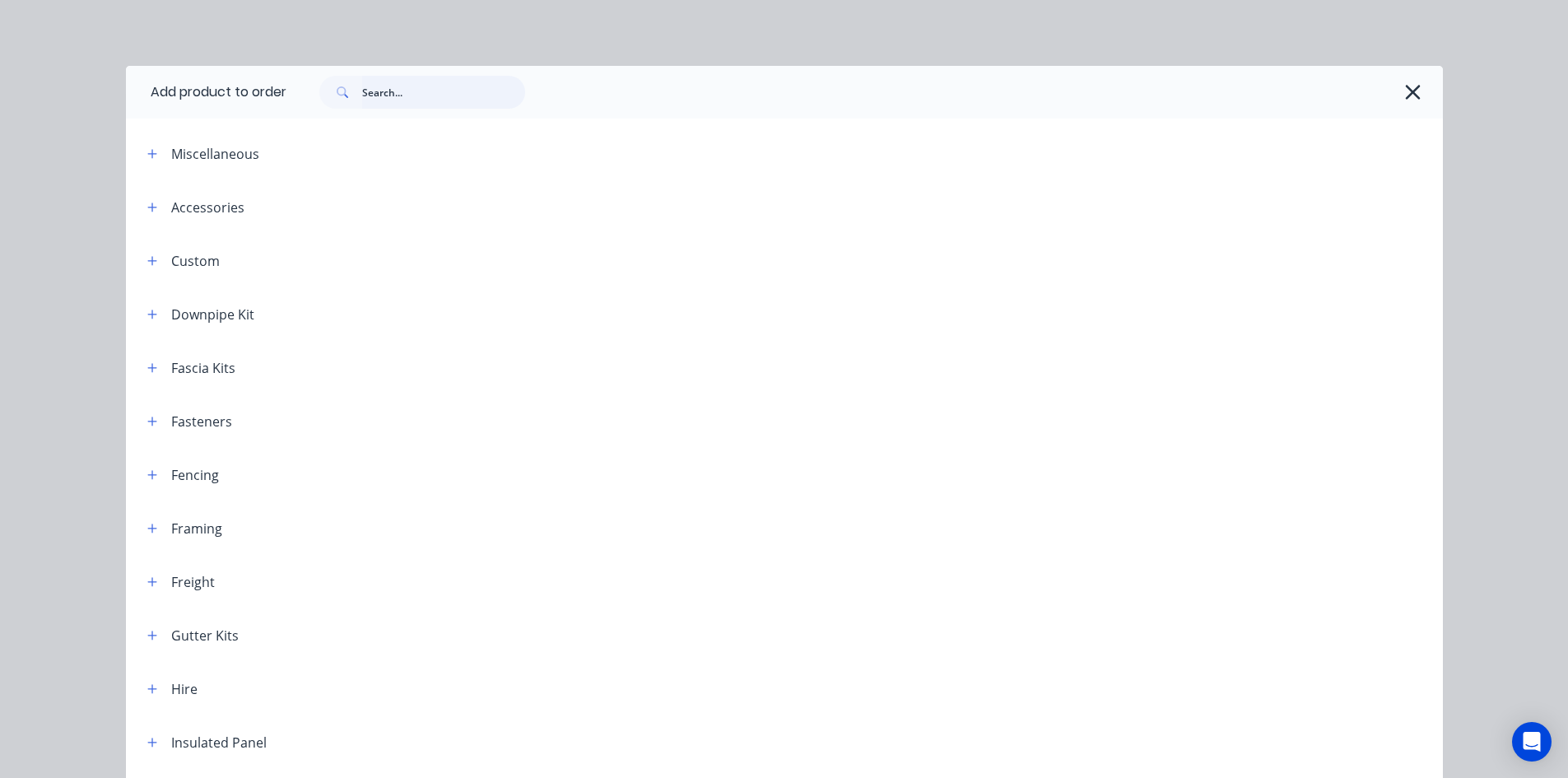
click at [417, 81] on input "text" at bounding box center [444, 93] width 163 height 33
type input "trimcl"
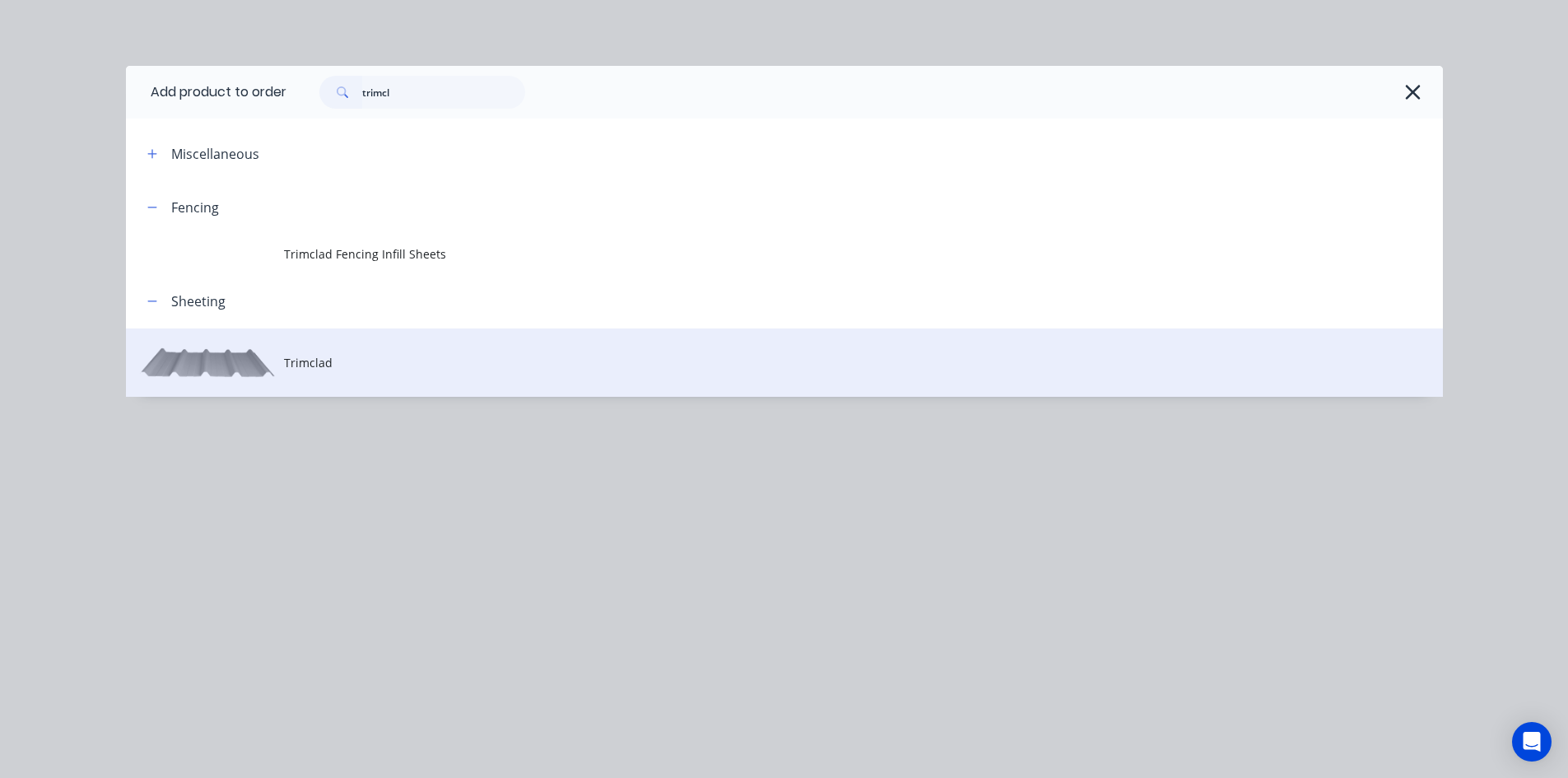
click at [377, 360] on span "Trimclad" at bounding box center [747, 362] width 927 height 17
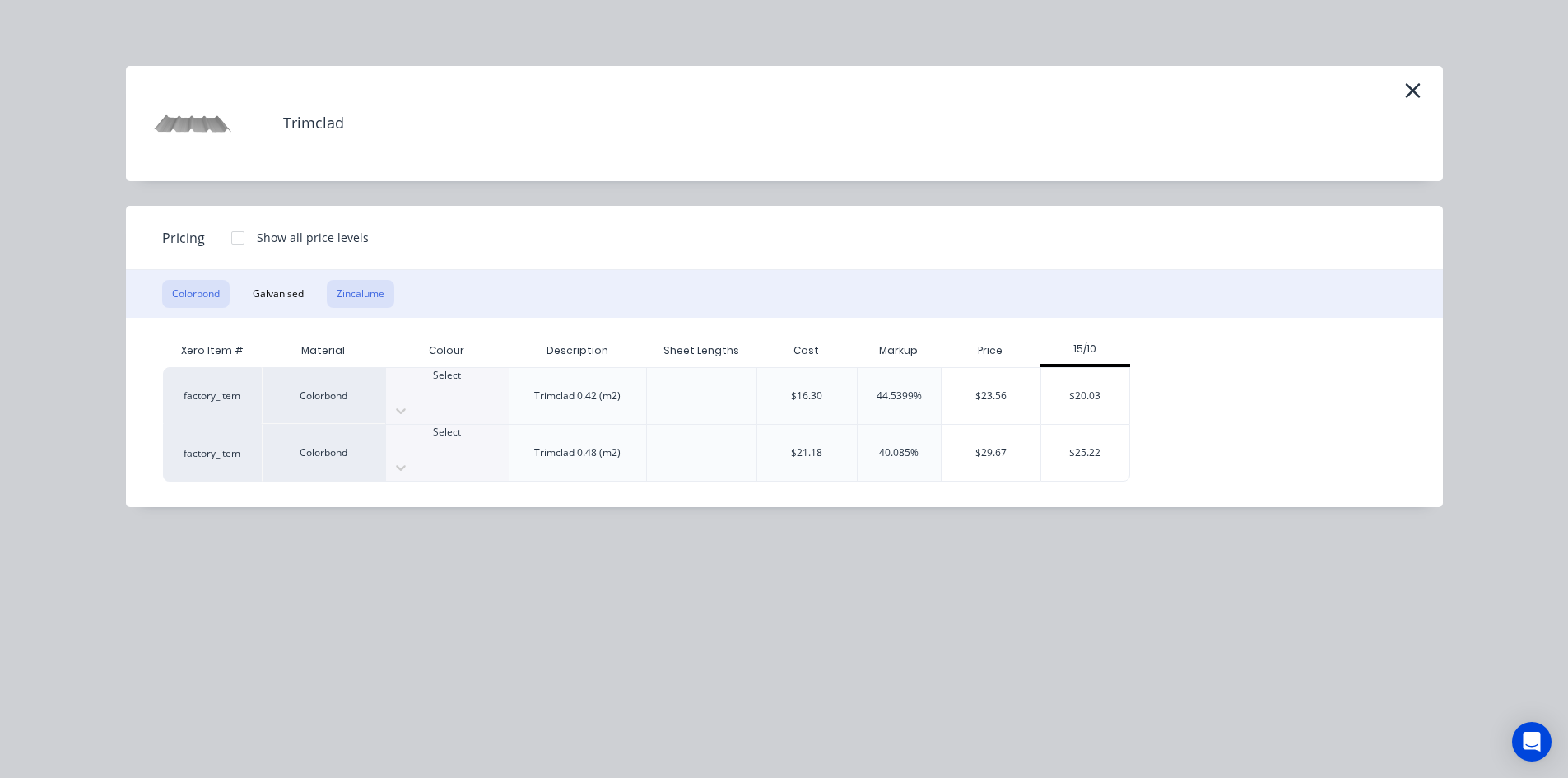
click at [363, 290] on button "Zincalume" at bounding box center [361, 294] width 68 height 28
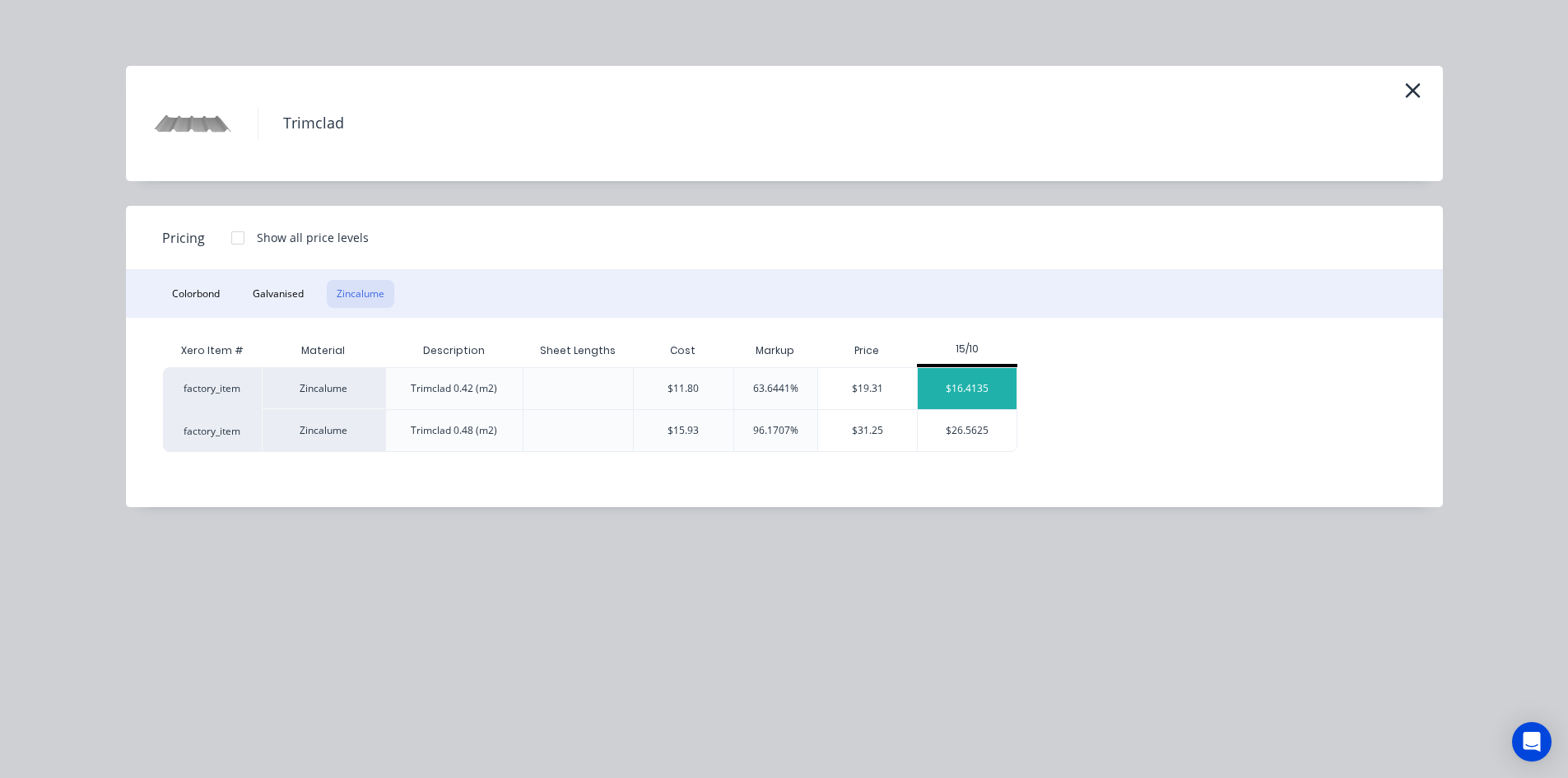
click at [978, 391] on div "$16.4135" at bounding box center [967, 388] width 99 height 41
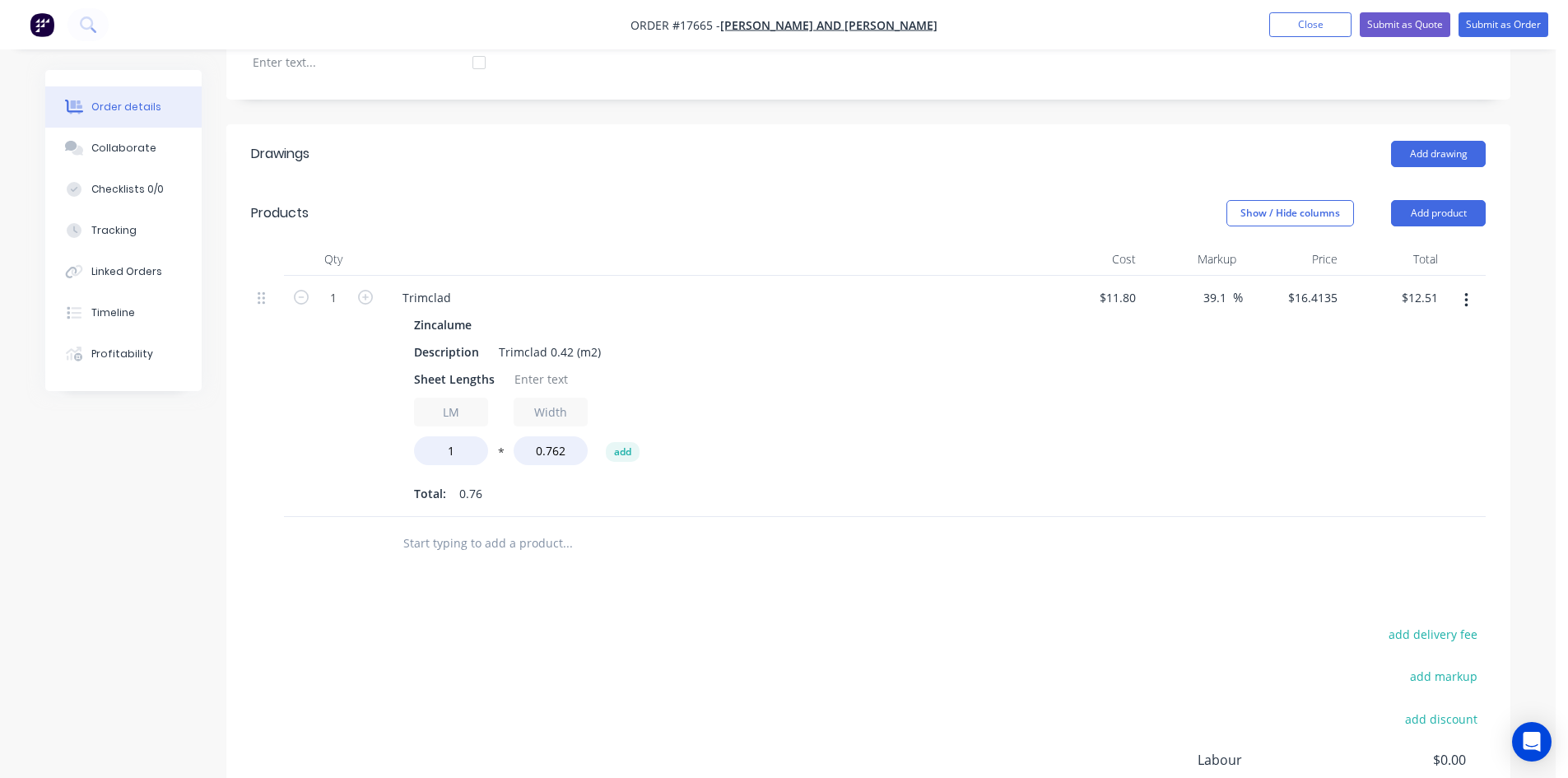
scroll to position [576, 0]
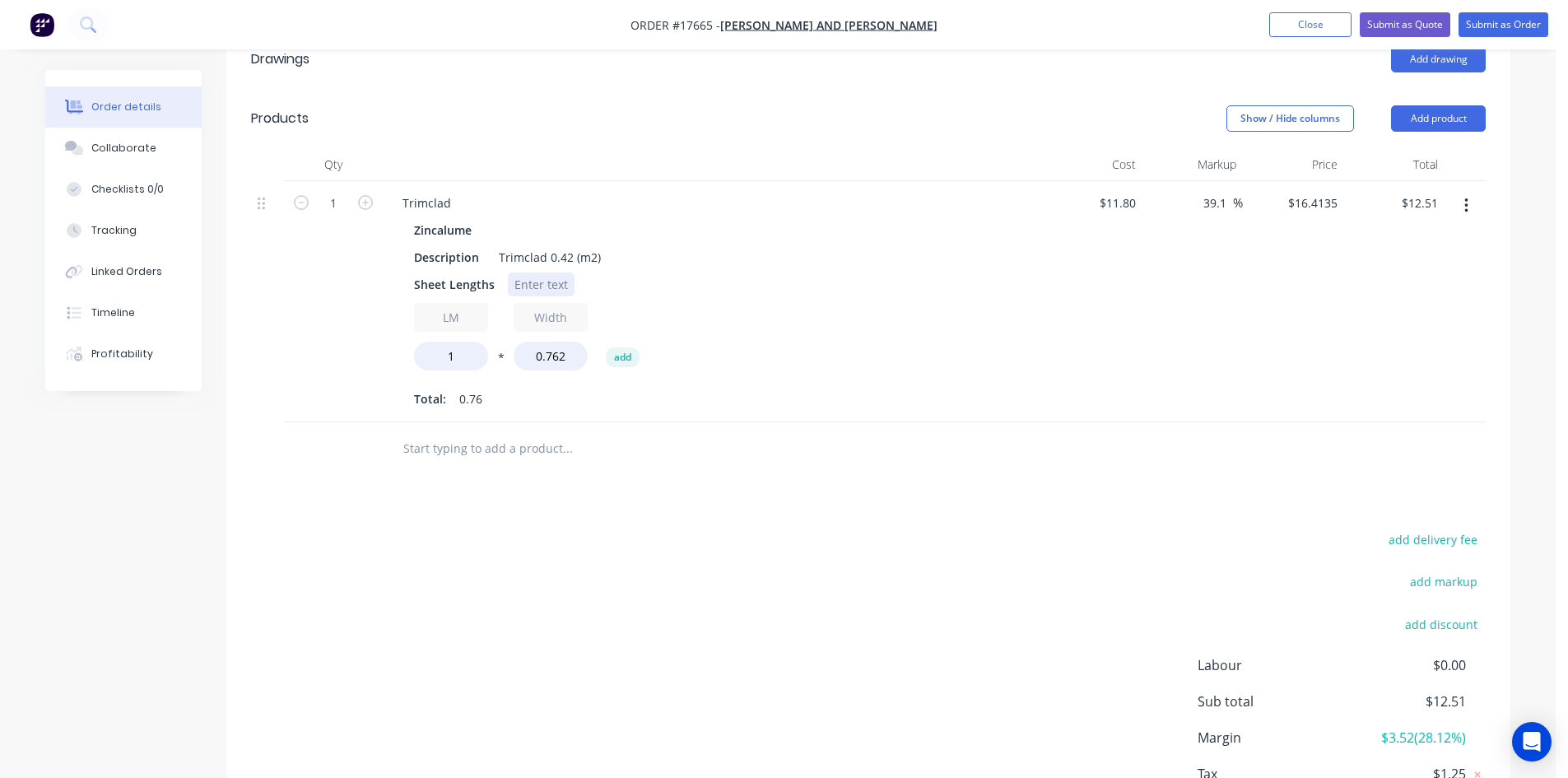
click at [537, 272] on div at bounding box center [540, 284] width 67 height 24
click at [732, 272] on div "Sheet Lengths 3/6150" at bounding box center [708, 284] width 603 height 24
click at [461, 341] on input "1" at bounding box center [450, 355] width 74 height 28
type input "18.45"
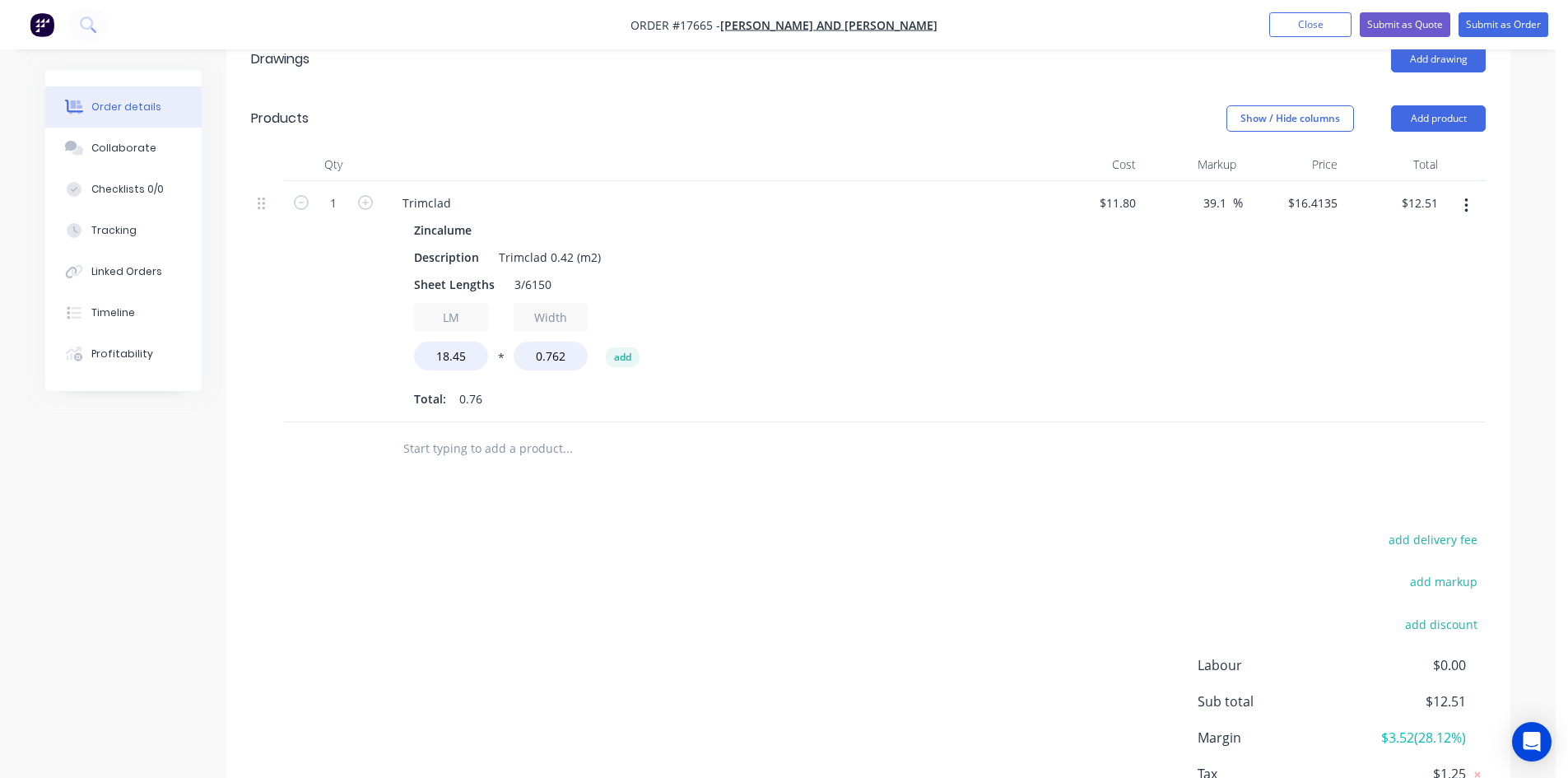
type input "$230.76"
click at [1046, 291] on div "$11.80 $11.80" at bounding box center [1092, 301] width 101 height 241
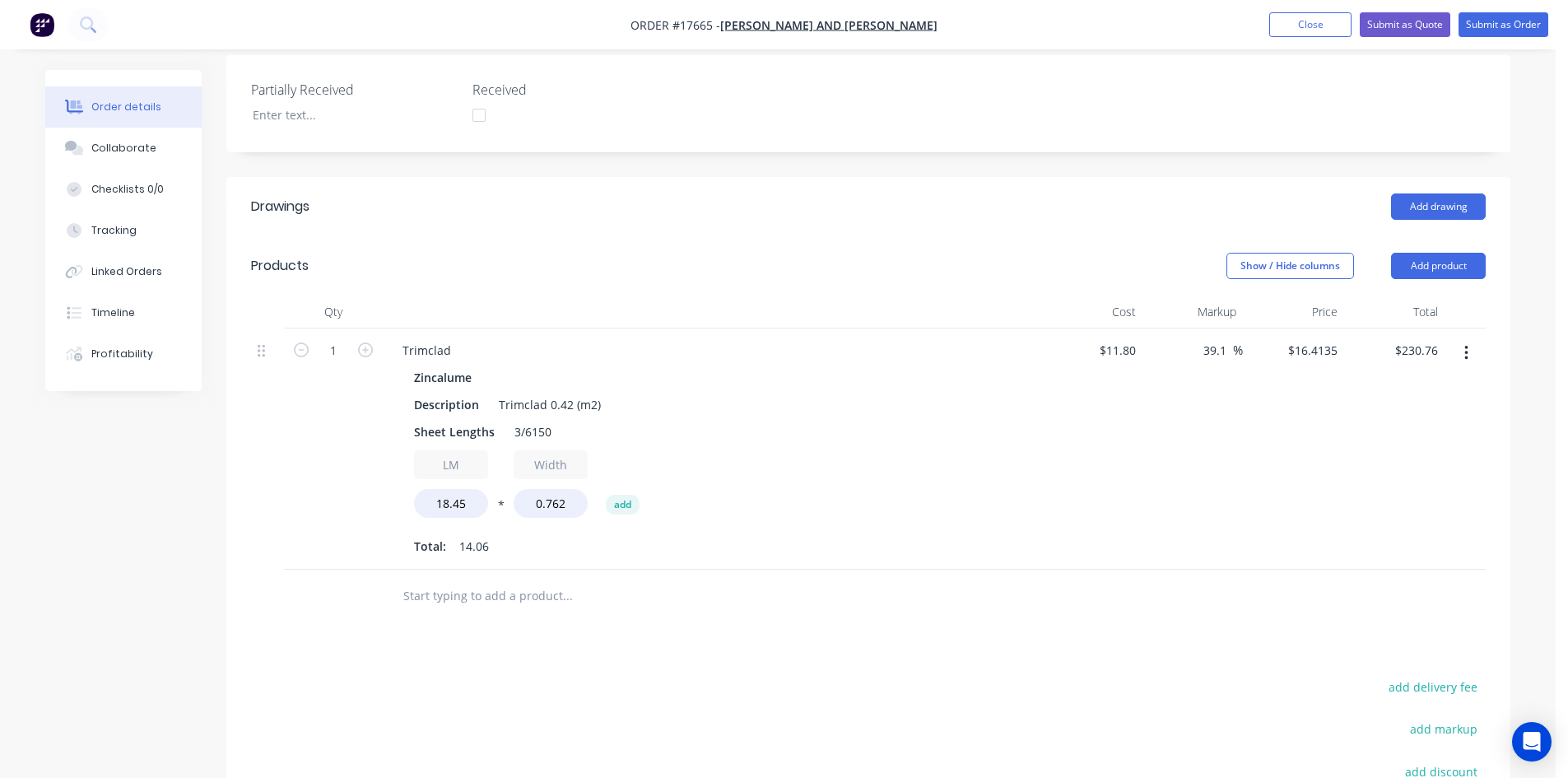
scroll to position [424, 0]
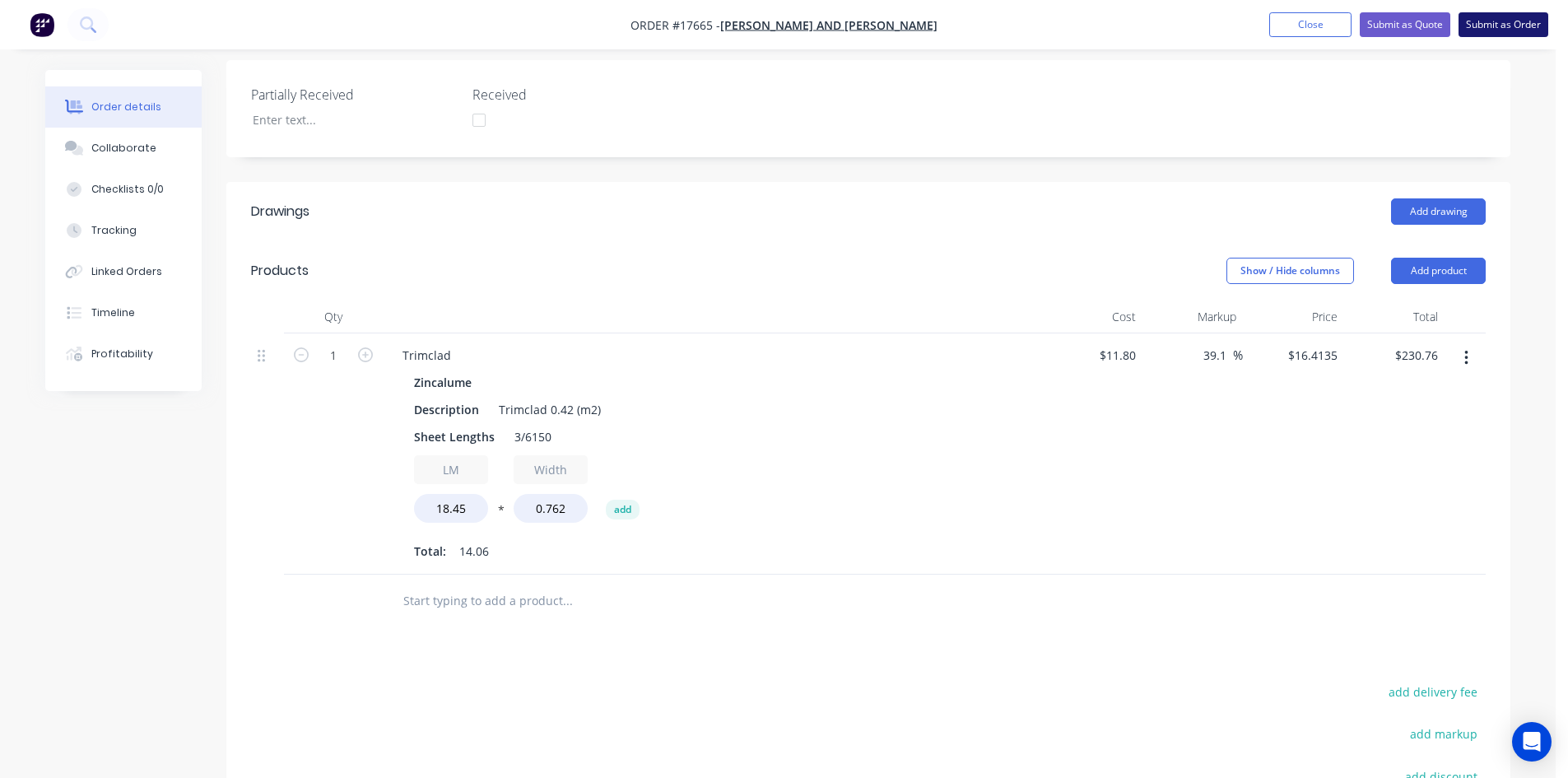
click at [1504, 20] on button "Submit as Order" at bounding box center [1503, 24] width 90 height 25
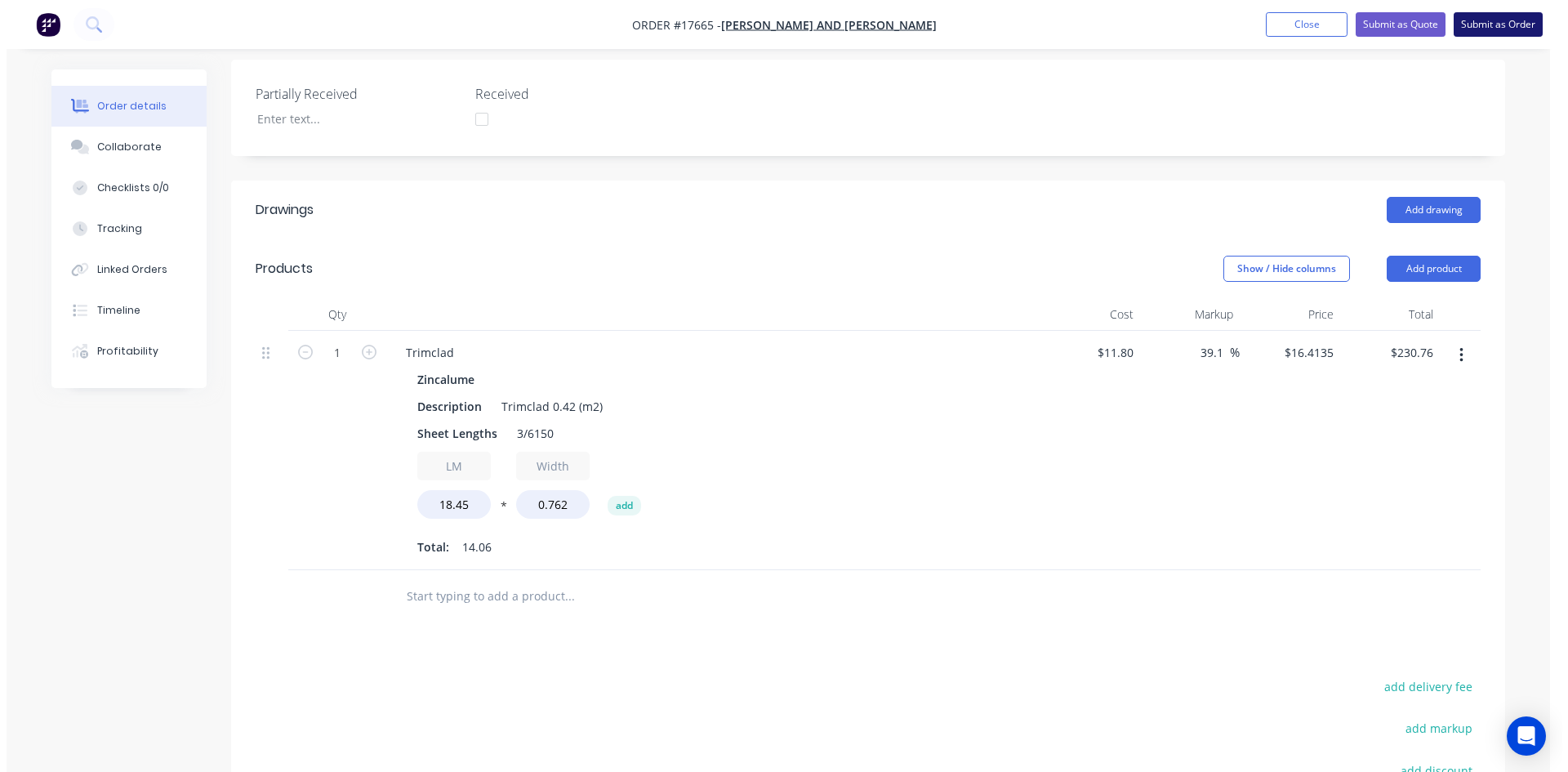
scroll to position [0, 0]
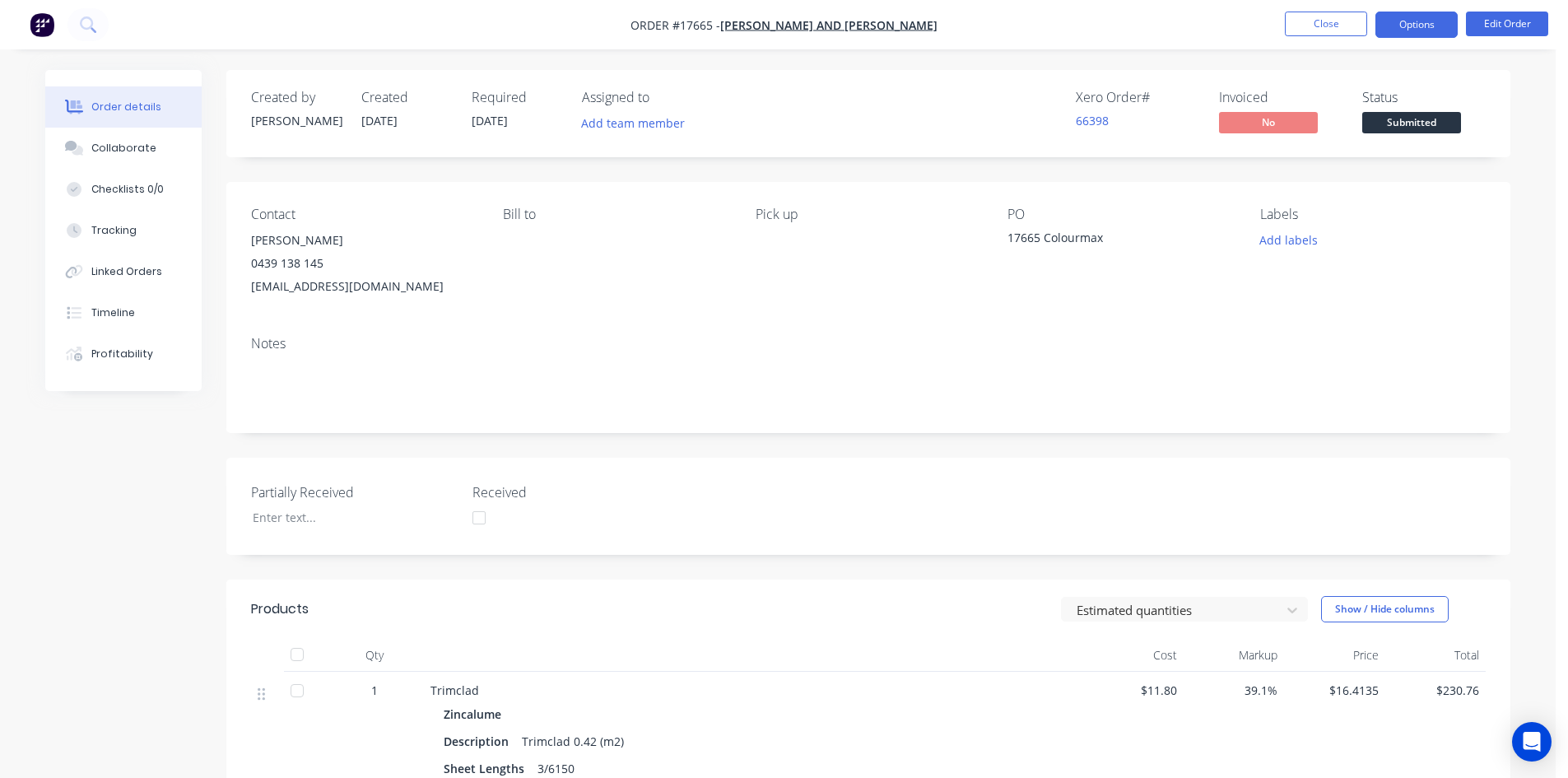
click at [1433, 21] on button "Options" at bounding box center [1417, 25] width 83 height 27
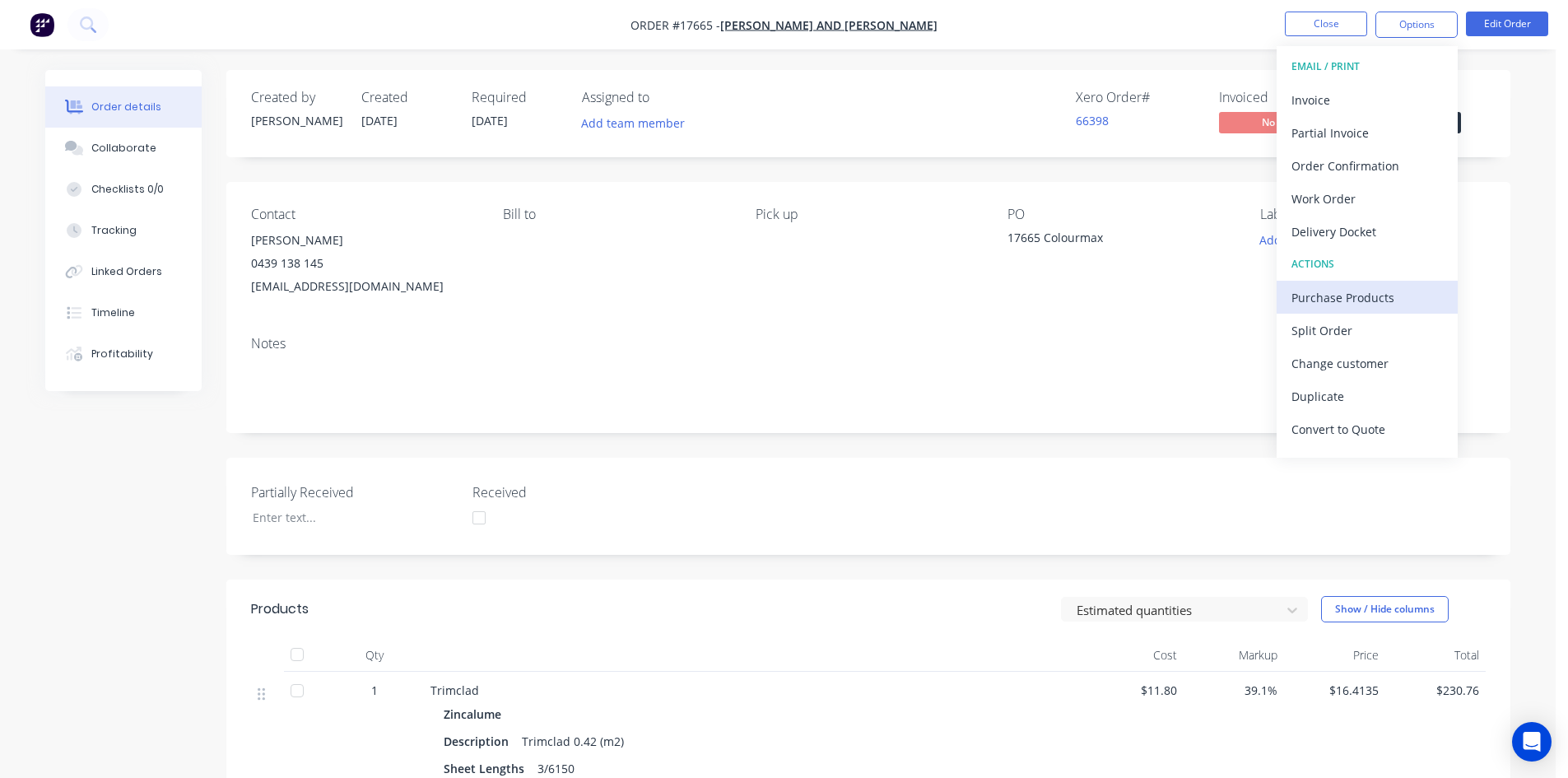
click at [1345, 300] on div "Purchase Products" at bounding box center [1366, 297] width 151 height 24
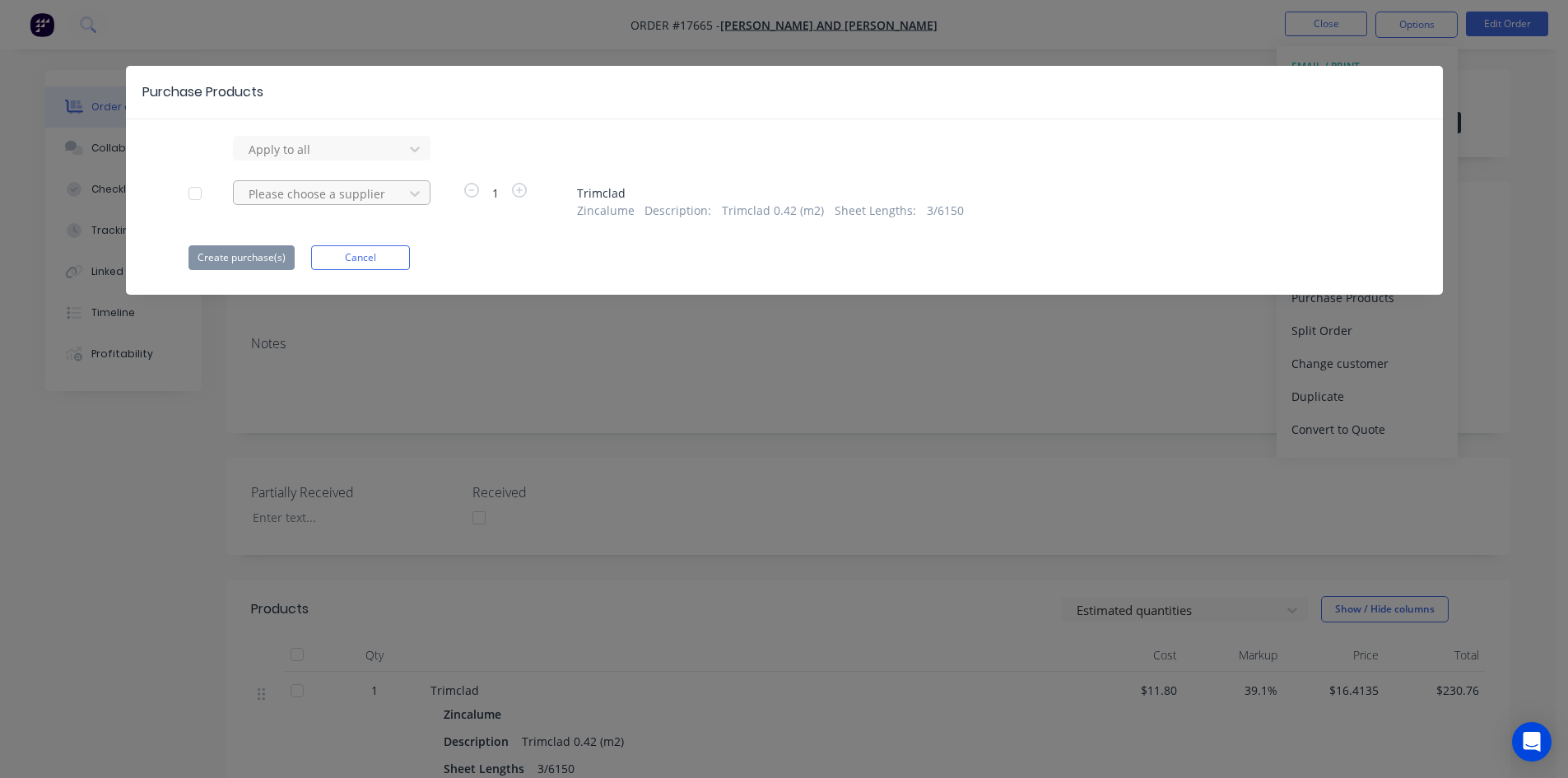
click at [318, 193] on div at bounding box center [320, 194] width 148 height 20
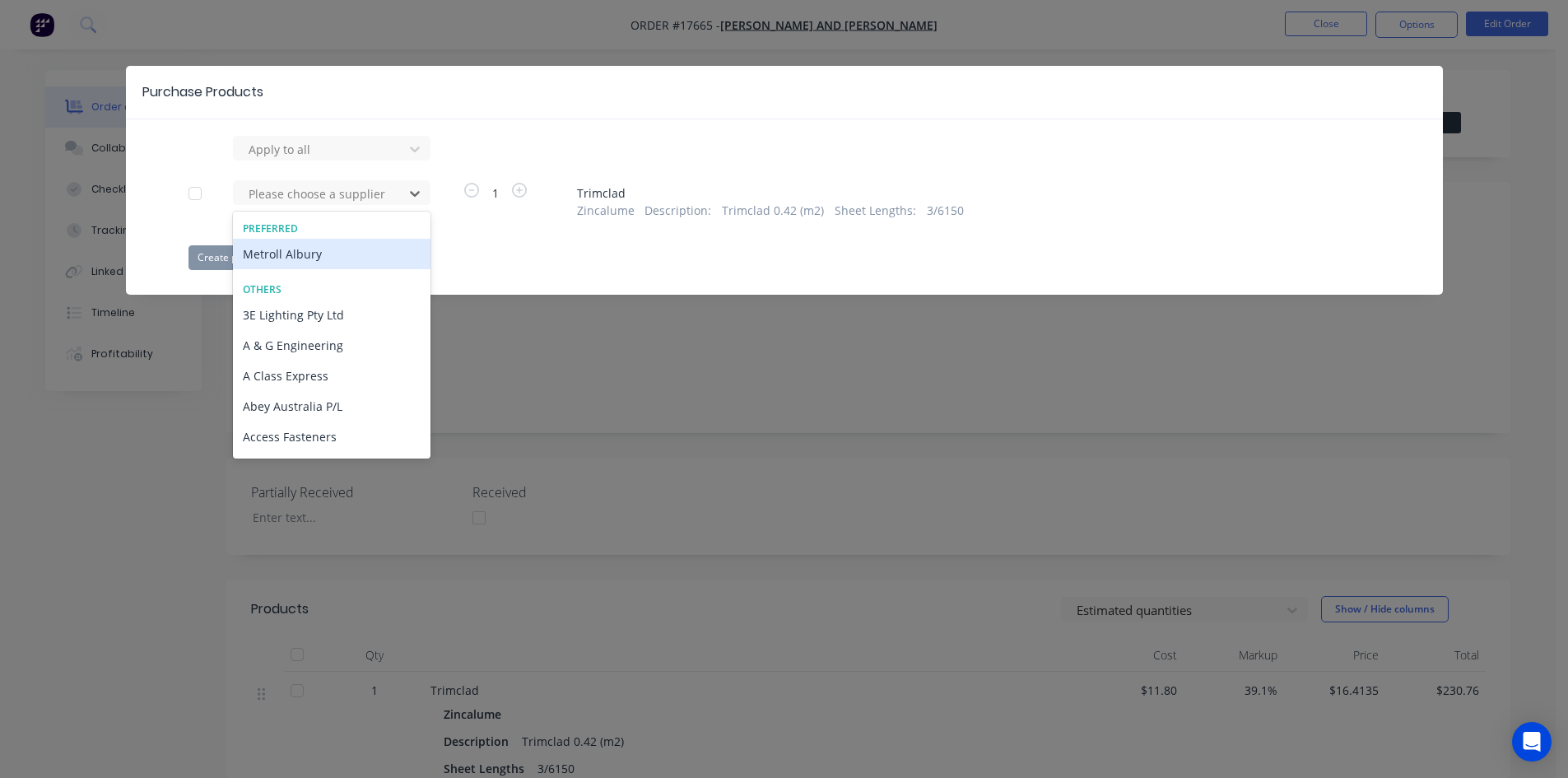
click at [312, 247] on div "Metroll Albury" at bounding box center [331, 253] width 197 height 30
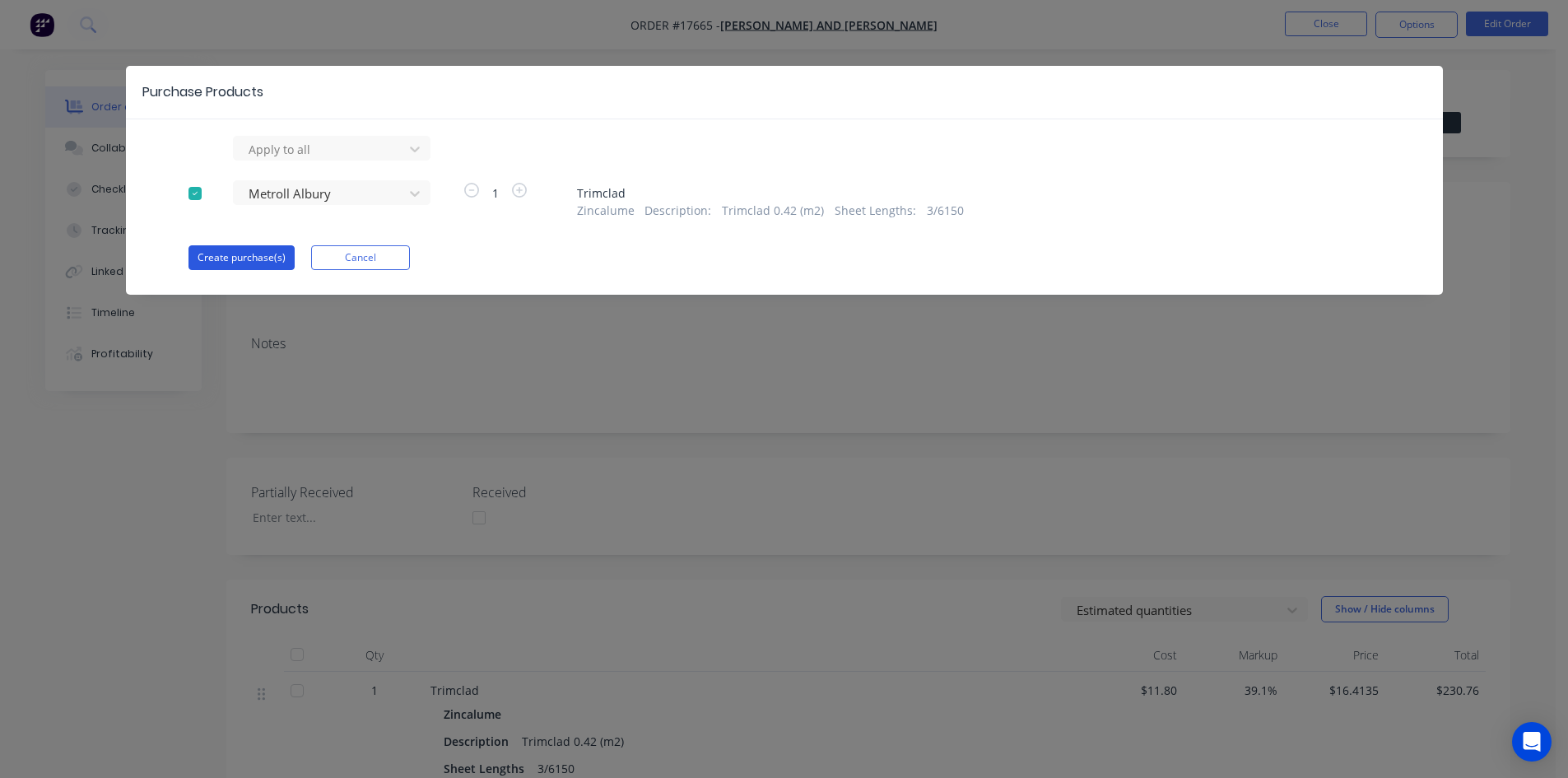
click at [233, 254] on button "Create purchase(s)" at bounding box center [241, 257] width 106 height 25
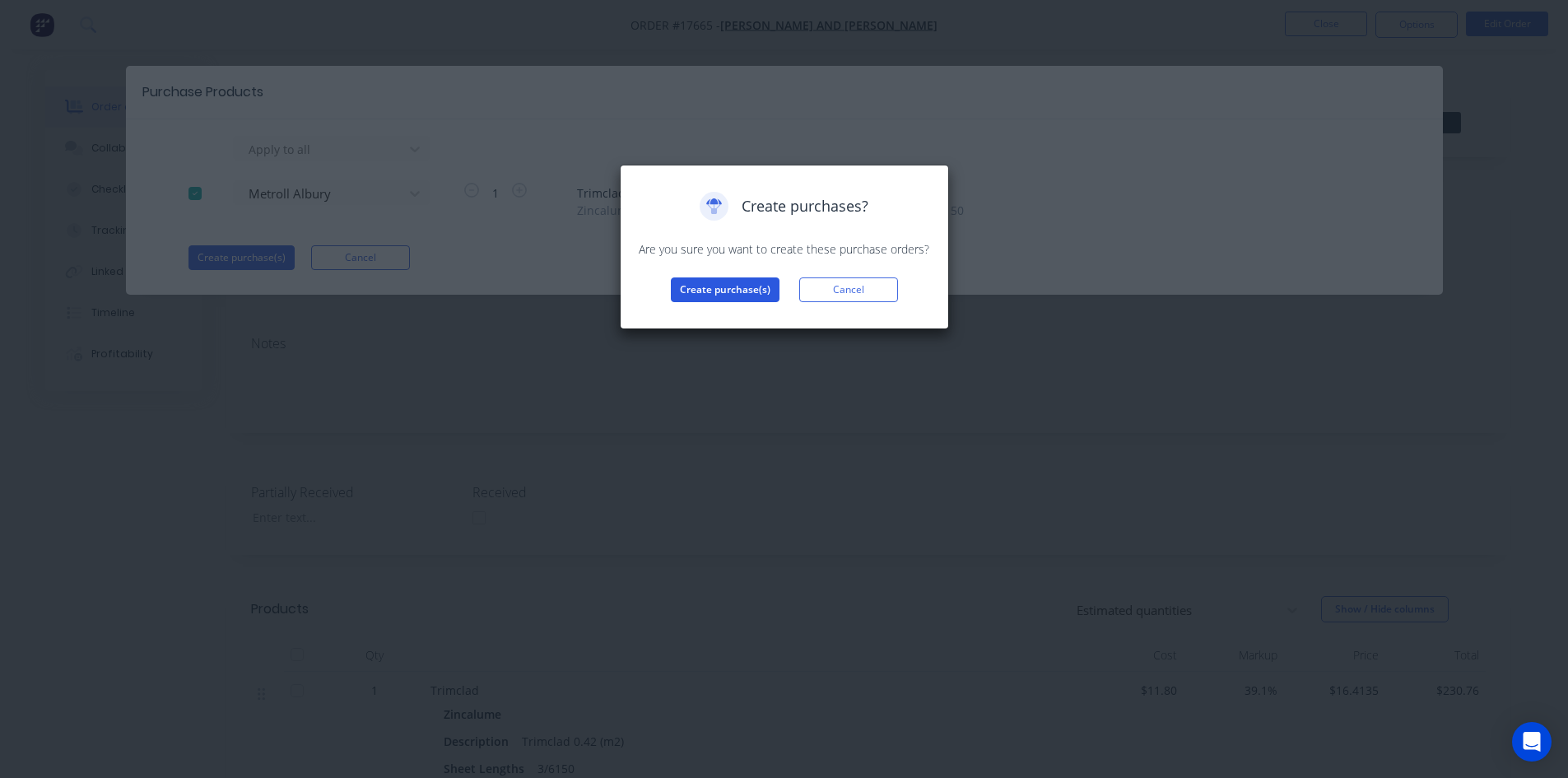
click at [730, 284] on button "Create purchase(s)" at bounding box center [725, 289] width 108 height 25
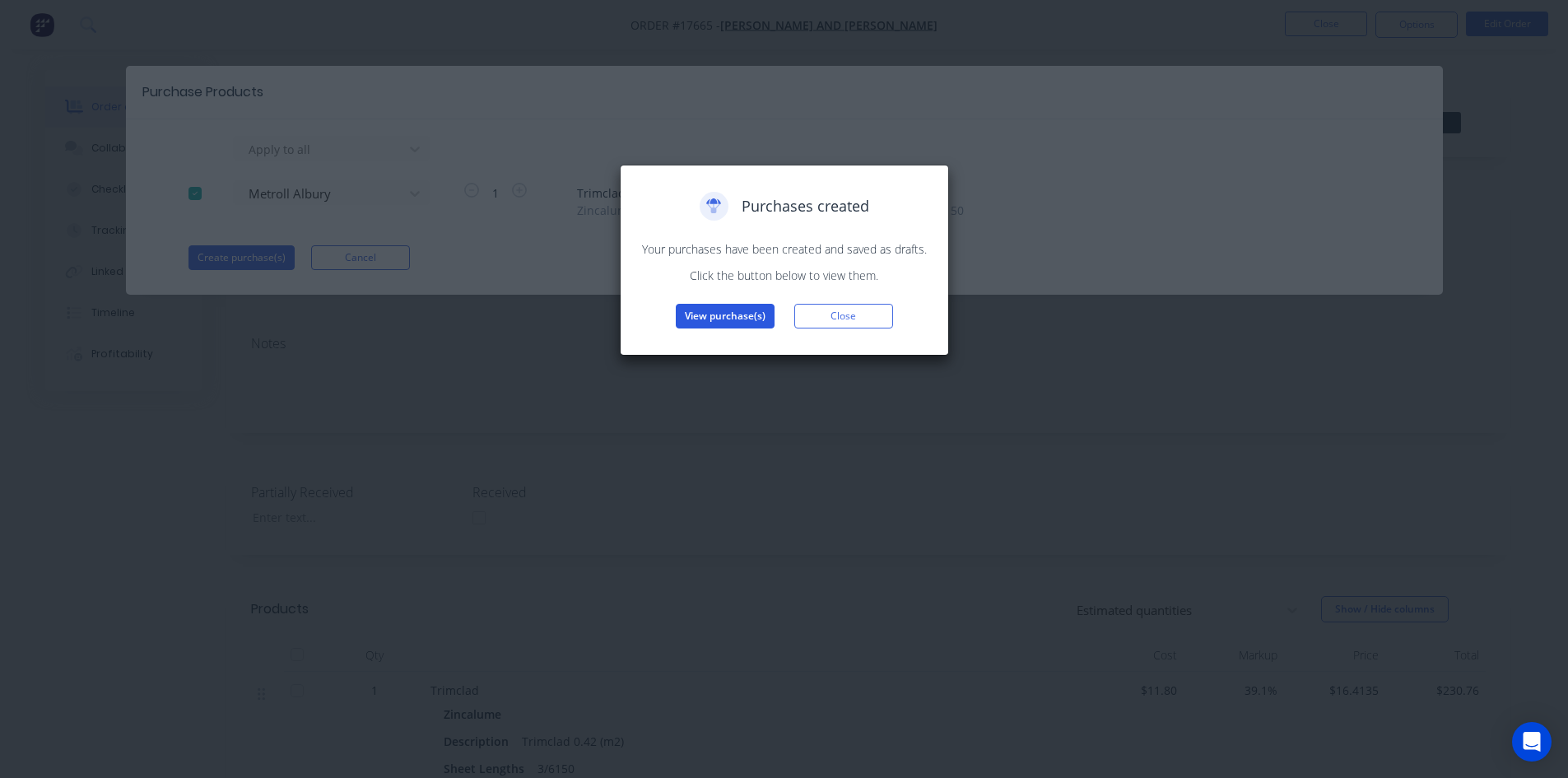
click at [730, 316] on button "View purchase(s)" at bounding box center [725, 316] width 99 height 25
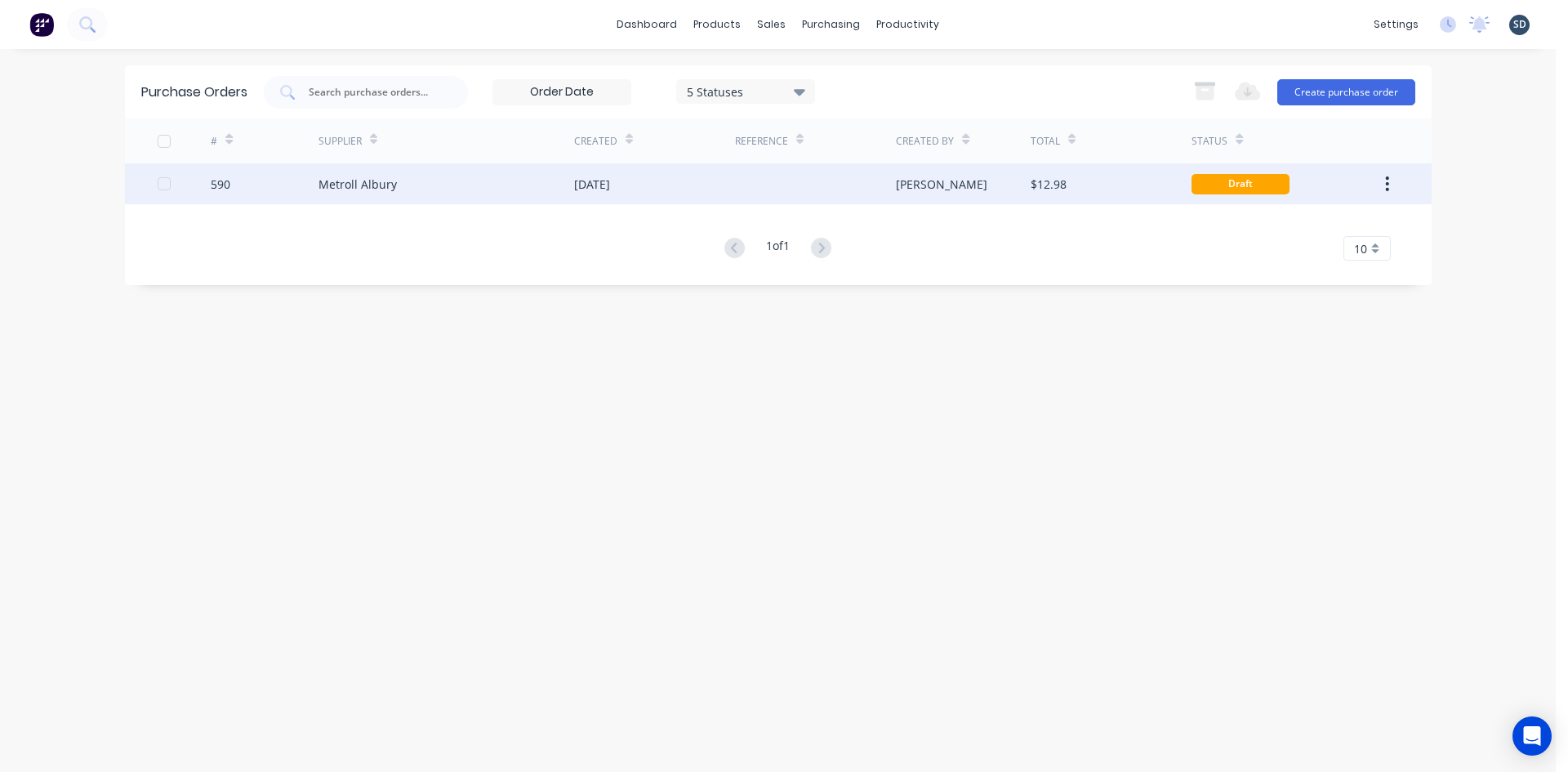
click at [760, 189] on div at bounding box center [815, 183] width 161 height 41
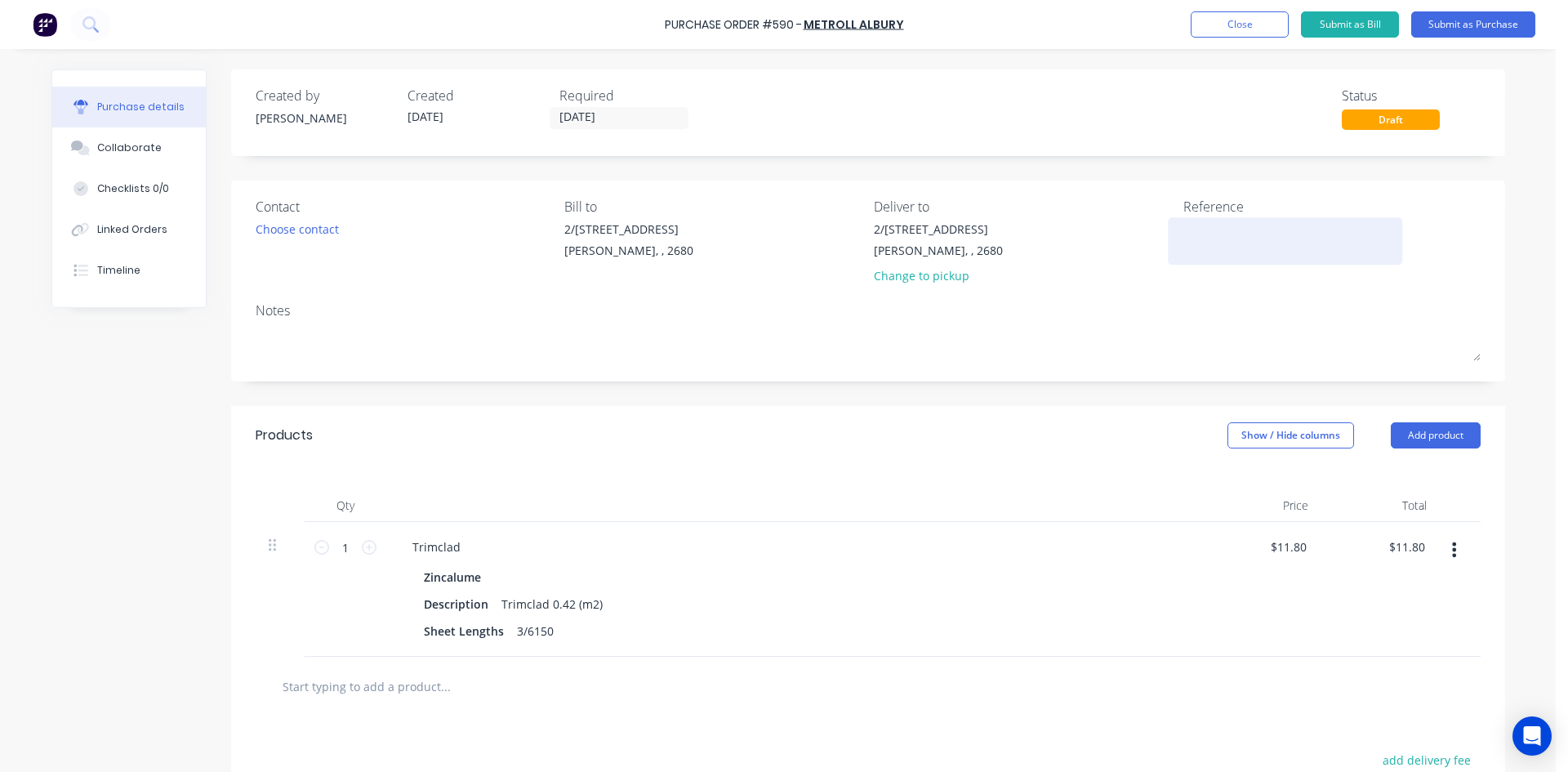
click at [1184, 229] on textarea at bounding box center [1286, 239] width 204 height 36
type textarea "590 /"
click at [98, 234] on div "Linked Orders" at bounding box center [132, 229] width 70 height 15
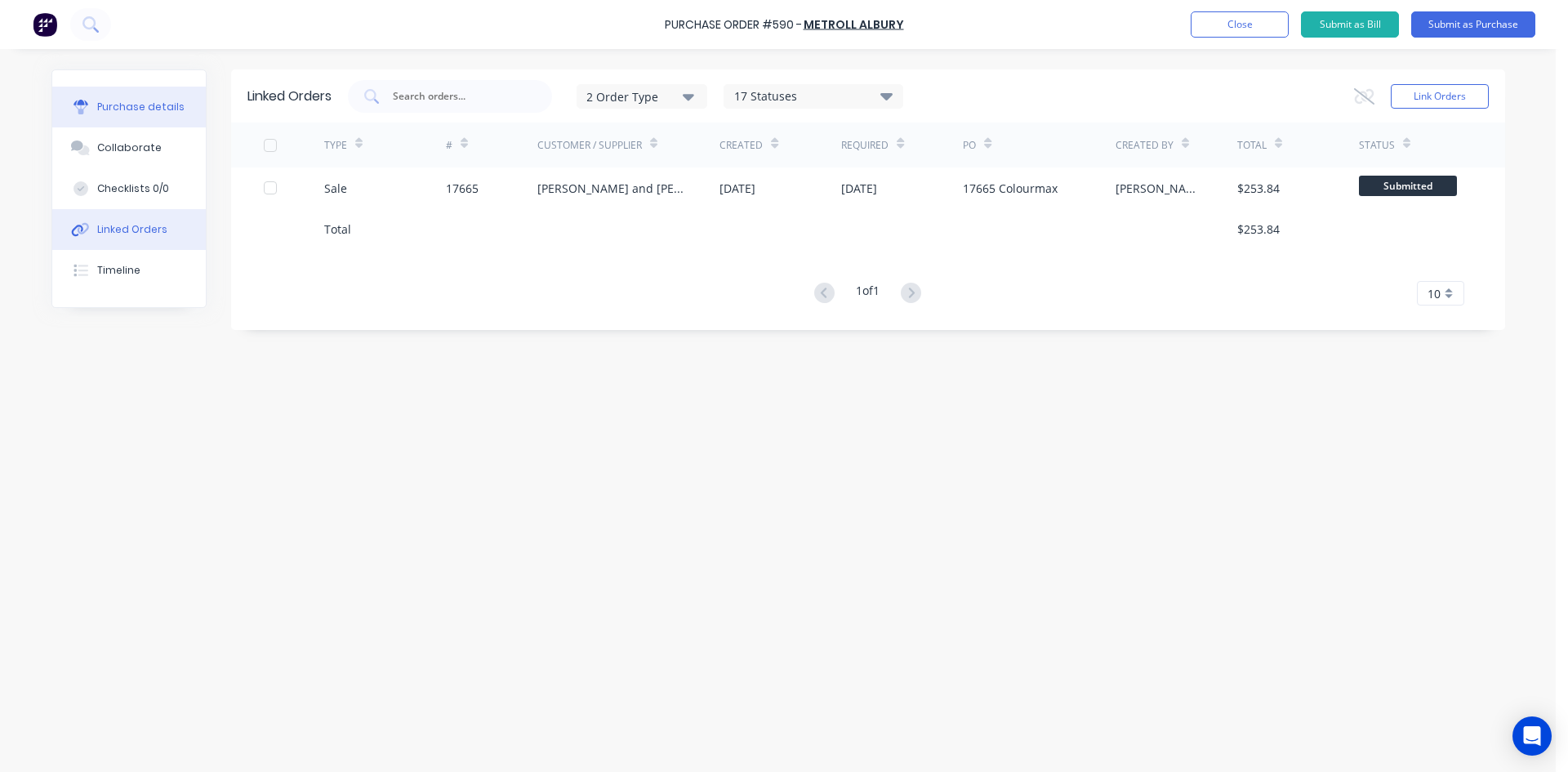
drag, startPoint x: 142, startPoint y: 117, endPoint x: 180, endPoint y: 127, distance: 39.3
click at [142, 118] on button "Purchase details" at bounding box center [128, 107] width 154 height 41
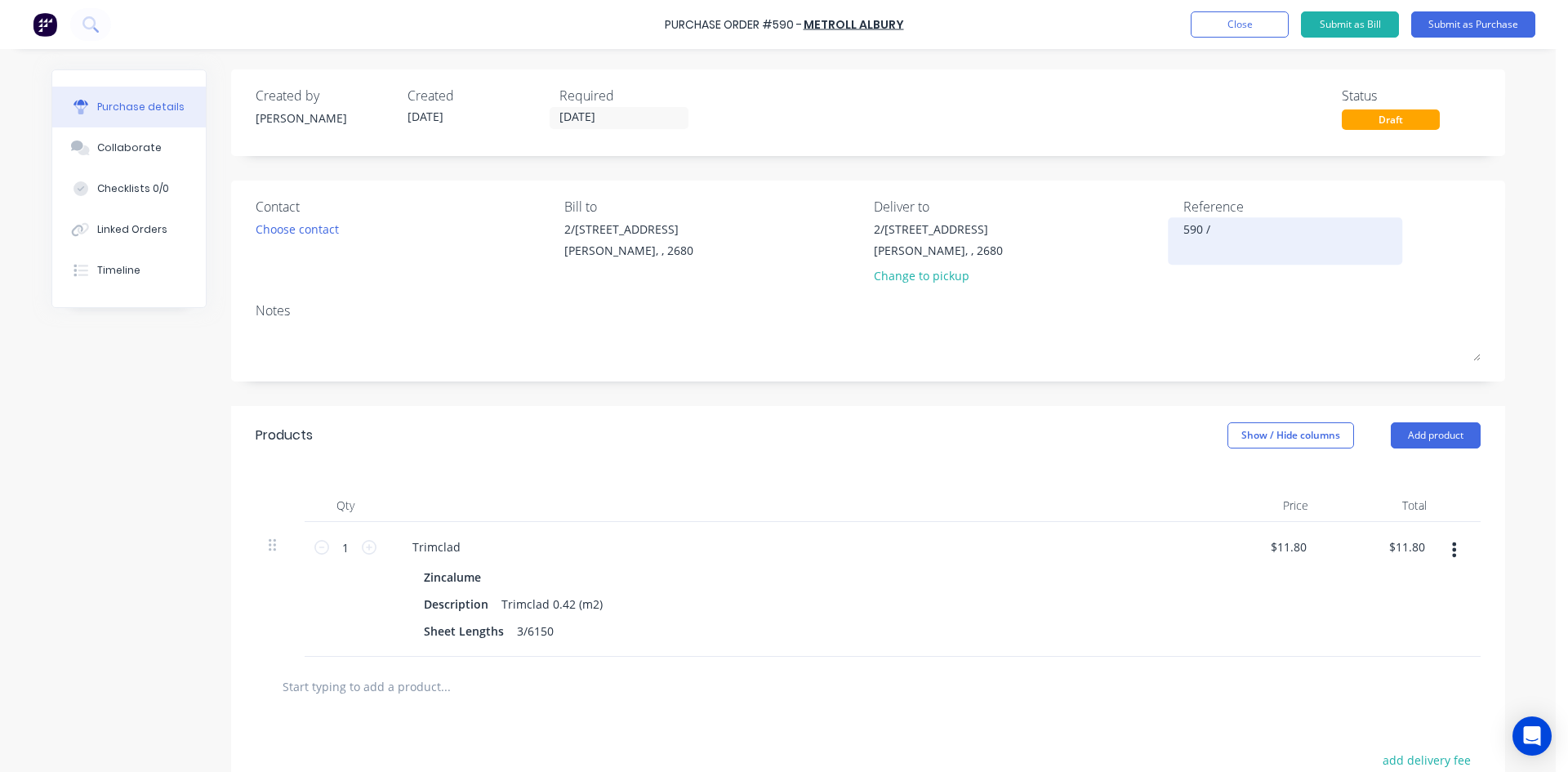
click at [1277, 225] on textarea "590 /" at bounding box center [1286, 239] width 204 height 36
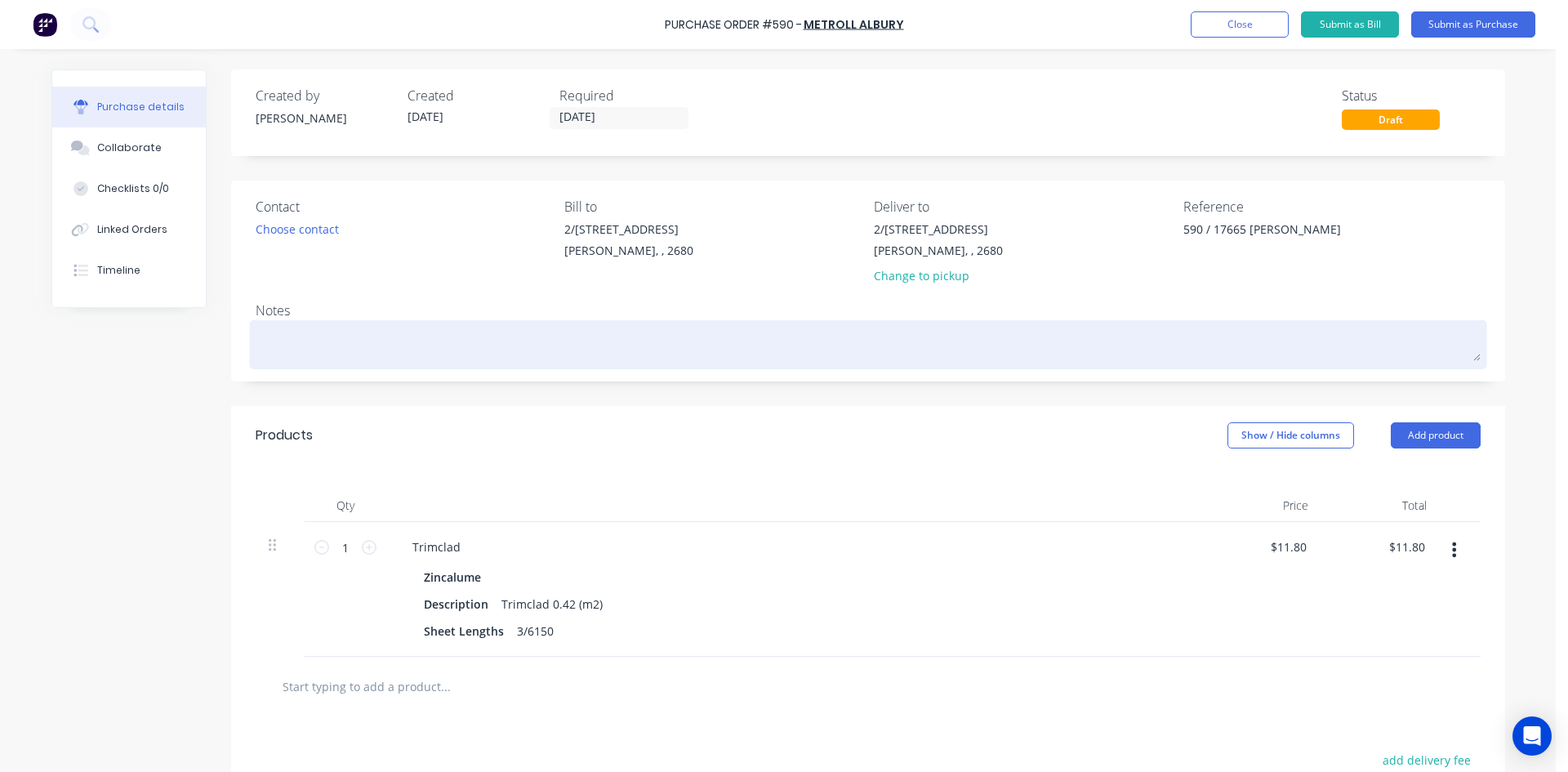
type textarea "590 / 17665 [PERSON_NAME]"
click at [1050, 325] on textarea at bounding box center [868, 342] width 1225 height 36
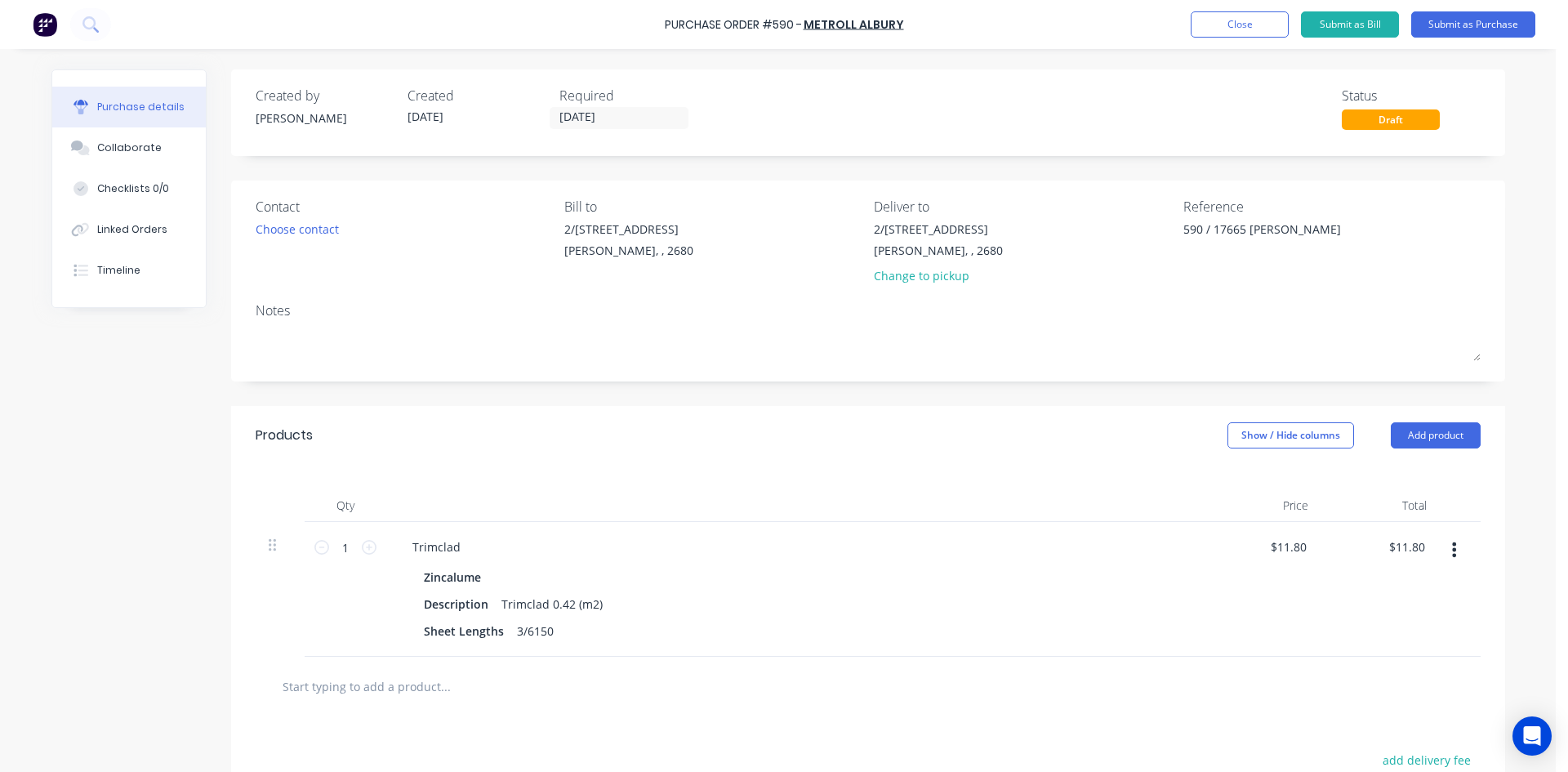
click at [1033, 416] on div "Products Show / Hide columns Add product" at bounding box center [868, 435] width 1274 height 59
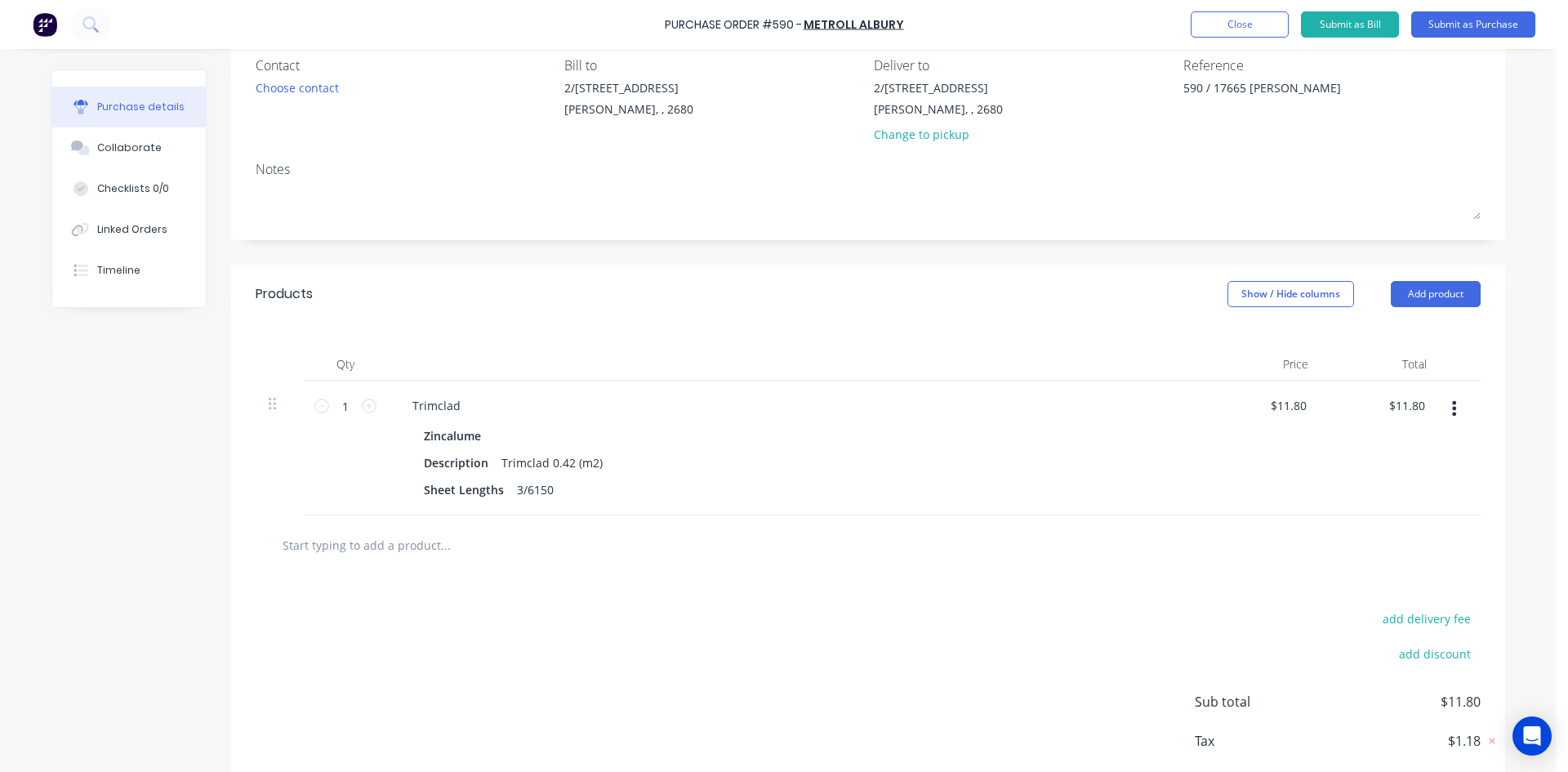
scroll to position [229, 0]
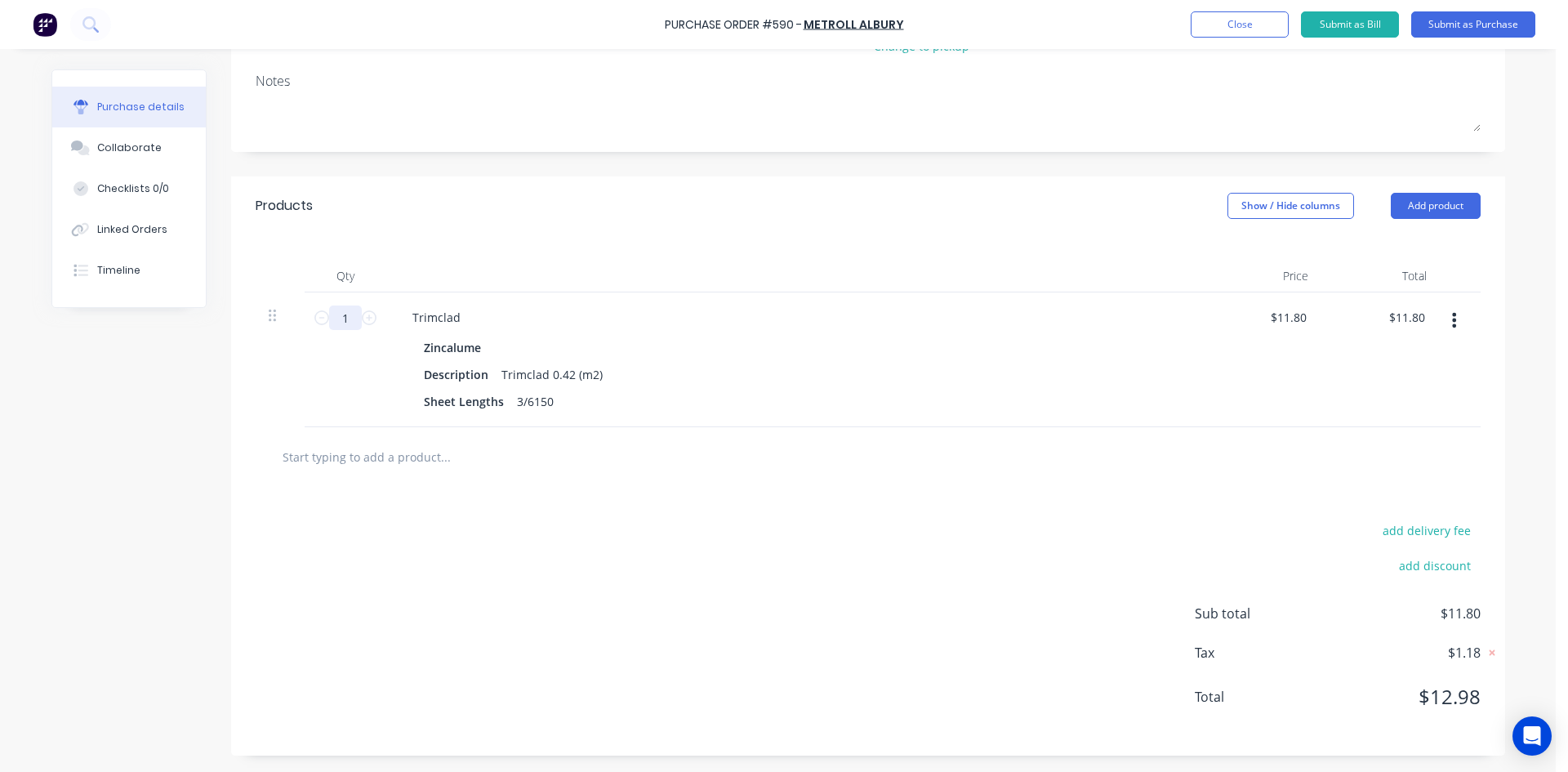
click at [337, 326] on input "1" at bounding box center [345, 317] width 33 height 25
type input "14"
type input "$165.20"
type input "14.06"
type input "$165.91"
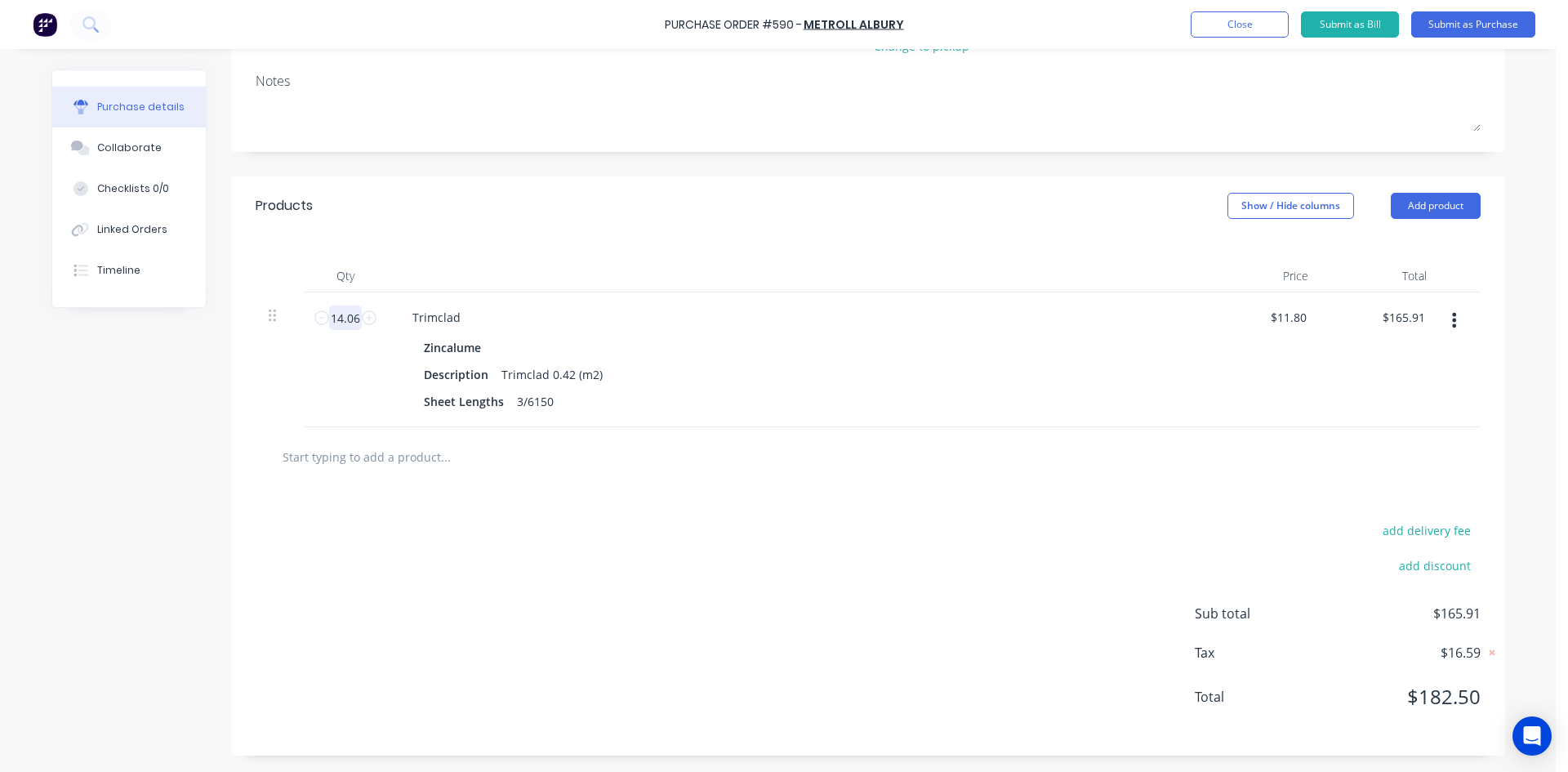
type input "14.06"
click at [616, 573] on div "add delivery fee add discount Sub total $165.91 Tax $16.59 Total $182.50" at bounding box center [868, 621] width 1274 height 269
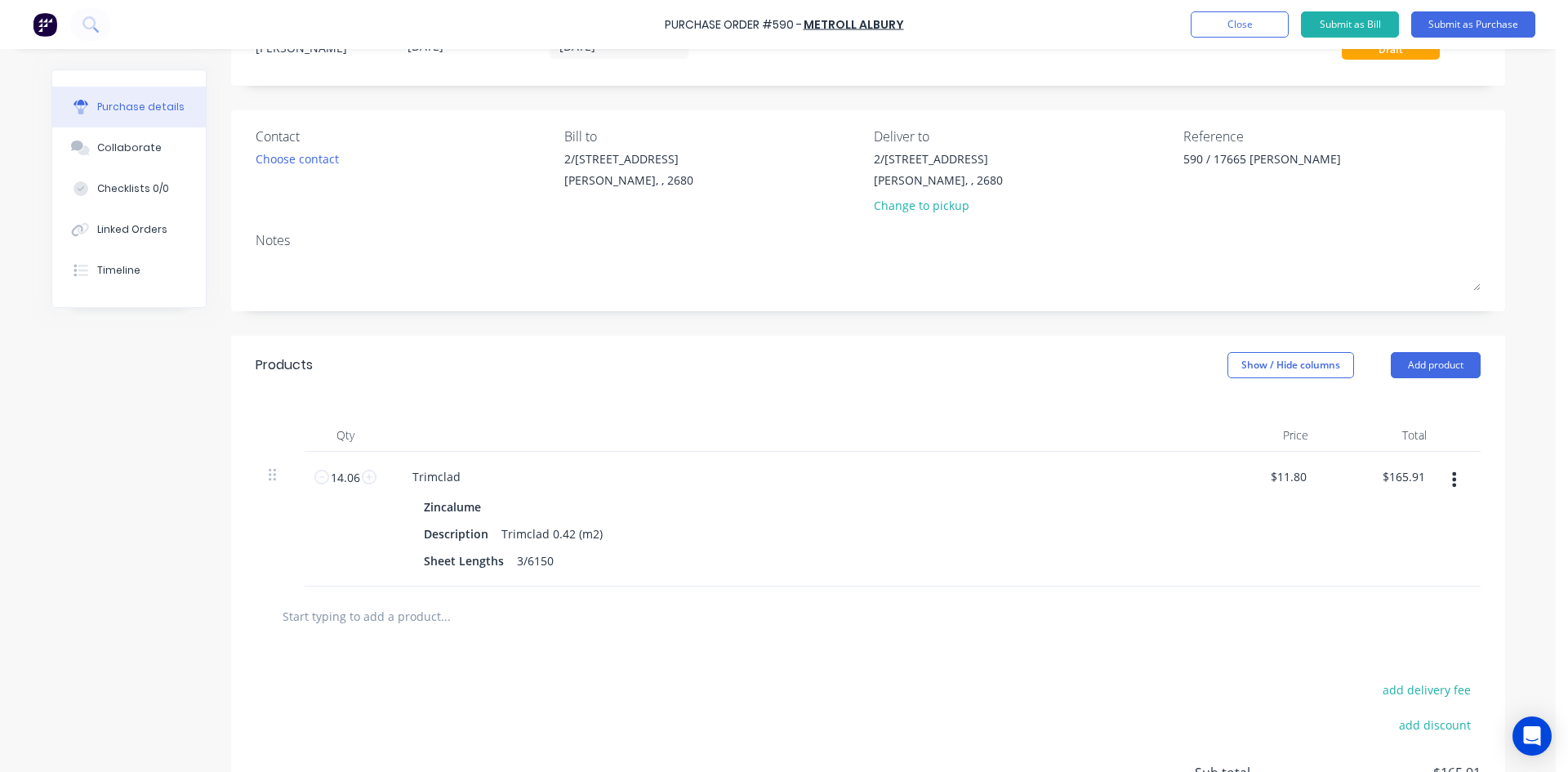
scroll to position [0, 0]
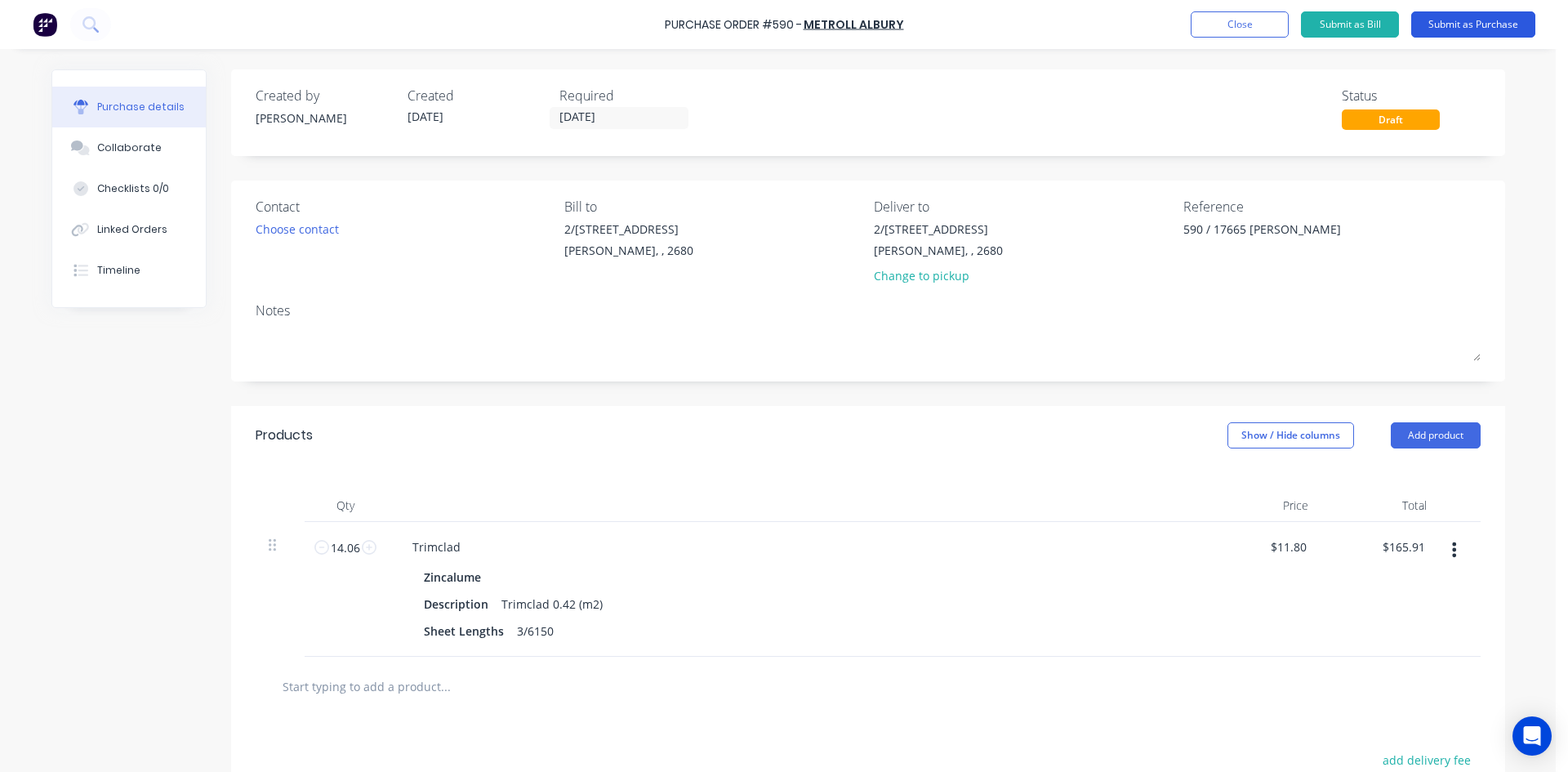
click at [1451, 22] on button "Submit as Purchase" at bounding box center [1473, 25] width 124 height 26
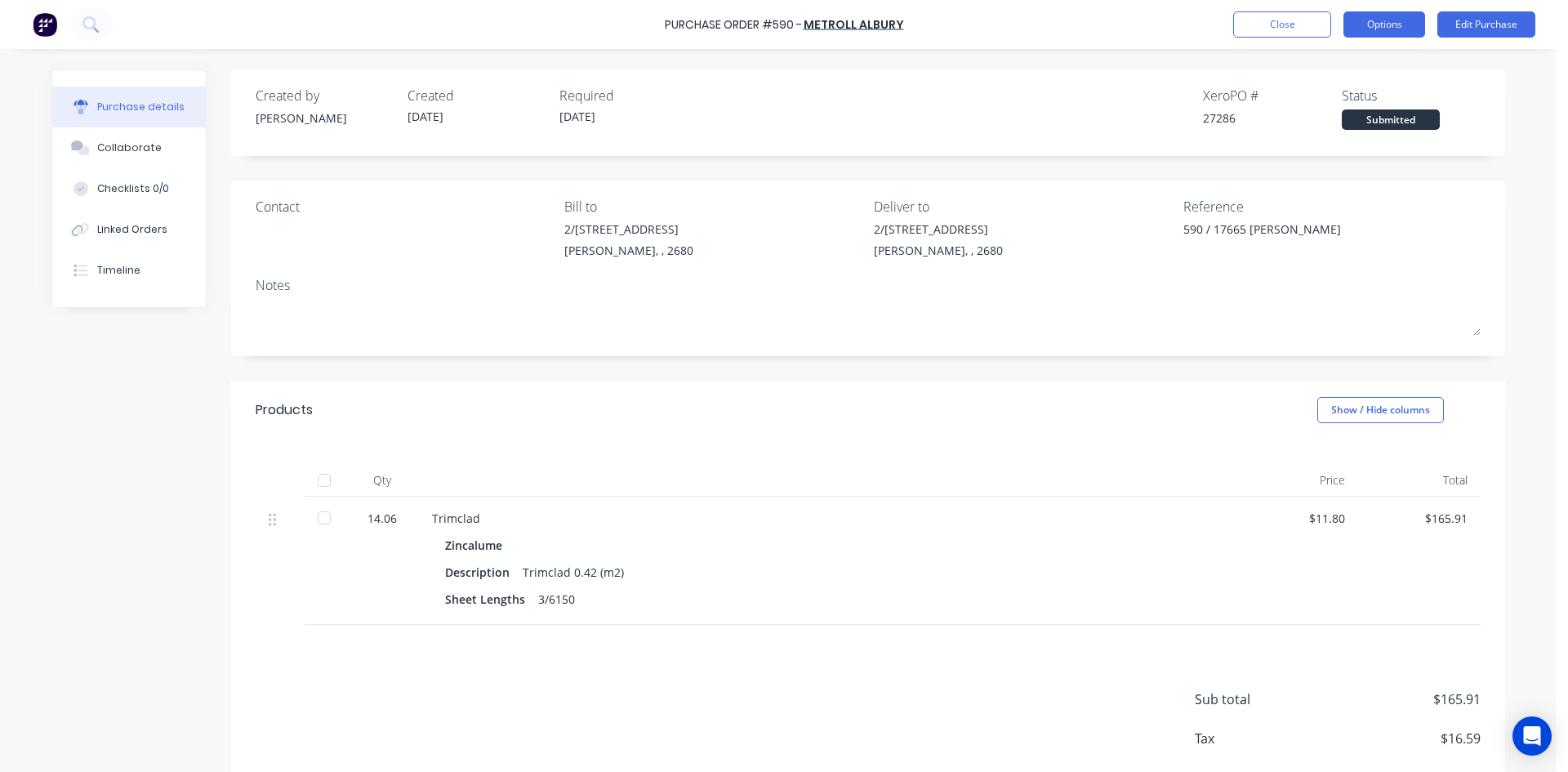
click at [1379, 25] on button "Options" at bounding box center [1384, 25] width 82 height 26
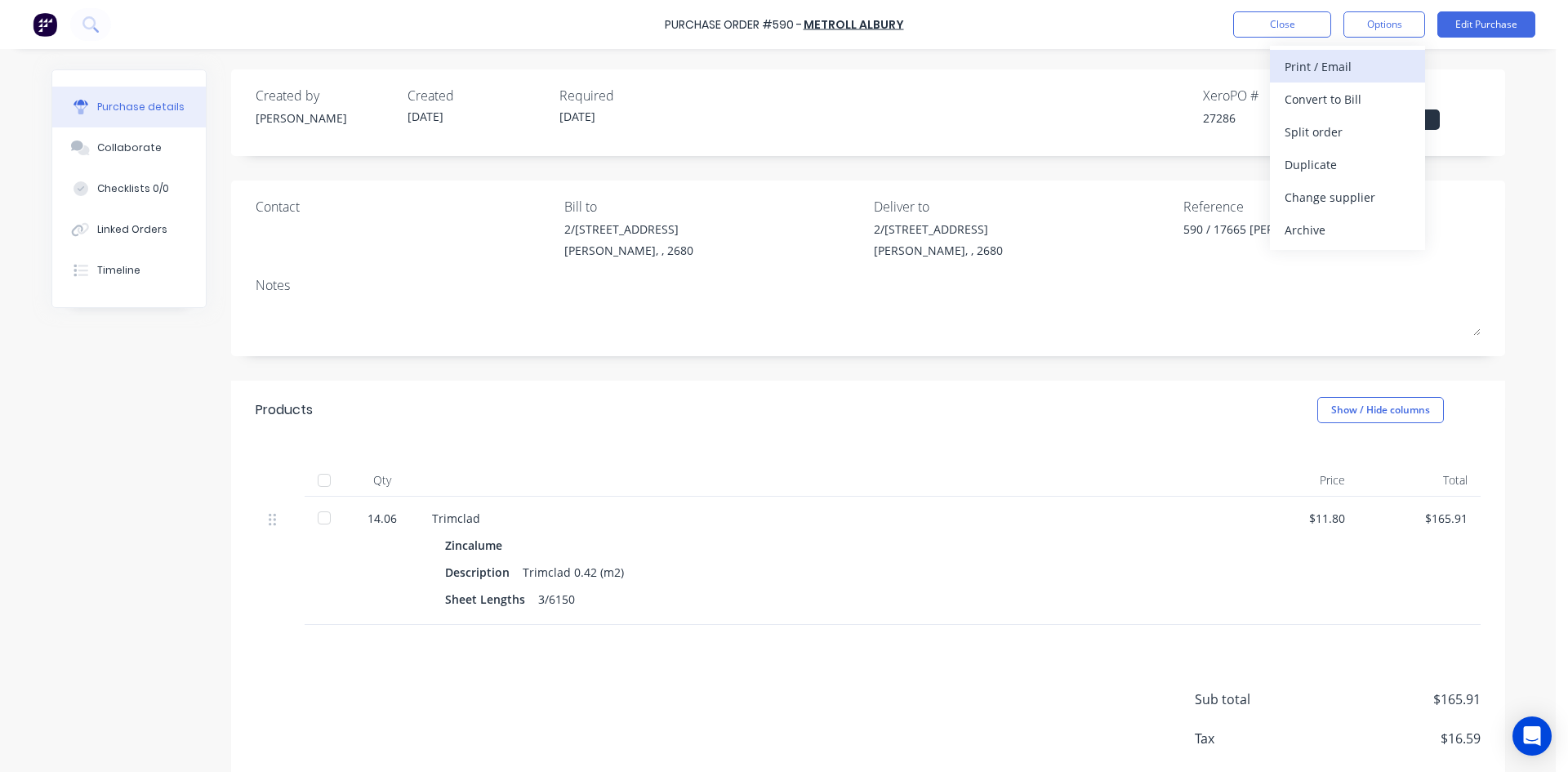
click at [1354, 66] on div "Print / Email" at bounding box center [1348, 66] width 126 height 24
click at [1348, 107] on div "With pricing" at bounding box center [1348, 99] width 126 height 24
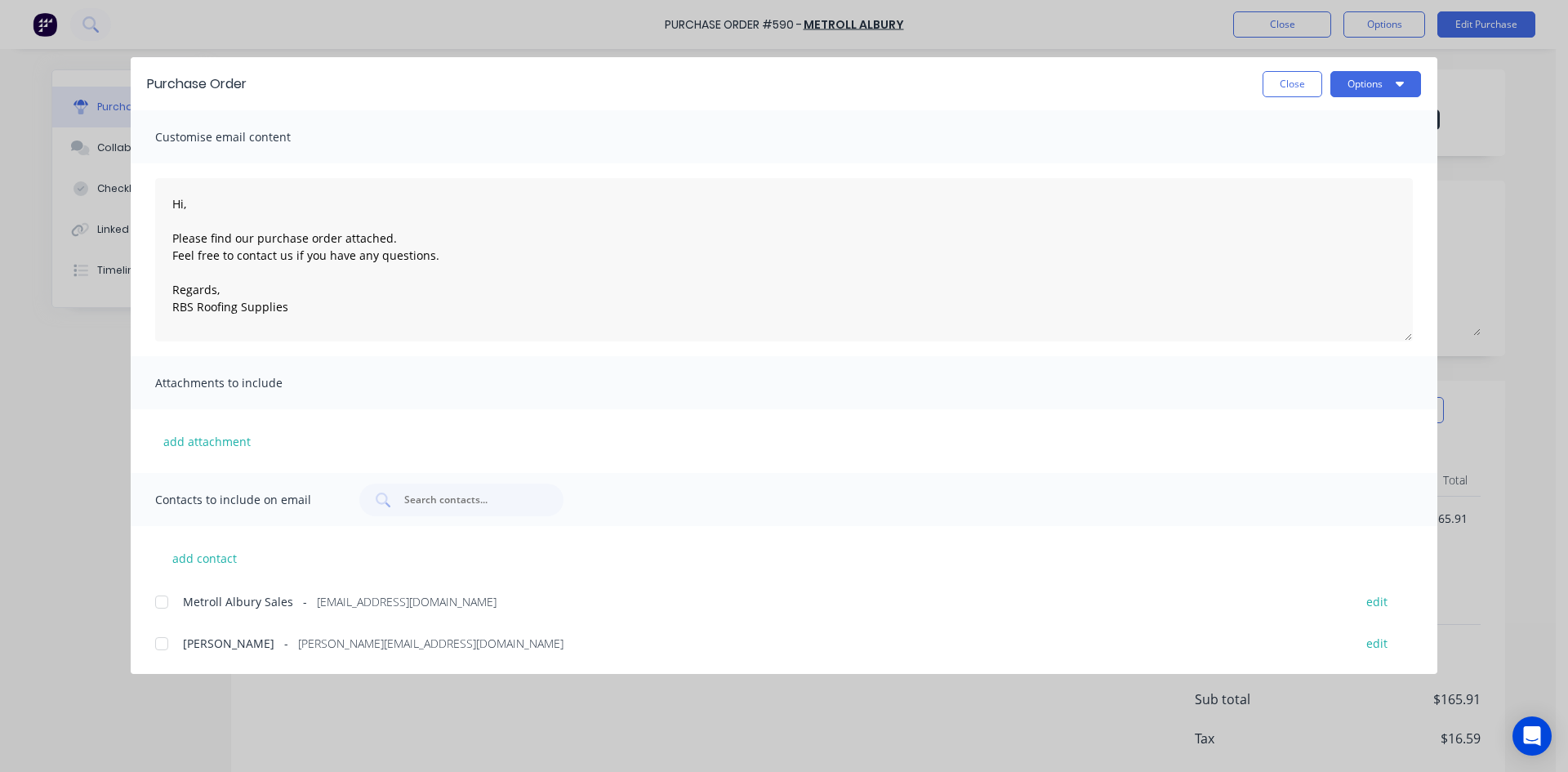
click at [171, 598] on div at bounding box center [162, 602] width 33 height 33
click at [1363, 82] on button "Options" at bounding box center [1376, 84] width 91 height 26
click at [1351, 188] on div "Email" at bounding box center [1343, 190] width 126 height 24
click at [1298, 89] on button "Close" at bounding box center [1292, 84] width 59 height 26
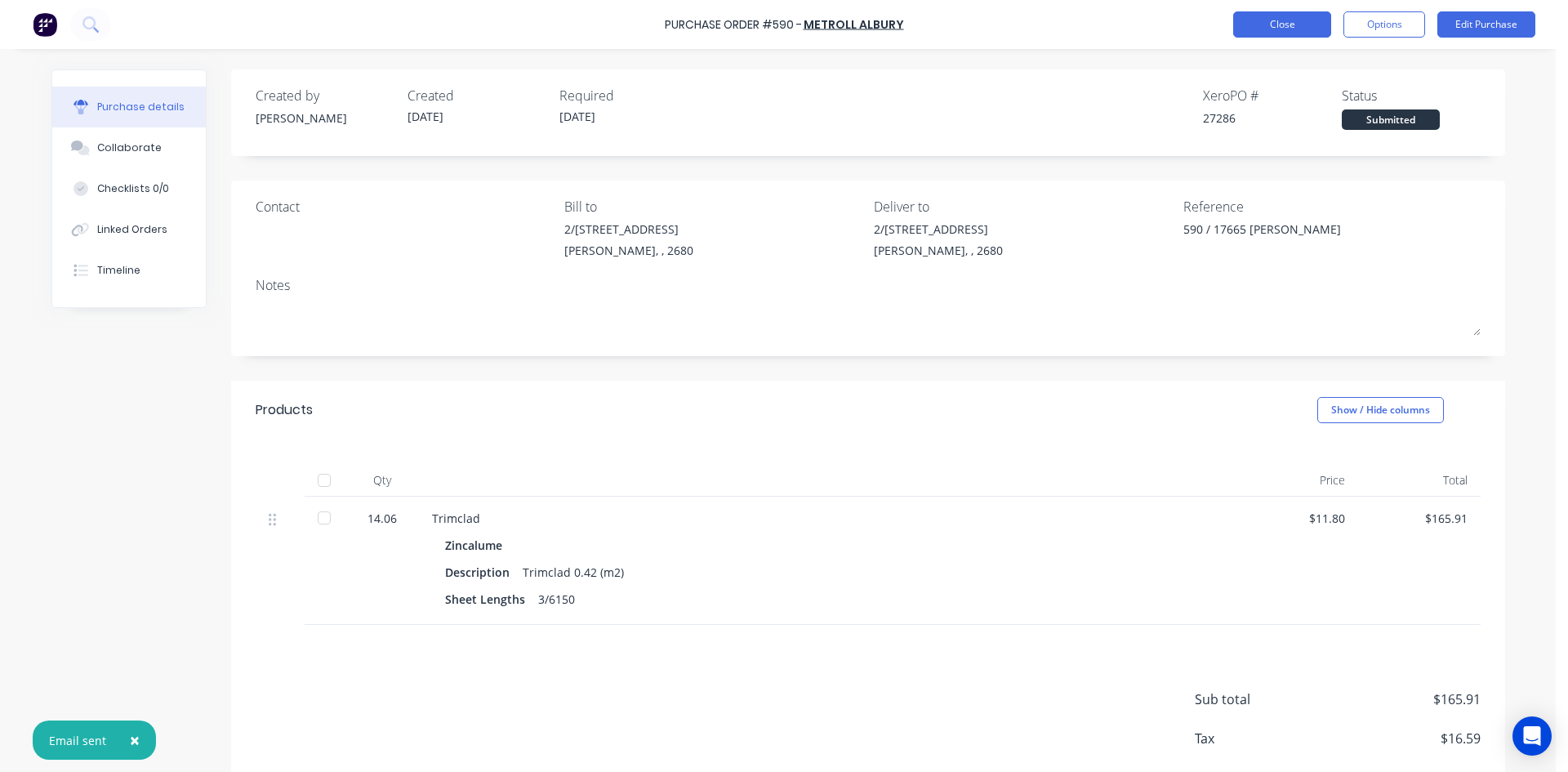
click at [1283, 28] on button "Close" at bounding box center [1282, 25] width 98 height 26
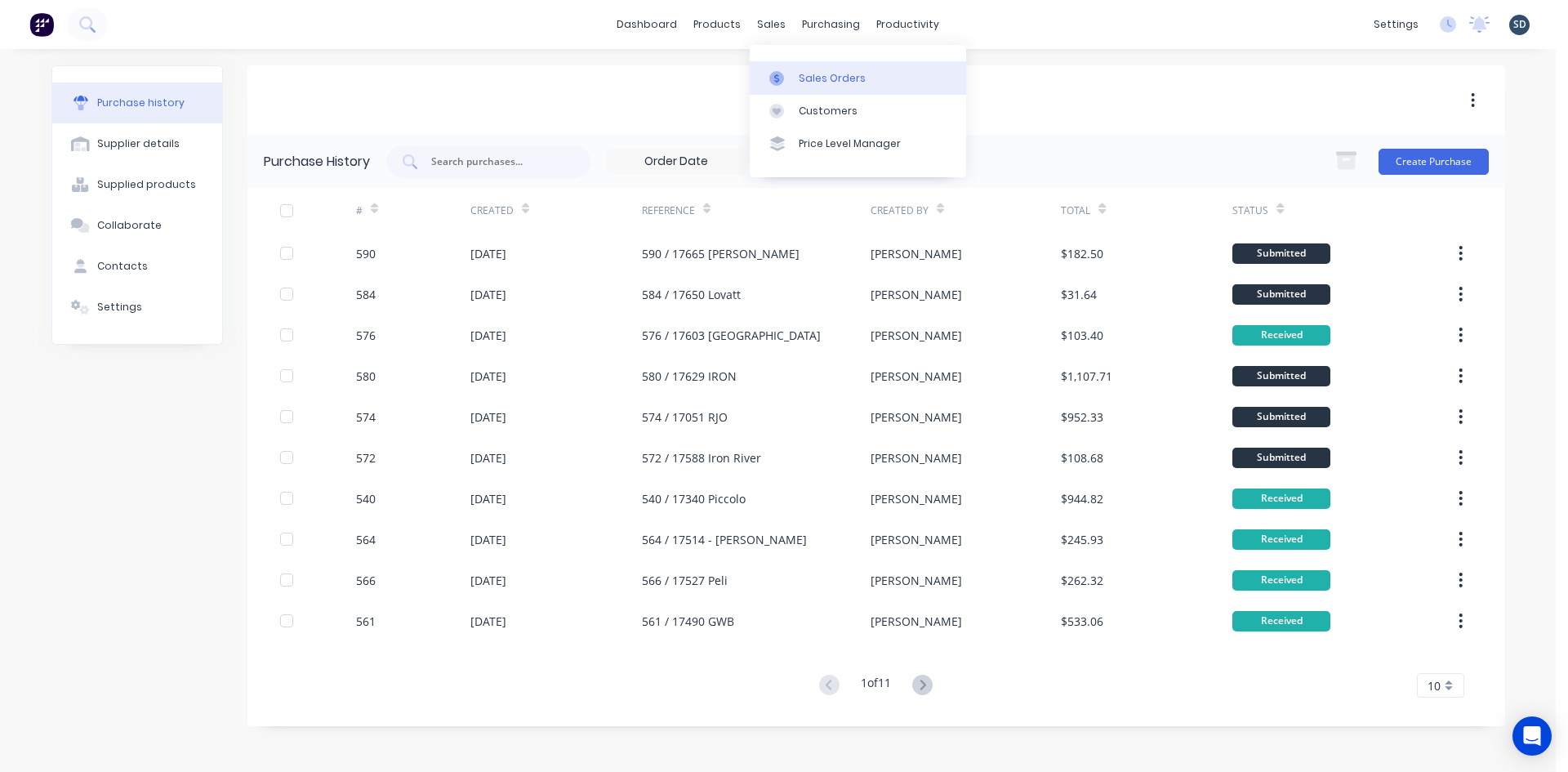
click at [802, 80] on div "Sales Orders" at bounding box center [832, 78] width 67 height 15
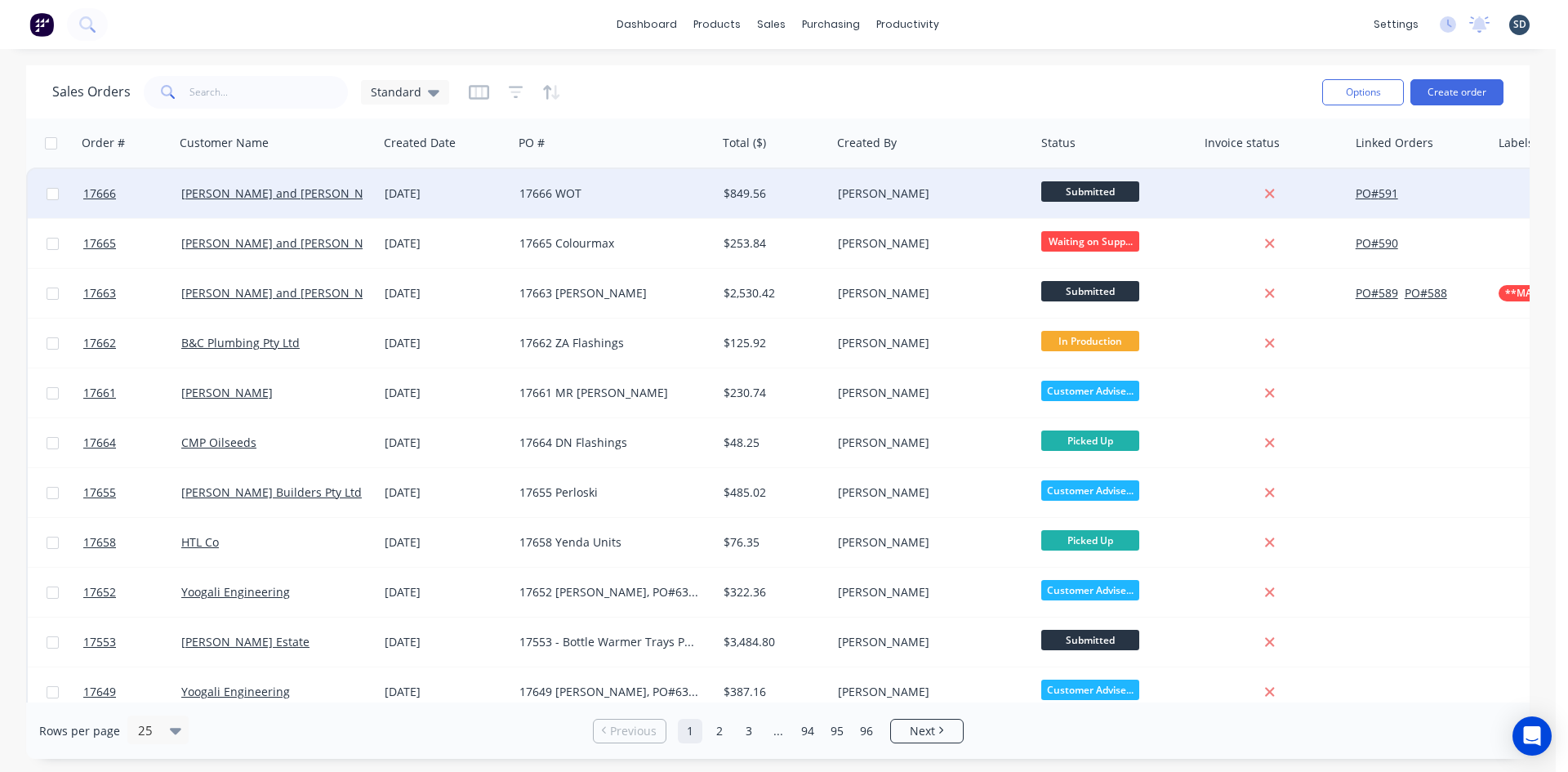
click at [658, 193] on div "17666 WOT" at bounding box center [609, 194] width 181 height 16
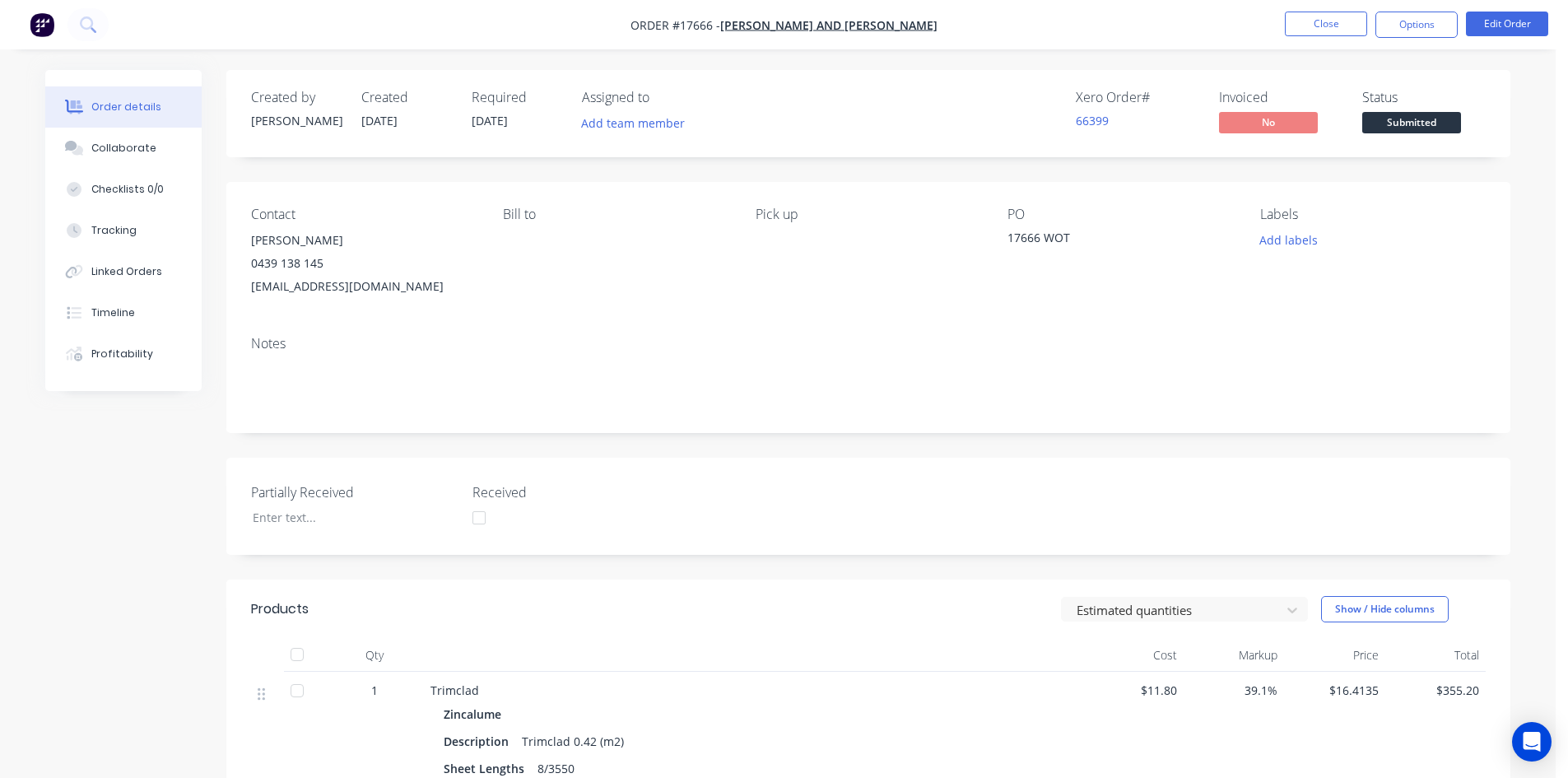
click at [940, 18] on nav "Order #17666 - Jay and Penny Sargeant Close Options Edit Order" at bounding box center [784, 25] width 1568 height 50
click at [932, 20] on nav "Order #17666 - Jay and Penny Sargeant Close Options Edit Order" at bounding box center [784, 25] width 1568 height 50
click at [930, 20] on nav "Order #17666 - Jay and Penny Sargeant Close Options Edit Order" at bounding box center [784, 25] width 1568 height 50
click at [1332, 18] on button "Close" at bounding box center [1326, 24] width 83 height 25
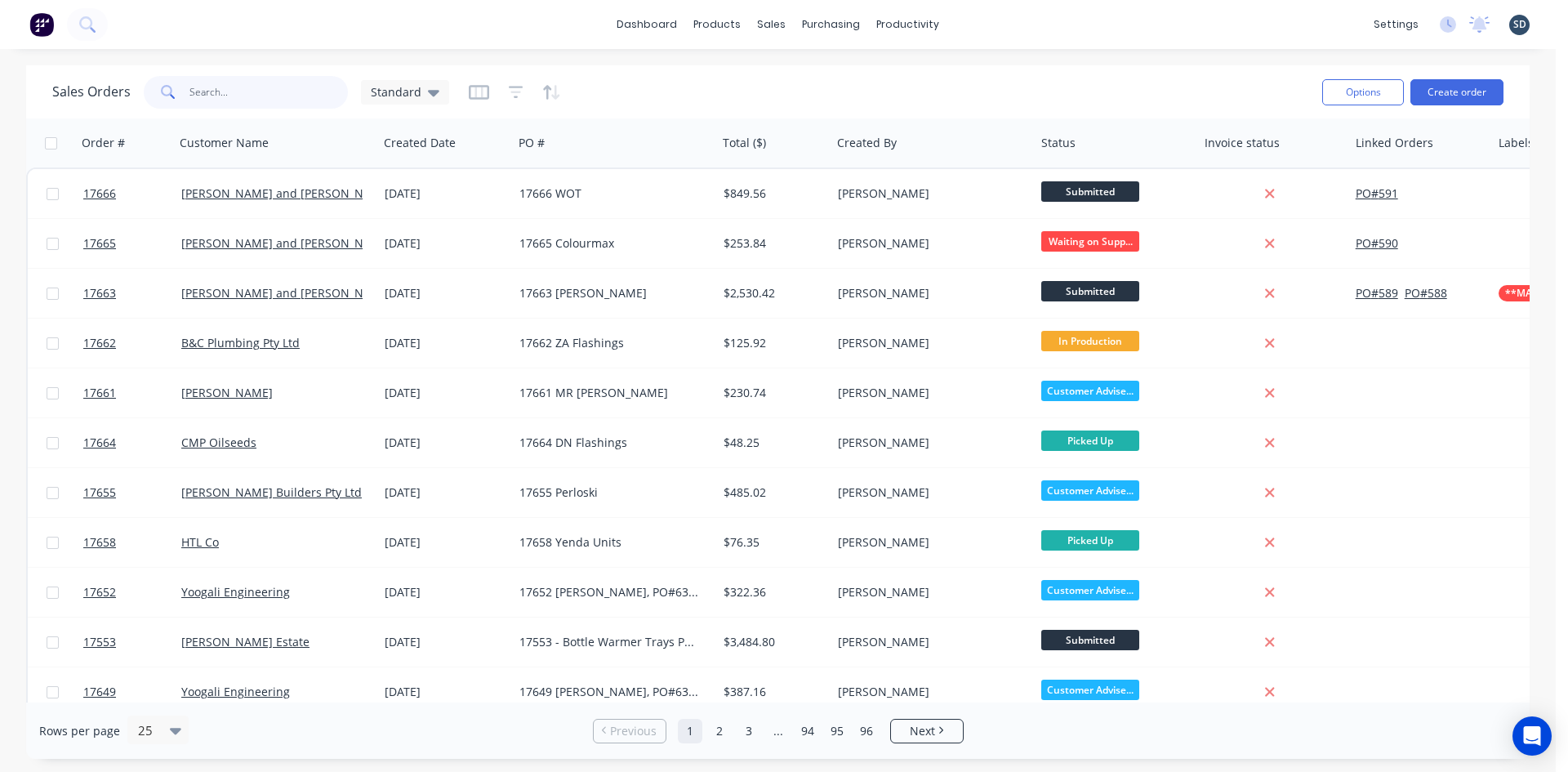
click at [243, 97] on input "text" at bounding box center [269, 92] width 159 height 33
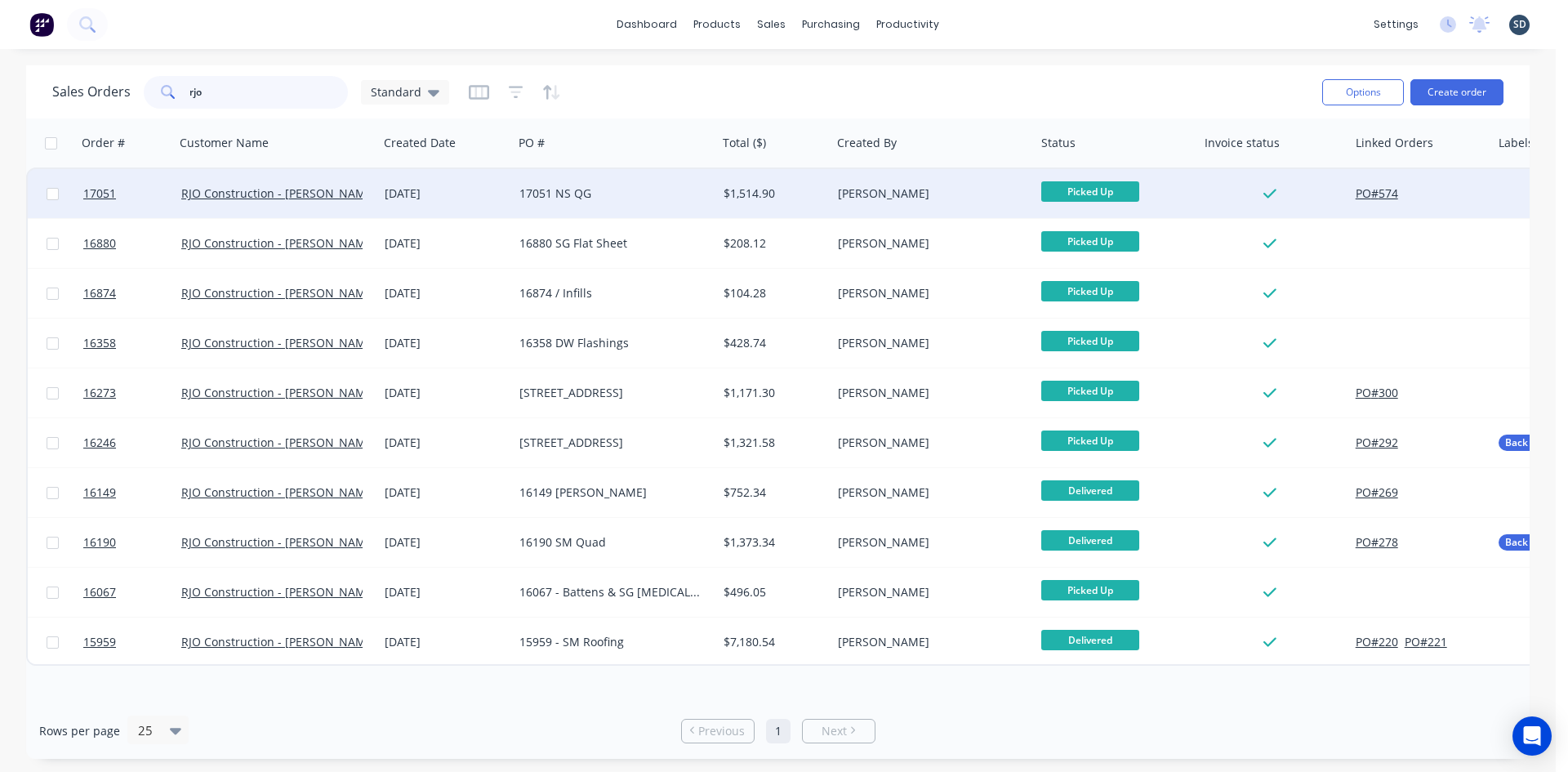
type input "rjo"
click at [285, 201] on div "RJO Construction - [PERSON_NAME] 0429 465 115" at bounding box center [271, 194] width 181 height 16
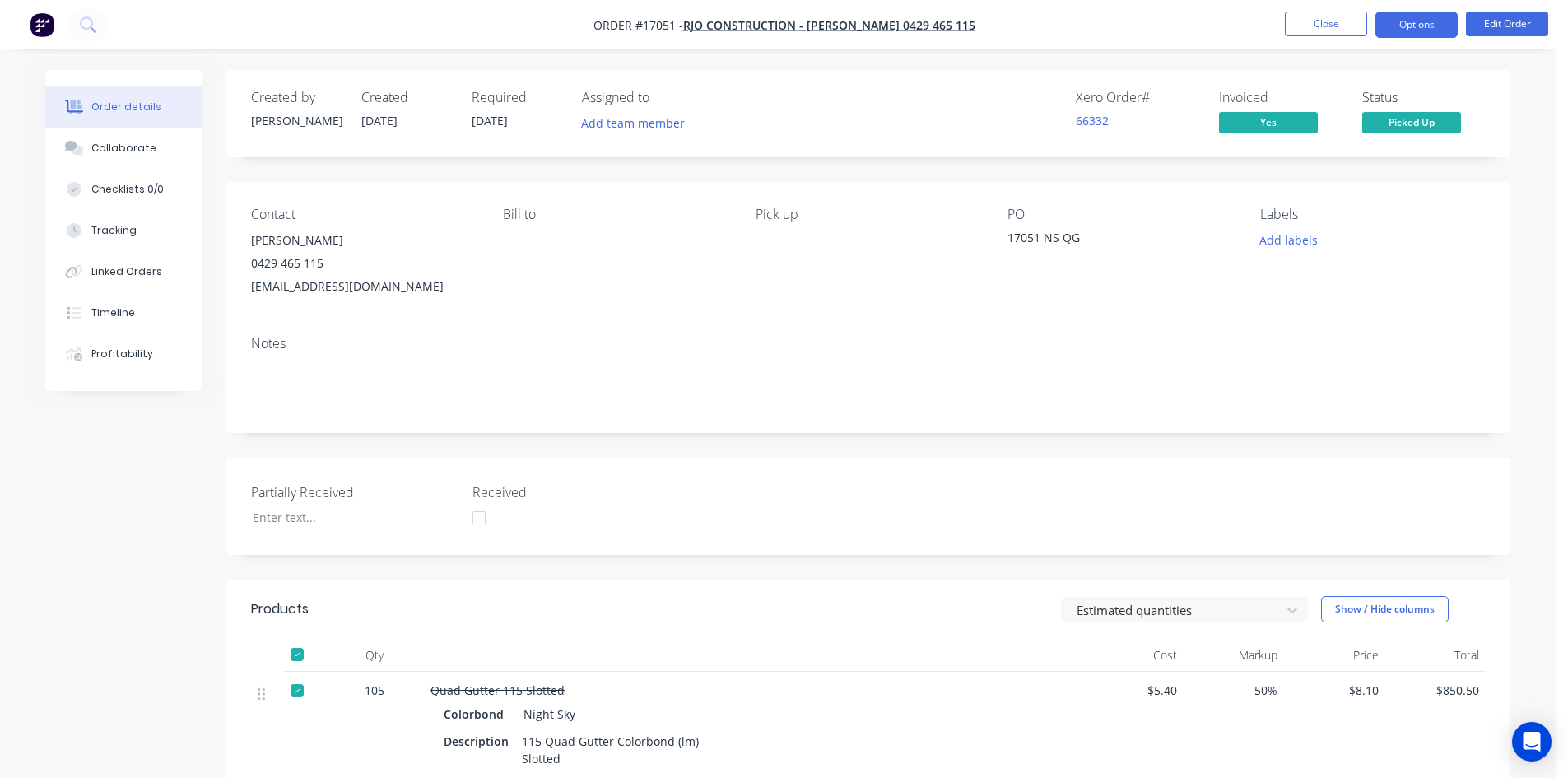
click at [1422, 28] on button "Options" at bounding box center [1417, 25] width 83 height 27
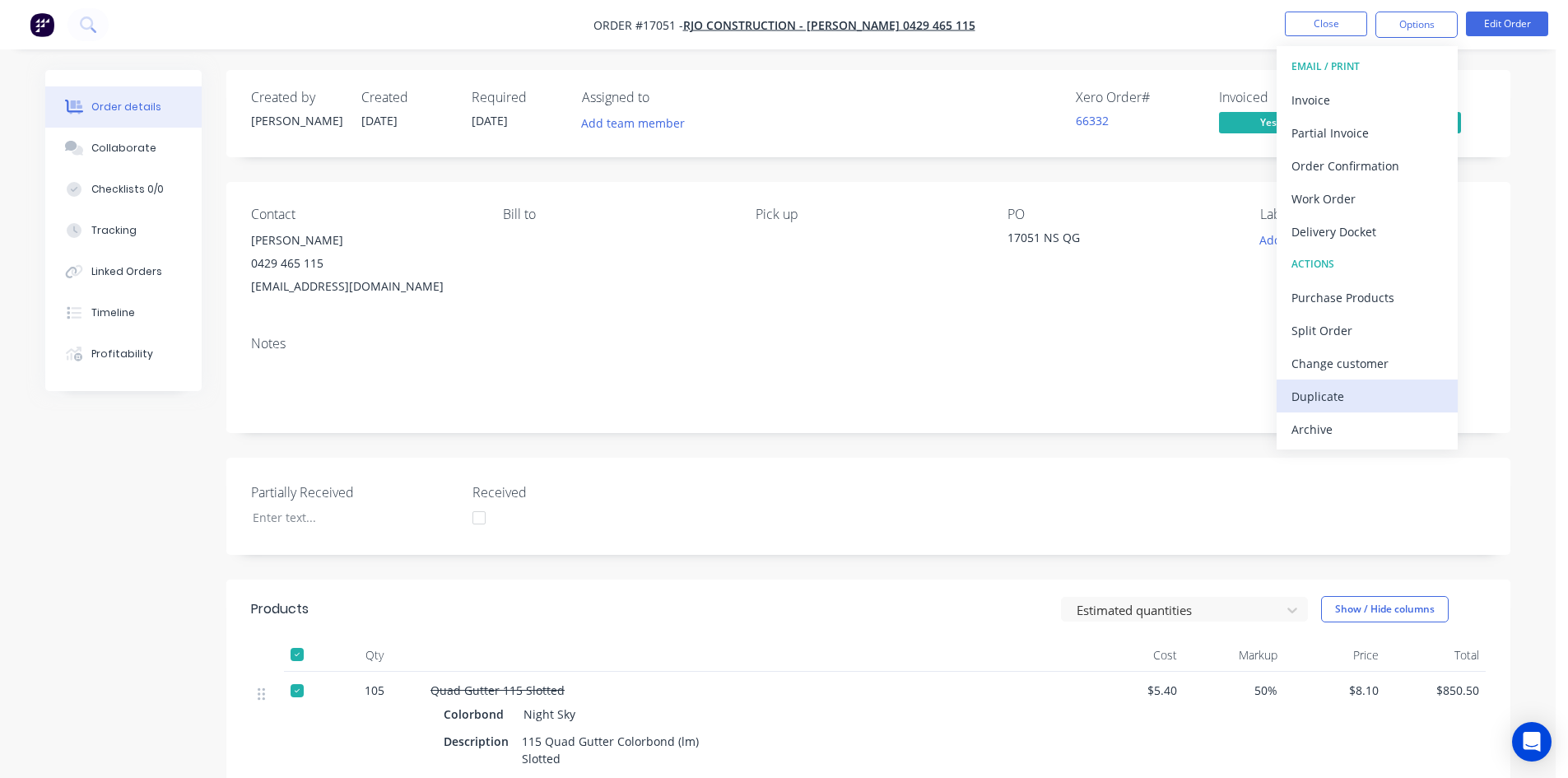
click at [1327, 395] on div "Duplicate" at bounding box center [1366, 396] width 151 height 24
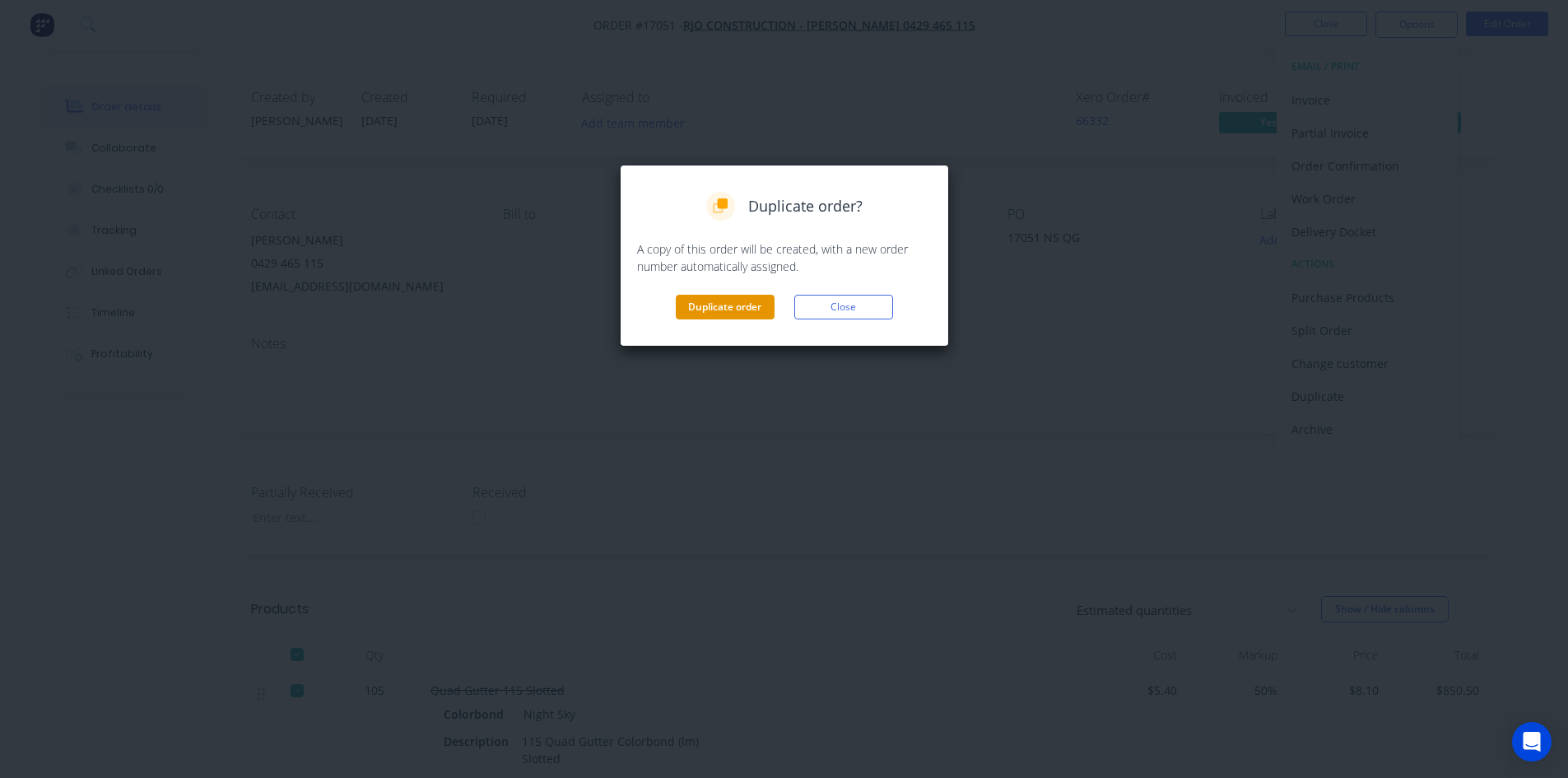
click at [716, 306] on button "Duplicate order" at bounding box center [725, 306] width 99 height 25
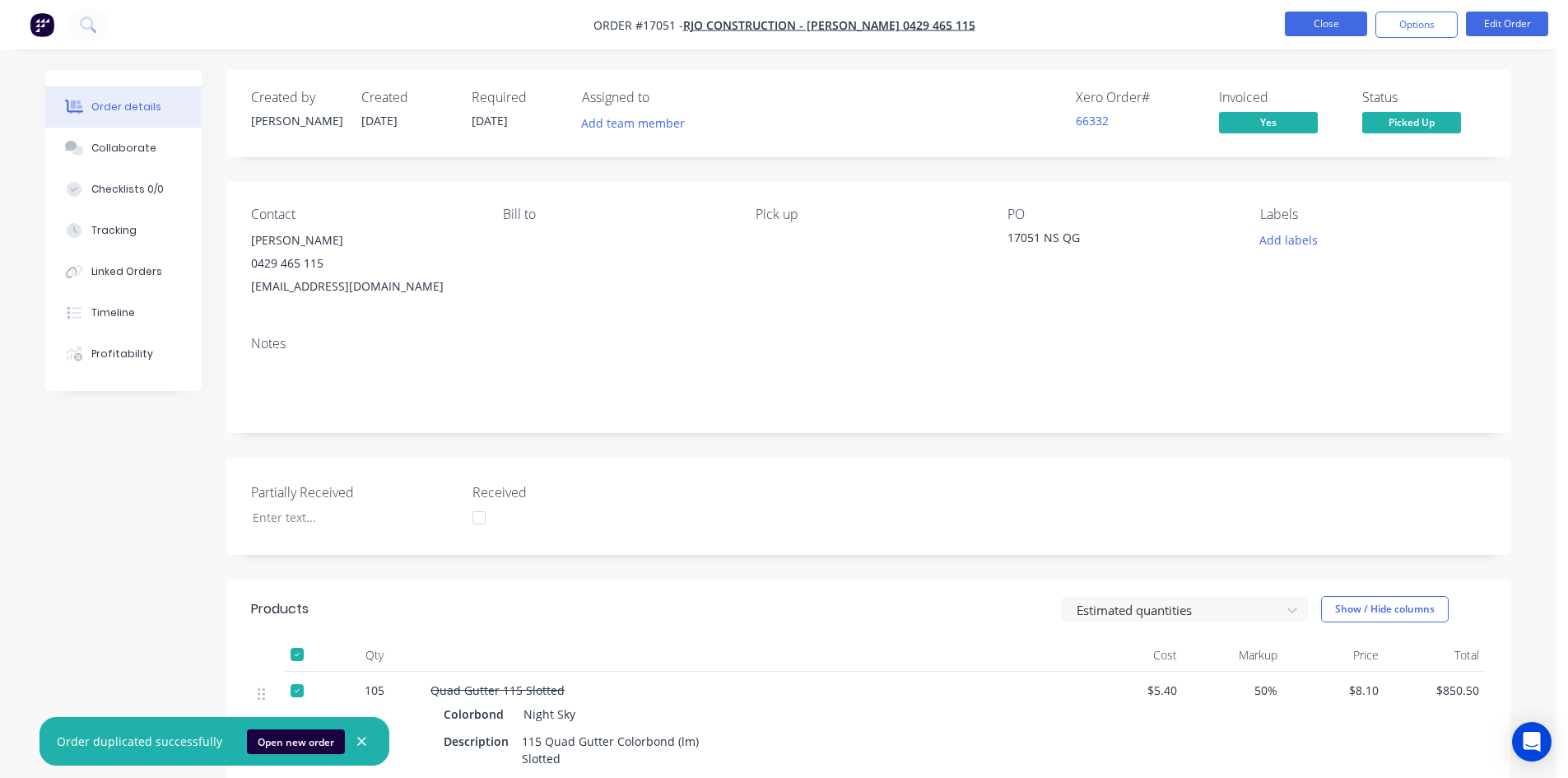
click at [1329, 32] on button "Close" at bounding box center [1326, 24] width 83 height 25
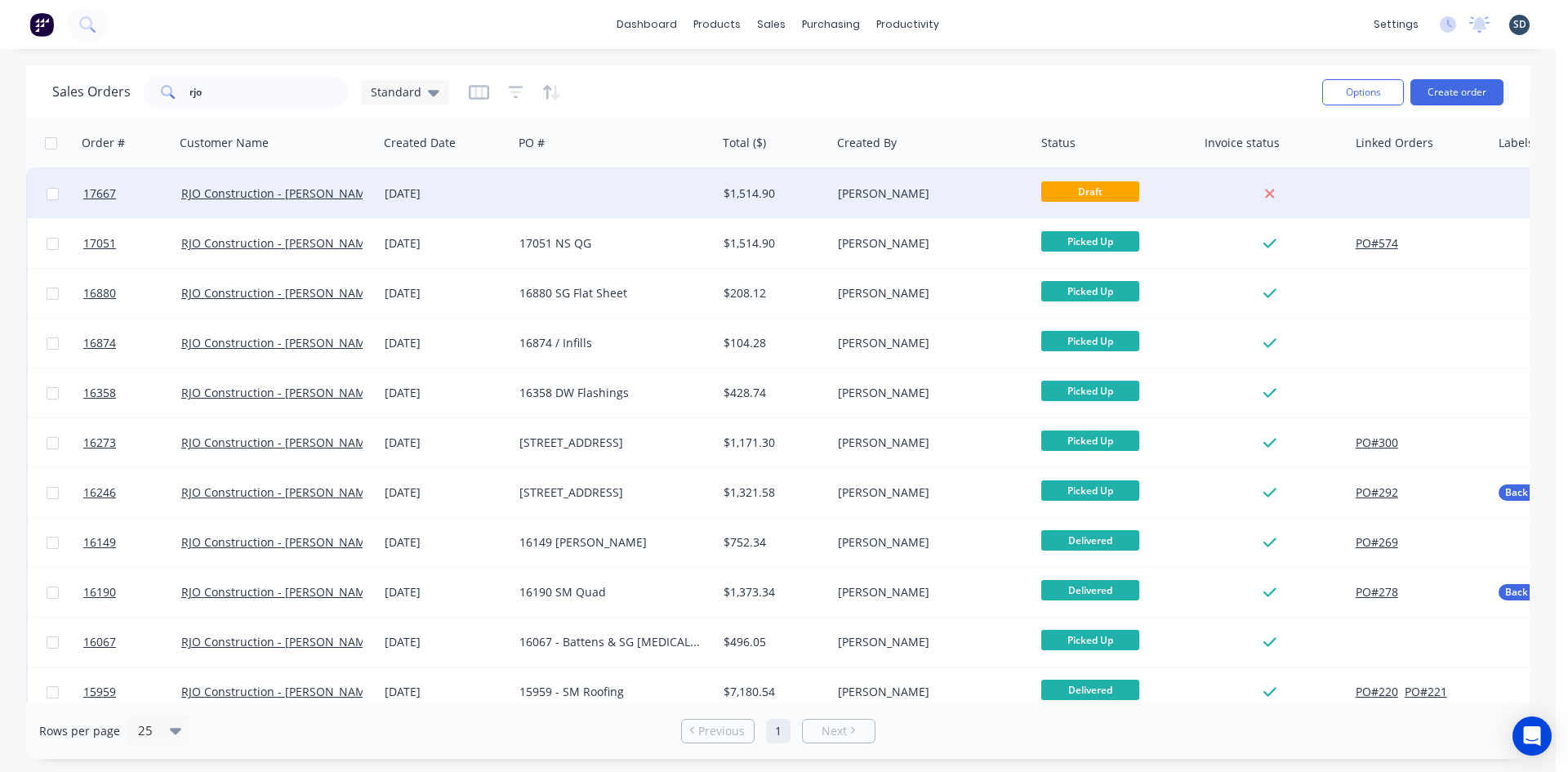
click at [591, 194] on div at bounding box center [615, 194] width 204 height 49
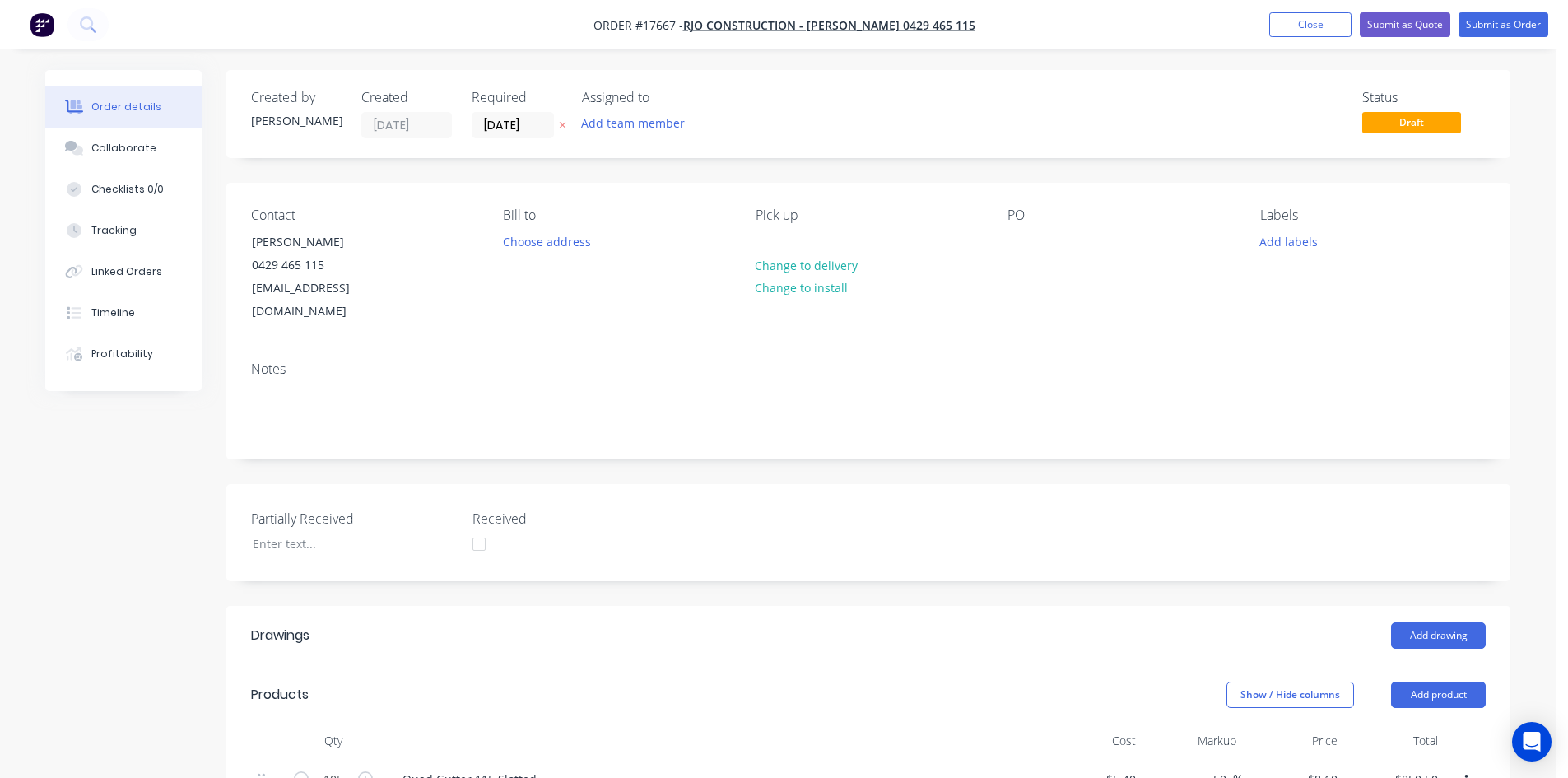
click at [1006, 236] on div "Contact Ryan O'Neill 0429 465 115 ryanweewaa@gmail.com Bill to Choose address P…" at bounding box center [868, 265] width 1284 height 165
click at [1022, 236] on div at bounding box center [1020, 241] width 27 height 24
click at [984, 361] on div "Notes" at bounding box center [868, 369] width 1234 height 16
click at [535, 132] on input "25/09/25" at bounding box center [513, 125] width 81 height 25
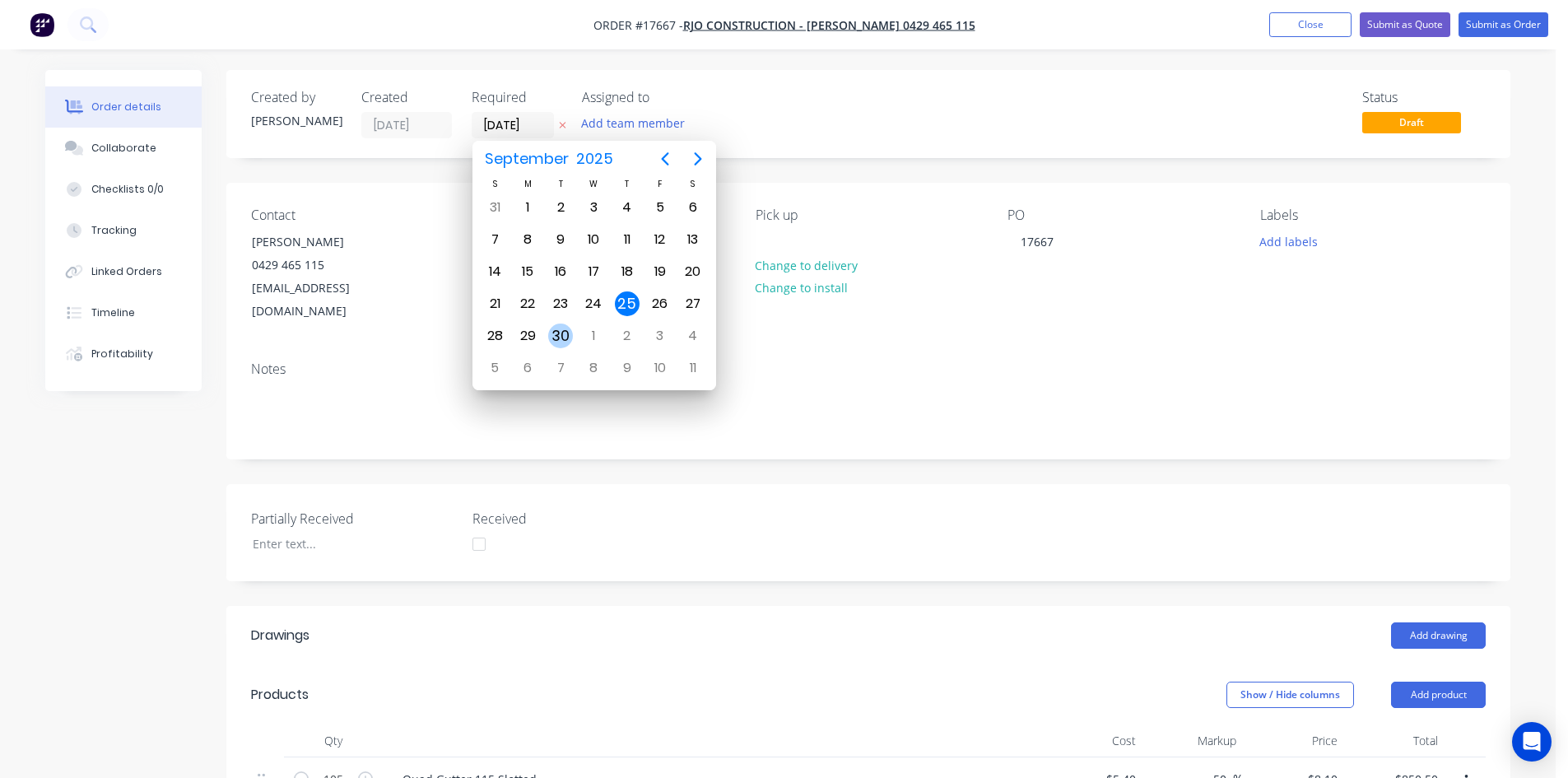
click at [568, 331] on div "30" at bounding box center [560, 335] width 25 height 25
type input "30/09/25"
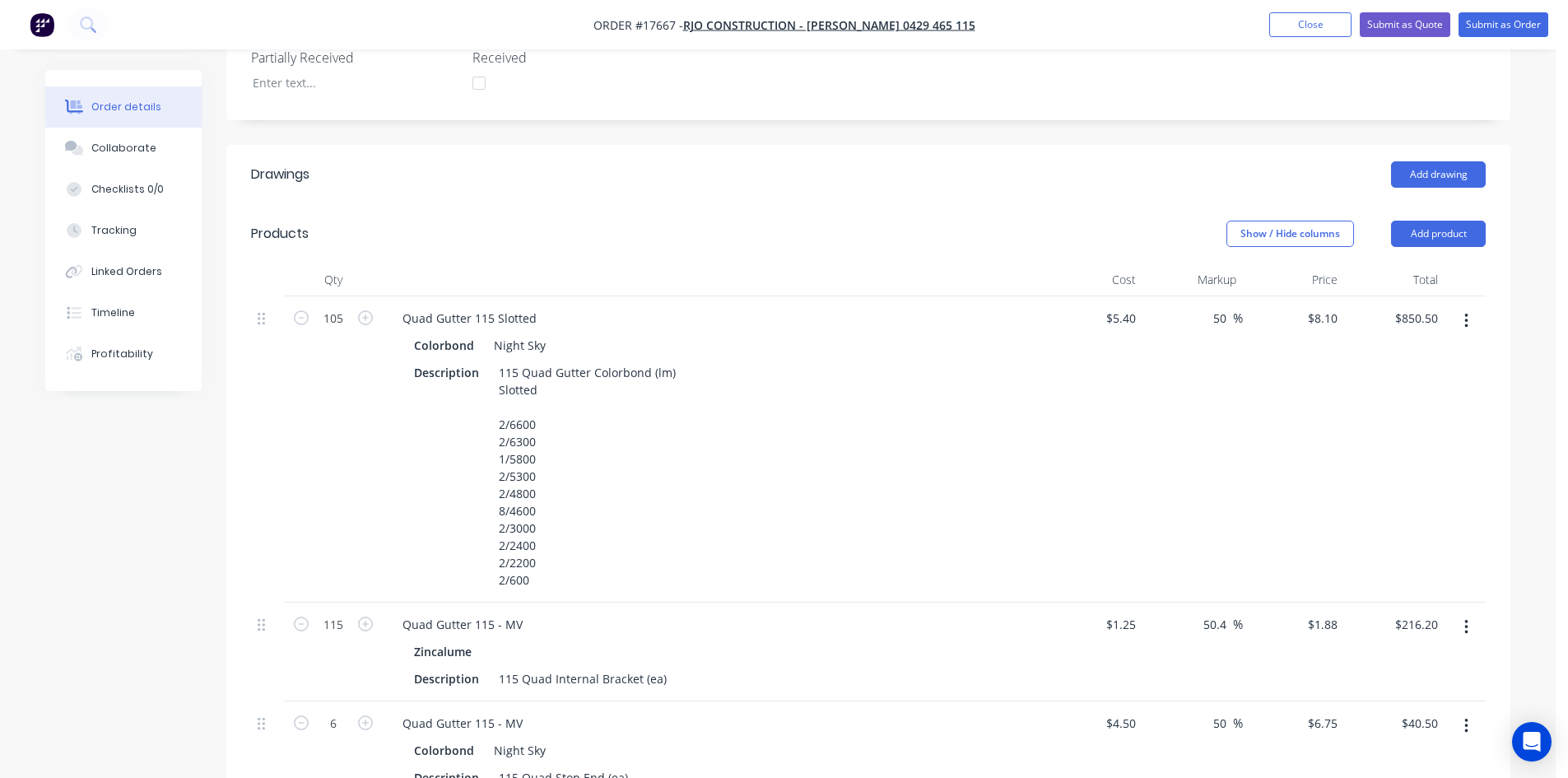
scroll to position [494, 0]
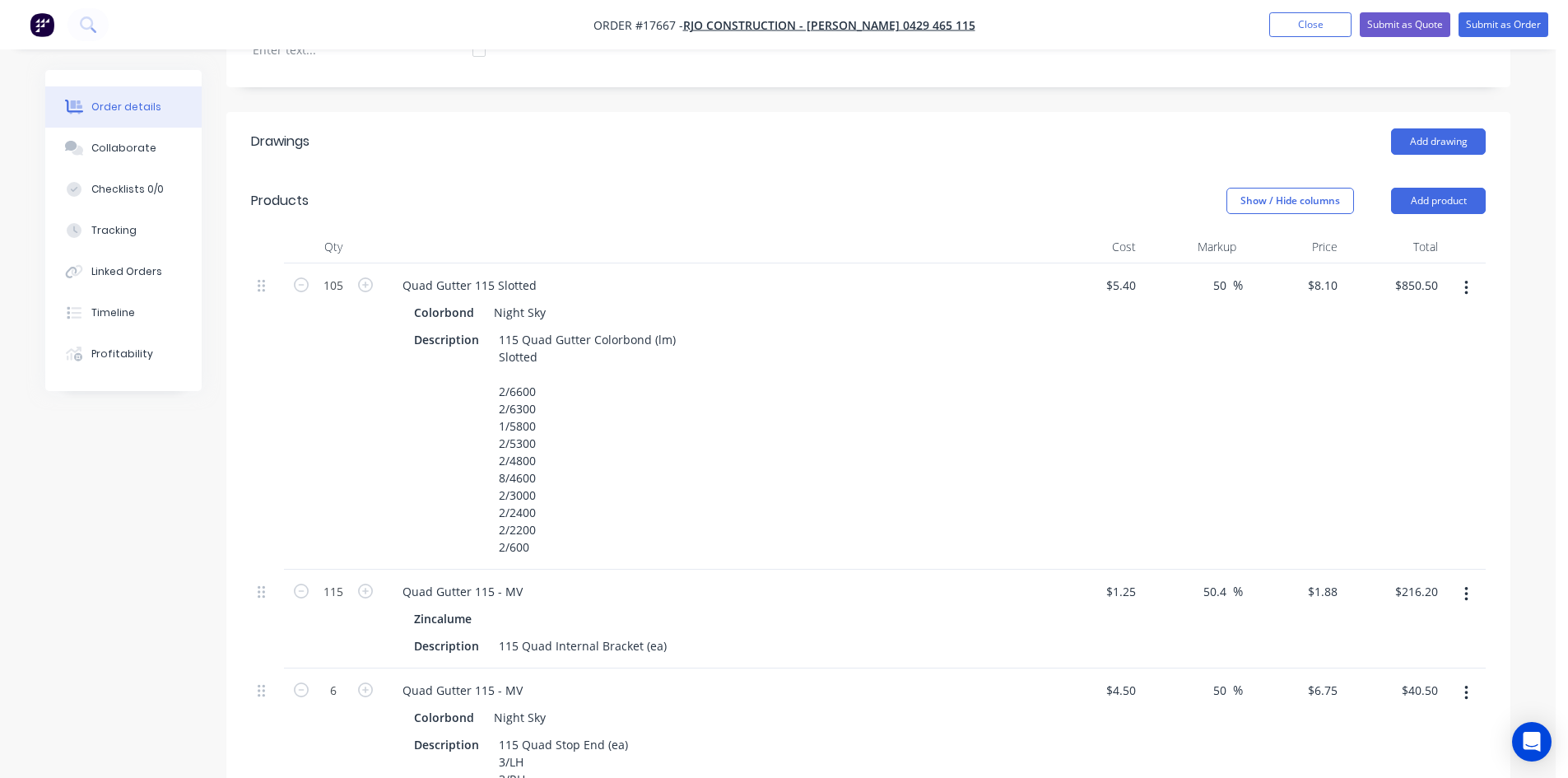
click at [1465, 279] on icon "button" at bounding box center [1466, 288] width 4 height 18
click at [1404, 418] on div "Delete" at bounding box center [1407, 430] width 127 height 24
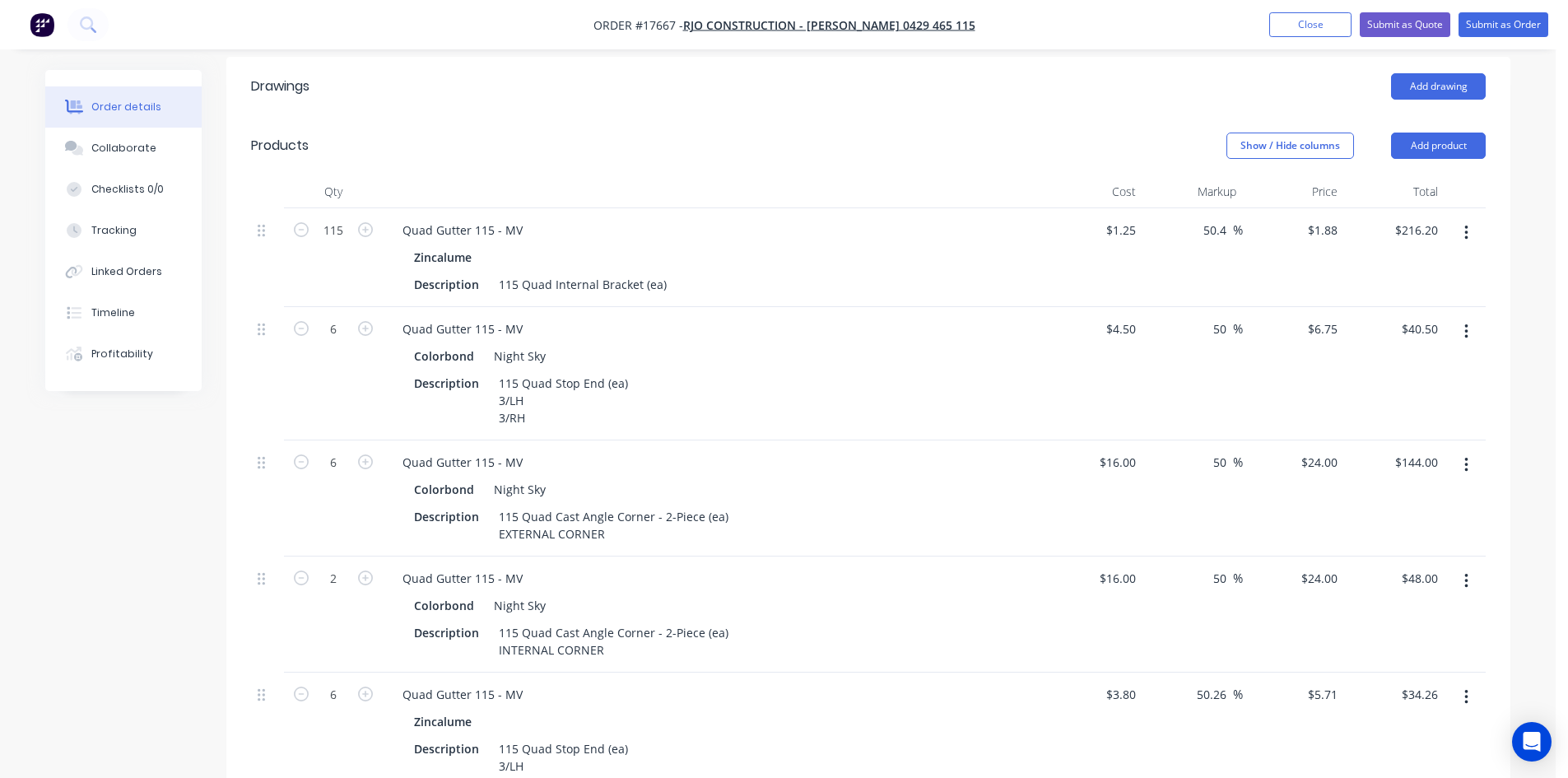
scroll to position [576, 0]
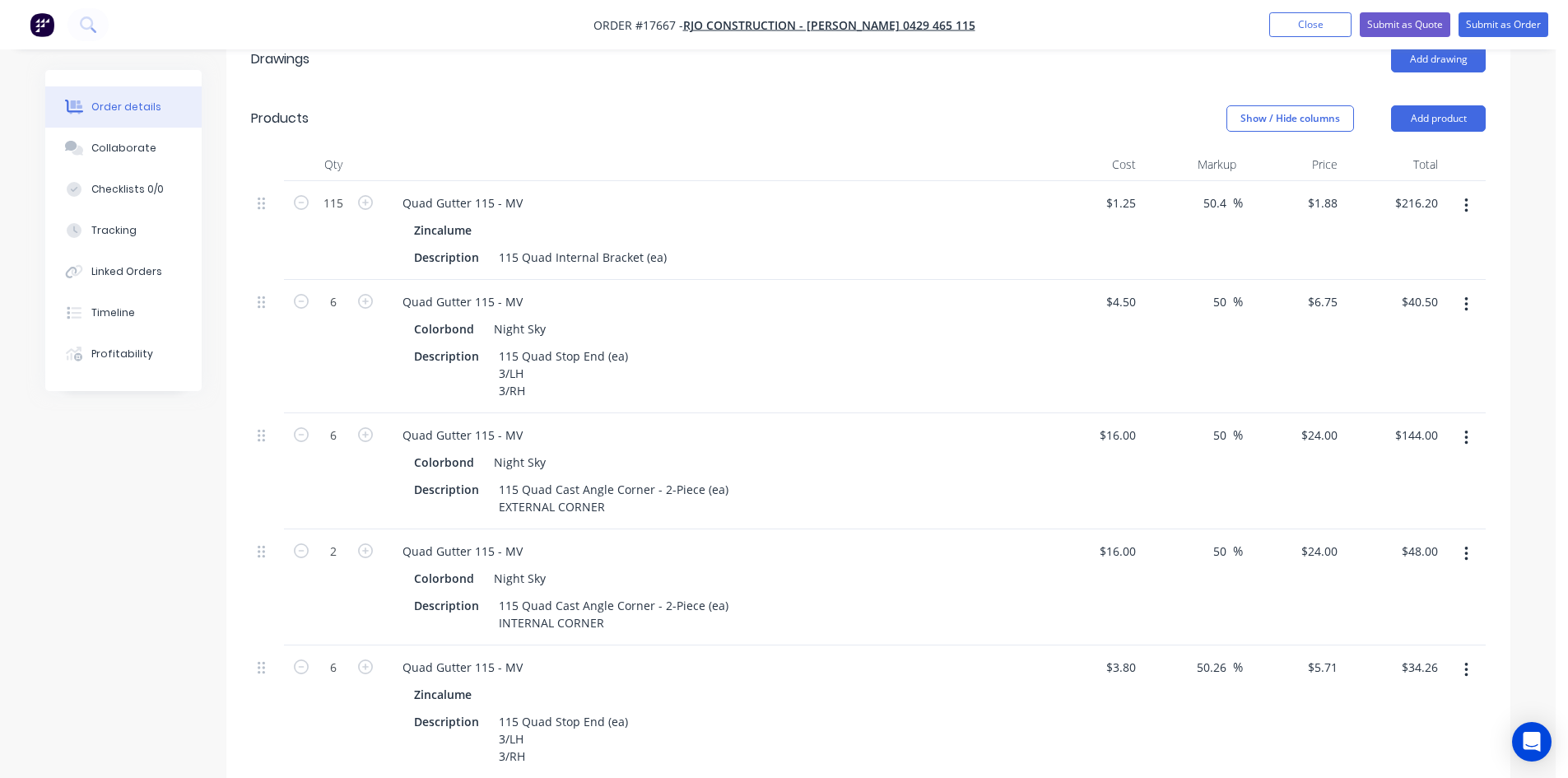
click at [1466, 198] on icon "button" at bounding box center [1466, 206] width 4 height 15
click at [1417, 336] on div "Delete" at bounding box center [1407, 348] width 127 height 24
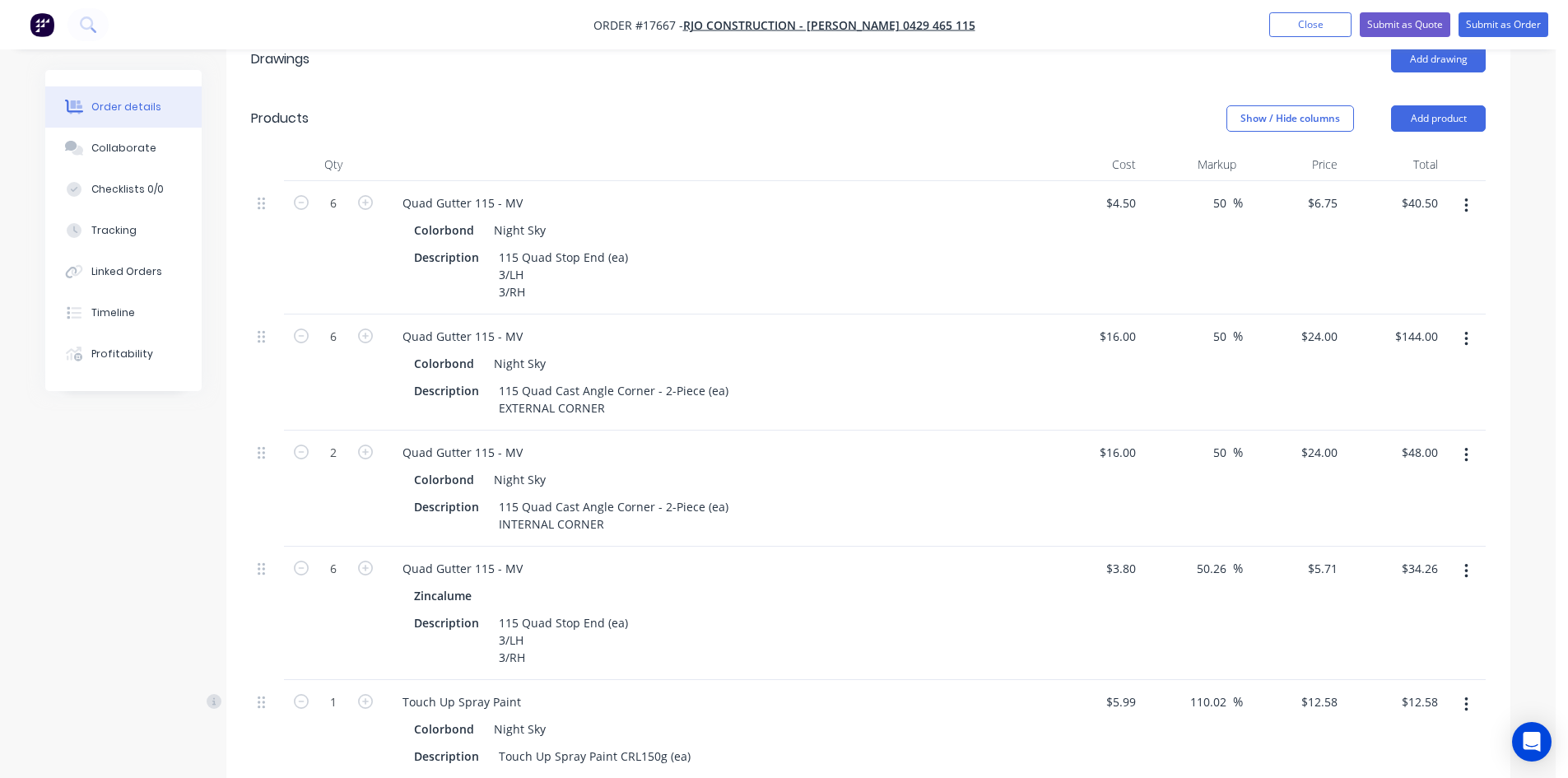
click at [1465, 198] on icon "button" at bounding box center [1466, 206] width 4 height 15
click at [1412, 336] on div "Delete" at bounding box center [1407, 348] width 127 height 24
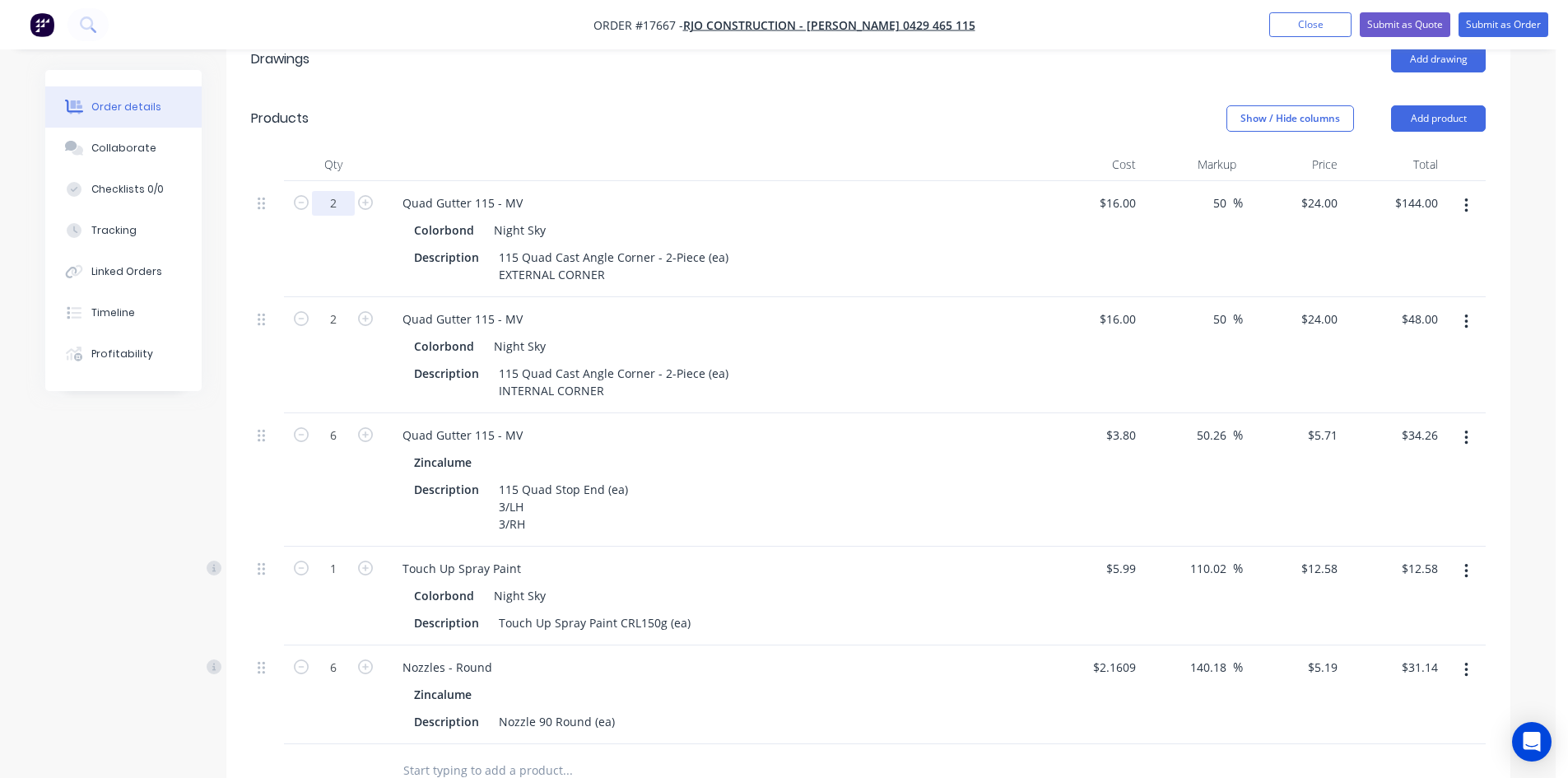
type input "2"
type input "$48.00"
click at [603, 109] on header "Products Show / Hide columns Add product" at bounding box center [868, 118] width 1284 height 60
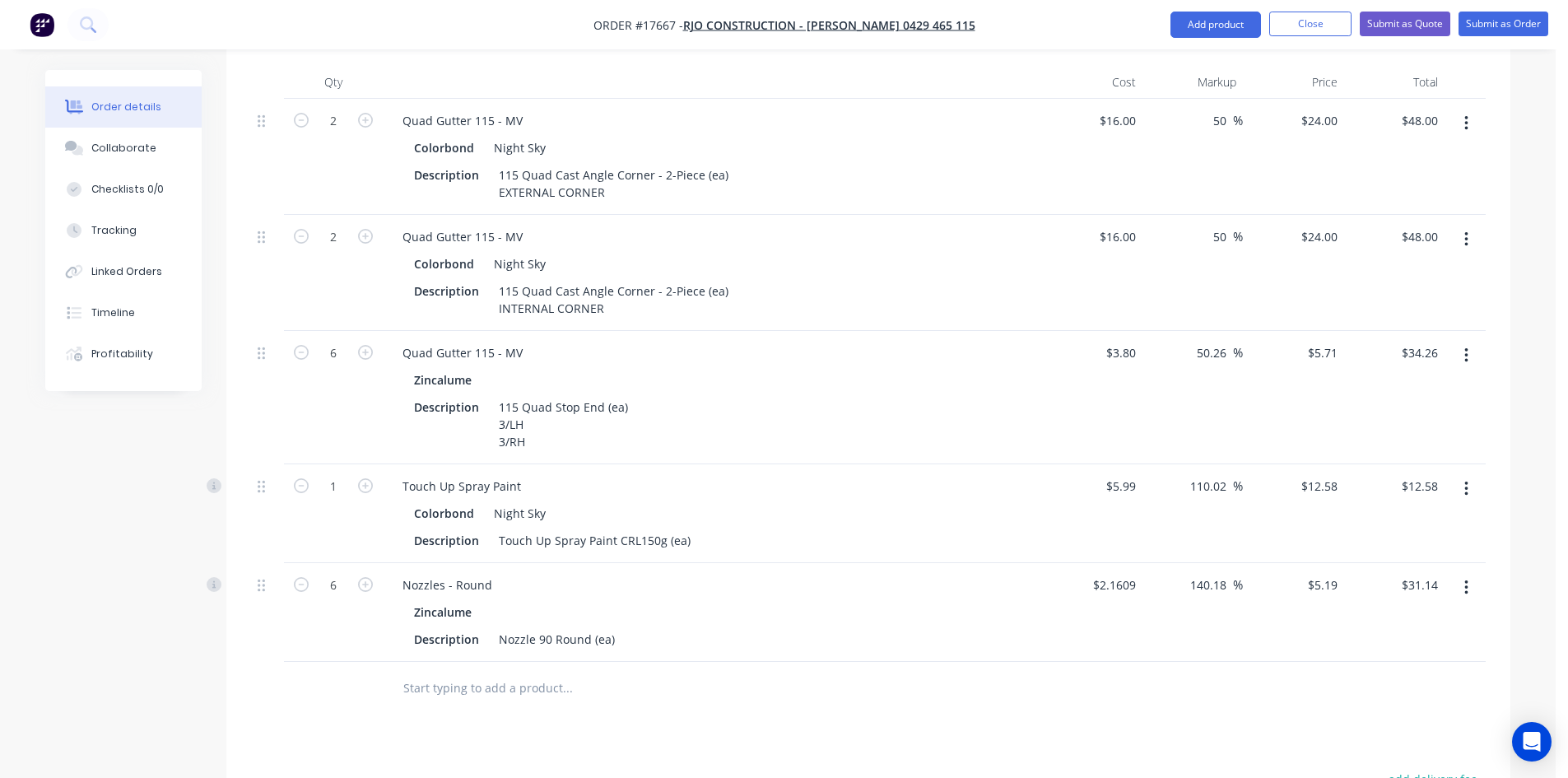
click at [1465, 348] on icon "button" at bounding box center [1466, 355] width 4 height 15
click at [1418, 485] on div "Delete" at bounding box center [1407, 497] width 127 height 24
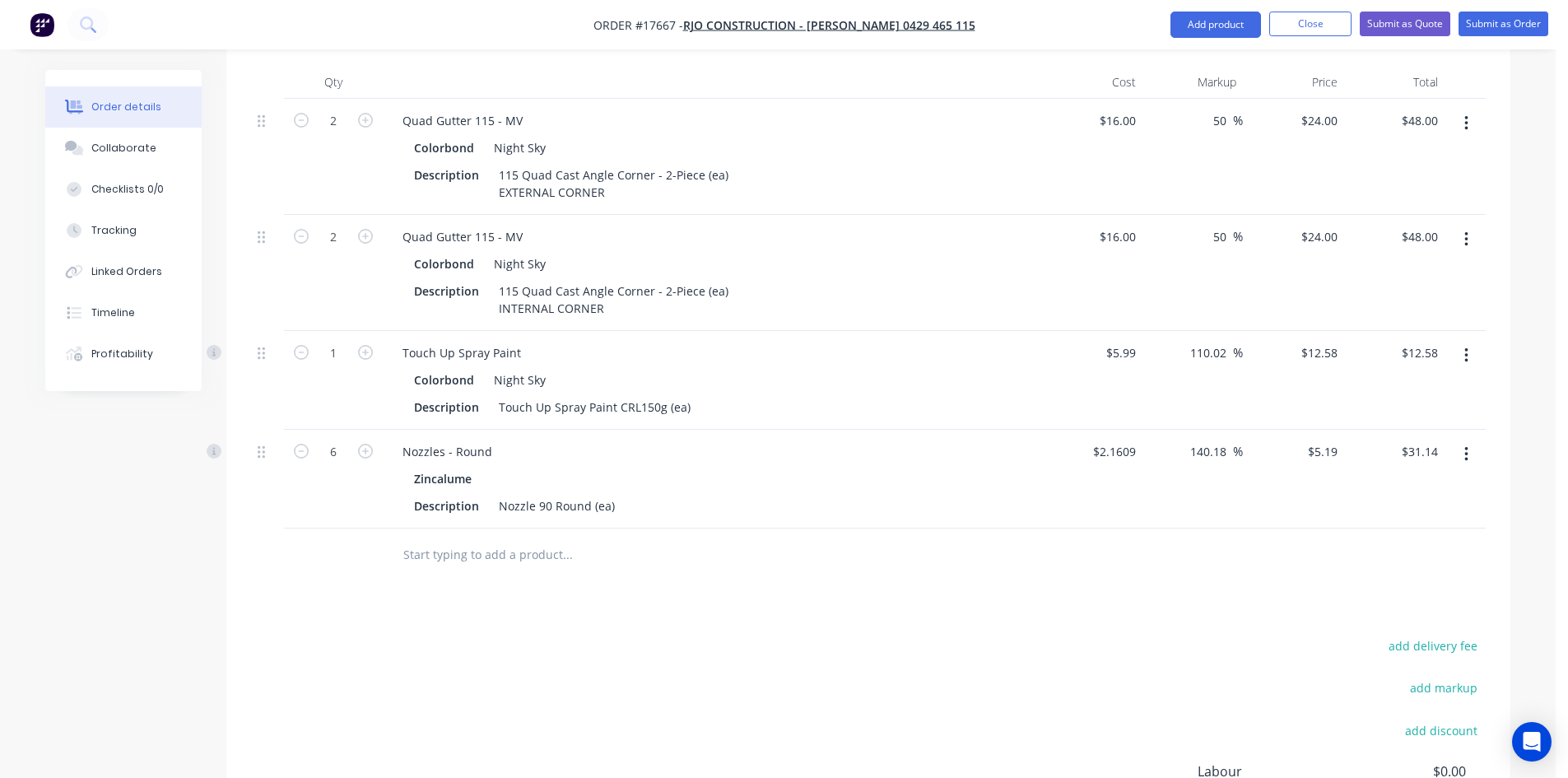
click at [1465, 348] on icon "button" at bounding box center [1466, 355] width 4 height 15
click at [1418, 485] on div "Delete" at bounding box center [1407, 497] width 127 height 24
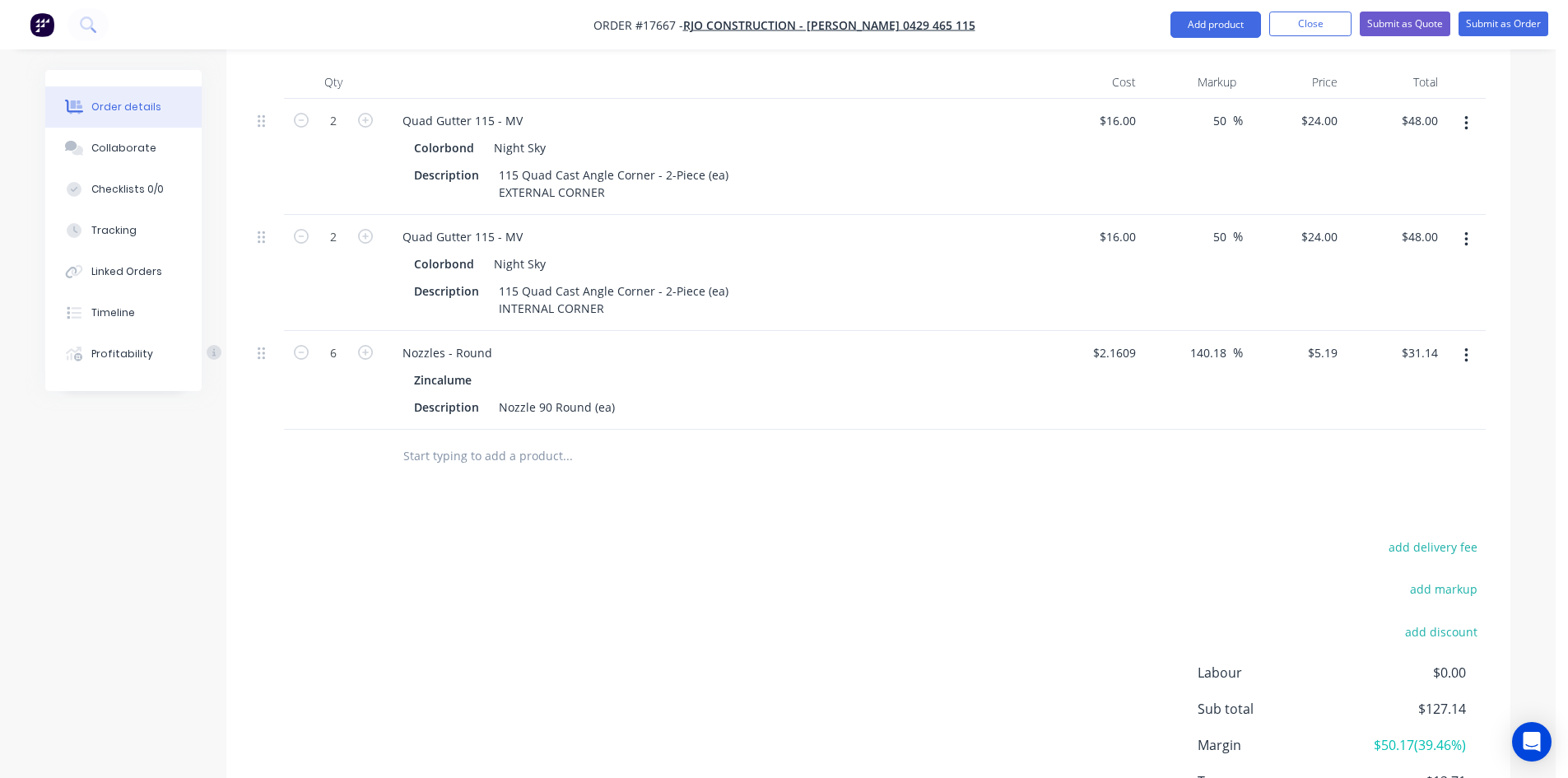
click at [1470, 340] on button "button" at bounding box center [1466, 355] width 39 height 29
click at [1415, 485] on div "Delete" at bounding box center [1407, 497] width 127 height 24
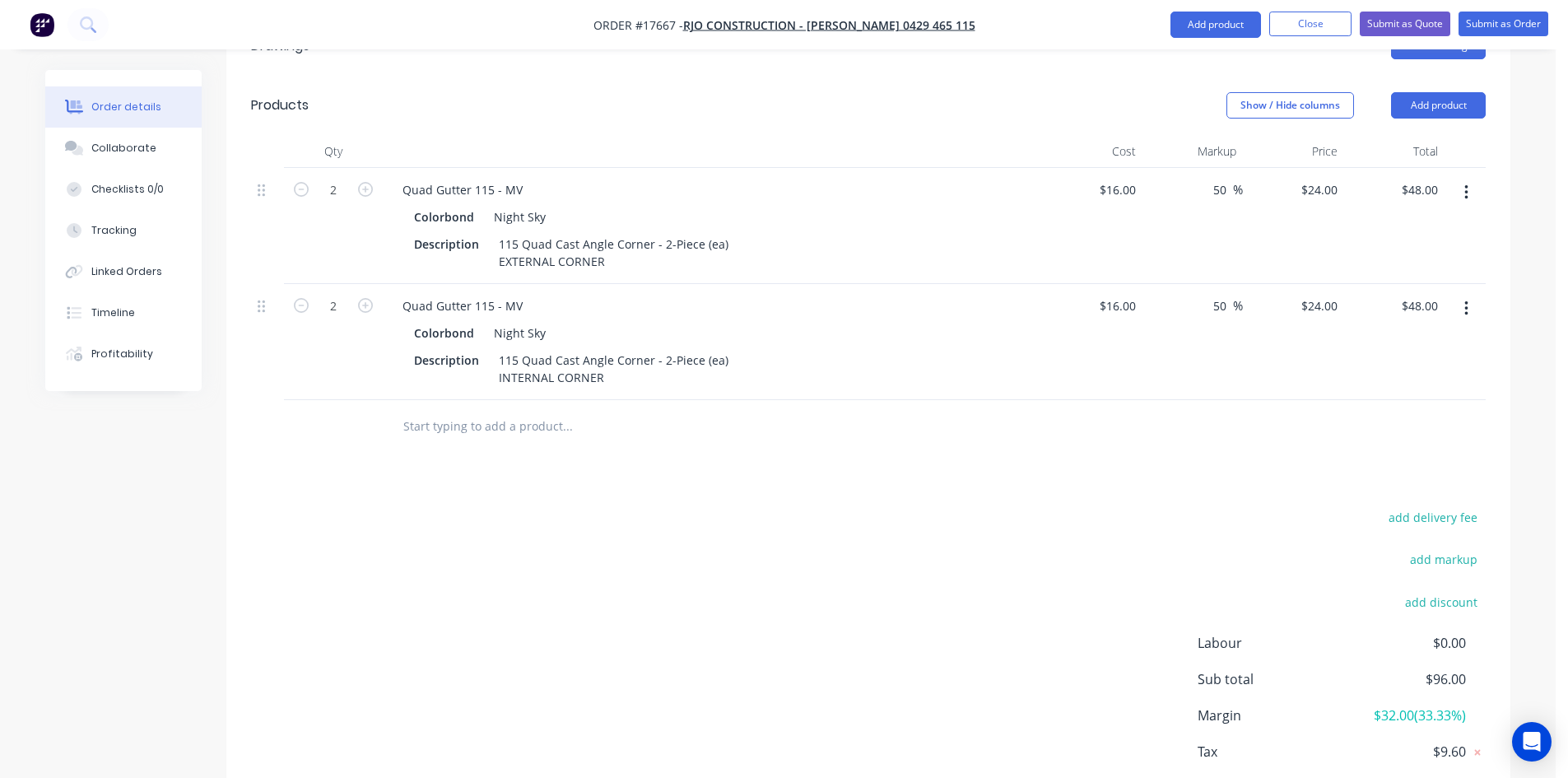
scroll to position [494, 0]
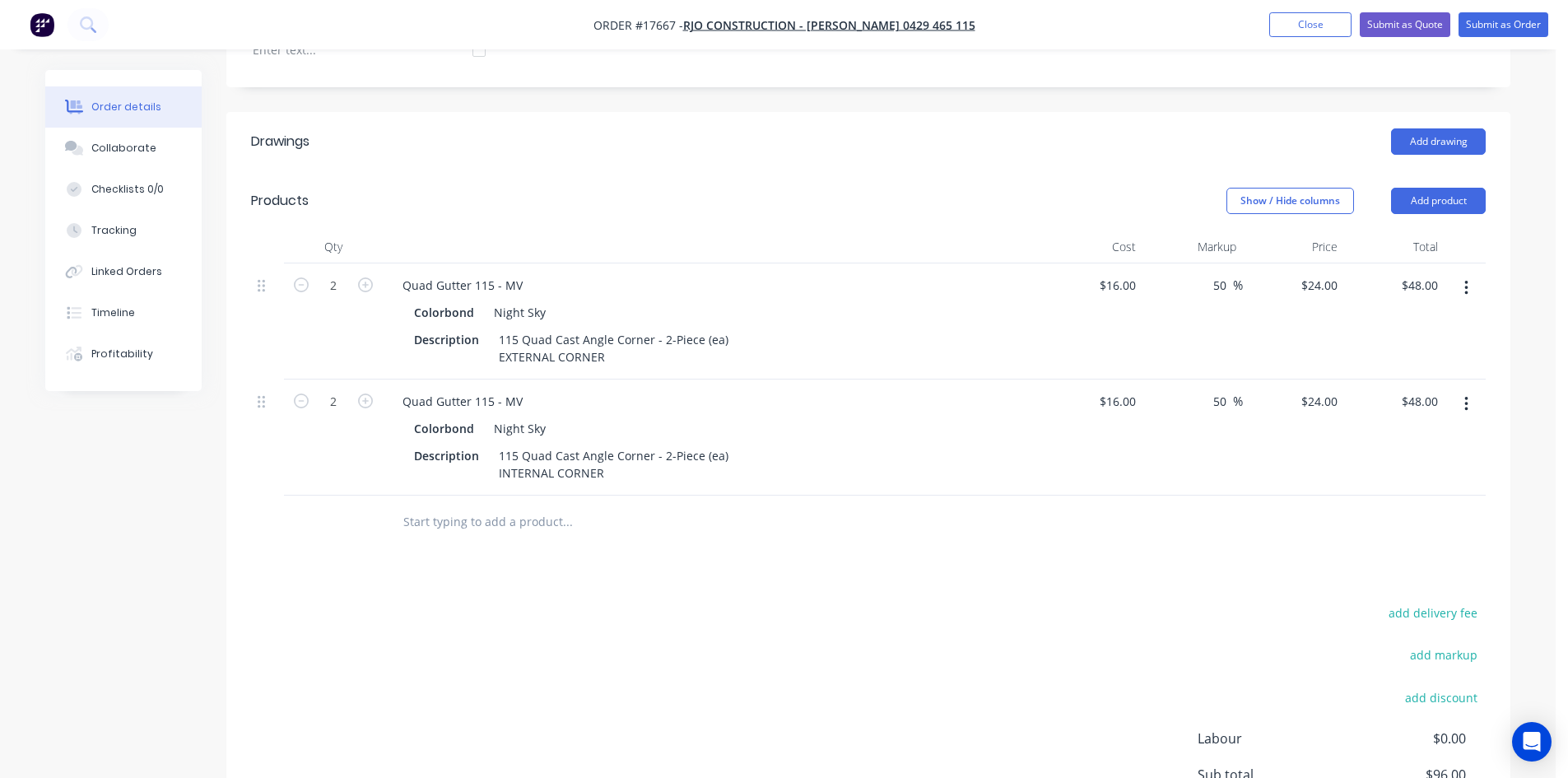
click at [786, 128] on div "Add drawing" at bounding box center [999, 141] width 972 height 27
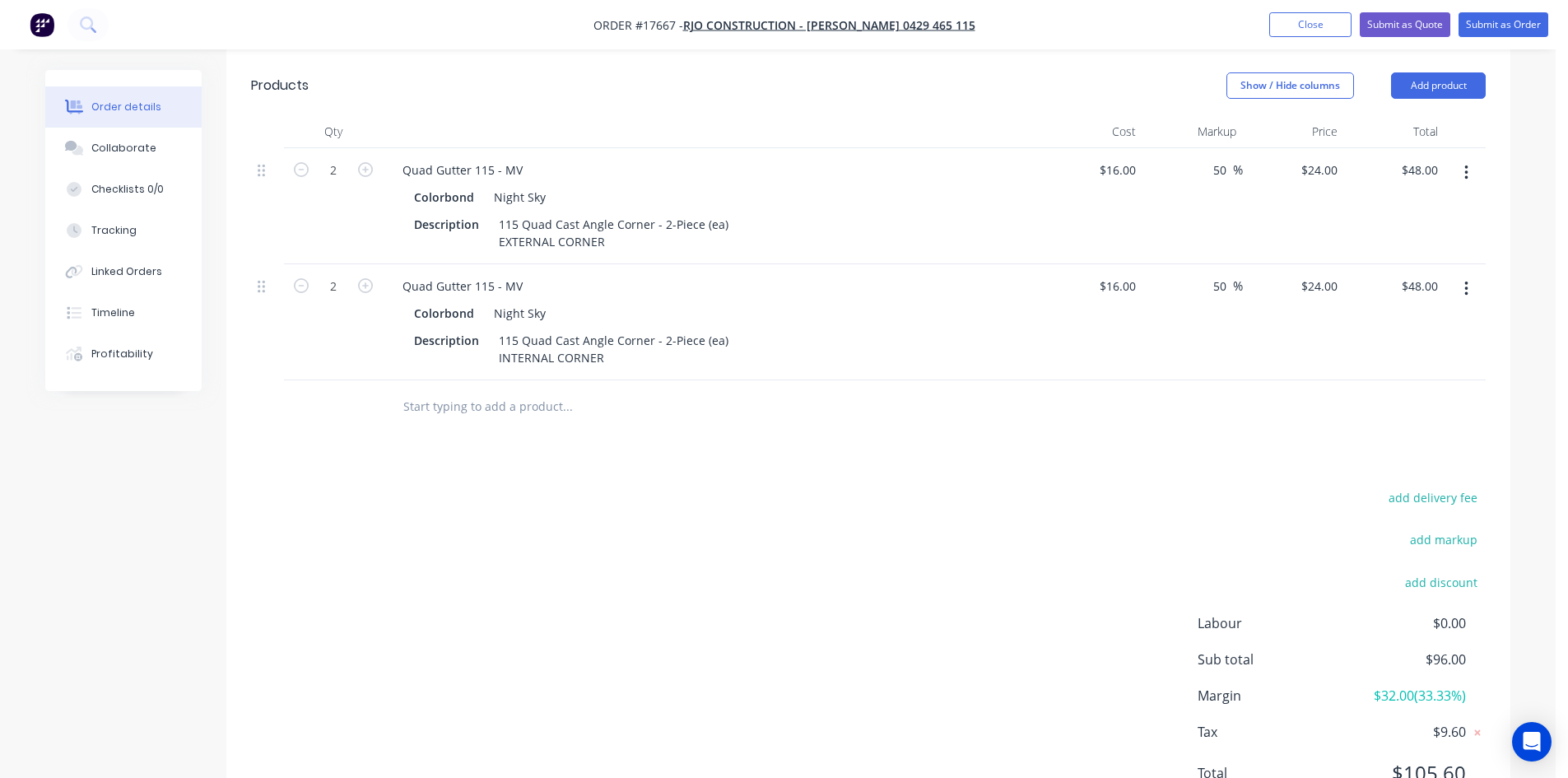
scroll to position [579, 0]
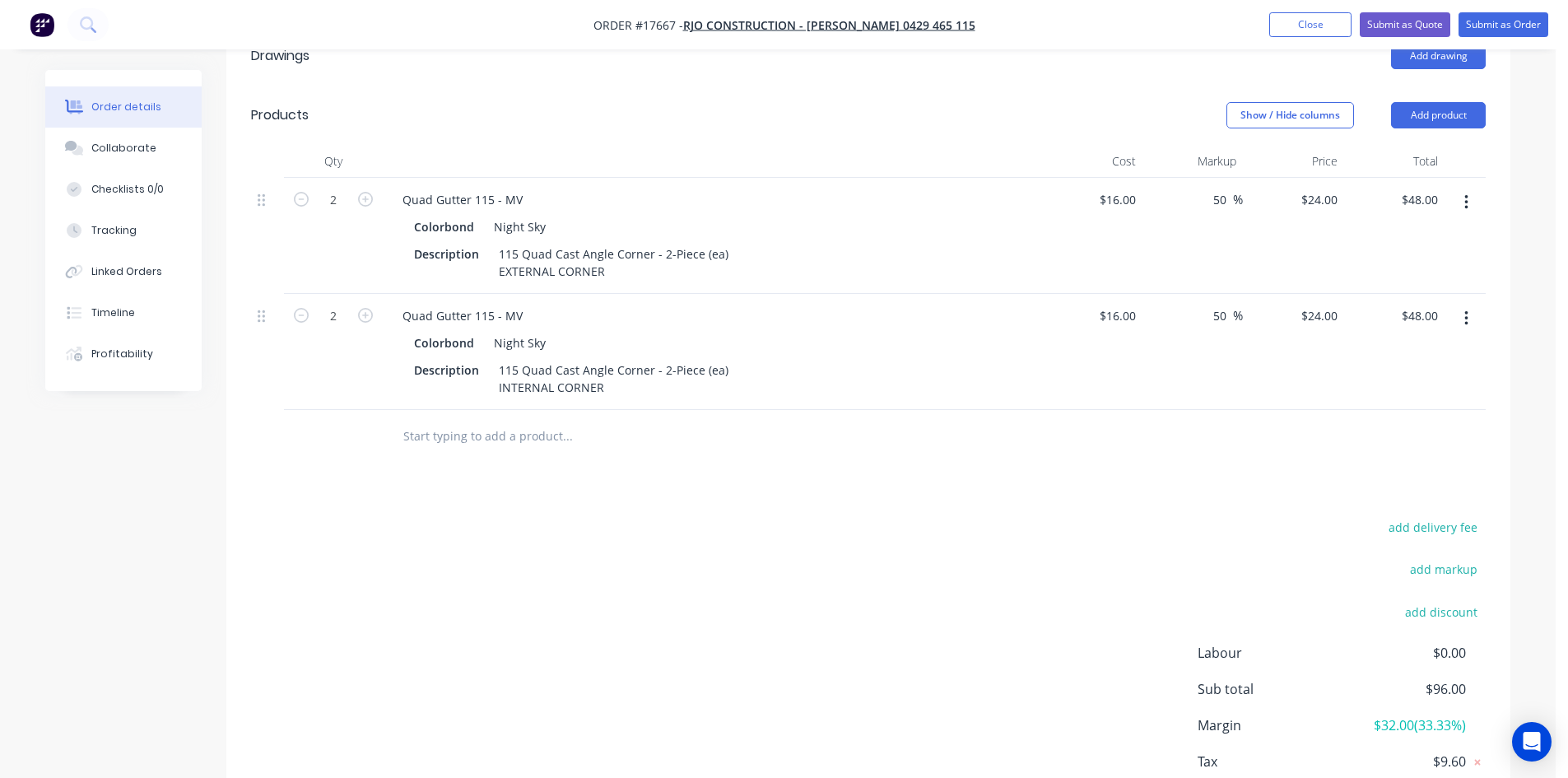
click at [764, 111] on header "Products Show / Hide columns Add product" at bounding box center [868, 115] width 1284 height 60
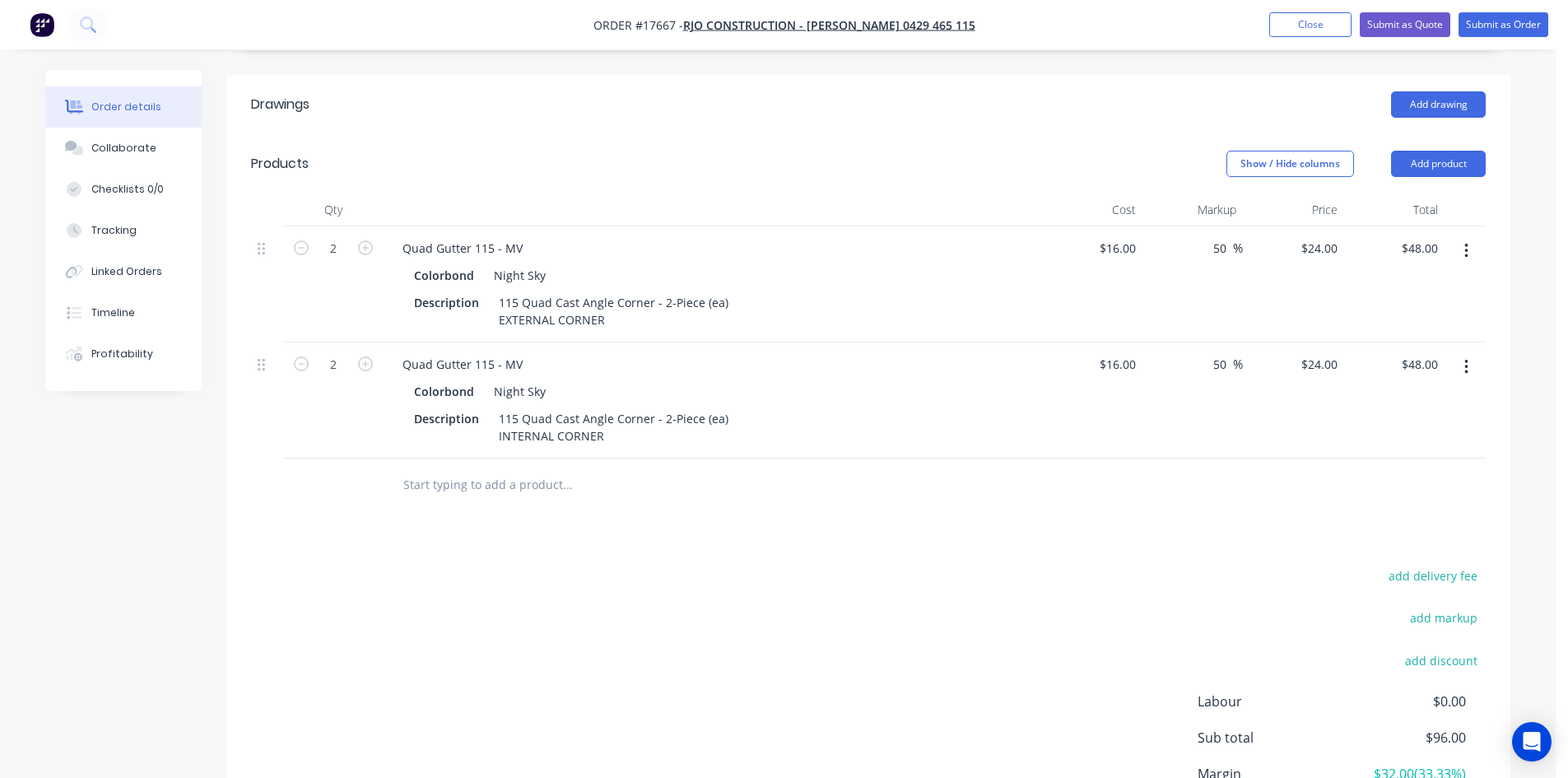
scroll to position [497, 0]
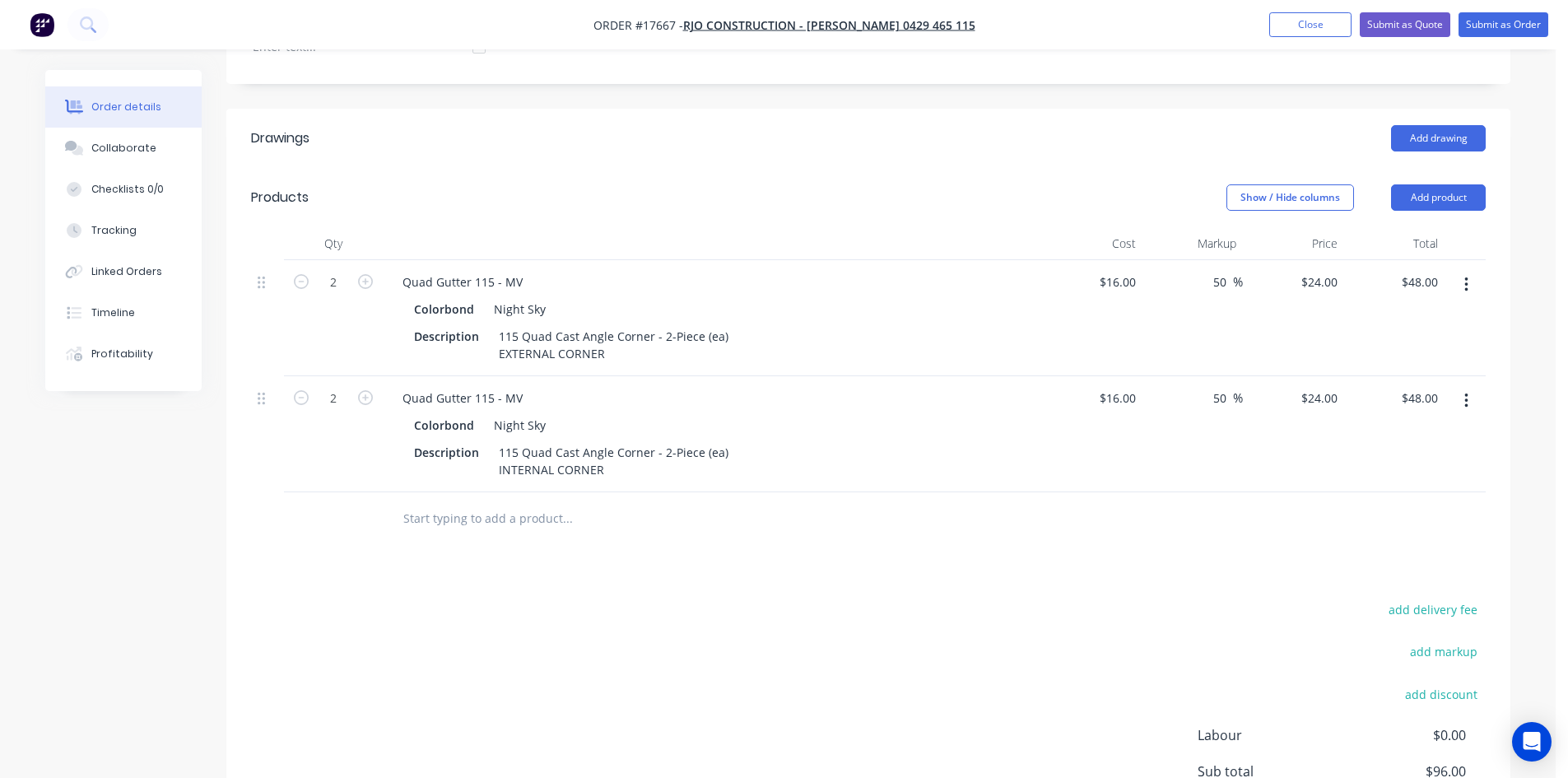
click at [533, 194] on header "Products Show / Hide columns Add product" at bounding box center [868, 197] width 1284 height 60
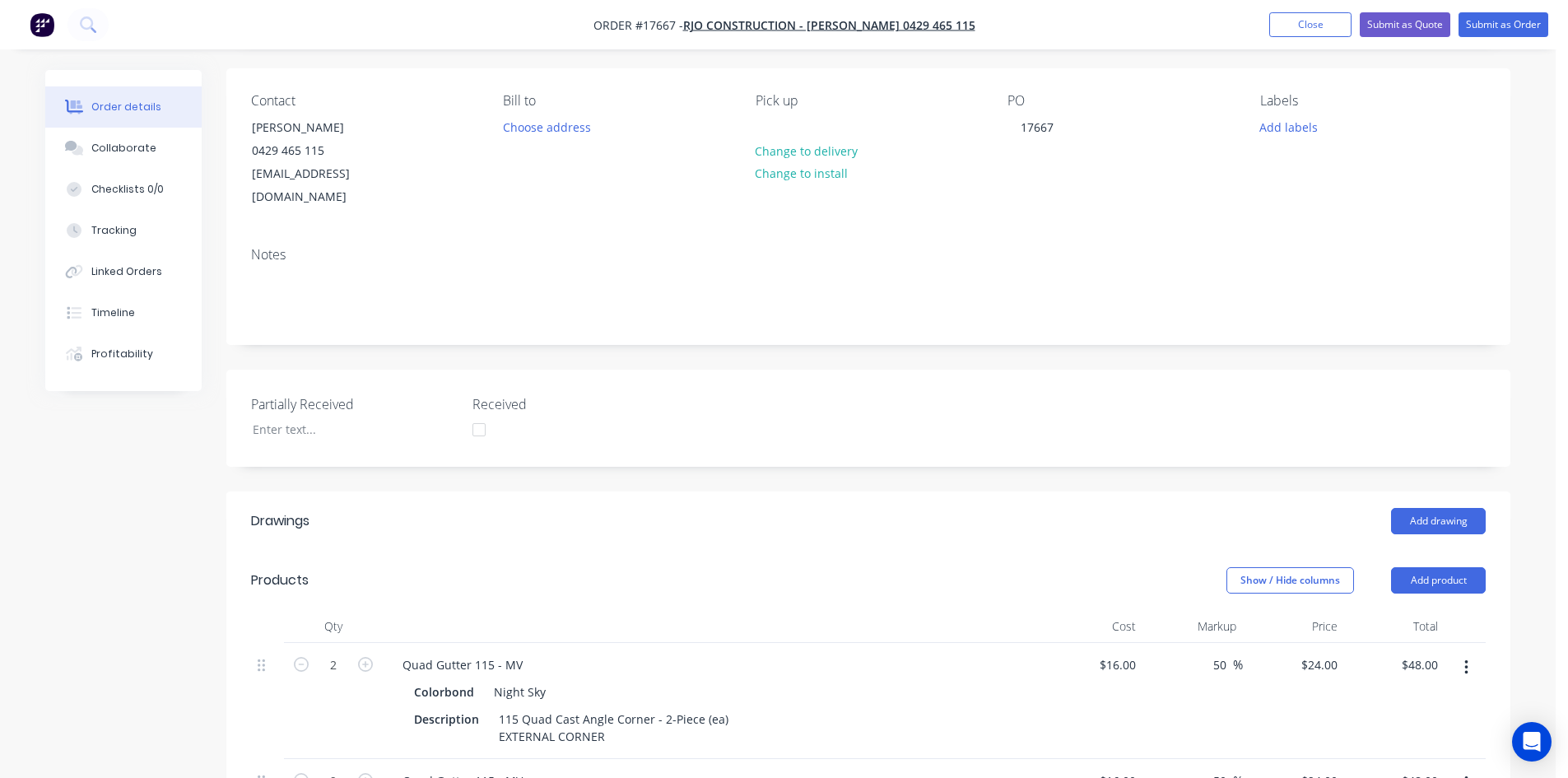
scroll to position [0, 0]
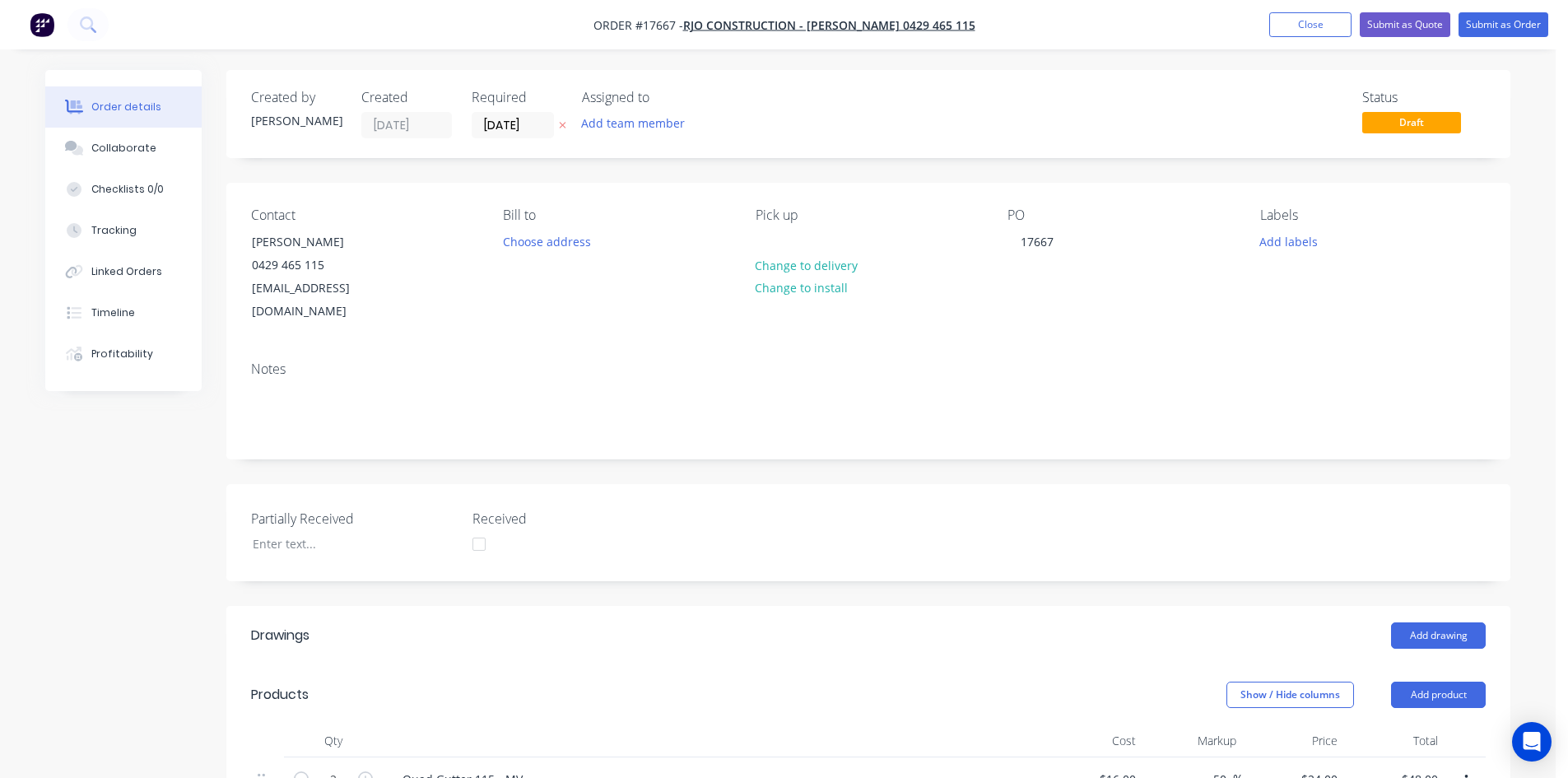
click at [962, 171] on div "Created by Sam Created 25/09/25 Required 30/09/25 Assigned to Add team member S…" at bounding box center [868, 753] width 1284 height 1368
click at [778, 172] on div "Created by Sam Created 25/09/25 Required 30/09/25 Assigned to Add team member S…" at bounding box center [868, 753] width 1284 height 1368
click at [1064, 237] on div "17667" at bounding box center [1037, 241] width 60 height 24
click at [1115, 172] on div "Created by Sam Created 25/09/25 Required 30/09/25 Assigned to Add team member S…" at bounding box center [868, 753] width 1284 height 1368
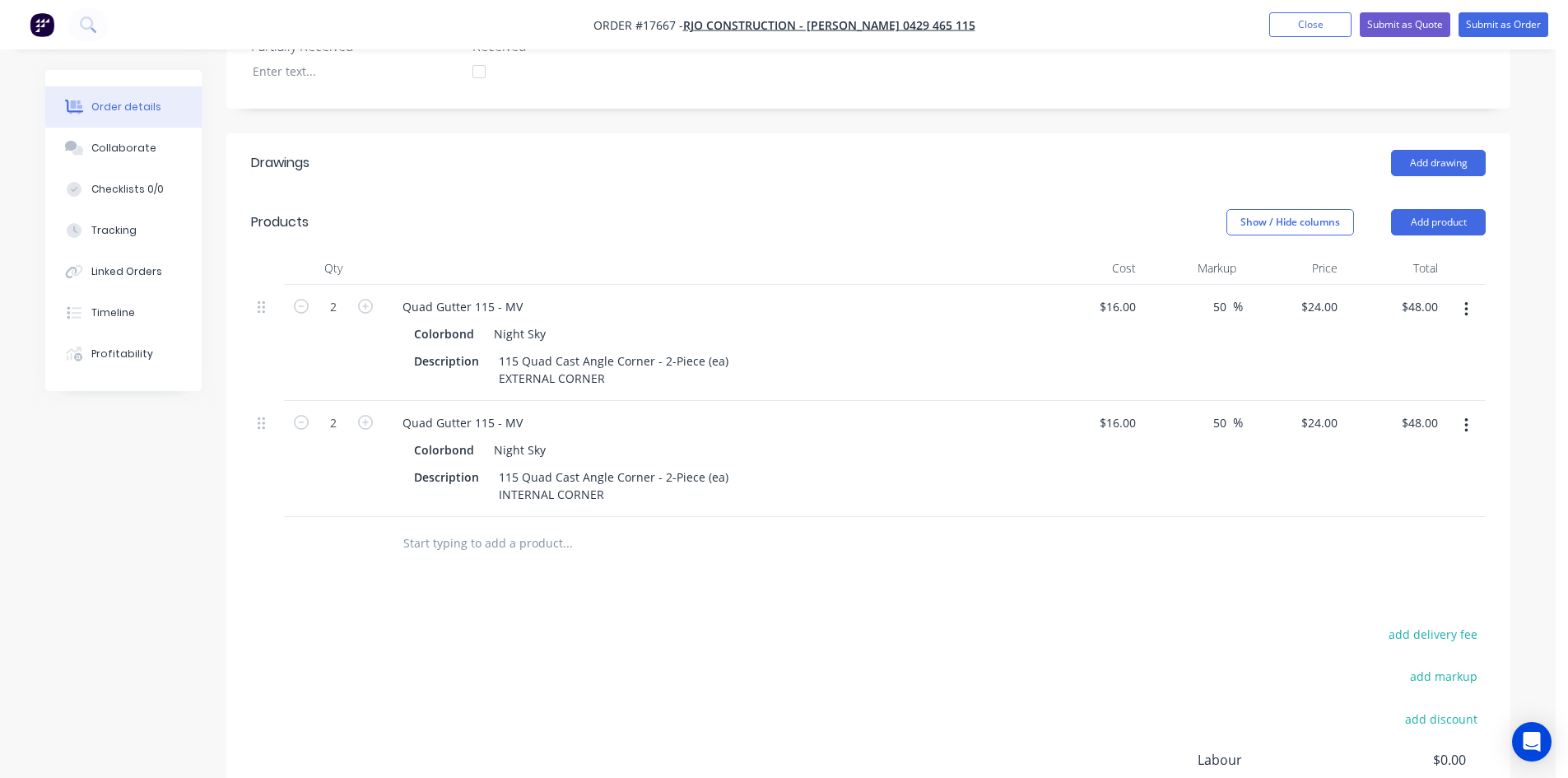
scroll to position [494, 0]
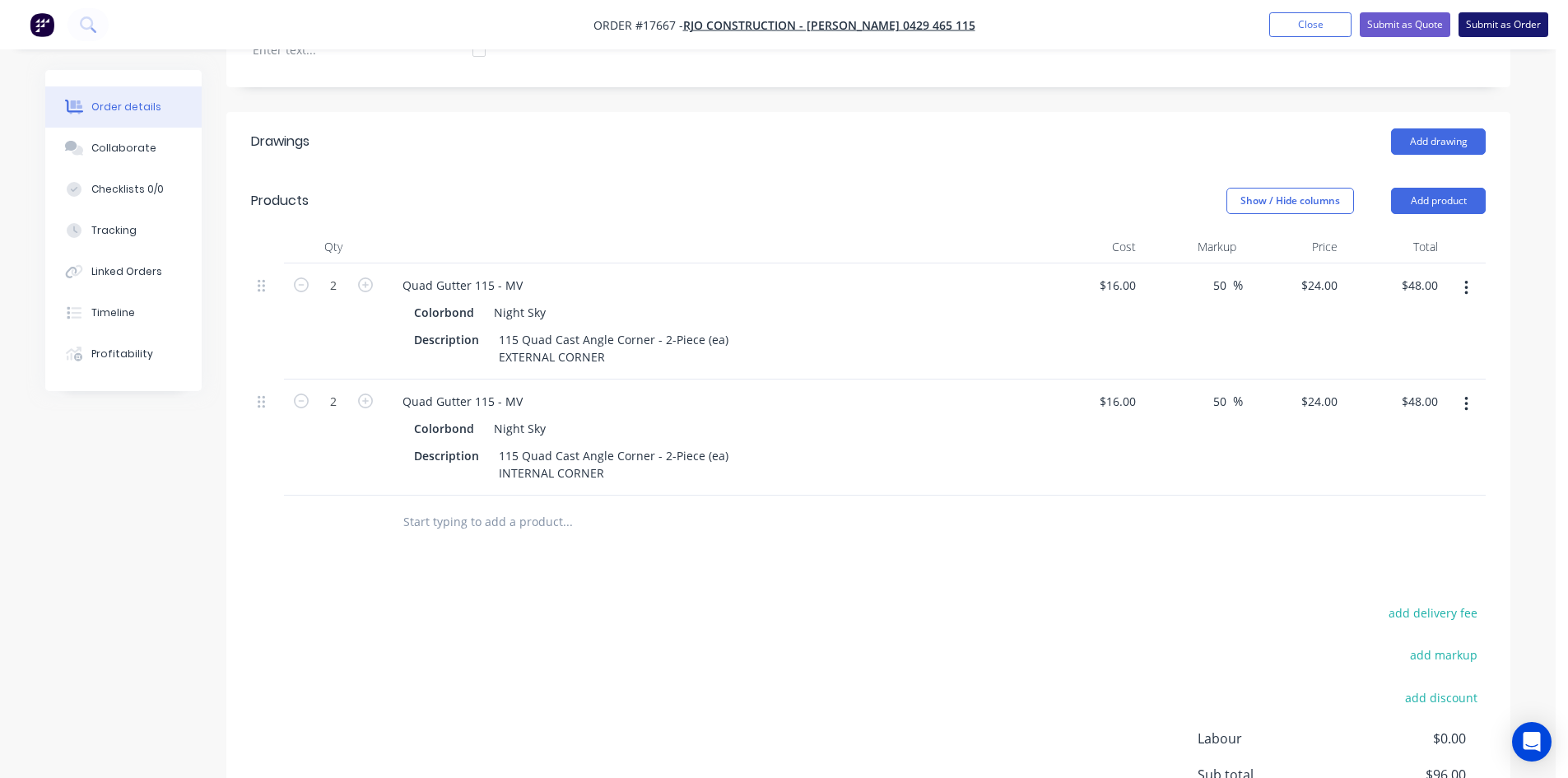
click at [1521, 20] on button "Submit as Order" at bounding box center [1503, 24] width 90 height 25
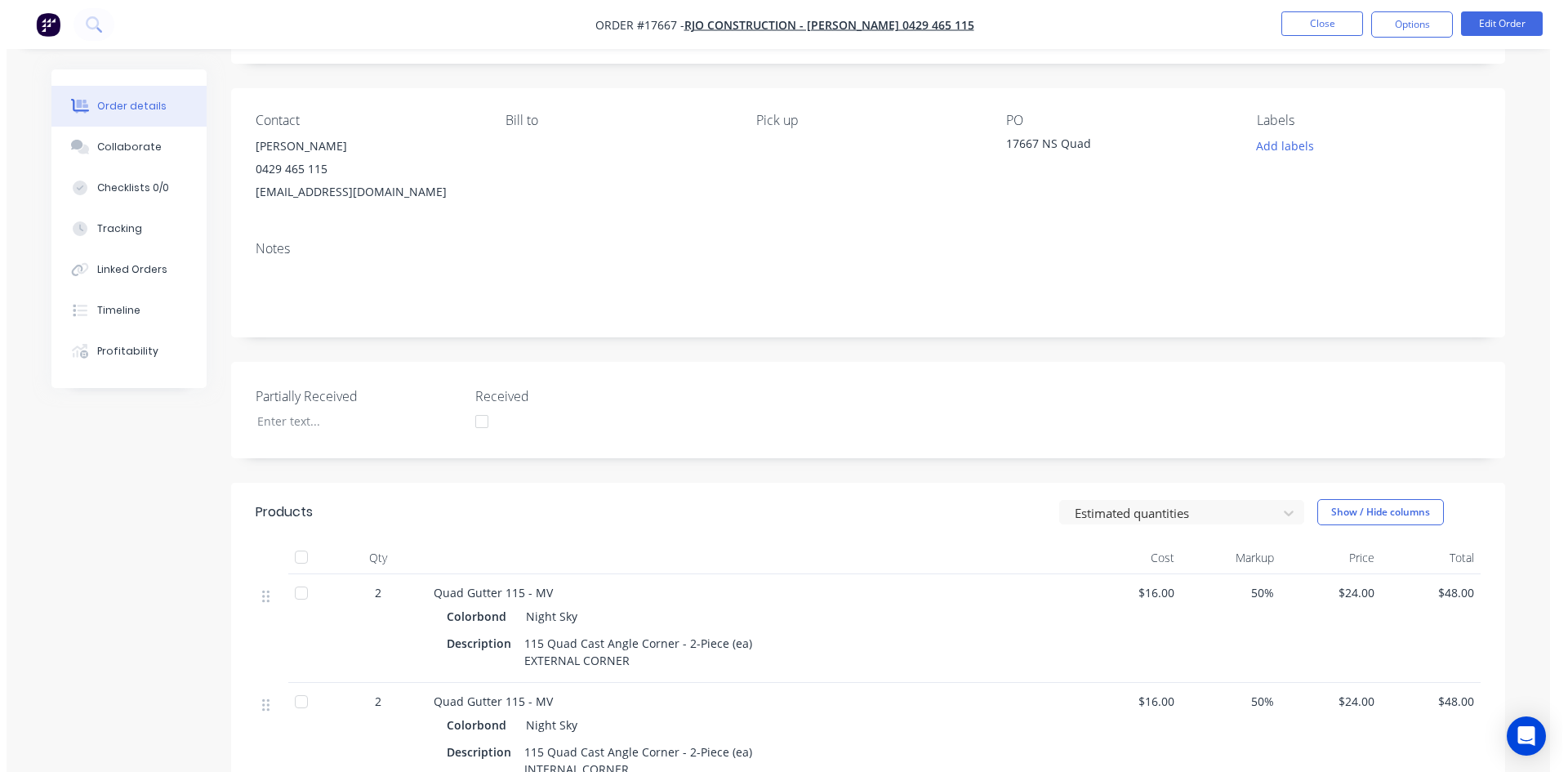
scroll to position [0, 0]
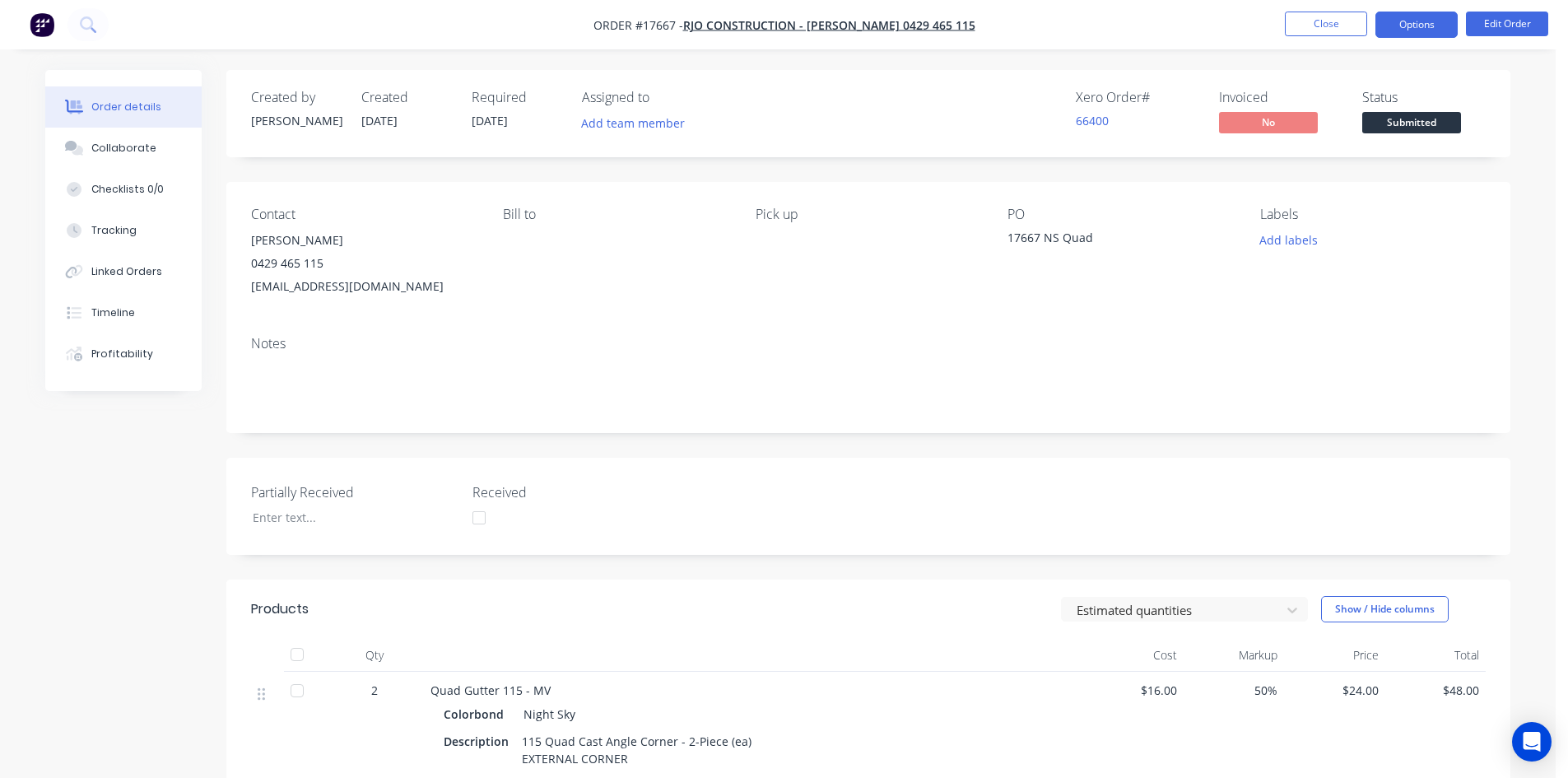
click at [1425, 20] on button "Options" at bounding box center [1417, 25] width 83 height 27
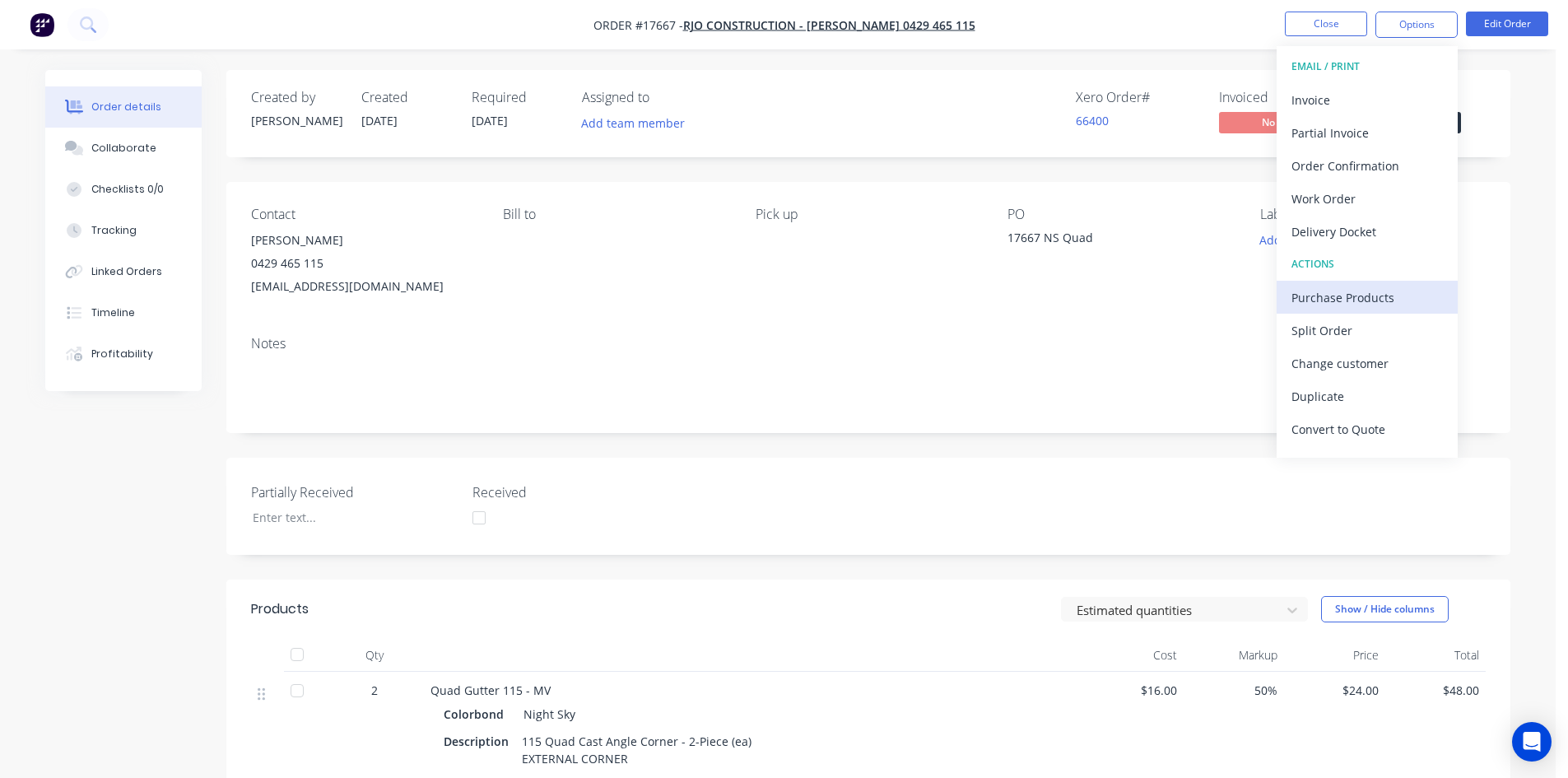
click at [1355, 290] on div "Purchase Products" at bounding box center [1366, 297] width 151 height 24
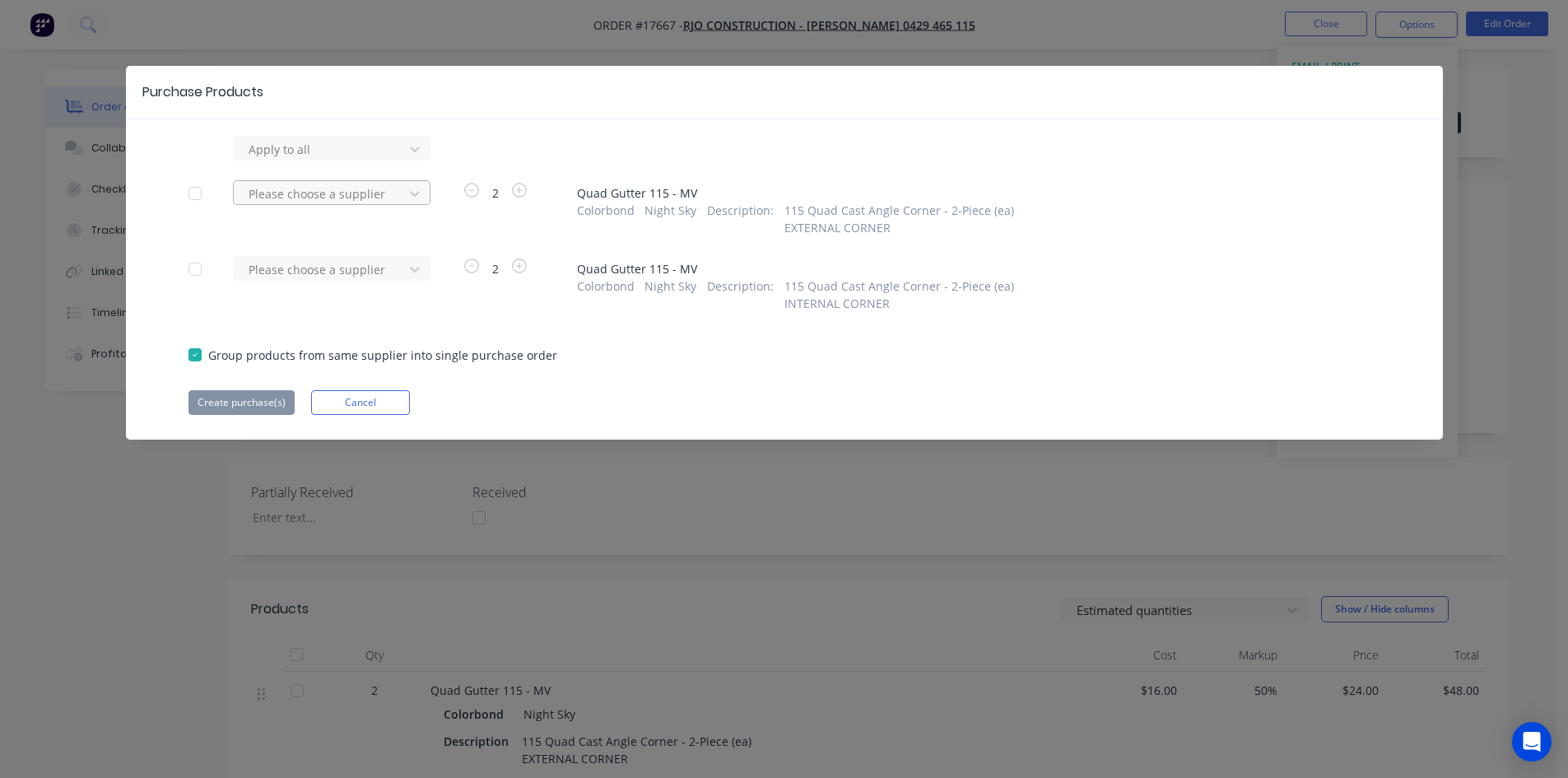
click at [355, 191] on div at bounding box center [320, 194] width 148 height 20
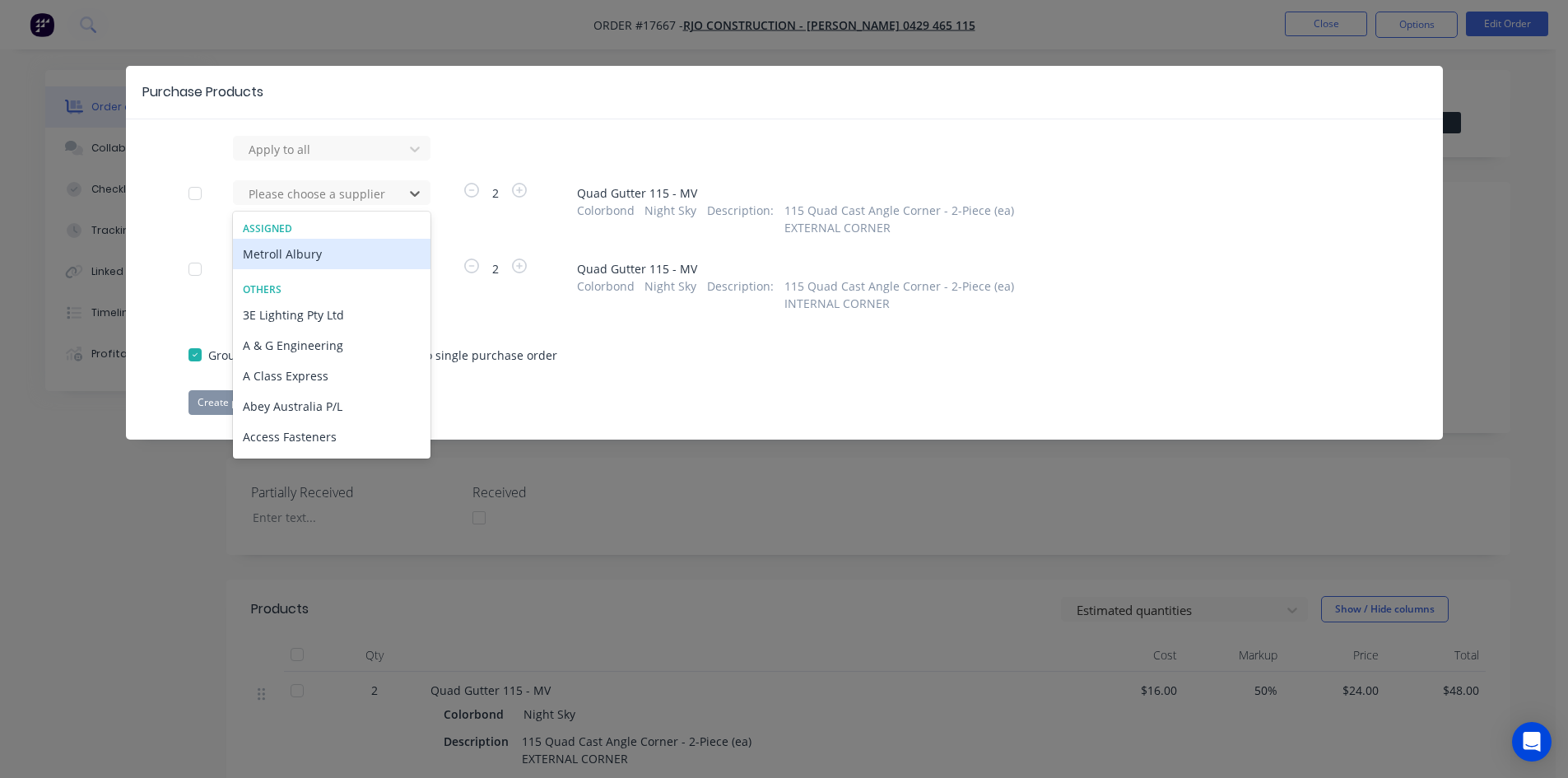
click at [330, 259] on div "Metroll Albury" at bounding box center [331, 253] width 197 height 30
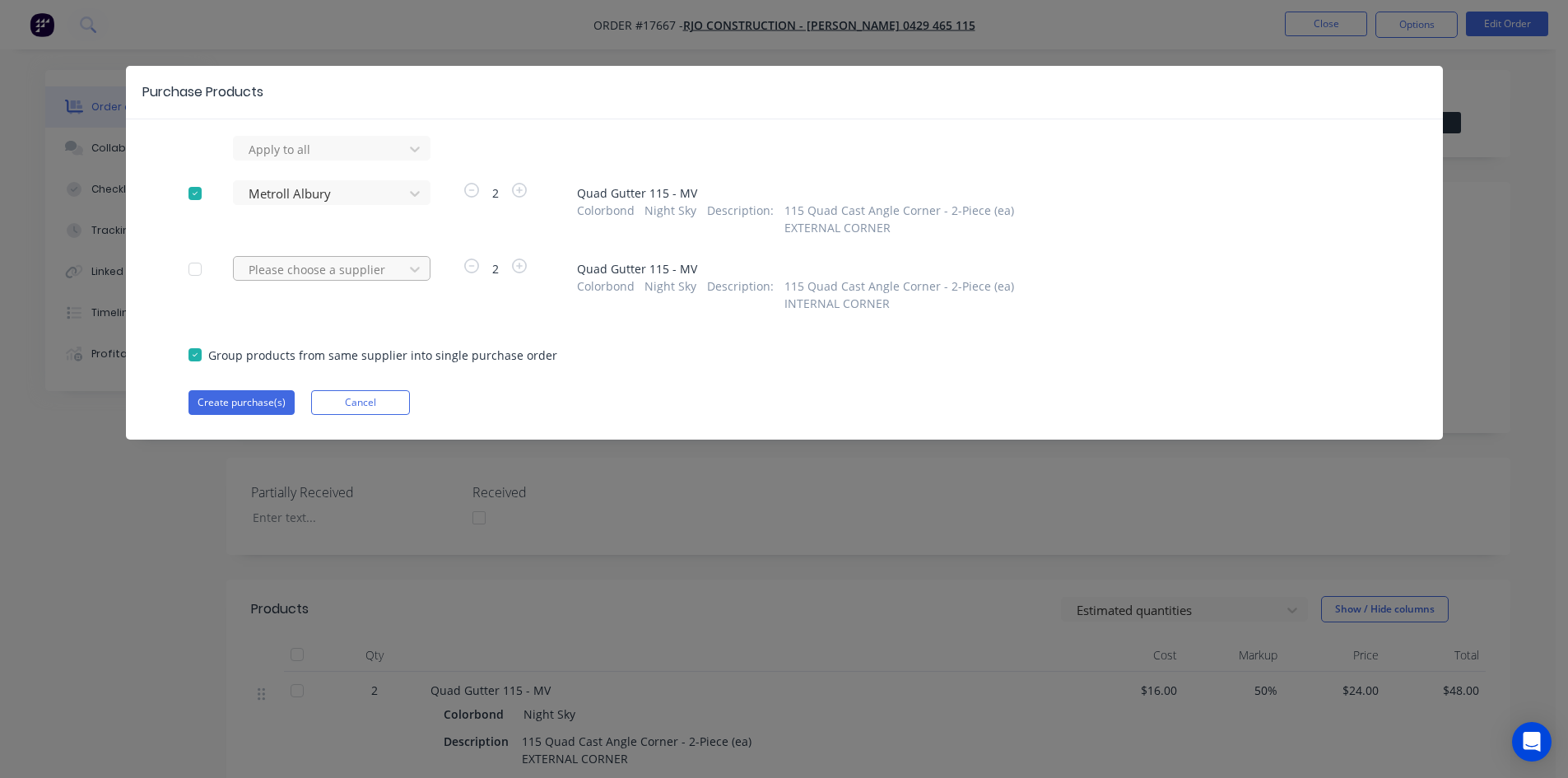
click at [361, 274] on div at bounding box center [320, 270] width 148 height 20
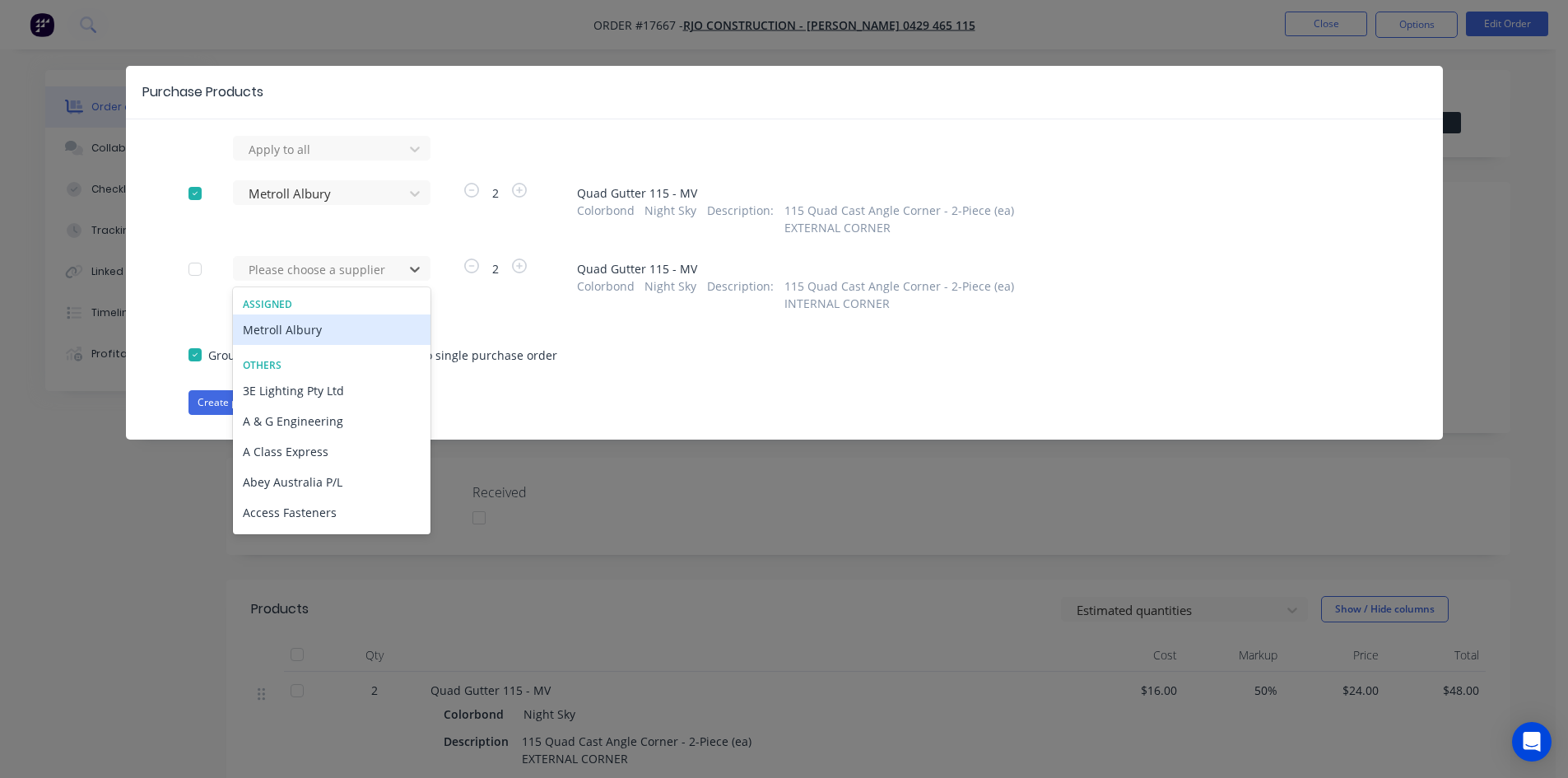
click at [318, 329] on div "Metroll Albury" at bounding box center [331, 329] width 197 height 30
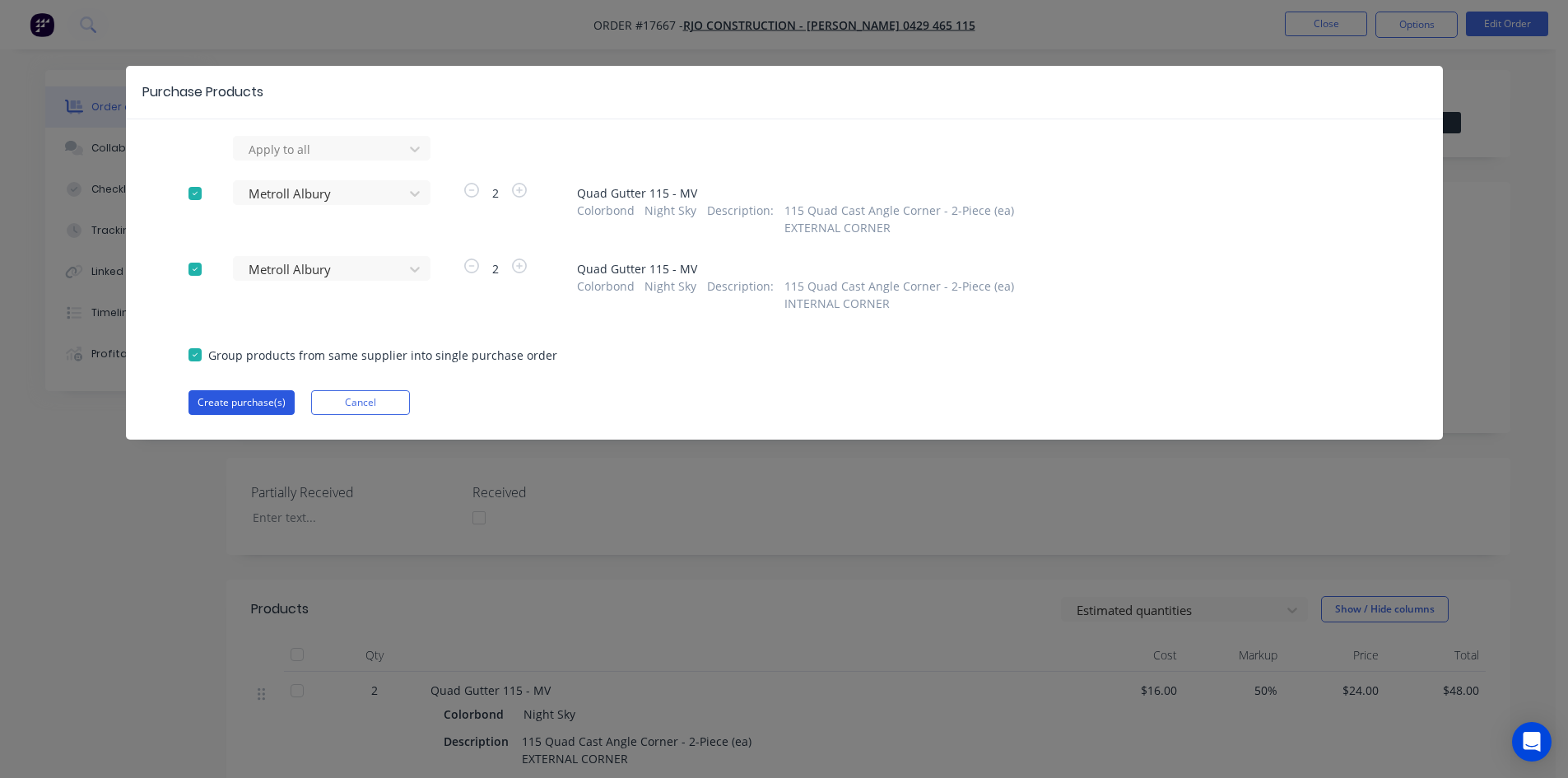
click at [244, 399] on button "Create purchase(s)" at bounding box center [241, 402] width 106 height 25
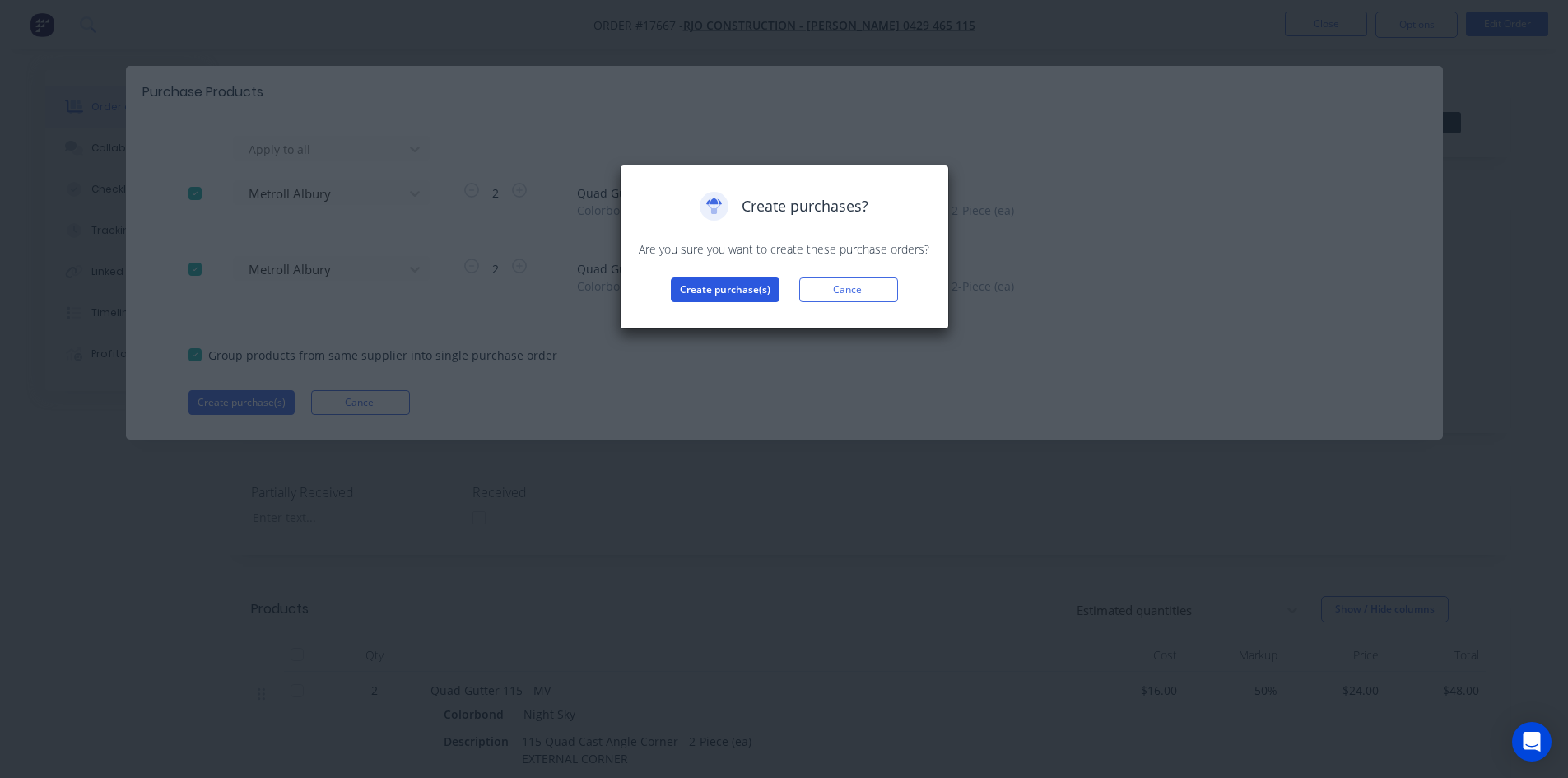
click at [708, 286] on button "Create purchase(s)" at bounding box center [725, 289] width 108 height 25
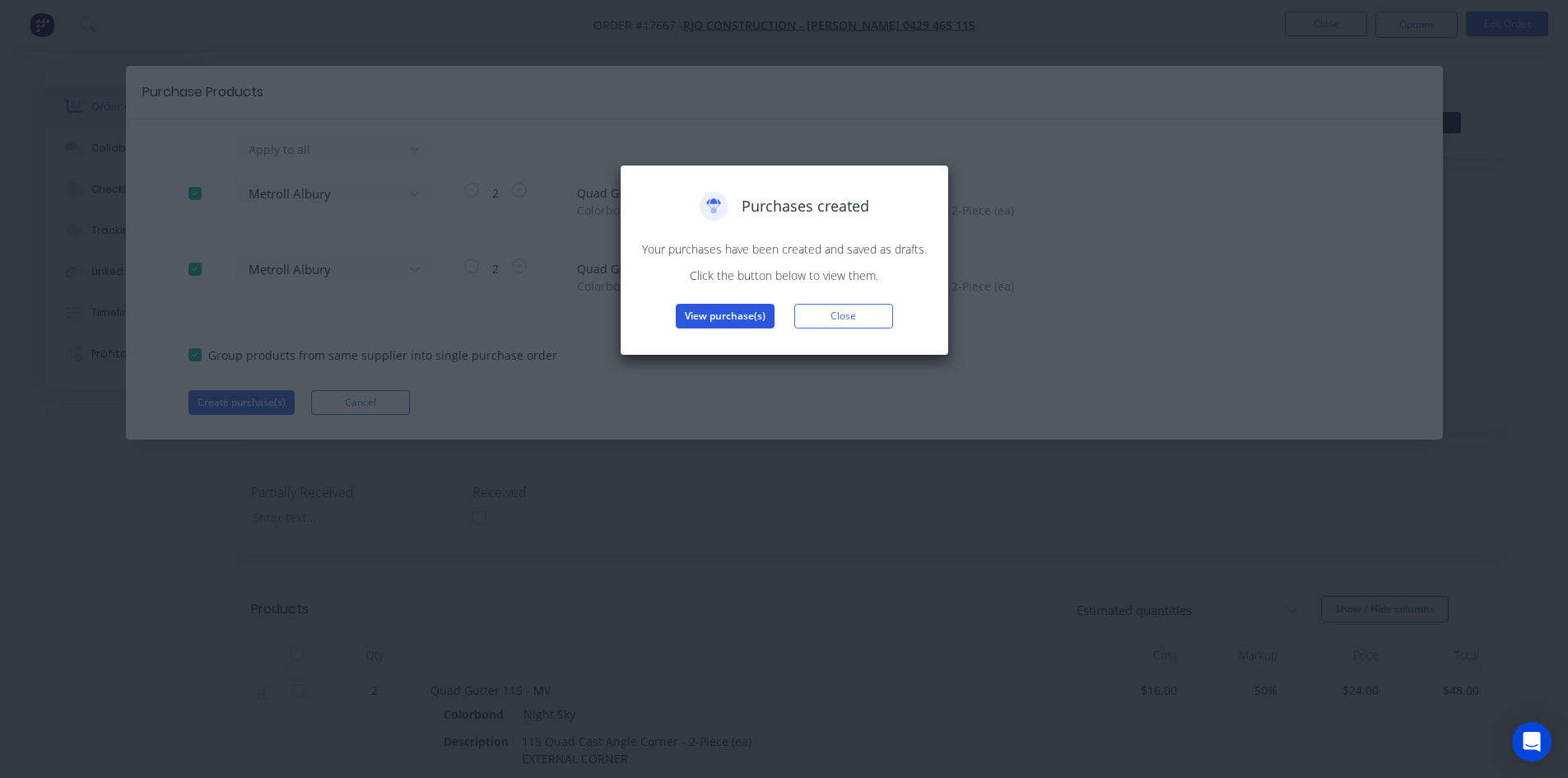
click at [715, 323] on button "View purchase(s)" at bounding box center [725, 316] width 99 height 25
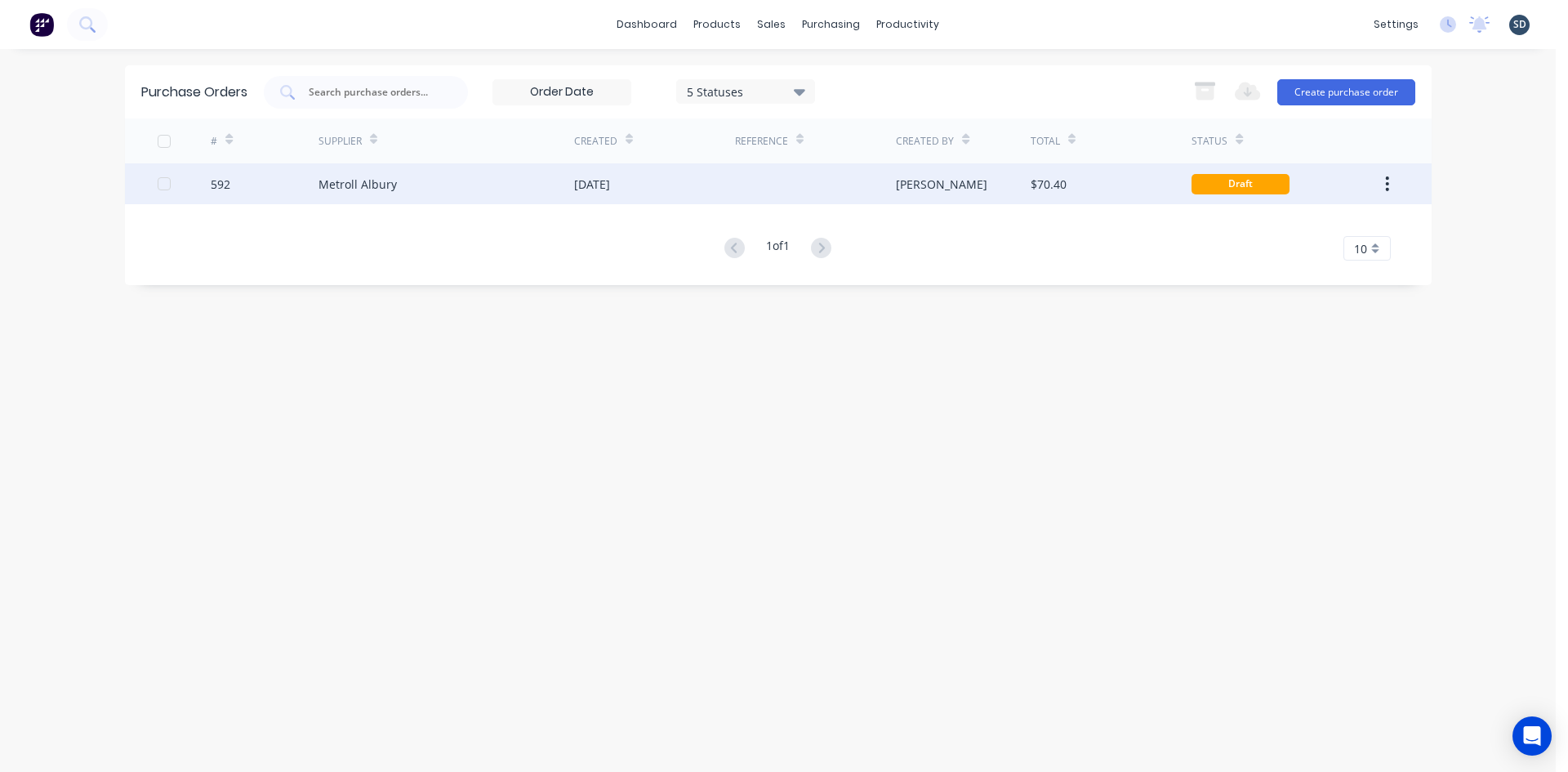
click at [699, 192] on div "[DATE]" at bounding box center [655, 183] width 161 height 41
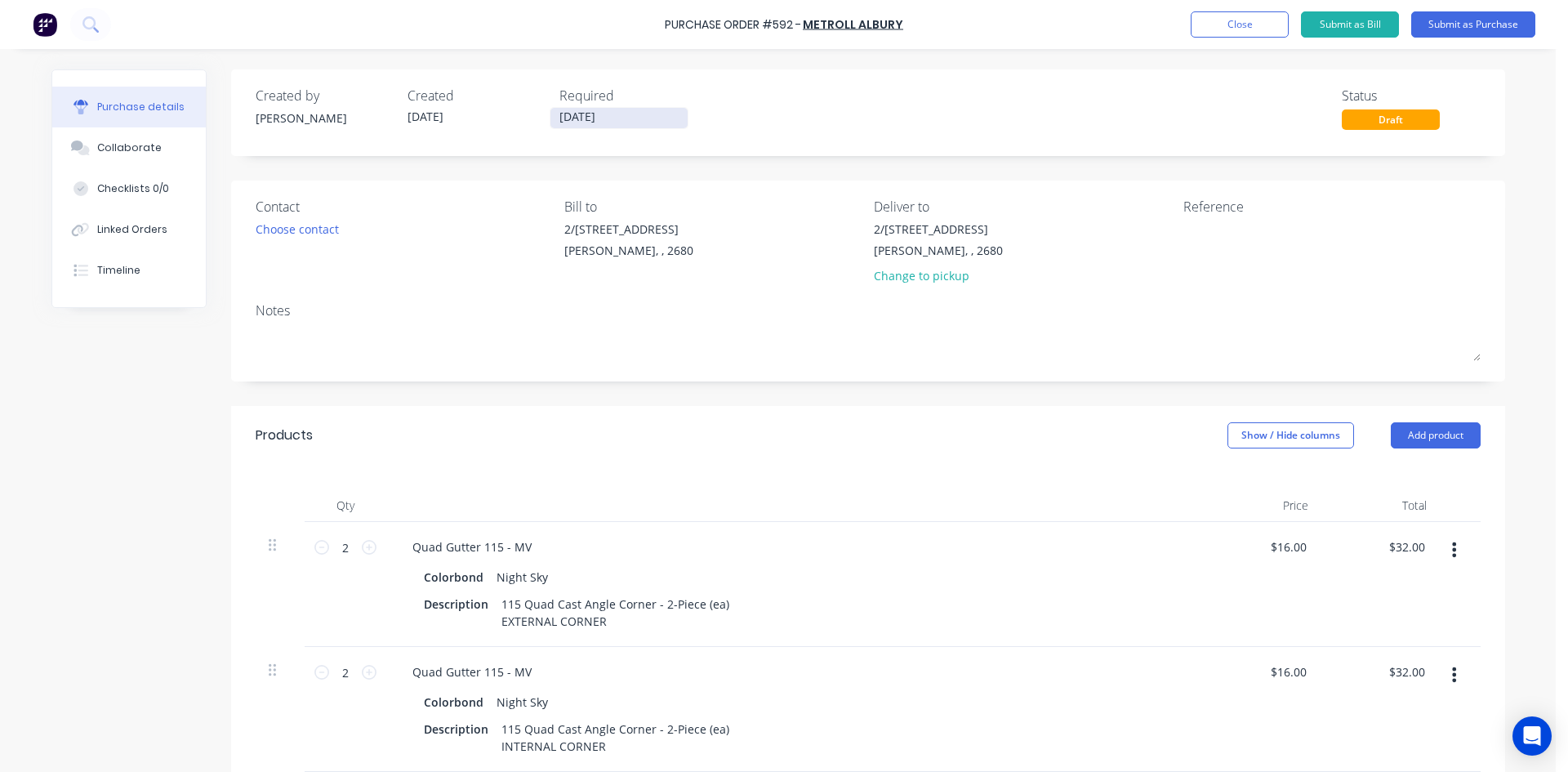
click at [625, 115] on input "25/09/25" at bounding box center [619, 117] width 137 height 20
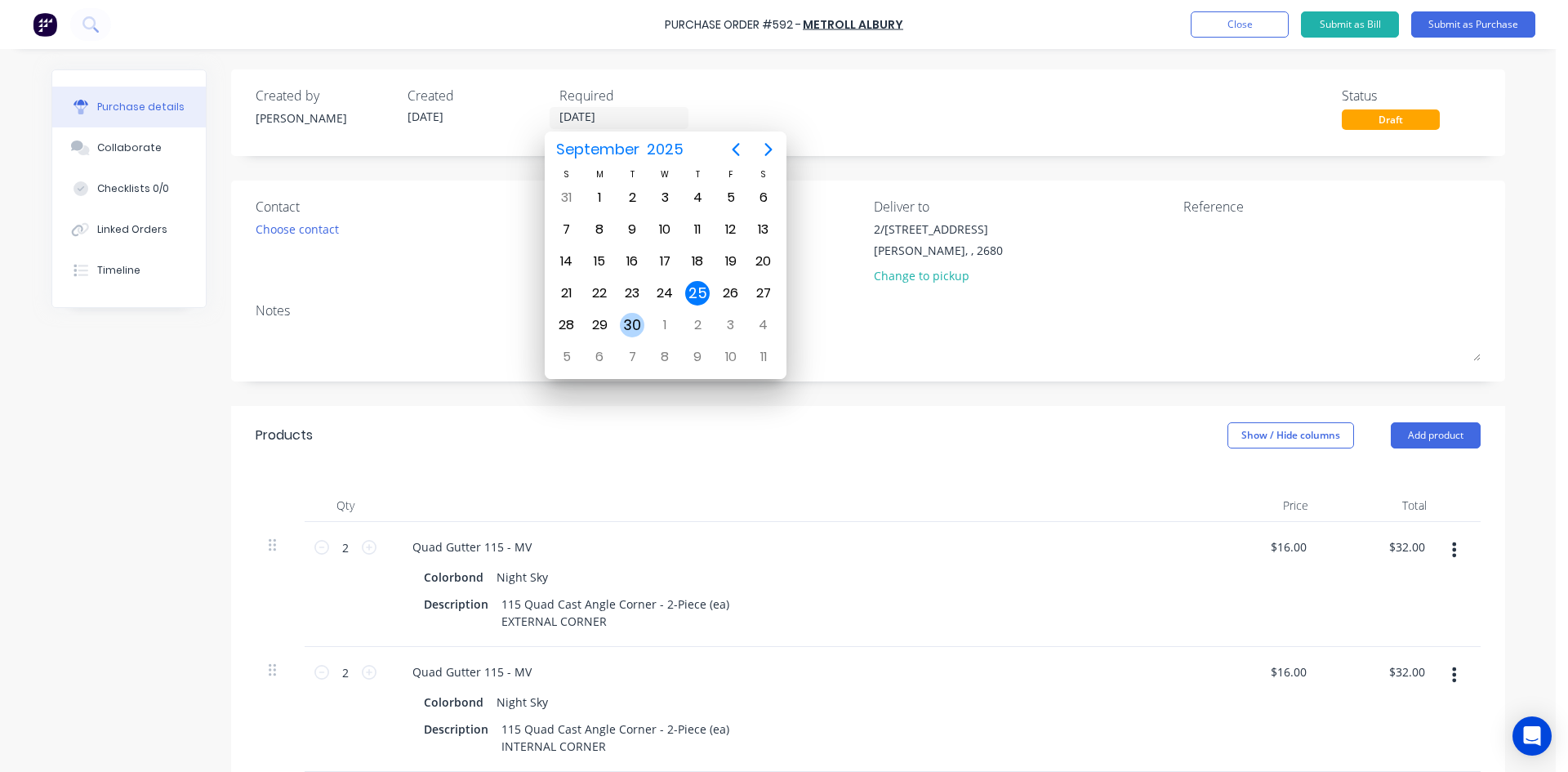
click at [630, 331] on div "30" at bounding box center [632, 325] width 25 height 25
type input "30/09/25"
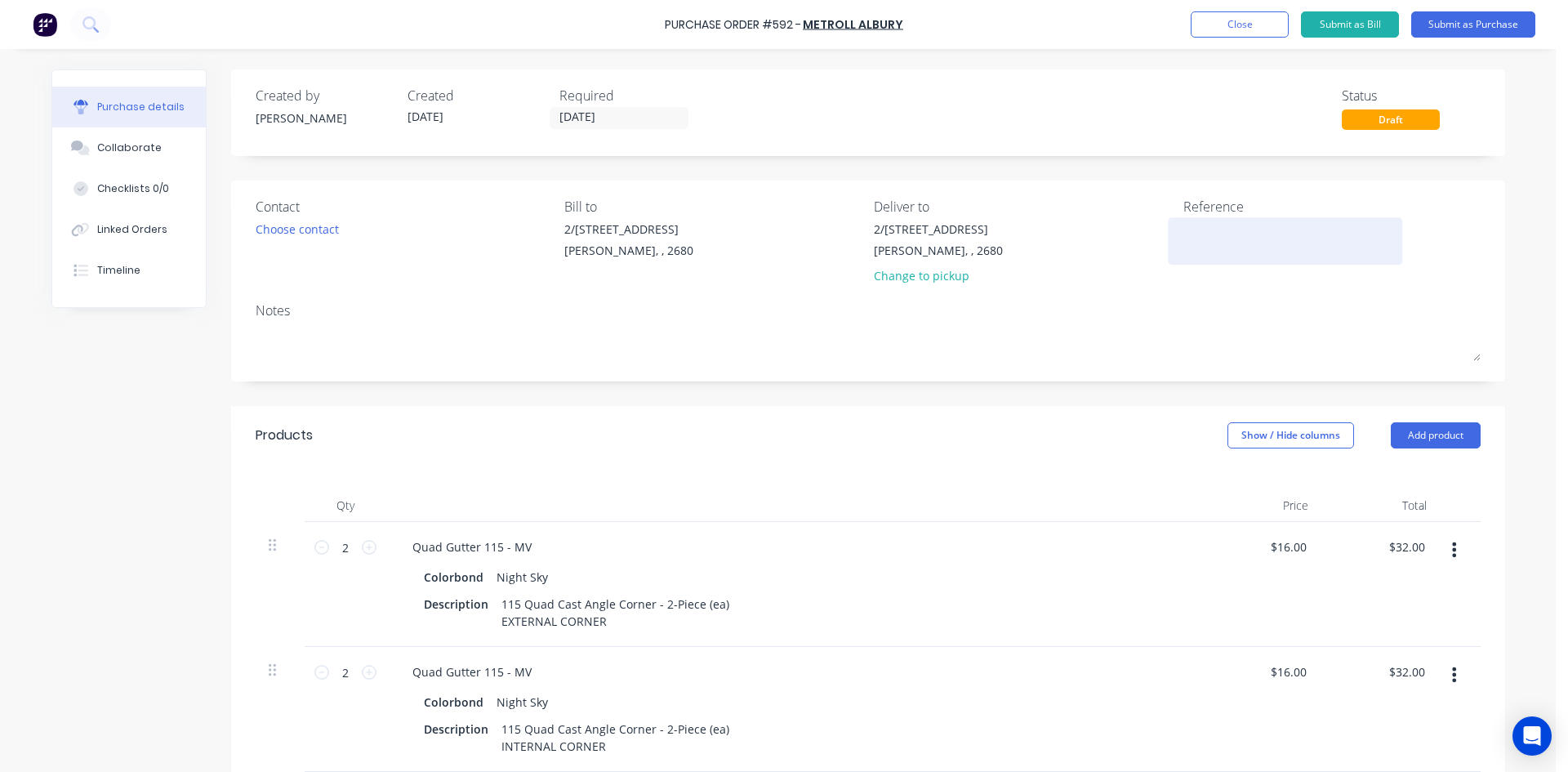
click at [1193, 232] on textarea at bounding box center [1286, 239] width 204 height 36
type textarea "2"
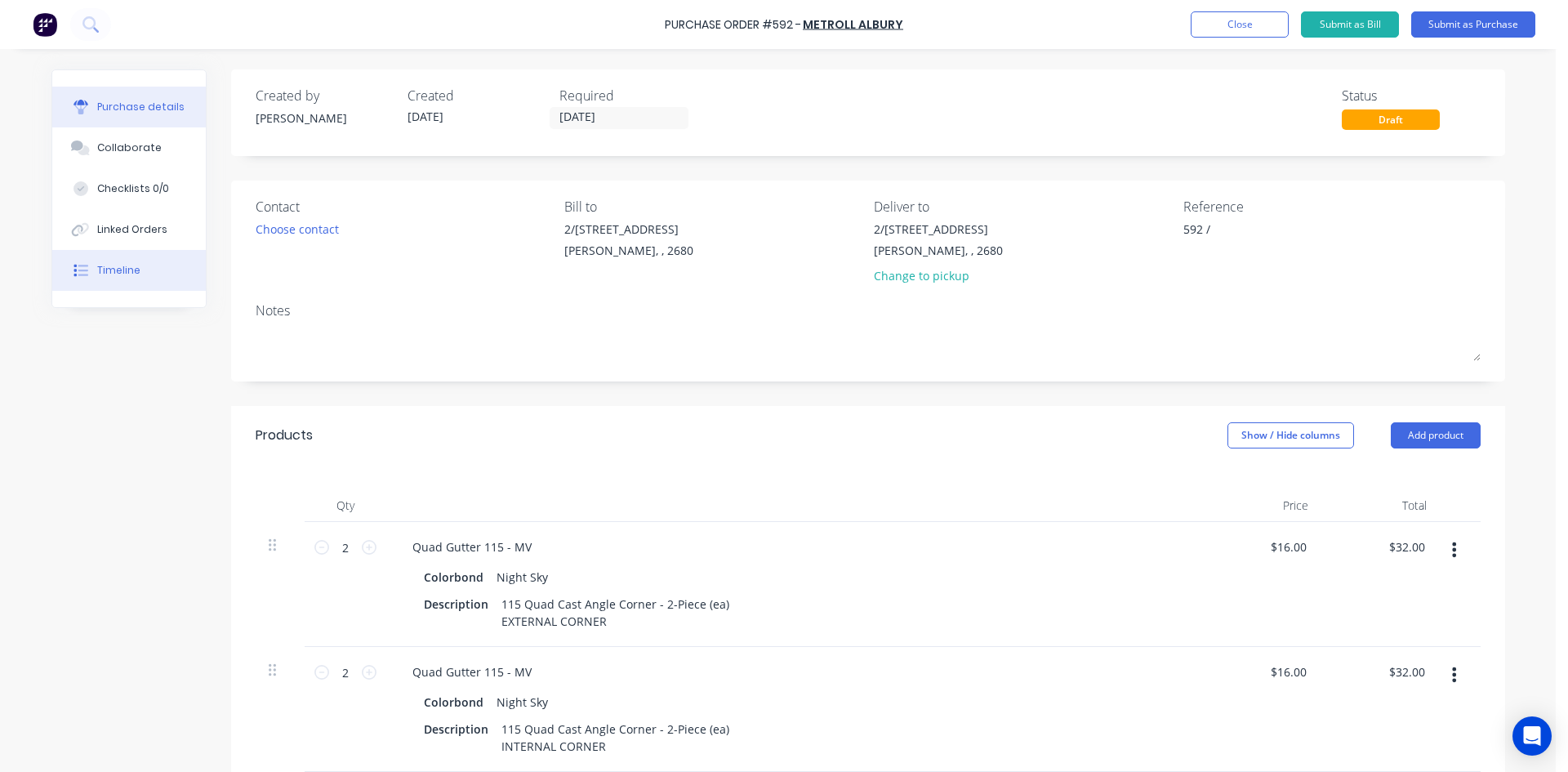
type textarea "592 /"
click at [125, 265] on div "Timeline" at bounding box center [119, 270] width 44 height 15
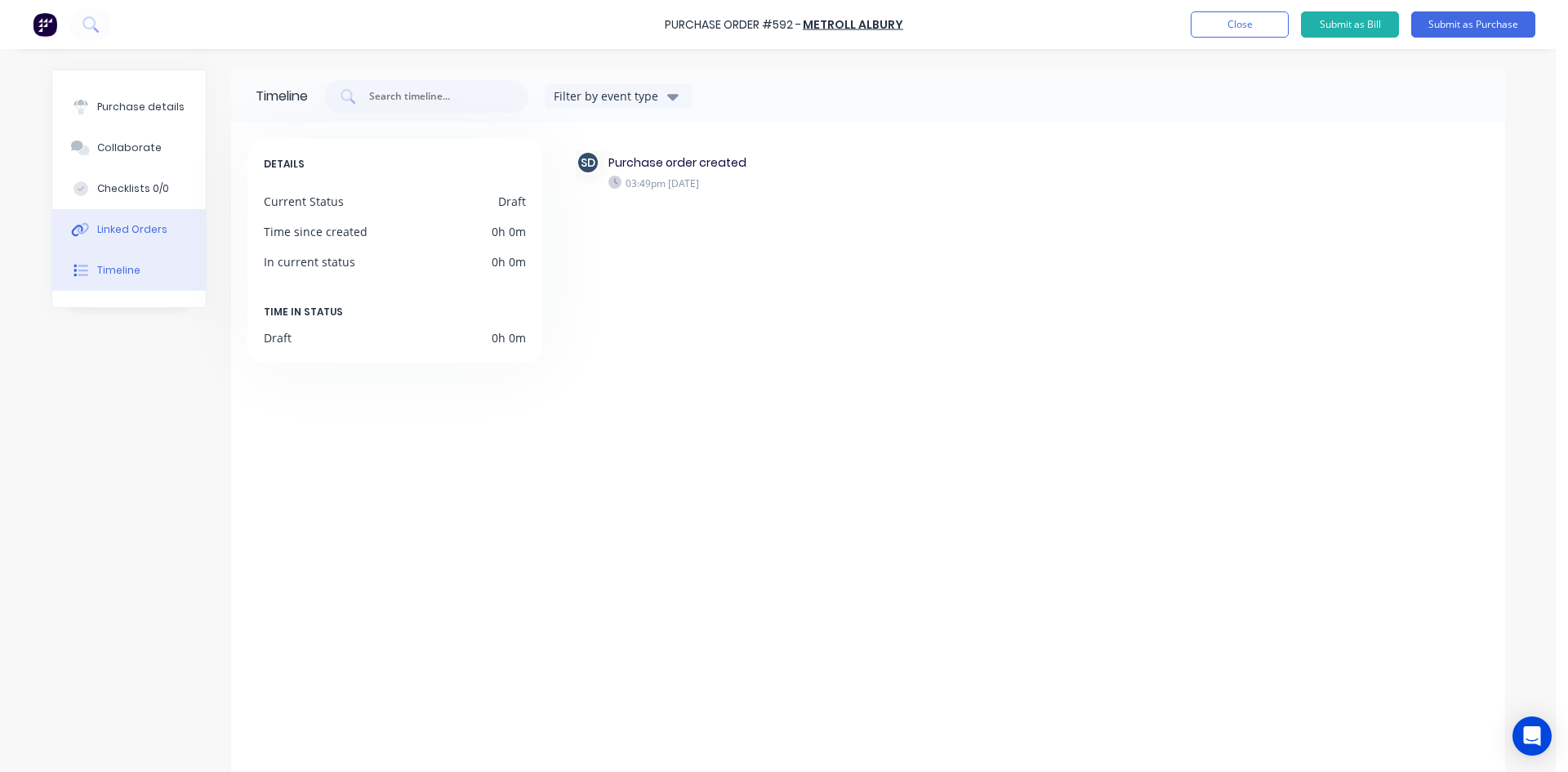
click at [131, 233] on div "Linked Orders" at bounding box center [132, 229] width 70 height 15
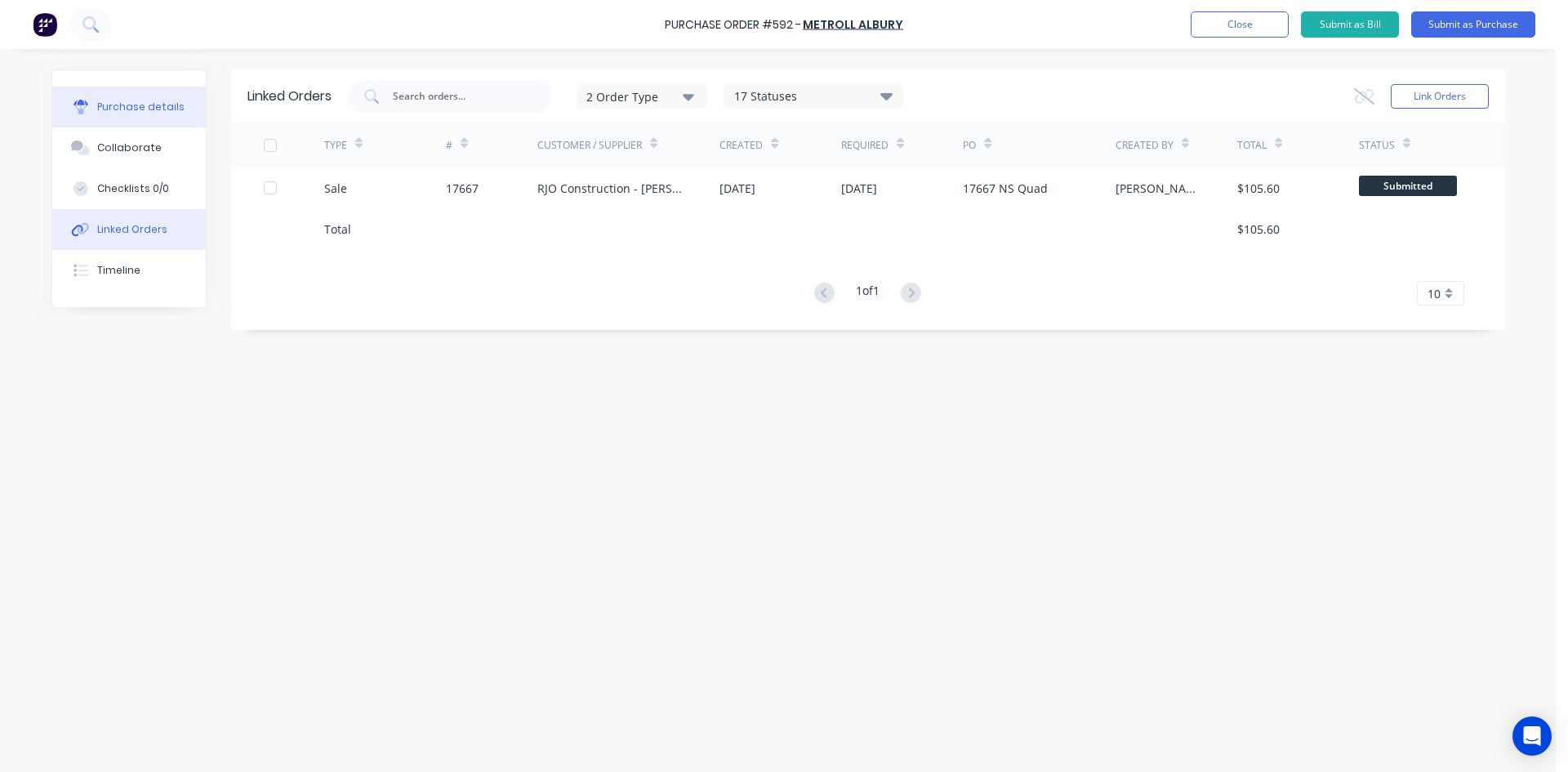
click at [131, 118] on button "Purchase details" at bounding box center [128, 107] width 154 height 41
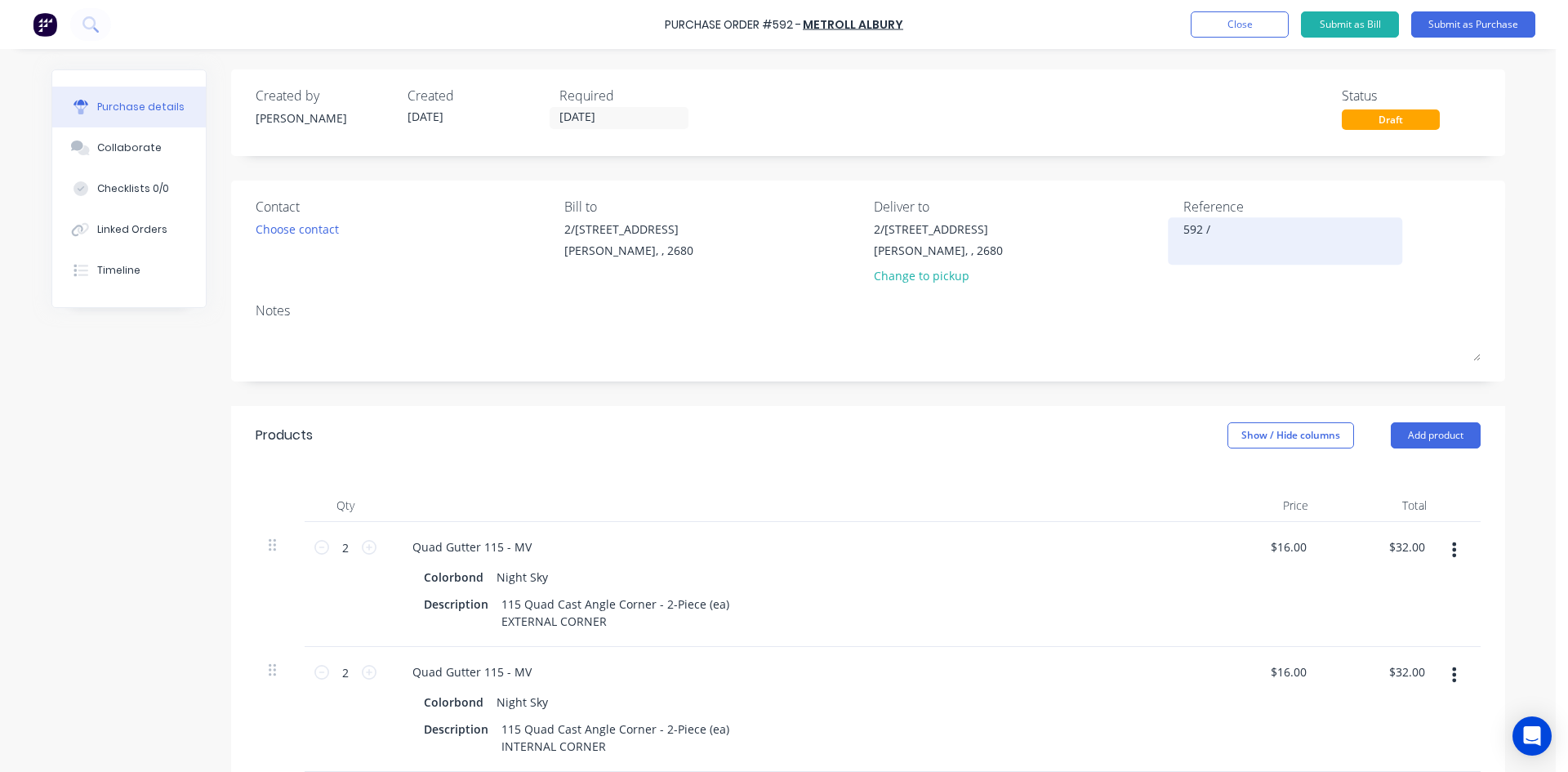
click at [1254, 231] on textarea "592 /" at bounding box center [1286, 239] width 204 height 36
type textarea "592 / 17667 RJO"
click at [1247, 297] on div "Contact Choose contact Bill to 2/50-56 Banna Ave Griffith, , 2680 Deliver to 2/…" at bounding box center [868, 280] width 1274 height 201
click at [1452, 27] on button "Submit as Purchase" at bounding box center [1473, 25] width 124 height 26
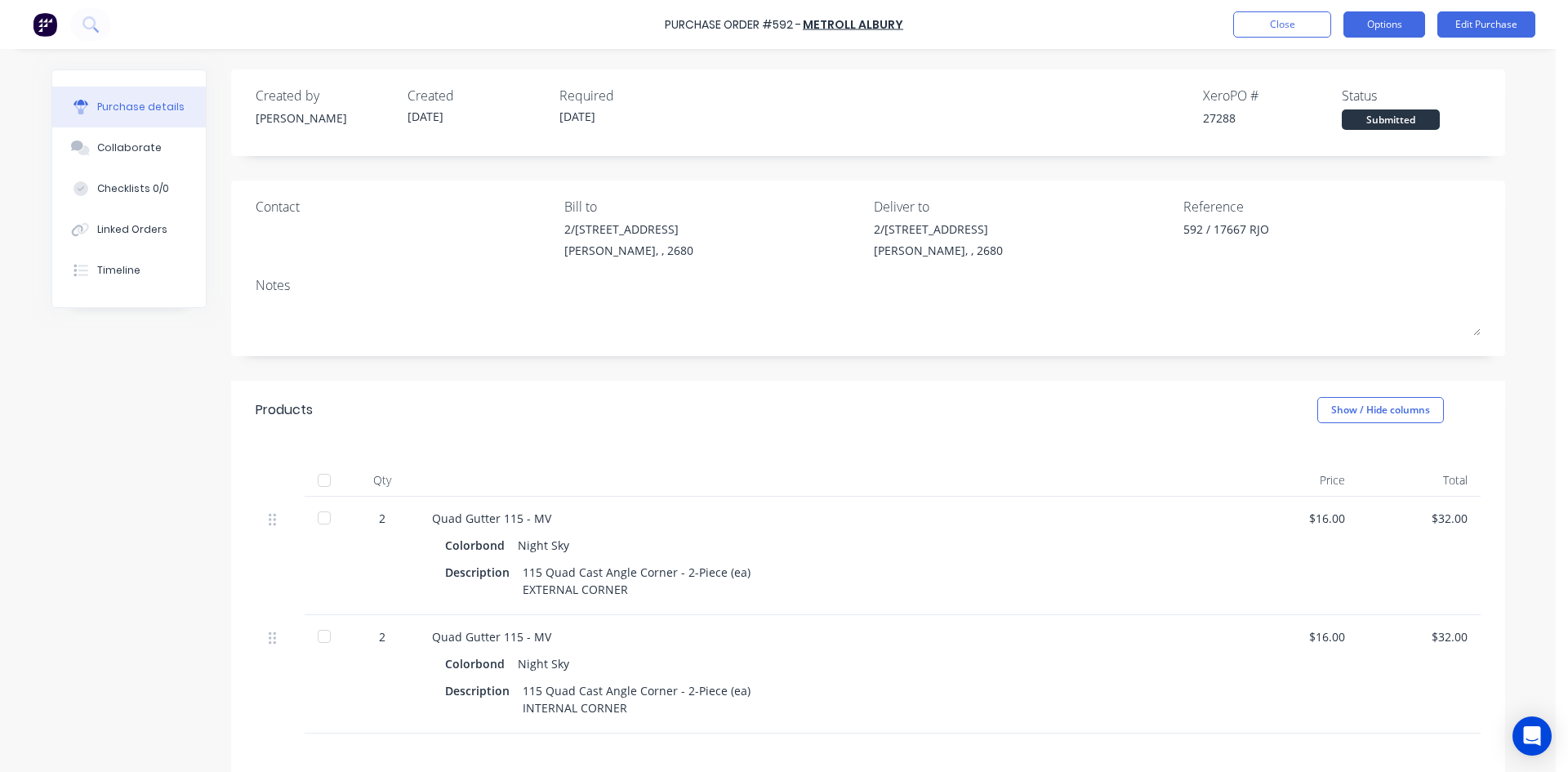
click at [1395, 25] on button "Options" at bounding box center [1384, 25] width 82 height 26
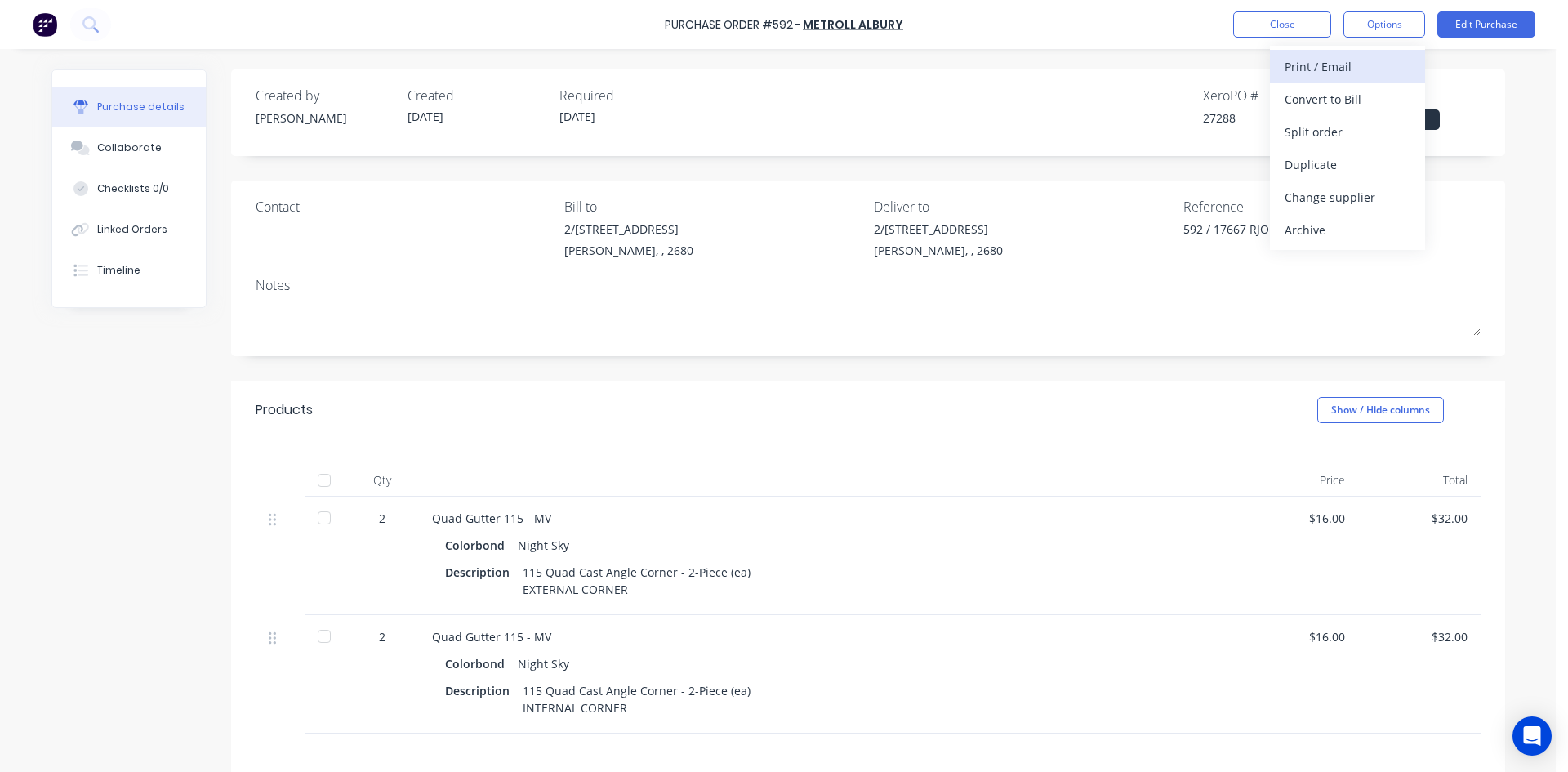
click at [1364, 67] on div "Print / Email" at bounding box center [1348, 66] width 126 height 24
click at [1359, 96] on div "With pricing" at bounding box center [1348, 99] width 126 height 24
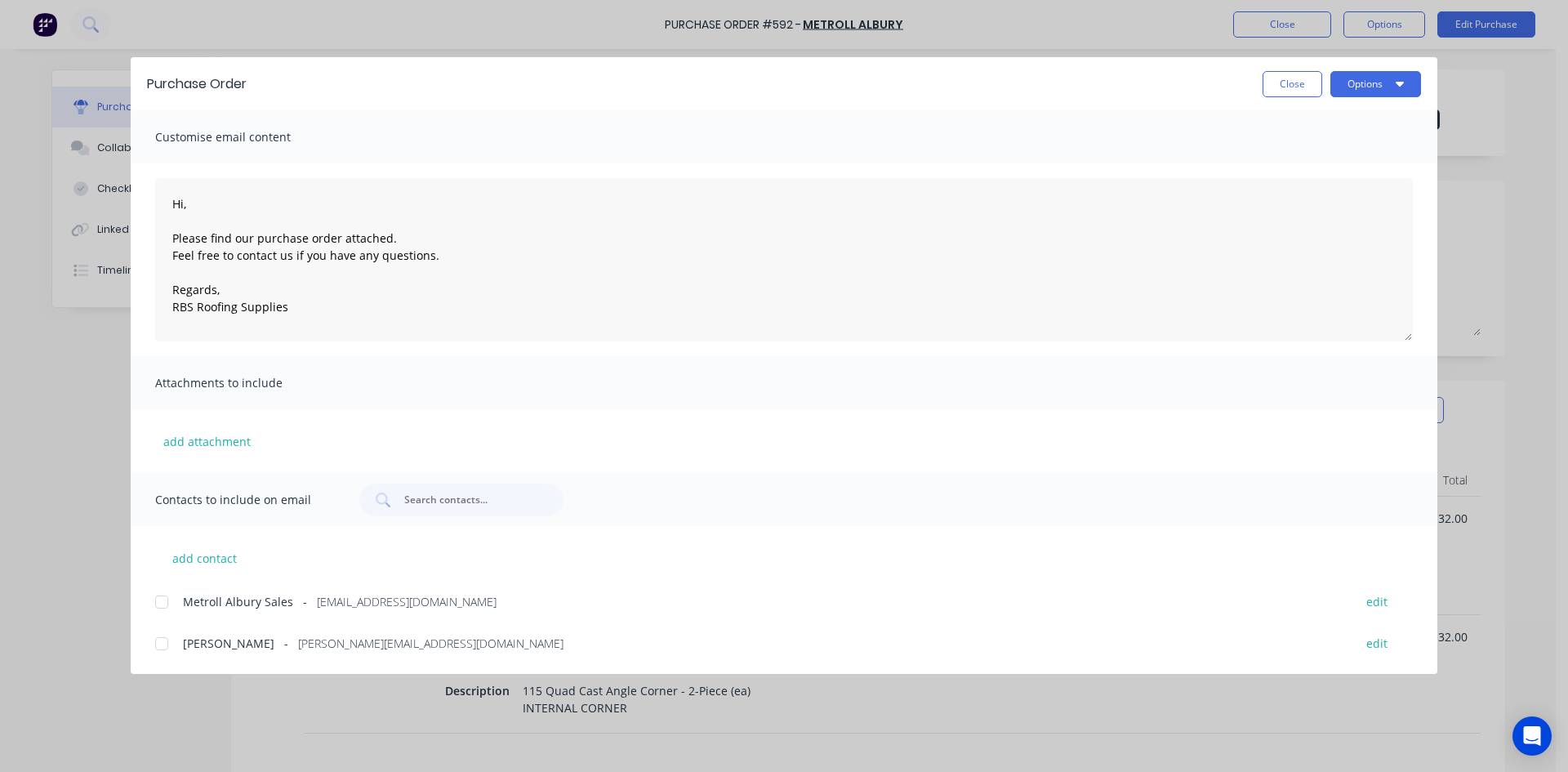
click at [158, 604] on div at bounding box center [162, 602] width 33 height 33
click at [1382, 81] on button "Options" at bounding box center [1376, 84] width 91 height 26
click at [1357, 185] on div "Email" at bounding box center [1343, 190] width 126 height 24
click at [1292, 85] on button "Close" at bounding box center [1292, 84] width 59 height 26
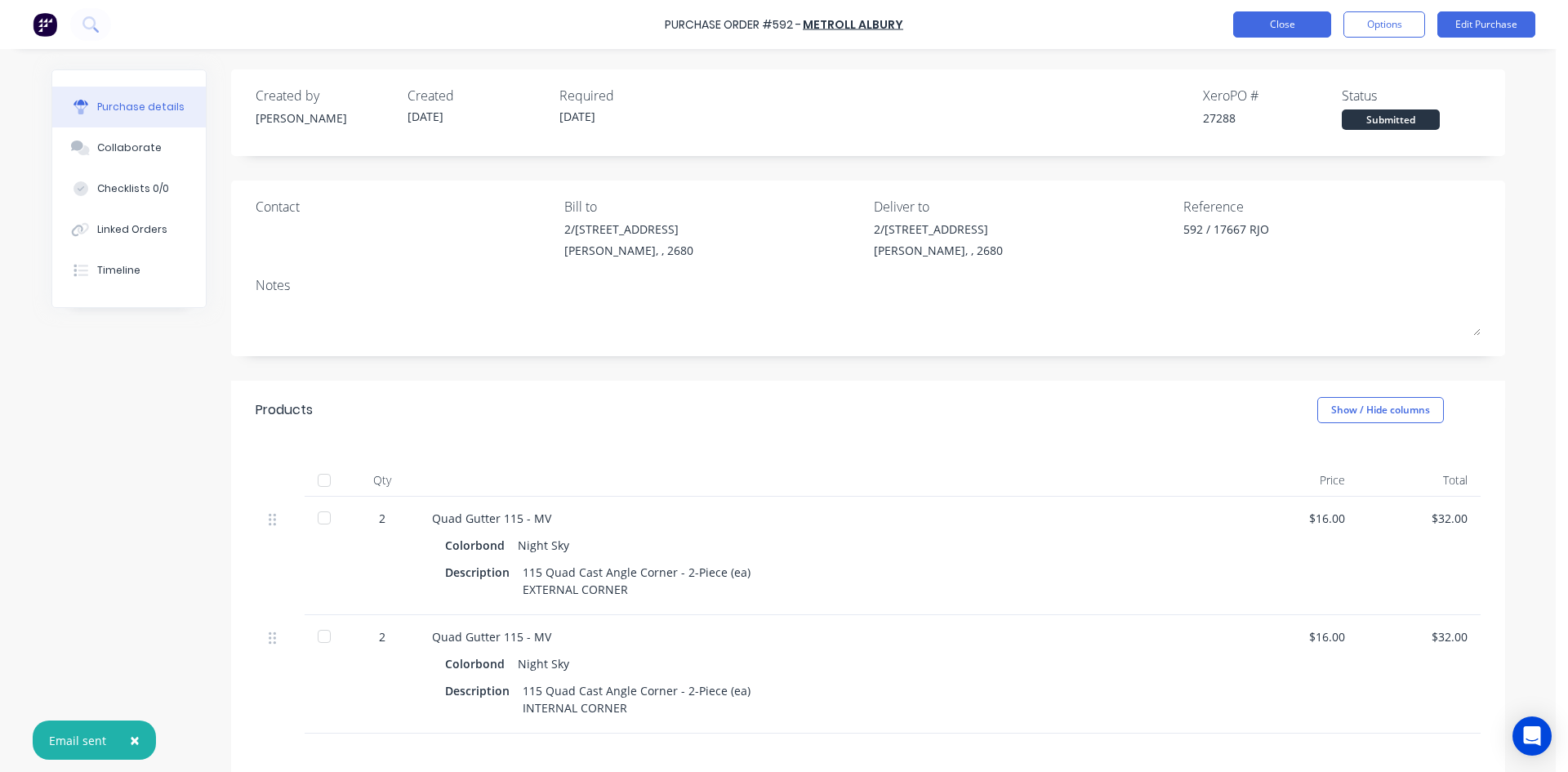
click at [1273, 28] on button "Close" at bounding box center [1282, 25] width 98 height 26
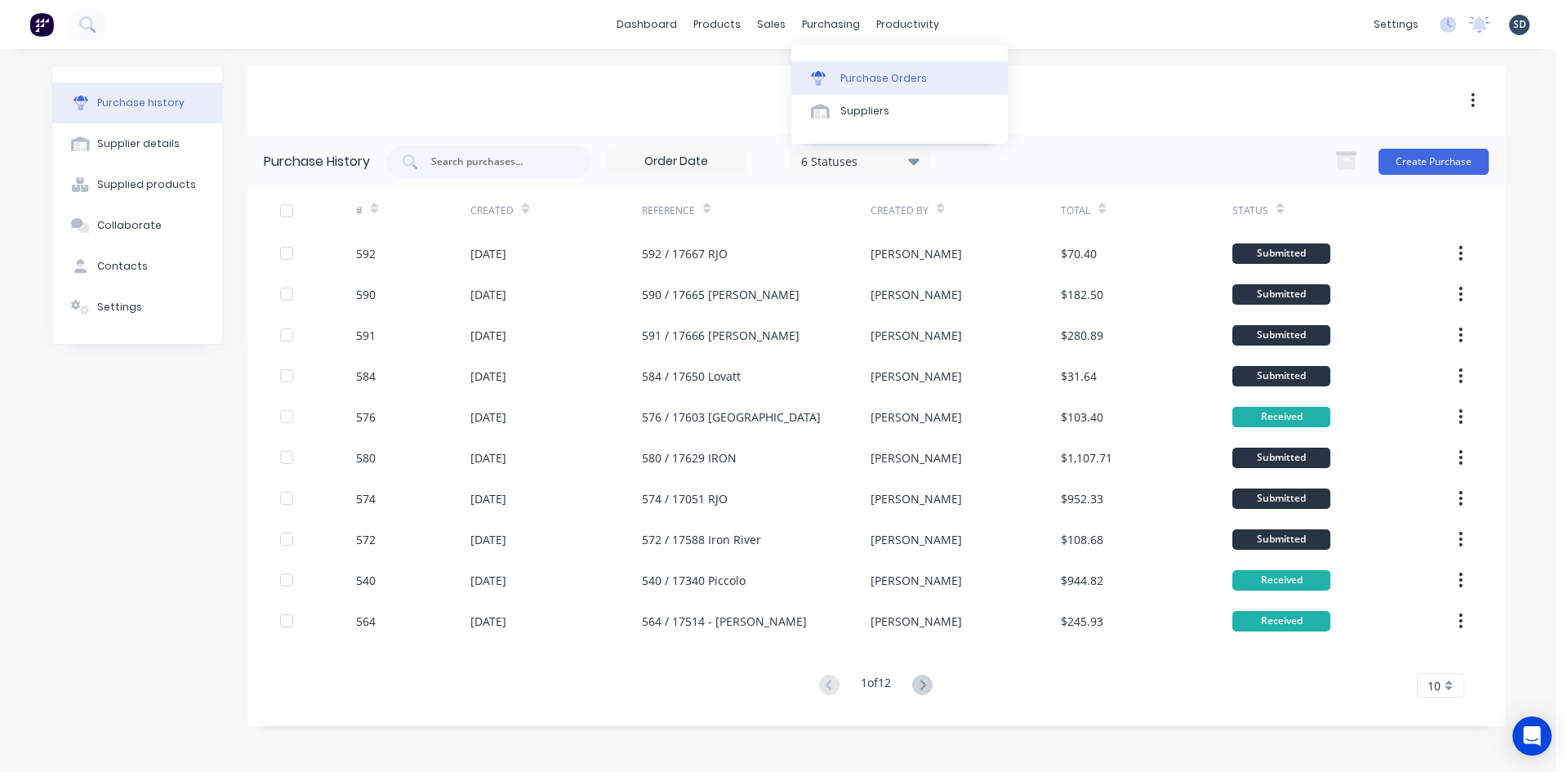
click at [850, 81] on div "Purchase Orders" at bounding box center [883, 78] width 87 height 15
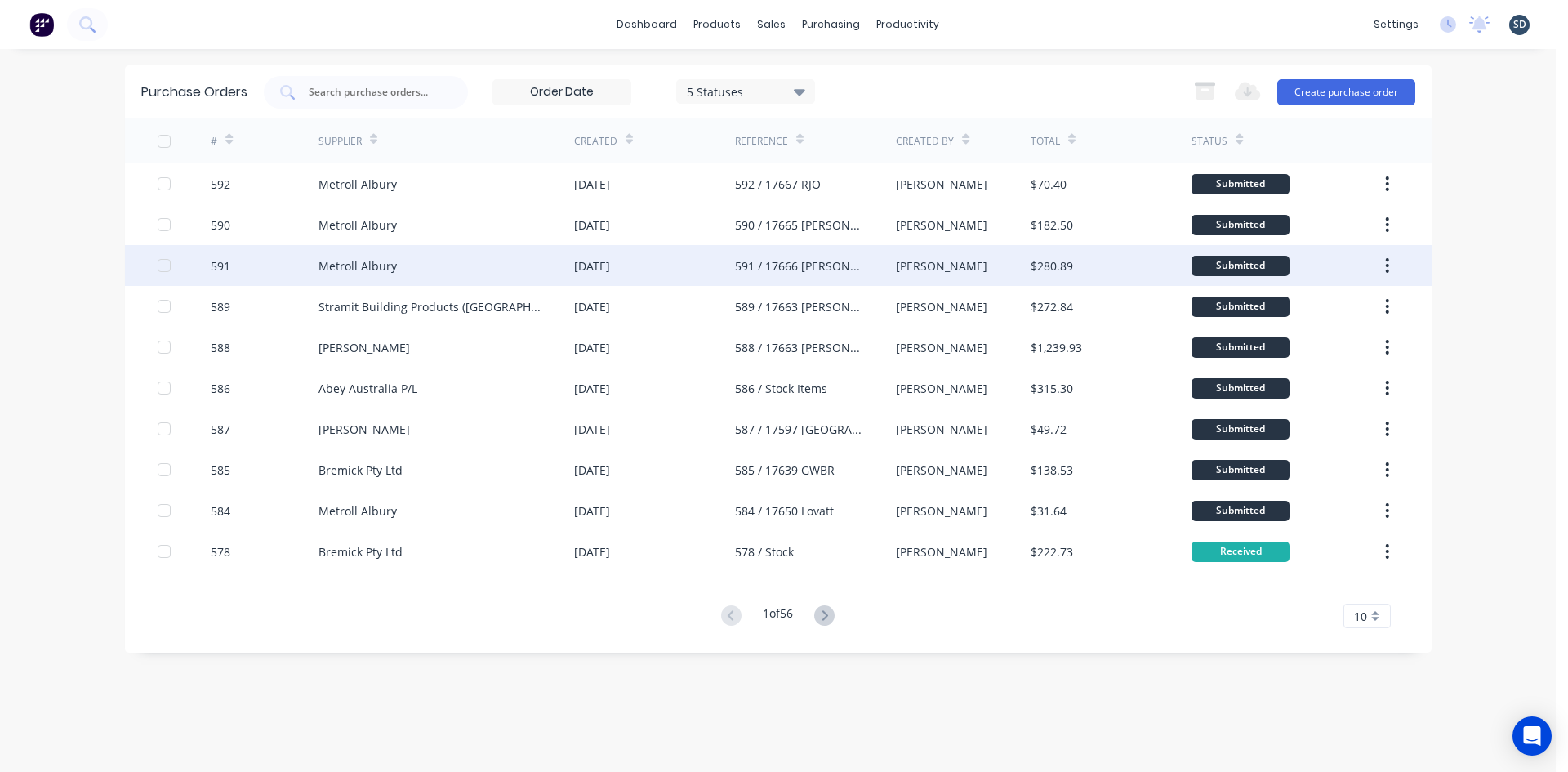
click at [458, 258] on div "Metroll Albury" at bounding box center [446, 265] width 256 height 41
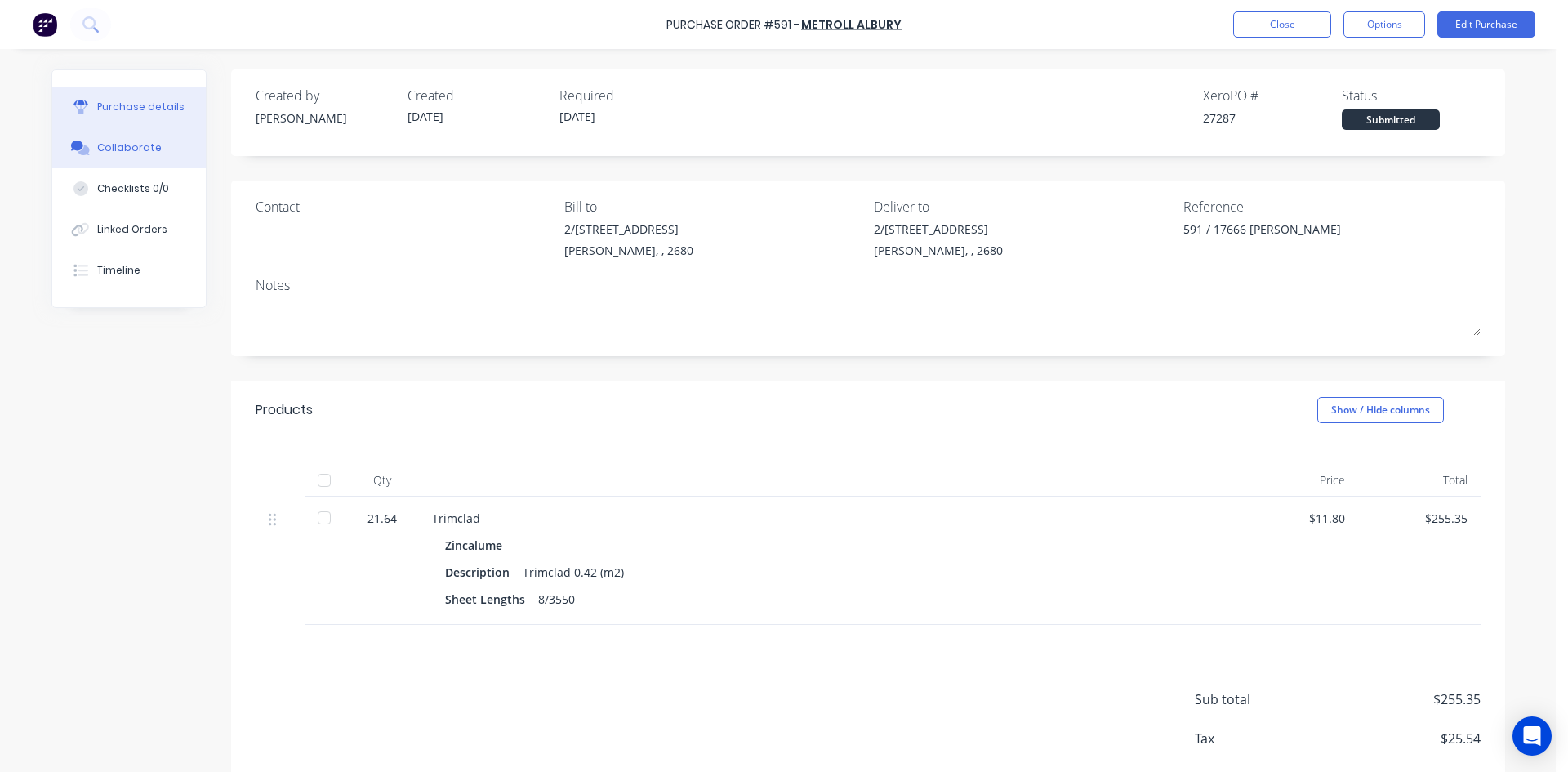
click at [154, 149] on button "Collaborate" at bounding box center [128, 147] width 154 height 41
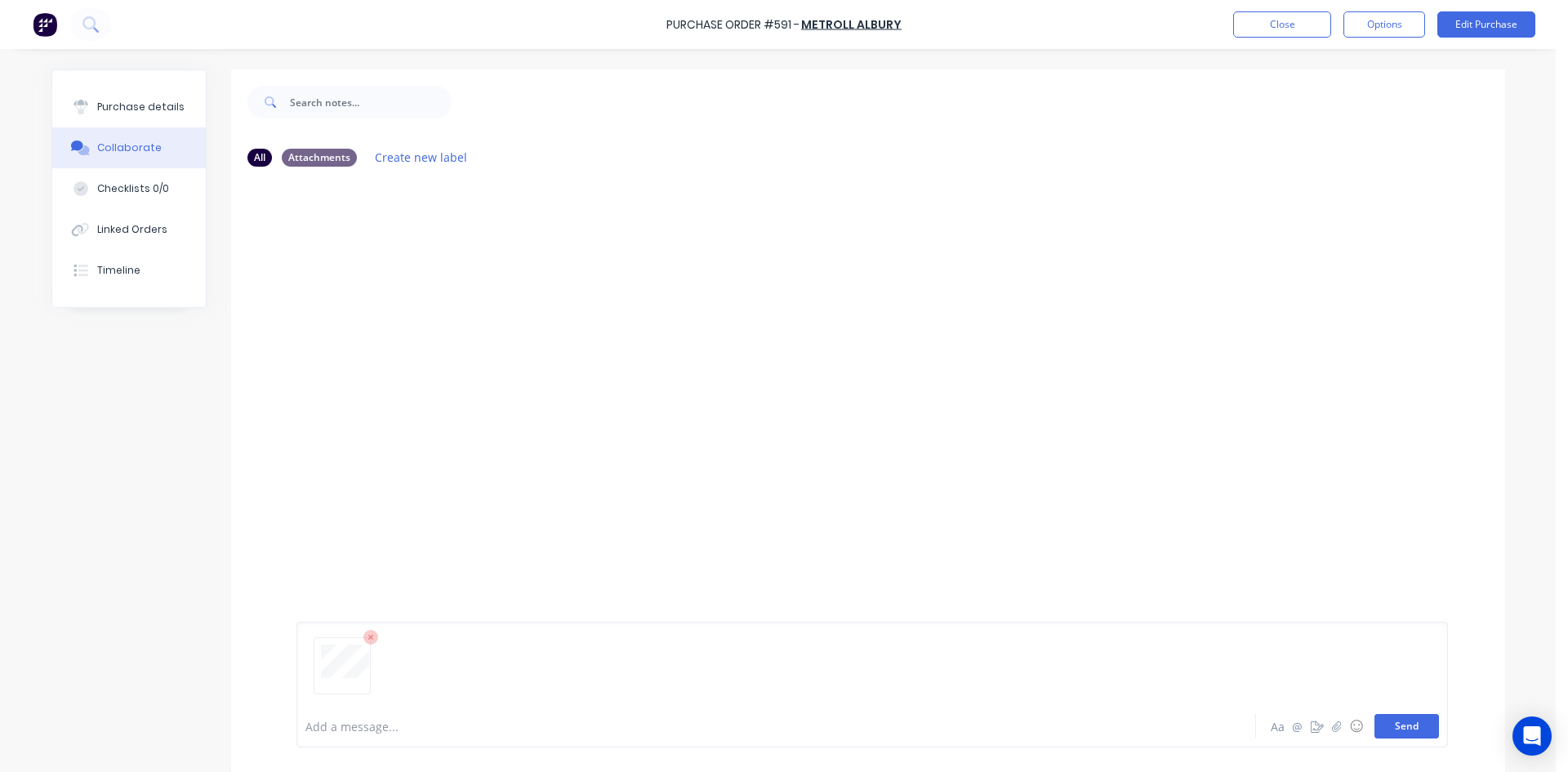
click at [1420, 732] on button "Send" at bounding box center [1407, 726] width 65 height 25
click at [1291, 22] on button "Close" at bounding box center [1282, 25] width 98 height 26
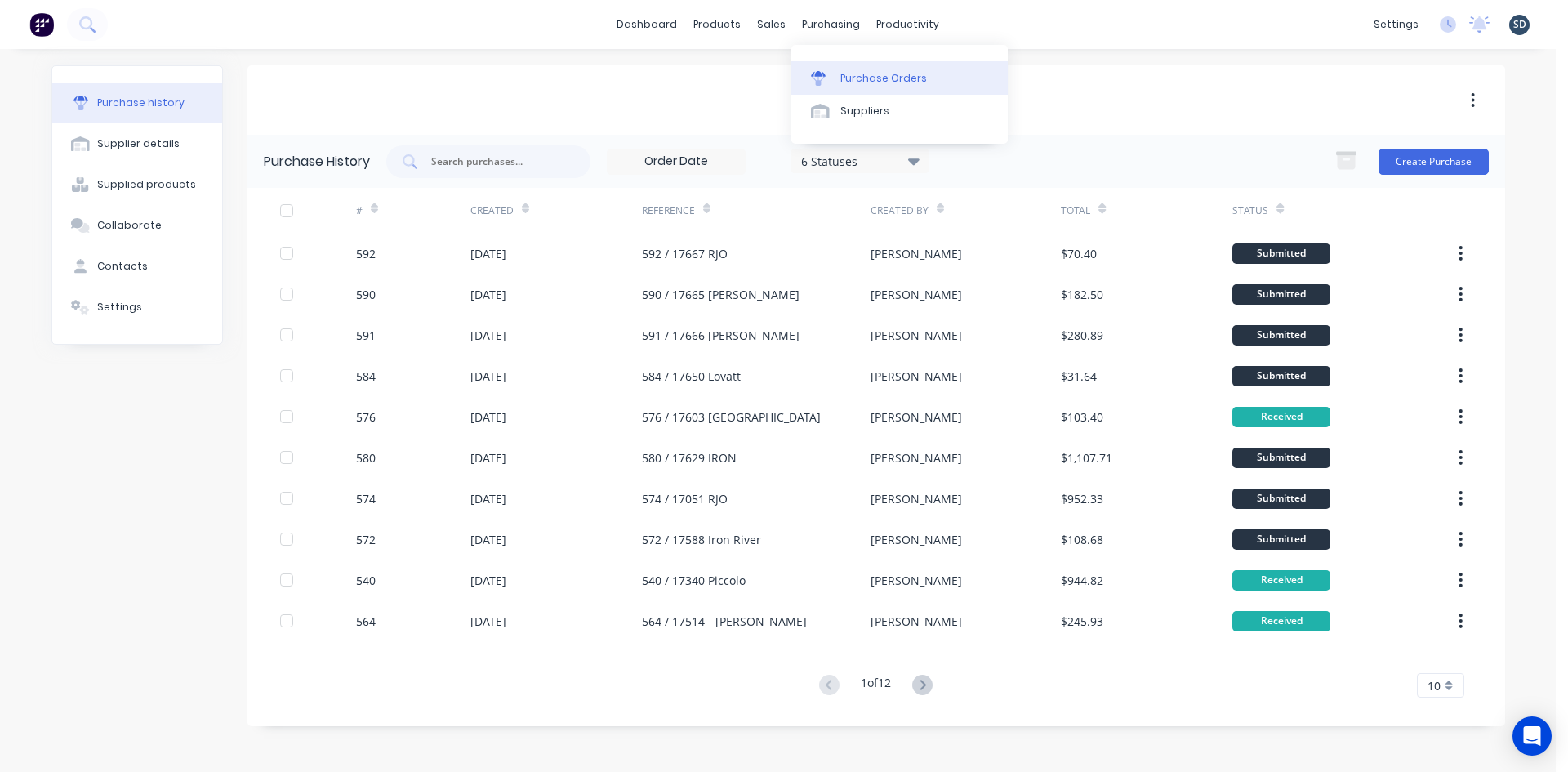
click at [859, 86] on link "Purchase Orders" at bounding box center [900, 77] width 217 height 33
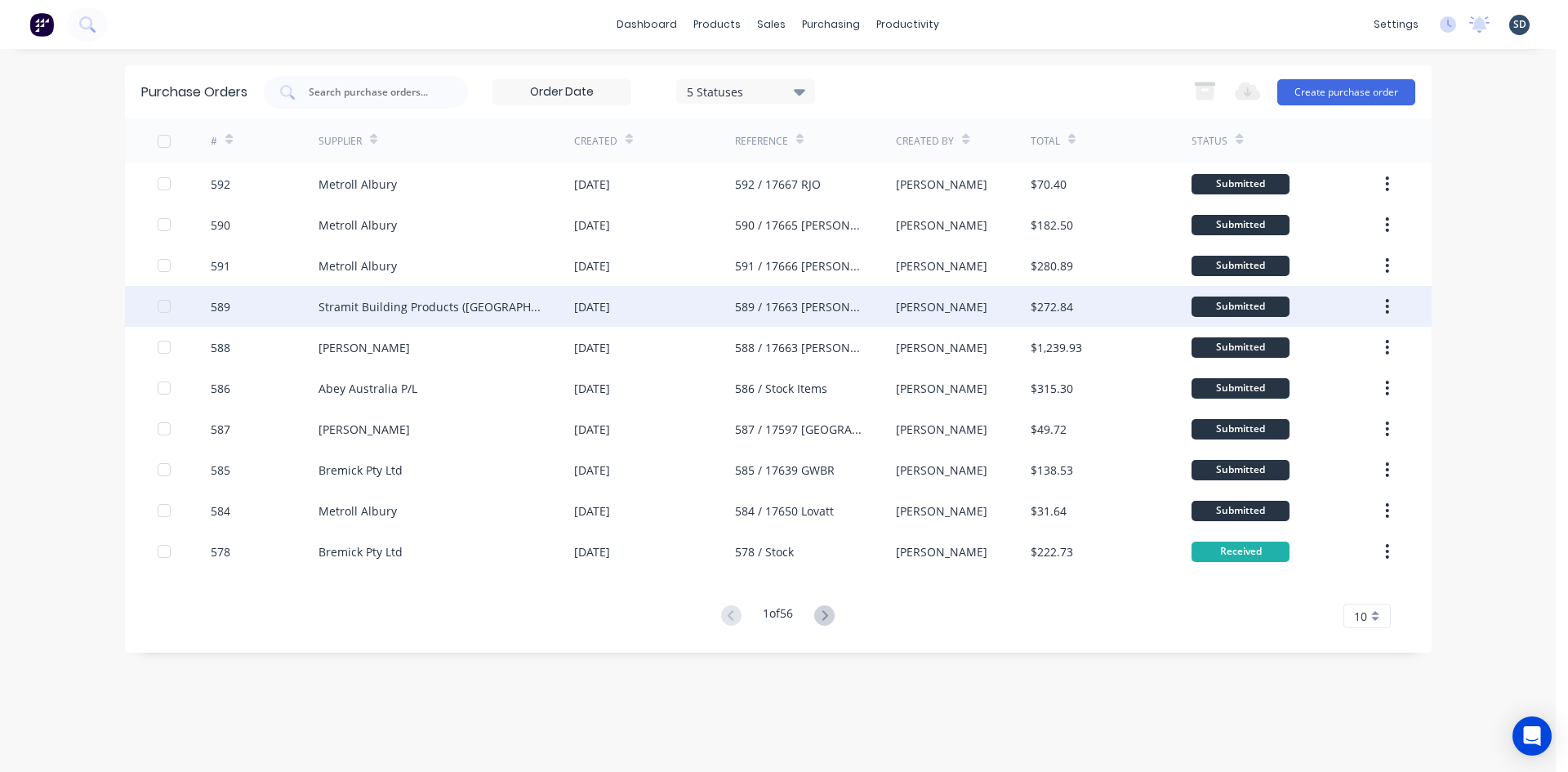
click at [366, 314] on div "Stramit Building Products (VIC)" at bounding box center [430, 306] width 223 height 17
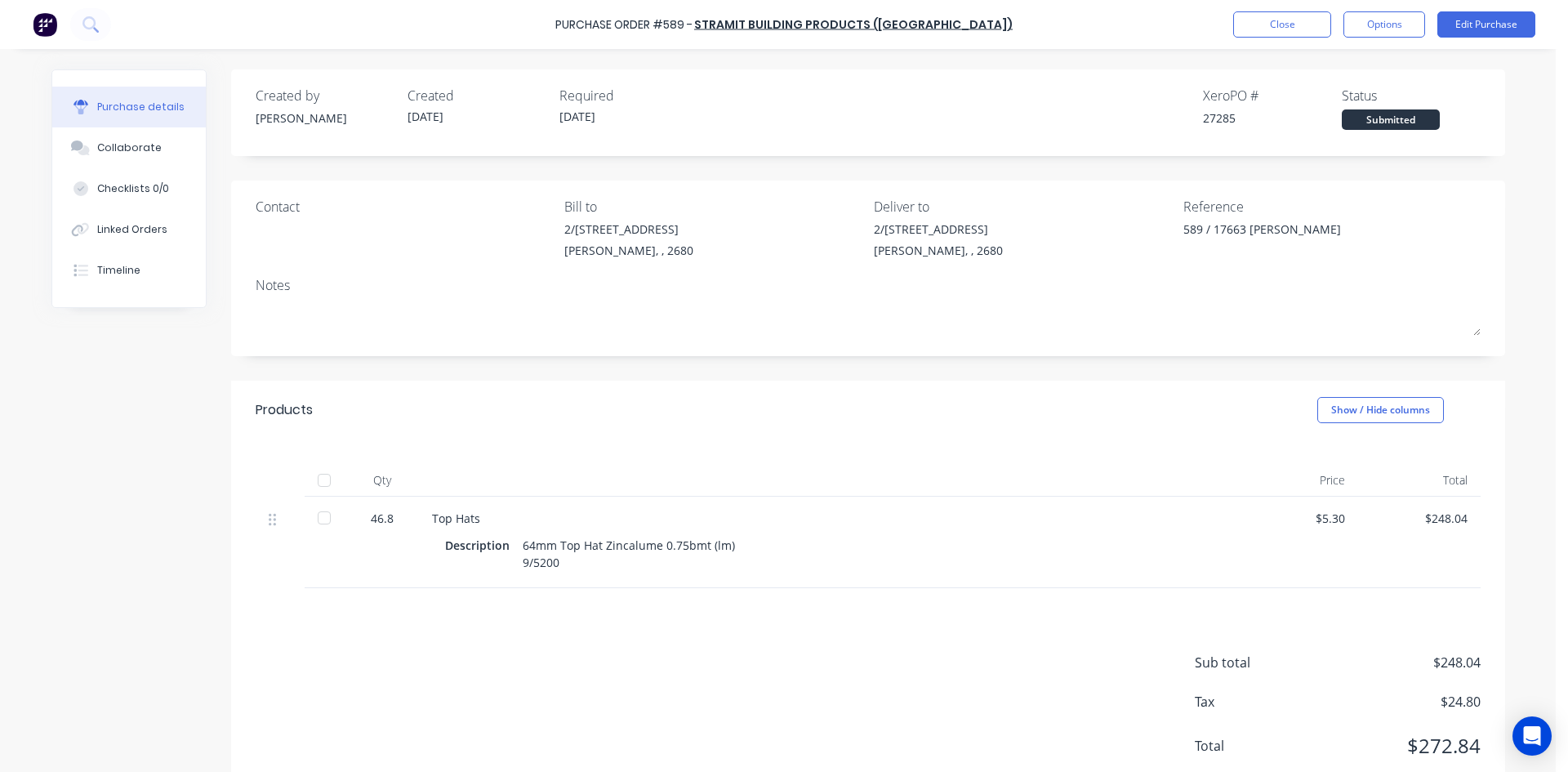
scroll to position [49, 0]
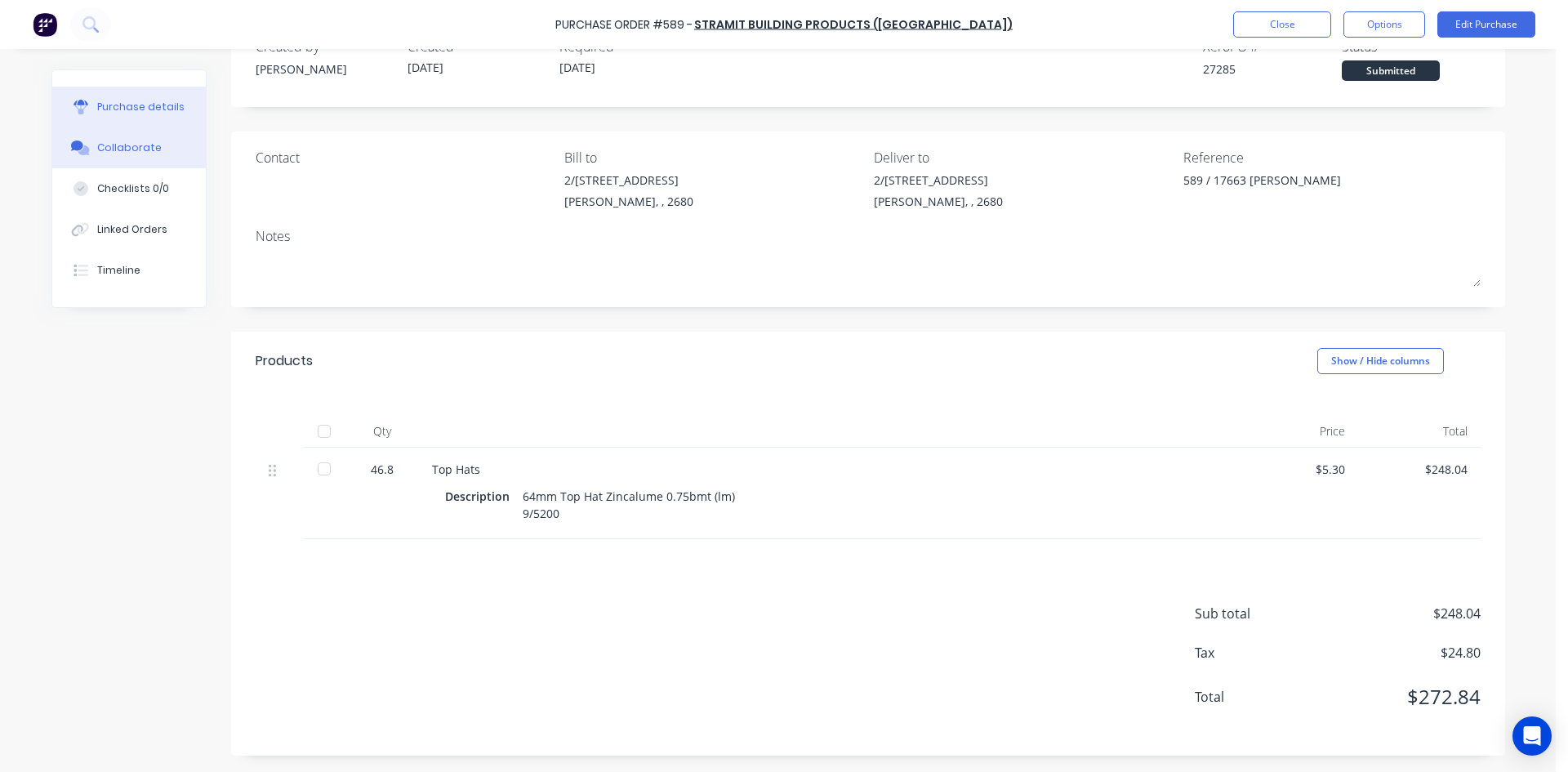
click at [131, 147] on div "Collaborate" at bounding box center [129, 147] width 65 height 15
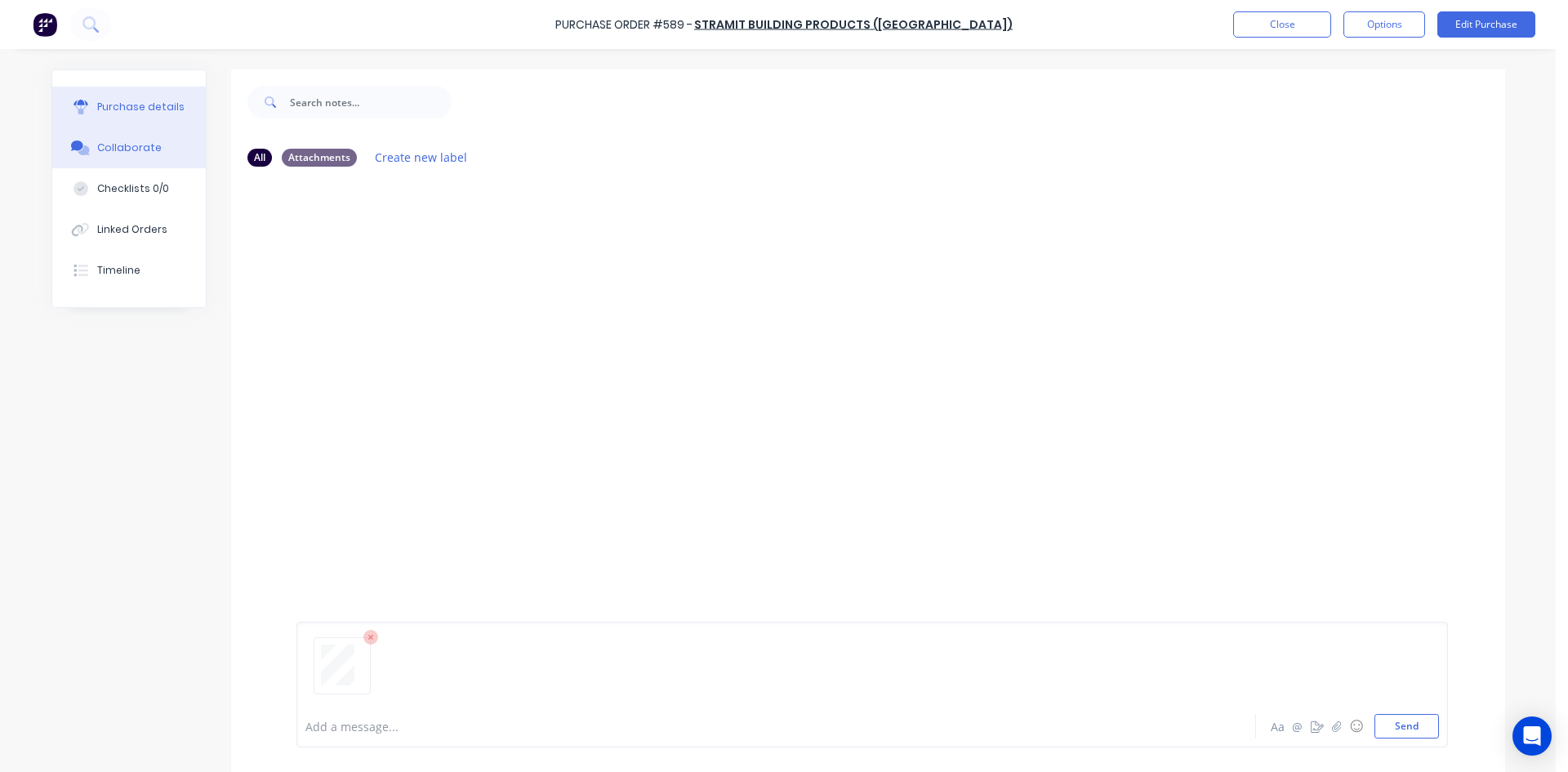
click at [148, 107] on div "Purchase details" at bounding box center [141, 107] width 87 height 15
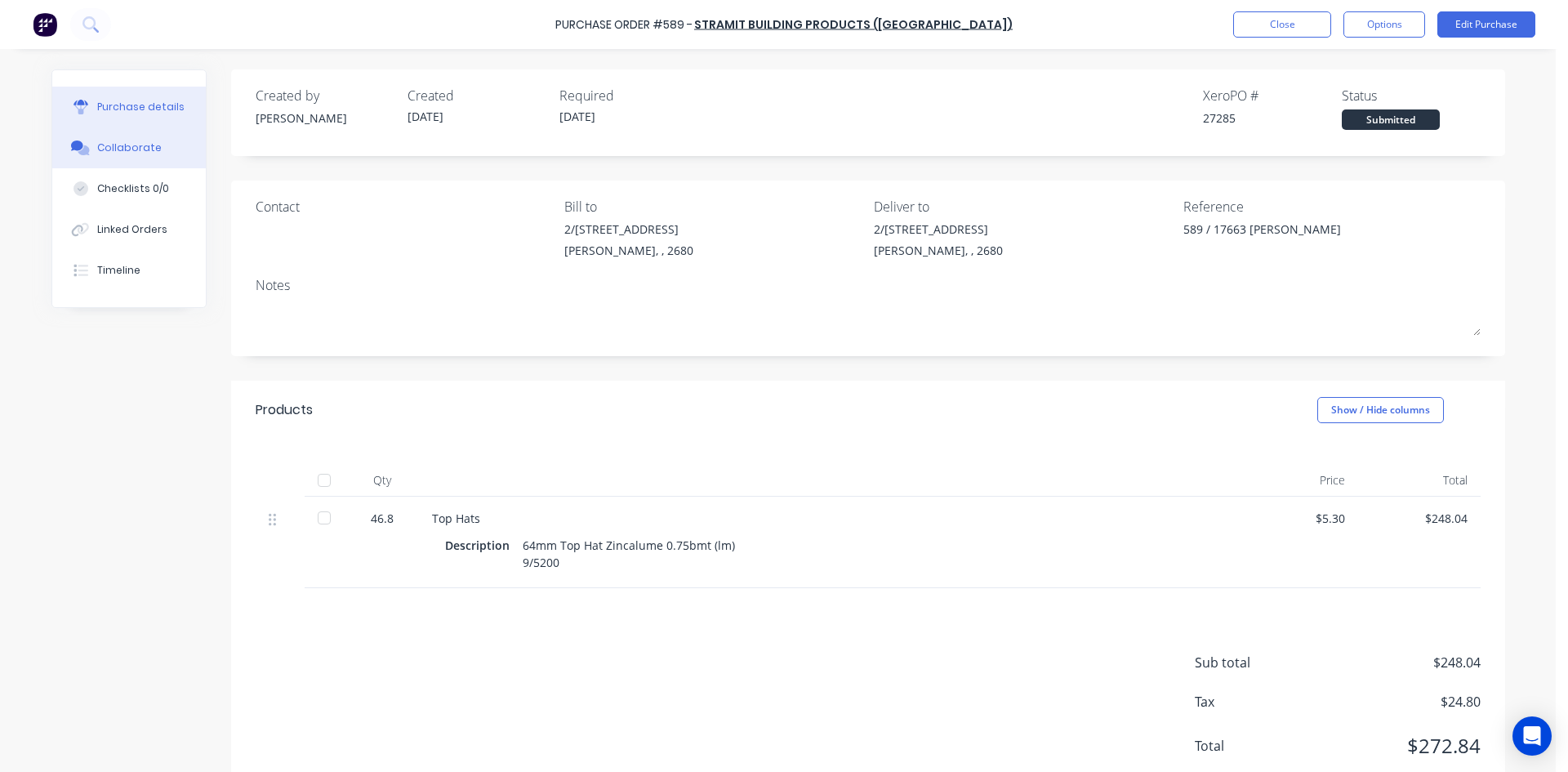
click at [140, 141] on div "Collaborate" at bounding box center [129, 147] width 65 height 15
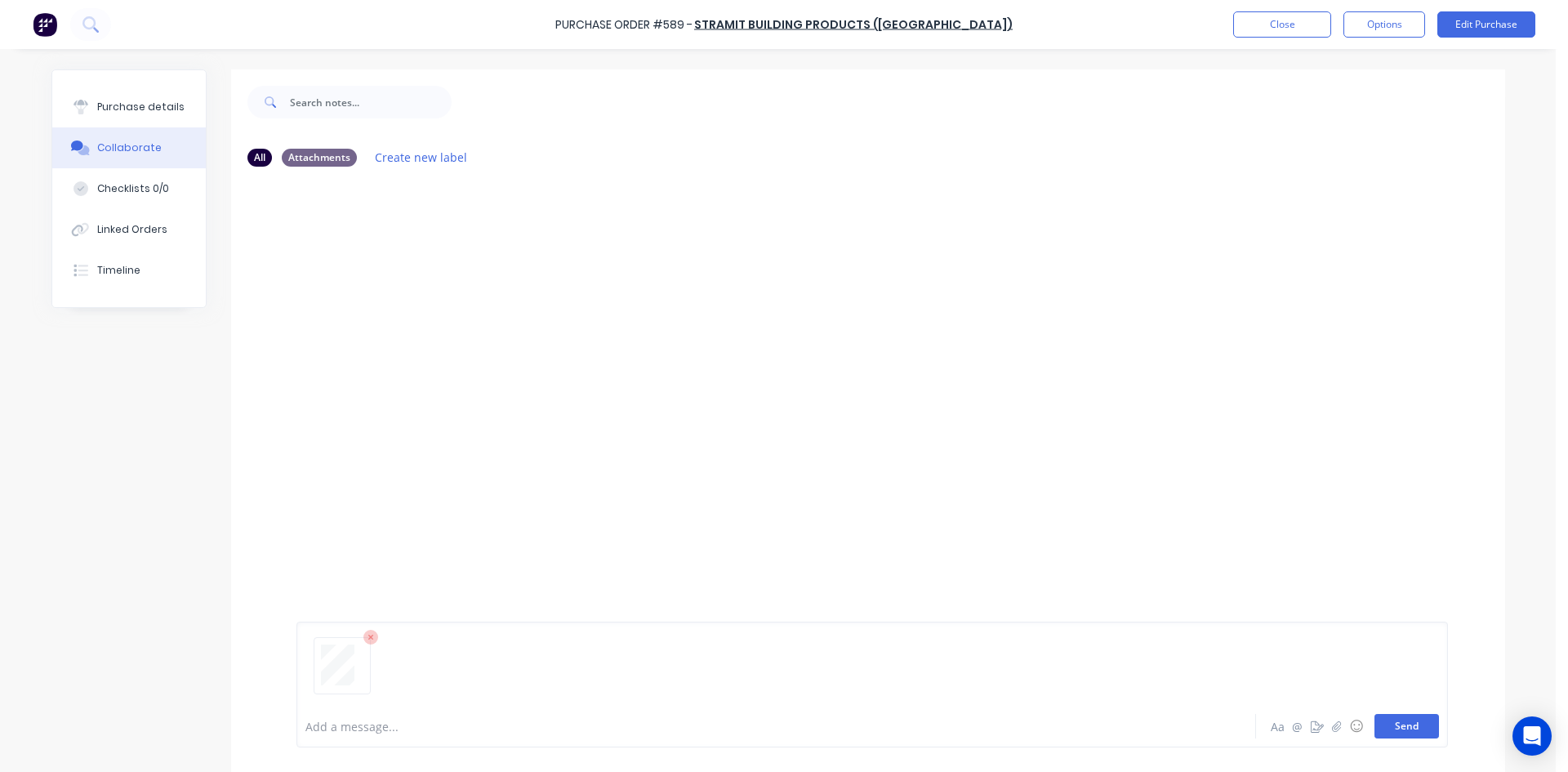
click at [1412, 720] on button "Send" at bounding box center [1407, 726] width 65 height 25
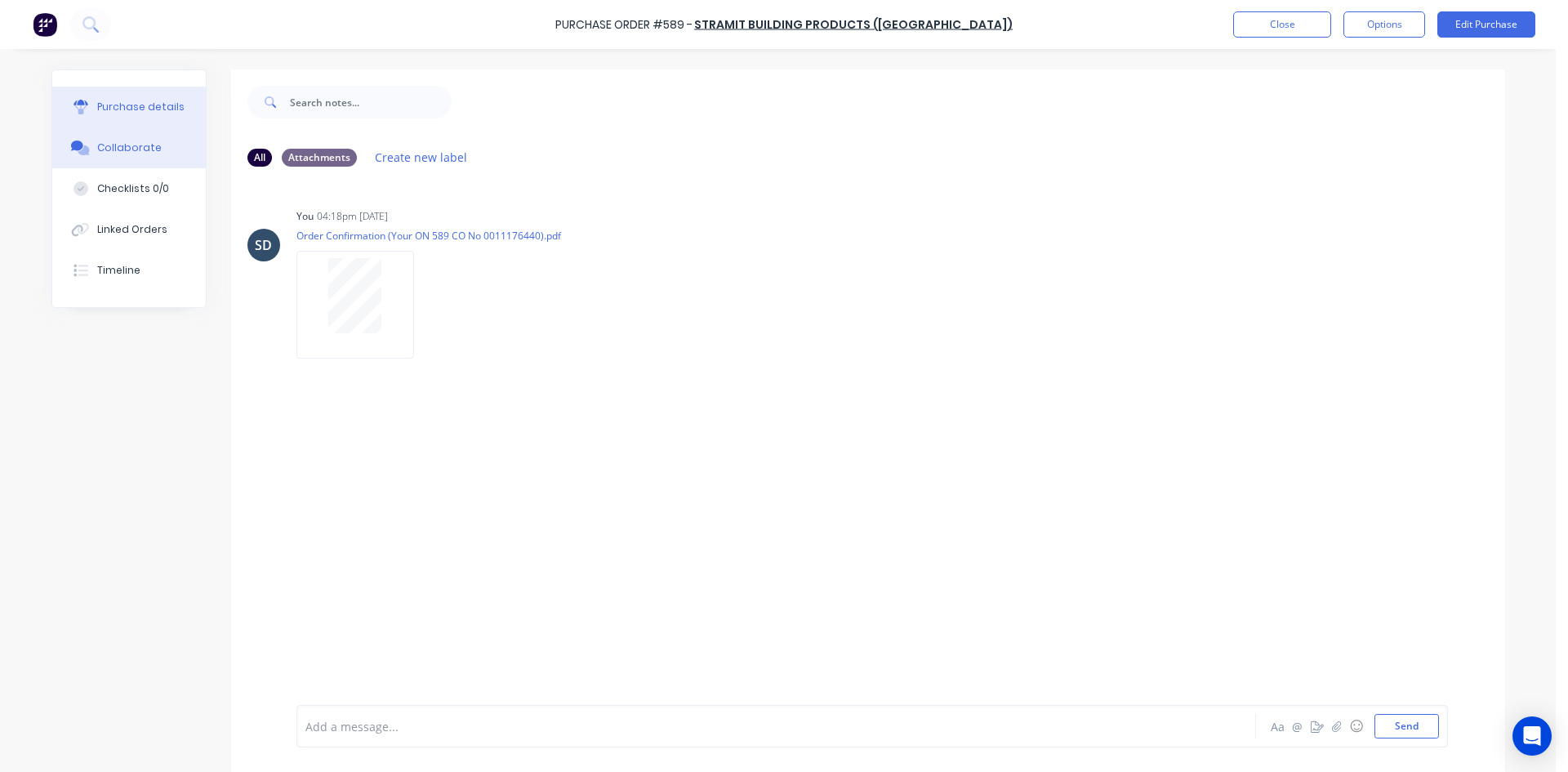
click at [144, 100] on div "Purchase details" at bounding box center [141, 107] width 87 height 15
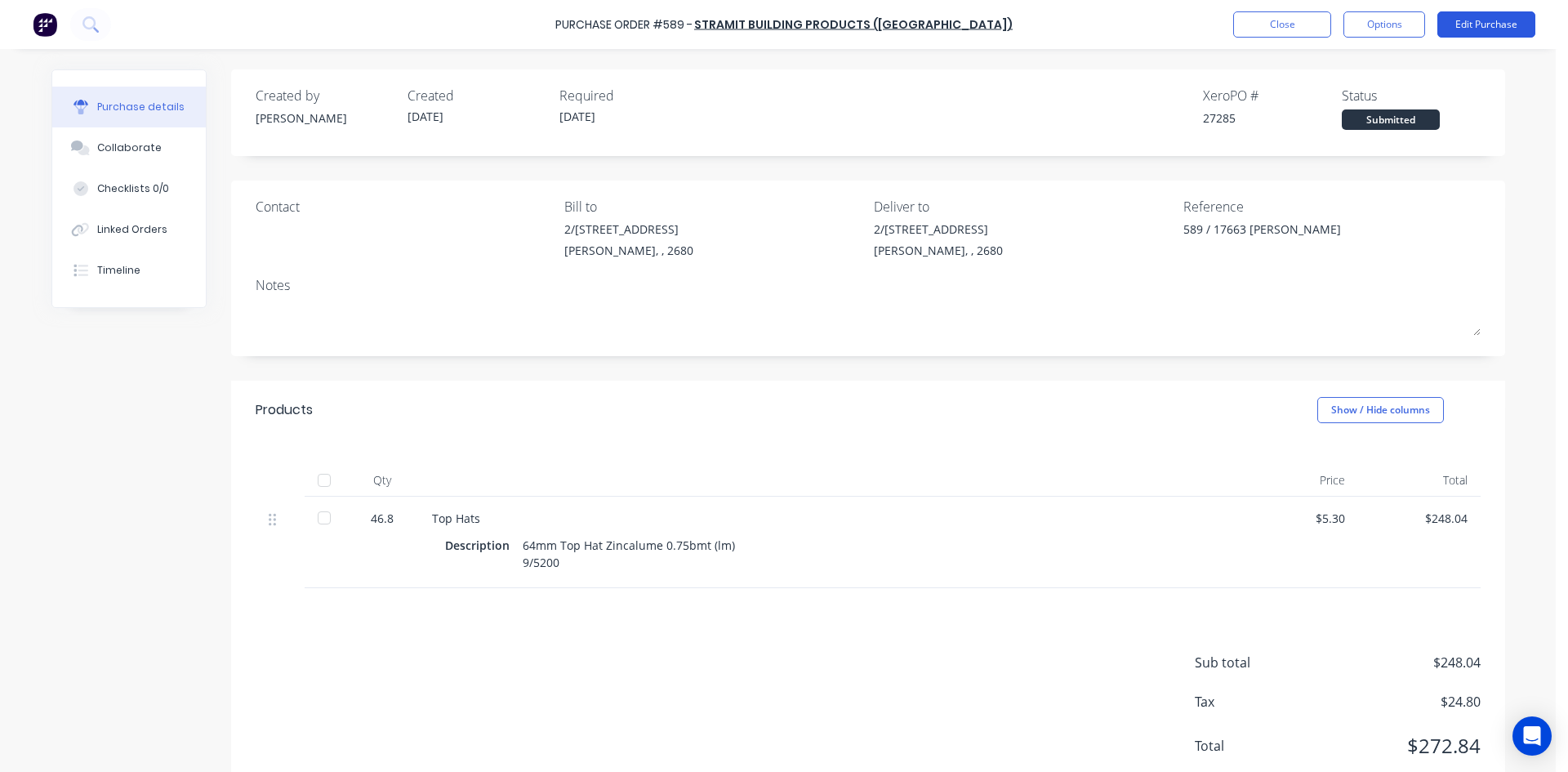
click at [1511, 25] on button "Edit Purchase" at bounding box center [1487, 25] width 98 height 26
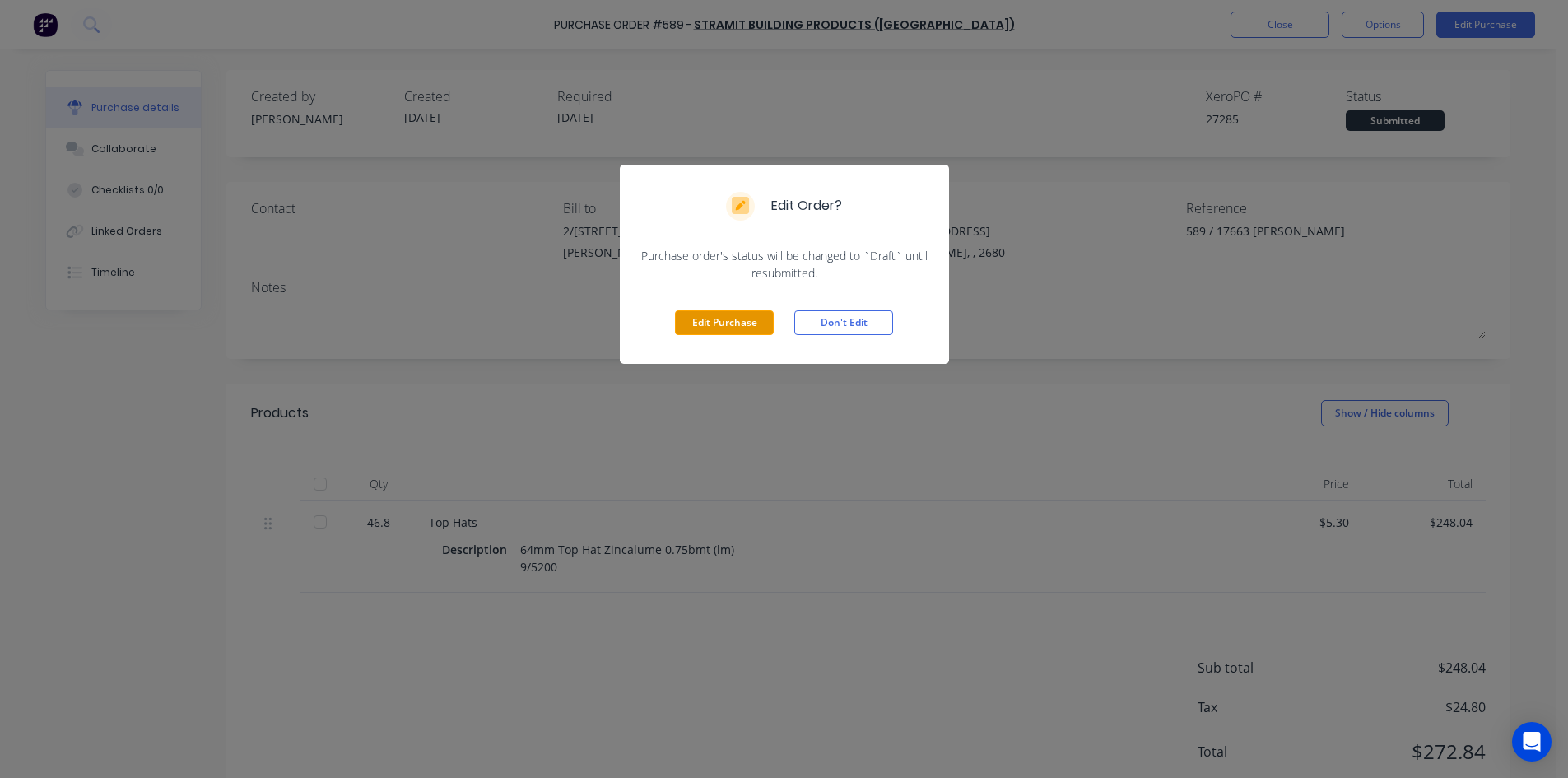
click at [716, 322] on button "Edit Purchase" at bounding box center [724, 322] width 99 height 25
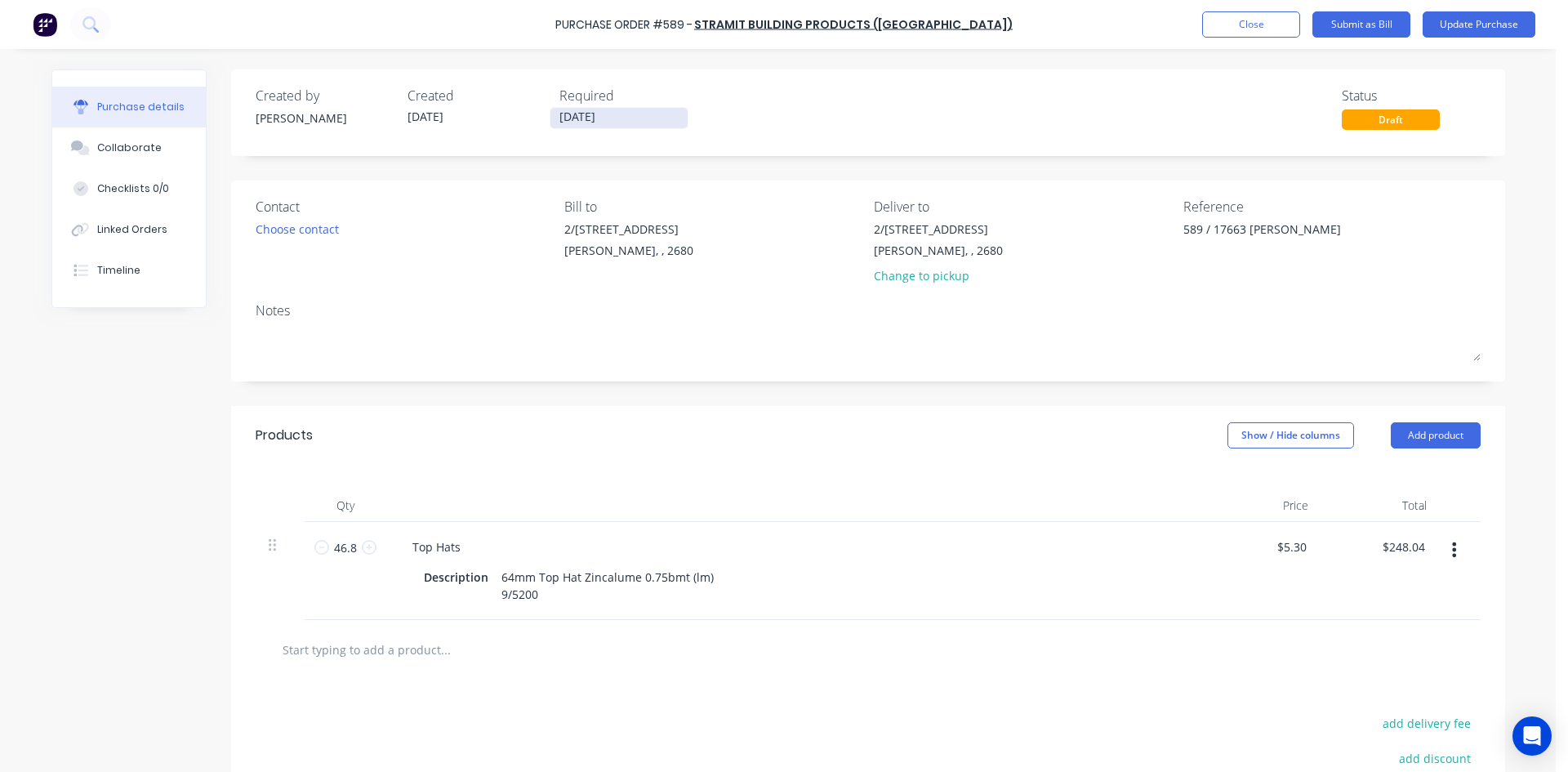
click at [611, 112] on input "30/09/25" at bounding box center [619, 117] width 137 height 20
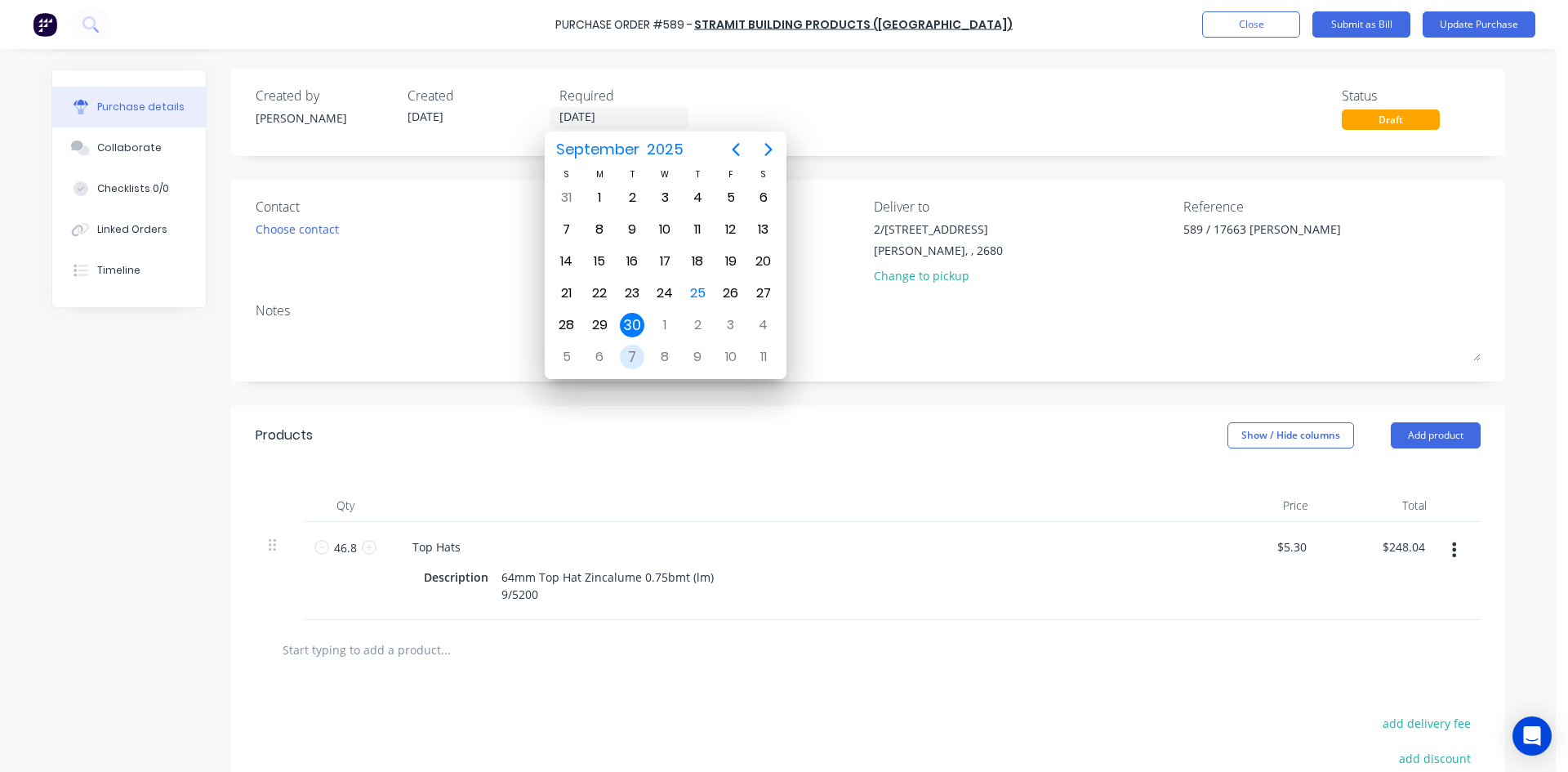
click at [636, 350] on div "7" at bounding box center [632, 357] width 25 height 25
type input "07/10/25"
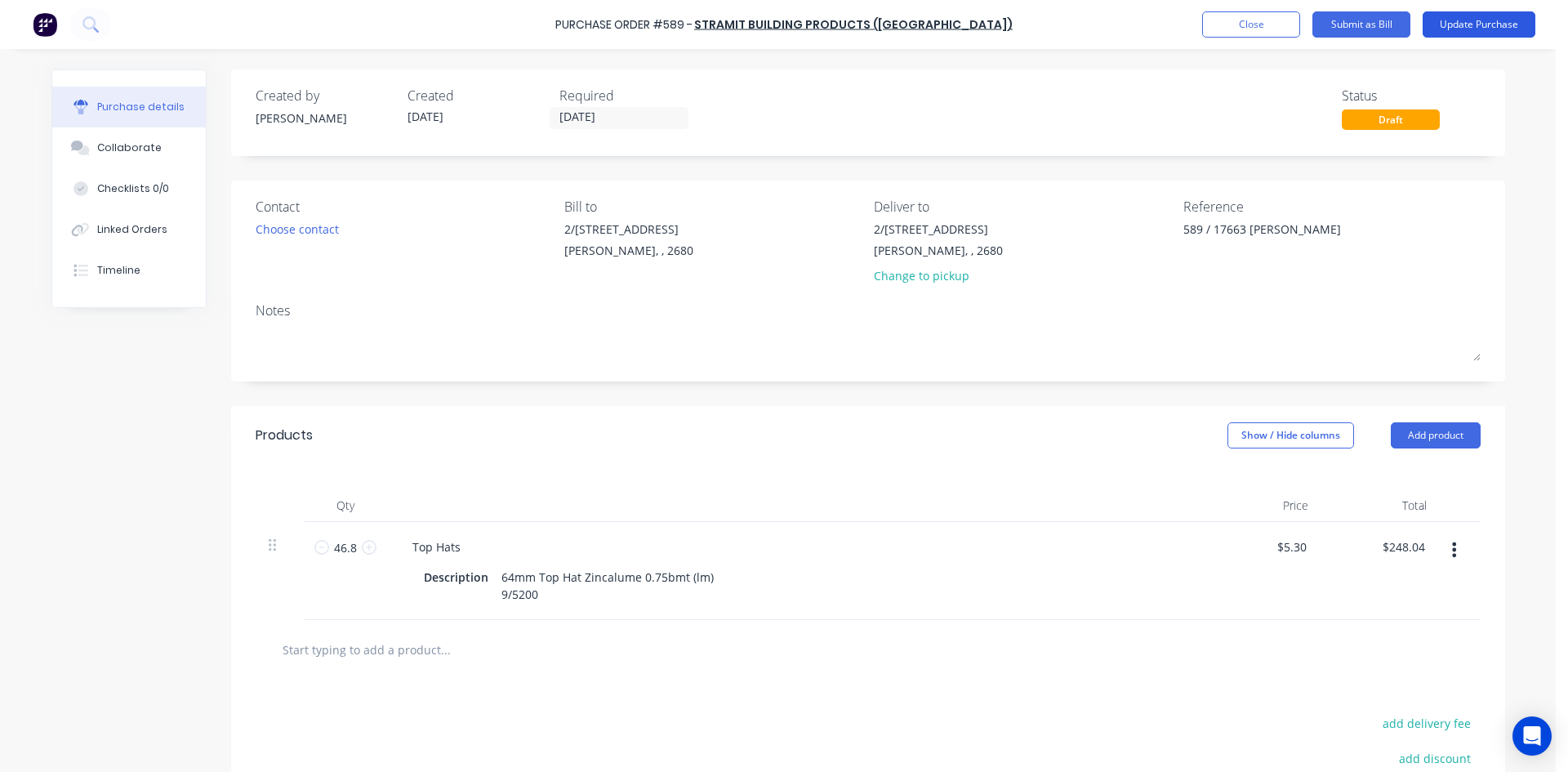
click at [1468, 15] on button "Update Purchase" at bounding box center [1479, 25] width 113 height 26
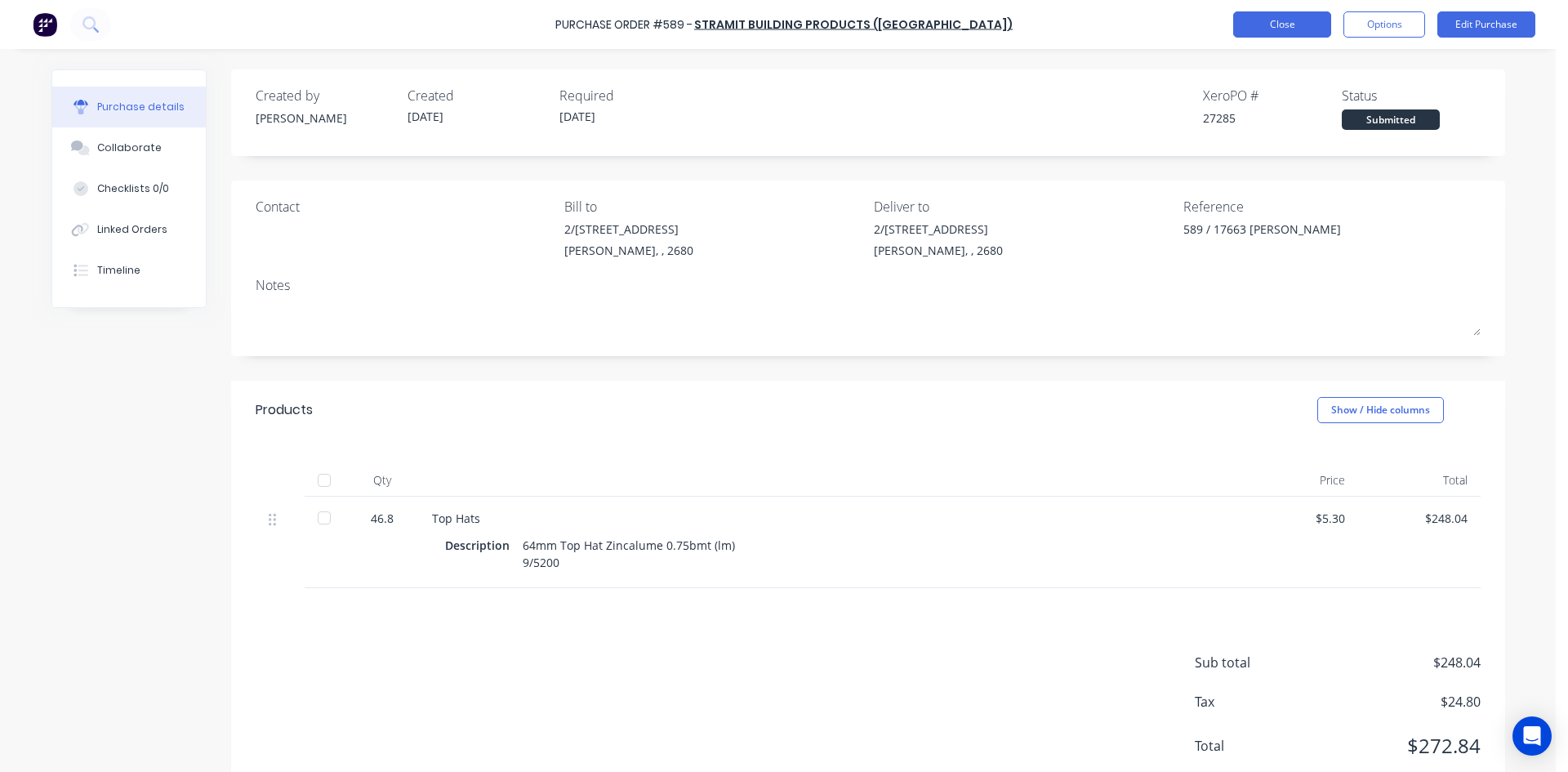
click at [1278, 23] on button "Close" at bounding box center [1282, 25] width 98 height 26
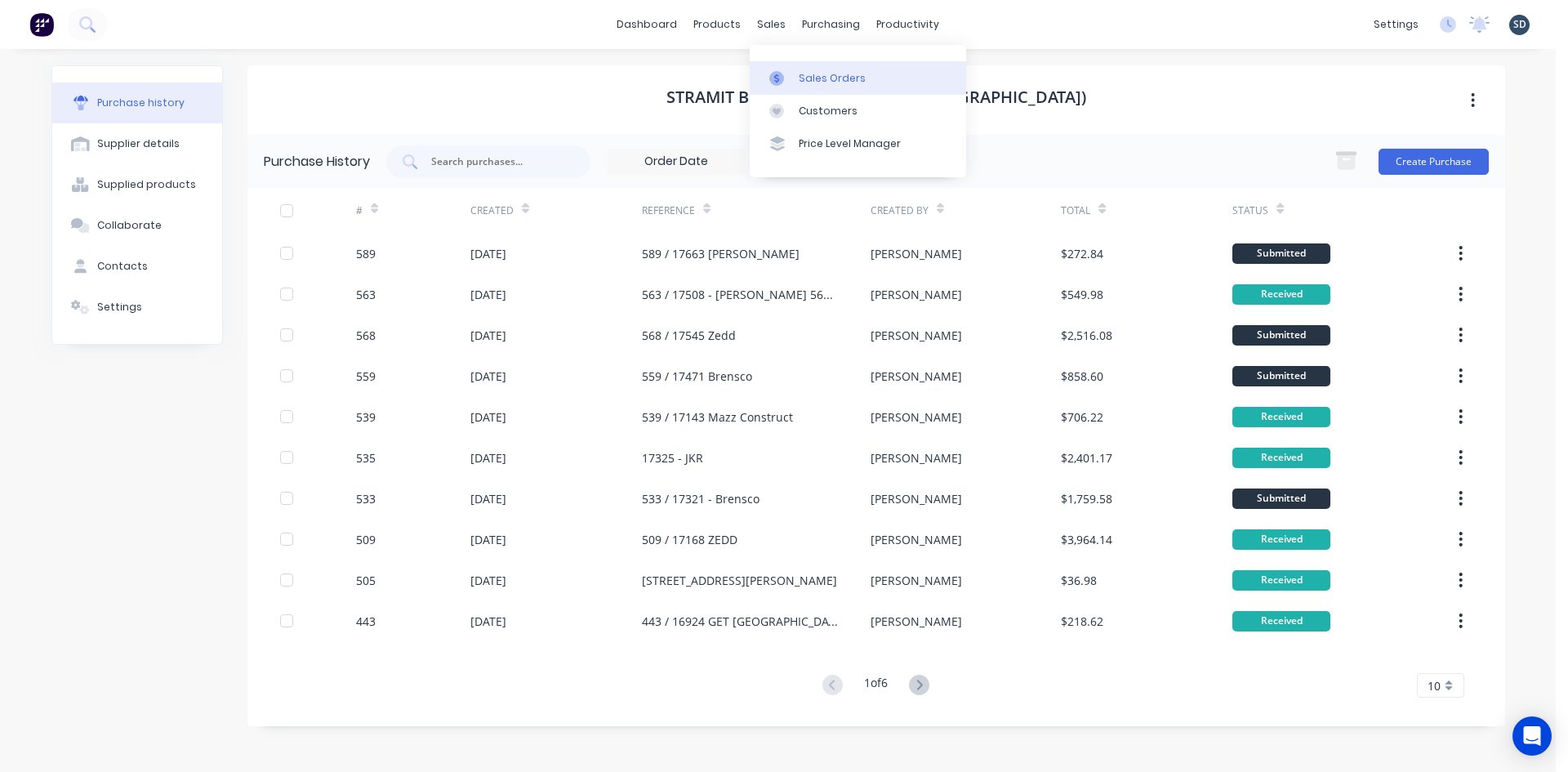
click at [807, 76] on div "Sales Orders" at bounding box center [832, 78] width 67 height 15
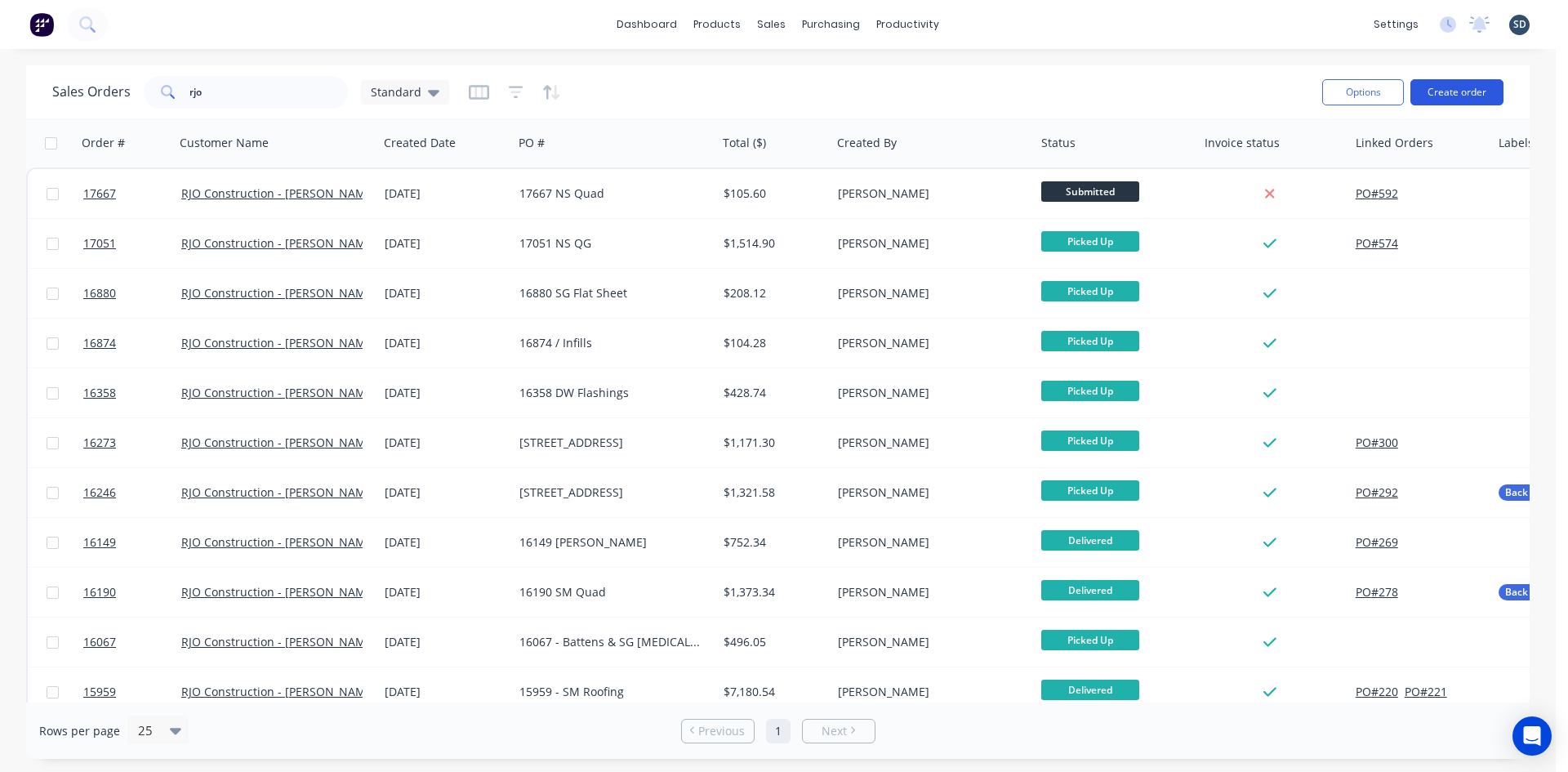
click at [1471, 84] on button "Create order" at bounding box center [1457, 92] width 93 height 26
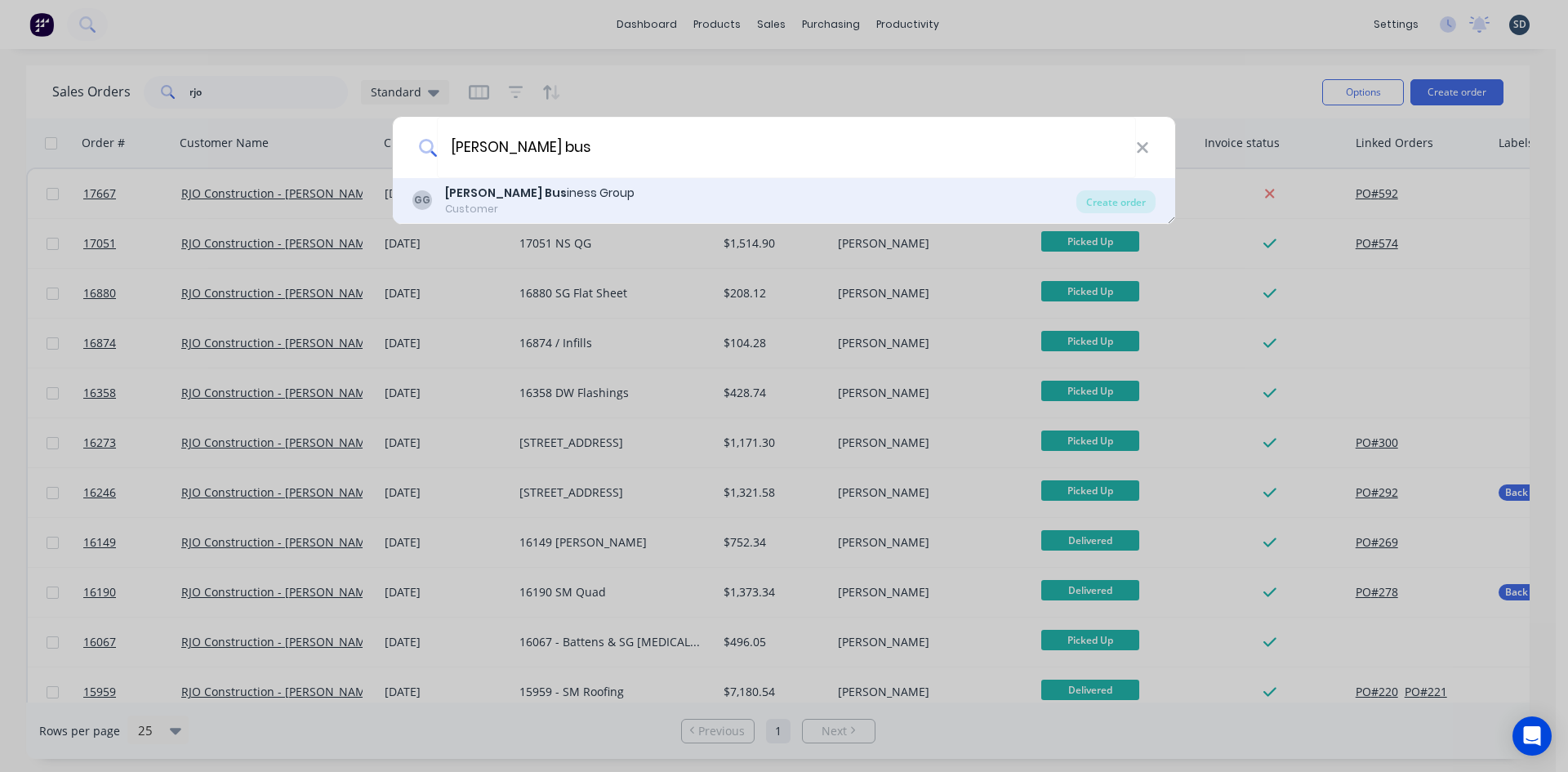
type input "griffith bus"
click at [944, 213] on div "GG Griffith Bus iness Group Customer" at bounding box center [744, 200] width 664 height 32
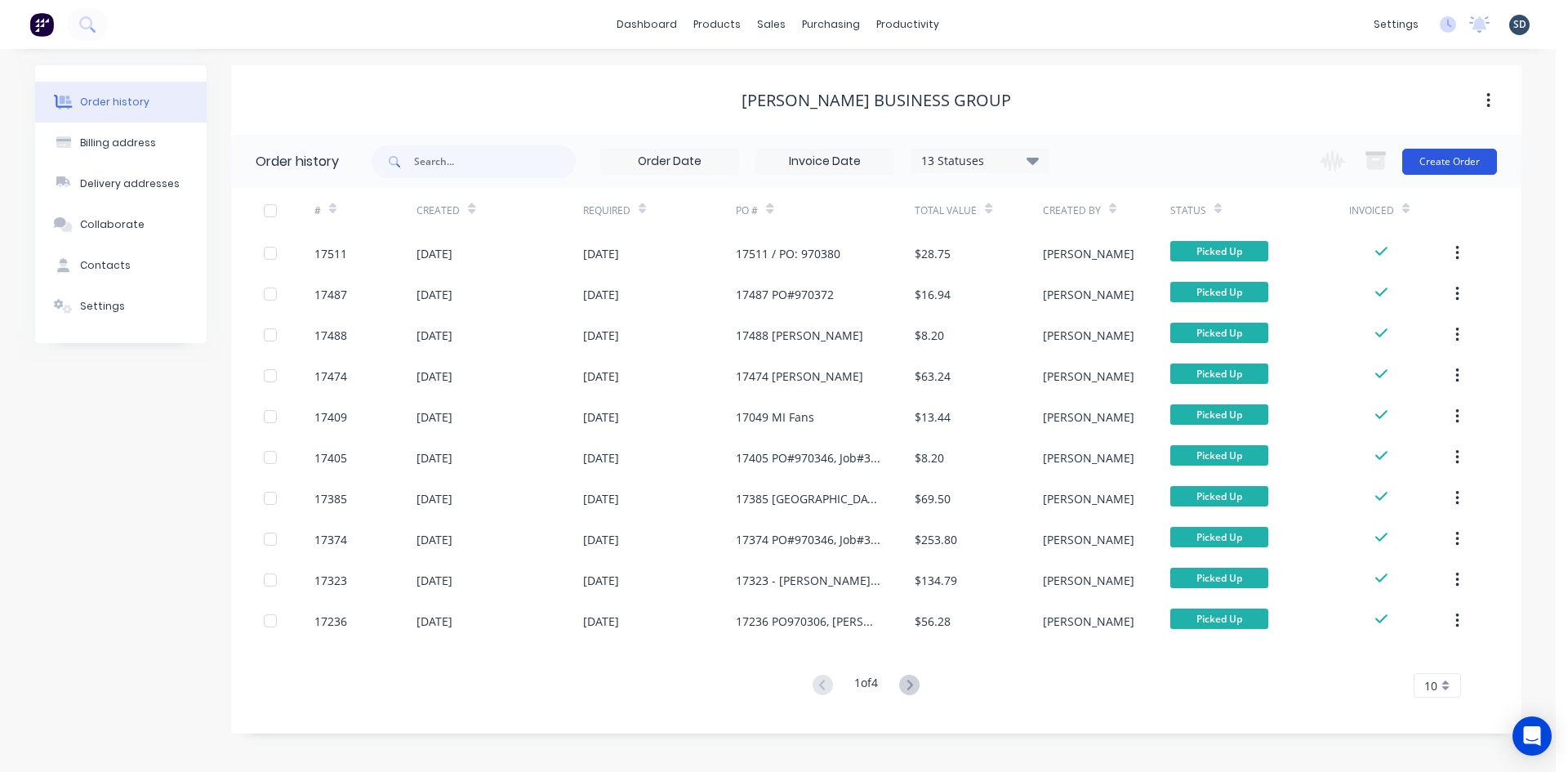
click at [1470, 162] on button "Create Order" at bounding box center [1450, 161] width 95 height 26
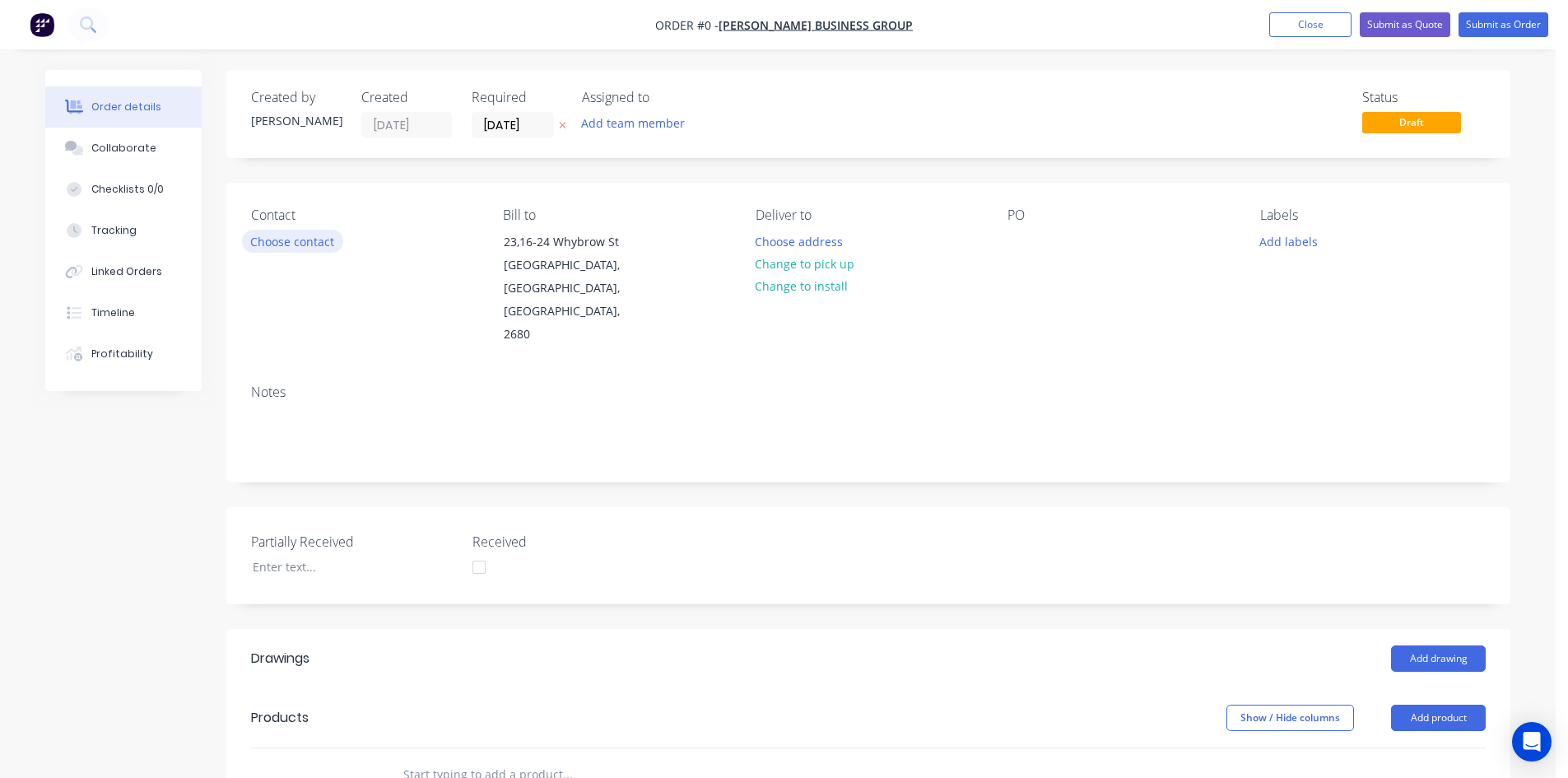
click at [288, 237] on button "Choose contact" at bounding box center [293, 240] width 101 height 22
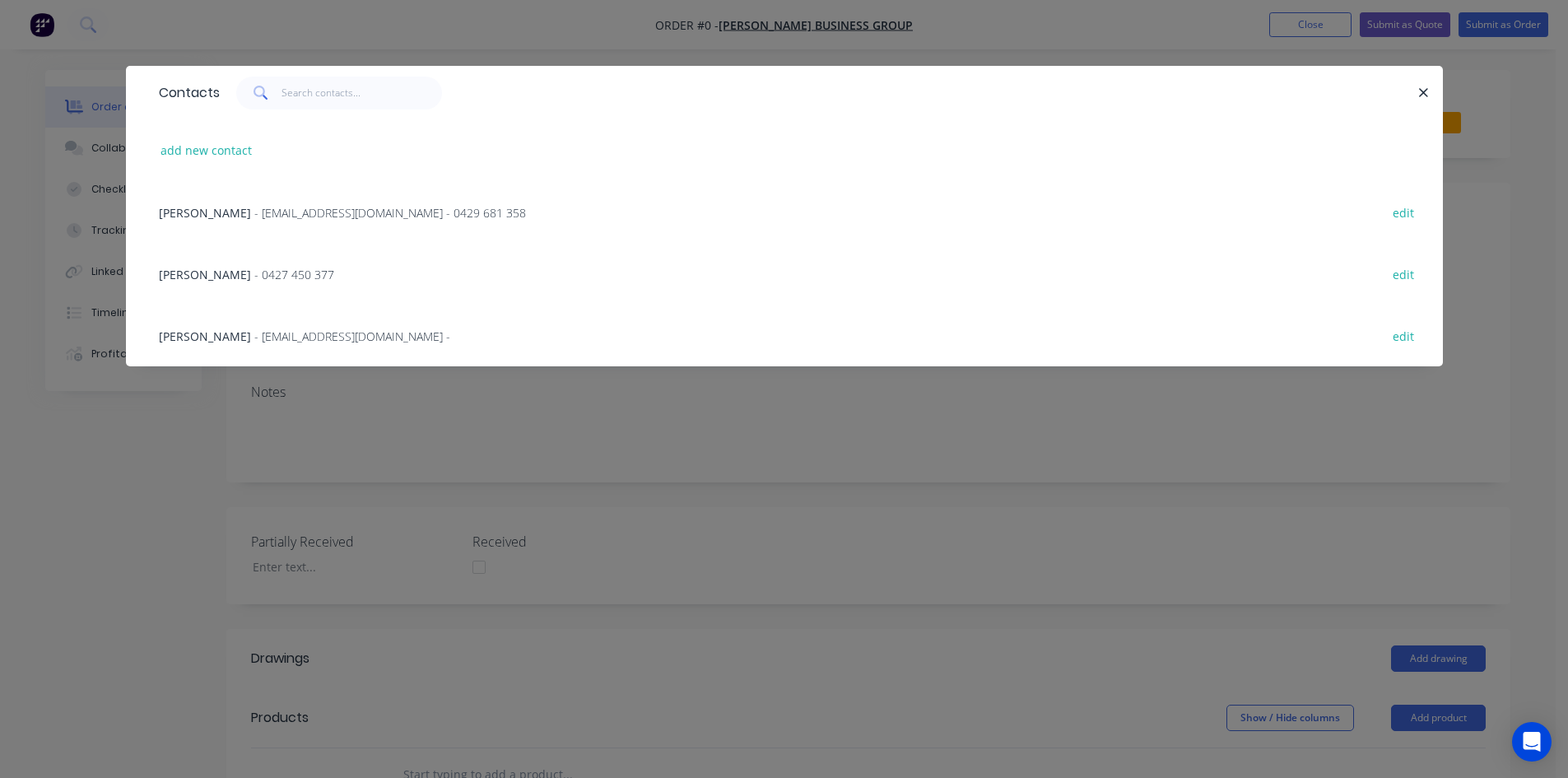
click at [275, 209] on span "- admin@griffithbg.com.au - 0429 681 358" at bounding box center [390, 212] width 272 height 16
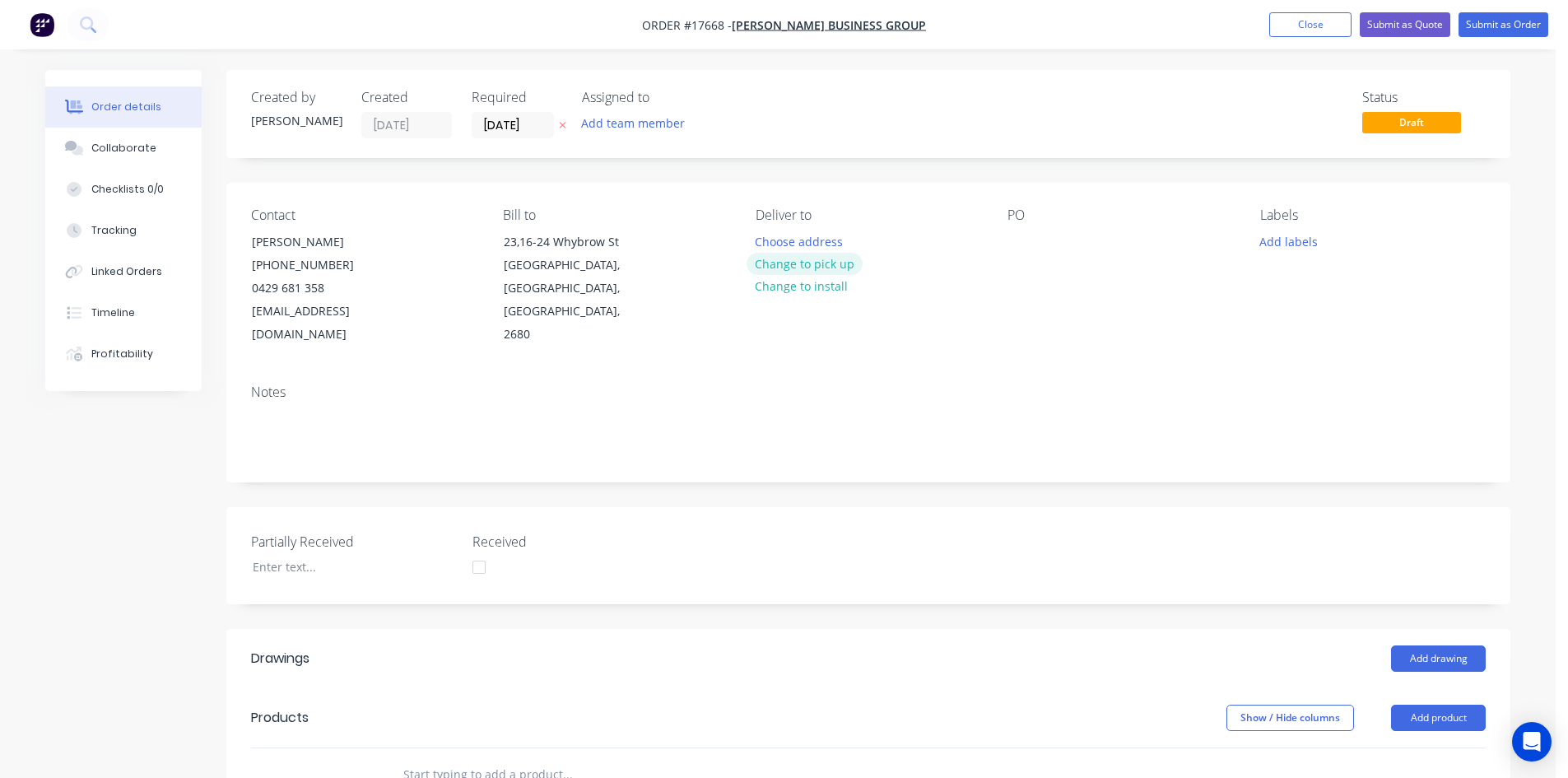
click at [796, 266] on button "Change to pick up" at bounding box center [805, 263] width 117 height 22
click at [1013, 239] on div at bounding box center [1020, 241] width 27 height 24
click at [928, 195] on div "Contact Donovan Foscarini (02) 6964 5000 0429 681 358 admin@griffithbg.com.au B…" at bounding box center [868, 276] width 1284 height 188
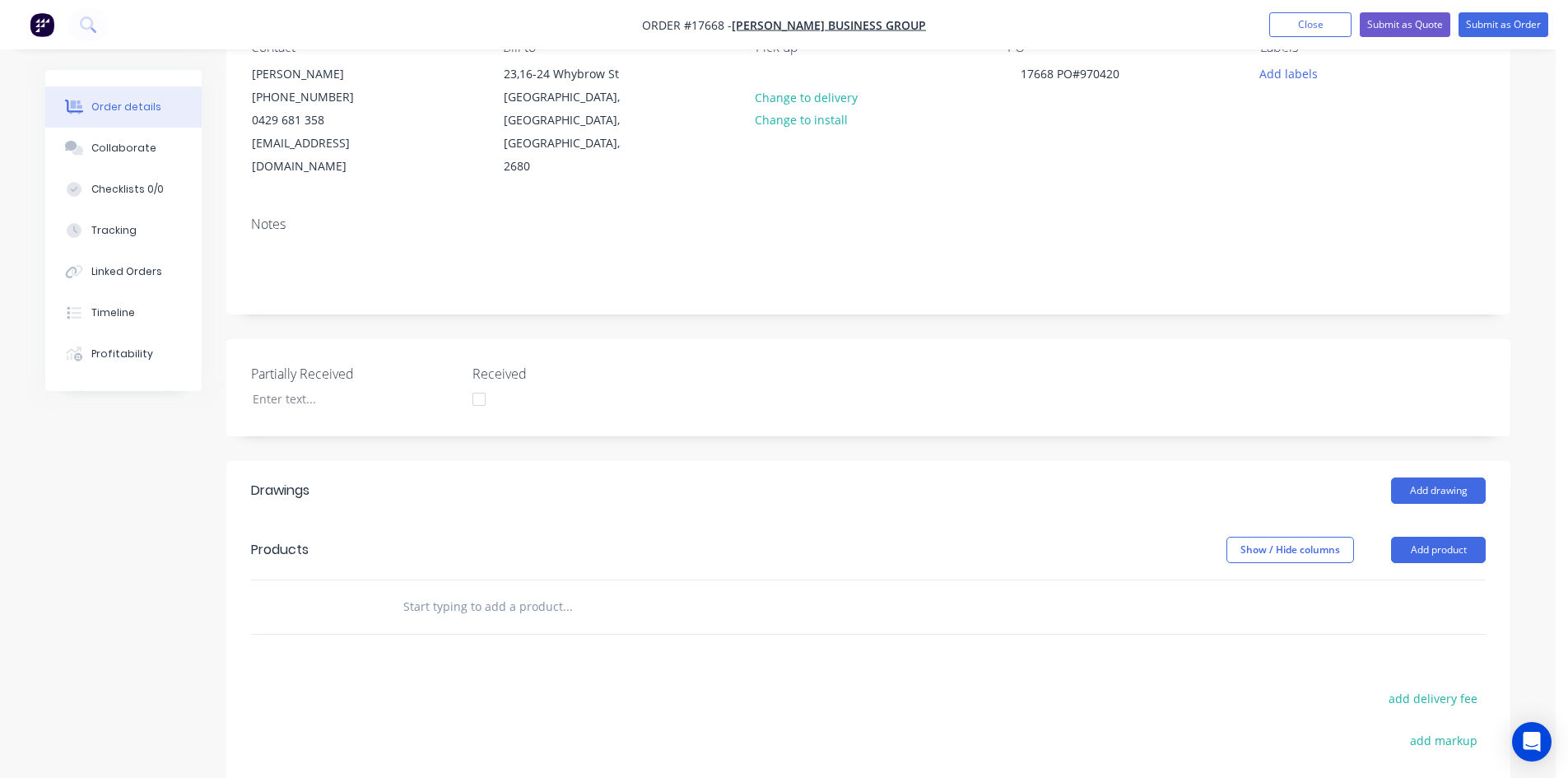
scroll to position [247, 0]
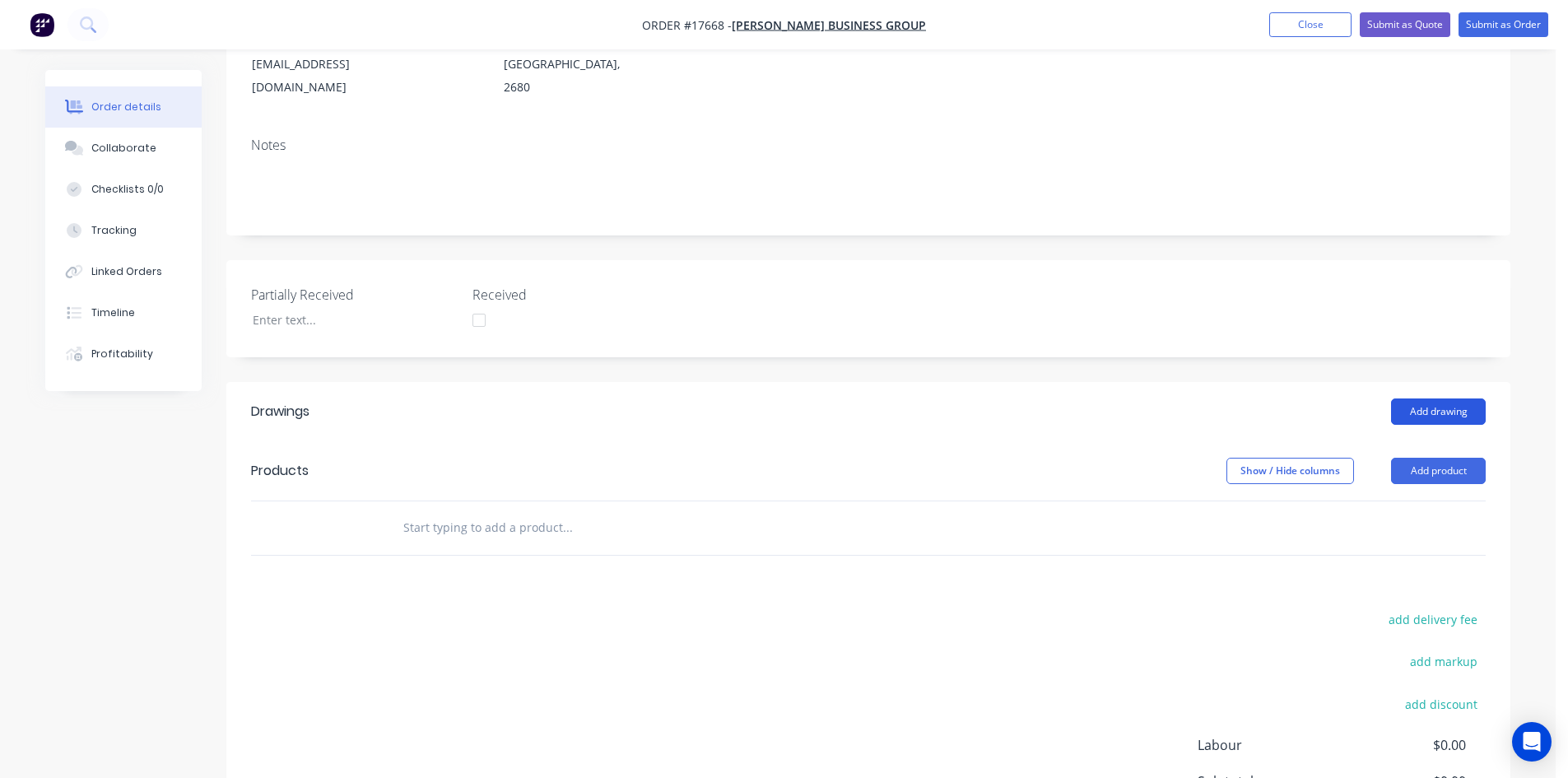
click at [1440, 398] on button "Add drawing" at bounding box center [1438, 411] width 95 height 27
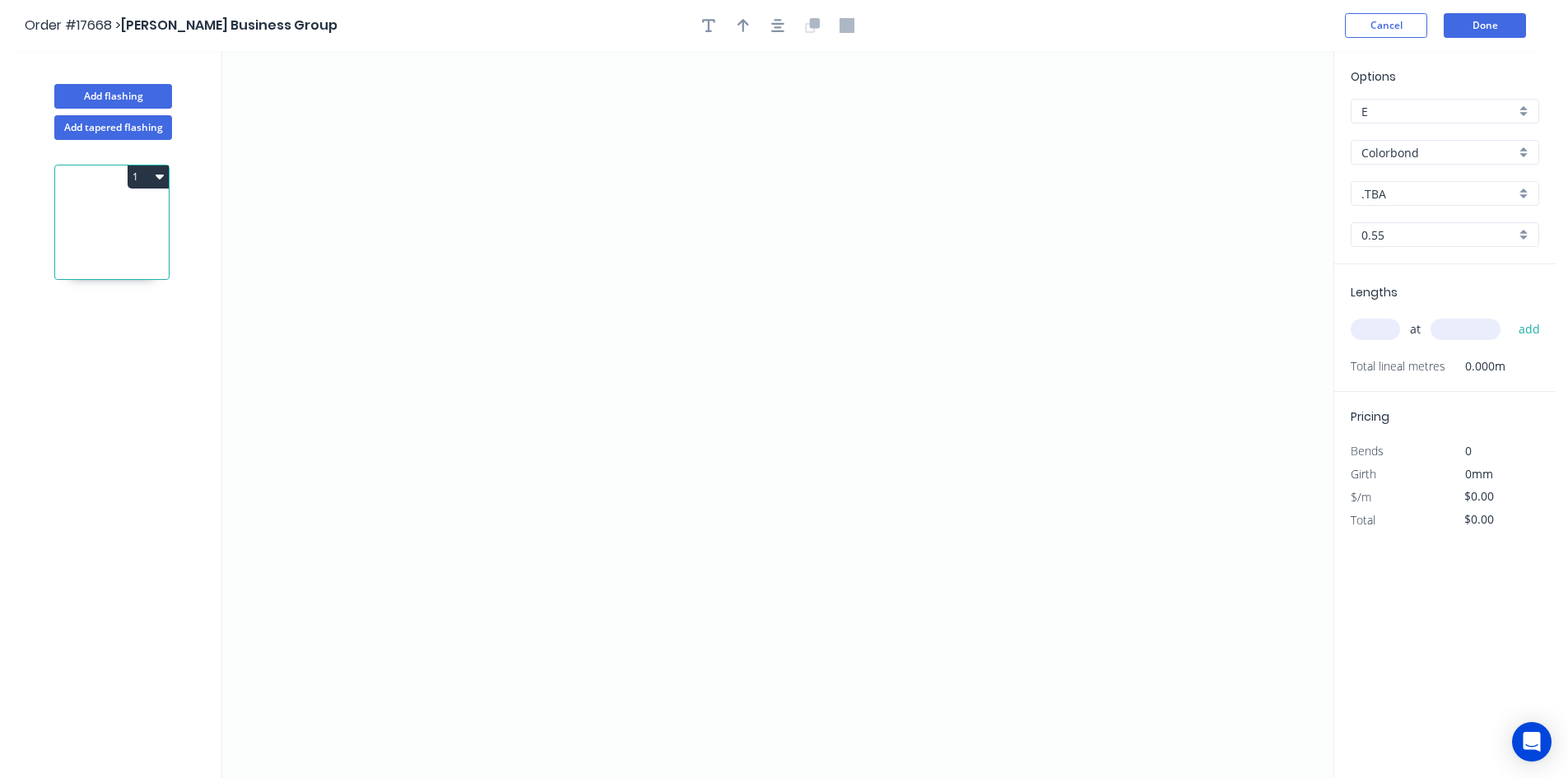
click at [1408, 201] on input ".TBA" at bounding box center [1439, 194] width 154 height 17
click at [1418, 311] on div "Classic Cream" at bounding box center [1445, 311] width 187 height 28
type input "Classic Cream"
click at [536, 455] on icon "0" at bounding box center [777, 415] width 1111 height 727
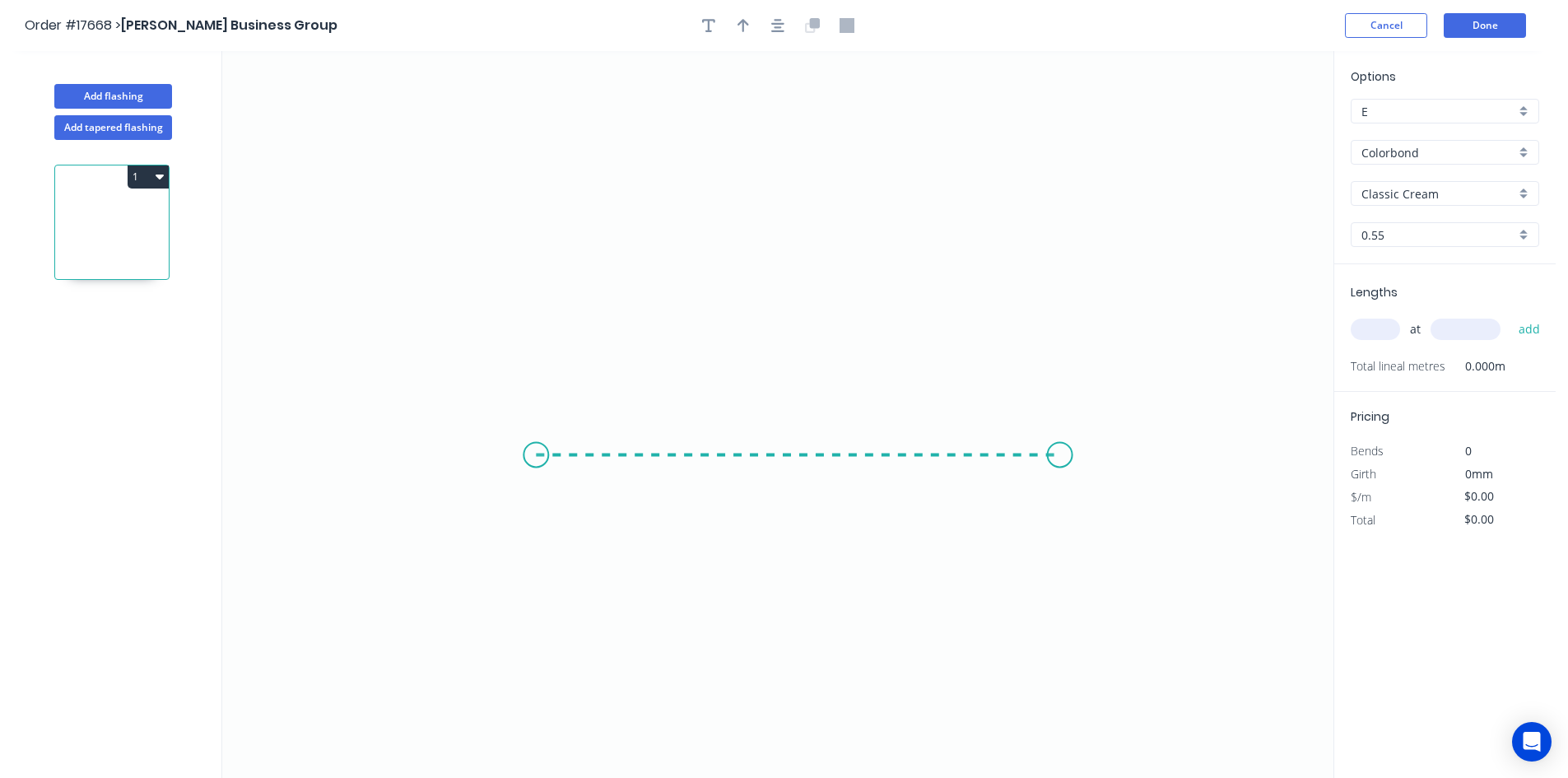
click at [1060, 462] on icon "0" at bounding box center [777, 415] width 1111 height 727
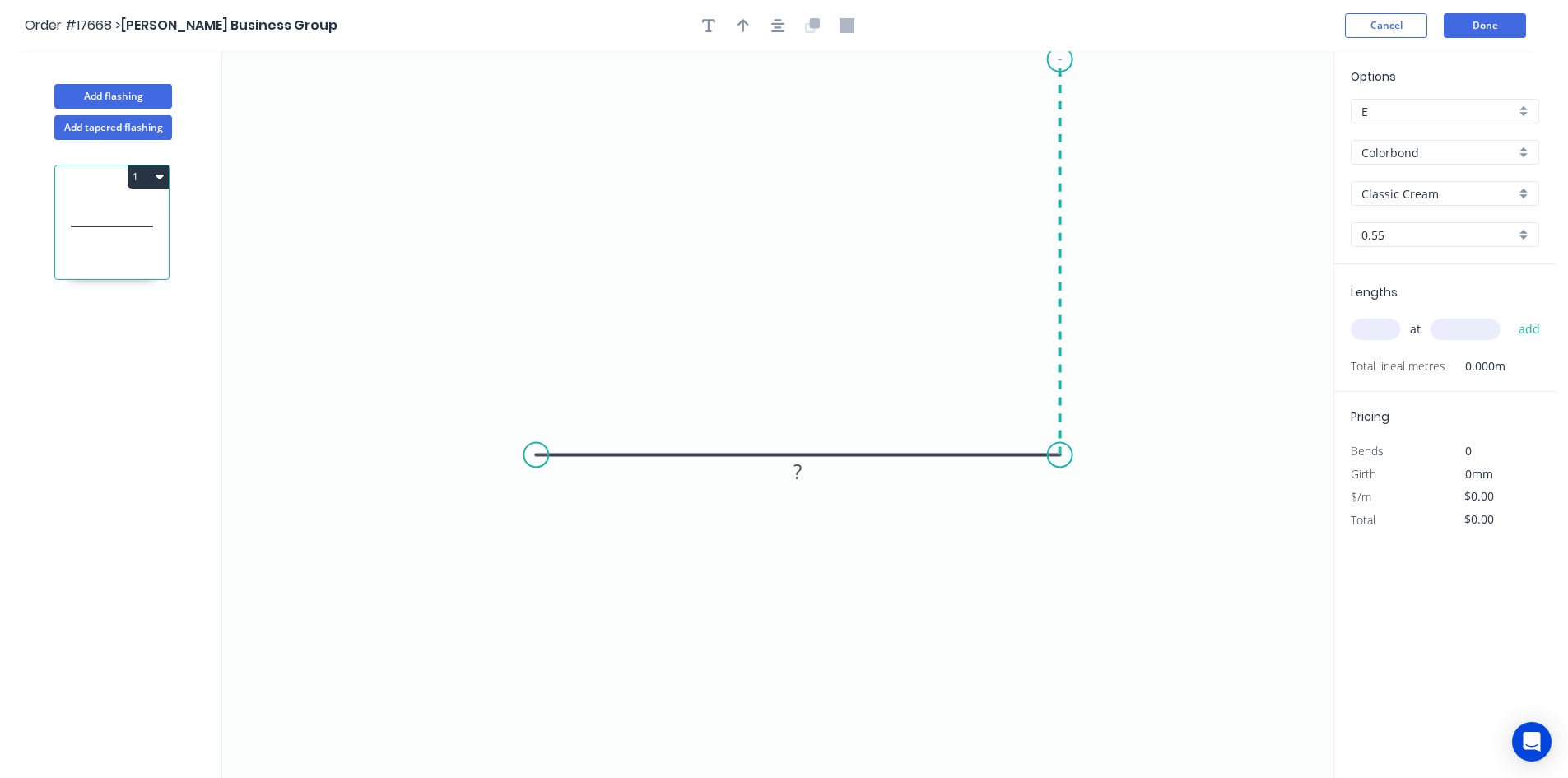
click at [1058, 60] on icon "0 ?" at bounding box center [777, 415] width 1111 height 727
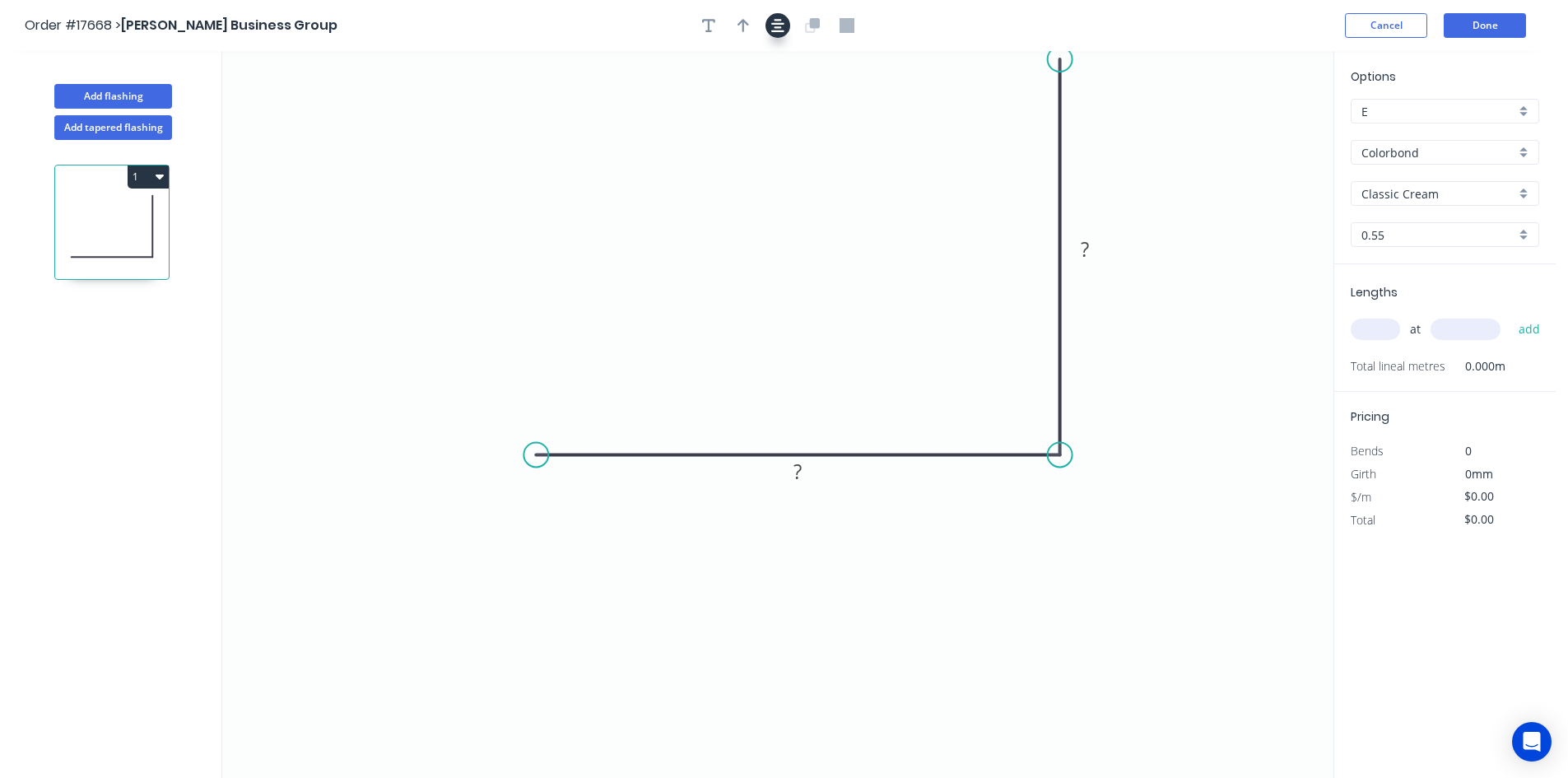
click at [780, 25] on icon "button" at bounding box center [777, 26] width 13 height 15
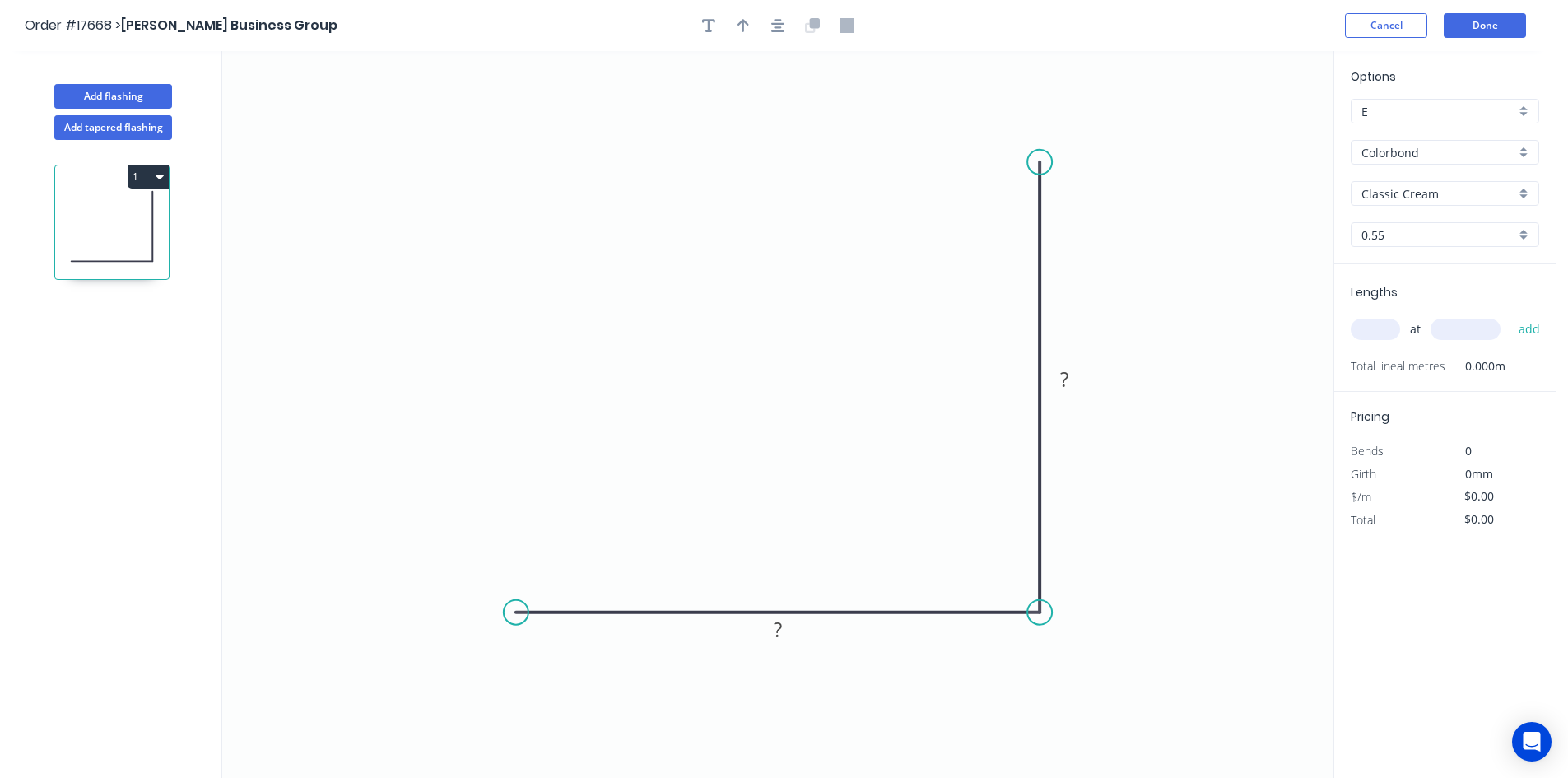
drag, startPoint x: 1042, startPoint y: 174, endPoint x: 1042, endPoint y: 162, distance: 12.0
click at [1042, 162] on circle at bounding box center [1039, 161] width 25 height 25
click at [525, 606] on circle at bounding box center [516, 612] width 25 height 25
click at [536, 172] on icon "0 ? ?" at bounding box center [777, 415] width 1111 height 727
click at [517, 169] on circle at bounding box center [516, 171] width 25 height 25
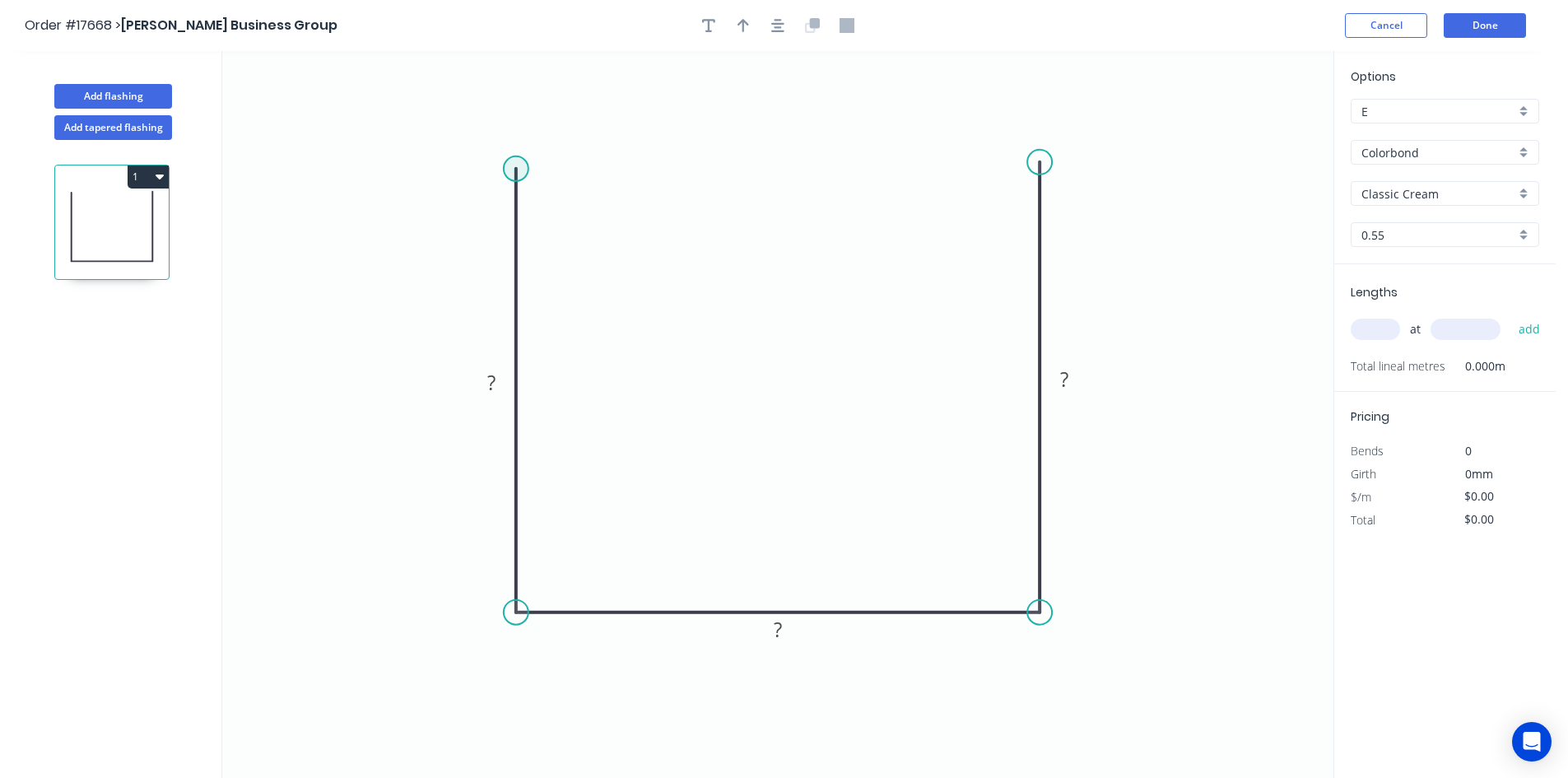
click at [506, 166] on circle at bounding box center [516, 168] width 25 height 25
click at [458, 169] on icon "0 ? ? ?" at bounding box center [777, 415] width 1111 height 727
click at [1041, 157] on circle at bounding box center [1039, 161] width 25 height 25
click at [1042, 154] on circle at bounding box center [1039, 157] width 25 height 25
drag, startPoint x: 1046, startPoint y: 152, endPoint x: 1046, endPoint y: 161, distance: 9.0
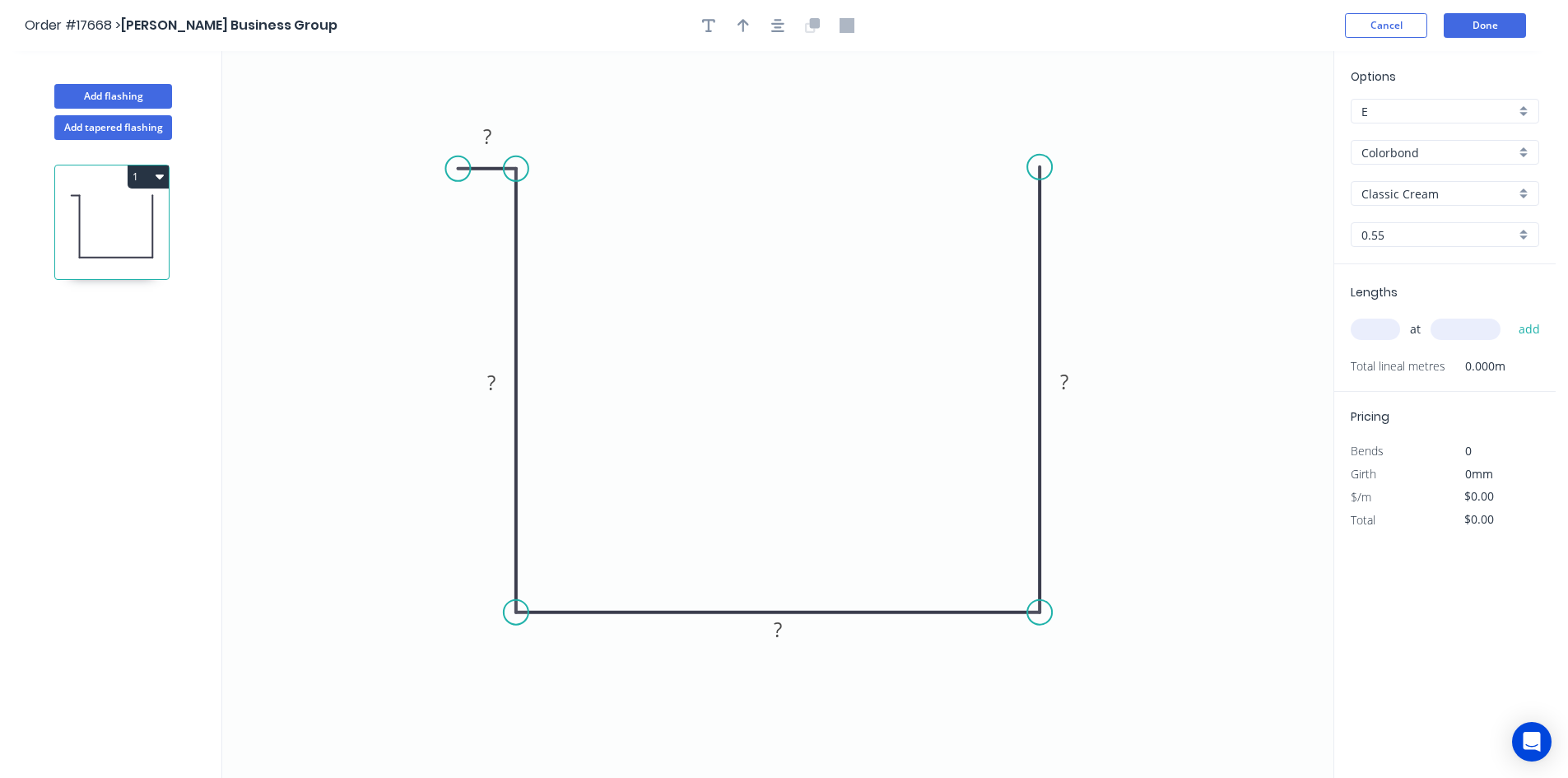
click at [1047, 163] on circle at bounding box center [1039, 167] width 25 height 25
click at [1046, 161] on circle at bounding box center [1039, 162] width 25 height 25
click at [1095, 160] on icon "0 ? ? ? ?" at bounding box center [777, 415] width 1111 height 727
click at [778, 28] on icon "button" at bounding box center [777, 26] width 13 height 15
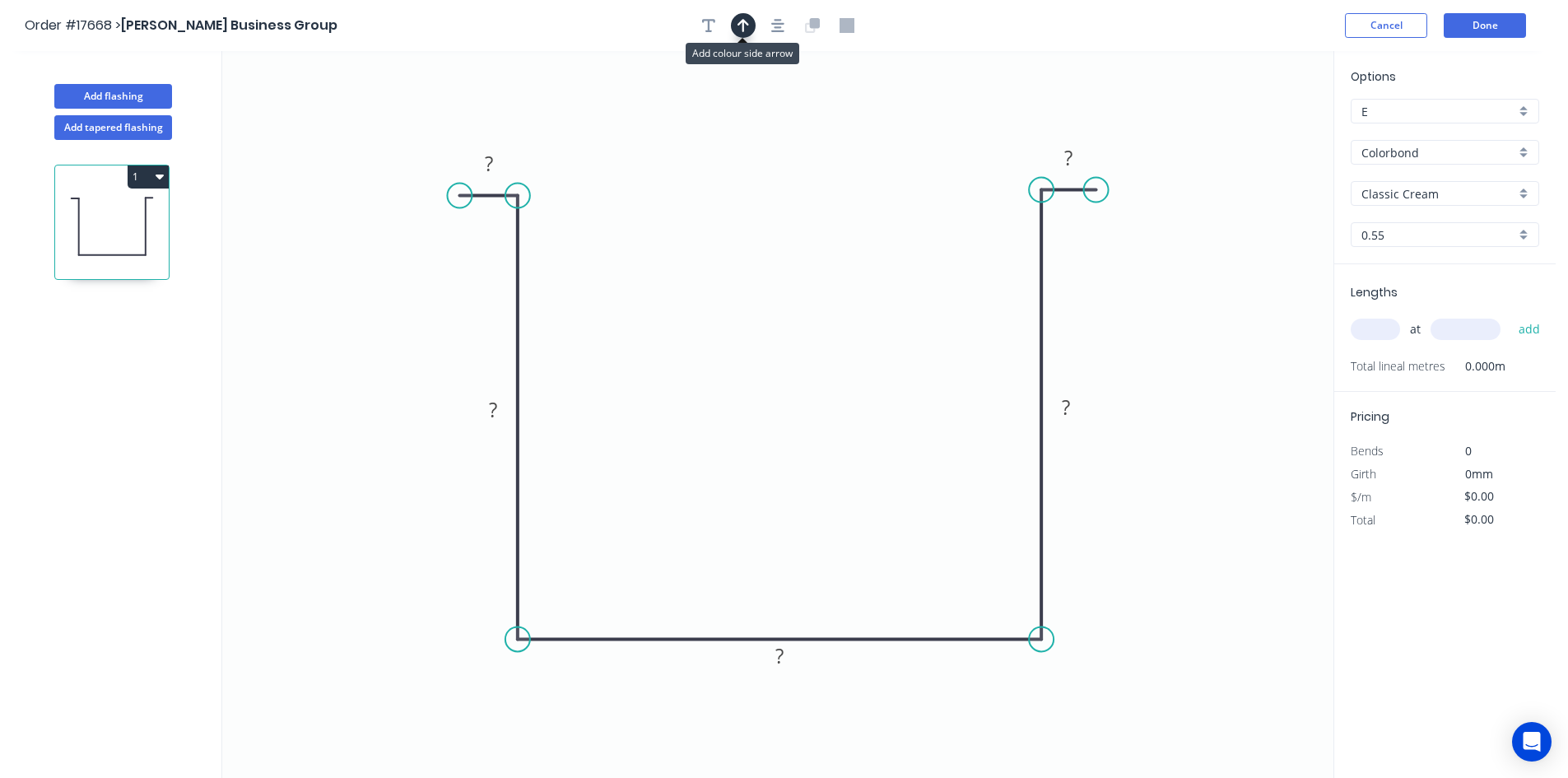
click at [746, 29] on icon "button" at bounding box center [743, 26] width 12 height 15
click at [1248, 133] on icon at bounding box center [1250, 114] width 15 height 52
click at [1248, 133] on icon at bounding box center [1264, 120] width 48 height 48
drag, startPoint x: 1251, startPoint y: 133, endPoint x: 1129, endPoint y: 306, distance: 211.7
click at [1129, 306] on icon at bounding box center [1148, 306] width 52 height 15
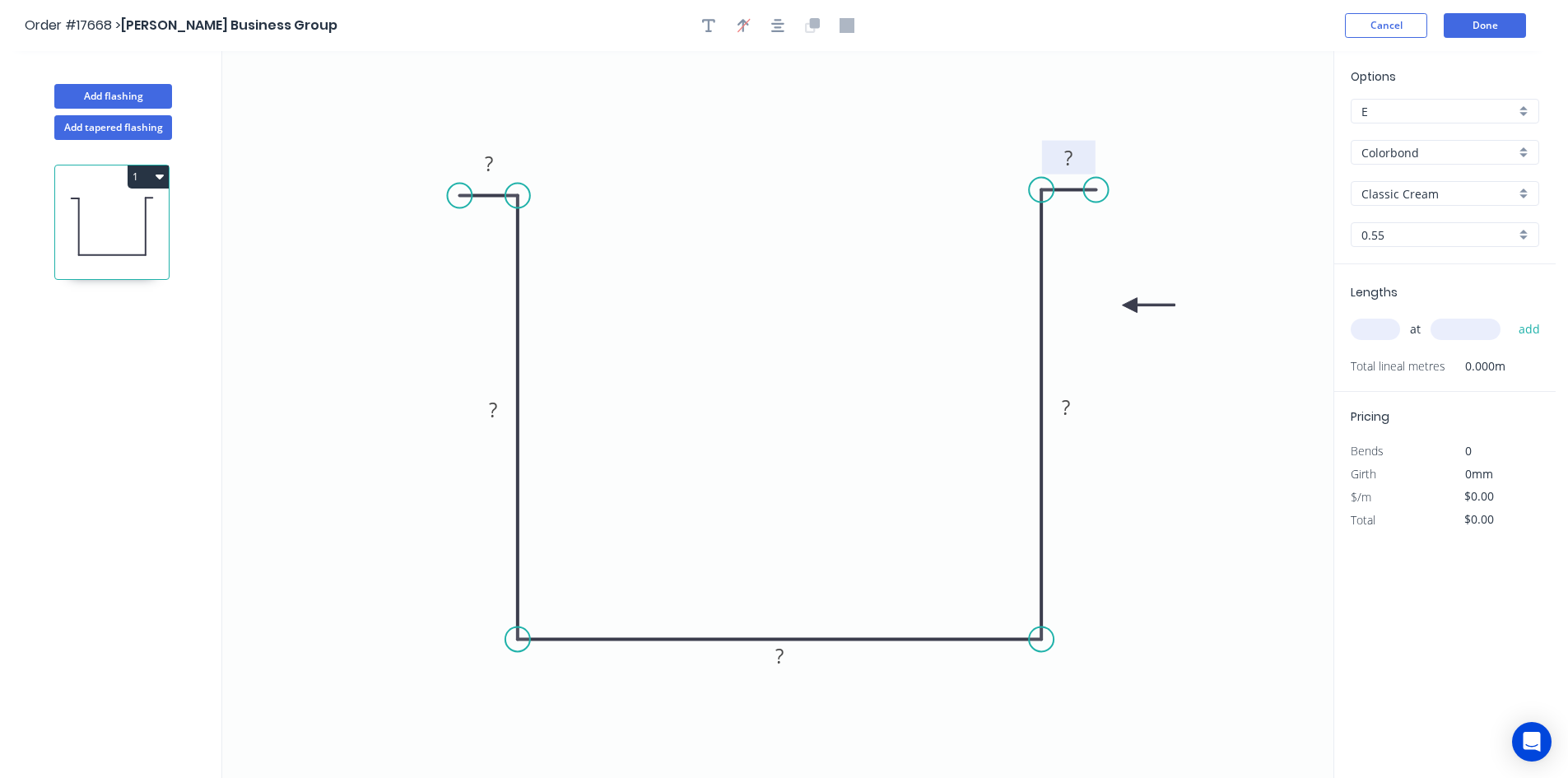
click at [1078, 148] on rect at bounding box center [1068, 159] width 33 height 23
click at [493, 163] on rect at bounding box center [489, 164] width 33 height 23
click at [483, 414] on rect at bounding box center [493, 410] width 33 height 23
click at [1073, 406] on rect at bounding box center [1066, 407] width 33 height 23
click at [790, 654] on rect at bounding box center [779, 656] width 33 height 23
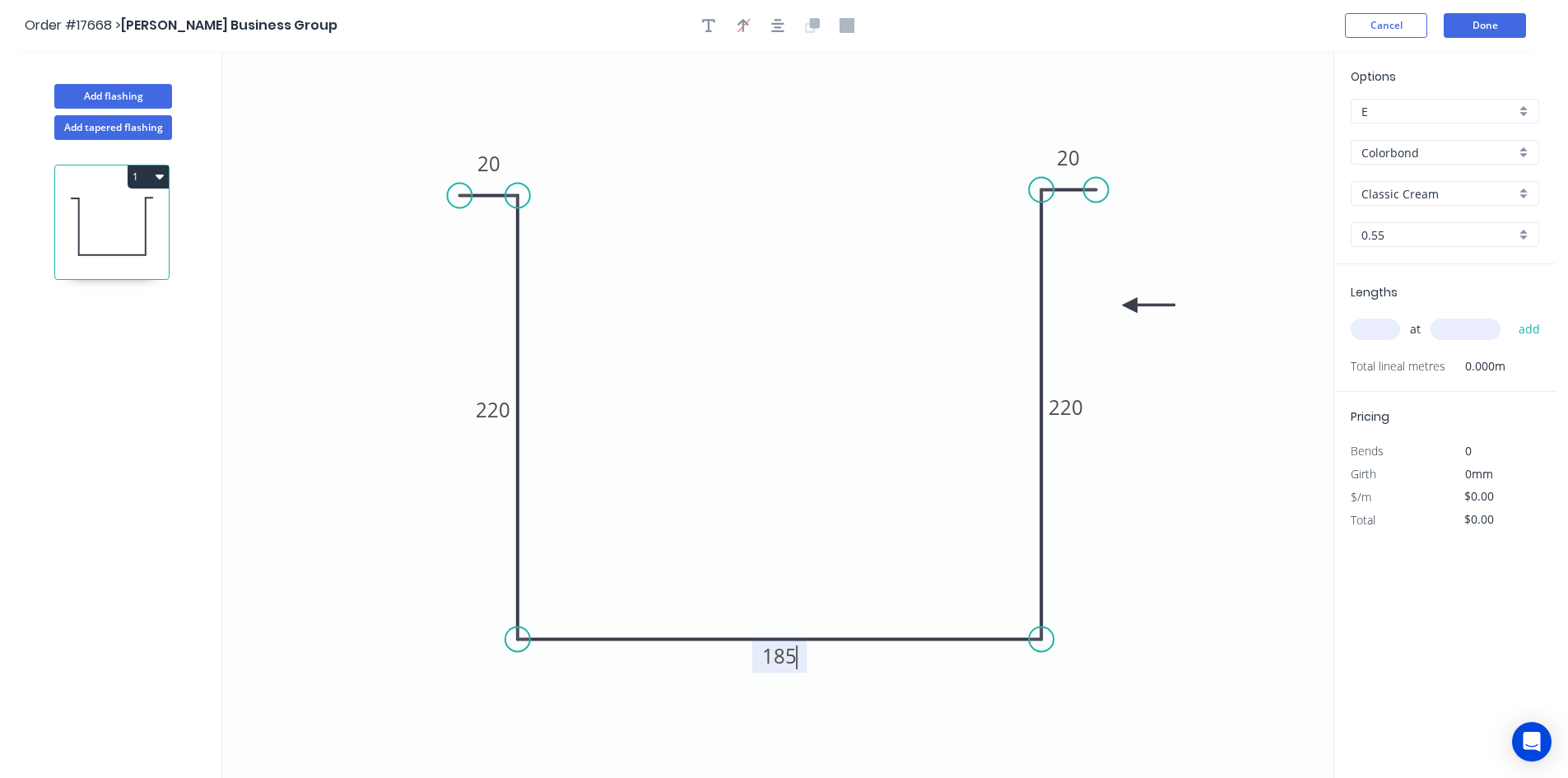
click at [1157, 579] on icon "0 20 220 185 220 20" at bounding box center [777, 415] width 1111 height 727
type input "$36.31"
click at [1095, 693] on div "Show angle" at bounding box center [1124, 697] width 165 height 34
click at [1013, 613] on tspan "º" at bounding box center [1016, 608] width 7 height 28
click at [1071, 654] on div "Hide angle" at bounding box center [1095, 663] width 165 height 34
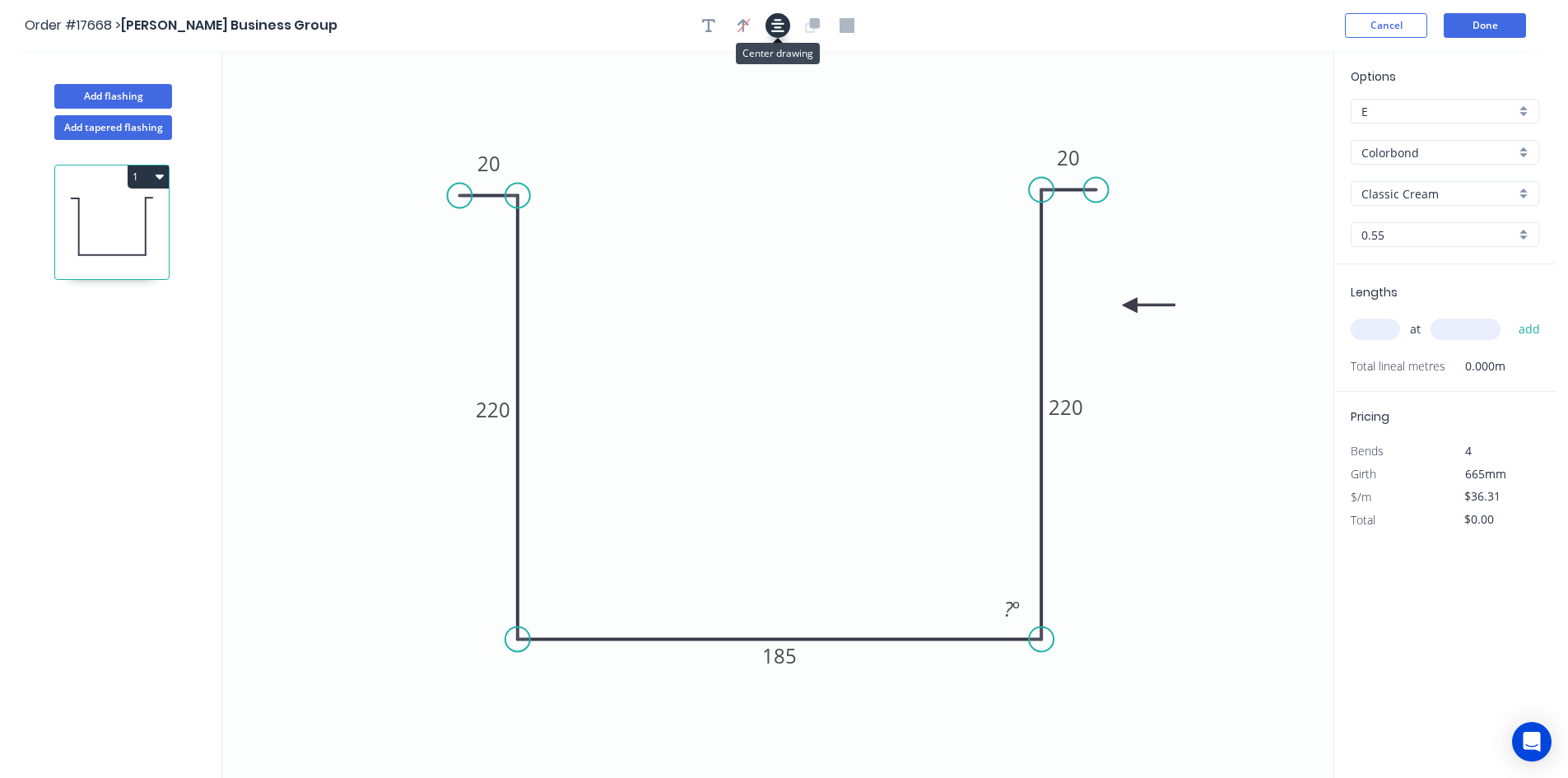
click at [784, 24] on icon "button" at bounding box center [777, 26] width 13 height 13
click at [1381, 328] on input "text" at bounding box center [1375, 328] width 50 height 21
type input "1"
click at [1469, 331] on input "text" at bounding box center [1465, 328] width 70 height 21
type input "390"
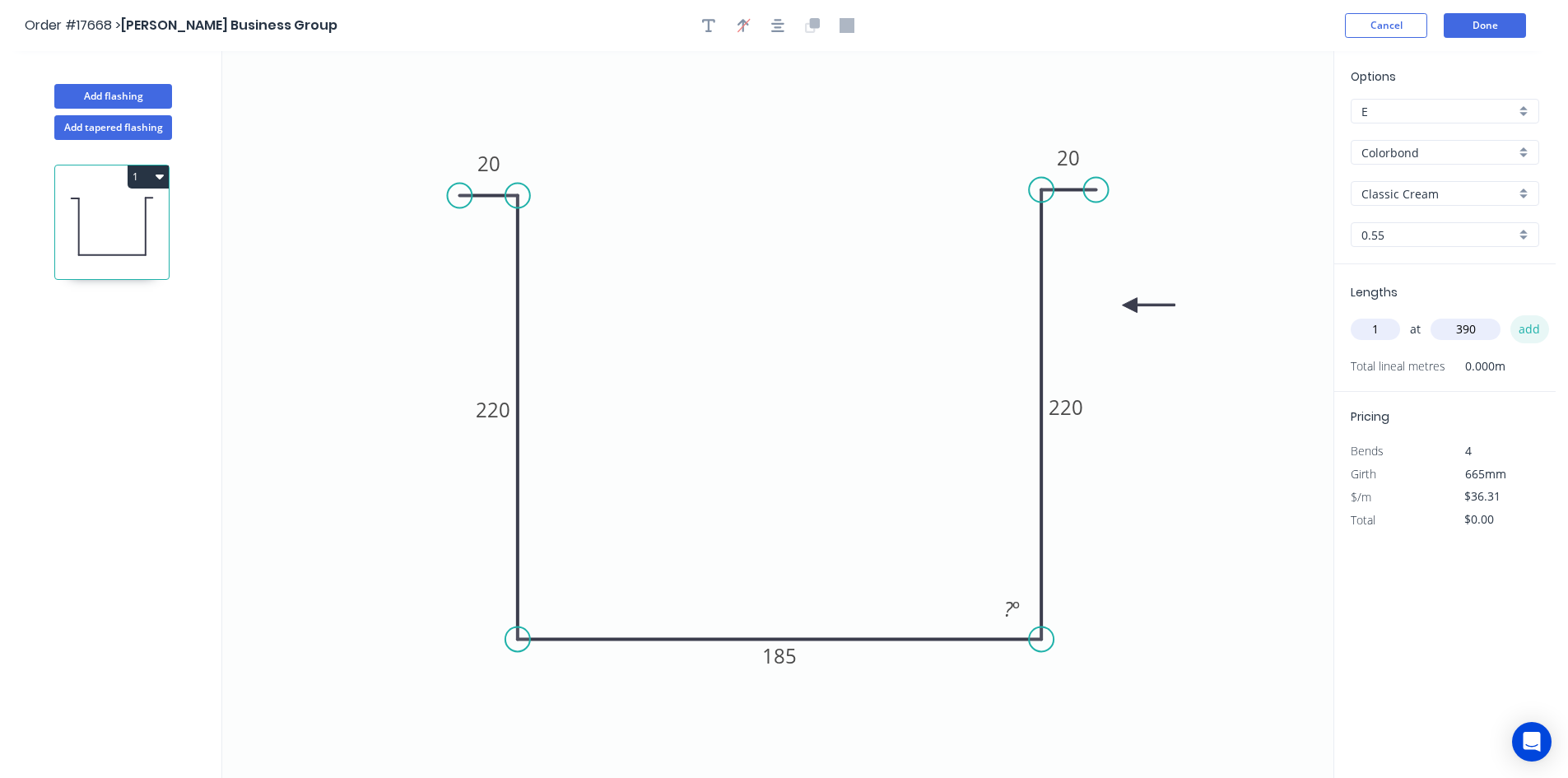
click at [1529, 328] on button "add" at bounding box center [1529, 329] width 39 height 28
type input "$36.31"
click at [716, 24] on button "button" at bounding box center [708, 25] width 25 height 25
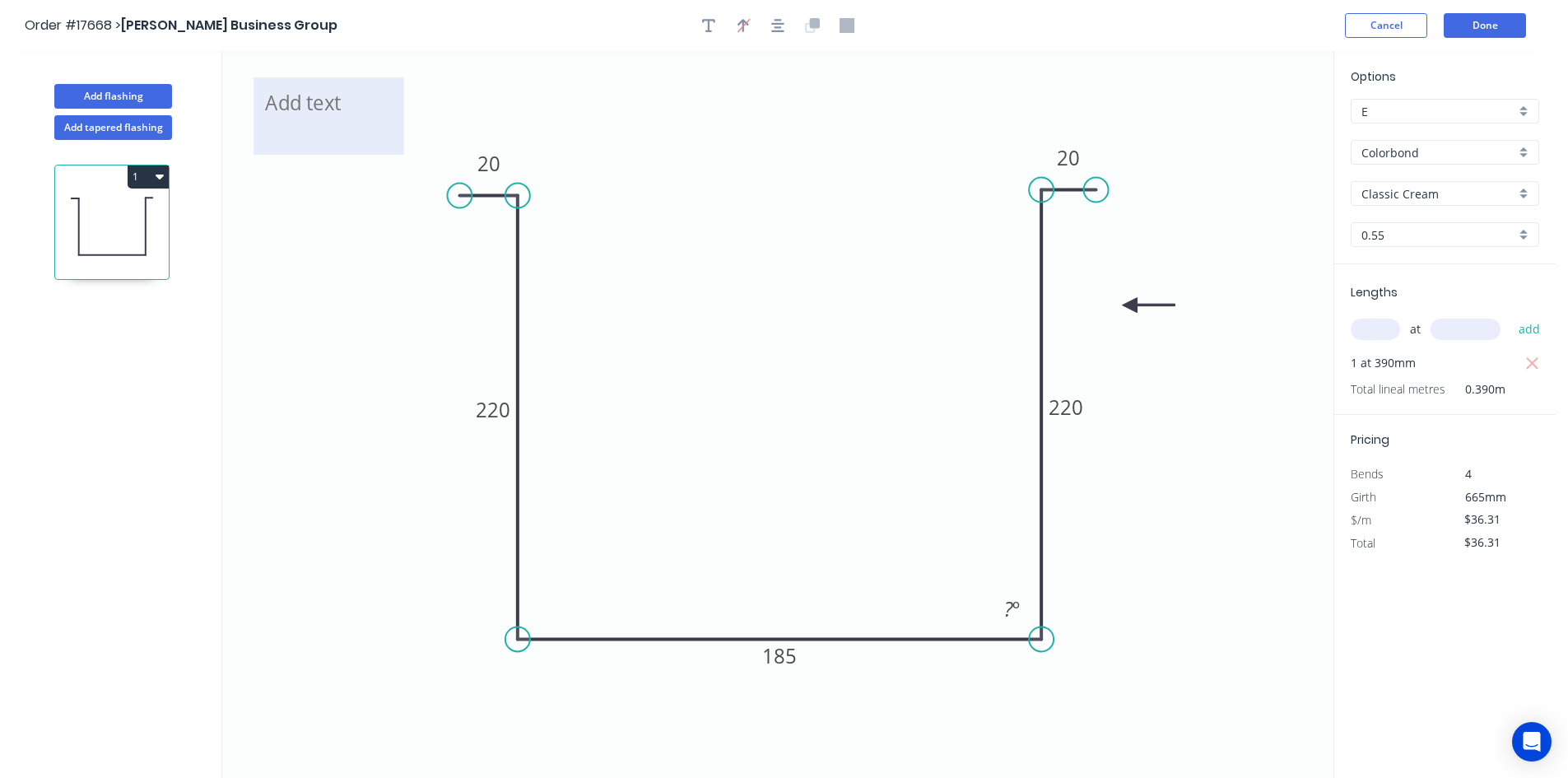
click at [337, 106] on textarea at bounding box center [328, 116] width 133 height 61
drag, startPoint x: 406, startPoint y: 117, endPoint x: 648, endPoint y: 117, distance: 242.0
click at [407, 117] on rect at bounding box center [404, 116] width 6 height 6
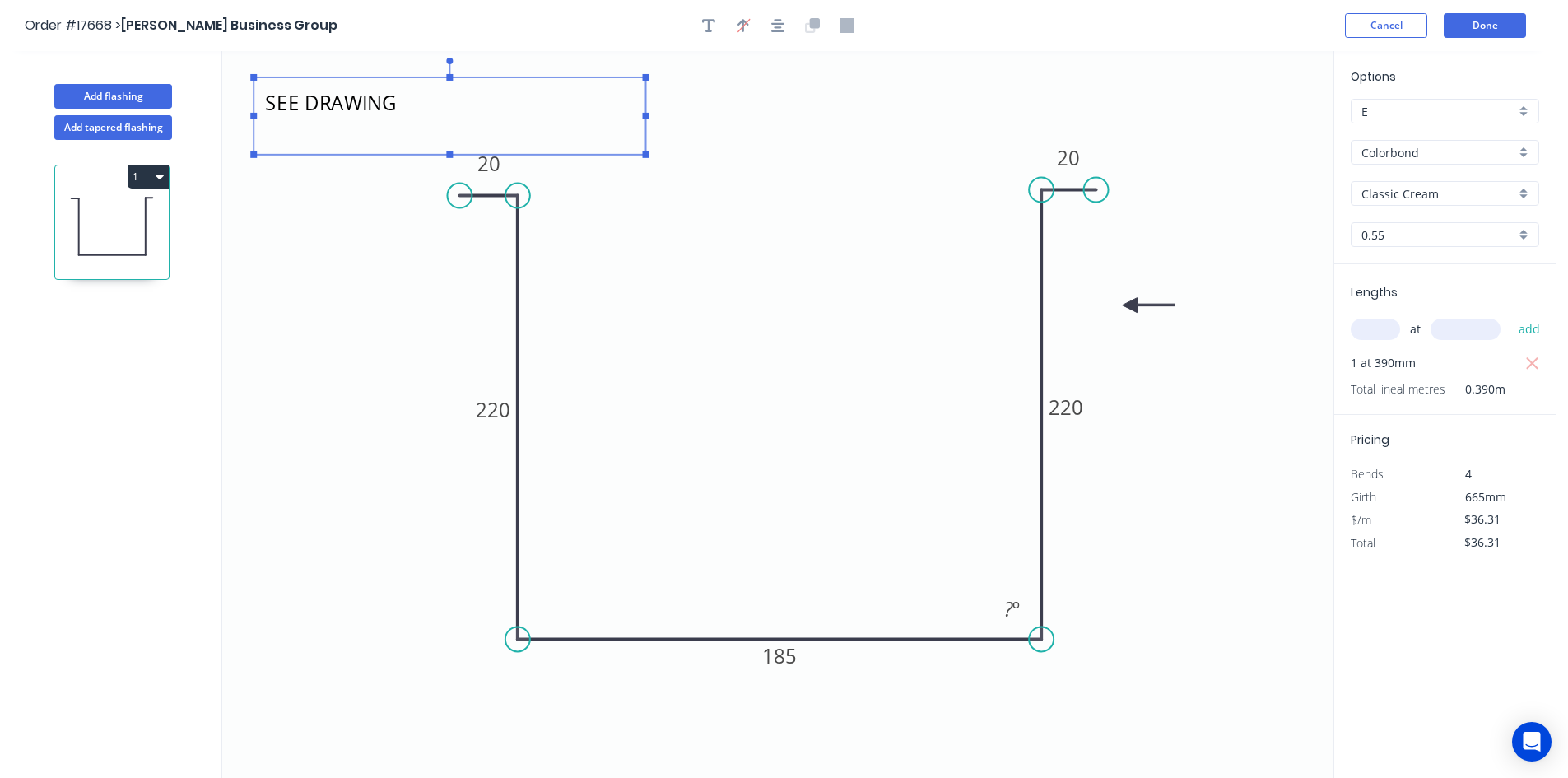
click at [762, 194] on icon "SEE DRAWING 20 220 185 220 20 ? º" at bounding box center [777, 415] width 1111 height 727
type textarea "SEE DRAWING"
click at [762, 194] on icon "SEE DRAWING 20 220 185 220 20 ? º" at bounding box center [777, 415] width 1111 height 727
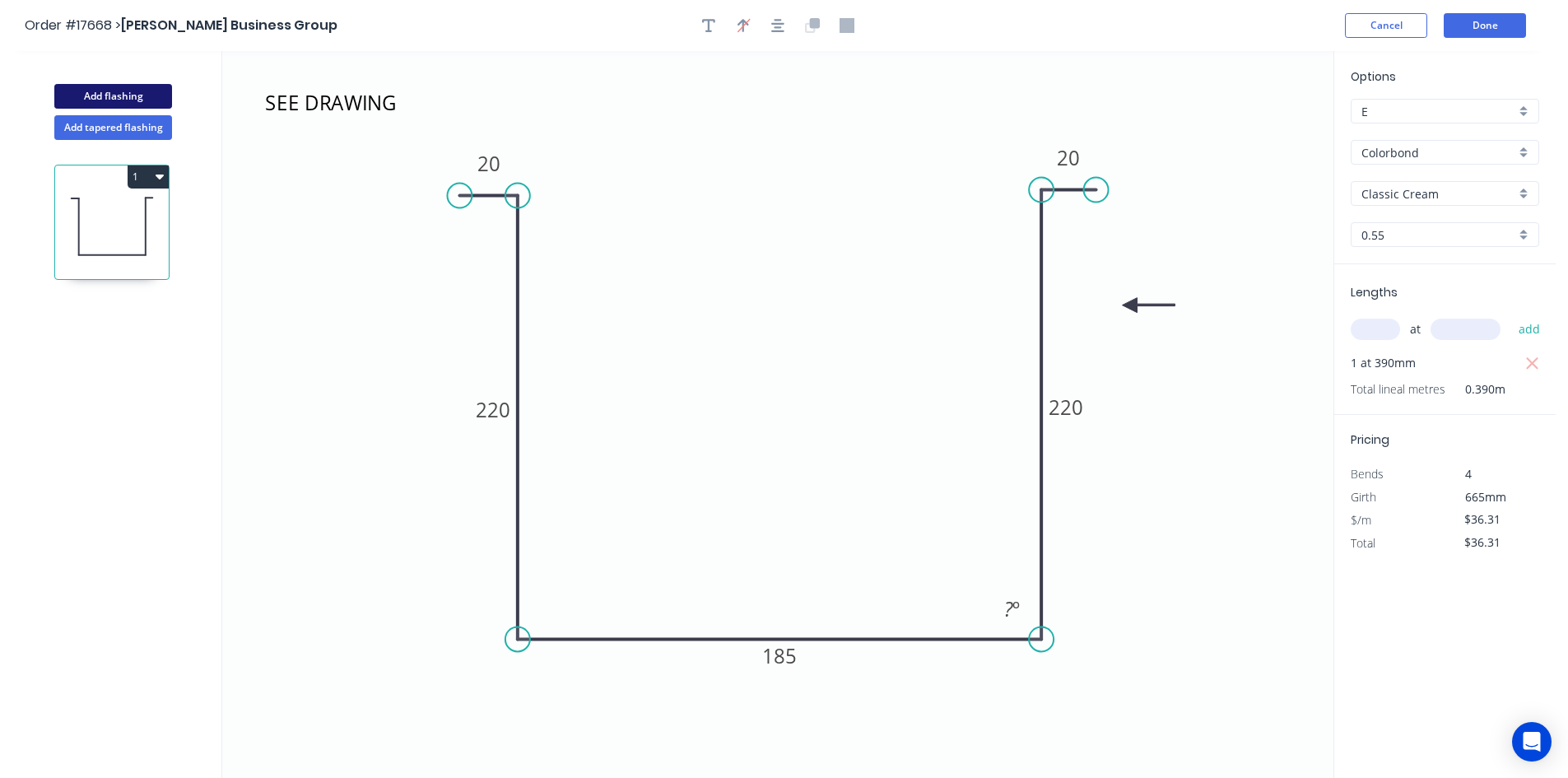
click at [146, 93] on button "Add flashing" at bounding box center [113, 95] width 117 height 25
type input "$0.00"
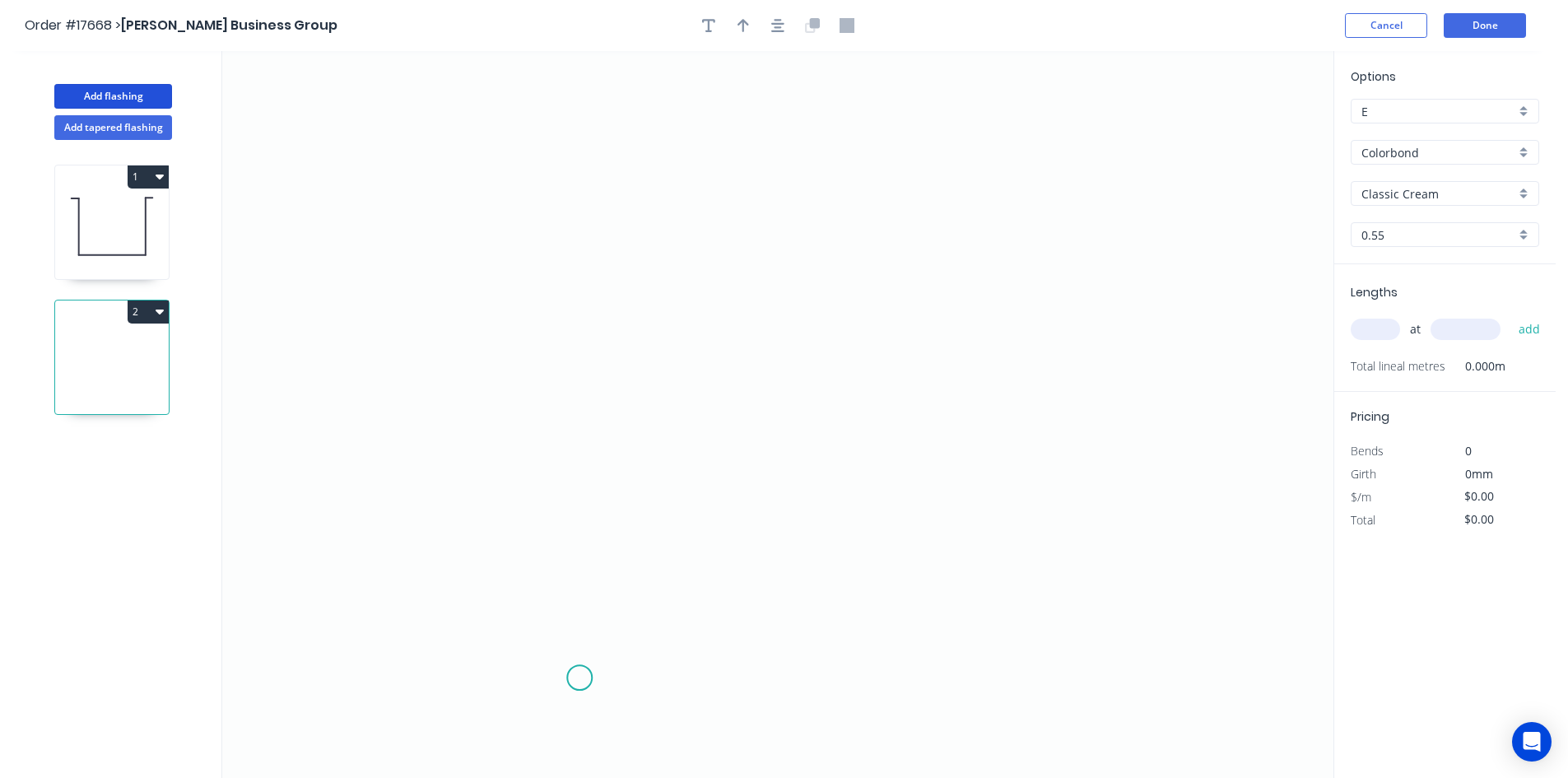
click at [579, 679] on icon "0" at bounding box center [777, 415] width 1111 height 727
click at [979, 691] on icon "0" at bounding box center [777, 415] width 1111 height 727
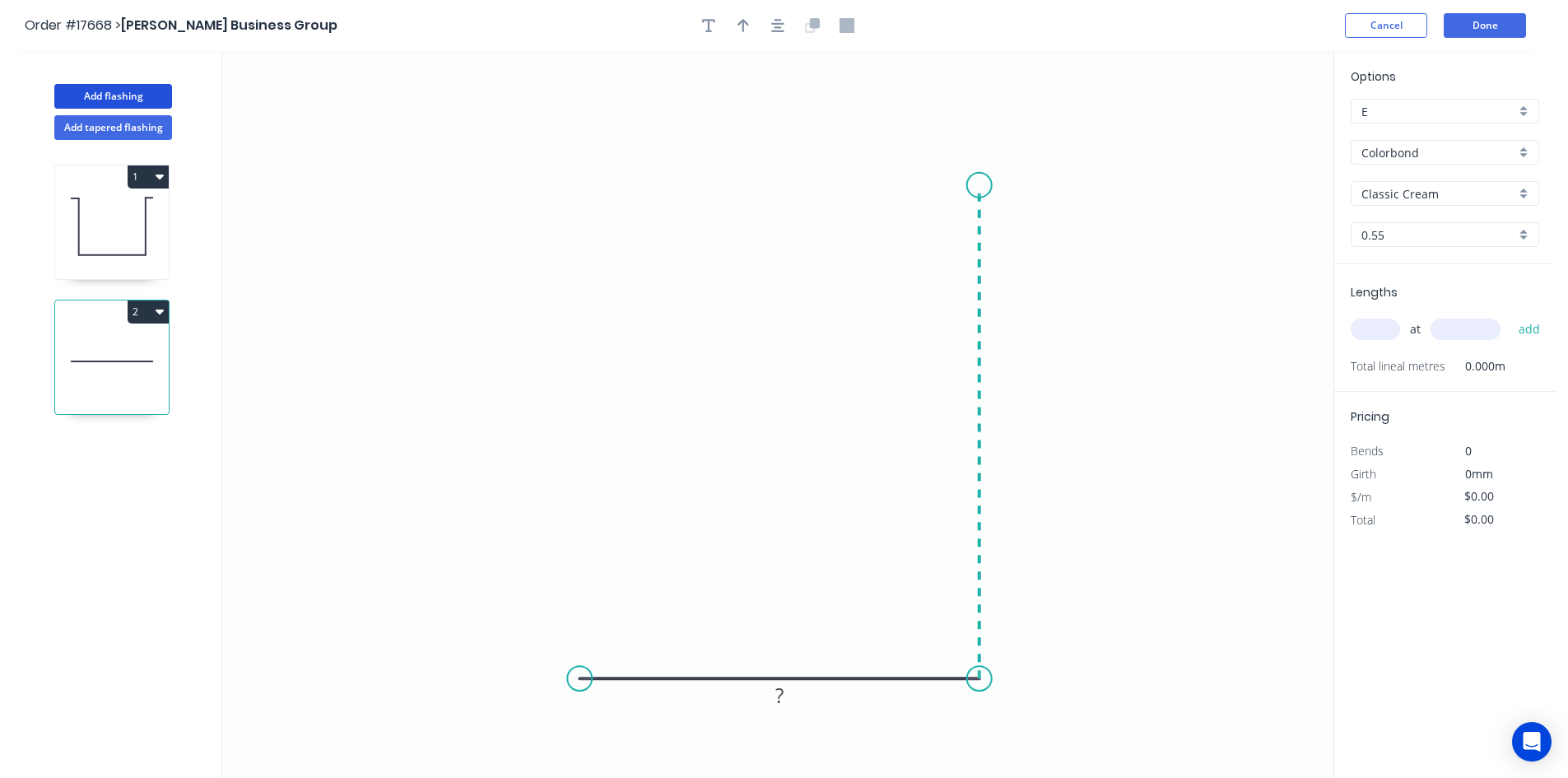
click at [986, 185] on icon "0 ?" at bounding box center [777, 415] width 1111 height 727
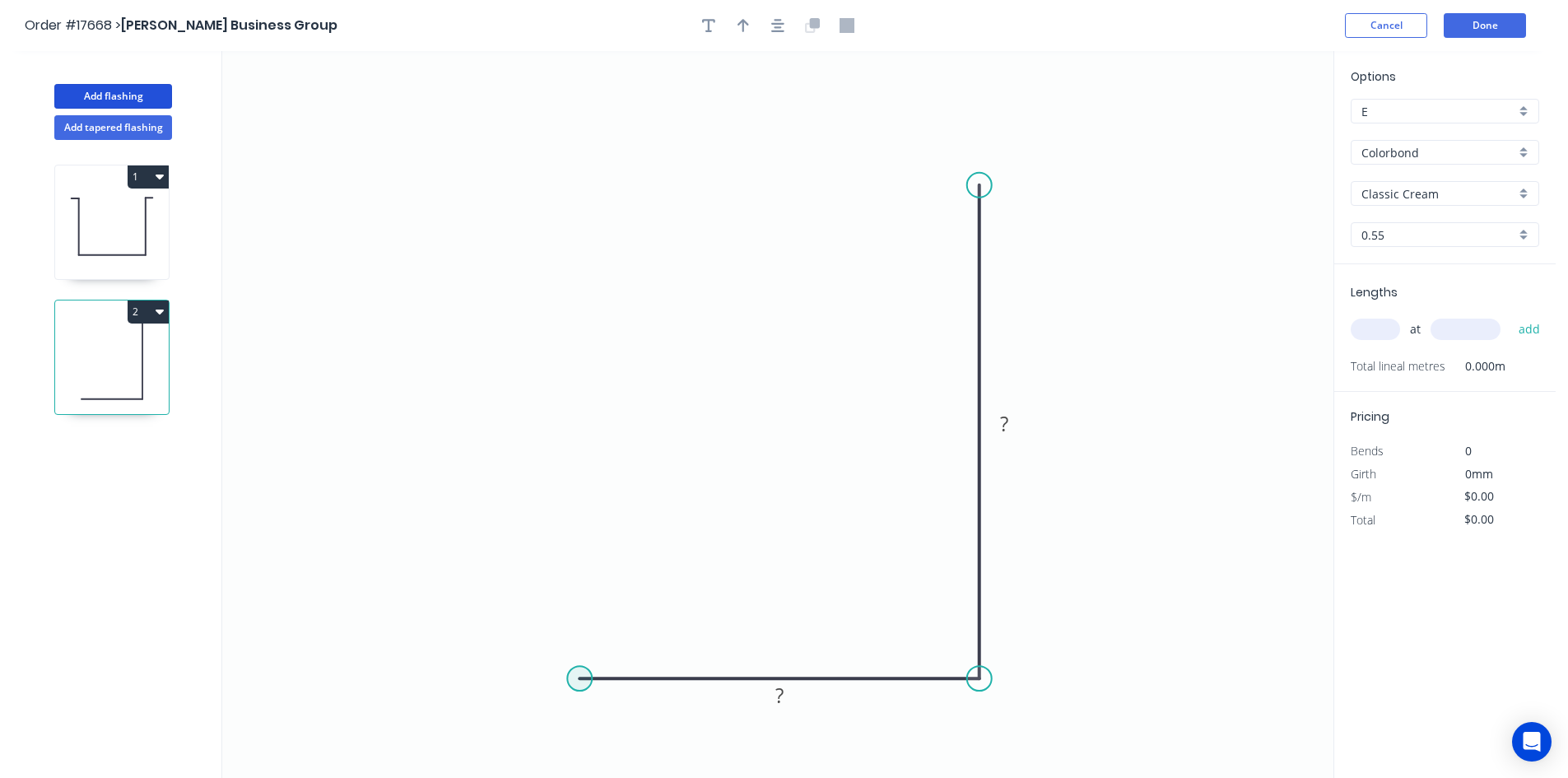
click at [574, 676] on circle at bounding box center [579, 678] width 25 height 25
click at [593, 228] on icon "0 ? ?" at bounding box center [777, 415] width 1111 height 727
drag, startPoint x: 980, startPoint y: 199, endPoint x: 978, endPoint y: 218, distance: 19.1
click at [978, 218] on circle at bounding box center [979, 217] width 25 height 25
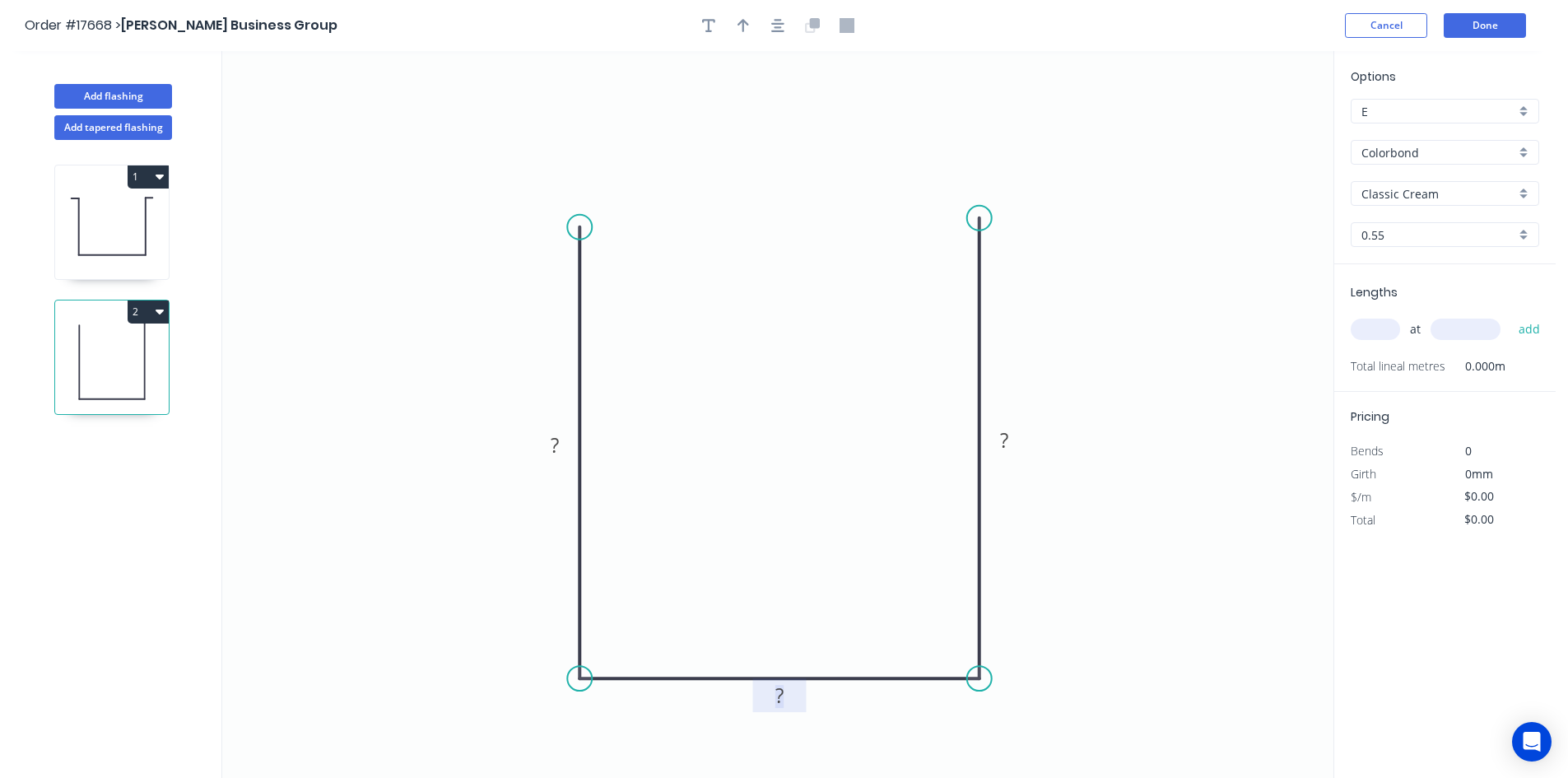
click at [790, 696] on rect at bounding box center [779, 695] width 33 height 23
click at [1015, 435] on rect at bounding box center [1004, 440] width 33 height 23
click at [562, 437] on rect at bounding box center [555, 446] width 33 height 23
click at [1097, 350] on icon "0 220 155 220" at bounding box center [777, 415] width 1111 height 727
type input "$28.56"
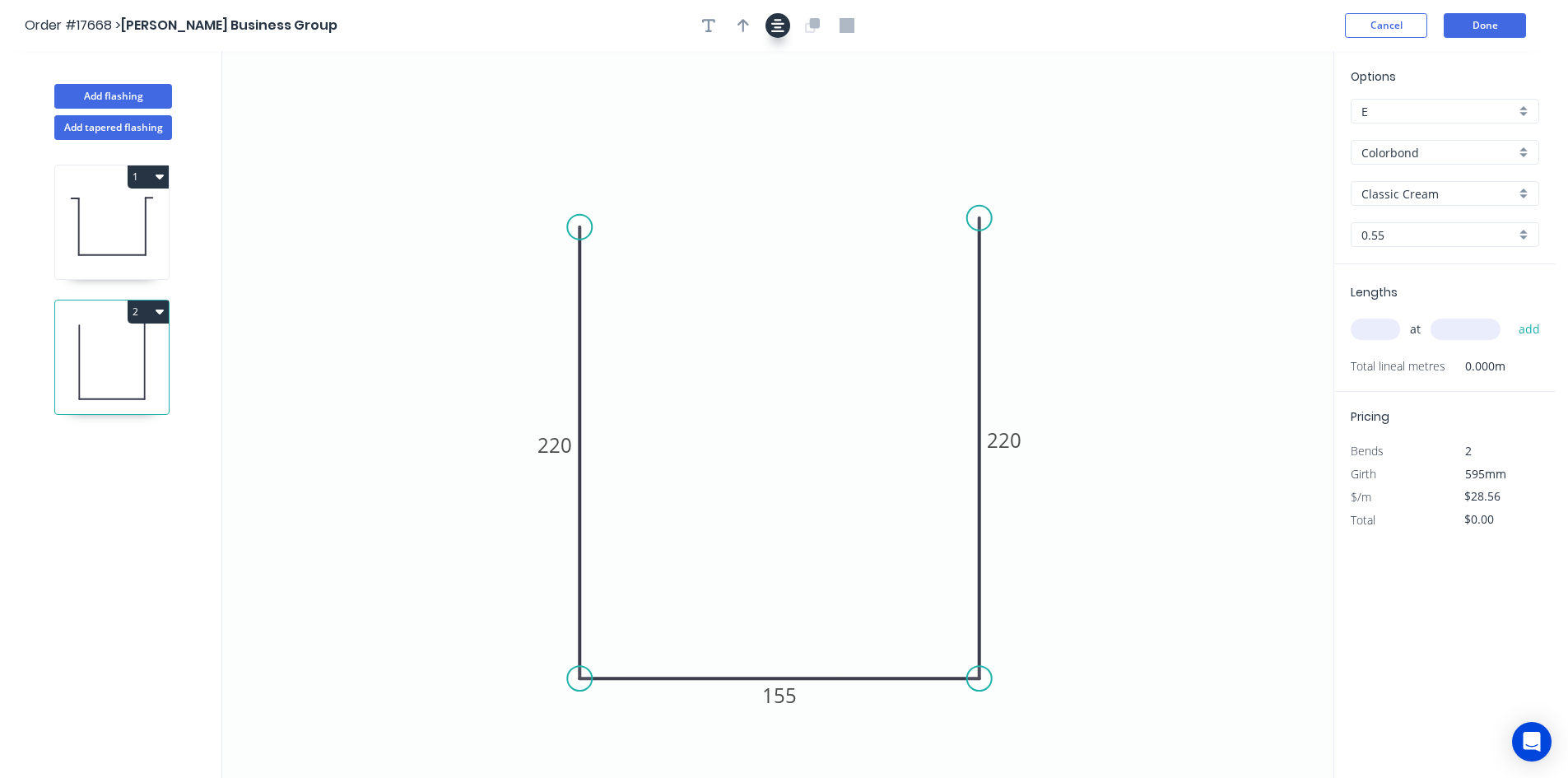
click at [778, 27] on icon "button" at bounding box center [777, 26] width 13 height 13
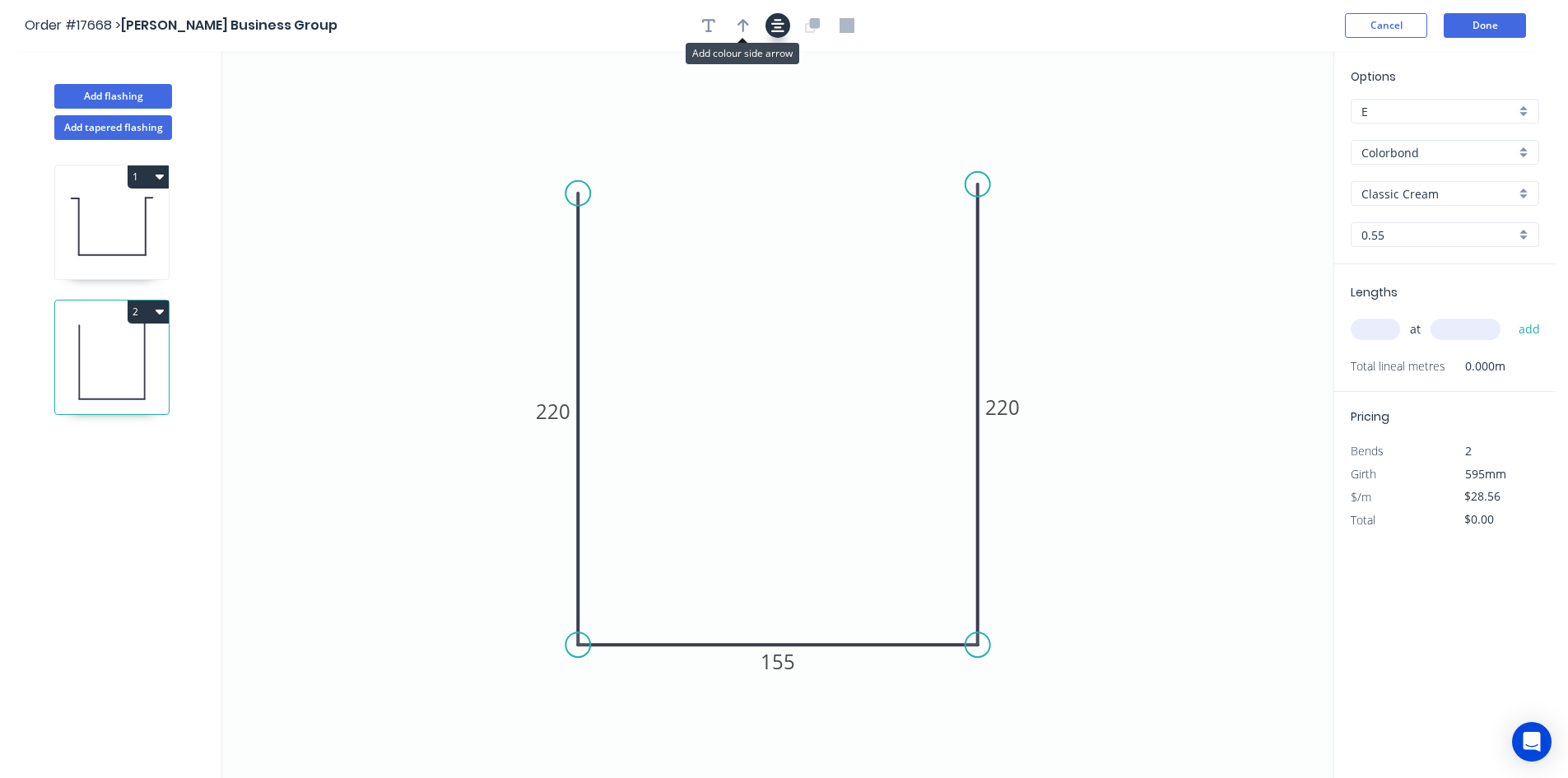
drag, startPoint x: 744, startPoint y: 25, endPoint x: 774, endPoint y: 36, distance: 32.0
click at [745, 25] on icon "button" at bounding box center [743, 26] width 12 height 15
click at [1246, 134] on icon "0 220 155 220" at bounding box center [777, 415] width 1111 height 727
click at [1251, 135] on icon at bounding box center [1250, 114] width 15 height 52
click at [1251, 135] on icon at bounding box center [1264, 120] width 48 height 48
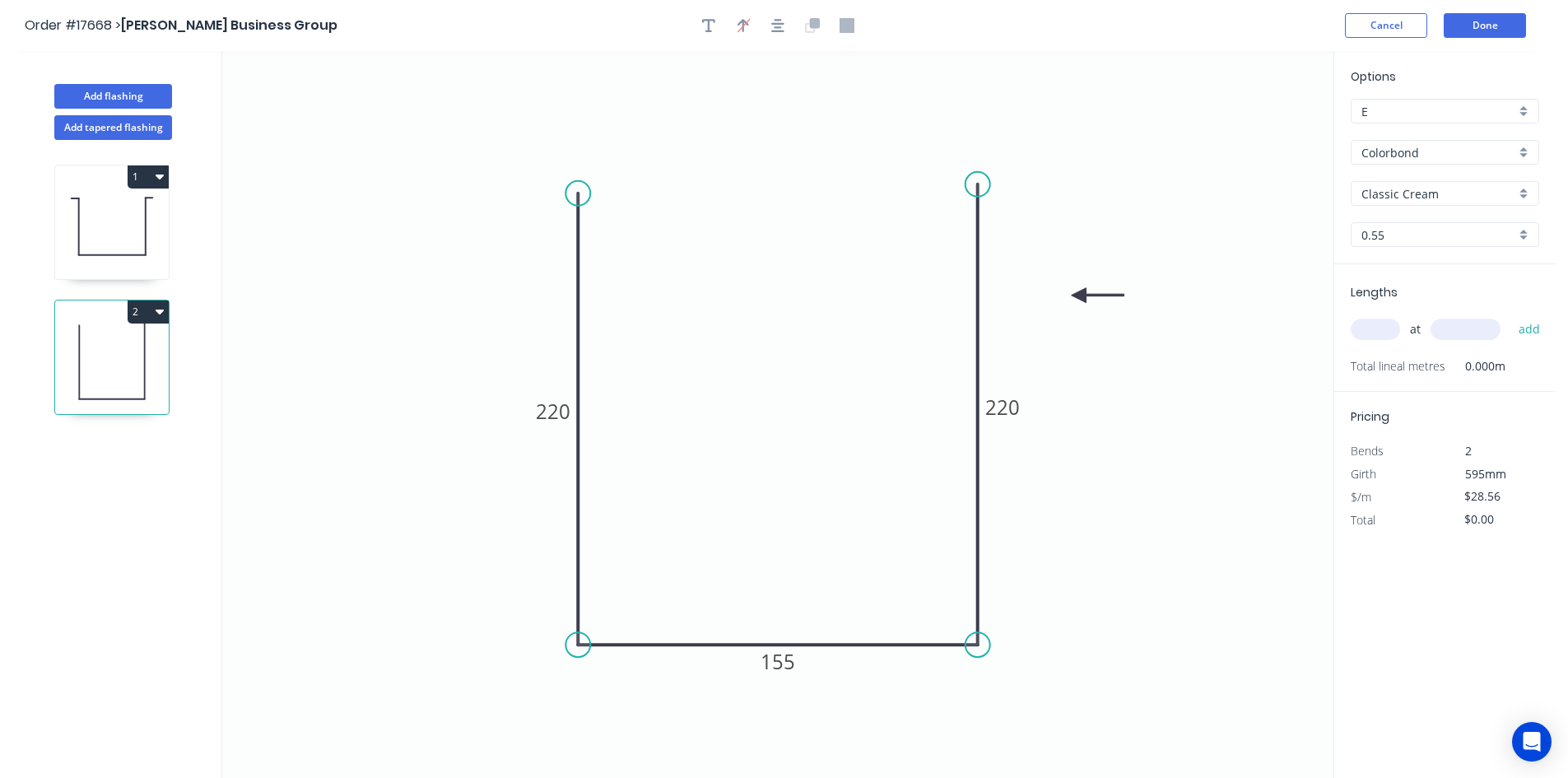
drag, startPoint x: 1251, startPoint y: 135, endPoint x: 1036, endPoint y: 308, distance: 276.0
click at [1072, 303] on icon at bounding box center [1097, 295] width 52 height 15
click at [1009, 693] on div "Show angle" at bounding box center [1067, 695] width 165 height 34
click at [939, 618] on rect at bounding box center [948, 615] width 33 height 23
click at [917, 545] on icon "0 220 155 220 91 º" at bounding box center [777, 415] width 1111 height 727
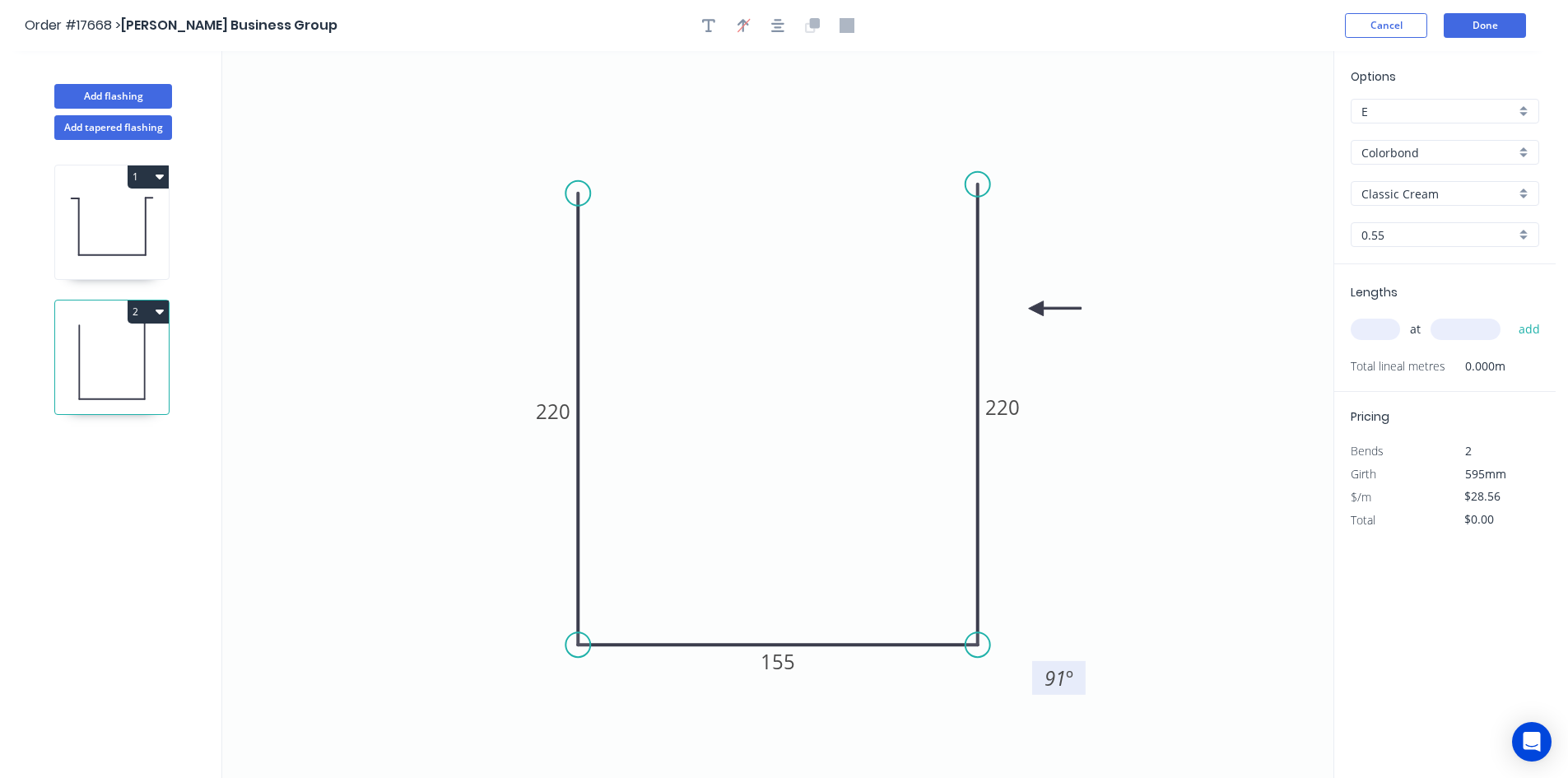
drag, startPoint x: 927, startPoint y: 601, endPoint x: 1039, endPoint y: 674, distance: 133.7
click at [1039, 674] on rect at bounding box center [1059, 677] width 53 height 34
click at [611, 695] on div "Show angle" at bounding box center [664, 706] width 165 height 34
click at [612, 610] on tspan "º" at bounding box center [611, 615] width 7 height 28
click at [712, 479] on icon "0 220 155 220 91 º 91 º" at bounding box center [777, 415] width 1111 height 727
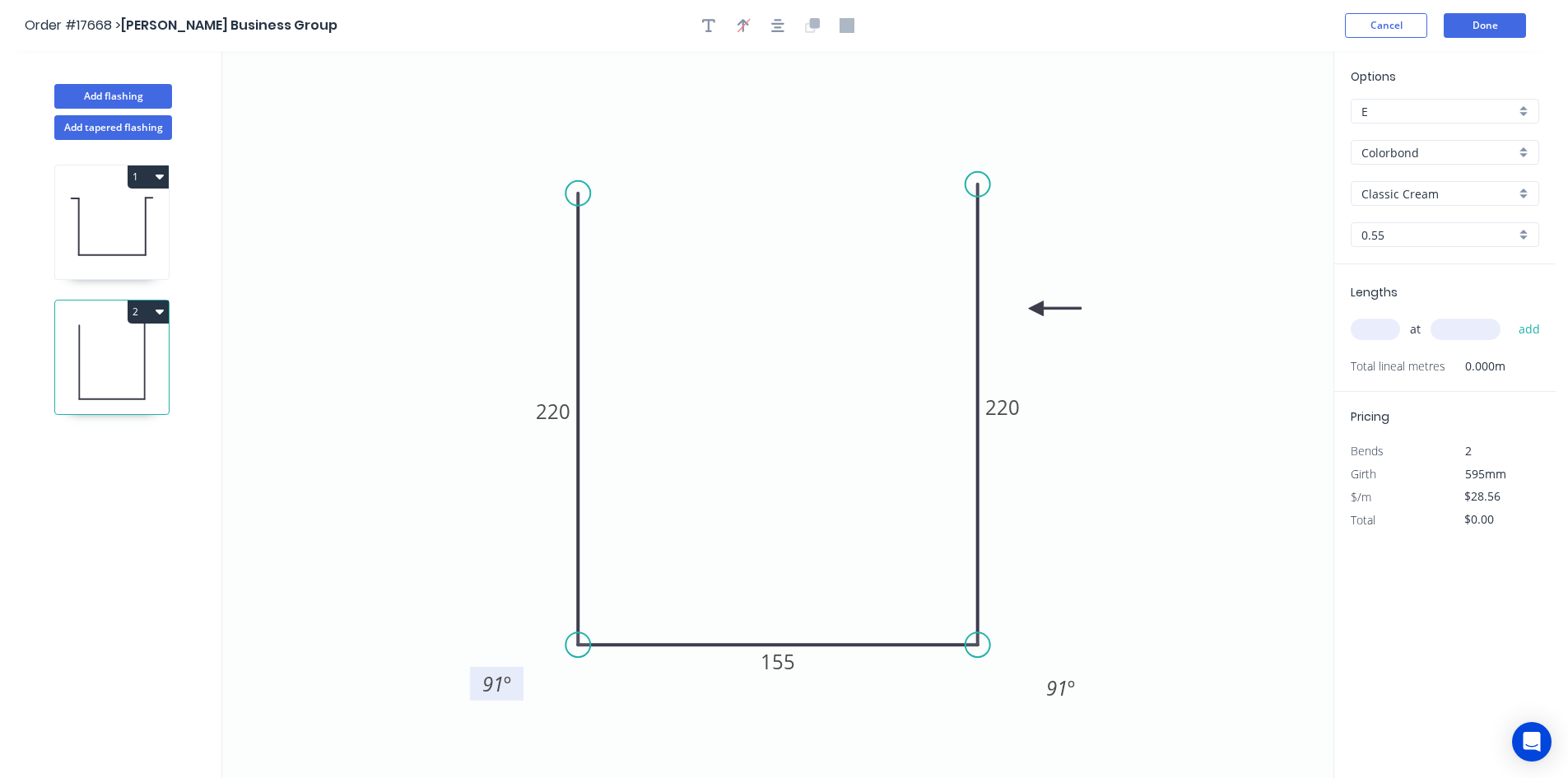
drag, startPoint x: 631, startPoint y: 606, endPoint x: 523, endPoint y: 674, distance: 127.6
click at [523, 674] on rect at bounding box center [496, 684] width 53 height 34
click at [1386, 324] on input "text" at bounding box center [1375, 328] width 50 height 21
type input "1"
click at [1441, 329] on input "text" at bounding box center [1465, 328] width 70 height 21
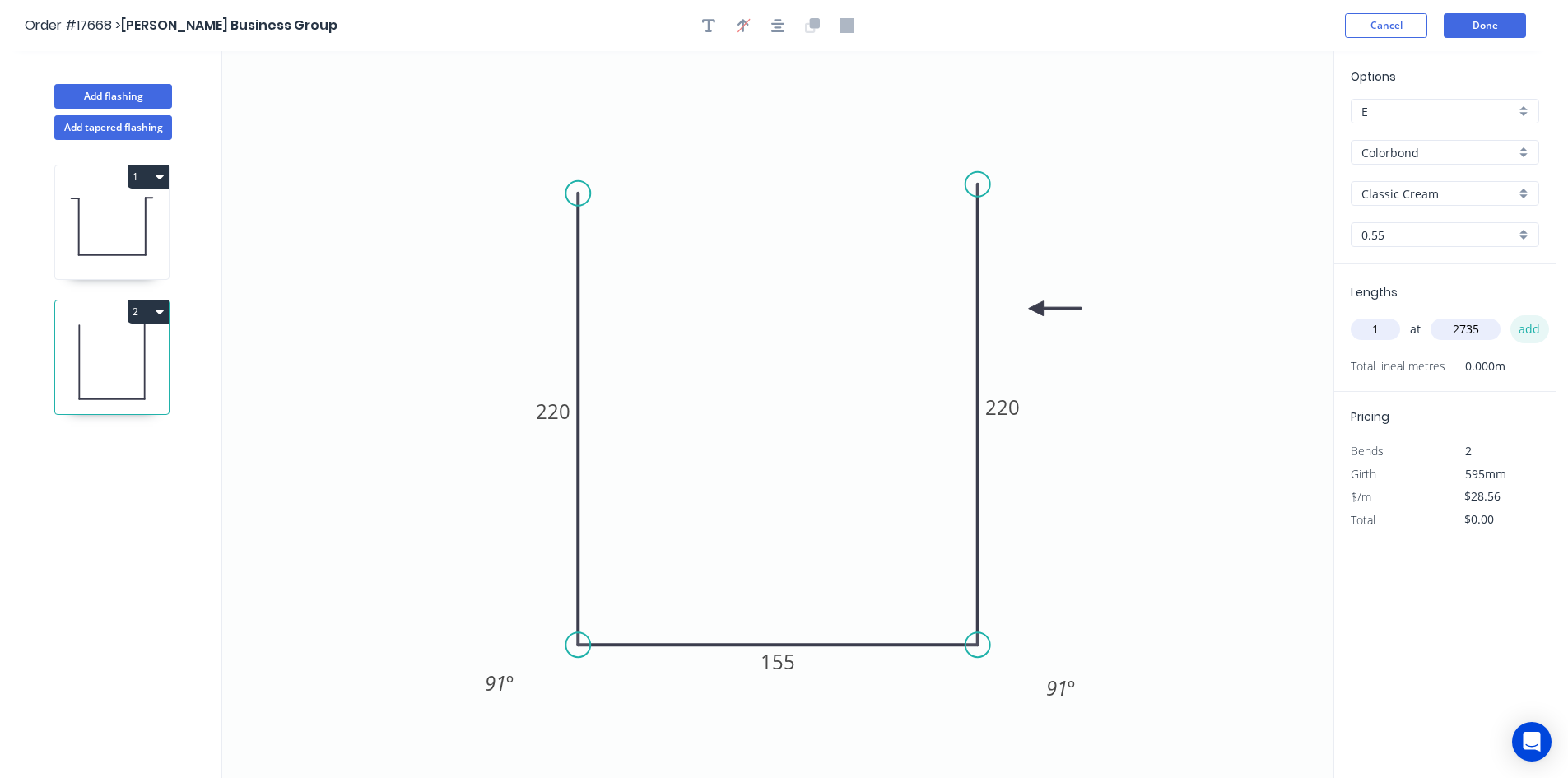
type input "2735"
click at [1526, 328] on button "add" at bounding box center [1529, 329] width 39 height 28
click at [161, 310] on icon "button" at bounding box center [160, 311] width 8 height 5
click at [133, 350] on div "Duplicate" at bounding box center [91, 352] width 127 height 24
type input "$0.00"
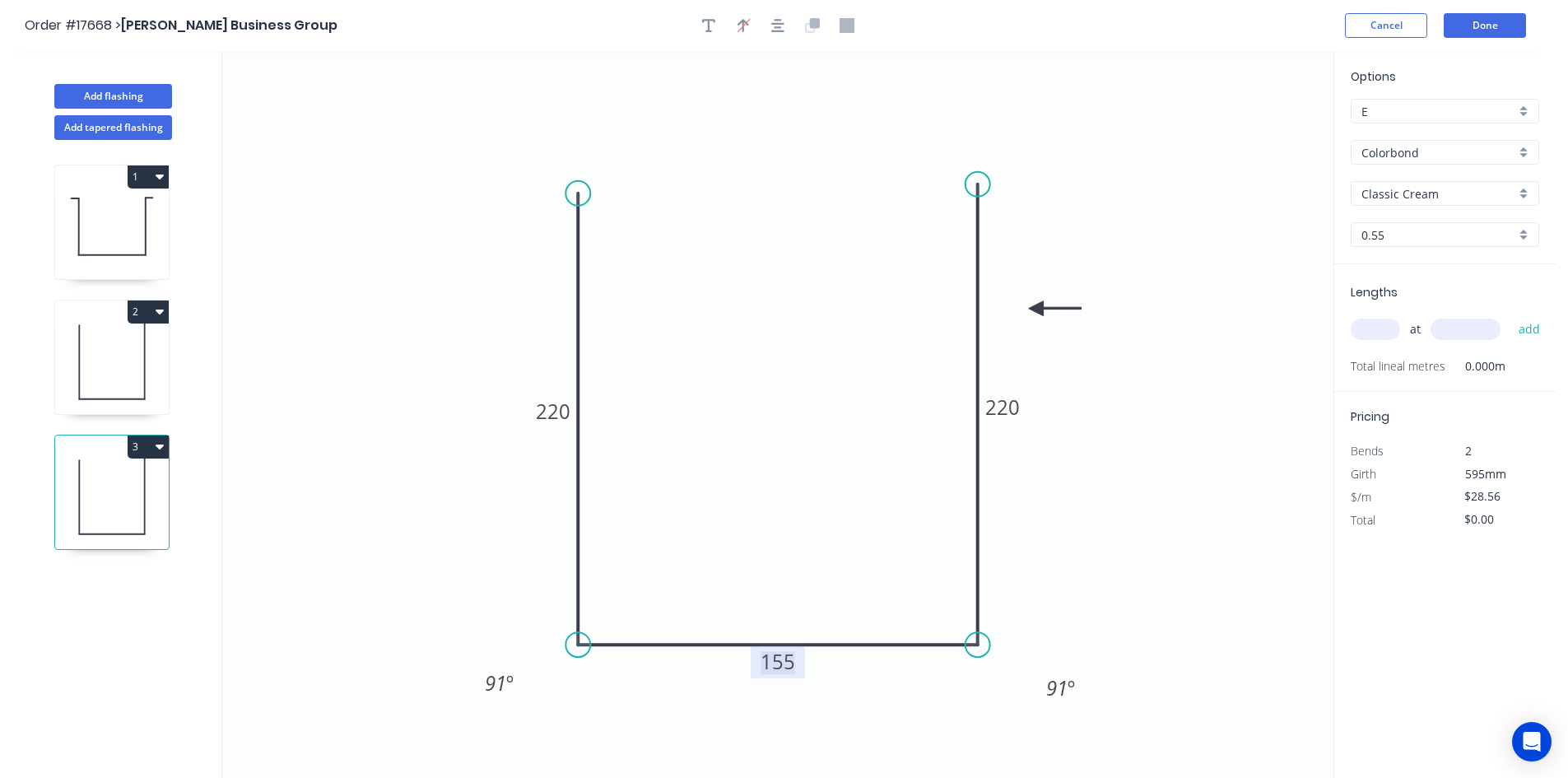
click at [785, 663] on tspan "155" at bounding box center [778, 661] width 35 height 28
drag, startPoint x: 982, startPoint y: 180, endPoint x: 978, endPoint y: 459, distance: 279.0
click at [978, 459] on circle at bounding box center [977, 457] width 25 height 25
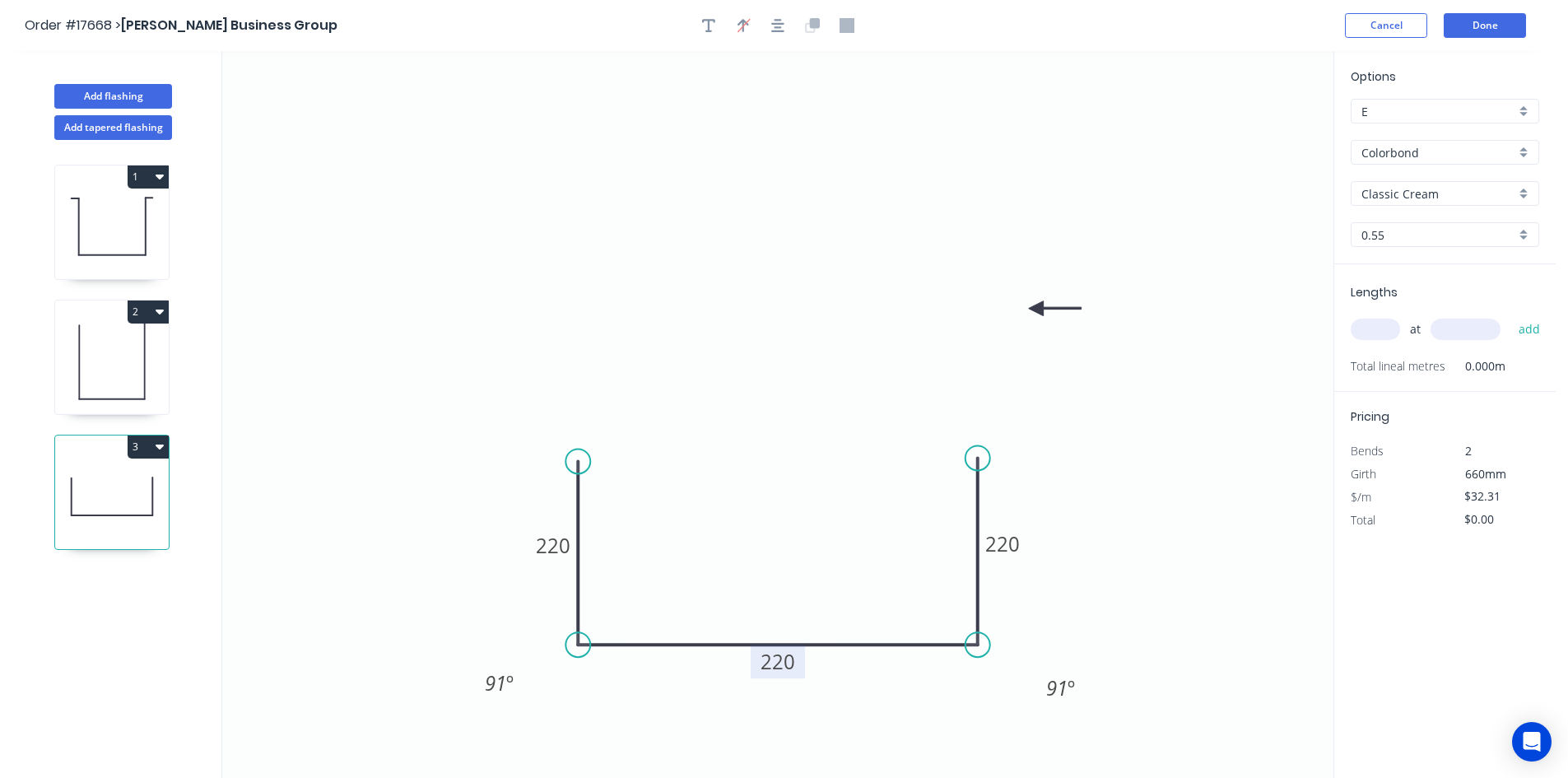
drag, startPoint x: 574, startPoint y: 190, endPoint x: 578, endPoint y: 461, distance: 271.0
click at [578, 461] on circle at bounding box center [577, 461] width 25 height 25
click at [557, 540] on tspan "220" at bounding box center [553, 545] width 35 height 28
click at [1021, 550] on rect at bounding box center [1002, 543] width 54 height 34
click at [1003, 544] on tspan "220" at bounding box center [1003, 544] width 35 height 28
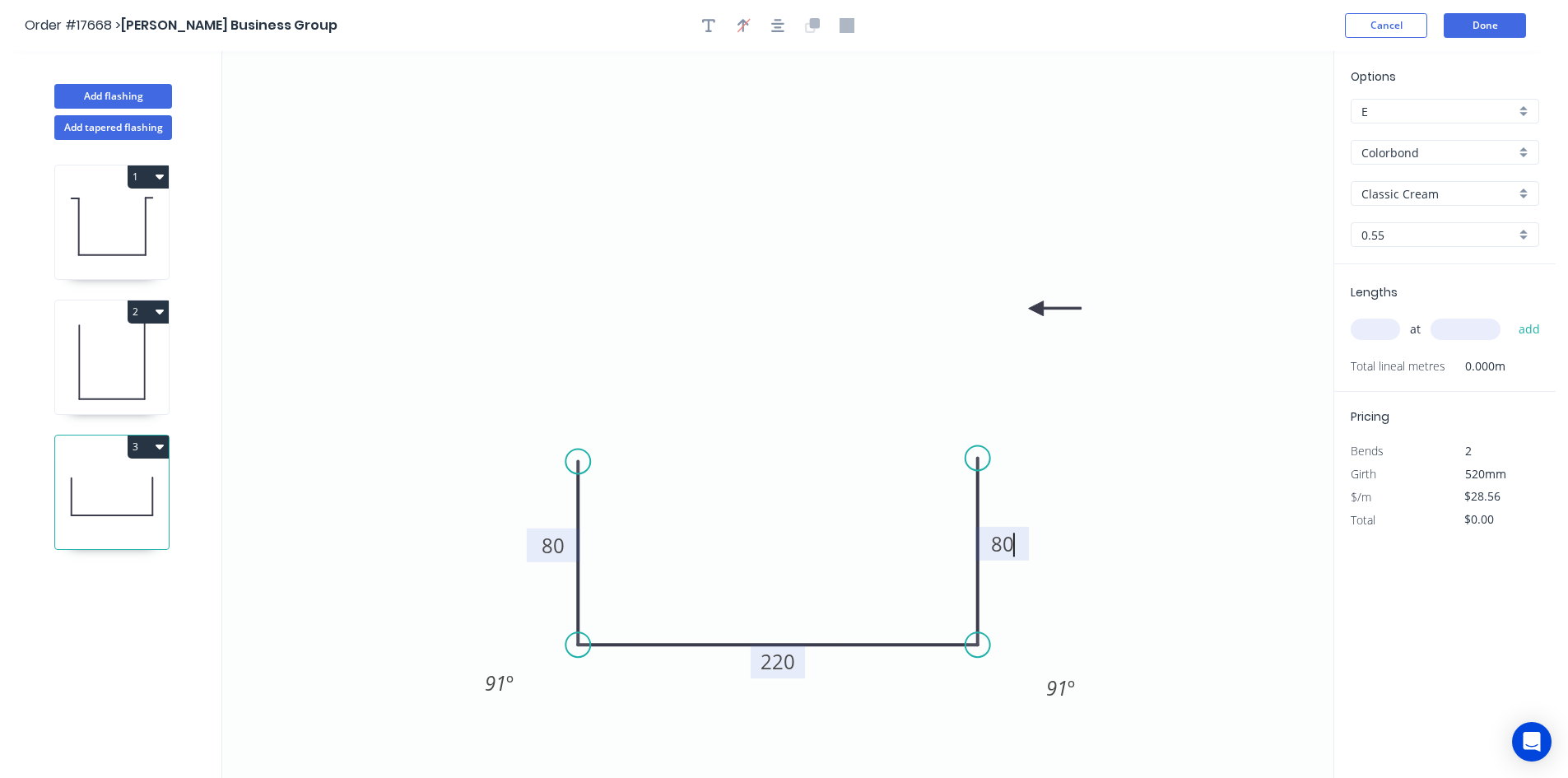
click at [1114, 509] on icon "0 80 220 80 91 º 91 º" at bounding box center [777, 415] width 1111 height 727
type input "$21.06"
click at [773, 21] on icon "button" at bounding box center [777, 26] width 13 height 15
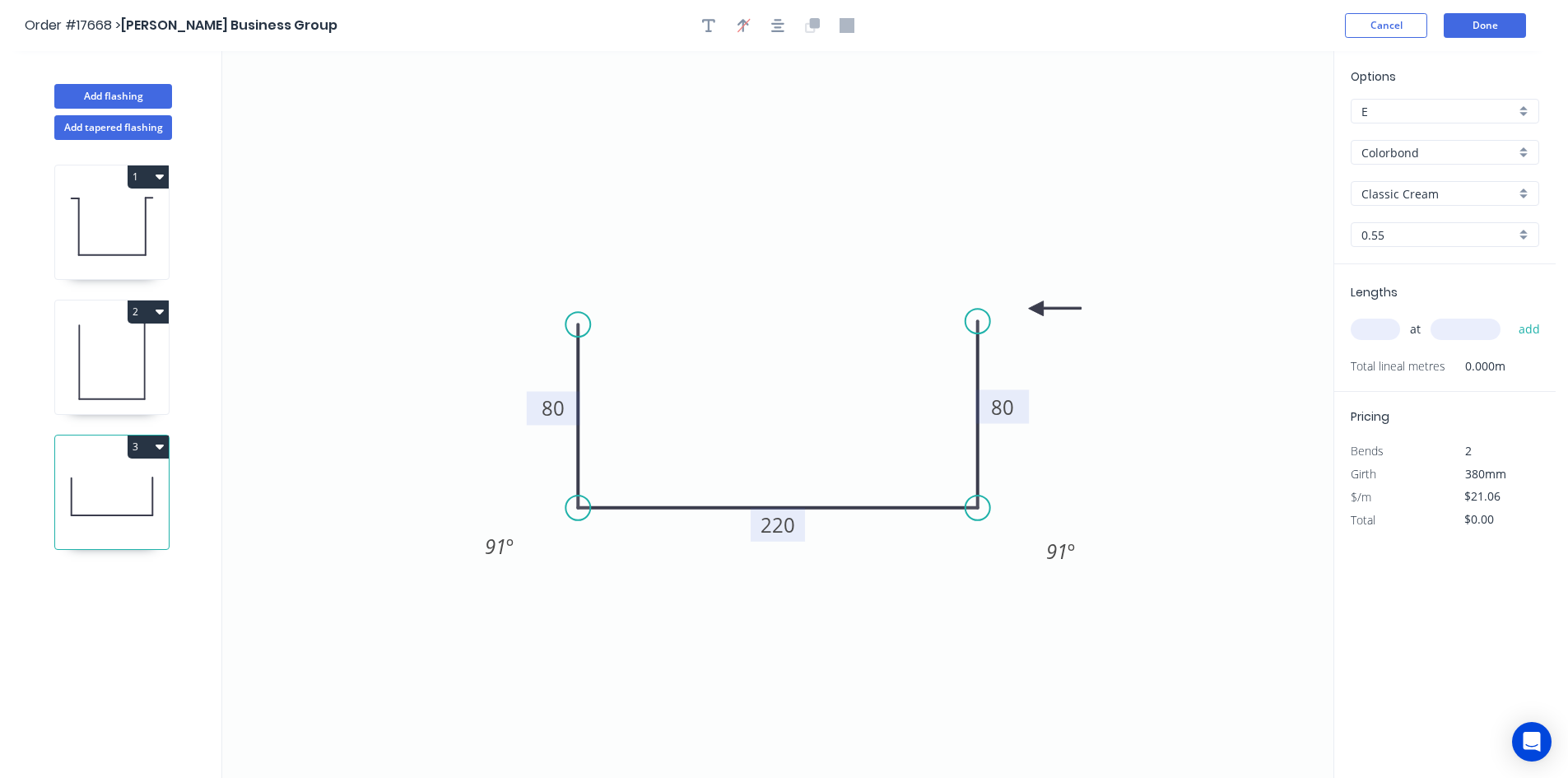
click at [781, 523] on tspan "220" at bounding box center [778, 525] width 35 height 28
click at [884, 595] on icon "0 80 219 80 91 º 91 º" at bounding box center [777, 415] width 1111 height 727
click at [779, 23] on icon "button" at bounding box center [777, 26] width 13 height 13
click at [1372, 335] on input "text" at bounding box center [1375, 328] width 50 height 21
type input "1"
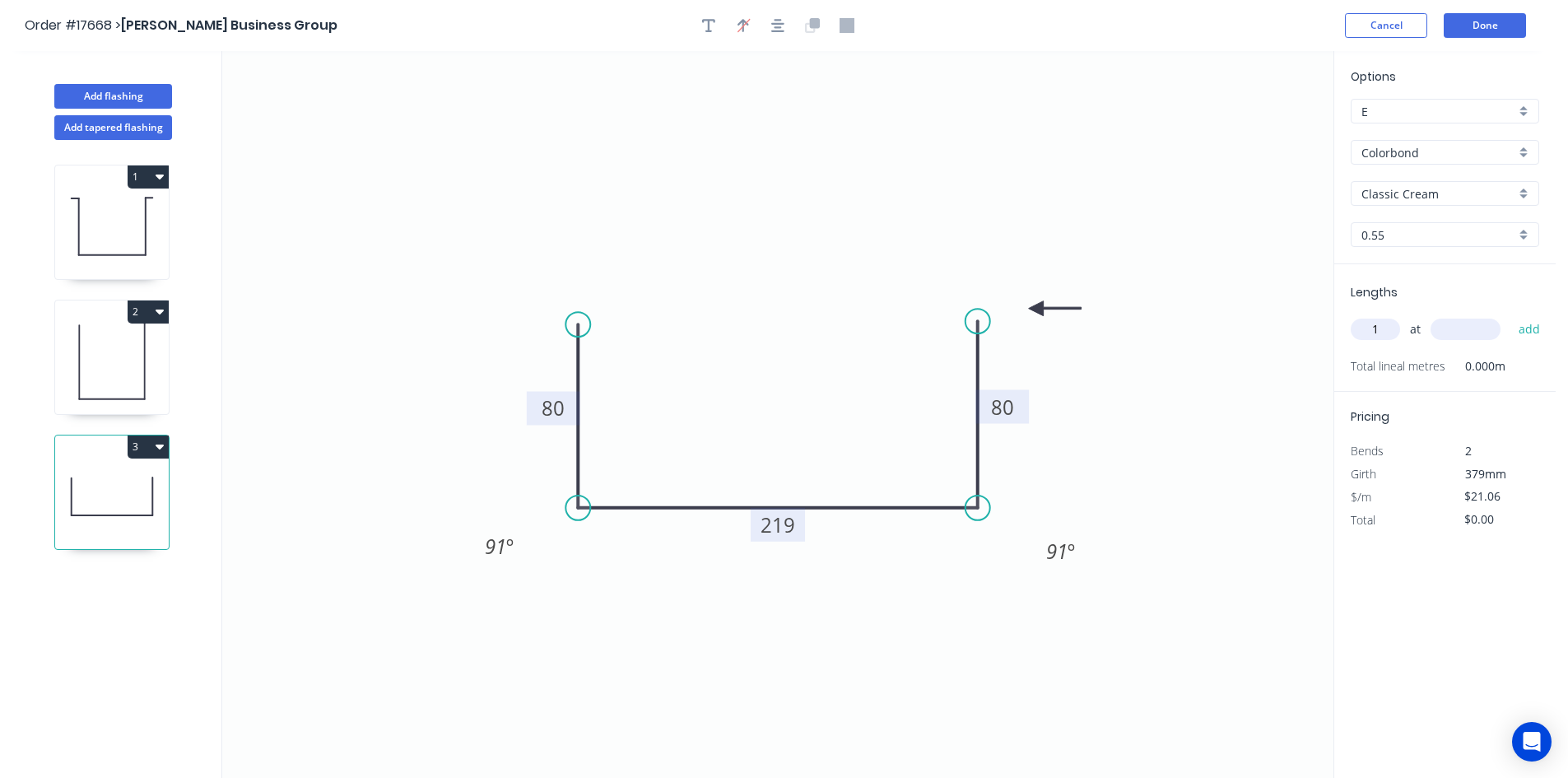
click at [1457, 330] on input "text" at bounding box center [1465, 328] width 70 height 21
type input "455"
click at [1518, 332] on button "add" at bounding box center [1529, 329] width 39 height 28
click at [152, 446] on button "3" at bounding box center [148, 446] width 41 height 23
click at [132, 493] on div "Duplicate" at bounding box center [91, 487] width 127 height 24
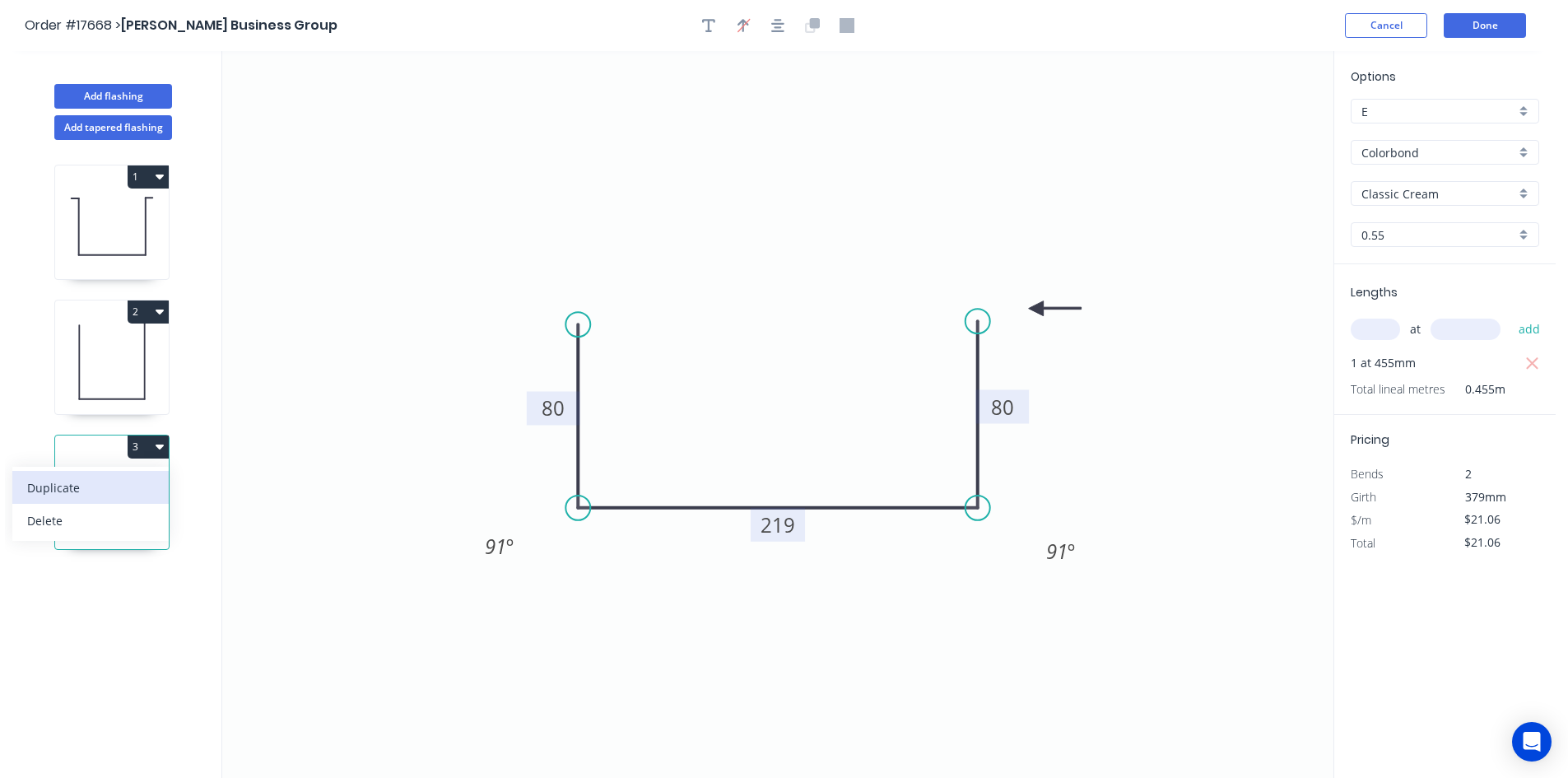
type input "$0.00"
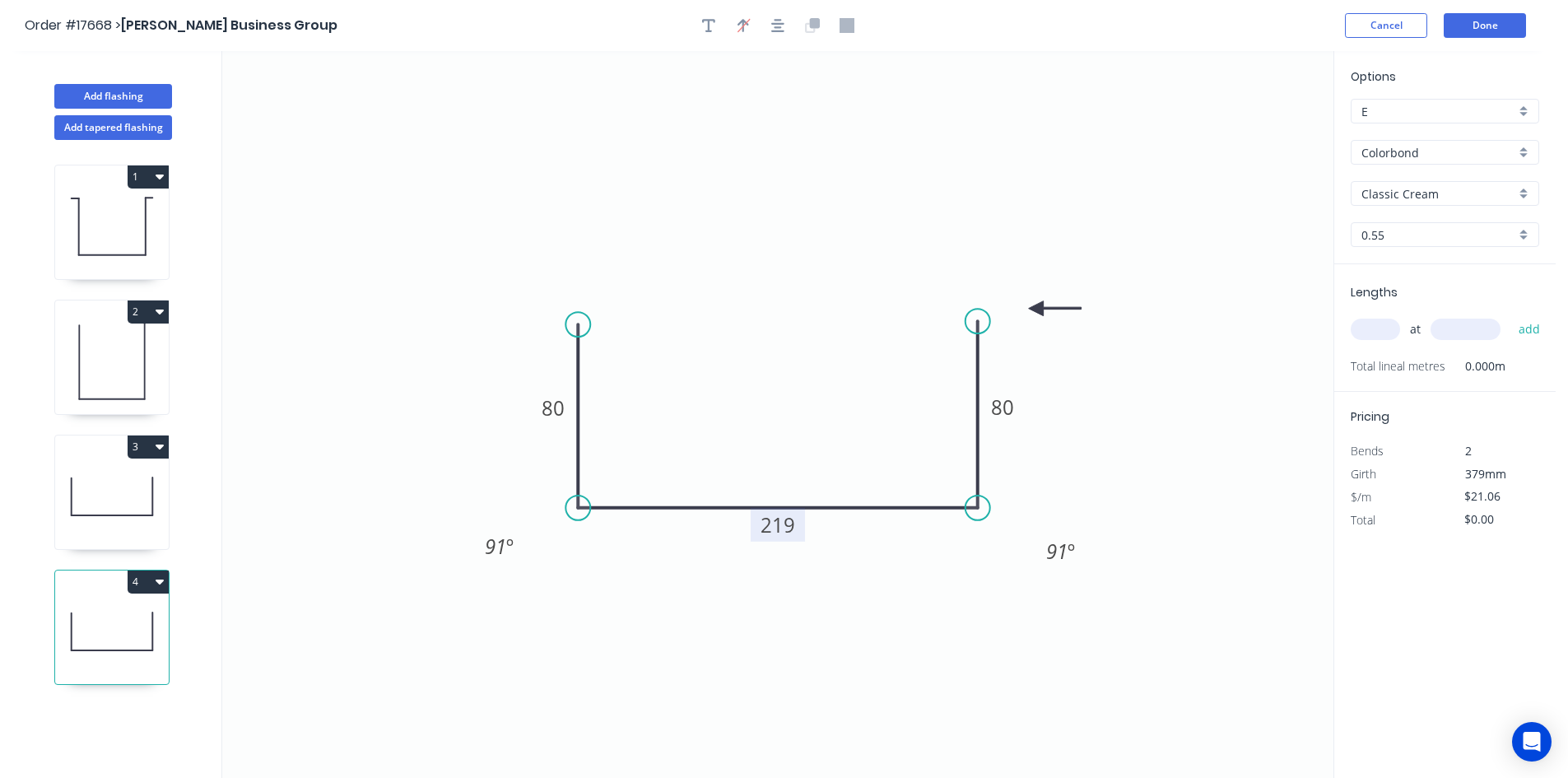
click at [780, 533] on tspan "219" at bounding box center [778, 525] width 35 height 28
click at [916, 640] on icon "0 80 153 80 91 º 91 º" at bounding box center [777, 415] width 1111 height 727
click at [786, 512] on tspan "153" at bounding box center [778, 525] width 35 height 28
click at [837, 642] on icon "0 80 155 80 91 º 91 º" at bounding box center [777, 415] width 1111 height 727
click at [1368, 323] on input "text" at bounding box center [1375, 328] width 50 height 21
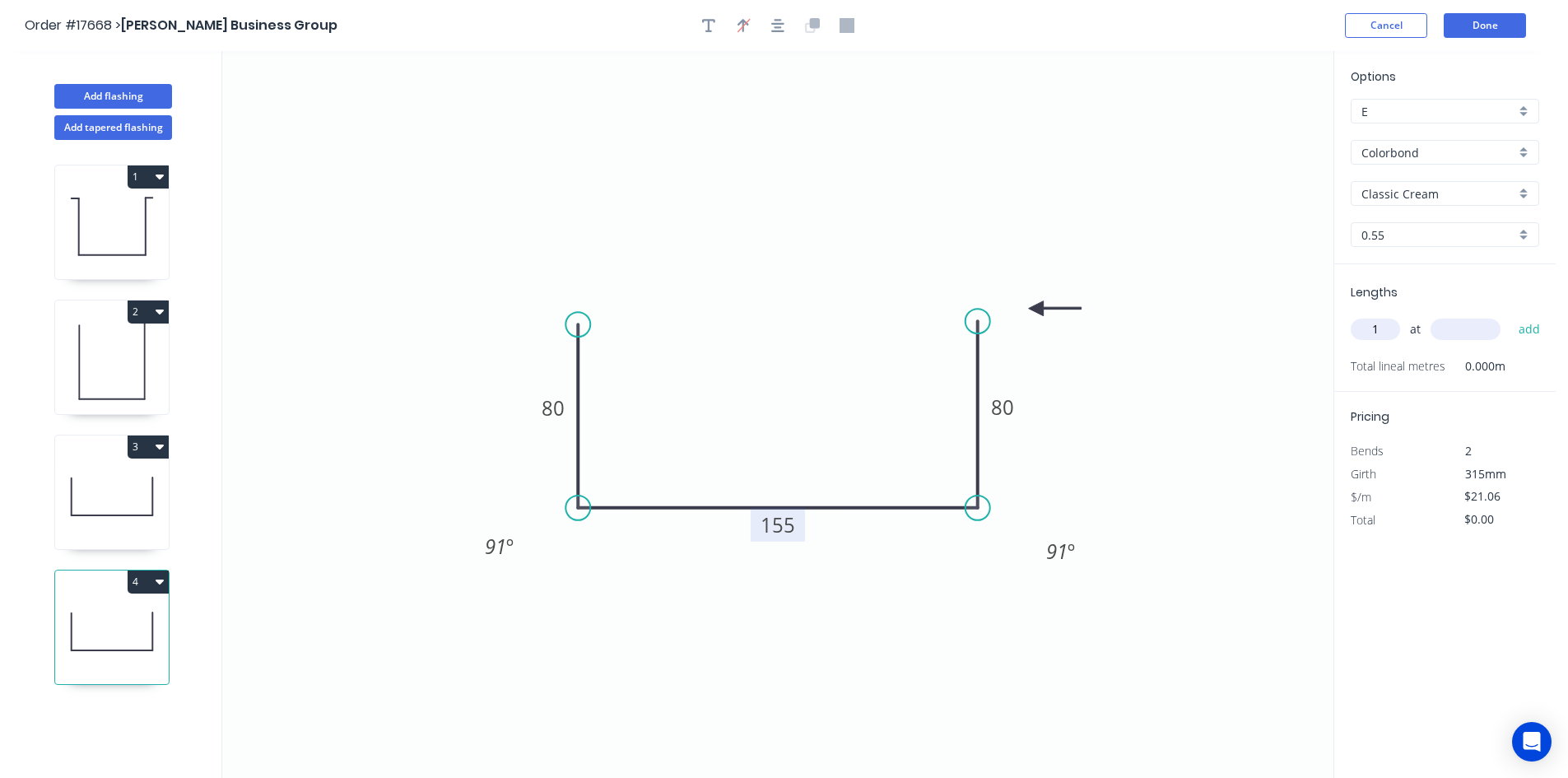
type input "1"
click at [1456, 335] on input "text" at bounding box center [1465, 328] width 70 height 21
type input "1205"
click at [1534, 331] on button "add" at bounding box center [1529, 329] width 39 height 28
type input "$25.38"
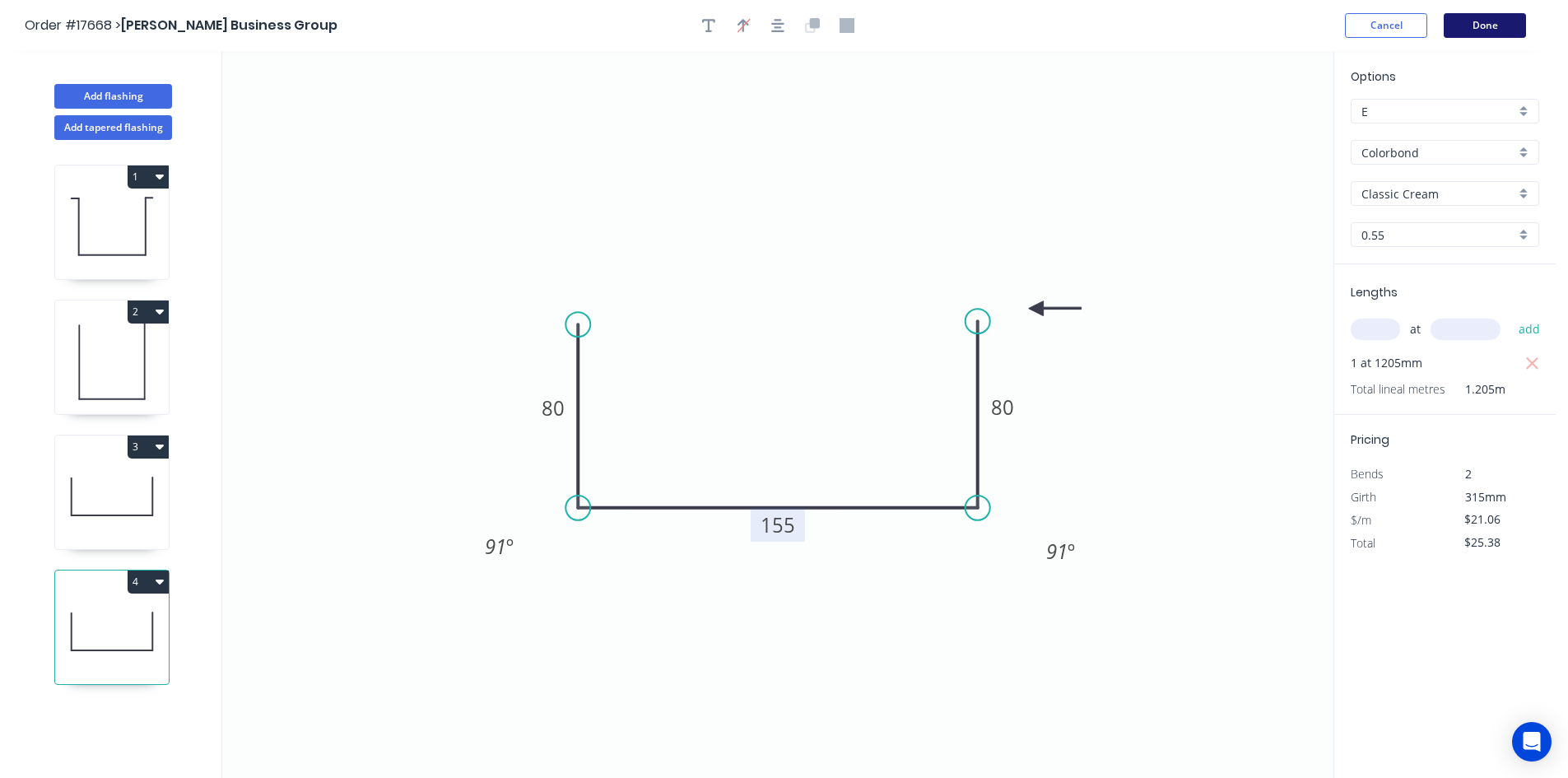
click at [1478, 27] on button "Done" at bounding box center [1485, 25] width 83 height 25
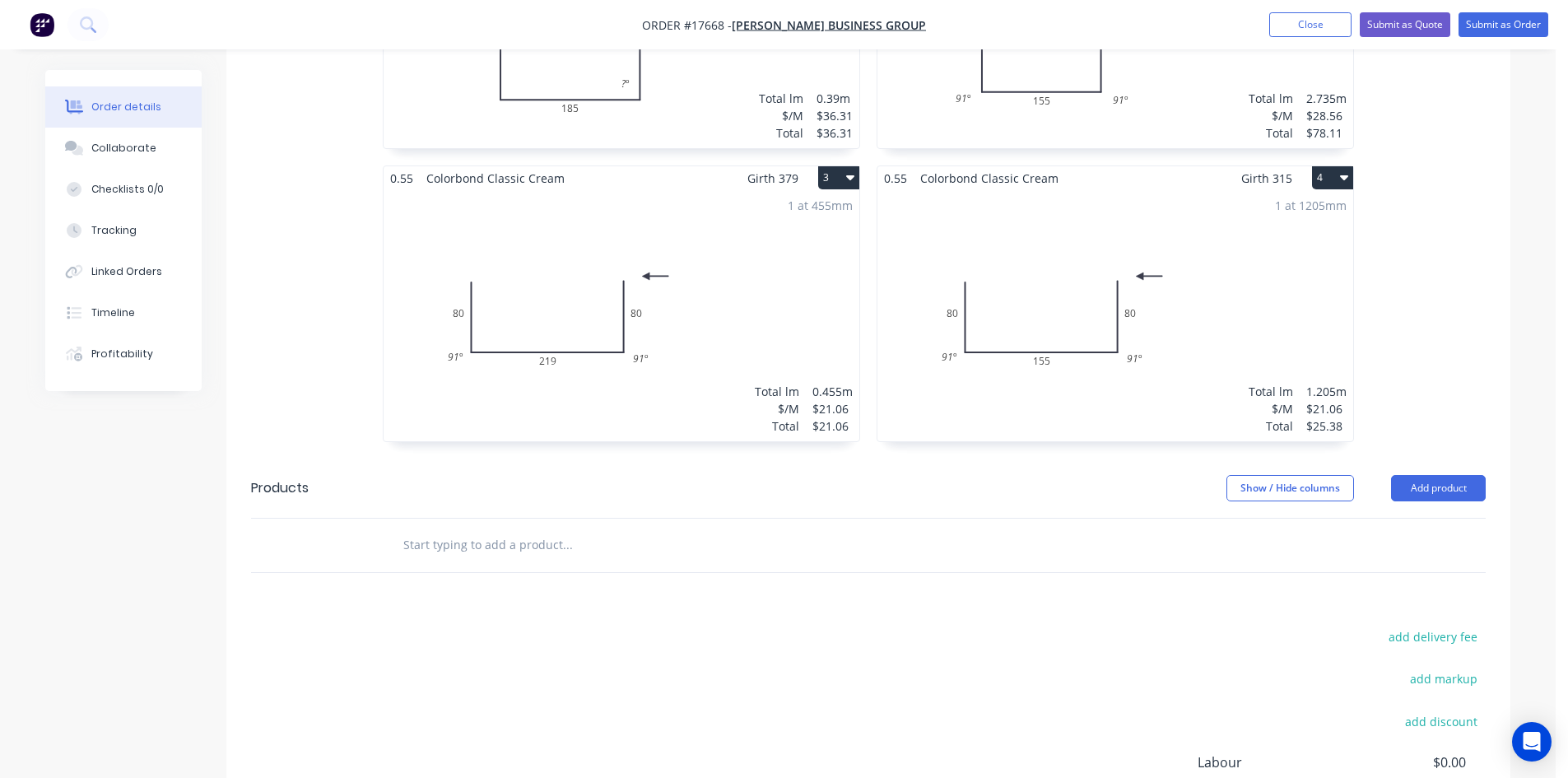
scroll to position [987, 0]
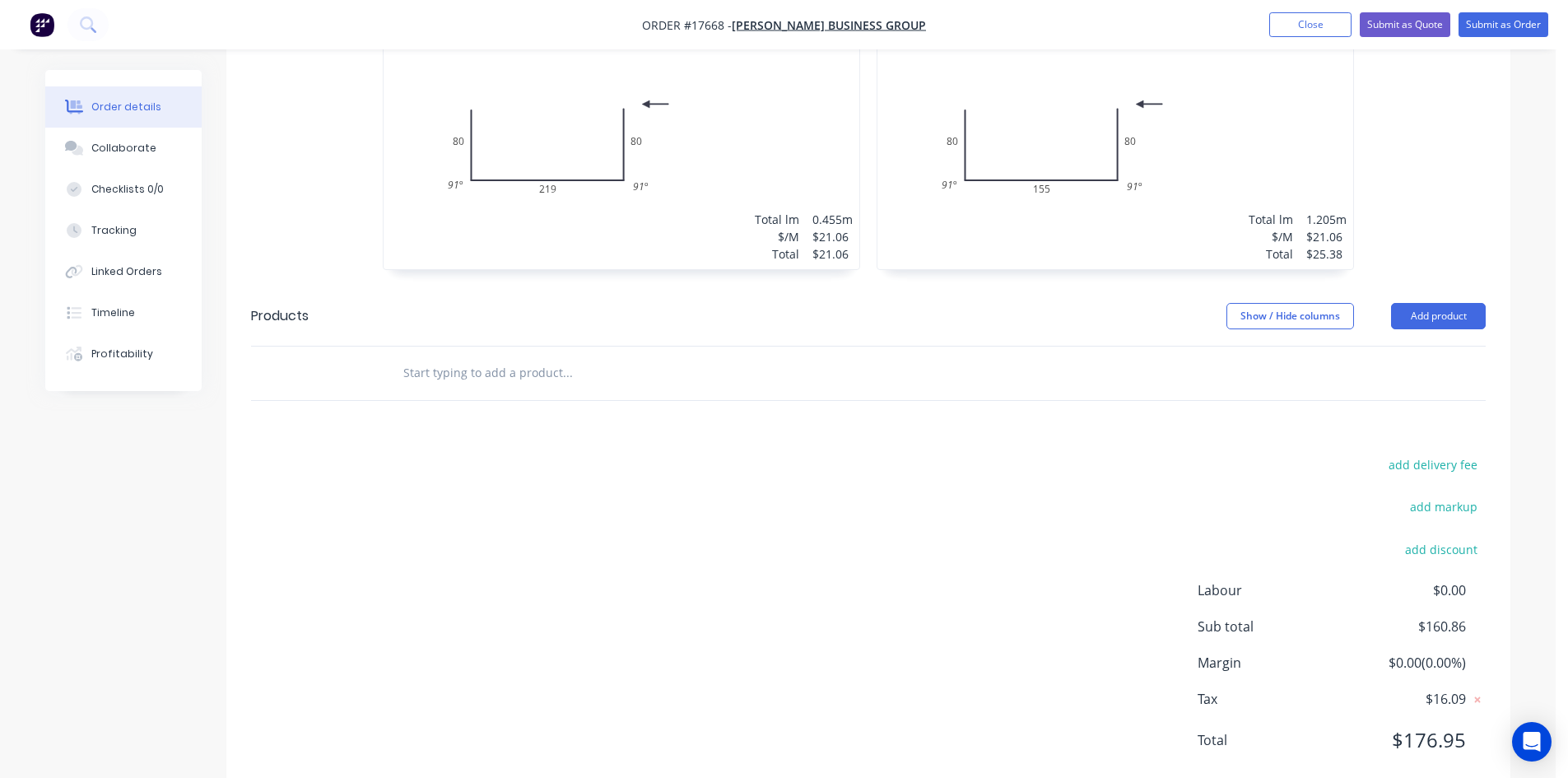
click at [517, 356] on input "text" at bounding box center [567, 372] width 329 height 33
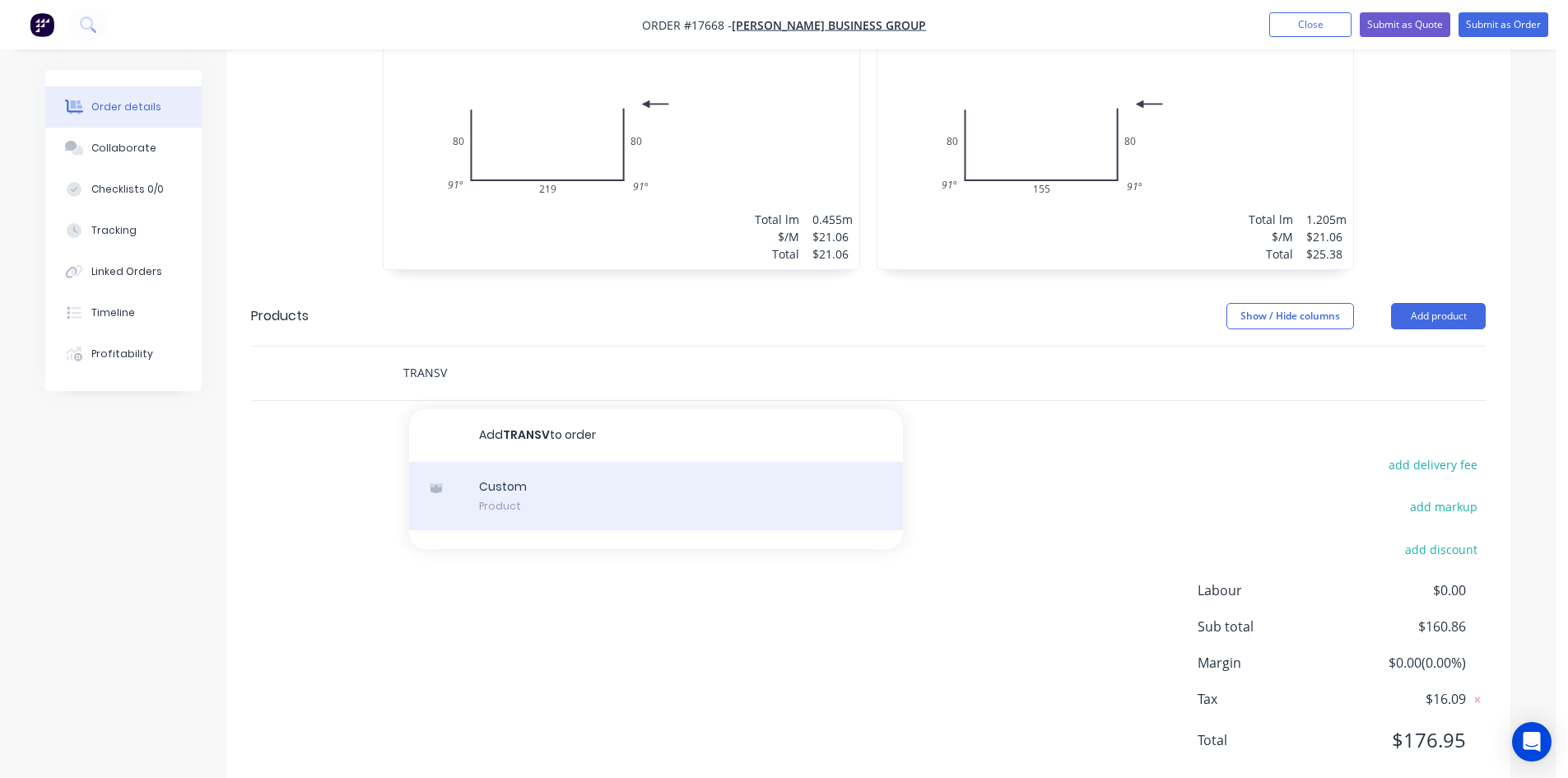
type input "TRANSV"
click at [543, 466] on div "Custom Product" at bounding box center [656, 495] width 494 height 69
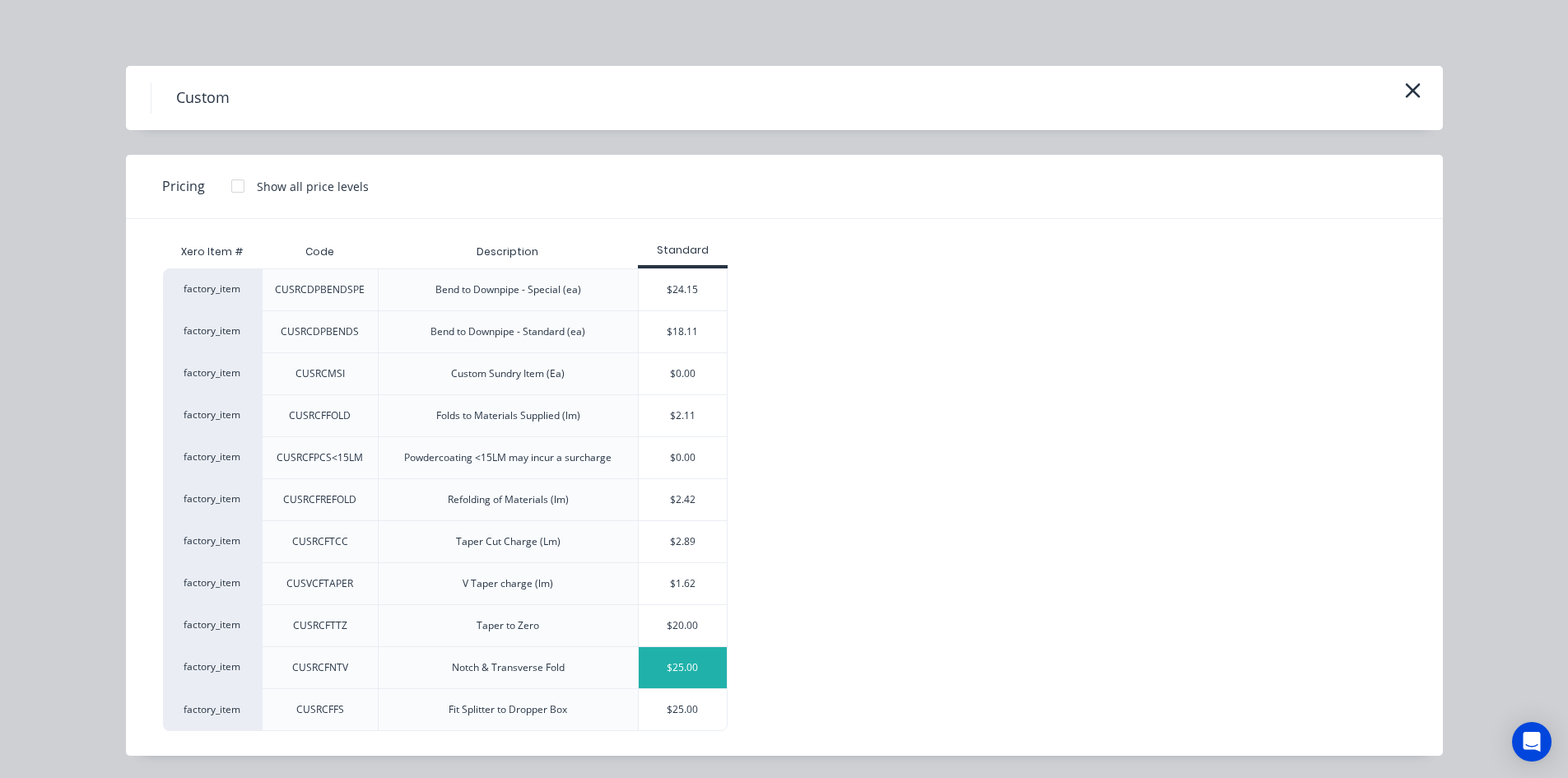
click at [668, 667] on div "$25.00" at bounding box center [683, 667] width 88 height 41
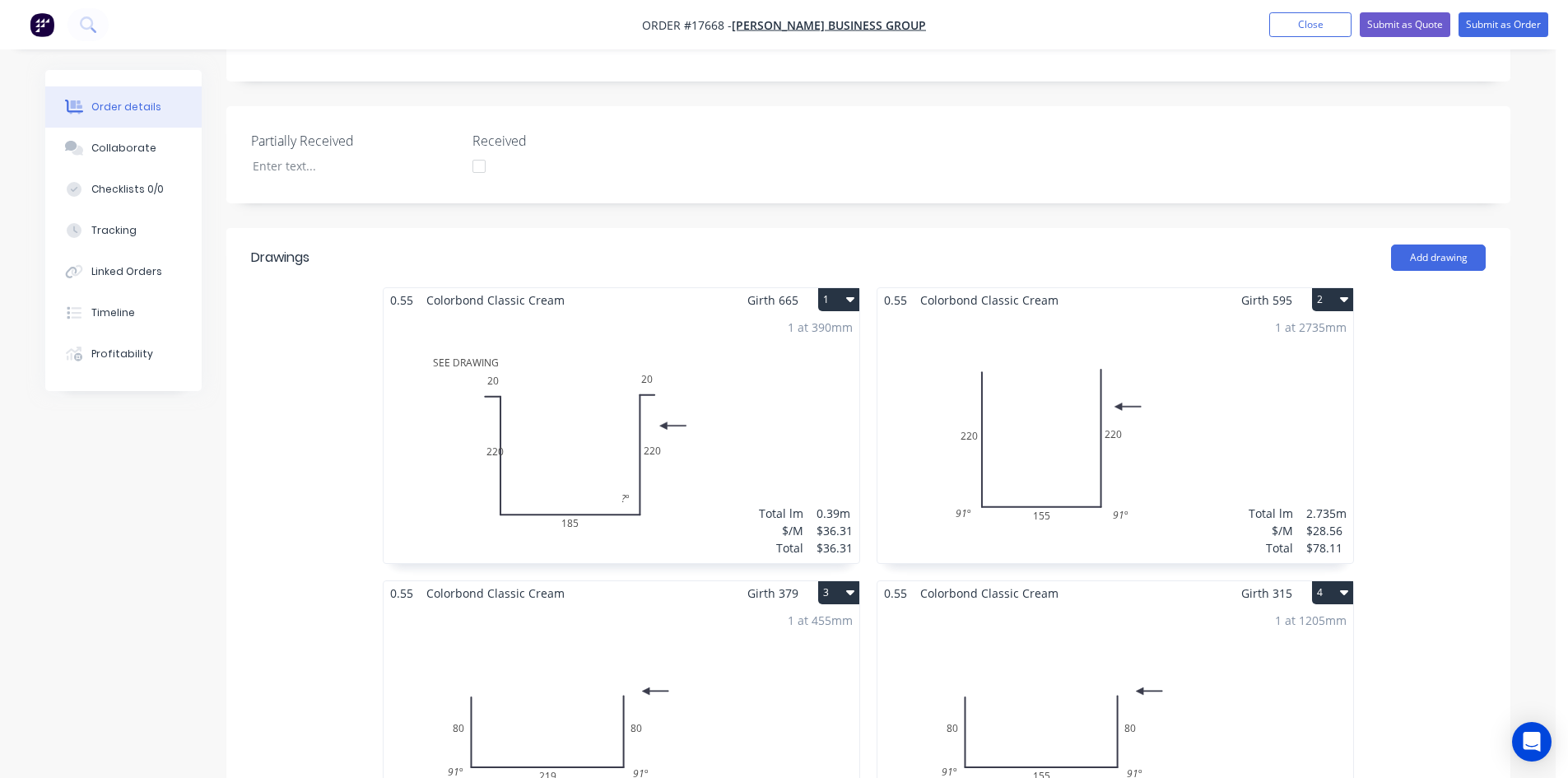
scroll to position [400, 0]
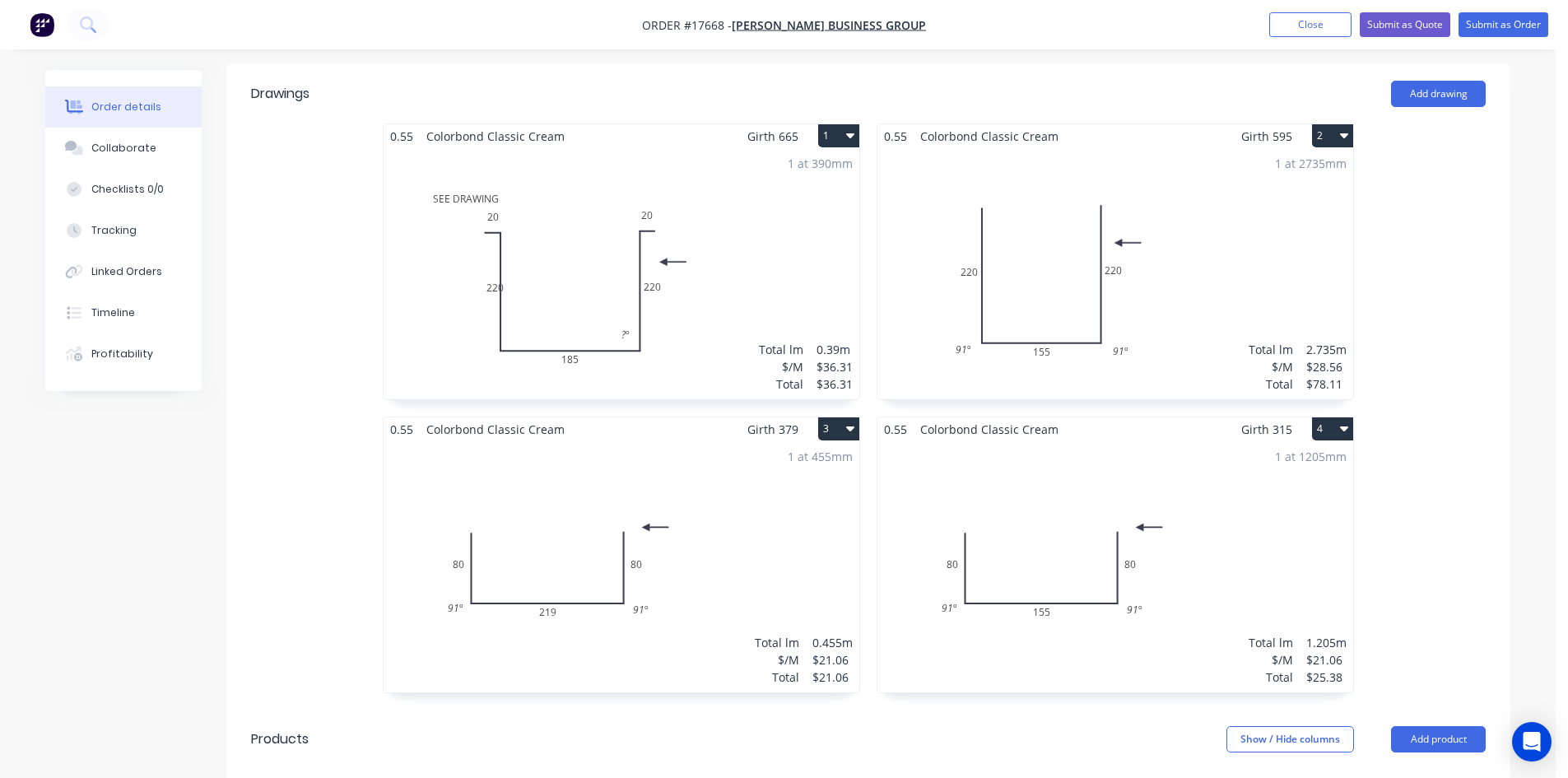
click at [678, 297] on div "1 at 390mm Total lm $/M Total 0.39m $36.31 $36.31" at bounding box center [621, 273] width 475 height 251
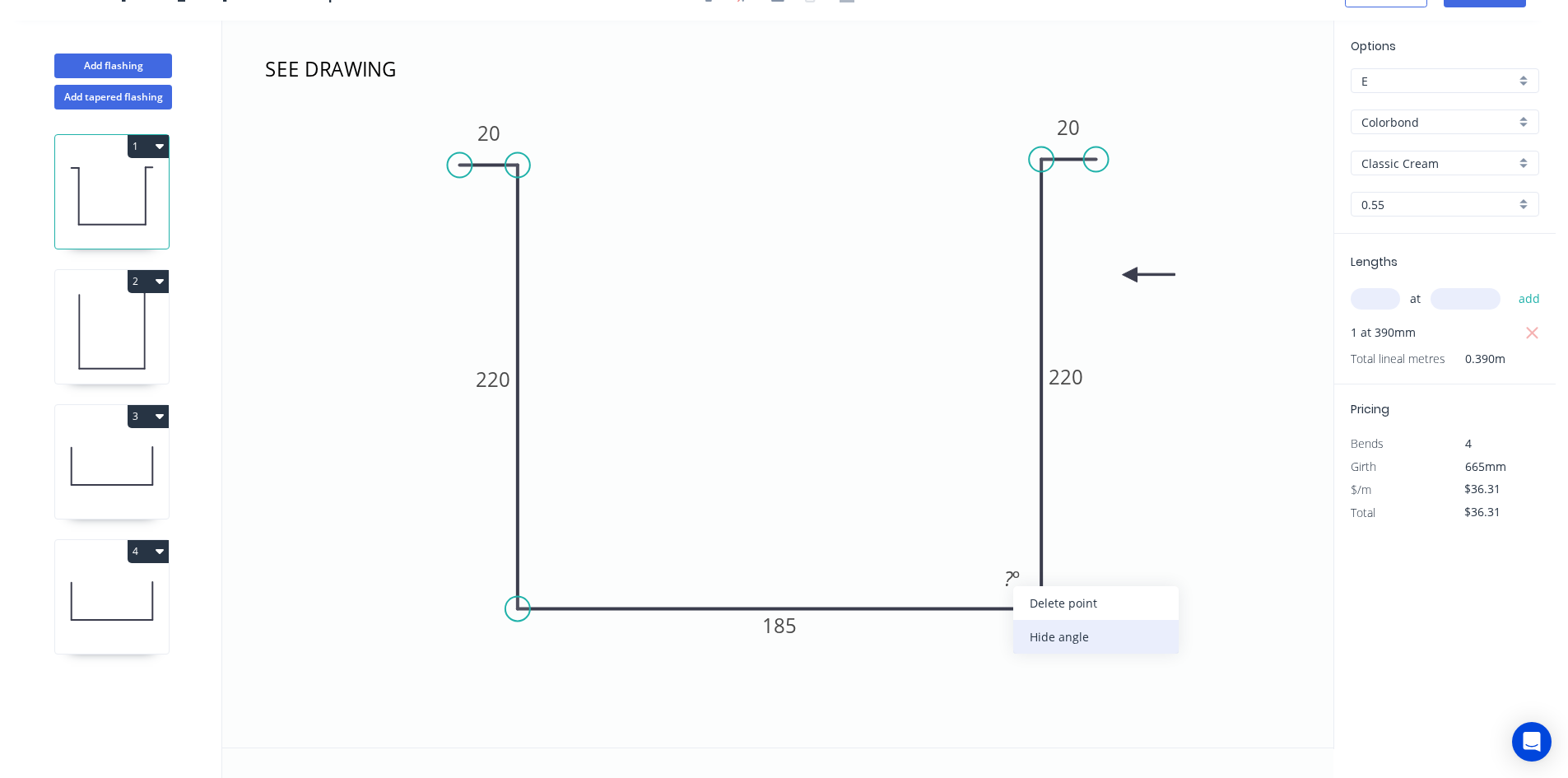
click at [1070, 635] on div "Hide angle" at bounding box center [1095, 636] width 165 height 34
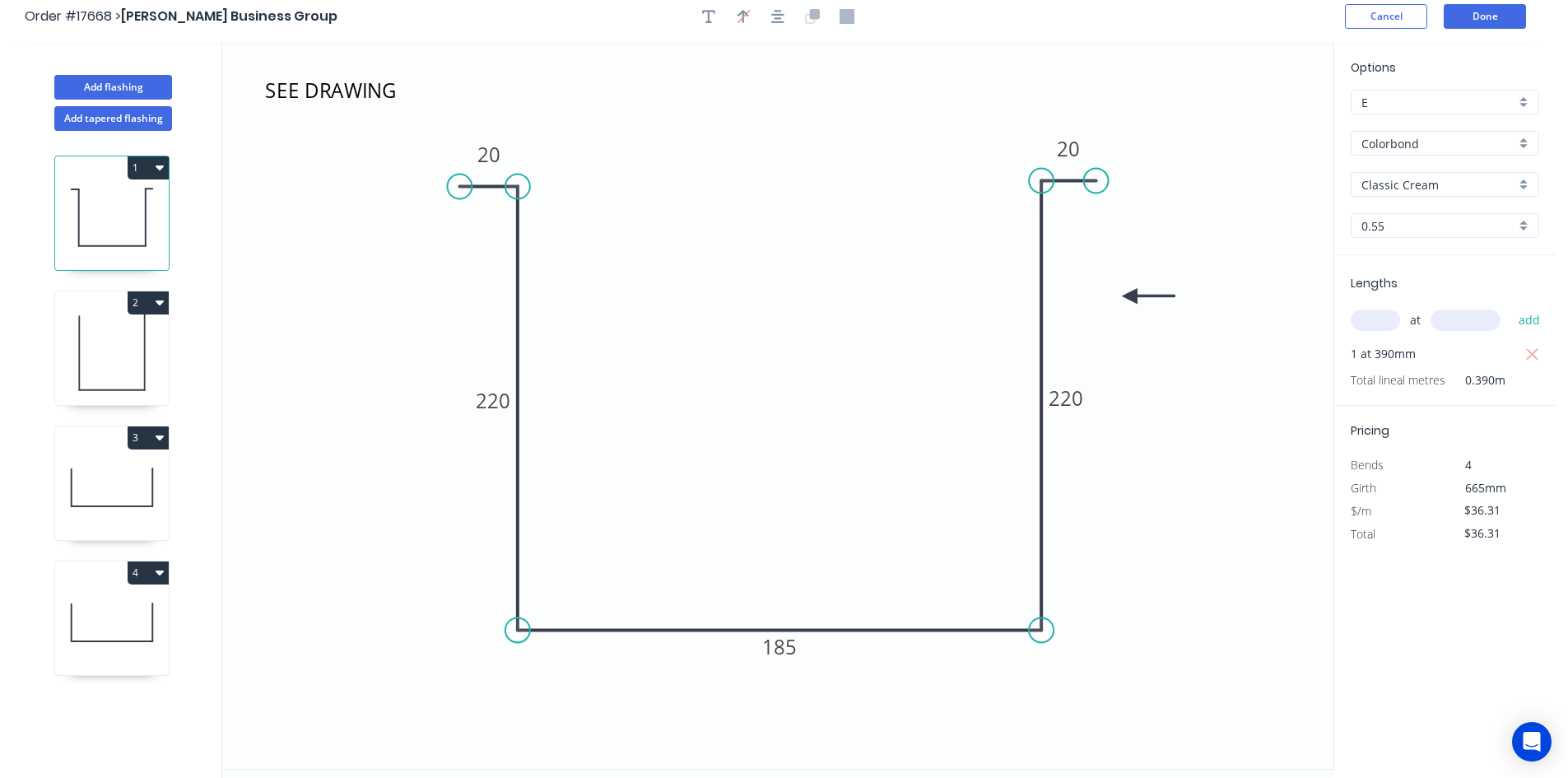
scroll to position [0, 0]
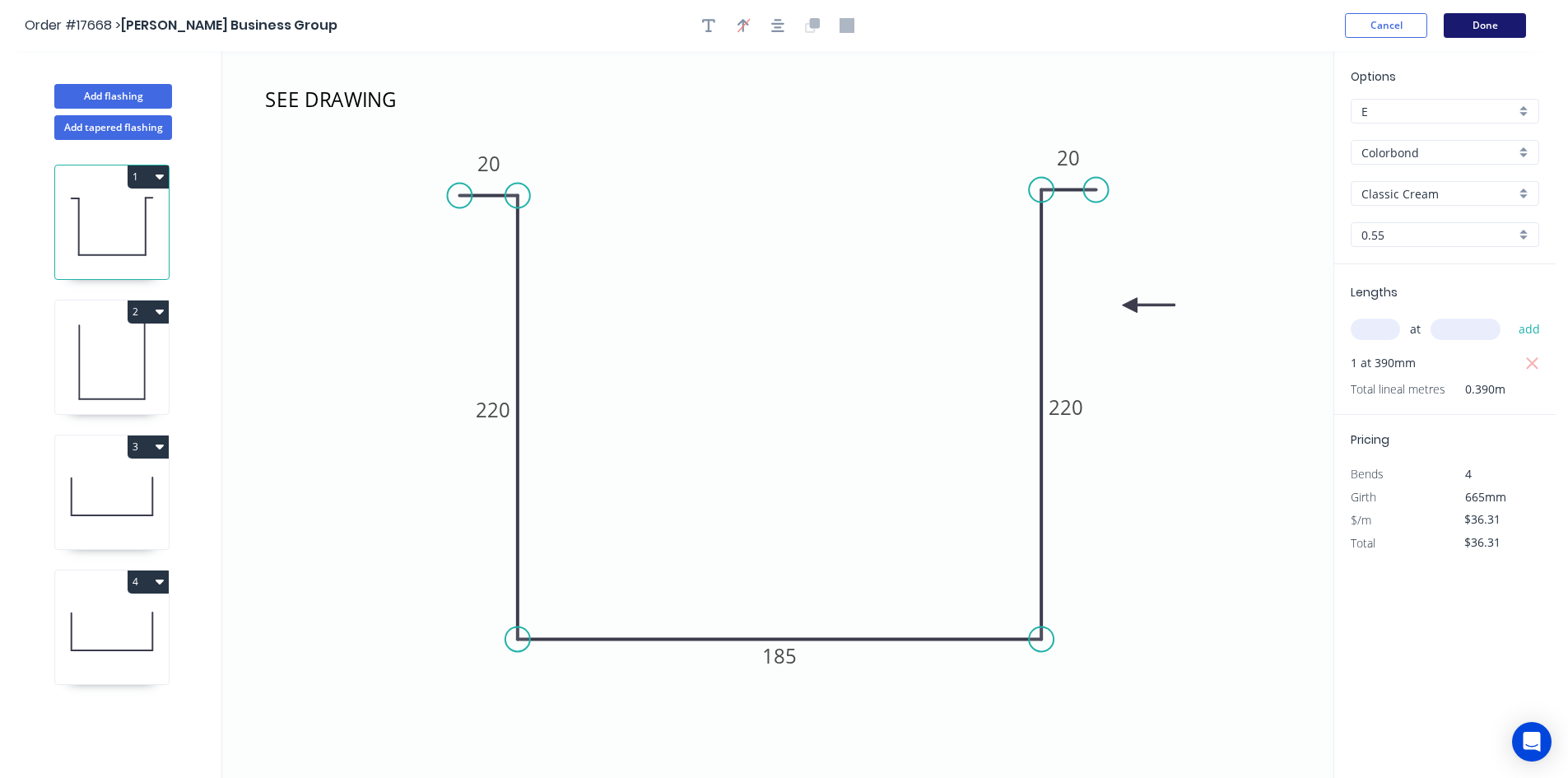
click at [1479, 29] on button "Done" at bounding box center [1485, 25] width 83 height 25
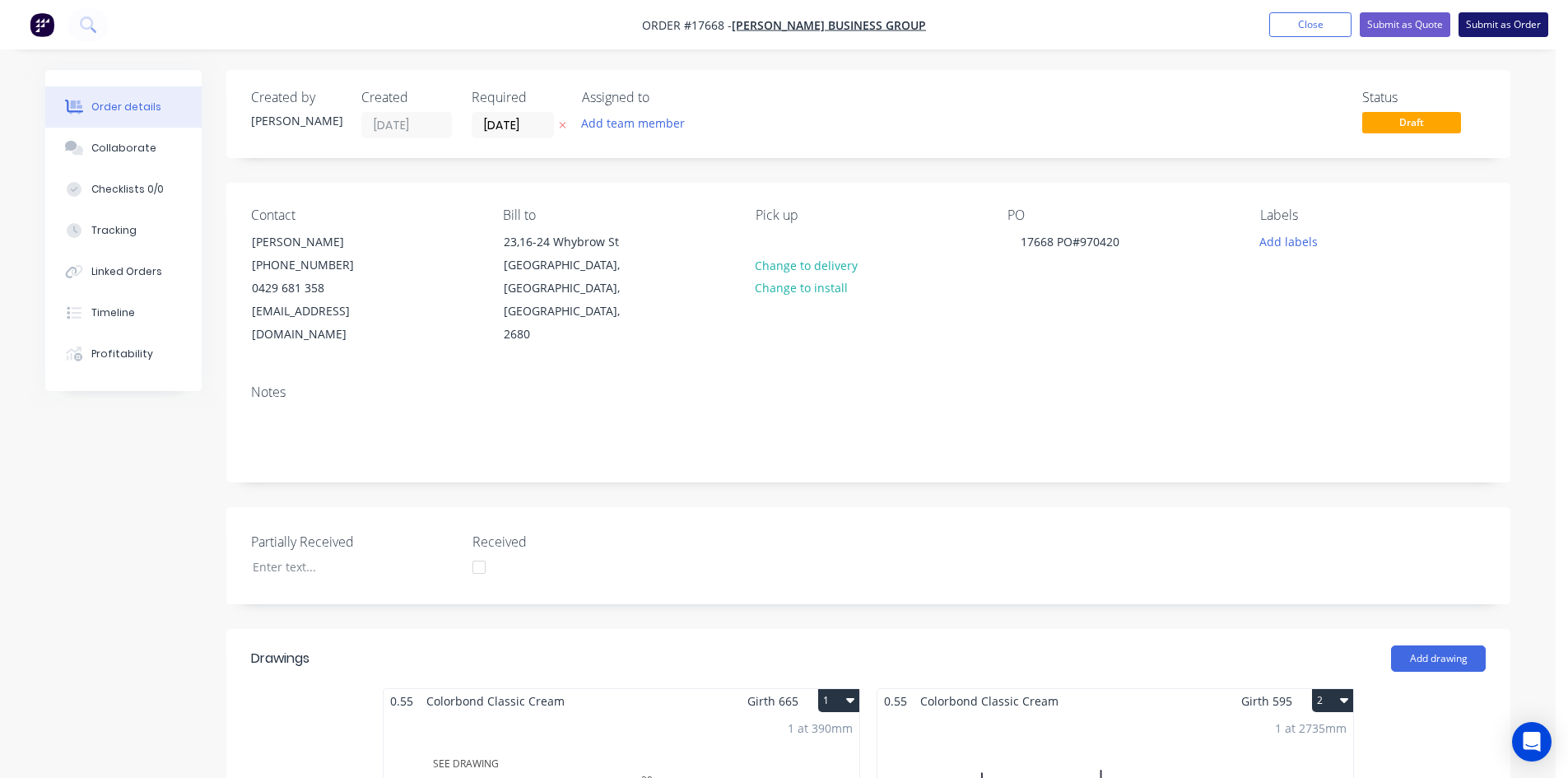
click at [1518, 25] on button "Submit as Order" at bounding box center [1503, 24] width 90 height 25
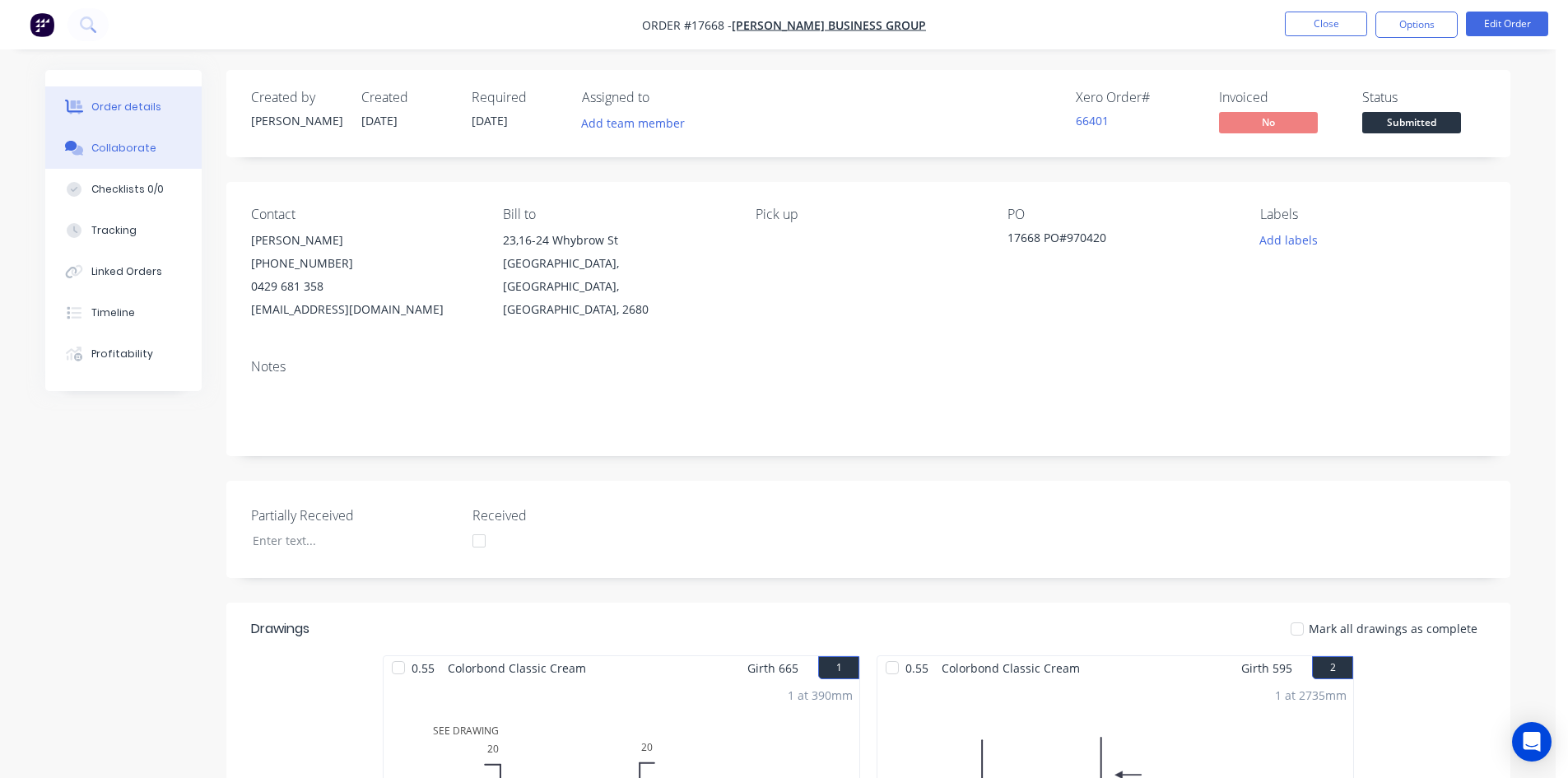
click at [158, 150] on button "Collaborate" at bounding box center [123, 148] width 156 height 41
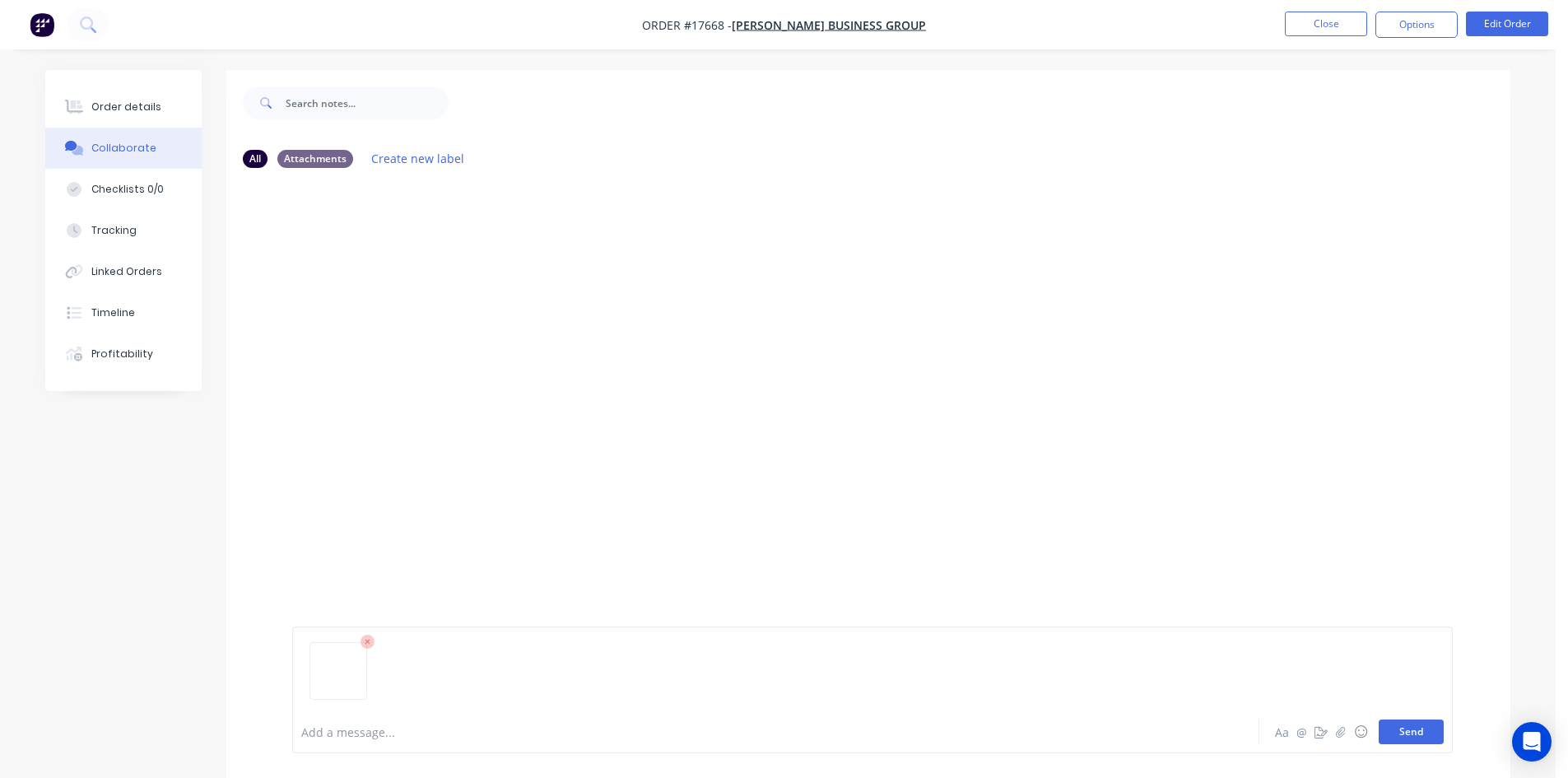
click at [1418, 730] on button "Send" at bounding box center [1410, 731] width 65 height 25
click at [80, 100] on icon at bounding box center [74, 107] width 19 height 15
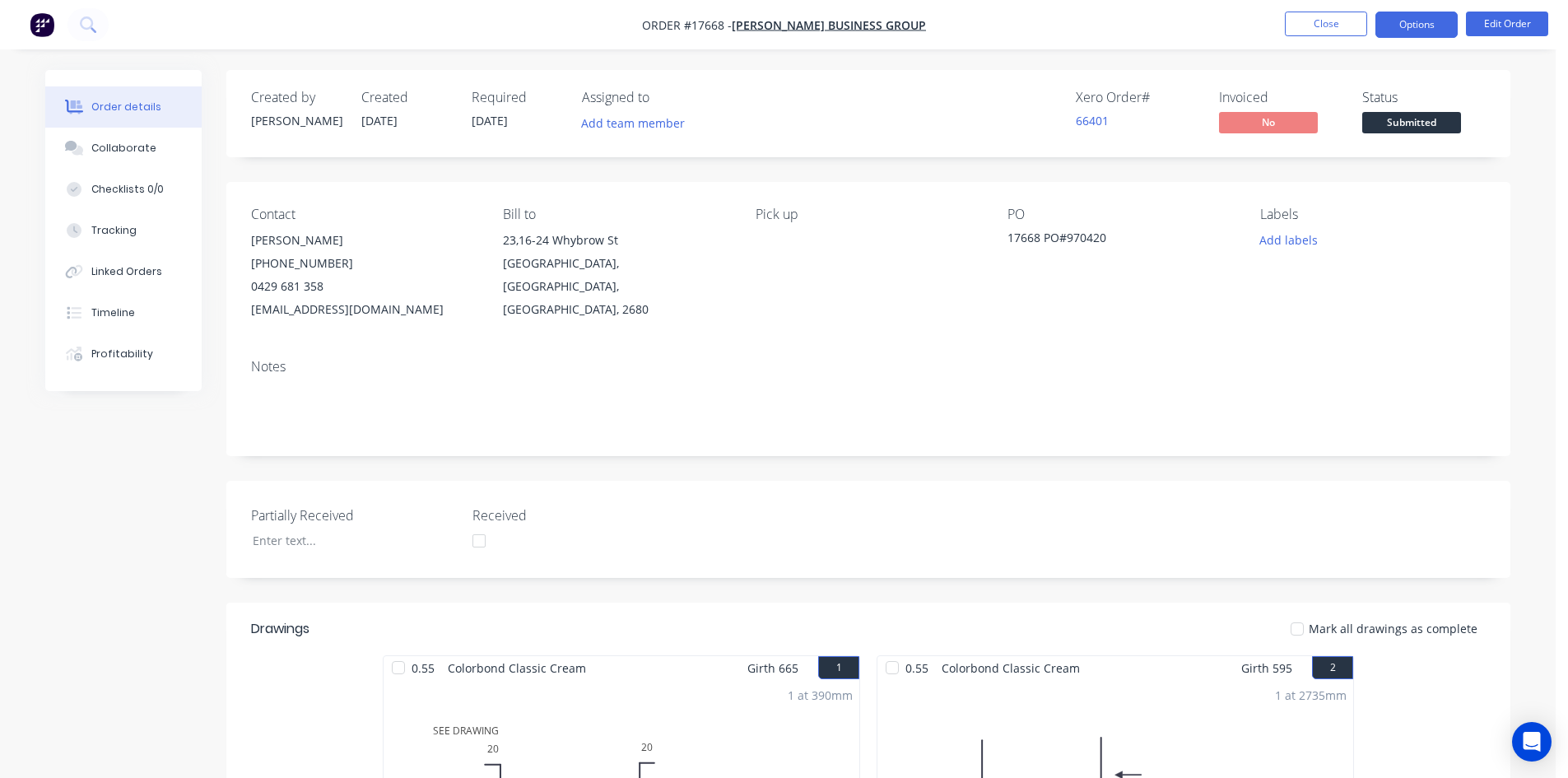
click at [1413, 25] on button "Options" at bounding box center [1417, 25] width 83 height 27
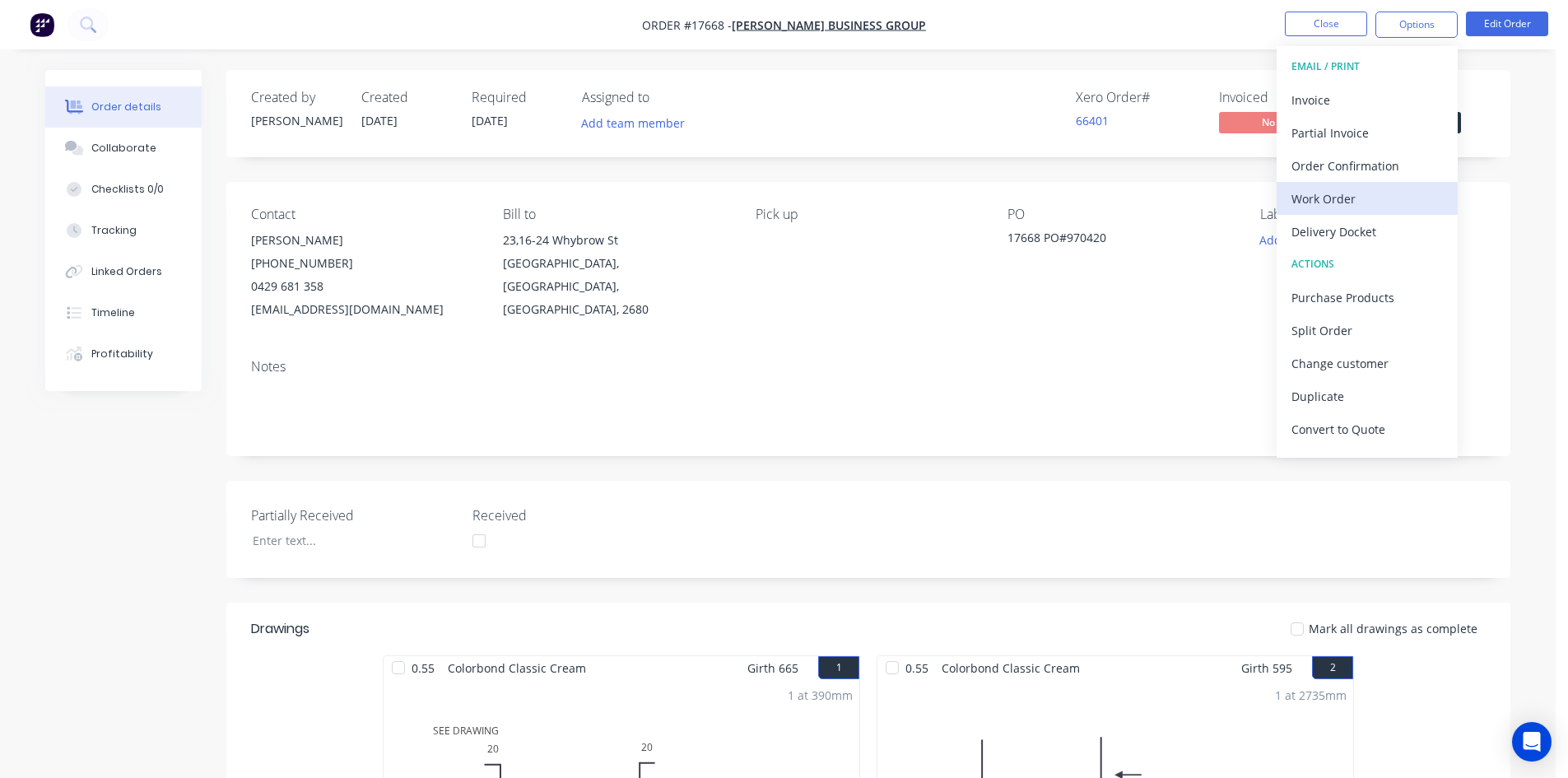
click at [1360, 195] on div "Work Order" at bounding box center [1366, 199] width 151 height 24
click at [1360, 195] on div "Custom" at bounding box center [1366, 199] width 151 height 24
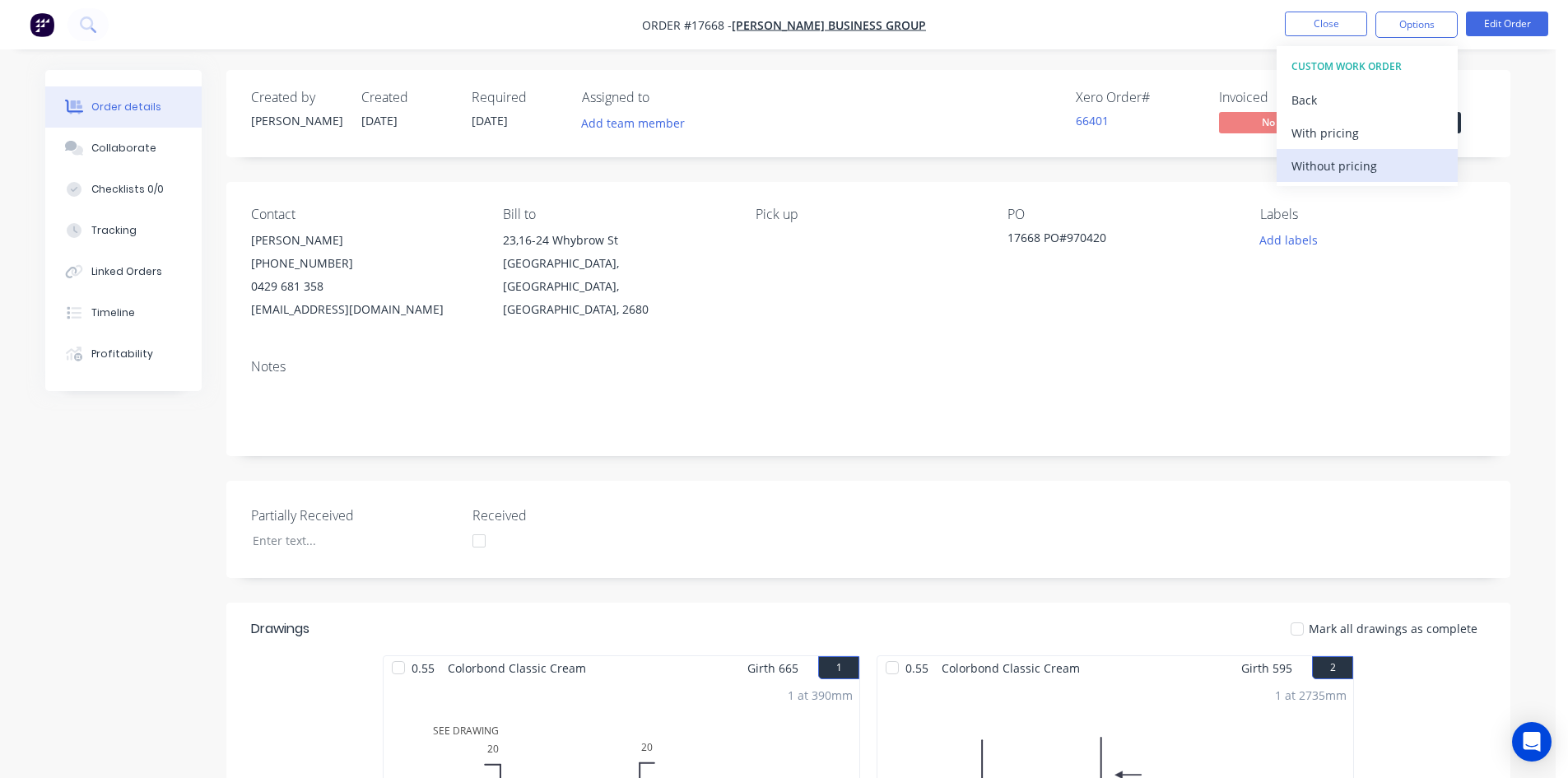
click at [1362, 171] on div "Without pricing" at bounding box center [1366, 166] width 151 height 24
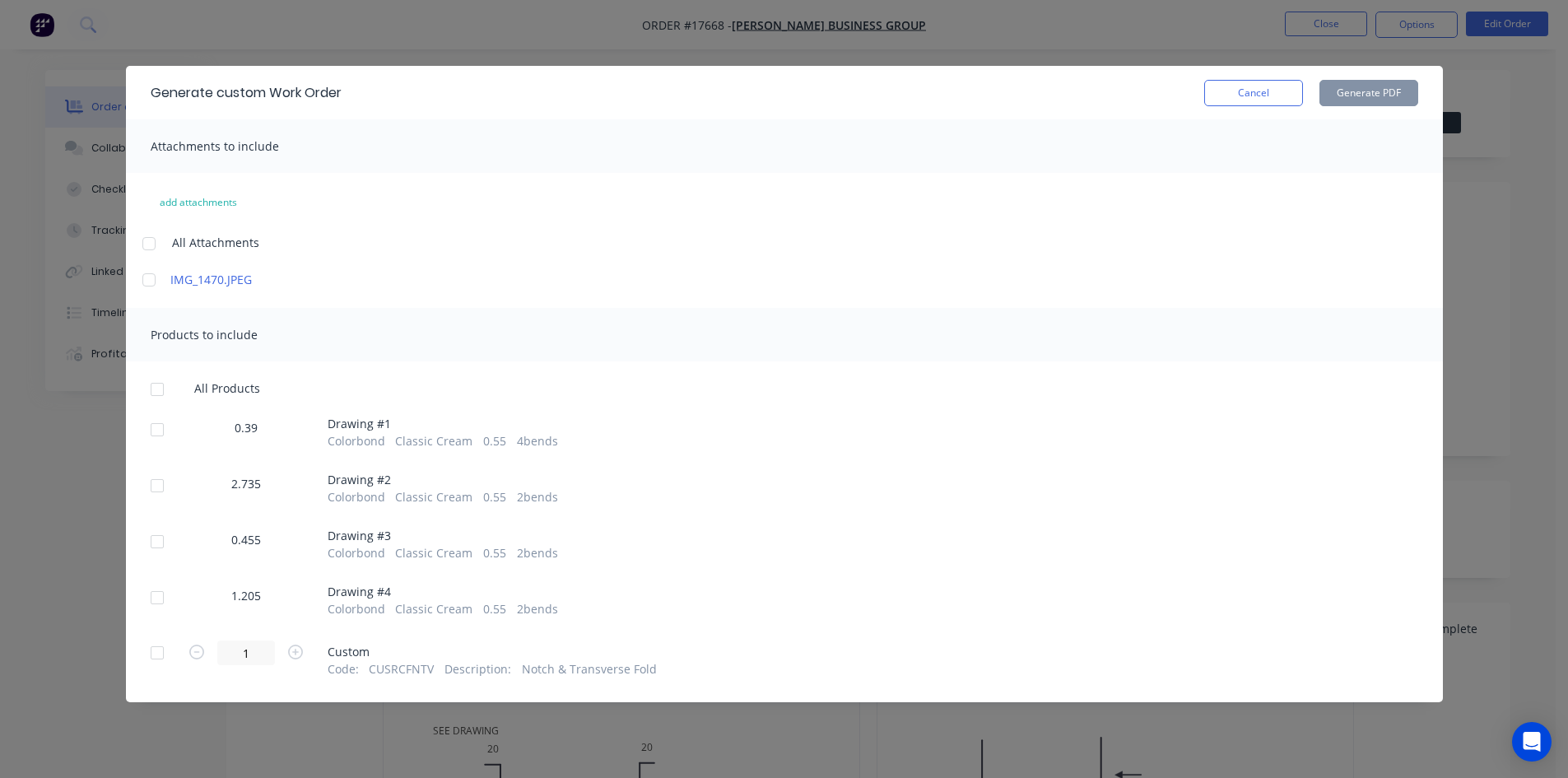
click at [144, 239] on div at bounding box center [149, 244] width 33 height 33
click at [160, 384] on div at bounding box center [157, 389] width 33 height 33
click at [156, 650] on div at bounding box center [157, 652] width 33 height 33
click at [1379, 98] on button "Generate PDF" at bounding box center [1369, 93] width 99 height 27
click at [1255, 83] on button "Cancel" at bounding box center [1253, 93] width 99 height 27
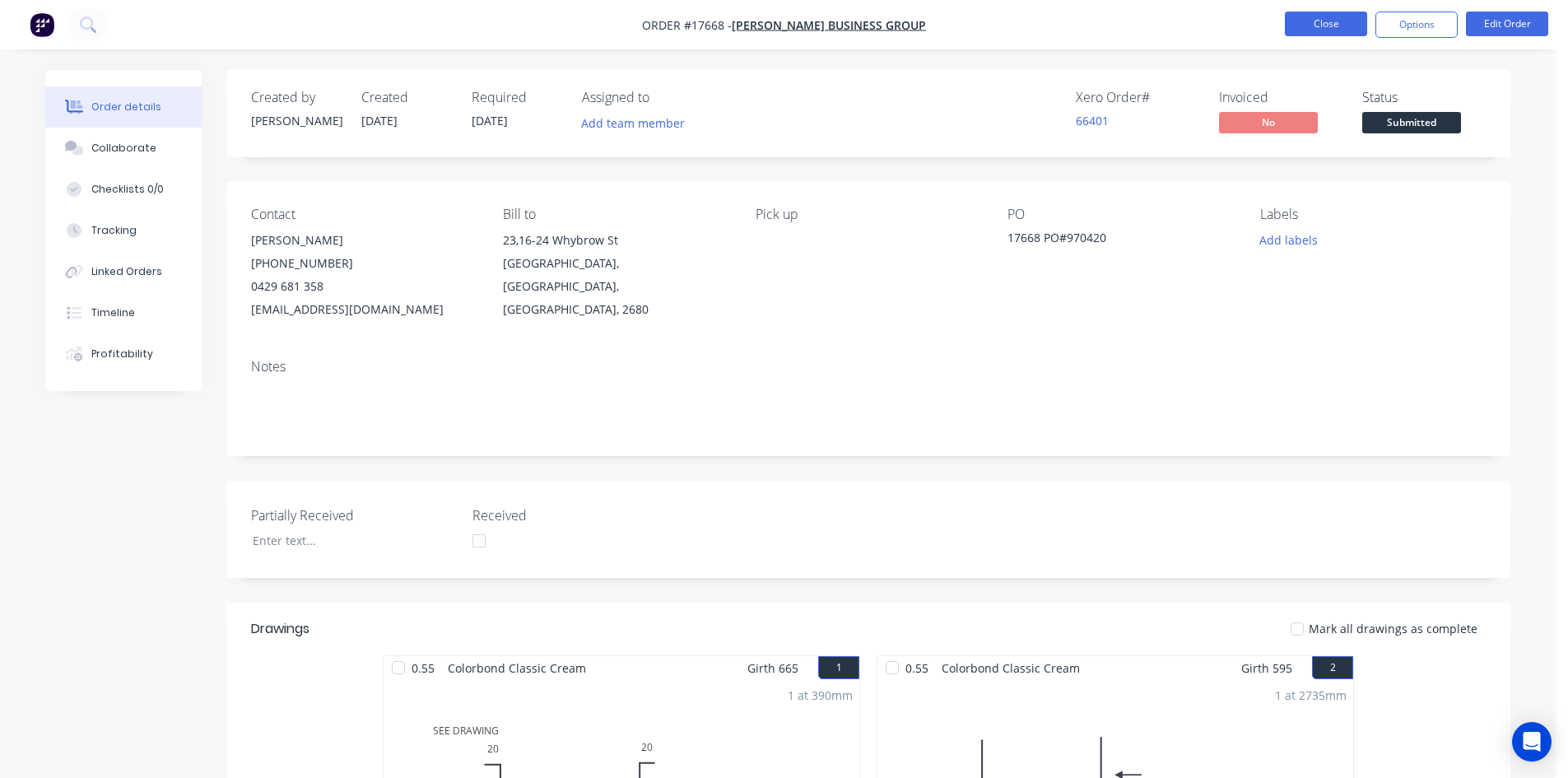
click at [1319, 21] on button "Close" at bounding box center [1326, 24] width 83 height 25
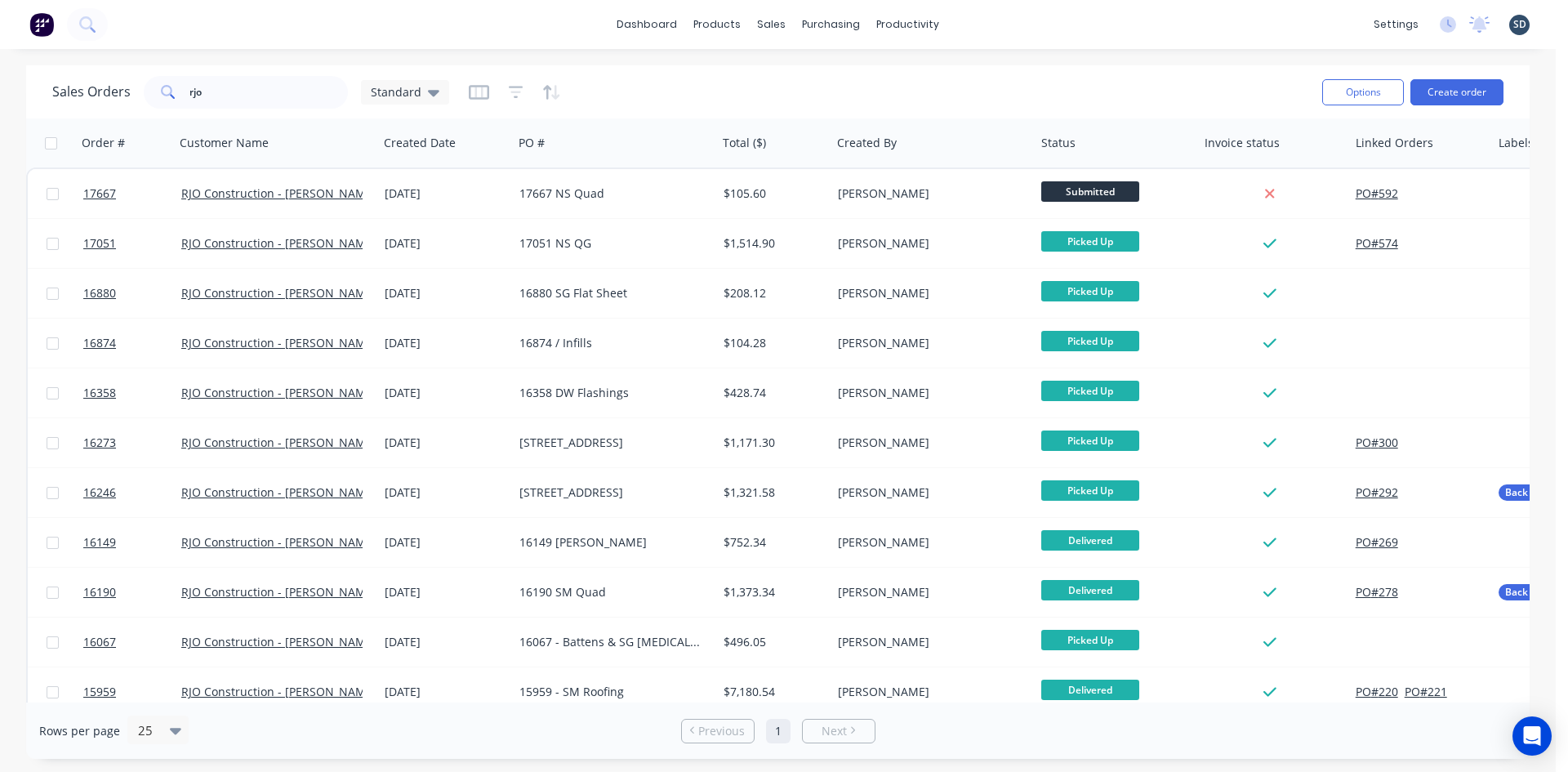
click at [680, 67] on div "Sales Orders rjo Standard Options Create order" at bounding box center [778, 92] width 1503 height 53
click at [272, 98] on input "rjo" at bounding box center [269, 92] width 159 height 33
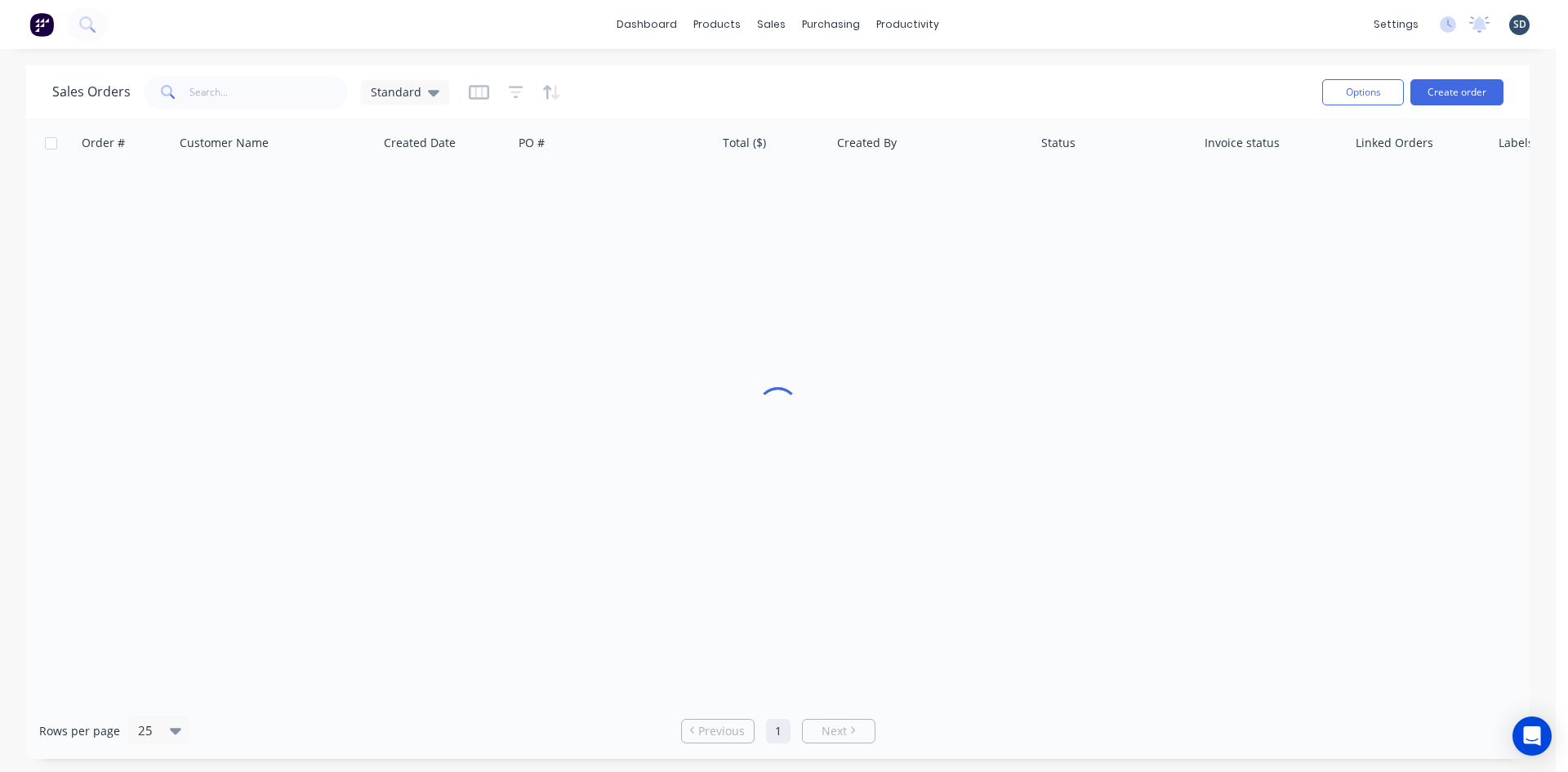
click at [634, 70] on div "Sales Orders Standard Options Create order" at bounding box center [778, 92] width 1503 height 53
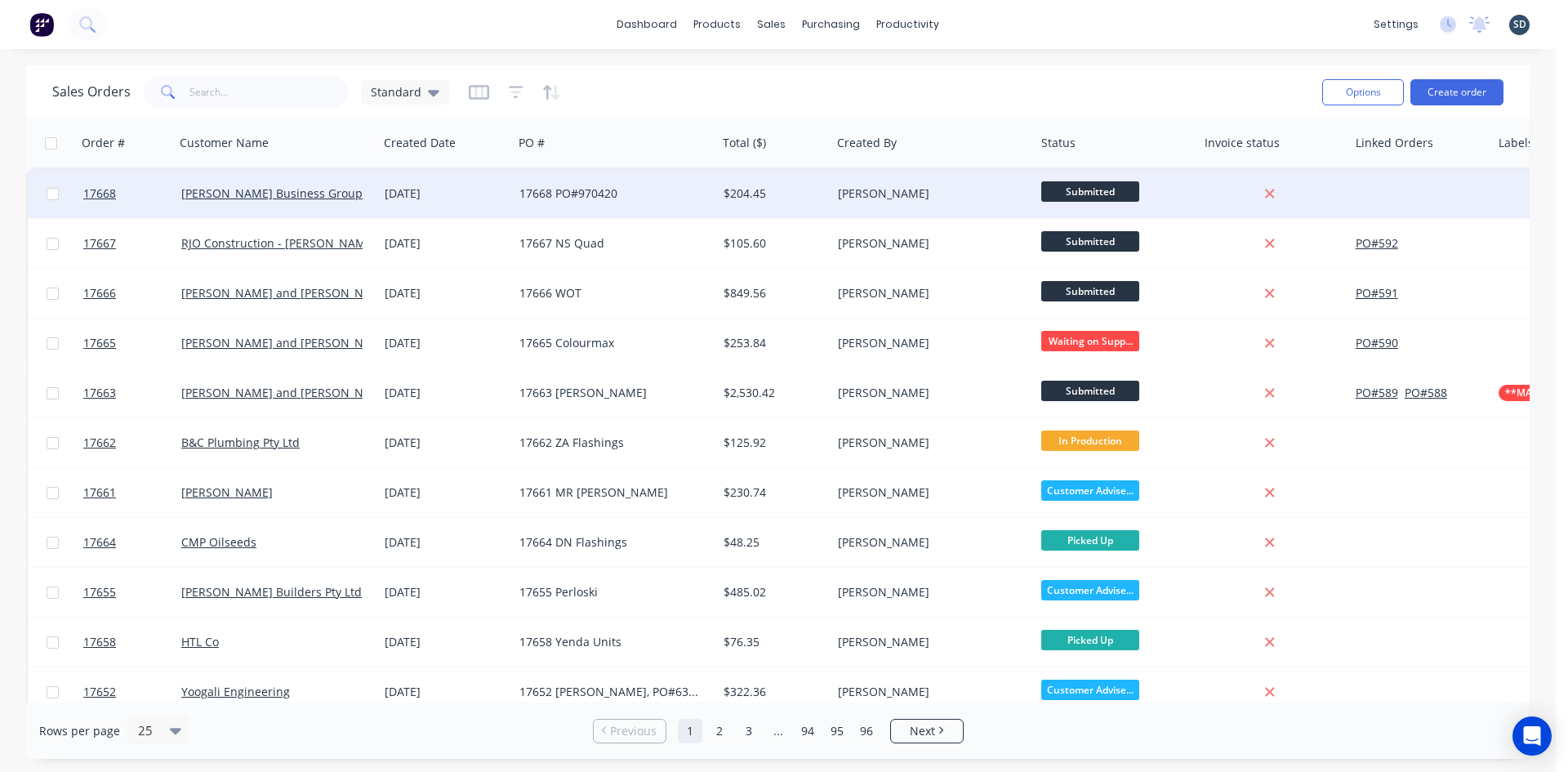
click at [337, 193] on div "[PERSON_NAME] Business Group" at bounding box center [271, 194] width 181 height 16
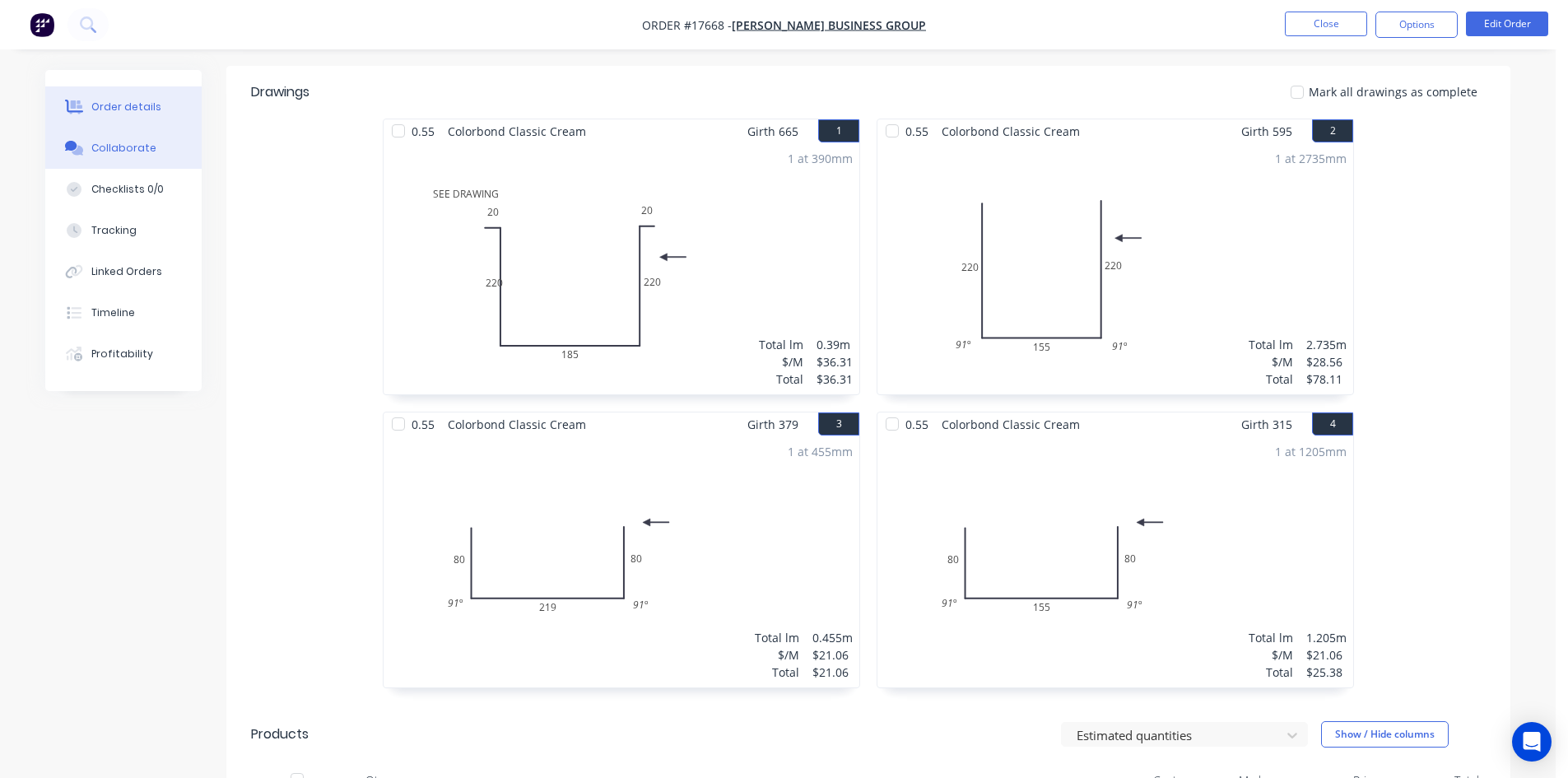
scroll to position [532, 0]
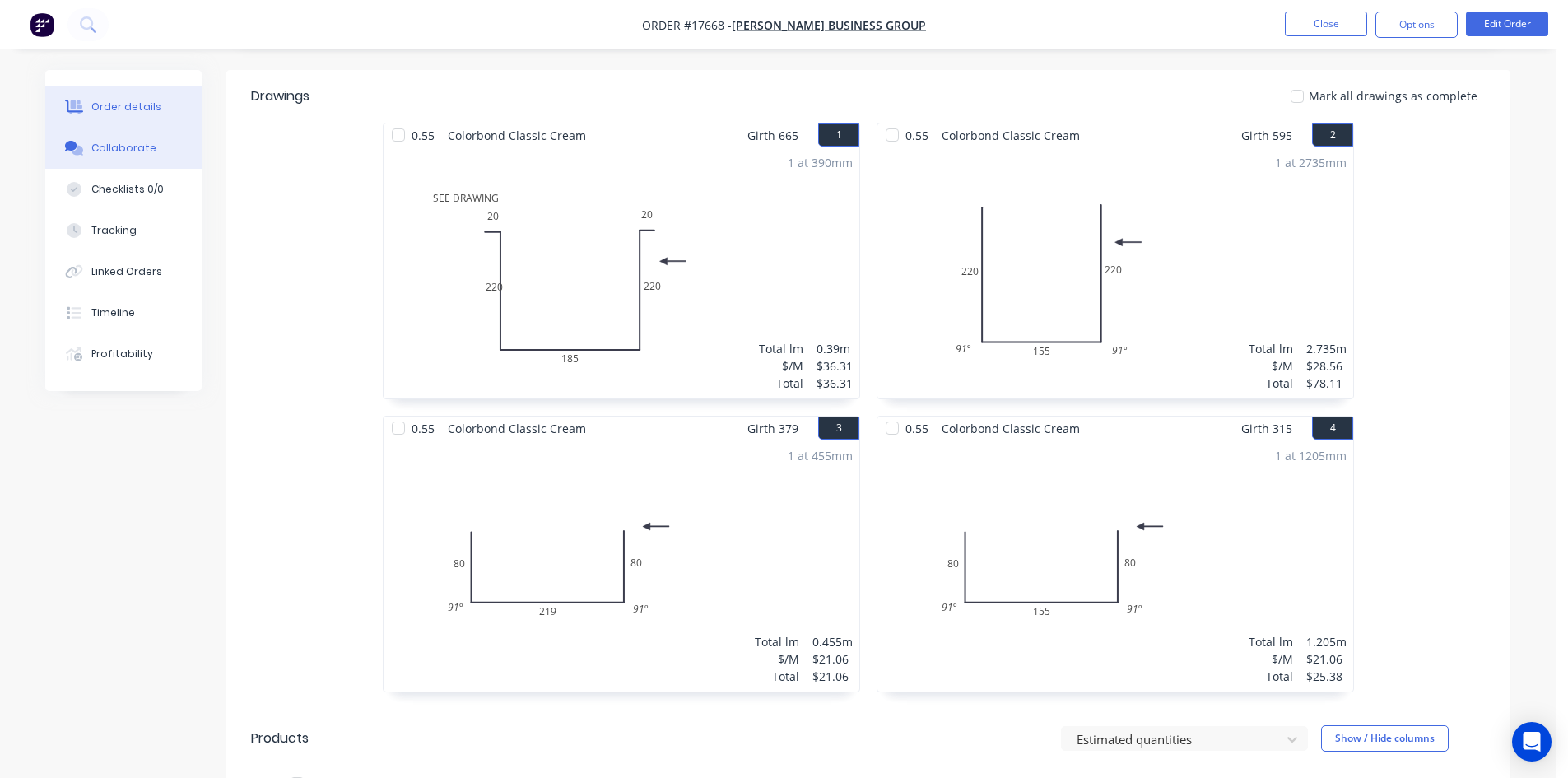
click at [139, 148] on div "Collaborate" at bounding box center [124, 148] width 65 height 15
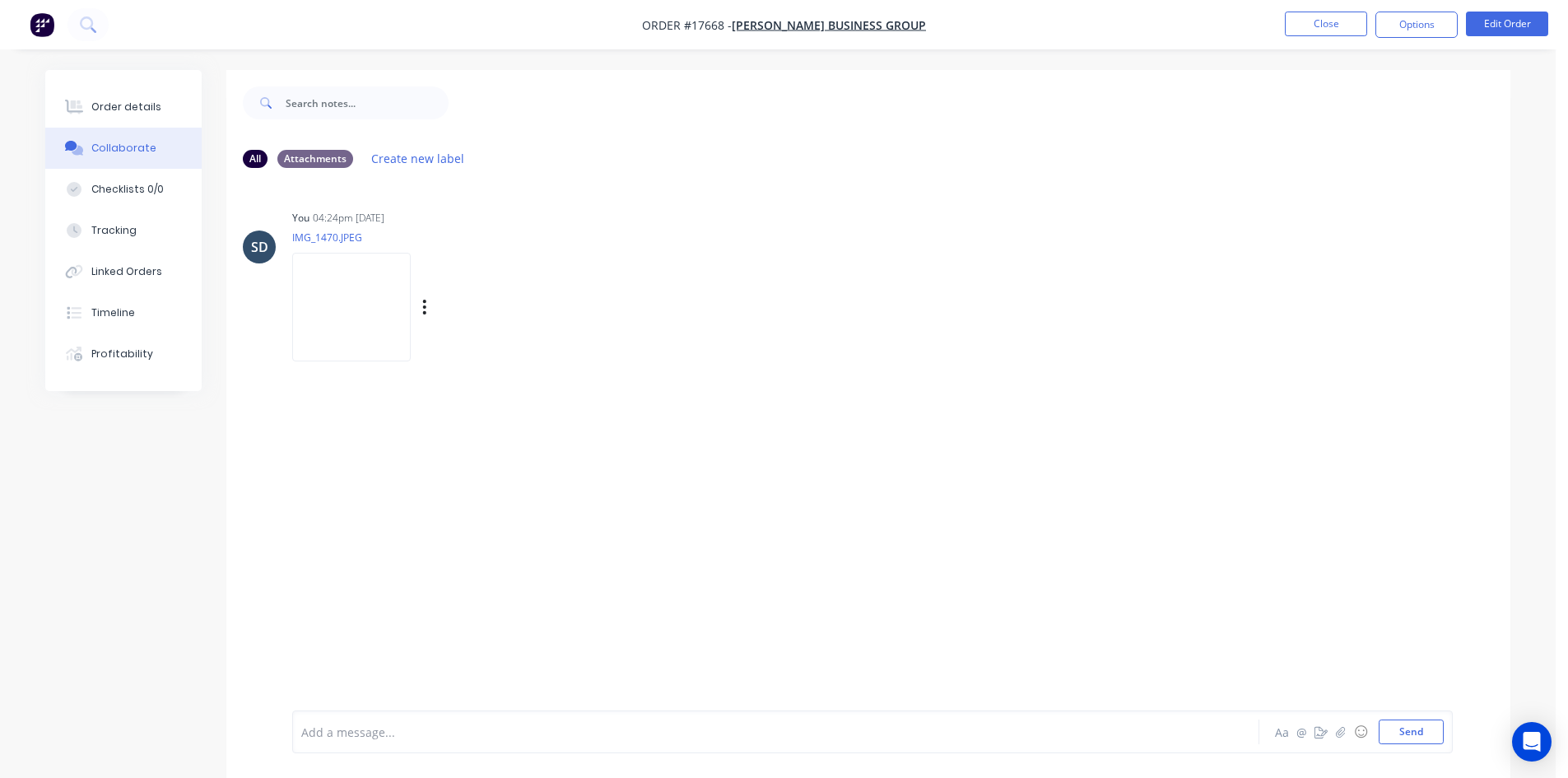
click at [373, 295] on img at bounding box center [350, 306] width 118 height 107
click at [1320, 28] on button "Close" at bounding box center [1326, 24] width 83 height 25
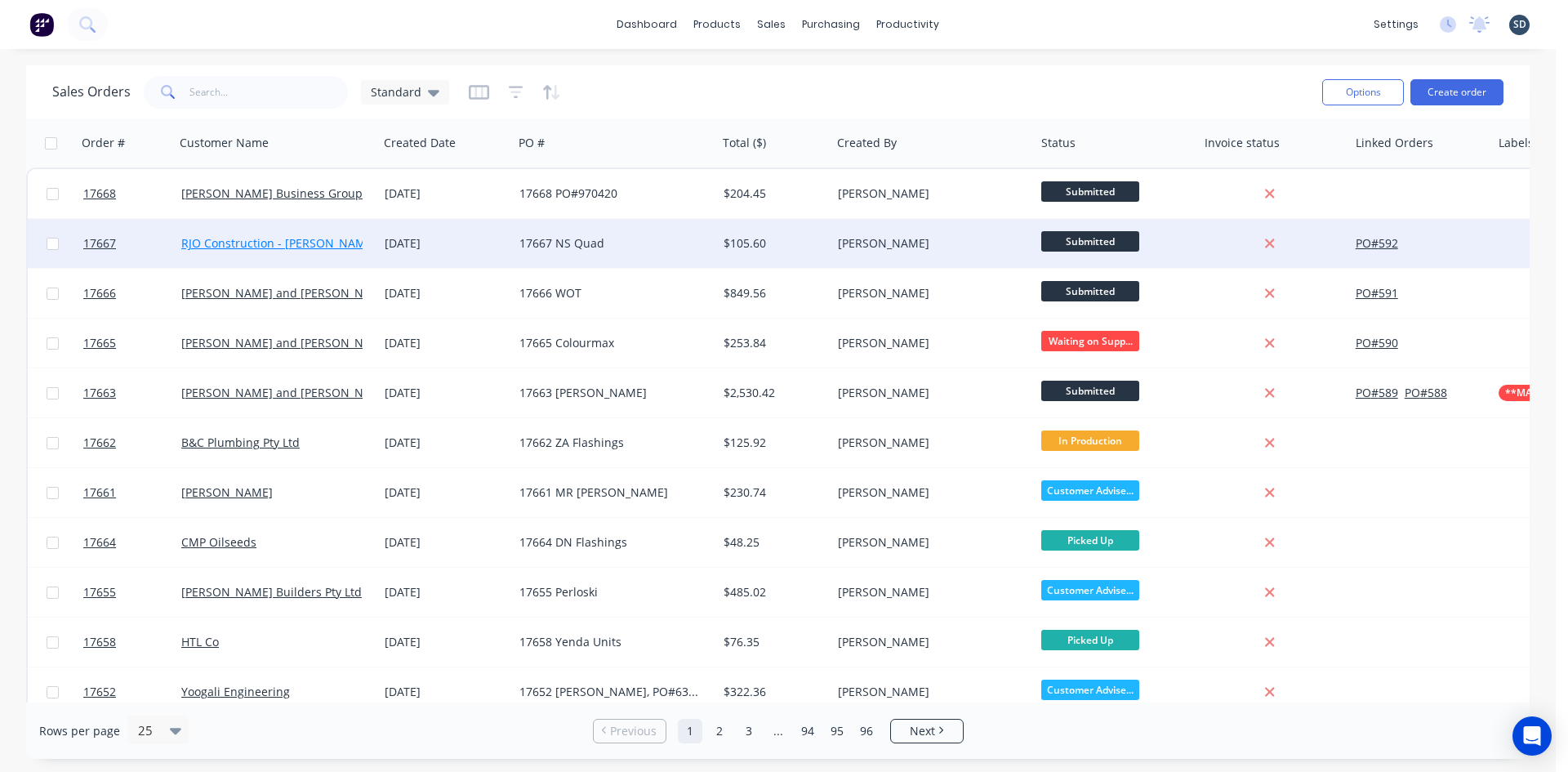
click at [266, 242] on link "RJO Construction - [PERSON_NAME] 0429 465 115" at bounding box center [316, 242] width 270 height 15
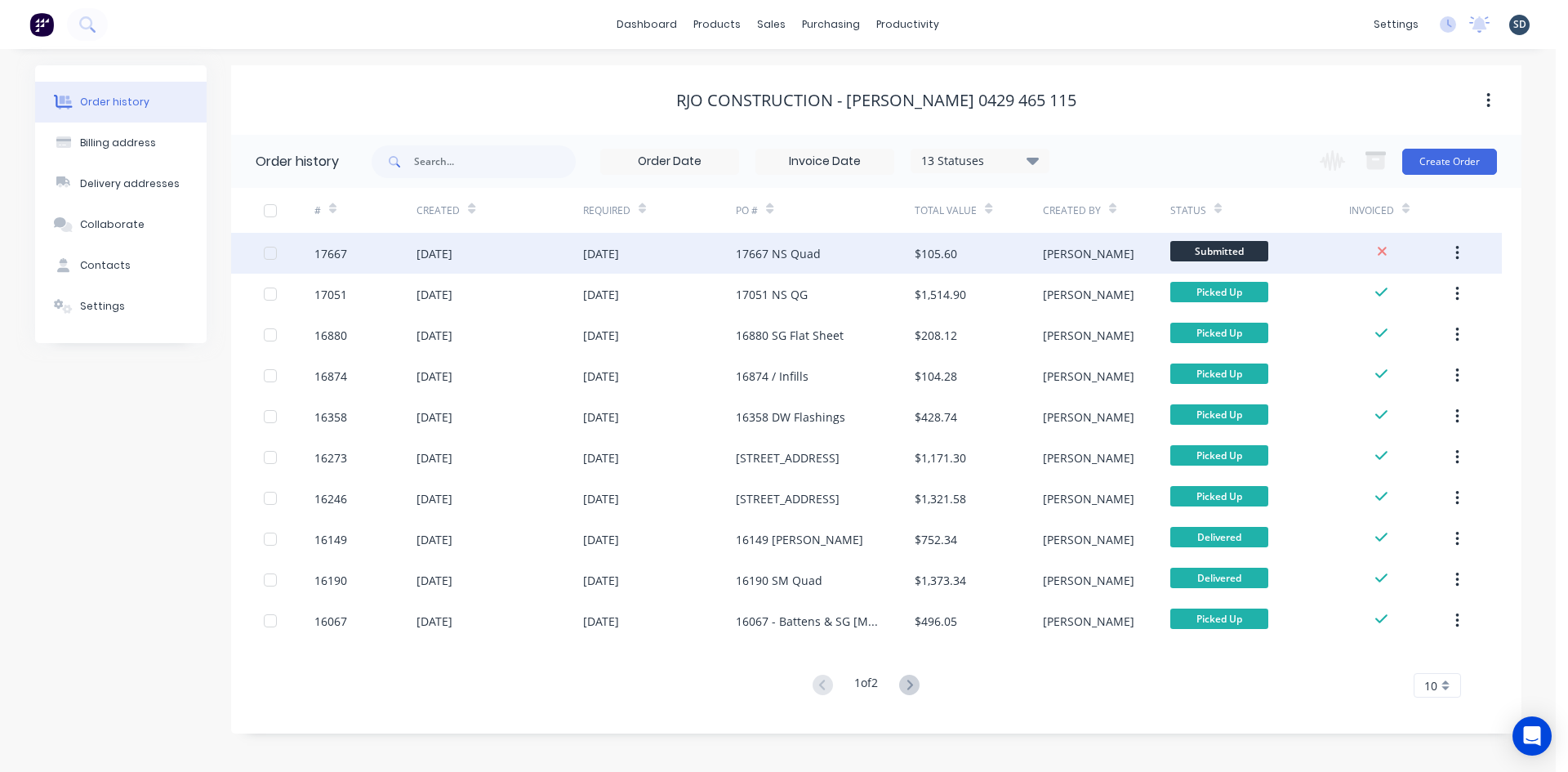
click at [549, 251] on div "[DATE]" at bounding box center [499, 253] width 166 height 41
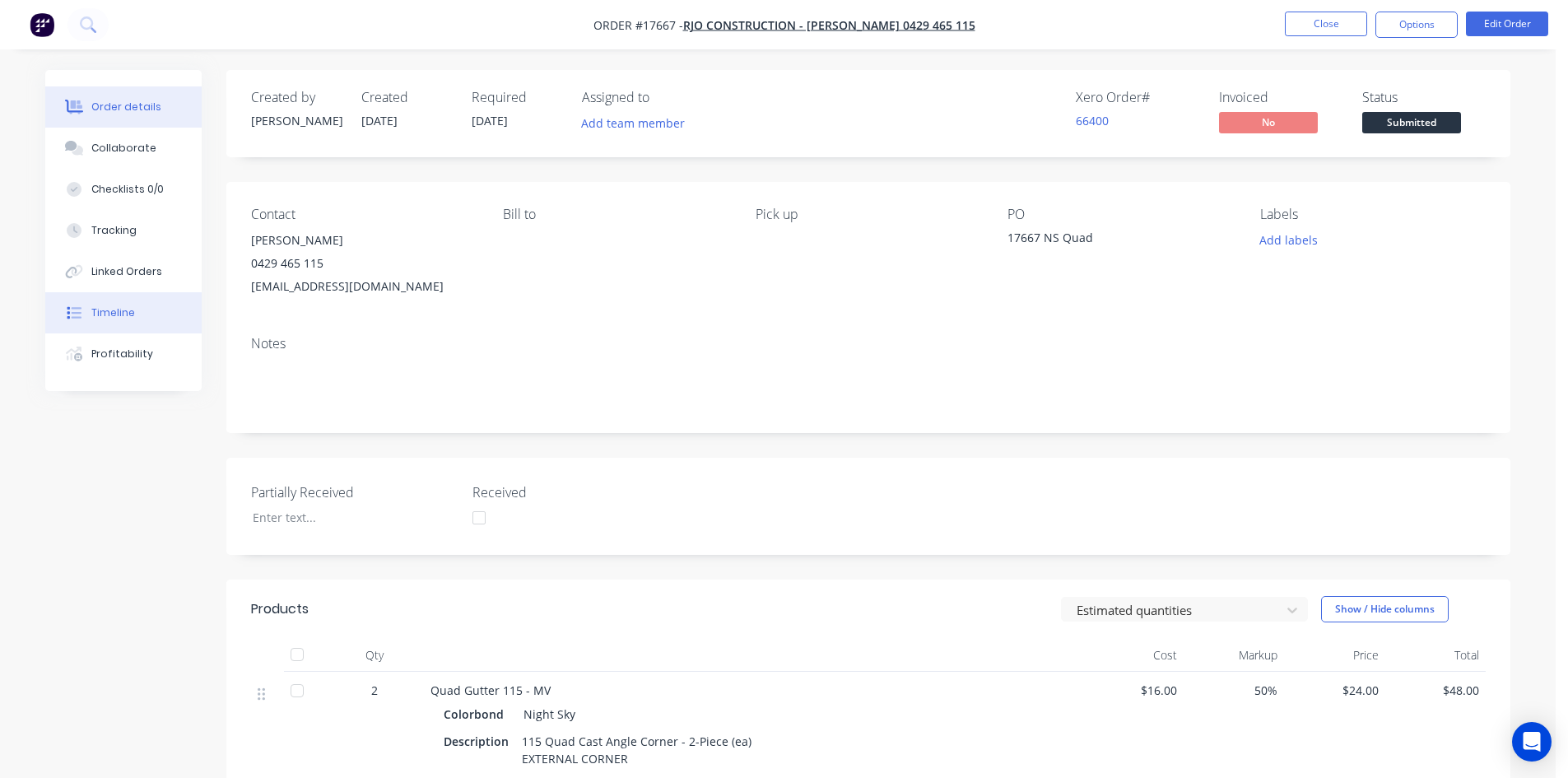
click at [142, 320] on button "Timeline" at bounding box center [123, 312] width 156 height 41
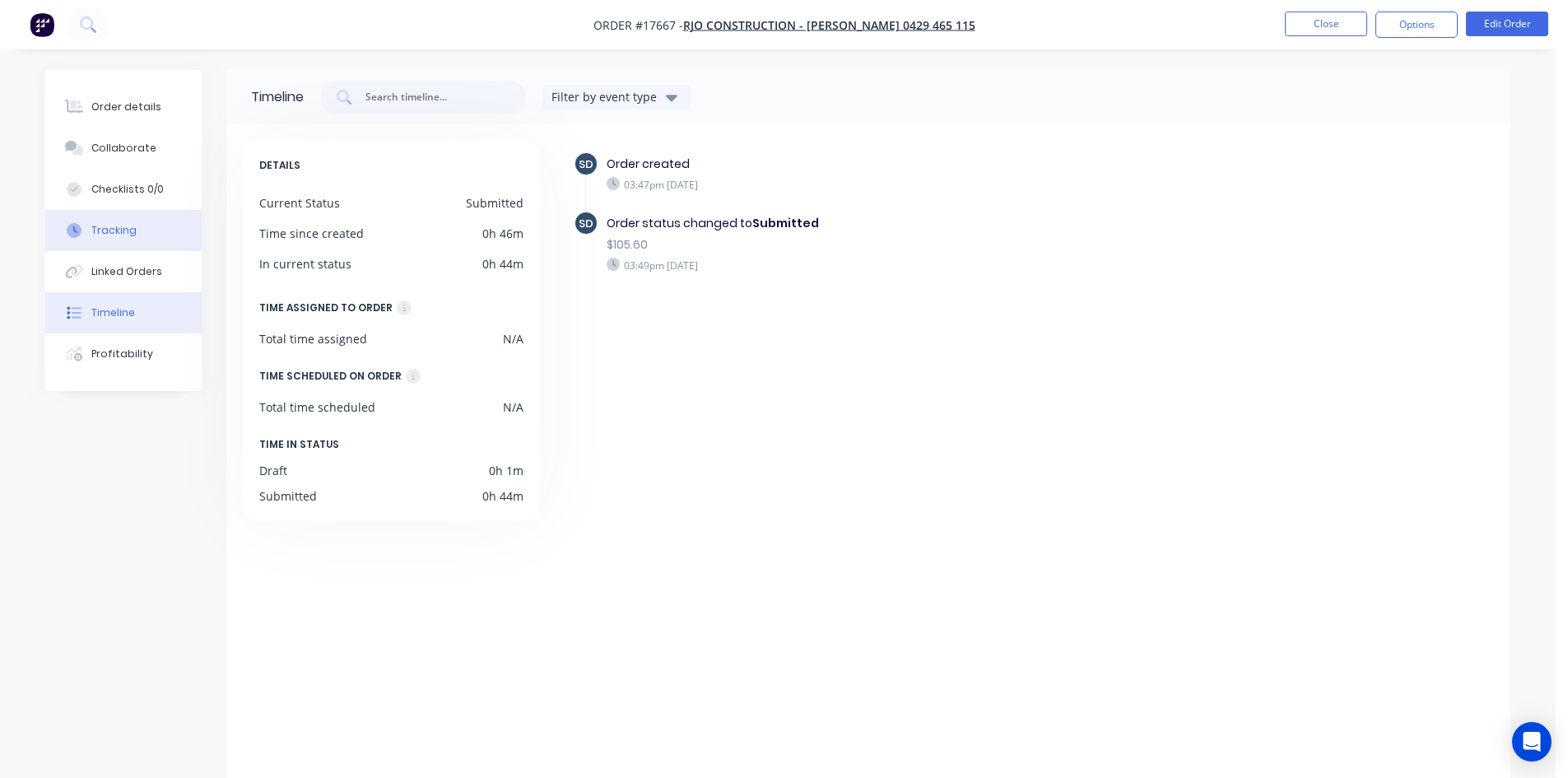
click at [135, 233] on button "Tracking" at bounding box center [123, 230] width 156 height 41
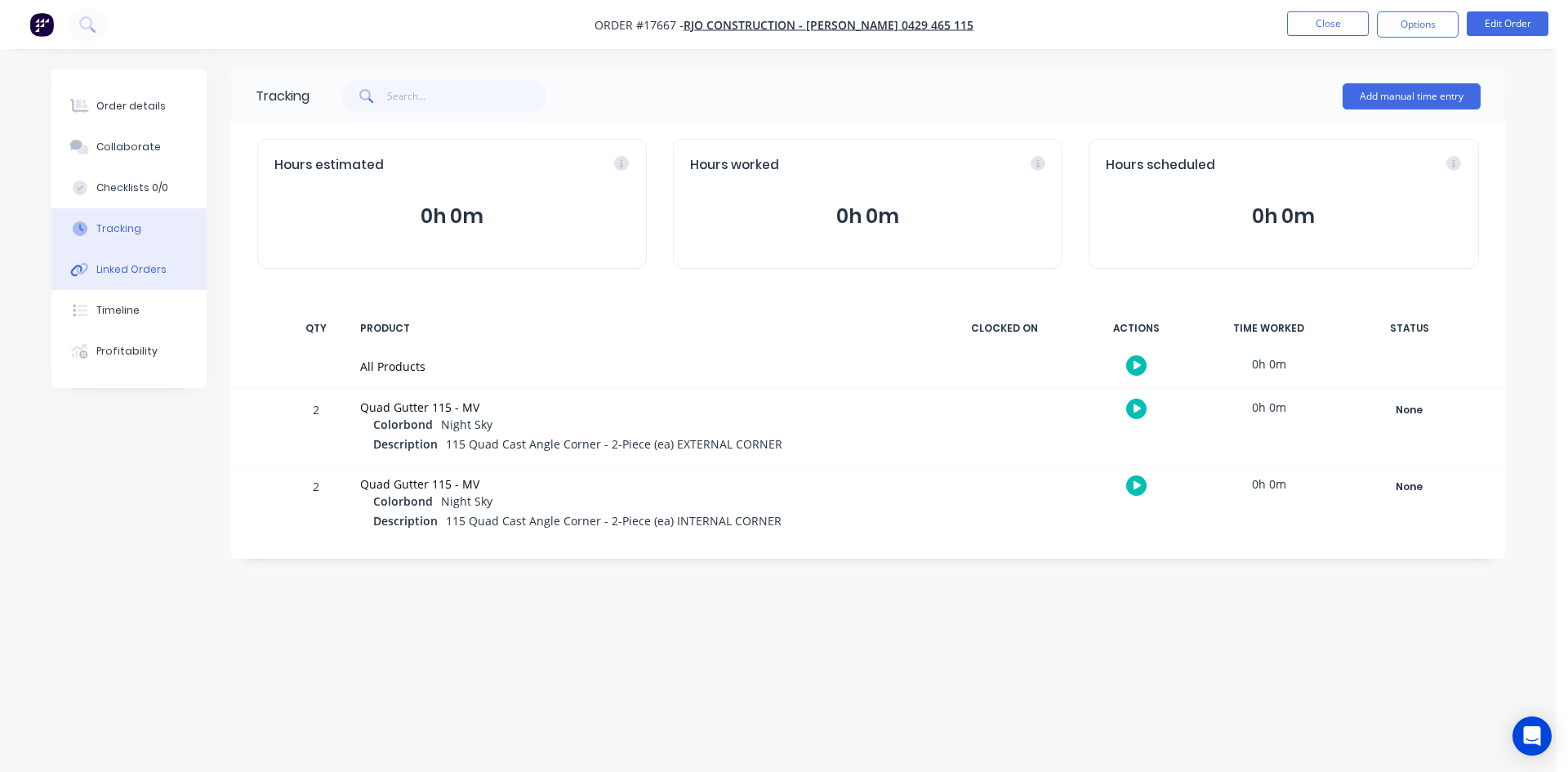
click at [149, 275] on div "Linked Orders" at bounding box center [131, 269] width 70 height 15
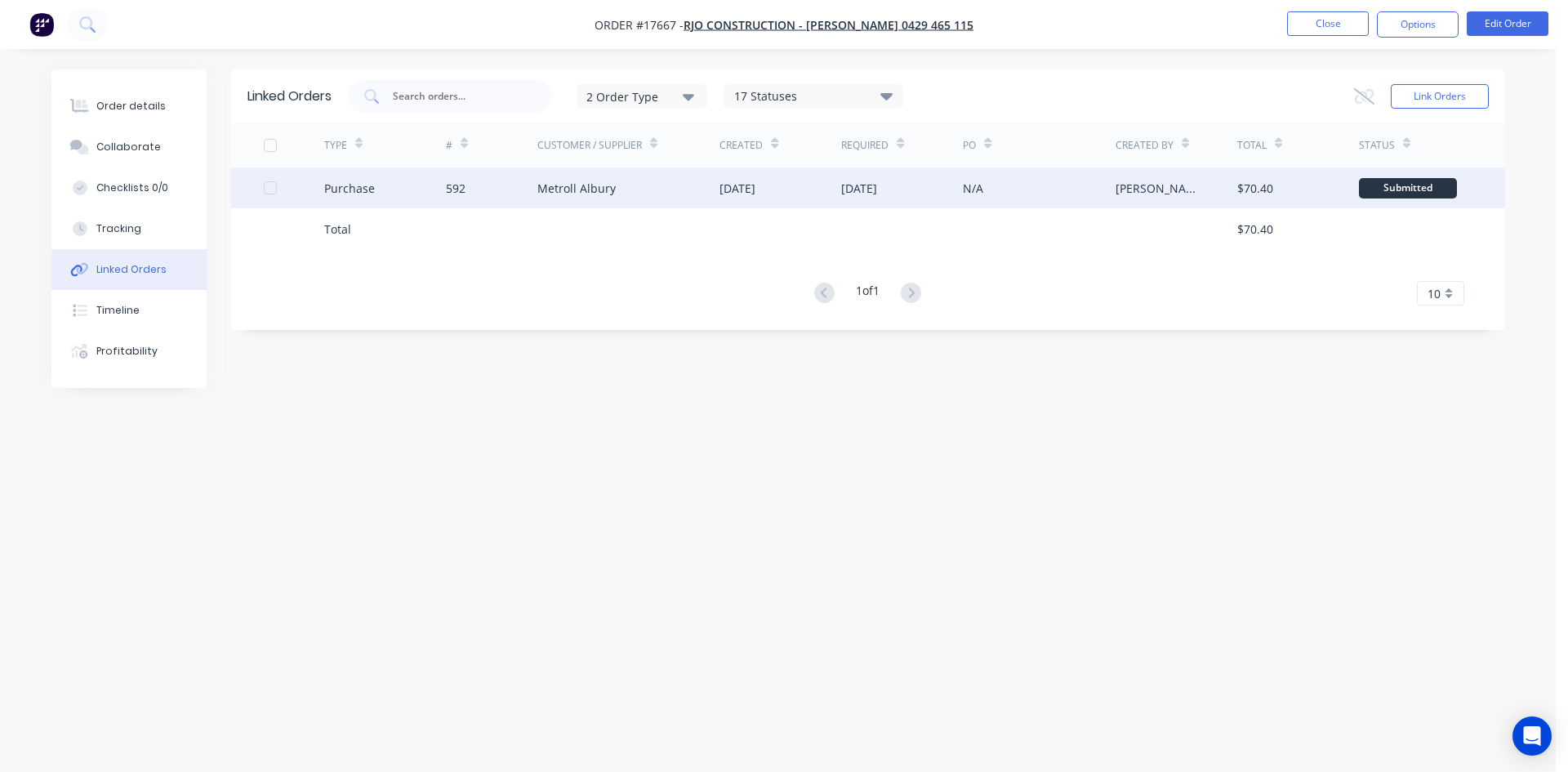
click at [669, 190] on div "Metroll Albury" at bounding box center [628, 188] width 183 height 41
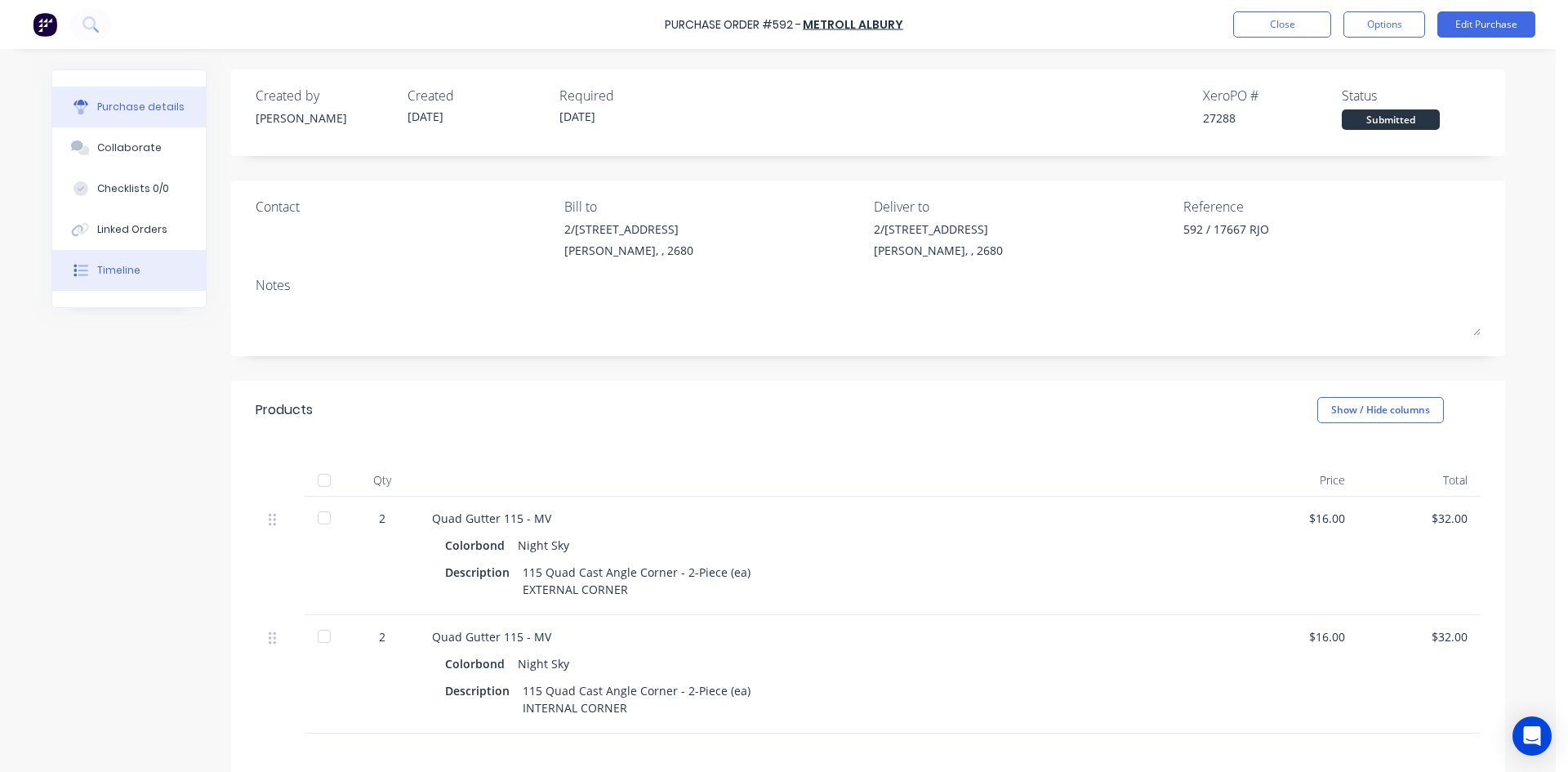
click at [158, 260] on button "Timeline" at bounding box center [128, 269] width 154 height 41
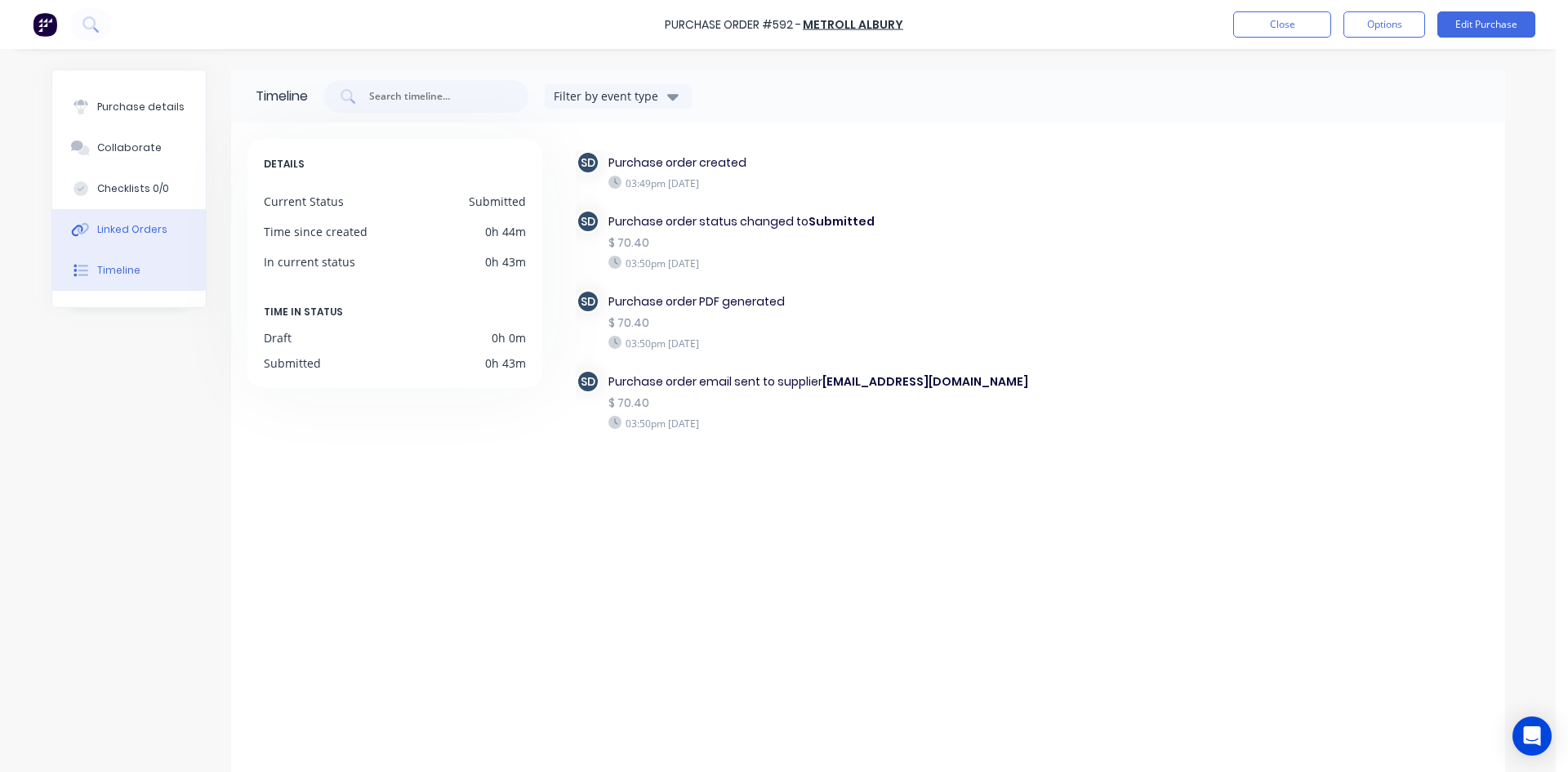
drag, startPoint x: 83, startPoint y: 231, endPoint x: 131, endPoint y: 228, distance: 48.1
click at [84, 231] on div at bounding box center [80, 229] width 25 height 15
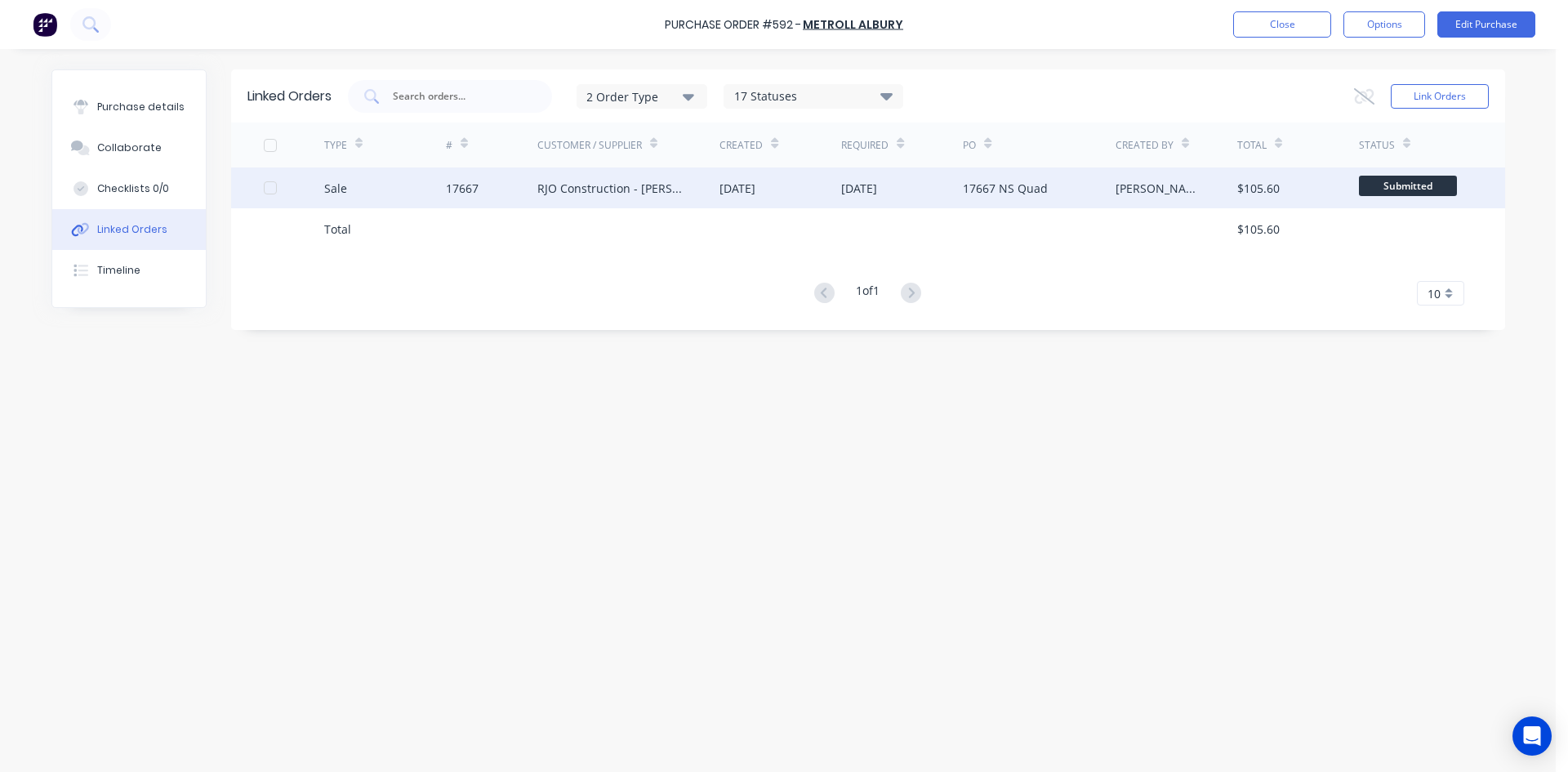
click at [503, 194] on div "17667" at bounding box center [492, 188] width 91 height 41
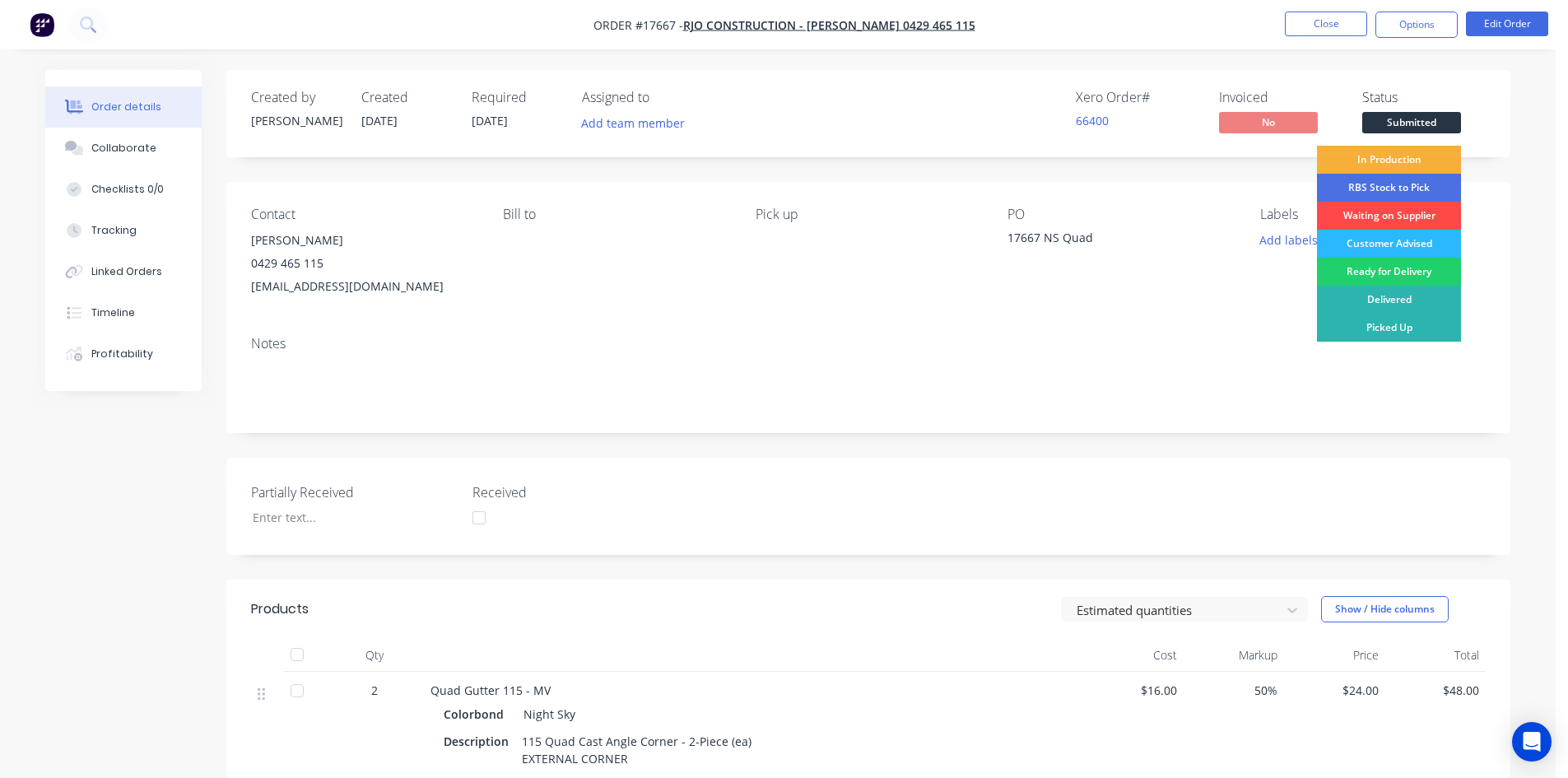
click at [1388, 216] on div "Waiting on Supplier" at bounding box center [1388, 216] width 144 height 28
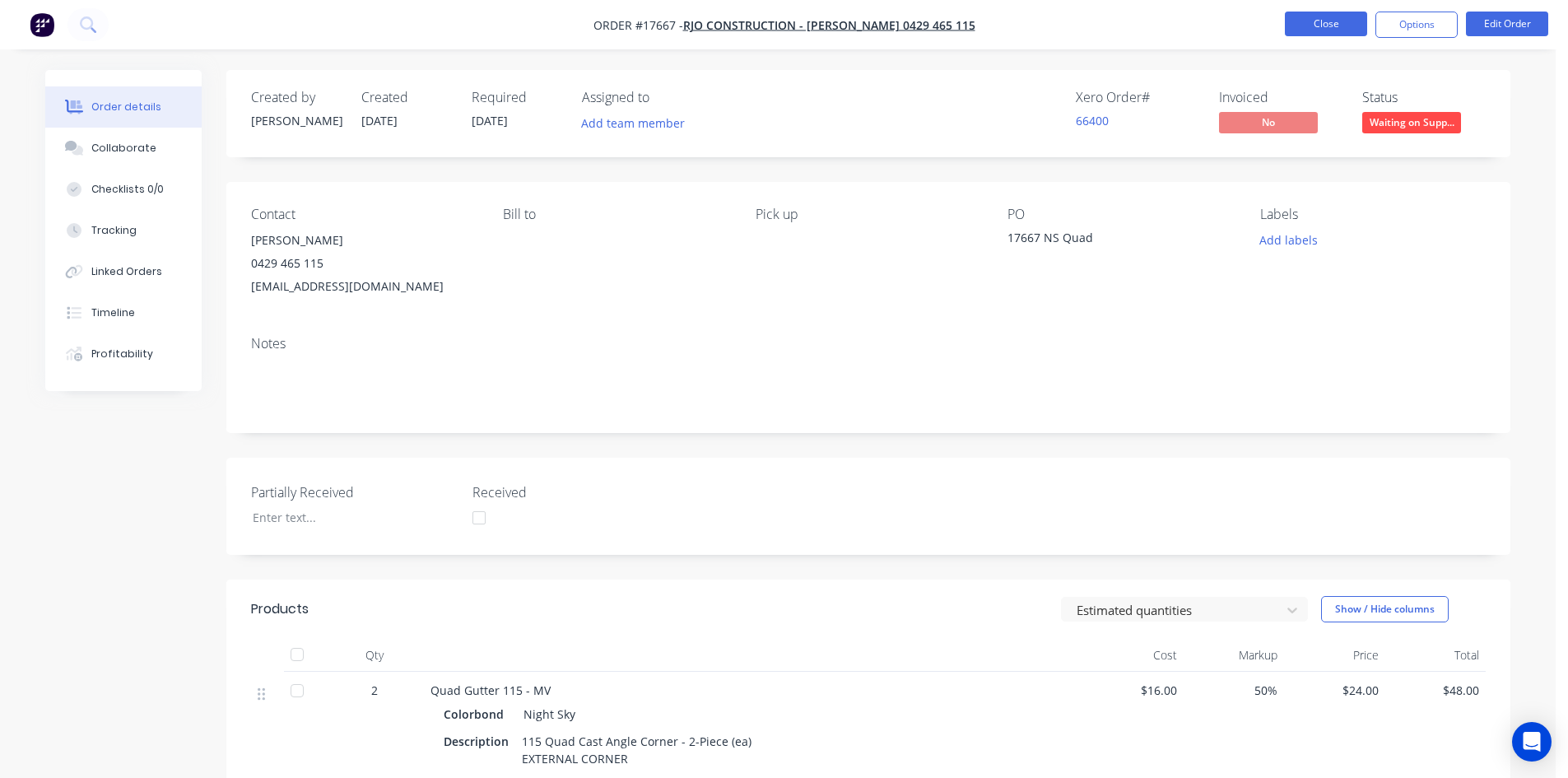
click at [1317, 12] on button "Close" at bounding box center [1326, 24] width 83 height 25
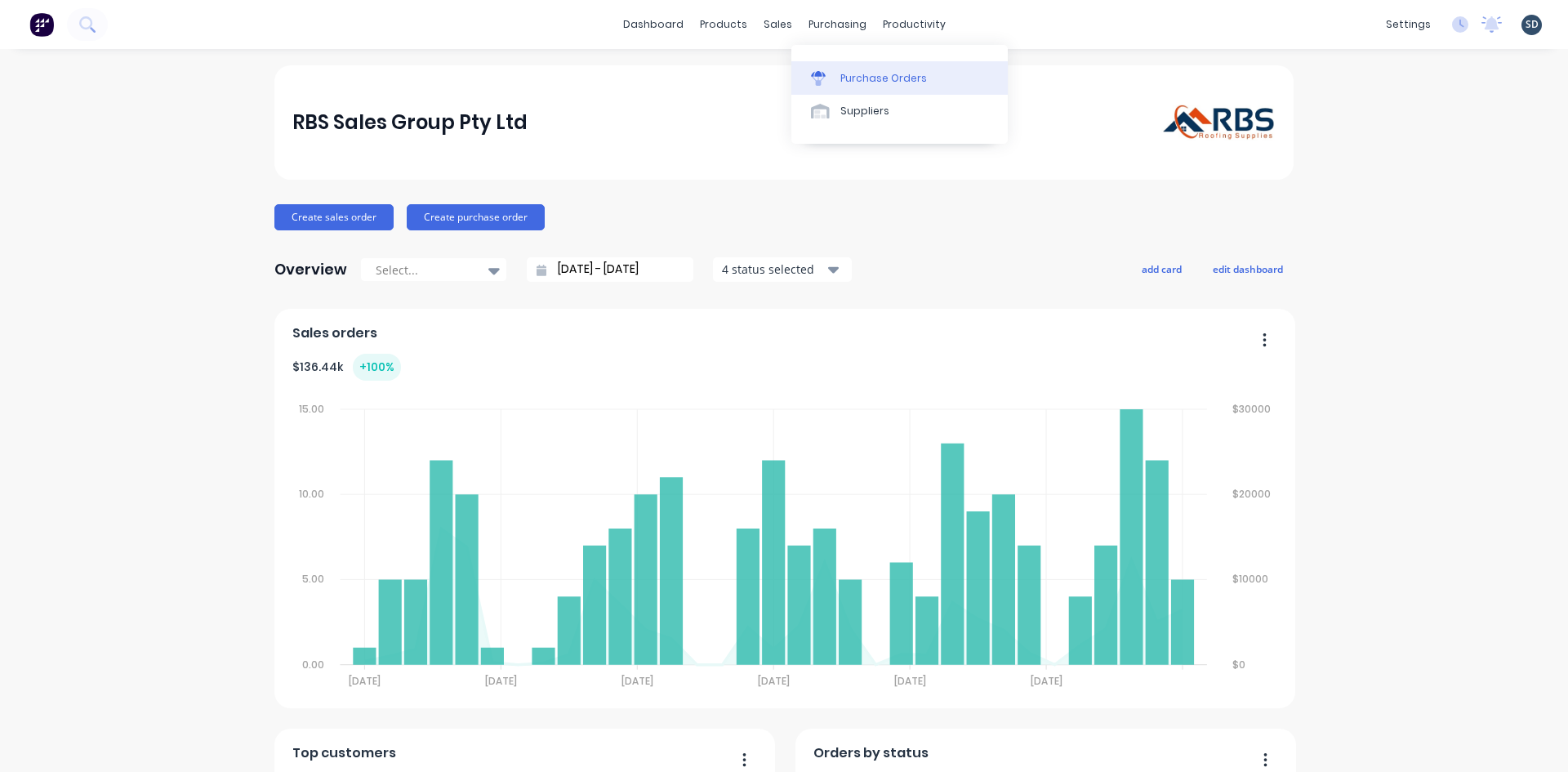
click at [885, 80] on div "Purchase Orders" at bounding box center [883, 78] width 87 height 15
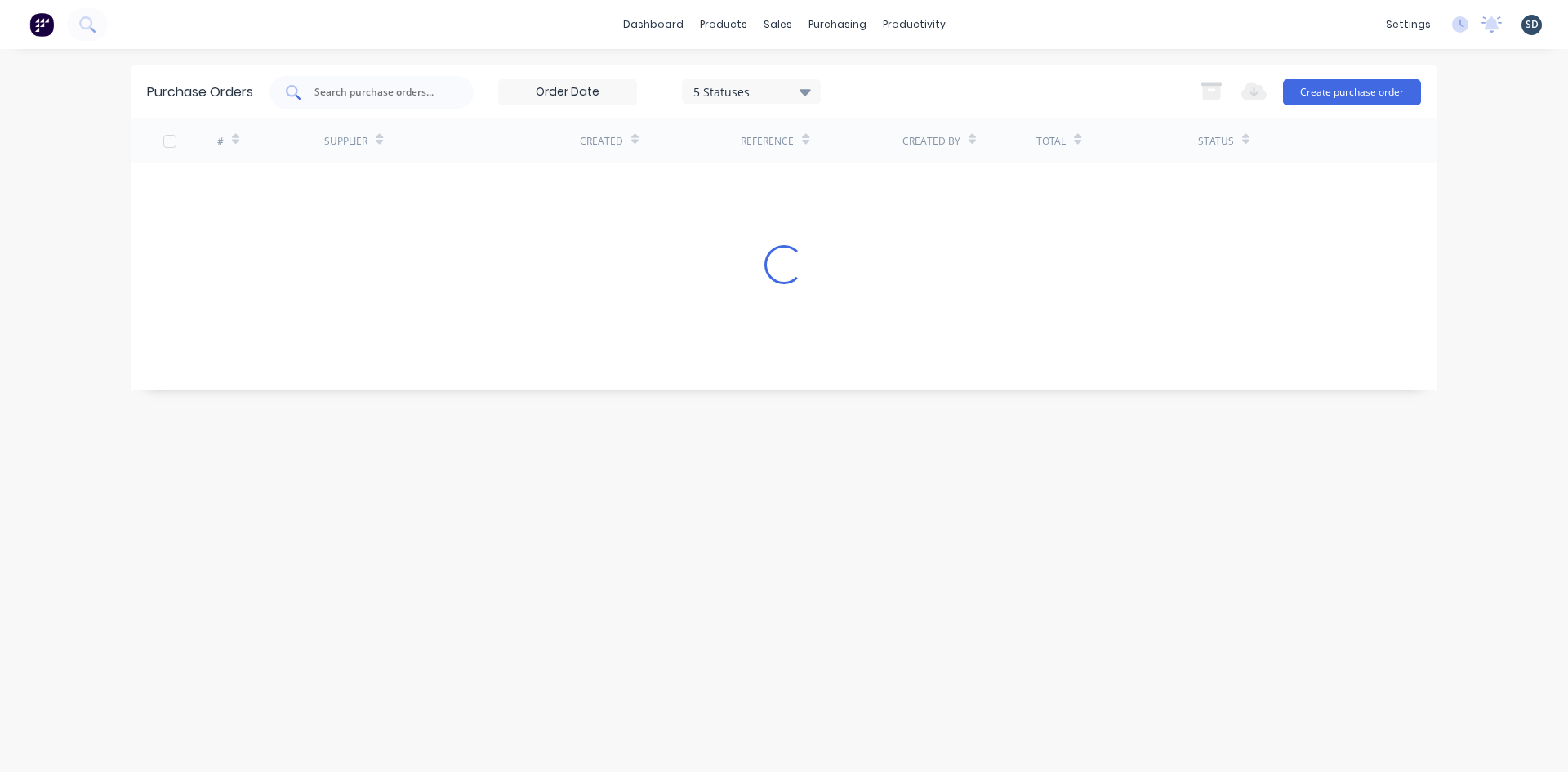
click at [372, 76] on div at bounding box center [372, 92] width 204 height 33
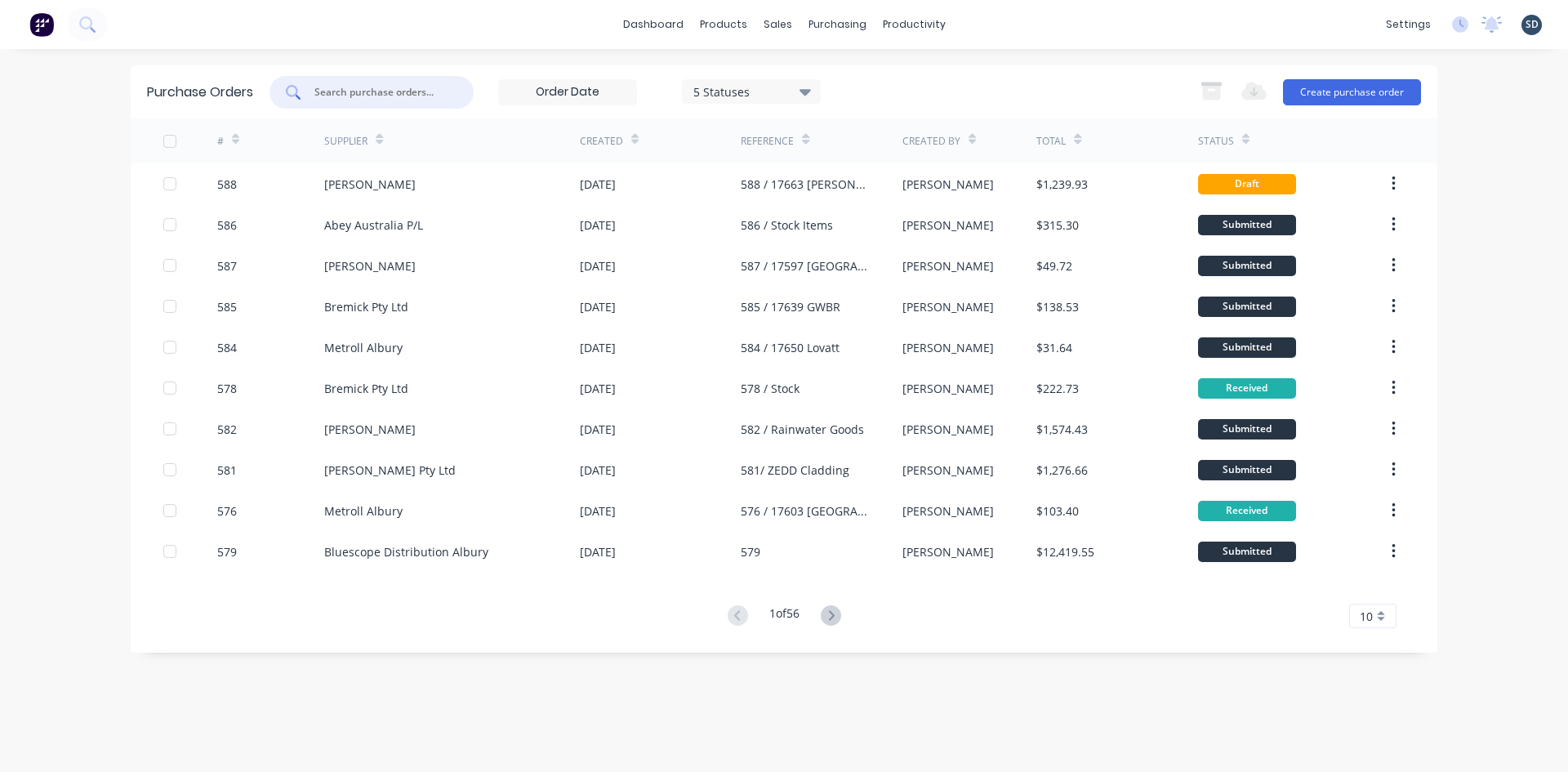
click at [376, 89] on input "text" at bounding box center [381, 92] width 136 height 16
type input "lysaght"
click at [905, 72] on div "Purchase Orders lysaght 5 Statuses 5 Statuses Export to Excel (XLSX) Create pur…" at bounding box center [784, 92] width 1307 height 53
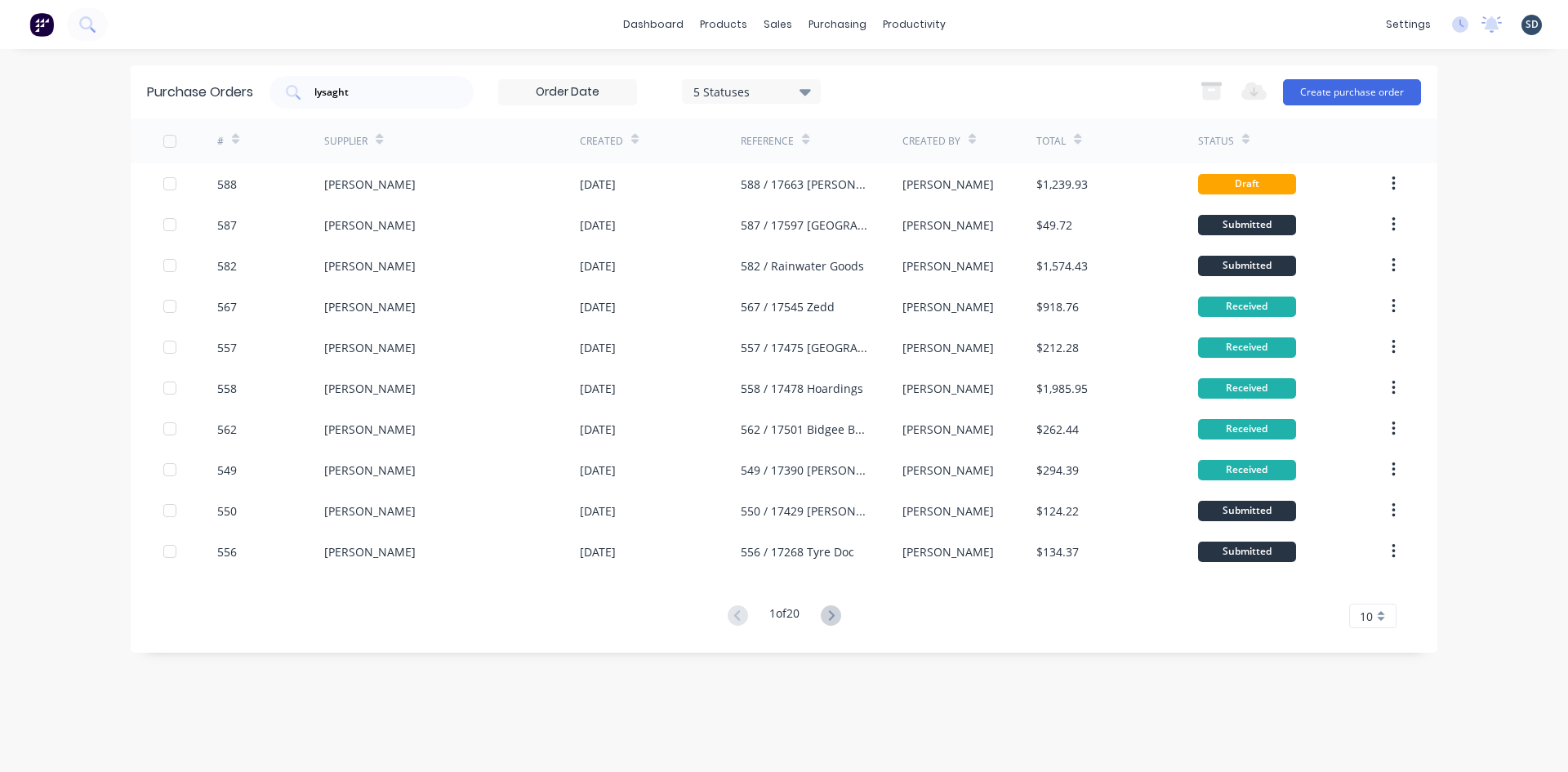
drag, startPoint x: 495, startPoint y: 139, endPoint x: 130, endPoint y: 186, distance: 368.0
click at [130, 186] on div "dashboard products sales purchasing productivity dashboard products Product Cat…" at bounding box center [784, 386] width 1568 height 772
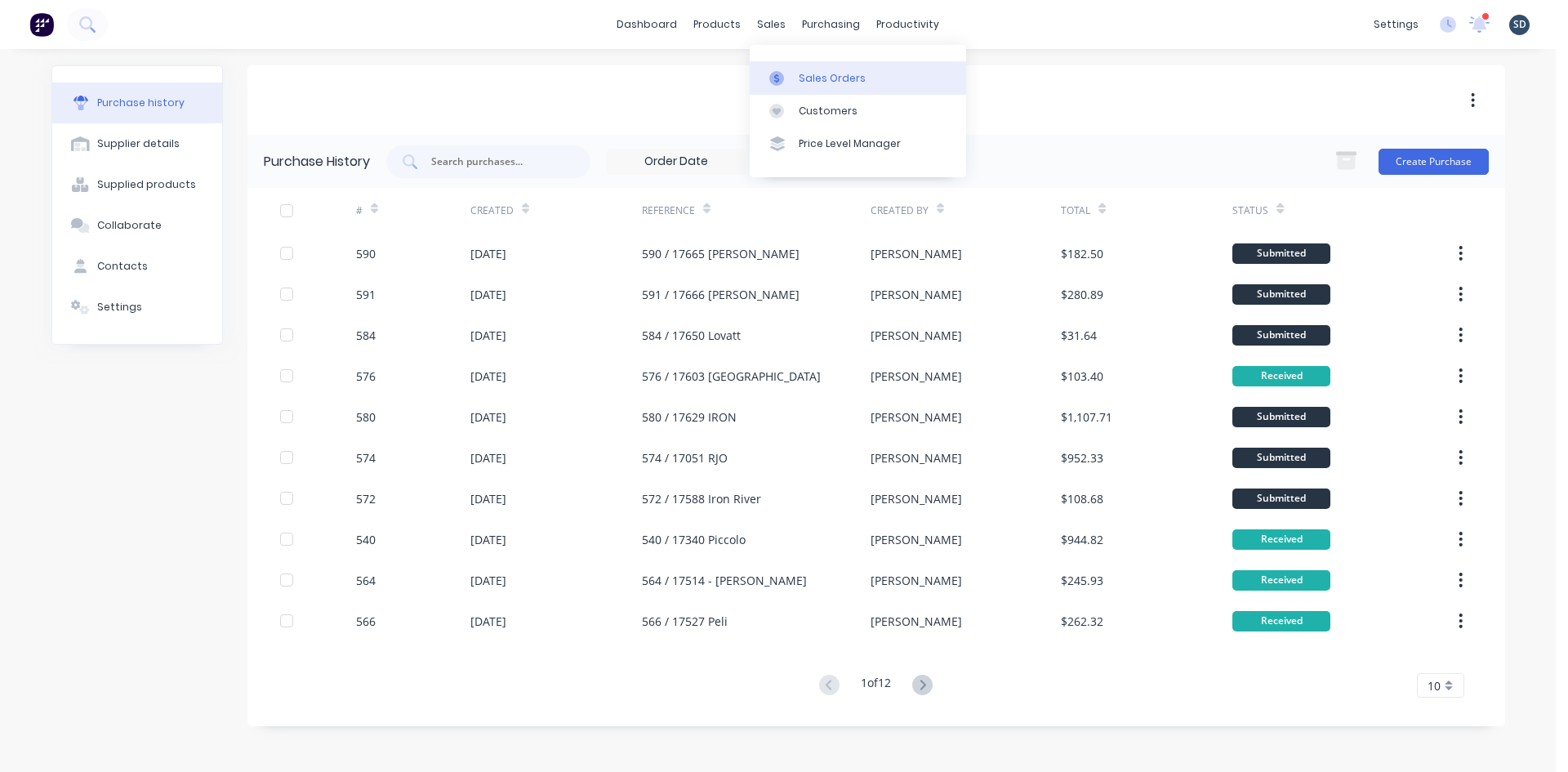
click at [797, 79] on link "Sales Orders" at bounding box center [858, 77] width 217 height 33
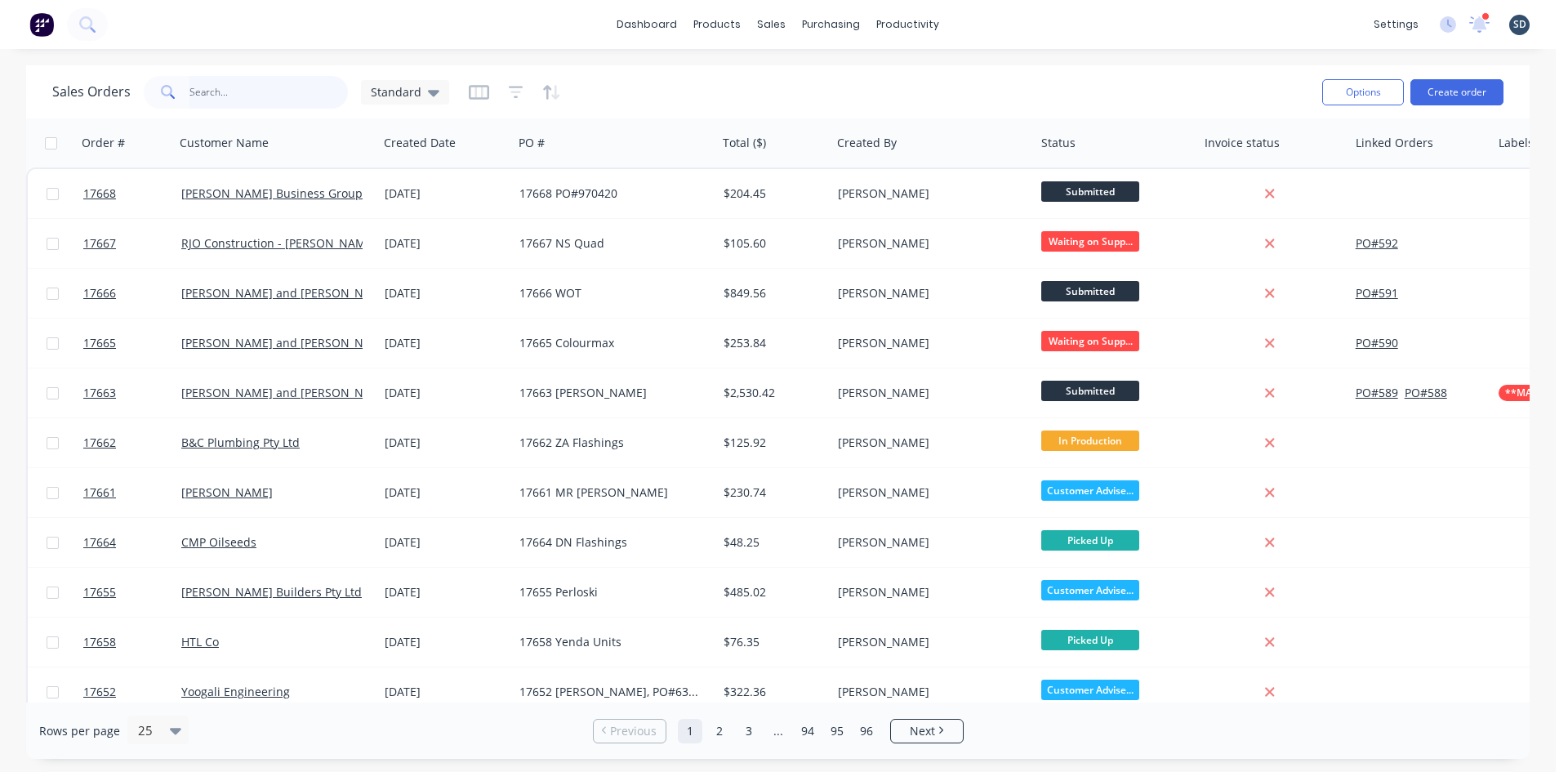
click at [258, 92] on input "text" at bounding box center [269, 92] width 159 height 33
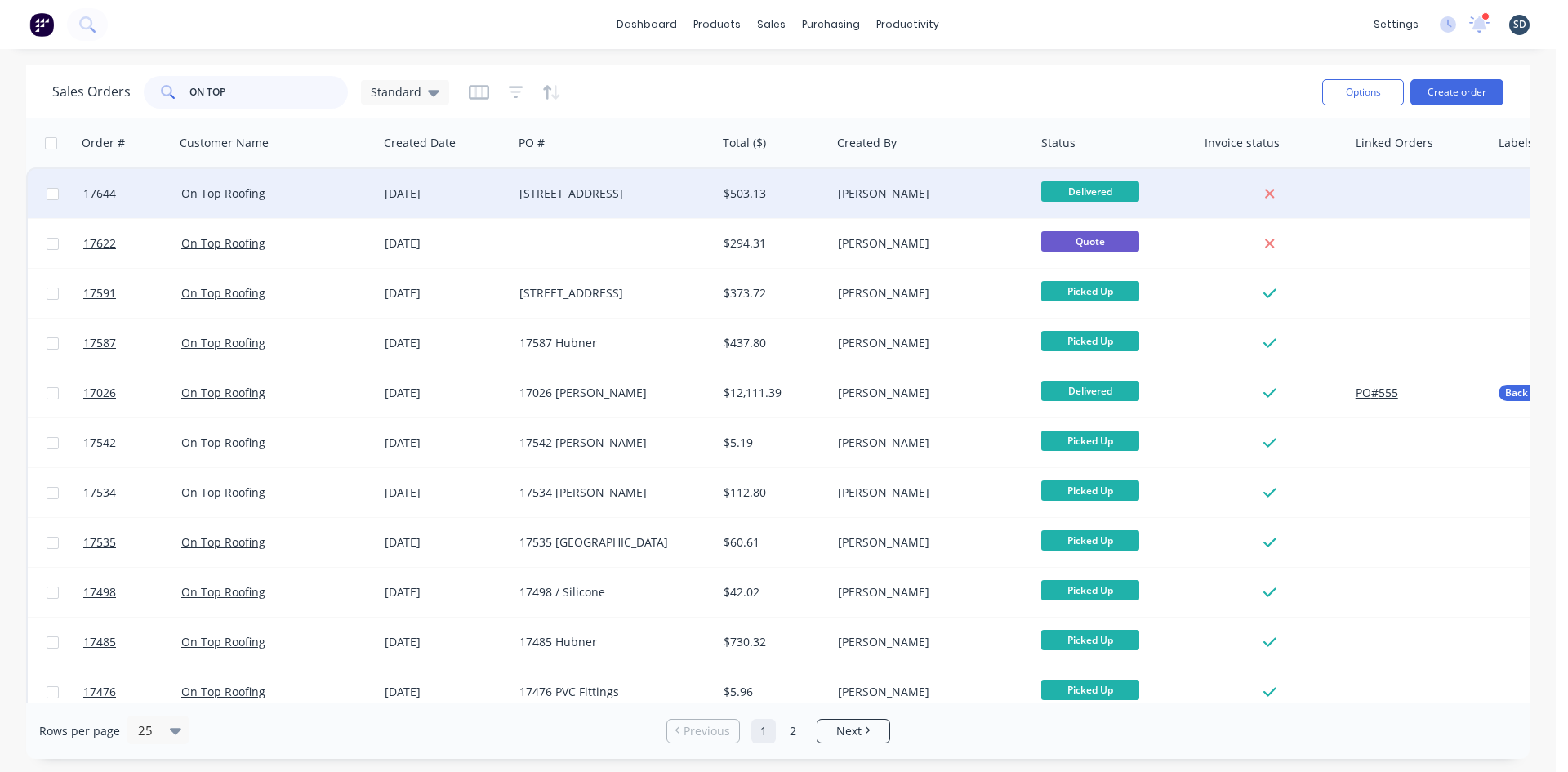
type input "ON TOP"
click at [320, 192] on div "On Top Roofing" at bounding box center [271, 194] width 181 height 16
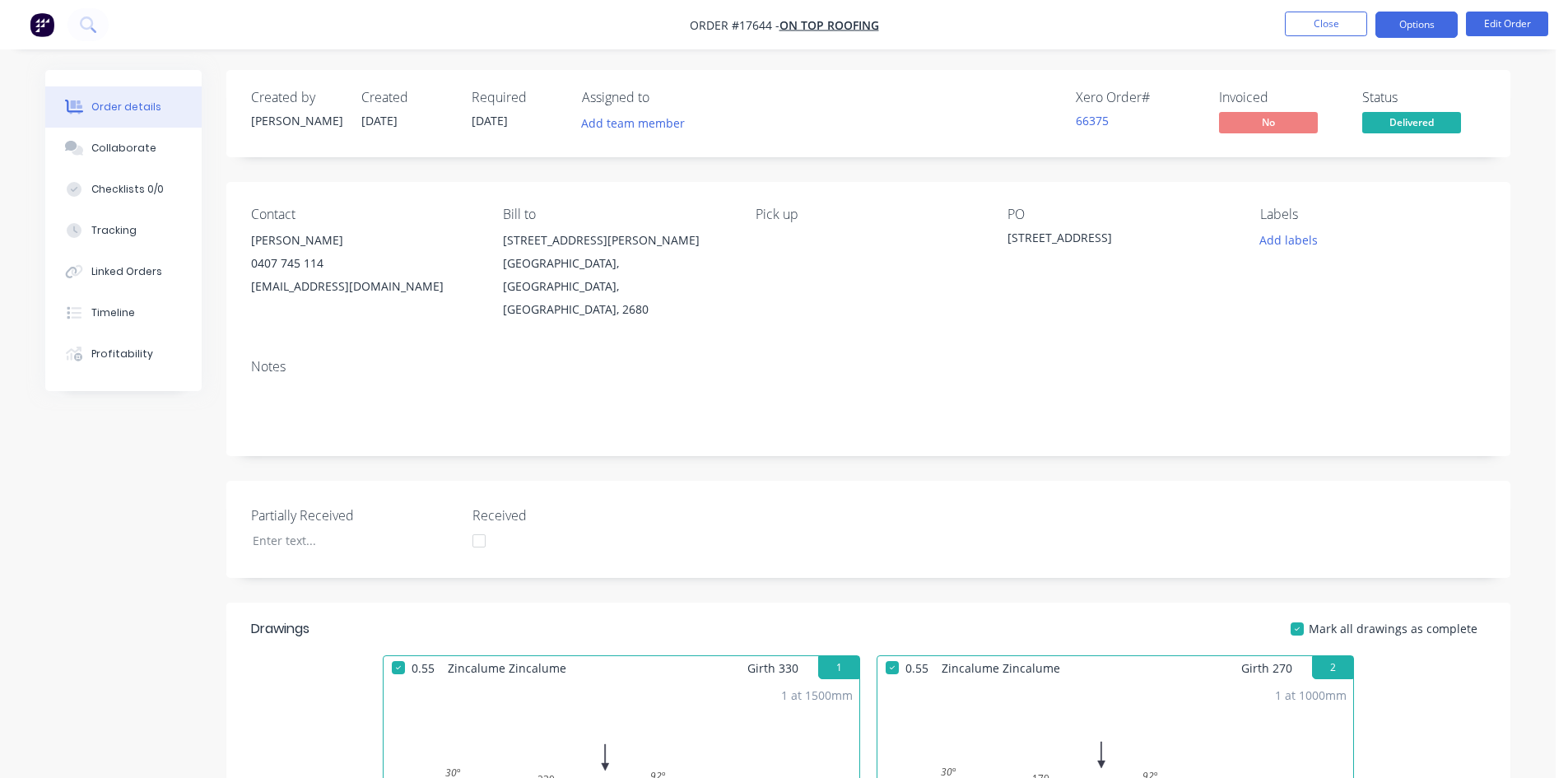
click at [1427, 28] on button "Options" at bounding box center [1417, 25] width 83 height 27
click at [1513, 19] on button "Edit Order" at bounding box center [1507, 24] width 83 height 25
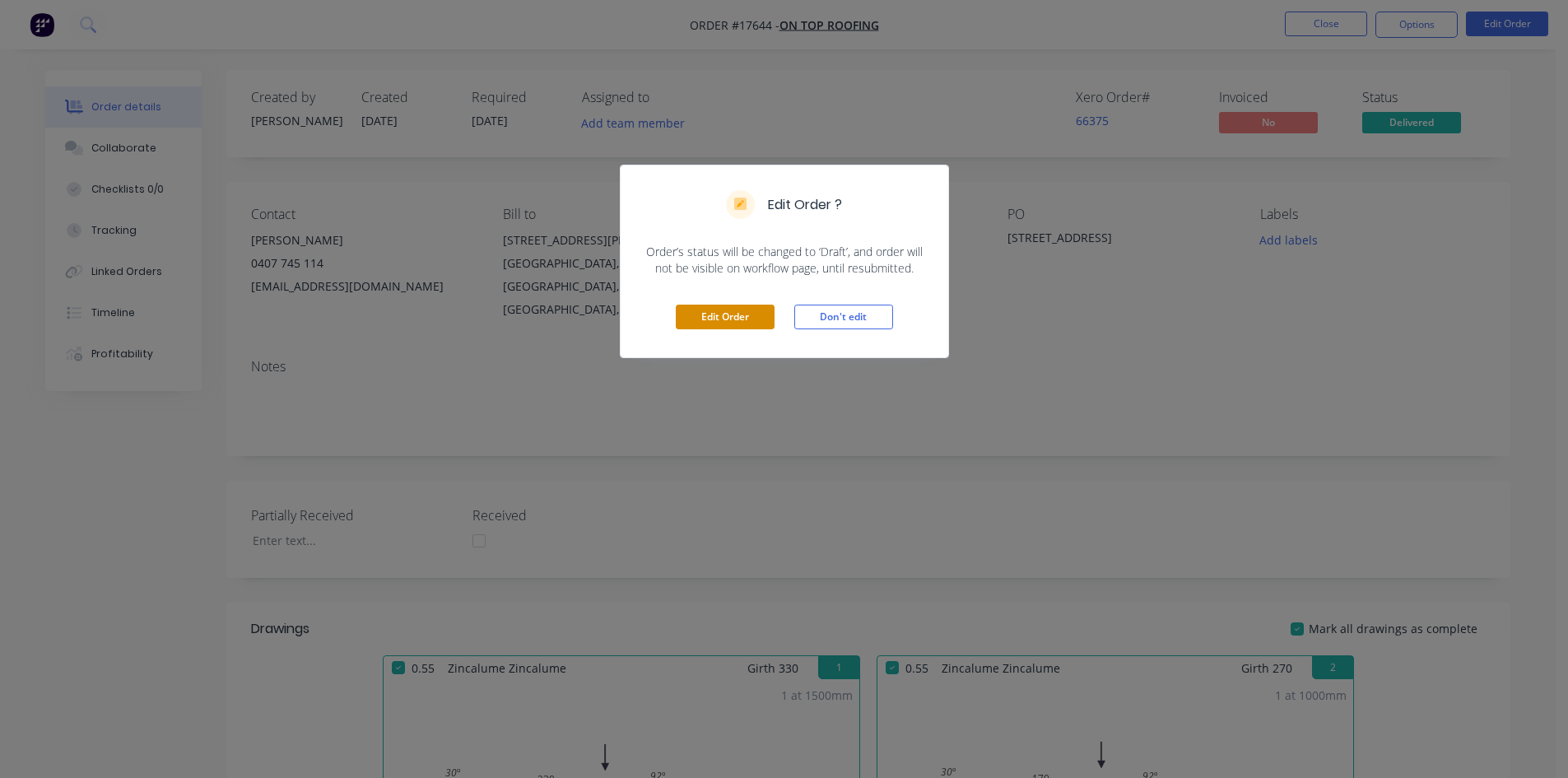
click at [751, 323] on button "Edit Order" at bounding box center [725, 317] width 99 height 25
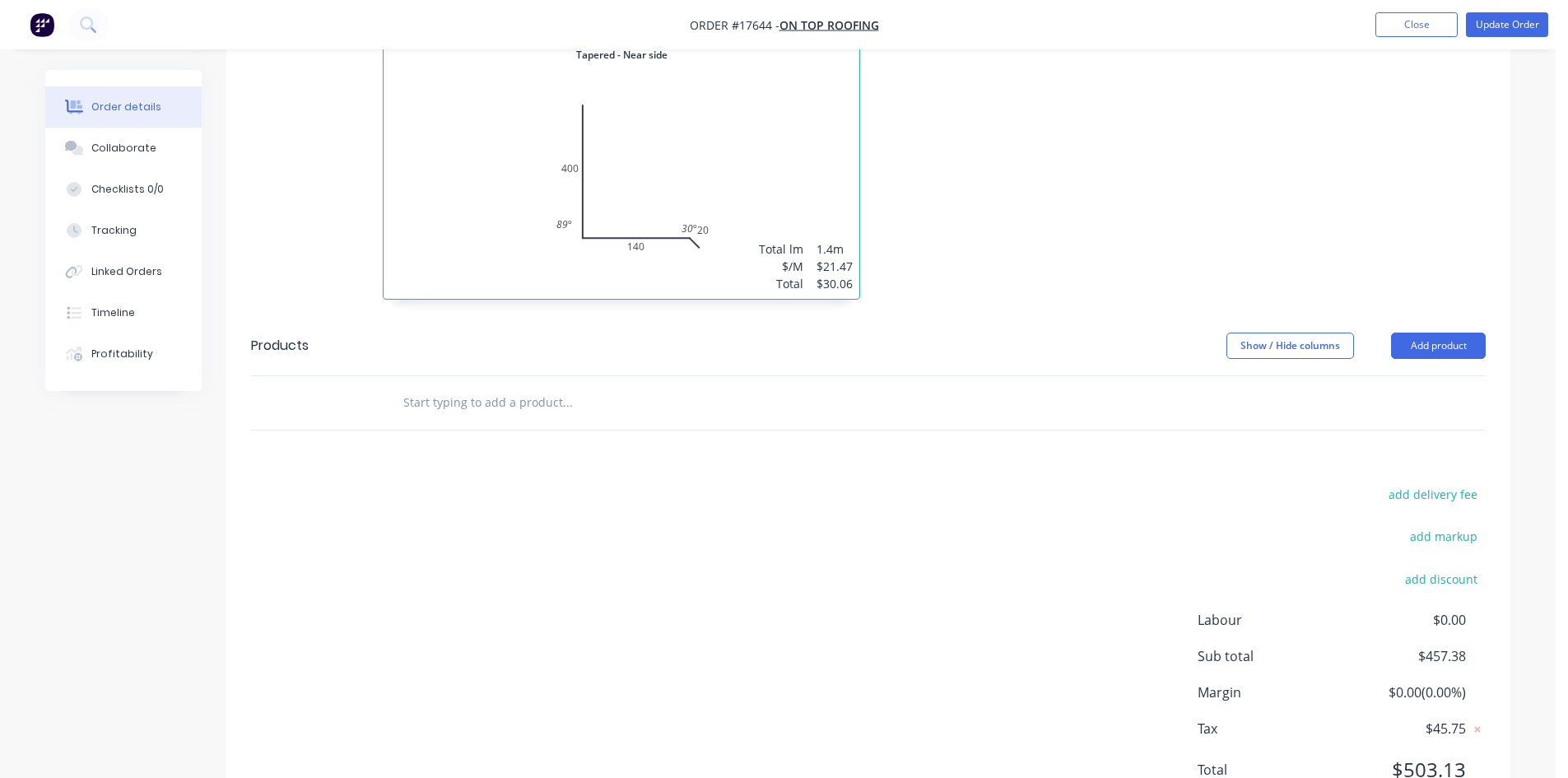
scroll to position [2154, 0]
click at [522, 383] on input "text" at bounding box center [567, 399] width 329 height 33
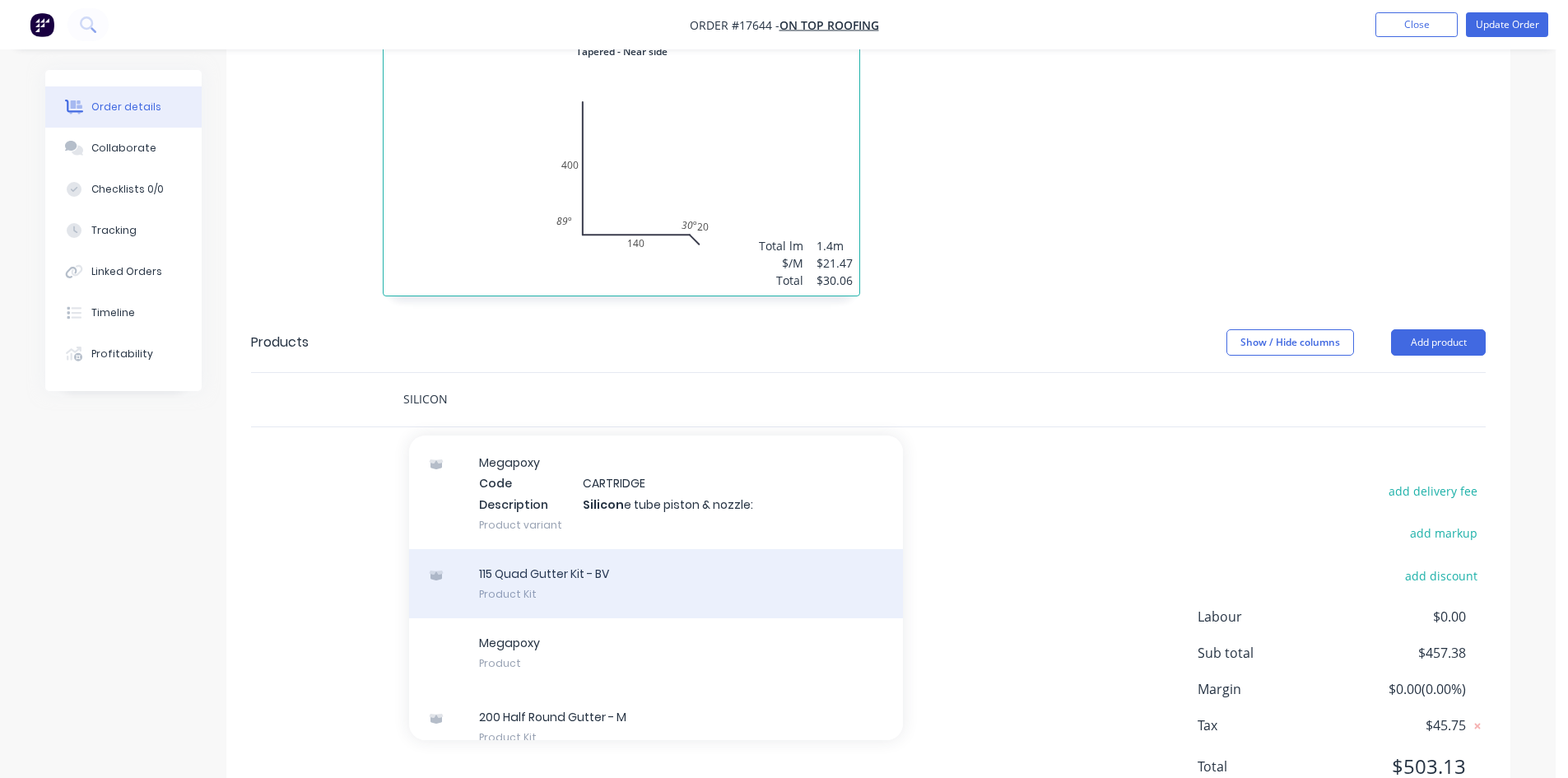
scroll to position [72, 0]
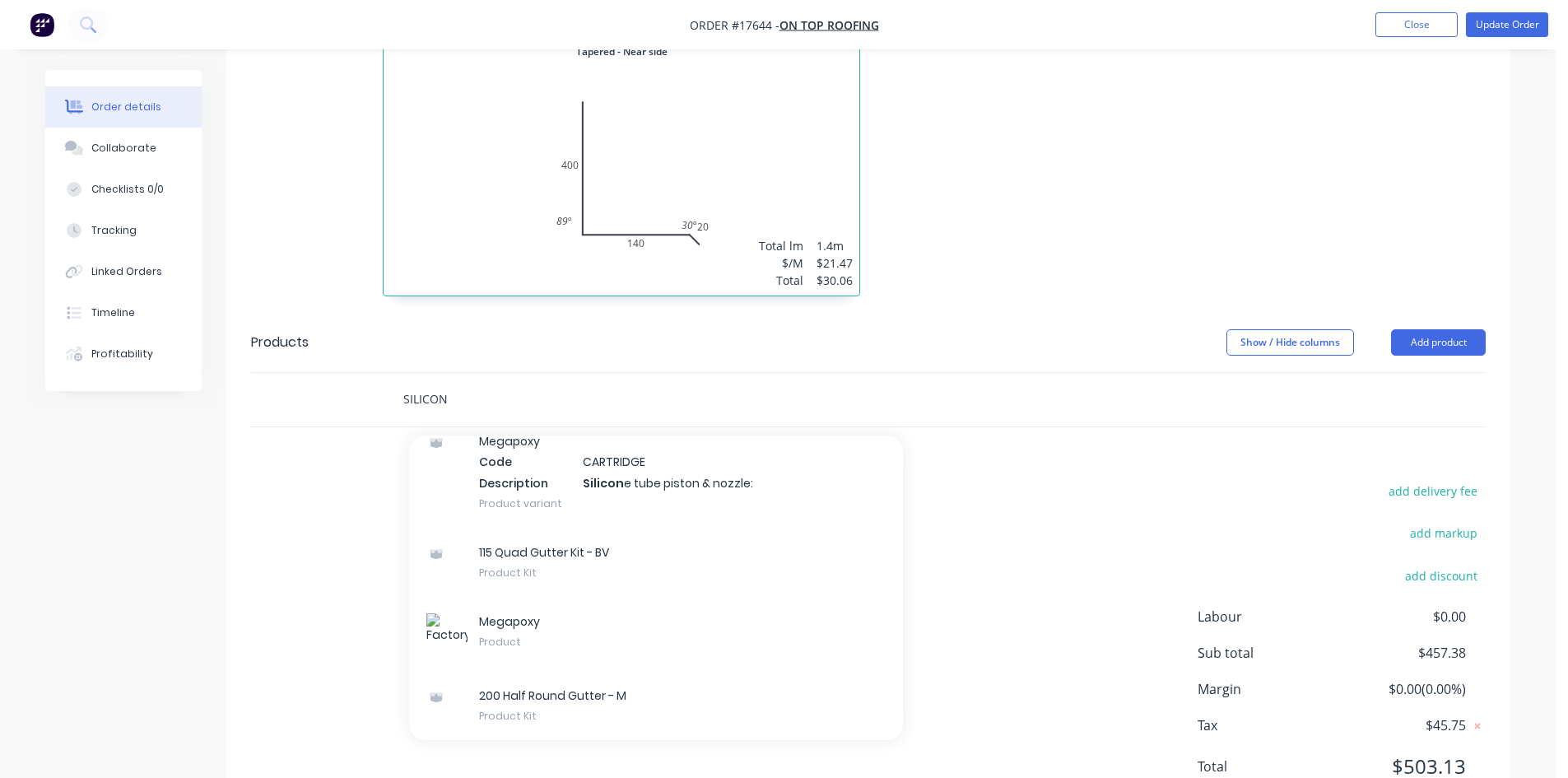
type input "SILICON"
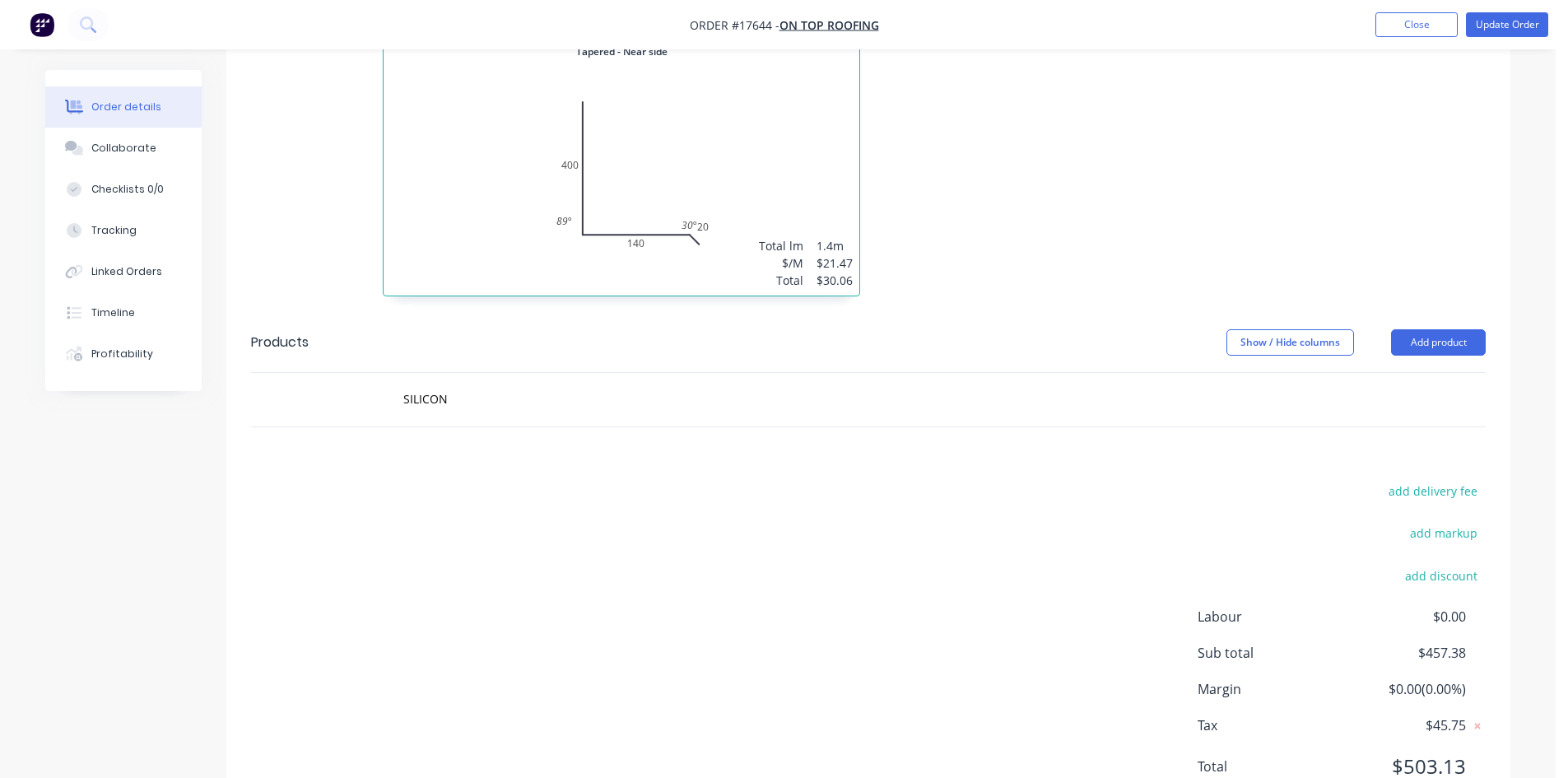
click at [314, 480] on div "add delivery fee add markup add discount Labour $0.00 Sub total $457.38 Margin …" at bounding box center [868, 639] width 1234 height 317
click at [1430, 329] on button "Add product" at bounding box center [1438, 342] width 95 height 27
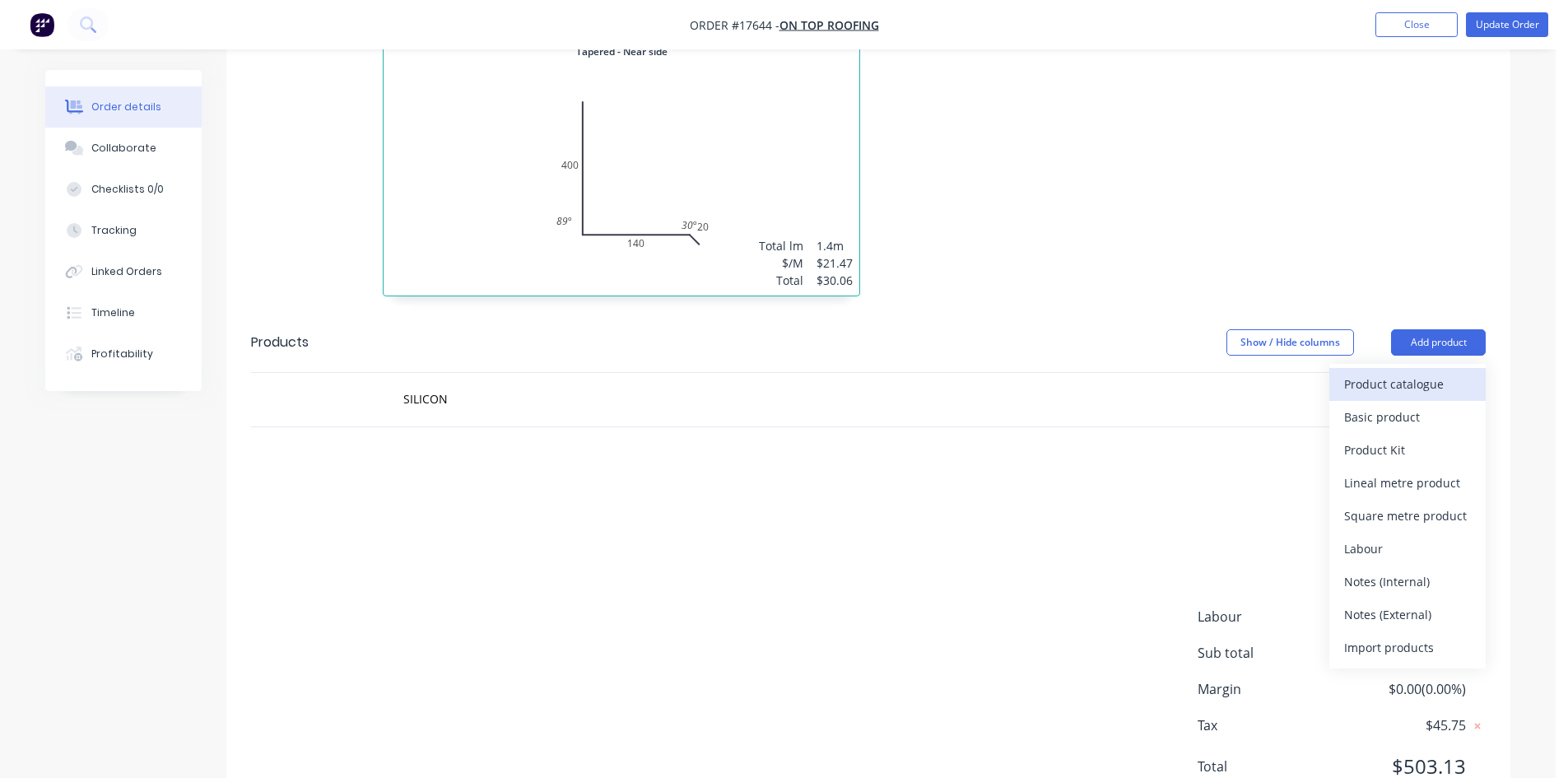
click at [1359, 372] on div "Product catalogue" at bounding box center [1407, 383] width 127 height 24
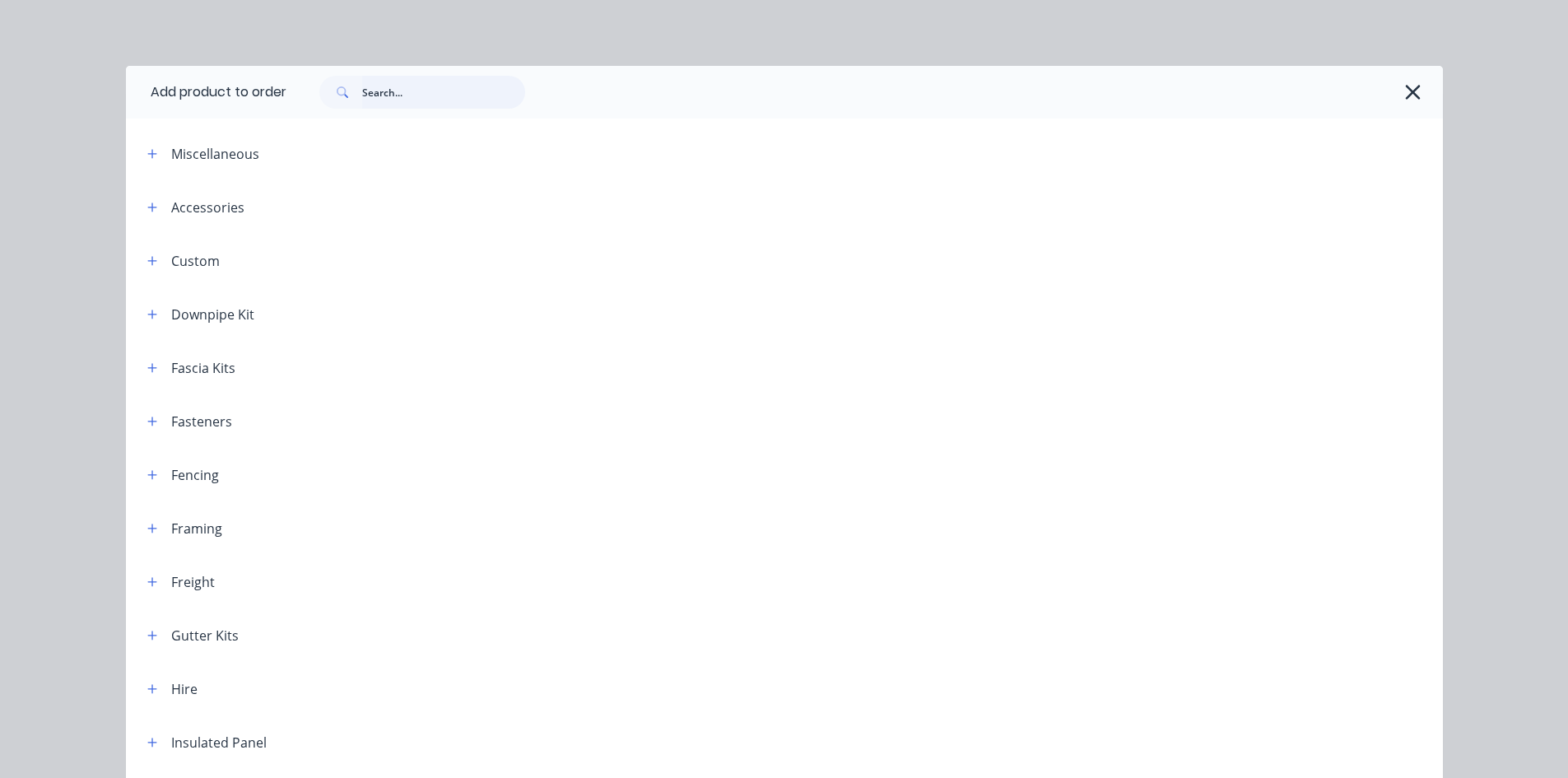
click at [416, 97] on input "text" at bounding box center [444, 93] width 163 height 33
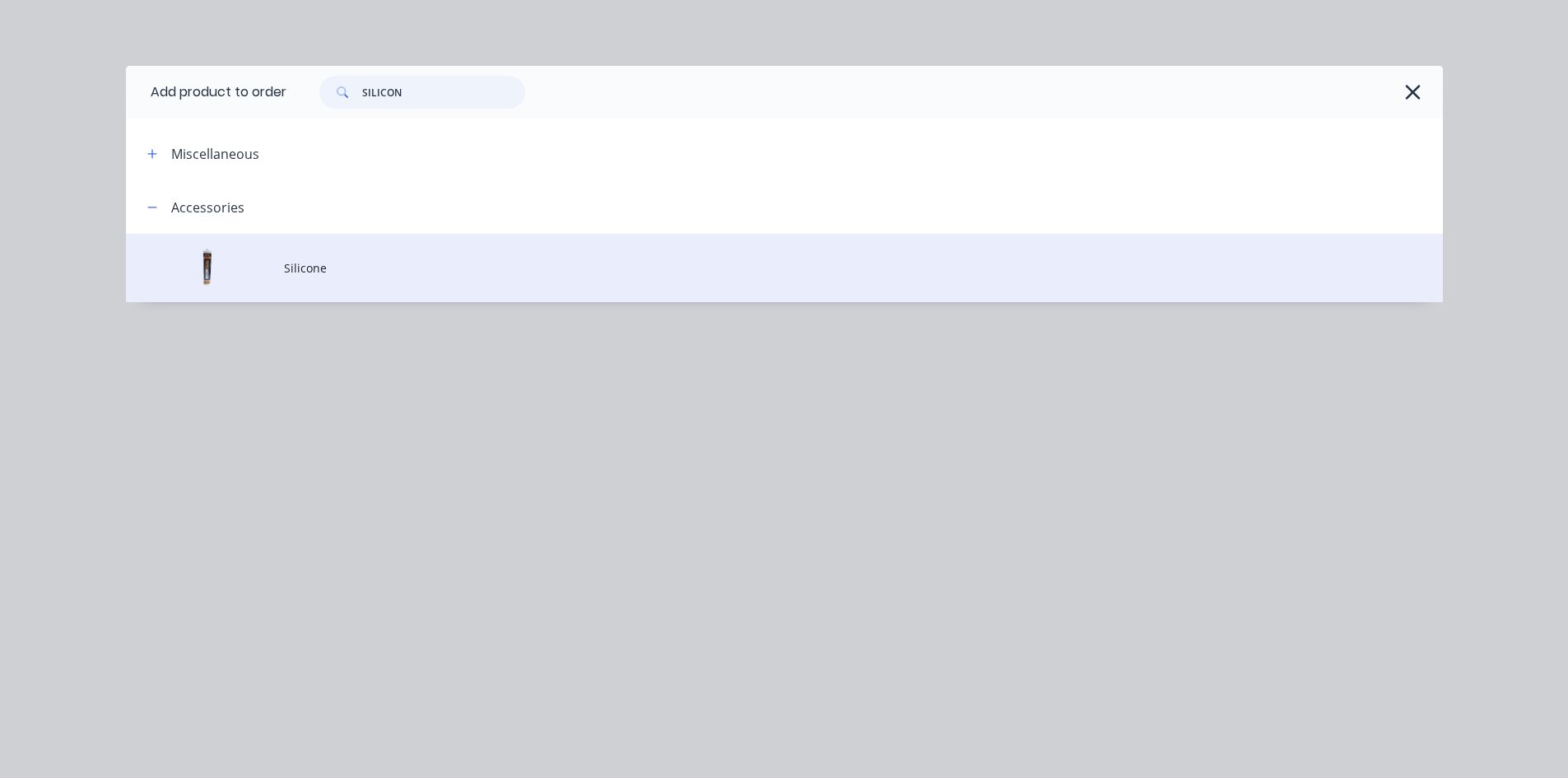
type input "SILICON"
click at [354, 283] on td "Silicone" at bounding box center [862, 268] width 1159 height 68
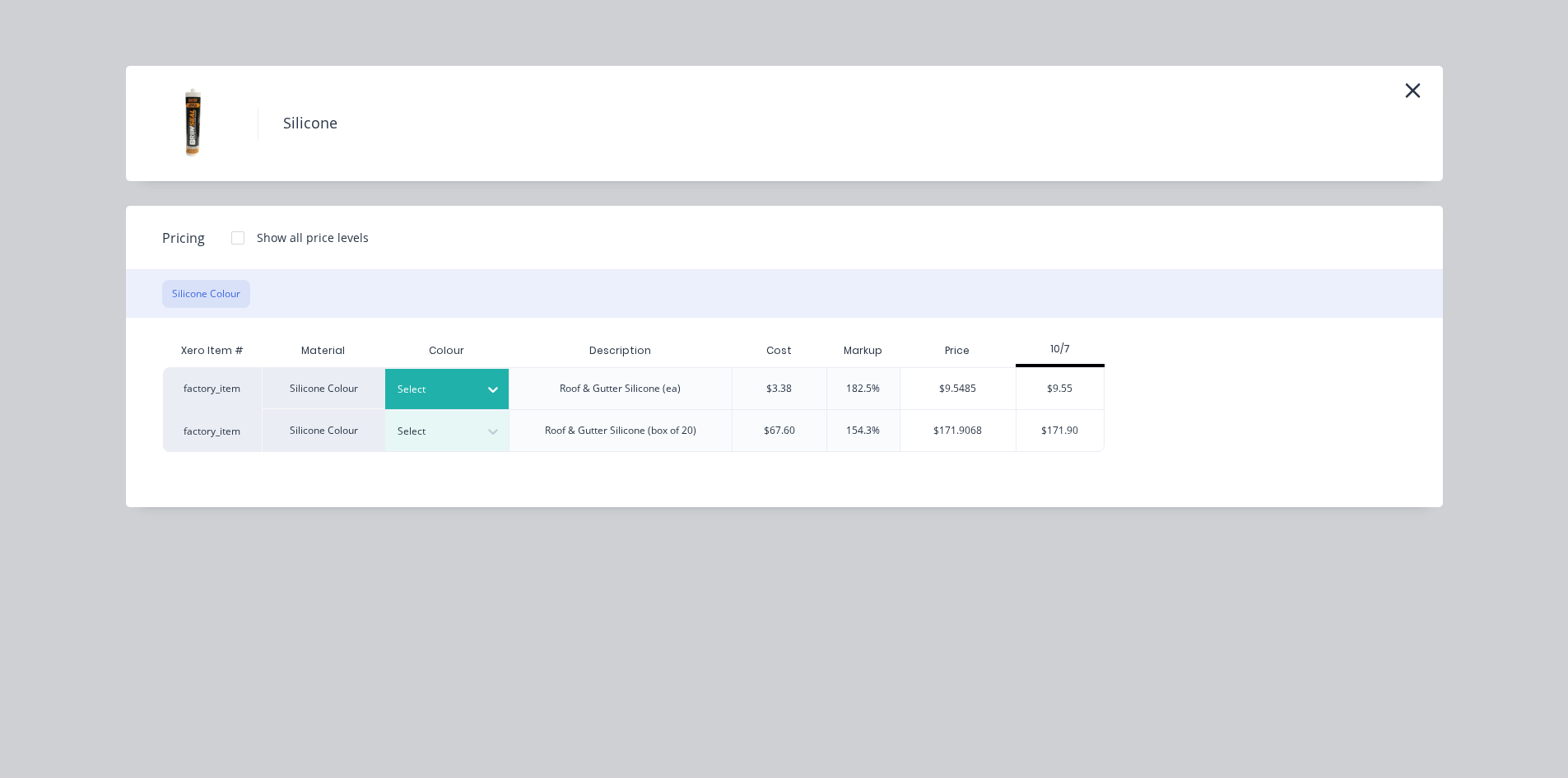
click at [477, 372] on div "Select" at bounding box center [447, 389] width 124 height 40
click at [1069, 387] on div "$9.55" at bounding box center [1061, 388] width 88 height 41
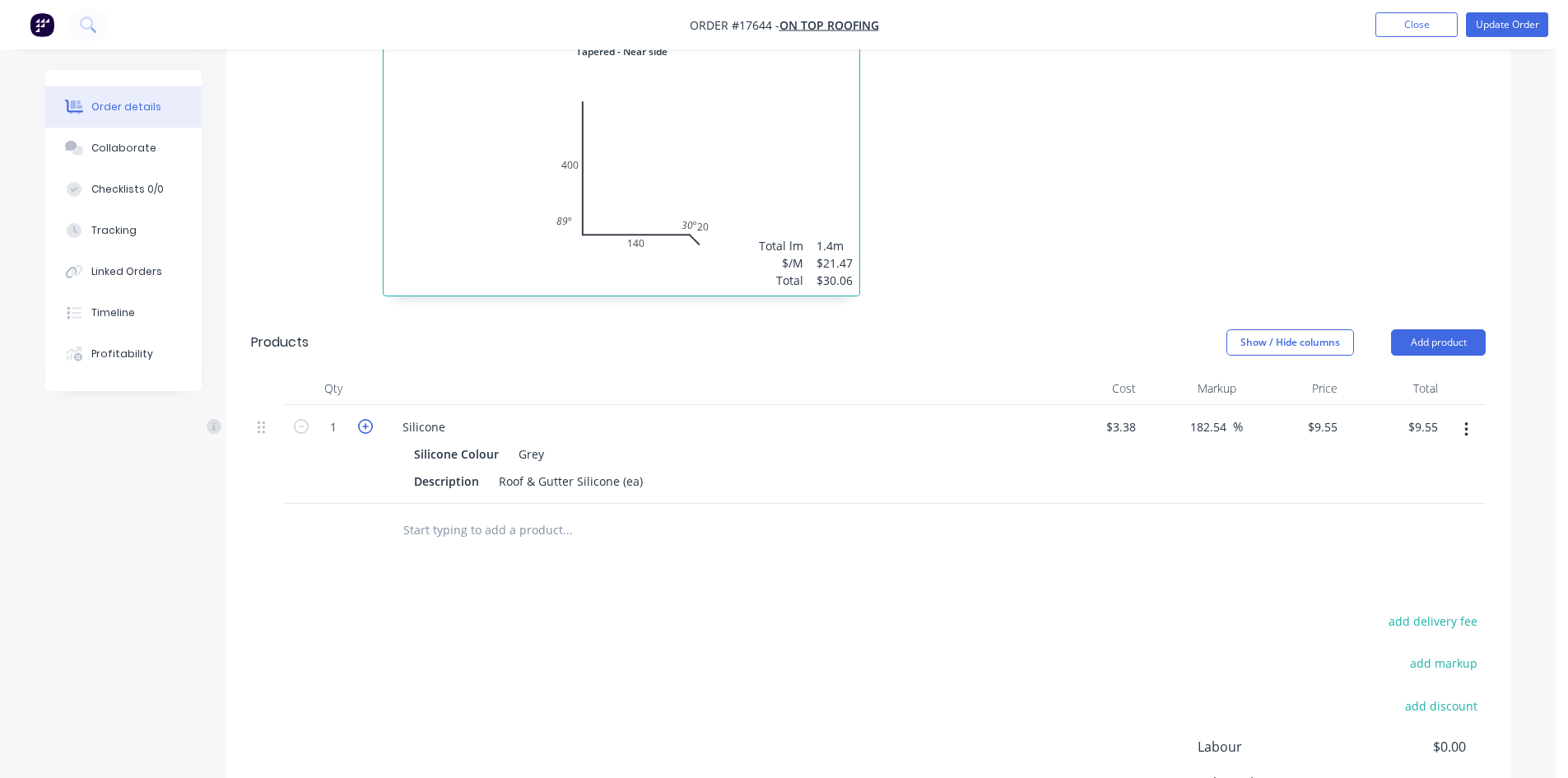
click at [368, 419] on icon "button" at bounding box center [365, 427] width 15 height 15
type input "2"
type input "$19.10"
click at [368, 419] on icon "button" at bounding box center [365, 427] width 15 height 15
type input "3"
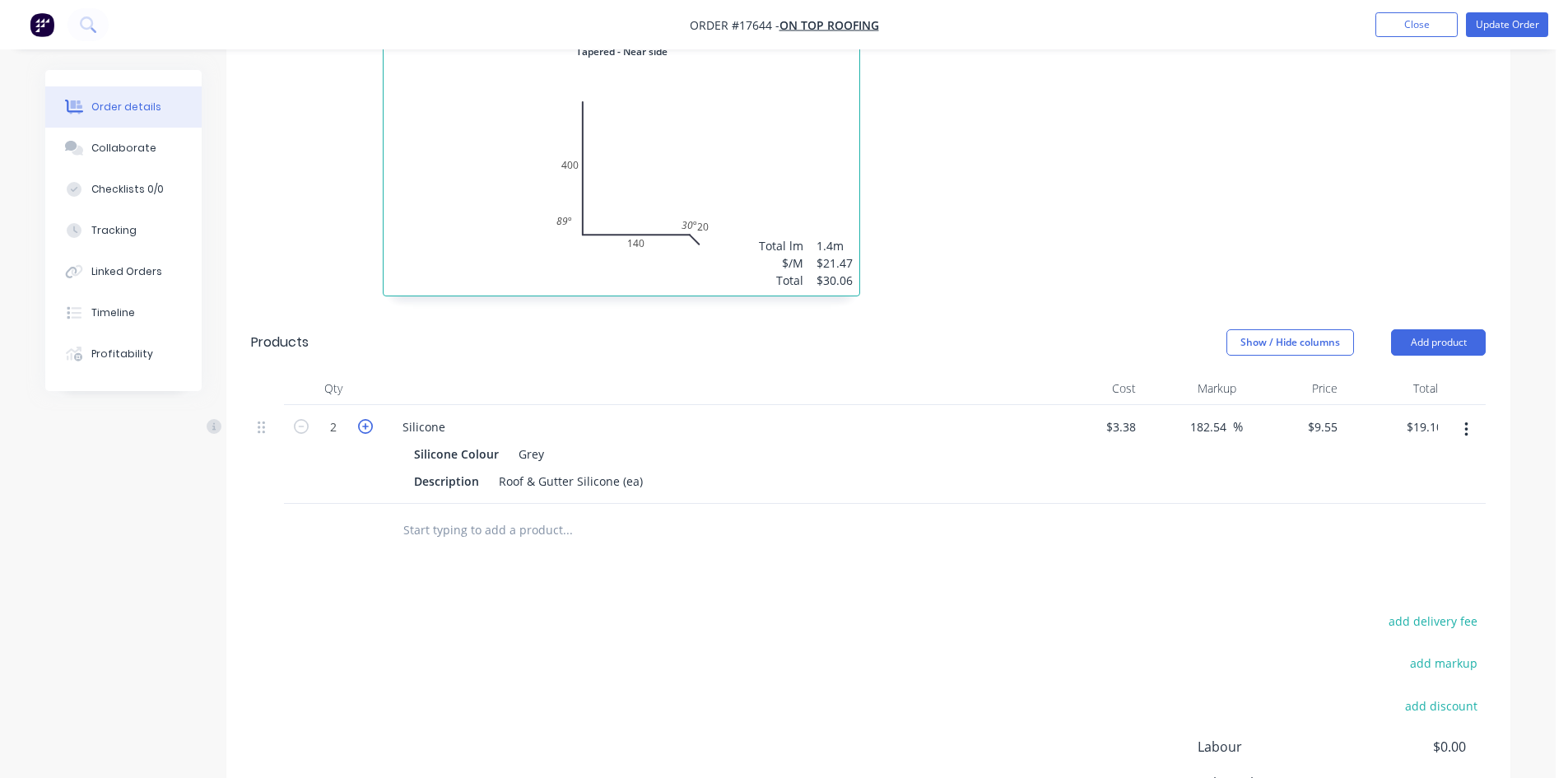
type input "$28.65"
click at [550, 514] on input "text" at bounding box center [567, 530] width 329 height 33
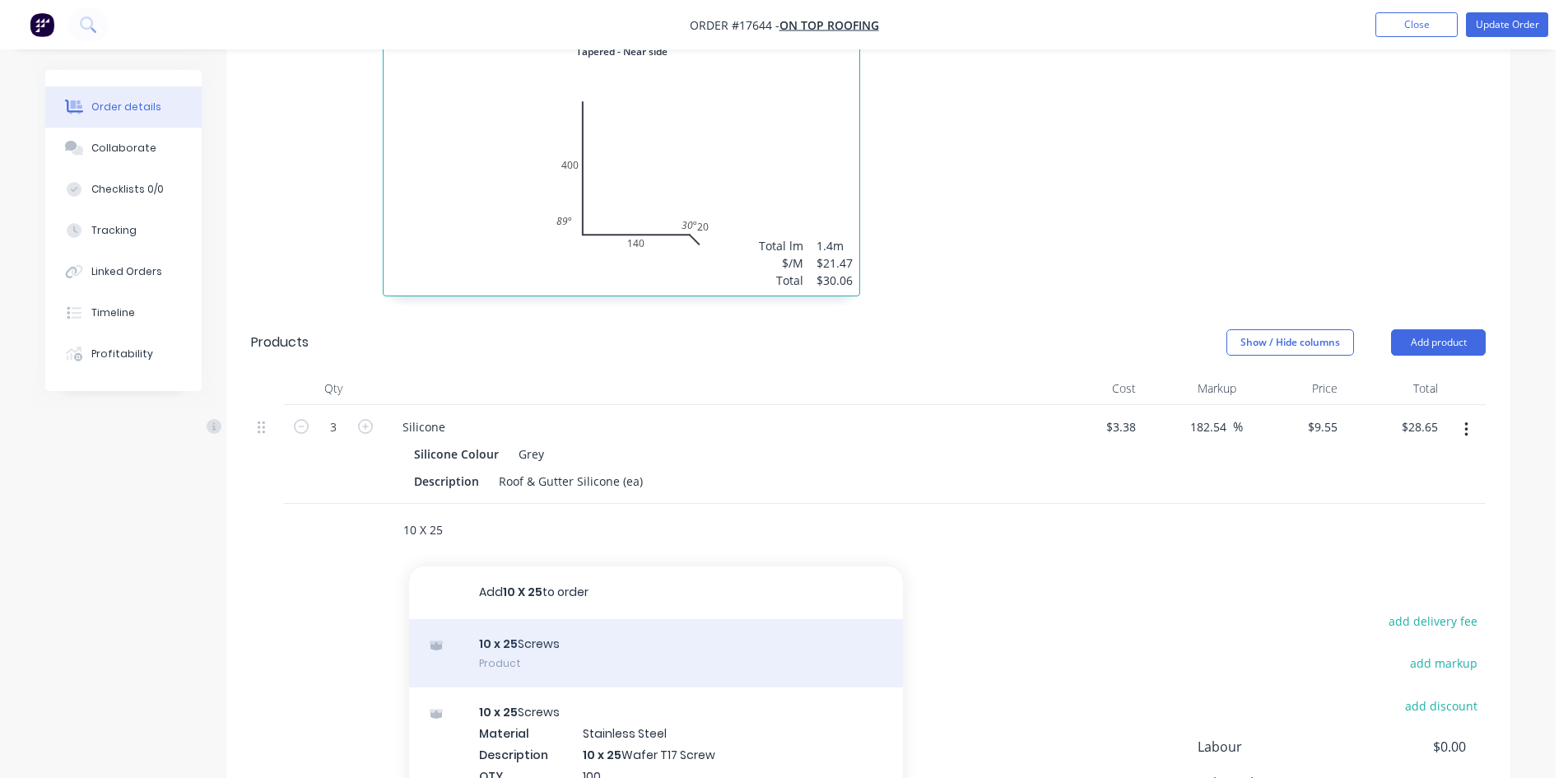
type input "10 X 25"
click at [563, 618] on div "10 x 25 Screws Product" at bounding box center [656, 652] width 494 height 69
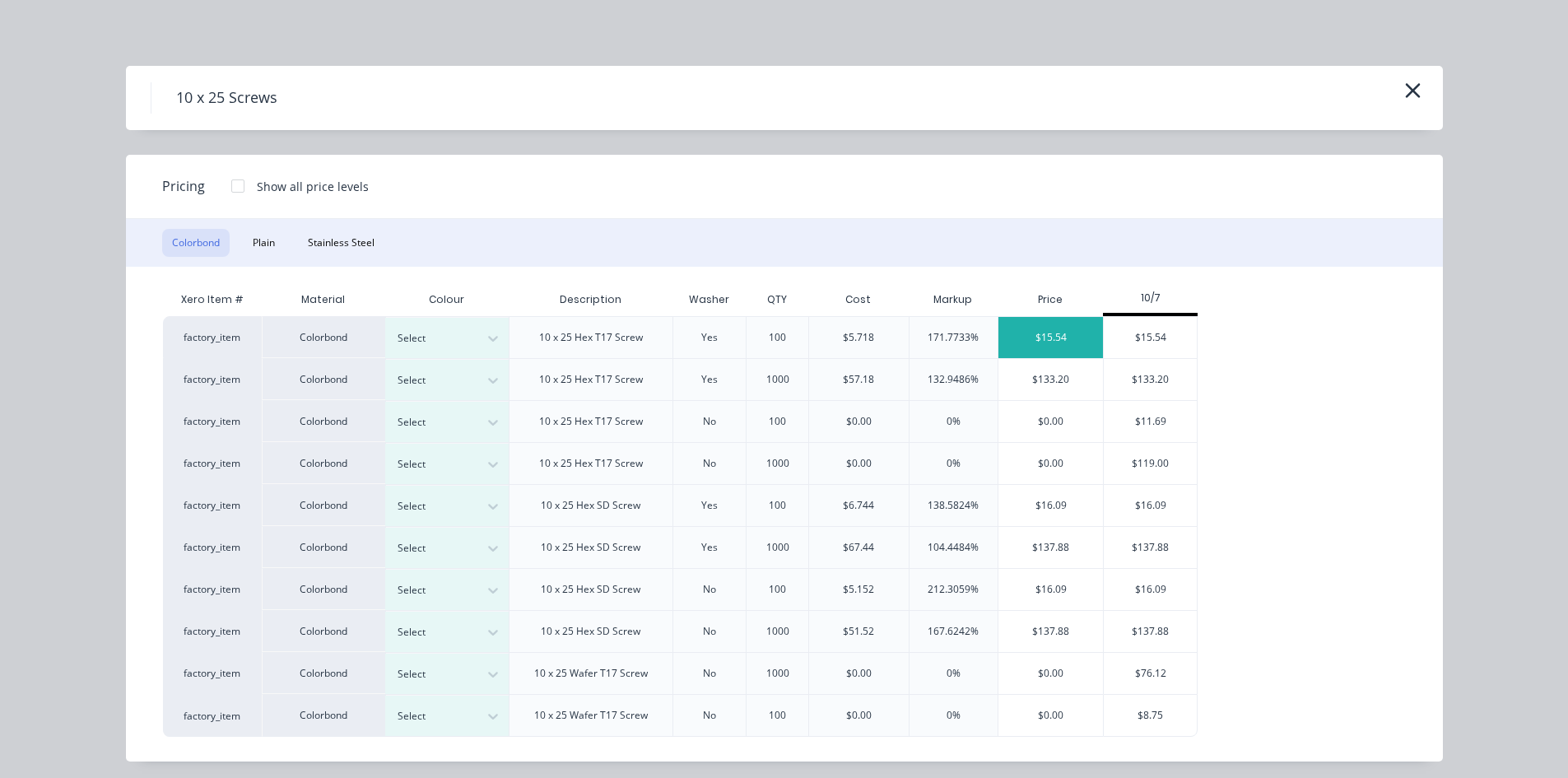
click at [1063, 335] on div "$15.54" at bounding box center [1051, 337] width 105 height 41
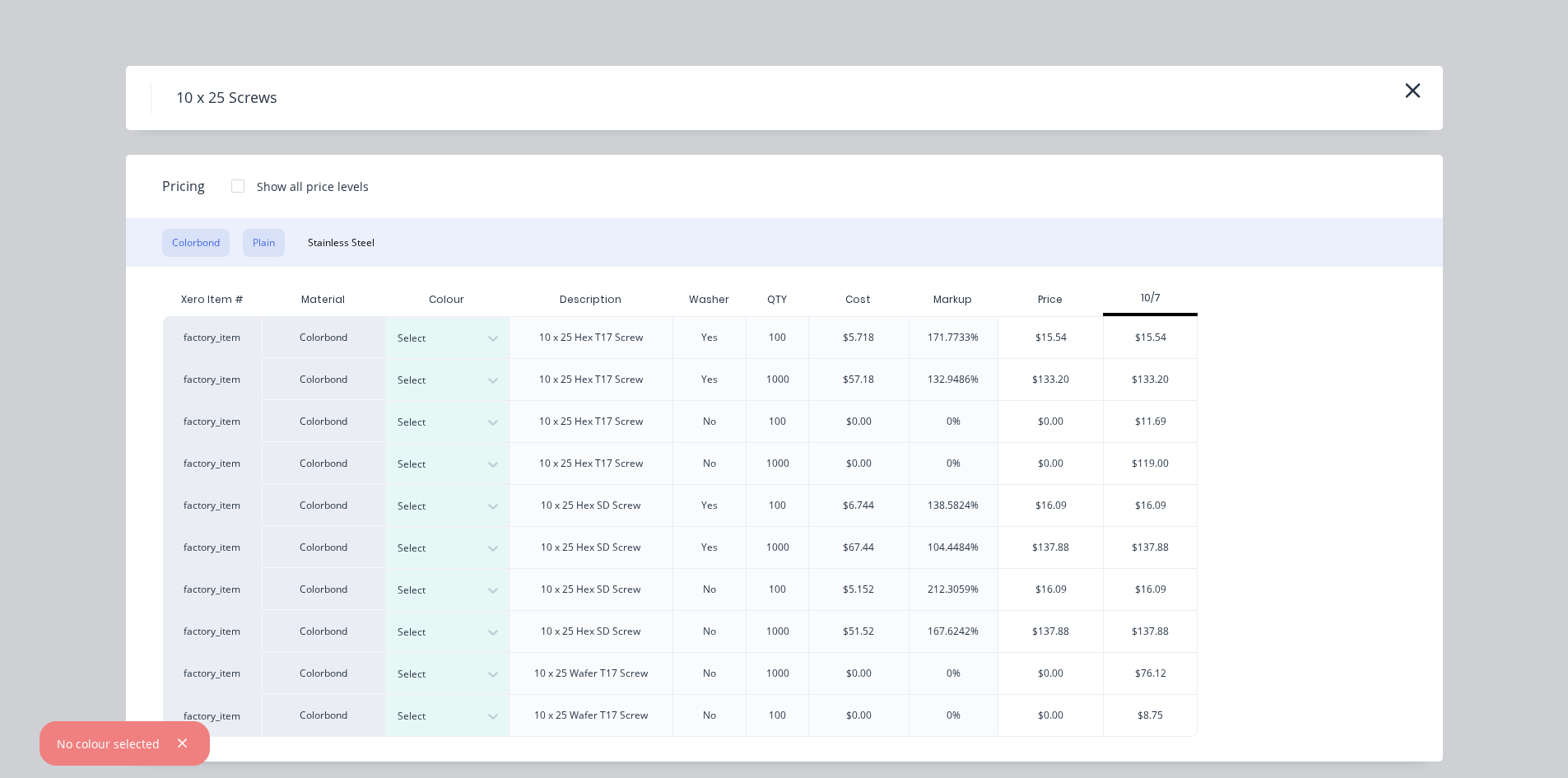
click at [273, 243] on button "Plain" at bounding box center [264, 242] width 42 height 28
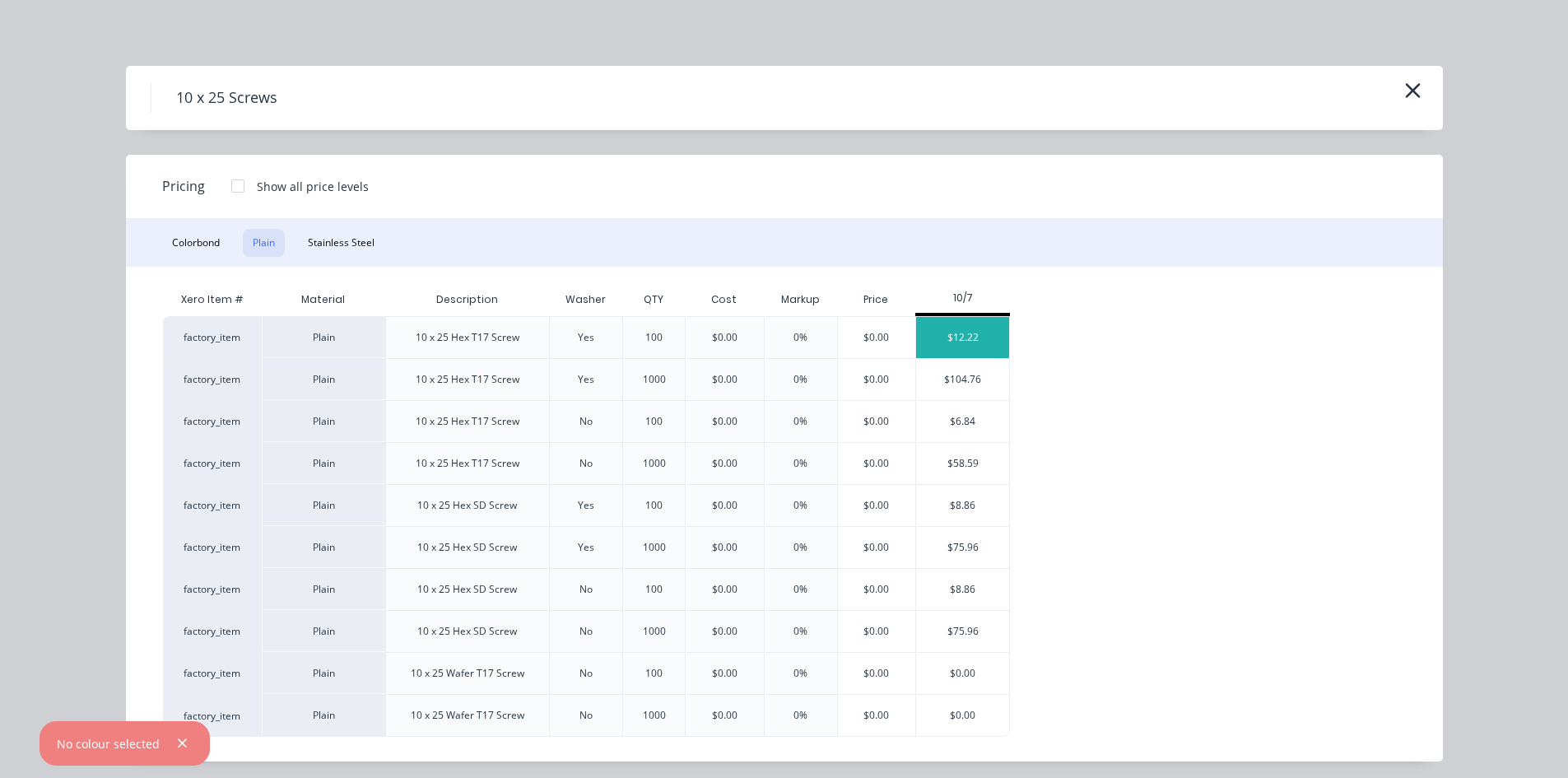
click at [973, 340] on div "$12.22" at bounding box center [962, 337] width 93 height 41
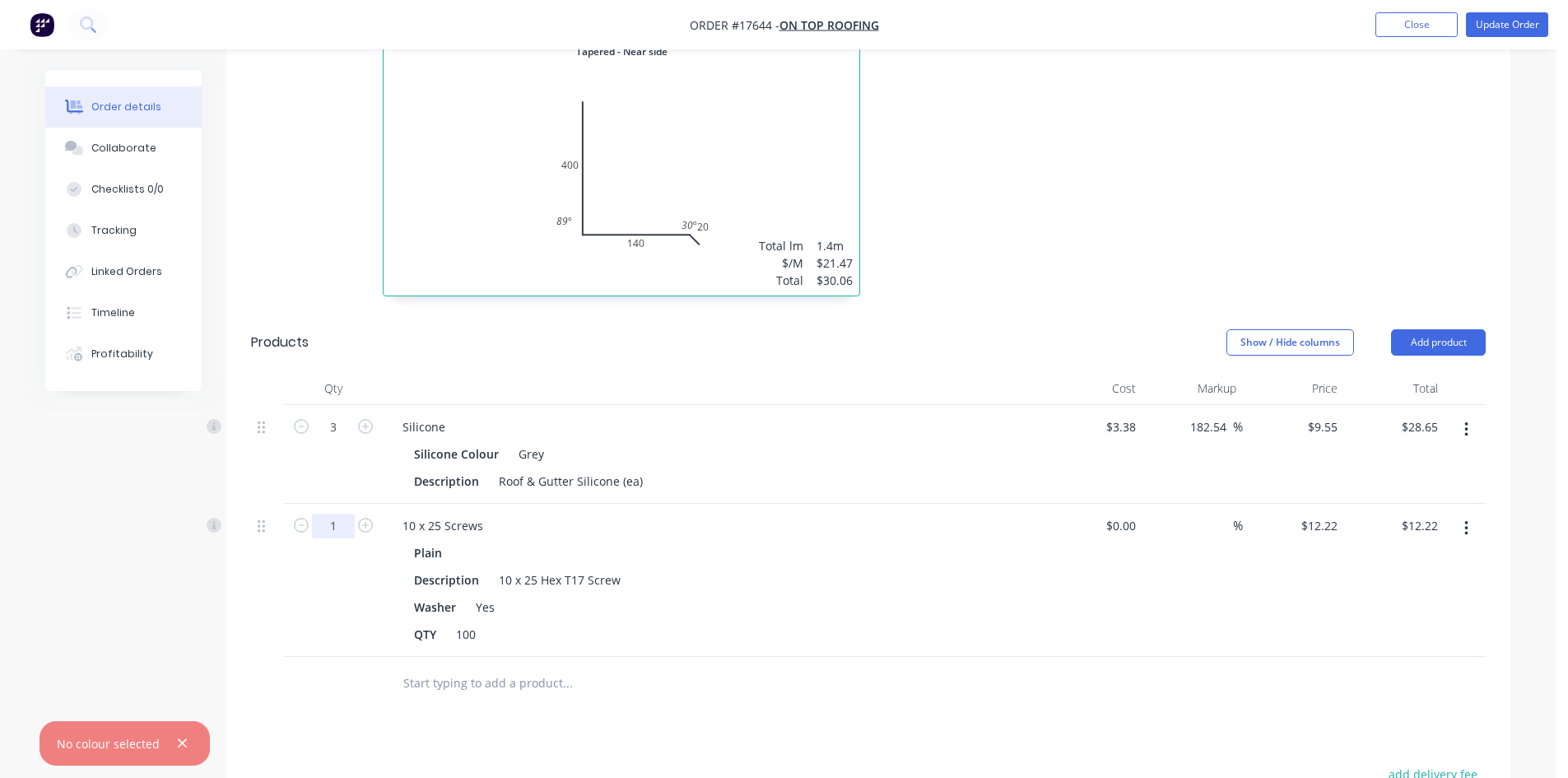
click at [336, 514] on input "1" at bounding box center [333, 526] width 43 height 25
type input "0.5"
type input "$6.11"
click at [306, 553] on div "0.5" at bounding box center [333, 580] width 99 height 153
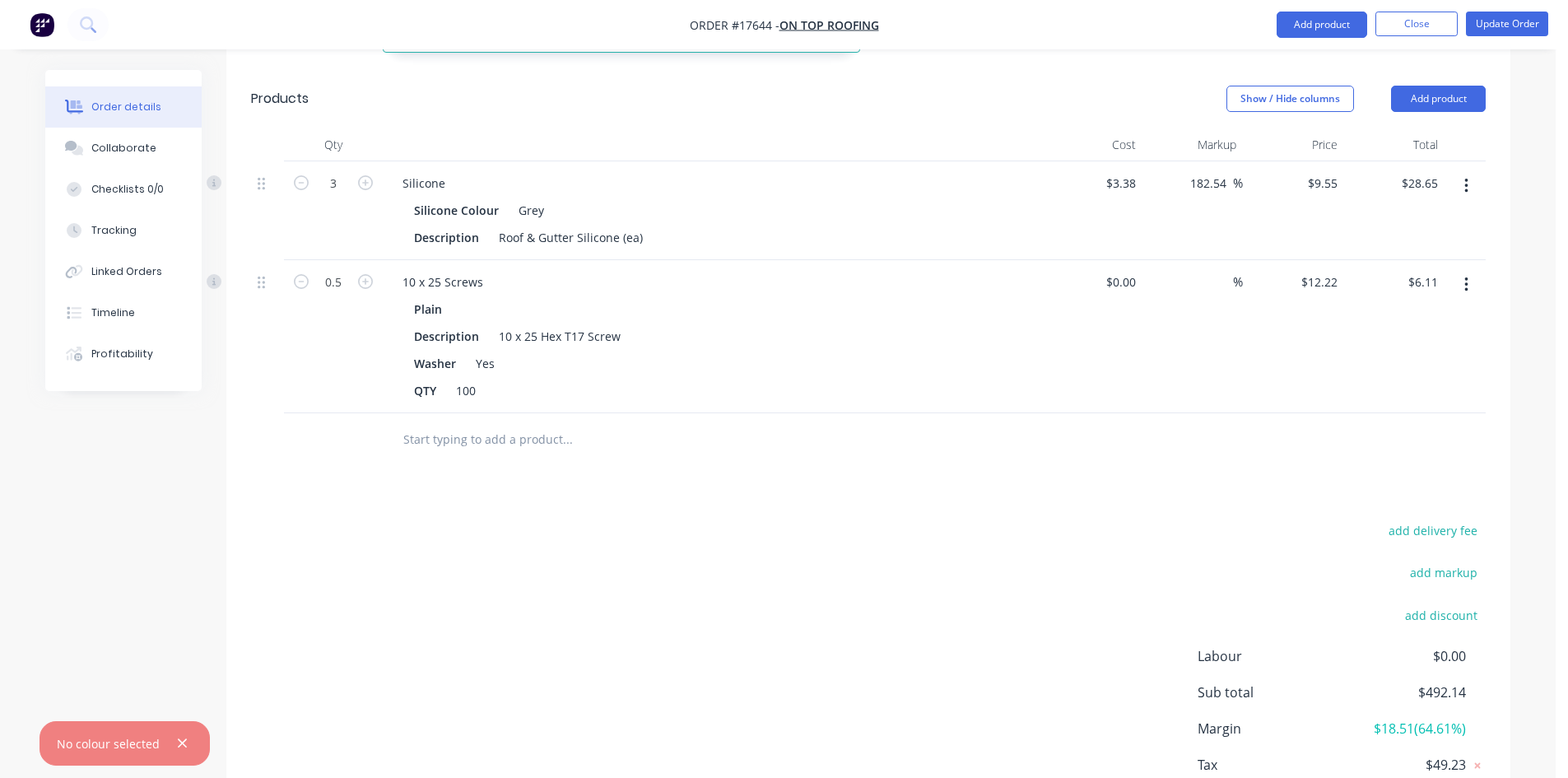
scroll to position [2401, 0]
click at [463, 419] on input "text" at bounding box center [567, 436] width 329 height 33
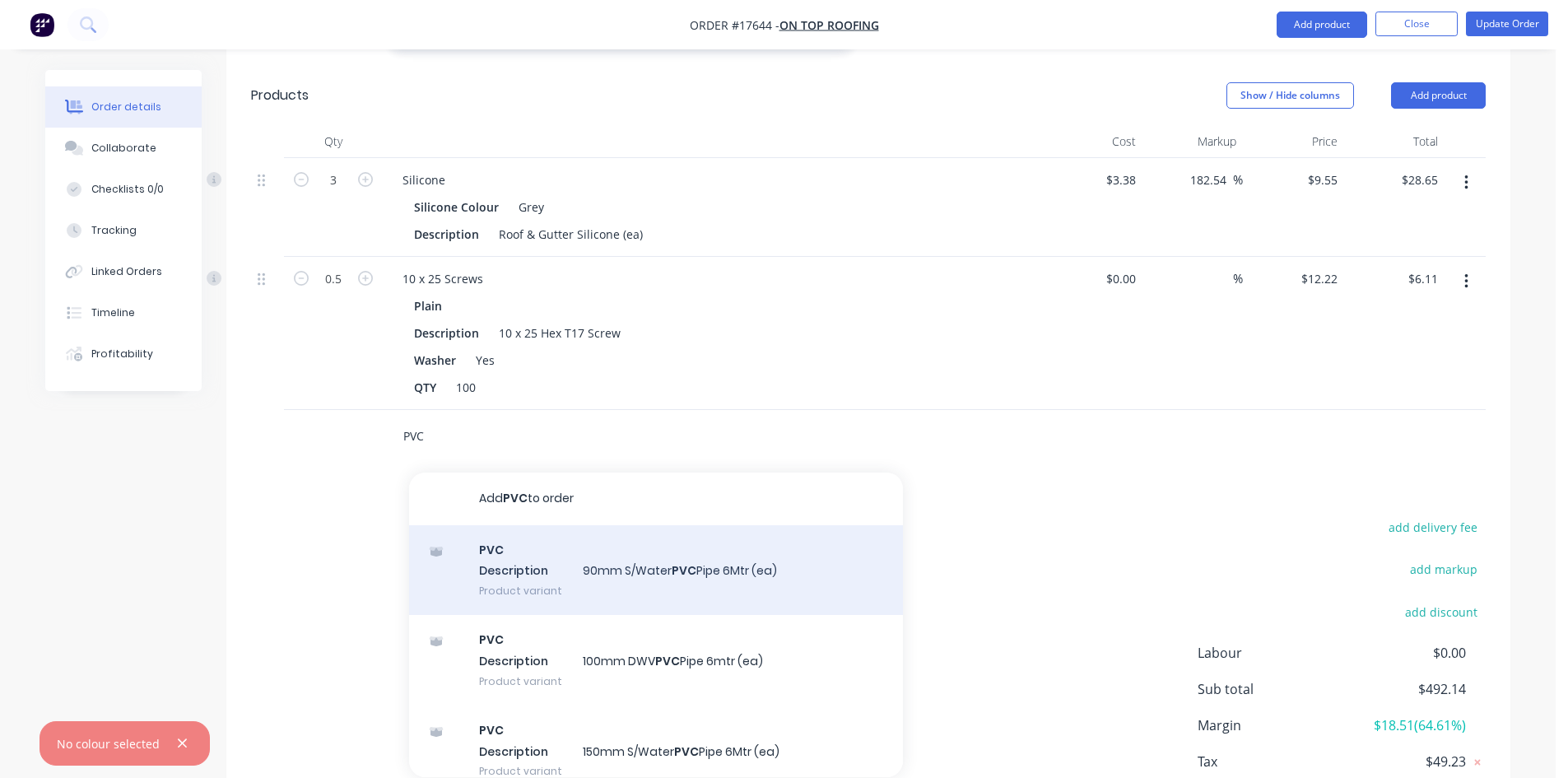
type input "PVC"
click at [514, 525] on div "PVC Description 90mm S/Water PVC Pipe 6Mtr (ea) Product variant" at bounding box center [656, 570] width 494 height 91
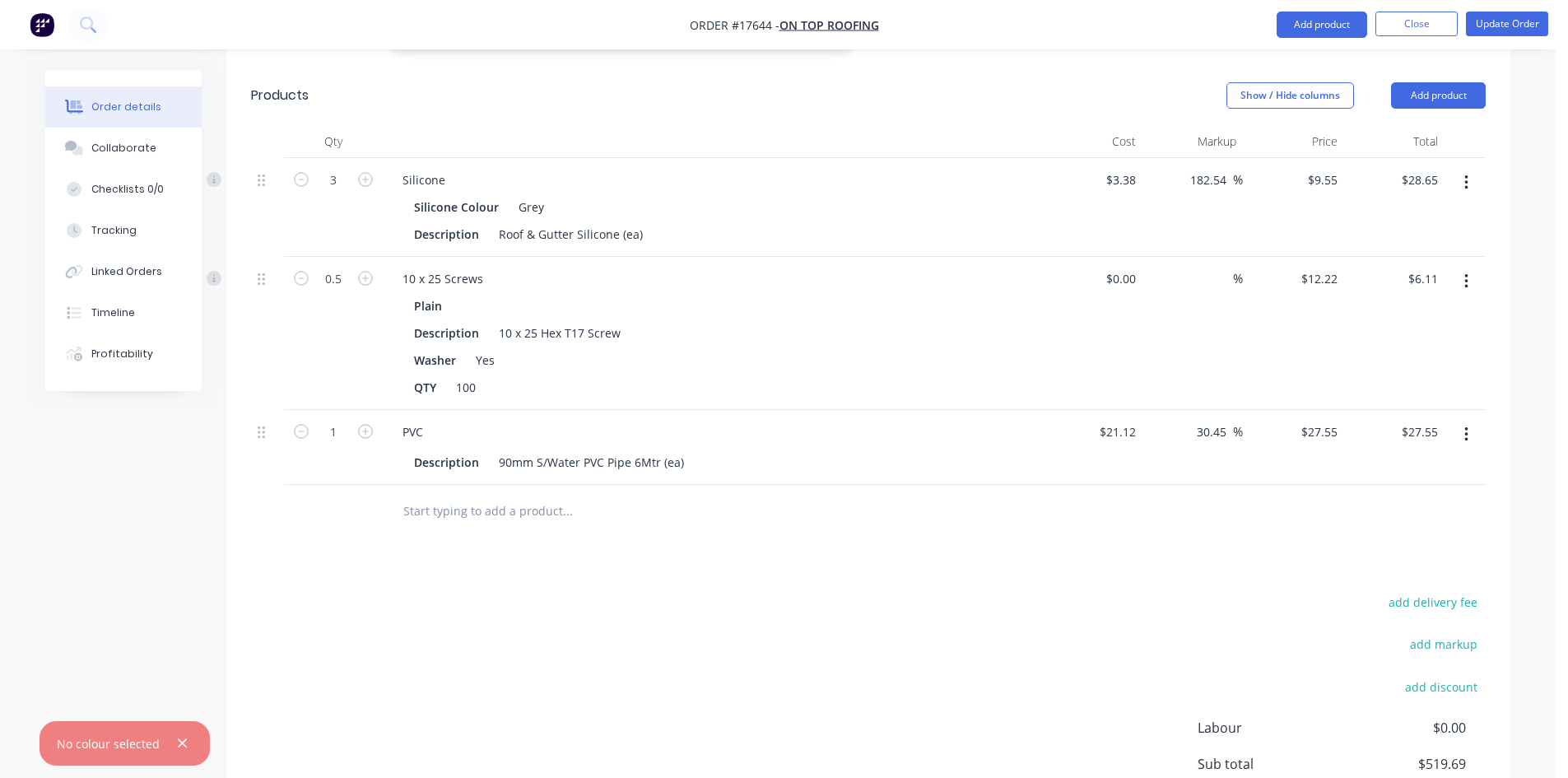
click at [490, 495] on input "text" at bounding box center [567, 511] width 329 height 33
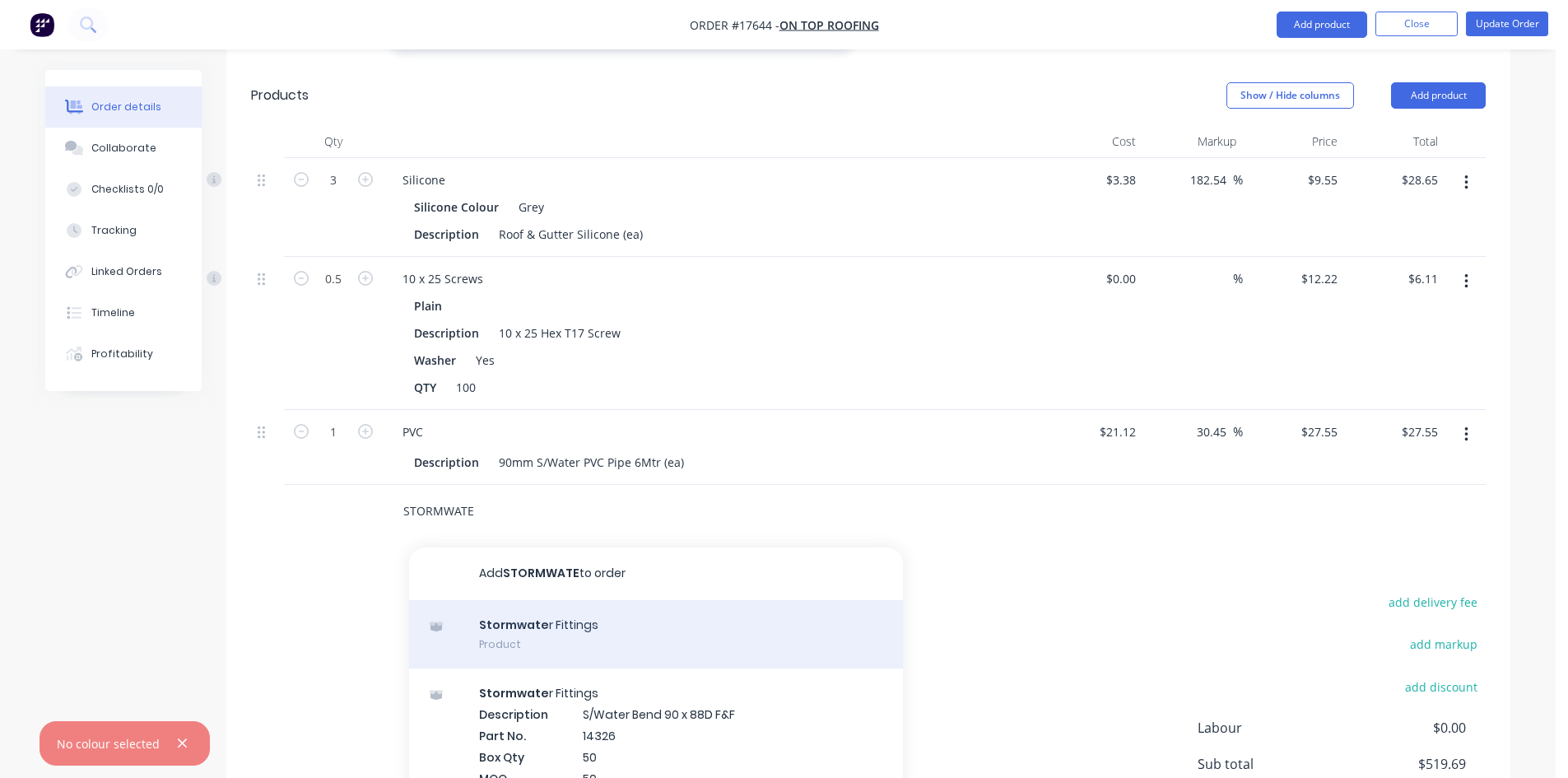
type input "STORMWATE"
click at [538, 600] on div "Stormwate r Fittings Product" at bounding box center [656, 634] width 494 height 69
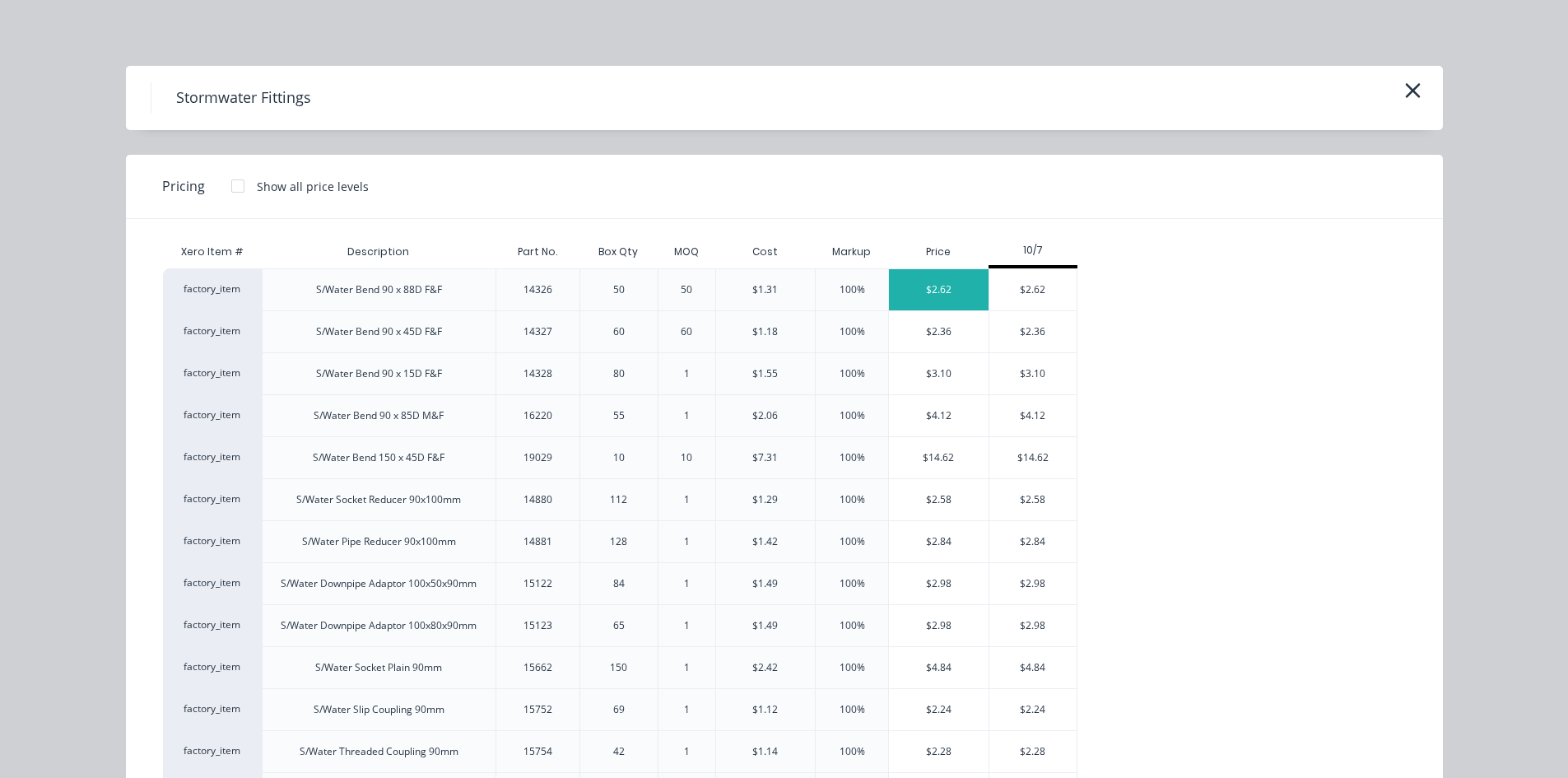
click at [946, 292] on div "$2.62" at bounding box center [939, 289] width 100 height 41
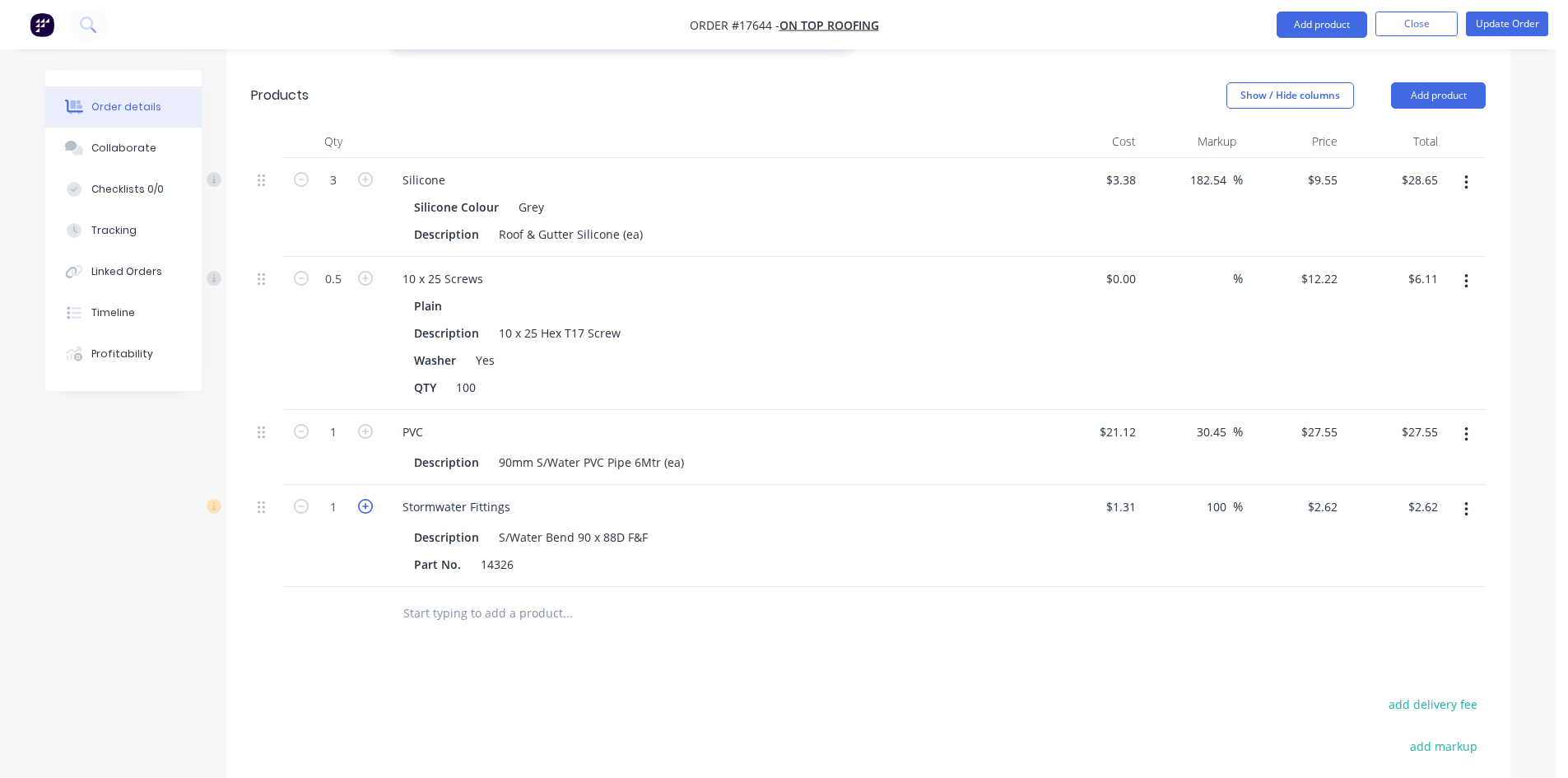
click at [363, 499] on icon "button" at bounding box center [365, 506] width 15 height 15
type input "2"
type input "$5.24"
click at [363, 499] on icon "button" at bounding box center [365, 506] width 15 height 15
type input "3"
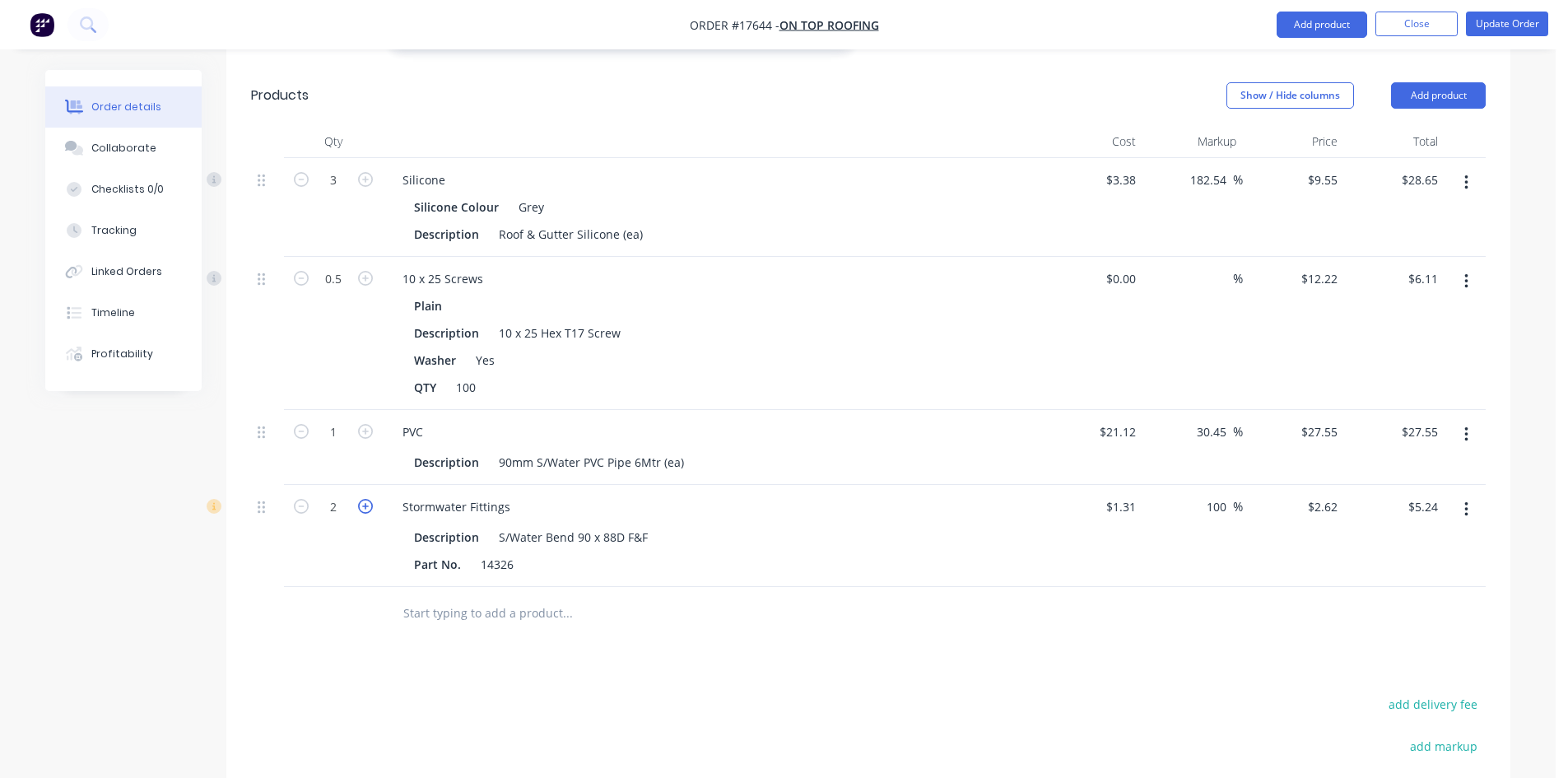
type input "$7.86"
click at [363, 499] on icon "button" at bounding box center [365, 506] width 15 height 15
type input "4"
type input "$10.48"
click at [449, 596] on input "text" at bounding box center [567, 613] width 329 height 33
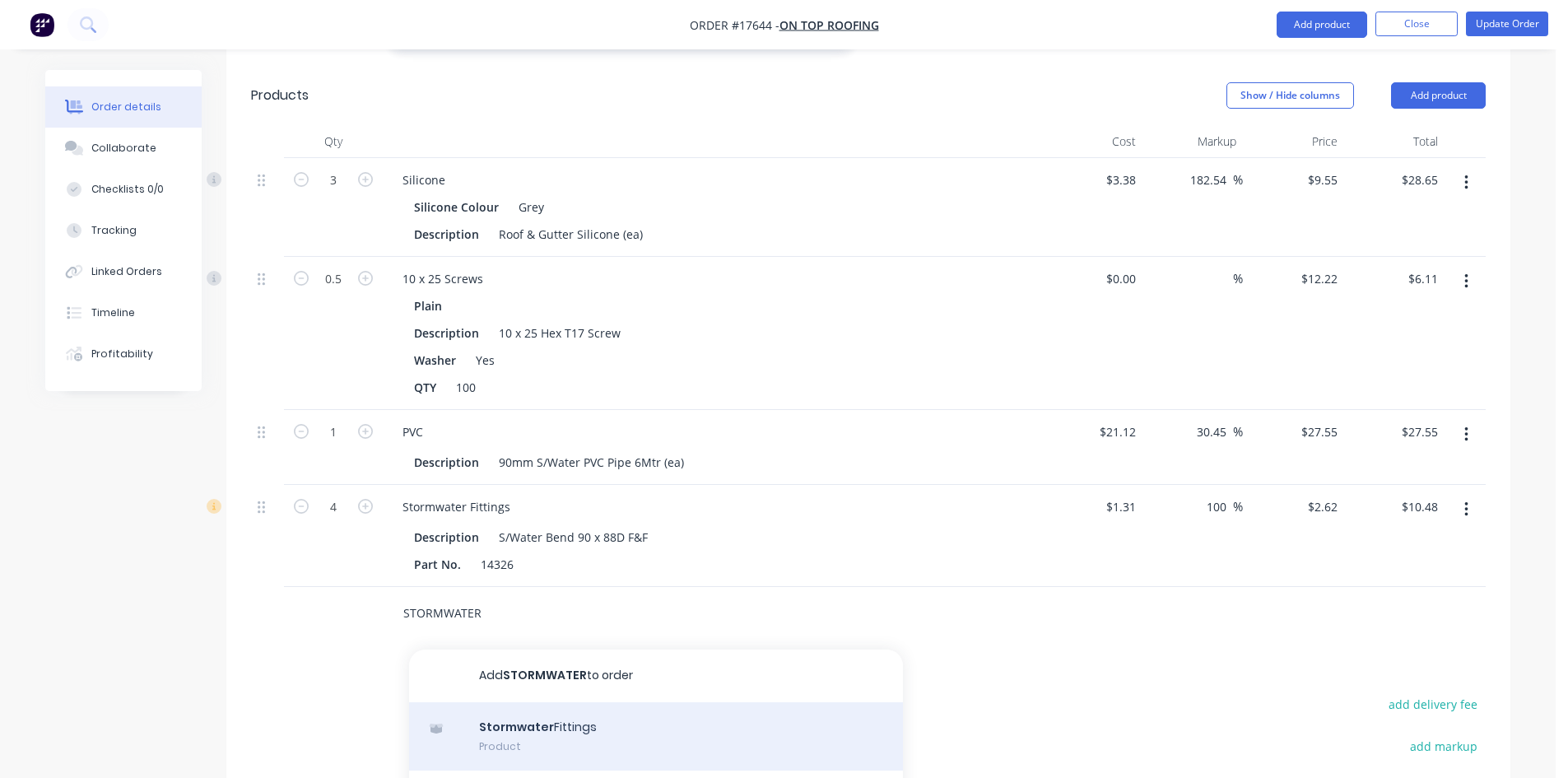
type input "STORMWATER"
click at [530, 702] on div "Stormwater Fittings Product" at bounding box center [656, 736] width 494 height 69
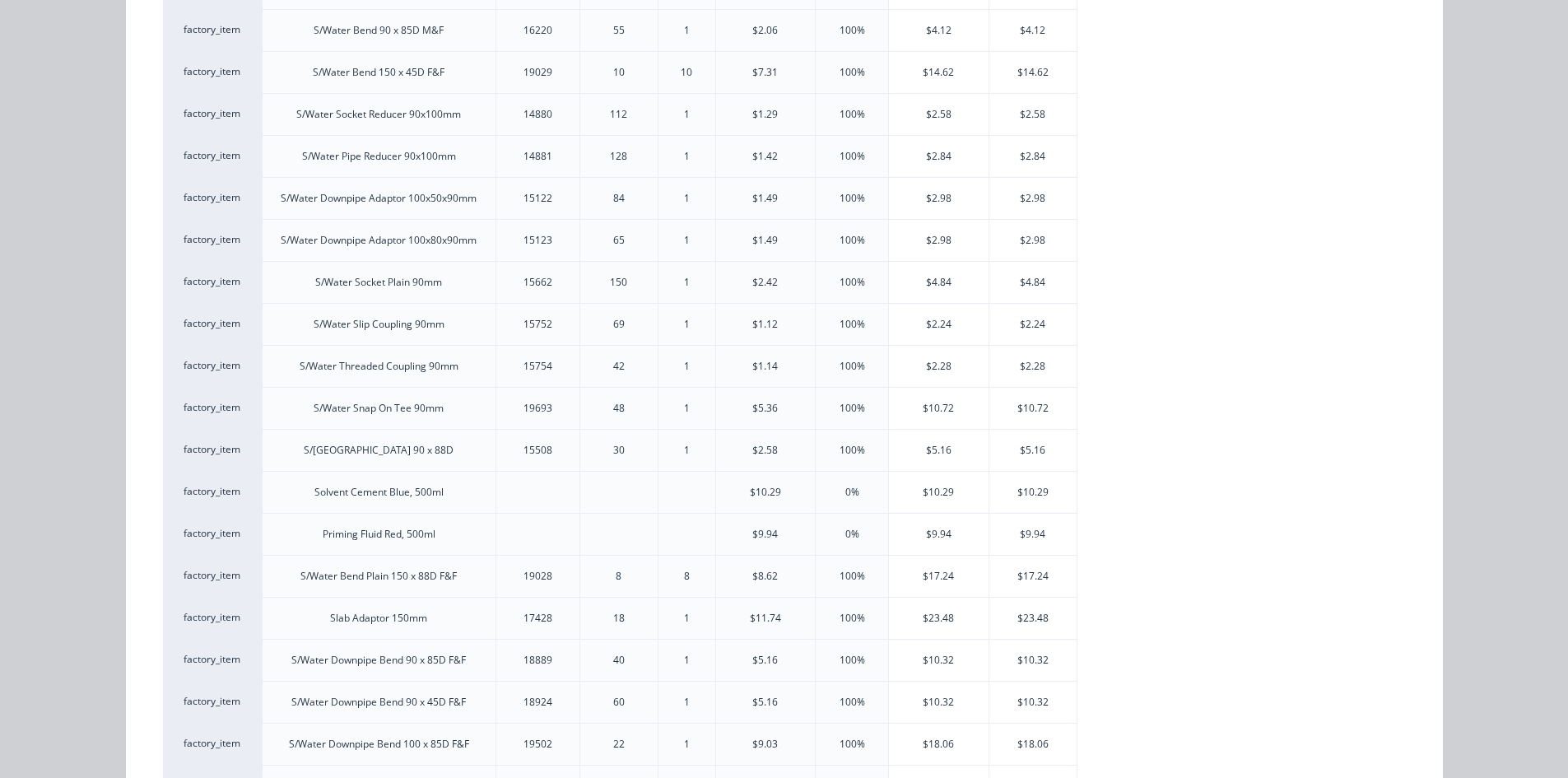
scroll to position [303, 0]
click at [941, 407] on div "$2.24" at bounding box center [939, 406] width 100 height 41
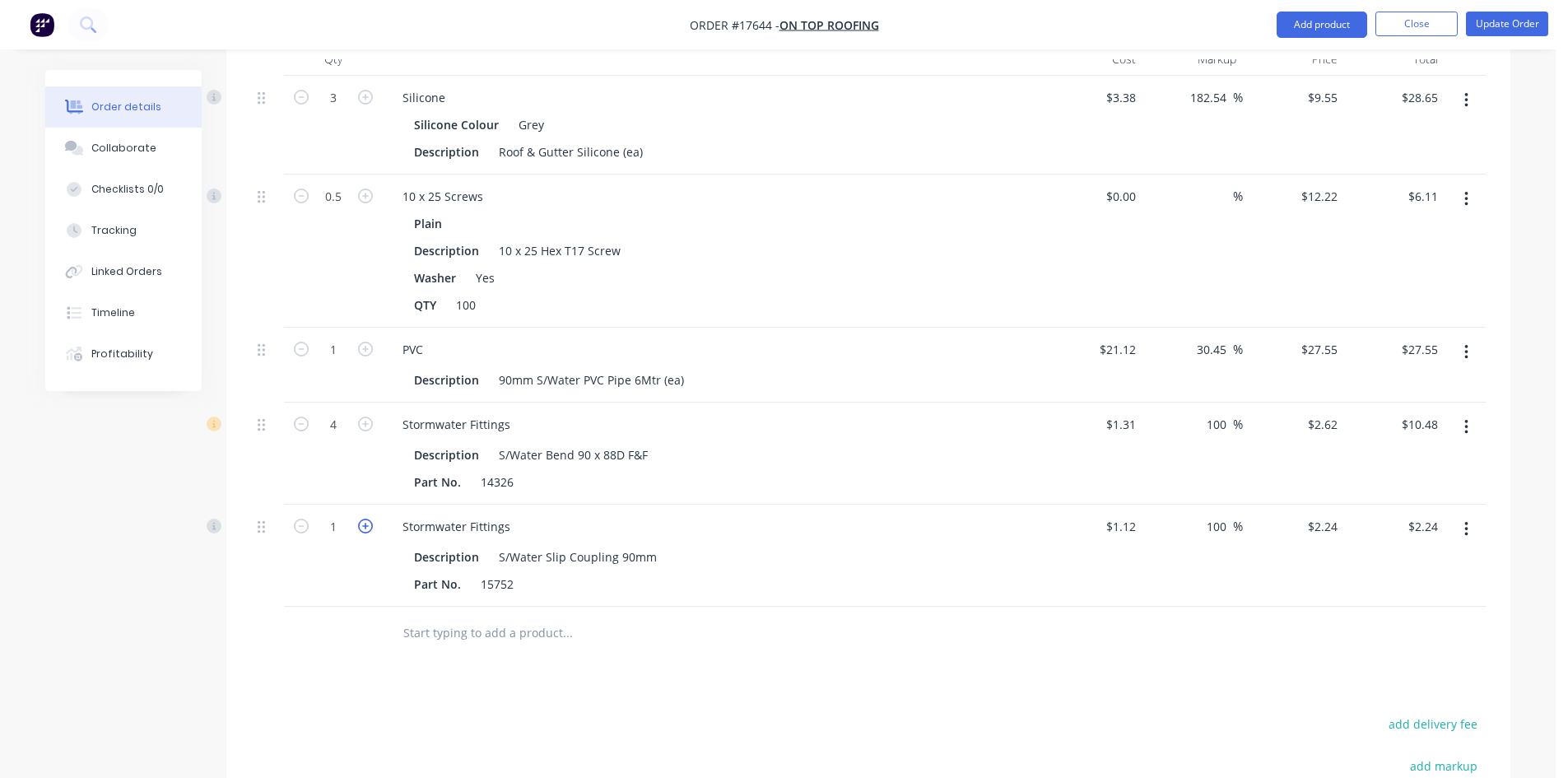
click at [359, 518] on icon "button" at bounding box center [365, 526] width 15 height 15
type input "2"
type input "$4.48"
click at [360, 518] on icon "button" at bounding box center [365, 526] width 15 height 15
type input "3"
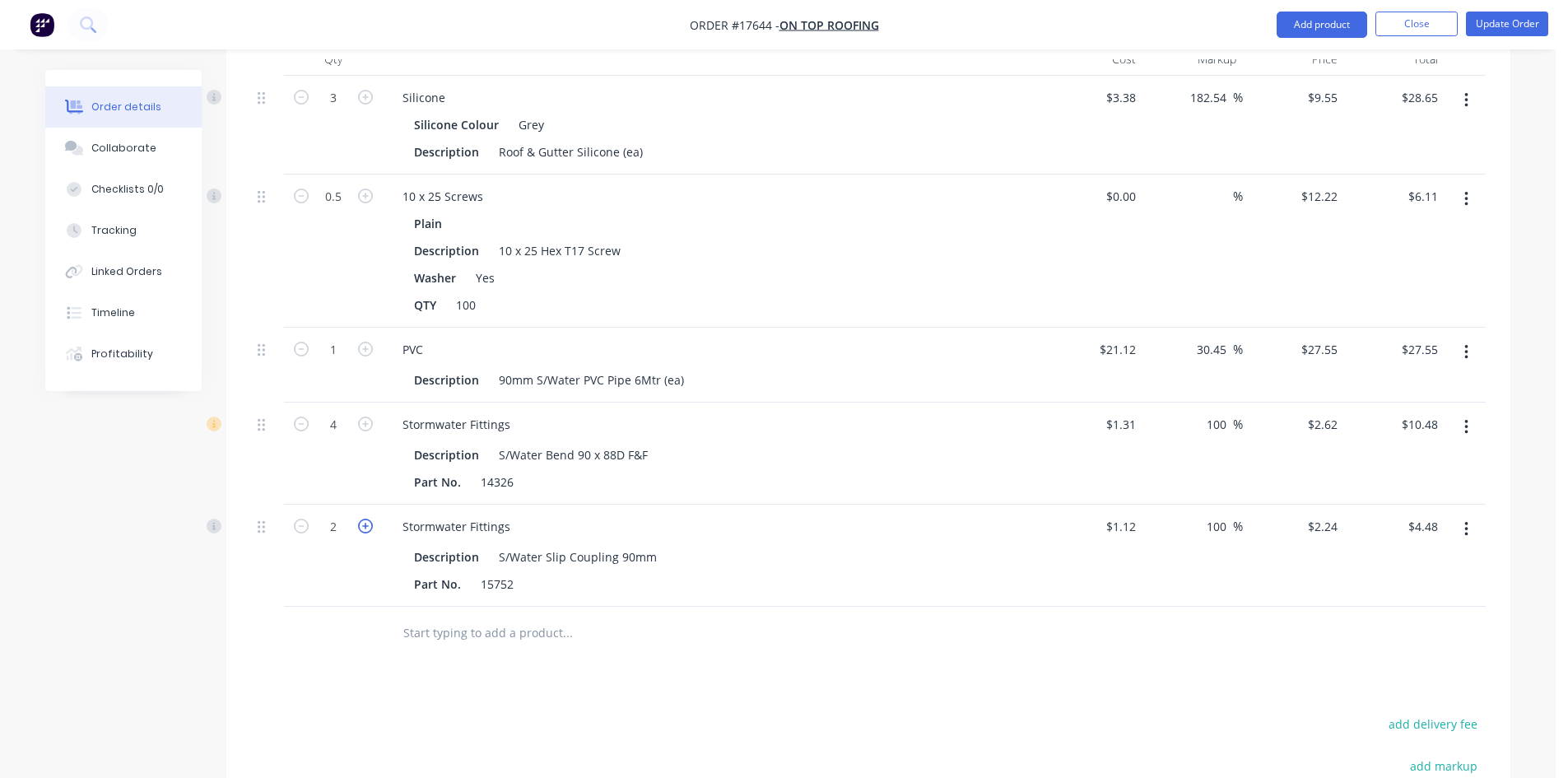
type input "$6.72"
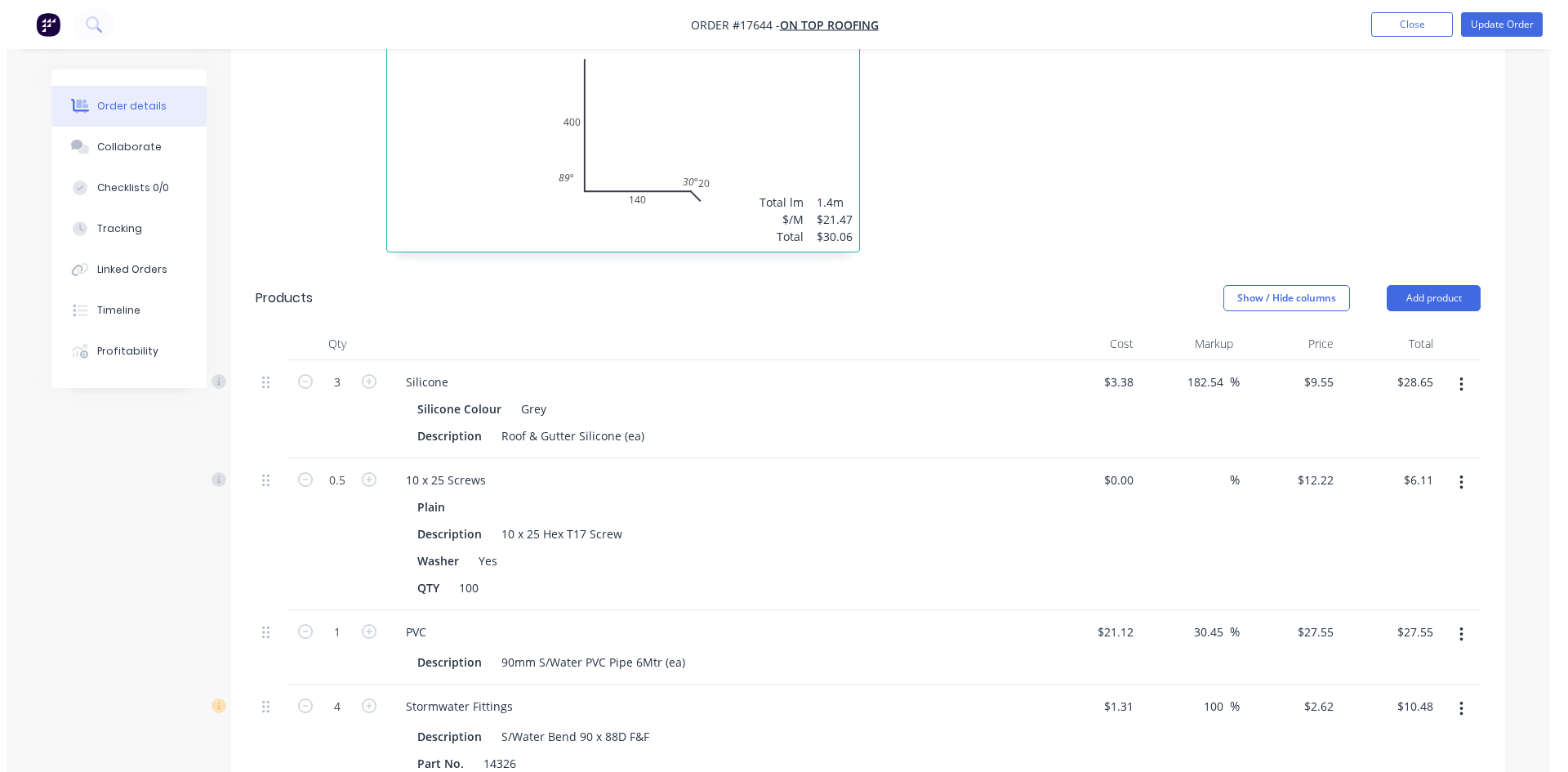
scroll to position [2124, 0]
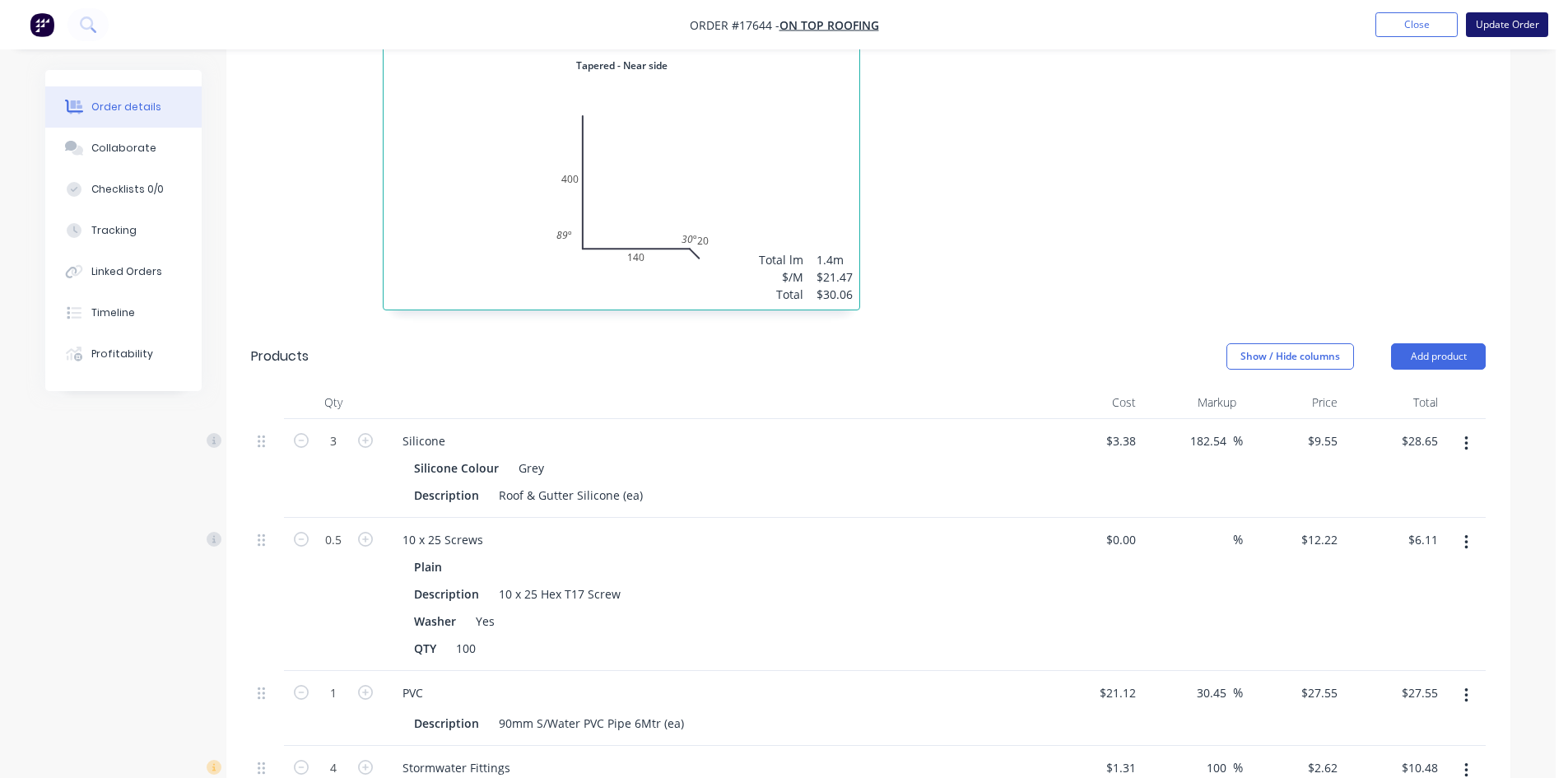
click at [1507, 22] on button "Update Order" at bounding box center [1507, 24] width 83 height 25
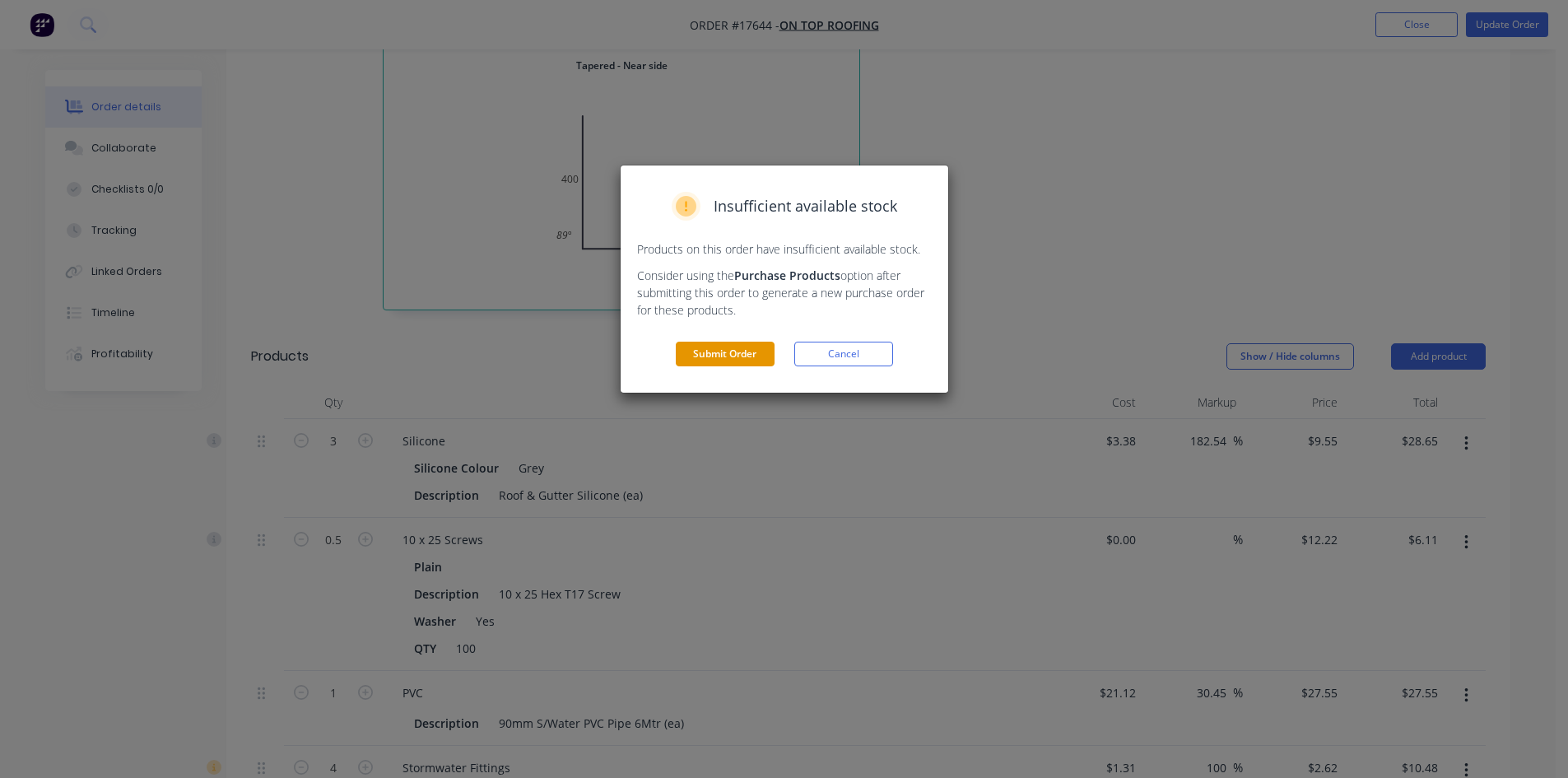
click at [727, 352] on button "Submit Order" at bounding box center [725, 353] width 99 height 25
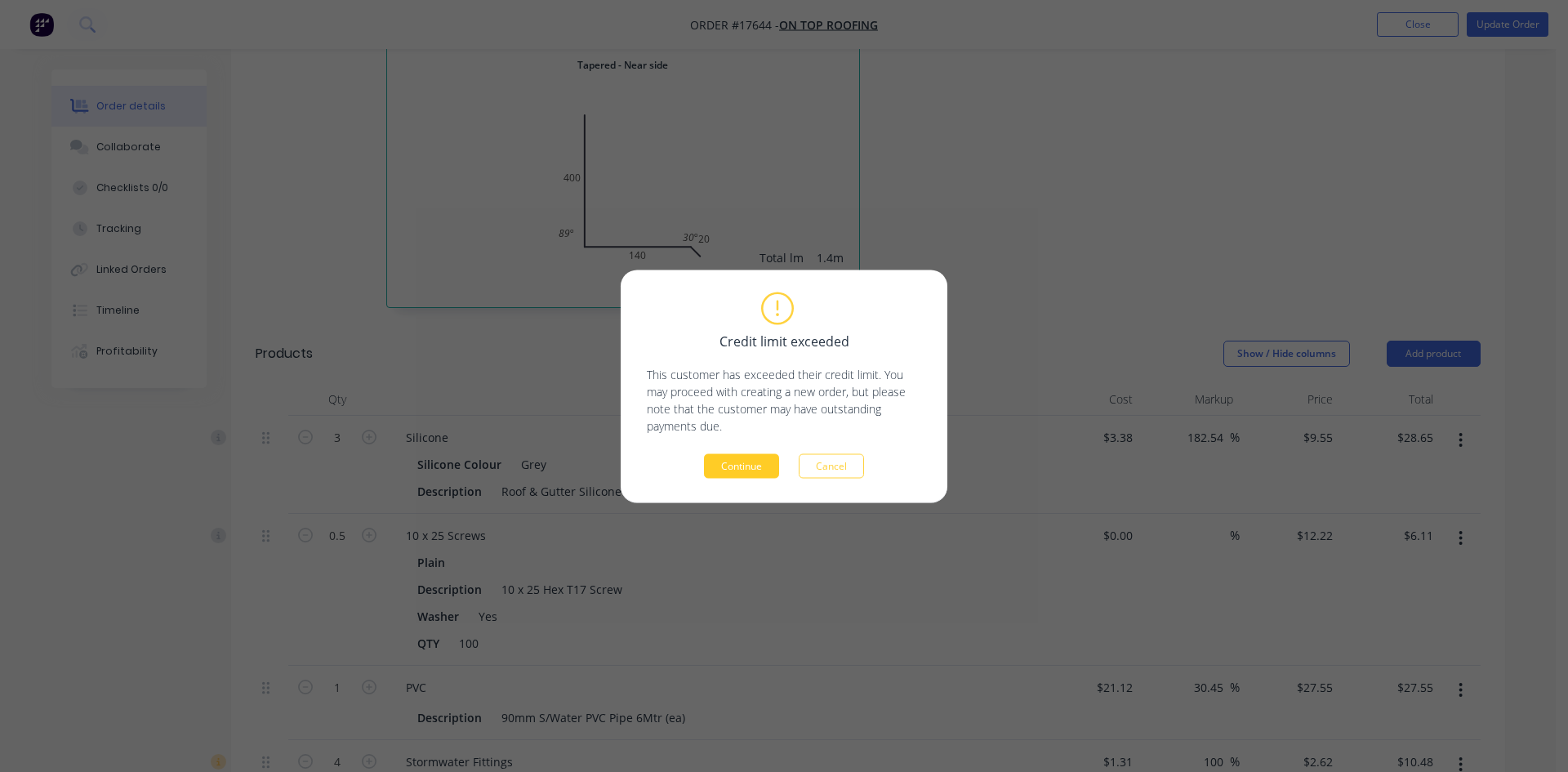
click at [741, 462] on button "Continue" at bounding box center [741, 465] width 76 height 25
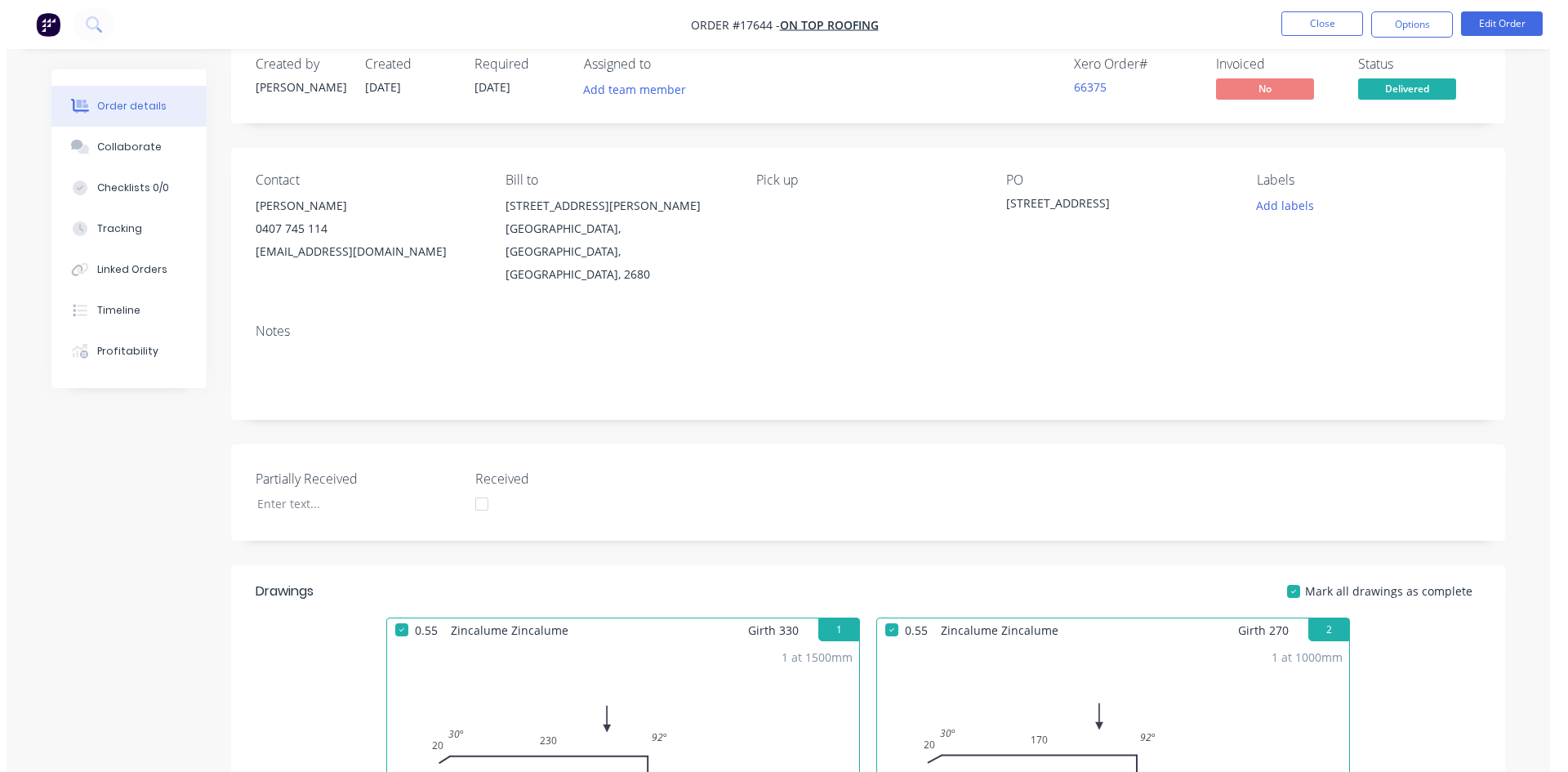
scroll to position [0, 0]
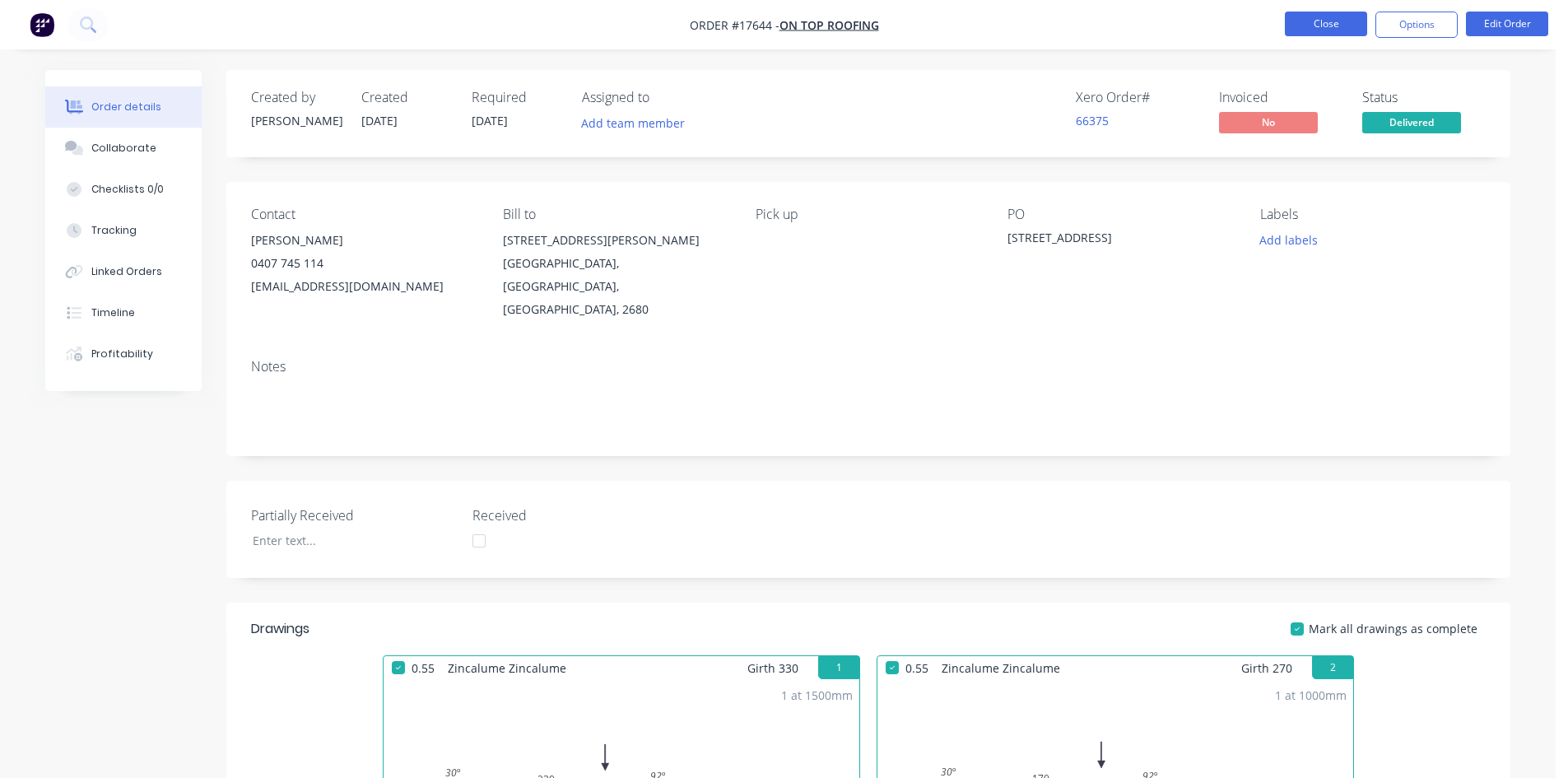
click at [1311, 20] on button "Close" at bounding box center [1326, 24] width 83 height 25
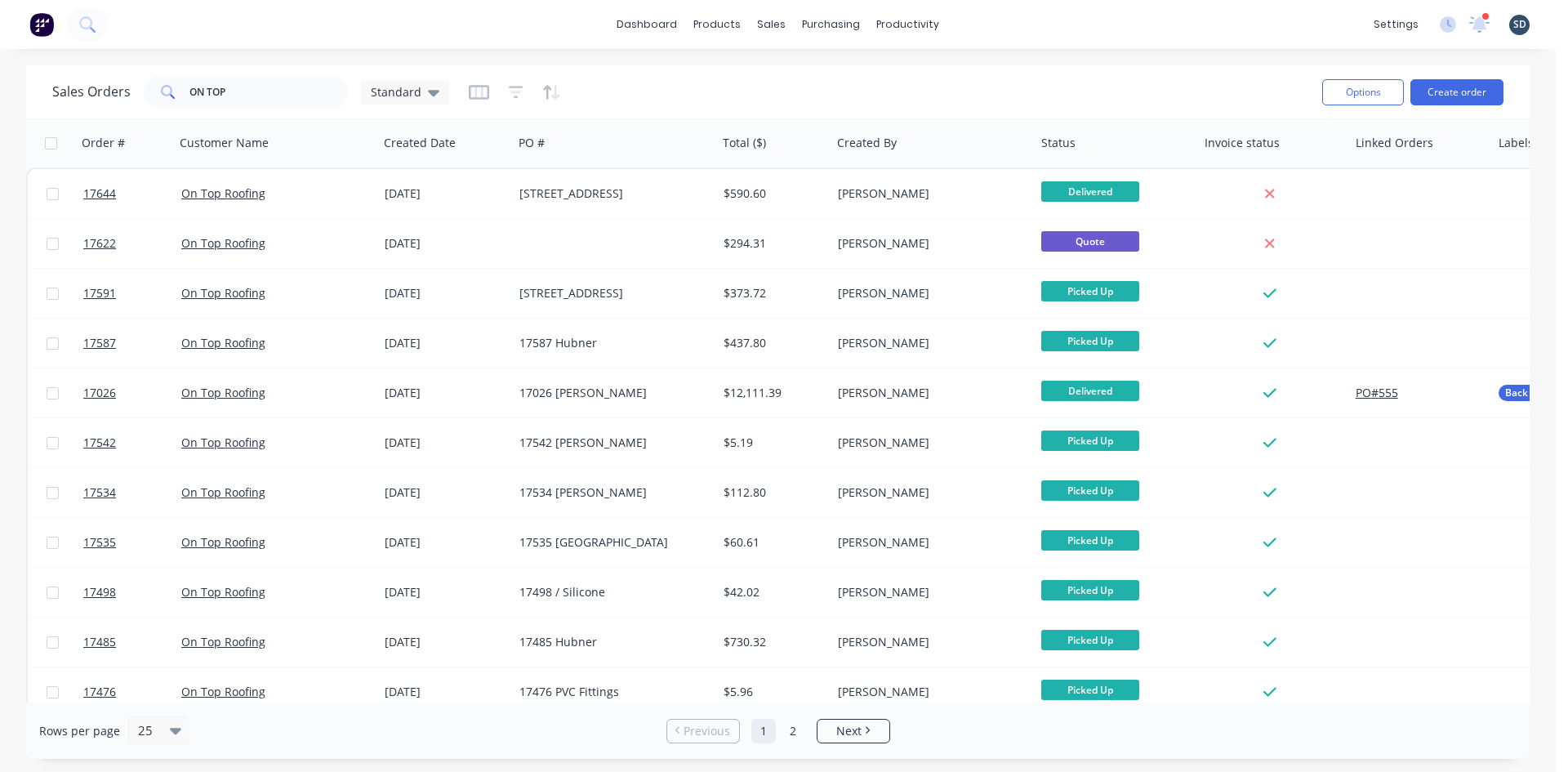
click at [974, 30] on div "dashboard products sales purchasing productivity dashboard products Product Cat…" at bounding box center [778, 25] width 1556 height 49
